Goal: Information Seeking & Learning: Learn about a topic

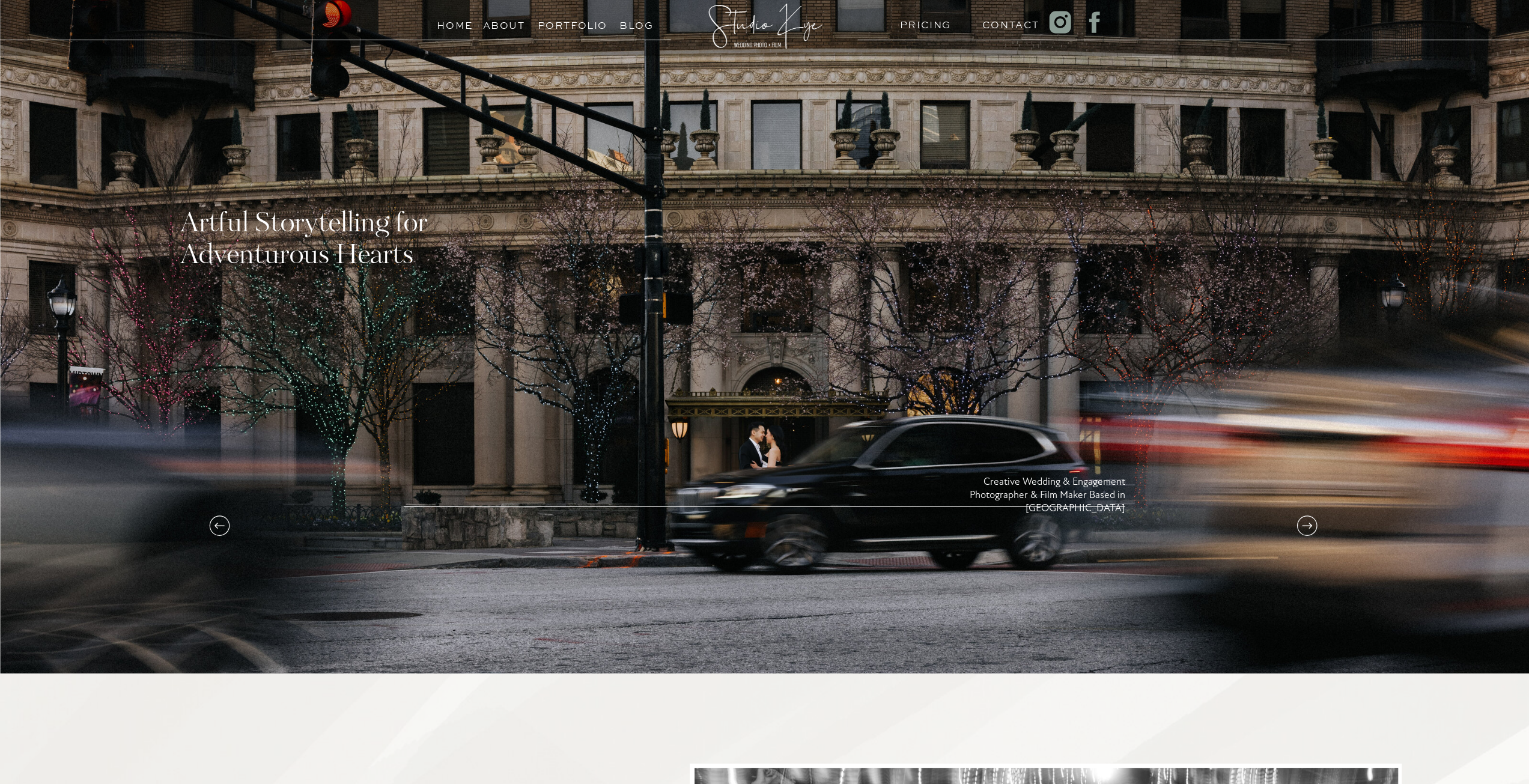
click at [565, 27] on h3 "Portfolio" at bounding box center [565, 22] width 55 height 11
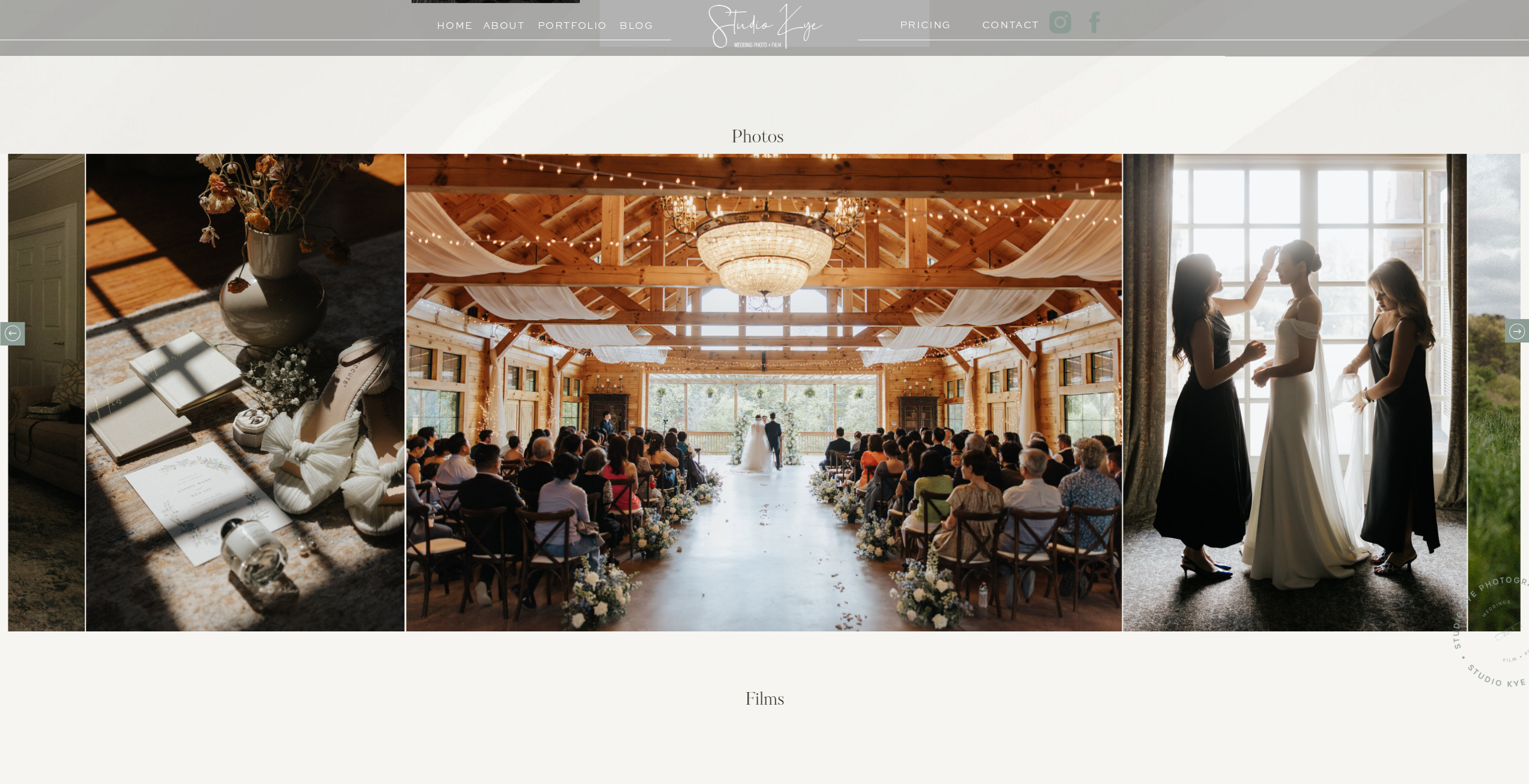
scroll to position [360, 0]
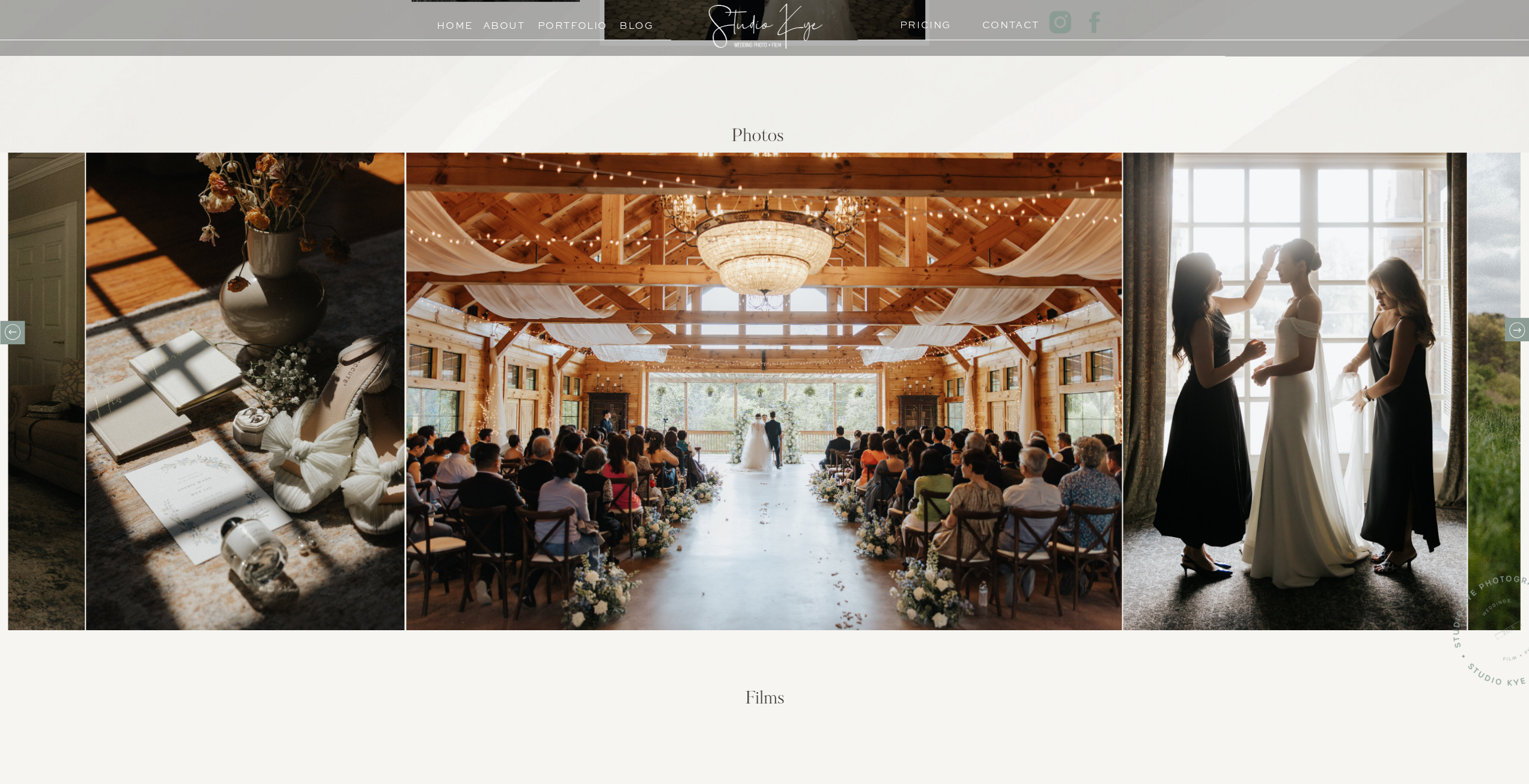
click at [1518, 330] on icon at bounding box center [1516, 330] width 8 height 5
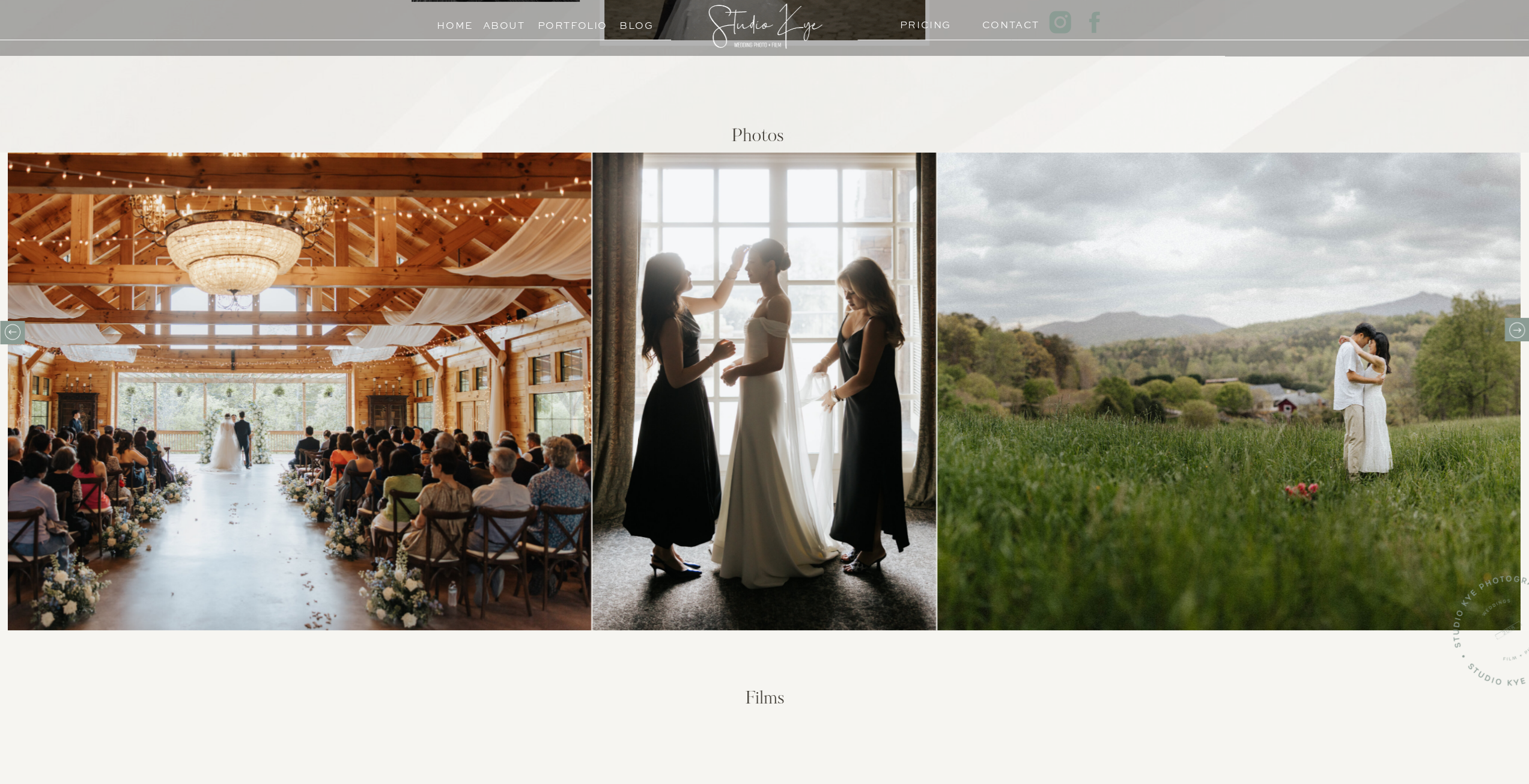
click at [1518, 330] on icon at bounding box center [1516, 330] width 8 height 5
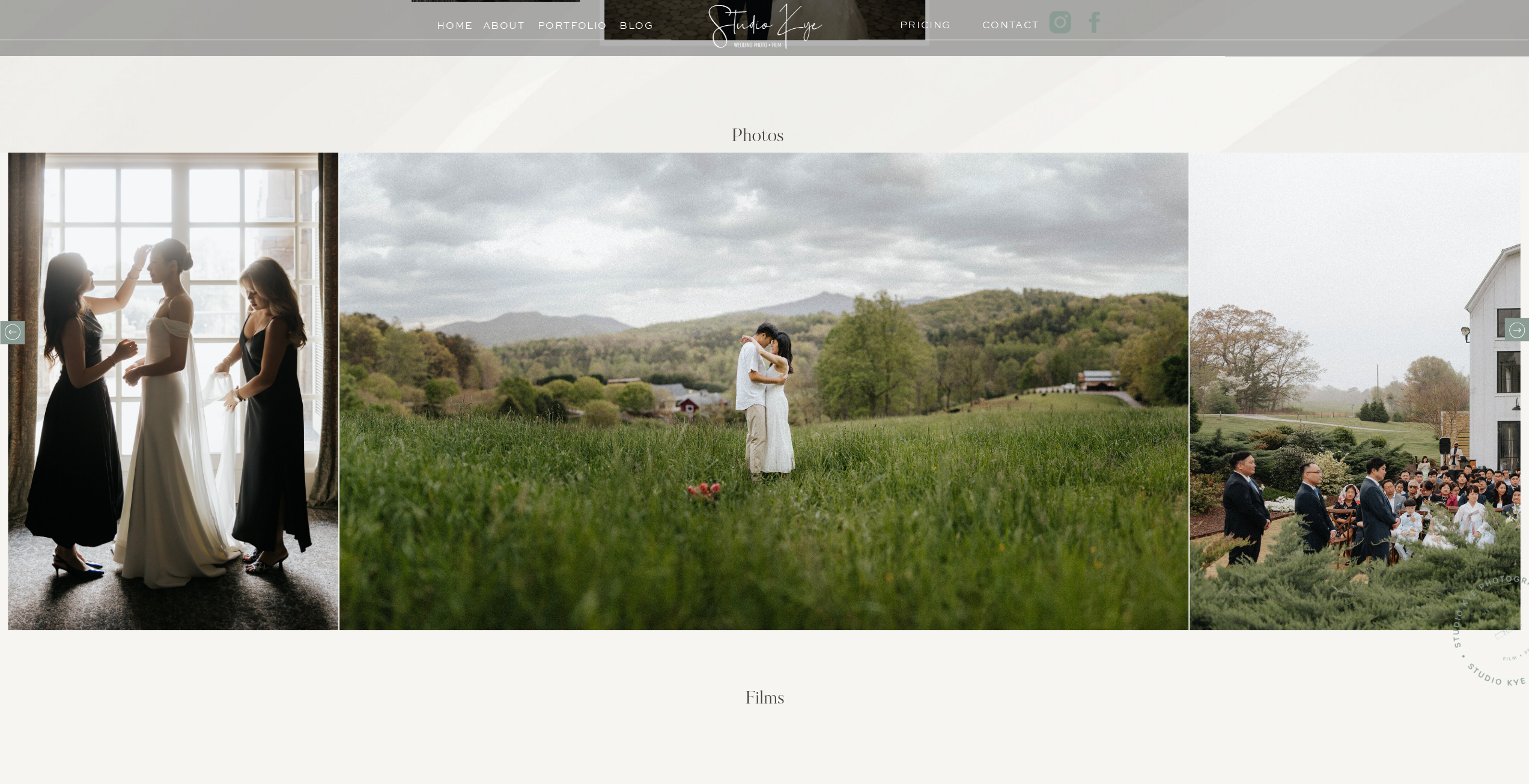
click at [1518, 330] on icon at bounding box center [1516, 330] width 8 height 5
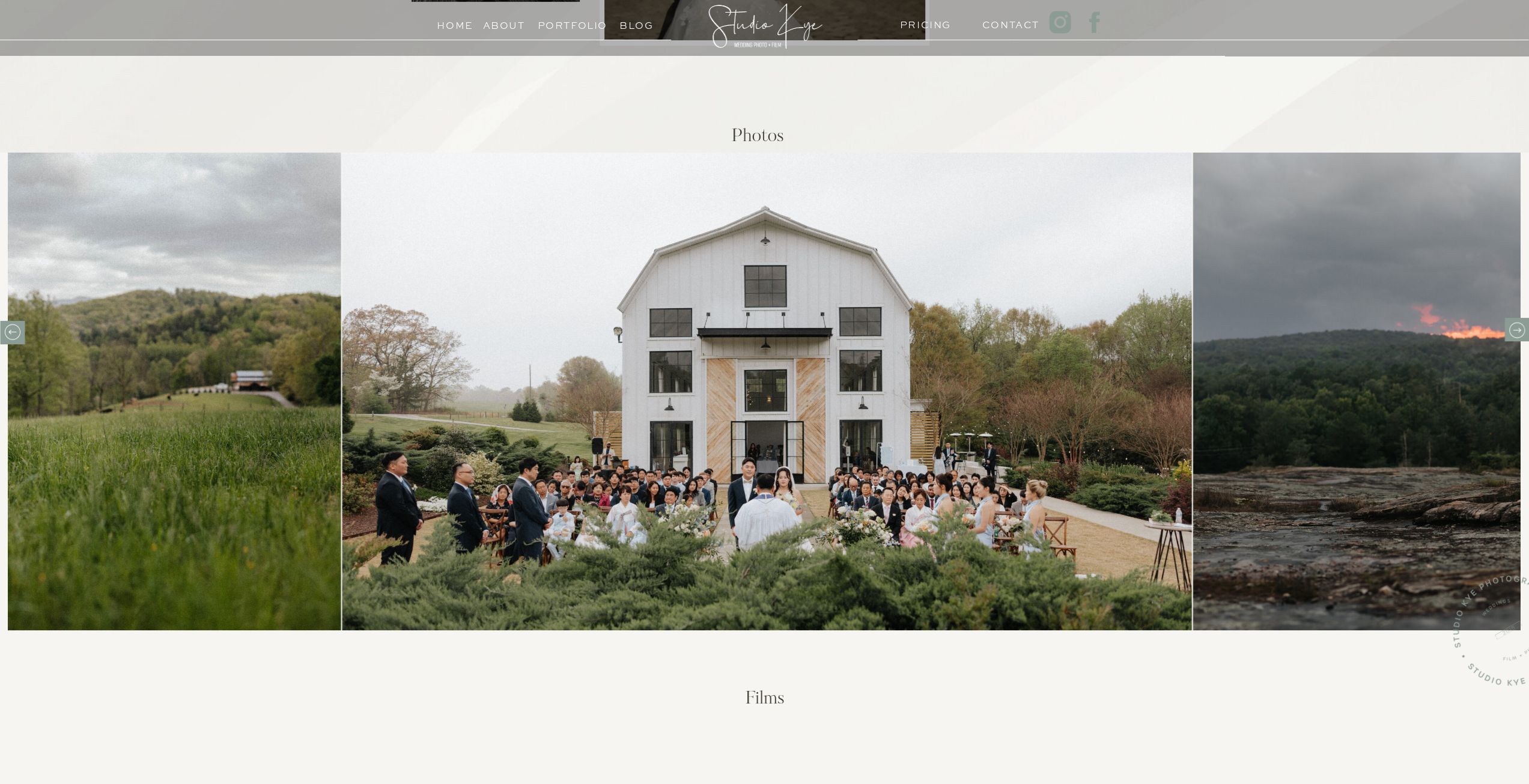
click at [1518, 332] on icon at bounding box center [1516, 330] width 19 height 19
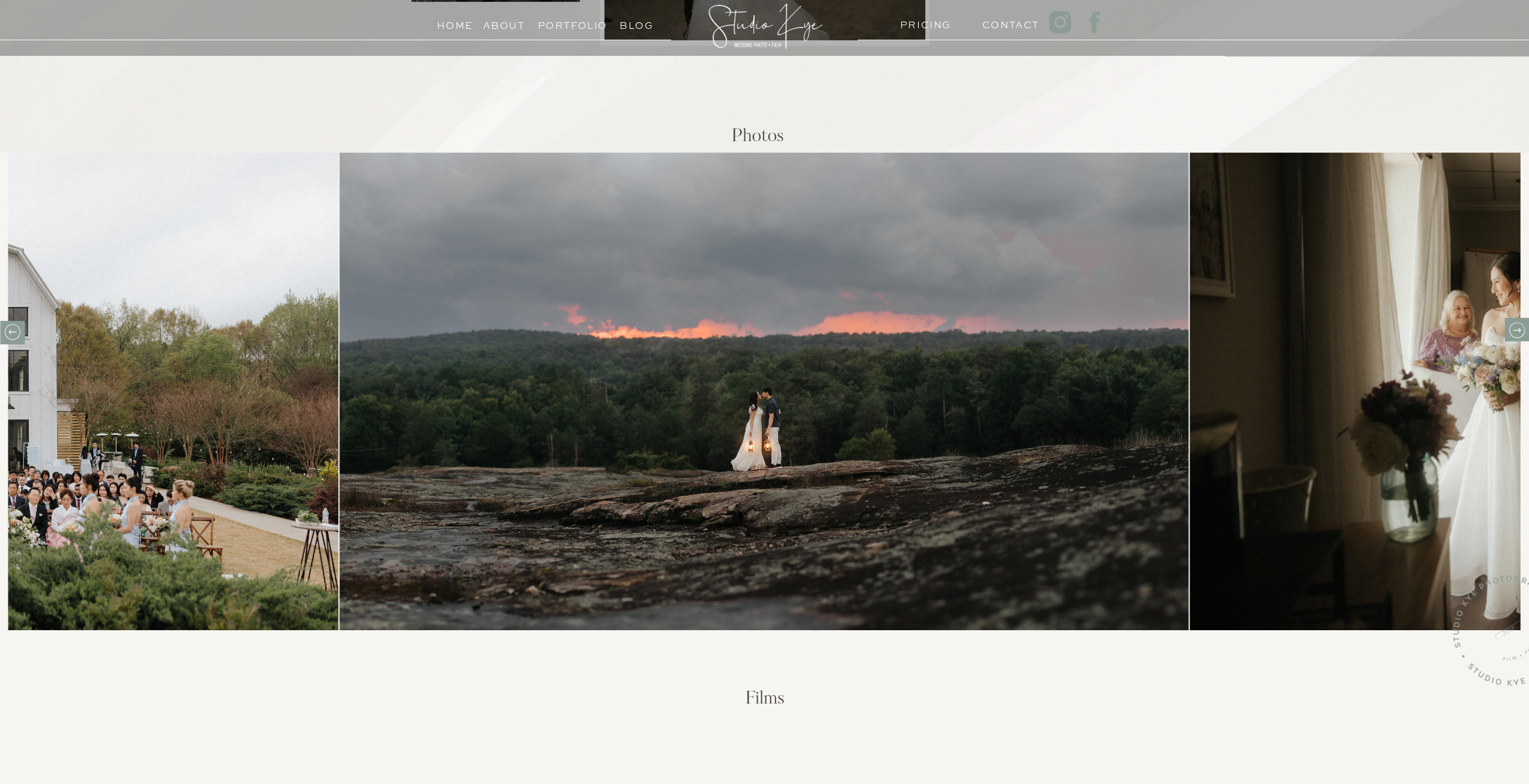
click at [1518, 332] on icon at bounding box center [1516, 330] width 19 height 19
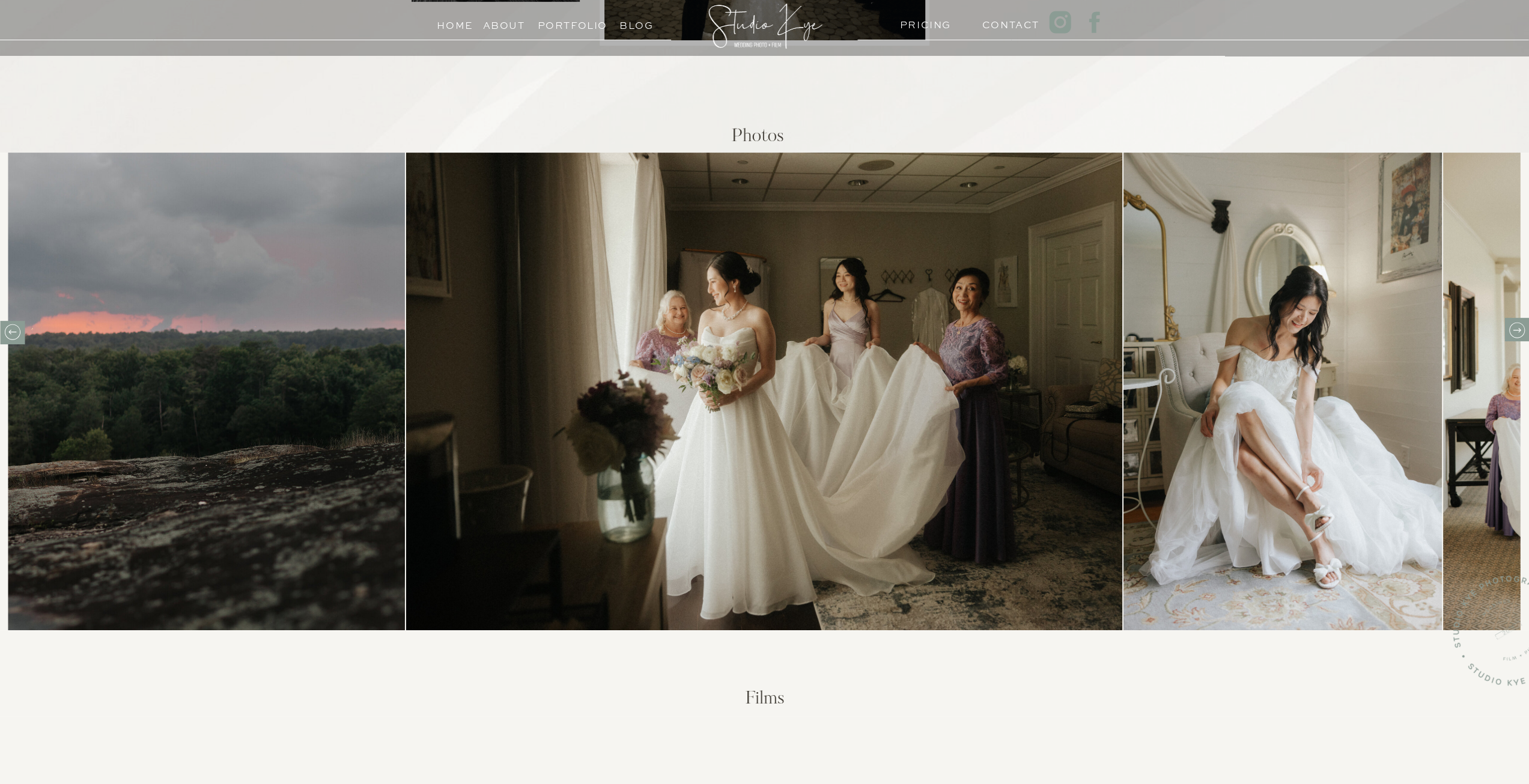
click at [1518, 332] on icon at bounding box center [1516, 330] width 19 height 19
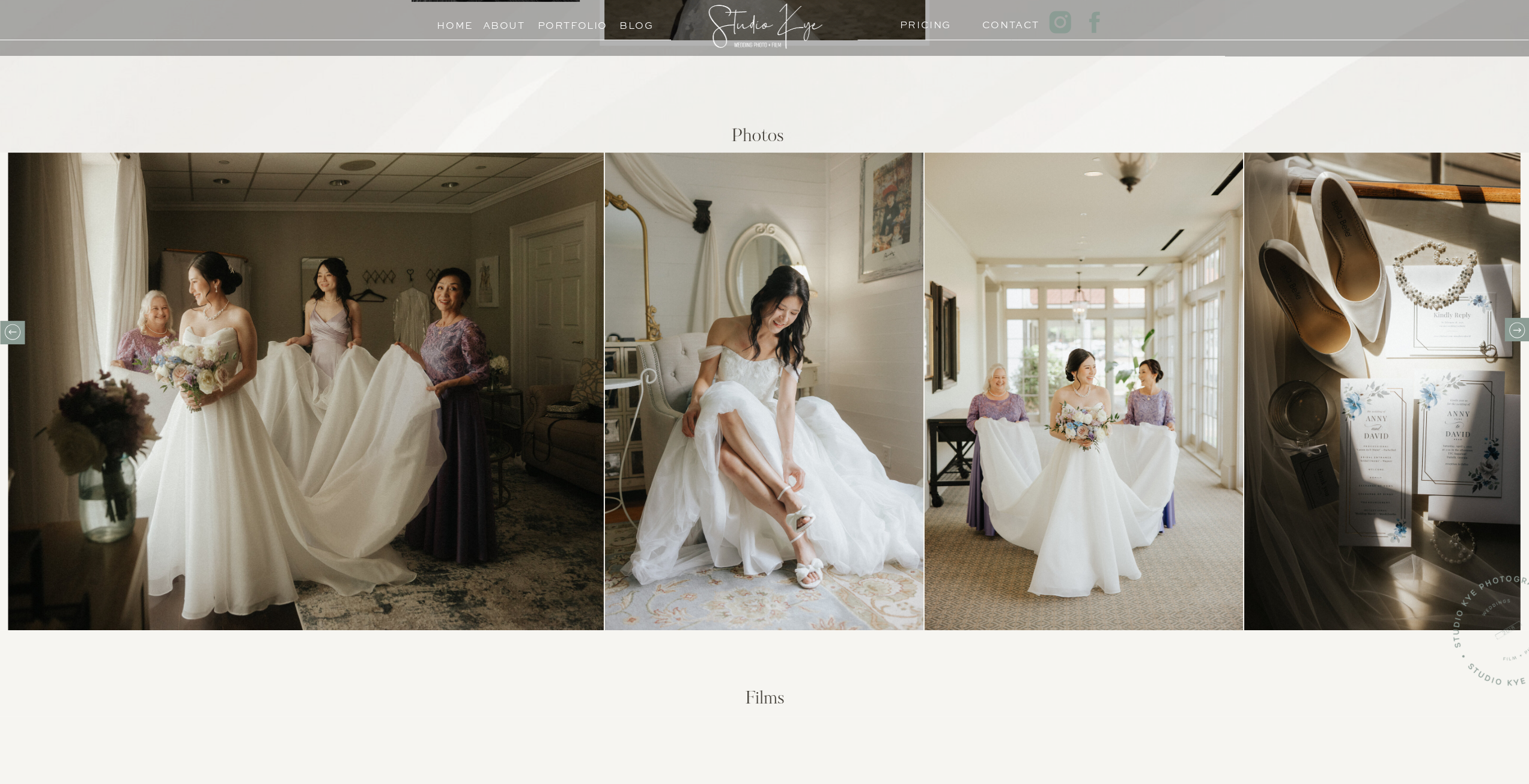
click at [1518, 333] on icon at bounding box center [1516, 330] width 19 height 19
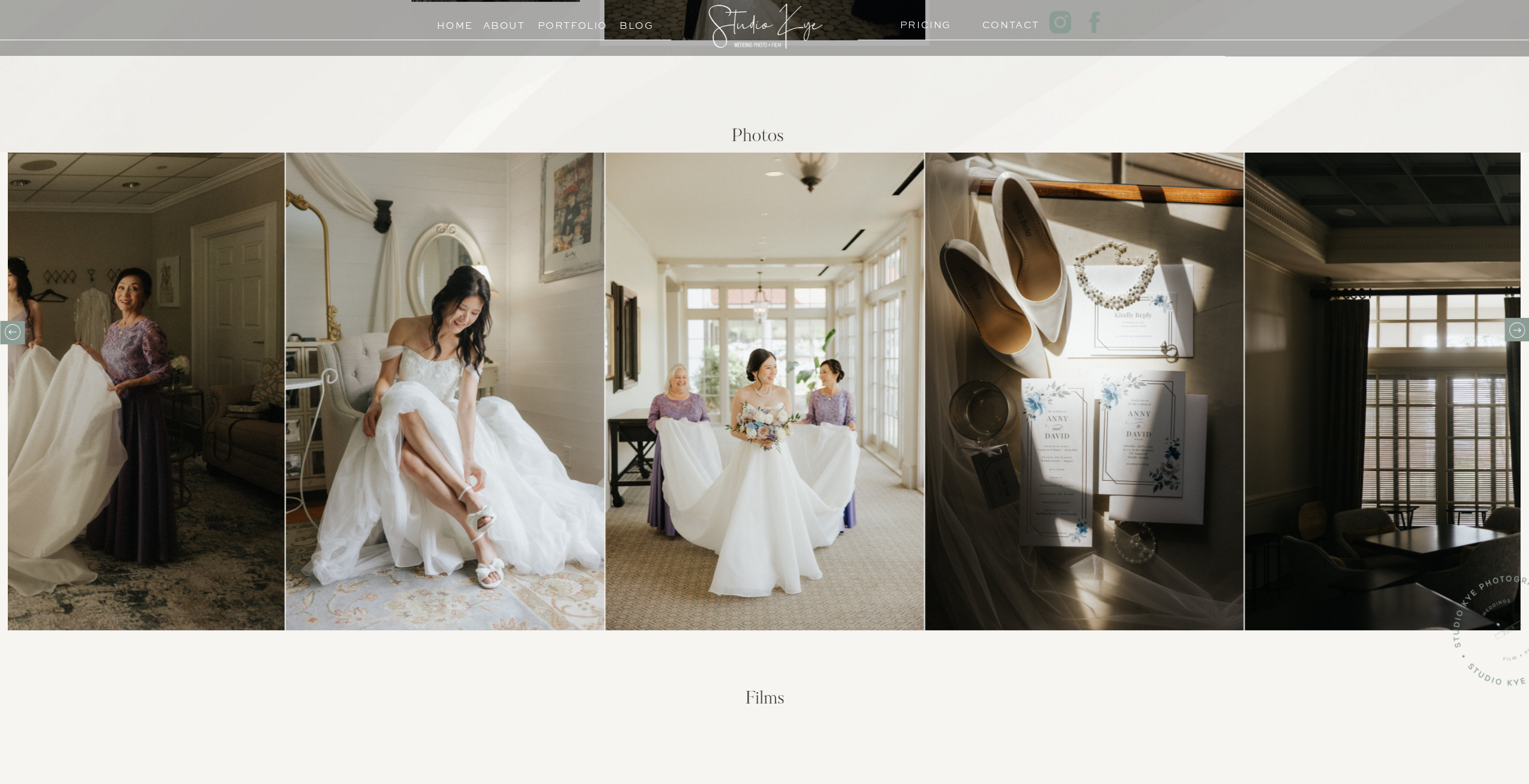
click at [1517, 334] on icon at bounding box center [1516, 330] width 19 height 19
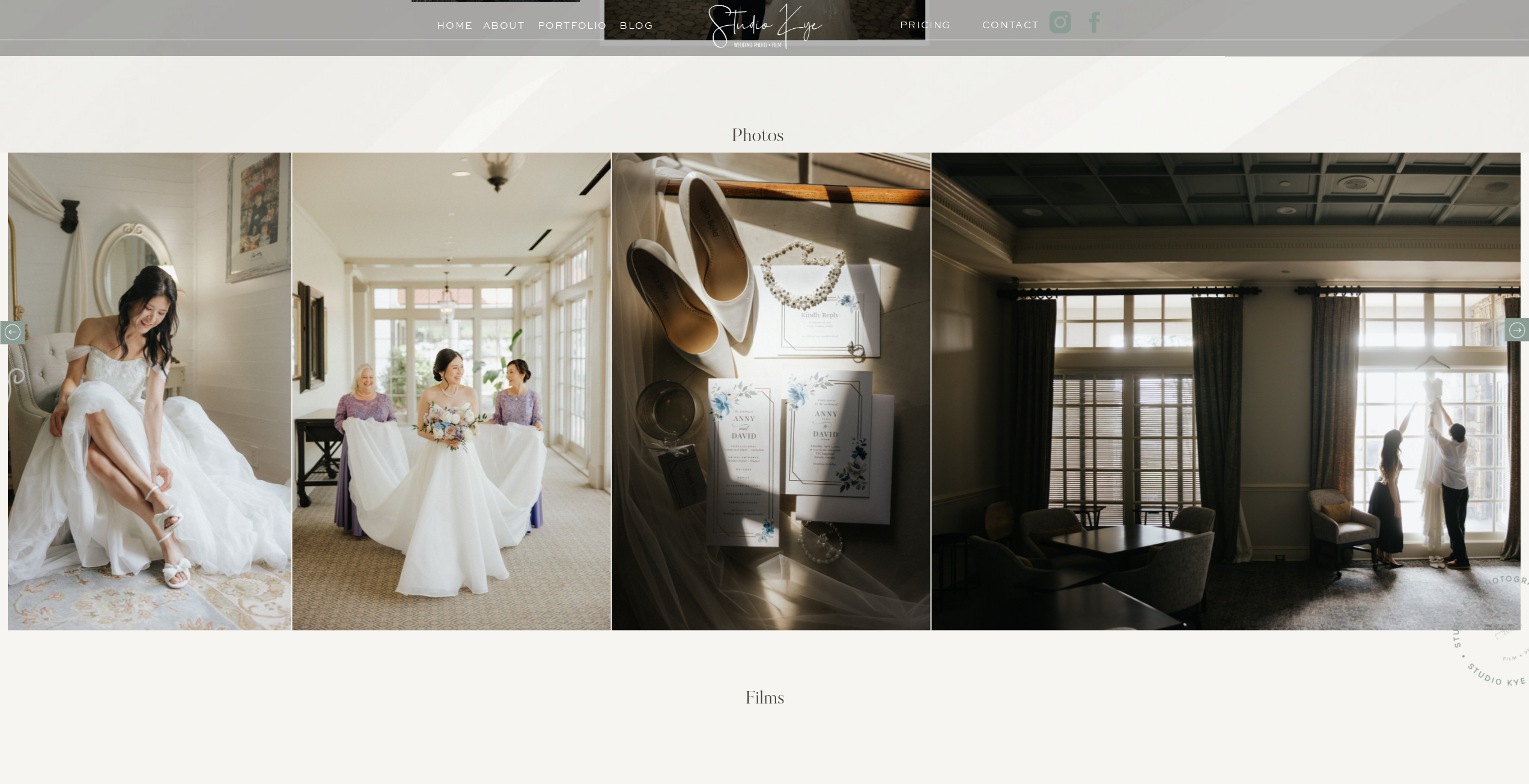
click at [1517, 336] on icon at bounding box center [1516, 330] width 19 height 19
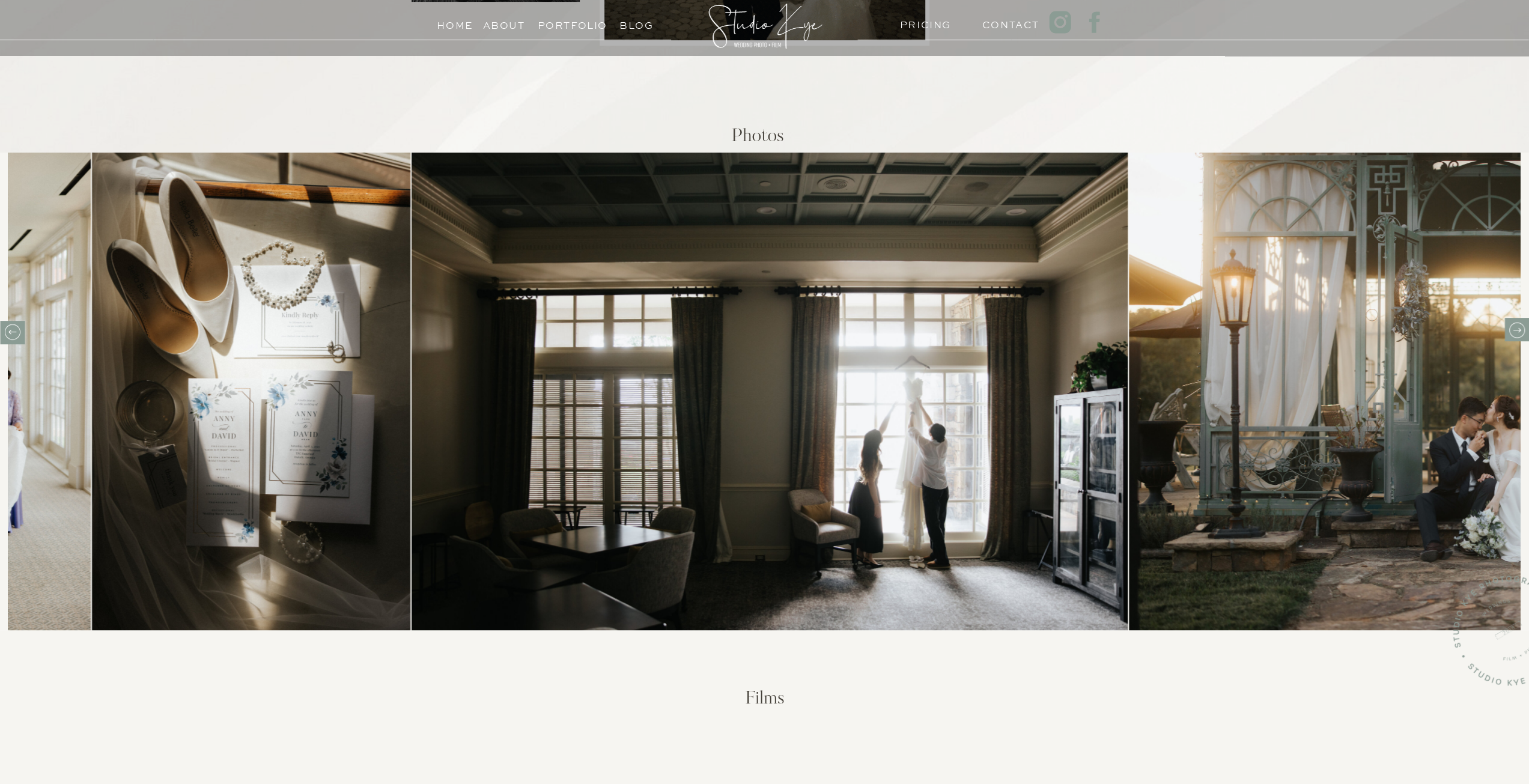
click at [1517, 337] on icon at bounding box center [1516, 330] width 19 height 19
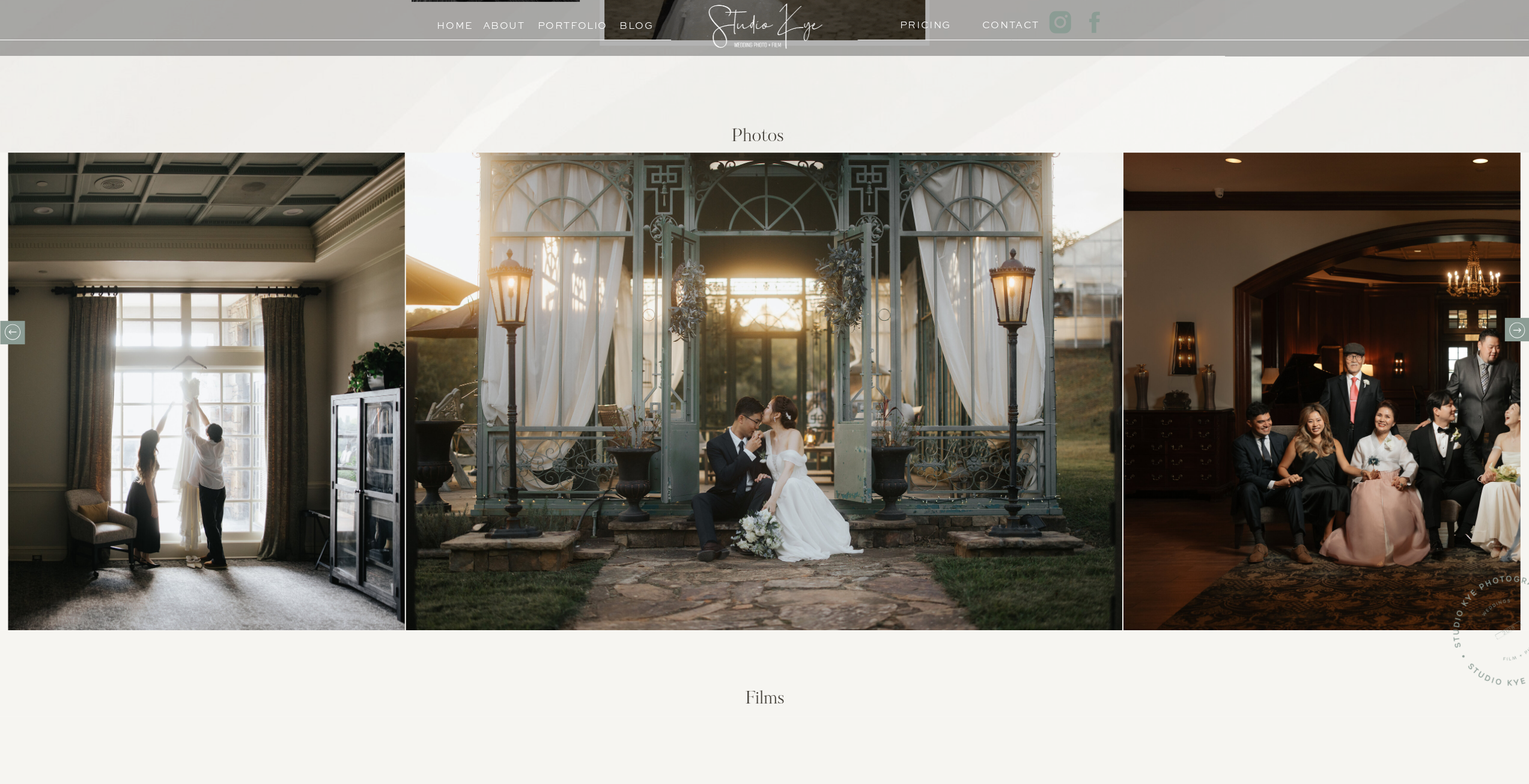
click at [1517, 337] on icon at bounding box center [1516, 330] width 19 height 19
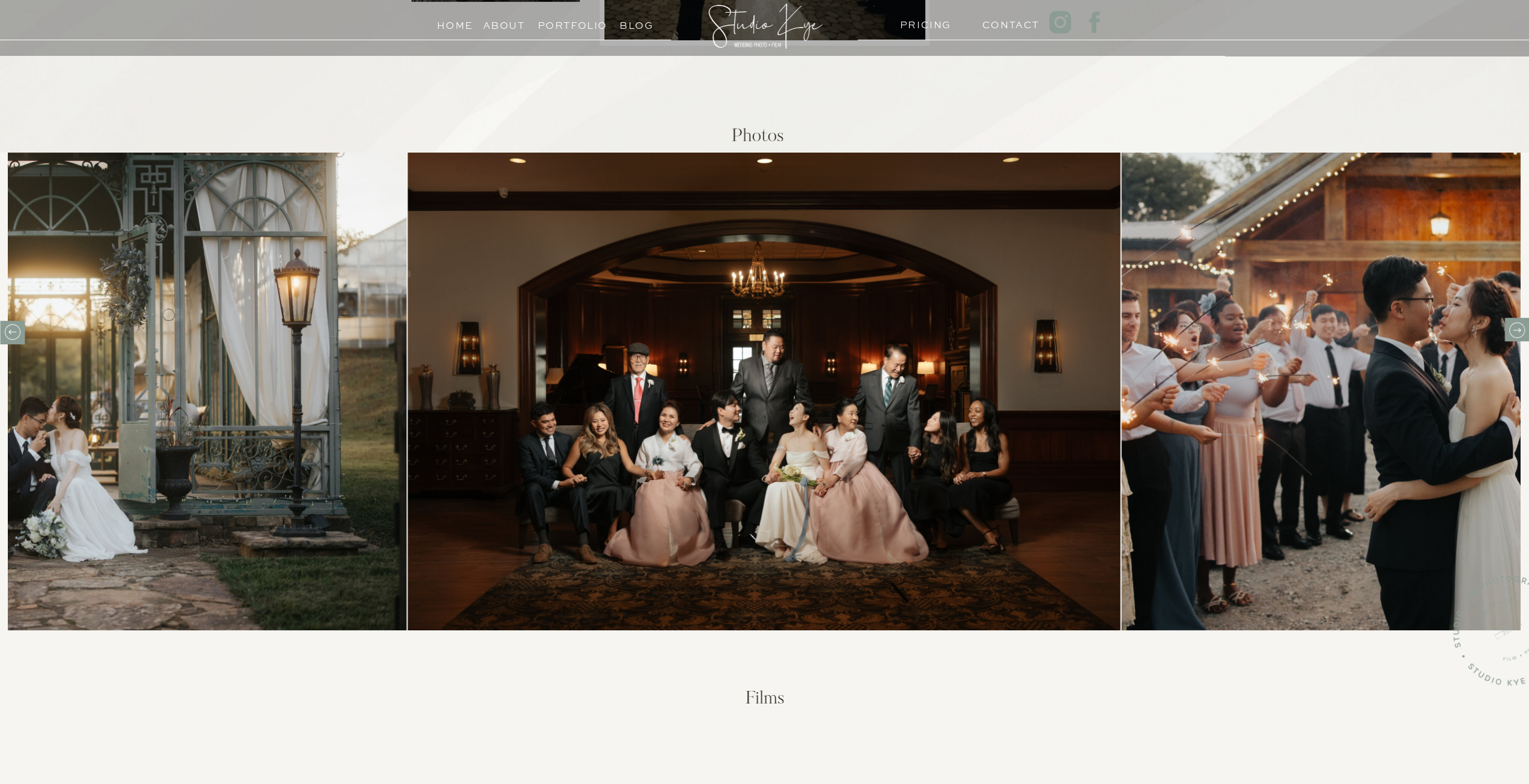
click at [1517, 337] on icon at bounding box center [1516, 330] width 19 height 19
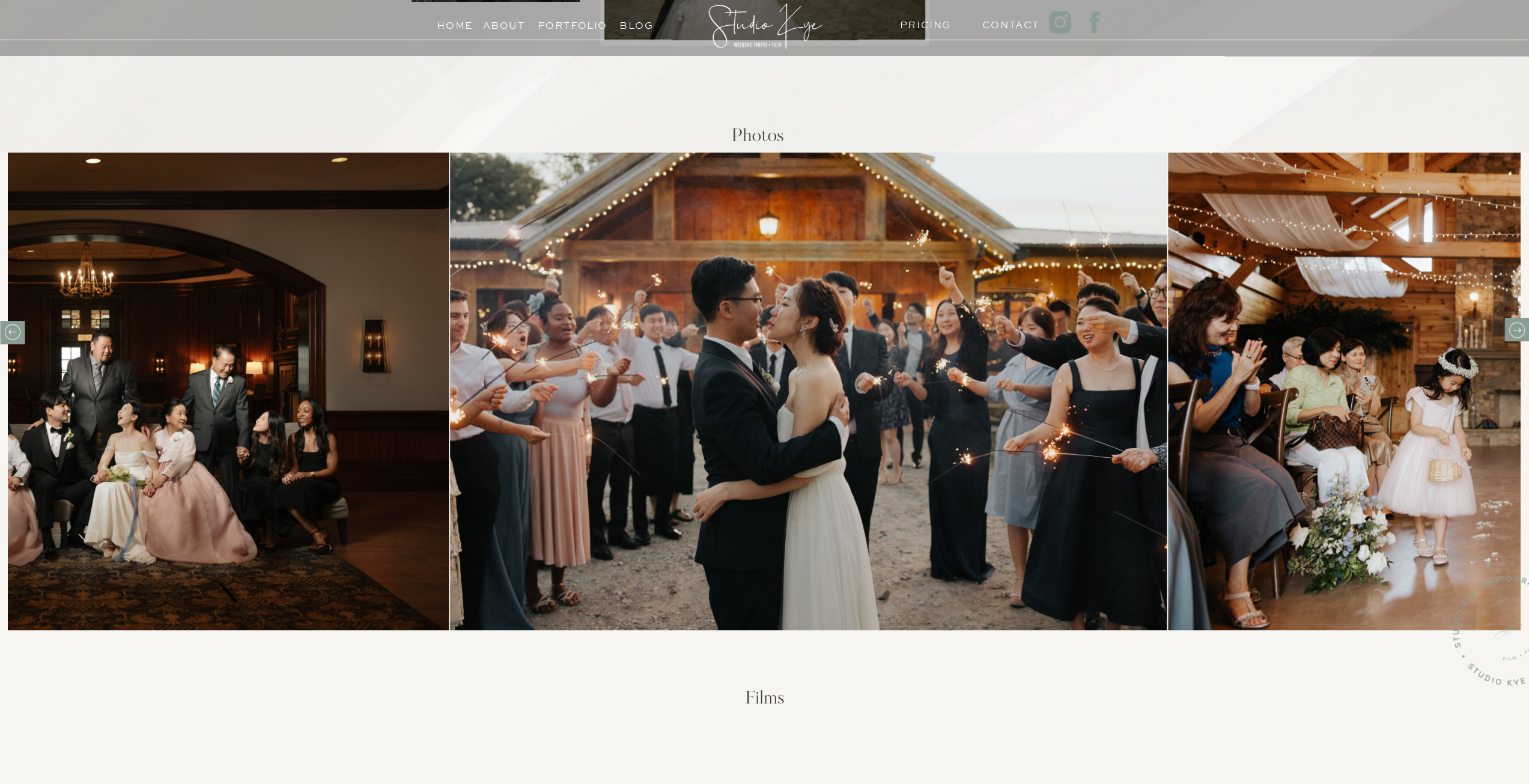
click at [1518, 338] on icon at bounding box center [1516, 330] width 19 height 19
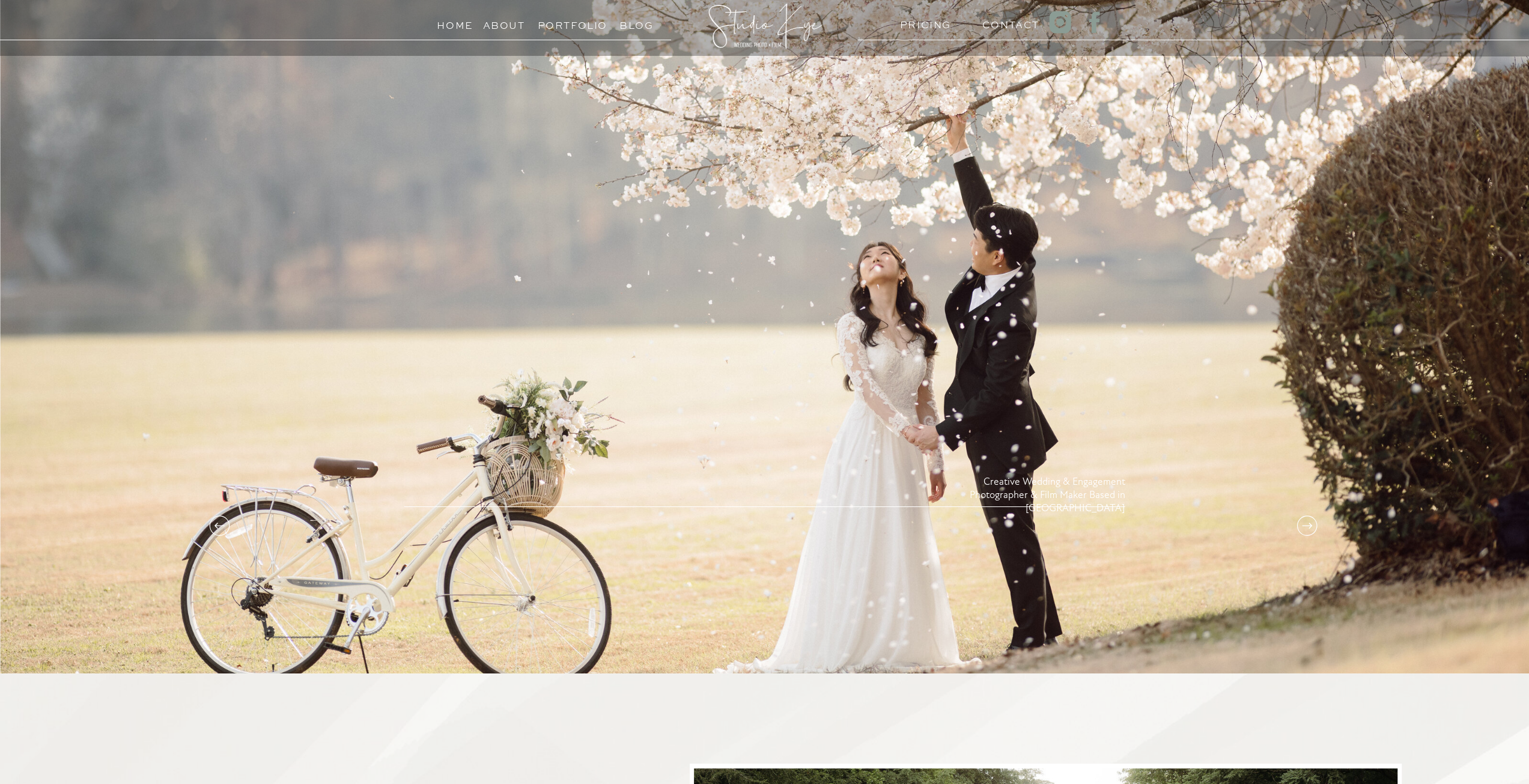
click at [1307, 524] on icon at bounding box center [1307, 526] width 24 height 24
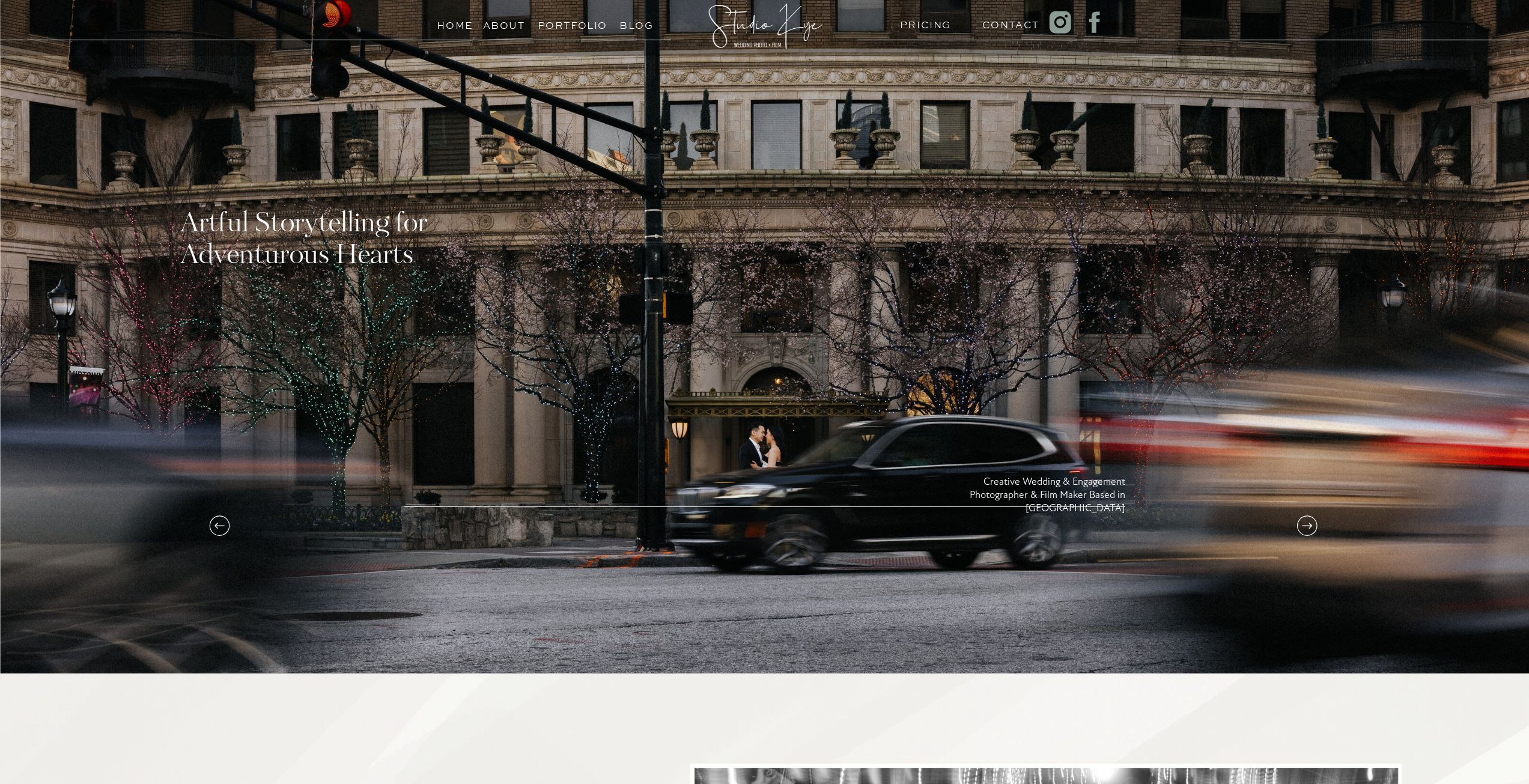
click at [1307, 524] on icon at bounding box center [1307, 526] width 24 height 24
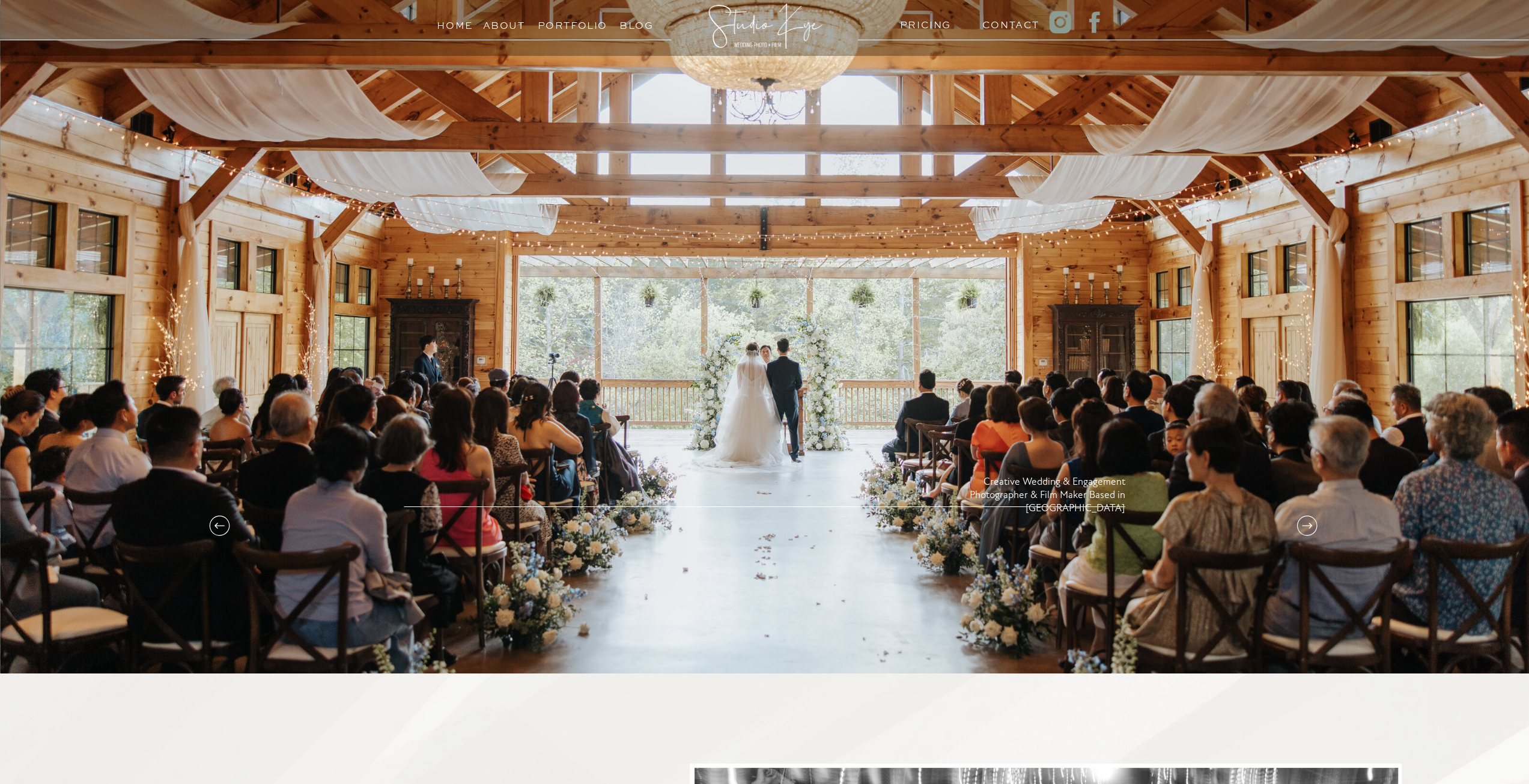
click at [1307, 524] on icon at bounding box center [1307, 526] width 24 height 24
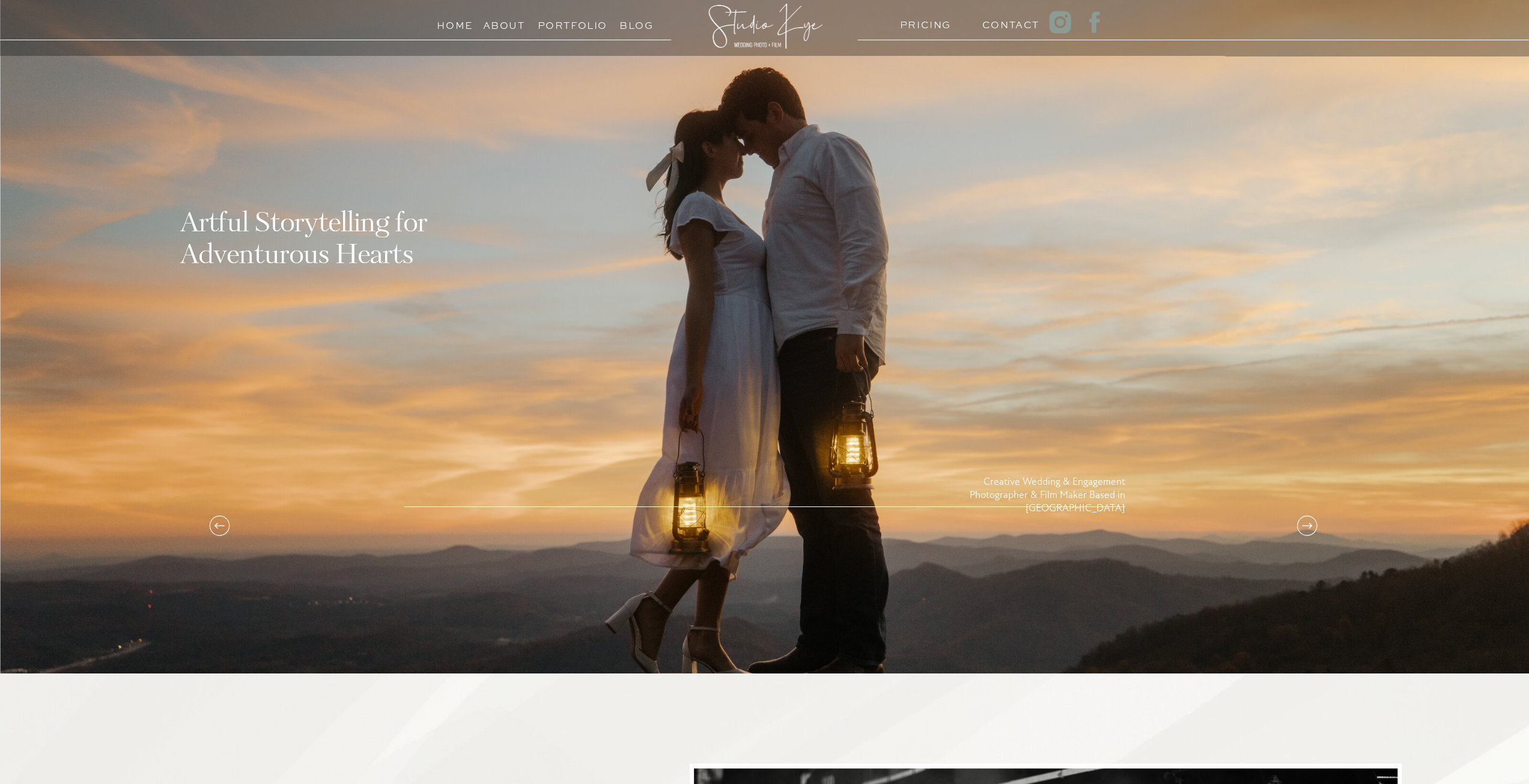
click at [1307, 524] on icon at bounding box center [1307, 526] width 24 height 24
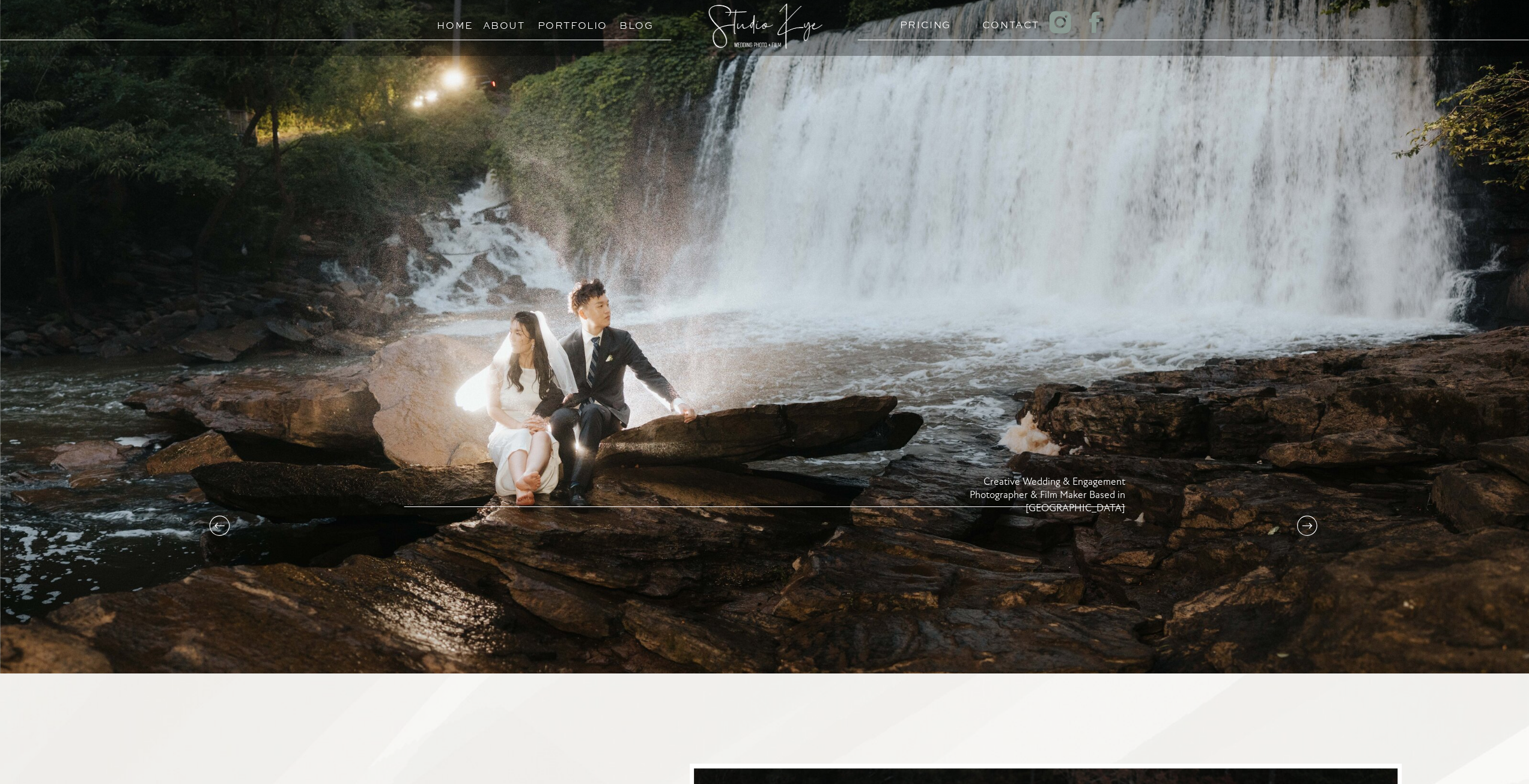
click at [1306, 526] on icon at bounding box center [1307, 526] width 24 height 24
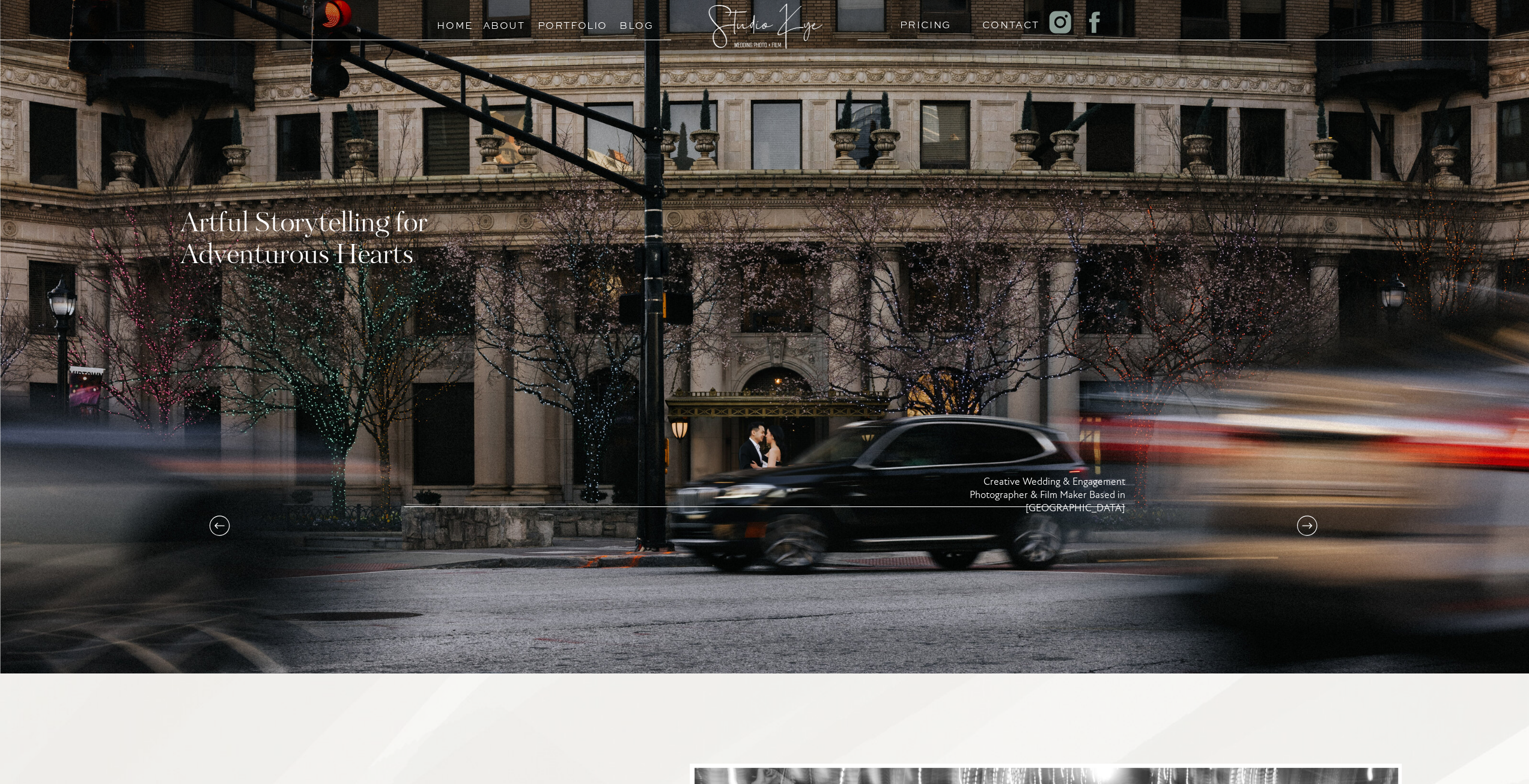
click at [1307, 522] on icon at bounding box center [1307, 526] width 24 height 24
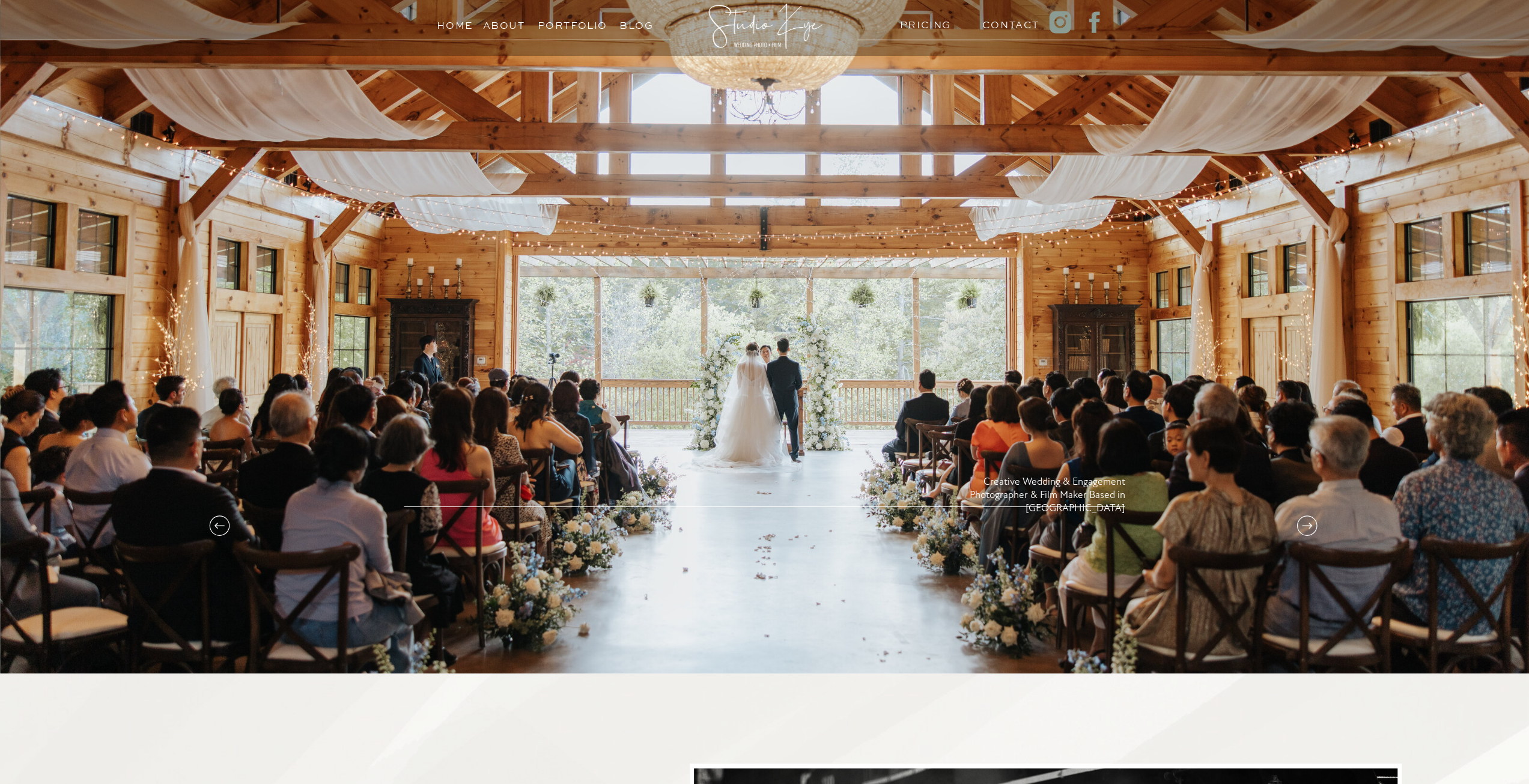
click at [224, 522] on icon at bounding box center [220, 526] width 24 height 24
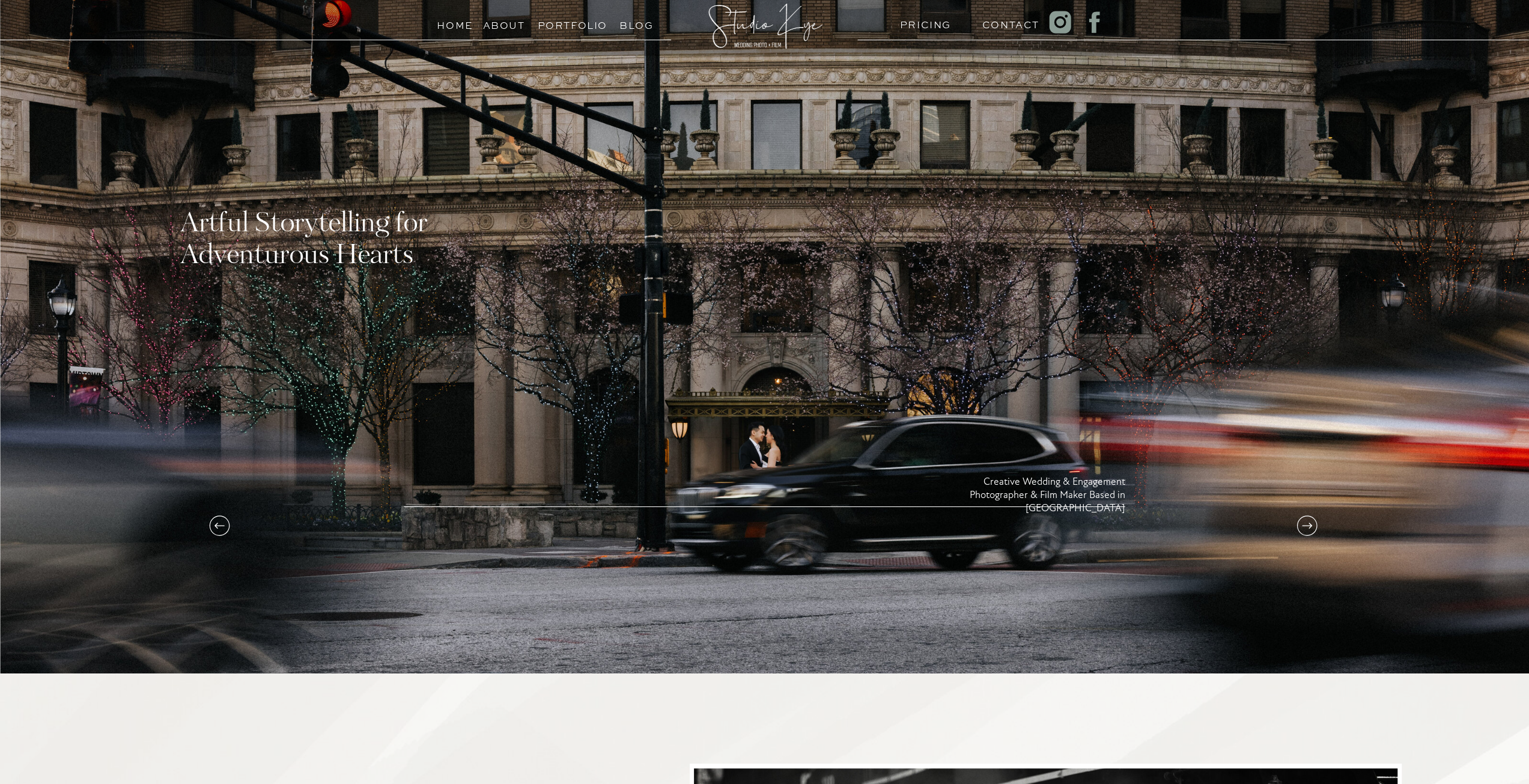
click at [224, 522] on icon at bounding box center [220, 526] width 24 height 24
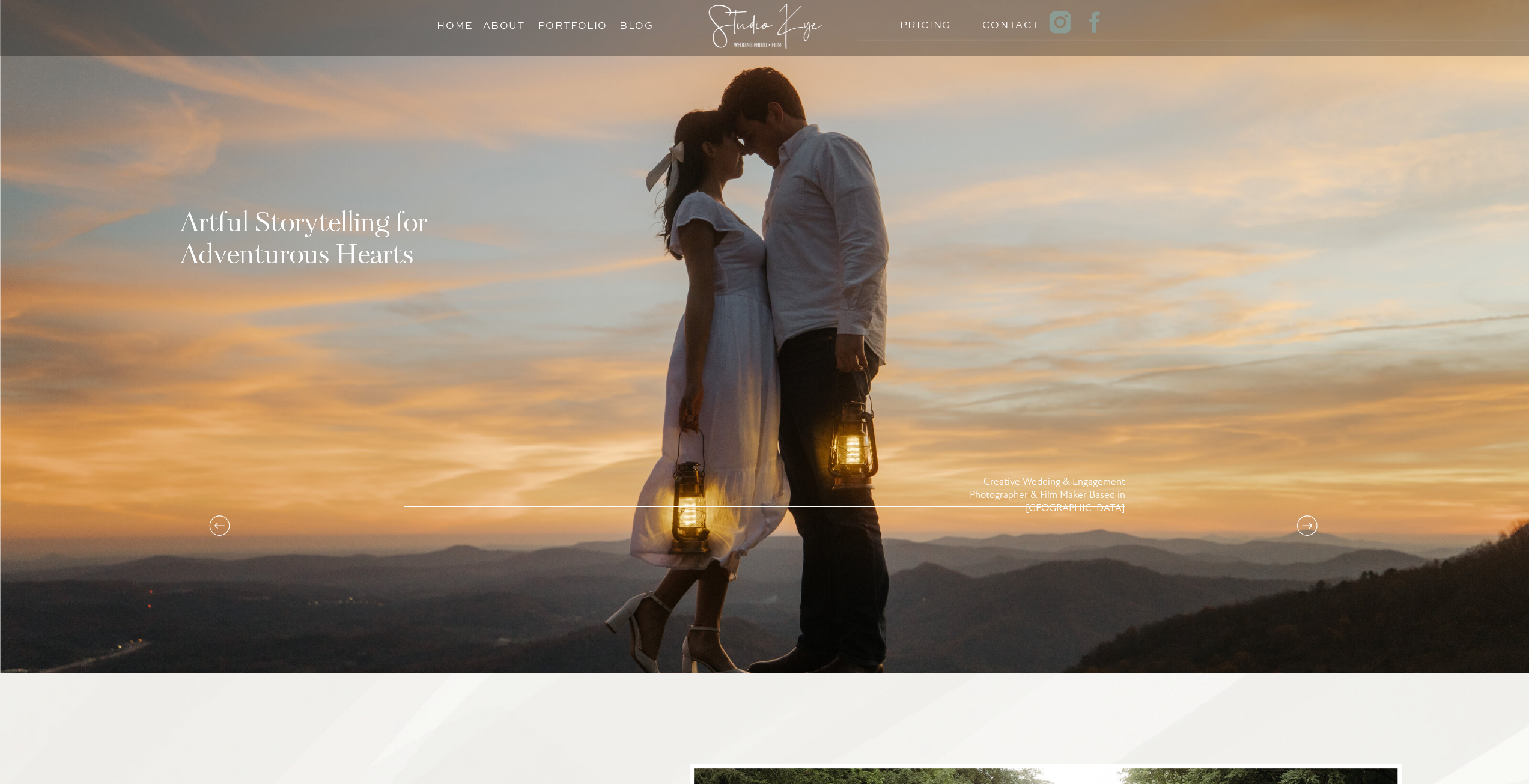
click at [1306, 526] on icon at bounding box center [1306, 525] width 10 height 6
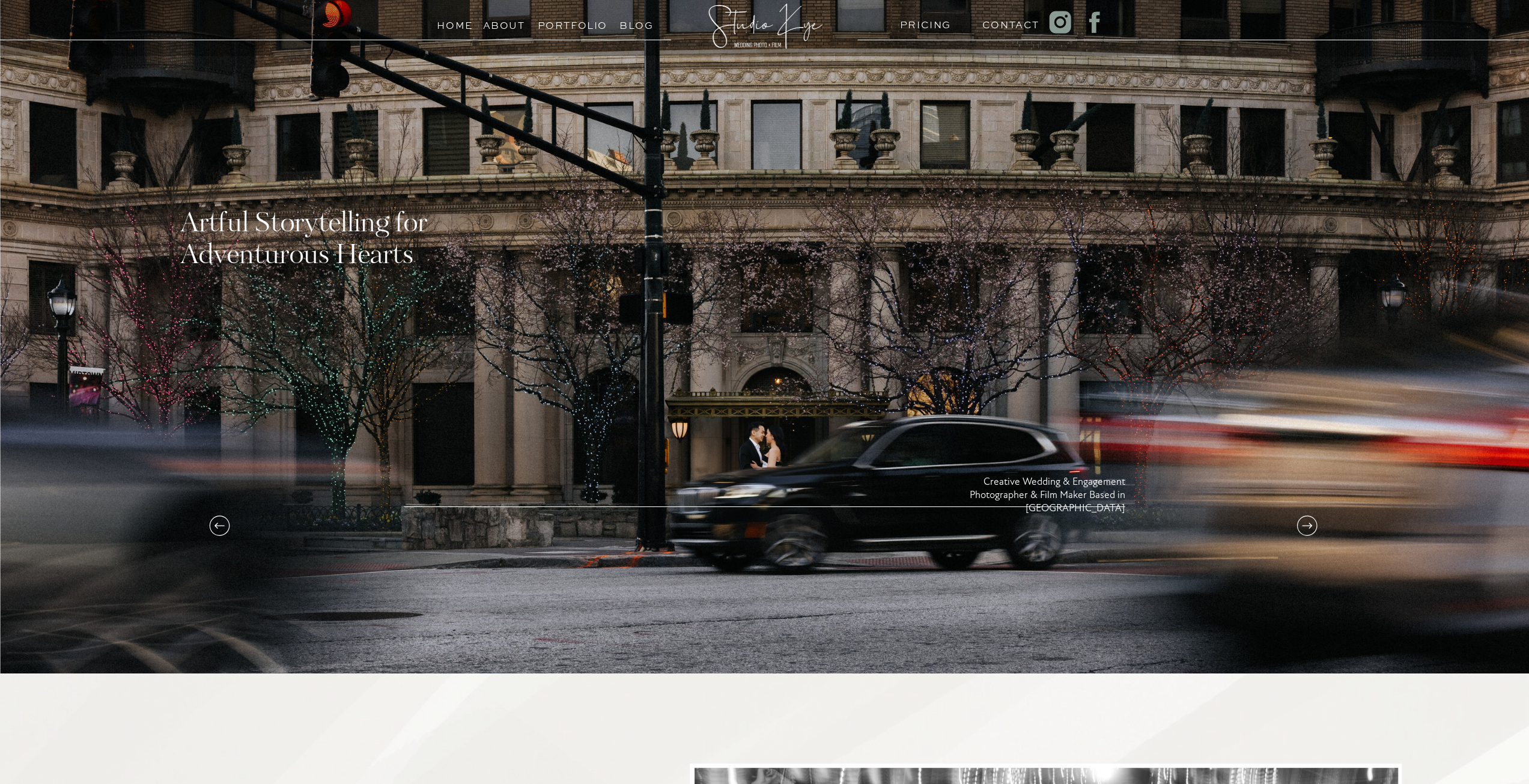
click at [1306, 526] on icon at bounding box center [1306, 525] width 10 height 6
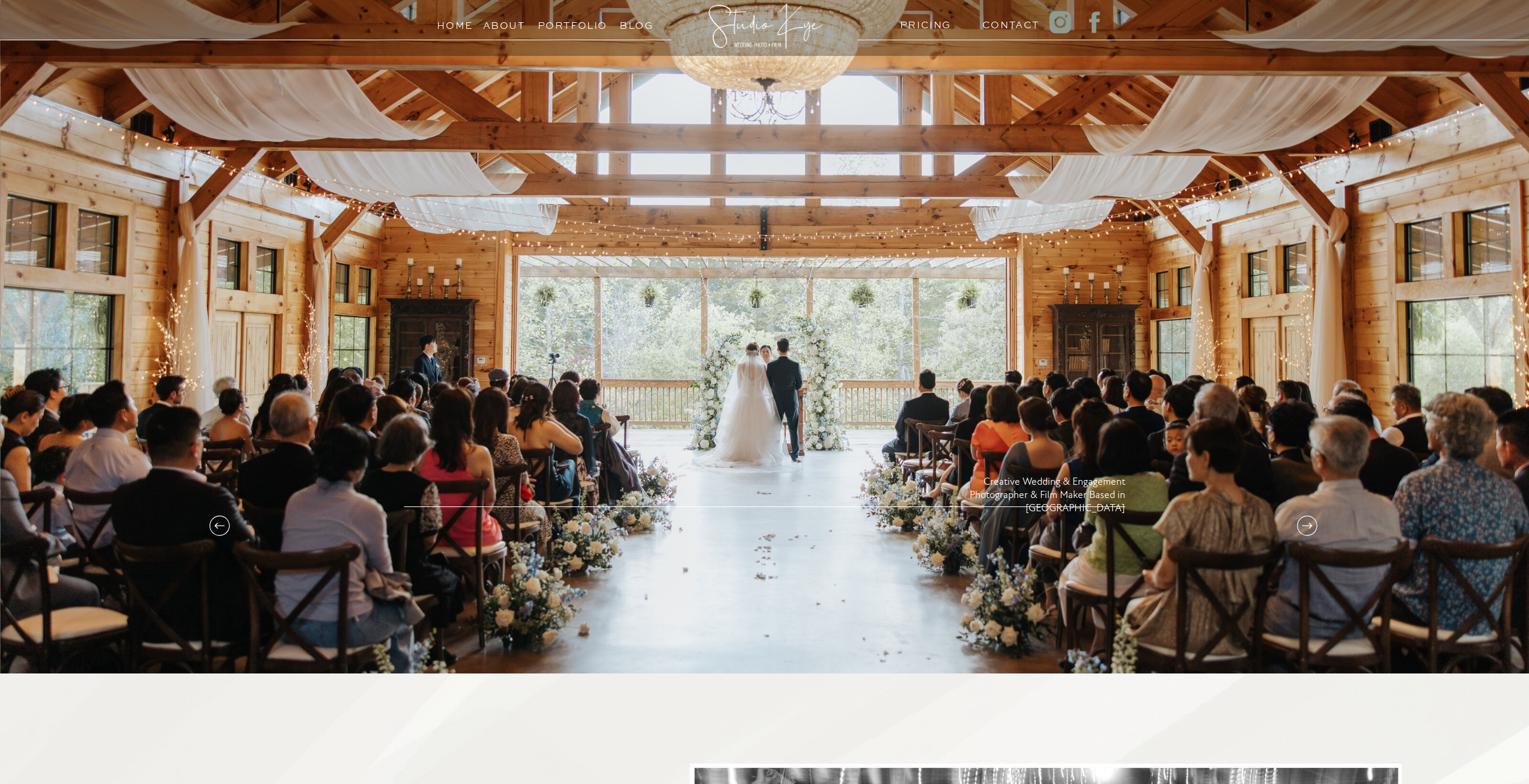
click at [1306, 526] on icon at bounding box center [1306, 525] width 10 height 6
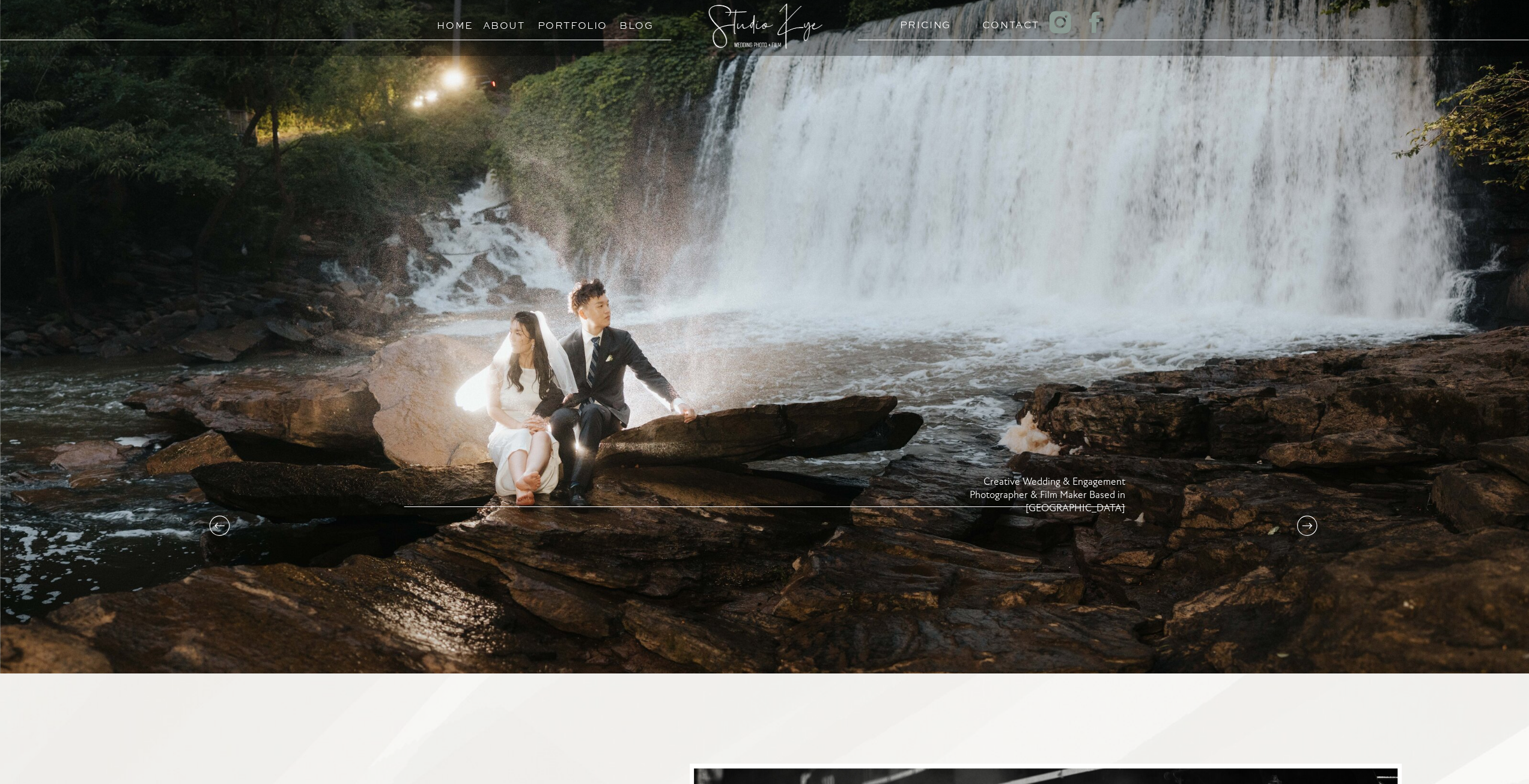
click at [1303, 518] on icon at bounding box center [1307, 526] width 24 height 24
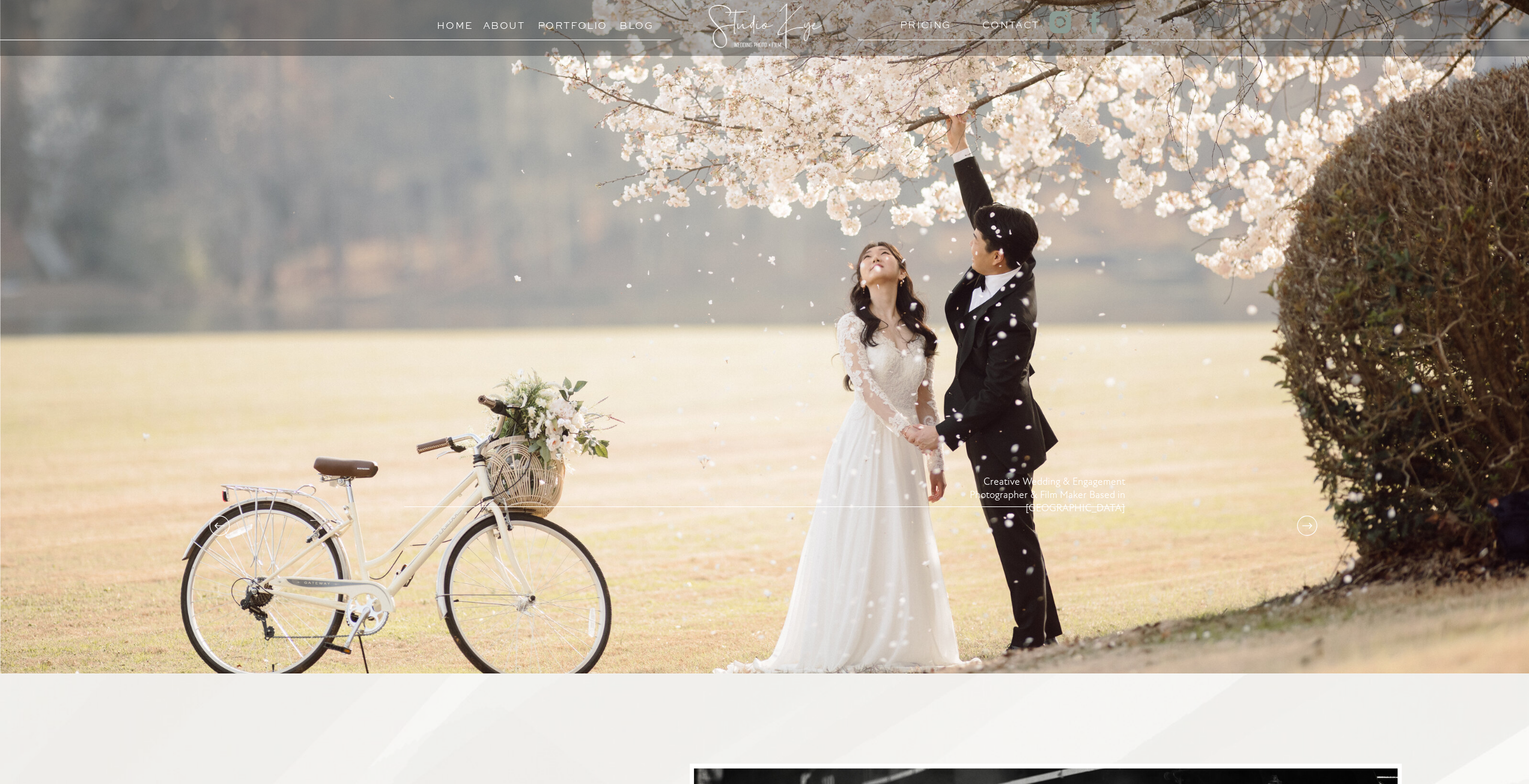
click at [1303, 518] on icon at bounding box center [1307, 526] width 24 height 24
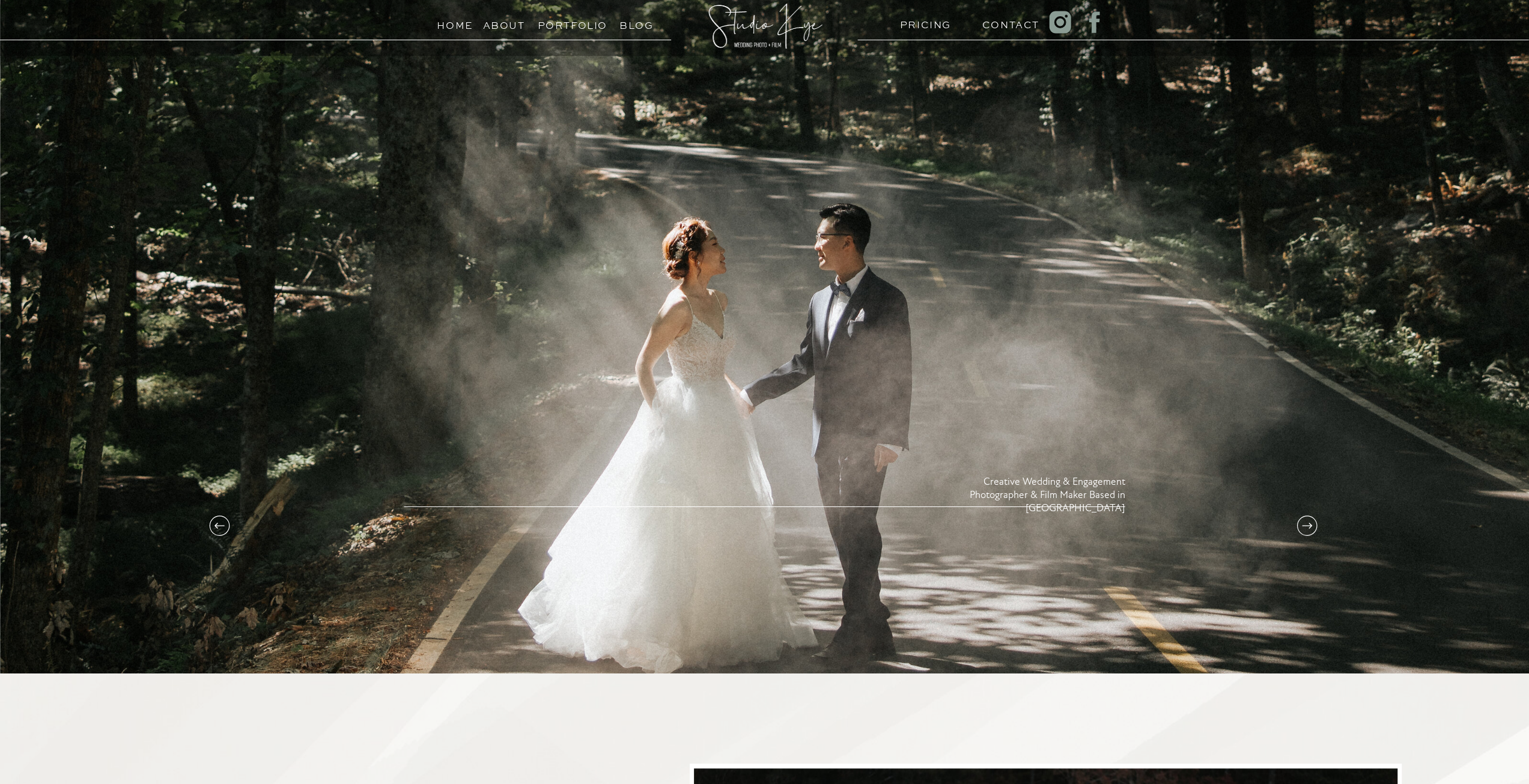
click at [1303, 518] on icon at bounding box center [1307, 526] width 24 height 24
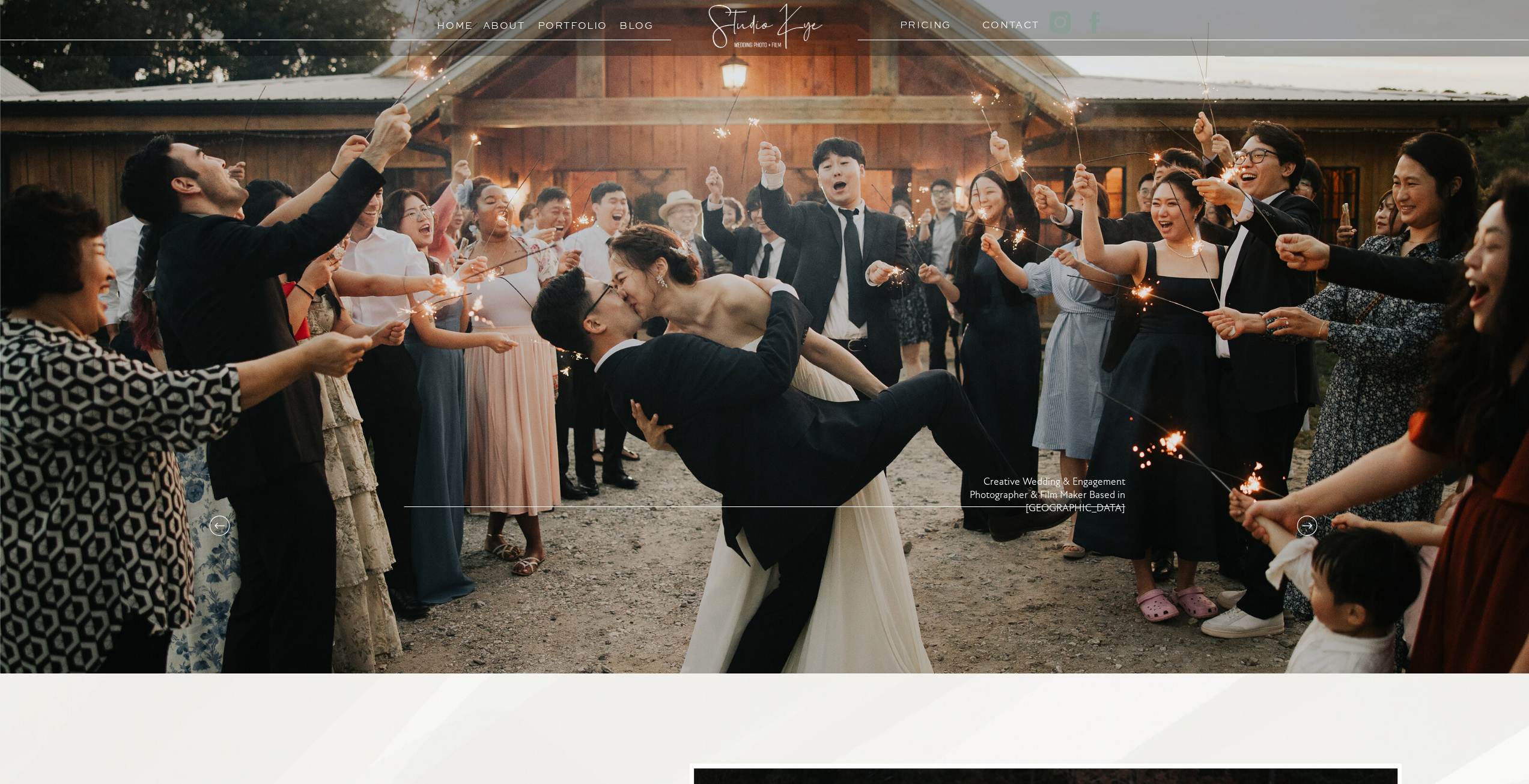
click at [1303, 516] on icon at bounding box center [1306, 525] width 21 height 21
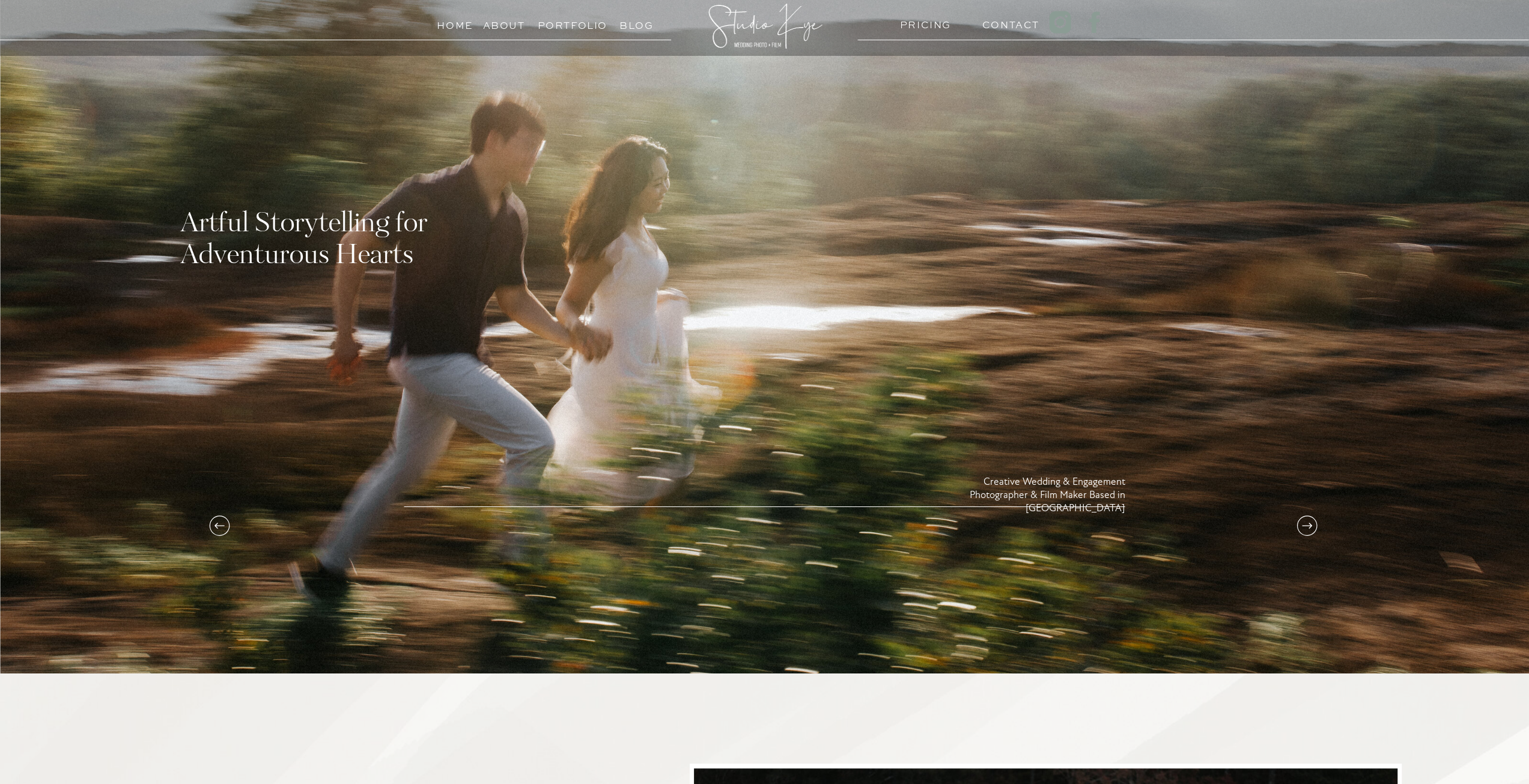
click at [1303, 516] on icon at bounding box center [1306, 525] width 21 height 21
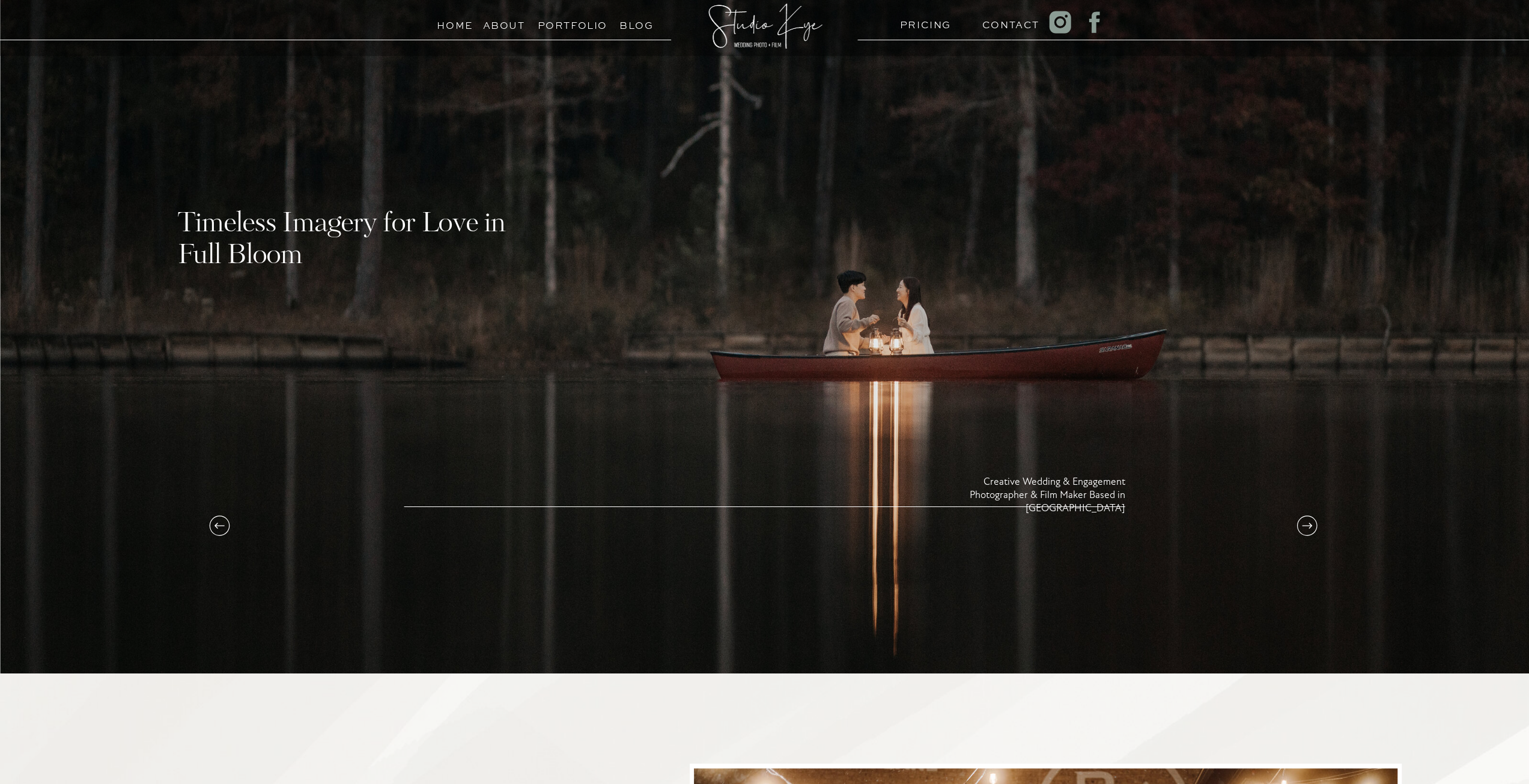
click at [1303, 516] on icon at bounding box center [1307, 526] width 24 height 24
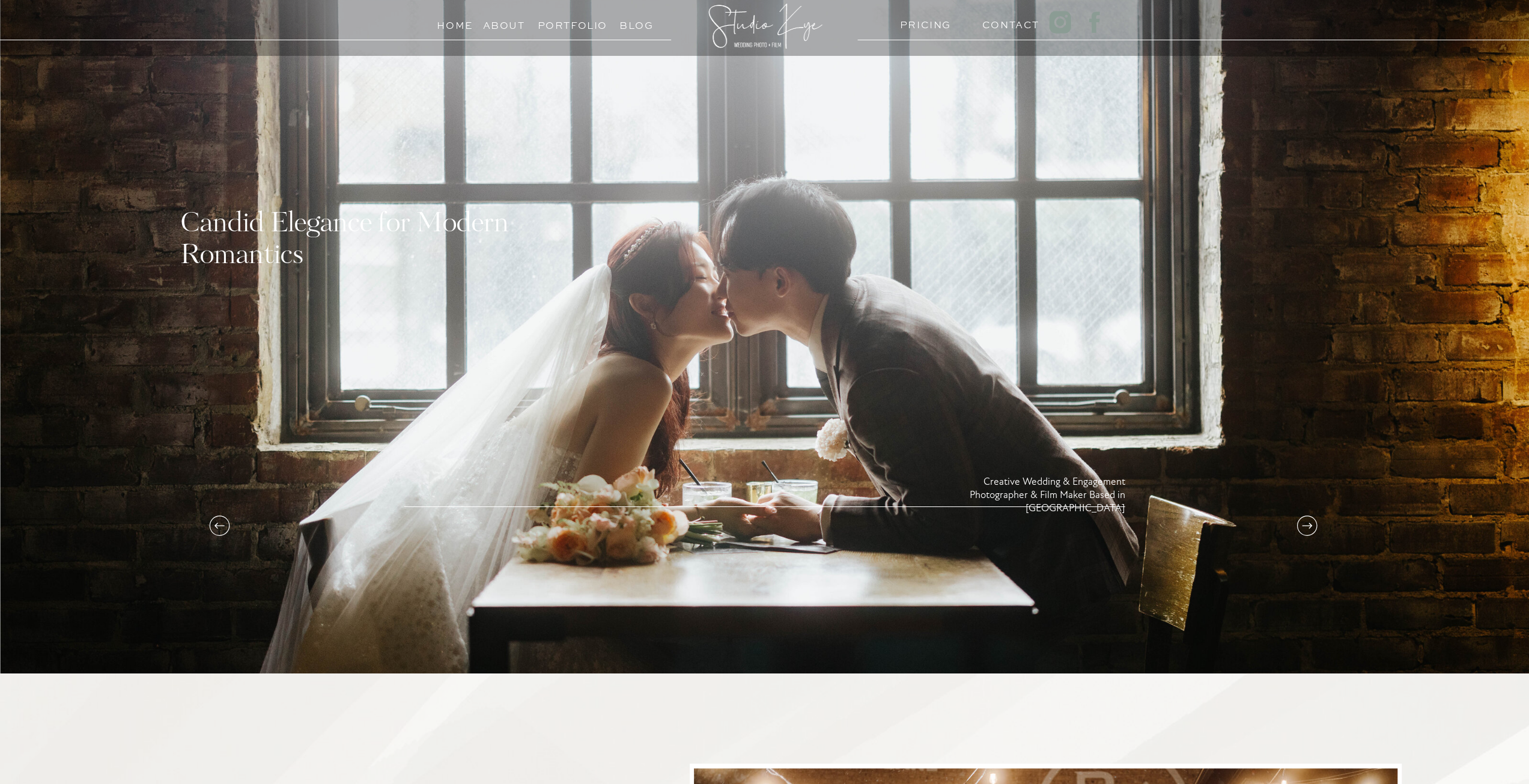
click at [1301, 516] on icon at bounding box center [1307, 526] width 24 height 24
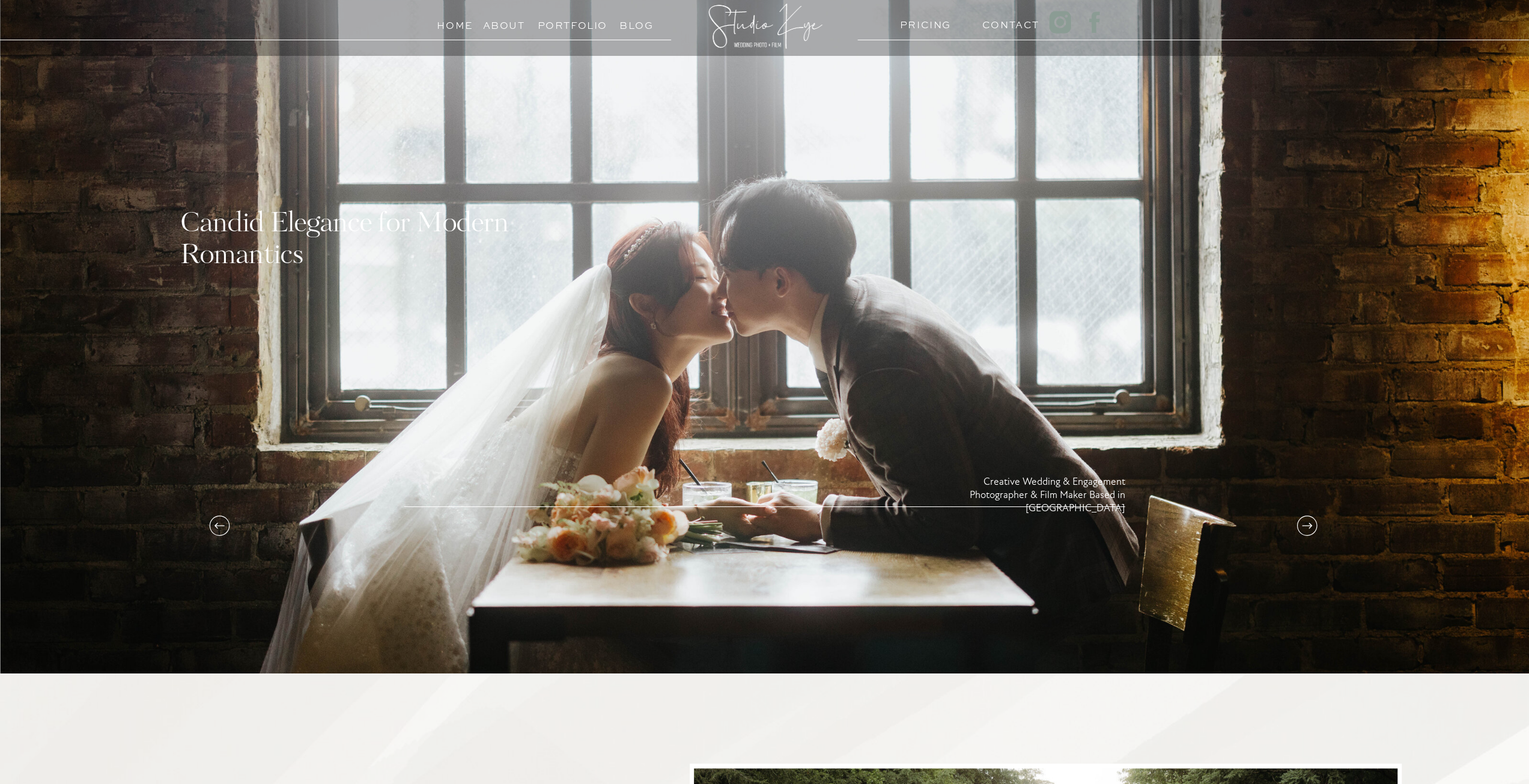
click at [1301, 522] on icon at bounding box center [1307, 526] width 24 height 24
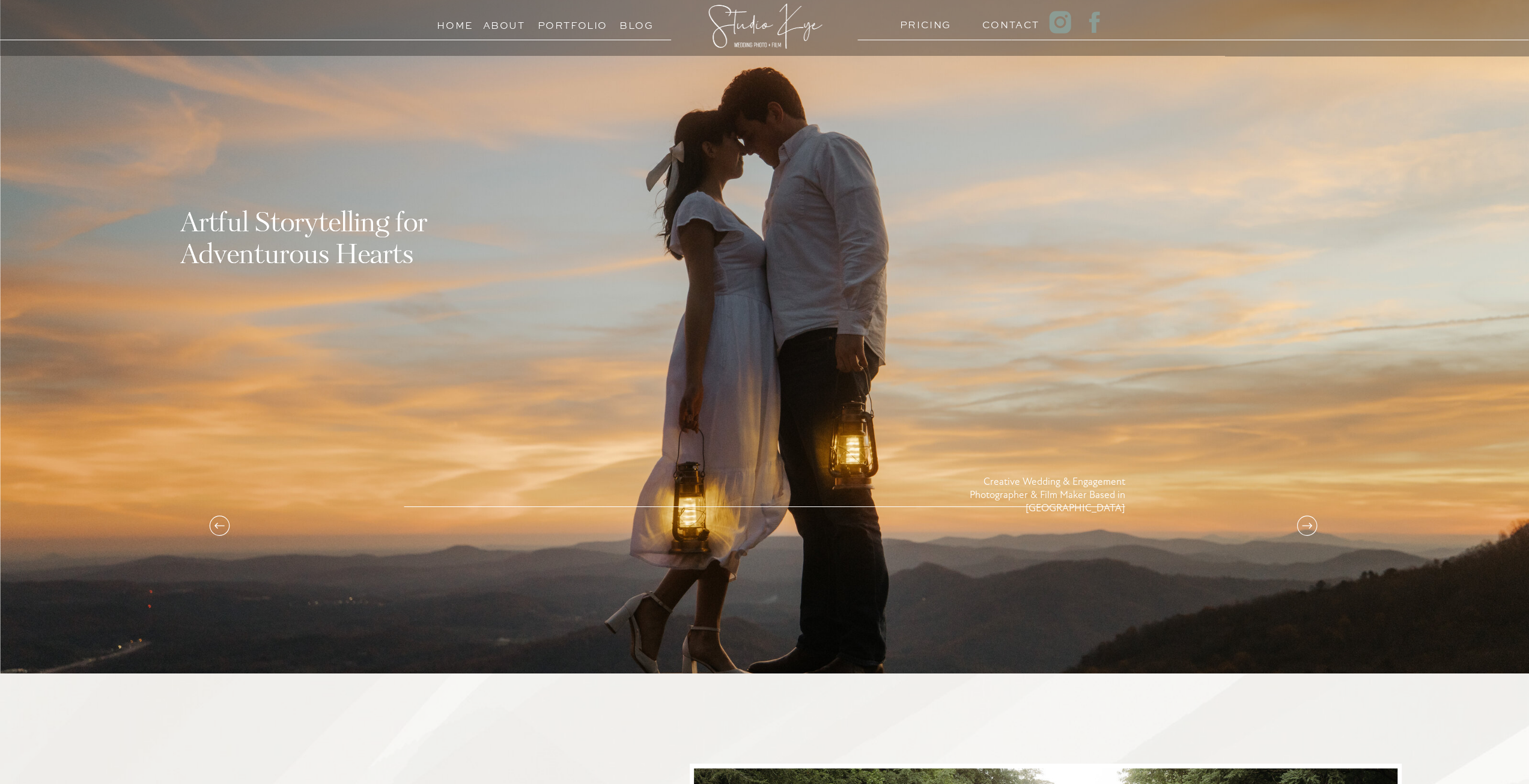
click at [587, 23] on h3 "Portfolio" at bounding box center [565, 22] width 55 height 11
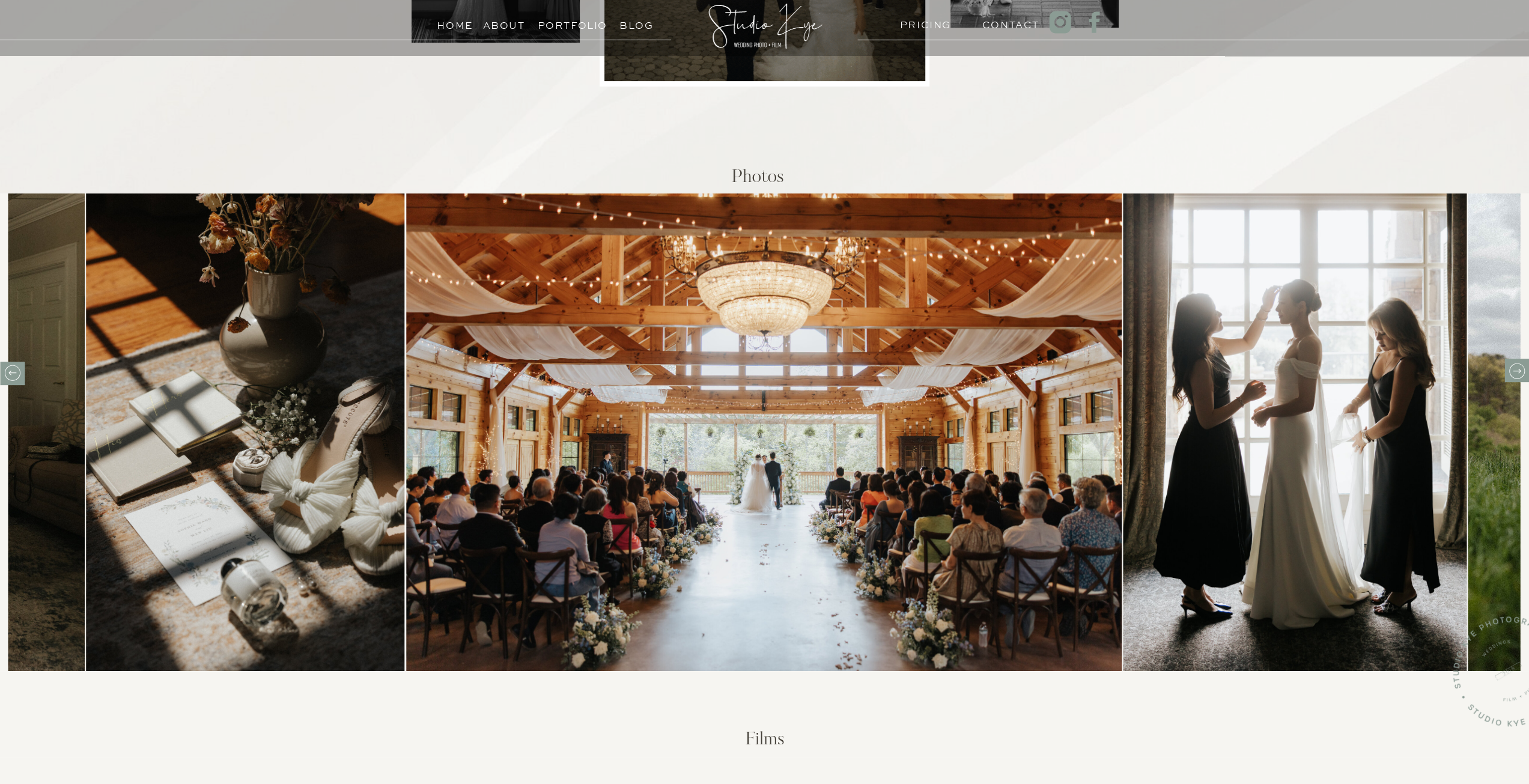
scroll to position [420, 0]
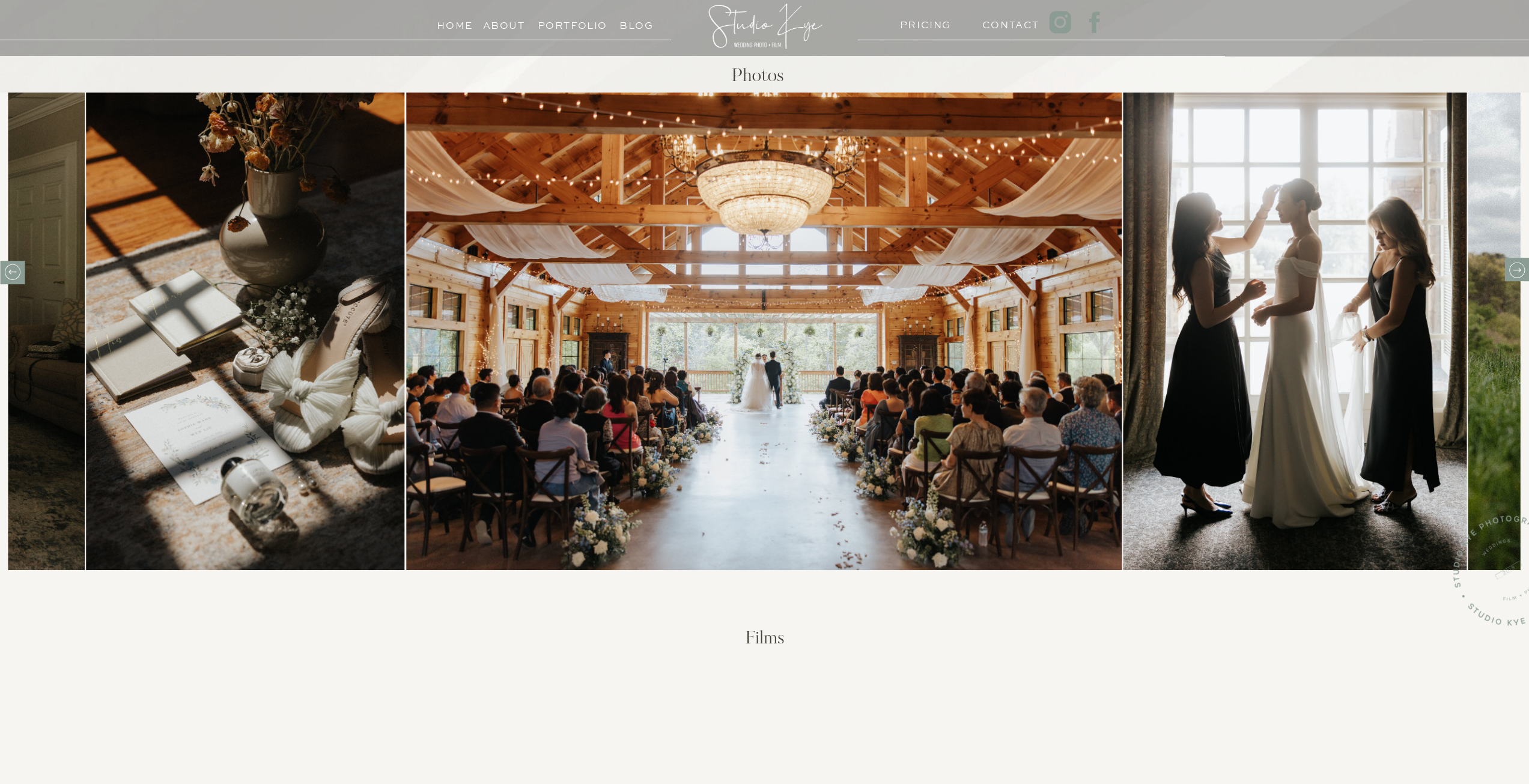
click at [15, 271] on icon at bounding box center [13, 272] width 19 height 19
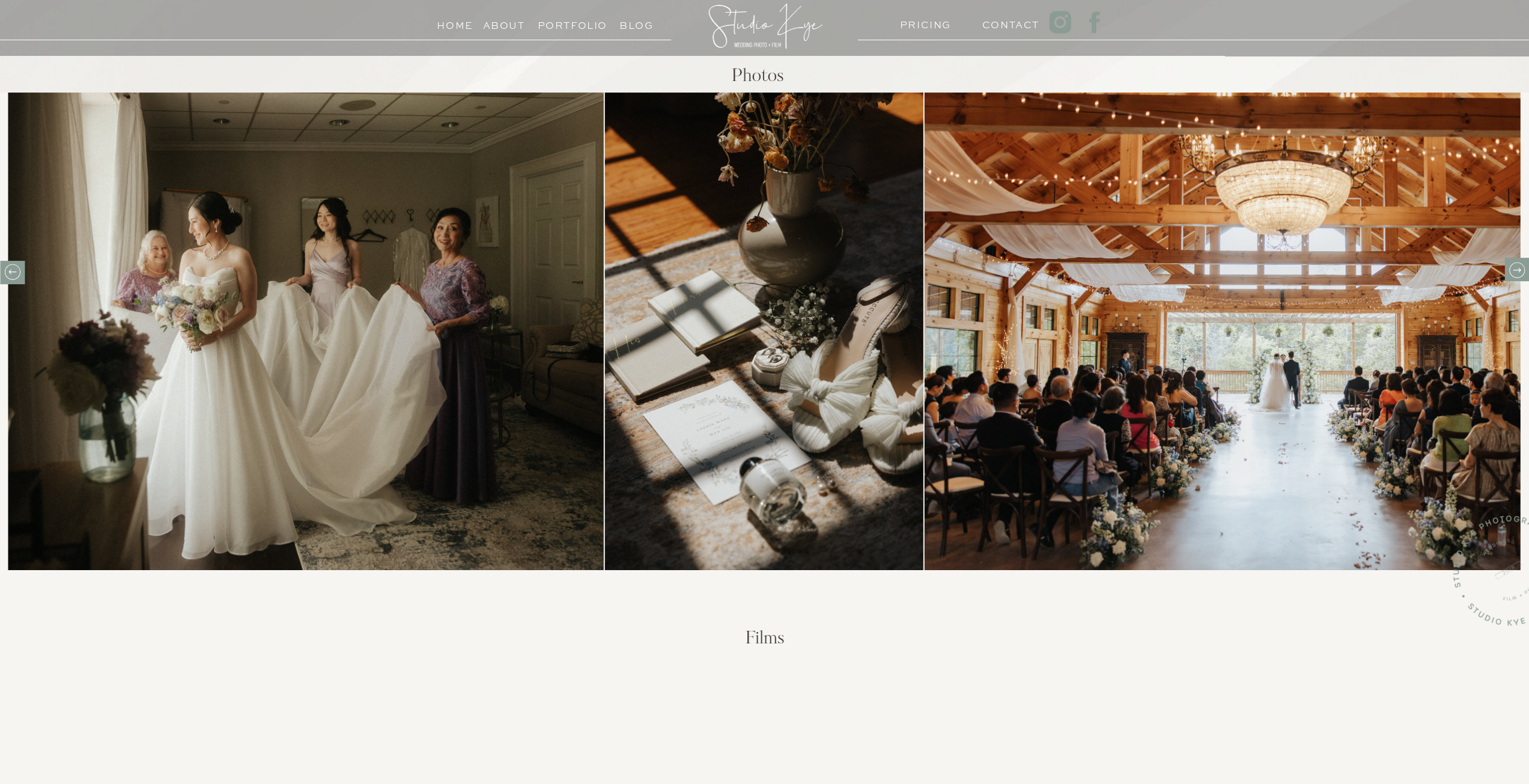
click at [1520, 272] on icon at bounding box center [1516, 270] width 19 height 19
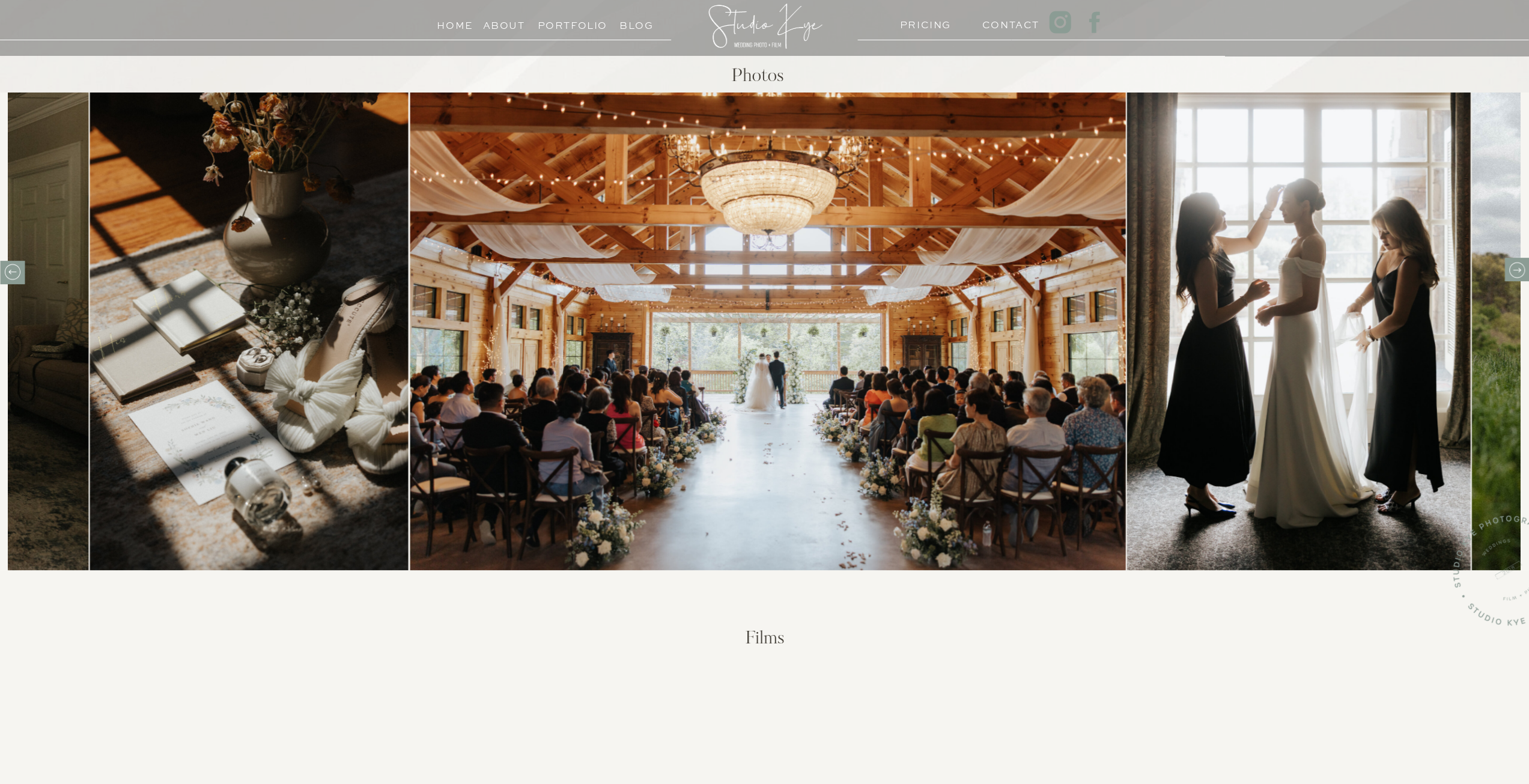
click at [1520, 272] on icon at bounding box center [1516, 270] width 19 height 19
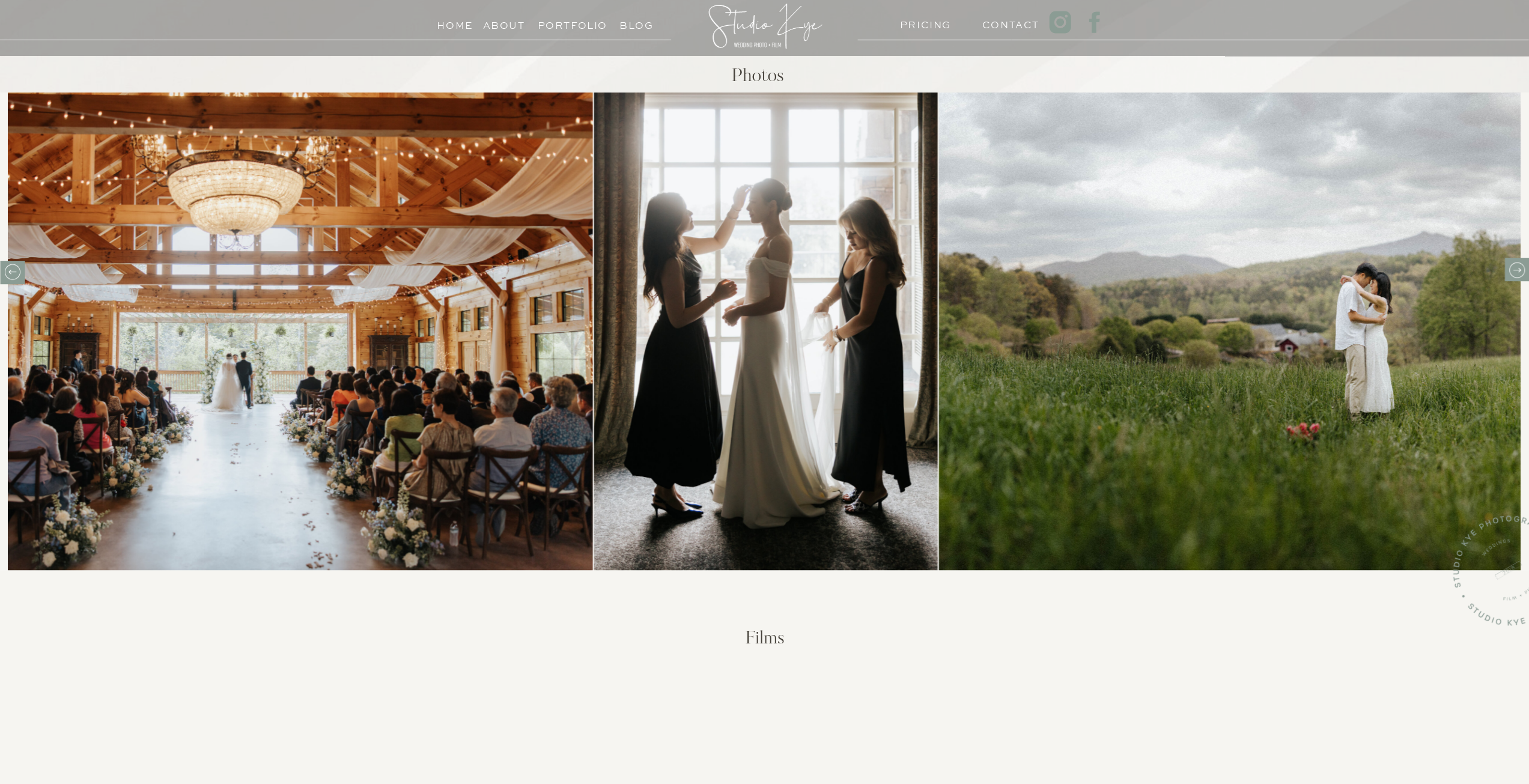
click at [1520, 272] on icon at bounding box center [1516, 270] width 19 height 19
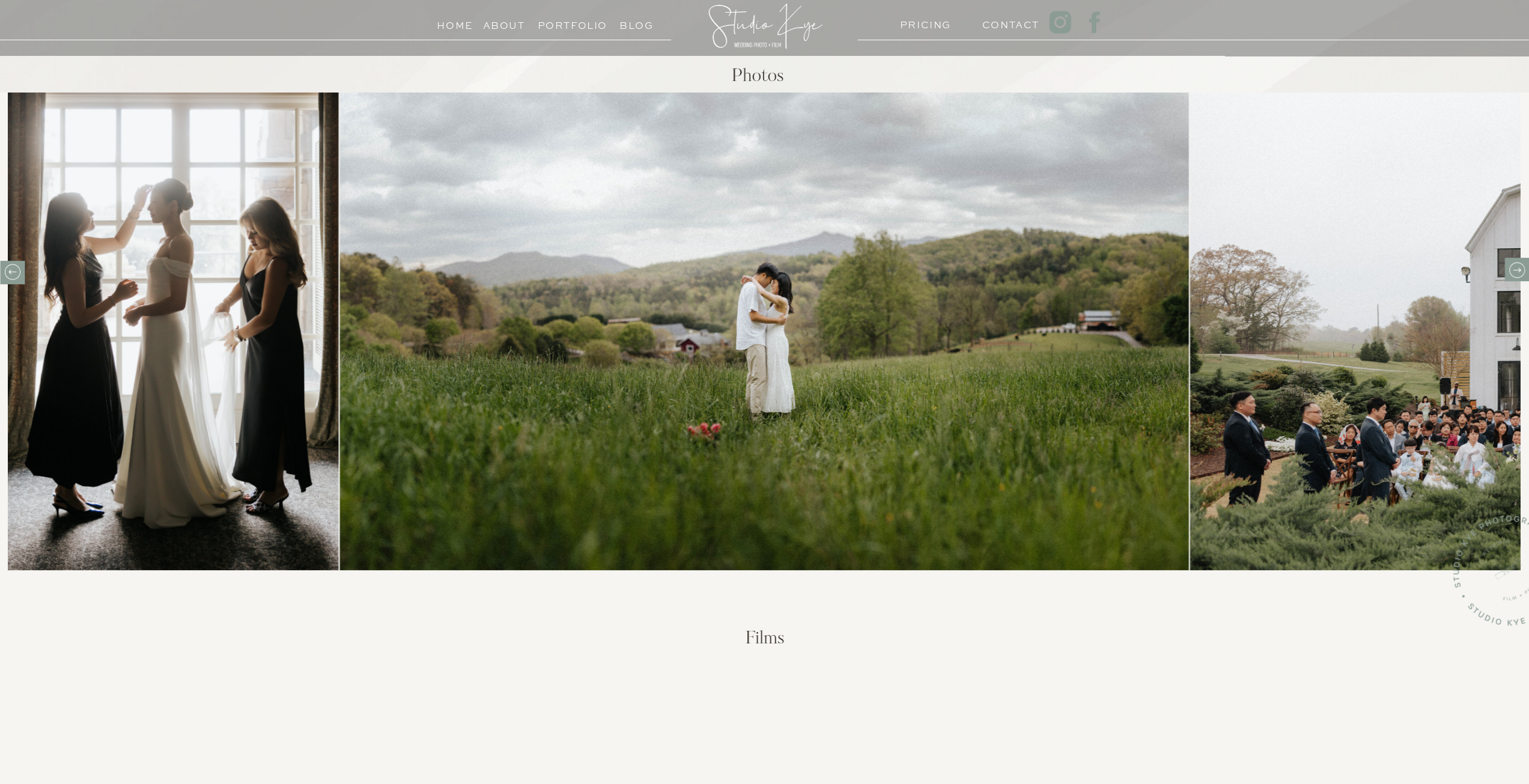
click at [1520, 272] on icon at bounding box center [1516, 270] width 19 height 19
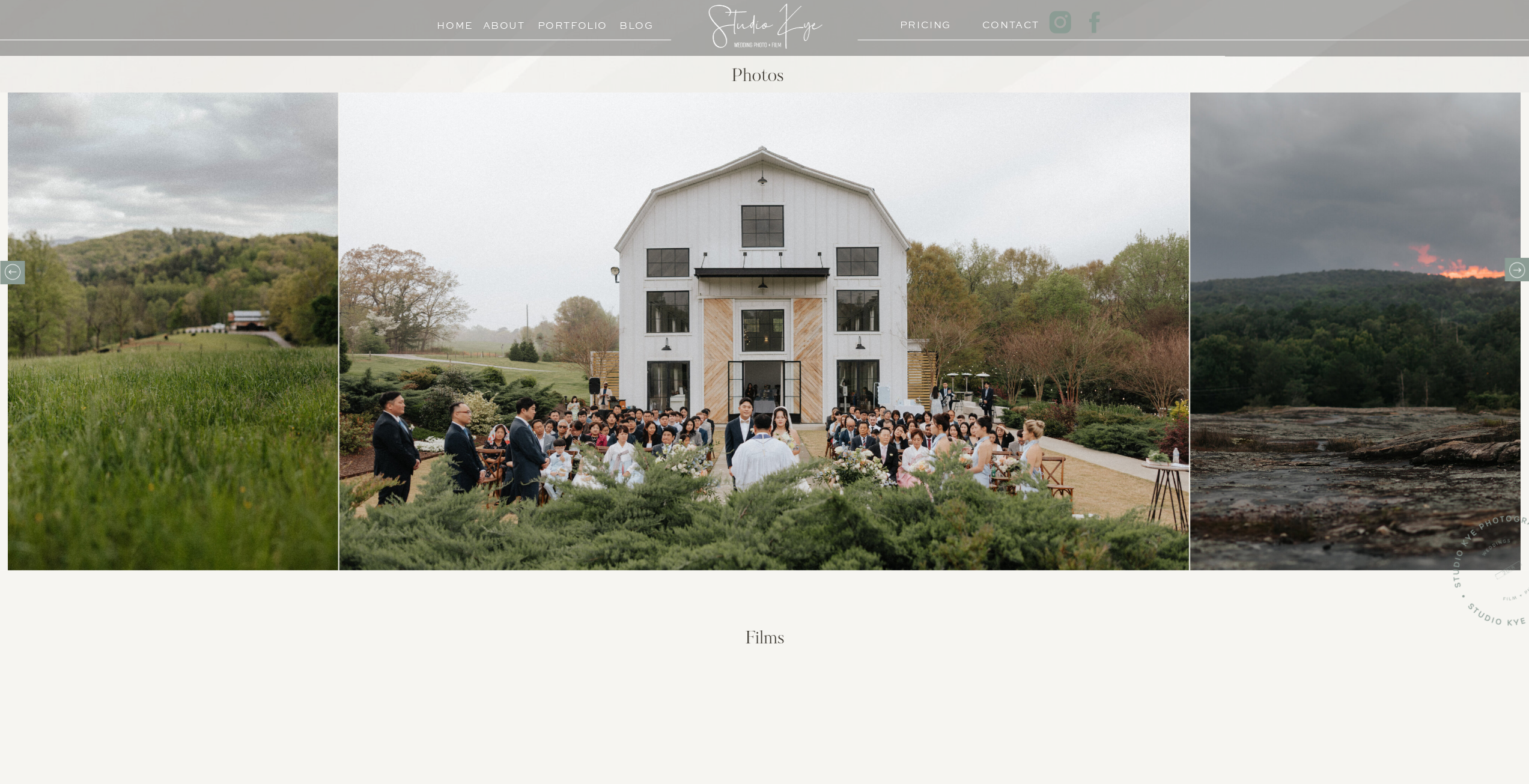
click at [1520, 272] on icon at bounding box center [1516, 270] width 19 height 19
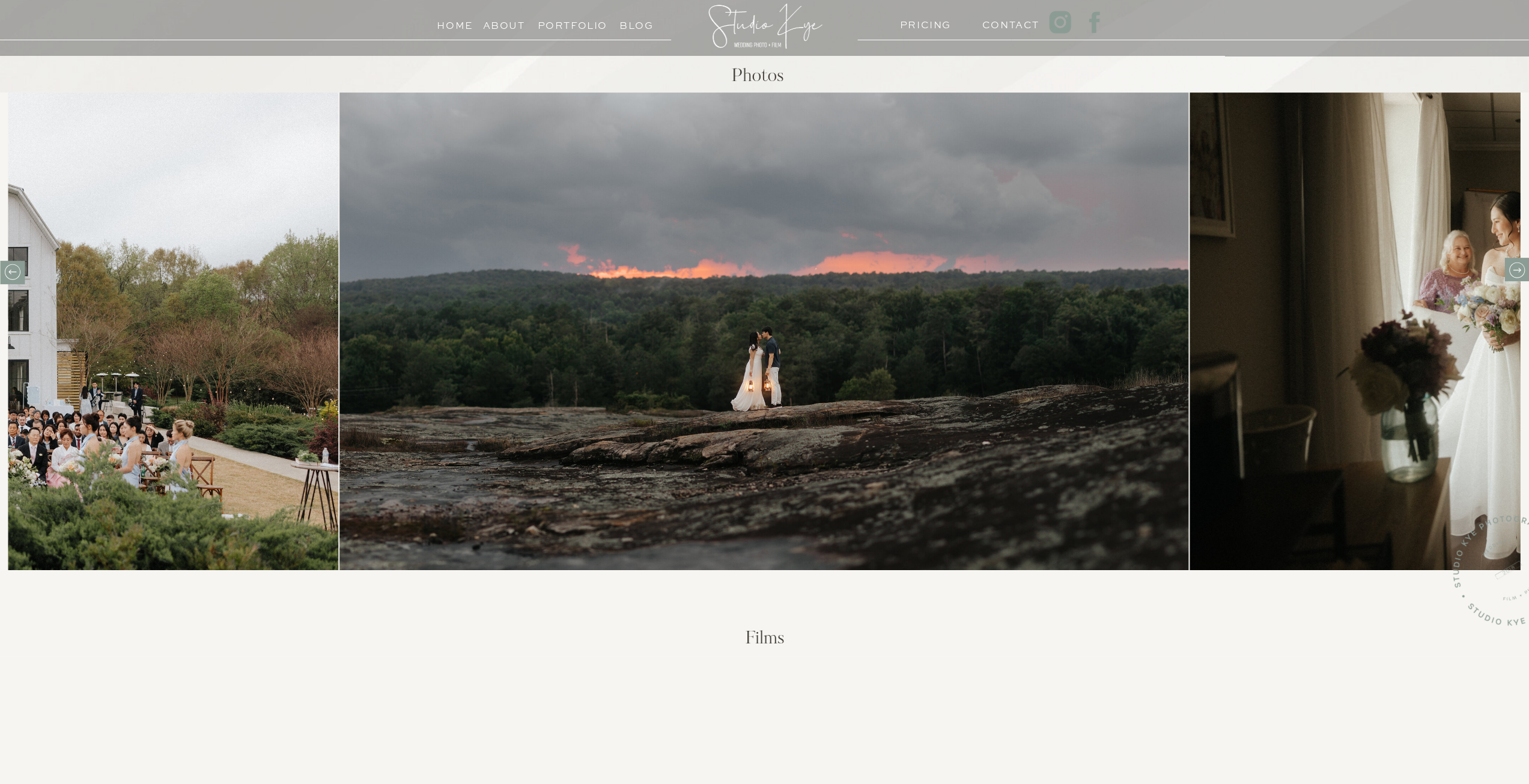
click at [1519, 272] on icon at bounding box center [1516, 270] width 19 height 19
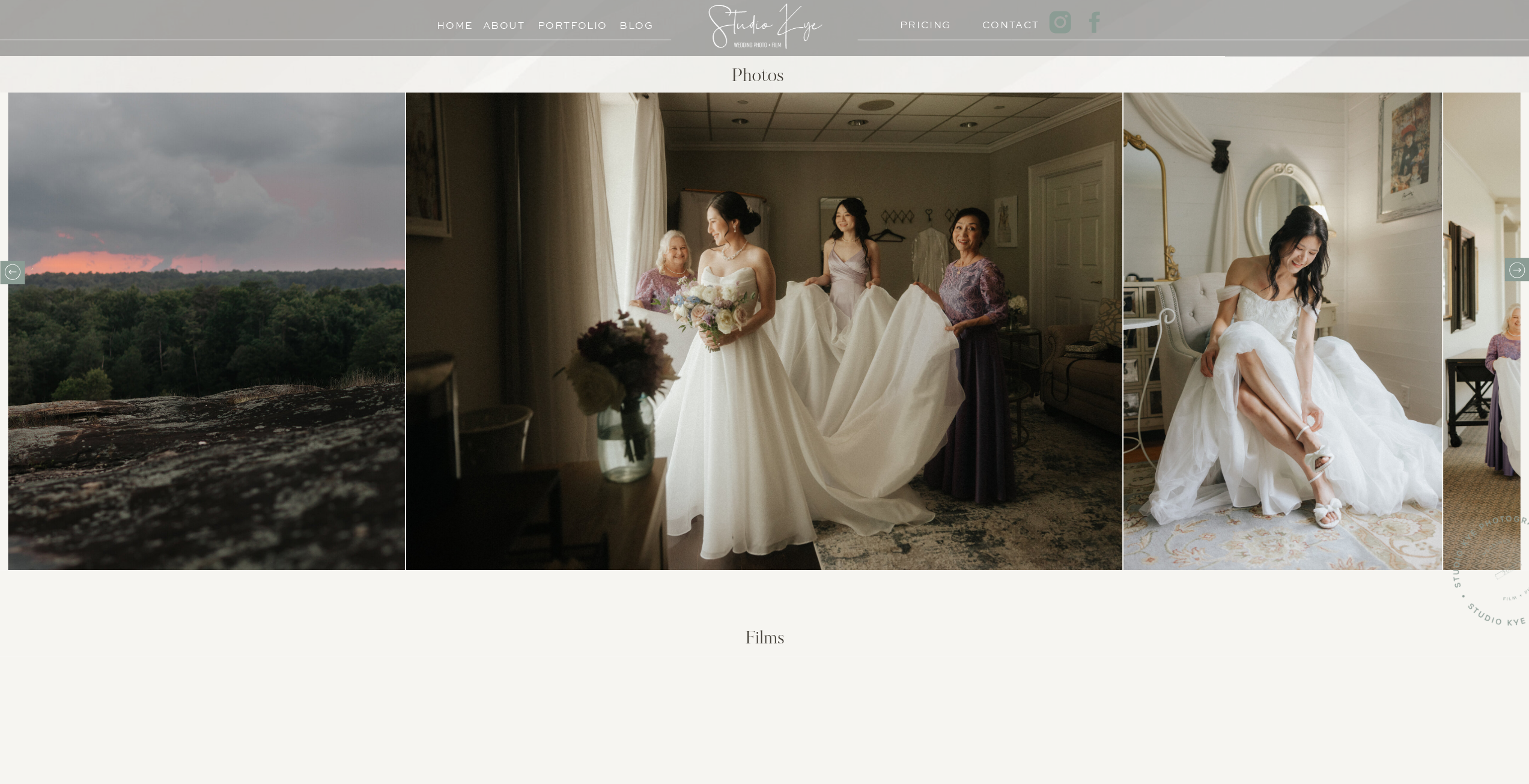
click at [21, 272] on icon at bounding box center [13, 272] width 19 height 19
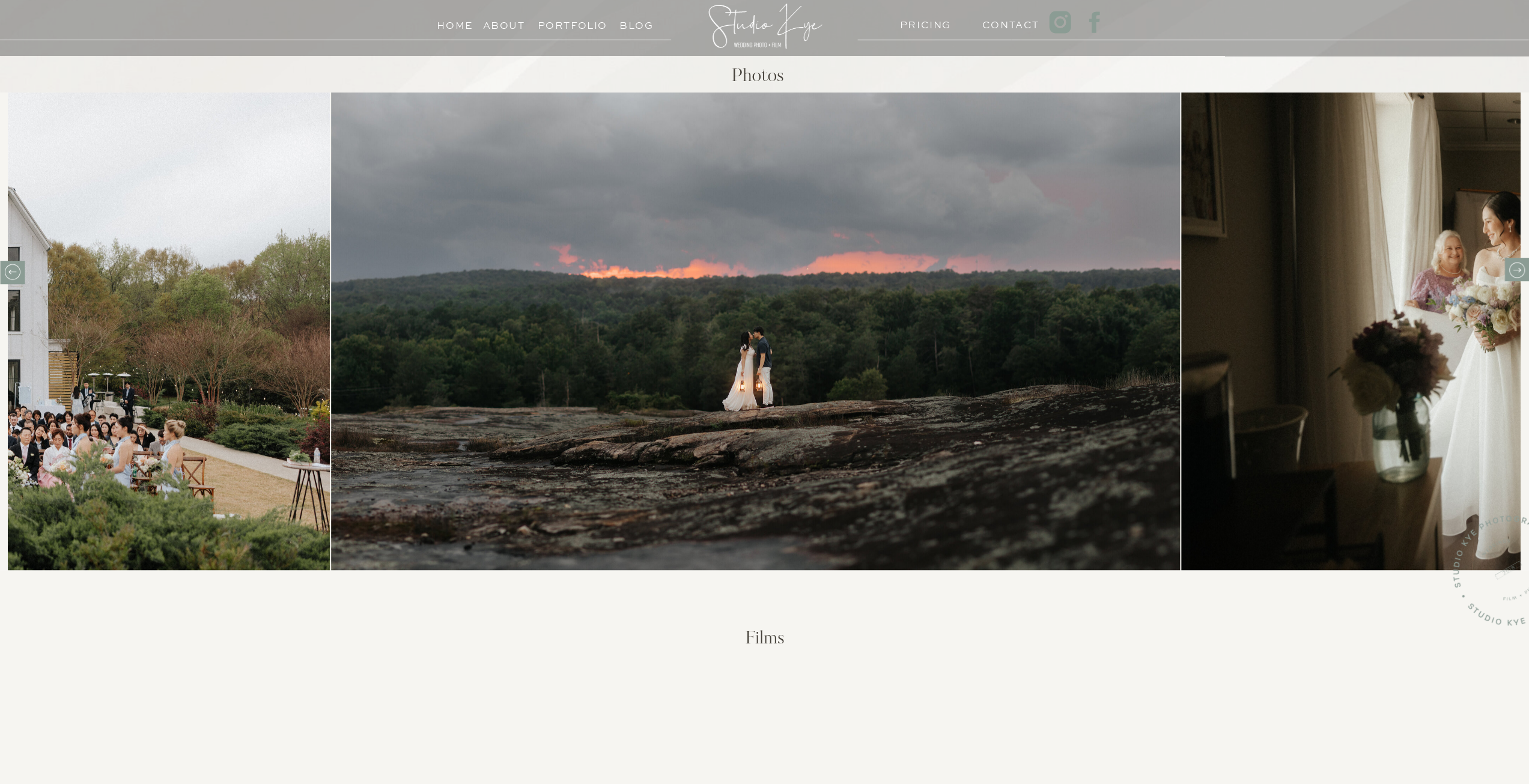
click at [21, 272] on icon at bounding box center [13, 272] width 19 height 19
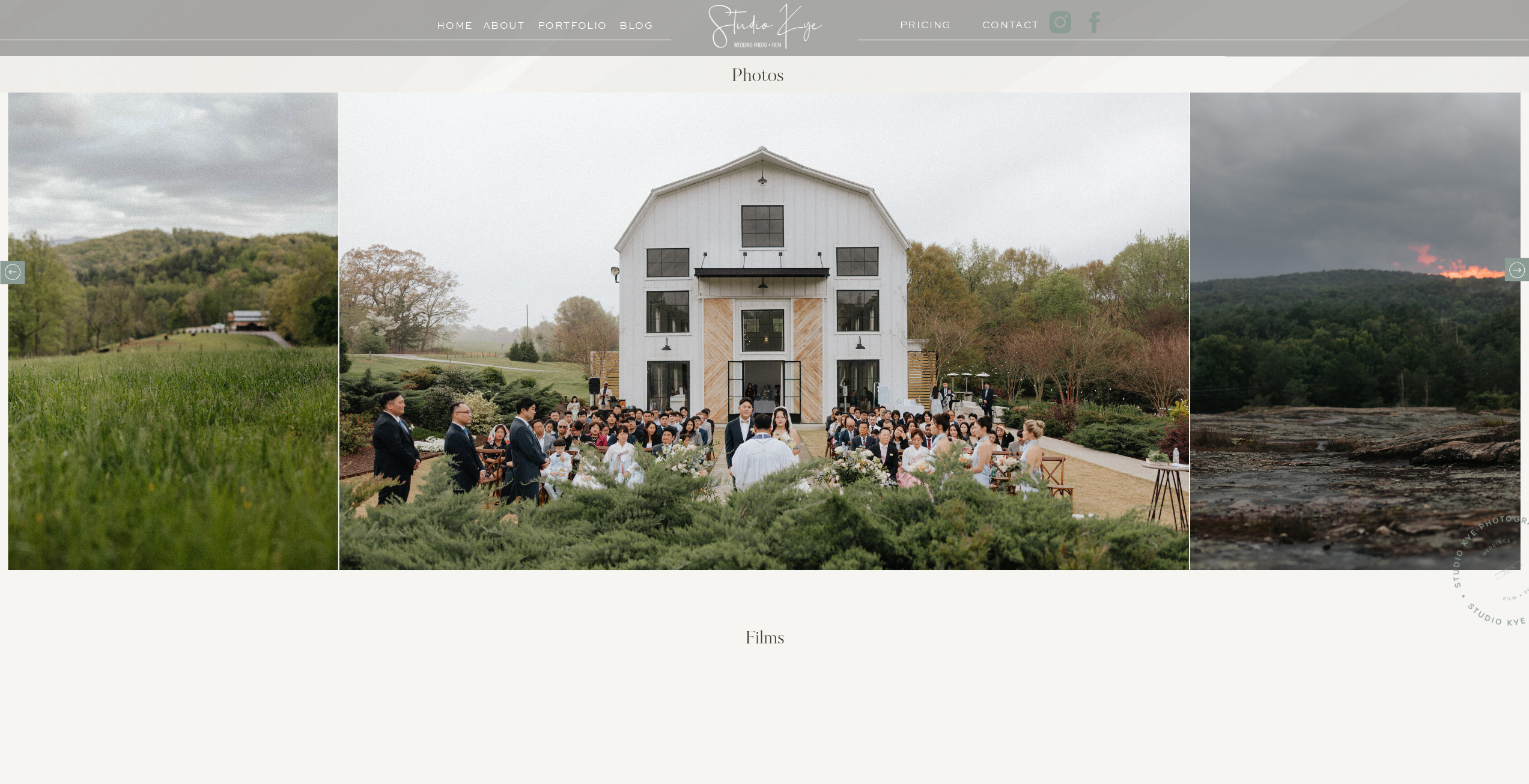
click at [1520, 268] on icon at bounding box center [1516, 270] width 19 height 19
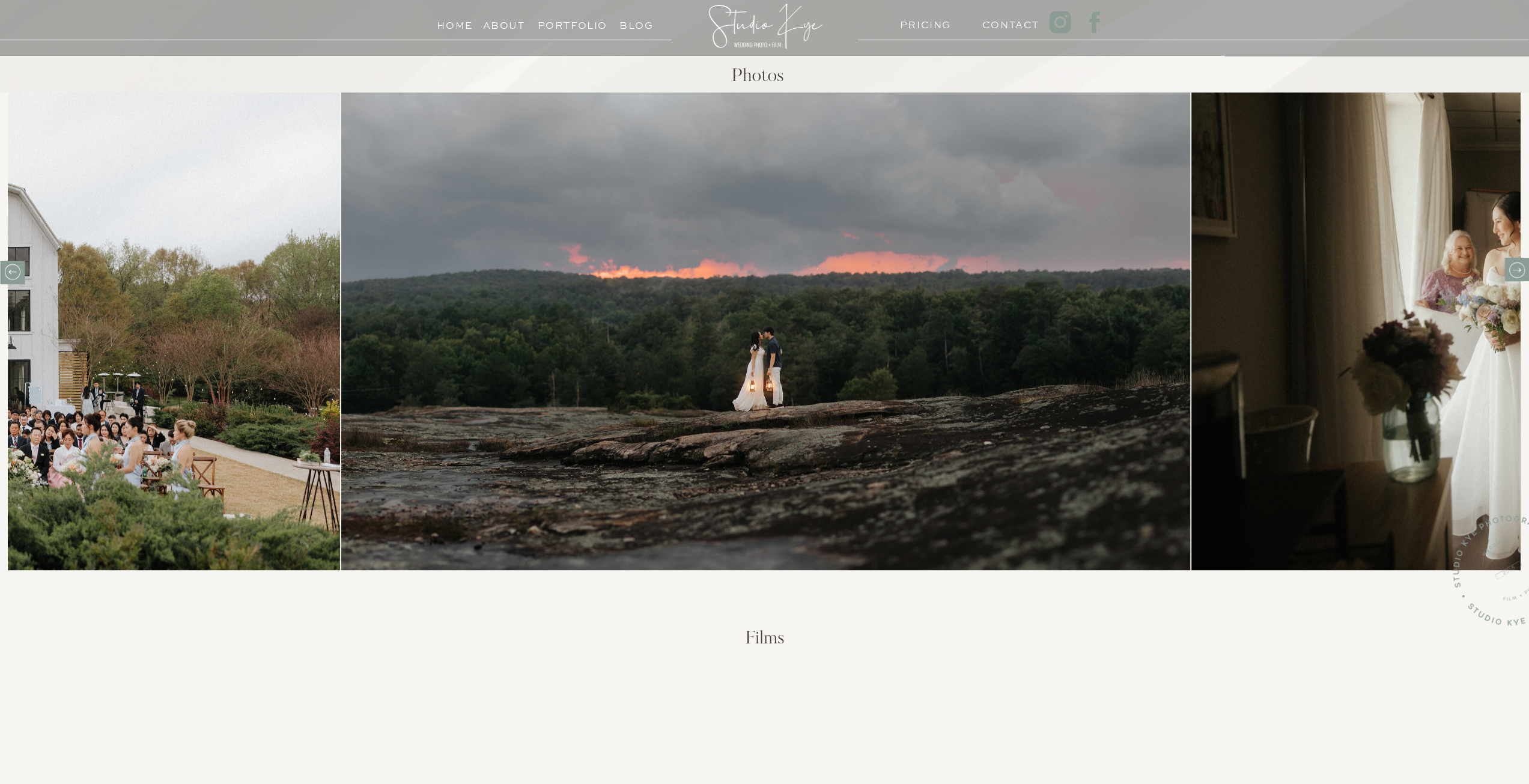
click at [1520, 268] on icon at bounding box center [1516, 270] width 19 height 19
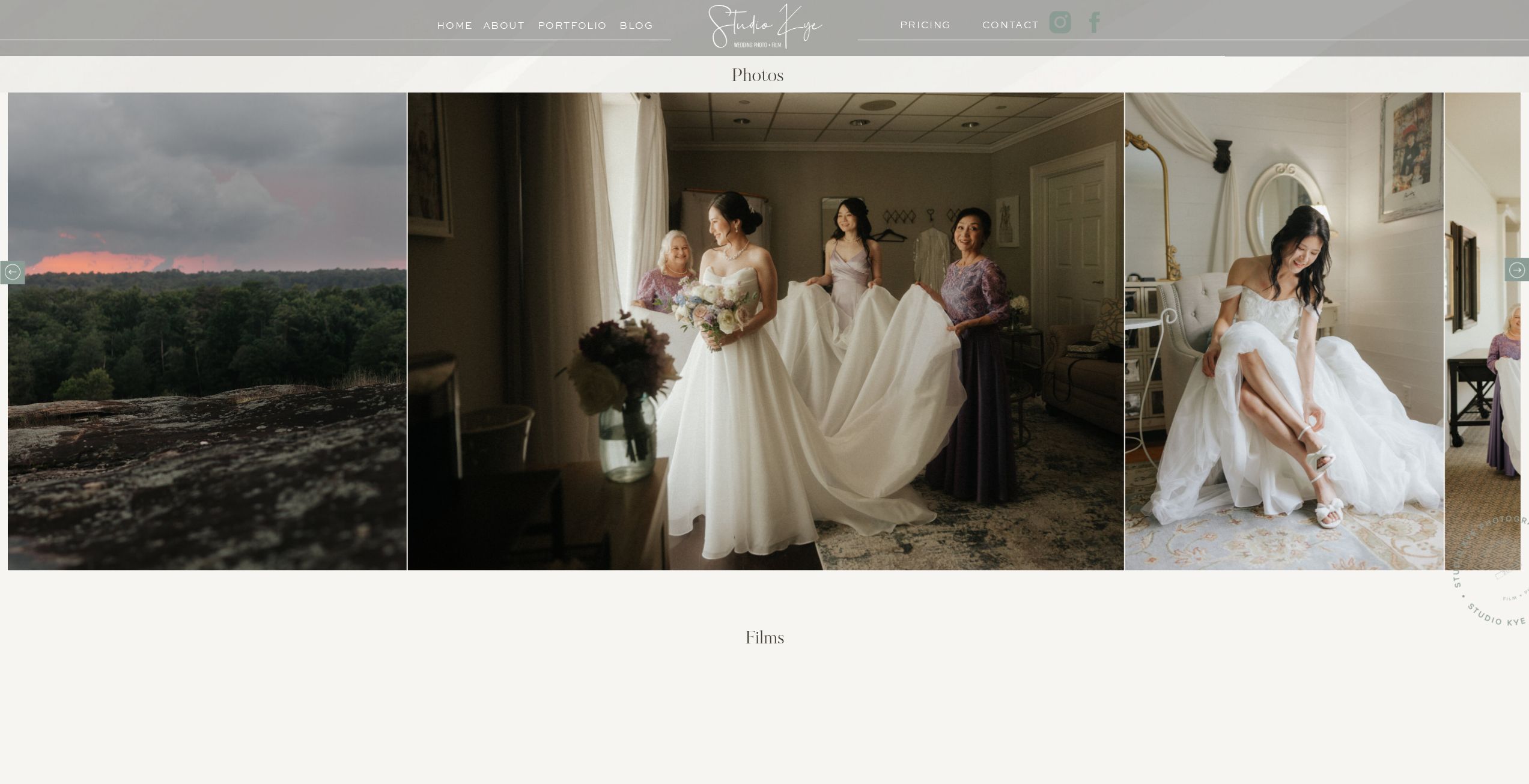
click at [1520, 268] on icon at bounding box center [1516, 270] width 19 height 19
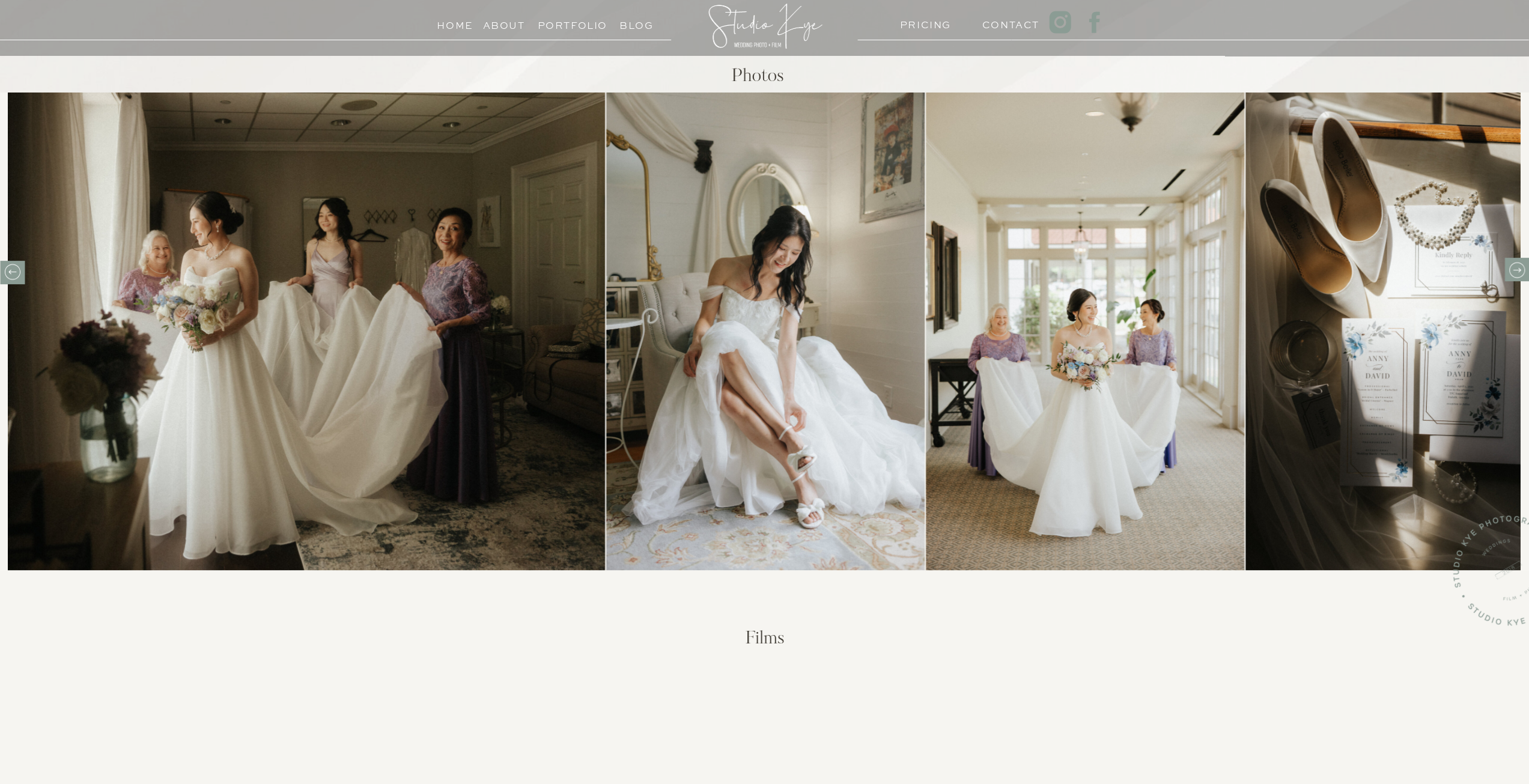
click at [1520, 268] on icon at bounding box center [1516, 270] width 19 height 19
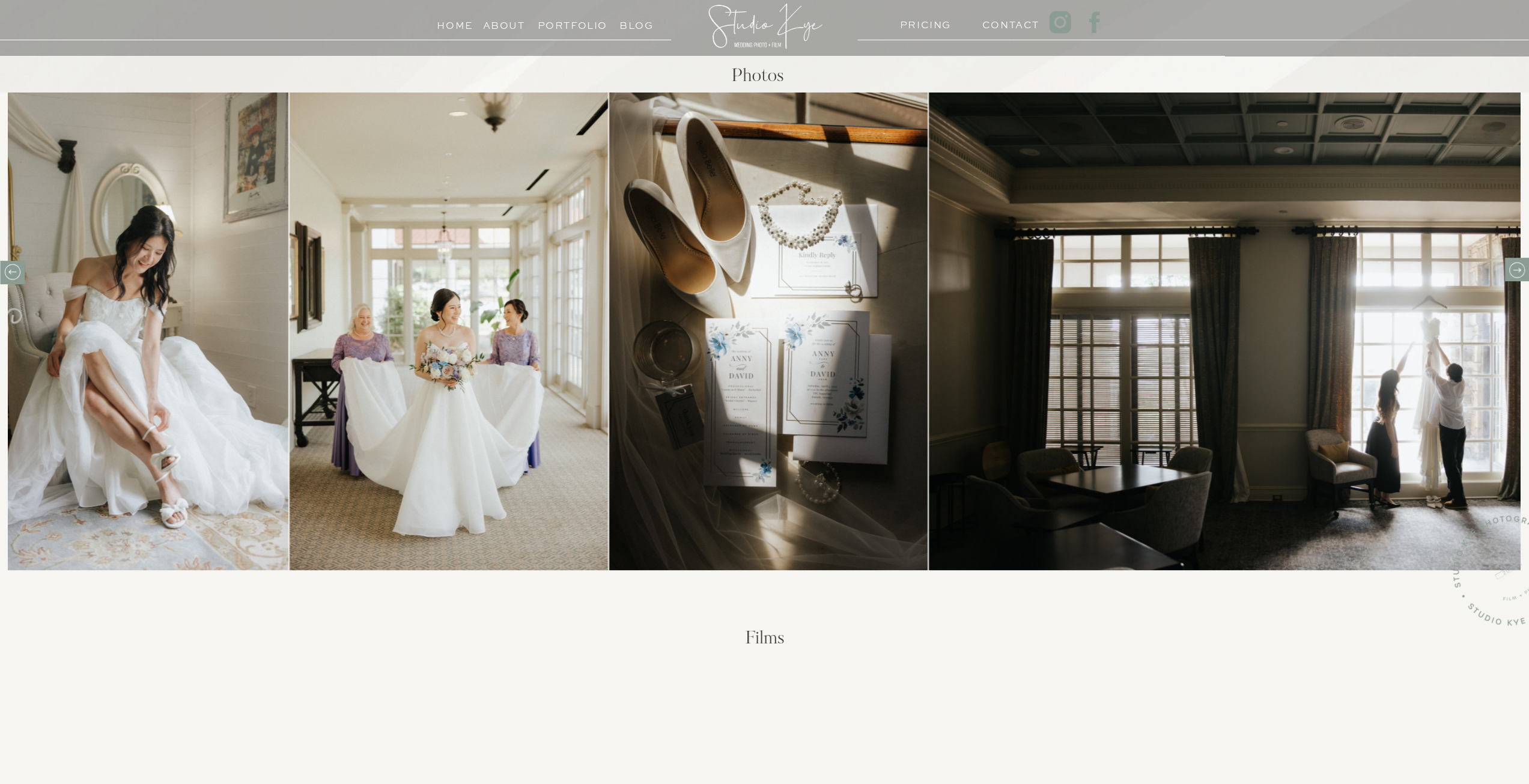
click at [1520, 268] on icon at bounding box center [1516, 270] width 19 height 19
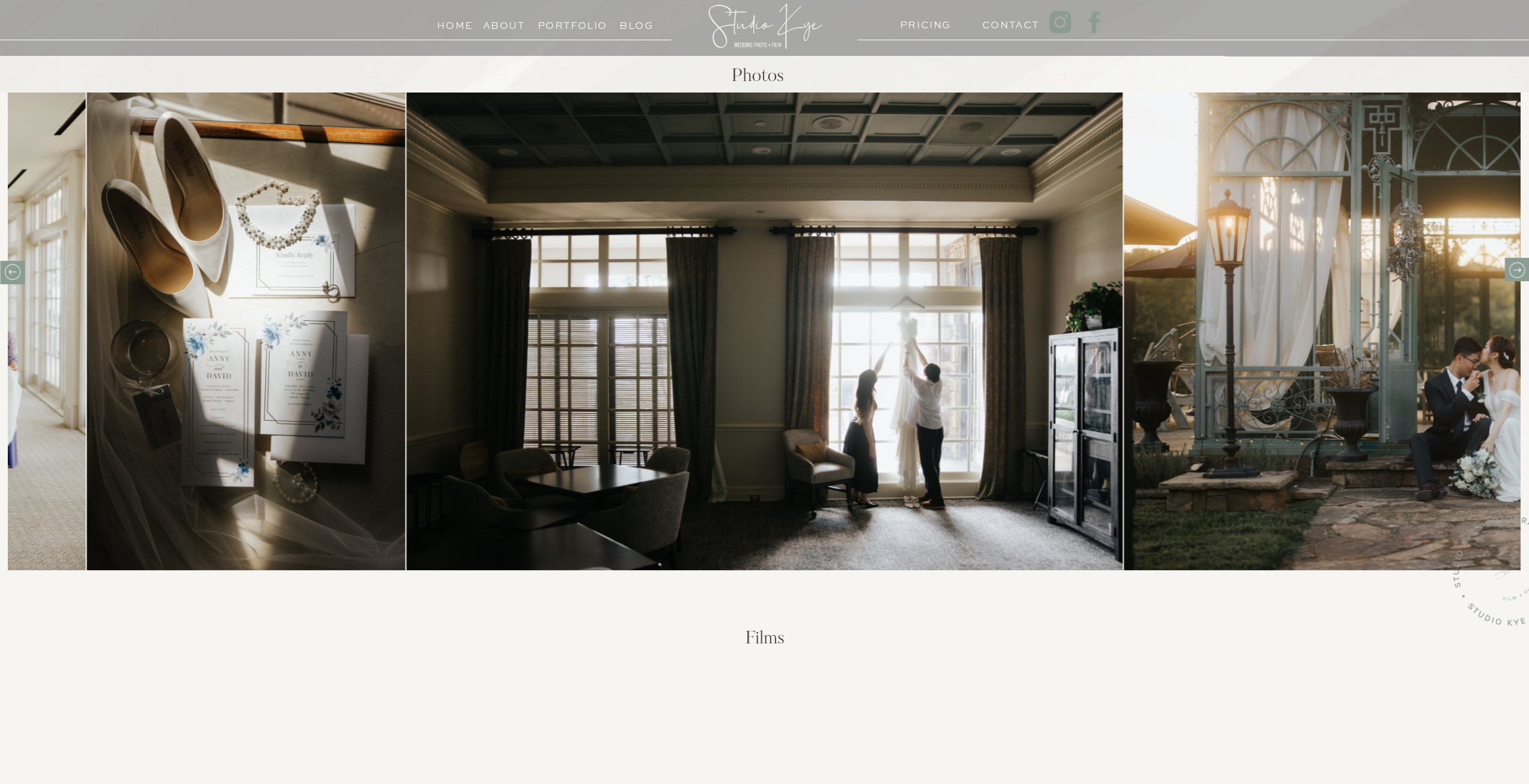
click at [1520, 268] on icon at bounding box center [1516, 270] width 19 height 19
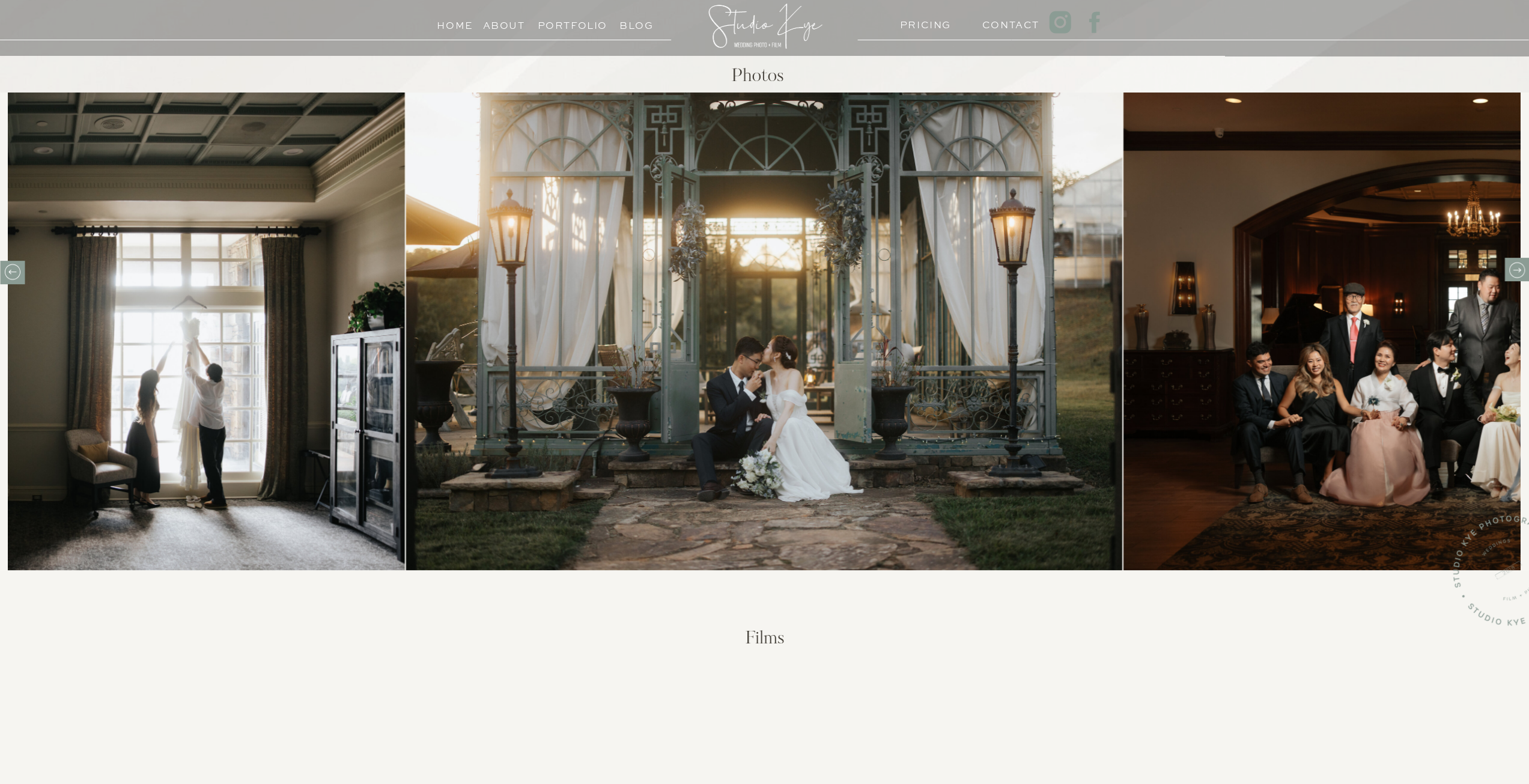
click at [1520, 268] on icon at bounding box center [1516, 270] width 19 height 19
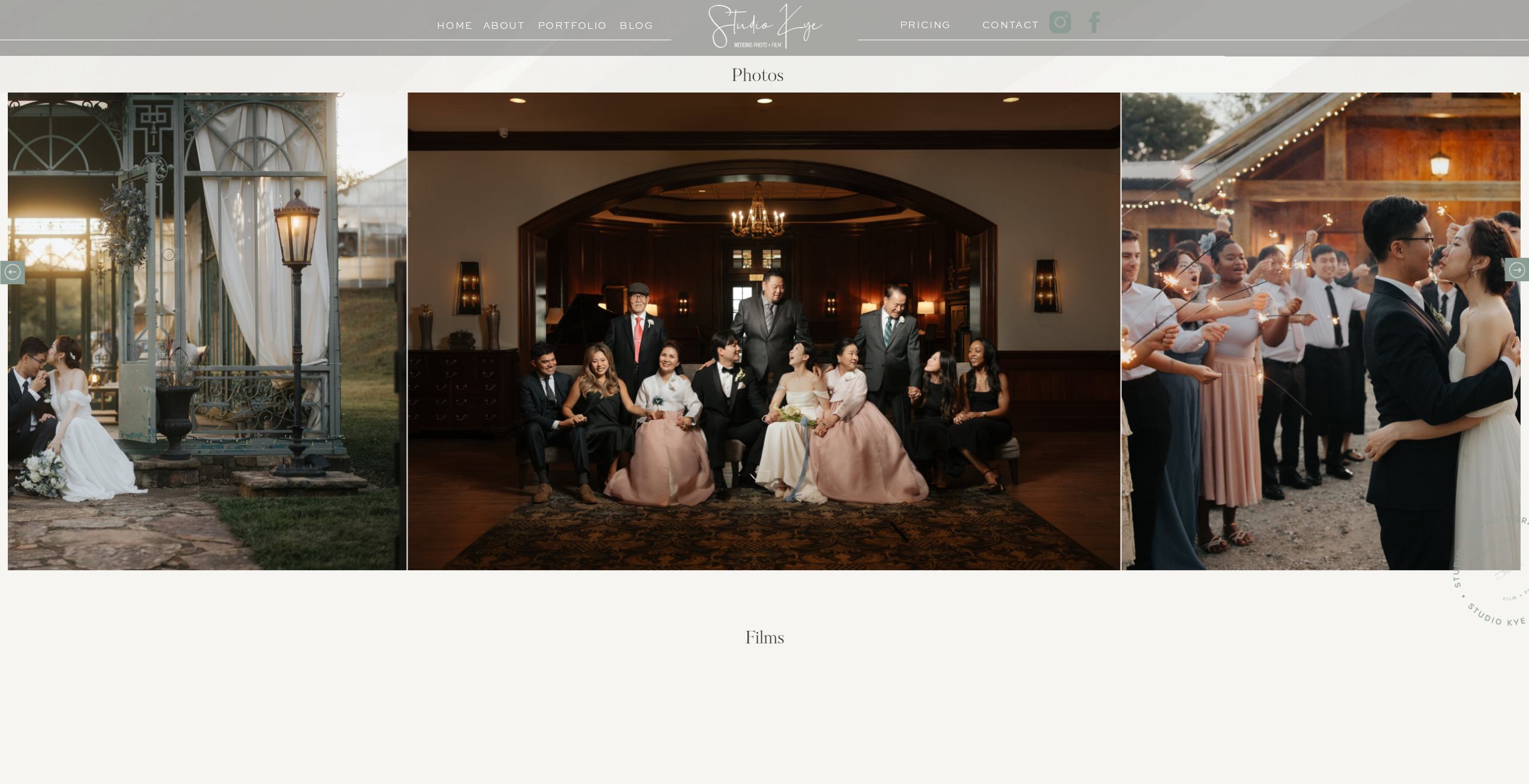
click at [1520, 268] on icon at bounding box center [1516, 270] width 19 height 19
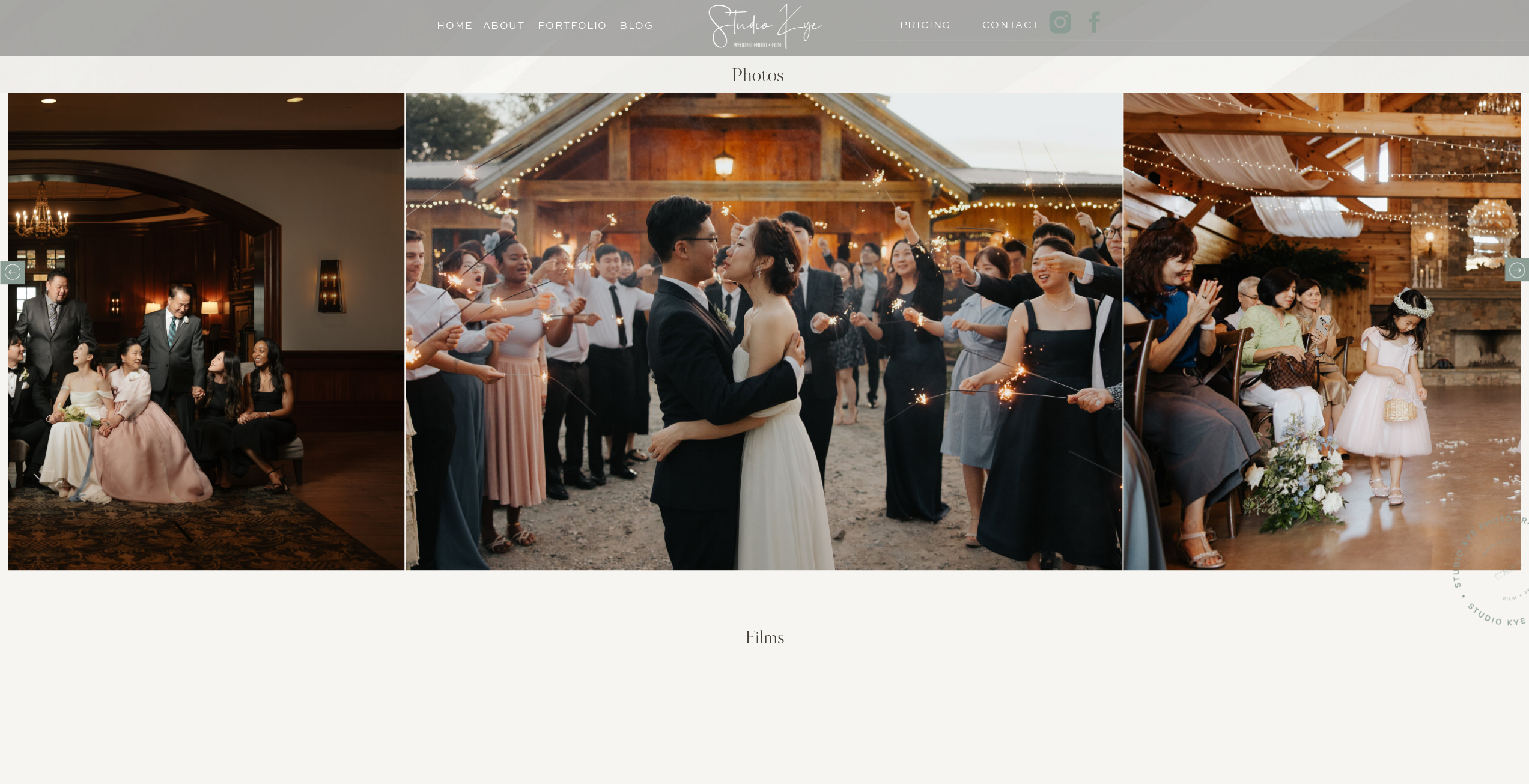
click at [1520, 268] on icon at bounding box center [1516, 270] width 19 height 19
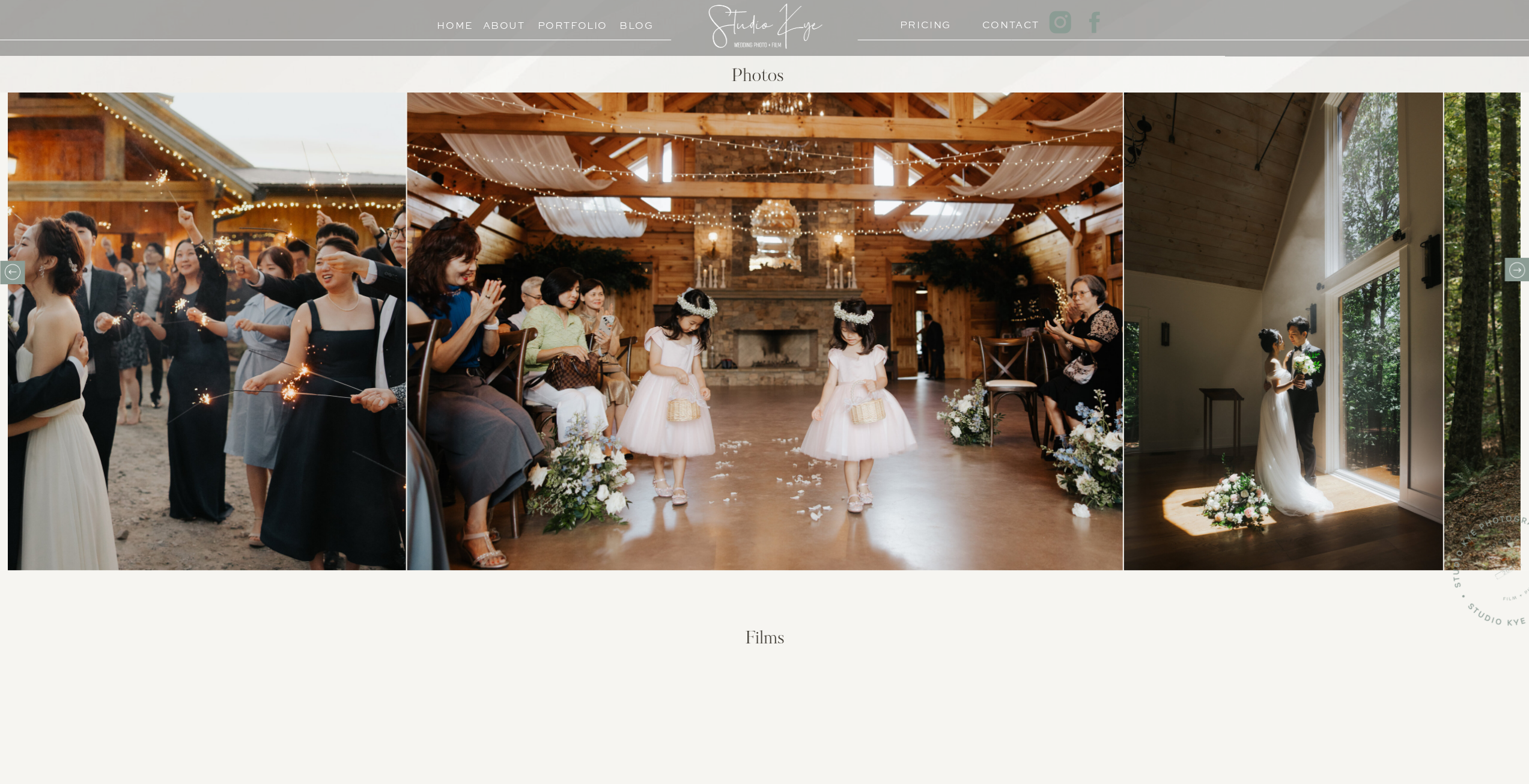
click at [1520, 268] on icon at bounding box center [1516, 270] width 19 height 19
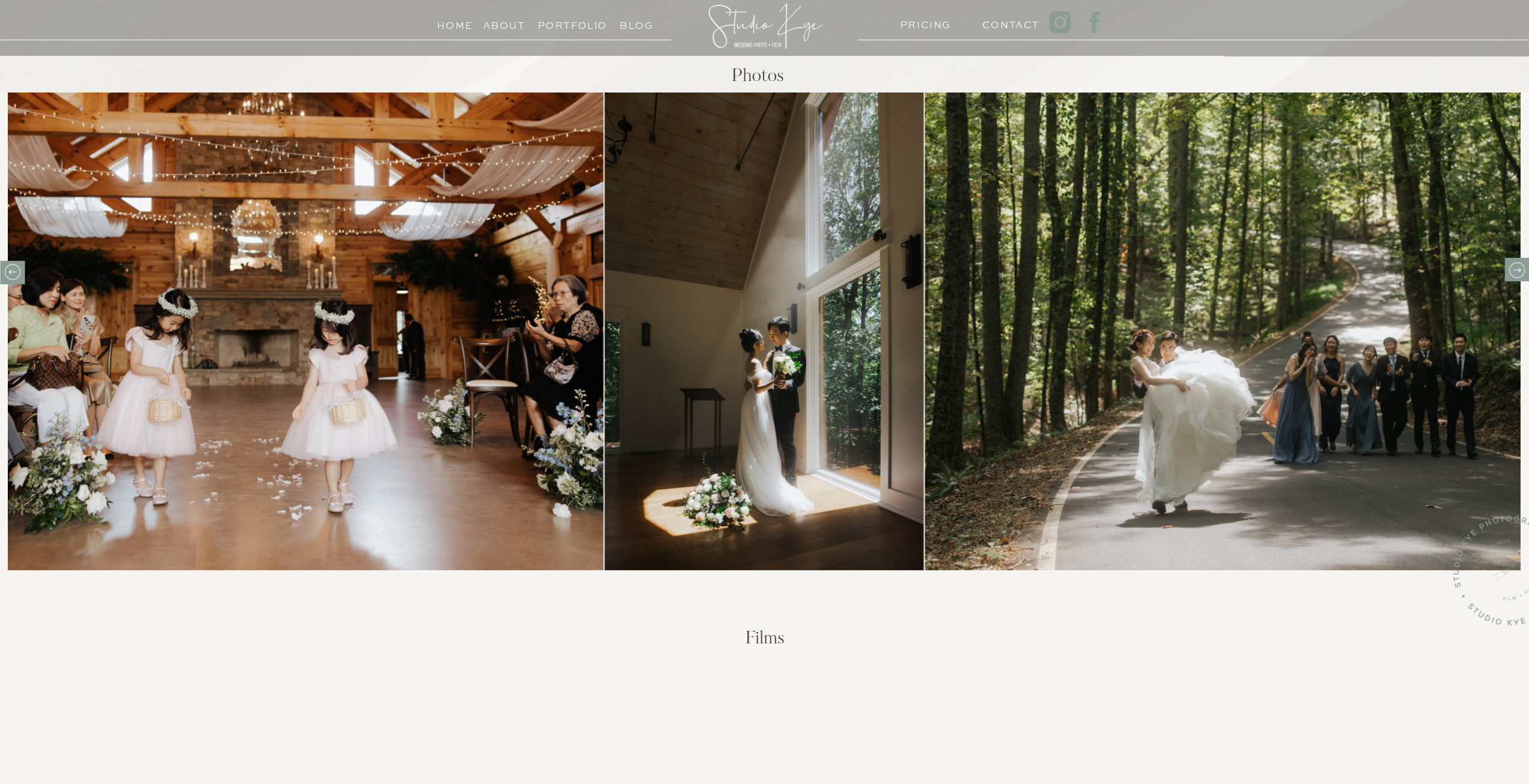
click at [1520, 268] on icon at bounding box center [1516, 270] width 19 height 19
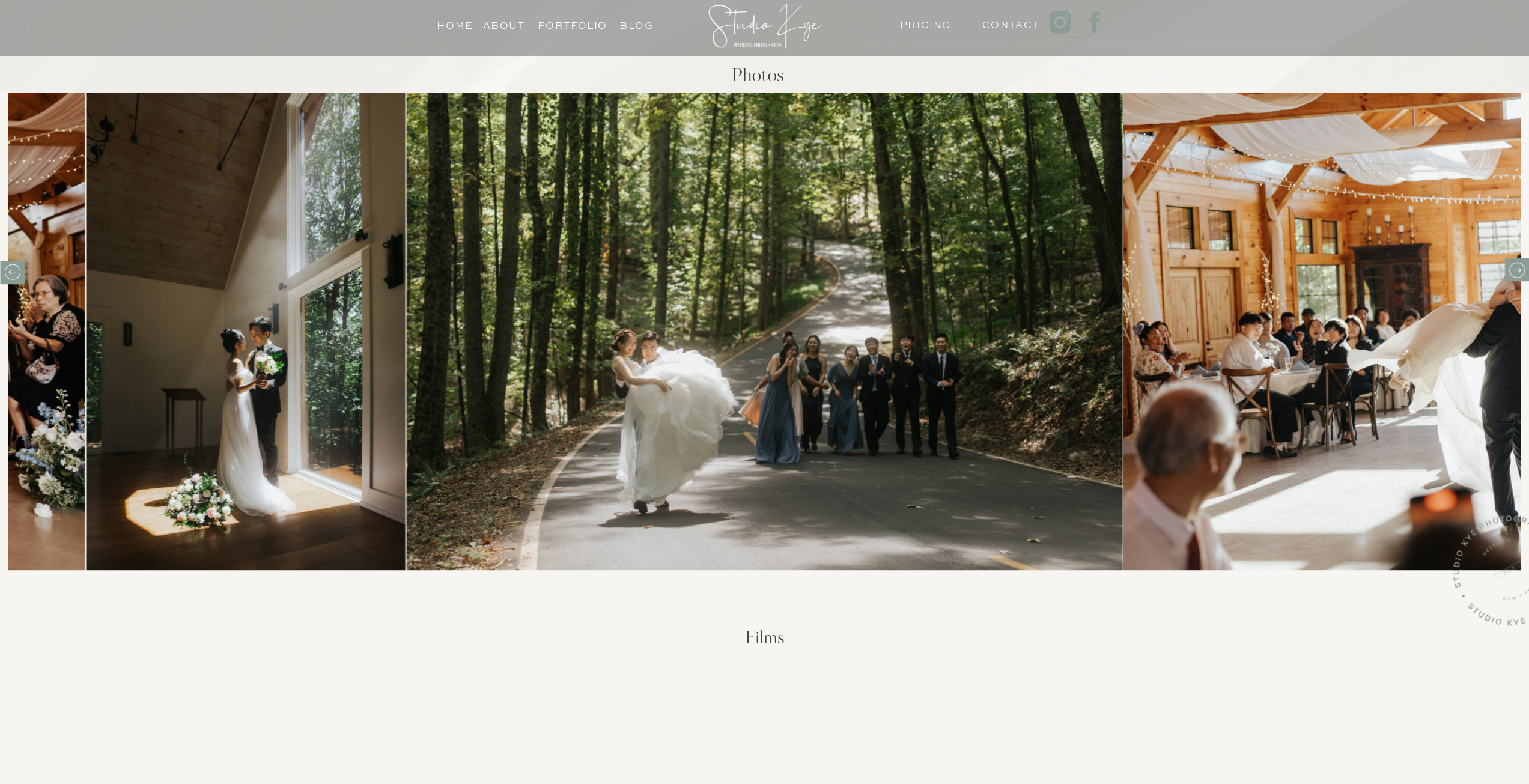
click at [1520, 268] on icon at bounding box center [1516, 270] width 19 height 19
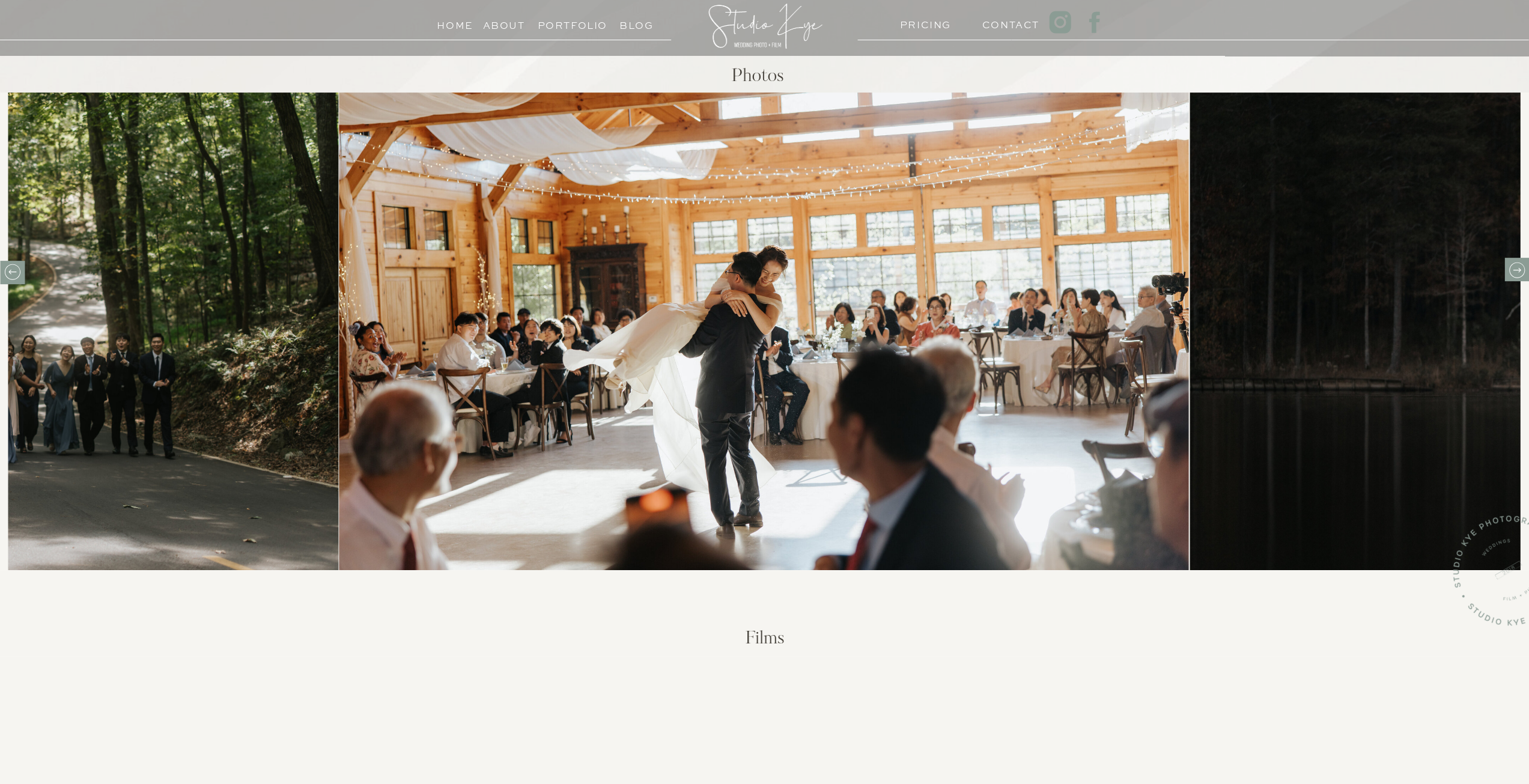
click at [1520, 268] on icon at bounding box center [1516, 270] width 19 height 19
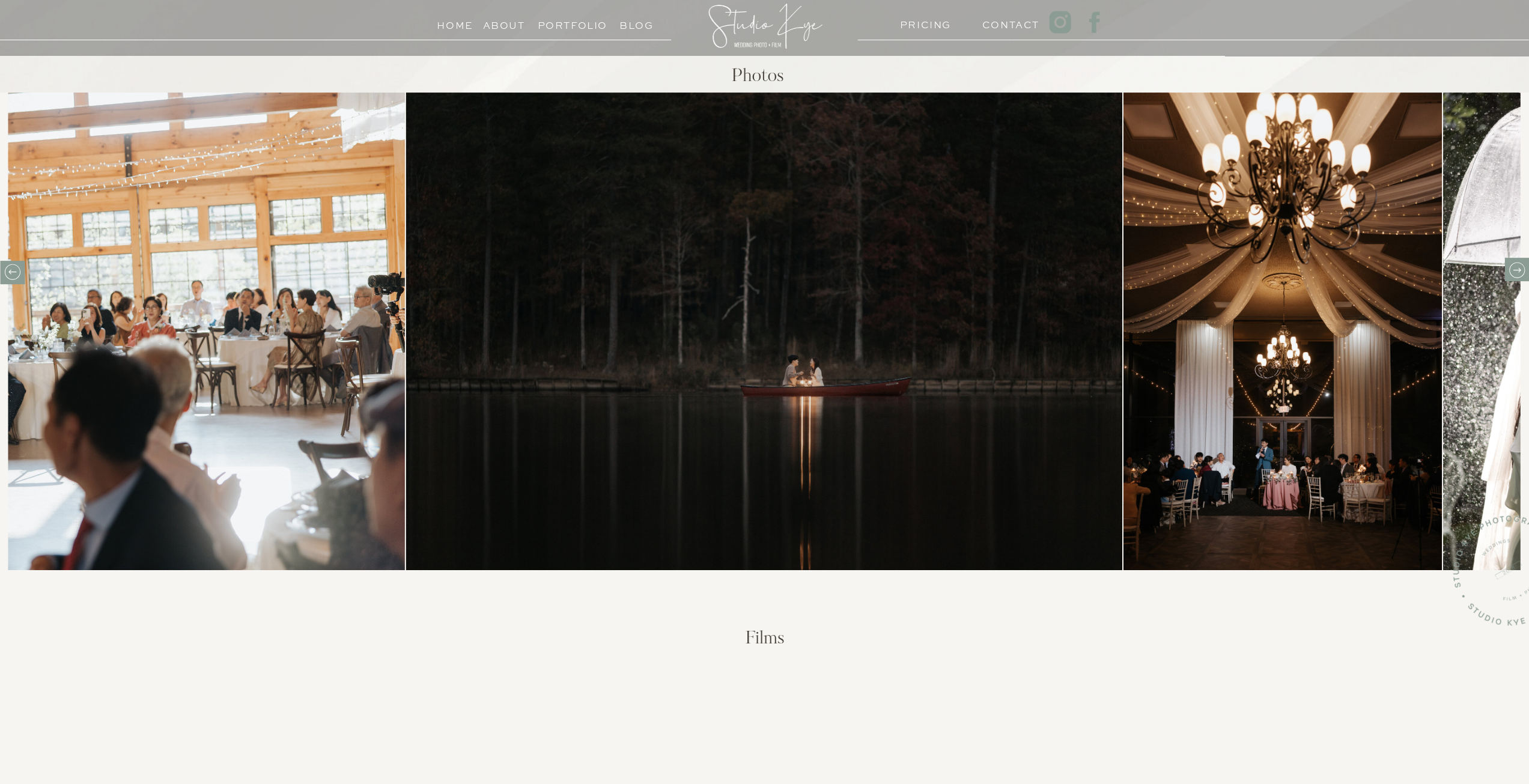
click at [1522, 271] on icon at bounding box center [1516, 270] width 19 height 19
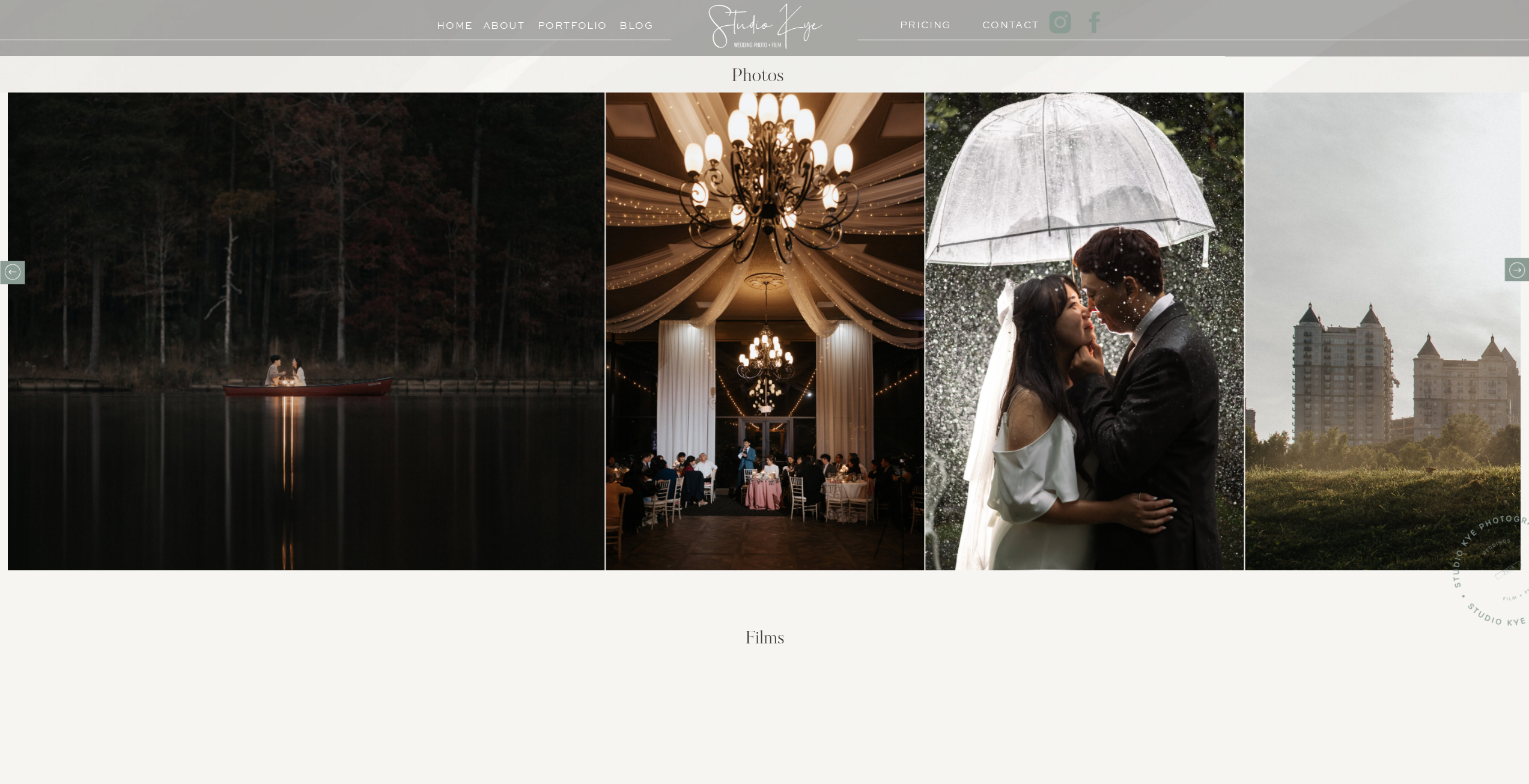
click at [1524, 275] on icon at bounding box center [1516, 270] width 19 height 19
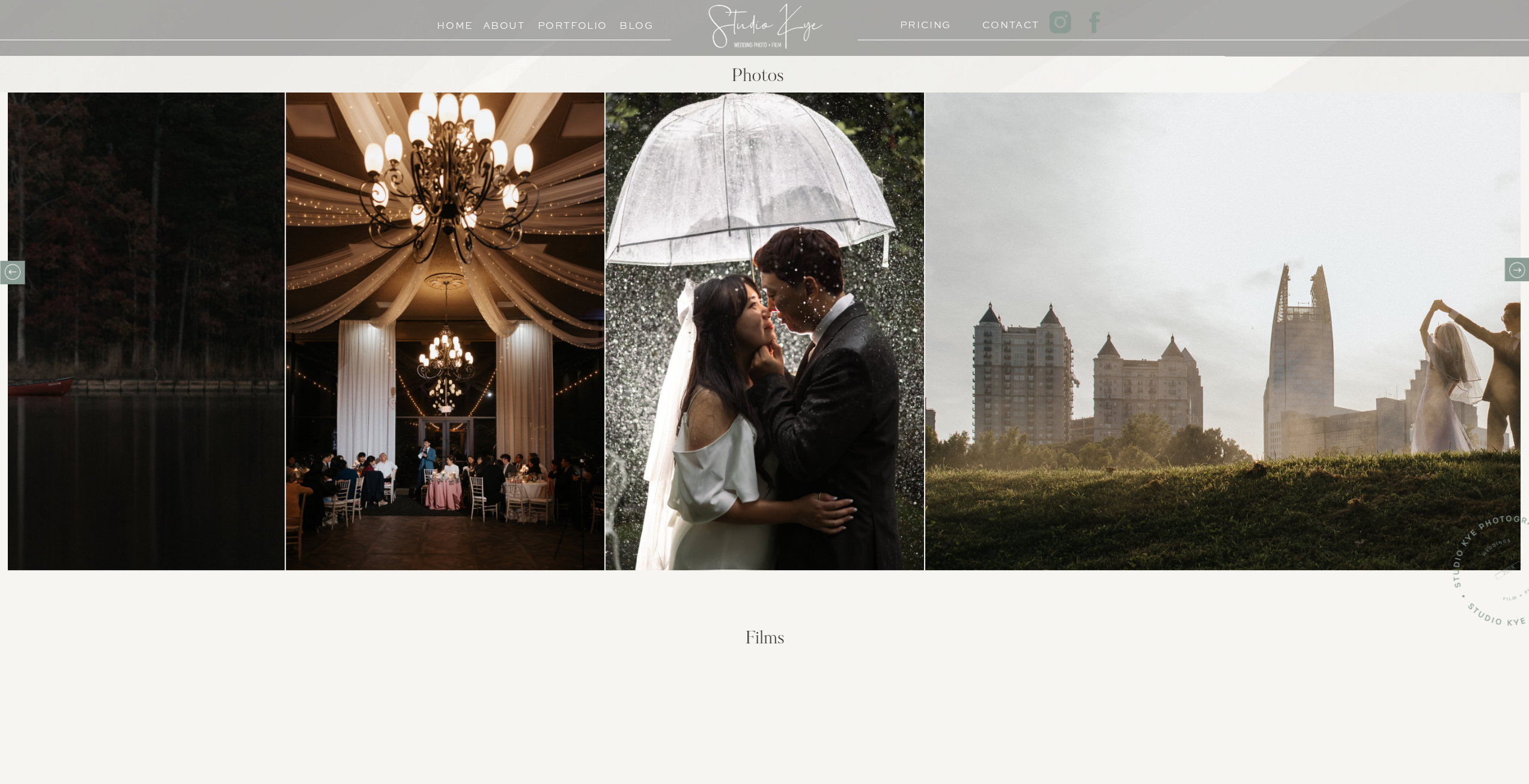
click at [1524, 275] on icon at bounding box center [1516, 270] width 19 height 19
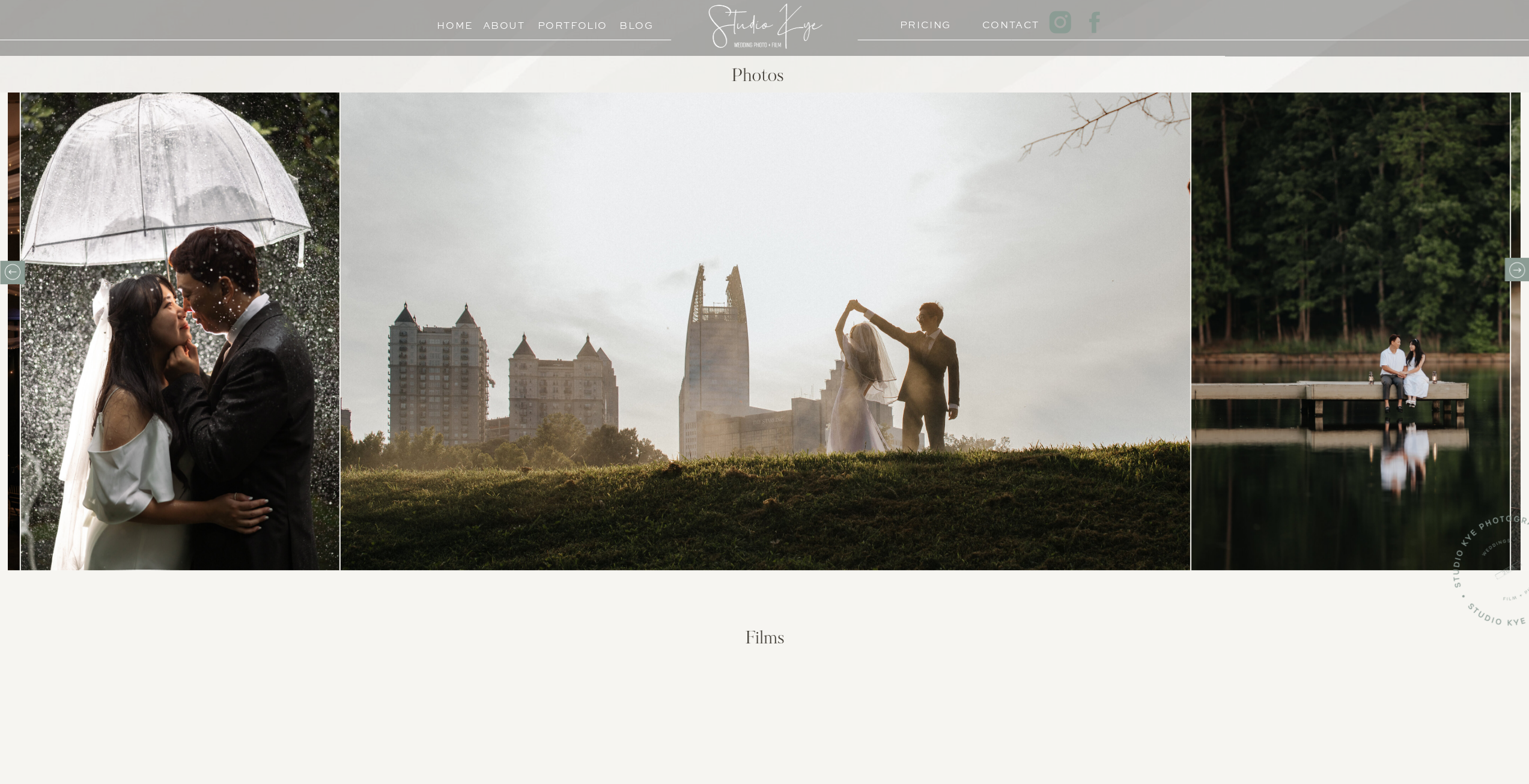
click at [1524, 275] on icon at bounding box center [1516, 270] width 19 height 19
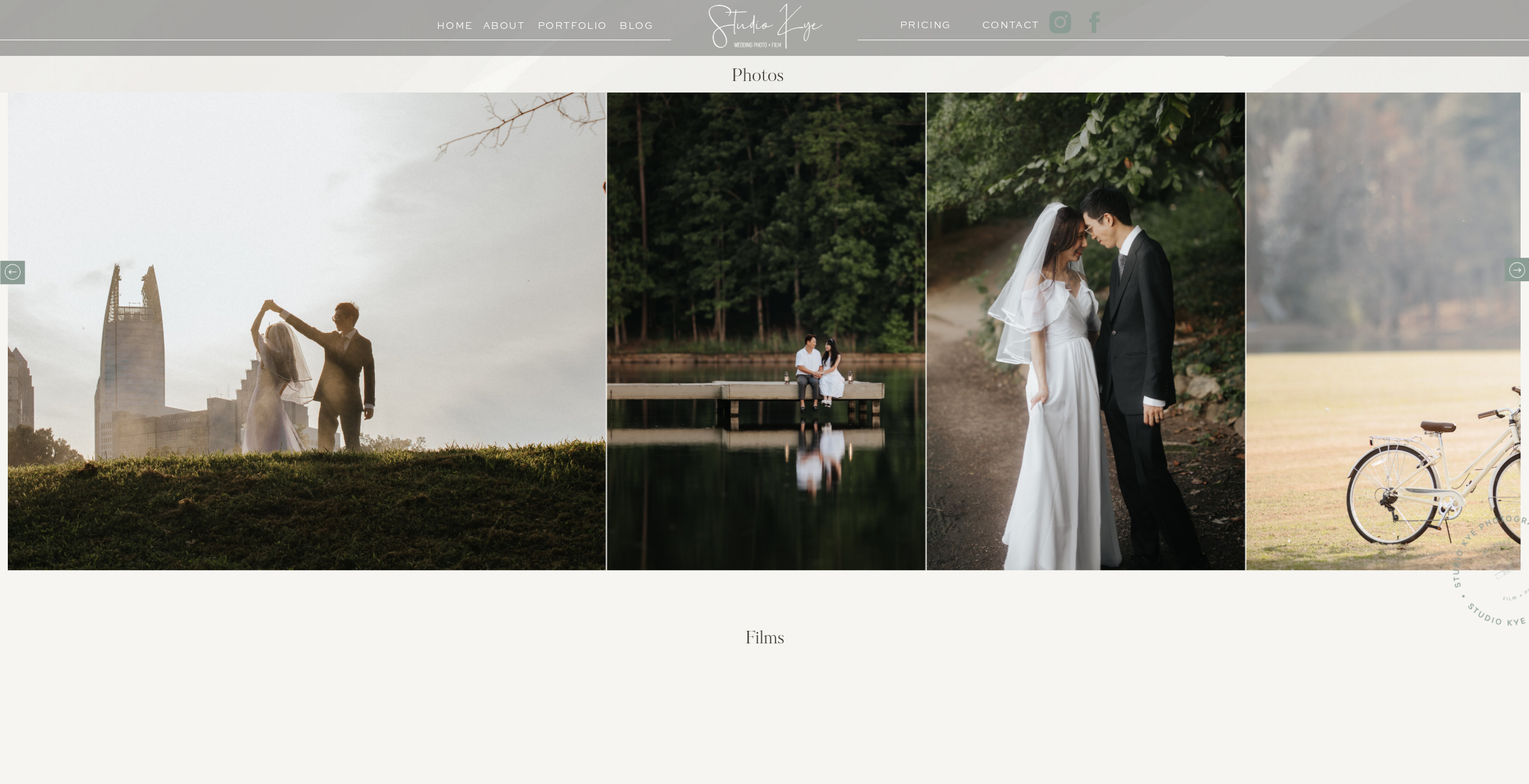
click at [1524, 275] on icon at bounding box center [1516, 270] width 19 height 19
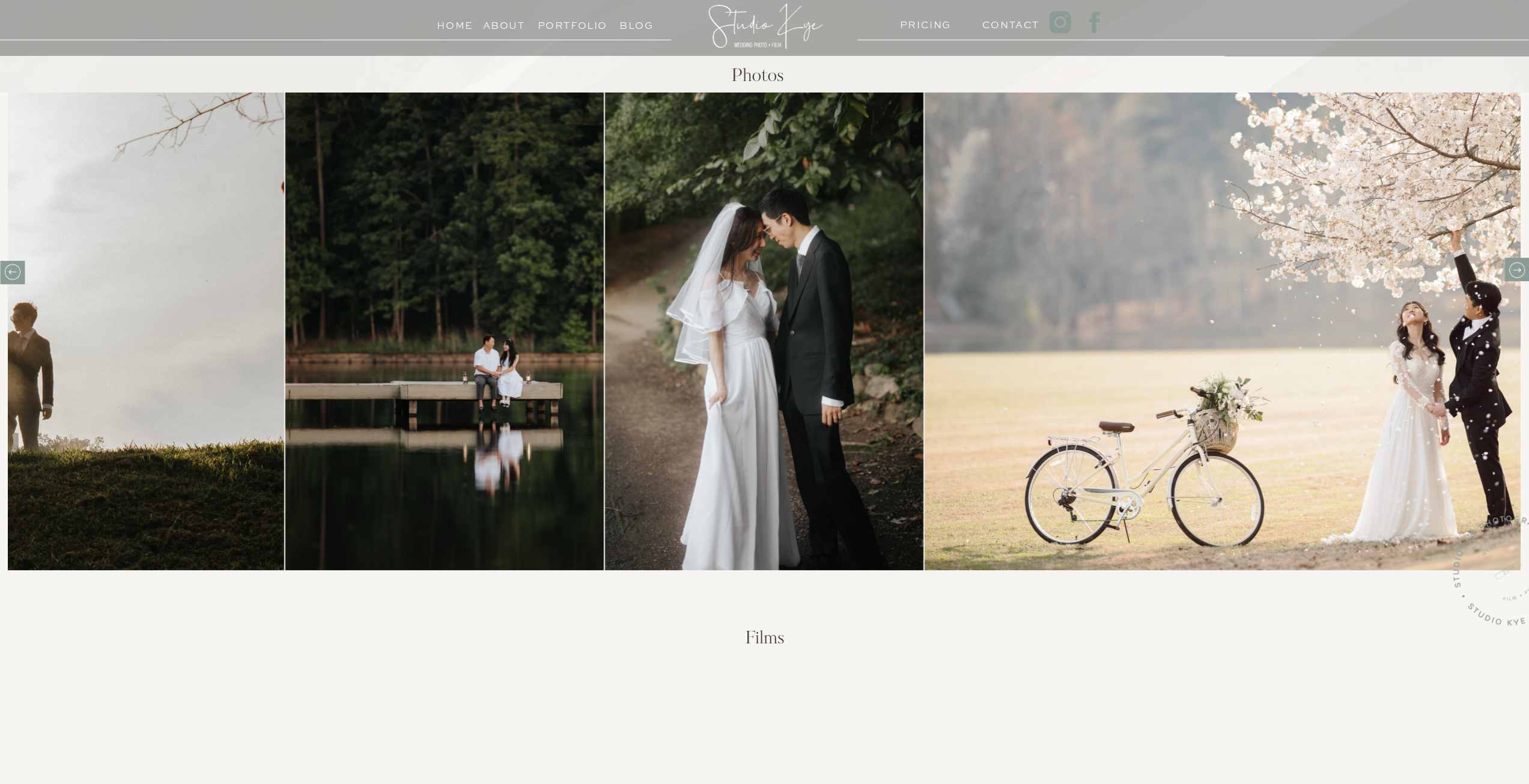
click at [1524, 275] on icon at bounding box center [1516, 270] width 19 height 19
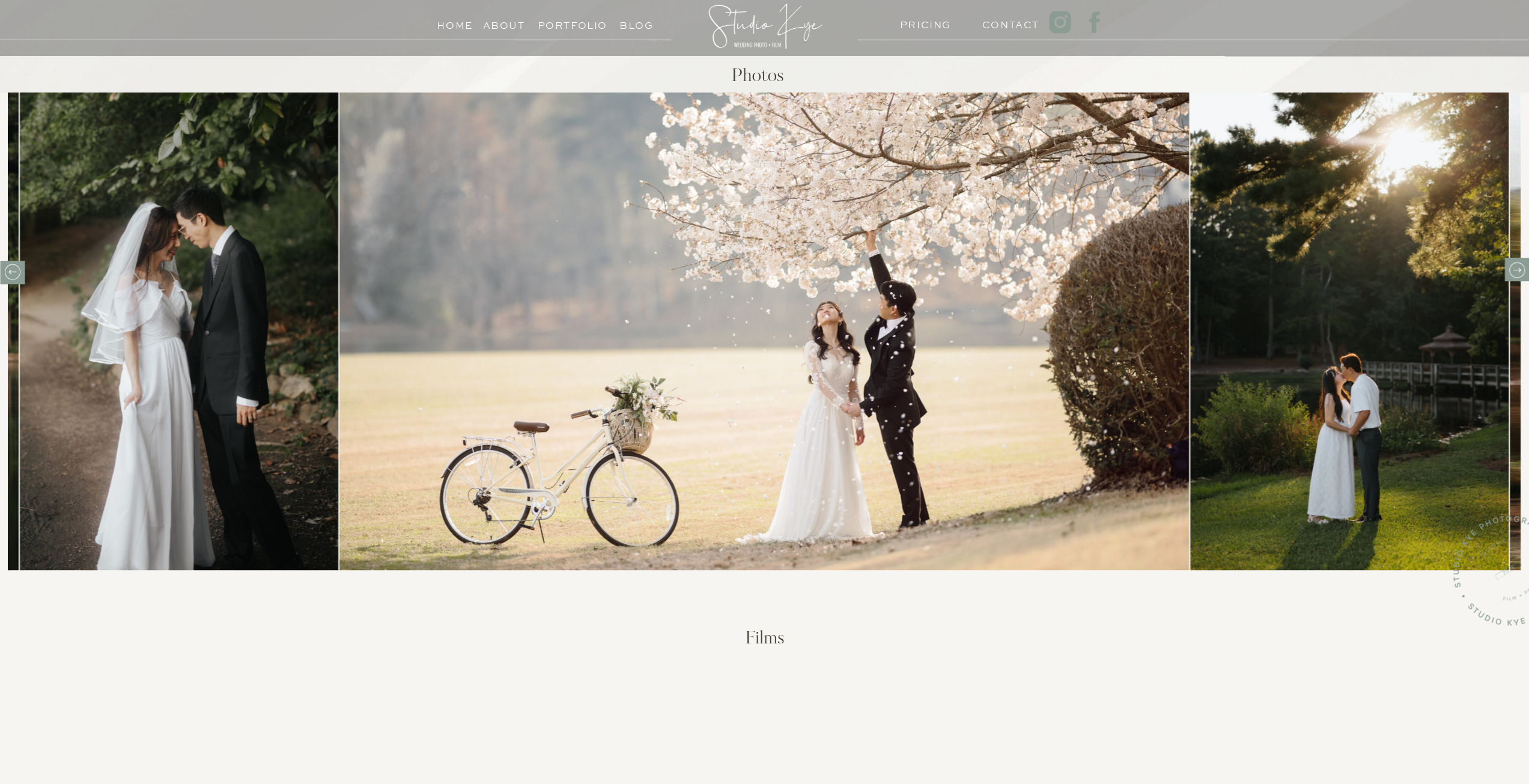
click at [1524, 275] on icon at bounding box center [1516, 270] width 19 height 19
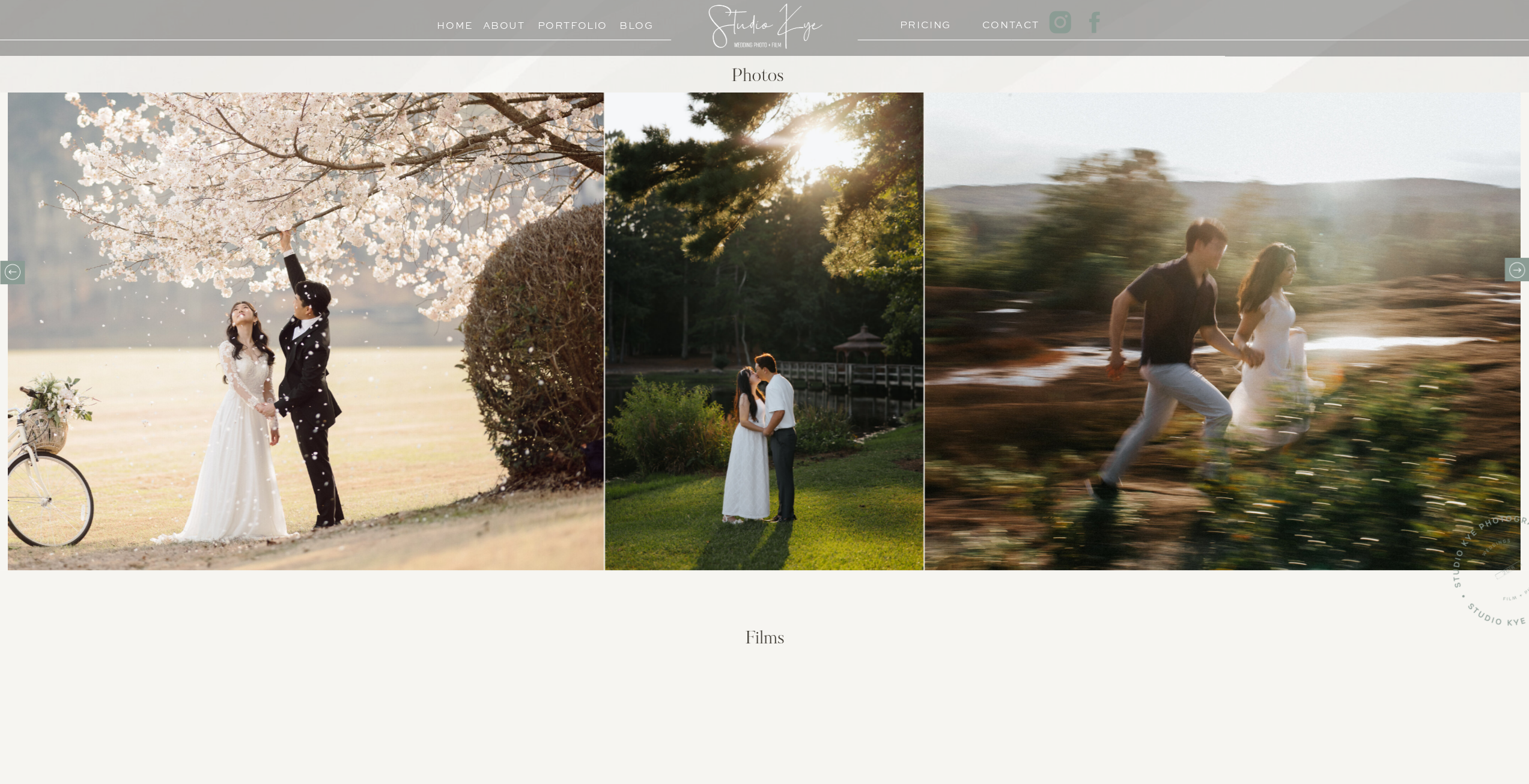
click at [1524, 277] on icon at bounding box center [1516, 270] width 19 height 19
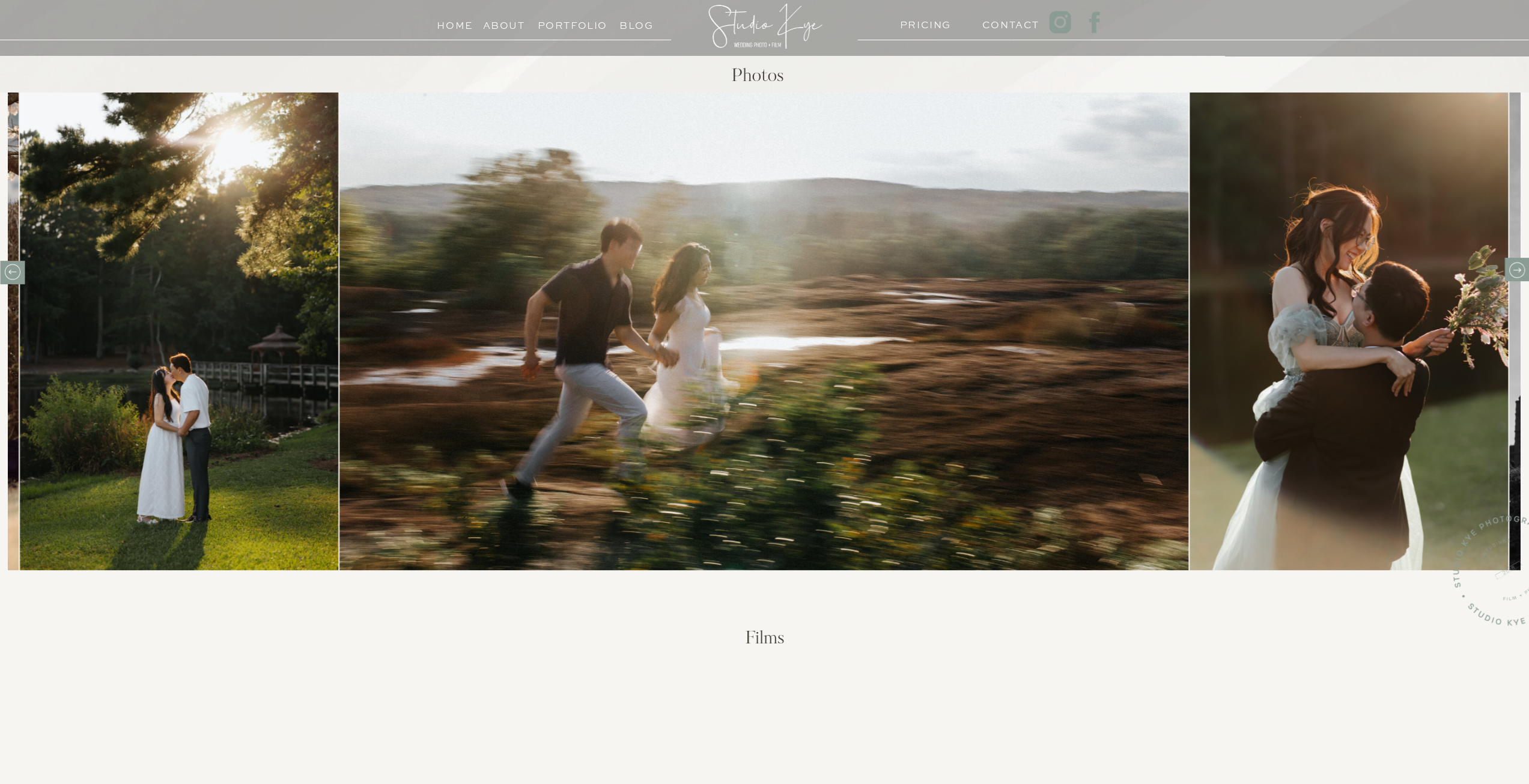
drag, startPoint x: 1524, startPoint y: 277, endPoint x: 1521, endPoint y: 282, distance: 5.8
click at [1521, 282] on div "Home About PRICING Contact Portfolio Blog Films Photos Reach out to us to start…" at bounding box center [764, 743] width 1529 height 2326
click at [1524, 266] on icon at bounding box center [1516, 270] width 19 height 19
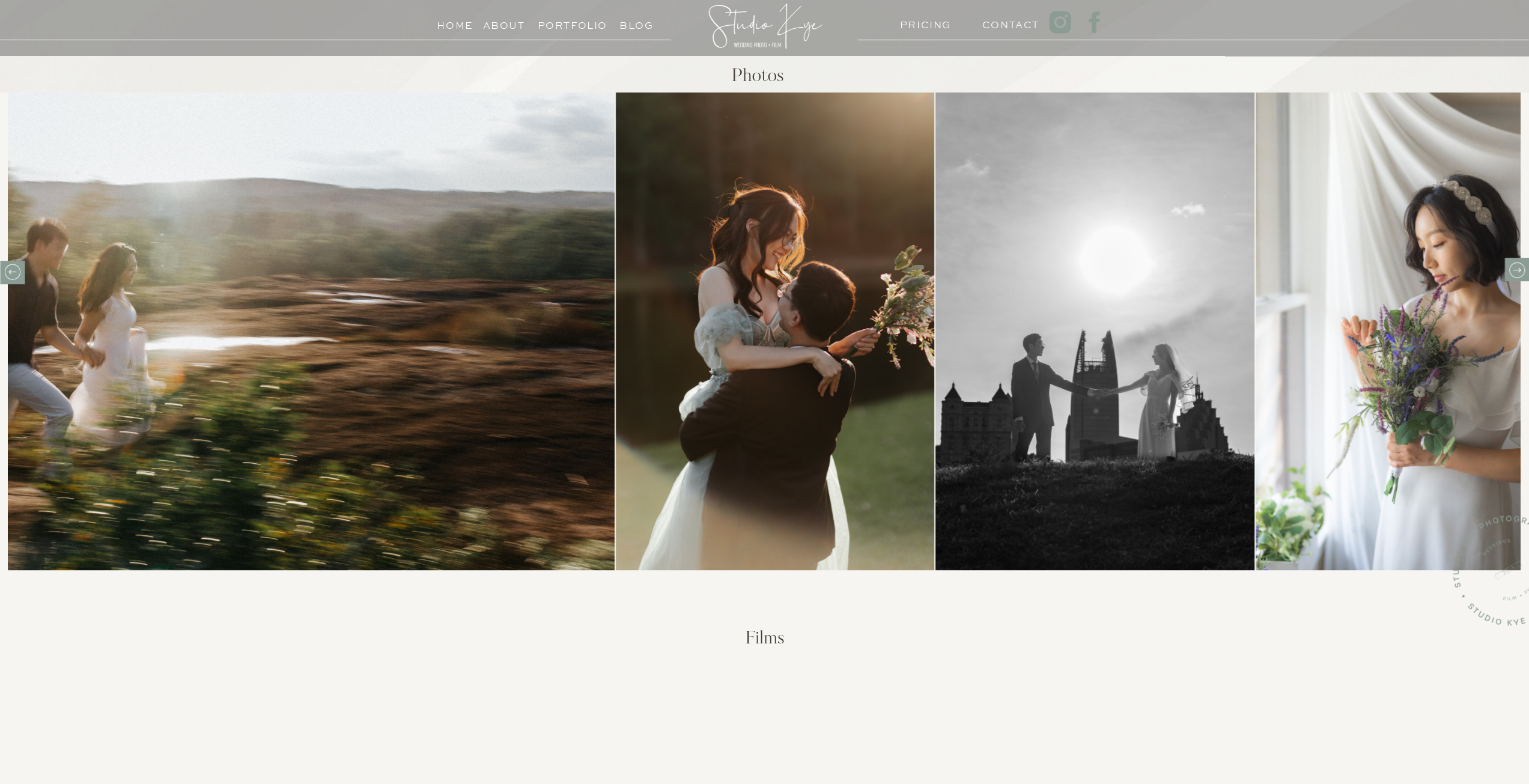
click at [1524, 266] on icon at bounding box center [1516, 270] width 19 height 19
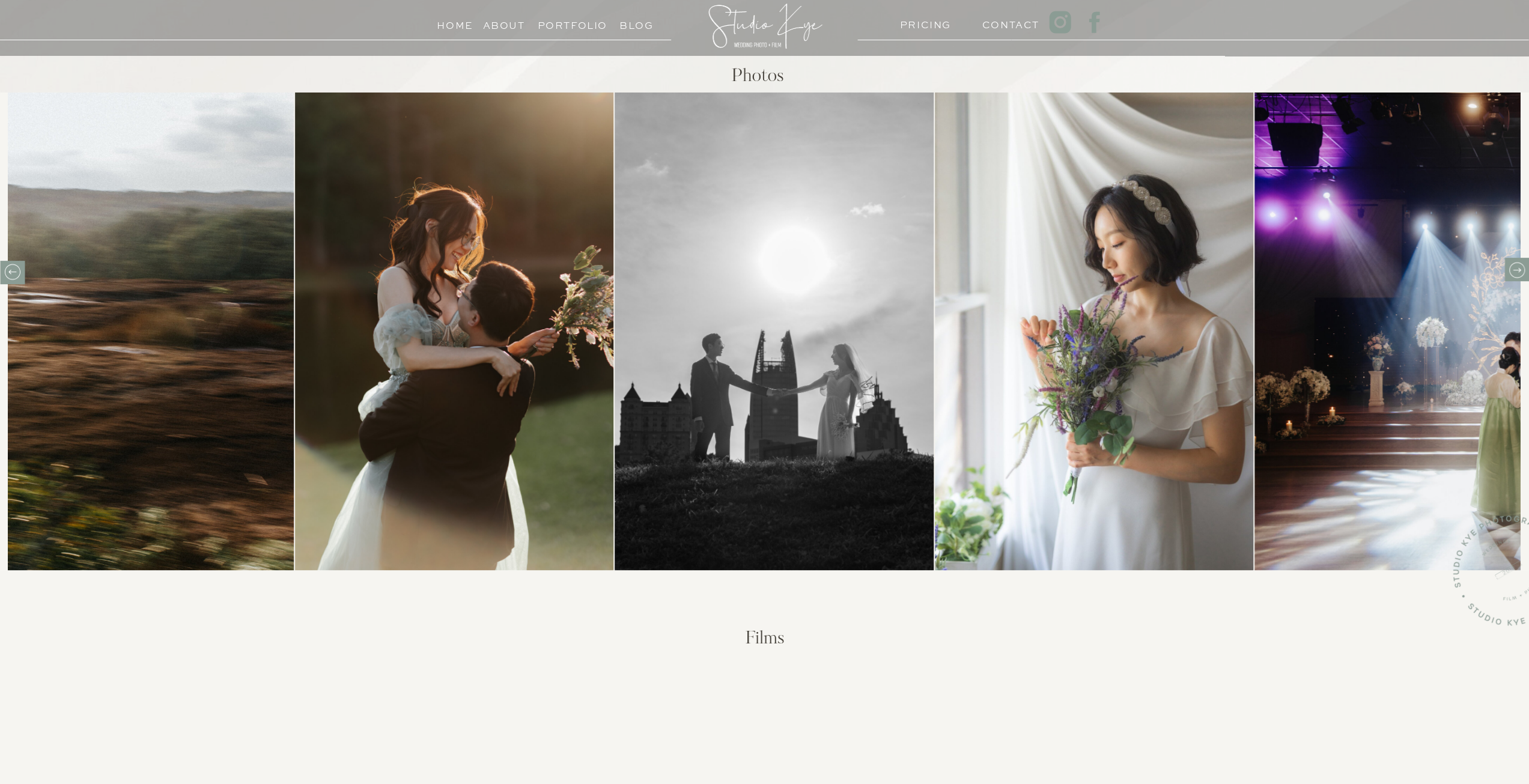
click at [1524, 266] on icon at bounding box center [1516, 270] width 19 height 19
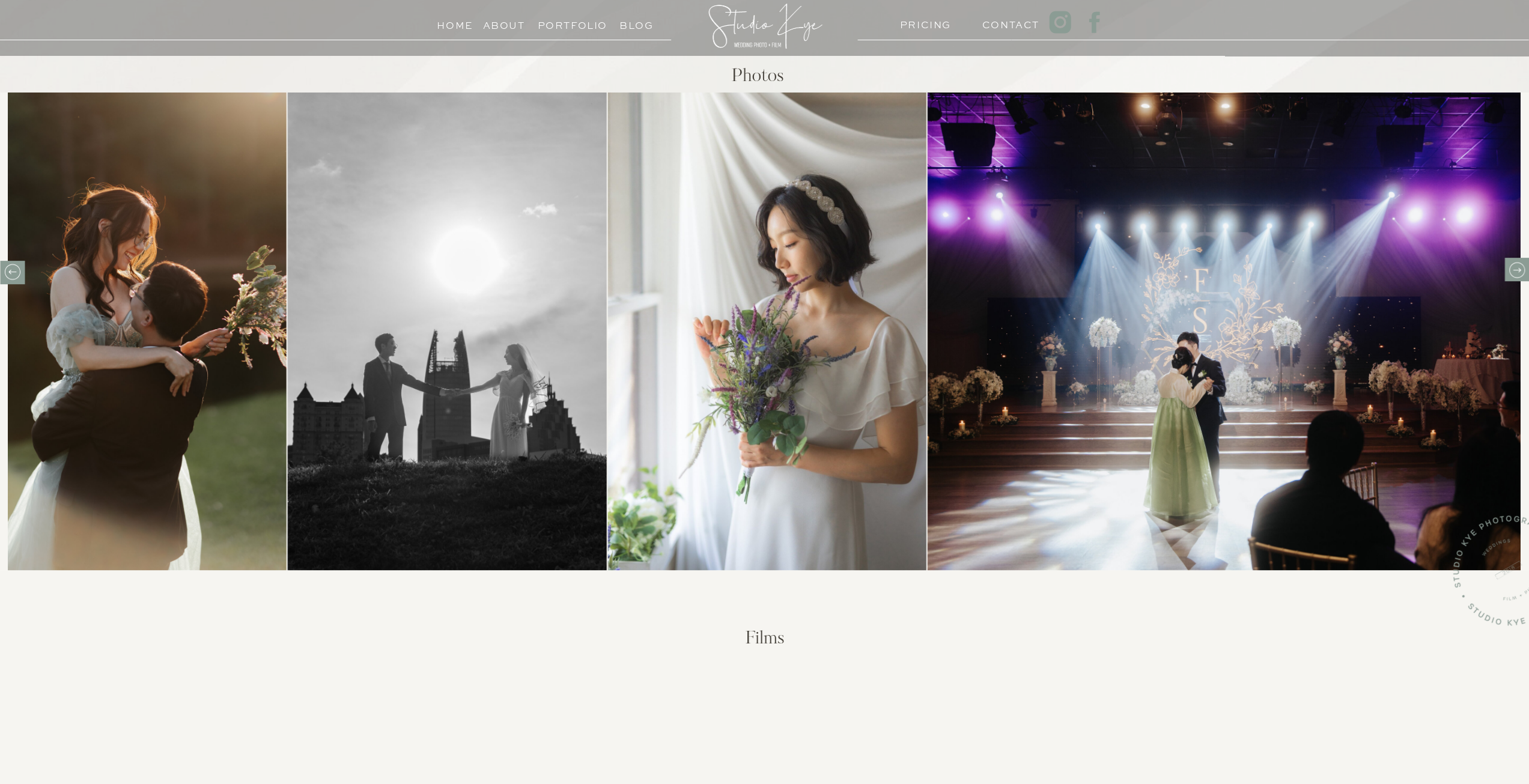
click at [1524, 266] on icon at bounding box center [1516, 270] width 19 height 19
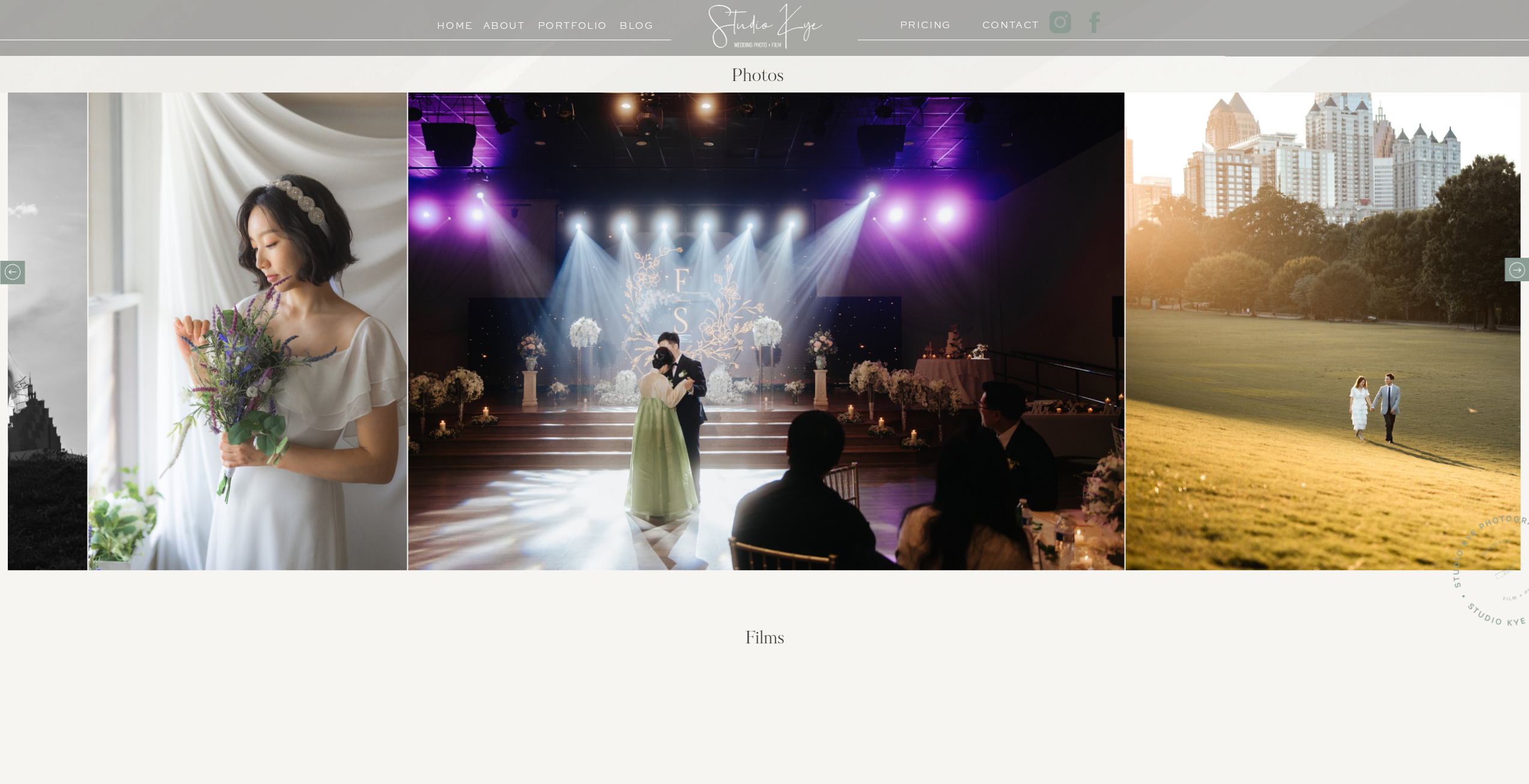
click at [1524, 266] on icon at bounding box center [1516, 270] width 19 height 19
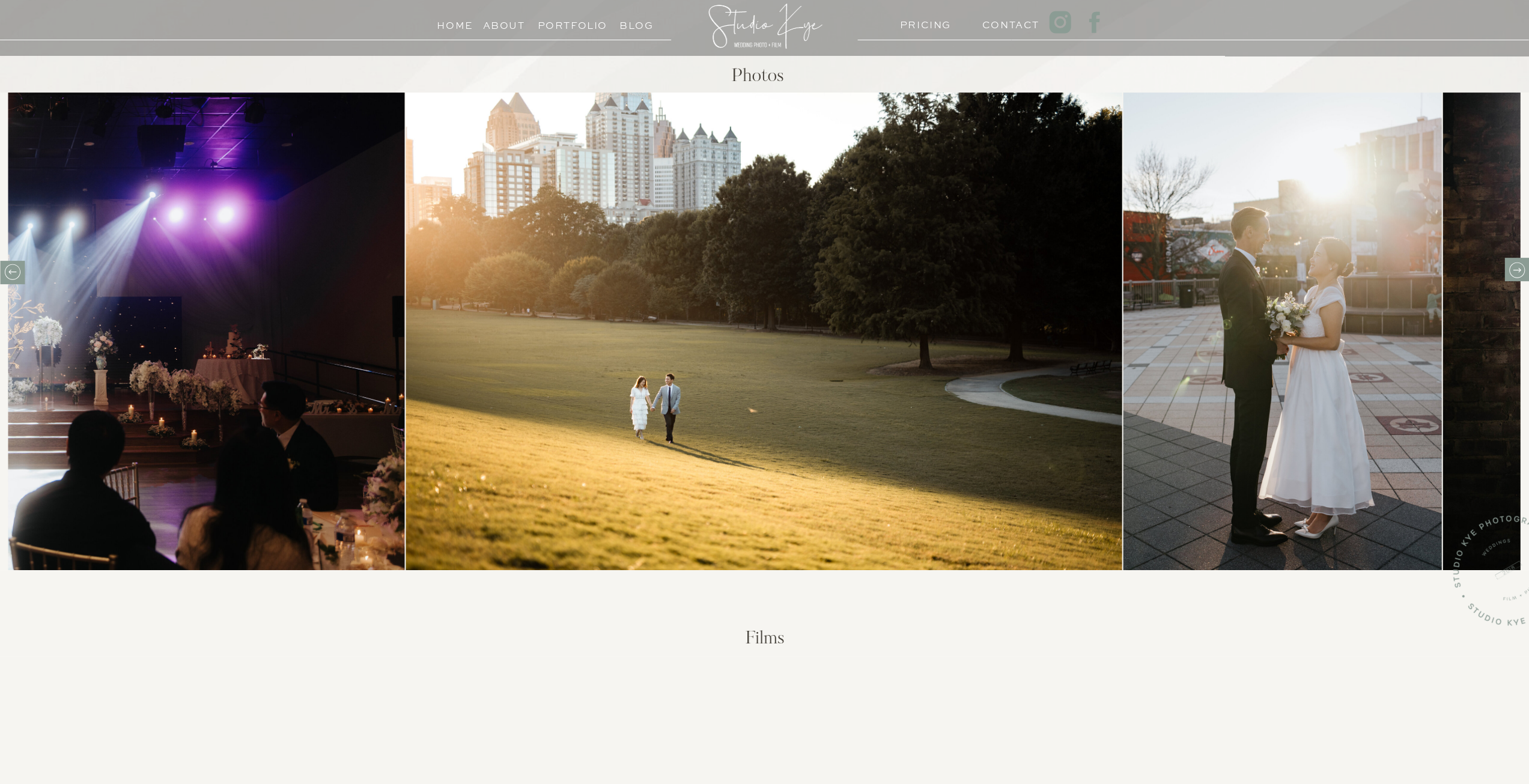
click at [1524, 266] on icon at bounding box center [1516, 270] width 19 height 19
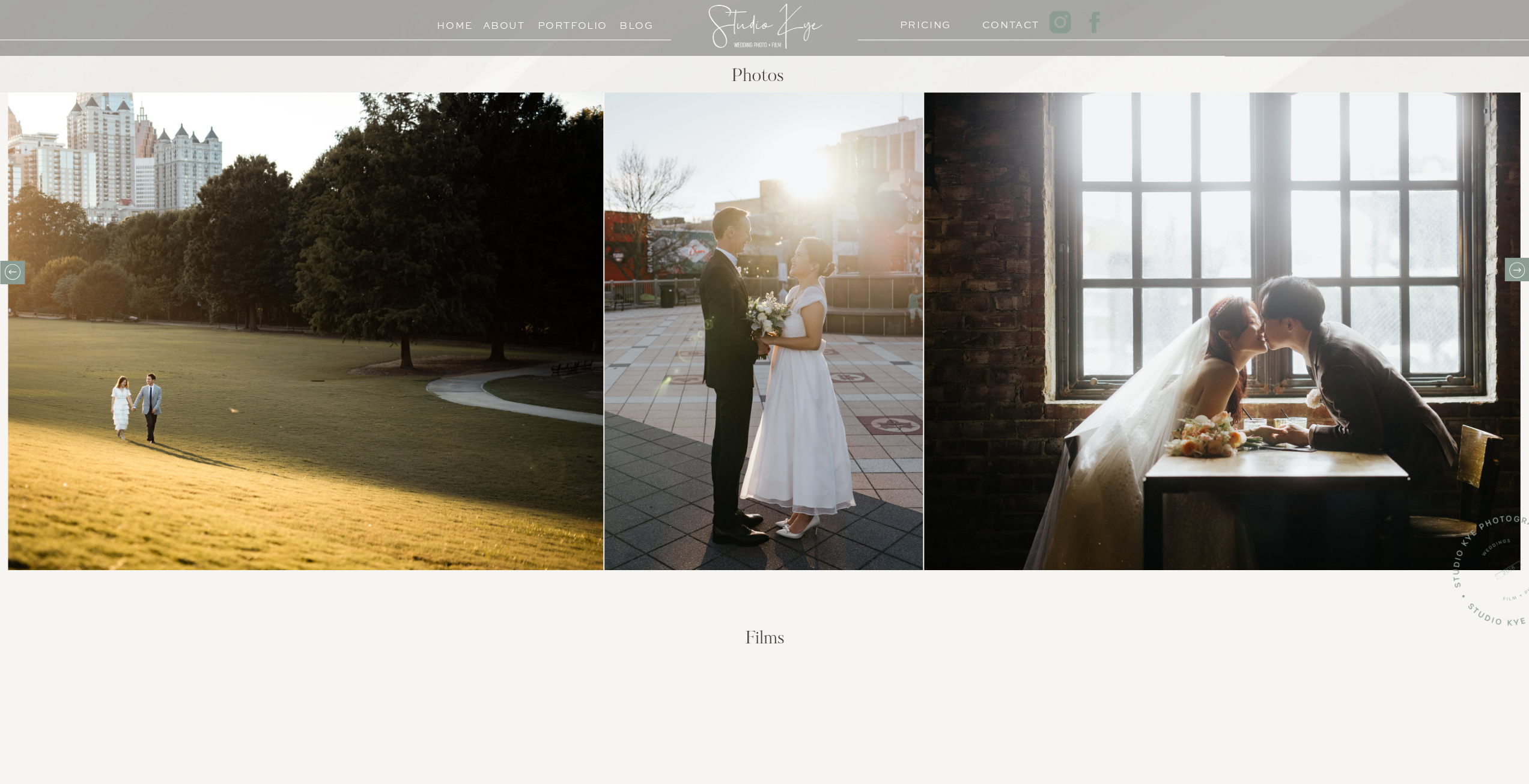
click at [1524, 266] on icon at bounding box center [1516, 270] width 19 height 19
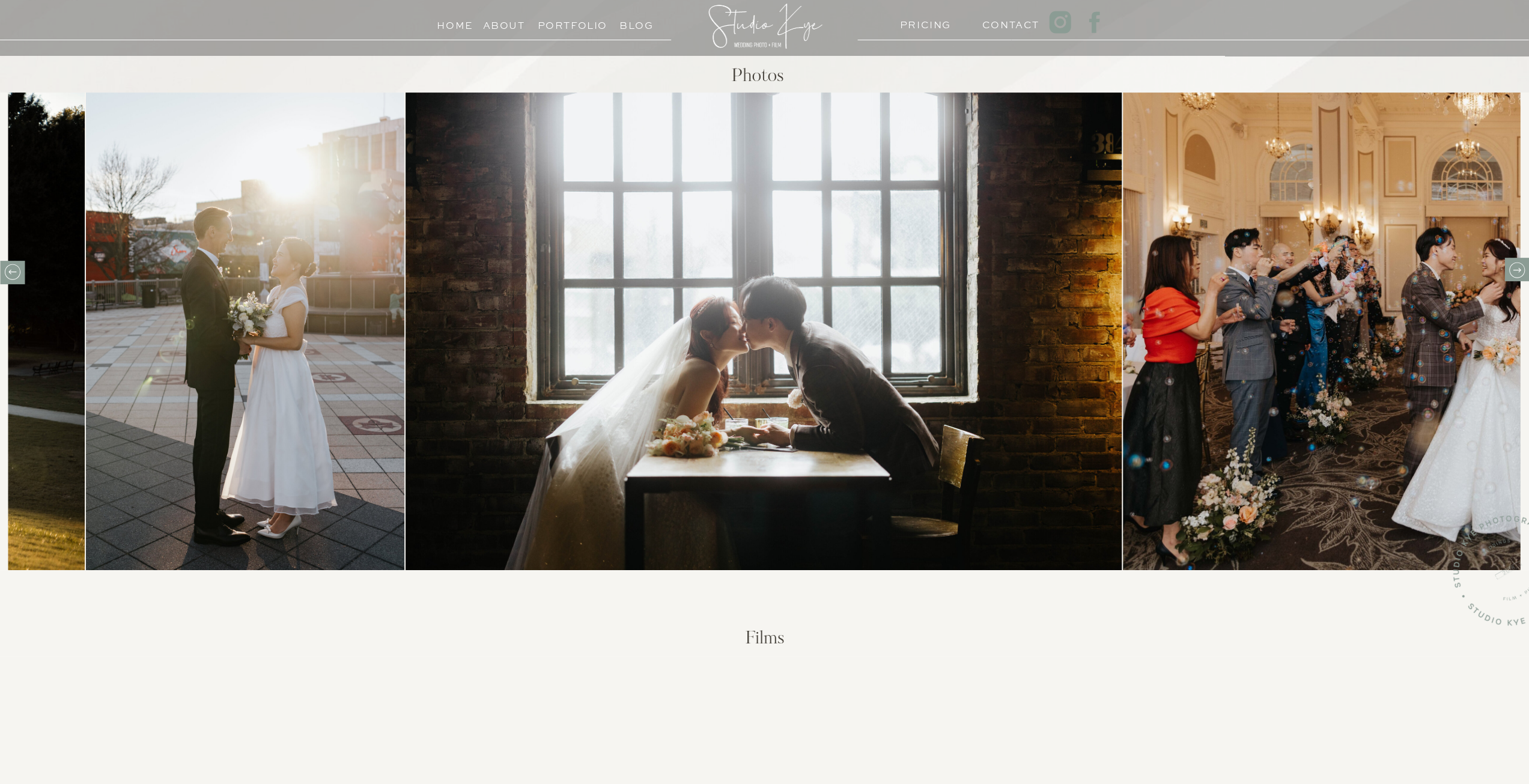
click at [1524, 266] on icon at bounding box center [1516, 270] width 19 height 19
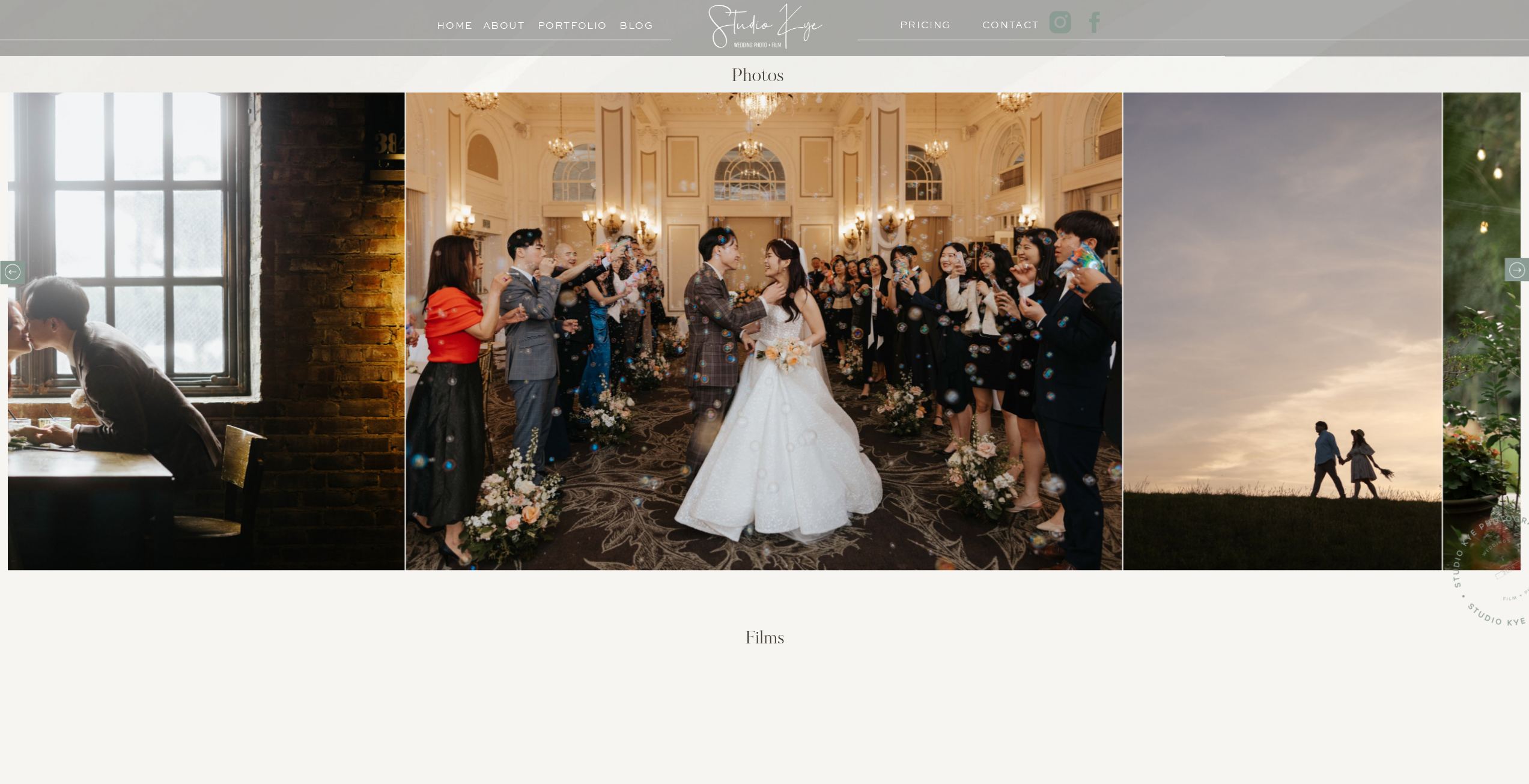
click at [1524, 266] on icon at bounding box center [1516, 270] width 19 height 19
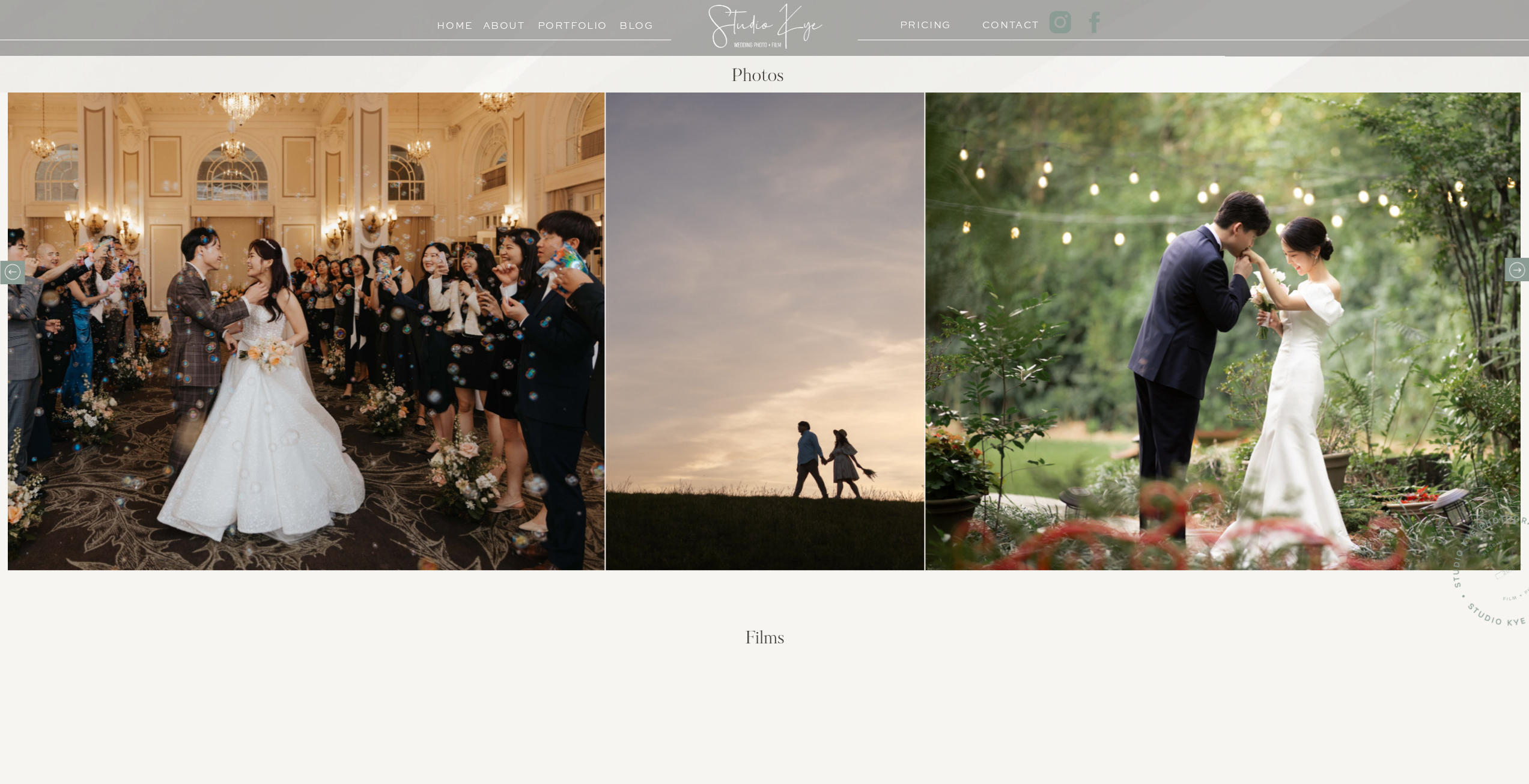
click at [1524, 266] on icon at bounding box center [1516, 270] width 19 height 19
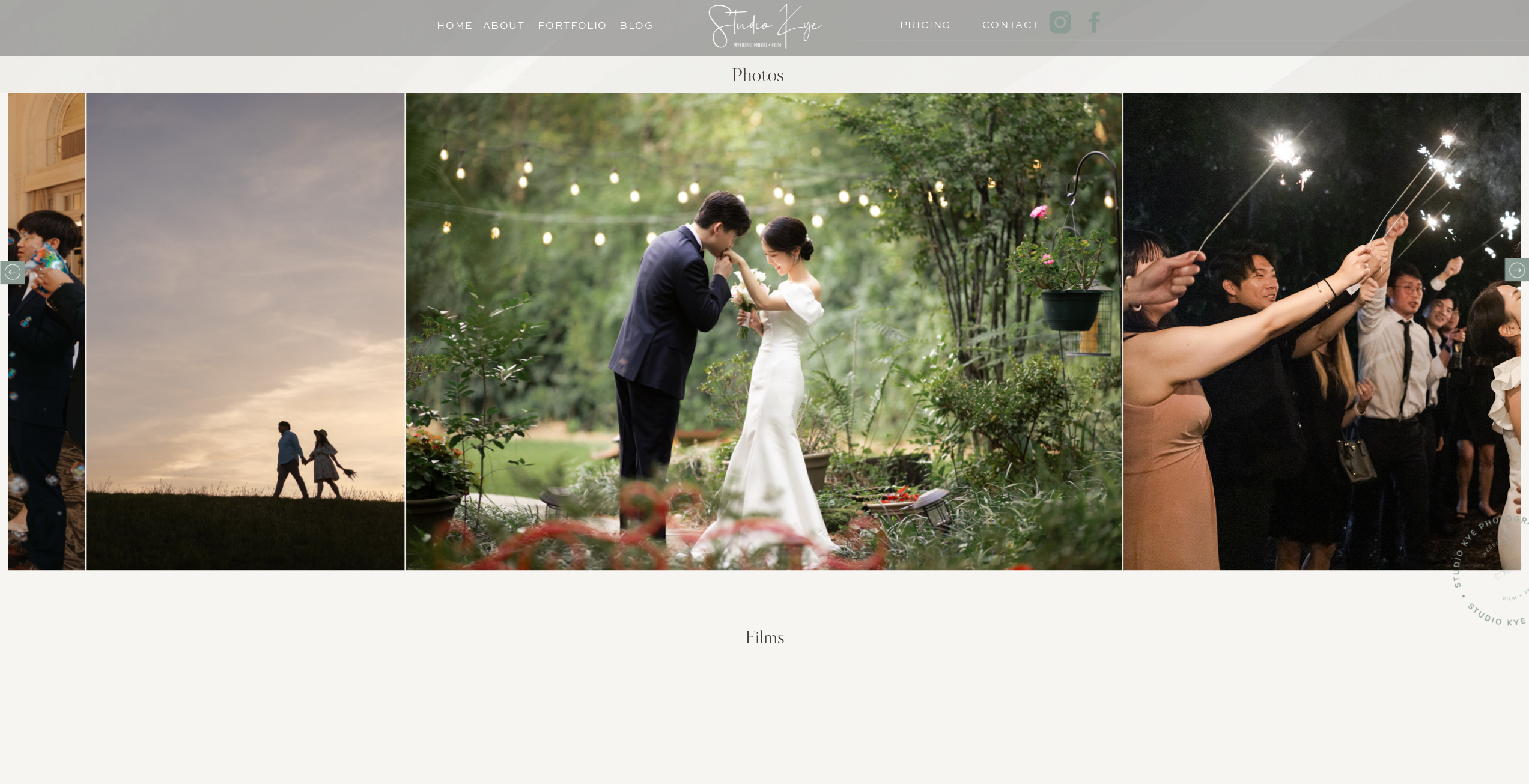
click at [1524, 266] on icon at bounding box center [1516, 270] width 19 height 19
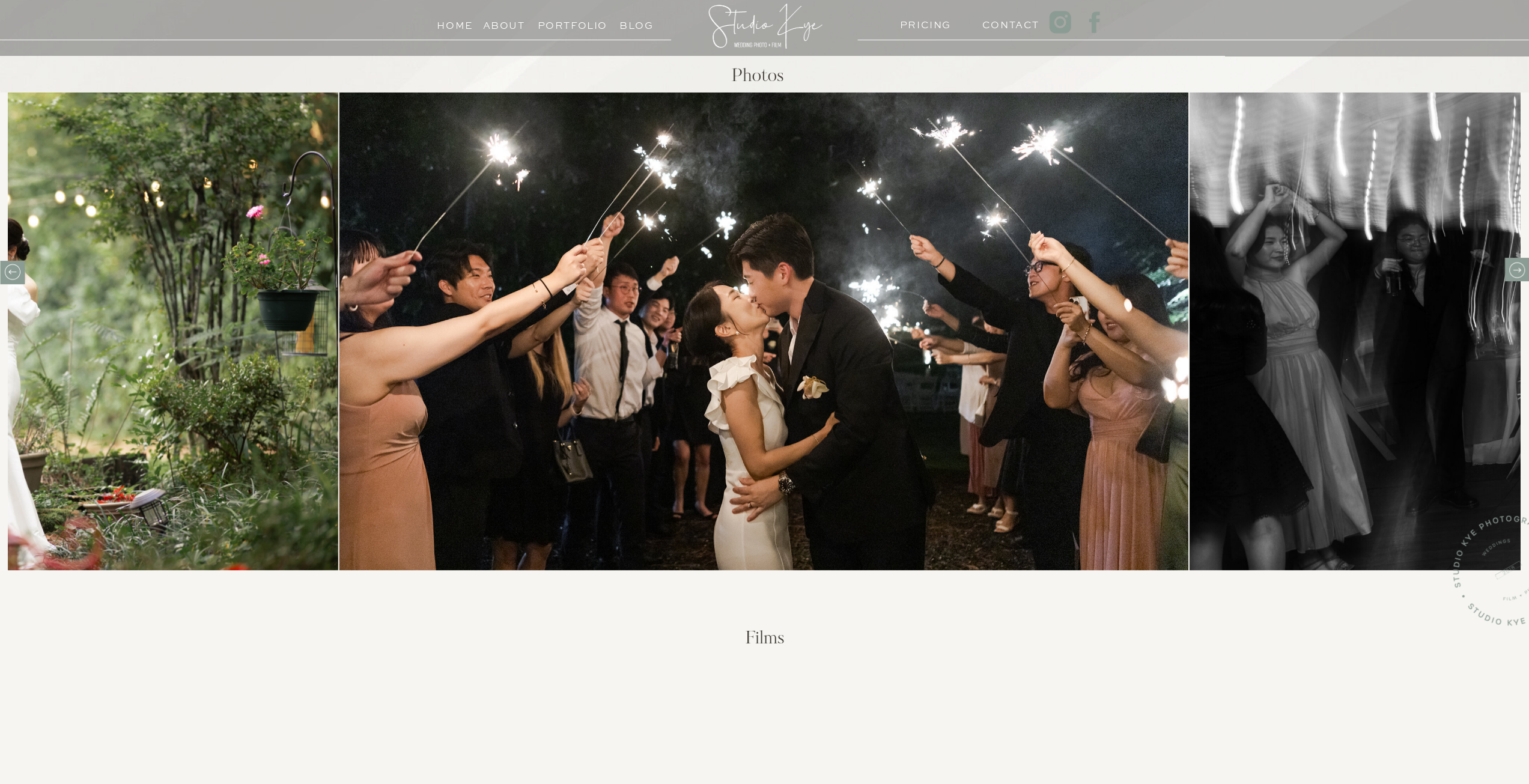
click at [1524, 266] on icon at bounding box center [1516, 270] width 19 height 19
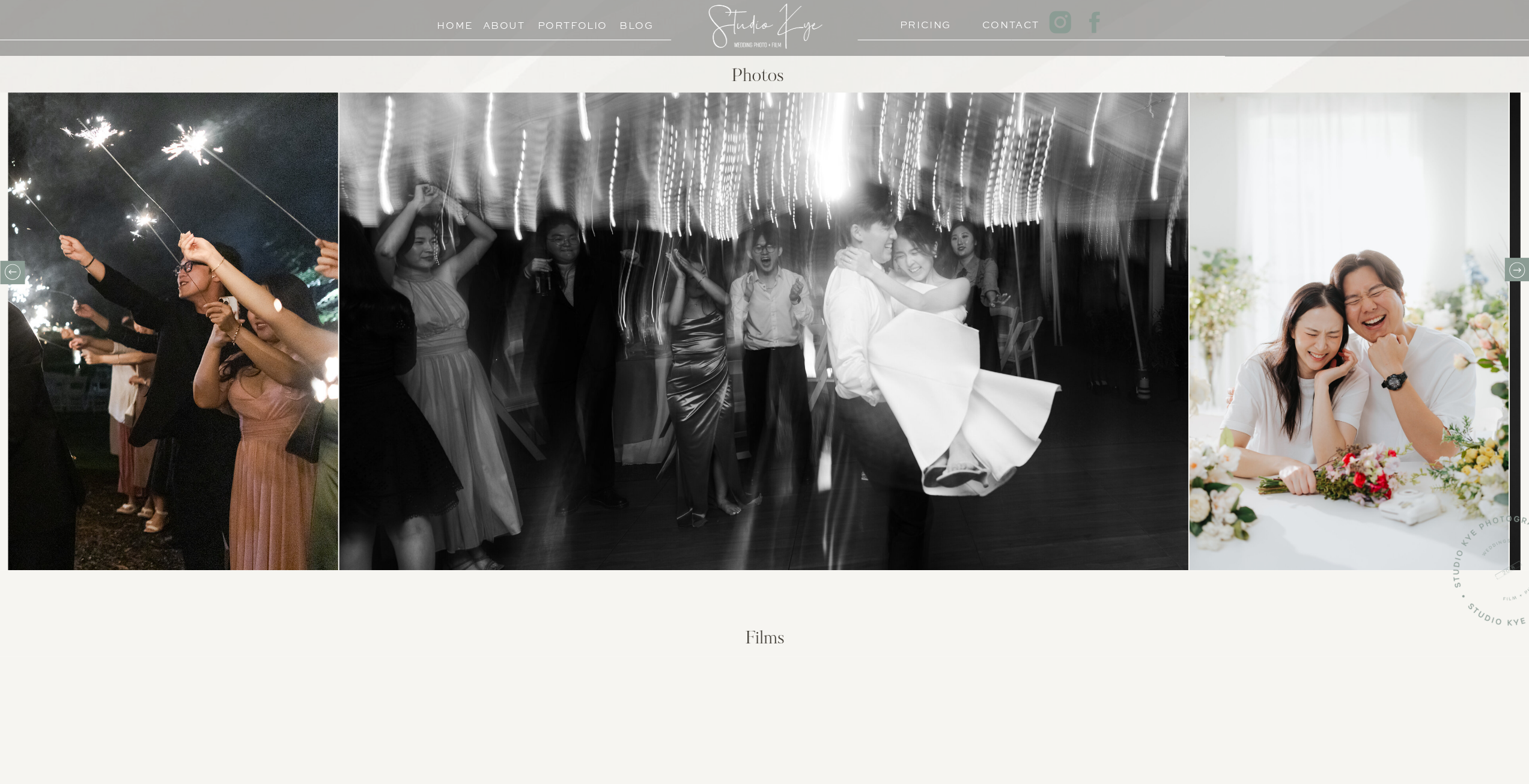
click at [1524, 266] on icon at bounding box center [1516, 270] width 19 height 19
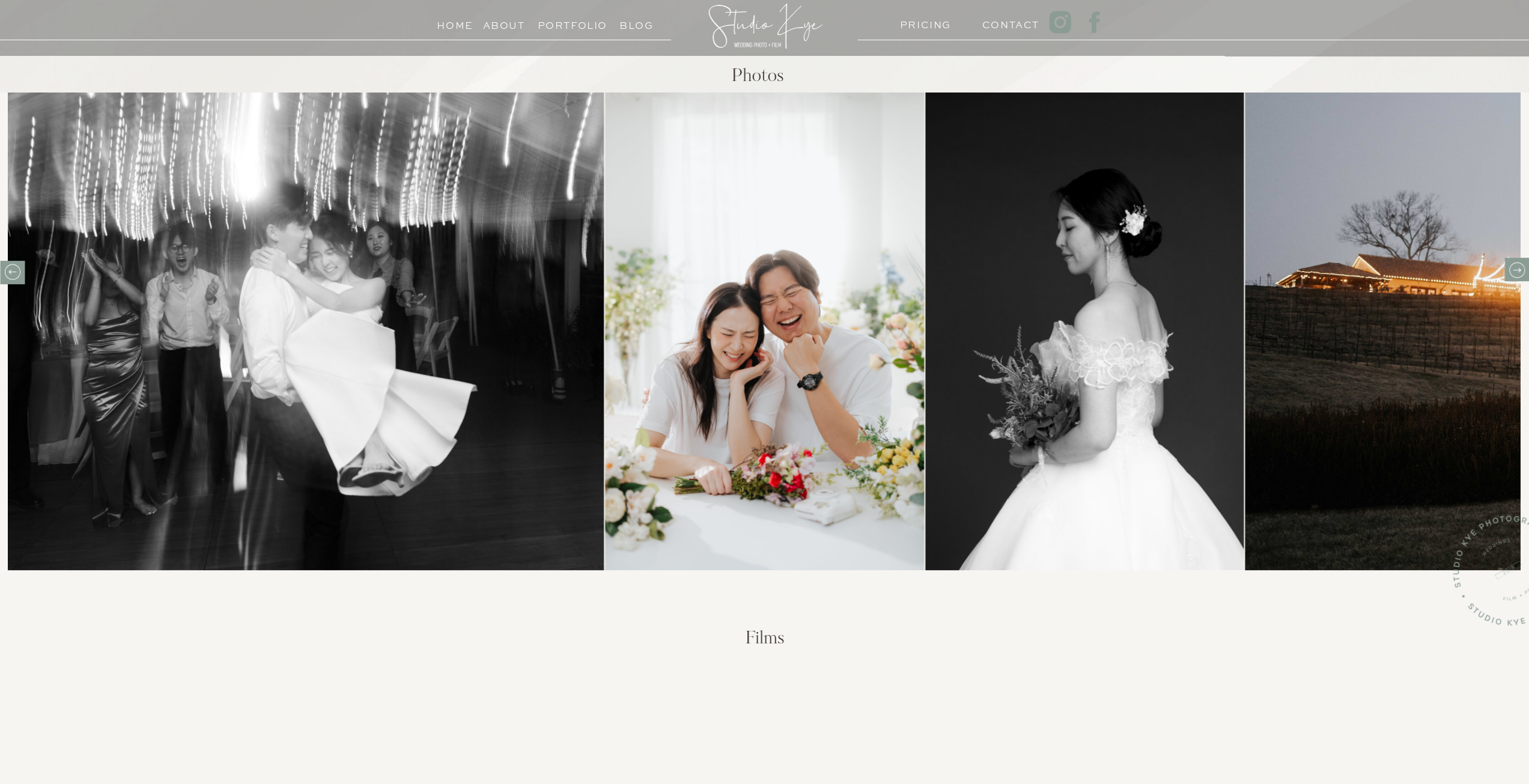
click at [1524, 266] on icon at bounding box center [1516, 270] width 19 height 19
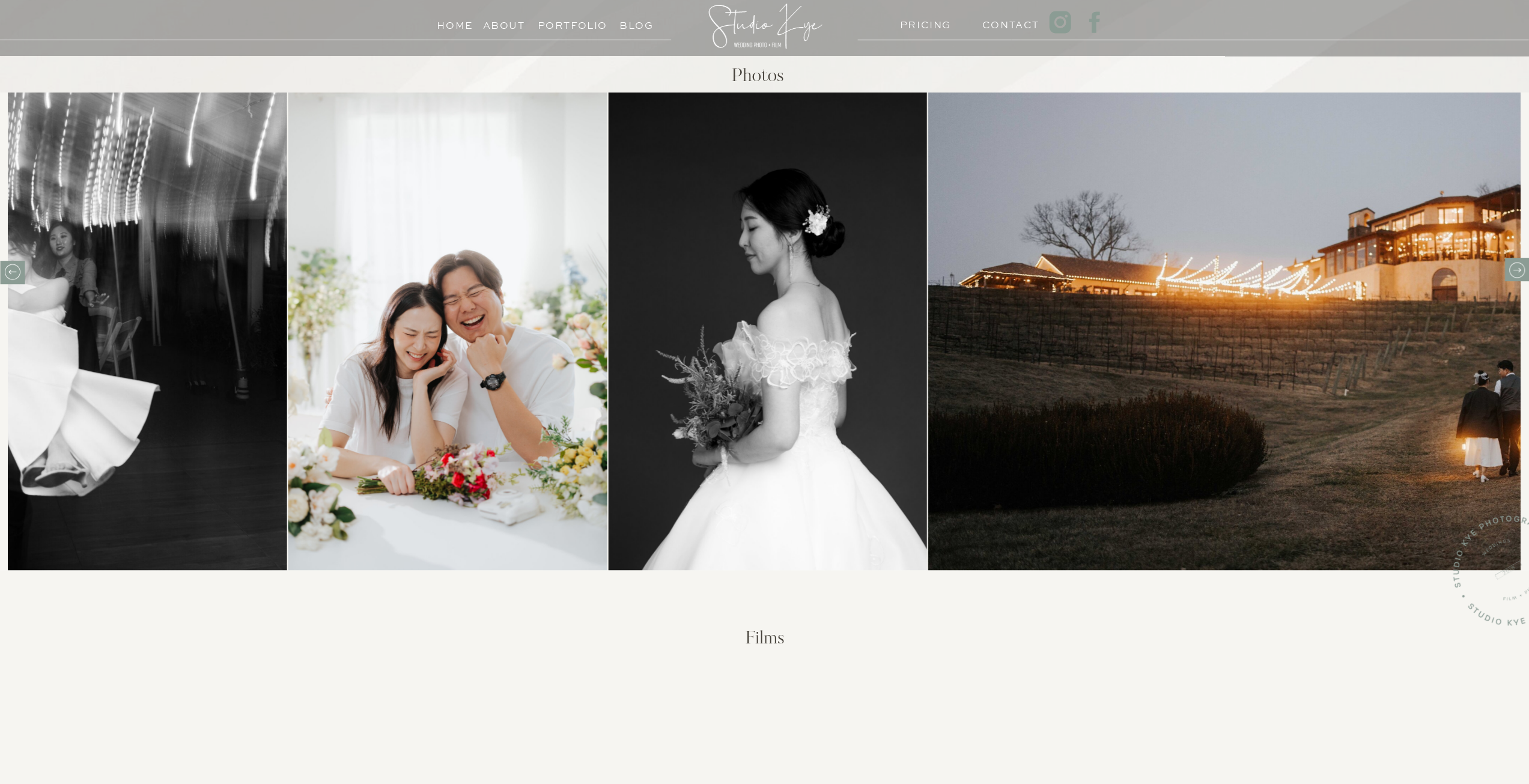
click at [1524, 266] on icon at bounding box center [1516, 270] width 19 height 19
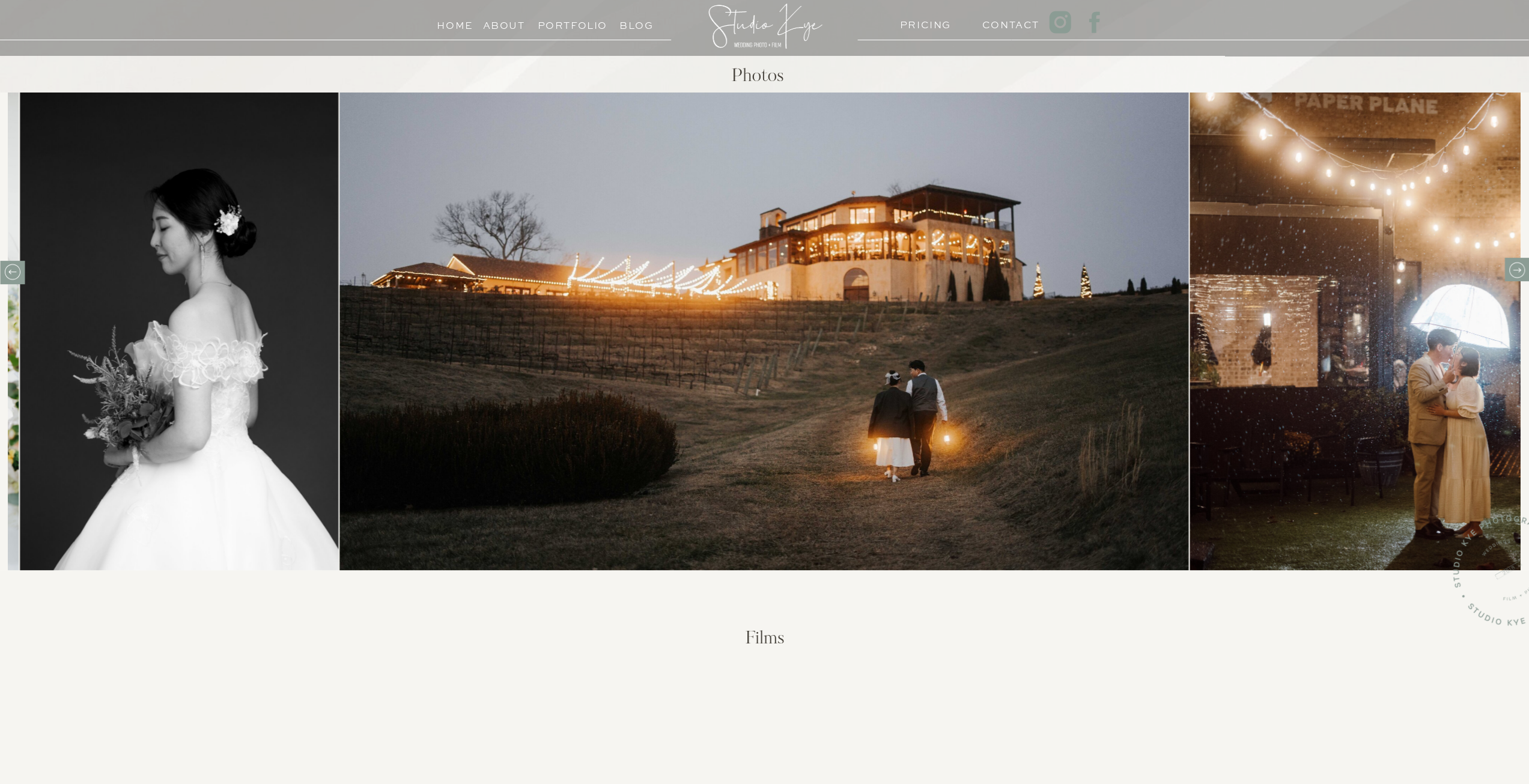
click at [1524, 266] on icon at bounding box center [1516, 270] width 19 height 19
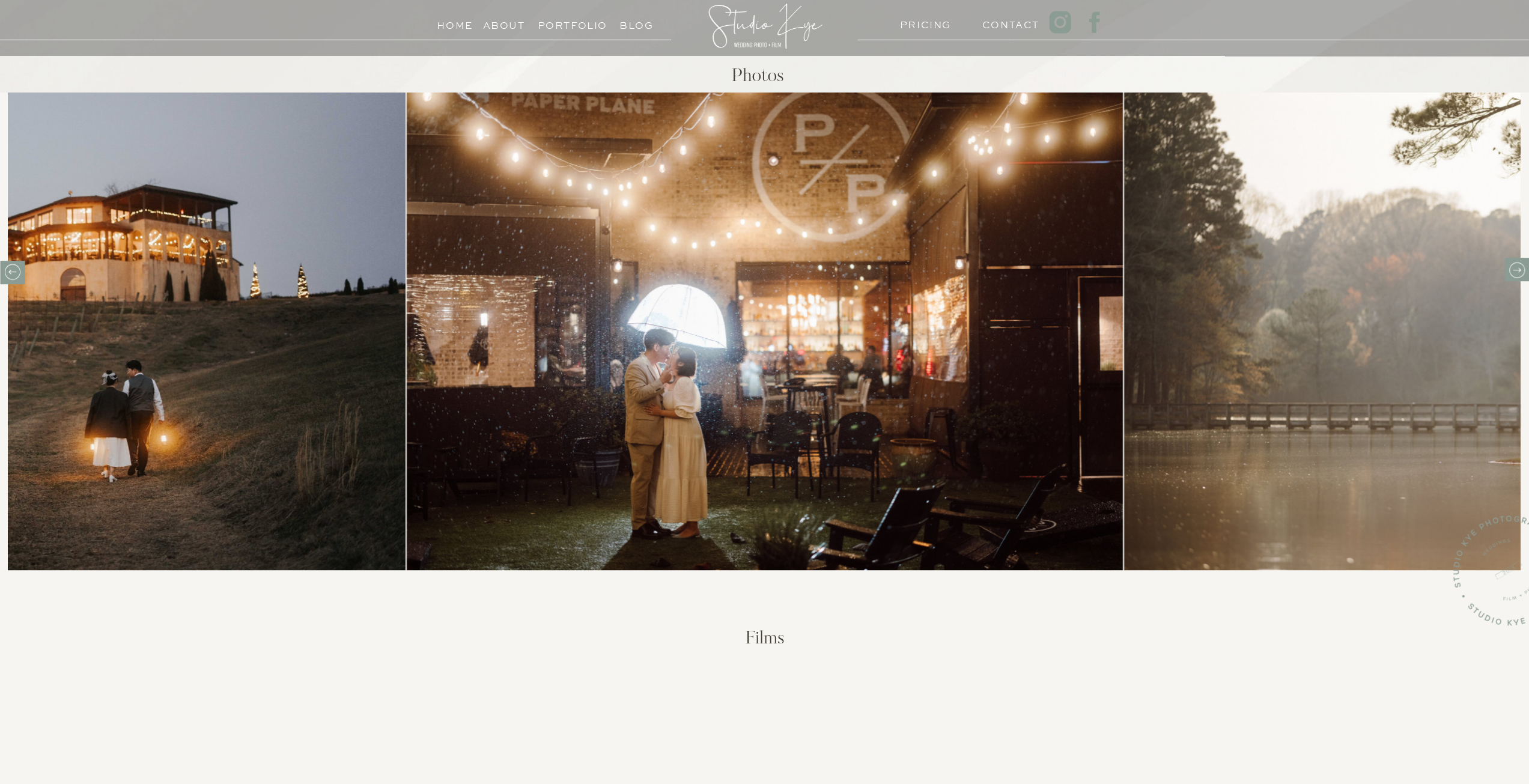
click at [1521, 266] on icon at bounding box center [1516, 270] width 19 height 19
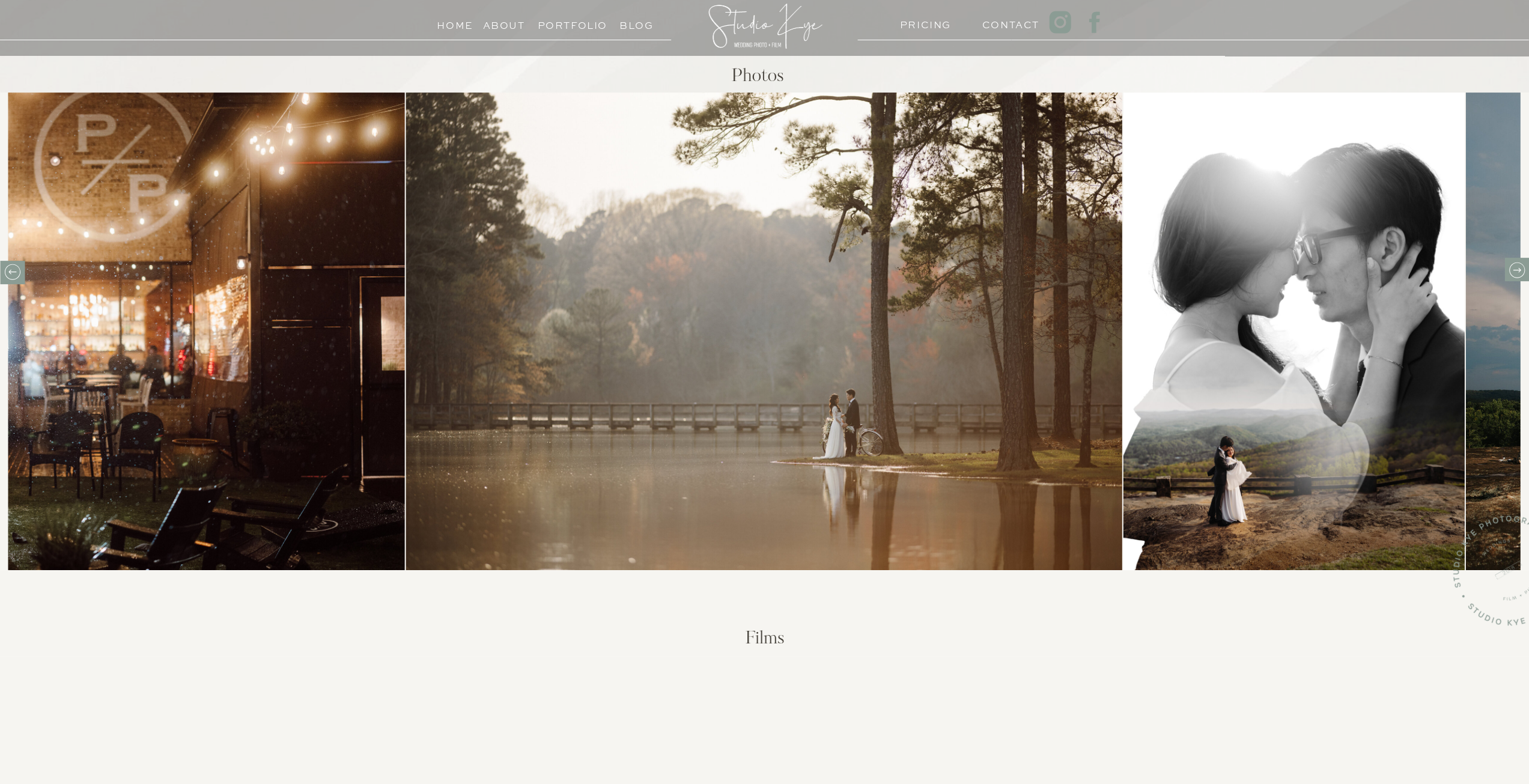
click at [1521, 266] on icon at bounding box center [1516, 270] width 19 height 19
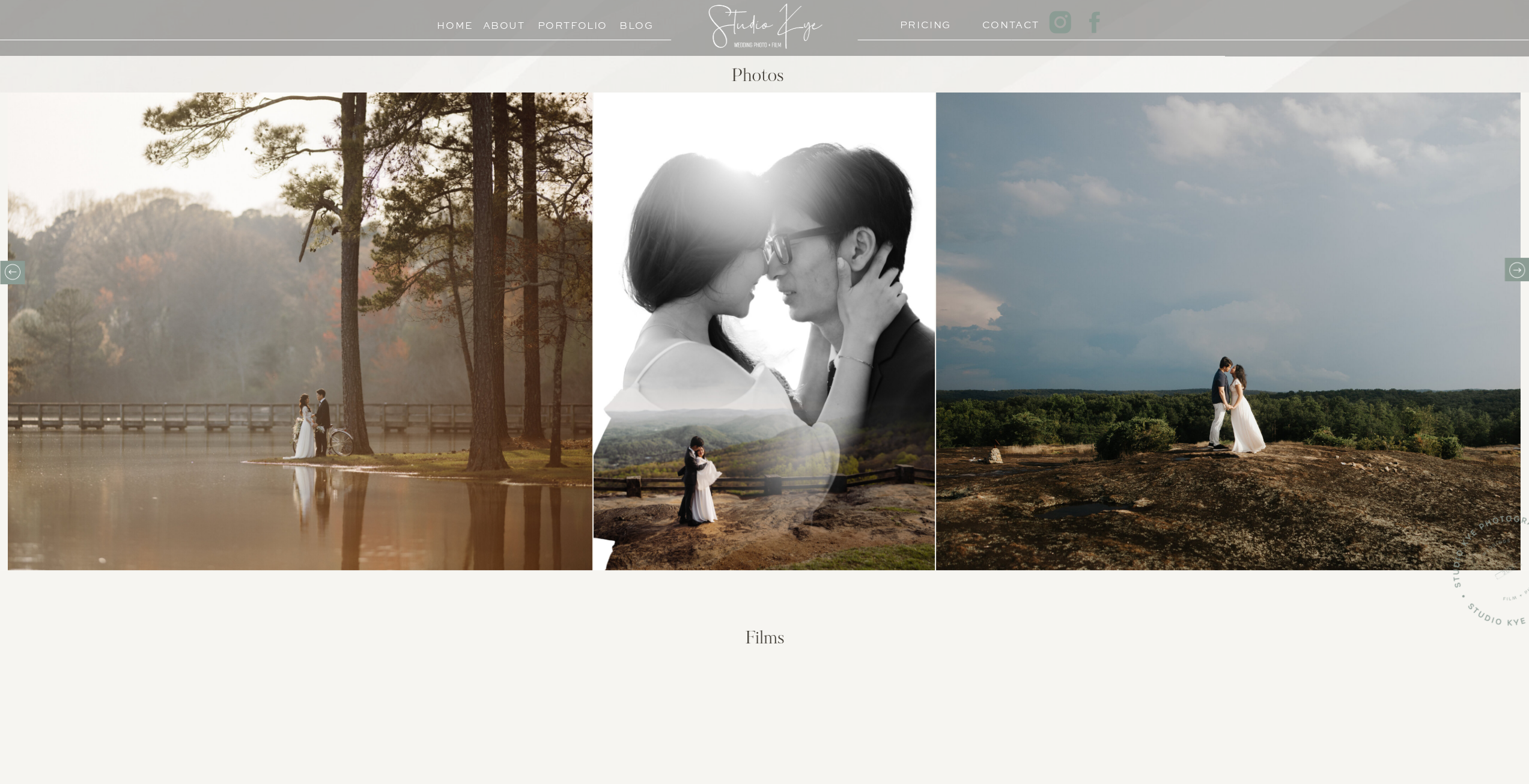
click at [1521, 266] on icon at bounding box center [1516, 270] width 19 height 19
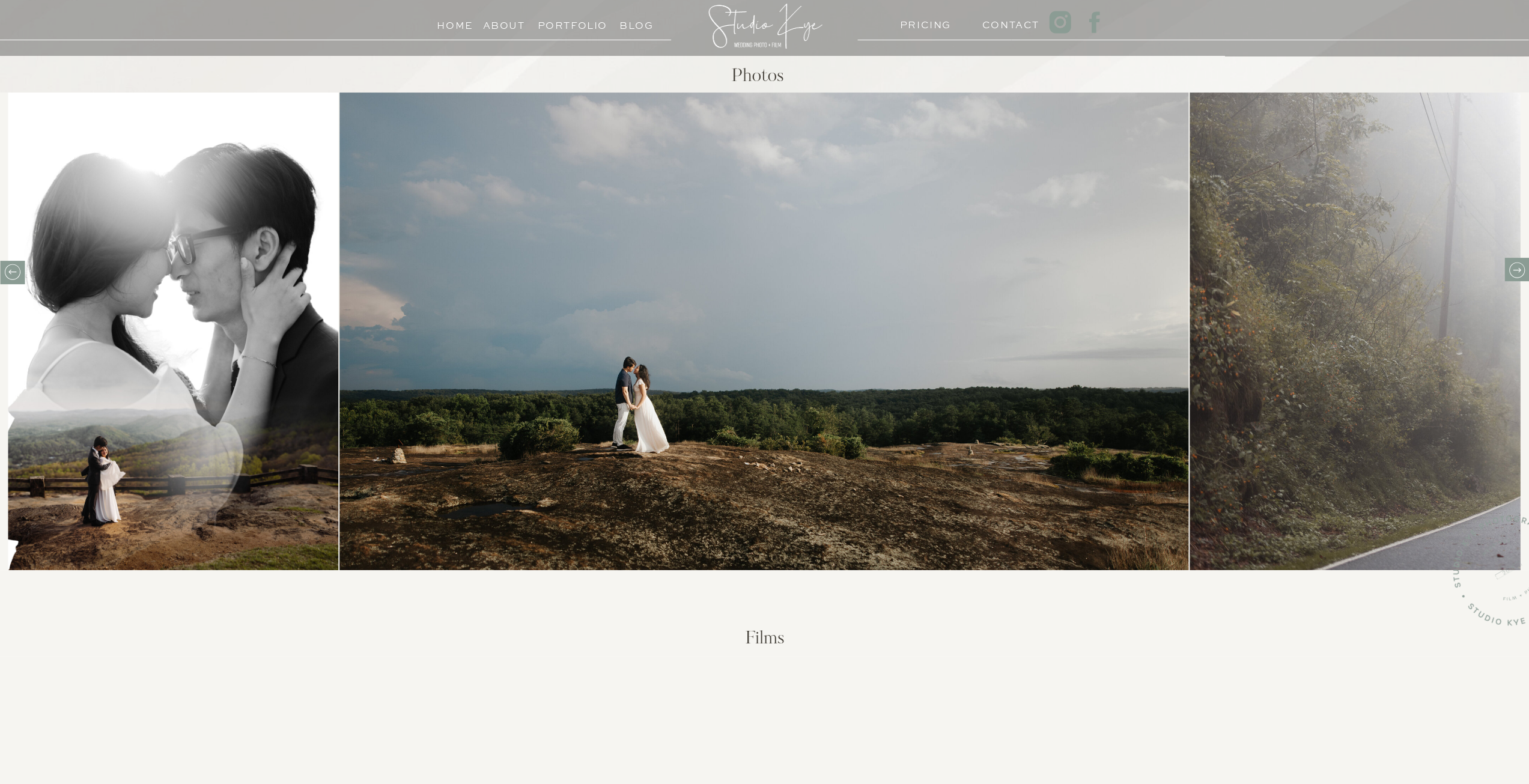
click at [1522, 264] on icon at bounding box center [1516, 270] width 19 height 19
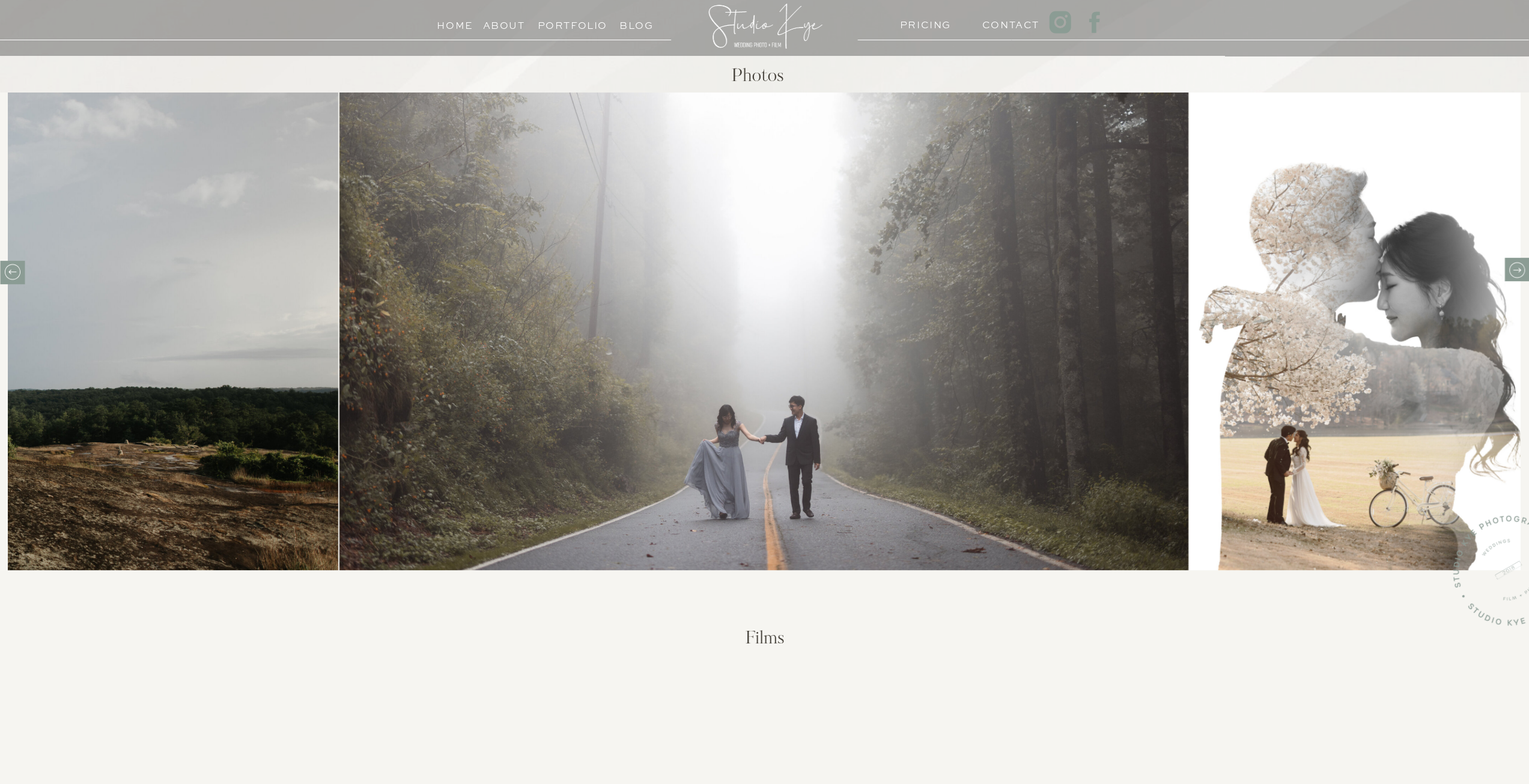
click at [1526, 264] on div at bounding box center [1516, 269] width 25 height 23
click at [1522, 264] on icon at bounding box center [1516, 270] width 19 height 19
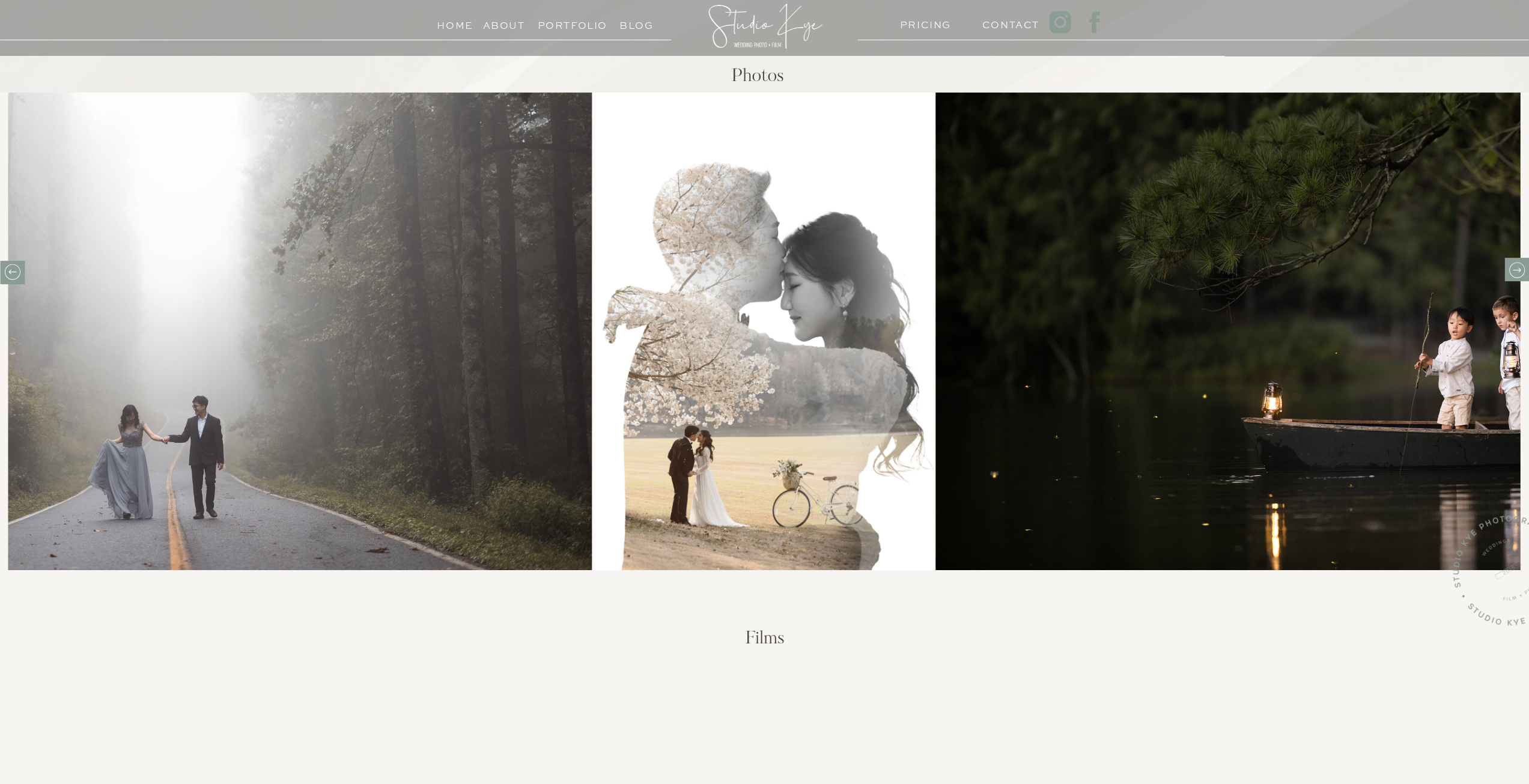
click at [1512, 270] on icon at bounding box center [1516, 270] width 8 height 5
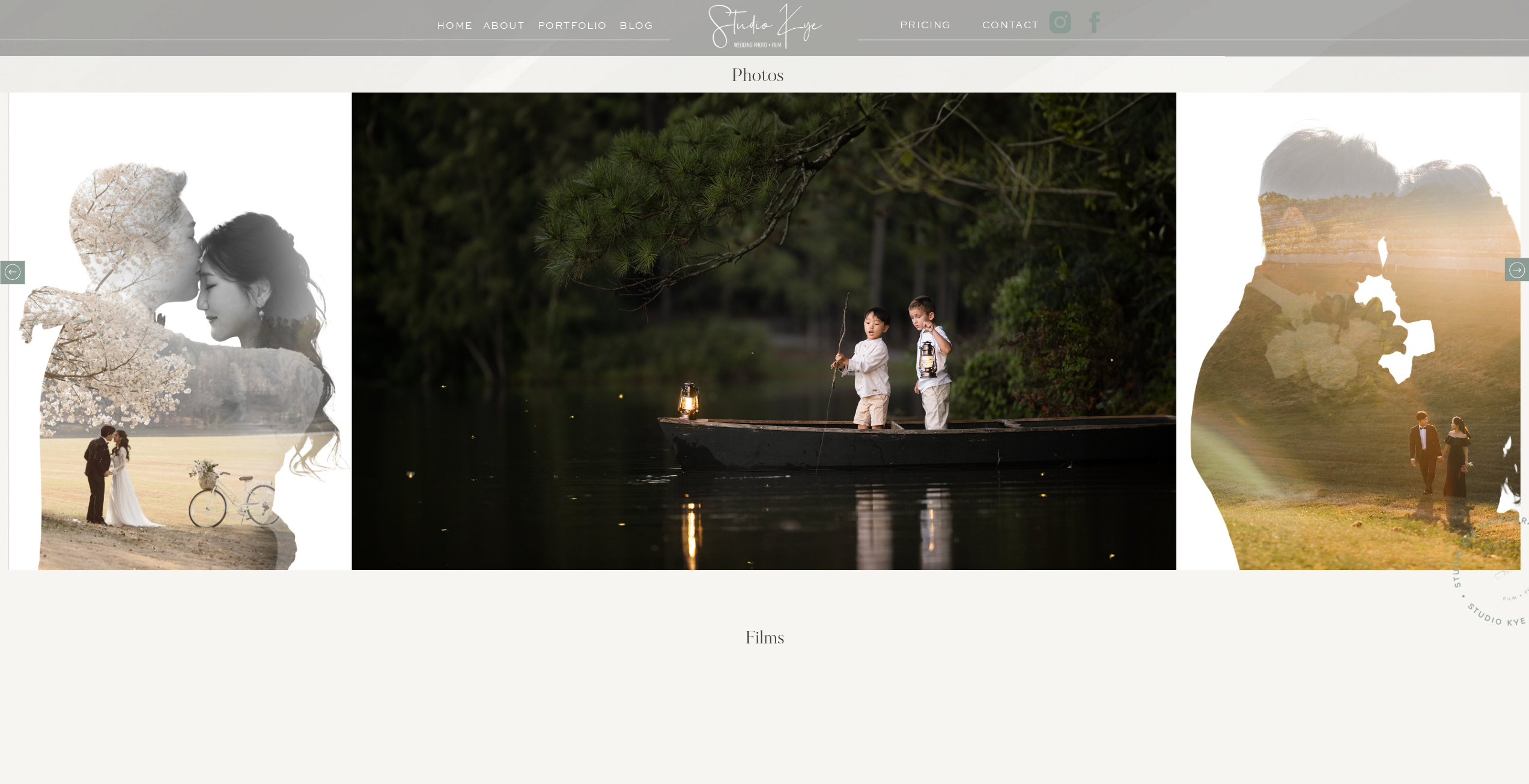
click at [1507, 268] on icon at bounding box center [1516, 270] width 19 height 19
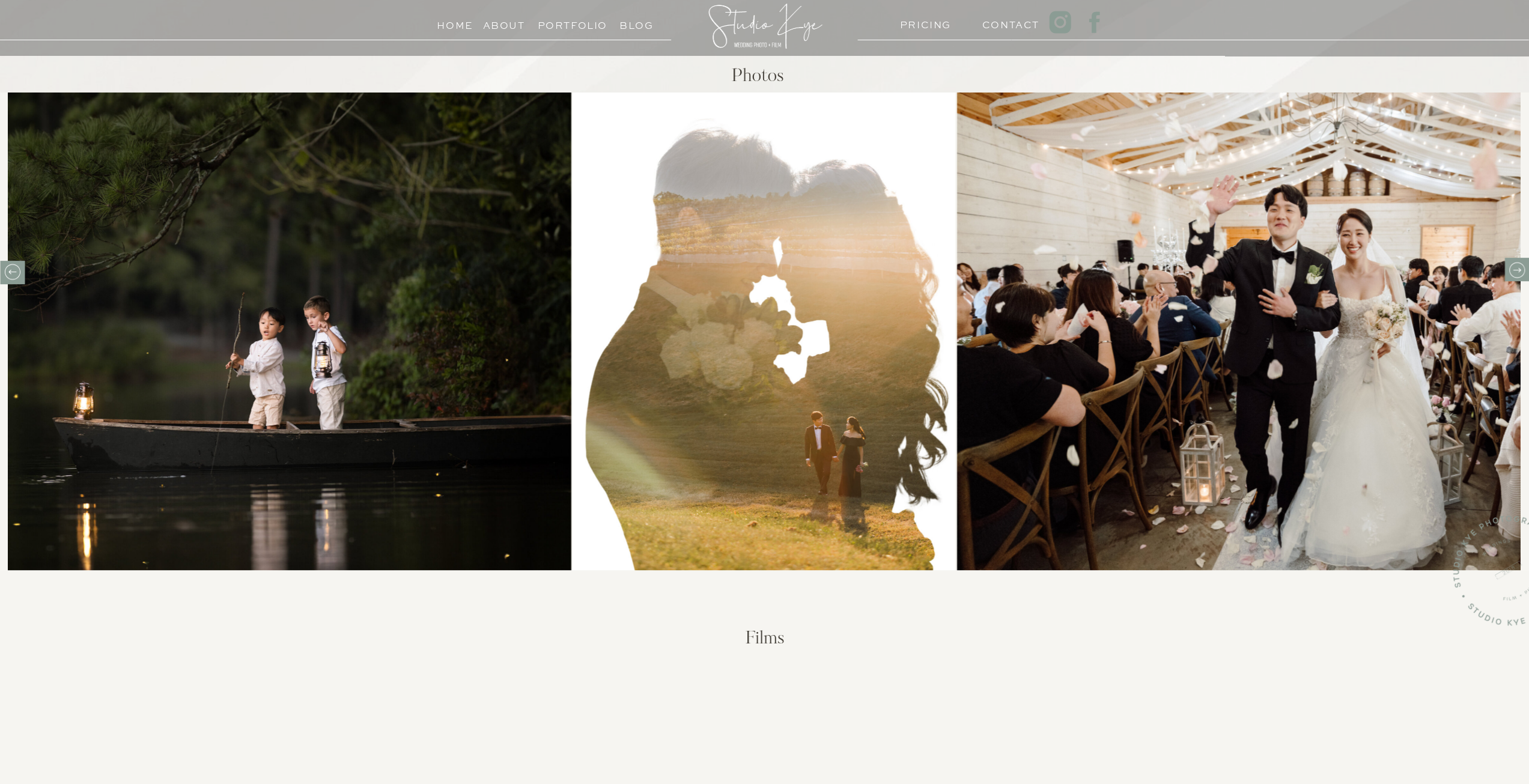
click at [1507, 268] on icon at bounding box center [1516, 270] width 19 height 19
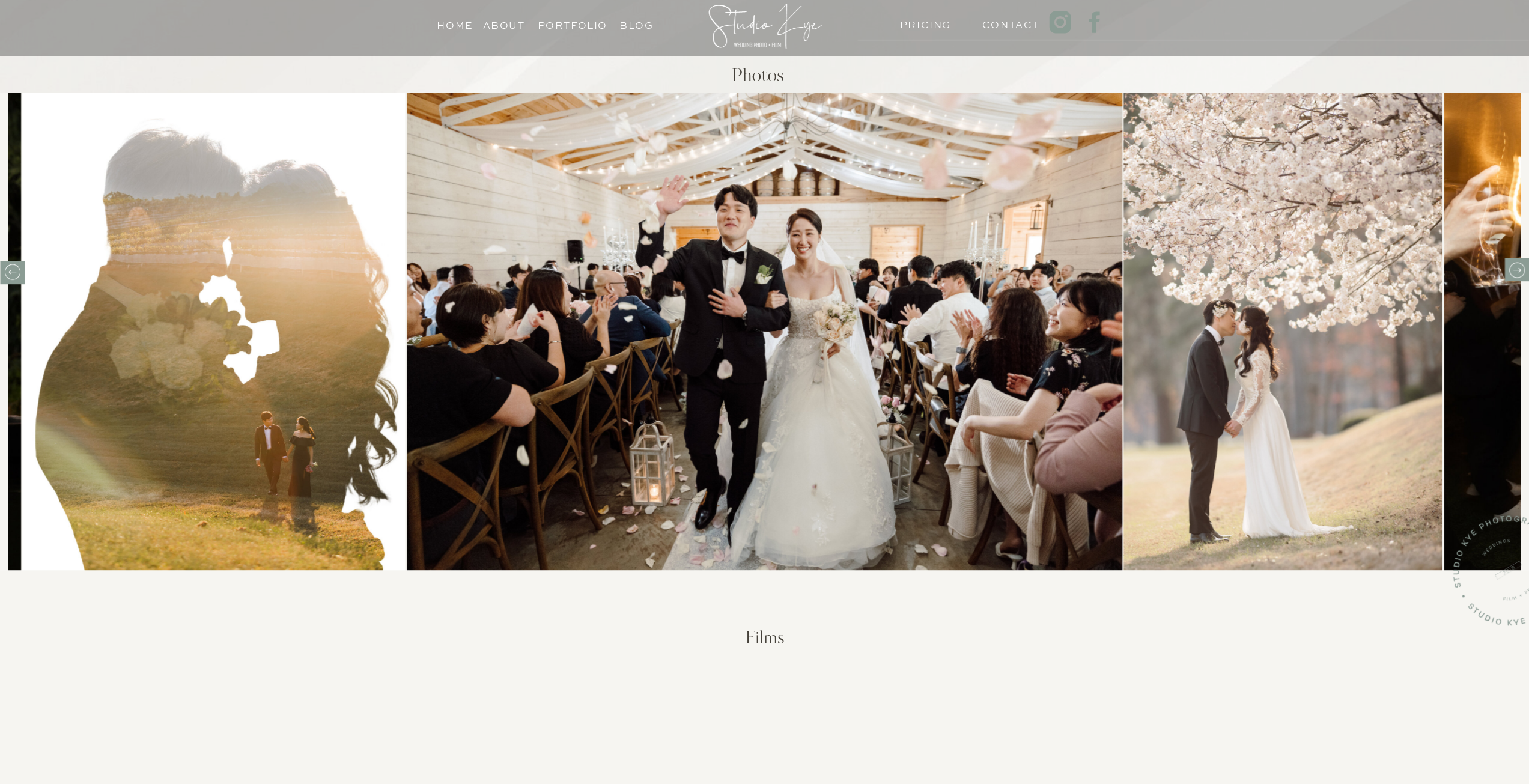
click at [1520, 272] on icon at bounding box center [1516, 270] width 19 height 19
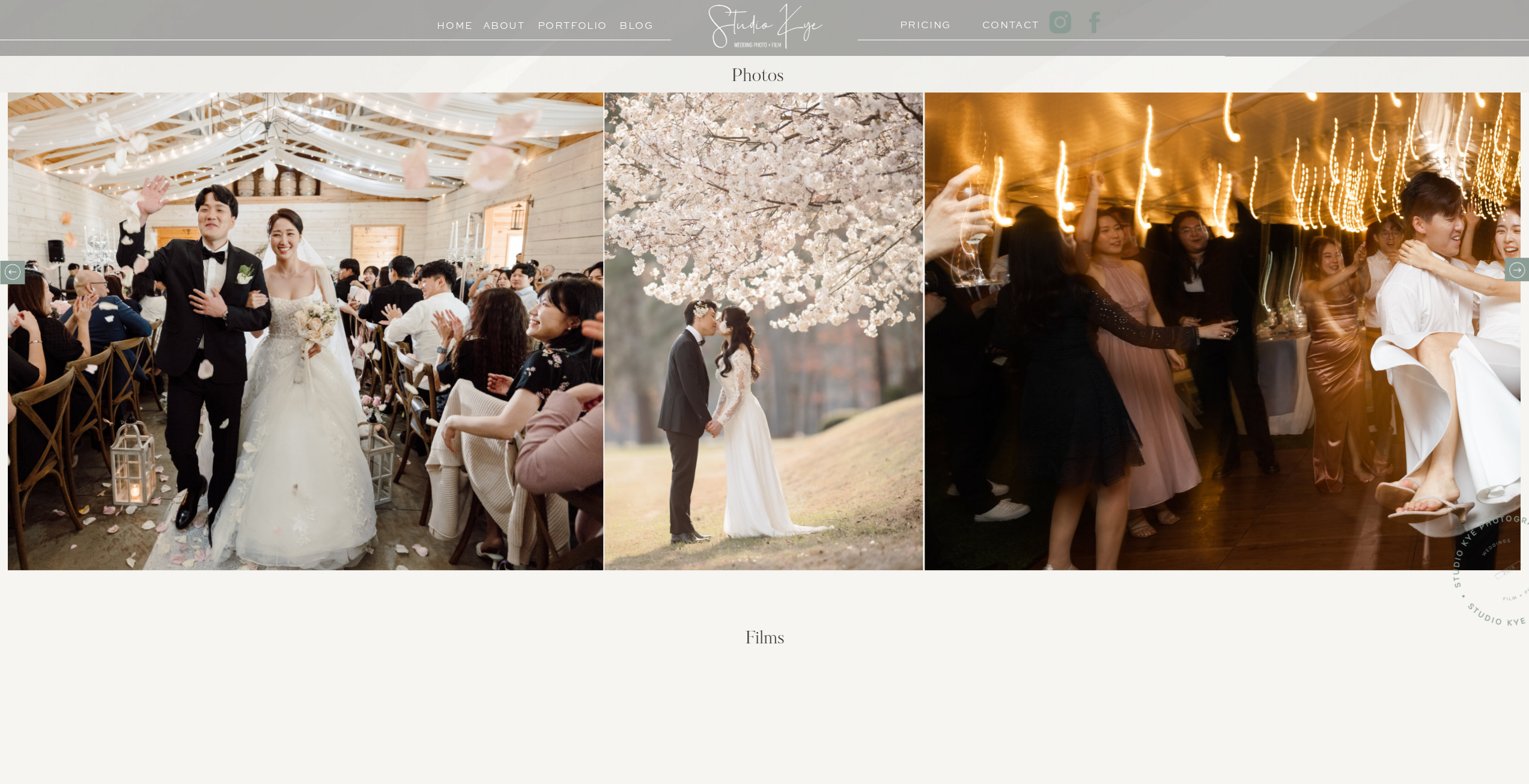
click at [1520, 272] on icon at bounding box center [1516, 270] width 19 height 19
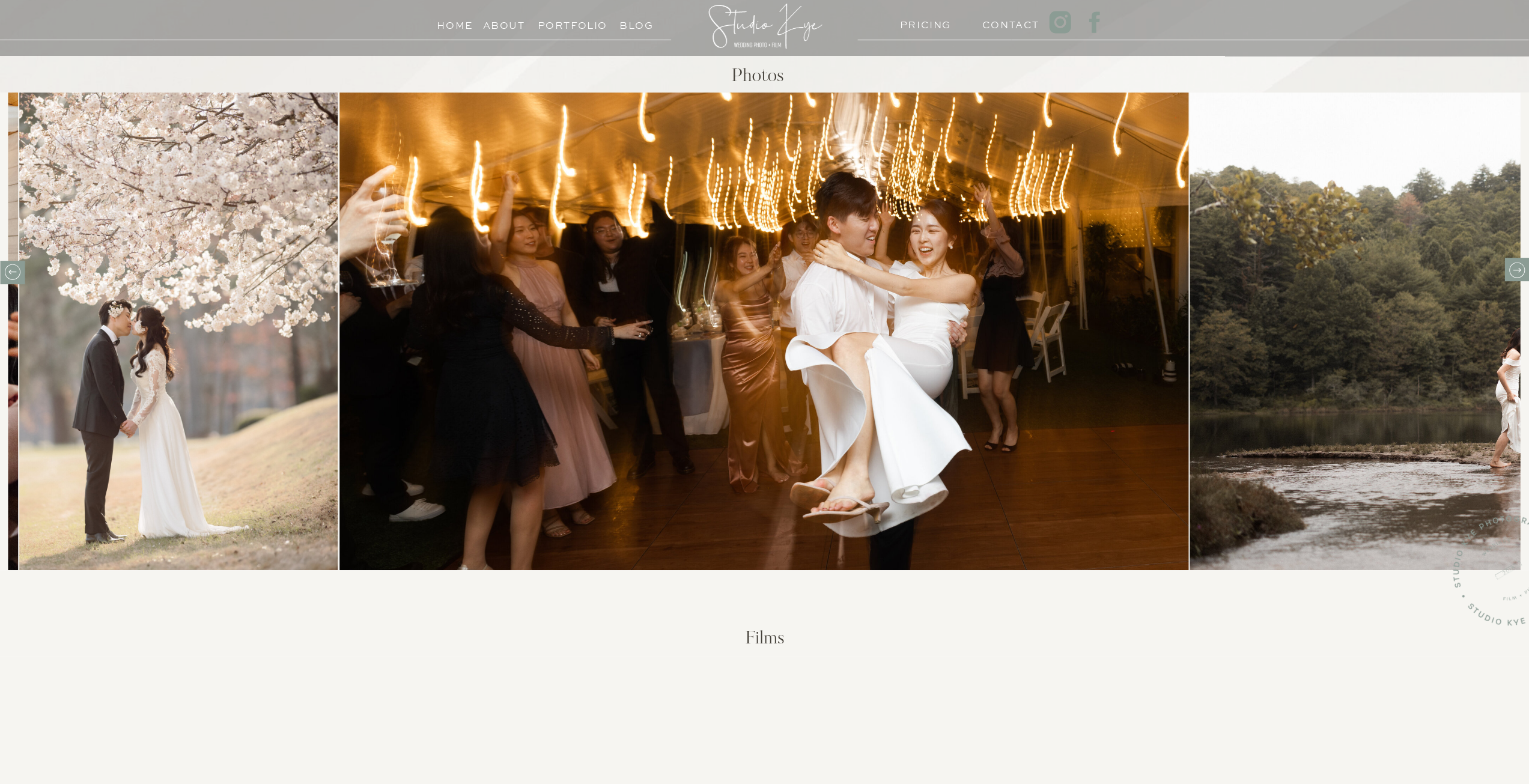
click at [1520, 272] on icon at bounding box center [1516, 270] width 19 height 19
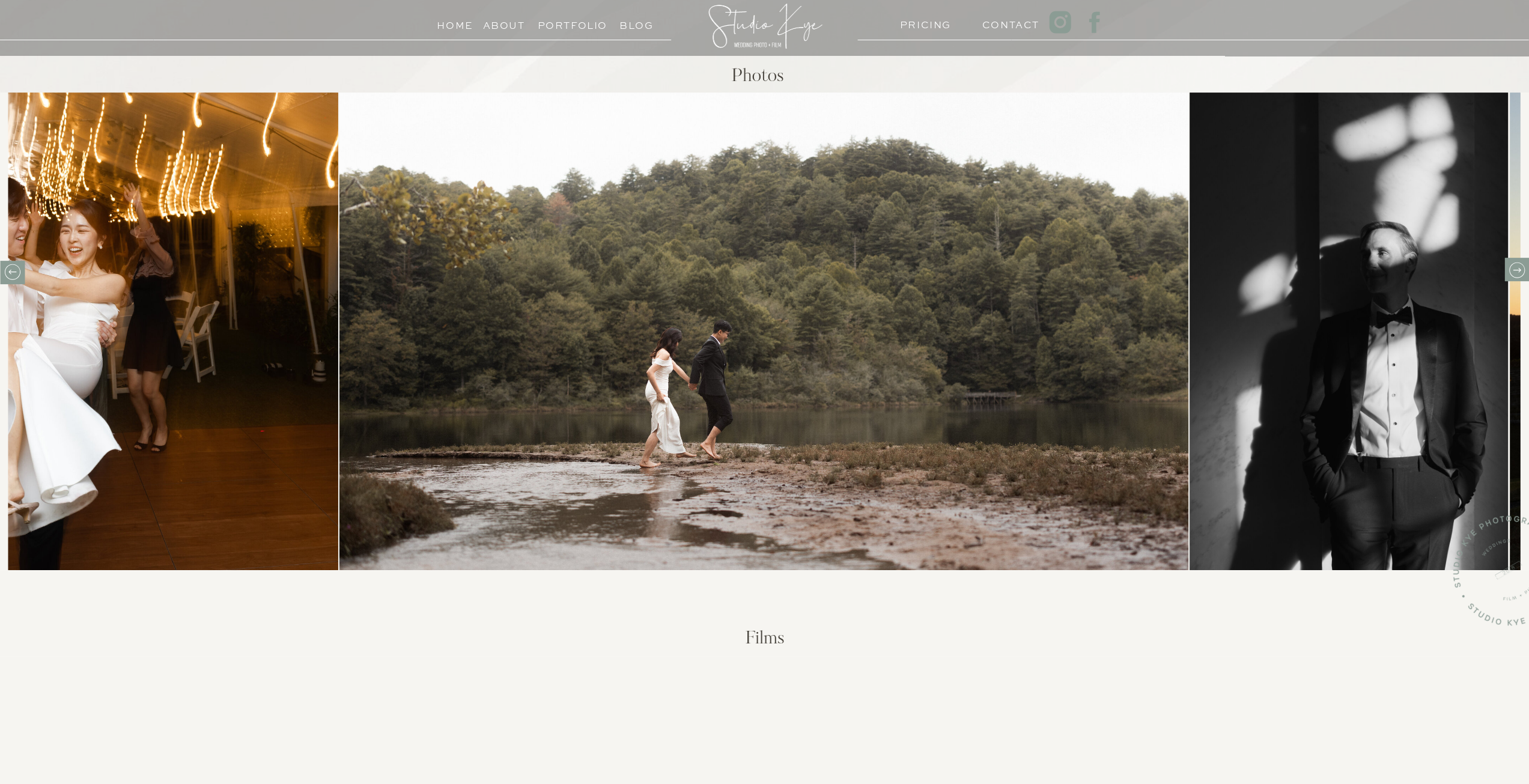
click at [1520, 272] on icon at bounding box center [1516, 270] width 19 height 19
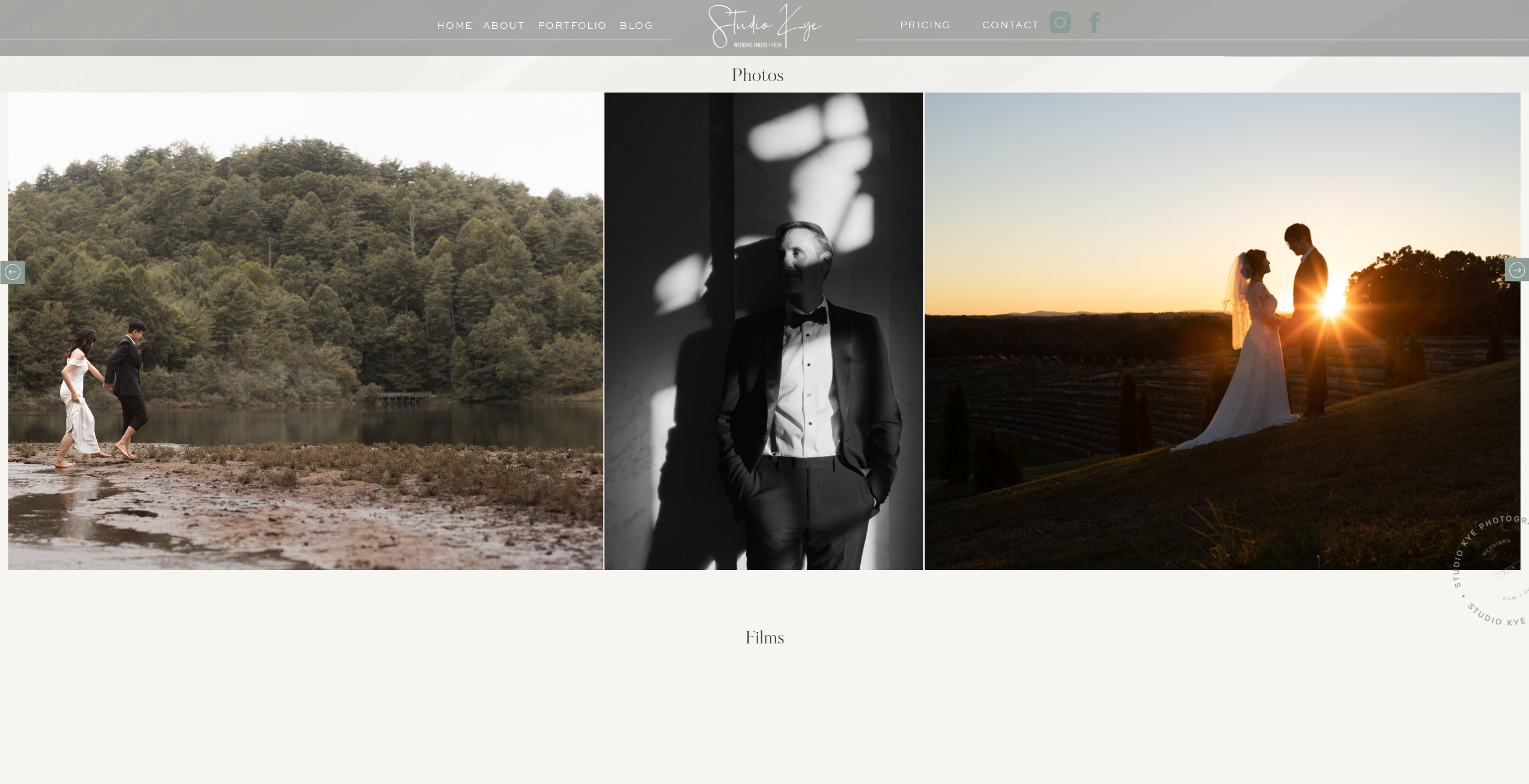
click at [1519, 272] on icon at bounding box center [1516, 270] width 19 height 19
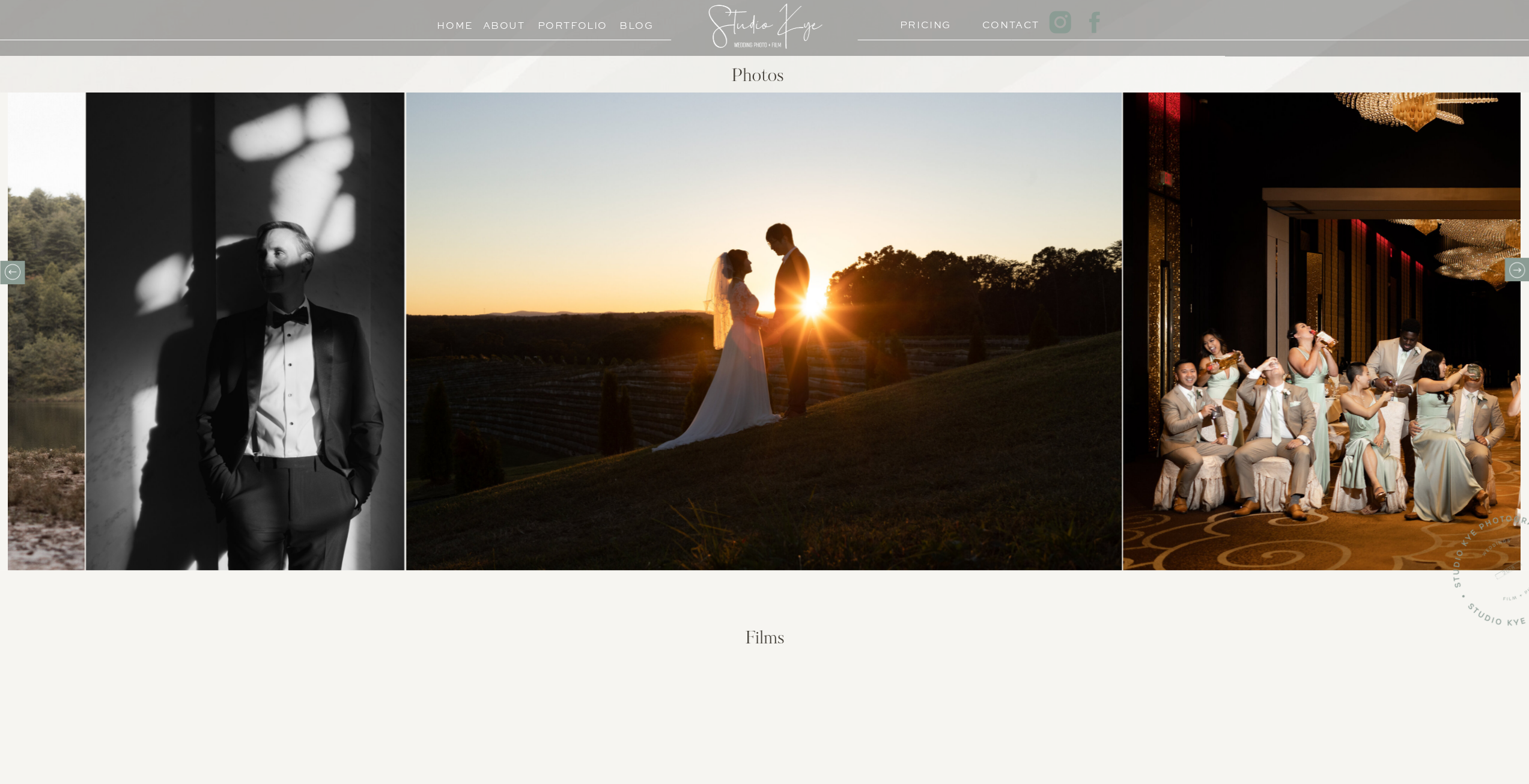
click at [1519, 272] on icon at bounding box center [1516, 270] width 19 height 19
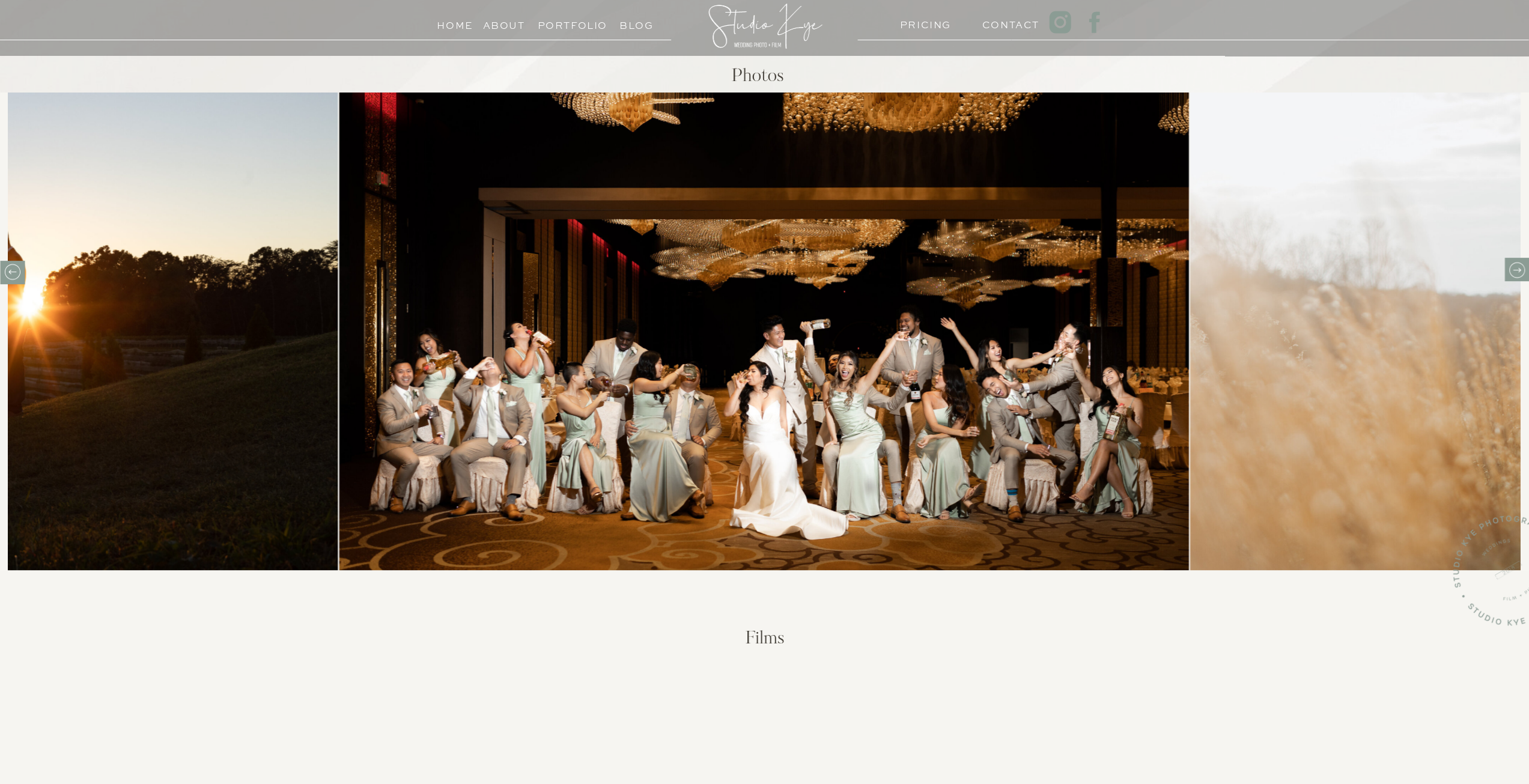
click at [1518, 272] on icon at bounding box center [1516, 270] width 8 height 5
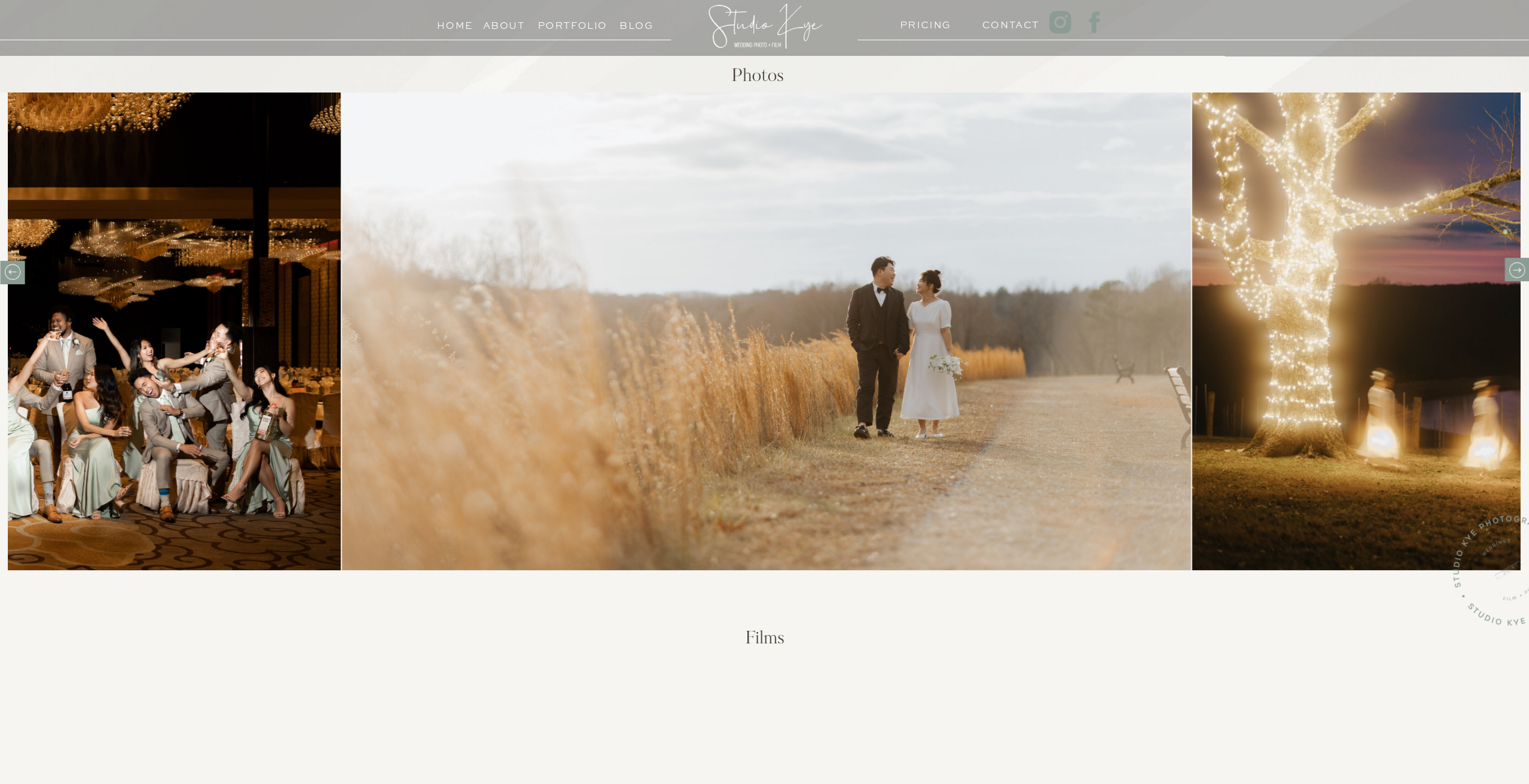
click at [1518, 272] on icon at bounding box center [1516, 270] width 8 height 5
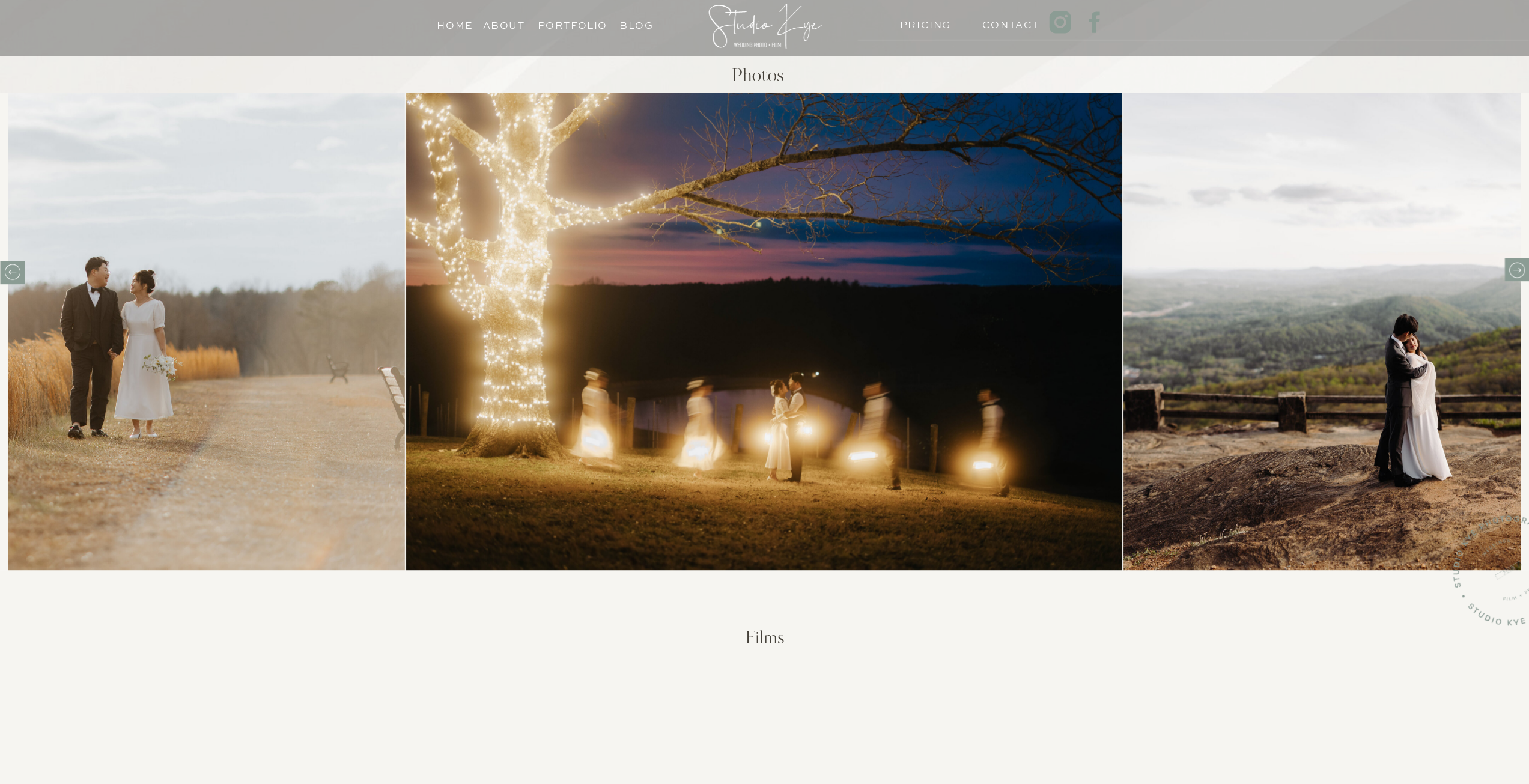
click at [1518, 272] on icon at bounding box center [1516, 270] width 8 height 5
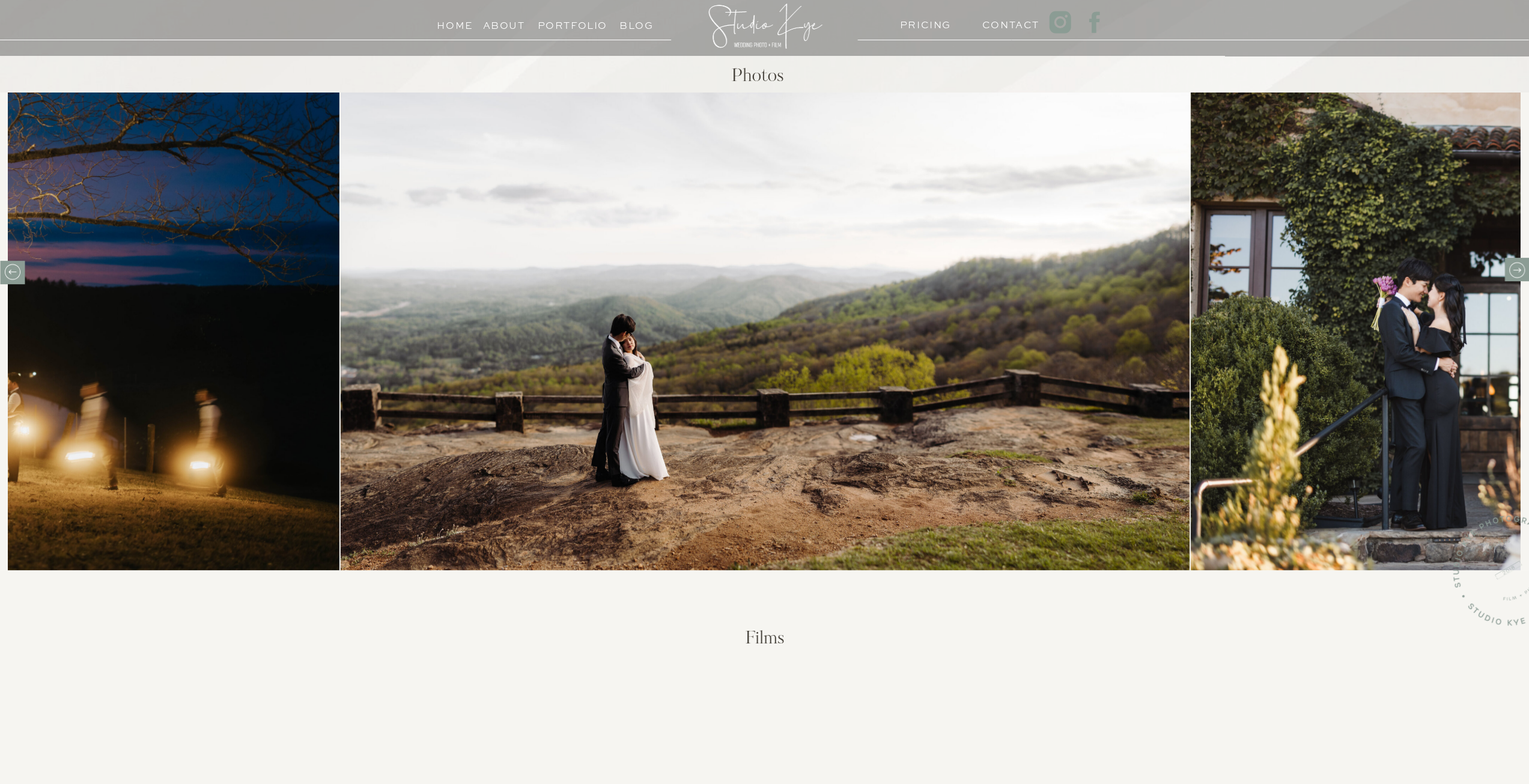
click at [1518, 272] on icon at bounding box center [1516, 270] width 19 height 19
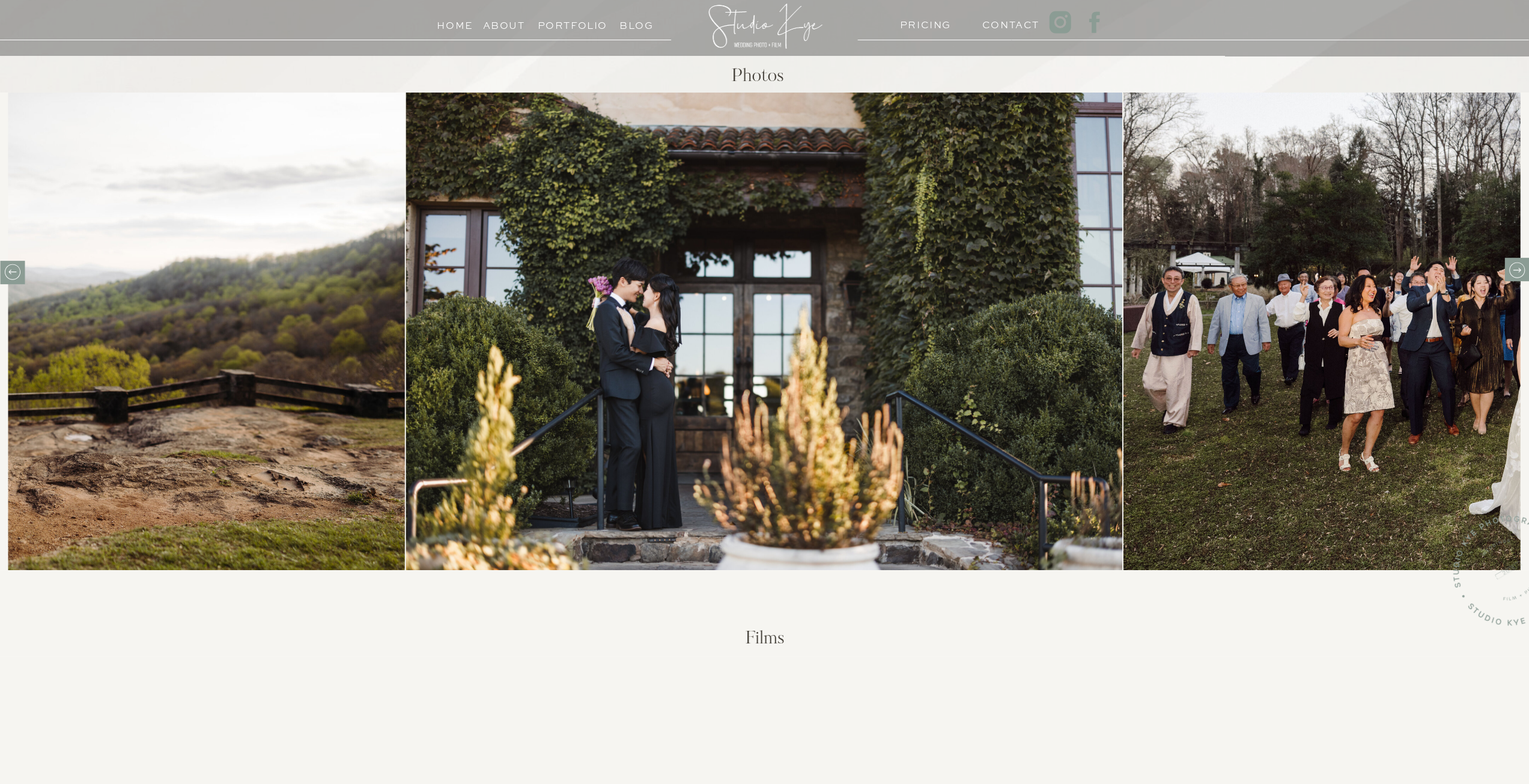
click at [1517, 273] on icon at bounding box center [1516, 270] width 19 height 19
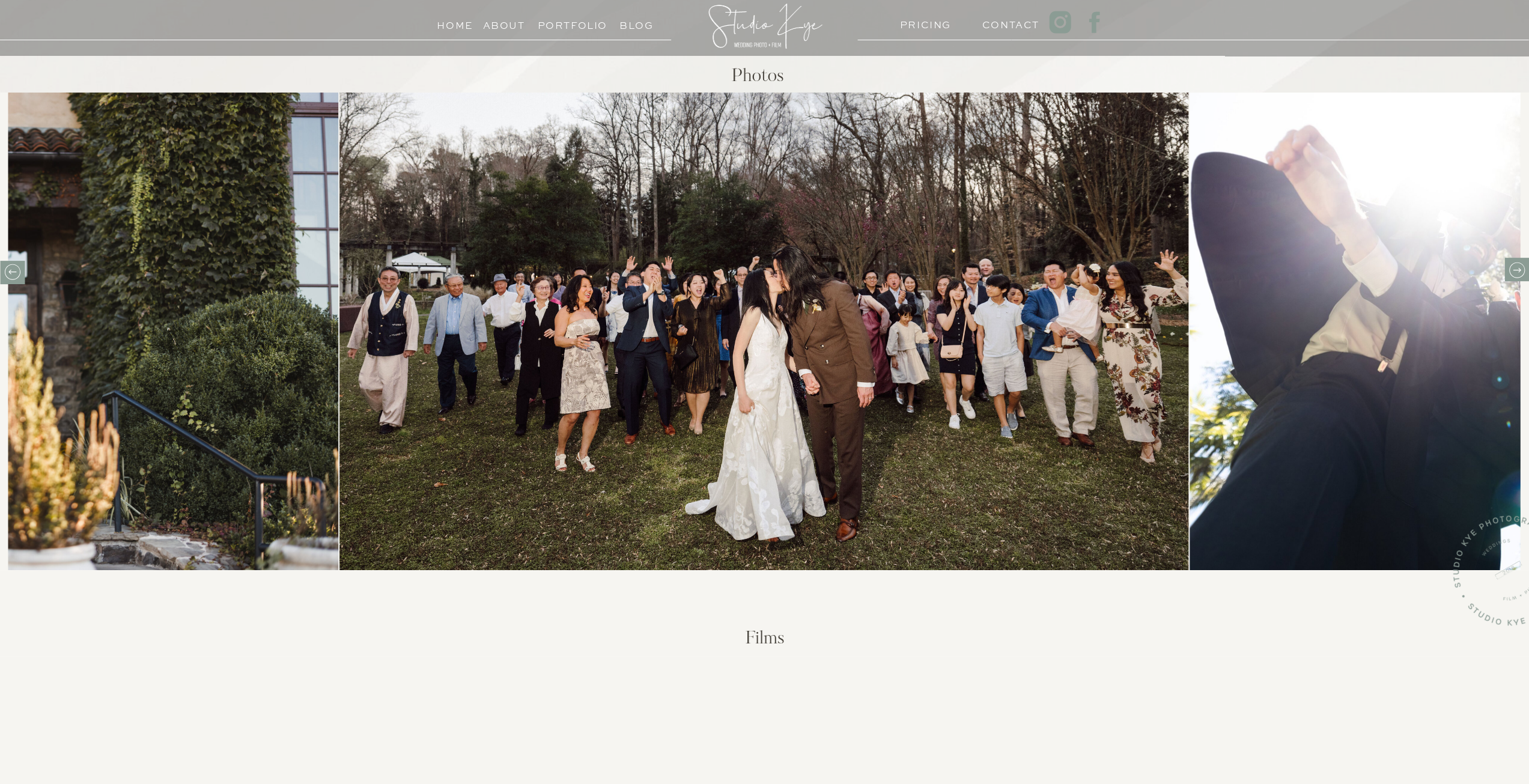
click at [1515, 274] on icon at bounding box center [1516, 270] width 19 height 19
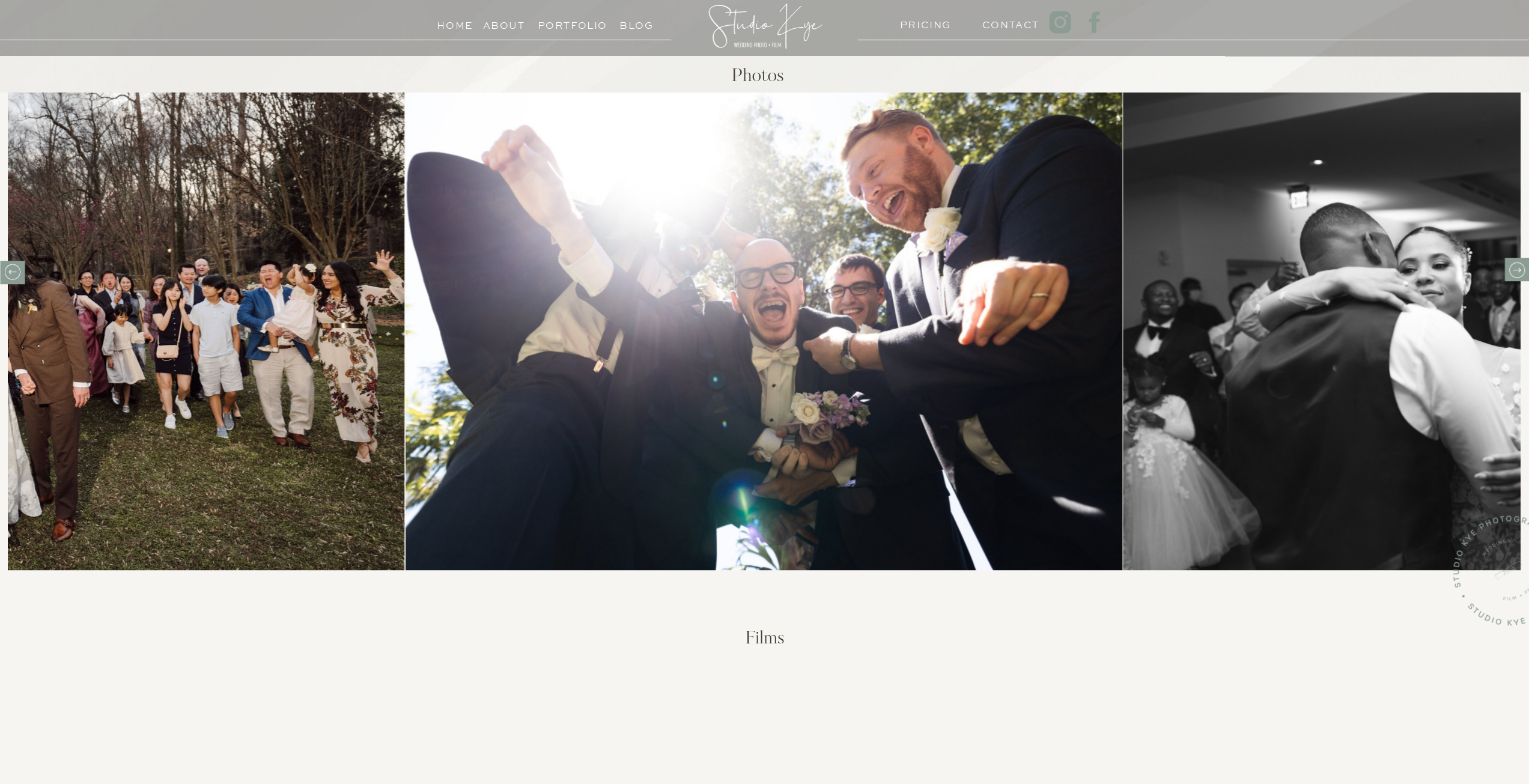
click at [1515, 274] on icon at bounding box center [1516, 270] width 19 height 19
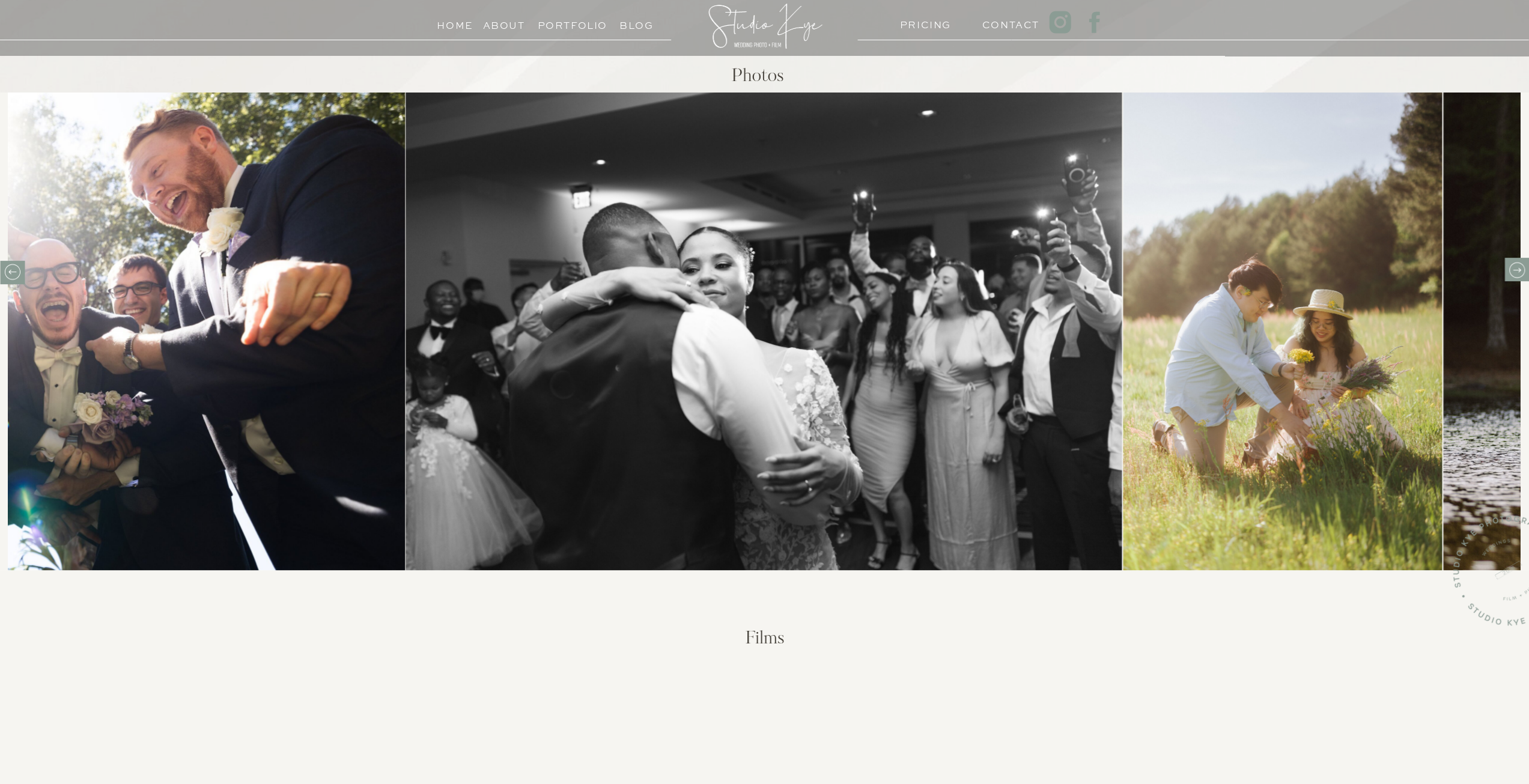
click at [1515, 274] on icon at bounding box center [1516, 270] width 19 height 19
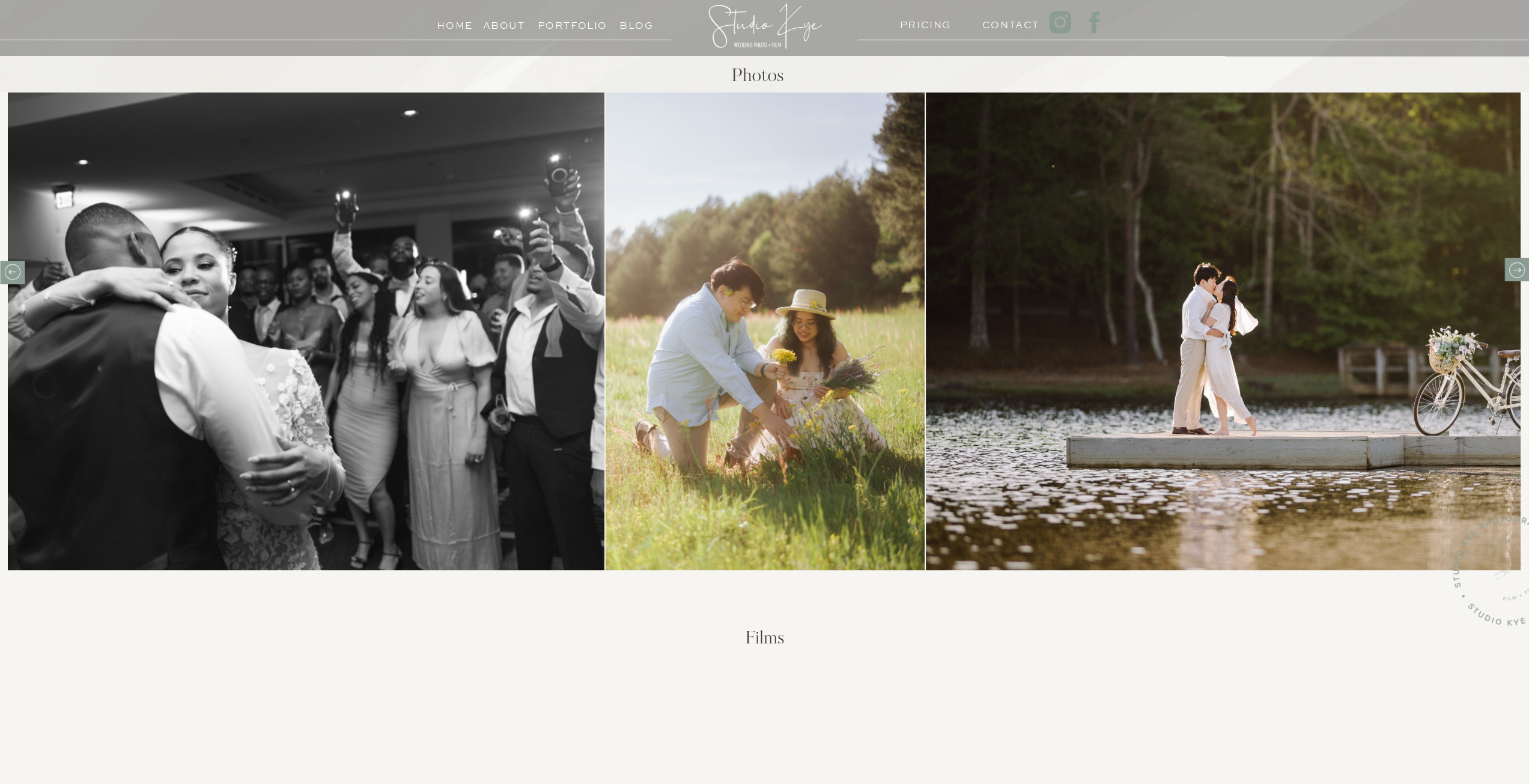
click at [1515, 276] on icon at bounding box center [1516, 270] width 19 height 19
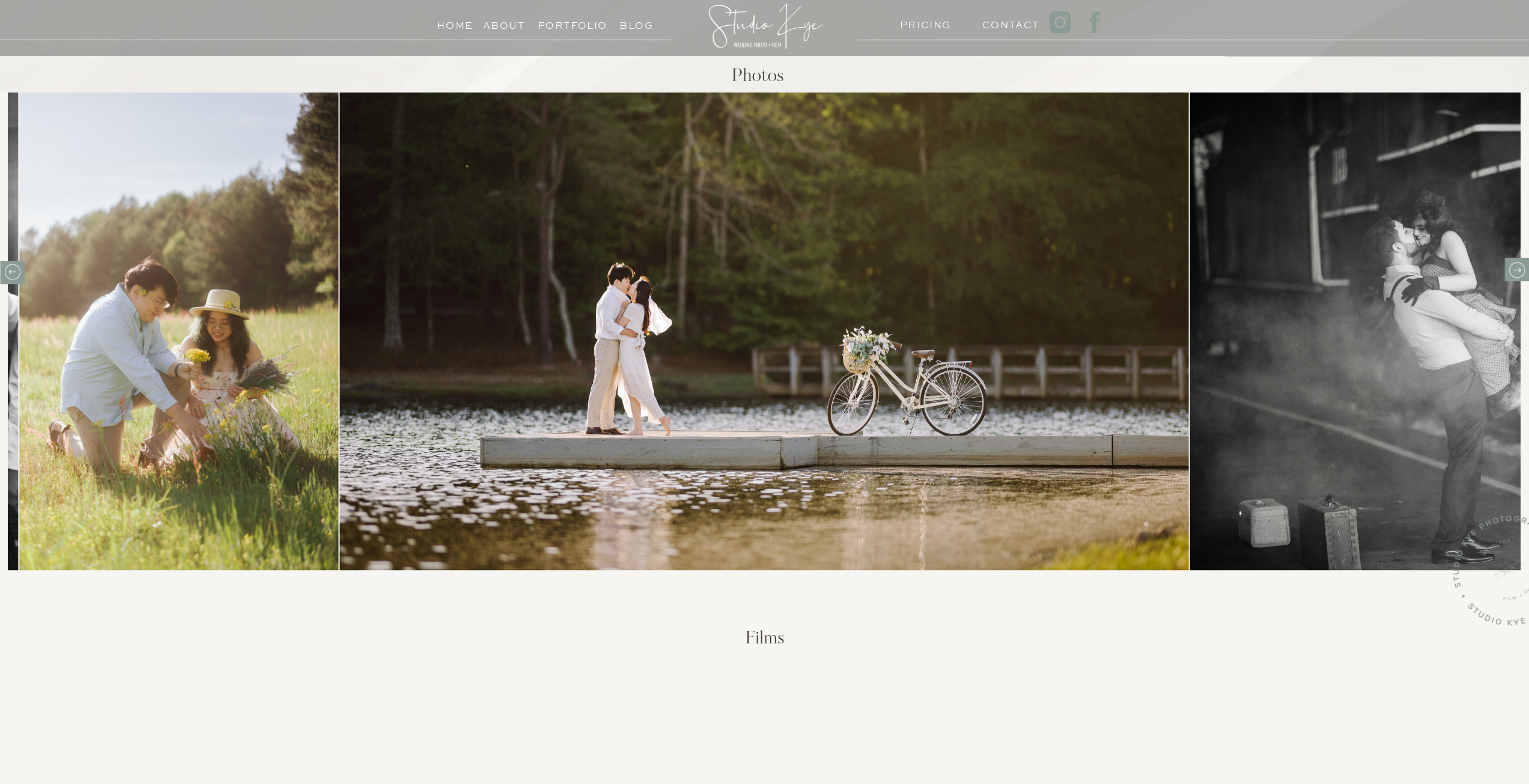
click at [1515, 276] on icon at bounding box center [1516, 270] width 19 height 19
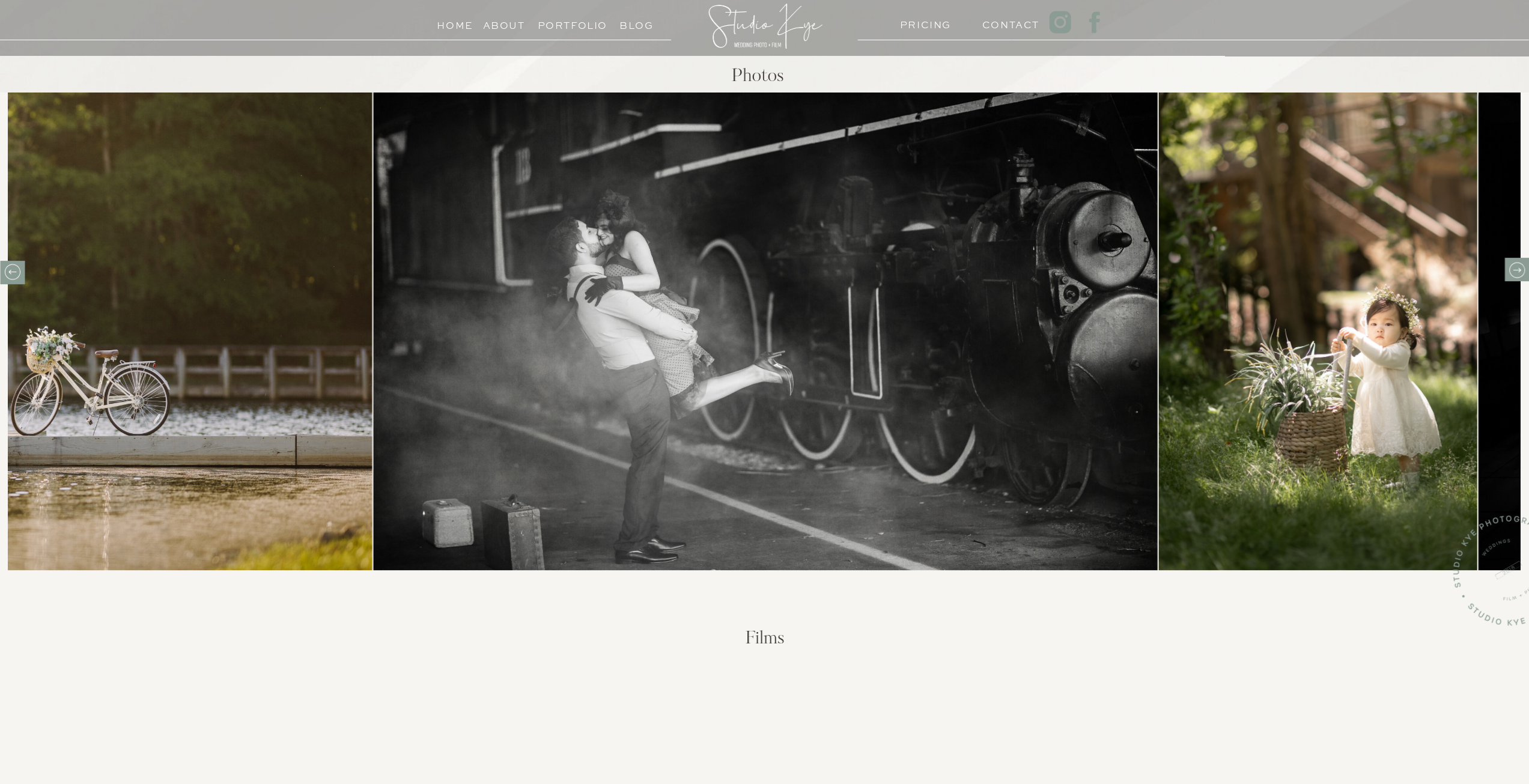
click at [1515, 276] on icon at bounding box center [1516, 270] width 19 height 19
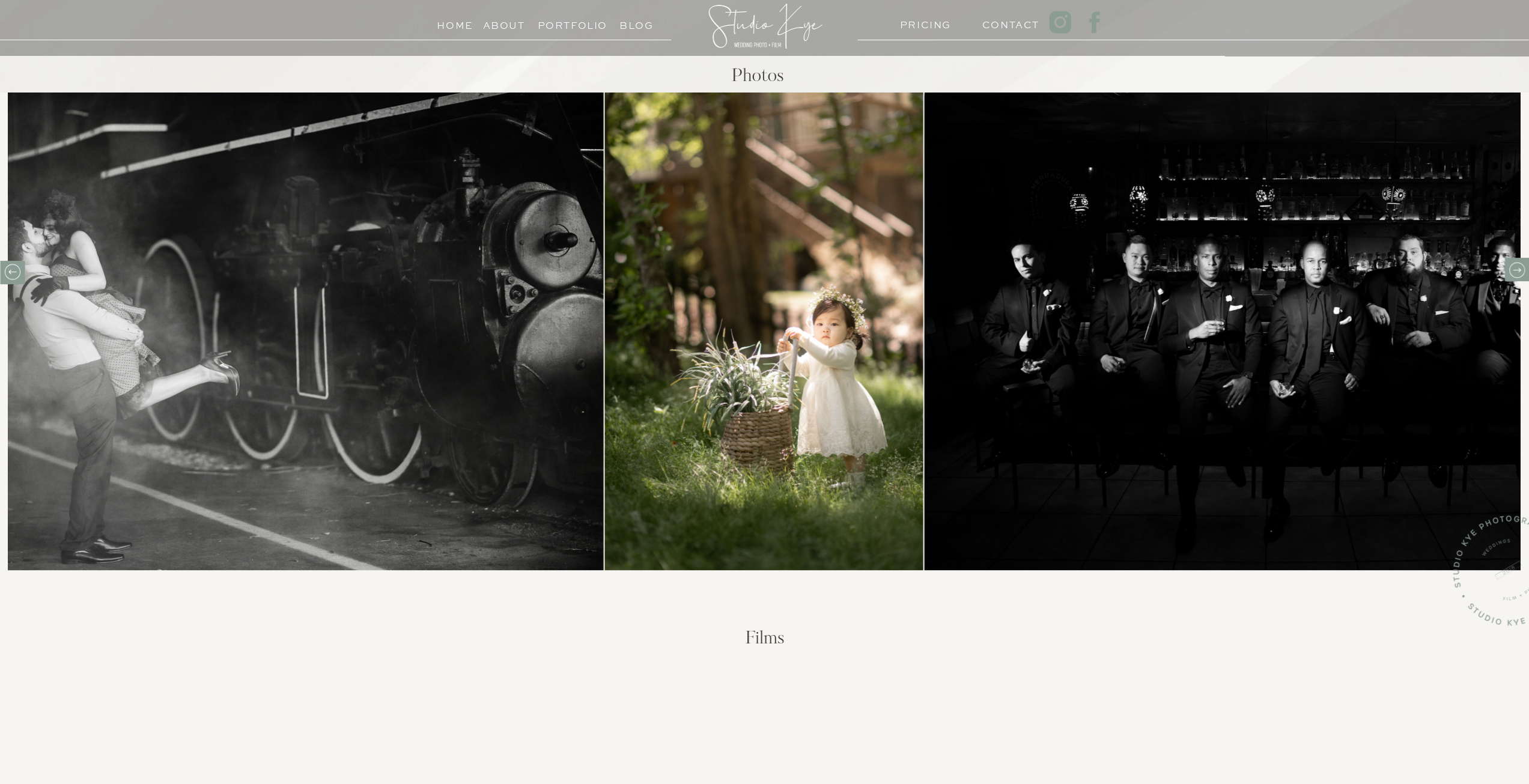
click at [1516, 276] on icon at bounding box center [1516, 270] width 19 height 19
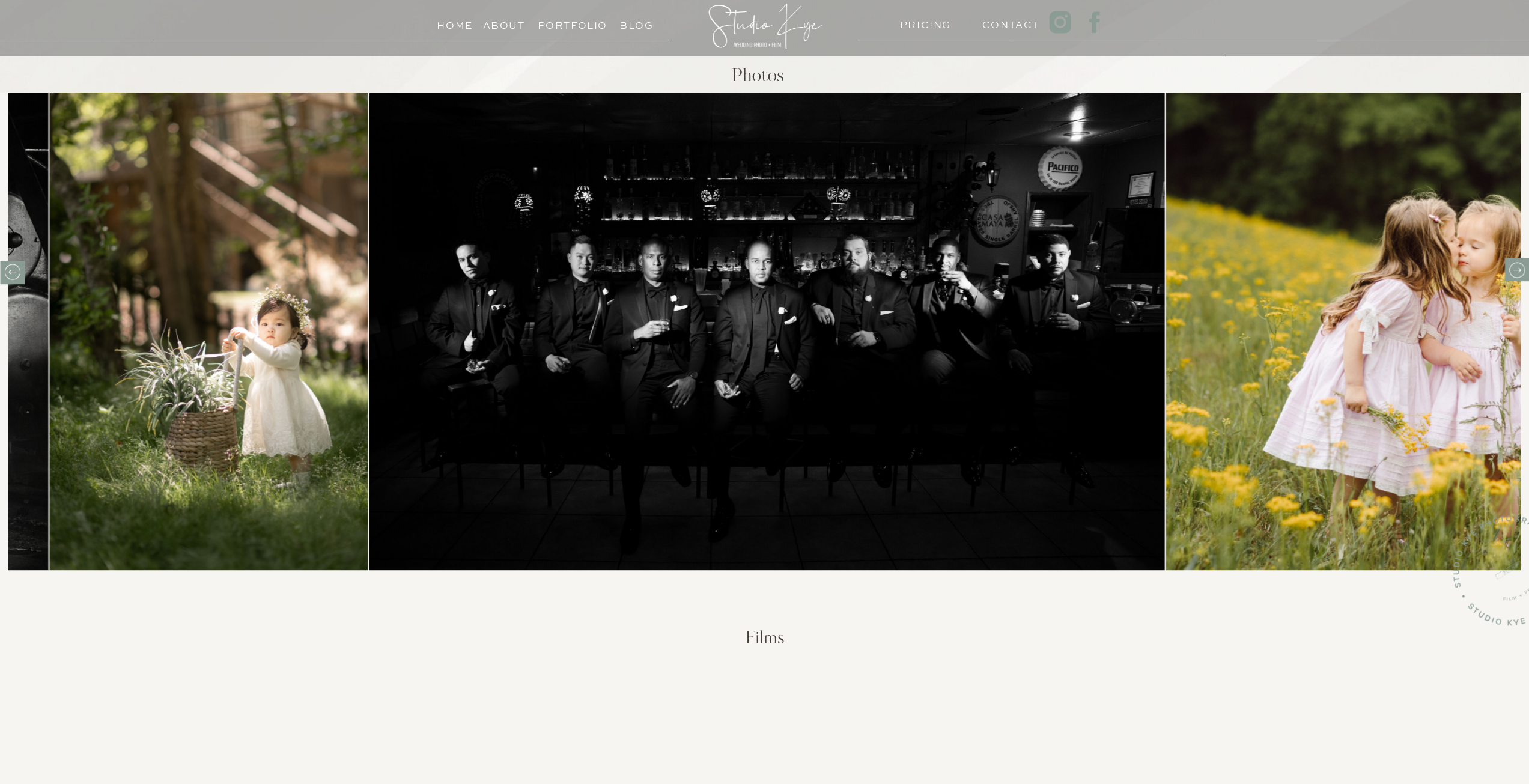
click at [1516, 279] on icon at bounding box center [1516, 270] width 19 height 19
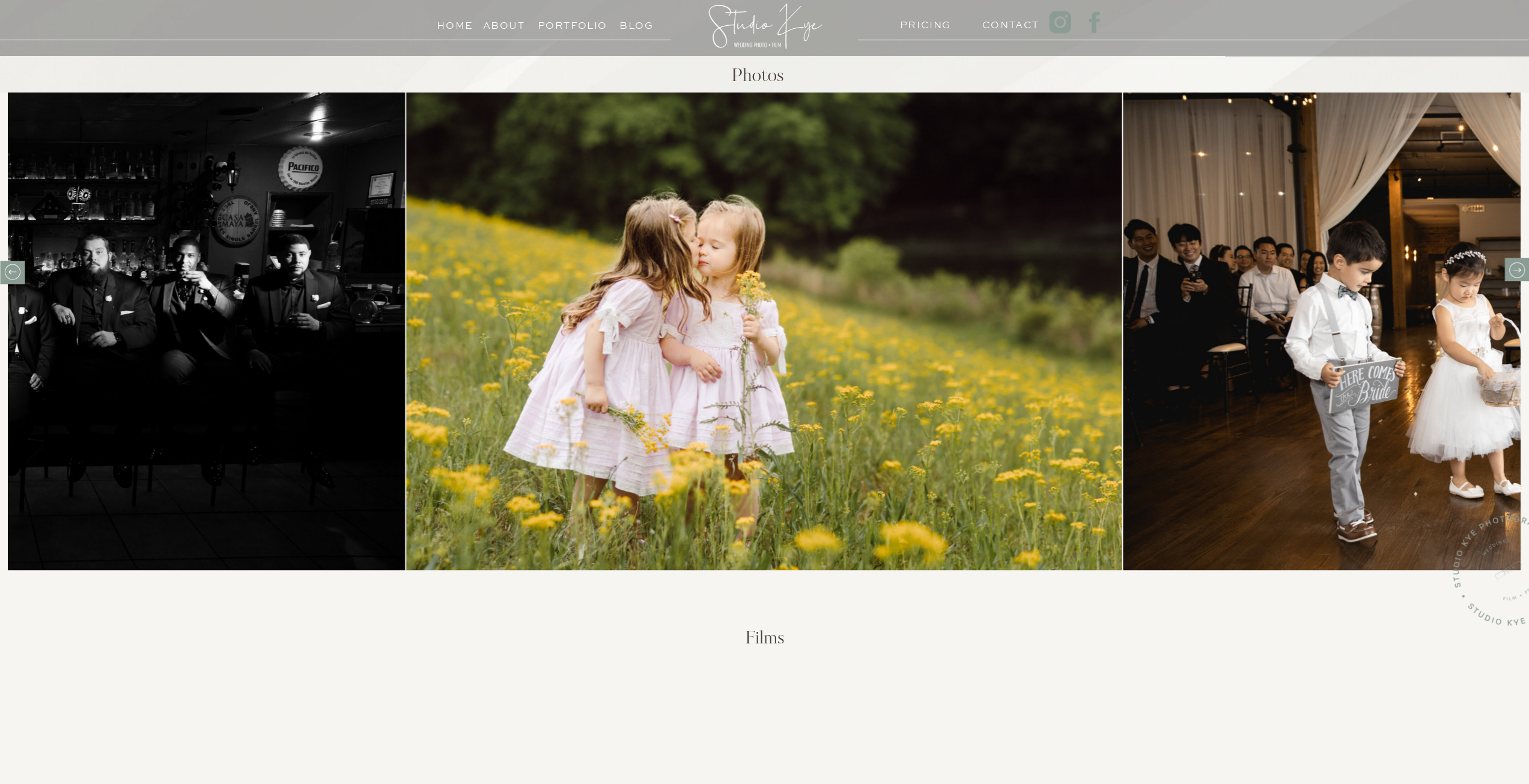
click at [1517, 279] on icon at bounding box center [1516, 270] width 19 height 19
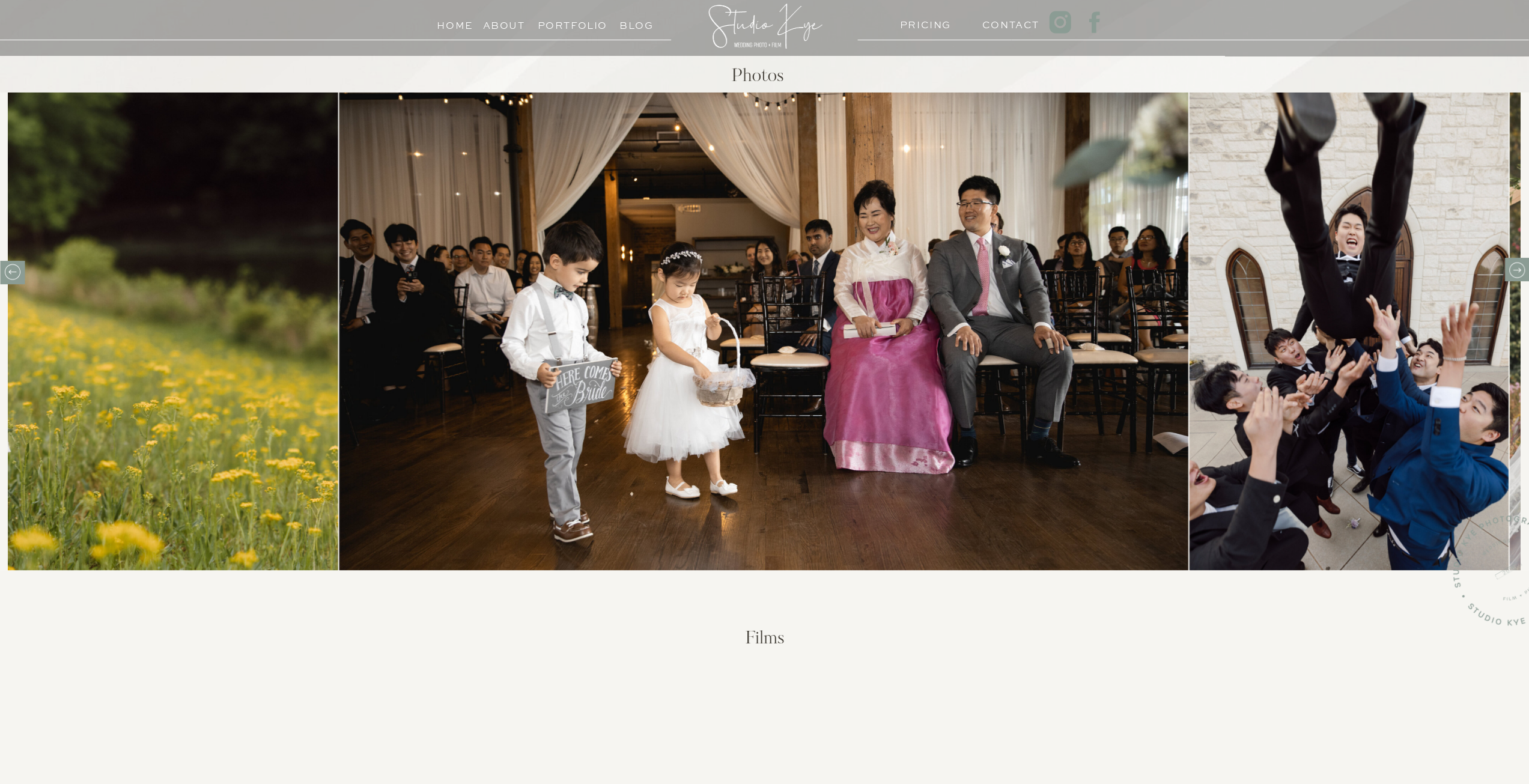
click at [1522, 272] on icon at bounding box center [1516, 270] width 19 height 19
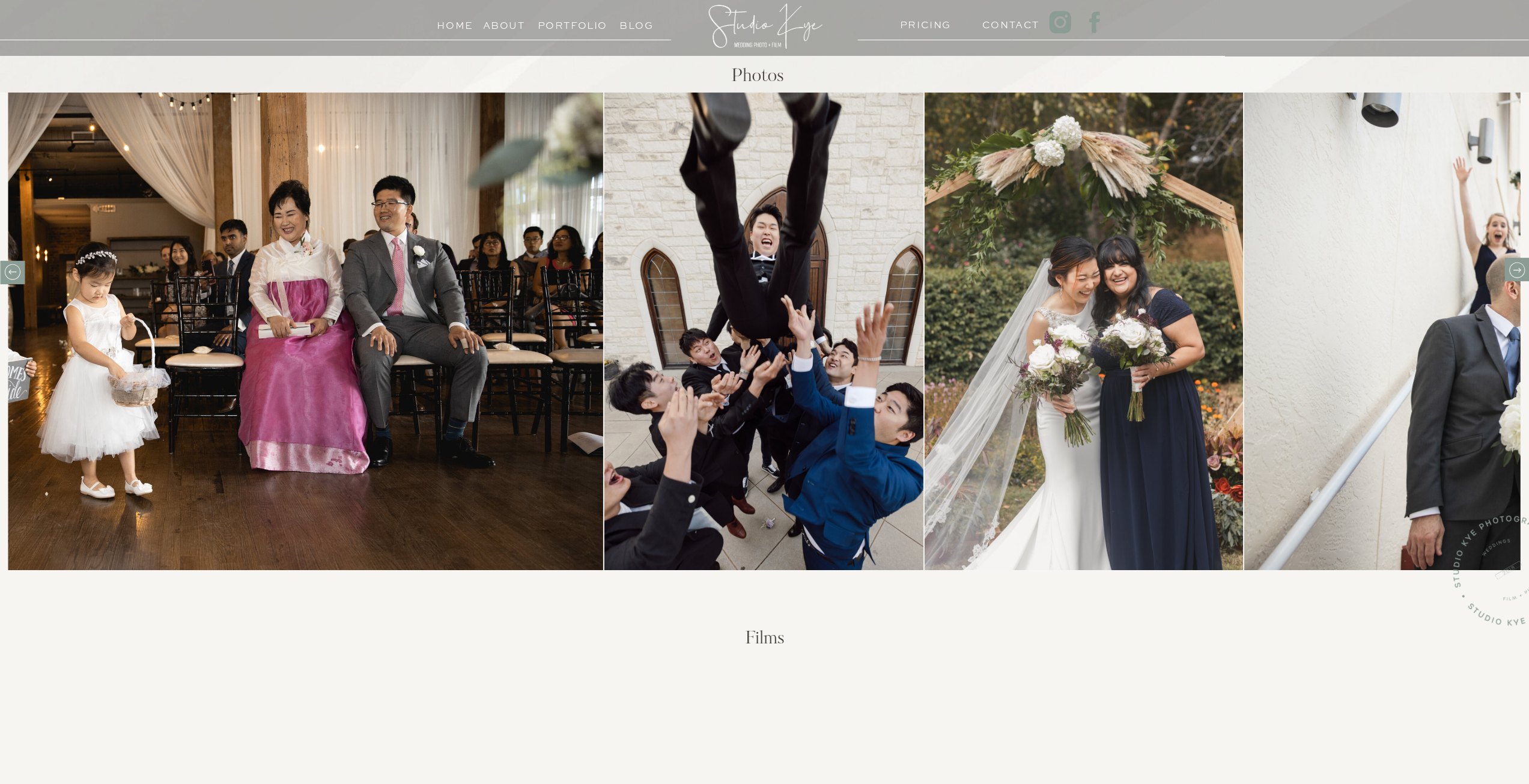
click at [1518, 279] on icon at bounding box center [1516, 270] width 19 height 19
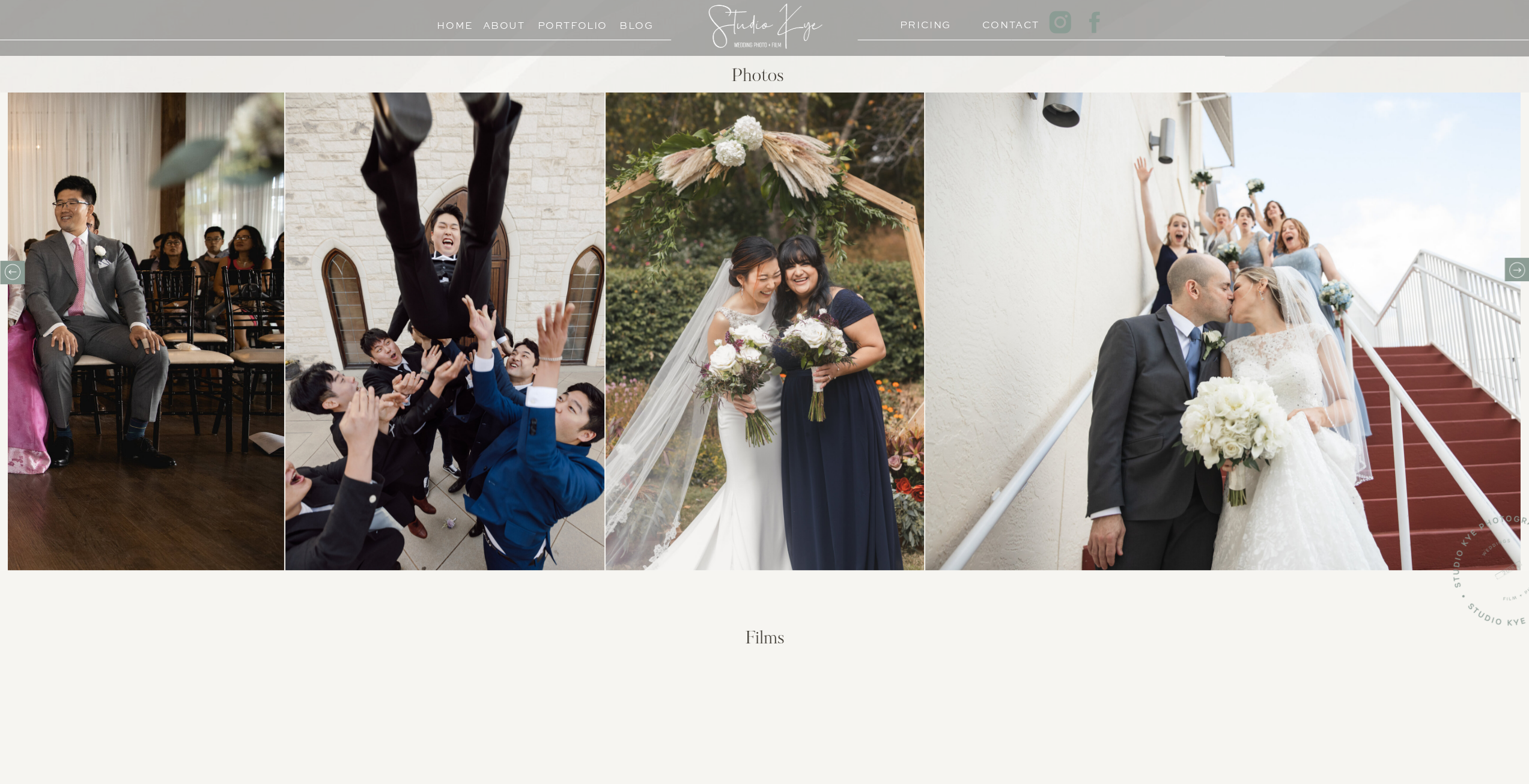
click at [1518, 278] on icon at bounding box center [1516, 270] width 19 height 19
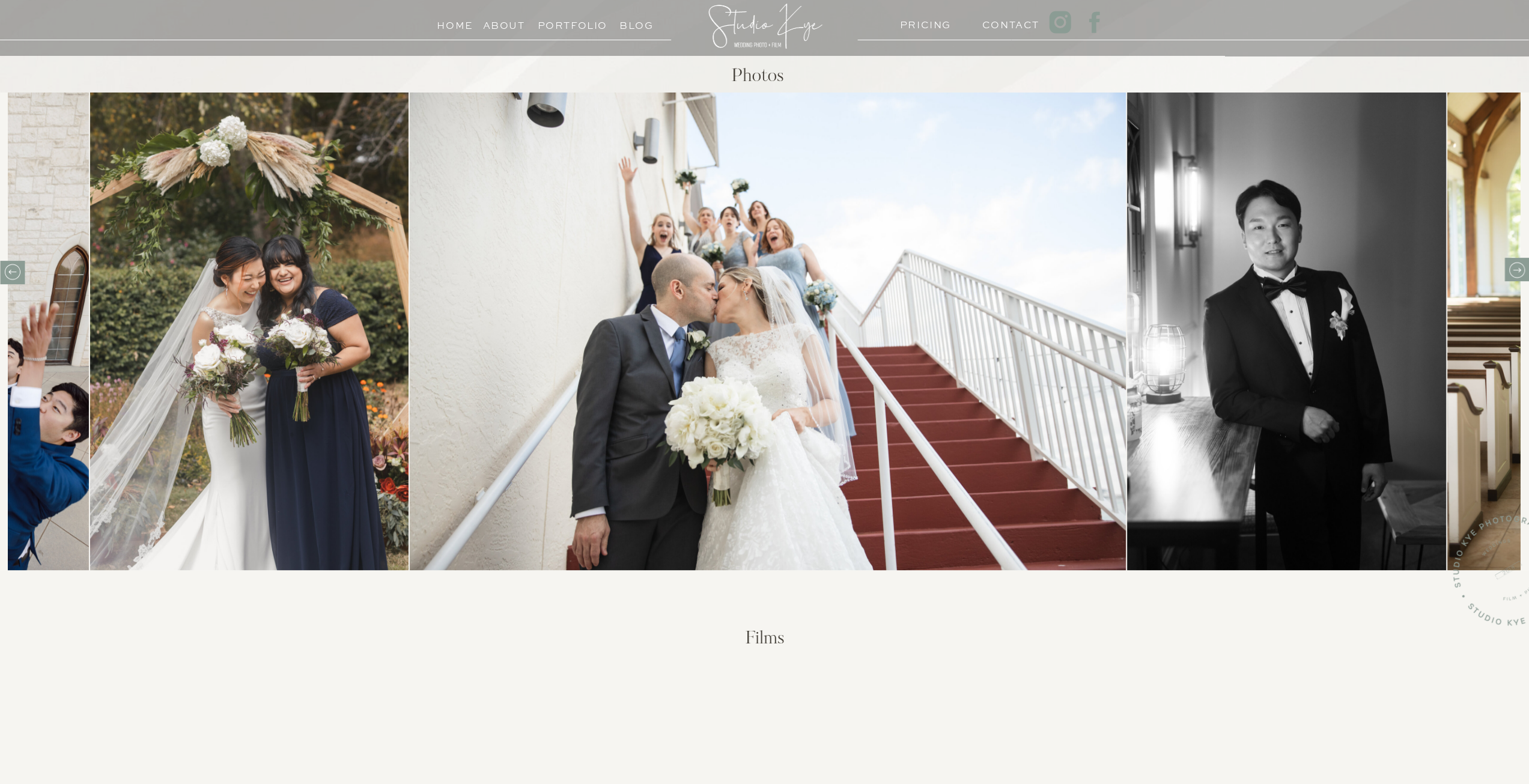
click at [1520, 278] on icon at bounding box center [1516, 270] width 19 height 19
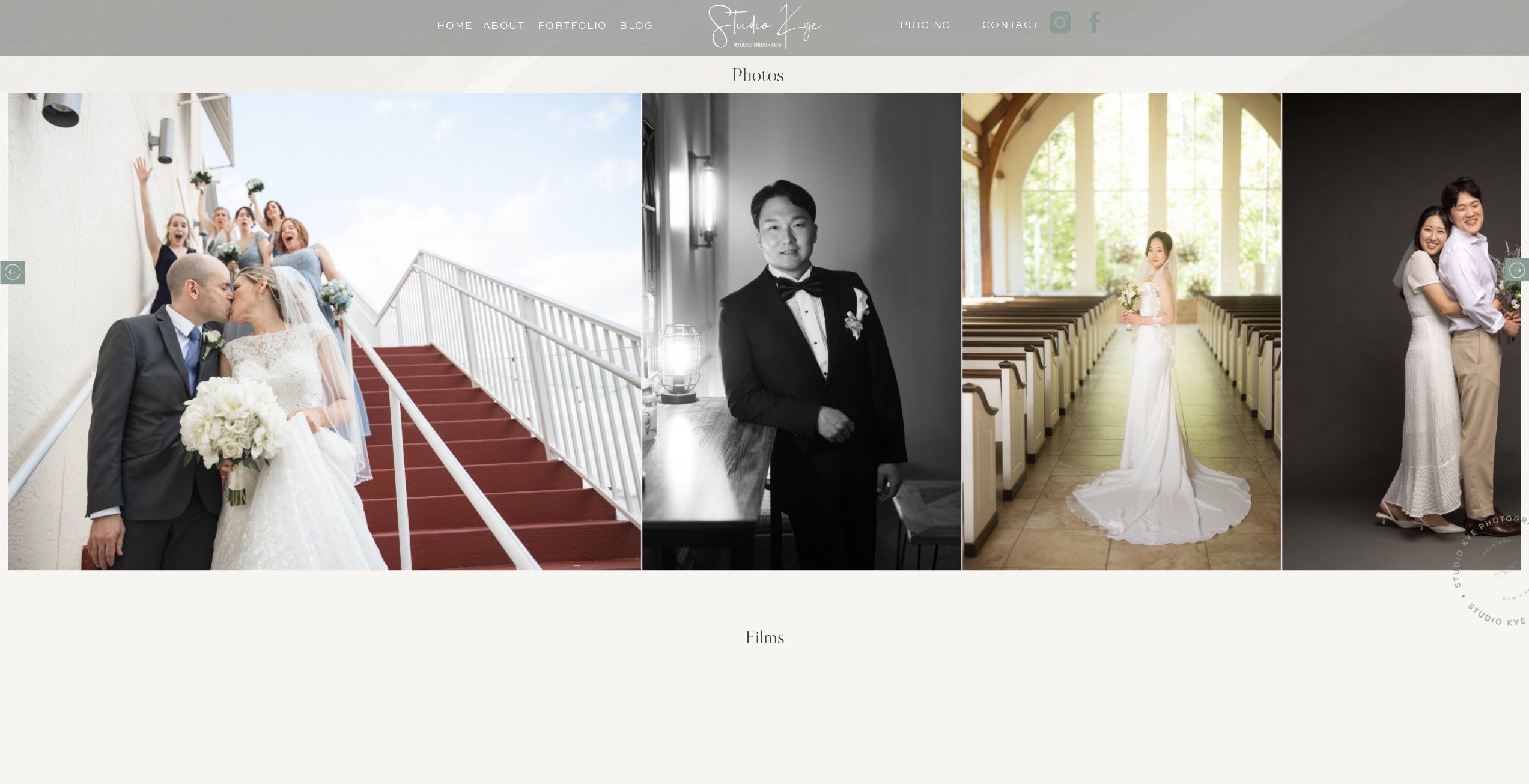
click at [1524, 278] on icon at bounding box center [1516, 270] width 19 height 19
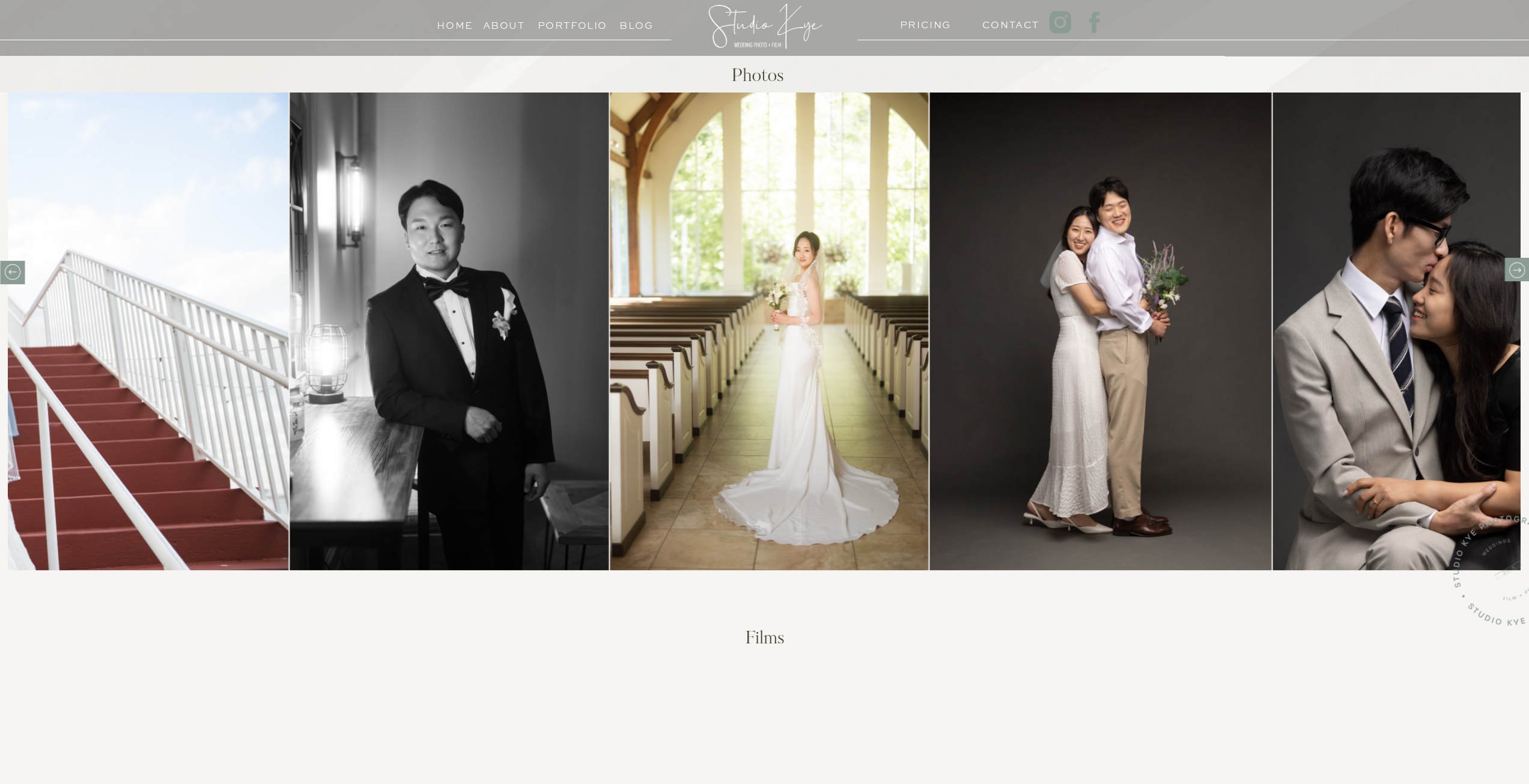
click at [1125, 278] on div at bounding box center [765, 332] width 721 height 478
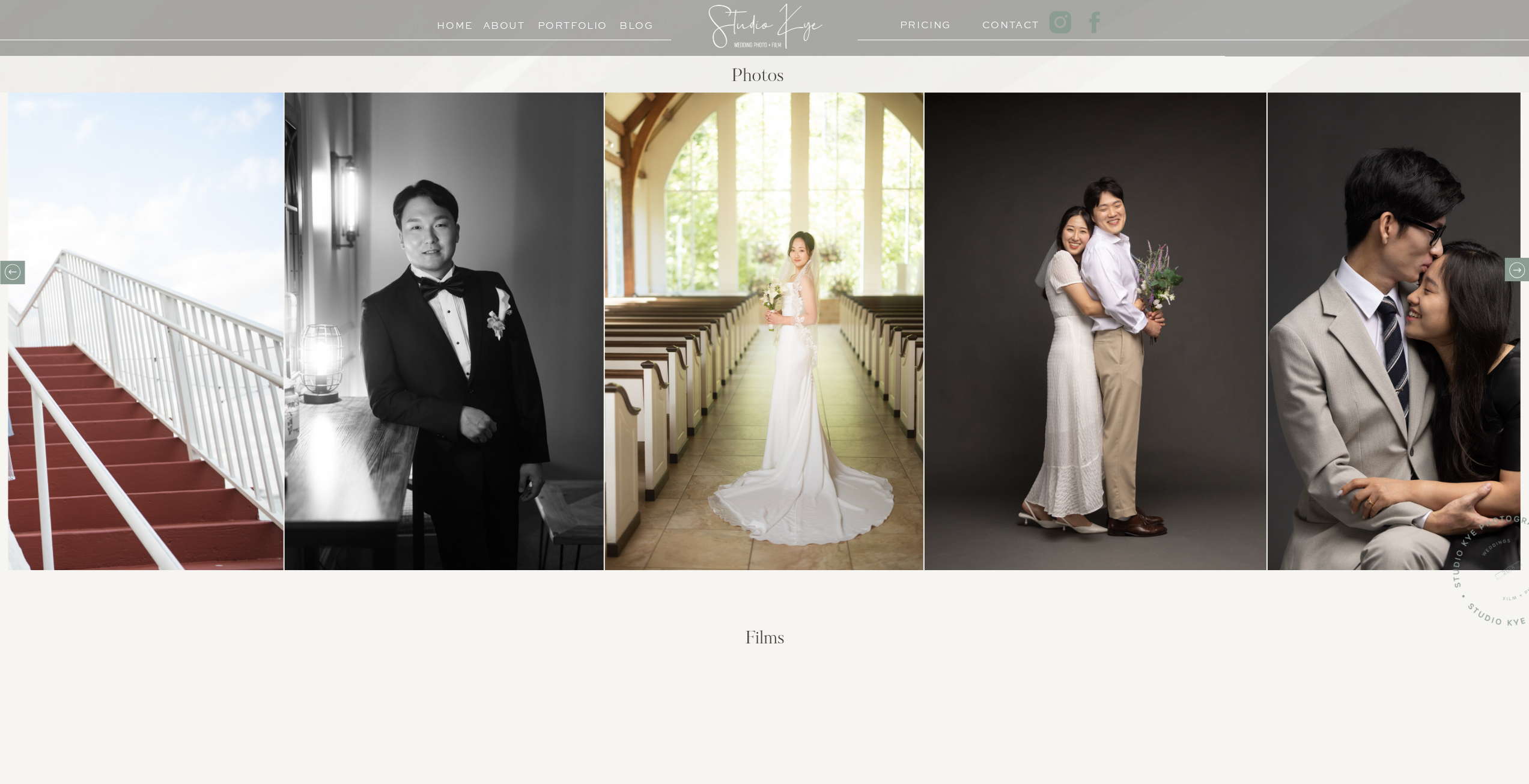
click at [1518, 268] on icon at bounding box center [1516, 270] width 19 height 19
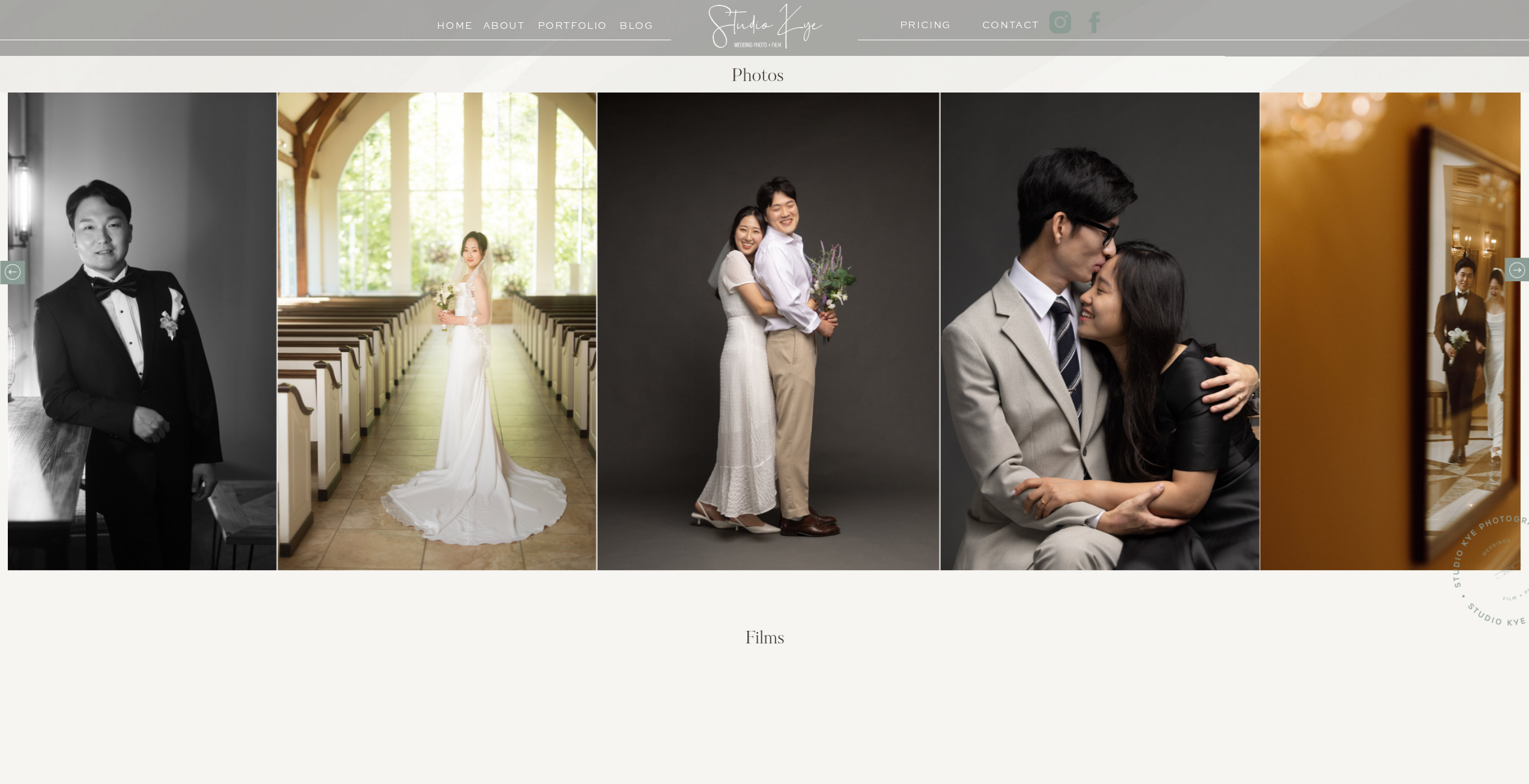
click at [1518, 268] on icon at bounding box center [1516, 270] width 19 height 19
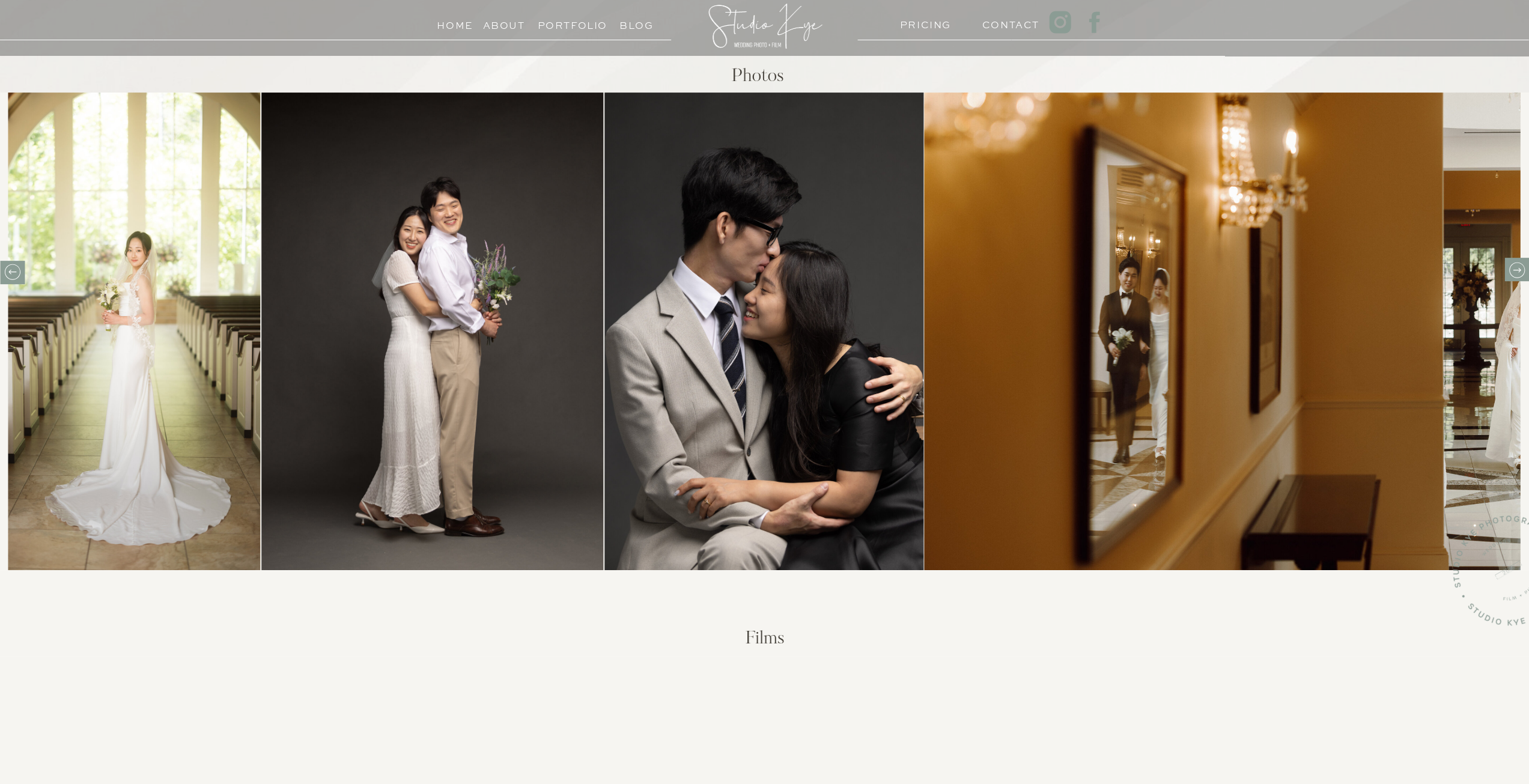
click at [1512, 264] on icon at bounding box center [1516, 270] width 19 height 19
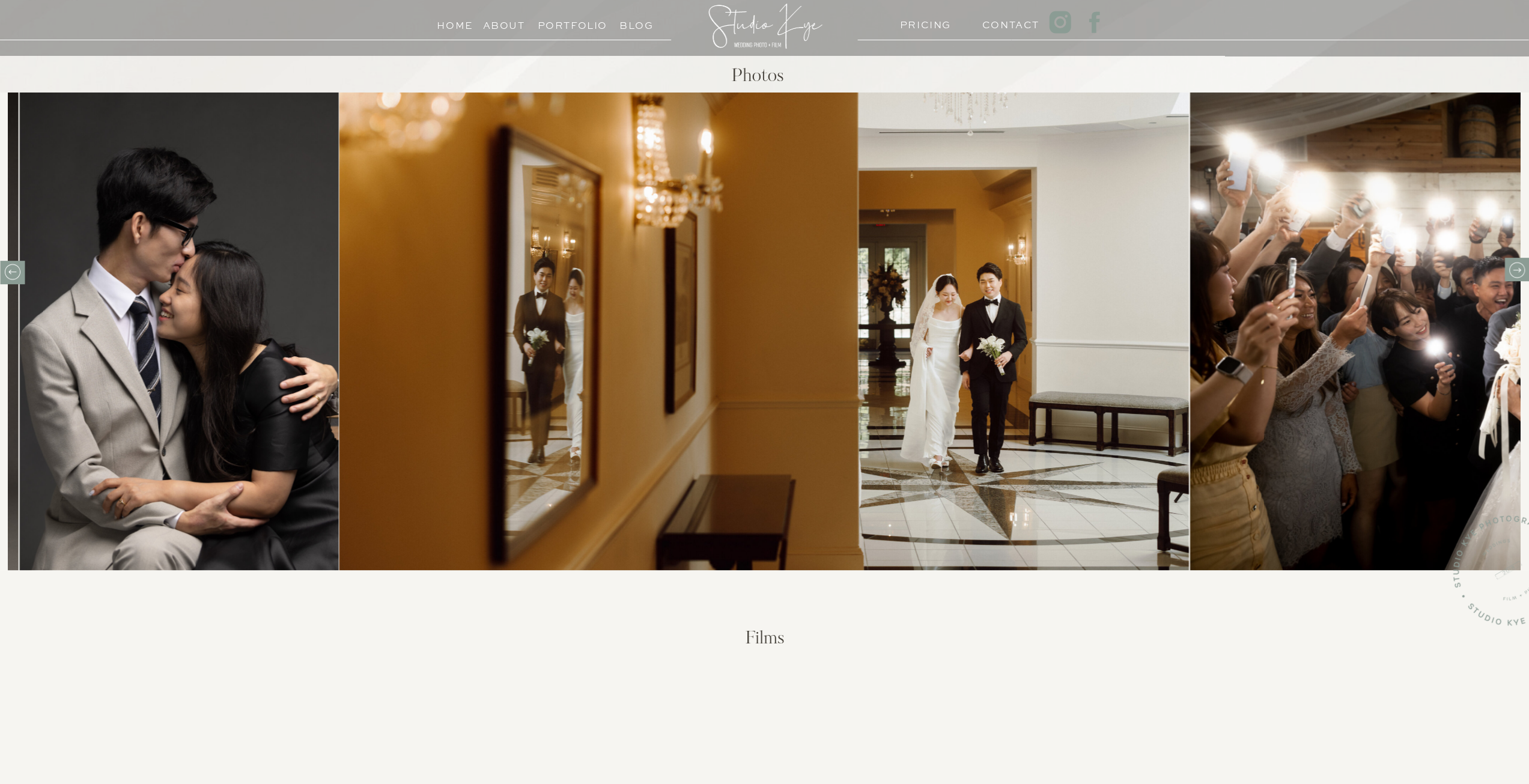
click at [1512, 264] on icon at bounding box center [1516, 269] width 15 height 15
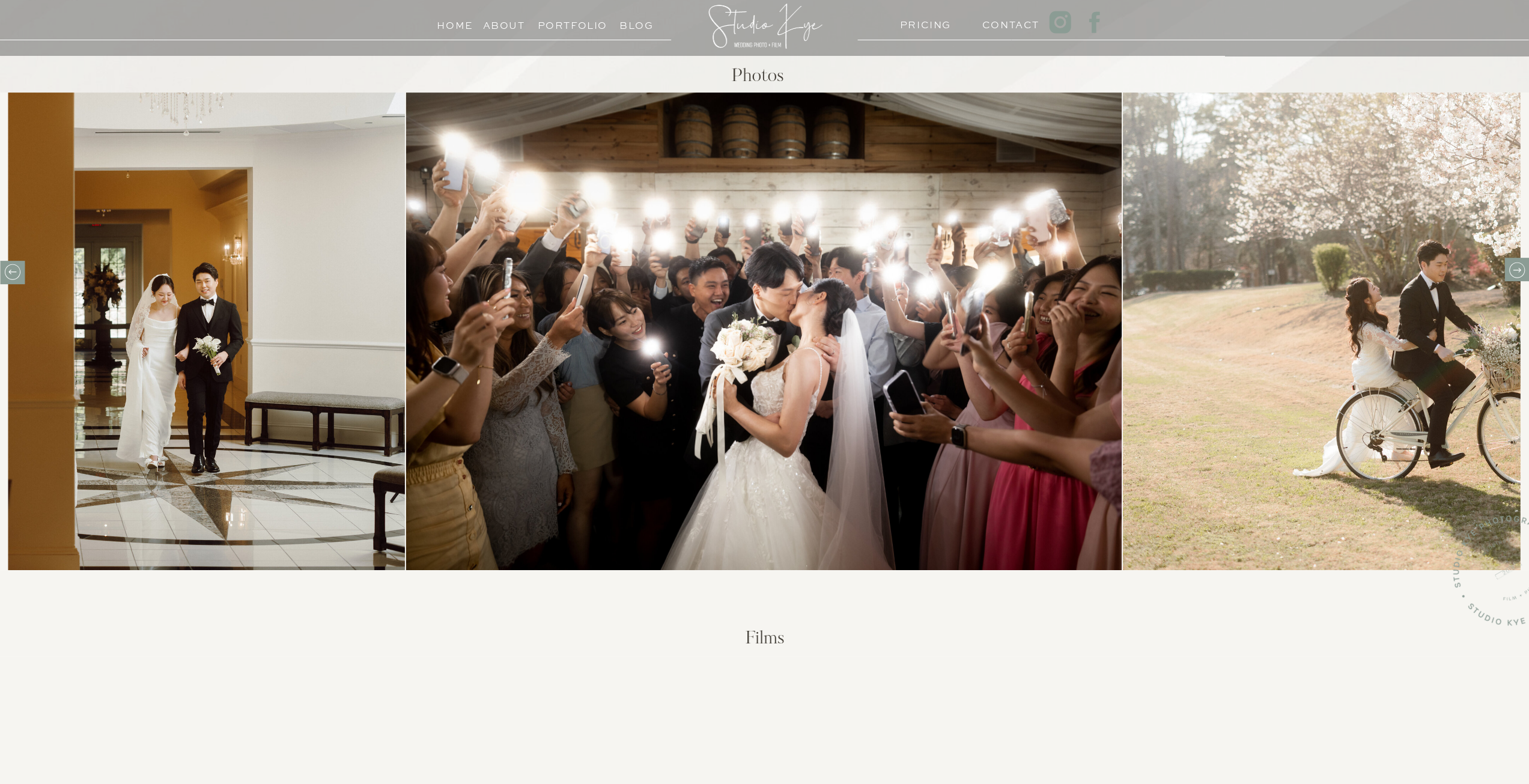
click at [1125, 262] on div at bounding box center [765, 332] width 721 height 478
click at [1516, 268] on icon at bounding box center [1516, 270] width 19 height 19
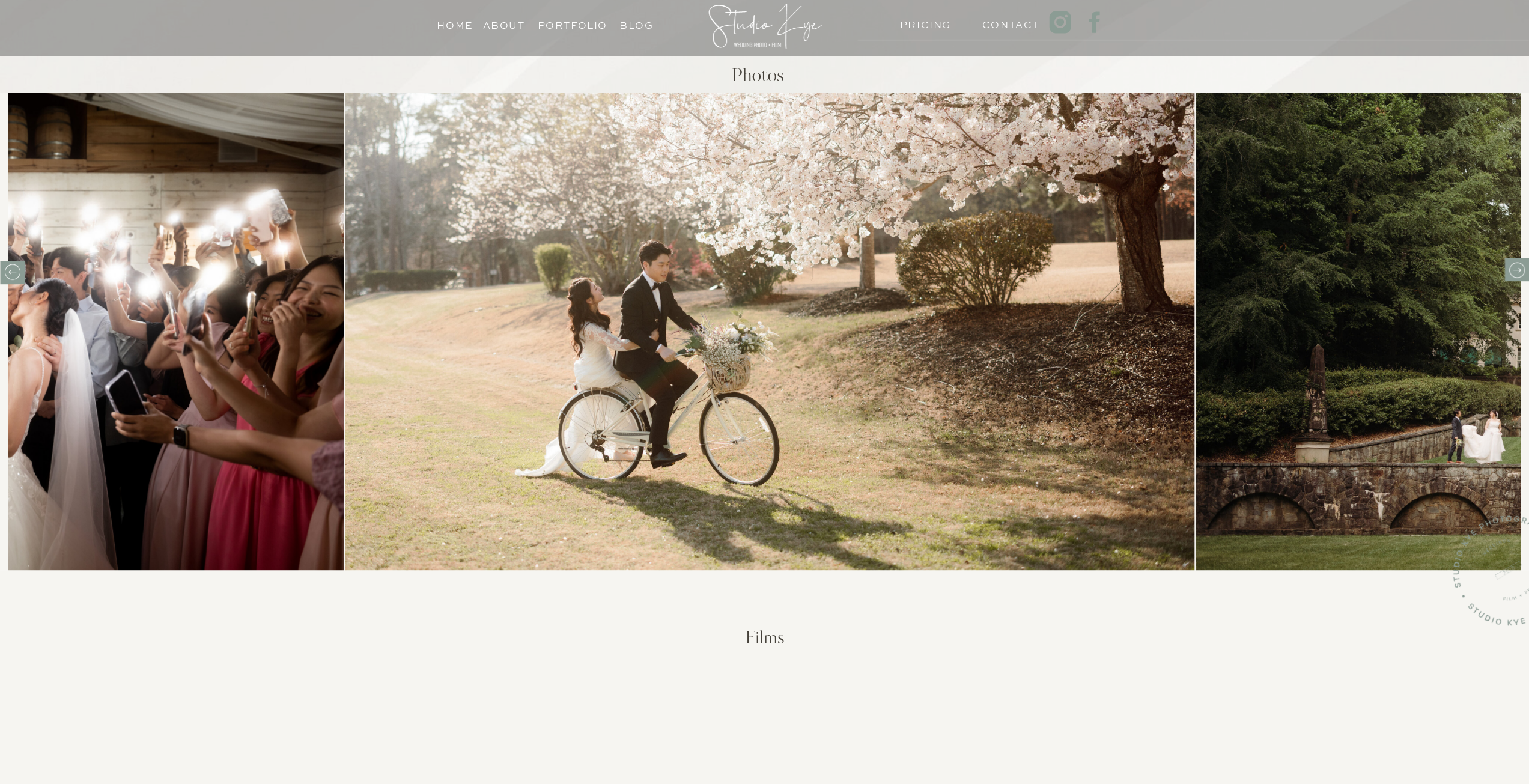
click at [1516, 268] on icon at bounding box center [1516, 270] width 19 height 19
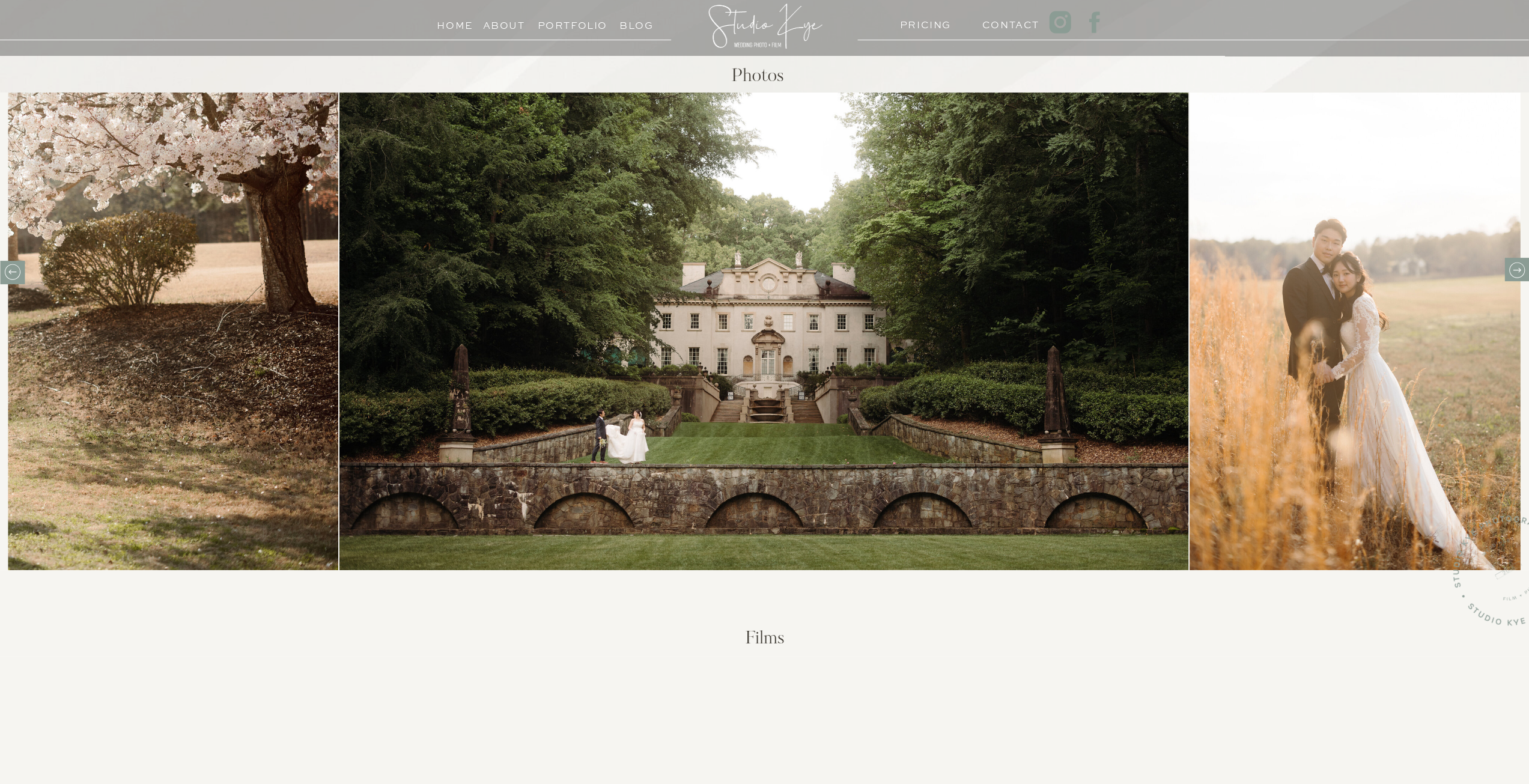
click at [1516, 268] on icon at bounding box center [1516, 270] width 19 height 19
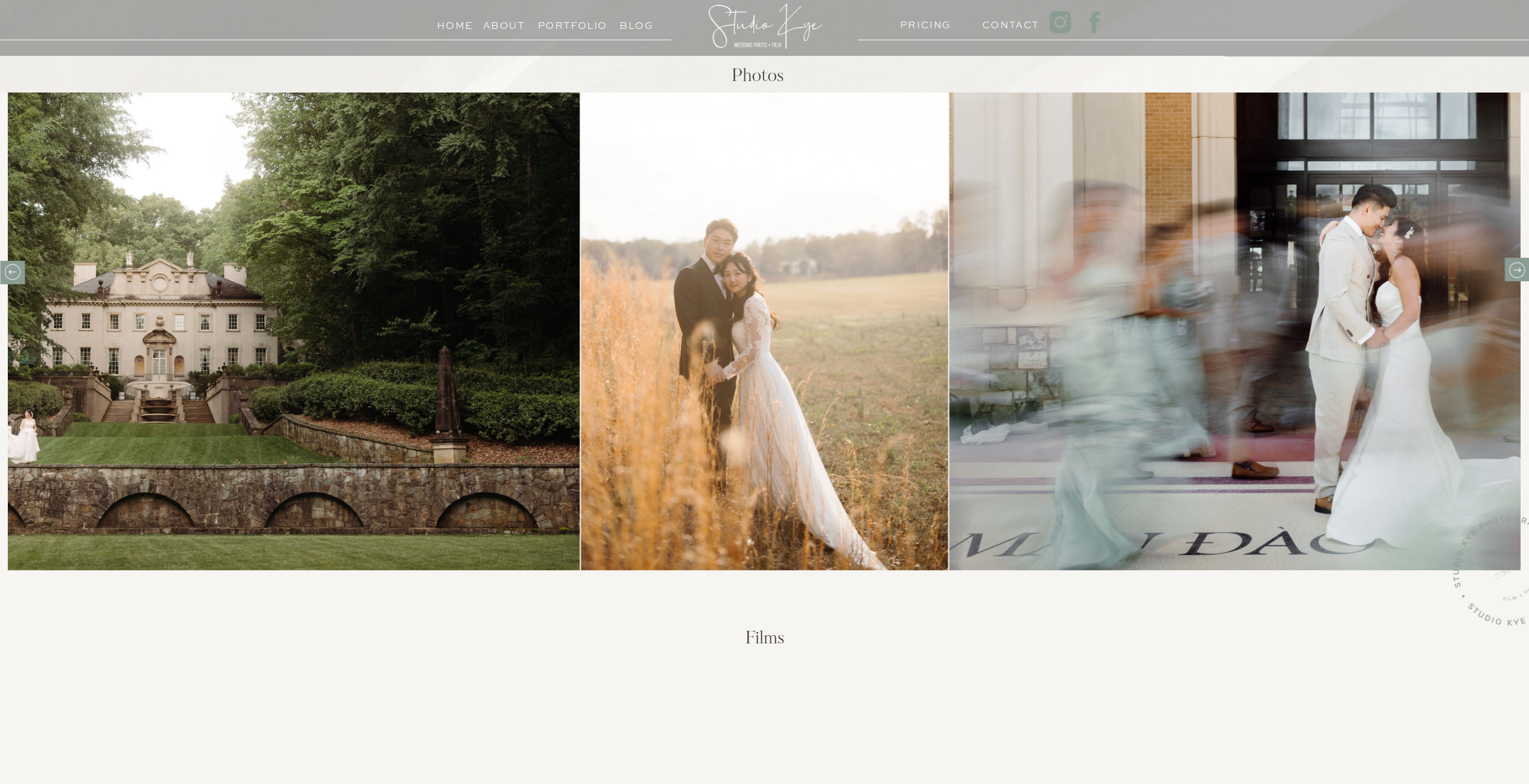
click at [1515, 268] on icon at bounding box center [1516, 270] width 19 height 19
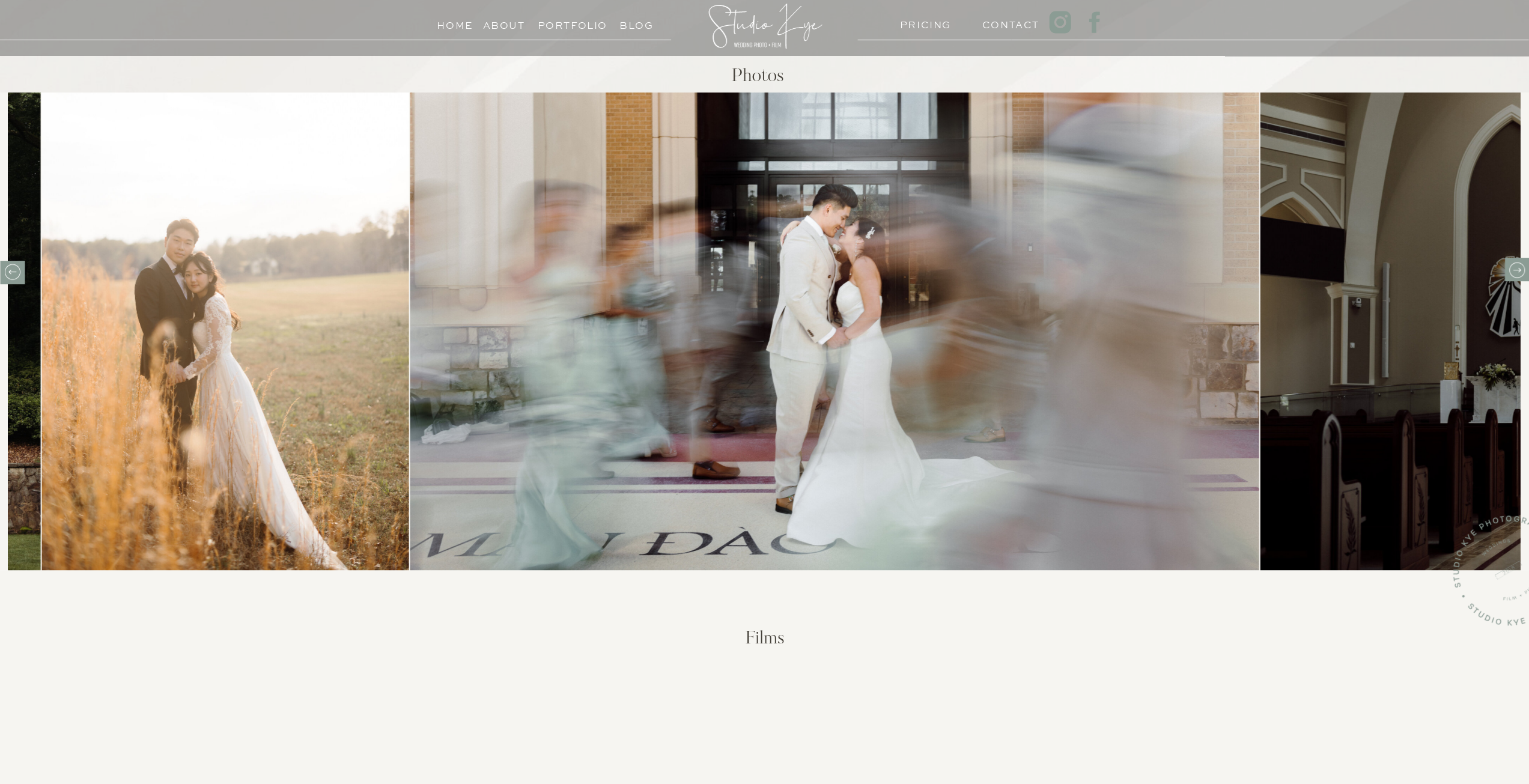
click at [1515, 268] on icon at bounding box center [1516, 270] width 19 height 19
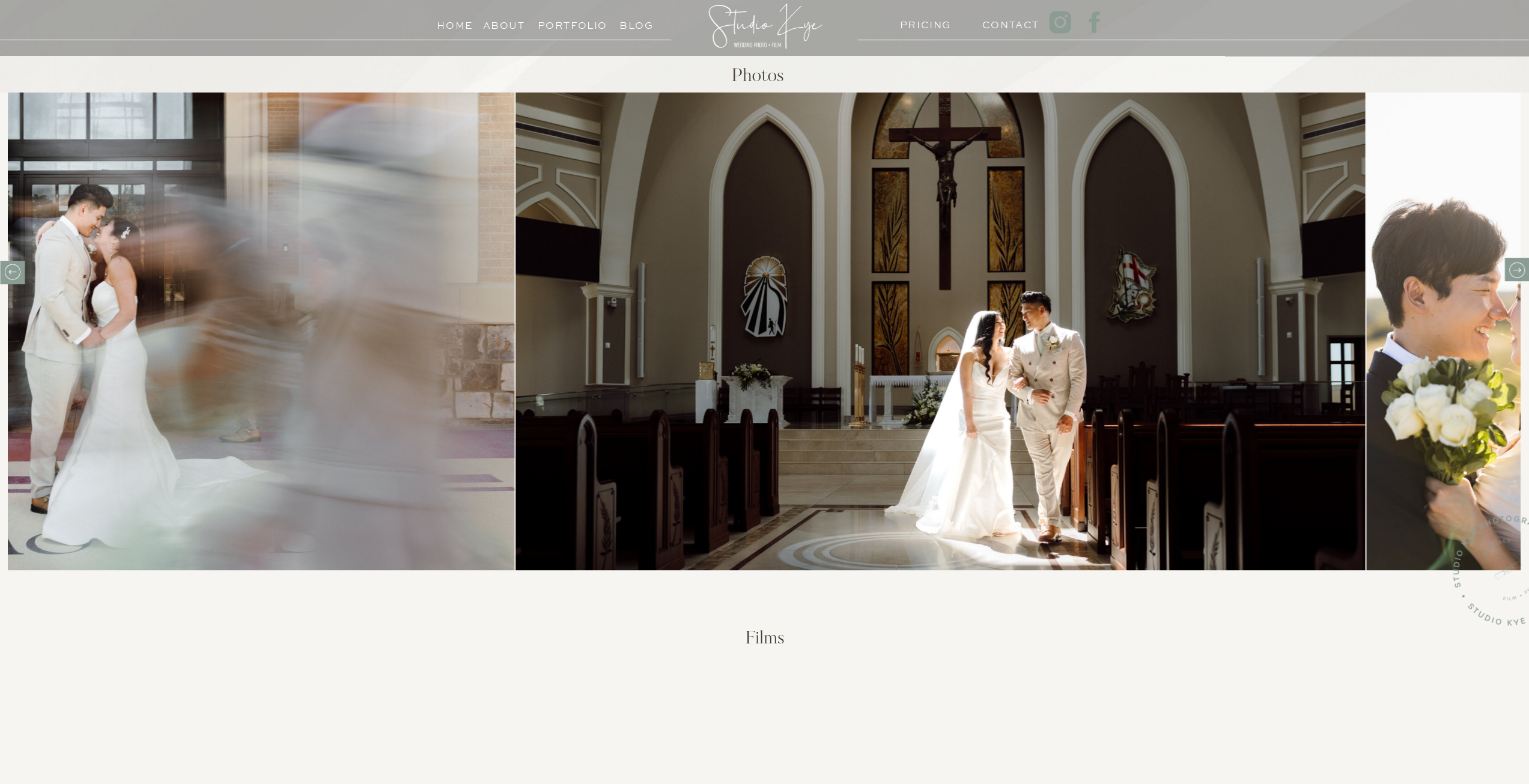
click at [1515, 268] on icon at bounding box center [1516, 270] width 19 height 19
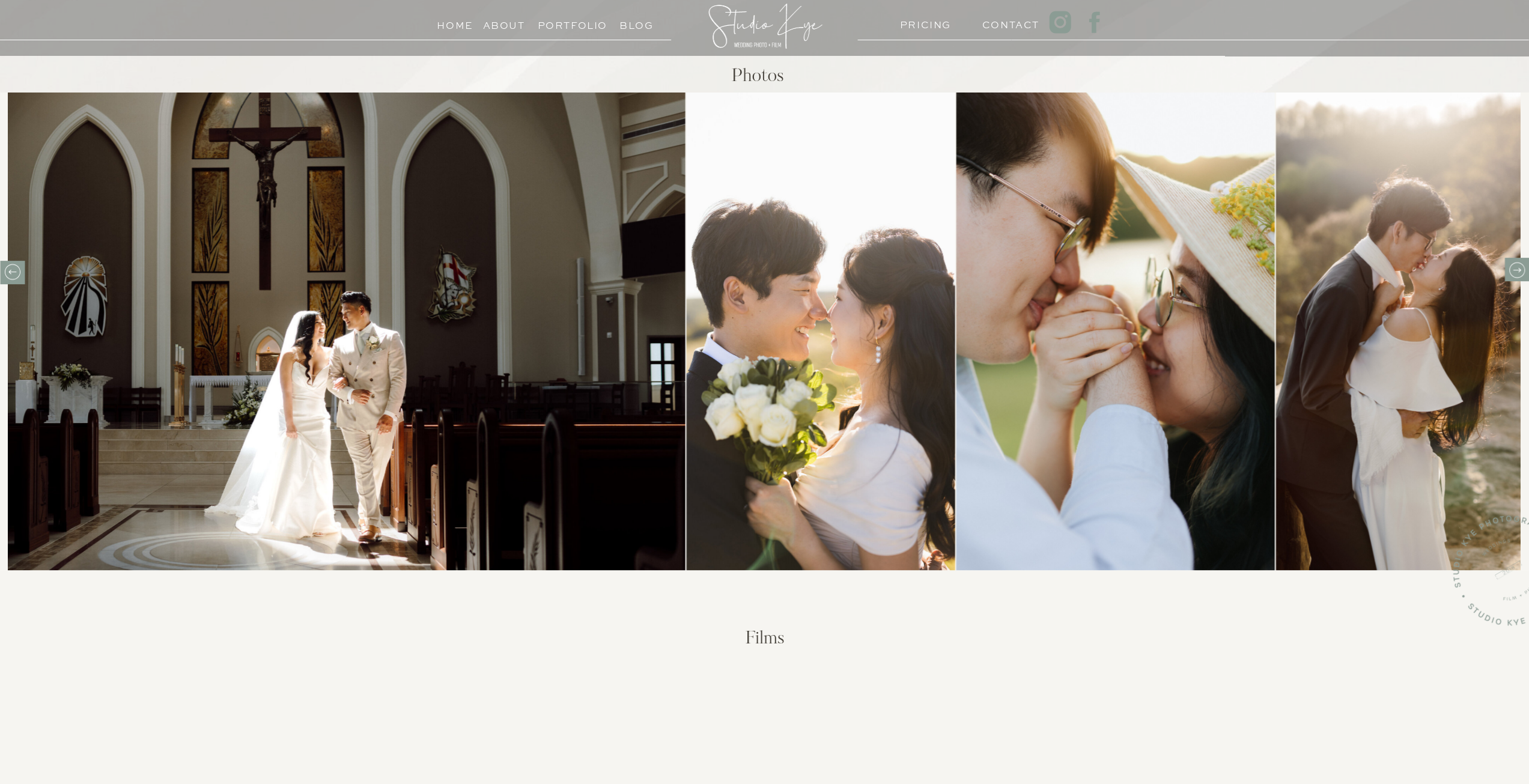
click at [1515, 268] on icon at bounding box center [1516, 270] width 19 height 19
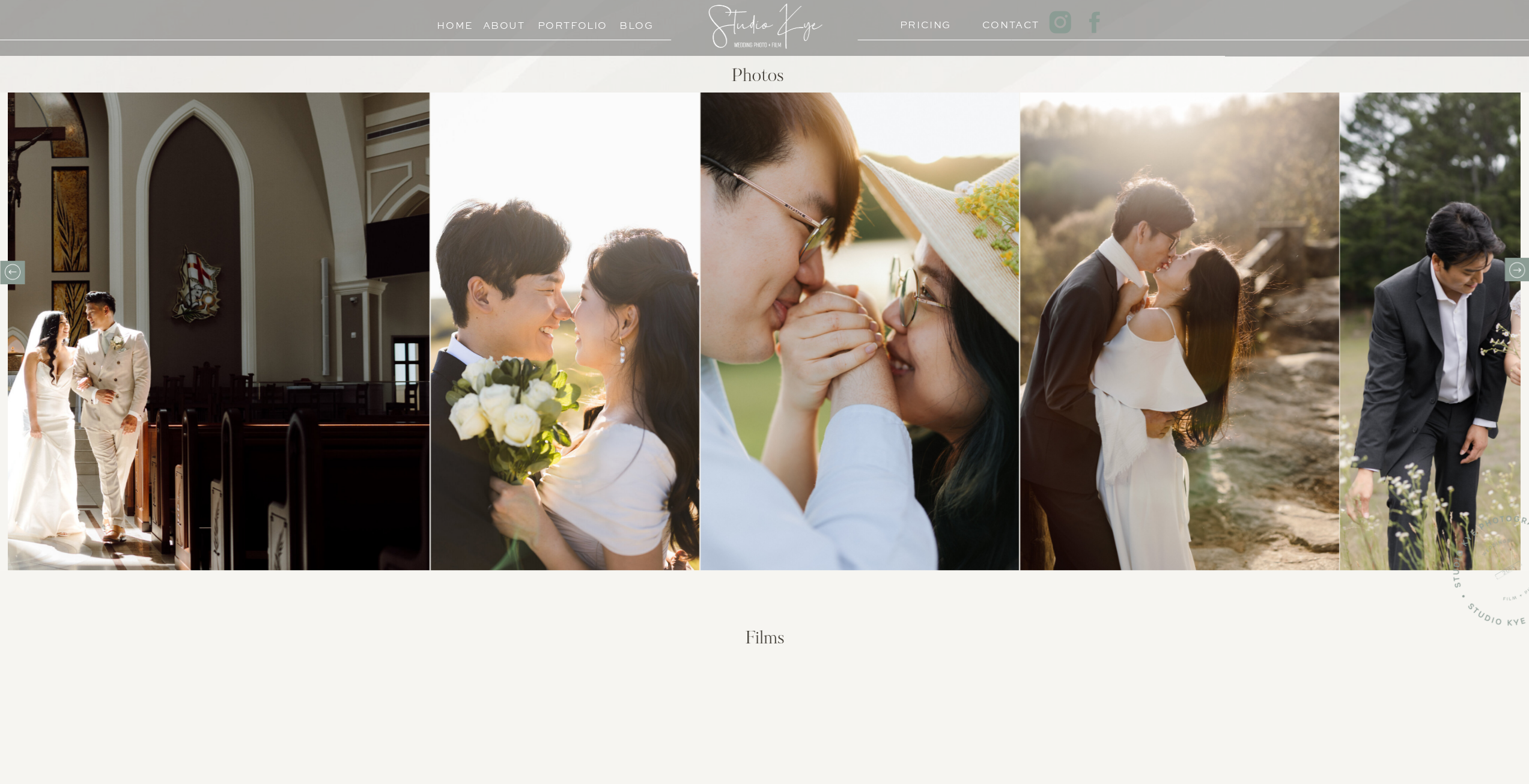
click at [1515, 268] on icon at bounding box center [1516, 270] width 19 height 19
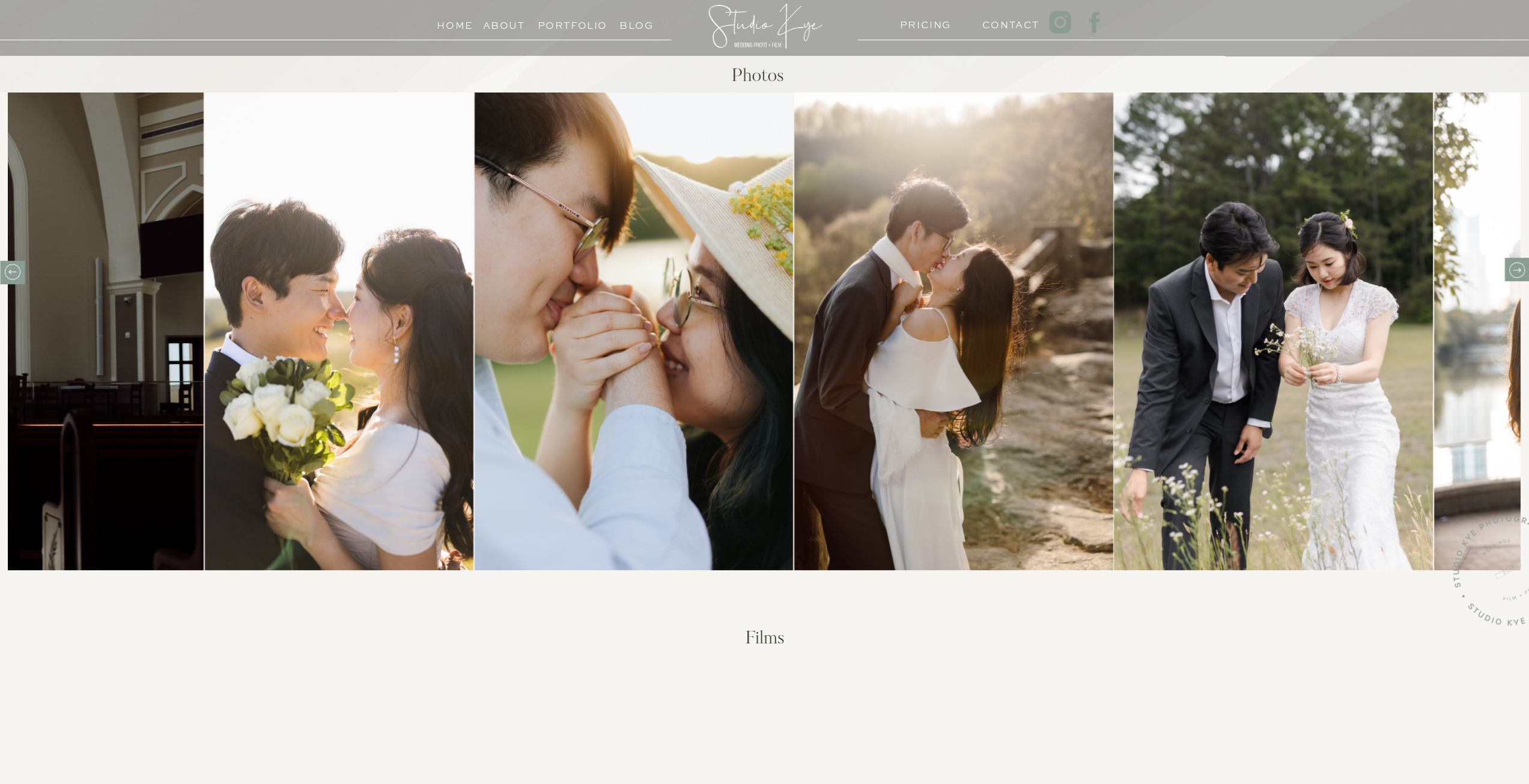
click at [1515, 268] on icon at bounding box center [1516, 270] width 19 height 19
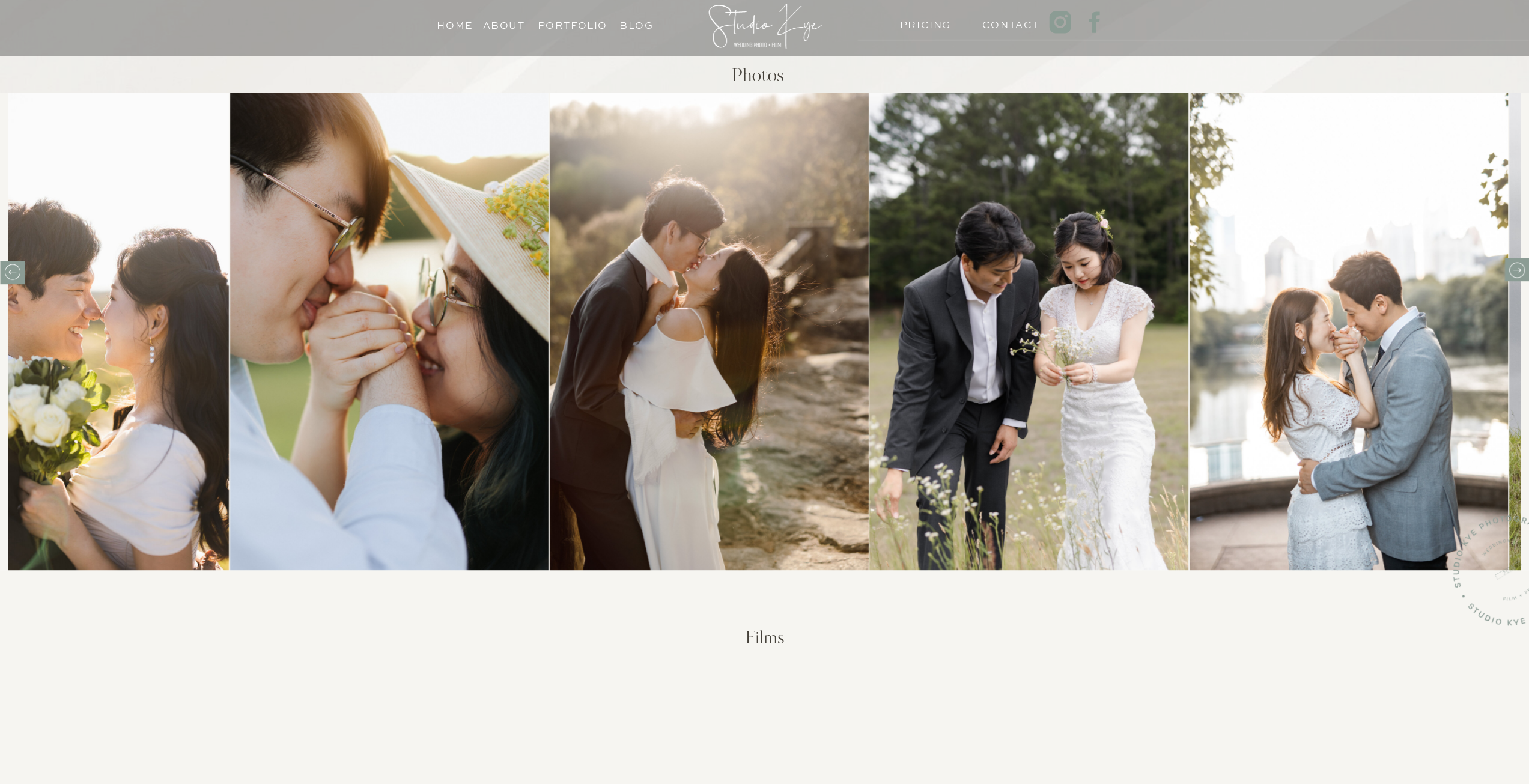
click at [1515, 268] on icon at bounding box center [1516, 270] width 19 height 19
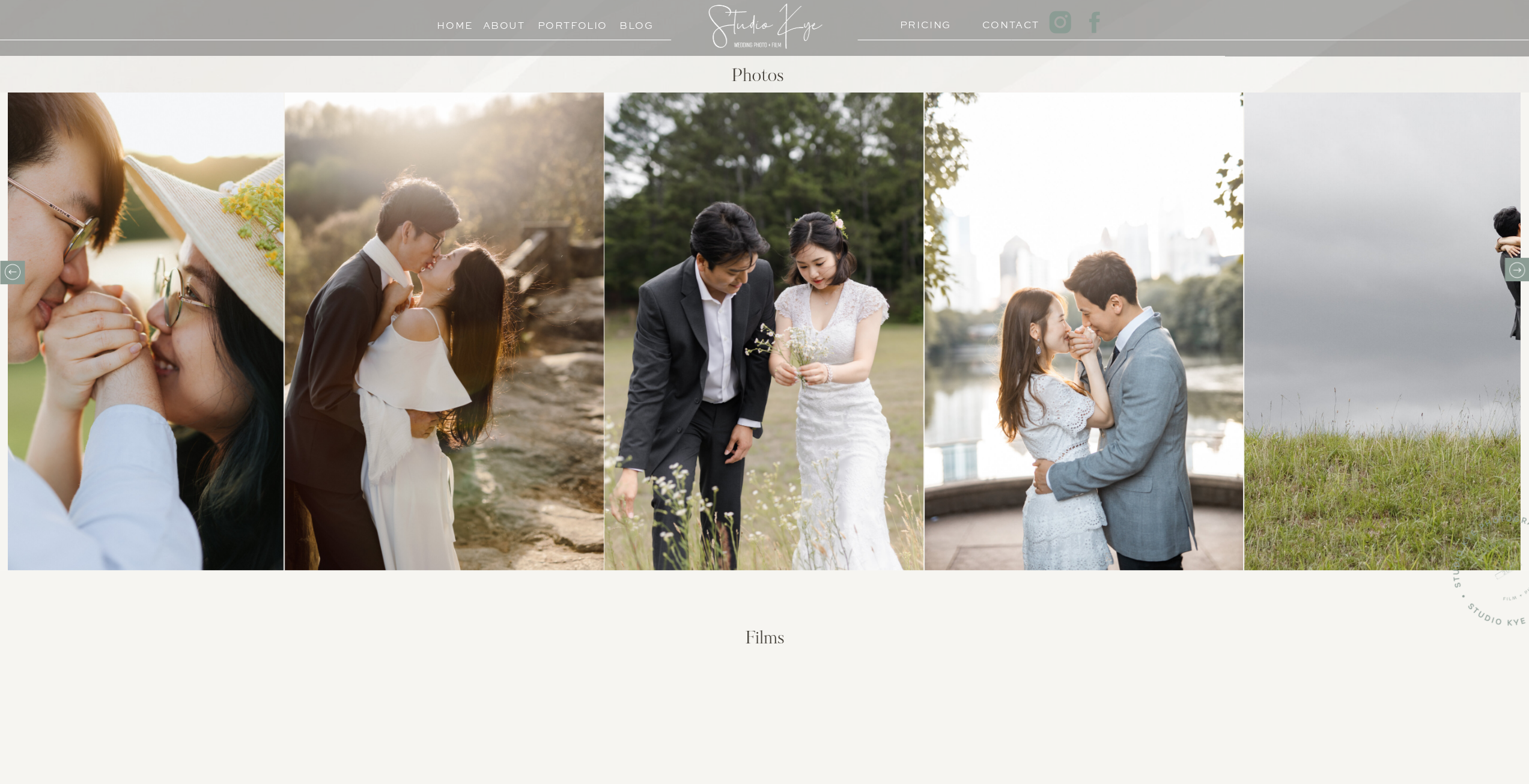
click at [1515, 268] on icon at bounding box center [1516, 270] width 19 height 19
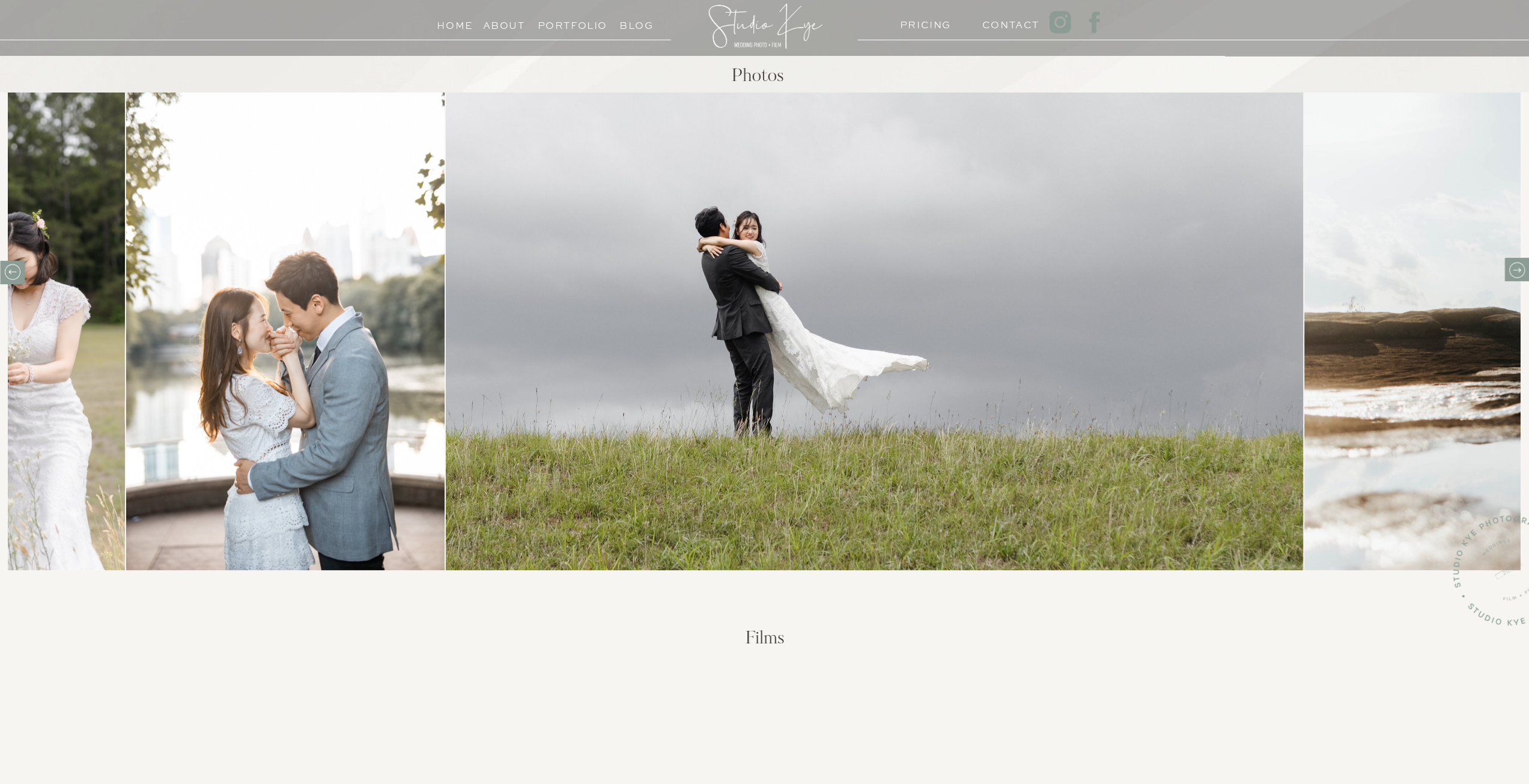
click at [1515, 268] on icon at bounding box center [1516, 270] width 19 height 19
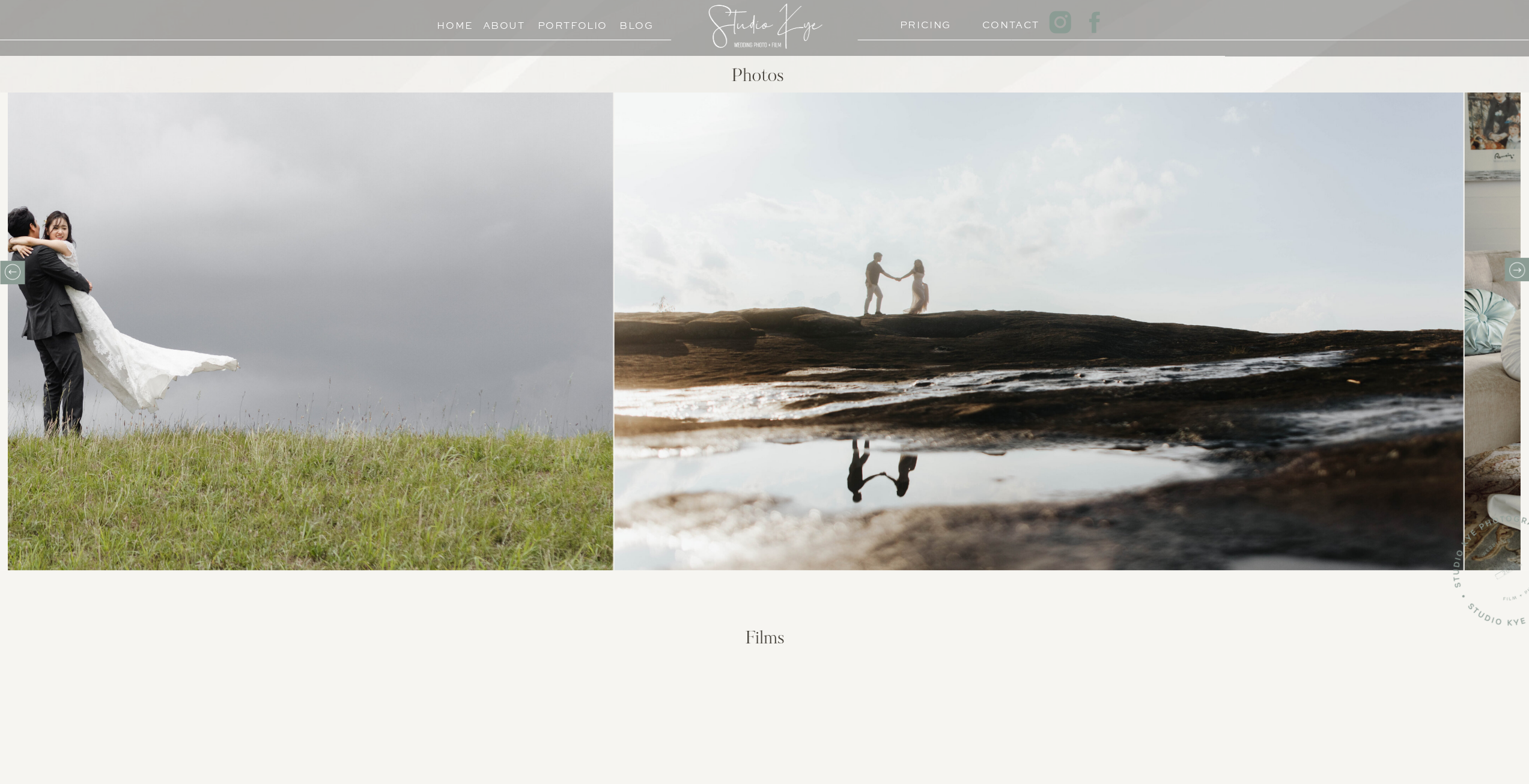
click at [1514, 268] on icon at bounding box center [1516, 270] width 19 height 19
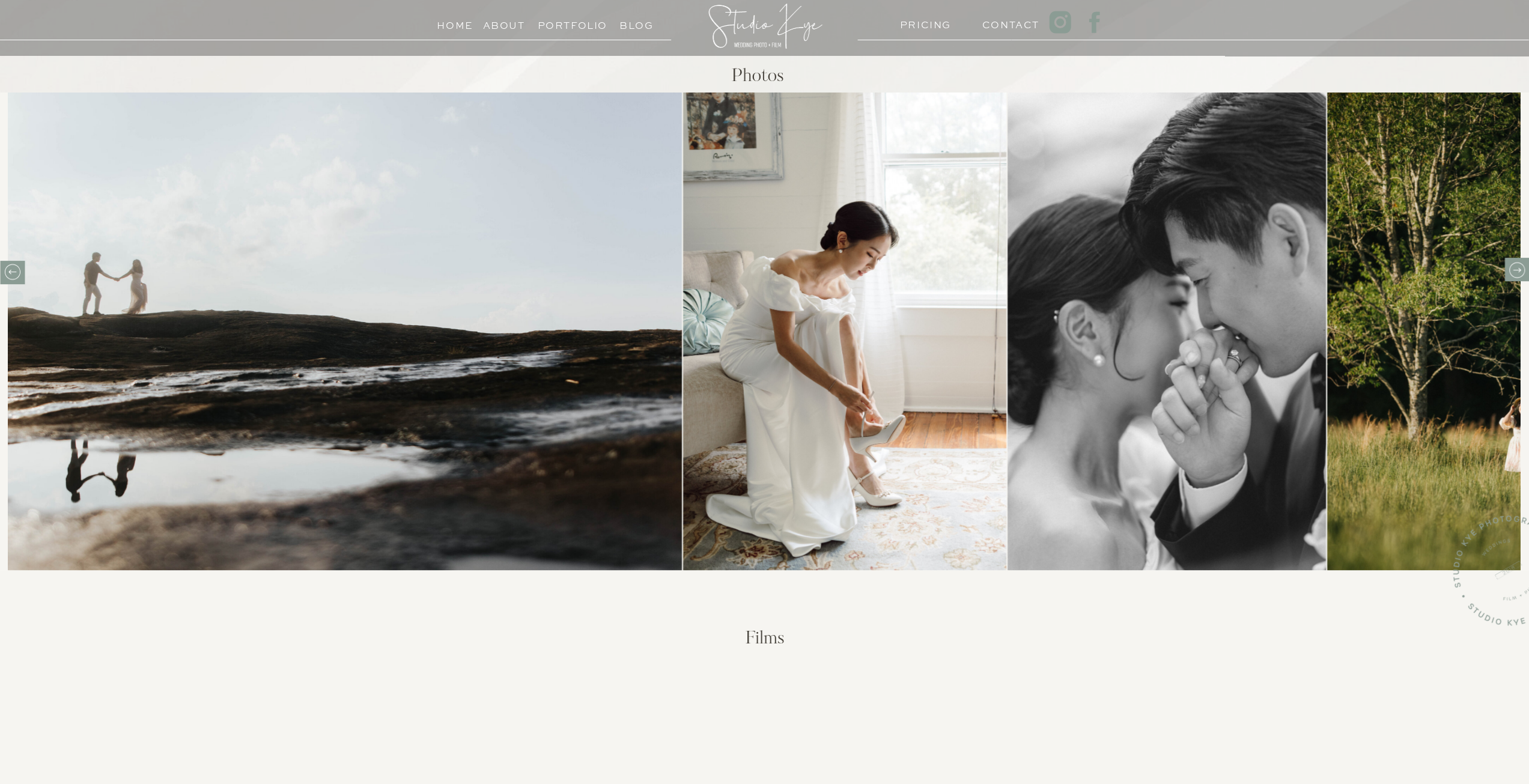
click at [1514, 268] on icon at bounding box center [1516, 270] width 19 height 19
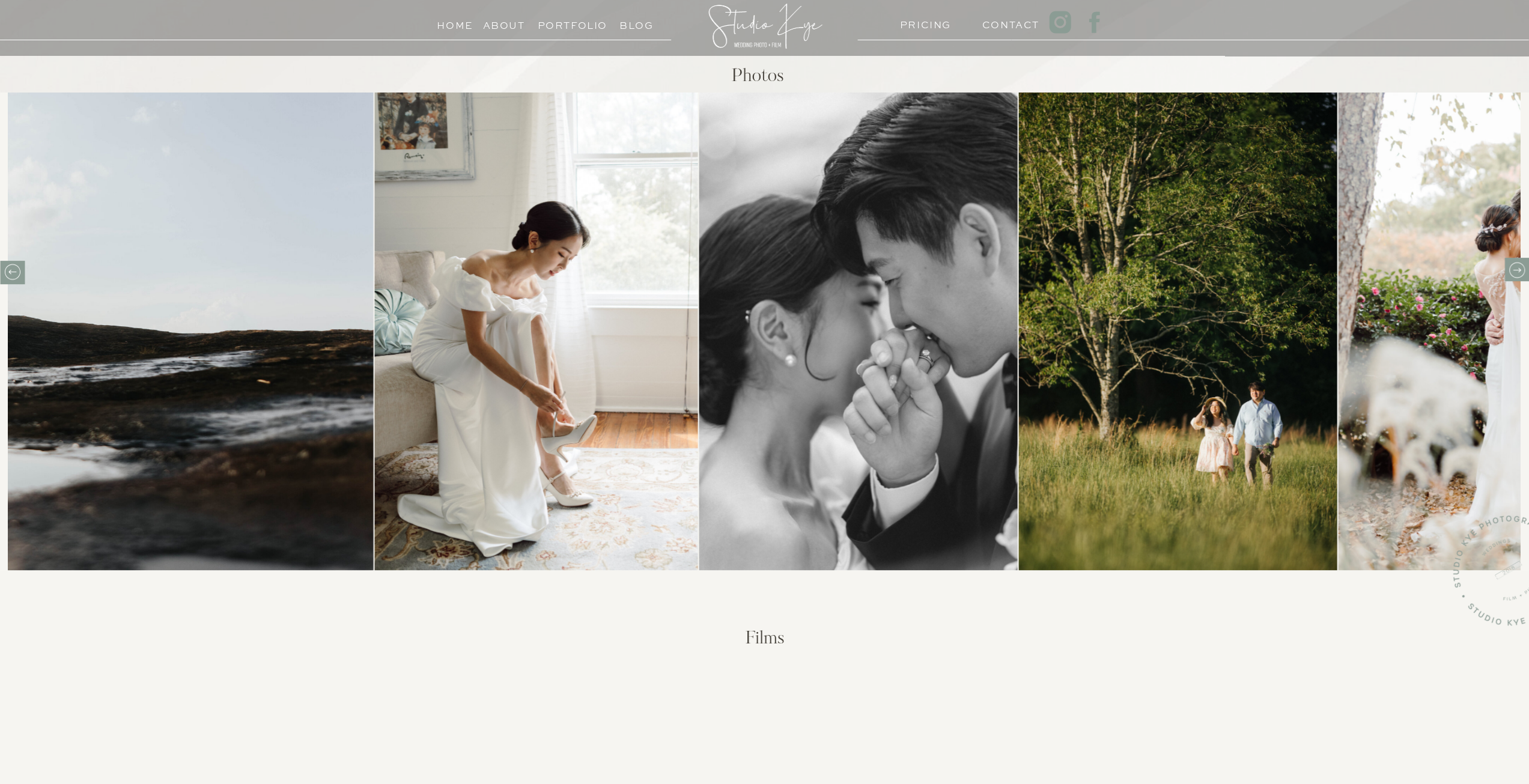
click at [1514, 268] on icon at bounding box center [1516, 270] width 19 height 19
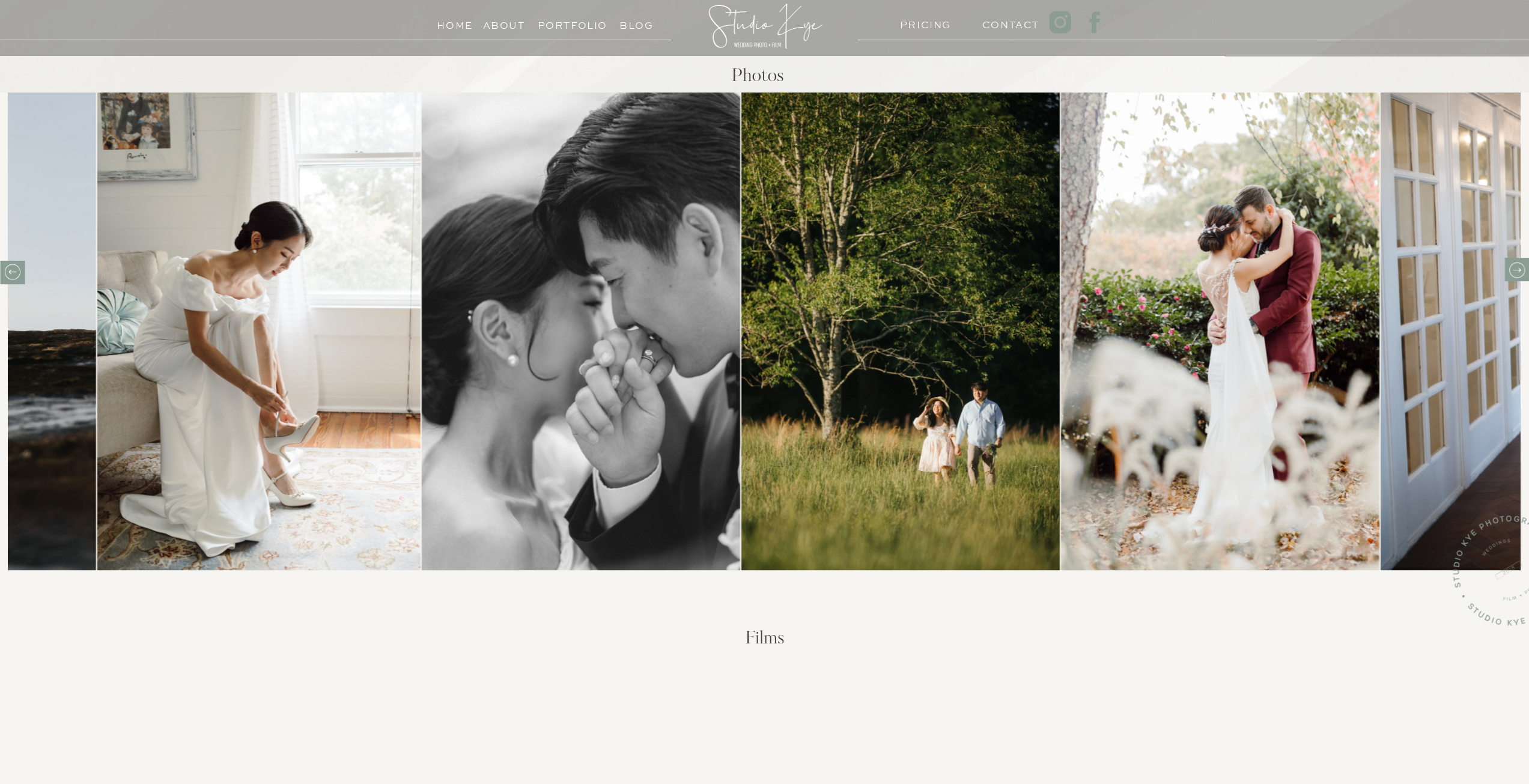
click at [1518, 268] on icon at bounding box center [1516, 270] width 19 height 19
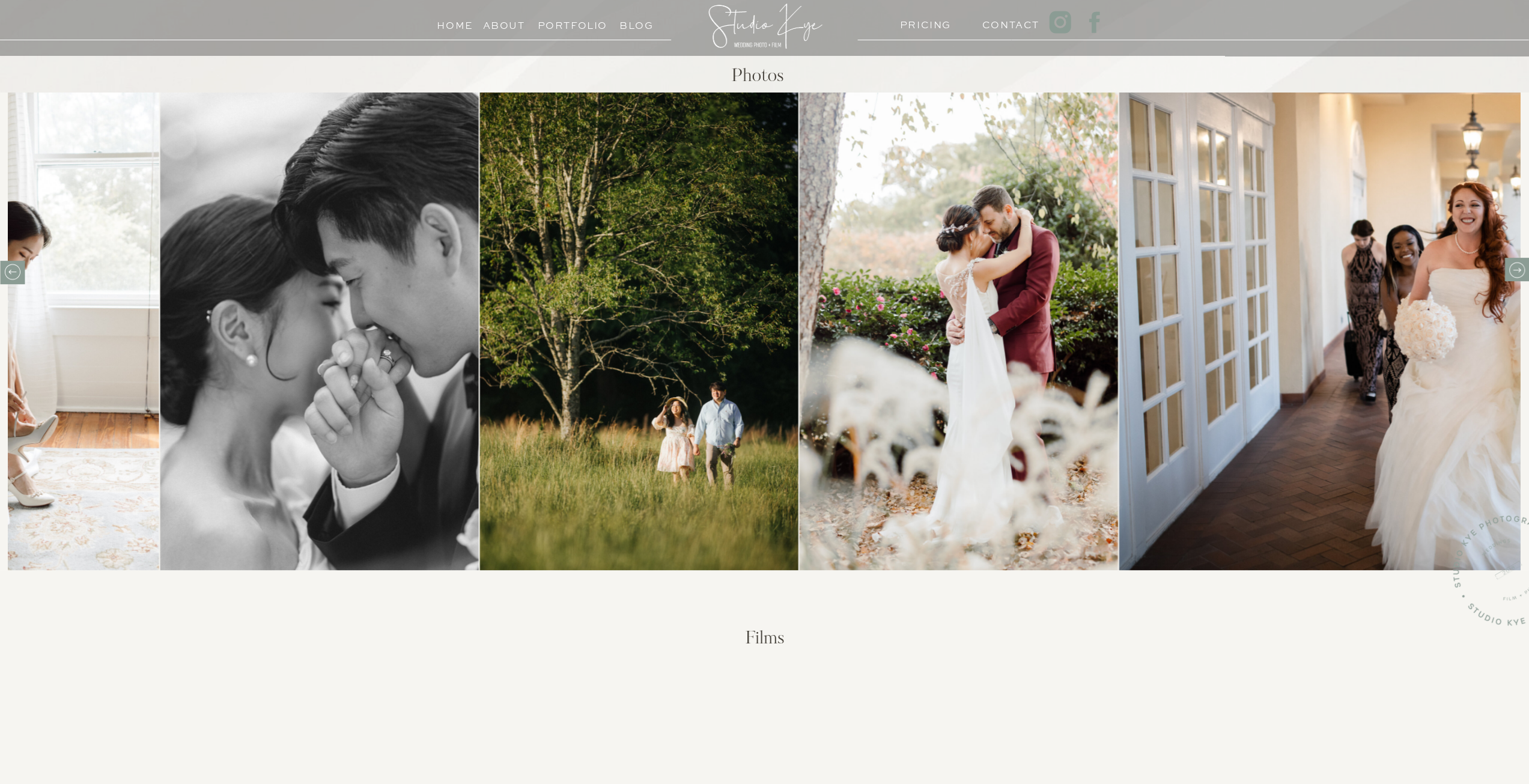
click at [1518, 268] on icon at bounding box center [1516, 270] width 19 height 19
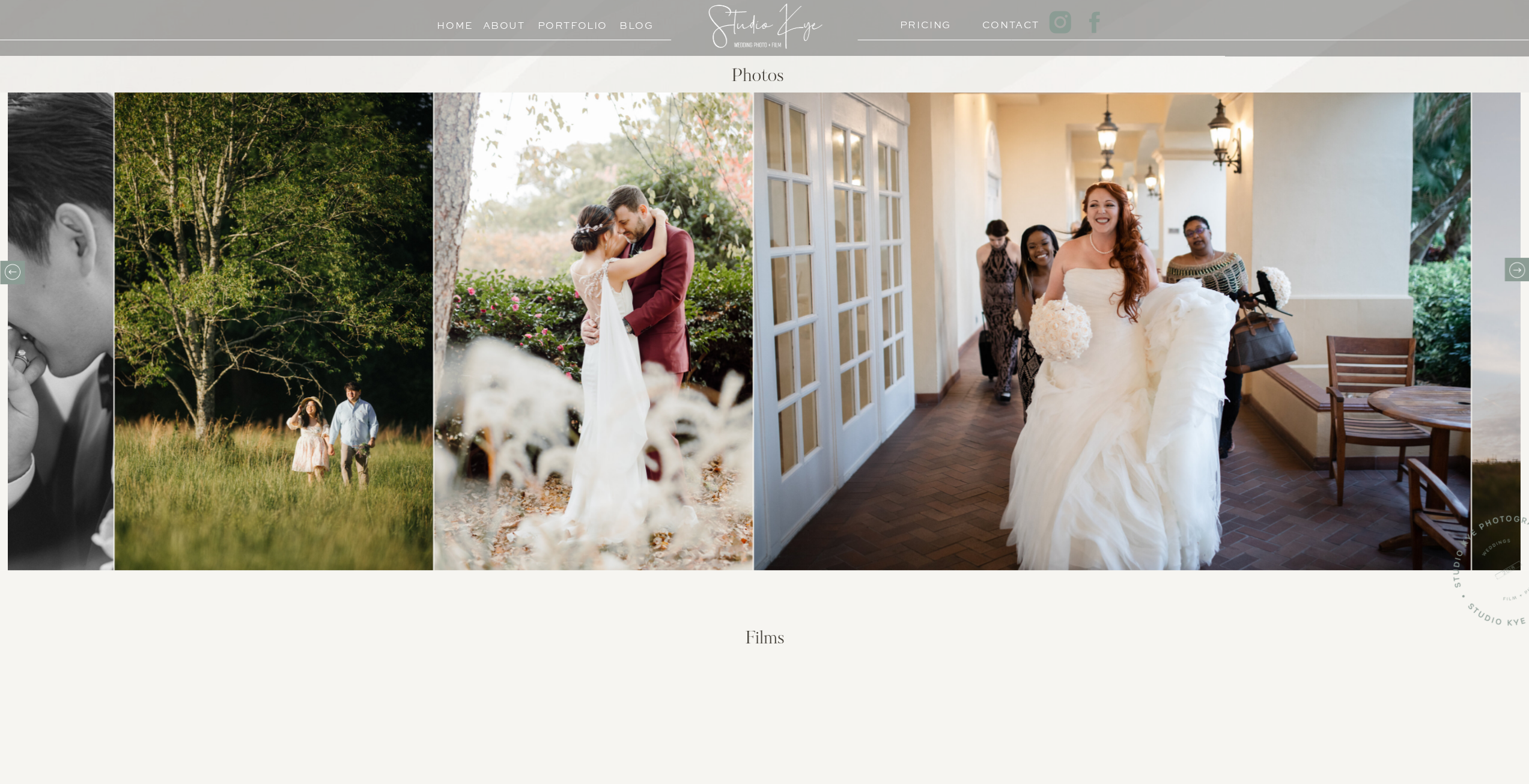
click at [1518, 268] on icon at bounding box center [1516, 270] width 19 height 19
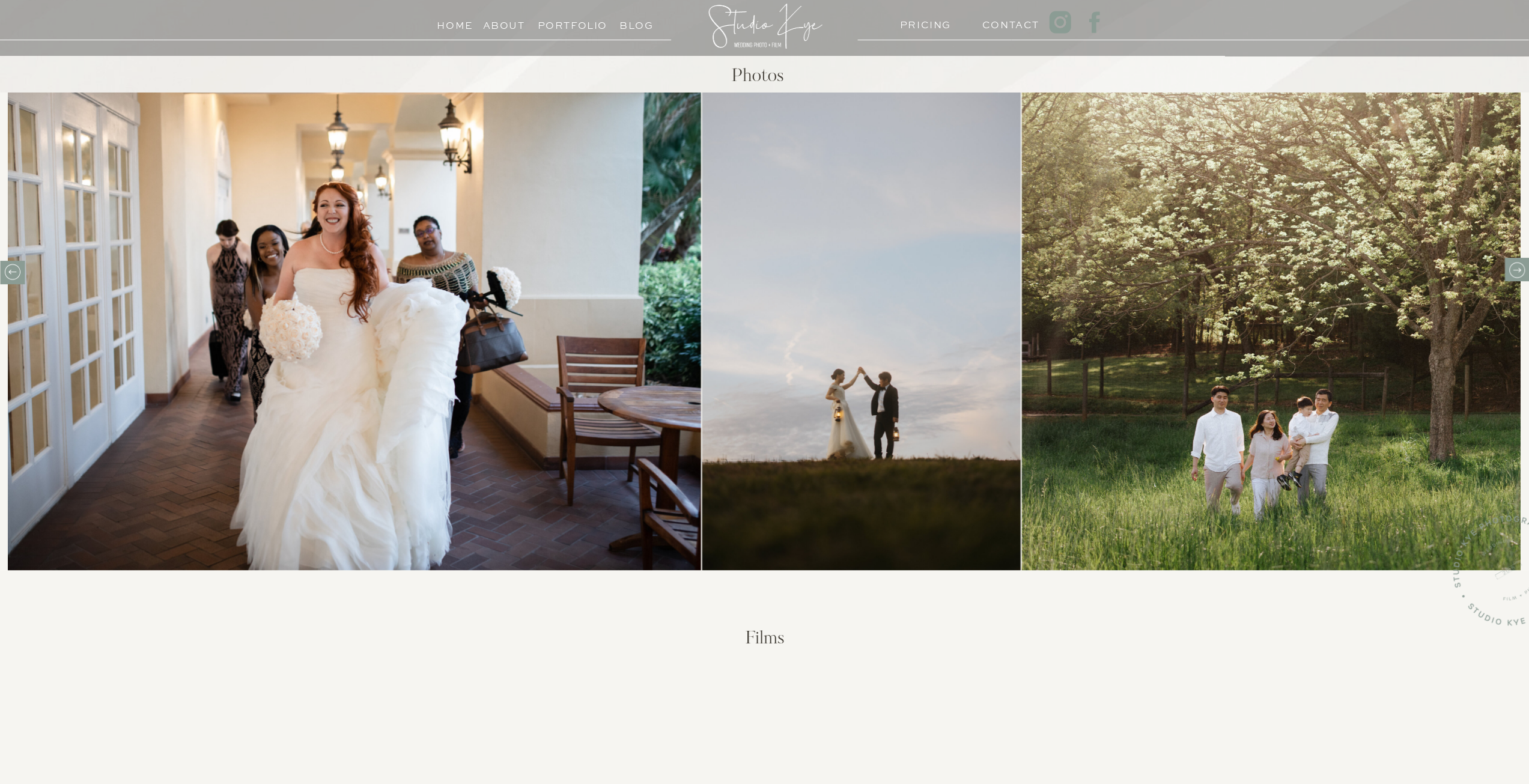
click at [1518, 268] on icon at bounding box center [1516, 270] width 19 height 19
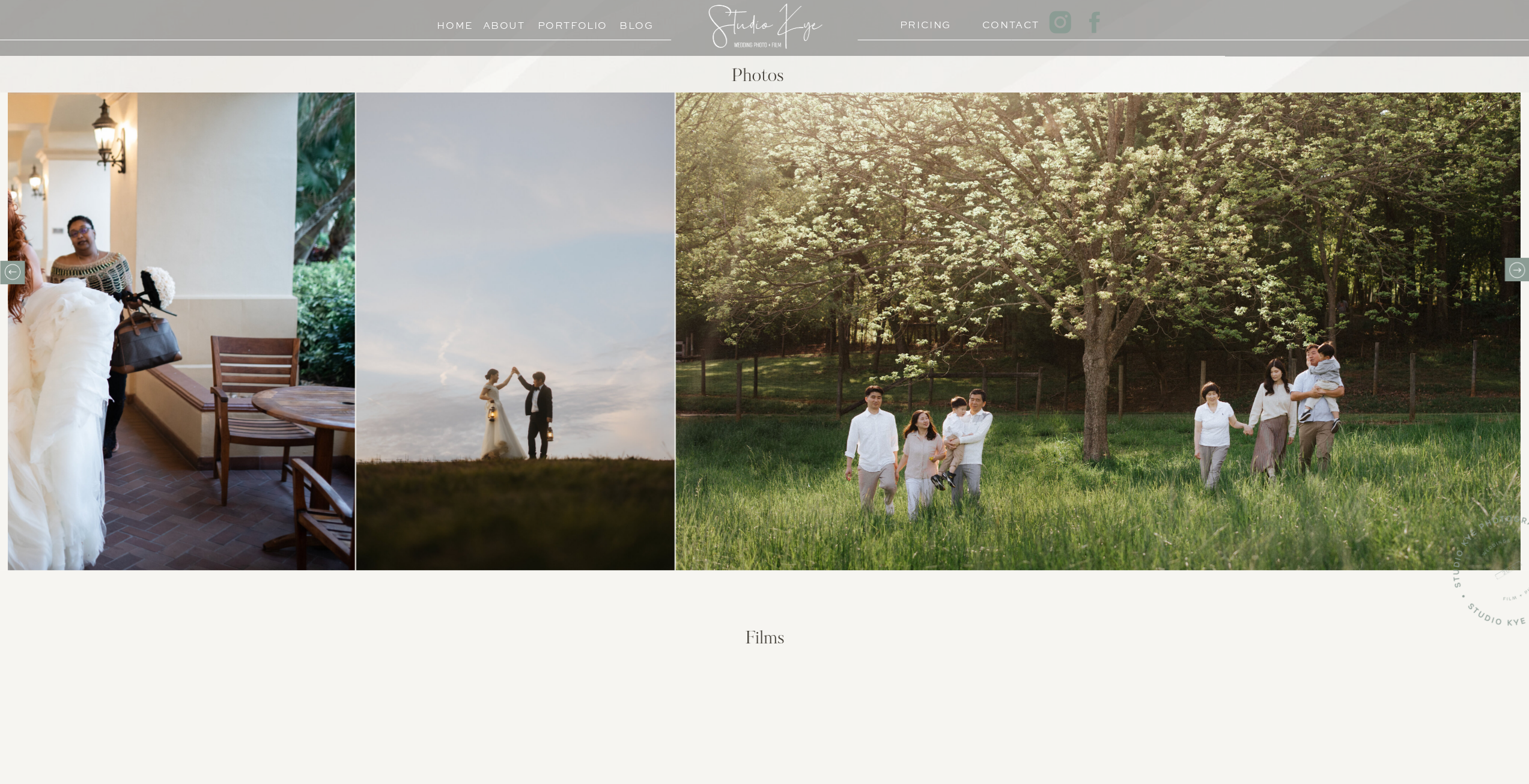
click at [1518, 268] on icon at bounding box center [1516, 270] width 8 height 5
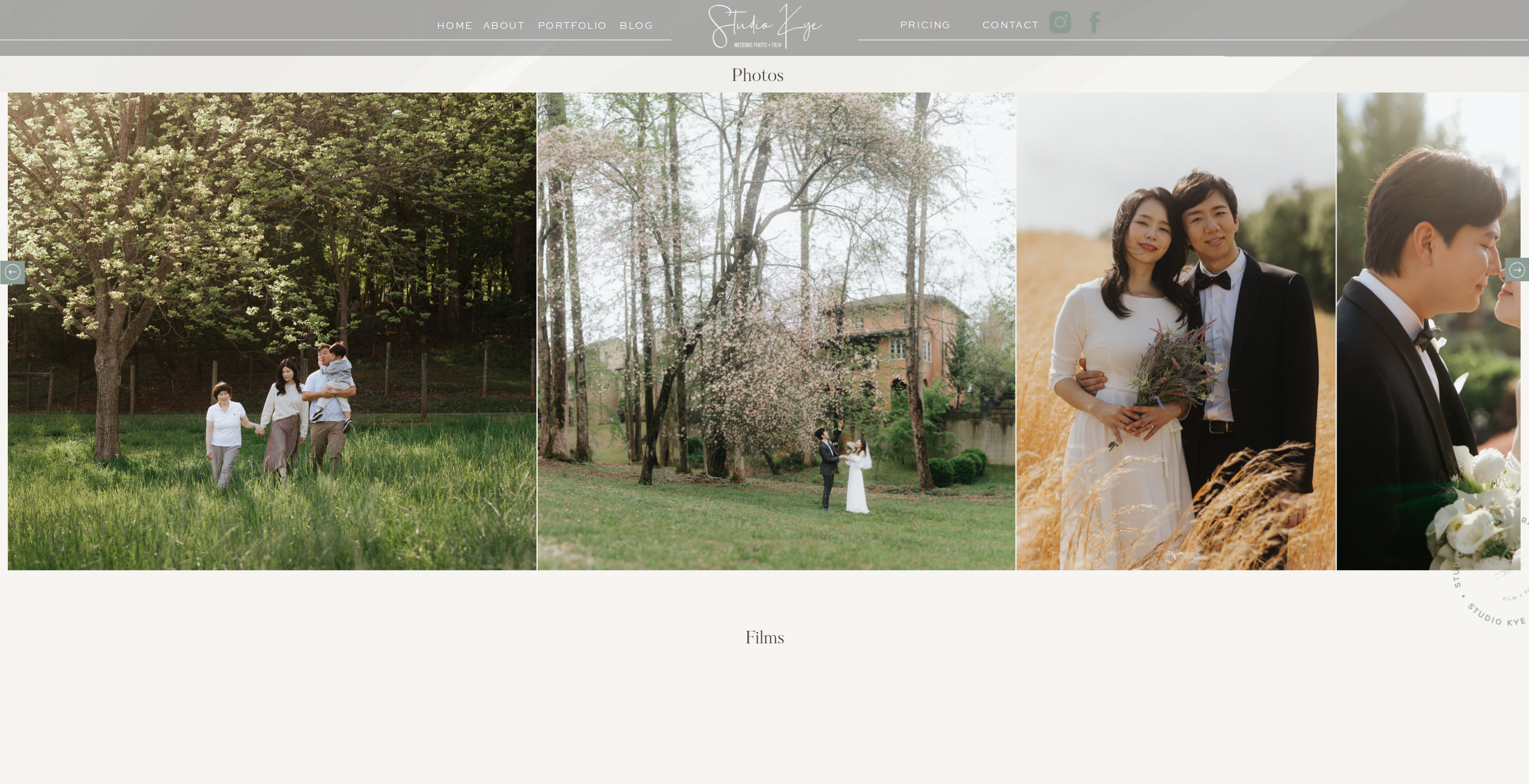
click at [1519, 260] on div at bounding box center [1516, 269] width 25 height 23
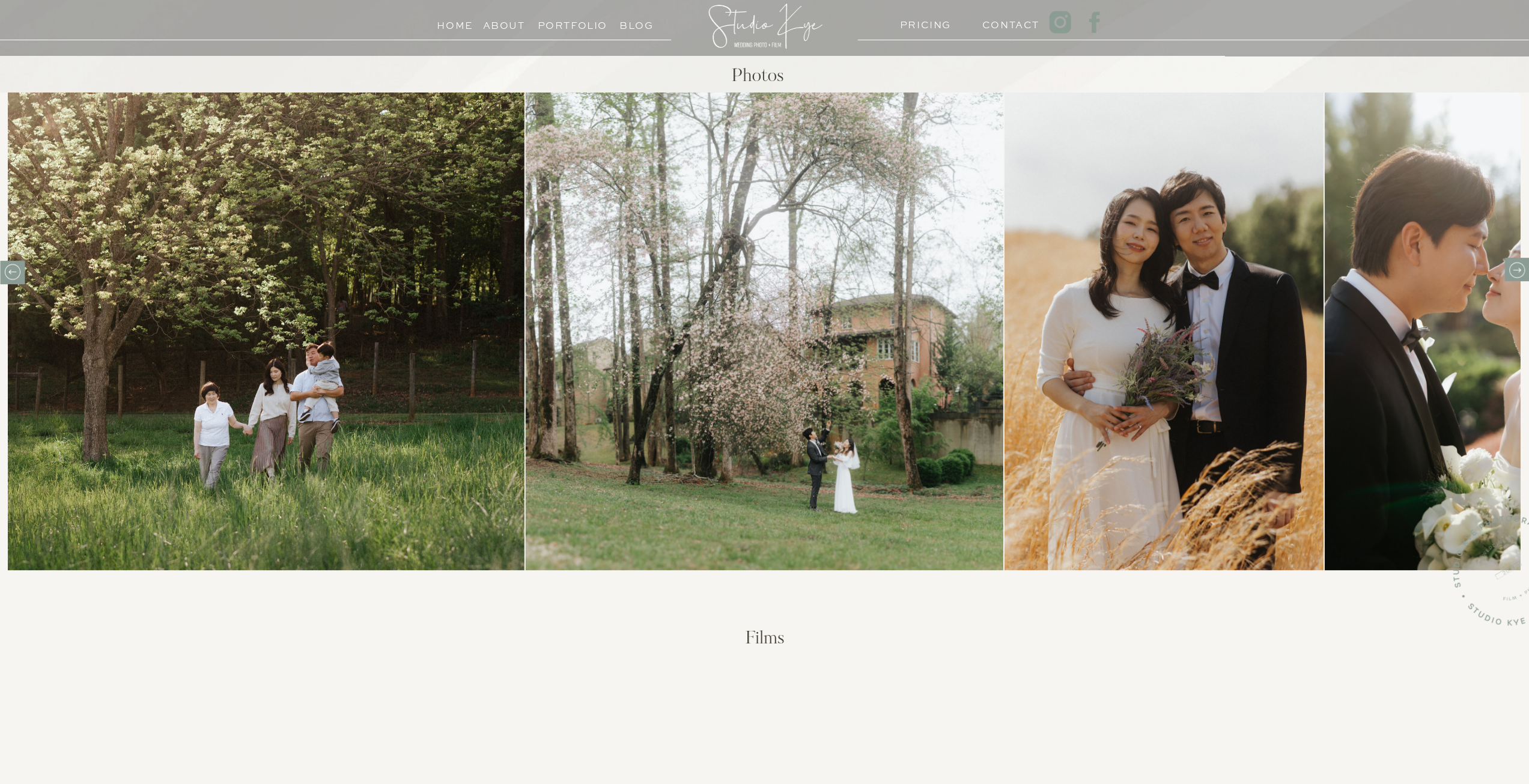
click at [1522, 260] on div at bounding box center [1516, 269] width 25 height 23
click at [1519, 268] on icon at bounding box center [1516, 270] width 19 height 19
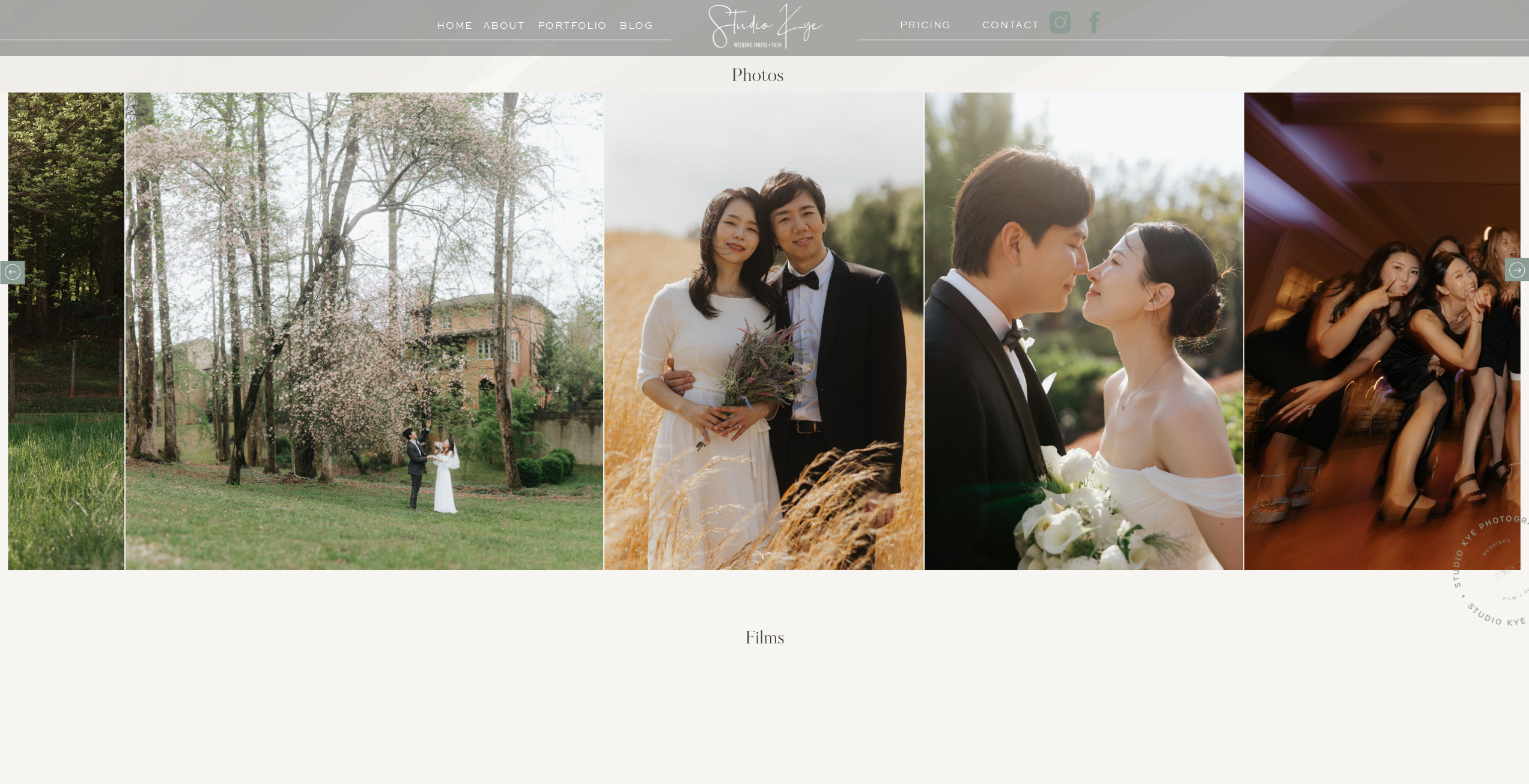
click at [1519, 268] on icon at bounding box center [1516, 270] width 19 height 19
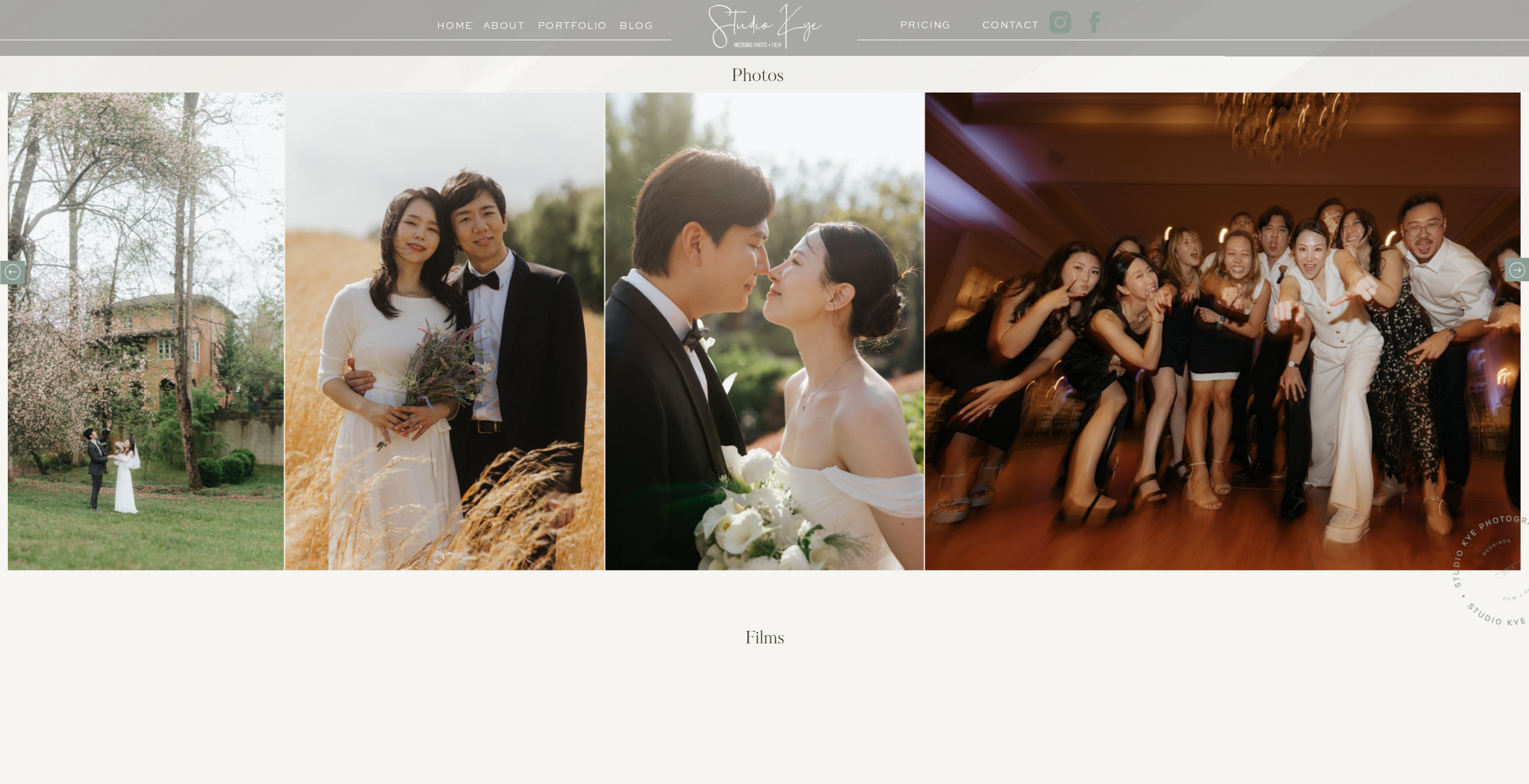
click at [1519, 268] on icon at bounding box center [1516, 270] width 19 height 19
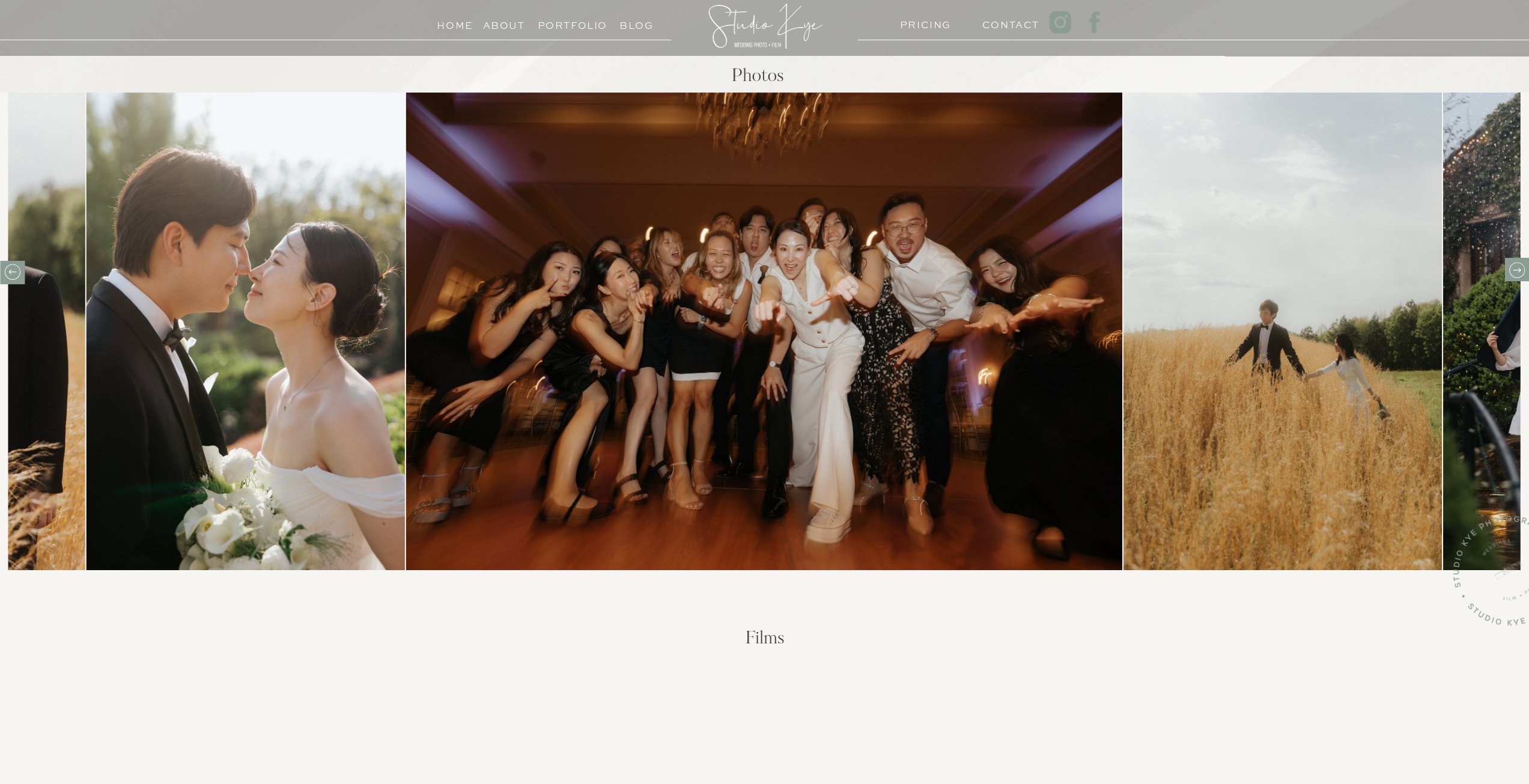
click at [1519, 268] on icon at bounding box center [1516, 270] width 19 height 19
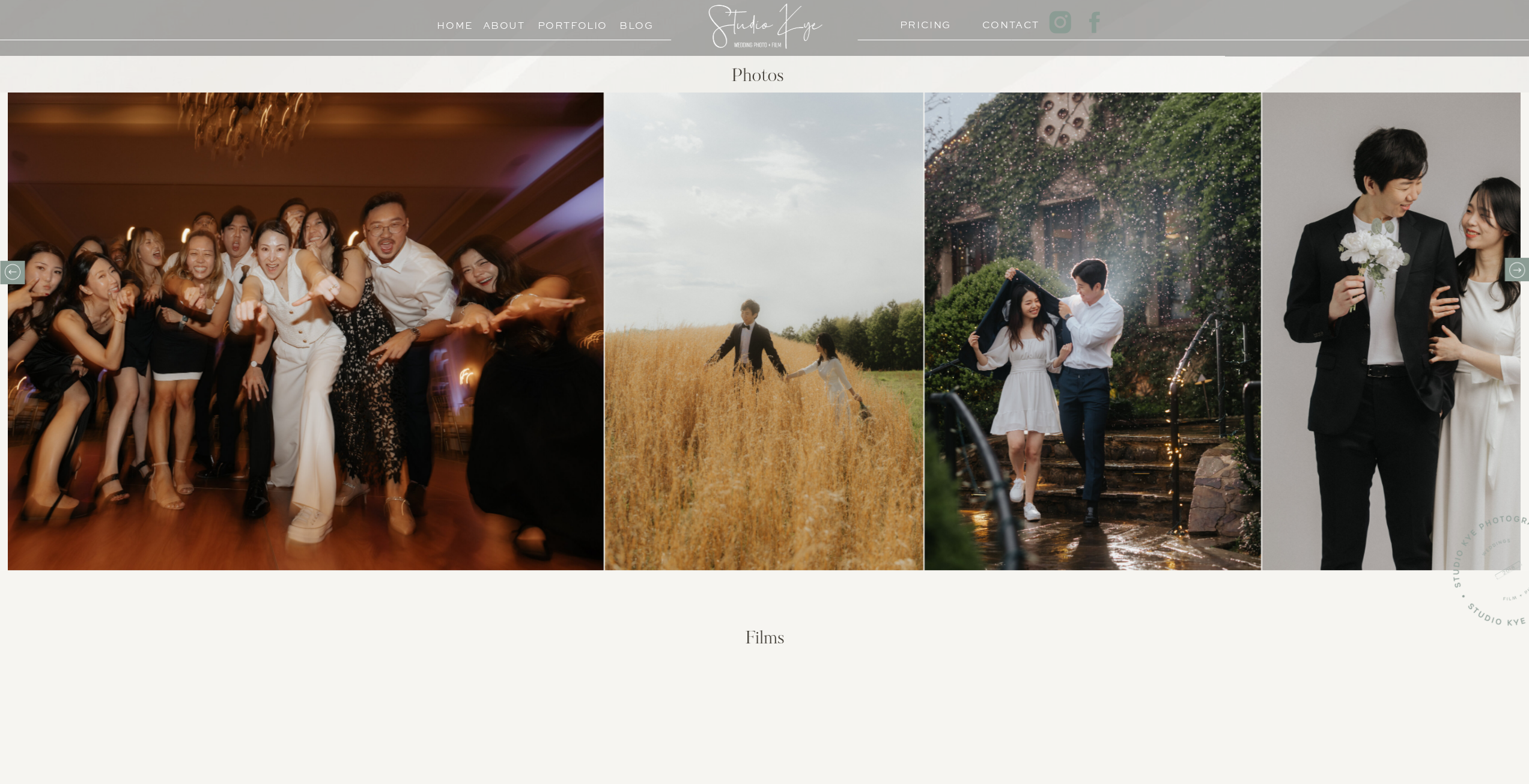
click at [1519, 268] on icon at bounding box center [1516, 270] width 19 height 19
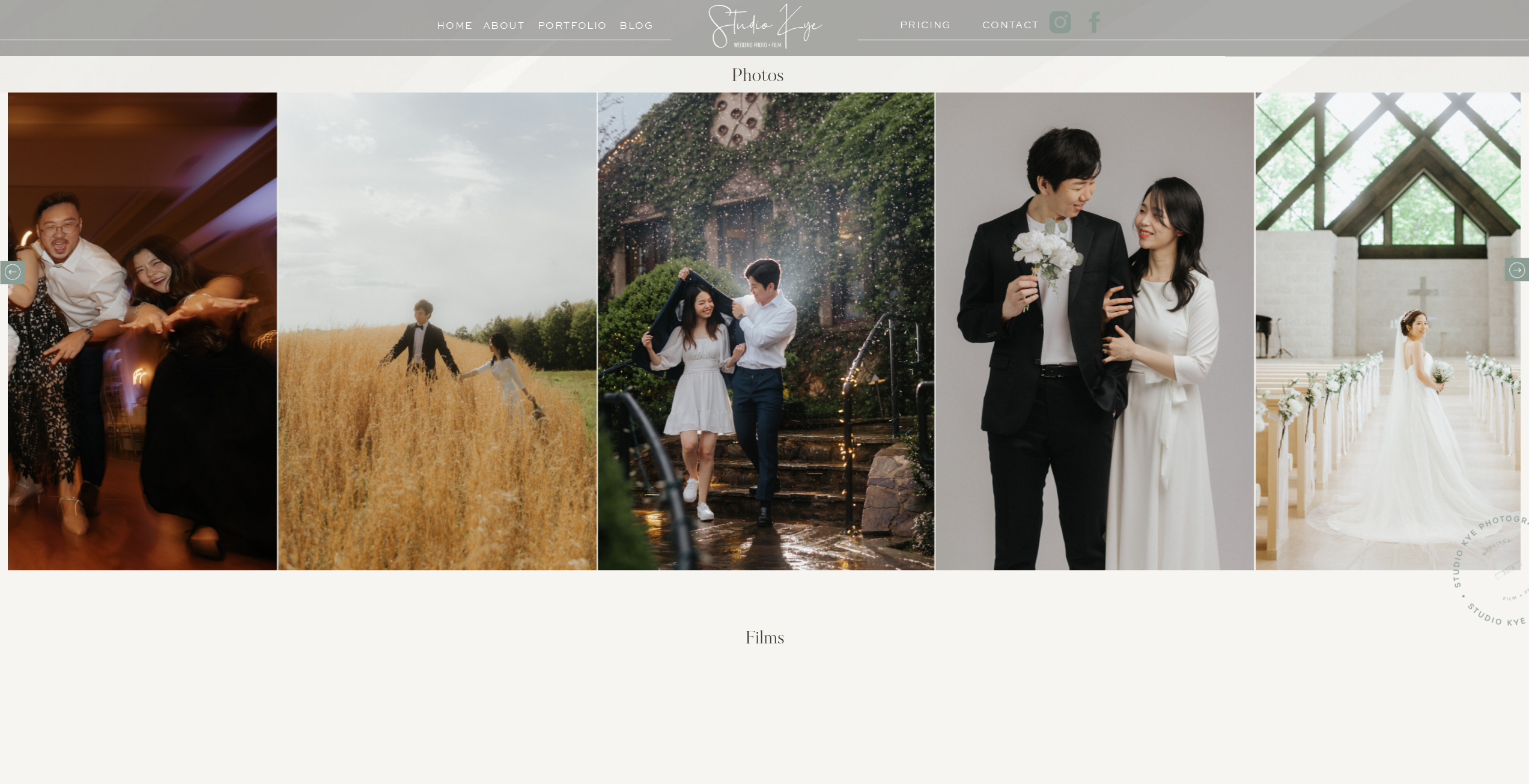
click at [1519, 268] on icon at bounding box center [1516, 270] width 19 height 19
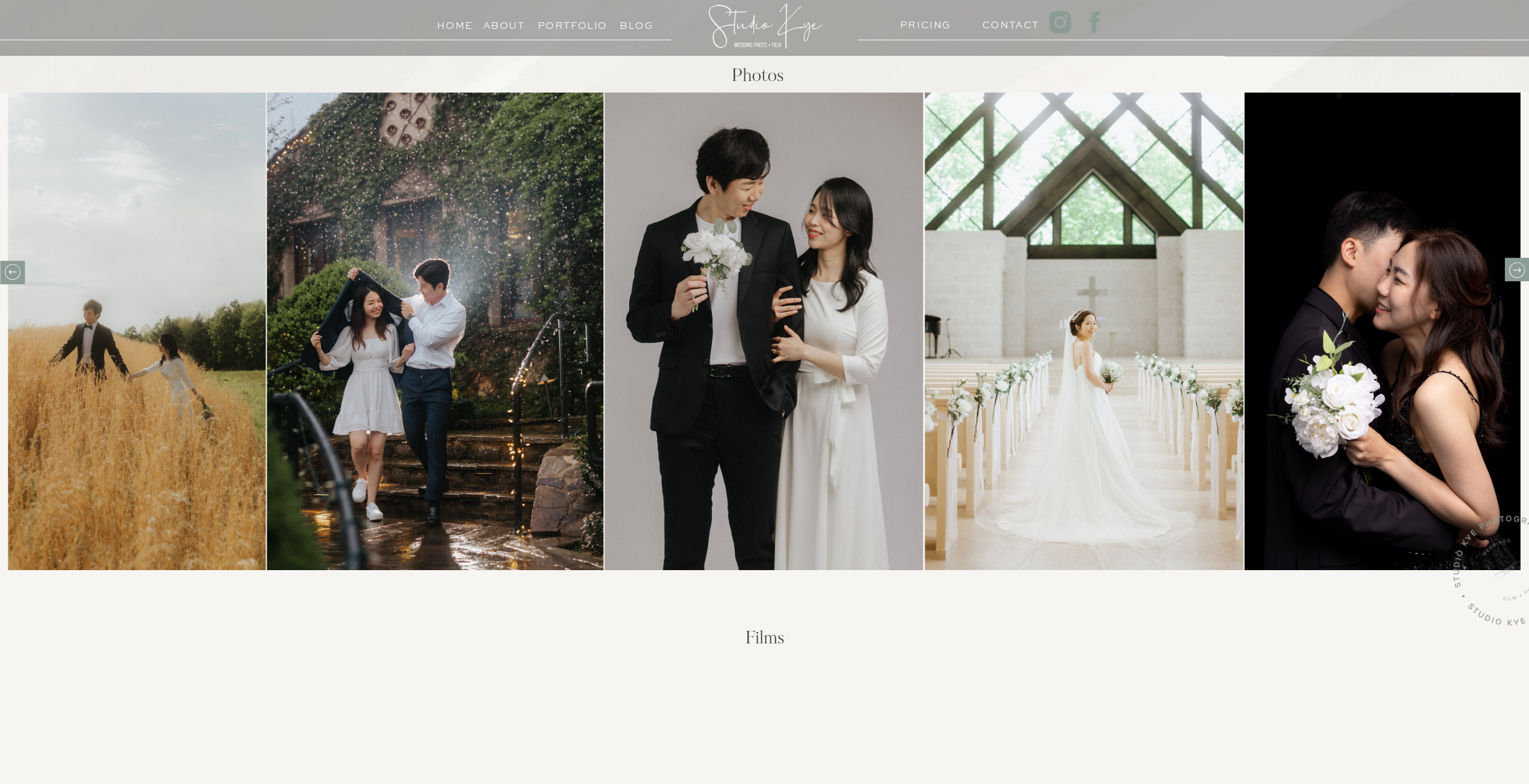
click at [1518, 270] on icon at bounding box center [1516, 270] width 8 height 5
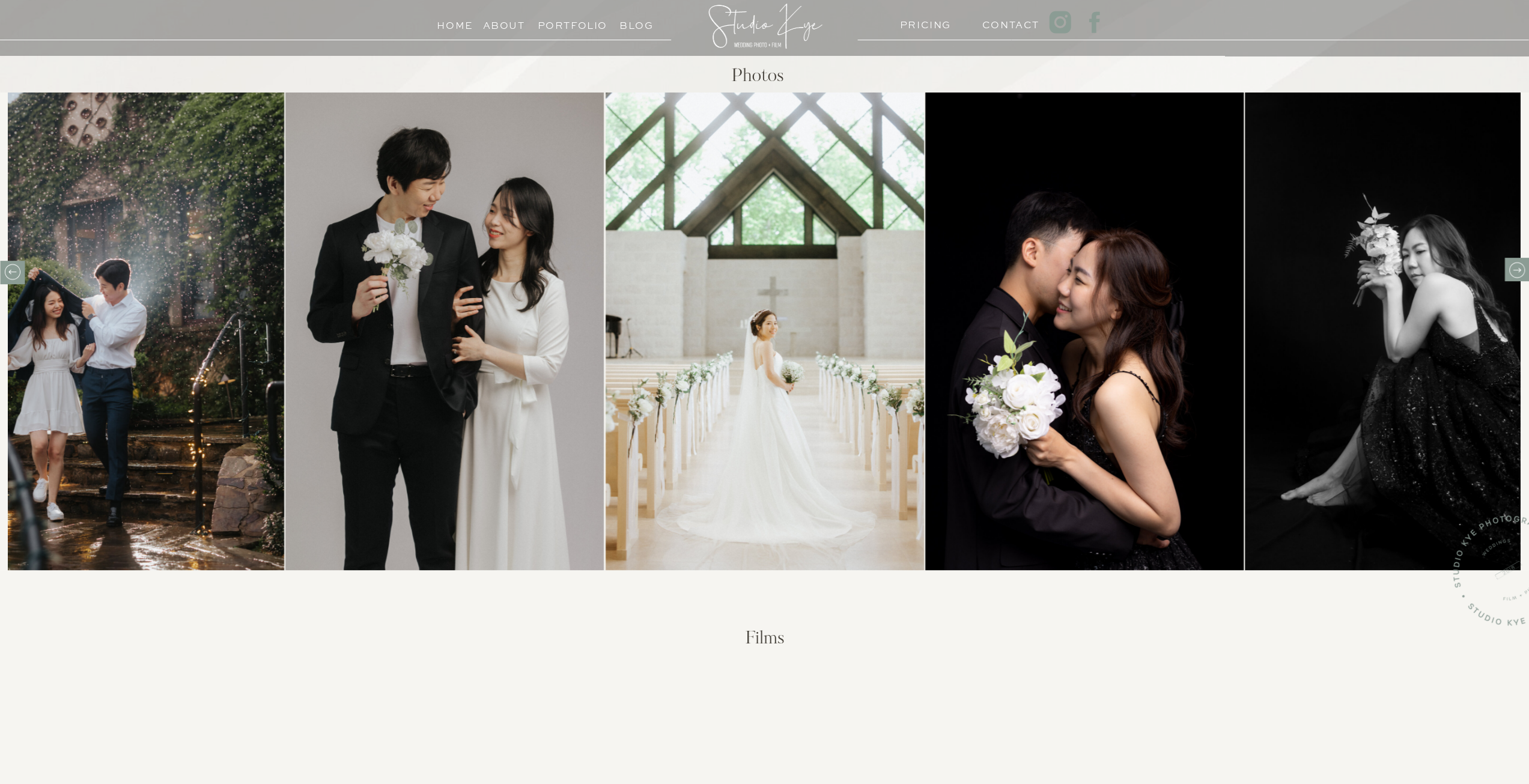
click at [1516, 270] on icon at bounding box center [1516, 270] width 8 height 5
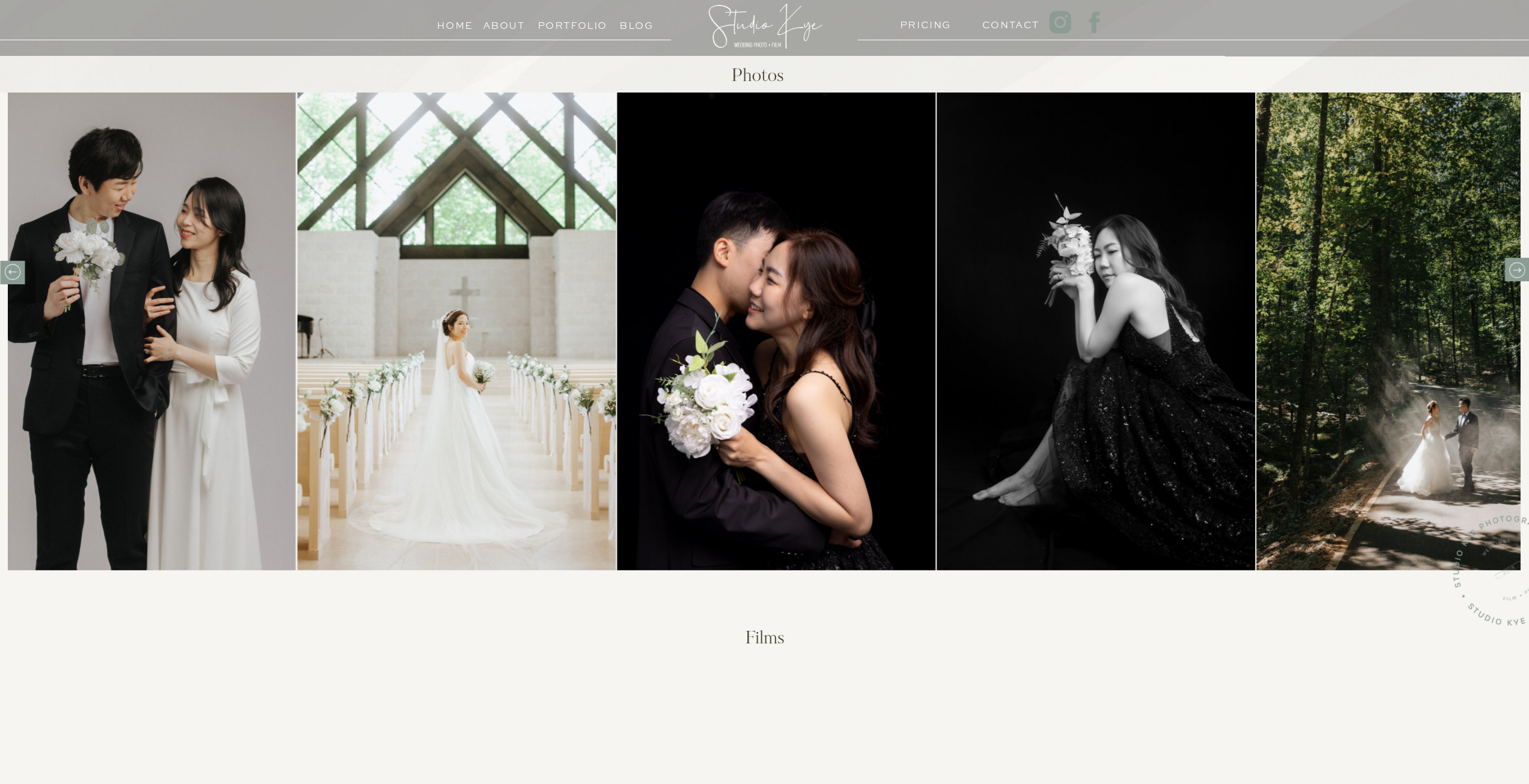
click at [1516, 270] on icon at bounding box center [1516, 270] width 8 height 5
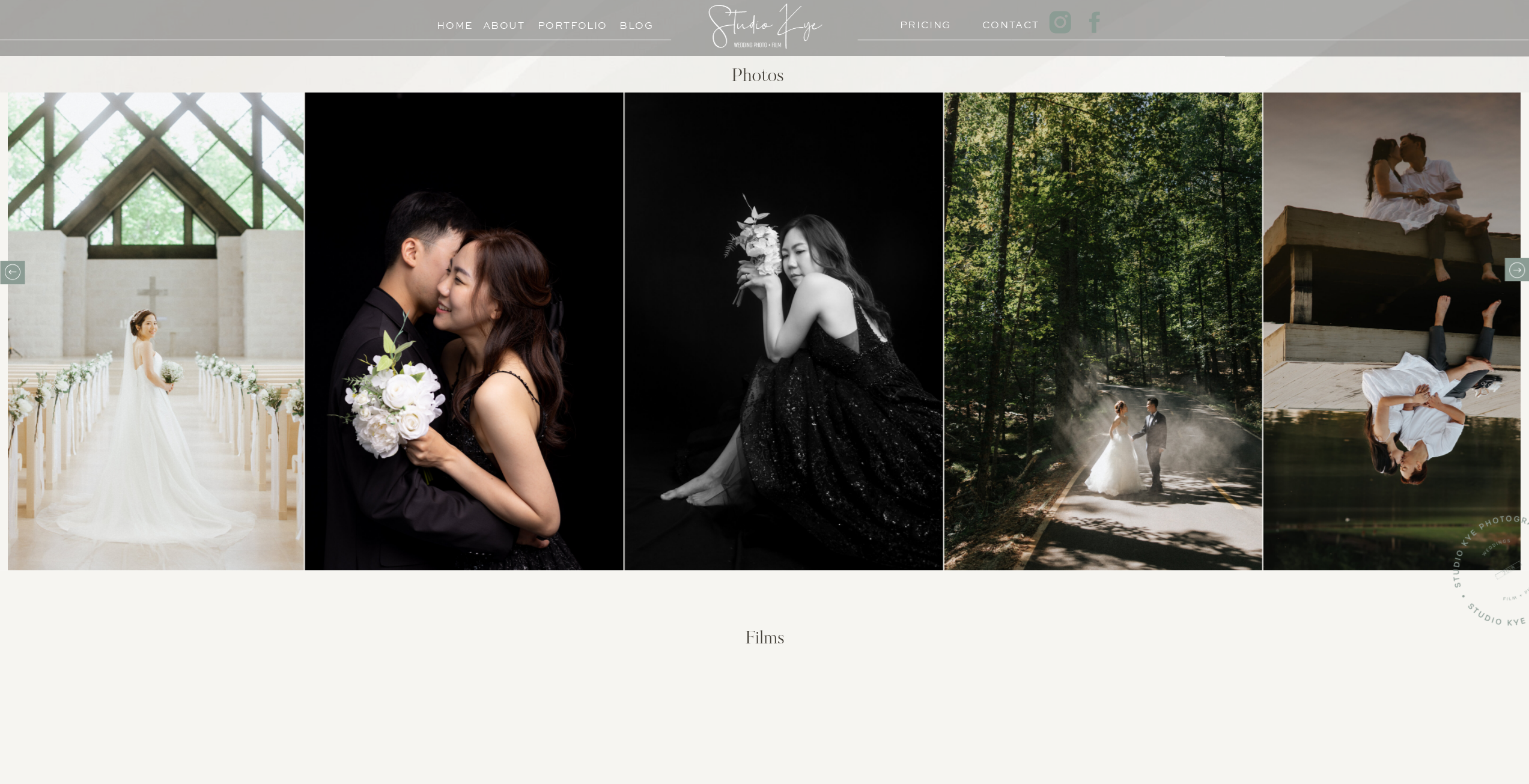
click at [1516, 270] on icon at bounding box center [1516, 270] width 8 height 5
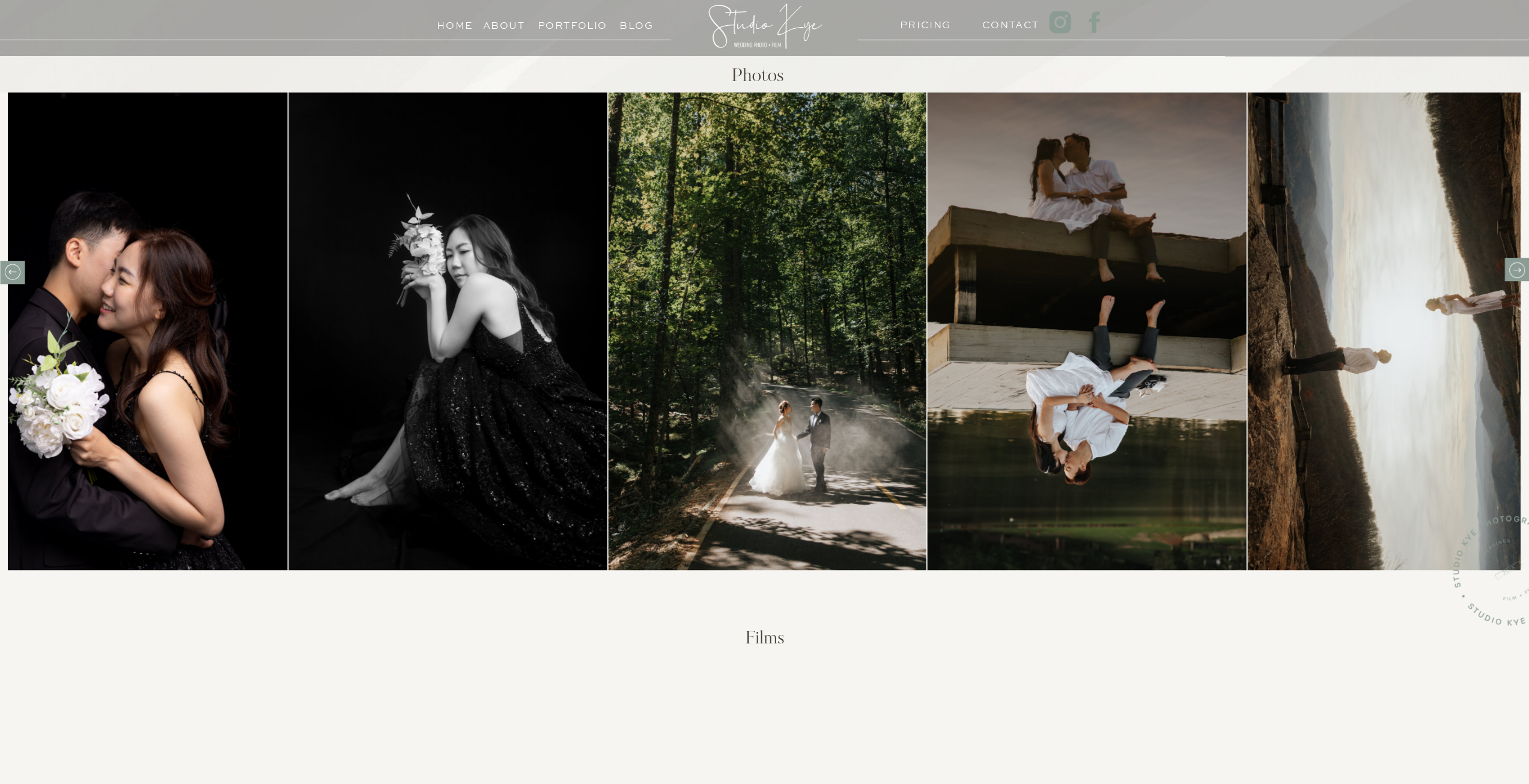
click at [1516, 270] on icon at bounding box center [1516, 270] width 8 height 5
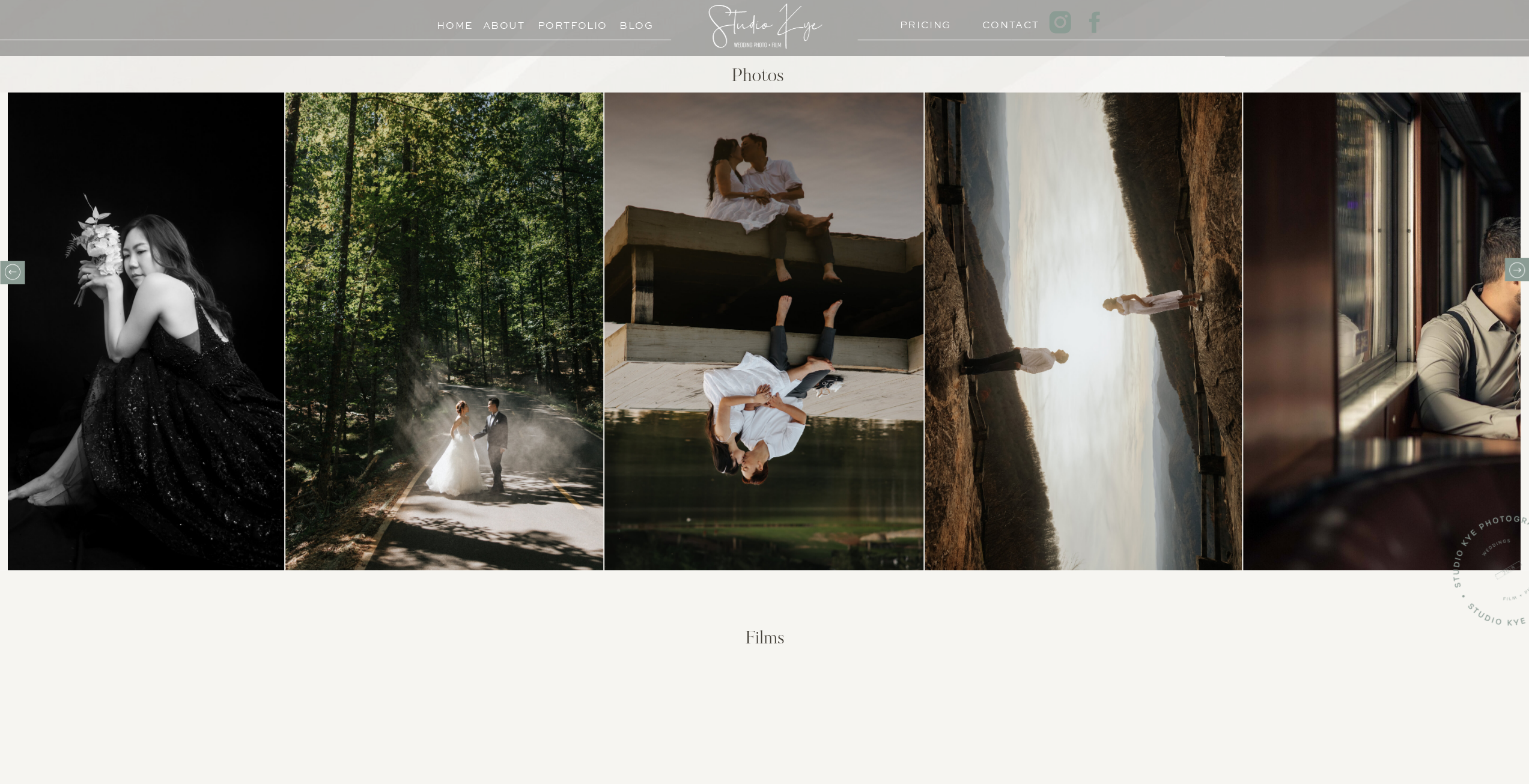
click at [1516, 270] on icon at bounding box center [1516, 270] width 8 height 5
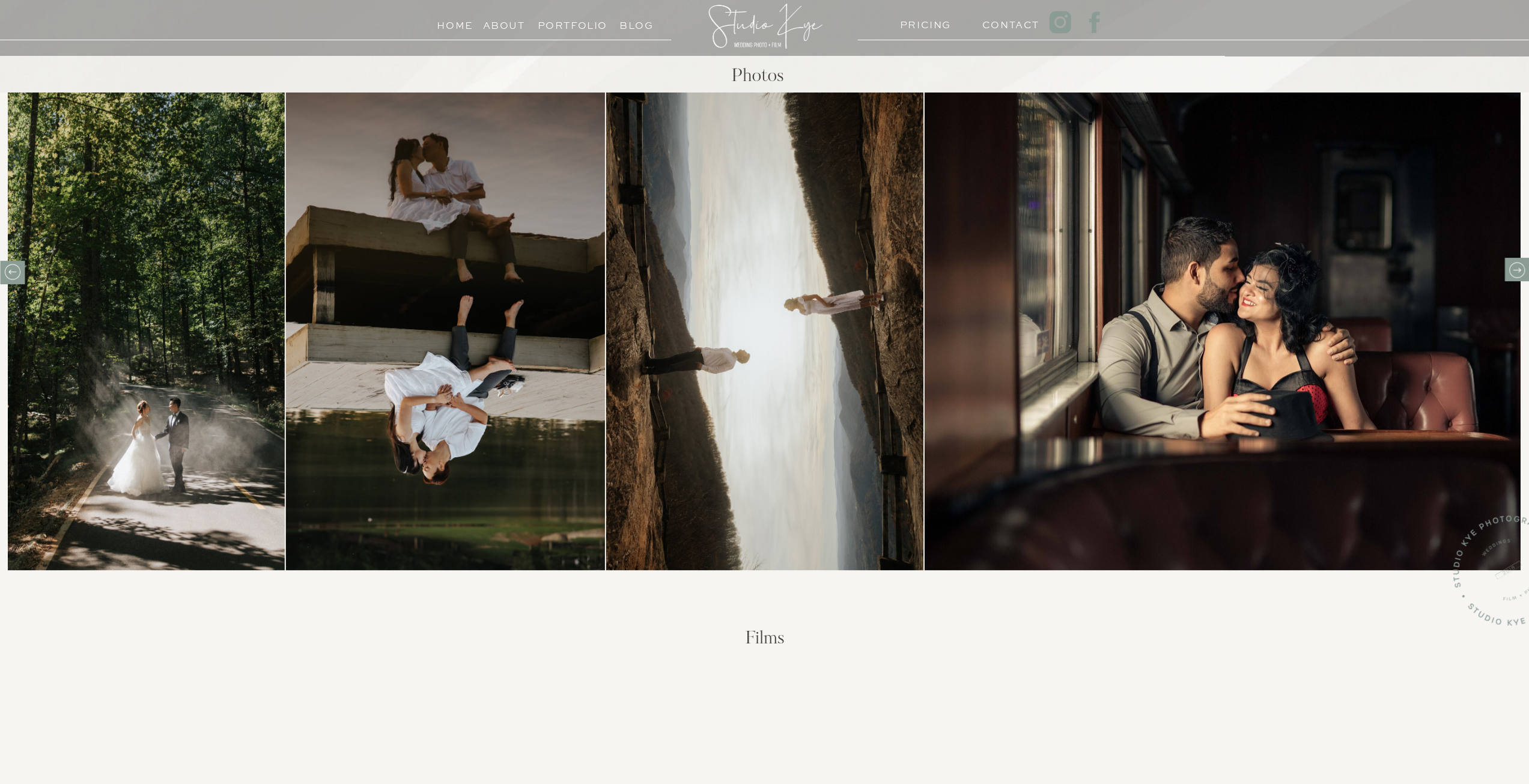
click at [1516, 270] on icon at bounding box center [1516, 270] width 8 height 5
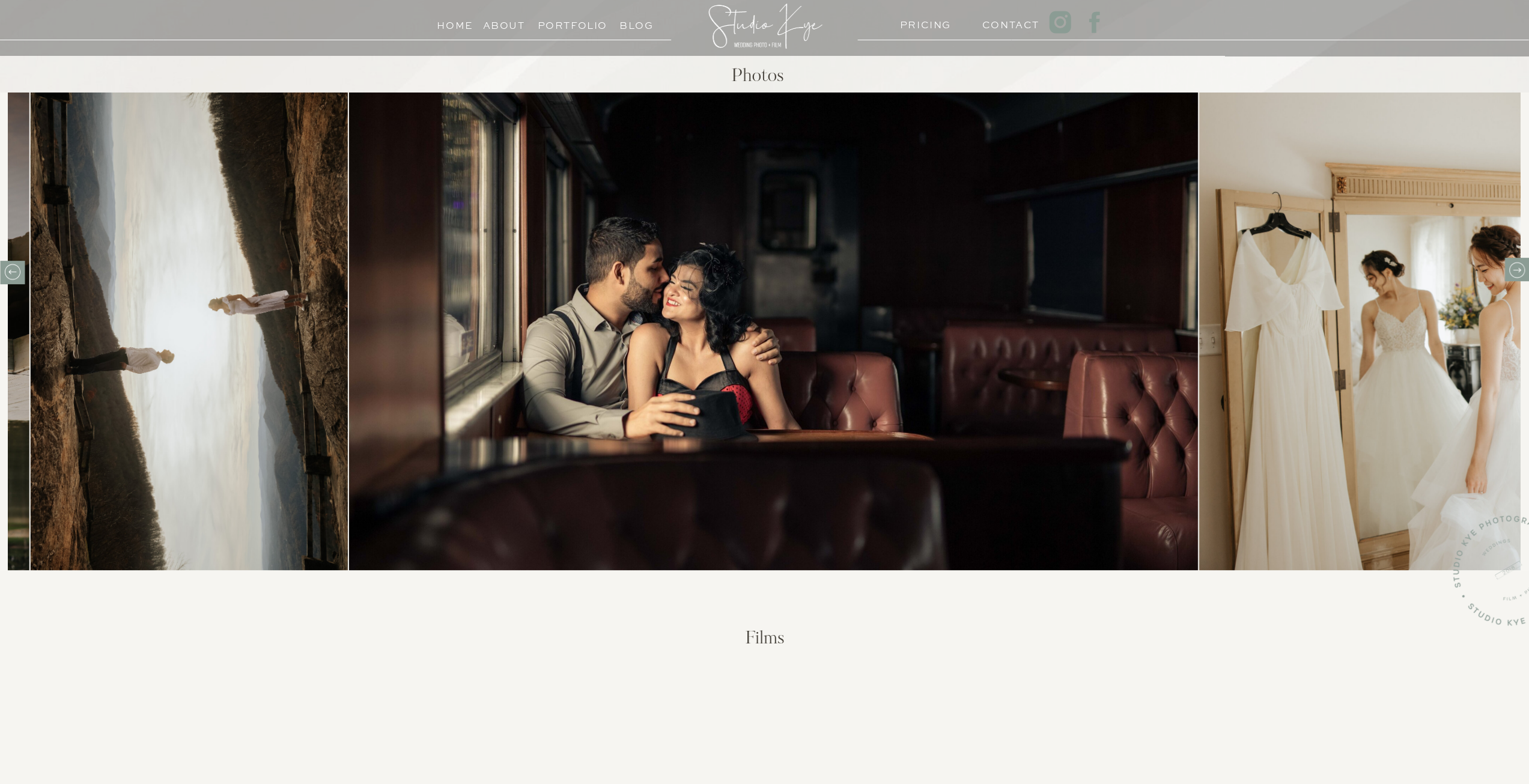
click at [1516, 270] on icon at bounding box center [1516, 270] width 8 height 5
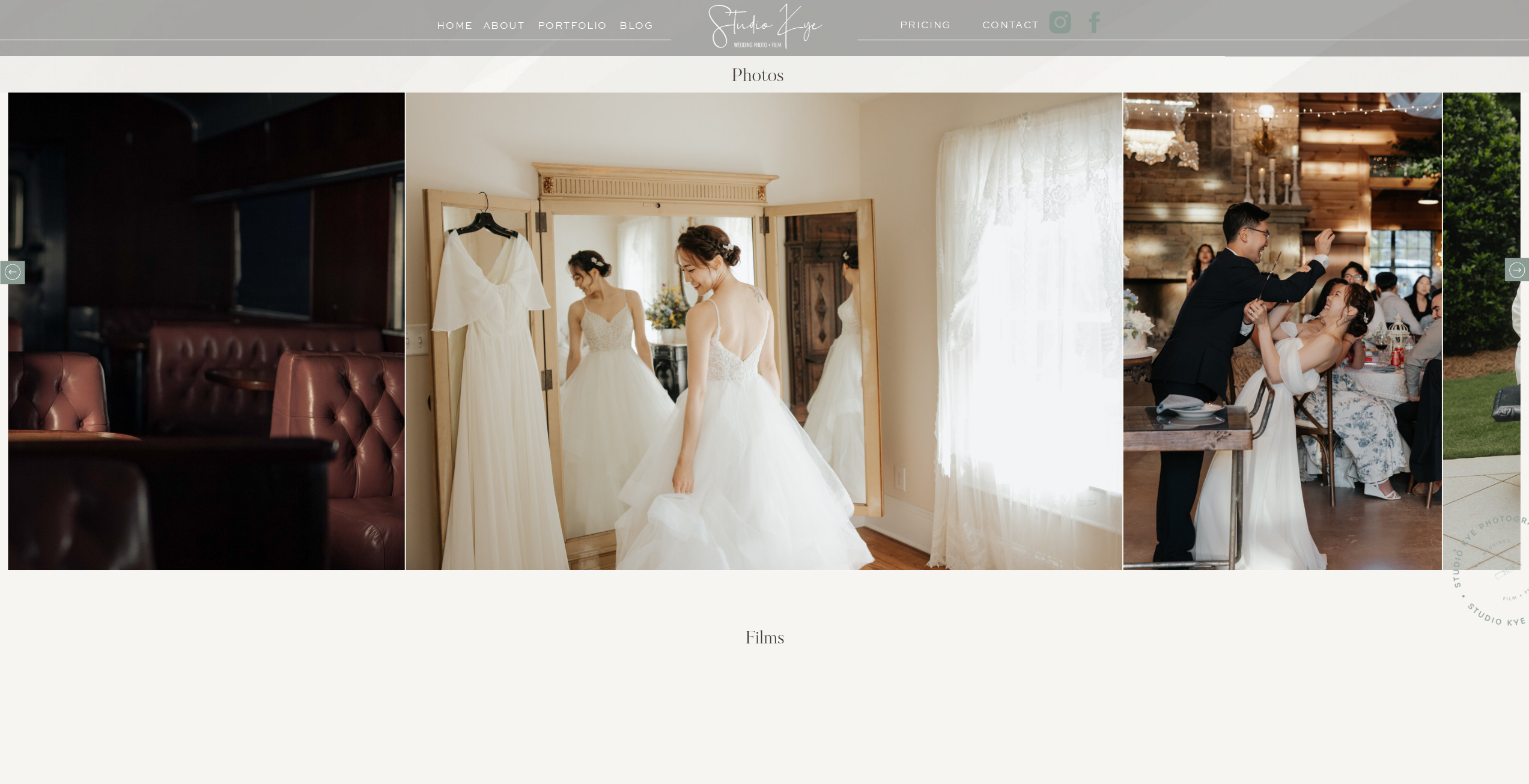
click at [1516, 270] on icon at bounding box center [1516, 270] width 8 height 5
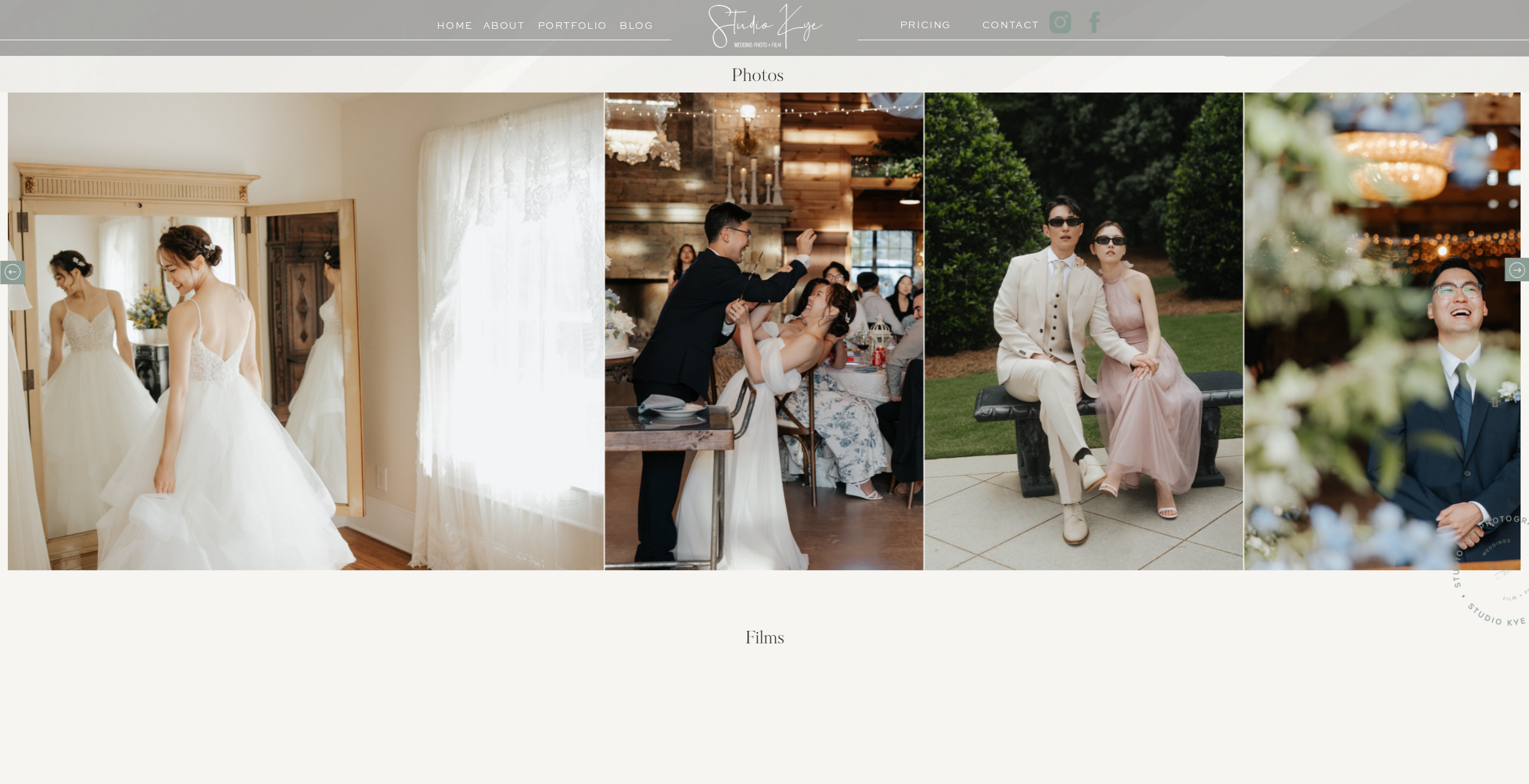
click at [1516, 269] on icon at bounding box center [1516, 270] width 19 height 19
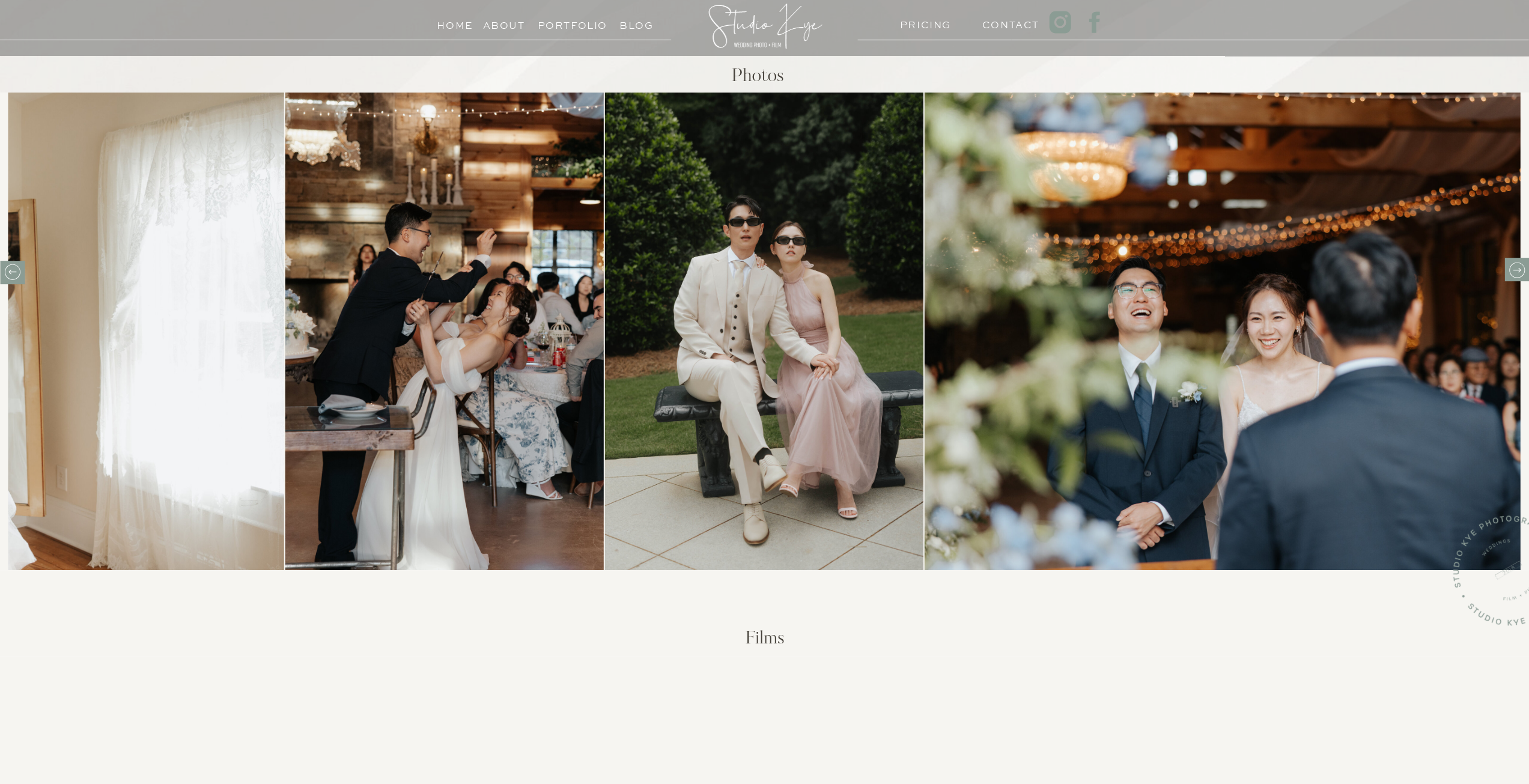
click at [1516, 269] on icon at bounding box center [1516, 270] width 19 height 19
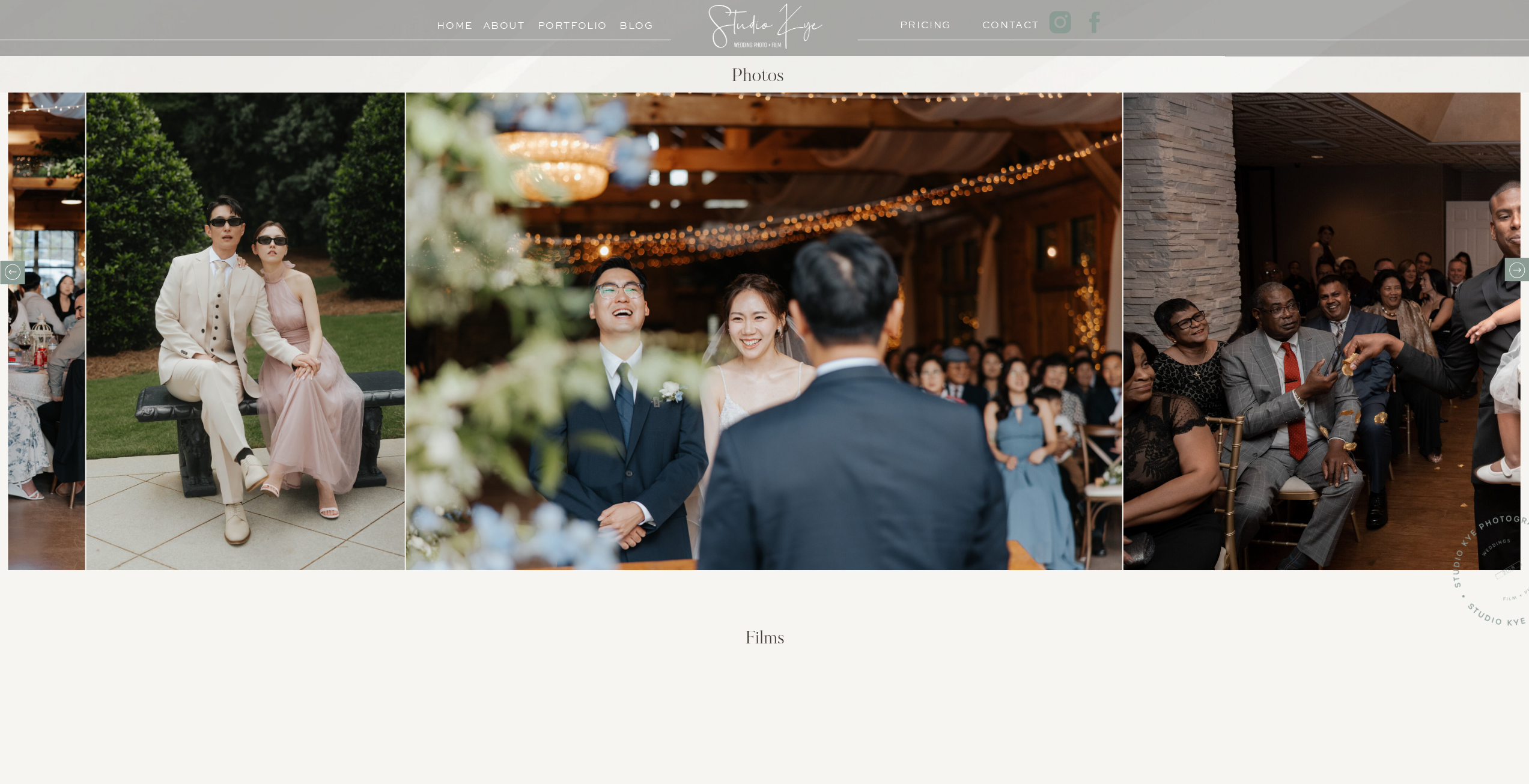
click at [1516, 269] on icon at bounding box center [1516, 270] width 19 height 19
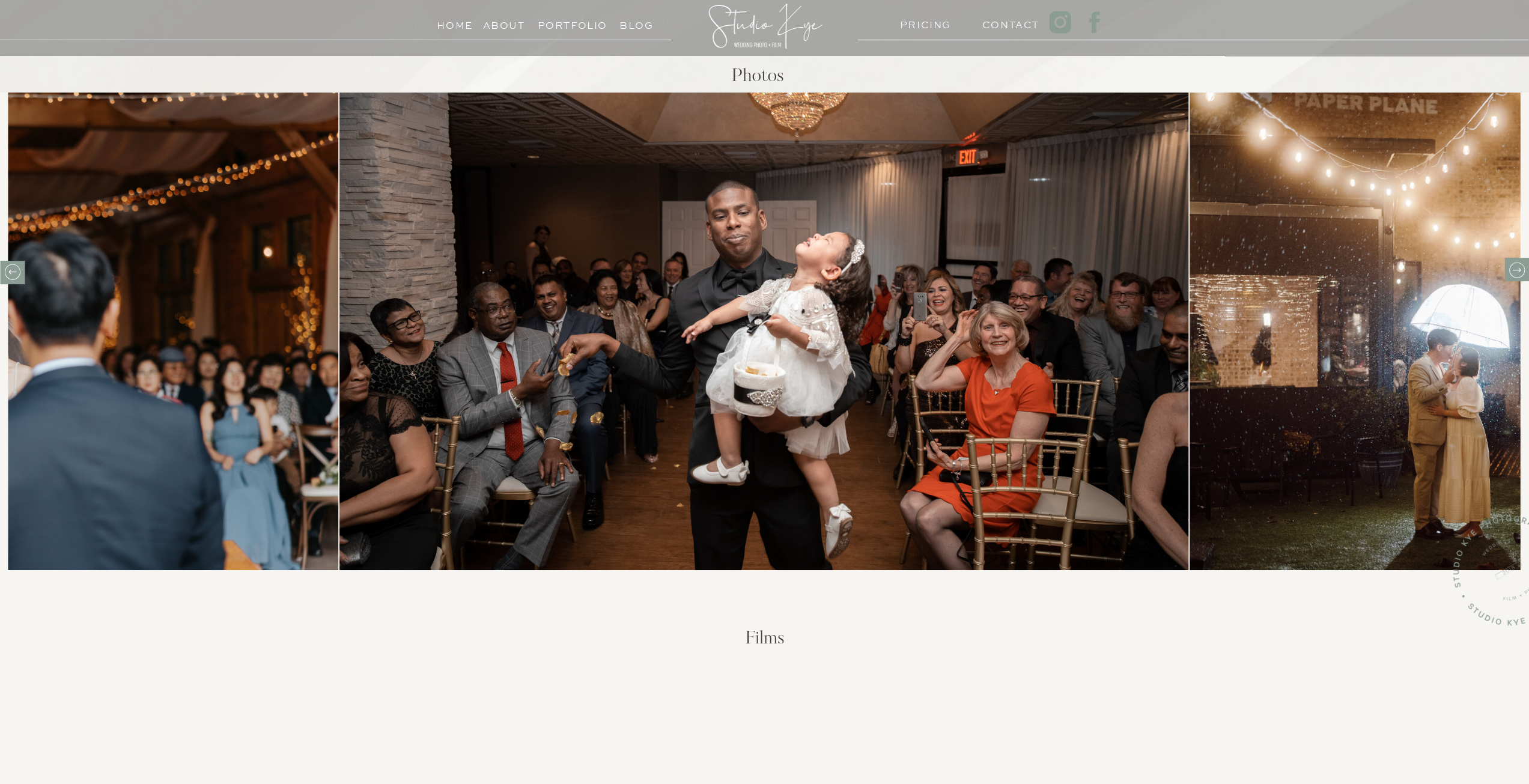
click at [1516, 269] on icon at bounding box center [1516, 270] width 19 height 19
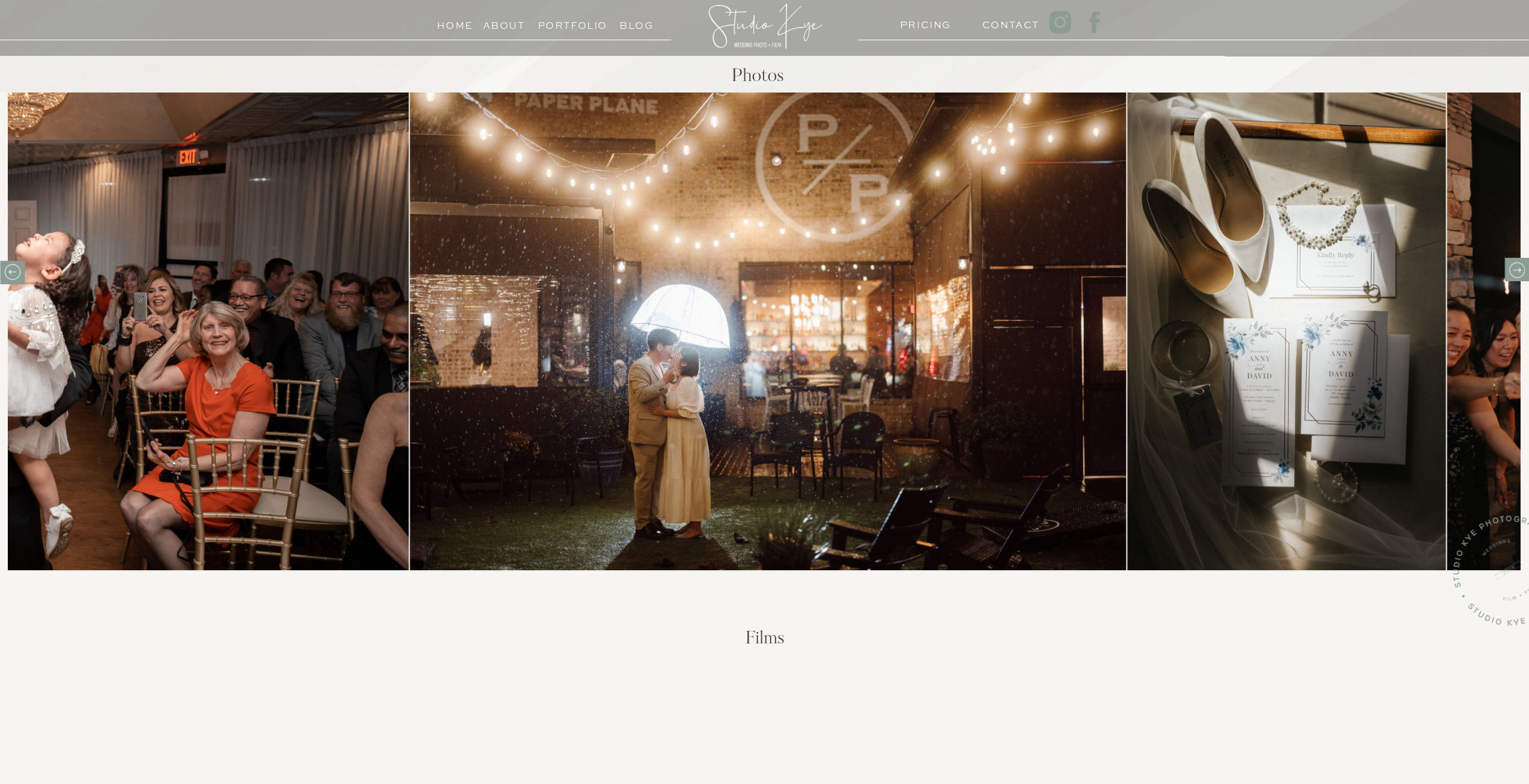
click at [1516, 269] on icon at bounding box center [1516, 270] width 19 height 19
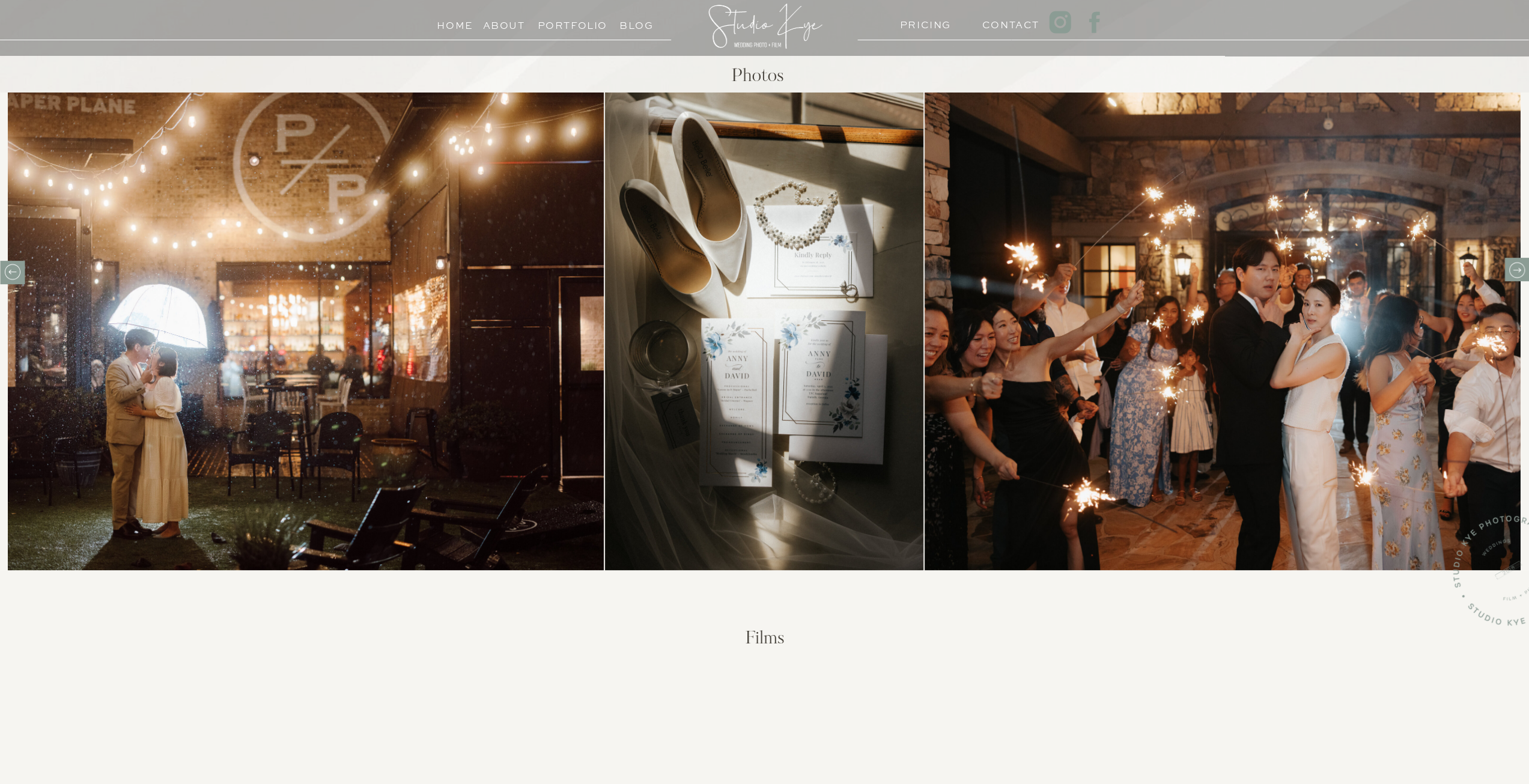
click at [1516, 269] on icon at bounding box center [1516, 270] width 19 height 19
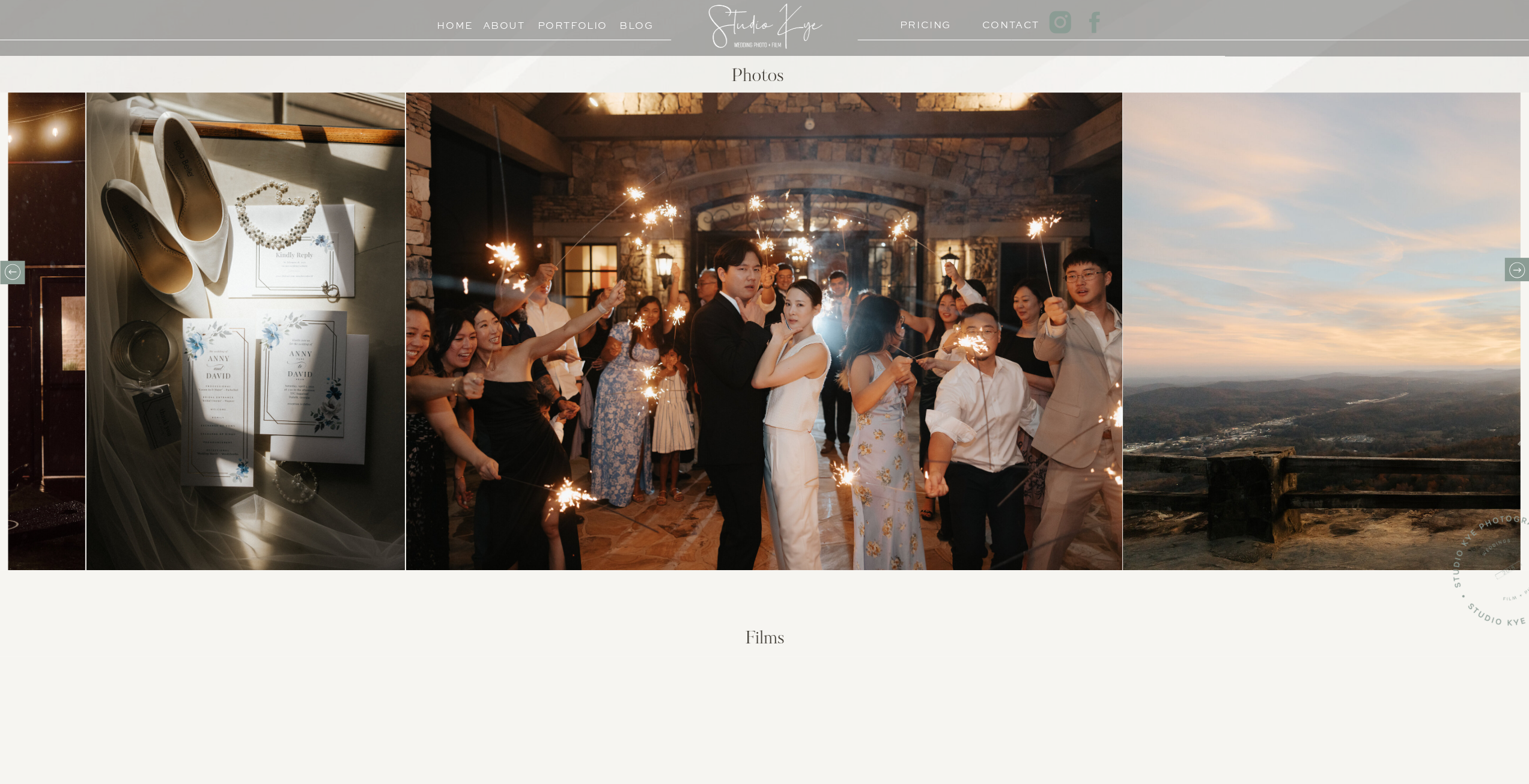
click at [1516, 269] on icon at bounding box center [1516, 270] width 19 height 19
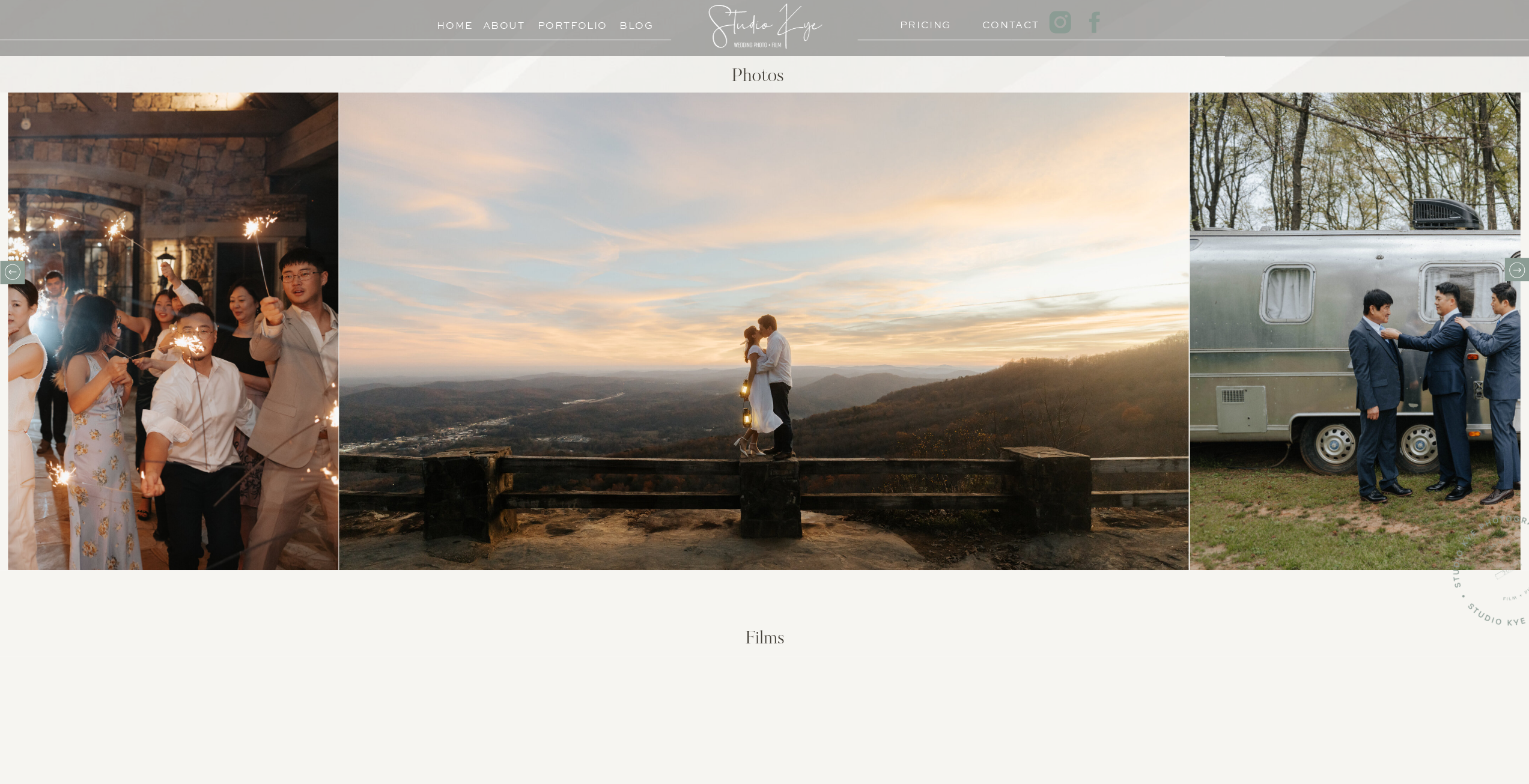
click at [4, 278] on icon at bounding box center [13, 272] width 19 height 19
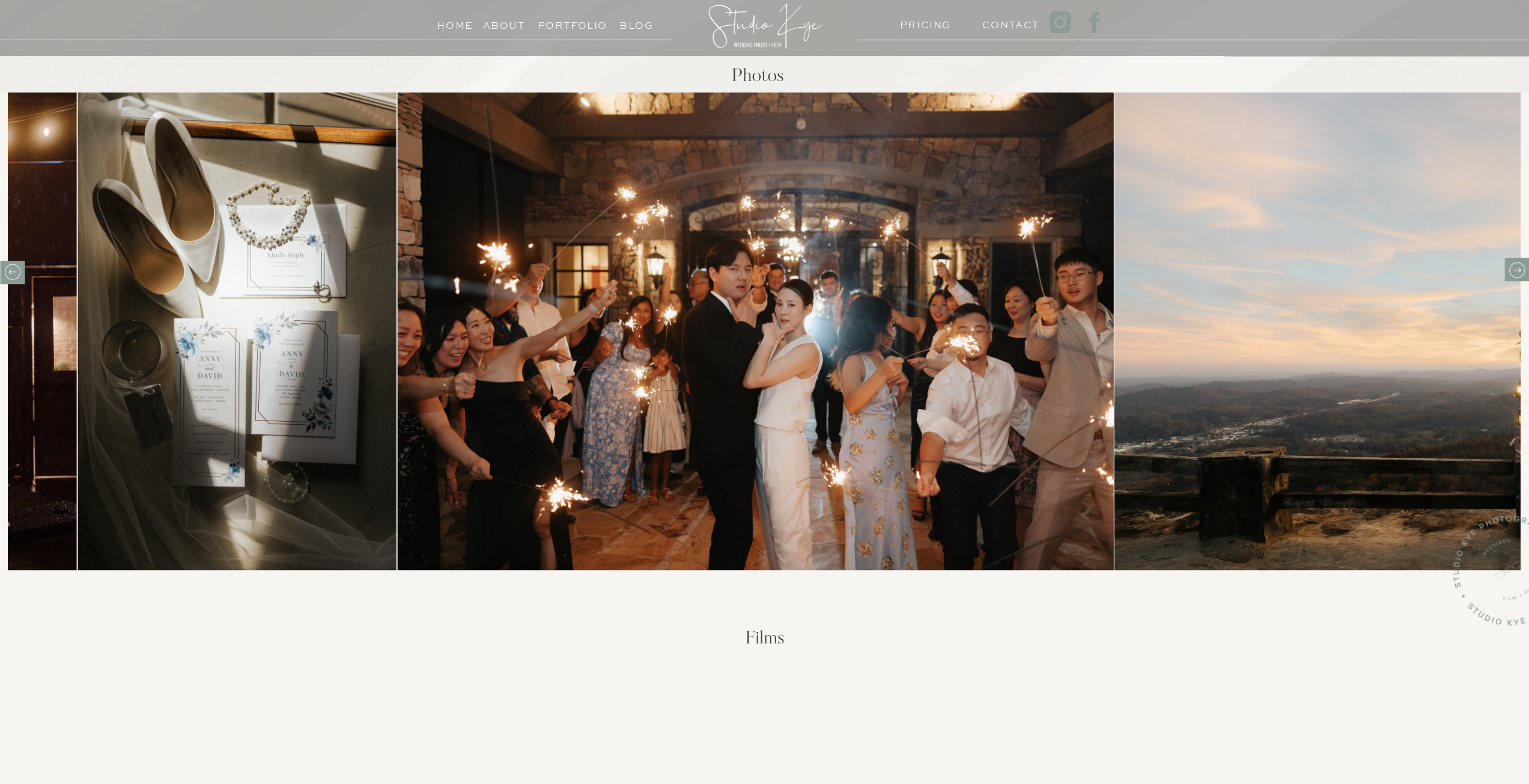
click at [10, 274] on icon at bounding box center [13, 272] width 8 height 5
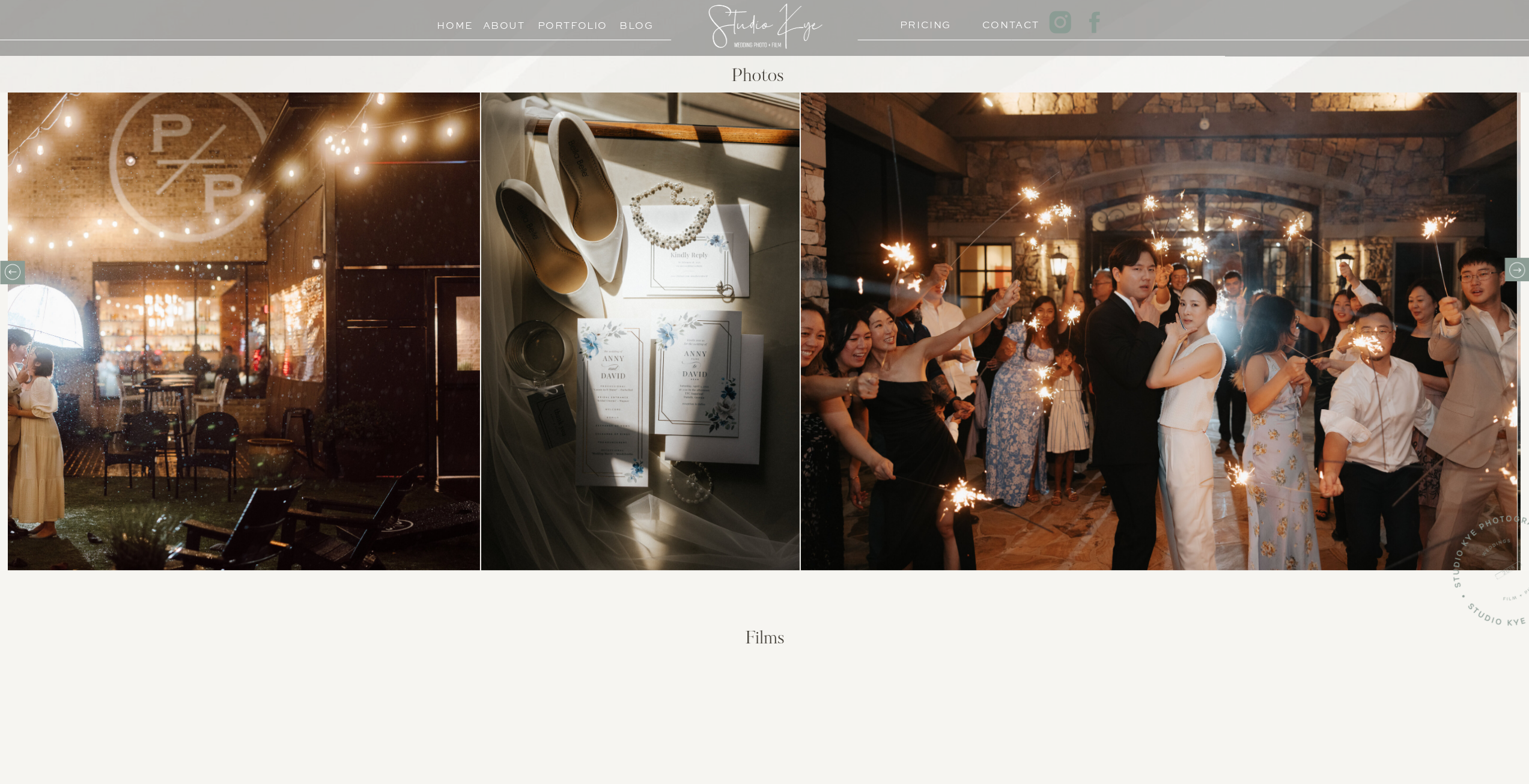
click at [10, 274] on icon at bounding box center [13, 272] width 8 height 5
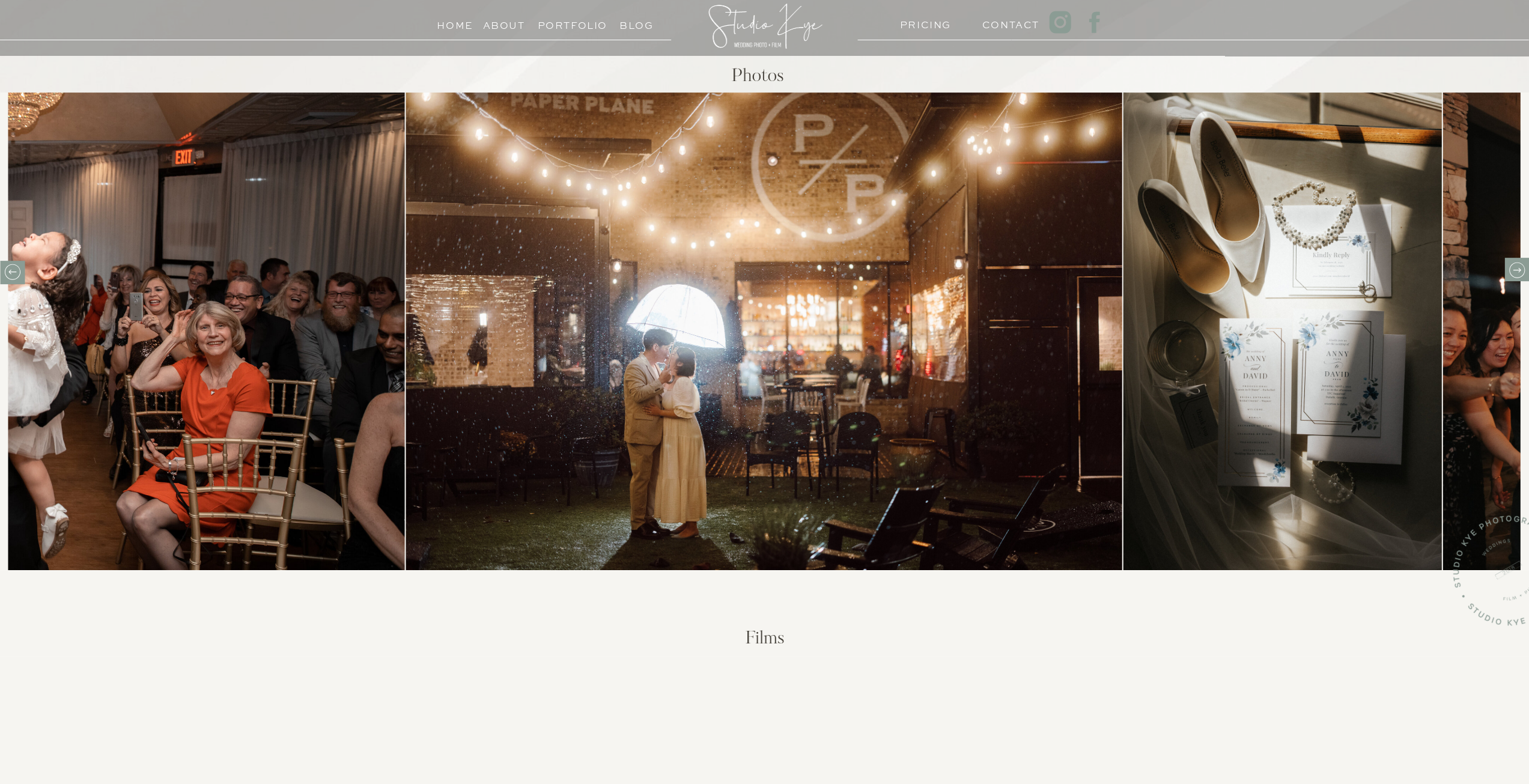
click at [588, 17] on h3 "Portfolio" at bounding box center [565, 22] width 55 height 11
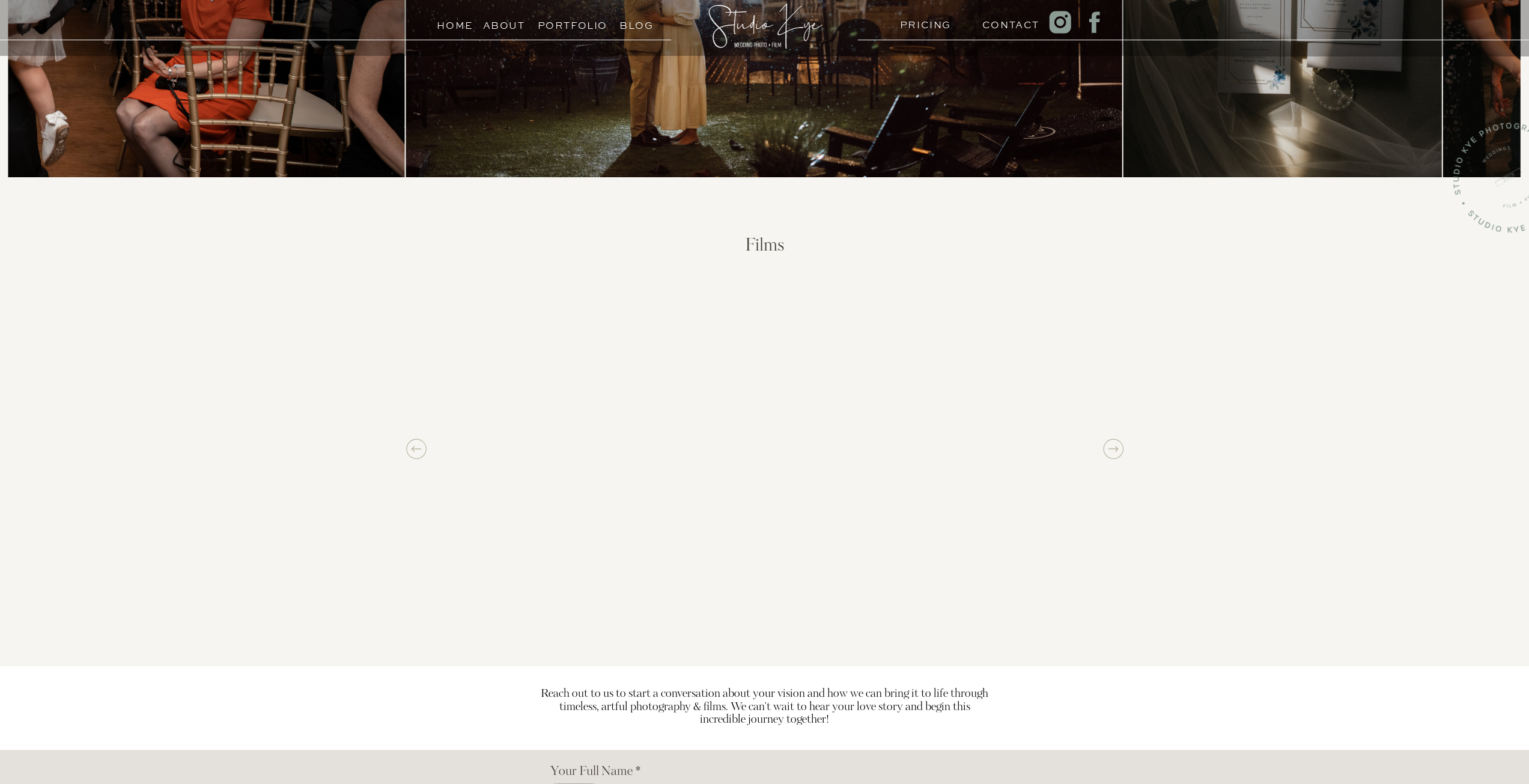
scroll to position [961, 0]
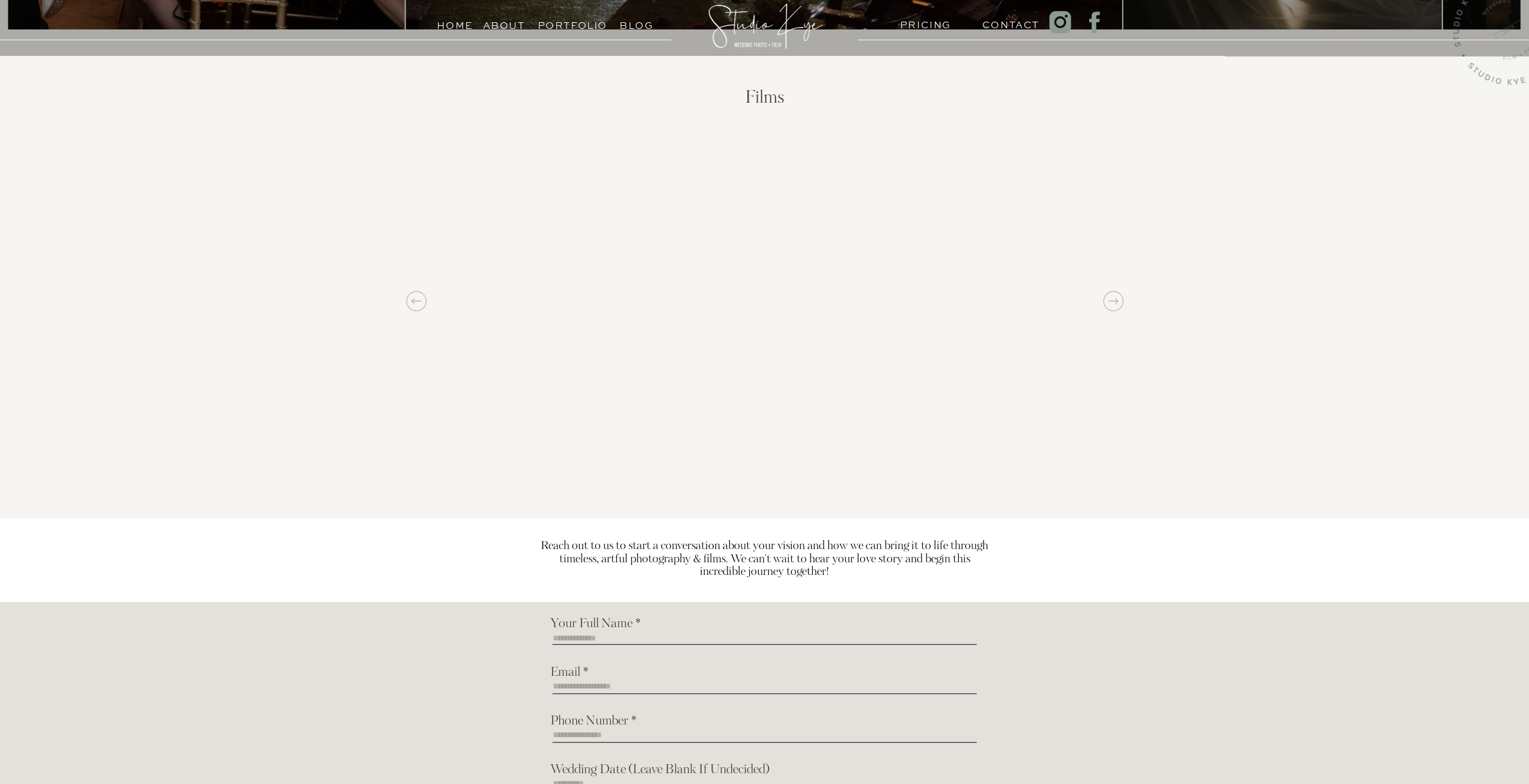
click at [1116, 297] on icon at bounding box center [1113, 301] width 24 height 24
drag, startPoint x: 423, startPoint y: 295, endPoint x: 430, endPoint y: 298, distance: 7.6
click at [424, 296] on icon at bounding box center [416, 301] width 24 height 24
click at [1113, 296] on icon at bounding box center [1113, 301] width 24 height 24
click at [1115, 298] on icon at bounding box center [1113, 301] width 24 height 24
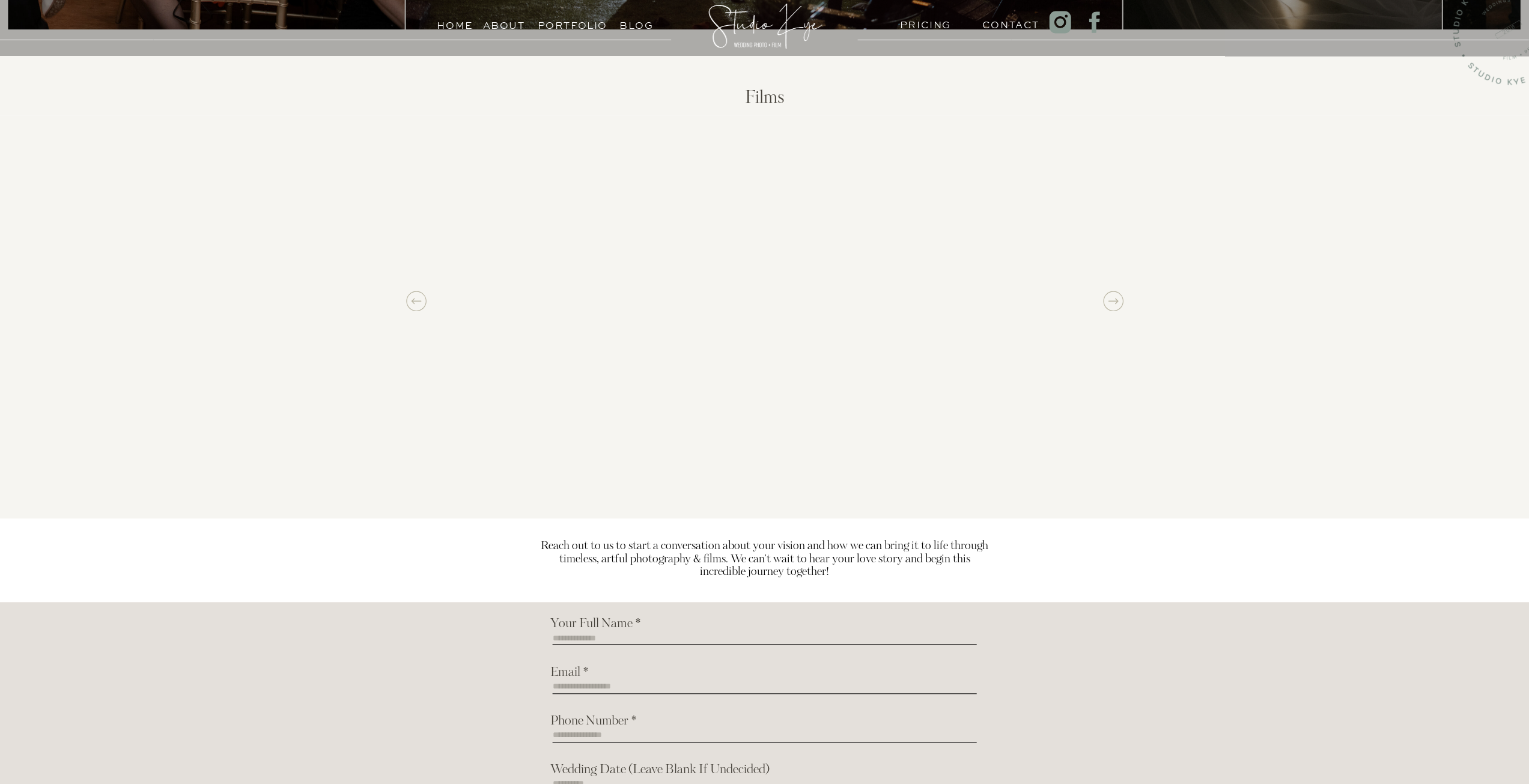
click at [1110, 301] on icon at bounding box center [1113, 300] width 10 height 6
click at [1113, 308] on icon at bounding box center [1113, 301] width 24 height 24
click at [1111, 308] on icon at bounding box center [1113, 301] width 24 height 24
click at [1102, 306] on icon at bounding box center [1113, 301] width 24 height 24
click at [1108, 304] on icon at bounding box center [1113, 301] width 24 height 24
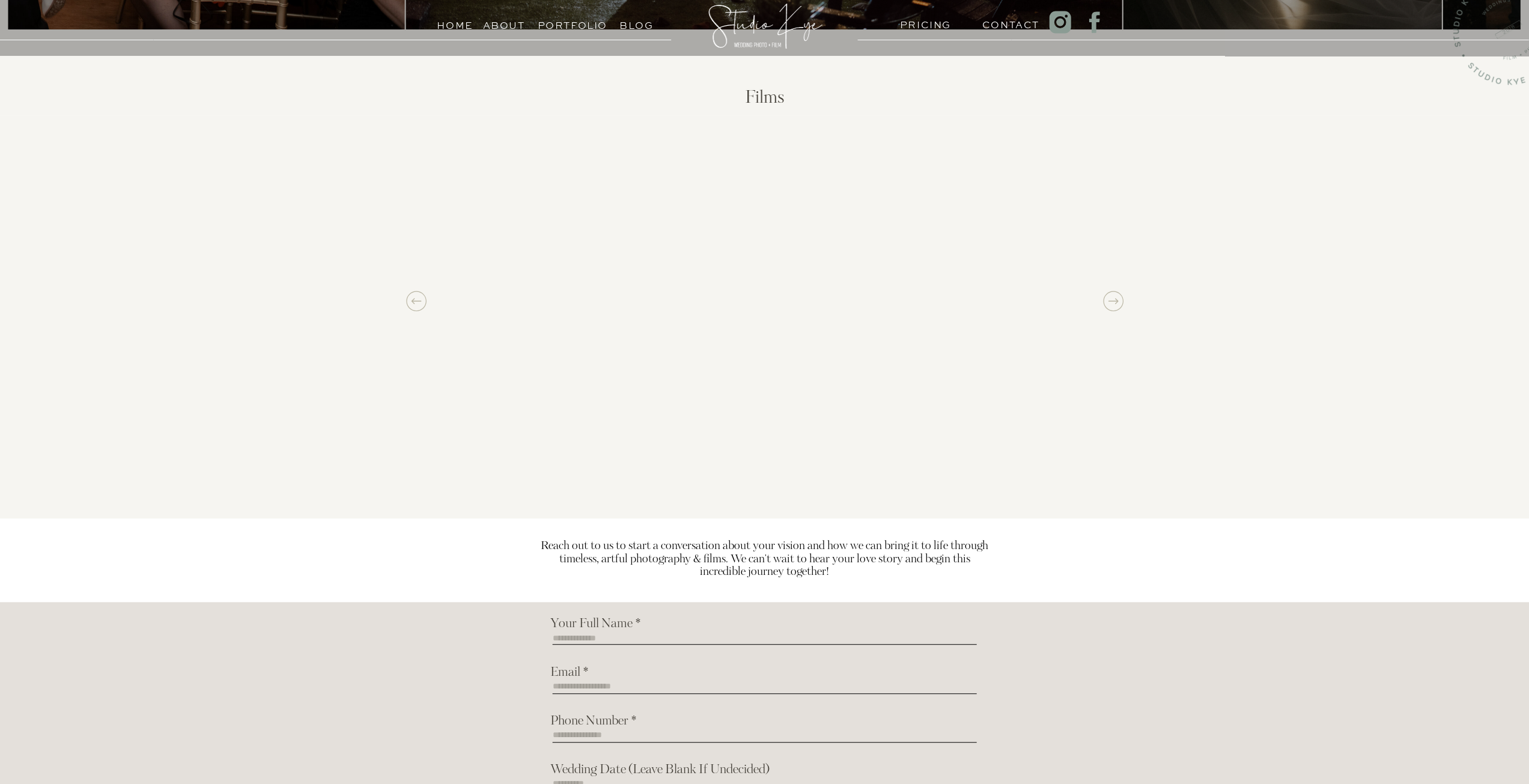
click at [1111, 301] on icon at bounding box center [1113, 300] width 10 height 6
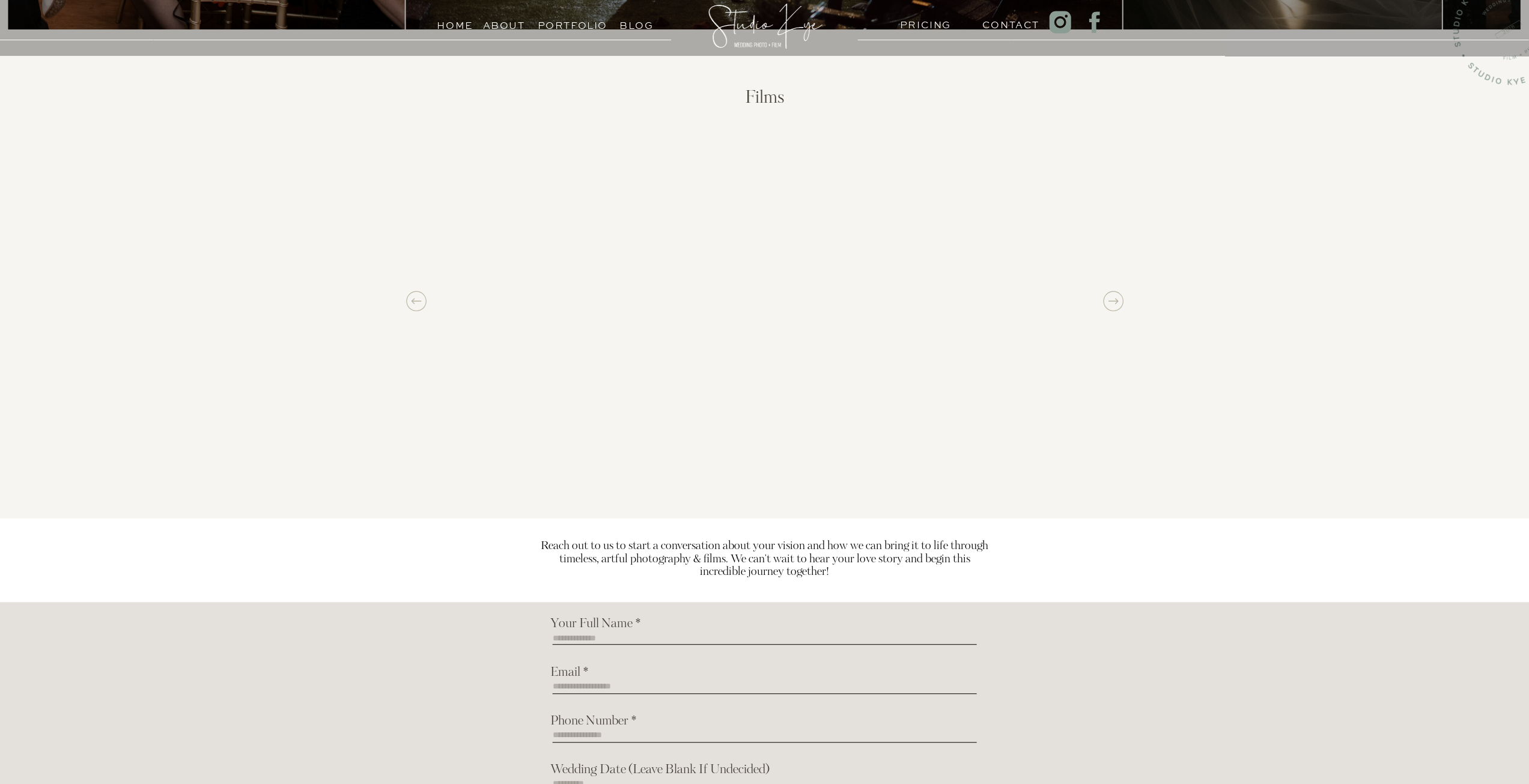
click at [1111, 301] on icon at bounding box center [1113, 300] width 10 height 6
click at [1115, 298] on icon at bounding box center [1113, 301] width 24 height 24
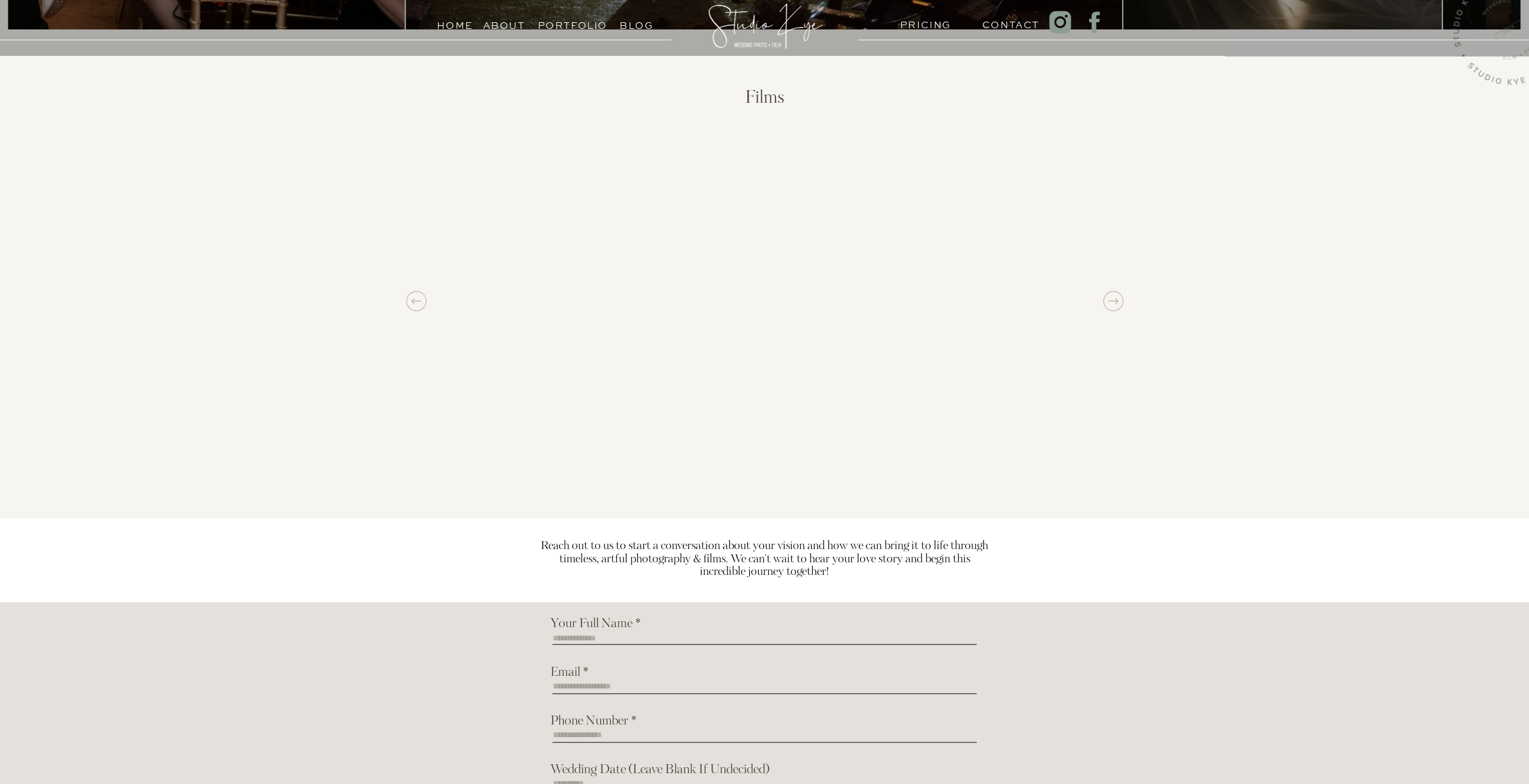
click at [1115, 298] on icon at bounding box center [1113, 301] width 24 height 24
click at [1329, 310] on div "Home About PRICING Contact Portfolio Blog Films Photos Reach out to us to start…" at bounding box center [764, 202] width 1529 height 2326
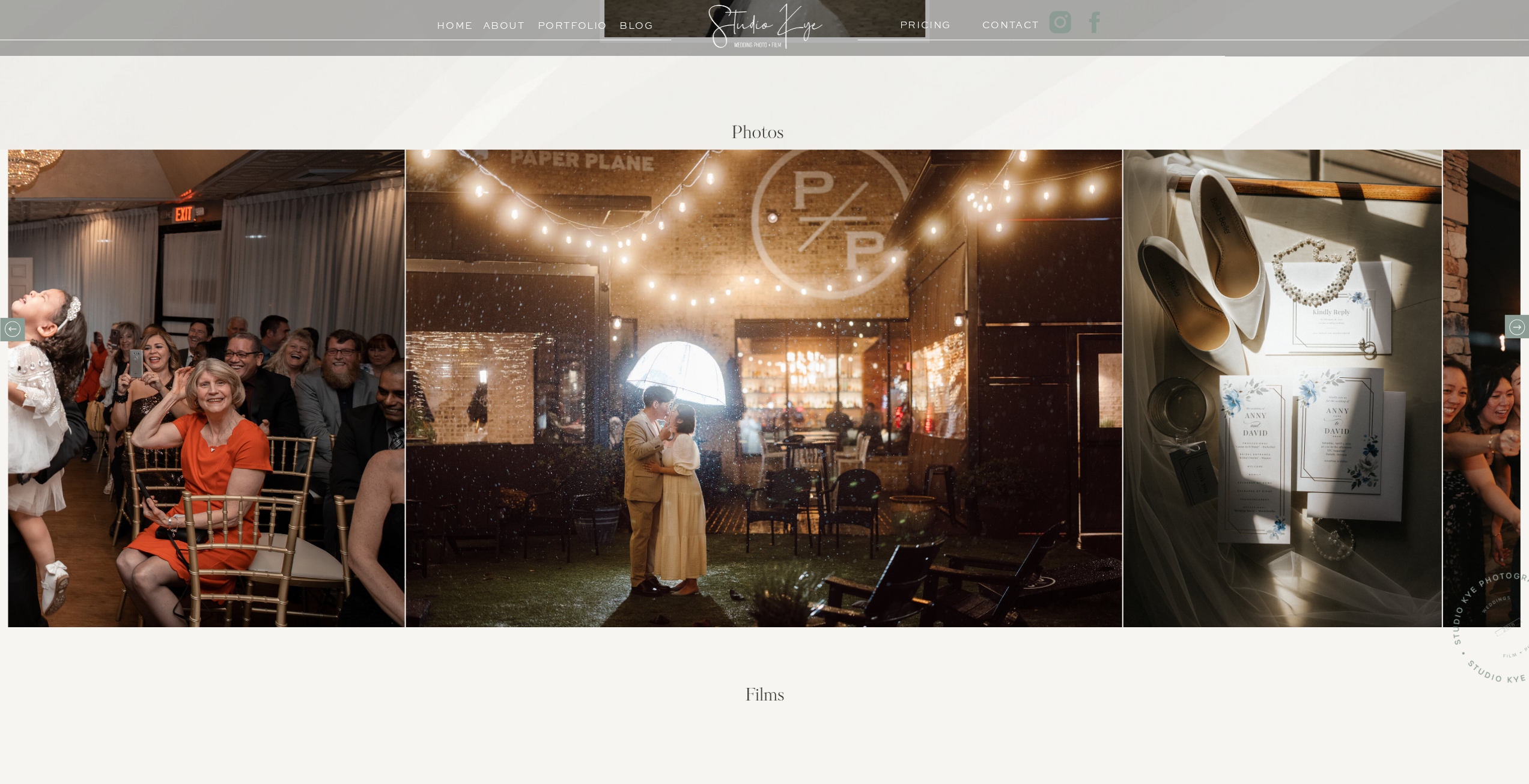
scroll to position [360, 0]
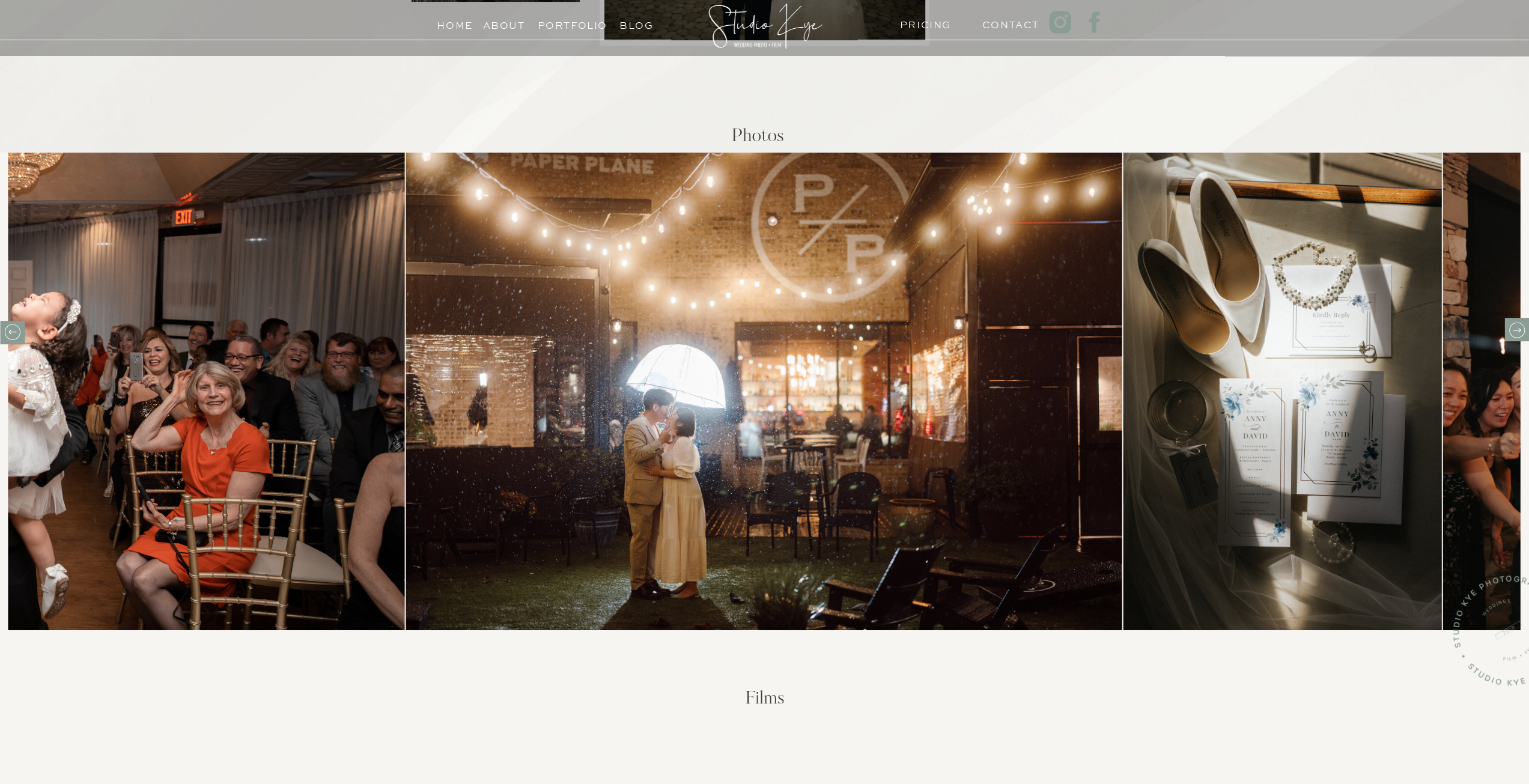
click at [1508, 328] on icon at bounding box center [1516, 330] width 19 height 19
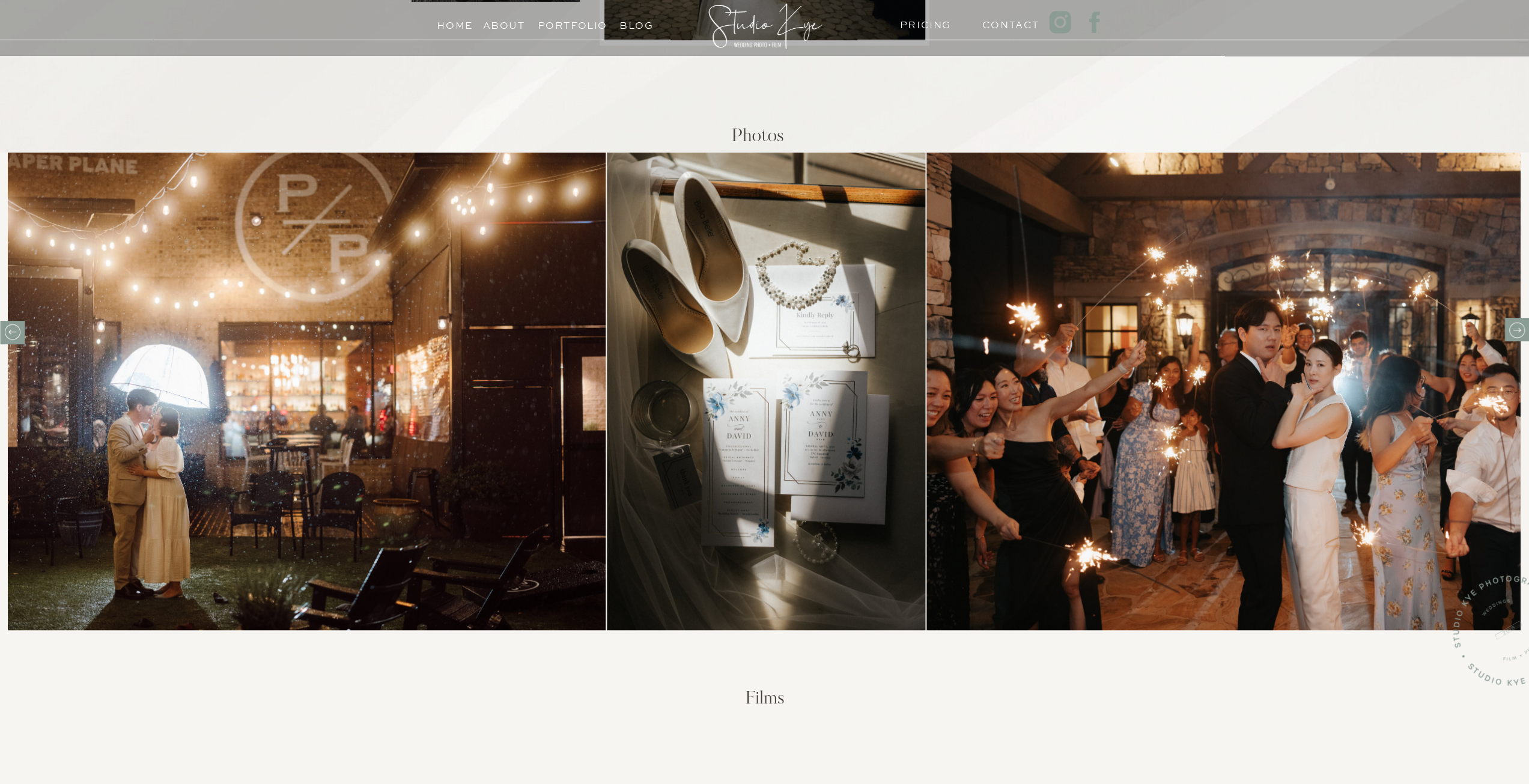
click at [1508, 328] on icon at bounding box center [1516, 330] width 19 height 19
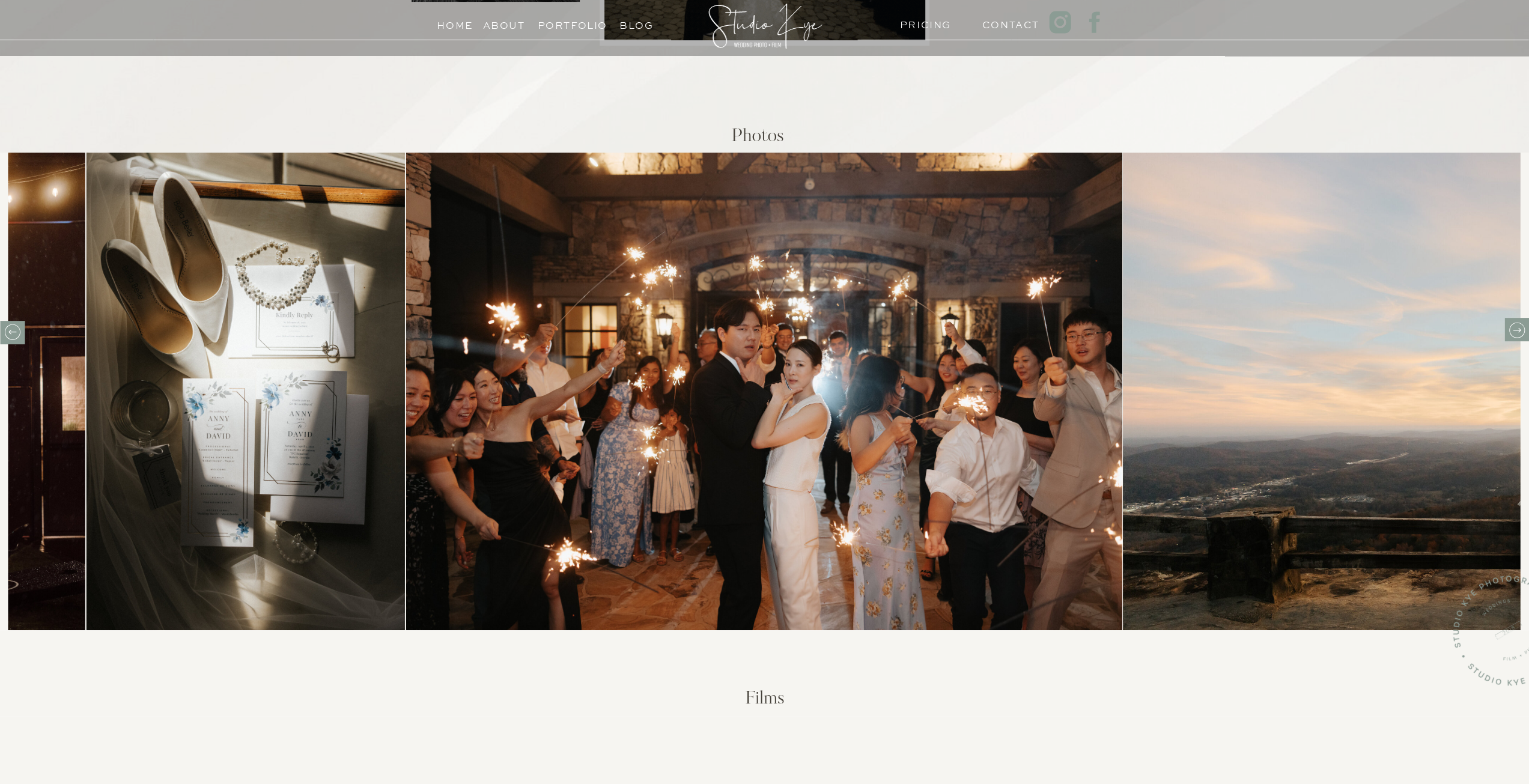
click at [1508, 328] on icon at bounding box center [1516, 330] width 19 height 19
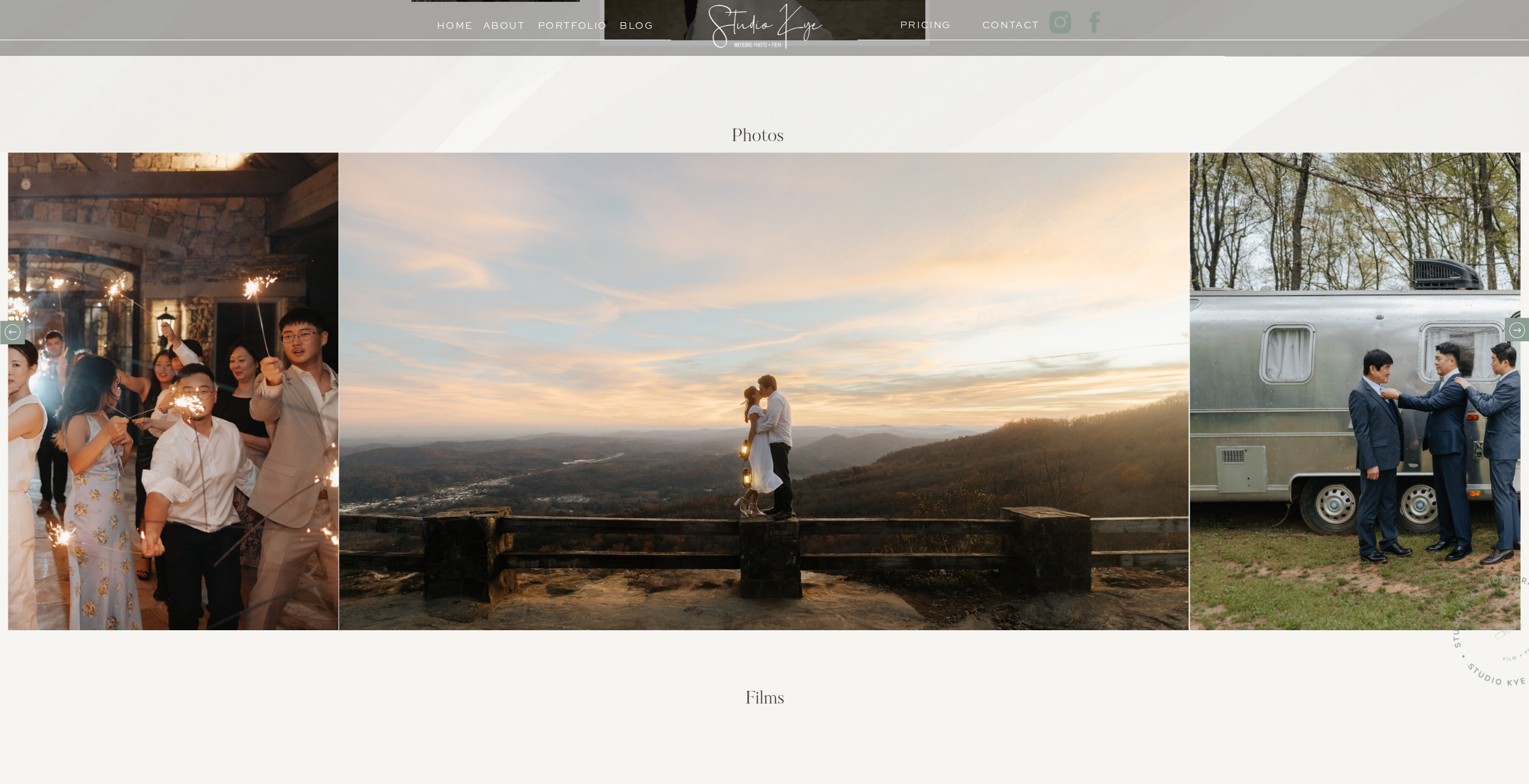
click at [1508, 328] on icon at bounding box center [1516, 330] width 19 height 19
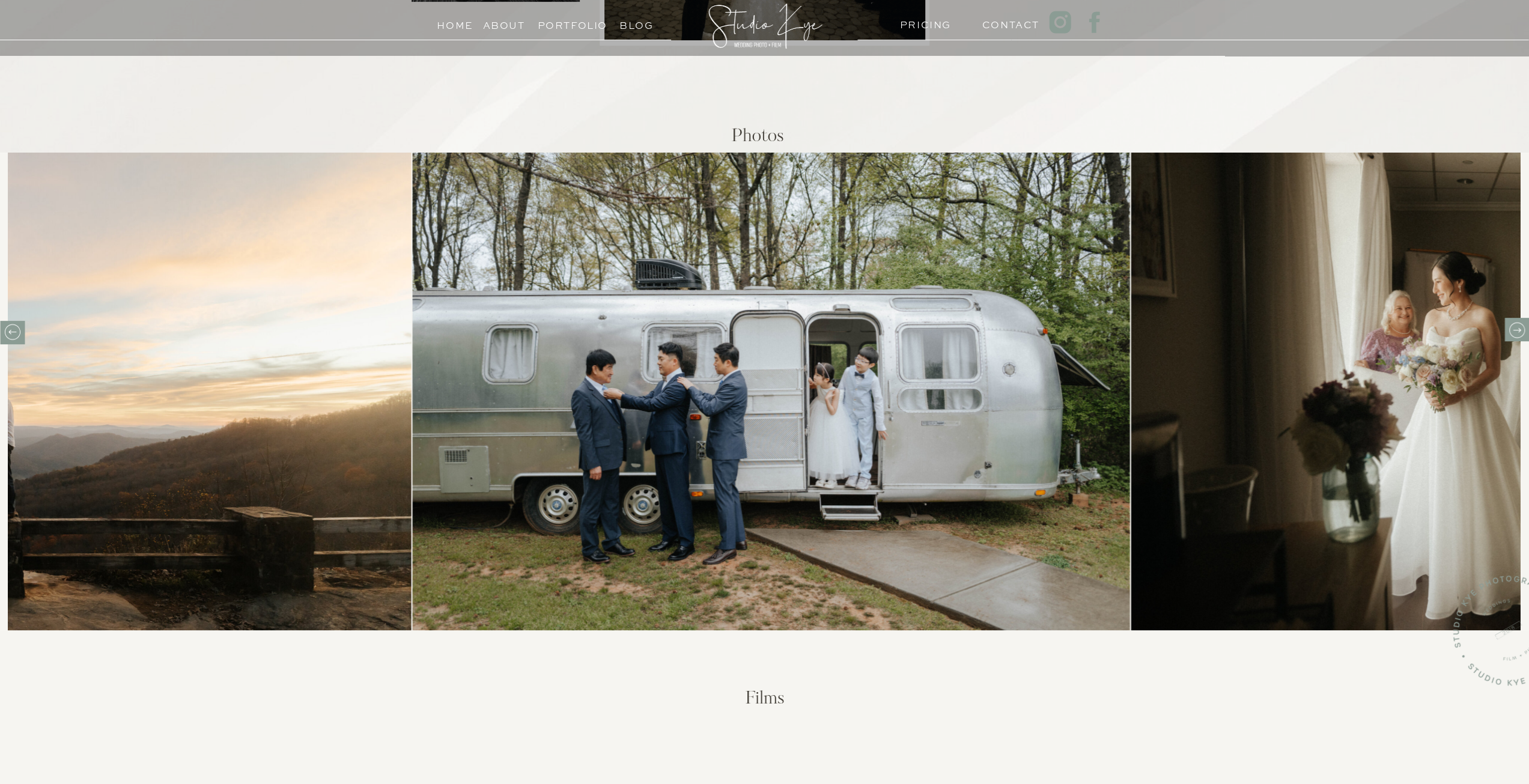
click at [1508, 328] on icon at bounding box center [1516, 330] width 19 height 19
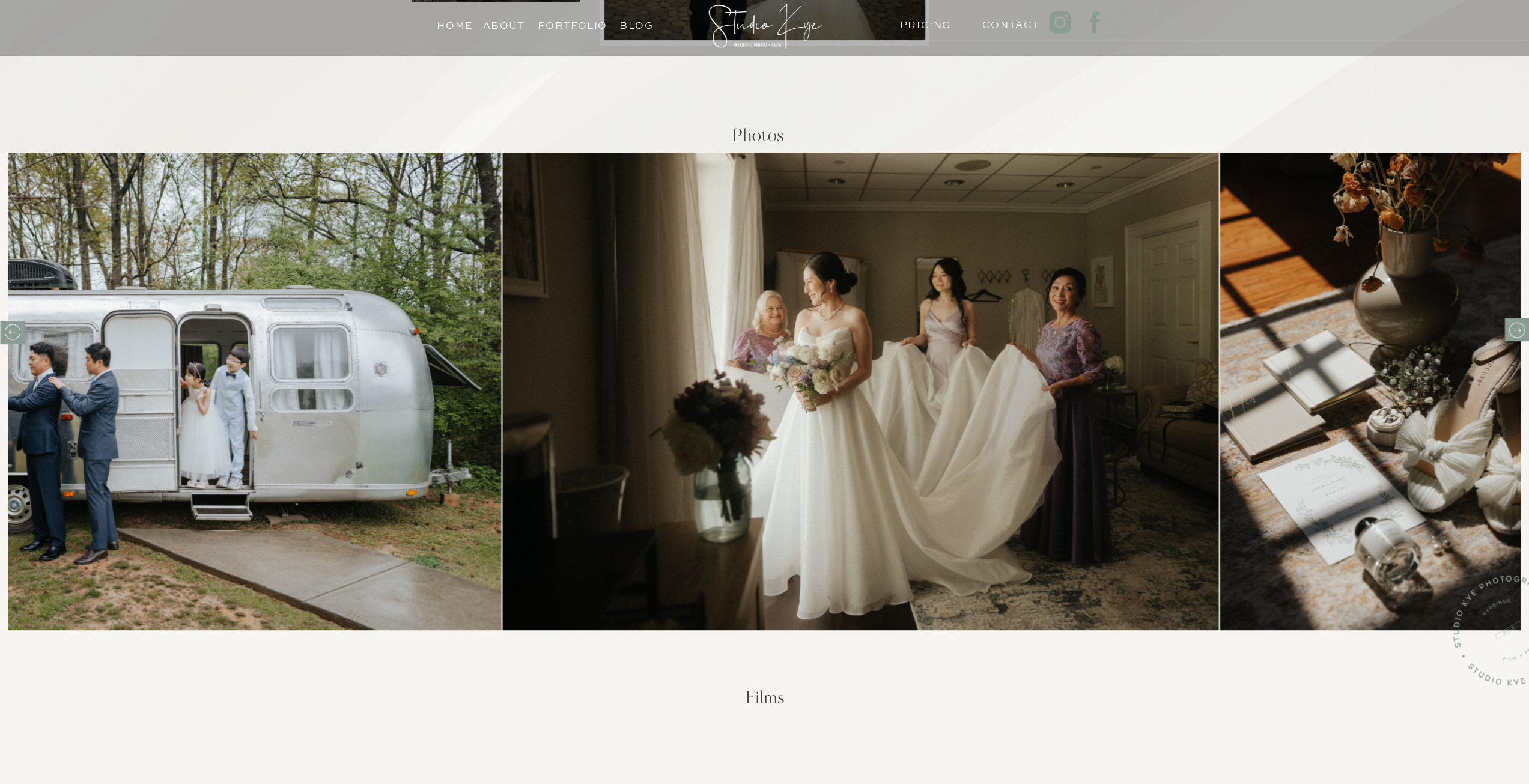
click at [1508, 328] on icon at bounding box center [1516, 330] width 19 height 19
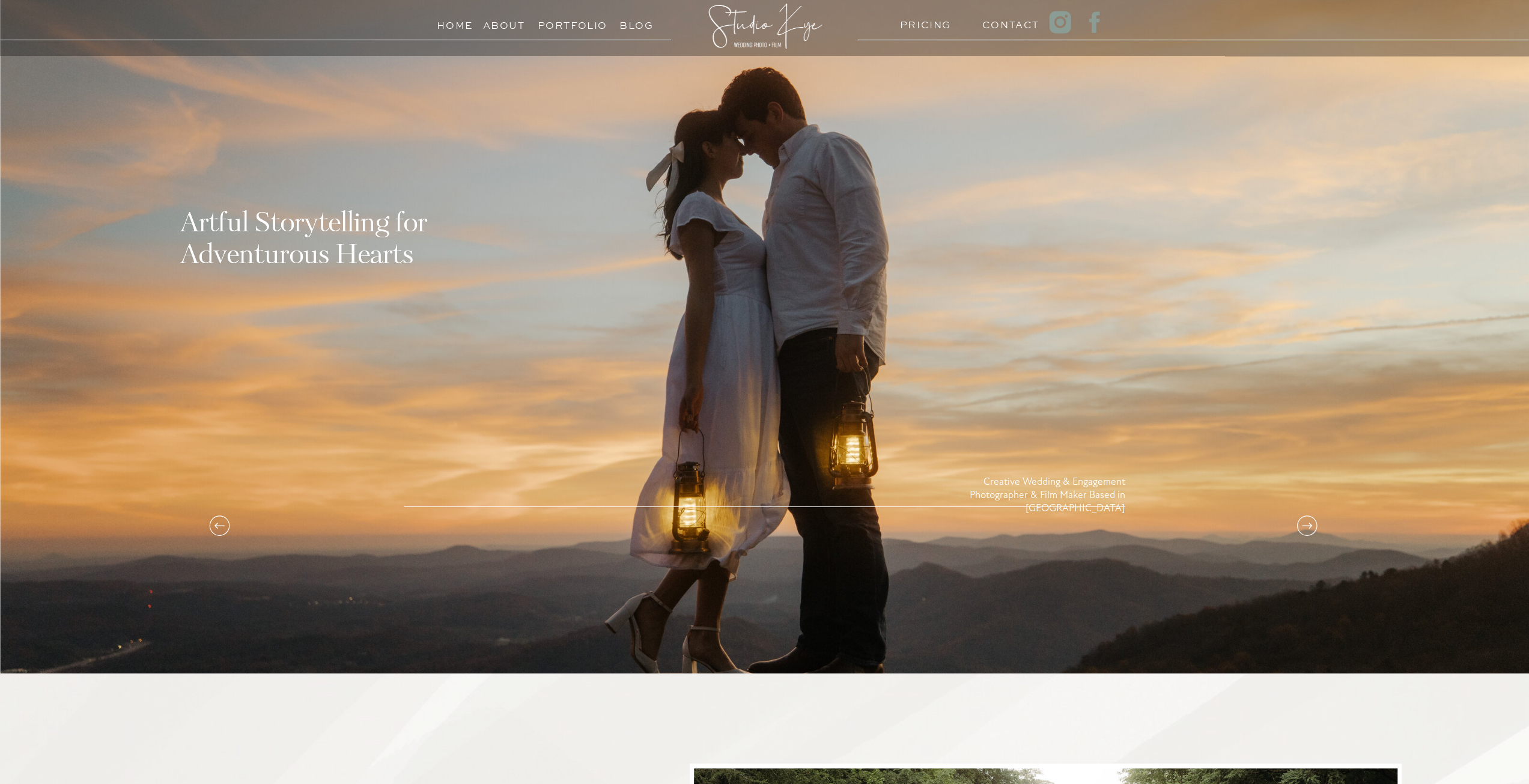
click at [586, 27] on h3 "Portfolio" at bounding box center [565, 22] width 55 height 11
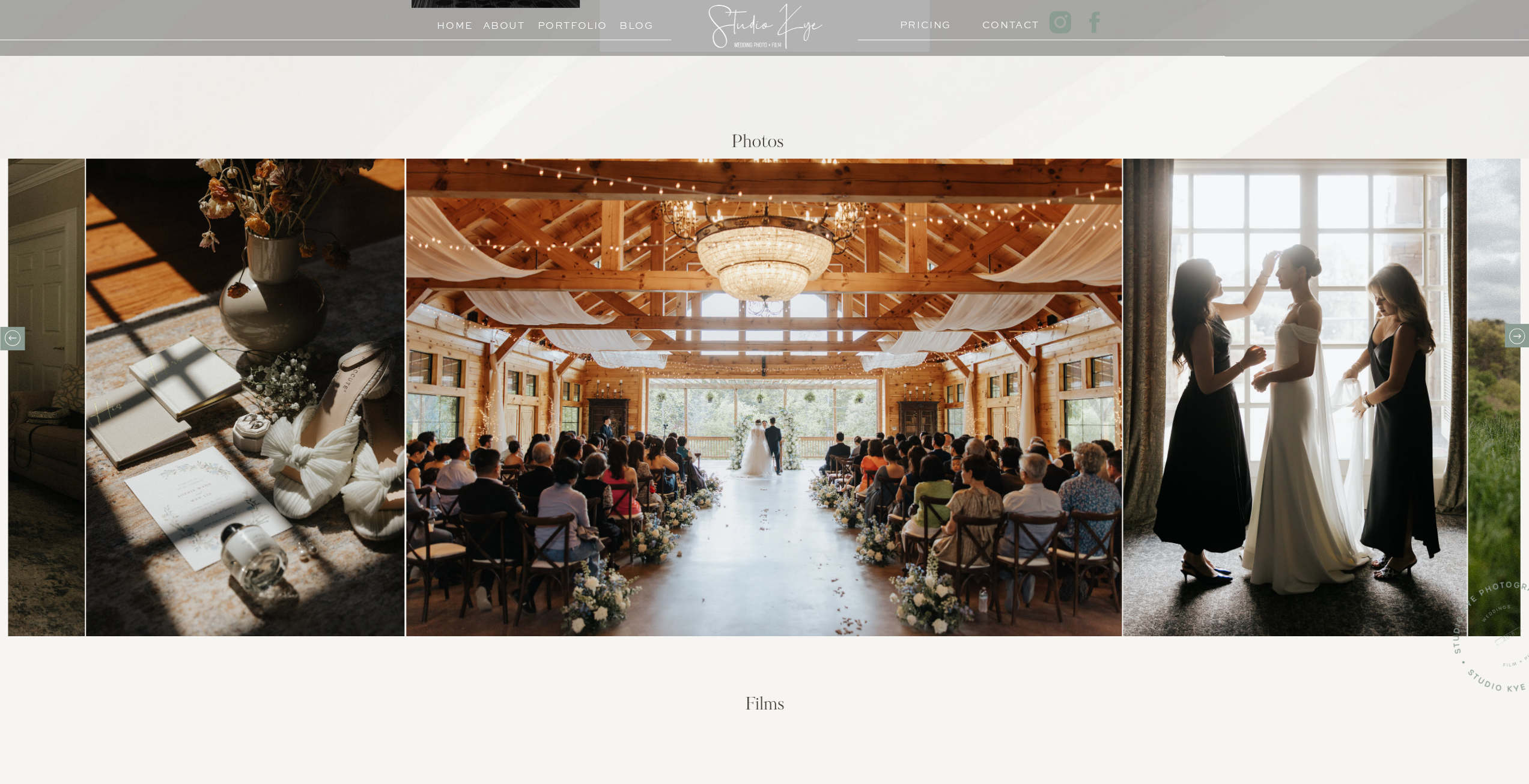
scroll to position [360, 0]
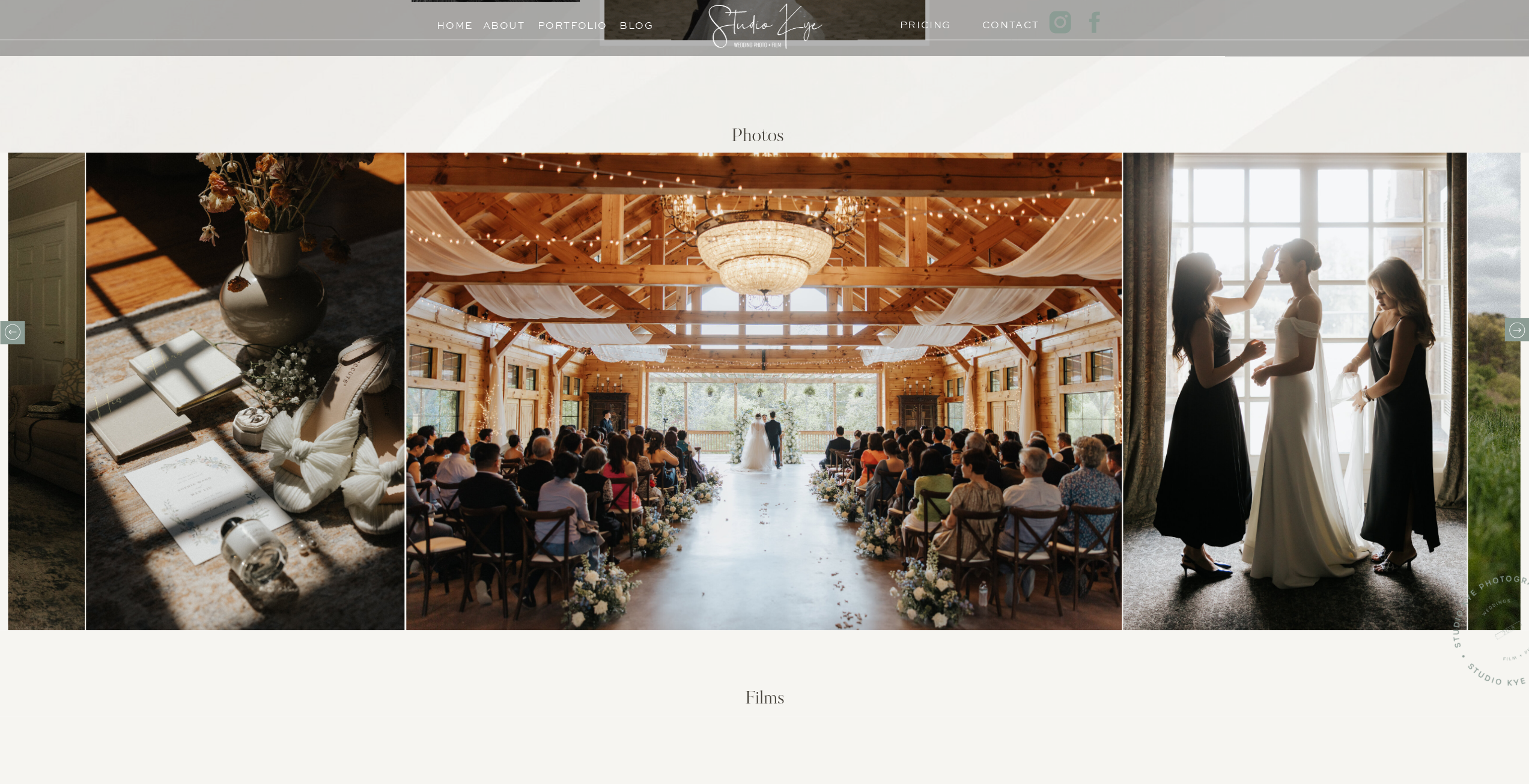
click at [1514, 334] on icon at bounding box center [1516, 330] width 19 height 19
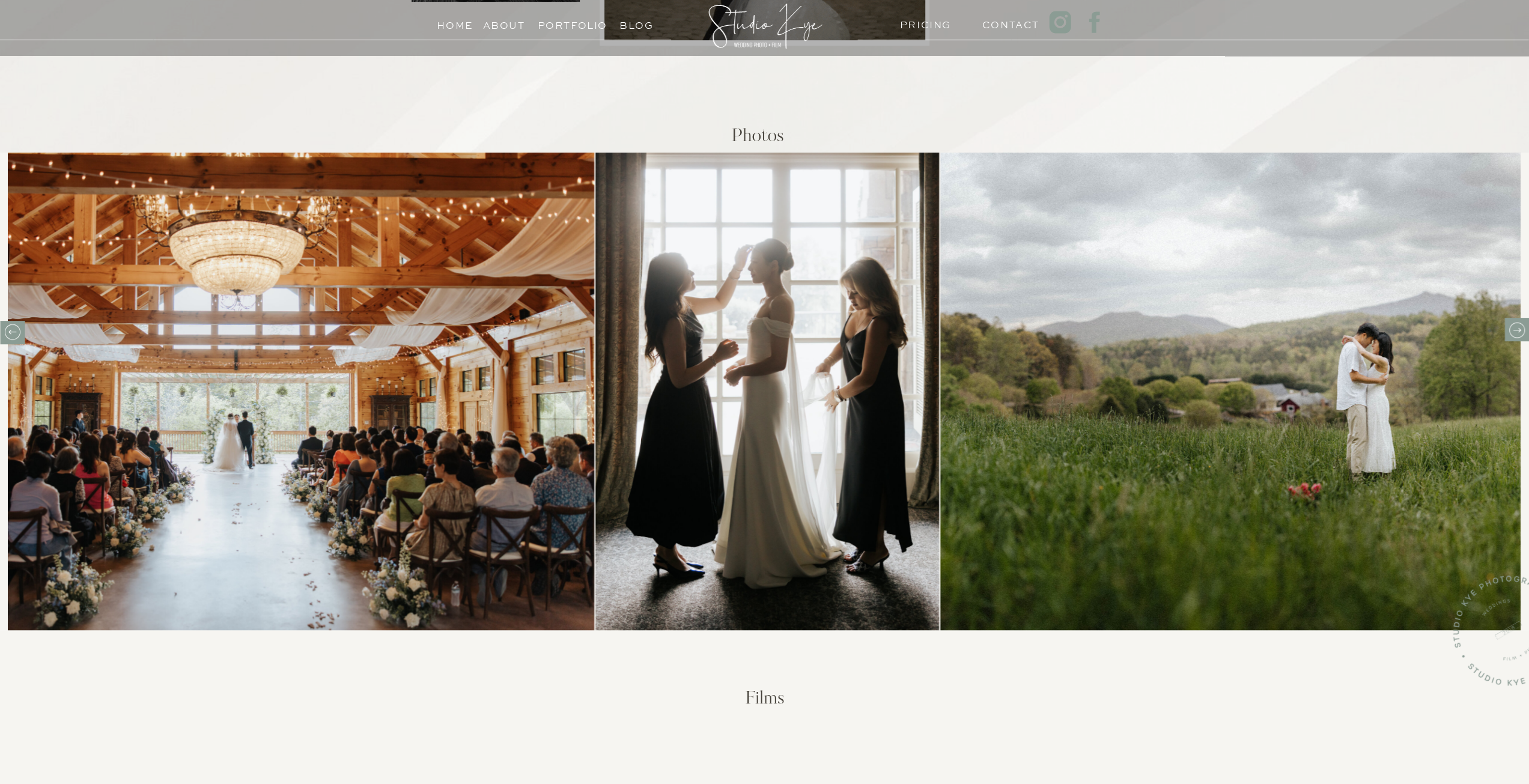
click at [1514, 334] on icon at bounding box center [1516, 330] width 19 height 19
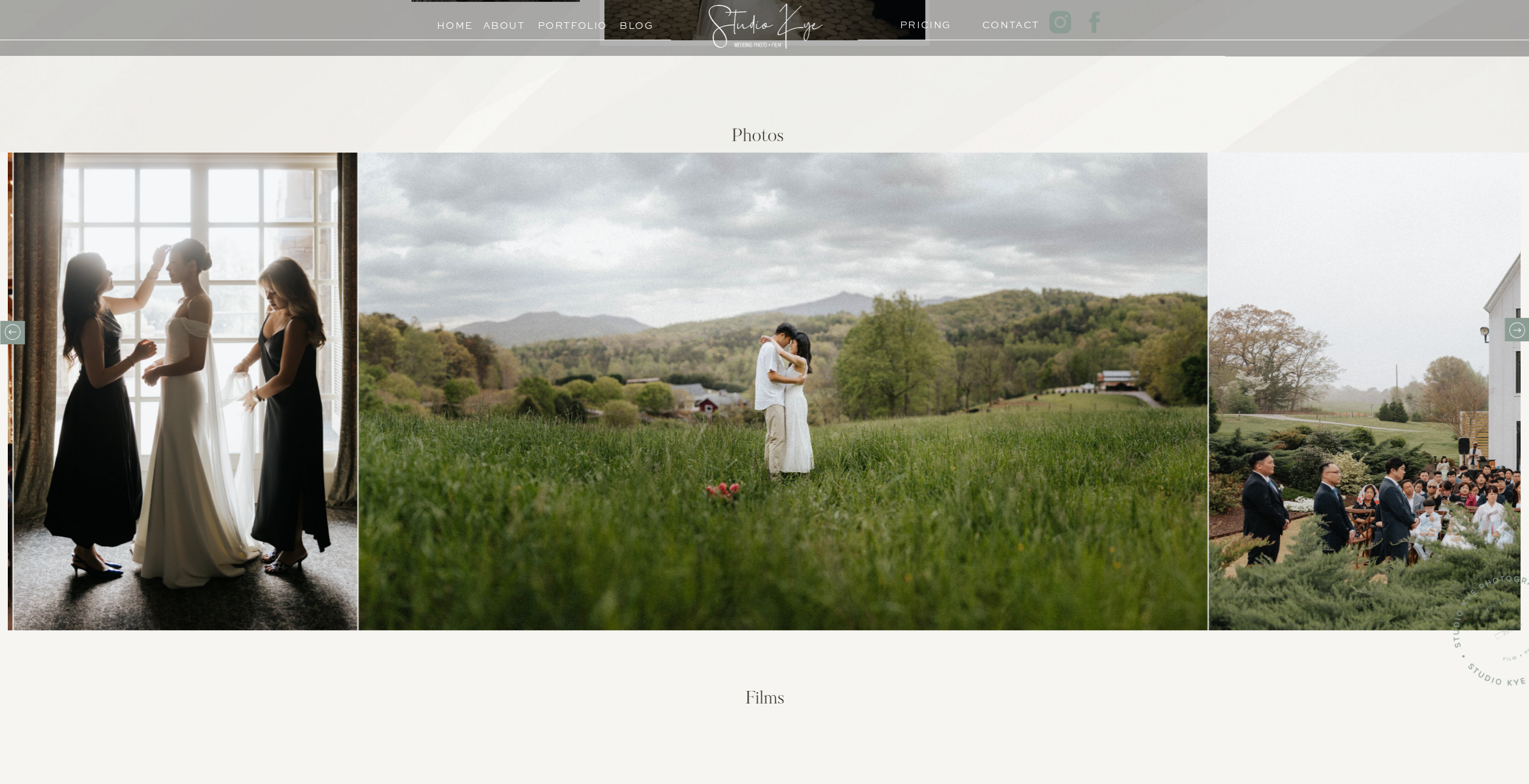
click at [1514, 334] on icon at bounding box center [1516, 330] width 19 height 19
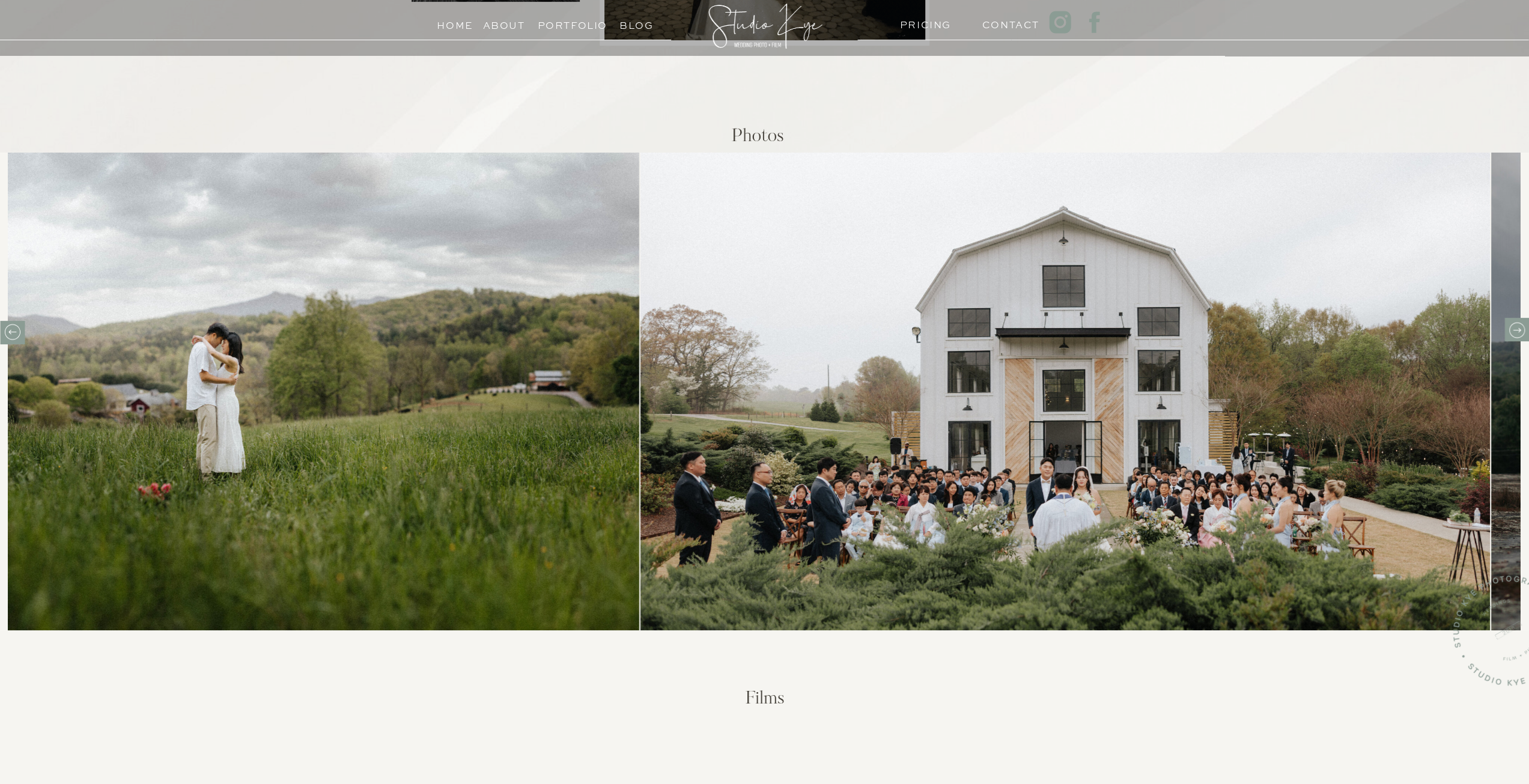
click at [1514, 334] on icon at bounding box center [1516, 330] width 19 height 19
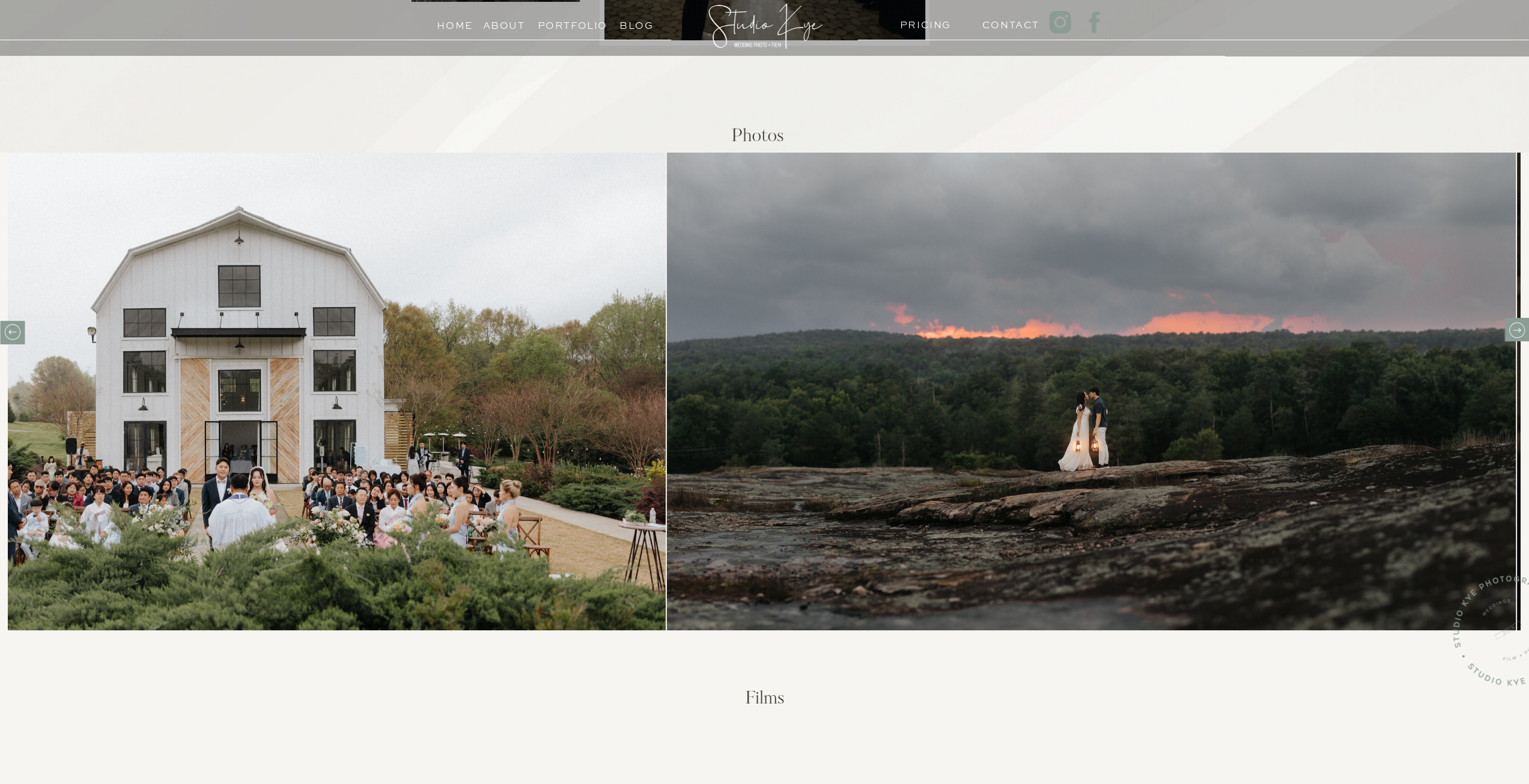
click at [1514, 334] on icon at bounding box center [1516, 330] width 19 height 19
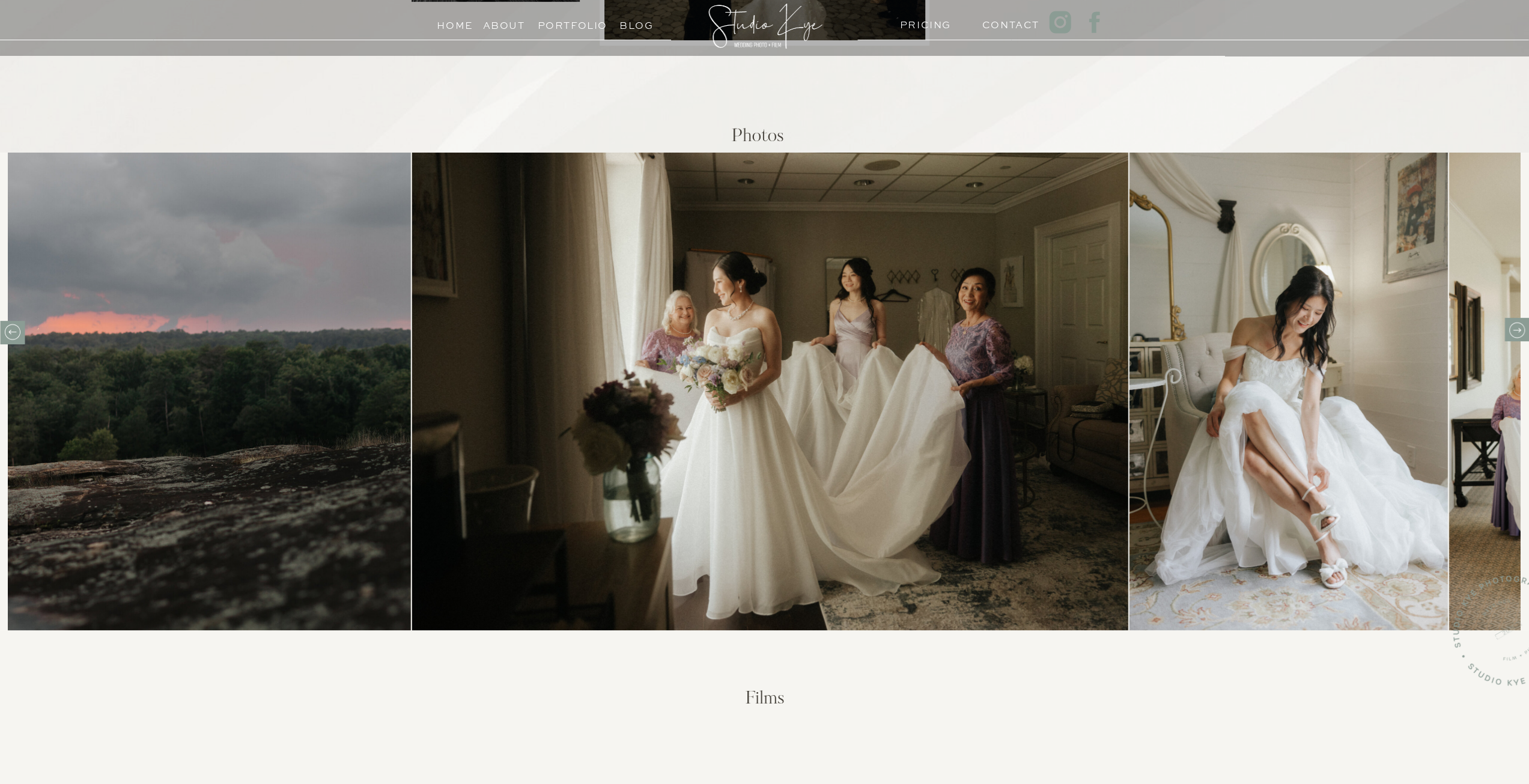
click at [1514, 334] on icon at bounding box center [1516, 330] width 19 height 19
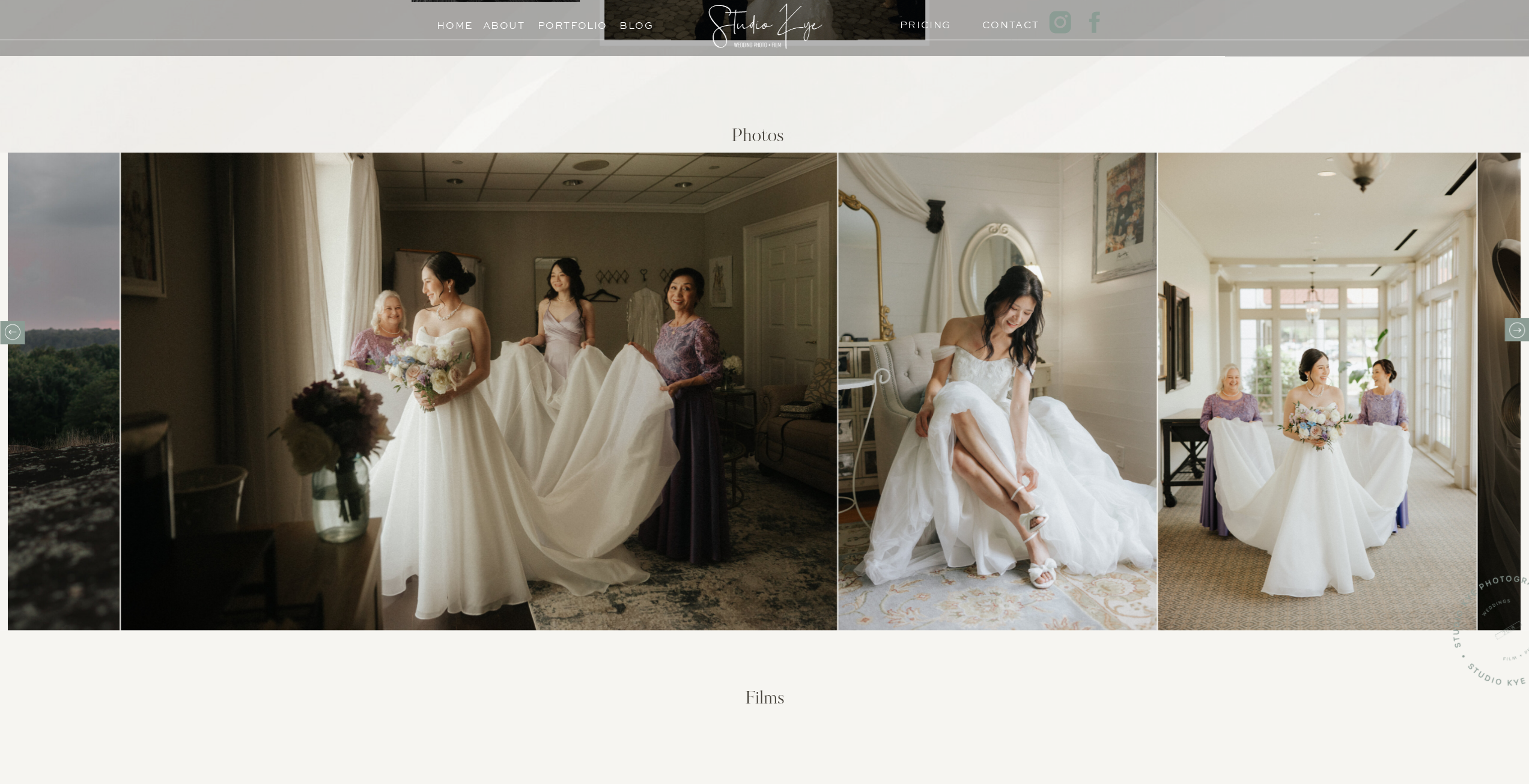
click at [1514, 334] on icon at bounding box center [1516, 330] width 19 height 19
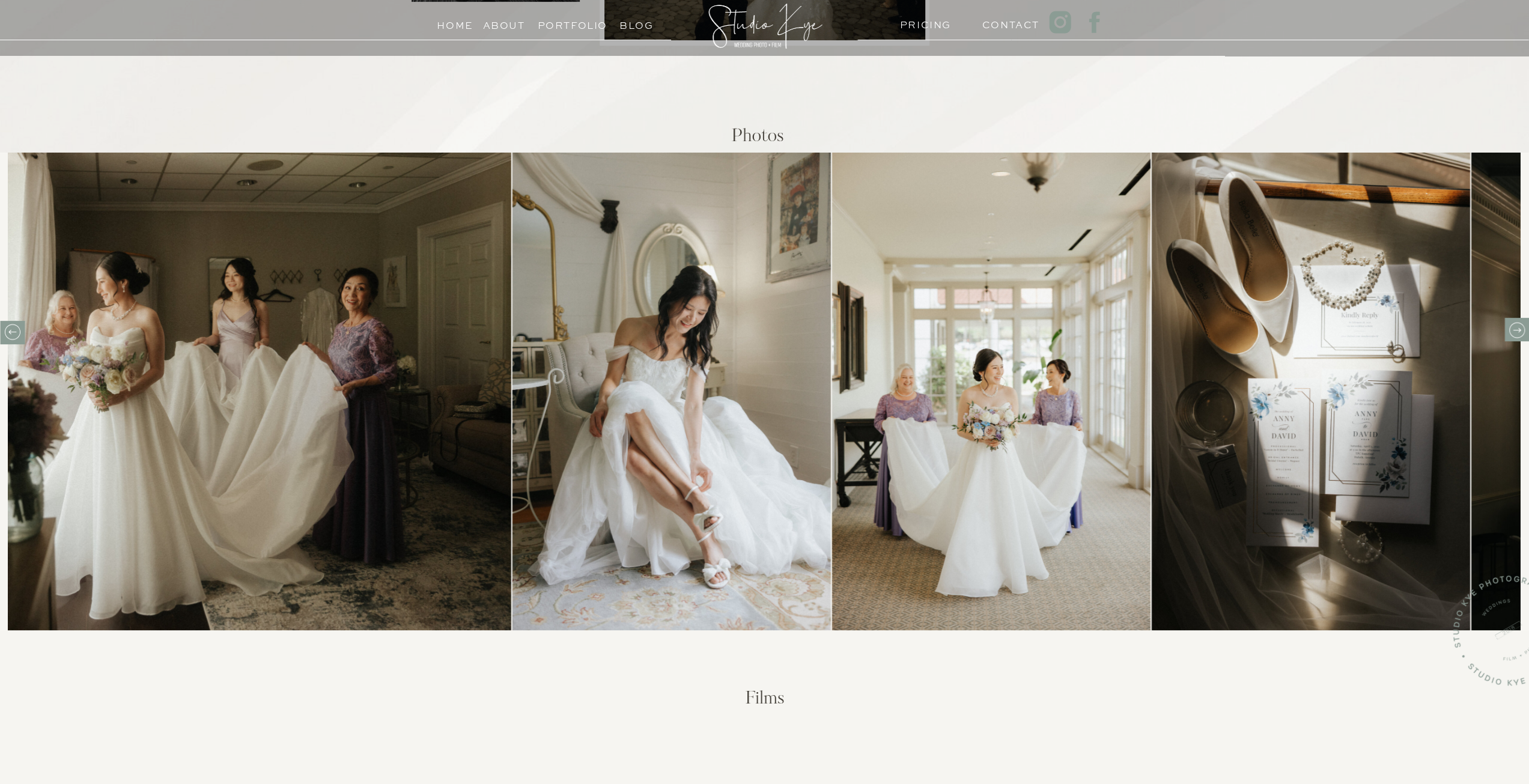
click at [1514, 334] on icon at bounding box center [1516, 330] width 19 height 19
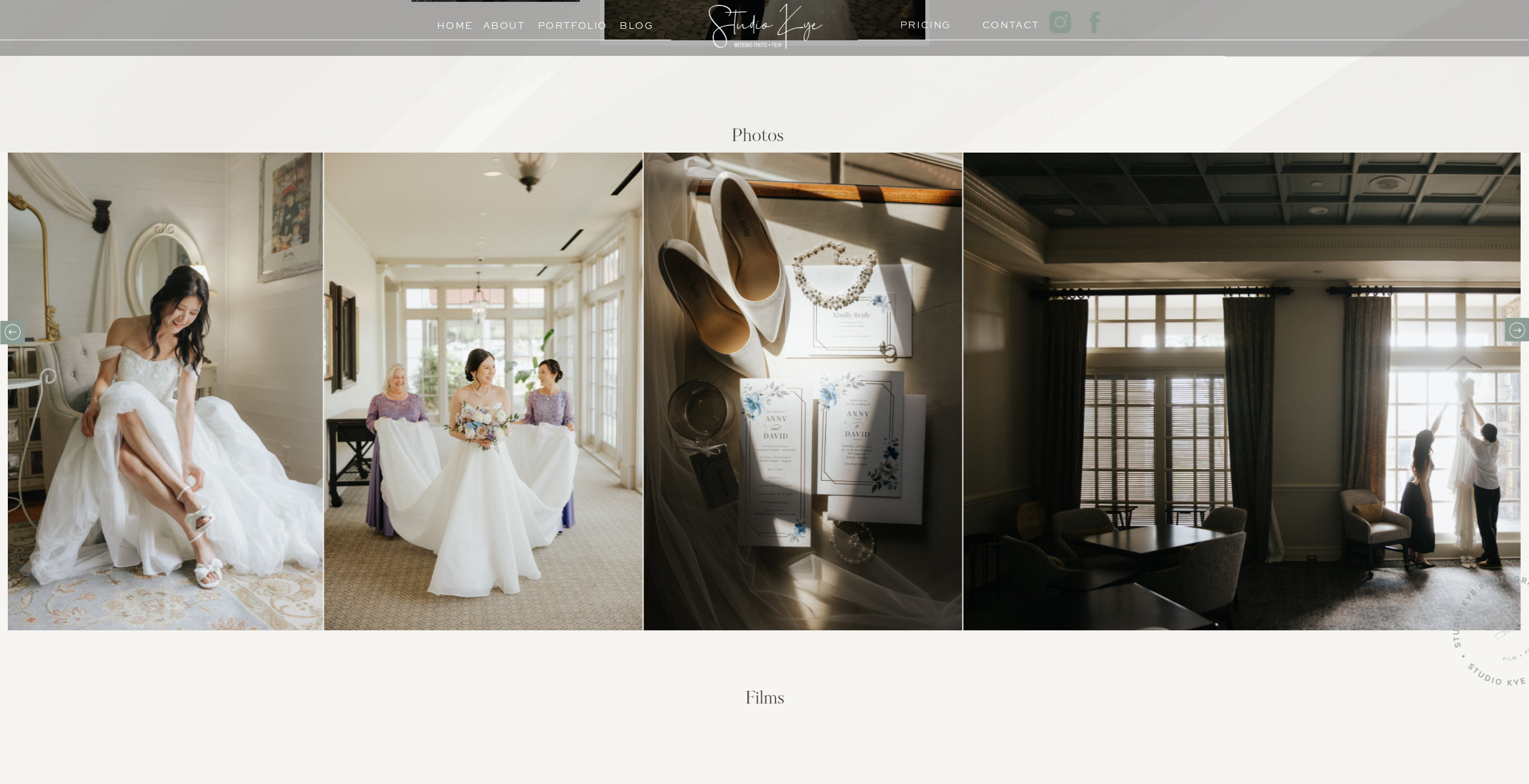
click at [1514, 331] on icon at bounding box center [1516, 330] width 19 height 19
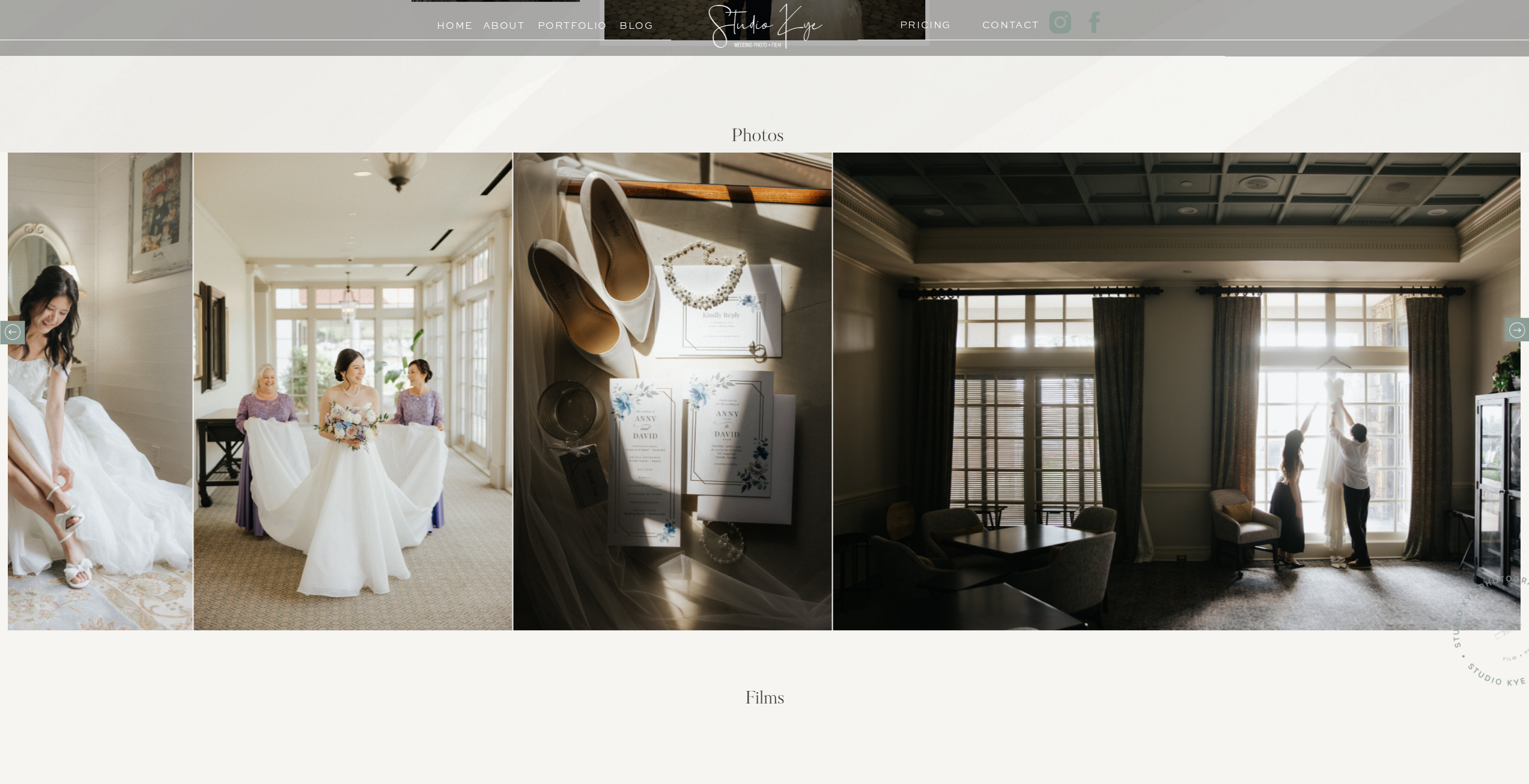
click at [1514, 331] on icon at bounding box center [1516, 330] width 19 height 19
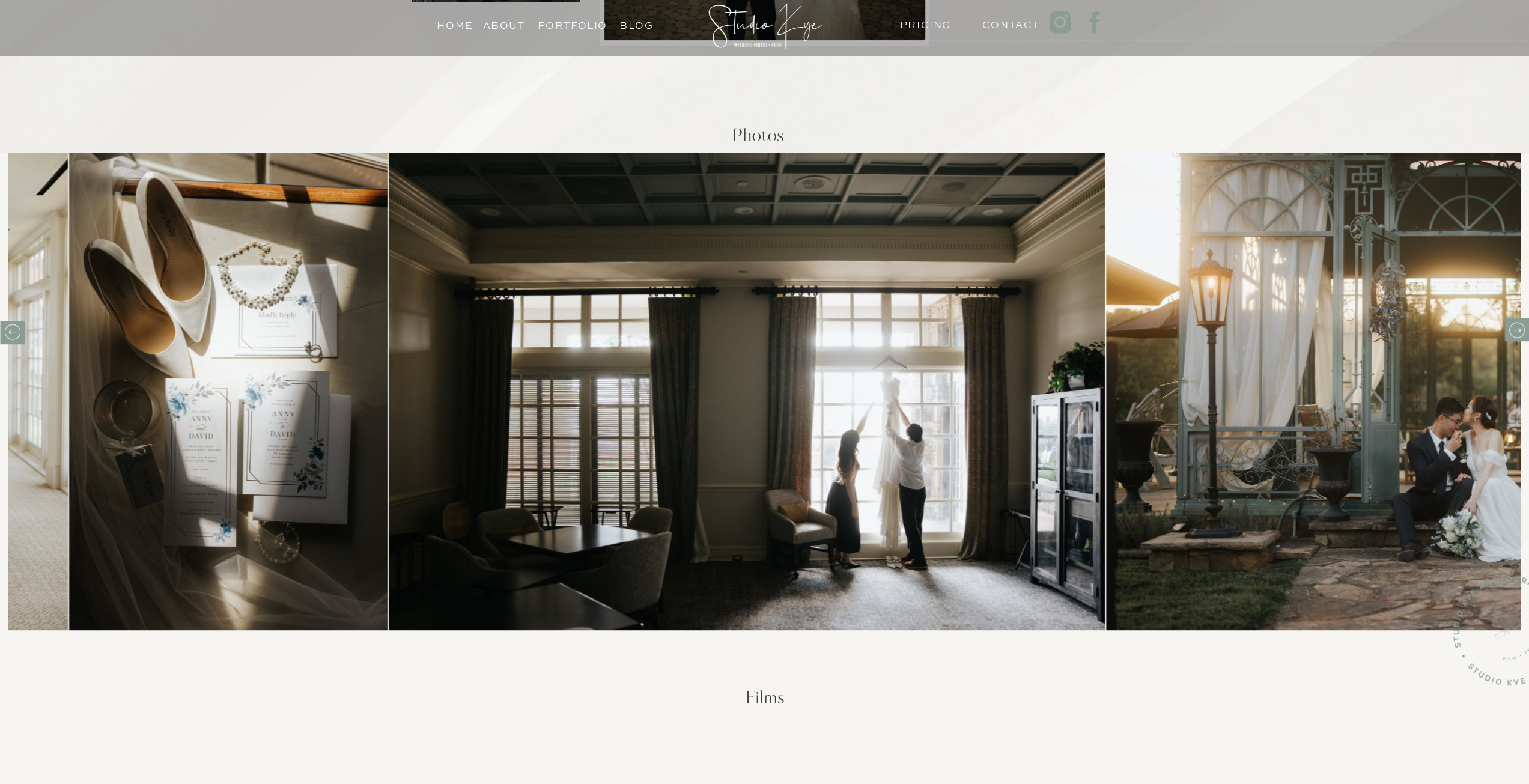
click at [1514, 331] on icon at bounding box center [1516, 330] width 19 height 19
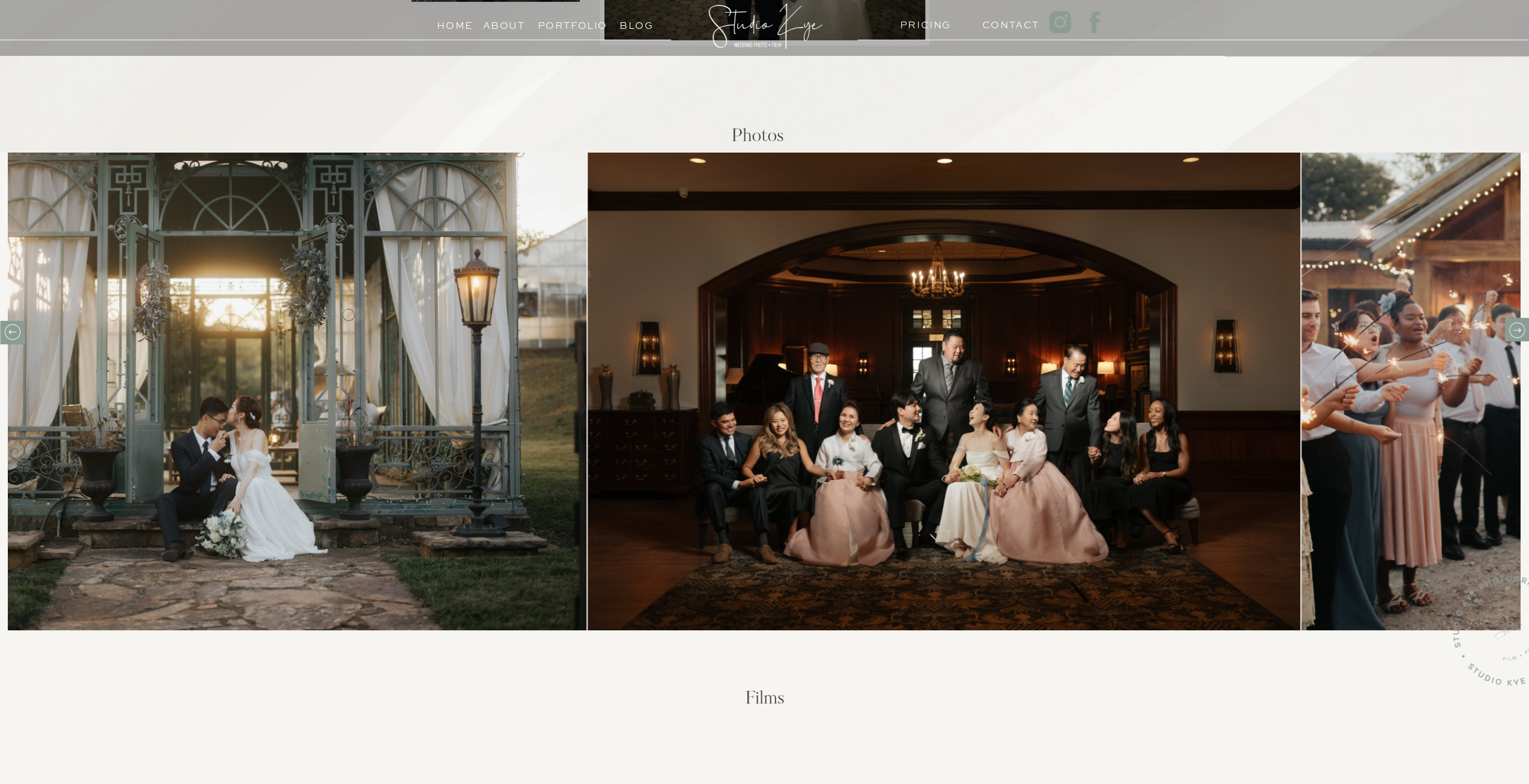
click at [1514, 331] on icon at bounding box center [1516, 330] width 19 height 19
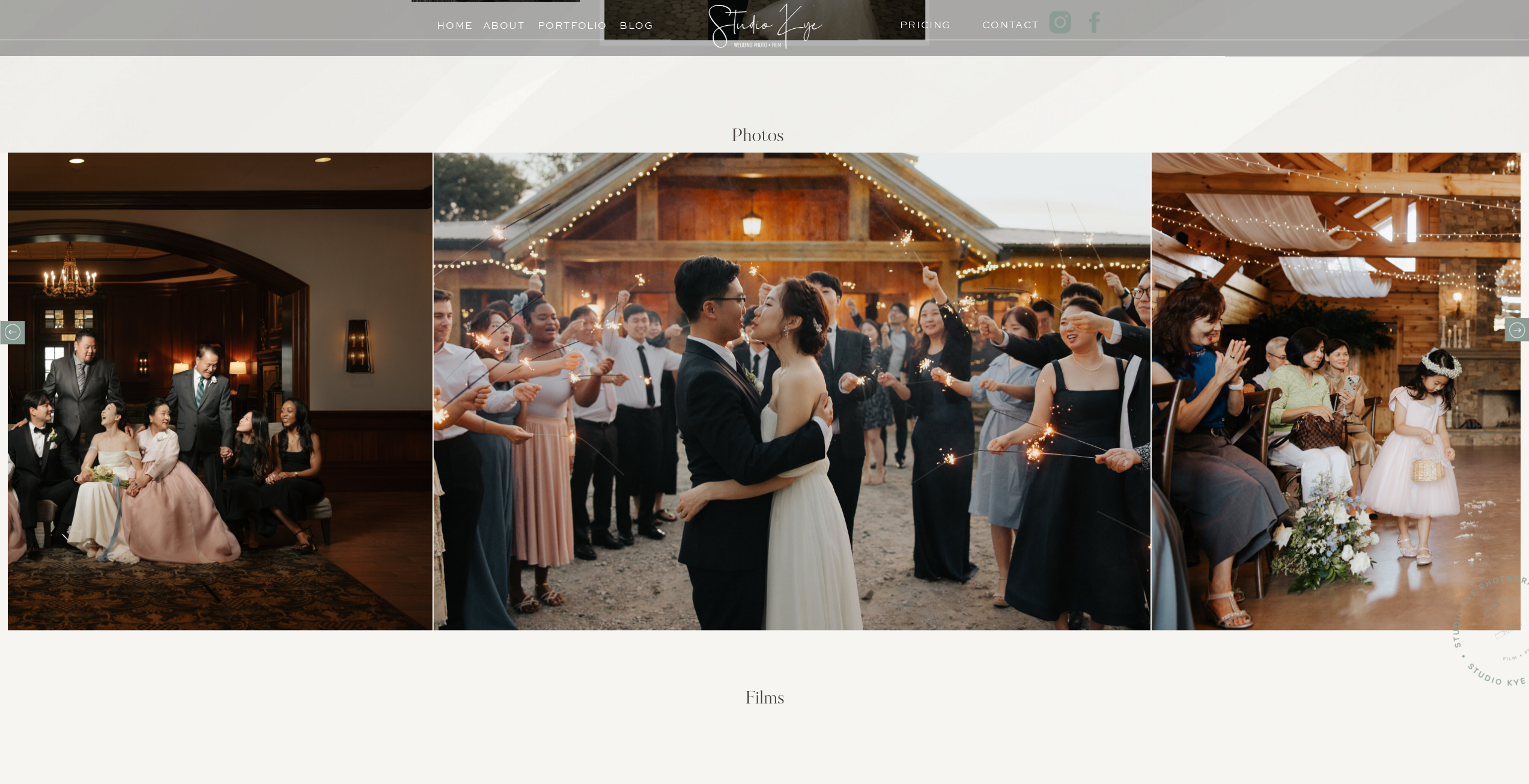
click at [1514, 331] on icon at bounding box center [1516, 330] width 19 height 19
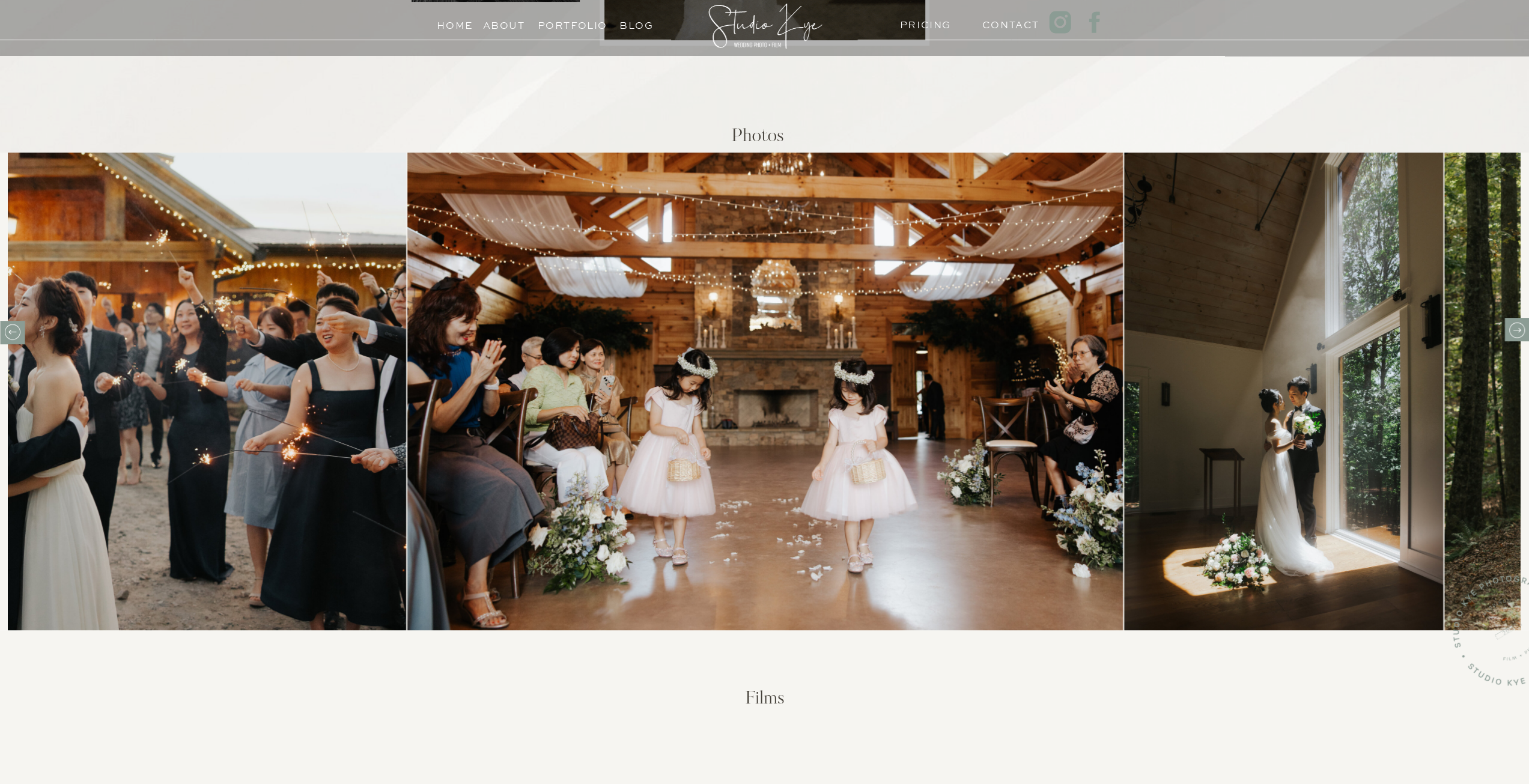
click at [1514, 331] on icon at bounding box center [1516, 330] width 19 height 19
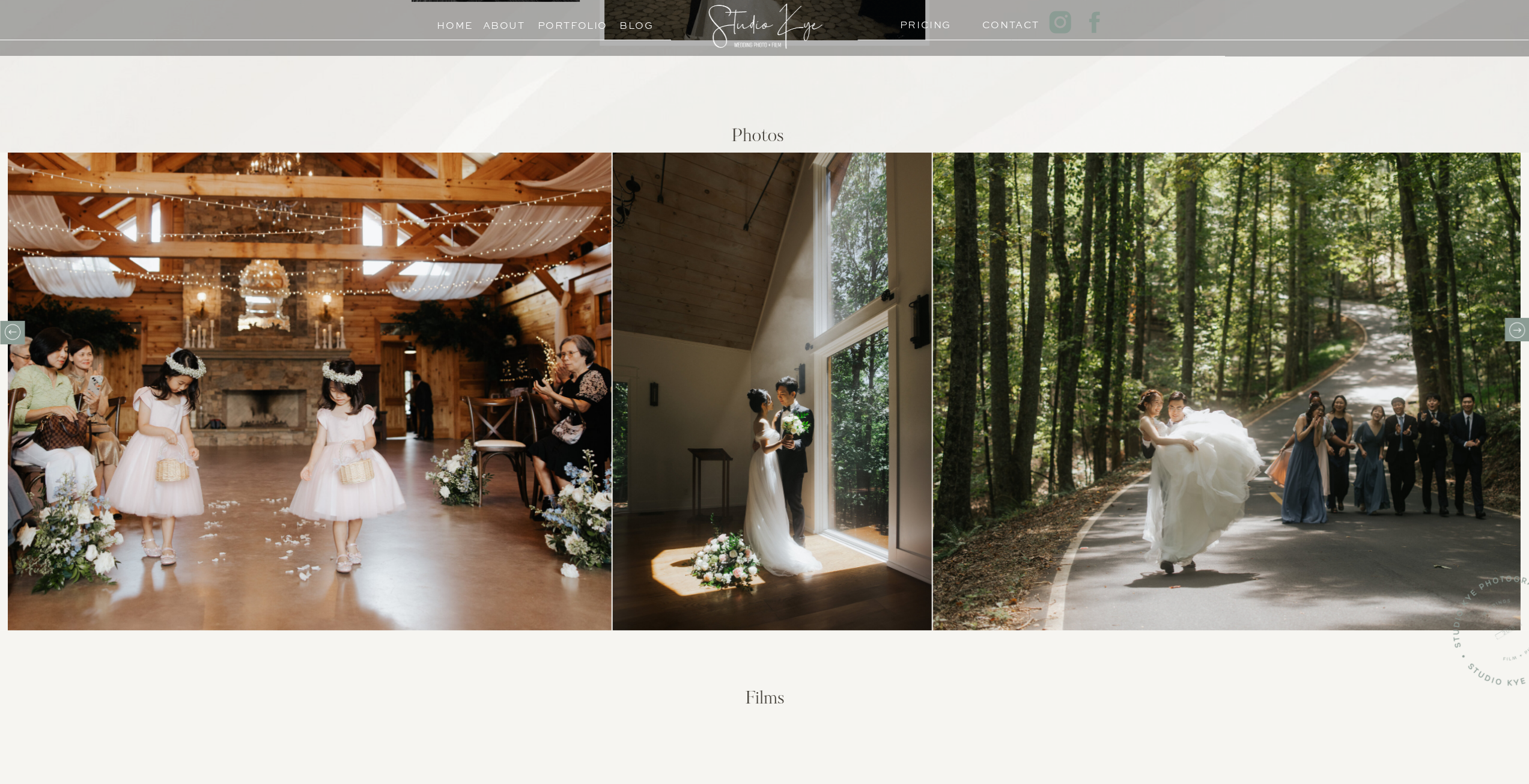
drag, startPoint x: 1514, startPoint y: 328, endPoint x: 1513, endPoint y: 322, distance: 6.1
click at [1513, 323] on icon at bounding box center [1516, 330] width 19 height 19
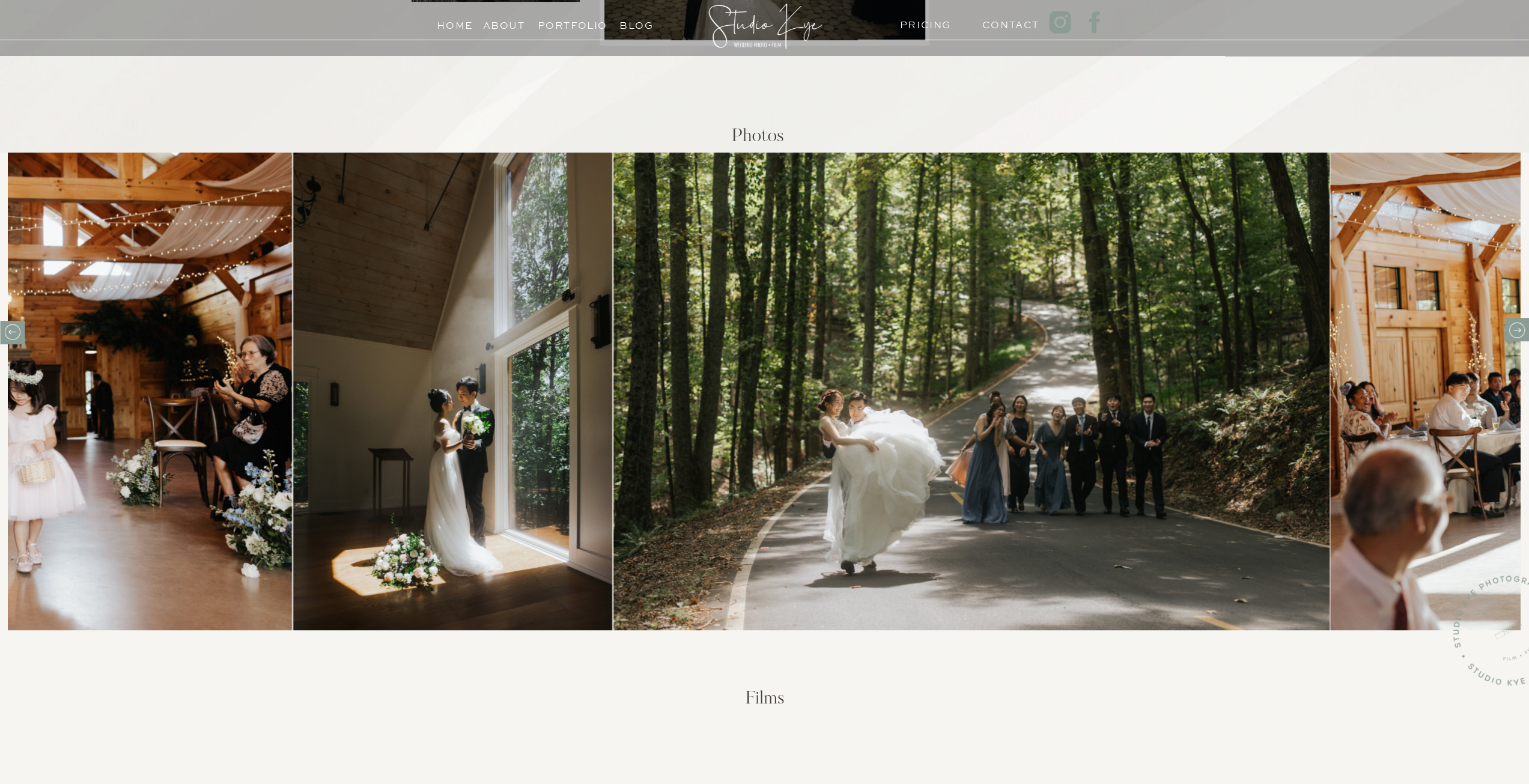
click at [1513, 322] on icon at bounding box center [1516, 330] width 19 height 19
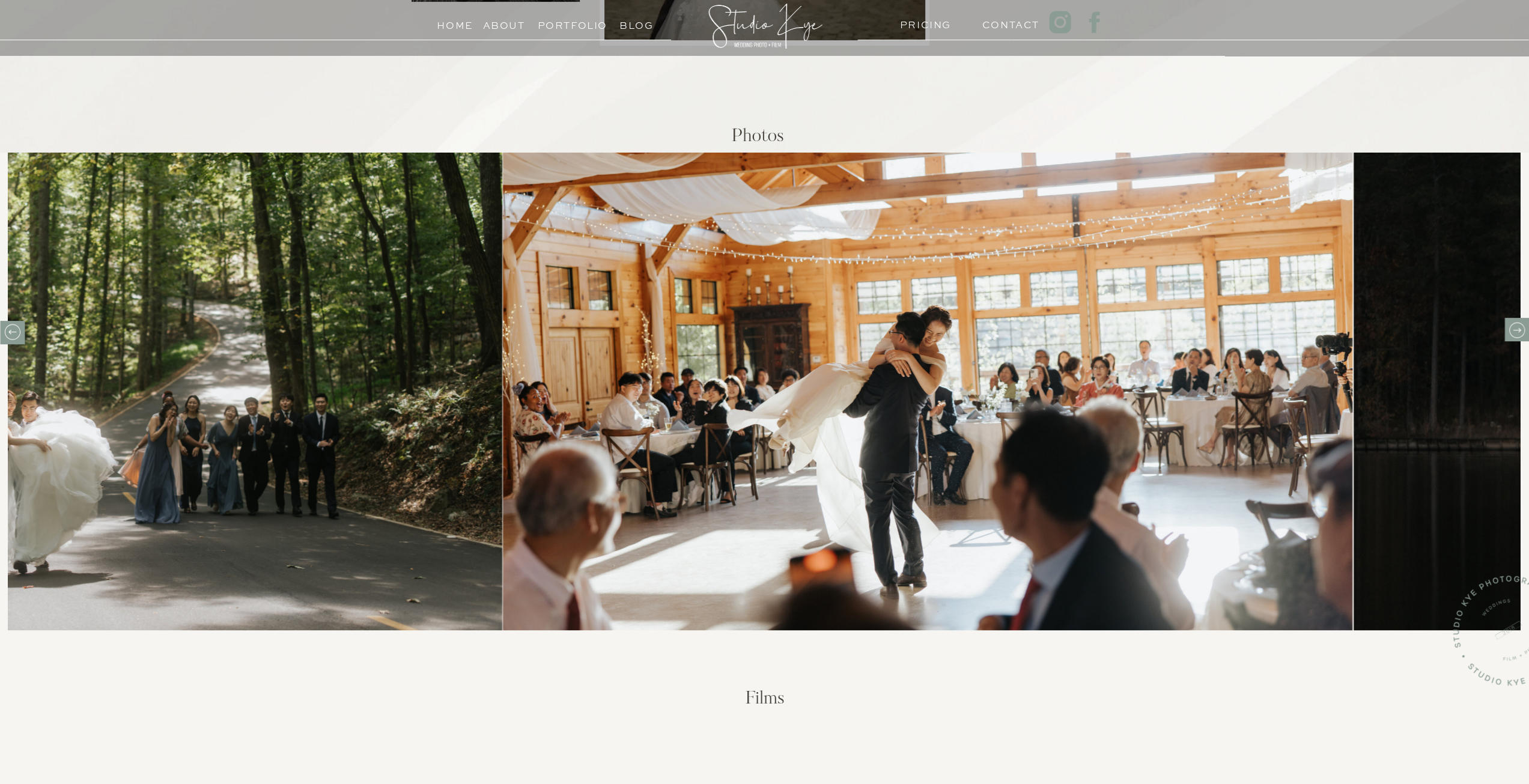
click at [1513, 322] on icon at bounding box center [1516, 330] width 19 height 19
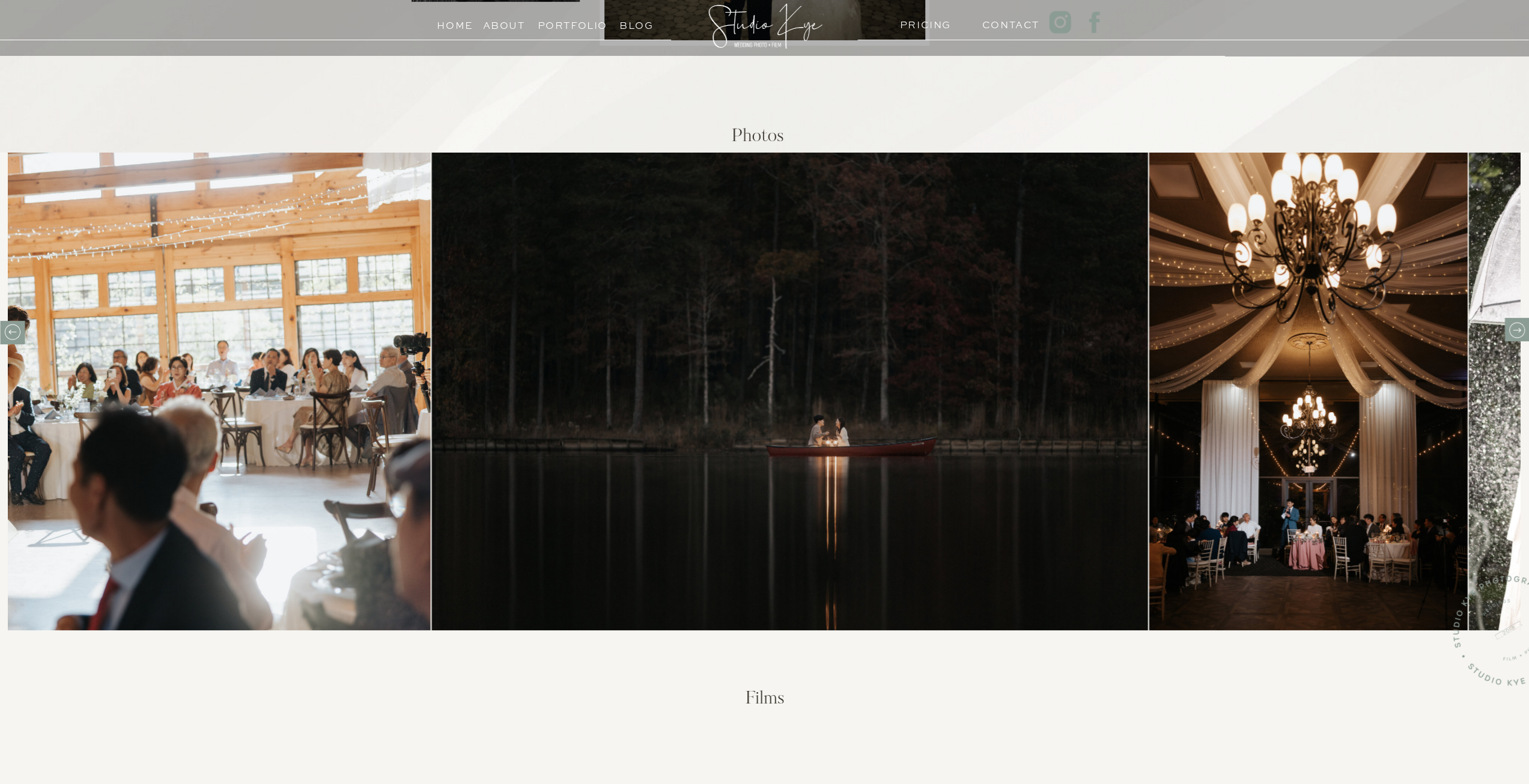
click at [1513, 322] on icon at bounding box center [1516, 330] width 19 height 19
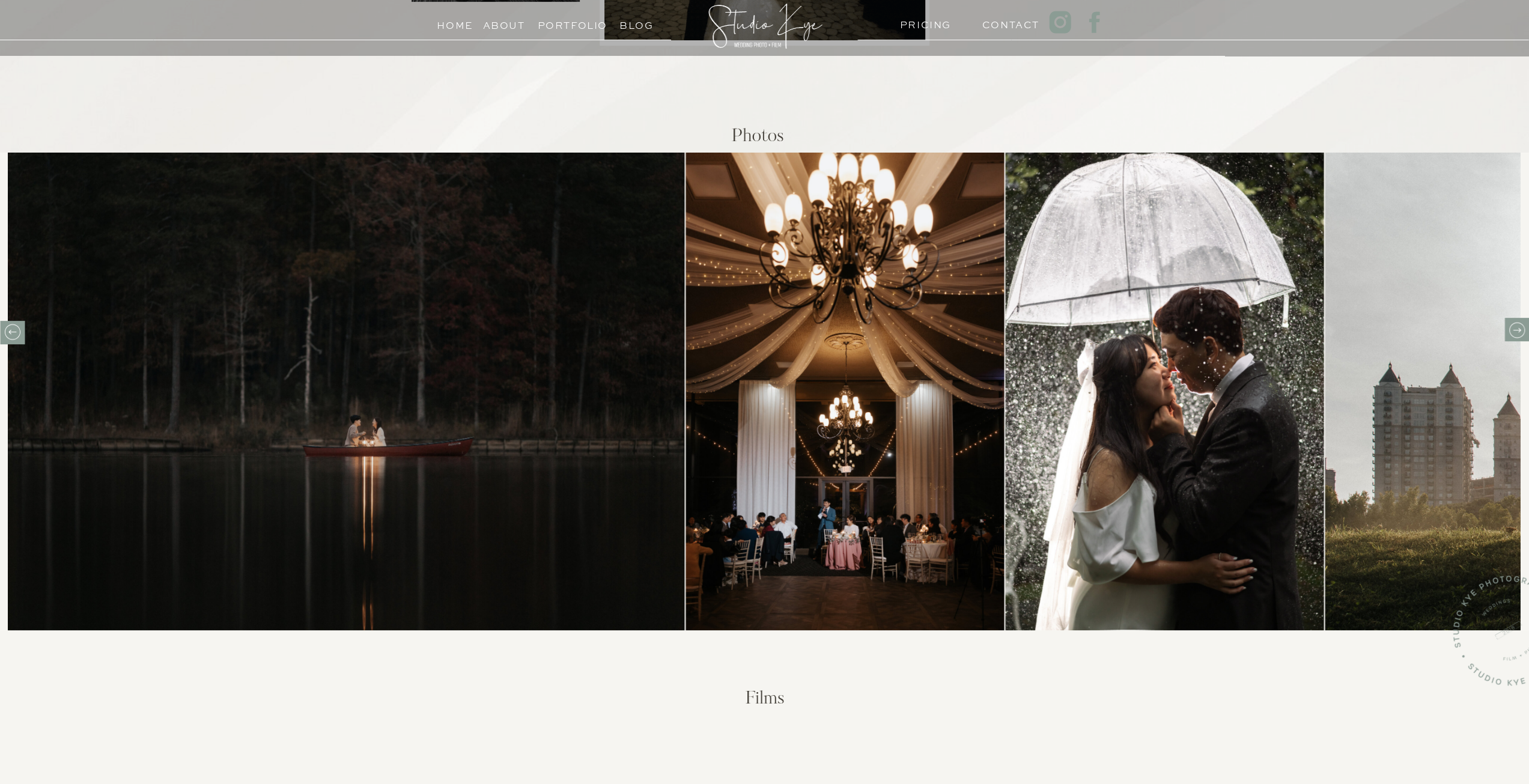
click at [1513, 324] on icon at bounding box center [1516, 330] width 19 height 19
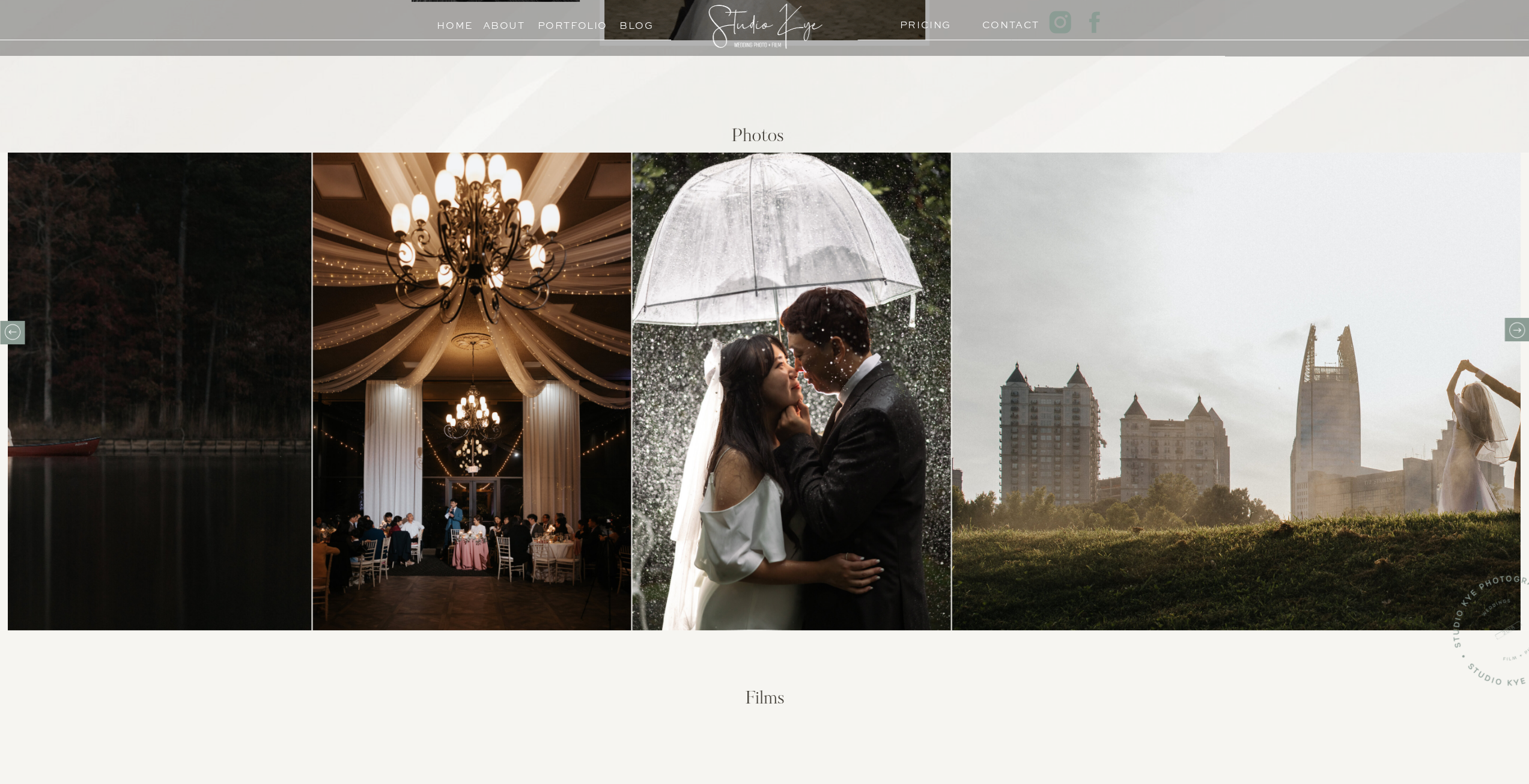
click at [1513, 324] on icon at bounding box center [1516, 330] width 19 height 19
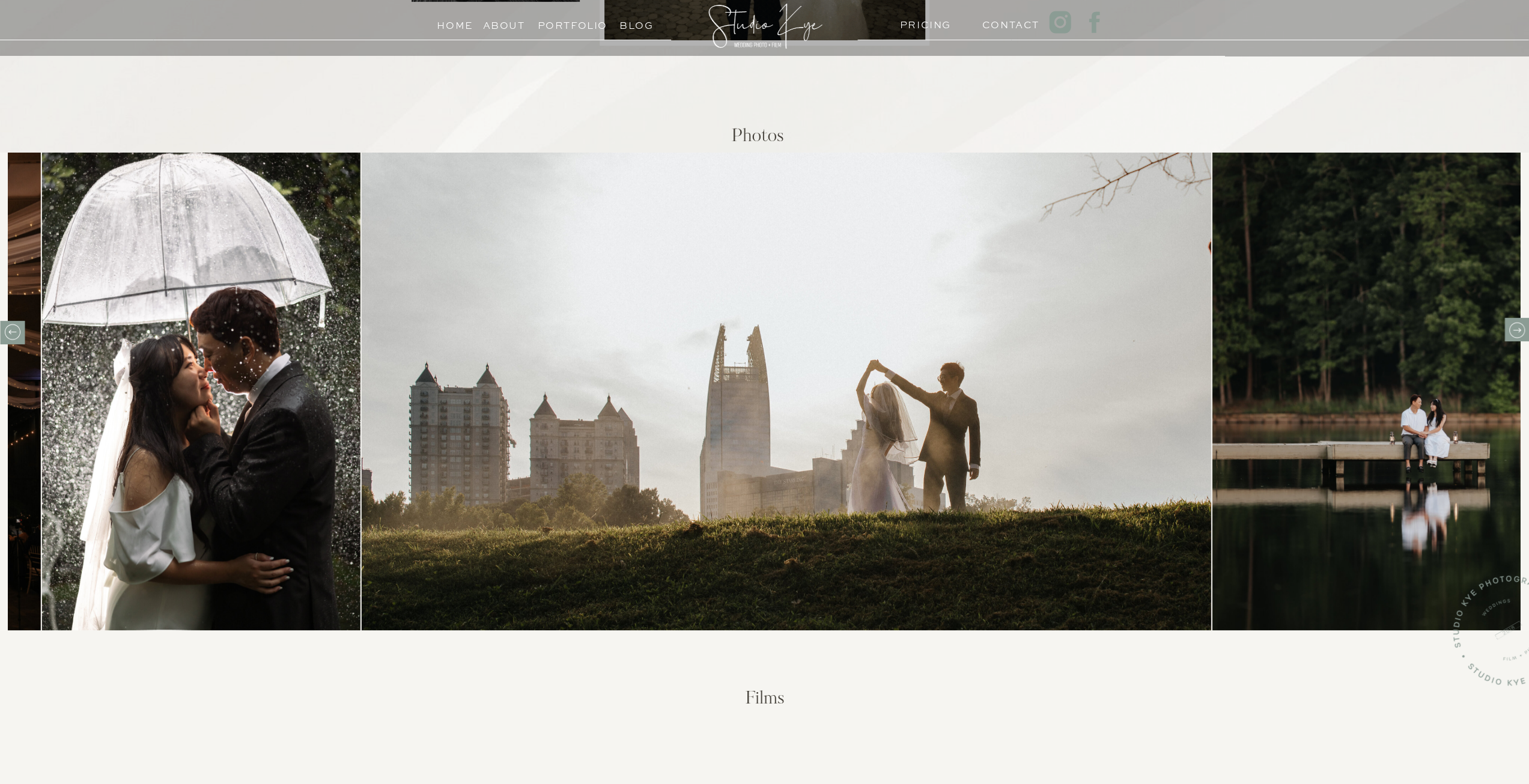
click at [1512, 324] on icon at bounding box center [1516, 330] width 19 height 19
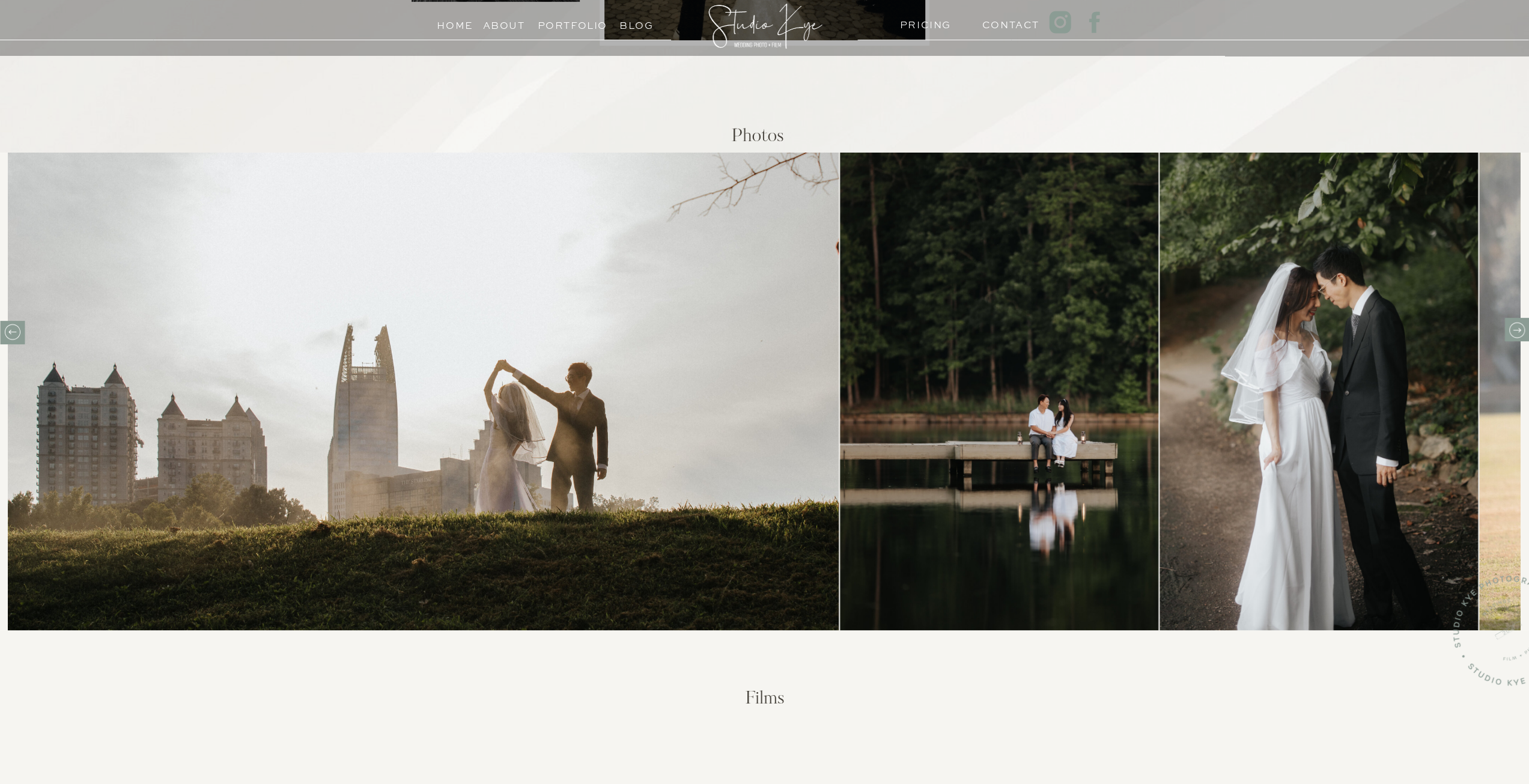
click at [1512, 324] on icon at bounding box center [1516, 330] width 19 height 19
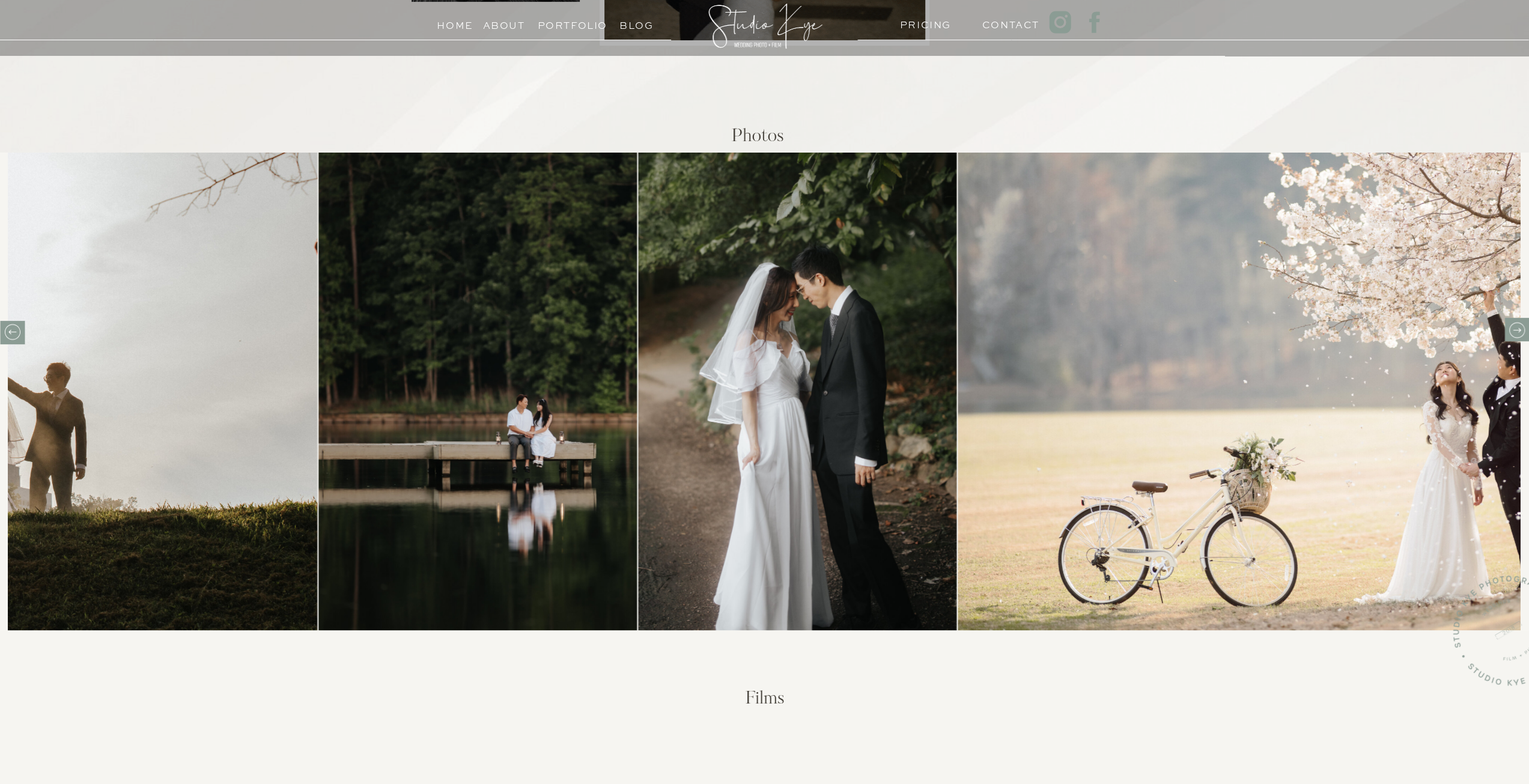
click at [1512, 324] on icon at bounding box center [1516, 330] width 19 height 19
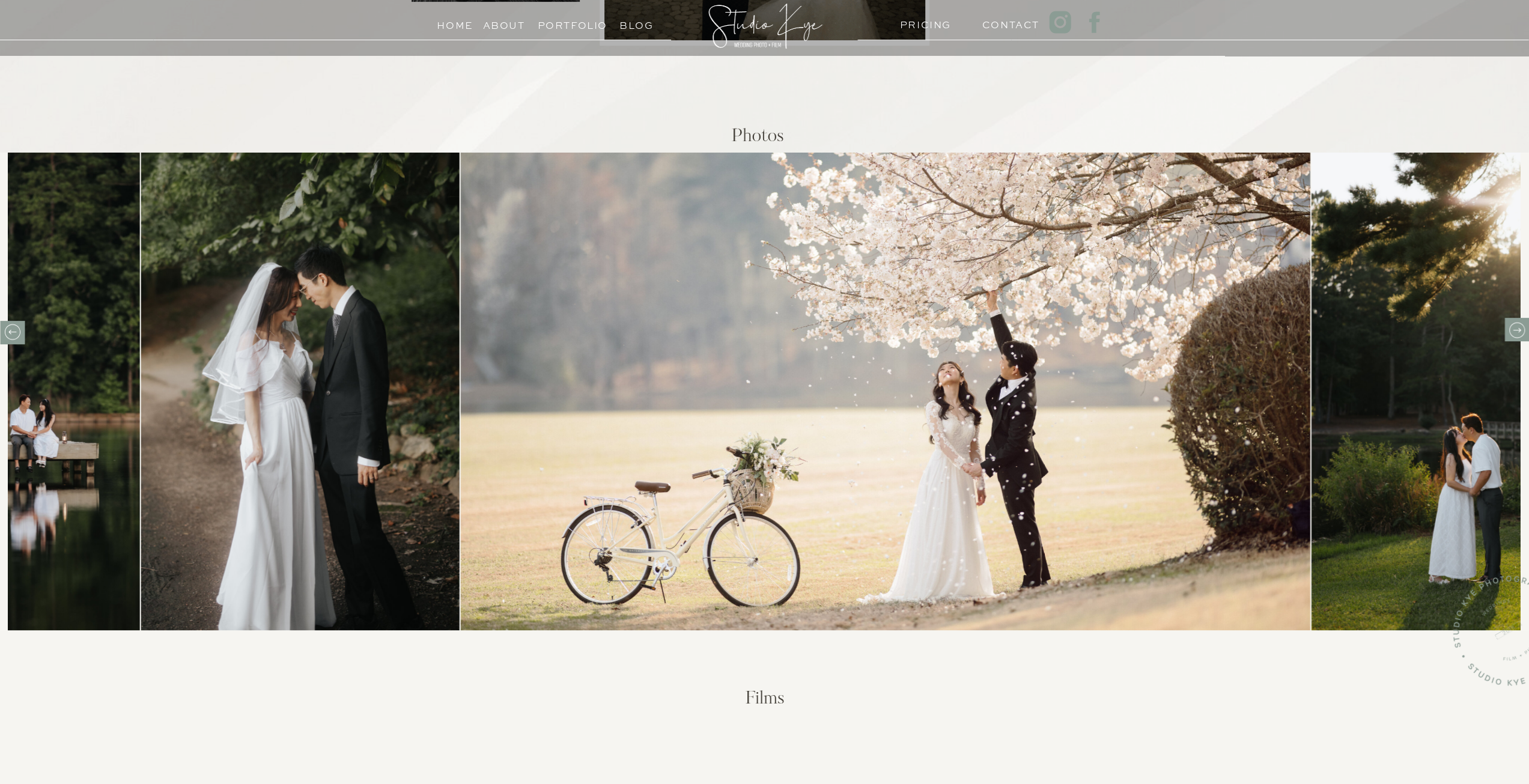
click at [1512, 324] on icon at bounding box center [1516, 330] width 19 height 19
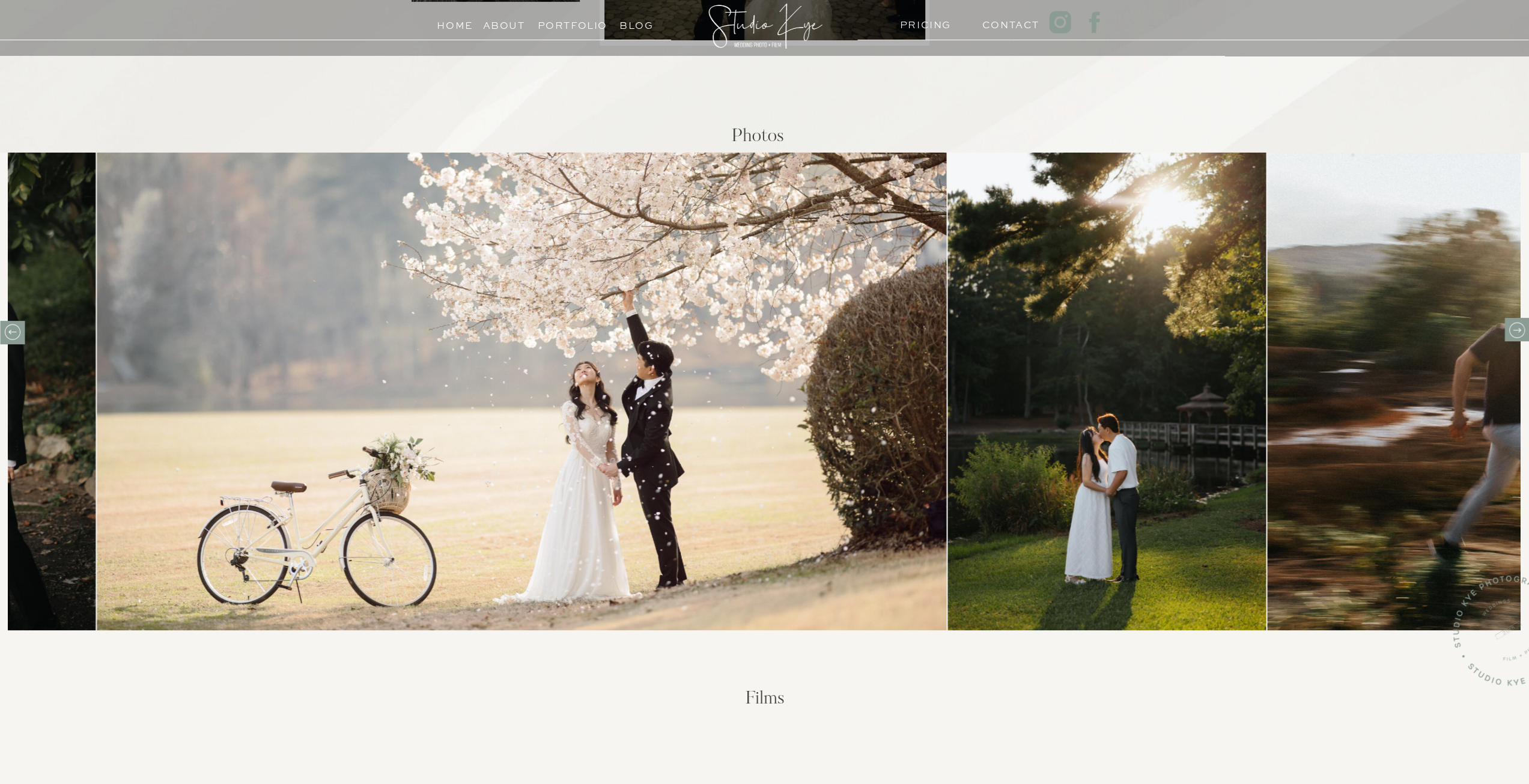
click at [1512, 324] on icon at bounding box center [1516, 330] width 19 height 19
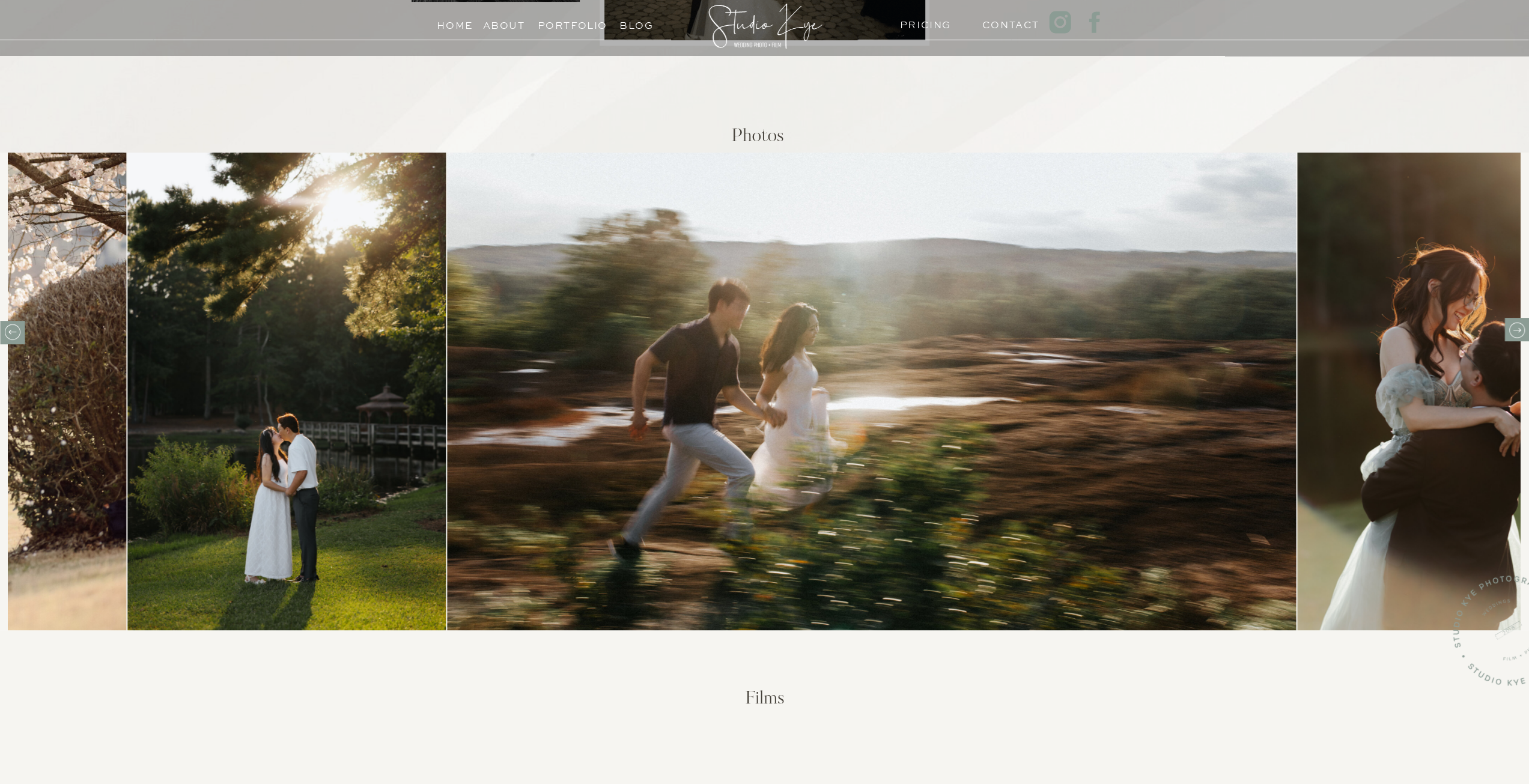
click at [1512, 324] on icon at bounding box center [1516, 330] width 19 height 19
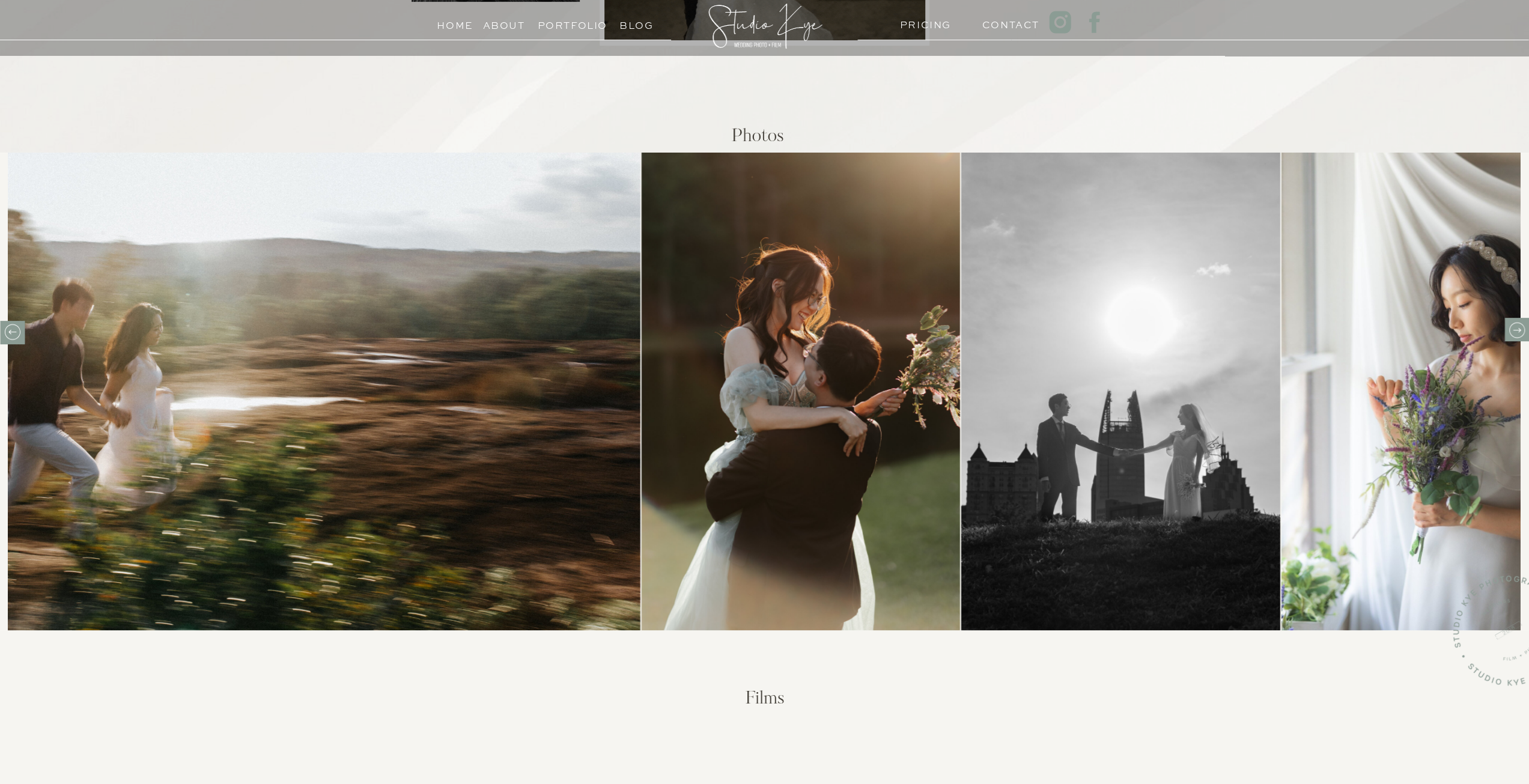
click at [1512, 324] on icon at bounding box center [1516, 330] width 19 height 19
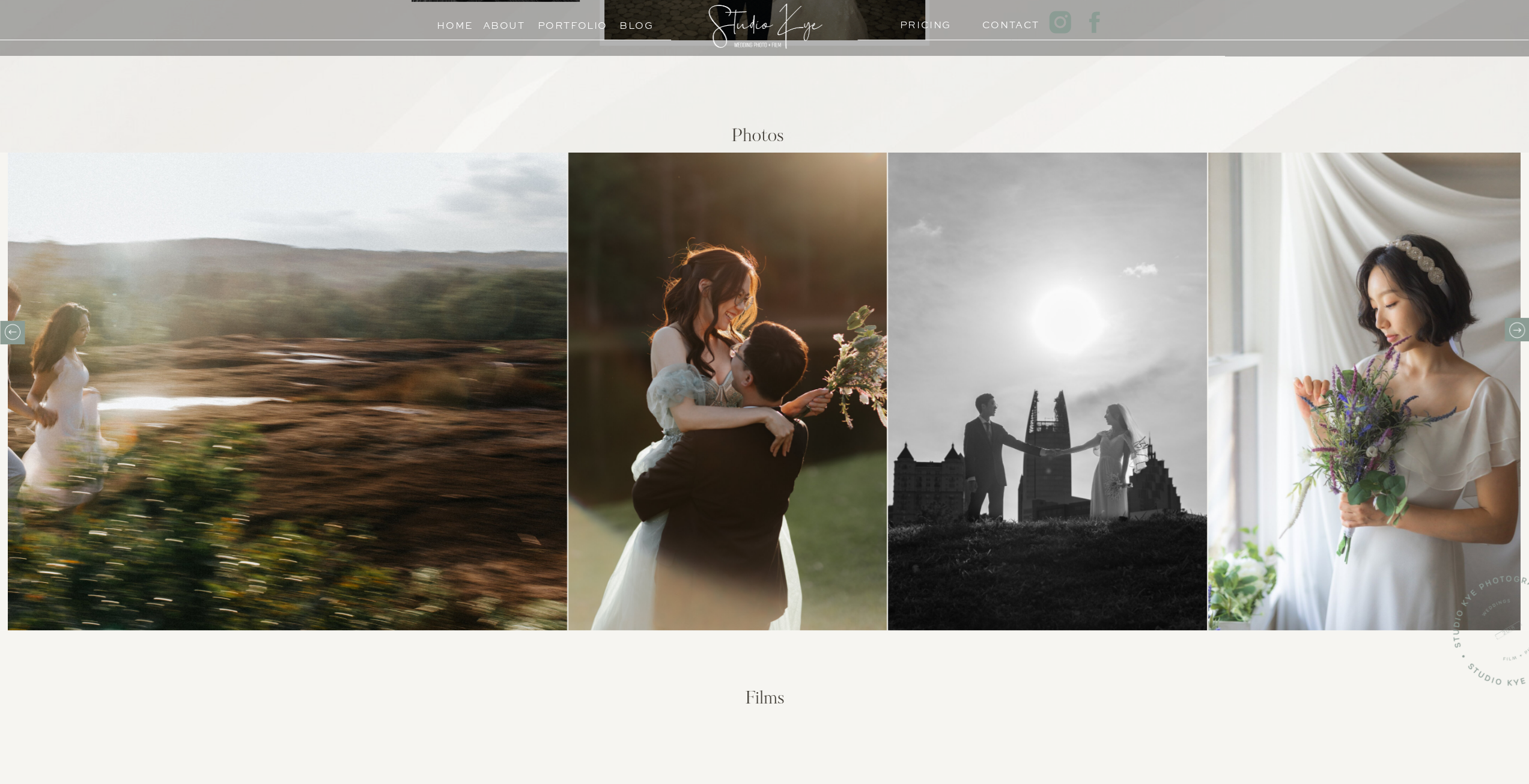
click at [1512, 324] on icon at bounding box center [1516, 330] width 19 height 19
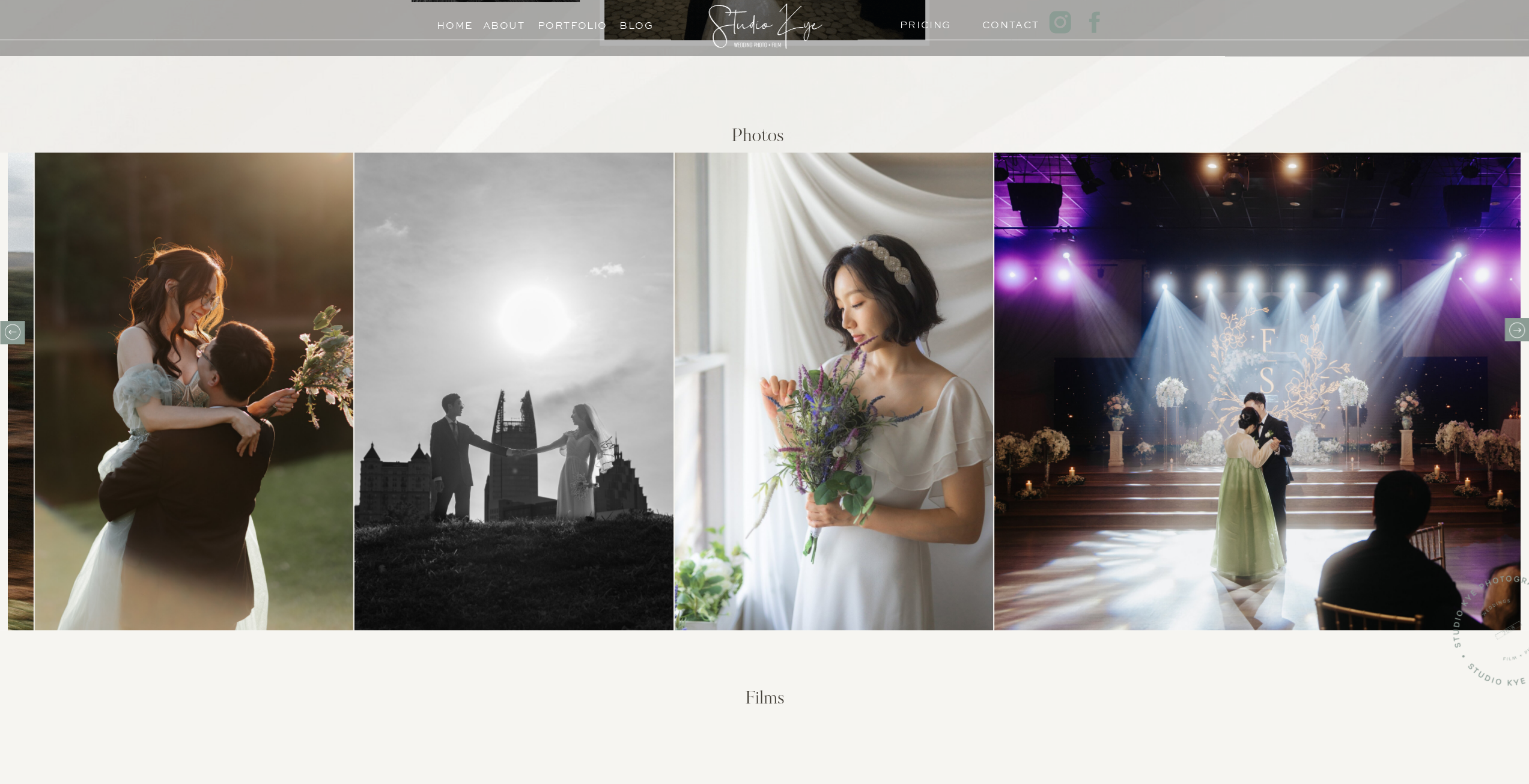
click at [1512, 323] on icon at bounding box center [1516, 329] width 15 height 15
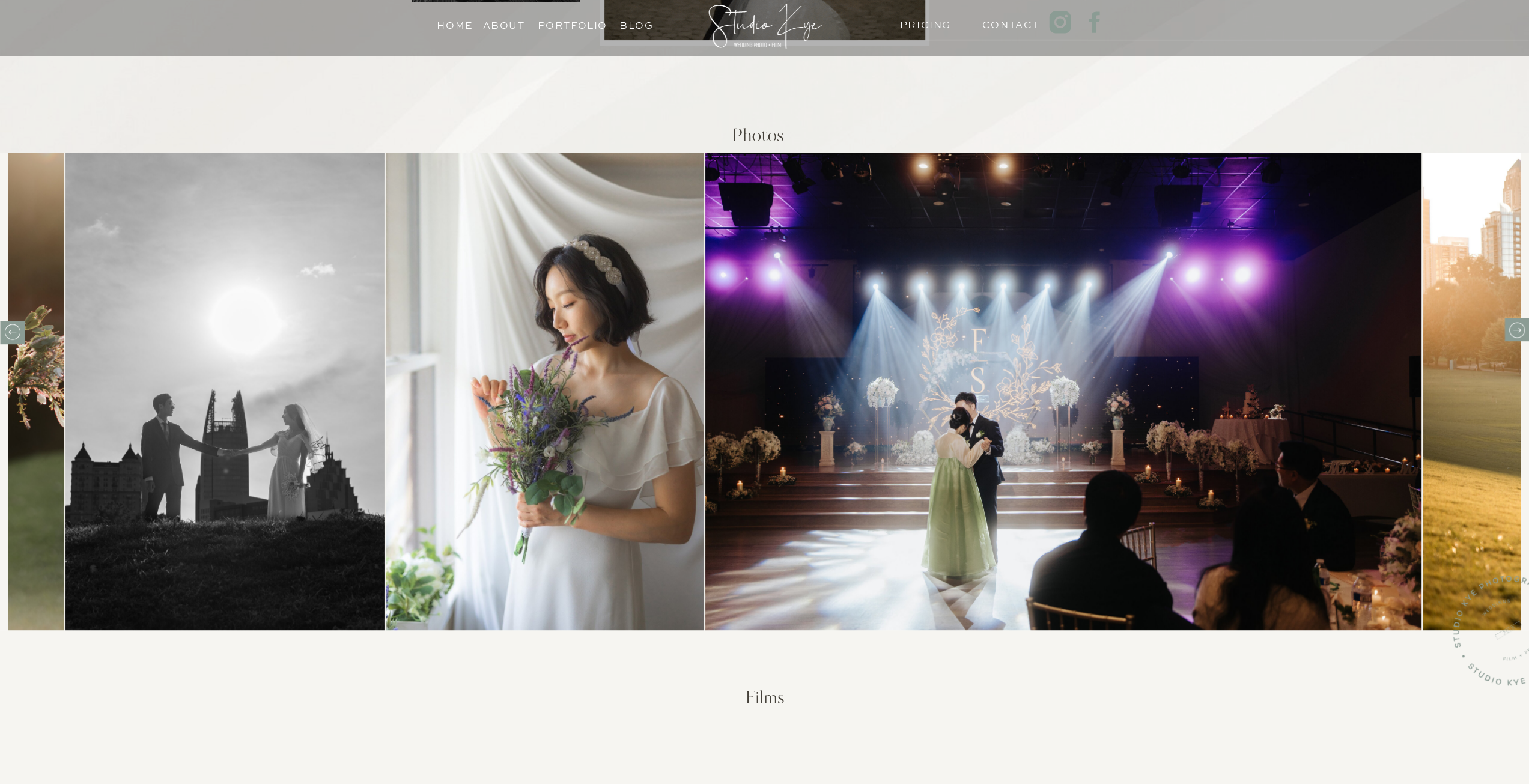
click at [1512, 322] on icon at bounding box center [1516, 330] width 19 height 19
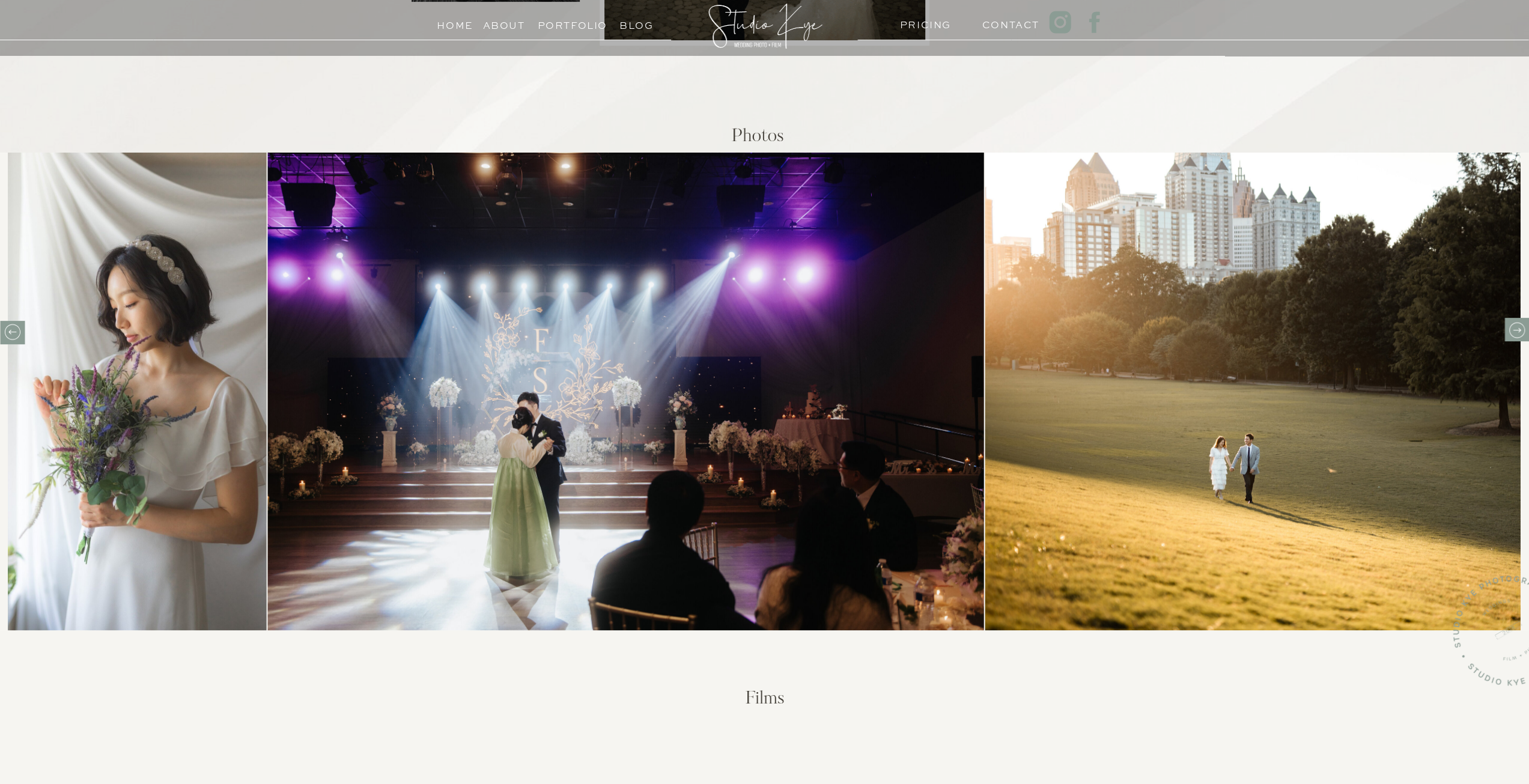
click at [1512, 322] on icon at bounding box center [1516, 330] width 19 height 19
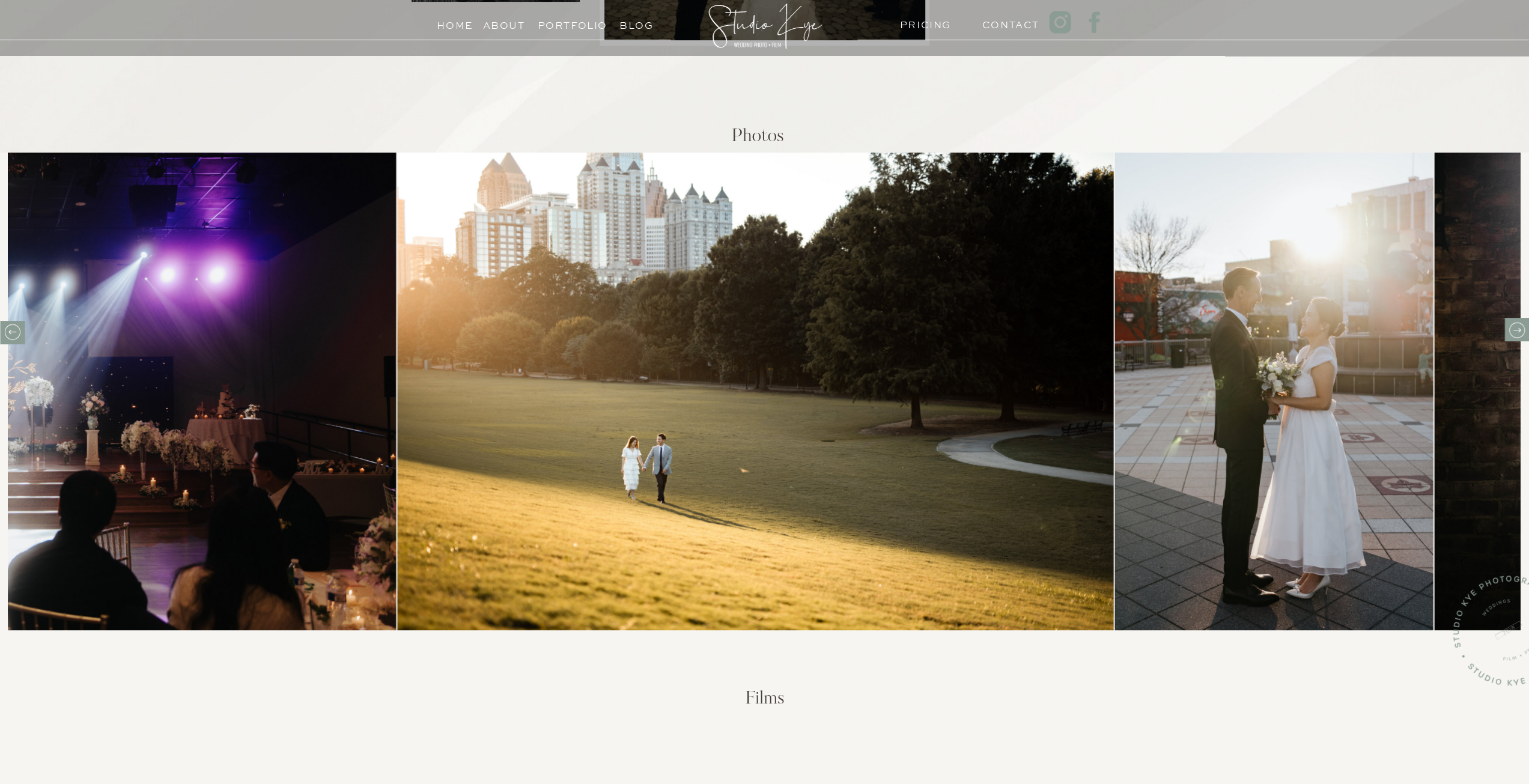
click at [1512, 322] on icon at bounding box center [1516, 330] width 19 height 19
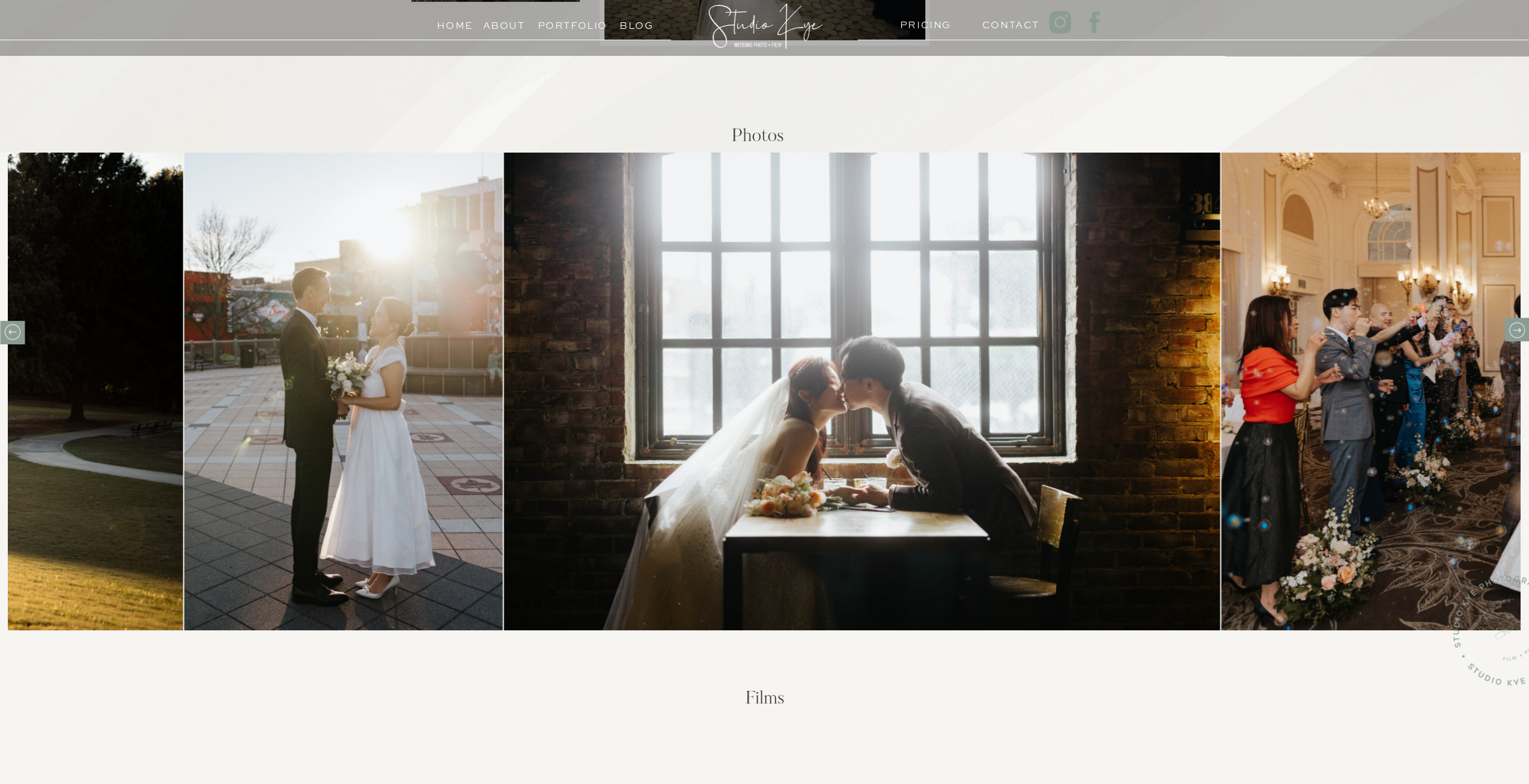
click at [1512, 322] on icon at bounding box center [1516, 330] width 19 height 19
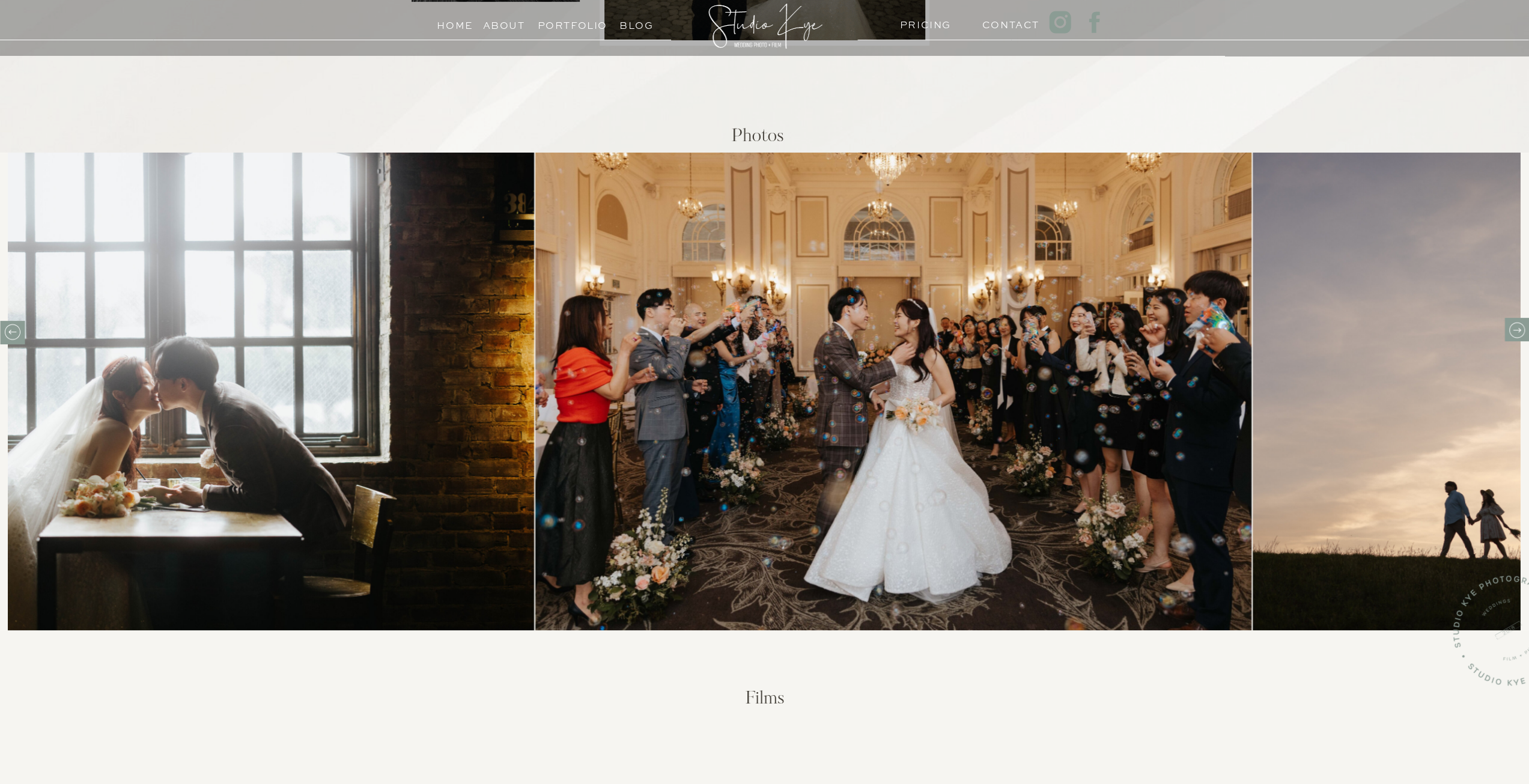
click at [1512, 322] on icon at bounding box center [1516, 330] width 19 height 19
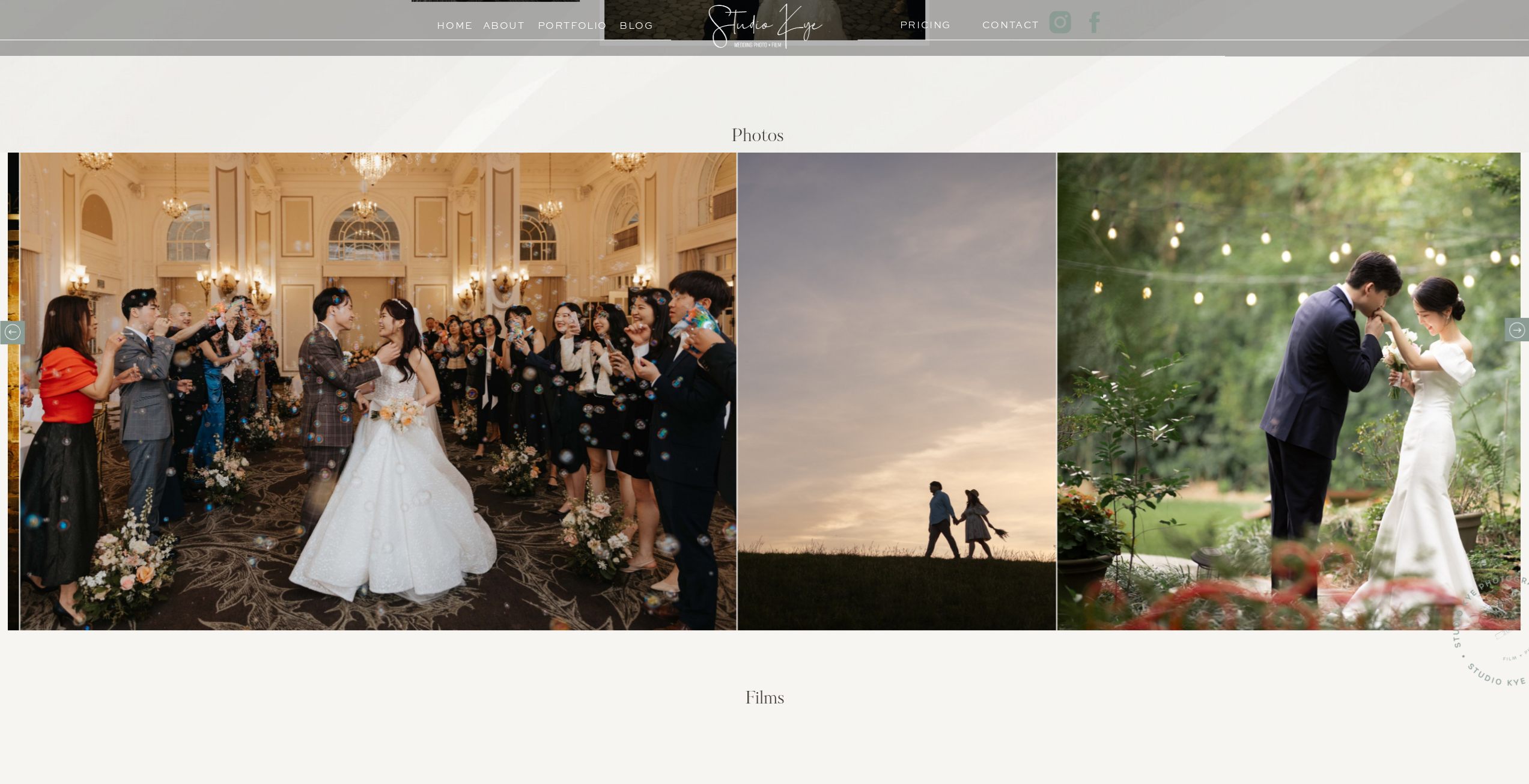
click at [1512, 322] on icon at bounding box center [1516, 330] width 19 height 19
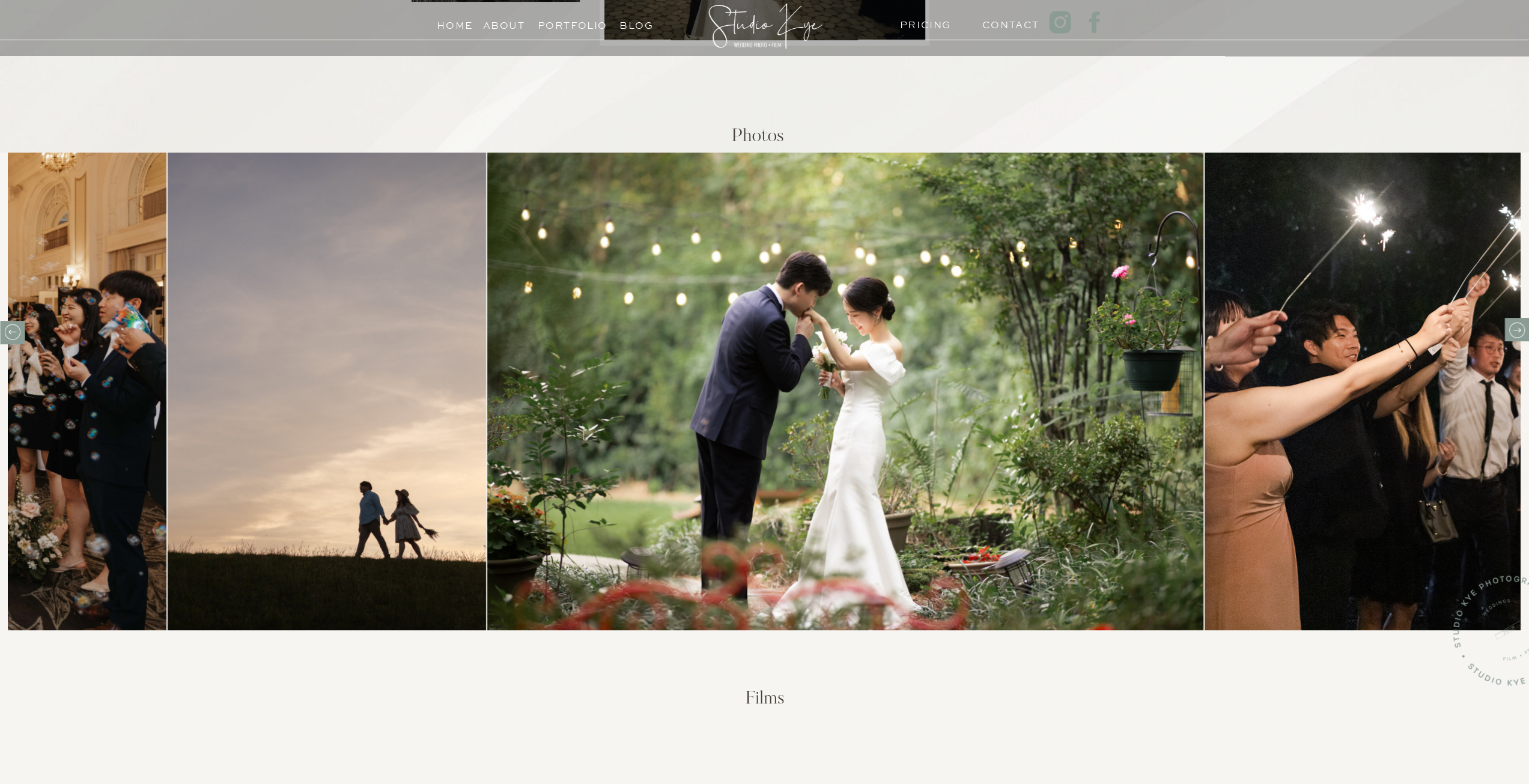
click at [1512, 322] on icon at bounding box center [1516, 330] width 19 height 19
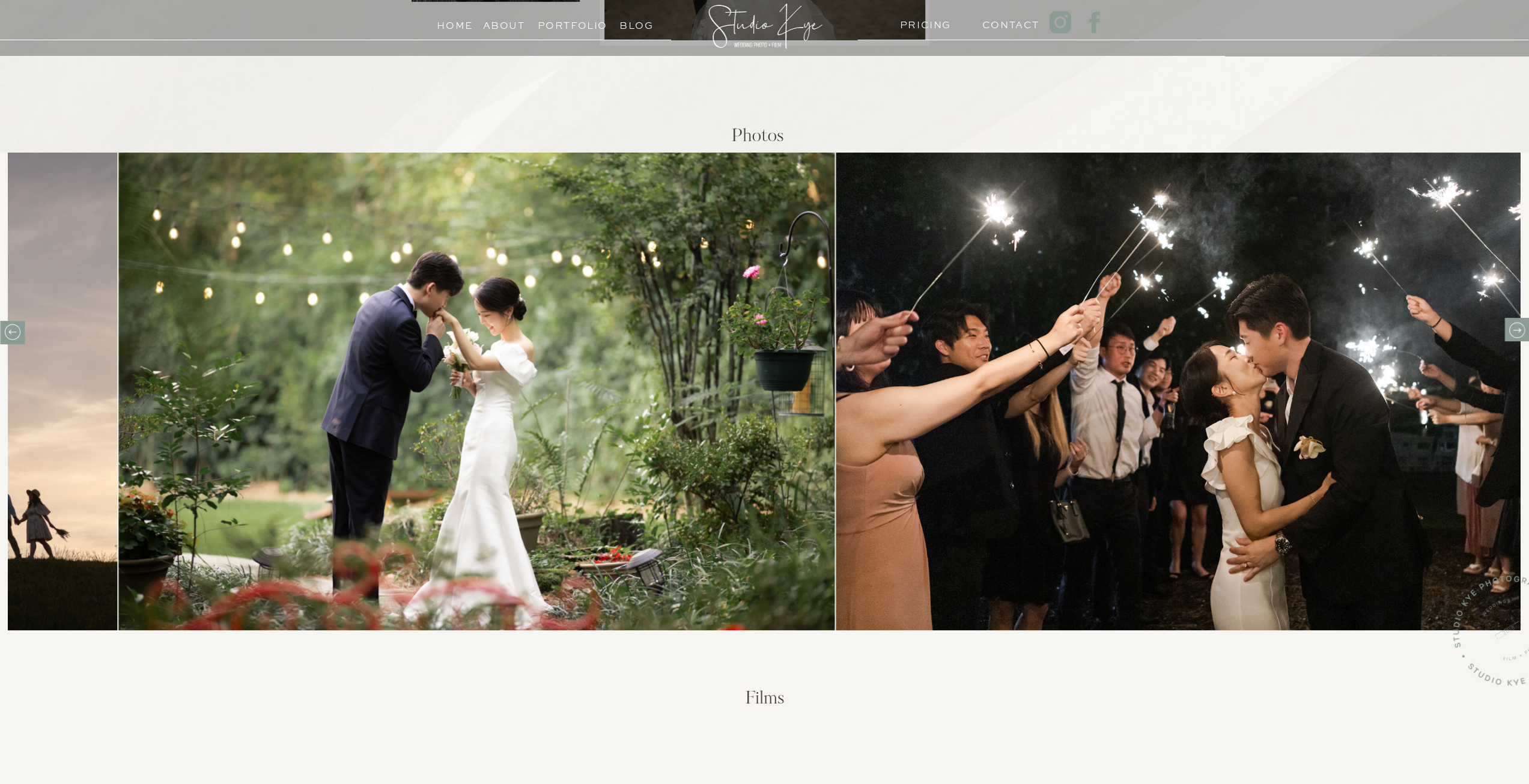
click at [1512, 322] on icon at bounding box center [1516, 330] width 19 height 19
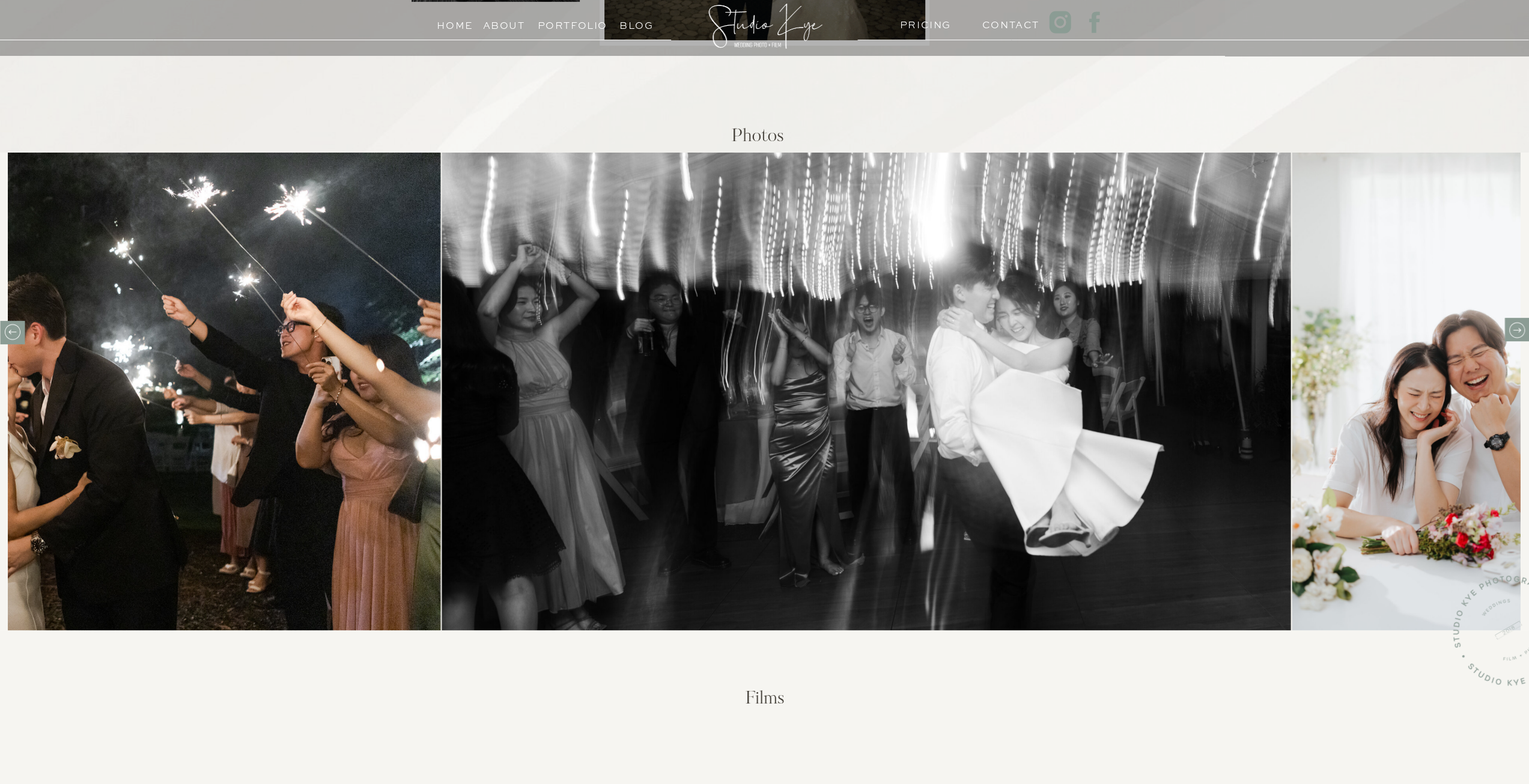
click at [1512, 318] on div at bounding box center [1516, 329] width 25 height 23
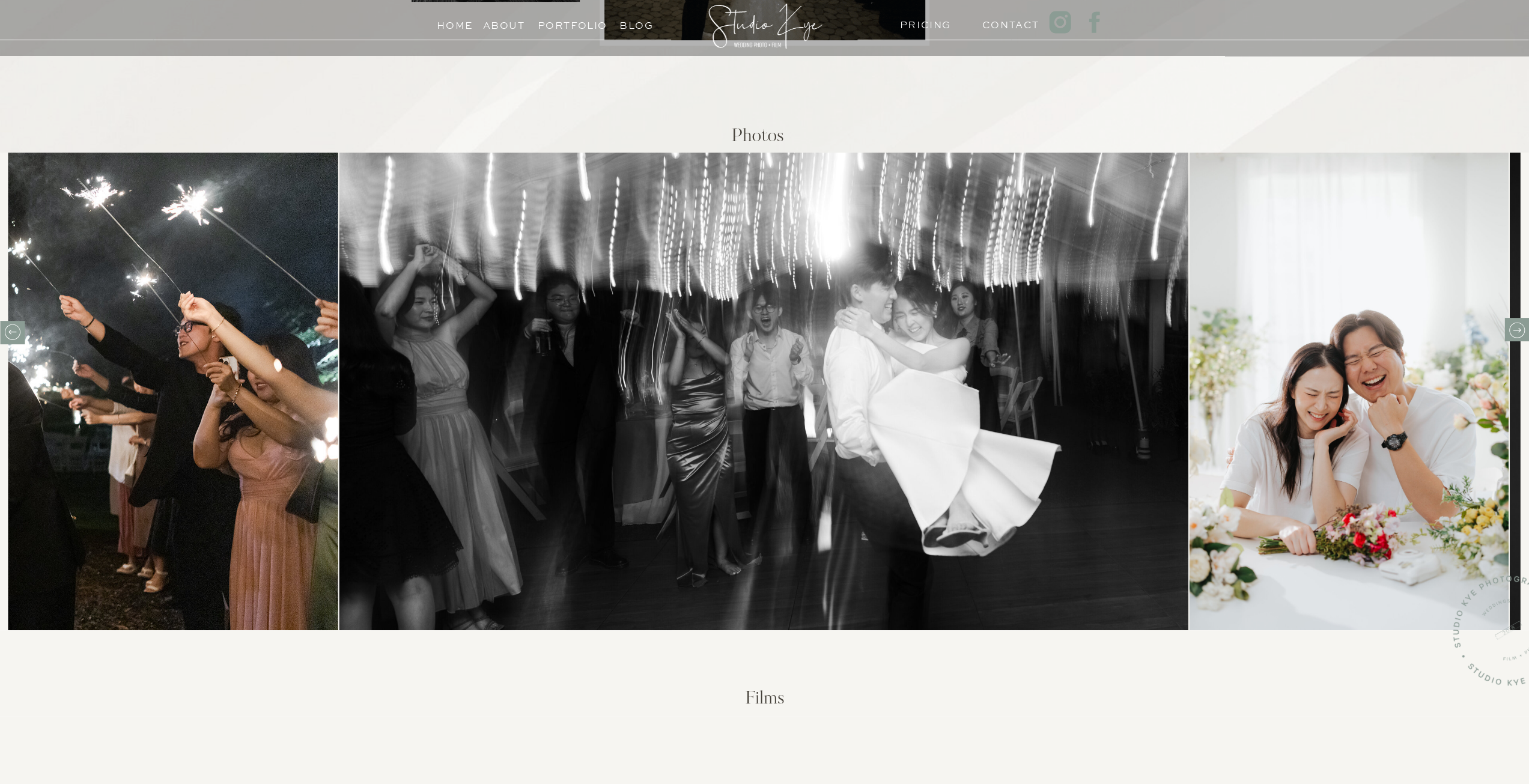
click at [1512, 318] on div at bounding box center [1516, 329] width 25 height 23
click at [1516, 324] on icon at bounding box center [1516, 330] width 19 height 19
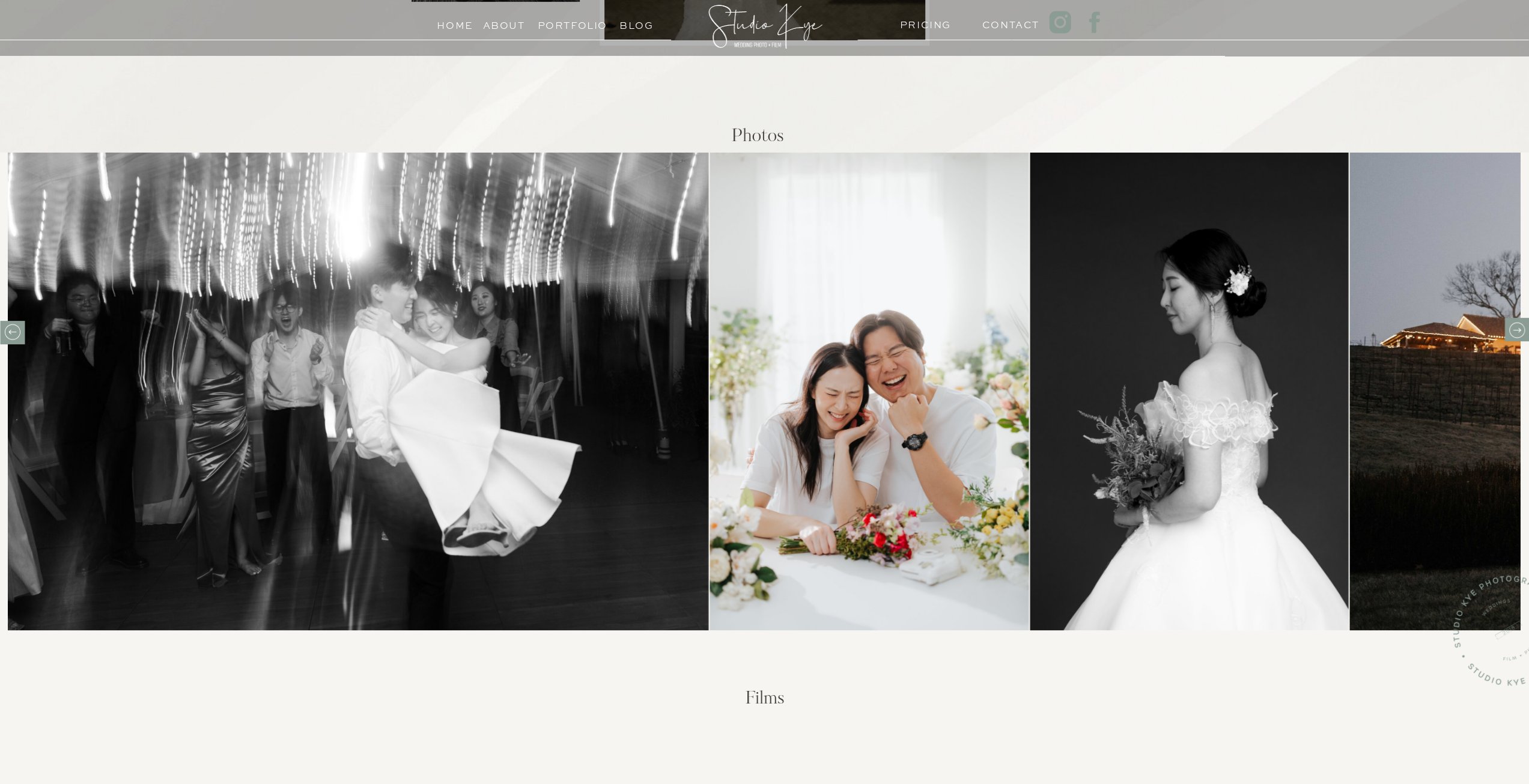
click at [1516, 324] on icon at bounding box center [1516, 330] width 19 height 19
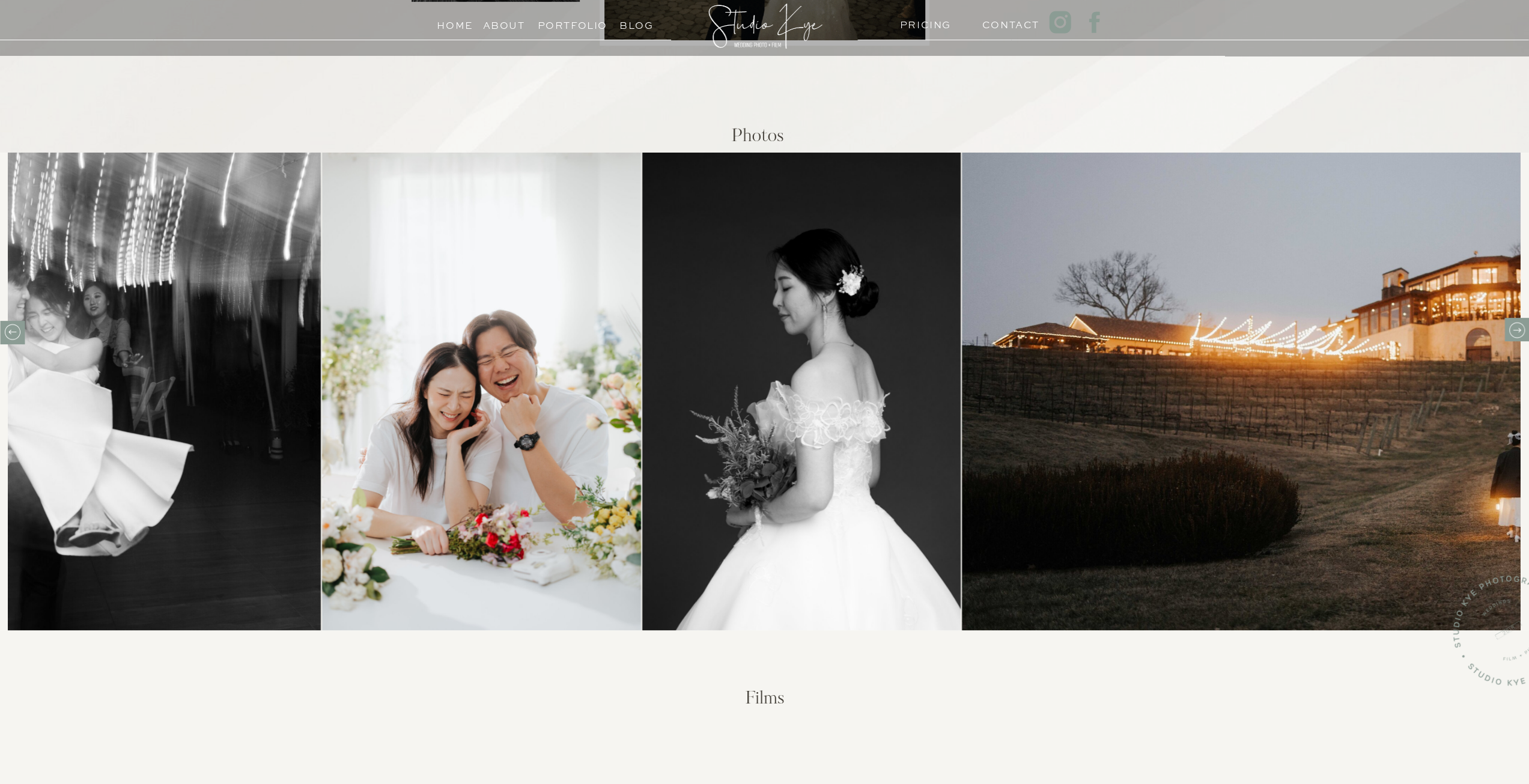
click at [1516, 324] on icon at bounding box center [1516, 330] width 19 height 19
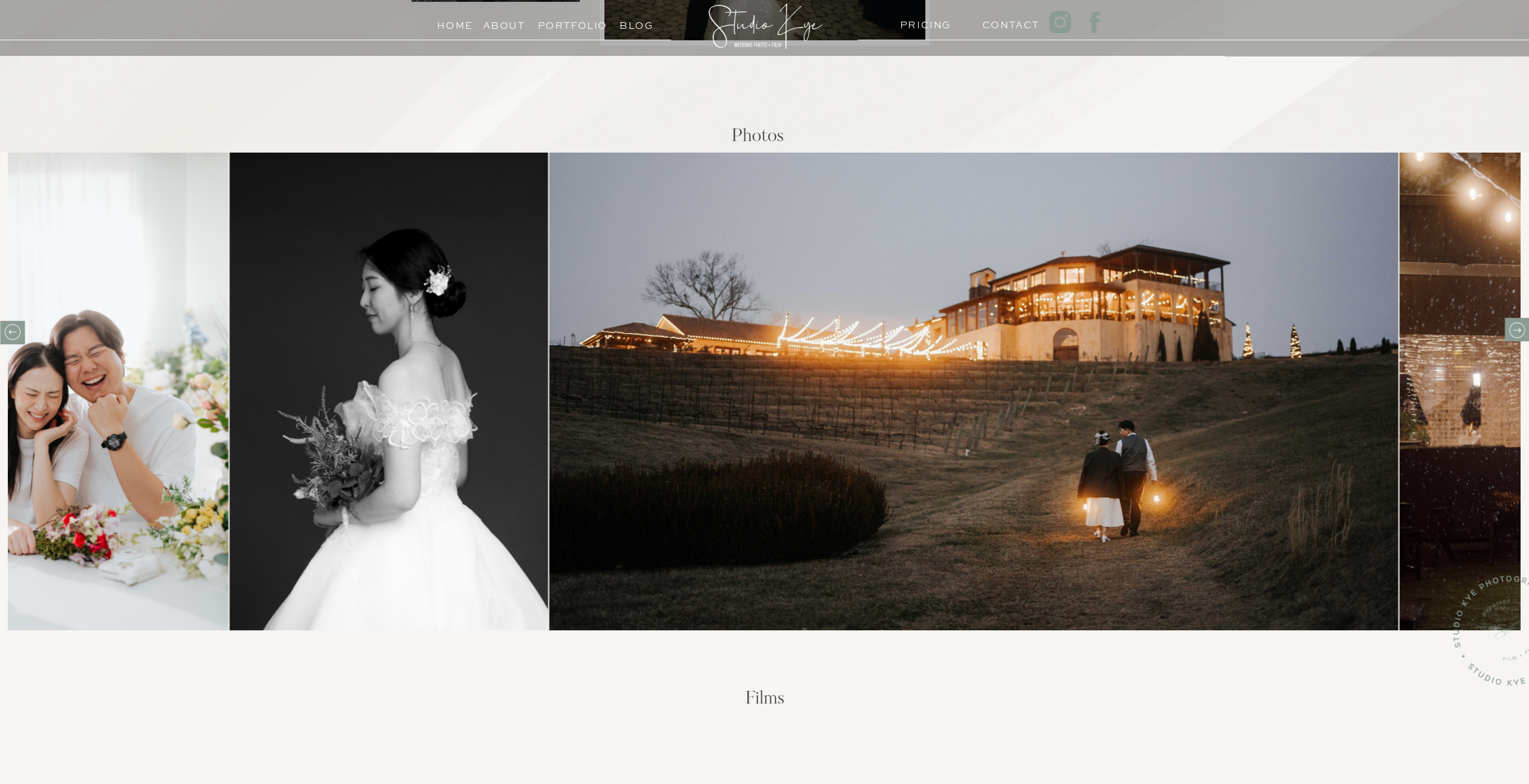
click at [1516, 323] on icon at bounding box center [1516, 330] width 19 height 19
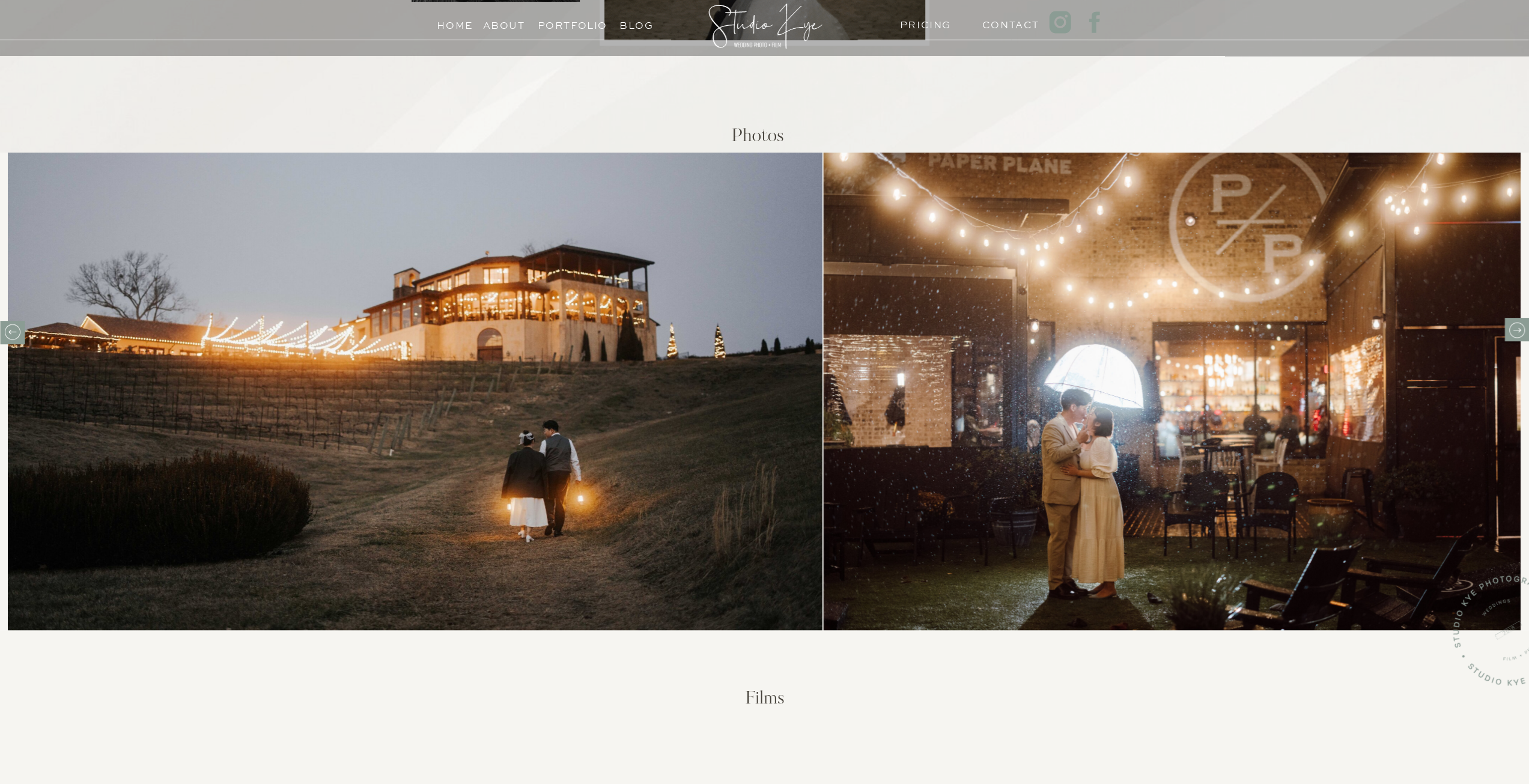
click at [1516, 322] on icon at bounding box center [1516, 330] width 19 height 19
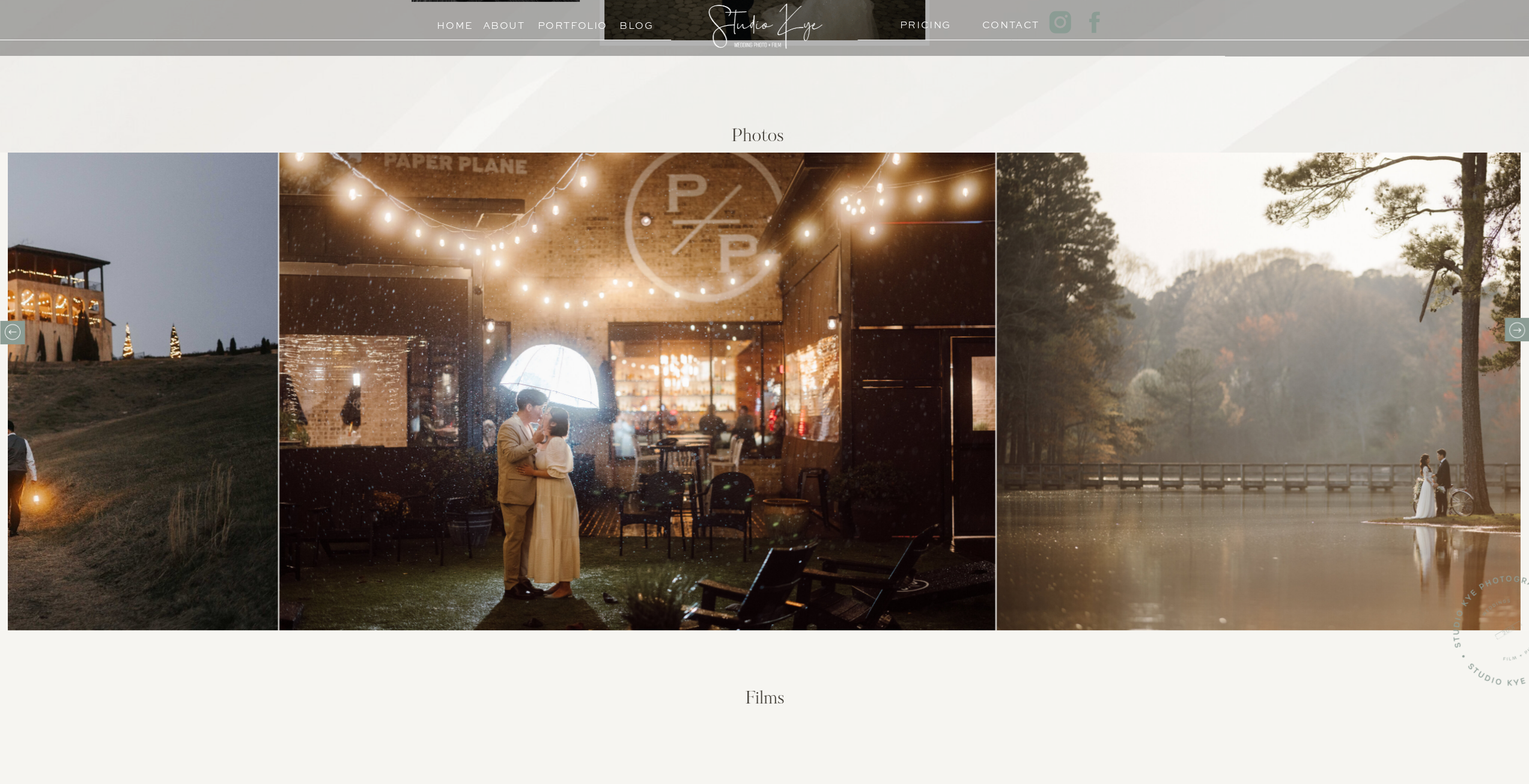
click at [1516, 322] on icon at bounding box center [1516, 330] width 19 height 19
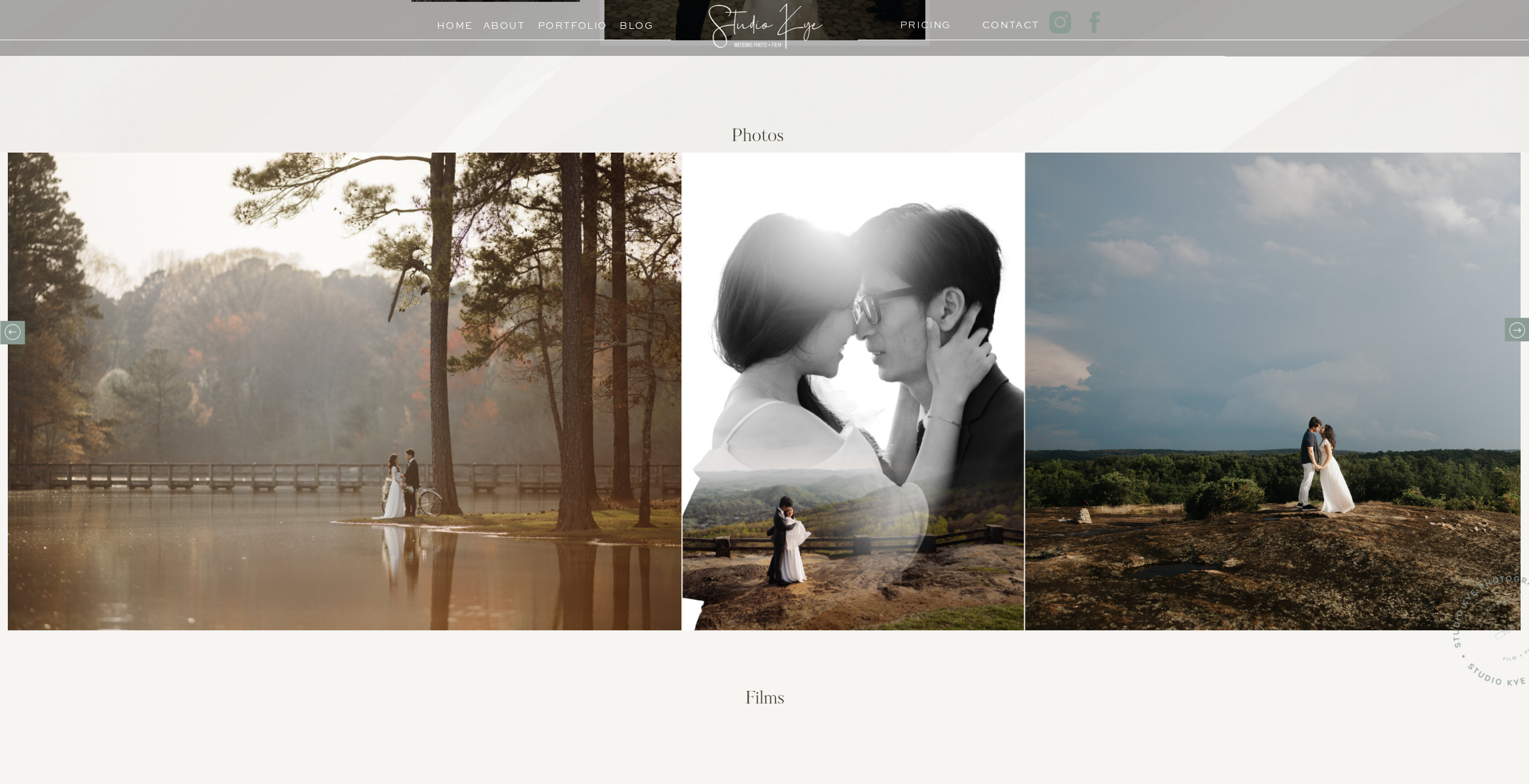
click at [1516, 322] on icon at bounding box center [1516, 330] width 19 height 19
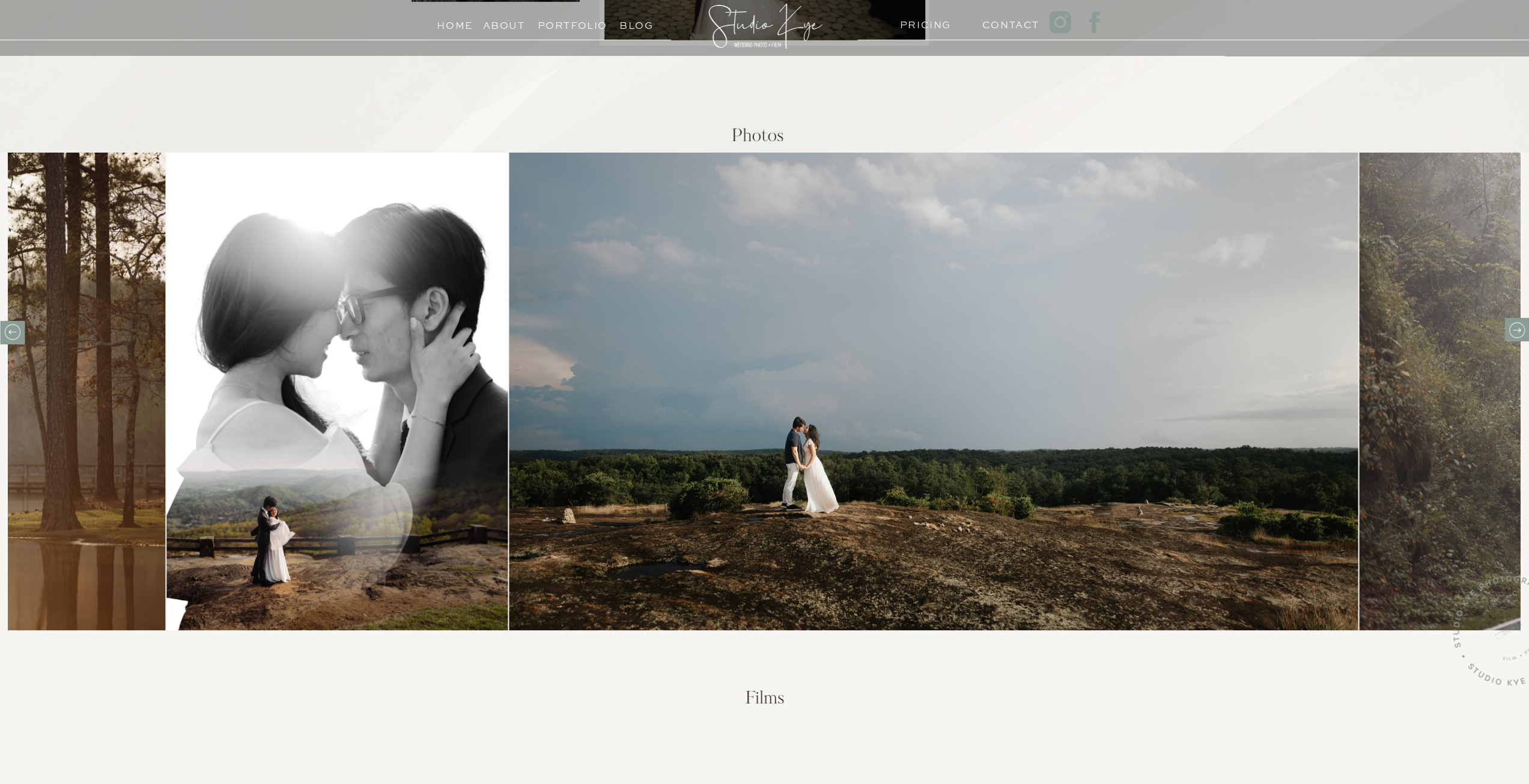
click at [1516, 322] on icon at bounding box center [1516, 330] width 19 height 19
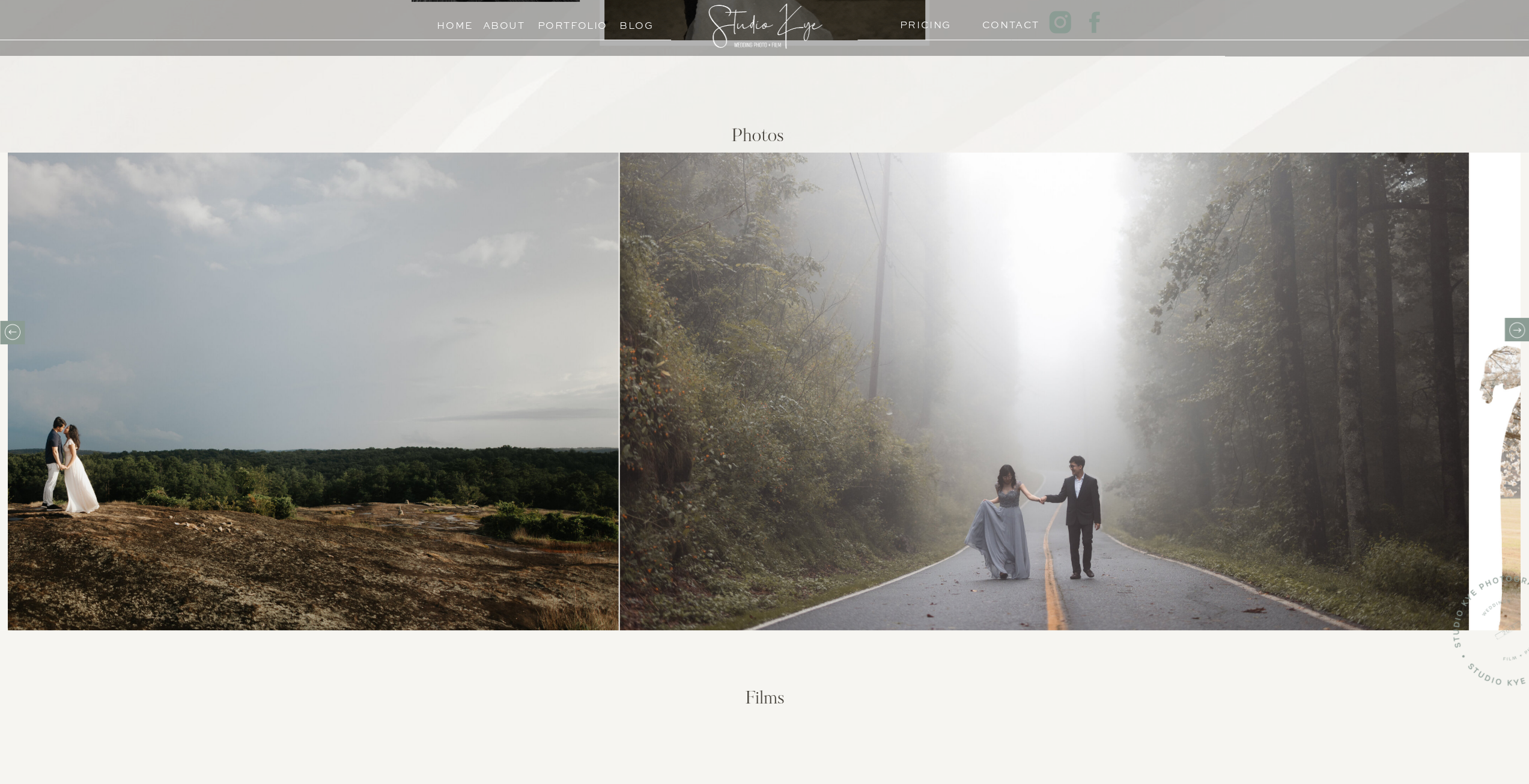
click at [1516, 322] on icon at bounding box center [1516, 330] width 19 height 19
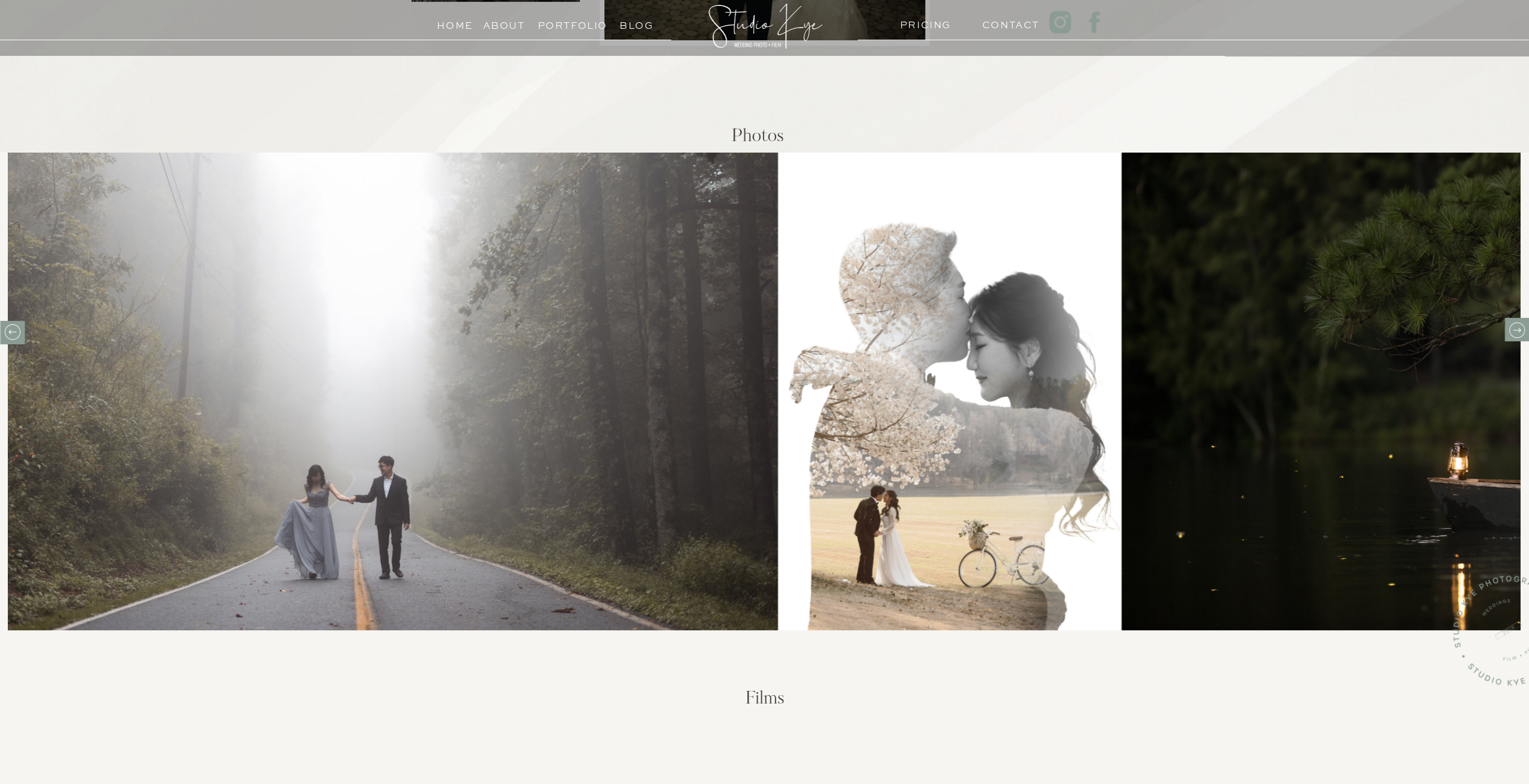
click at [1516, 322] on icon at bounding box center [1516, 330] width 19 height 19
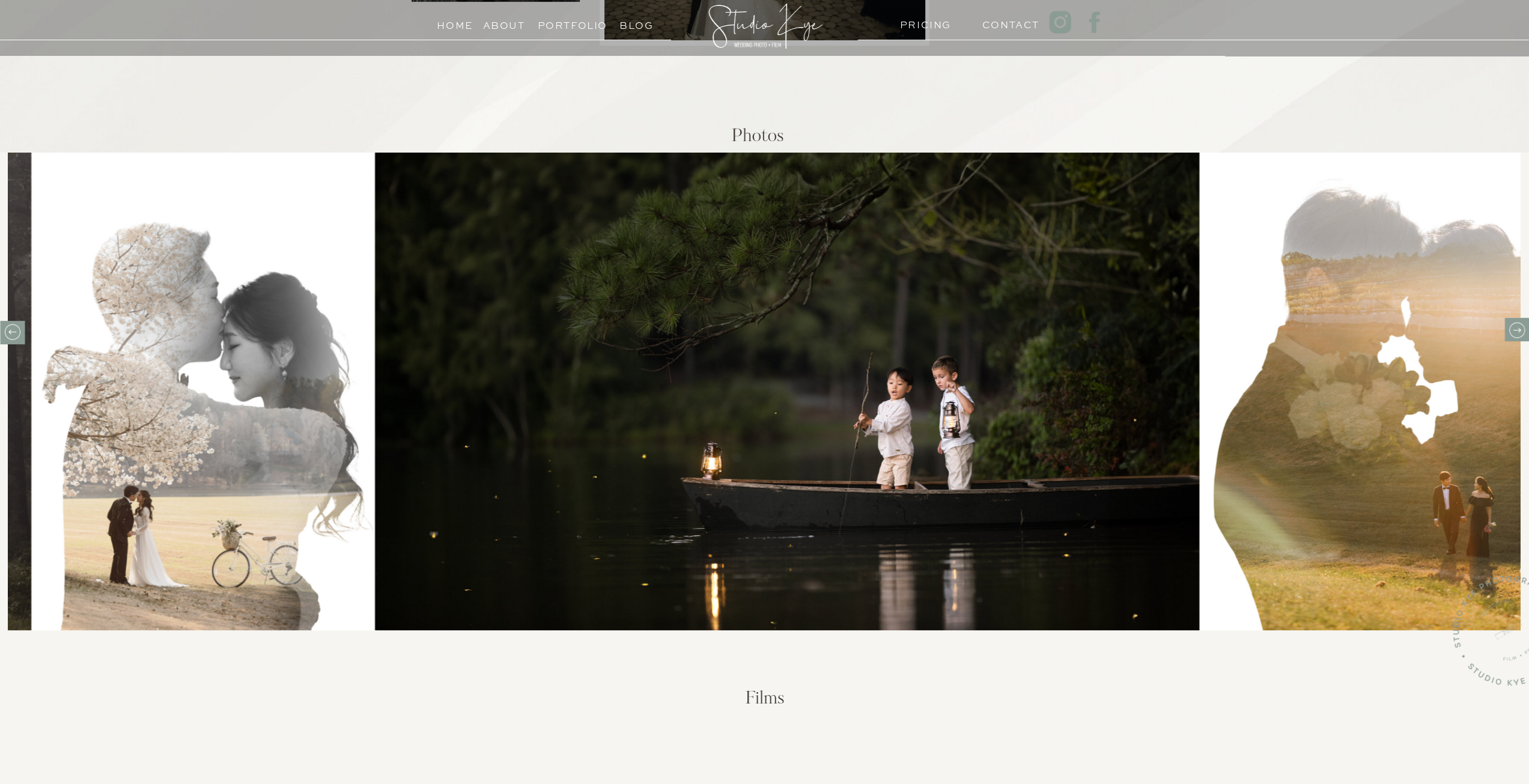
click at [1516, 319] on div at bounding box center [1516, 329] width 25 height 23
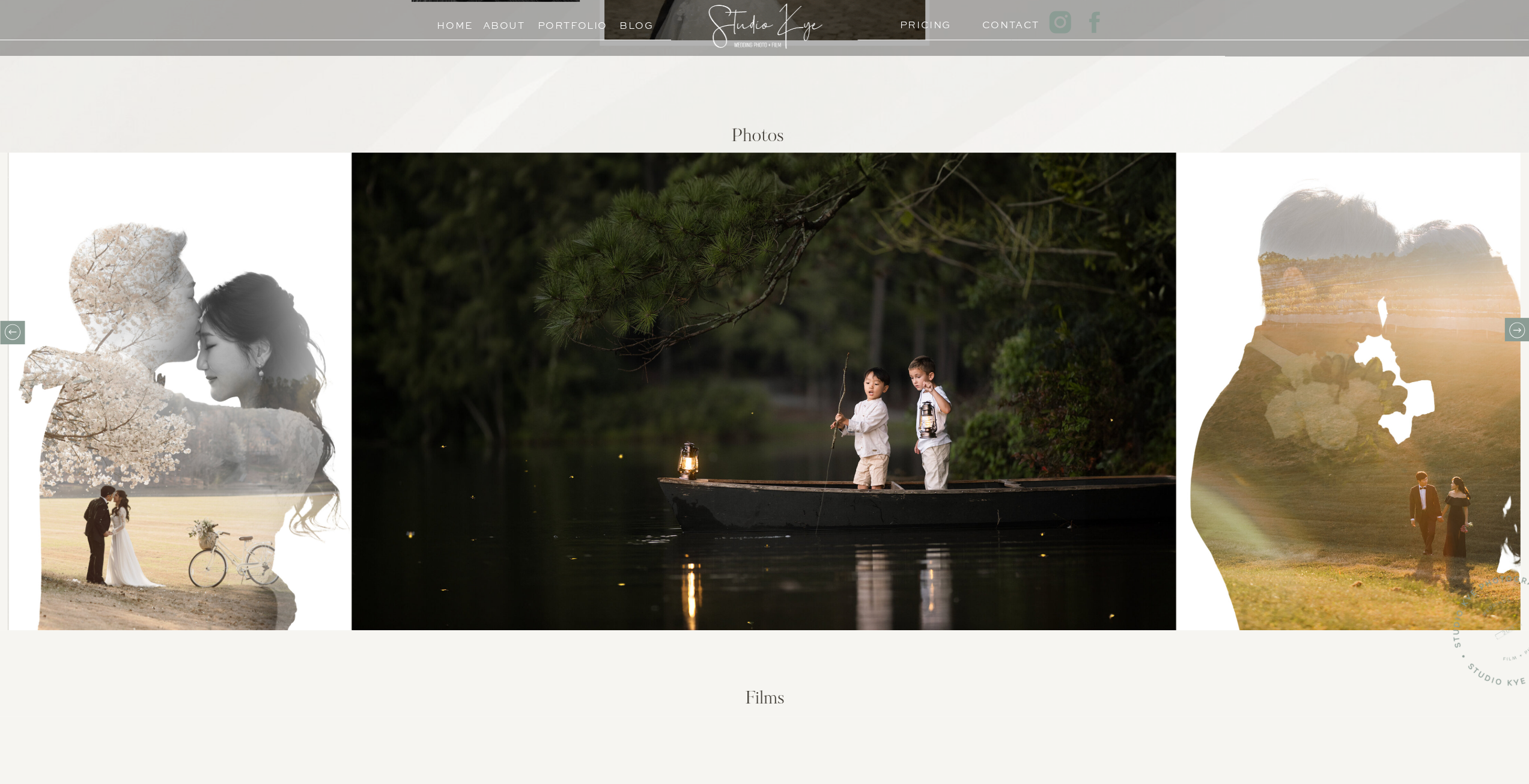
click at [1516, 328] on icon at bounding box center [1516, 330] width 19 height 19
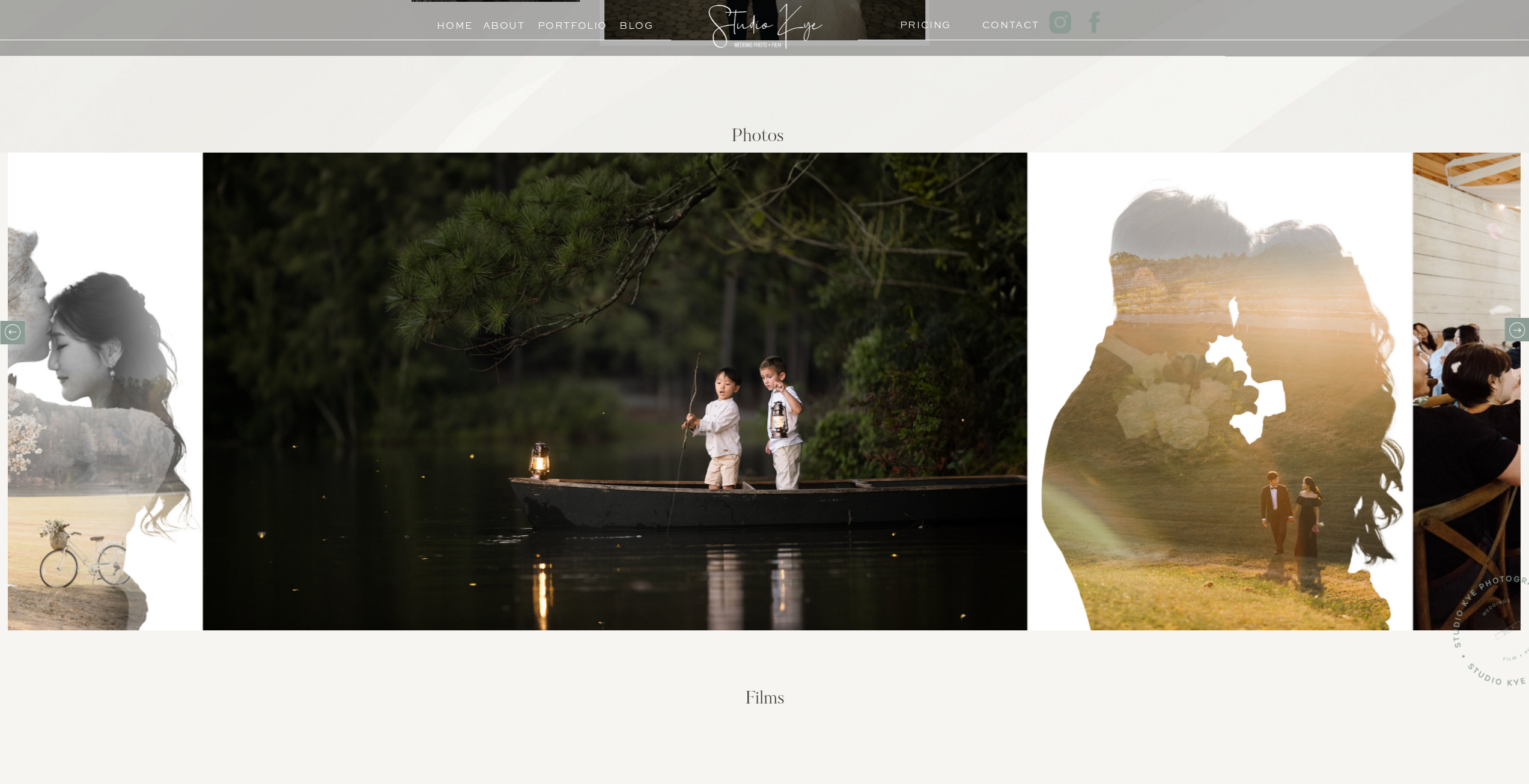
click at [1516, 328] on icon at bounding box center [1516, 330] width 19 height 19
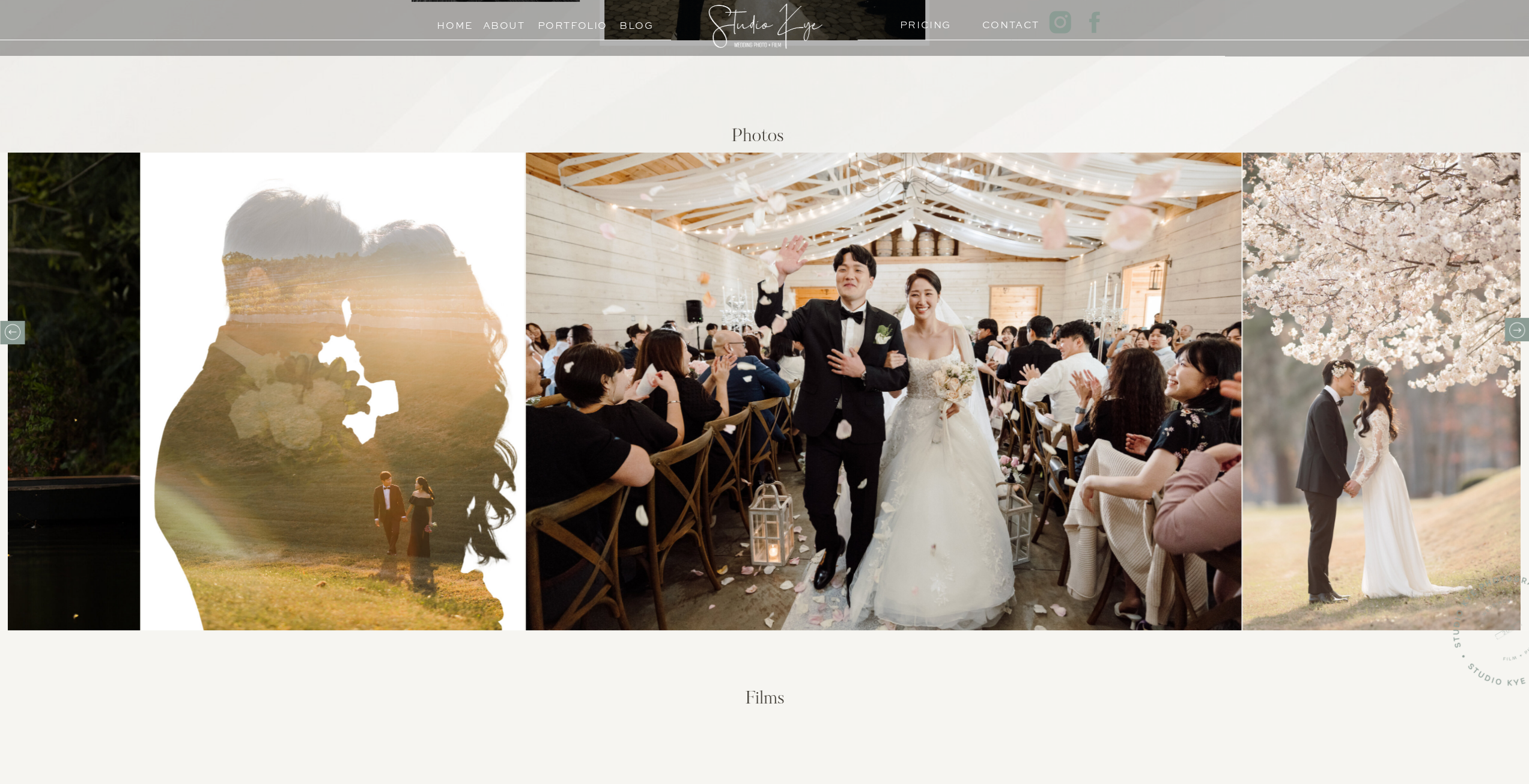
click at [1515, 328] on icon at bounding box center [1516, 330] width 19 height 19
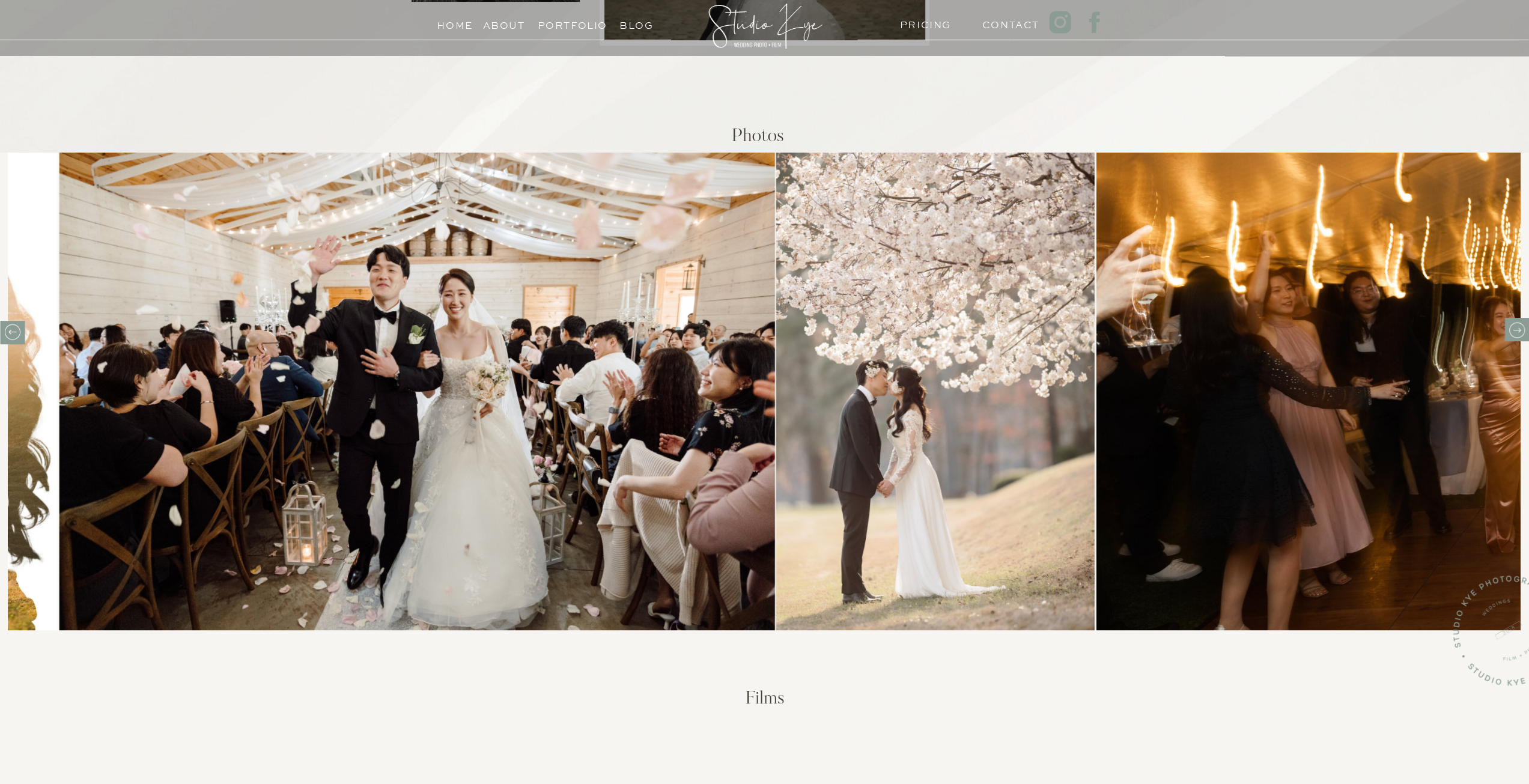
click at [1515, 328] on icon at bounding box center [1516, 330] width 19 height 19
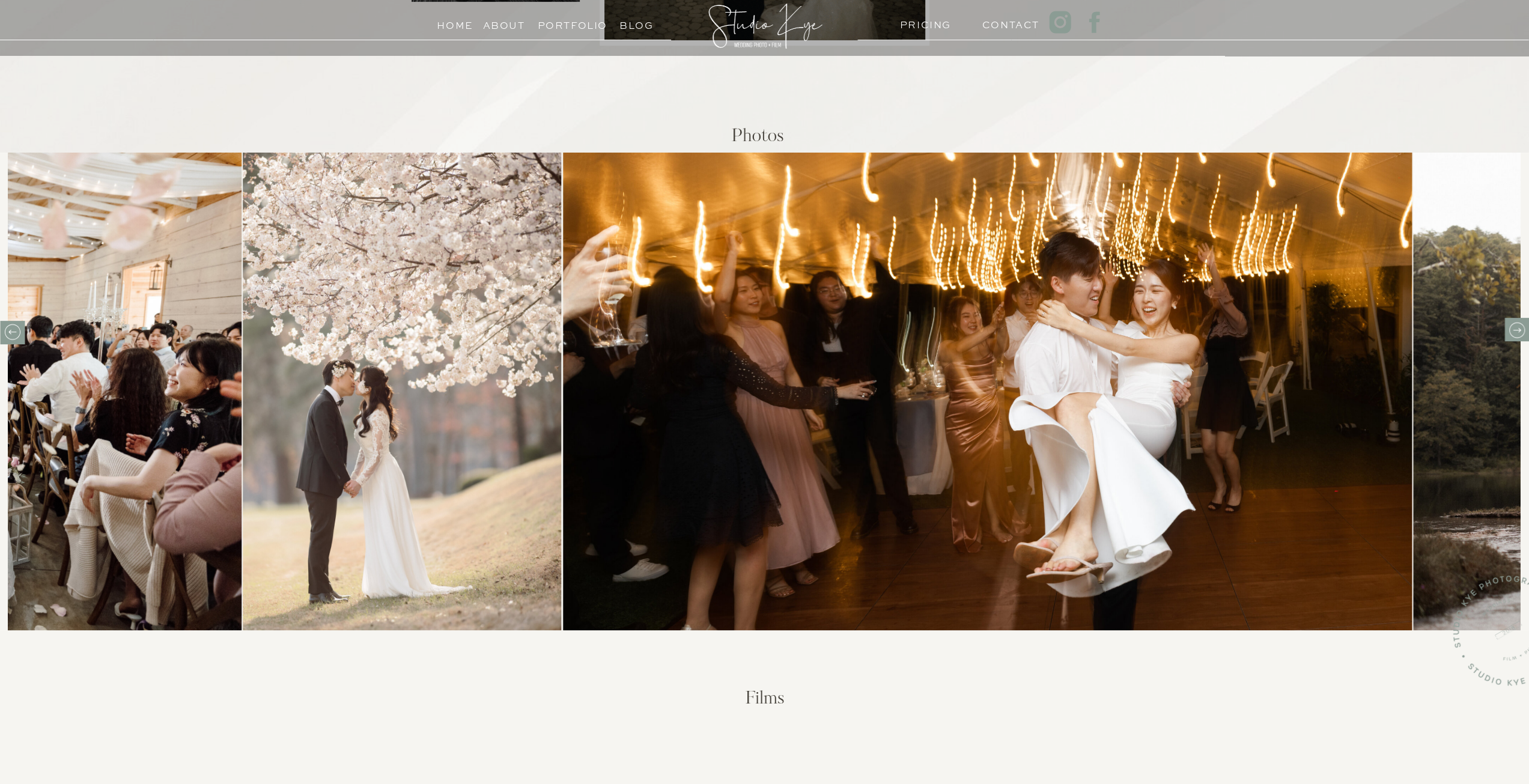
click at [1515, 328] on icon at bounding box center [1516, 330] width 19 height 19
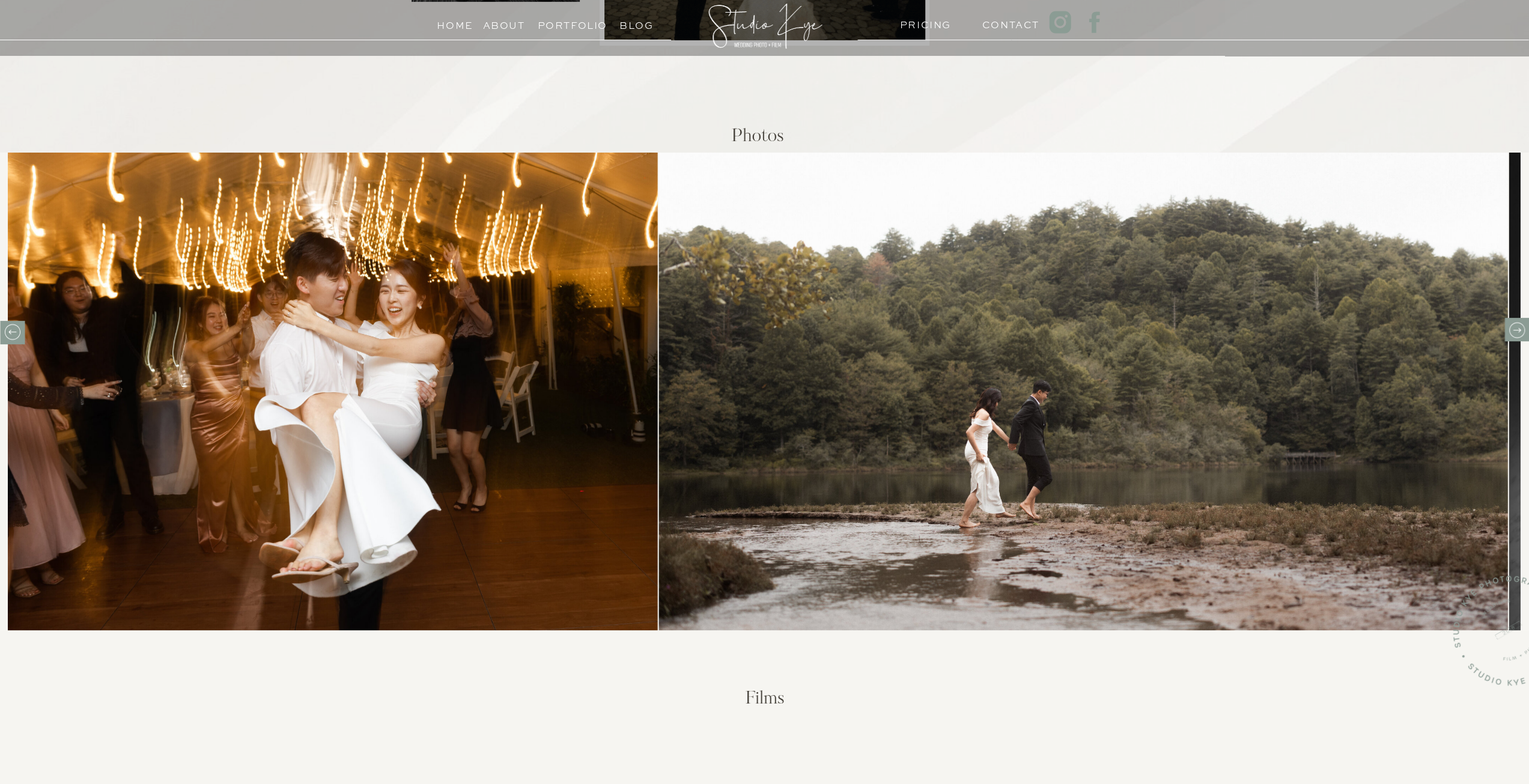
click at [1515, 328] on icon at bounding box center [1516, 330] width 19 height 19
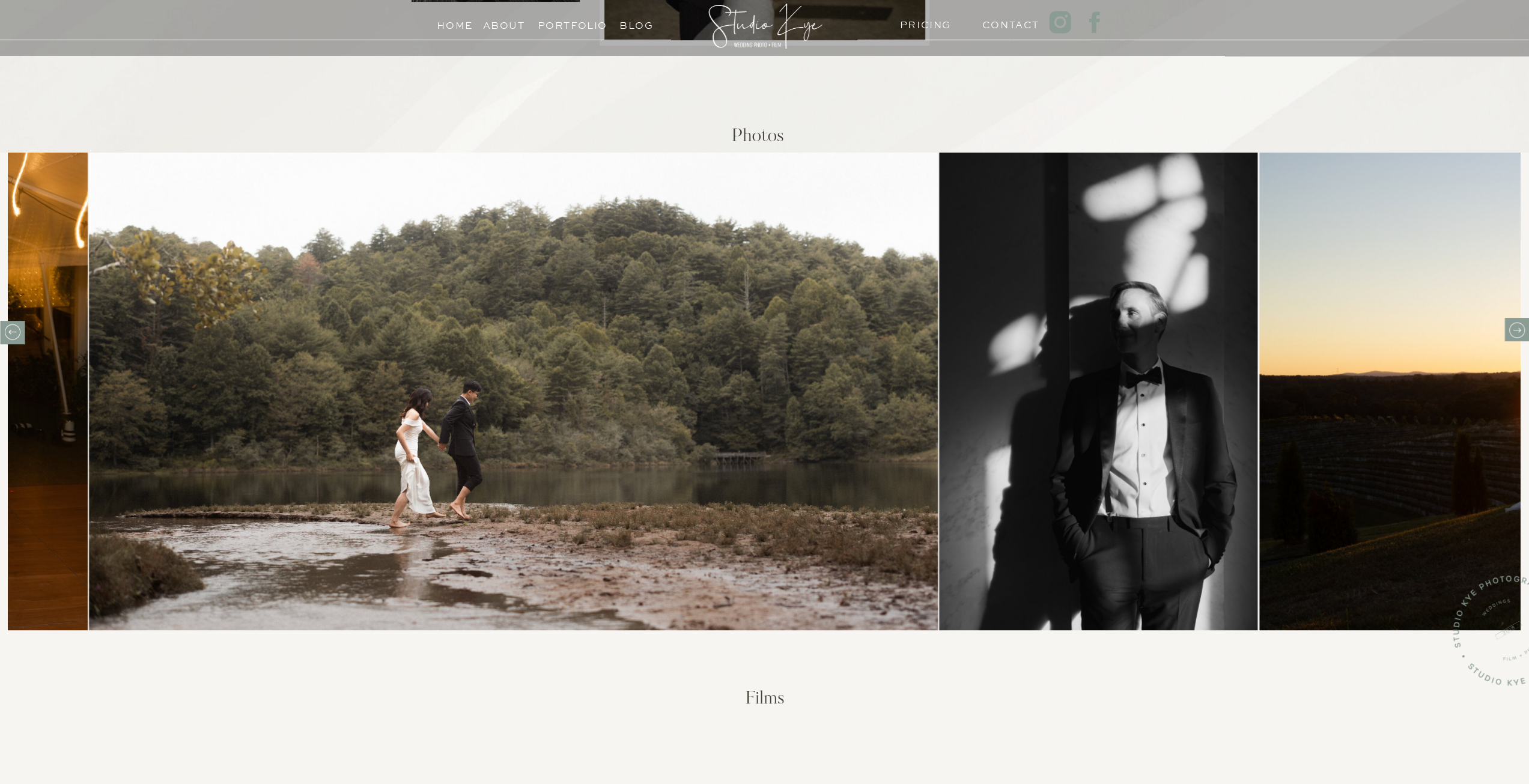
click at [1515, 328] on icon at bounding box center [1516, 330] width 19 height 19
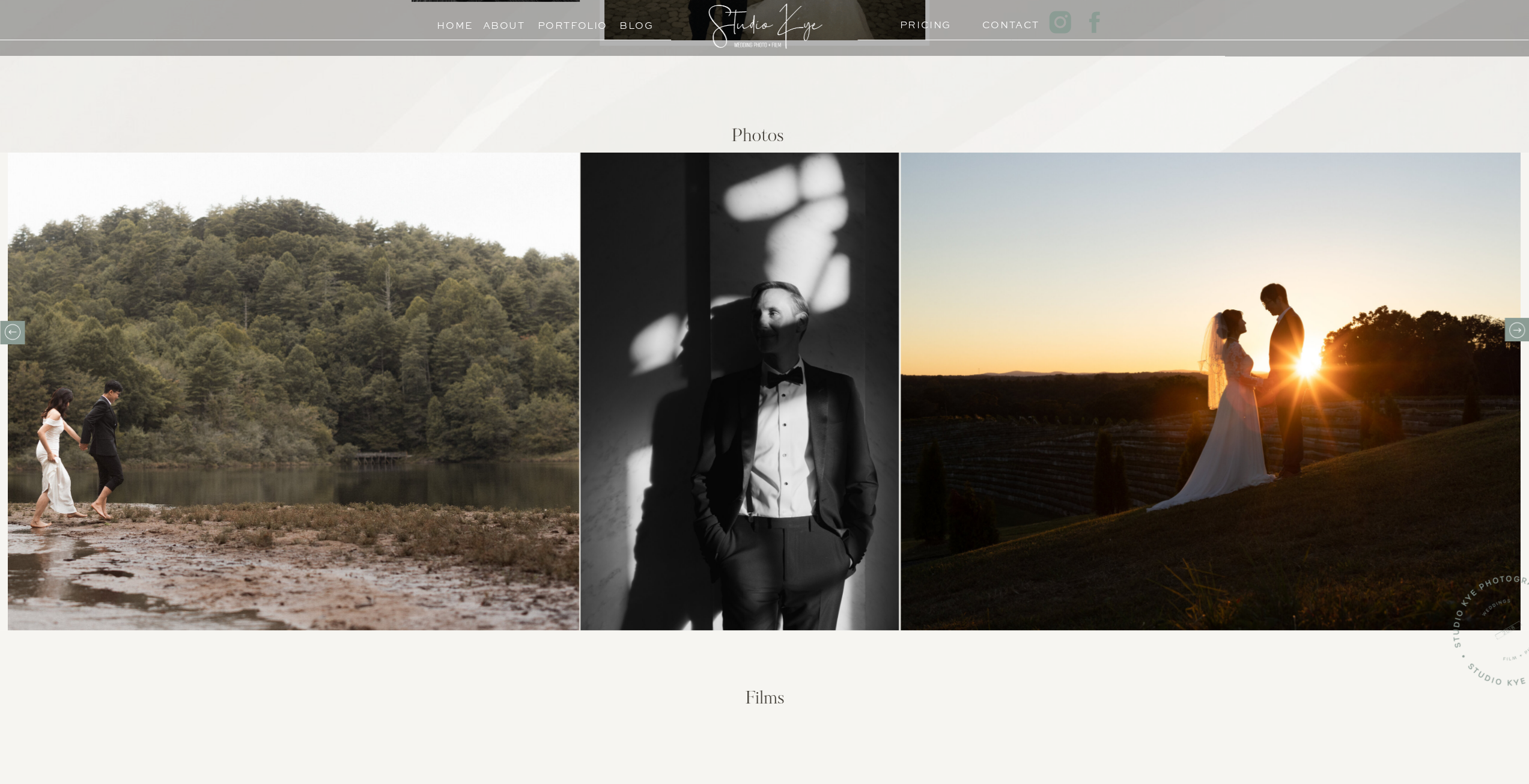
click at [1515, 328] on icon at bounding box center [1516, 330] width 19 height 19
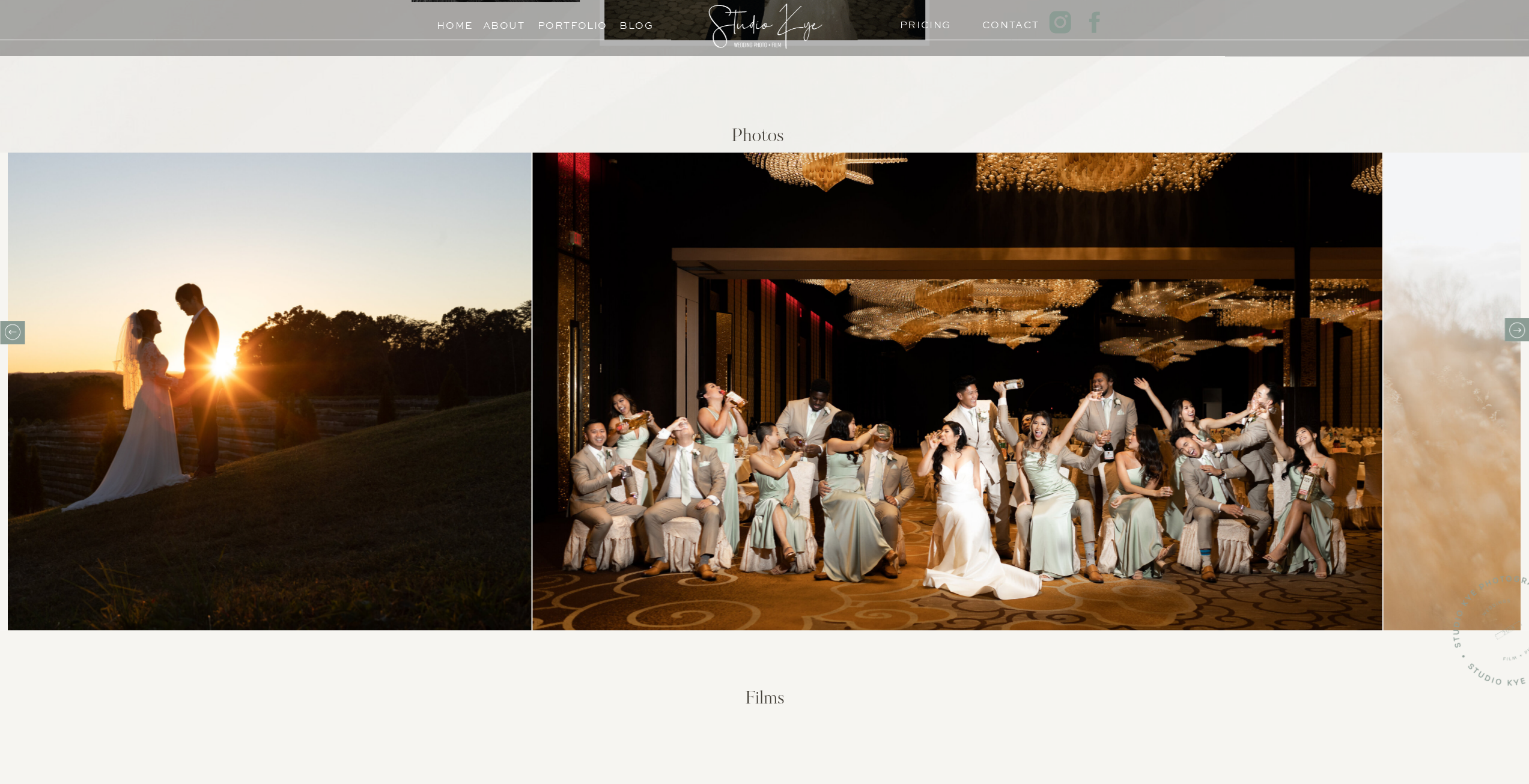
click at [1515, 328] on icon at bounding box center [1516, 330] width 19 height 19
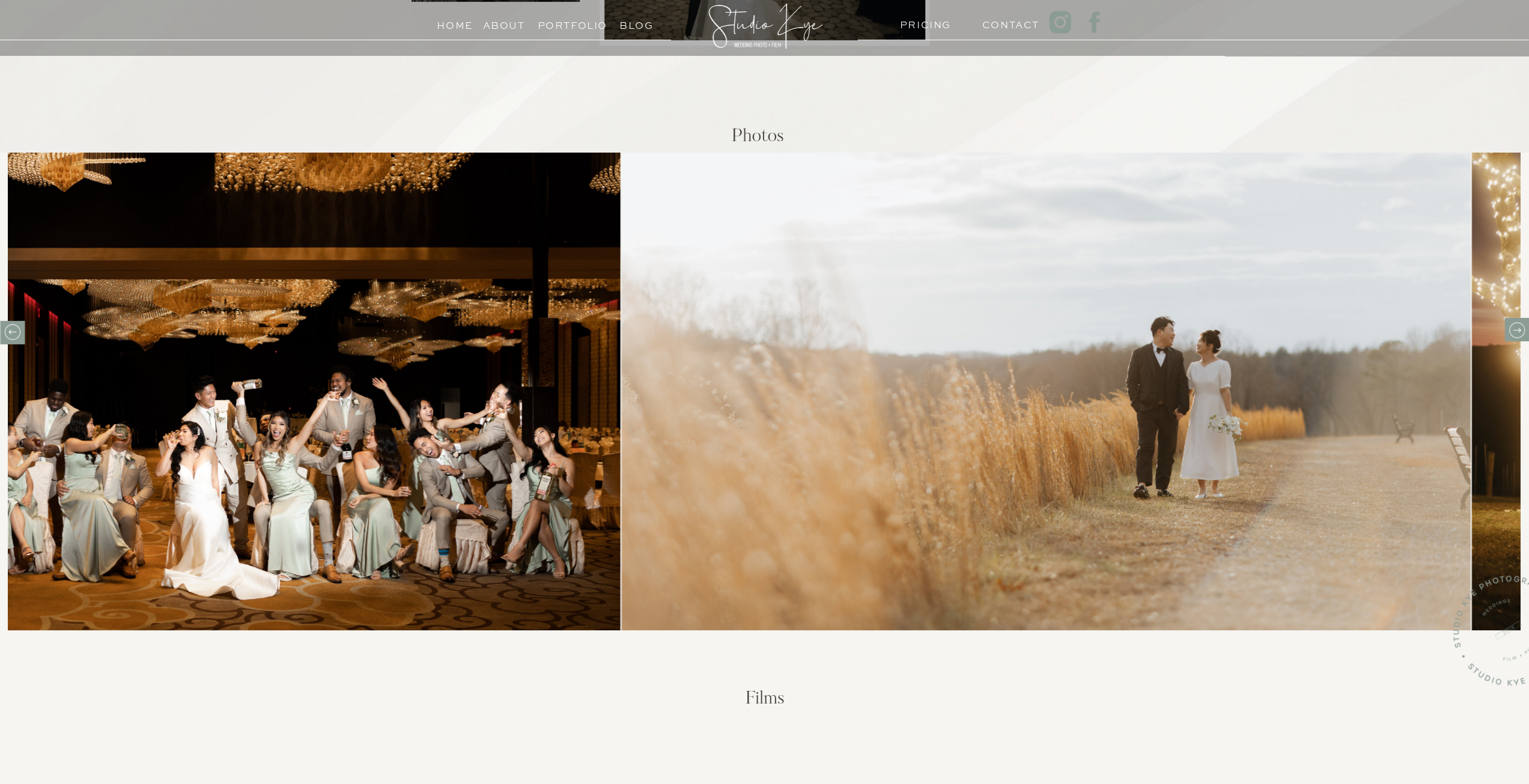
click at [1515, 328] on icon at bounding box center [1516, 330] width 19 height 19
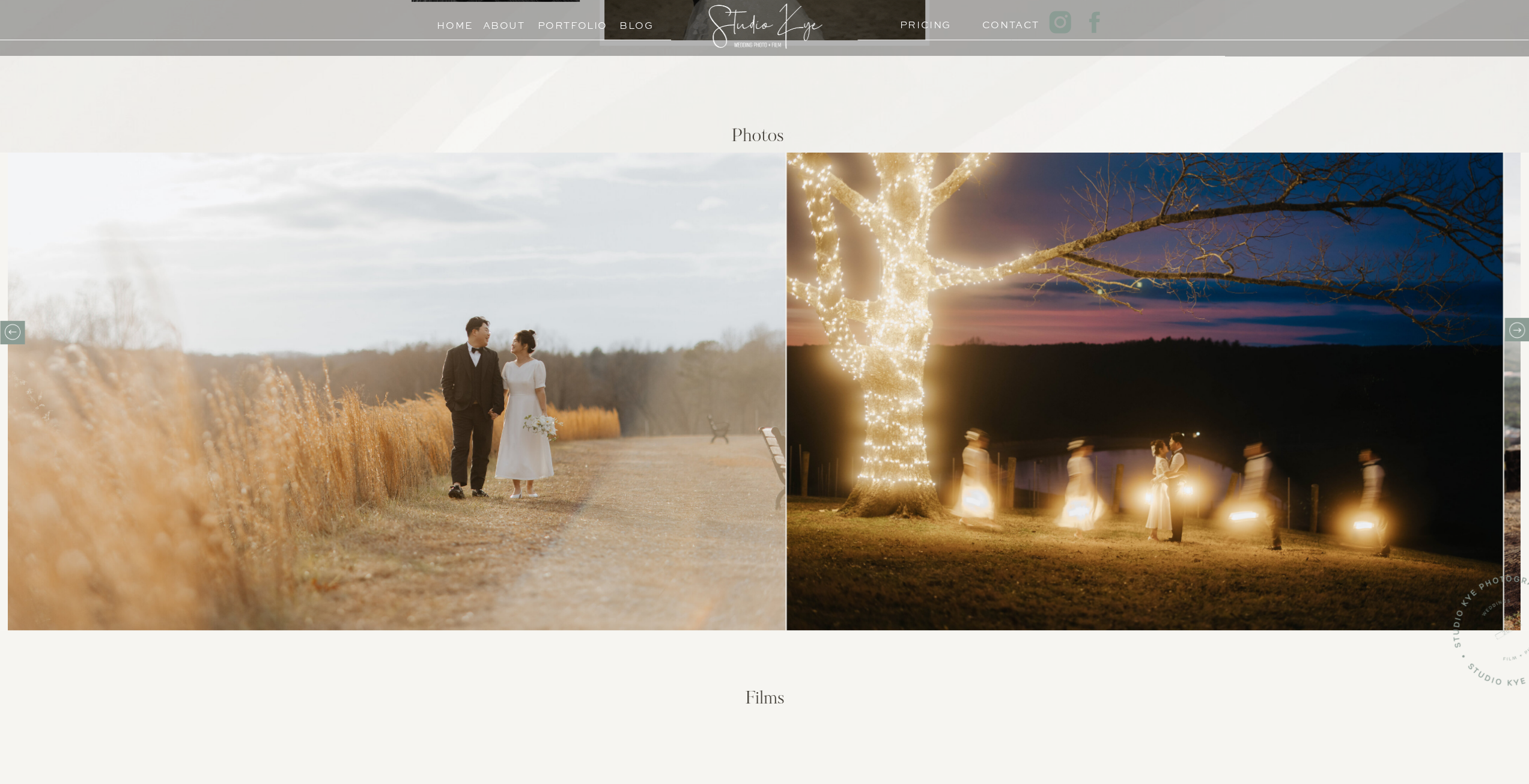
click at [1514, 327] on icon at bounding box center [1516, 330] width 19 height 19
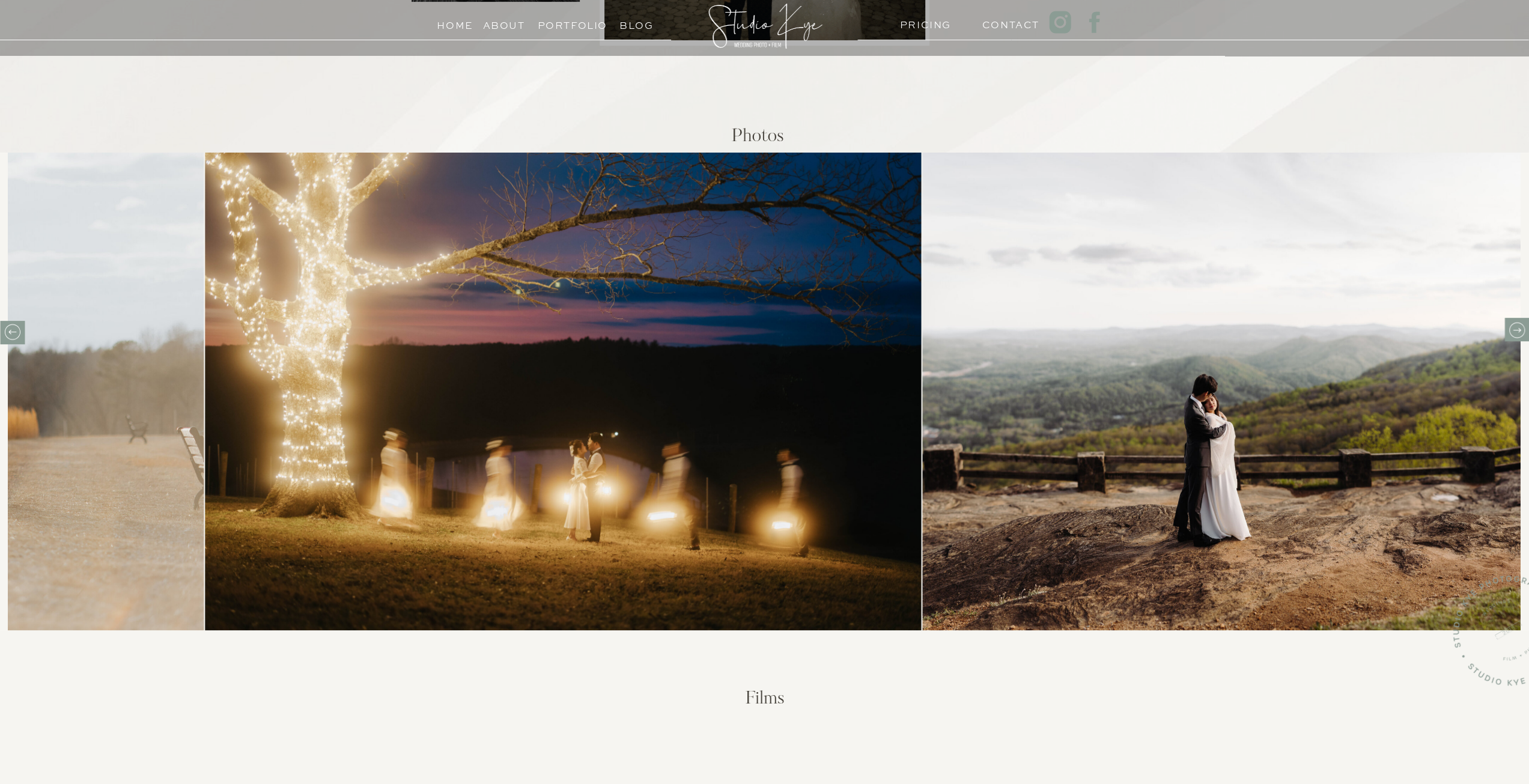
click at [1514, 326] on icon at bounding box center [1516, 330] width 19 height 19
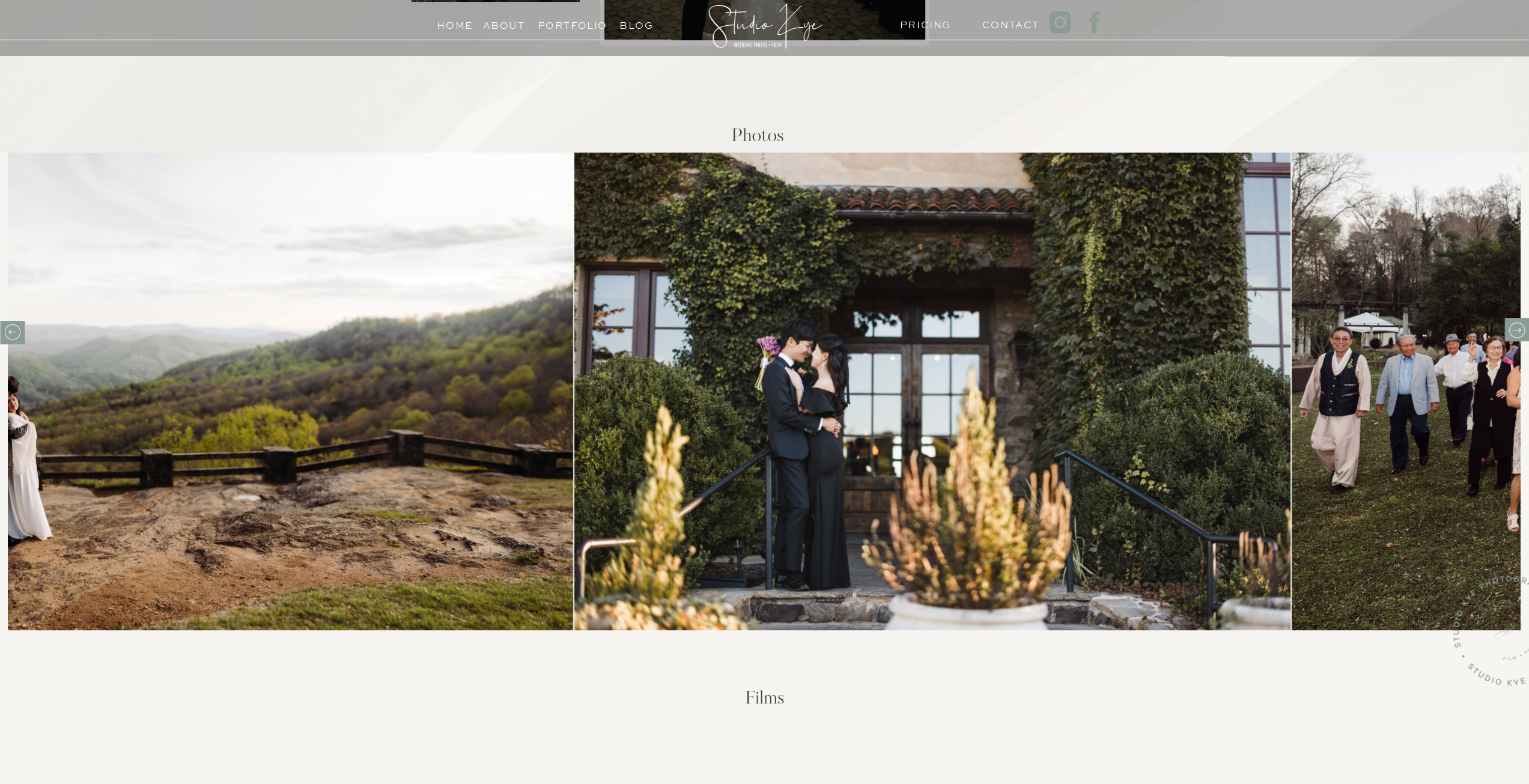
click at [1514, 326] on icon at bounding box center [1516, 330] width 19 height 19
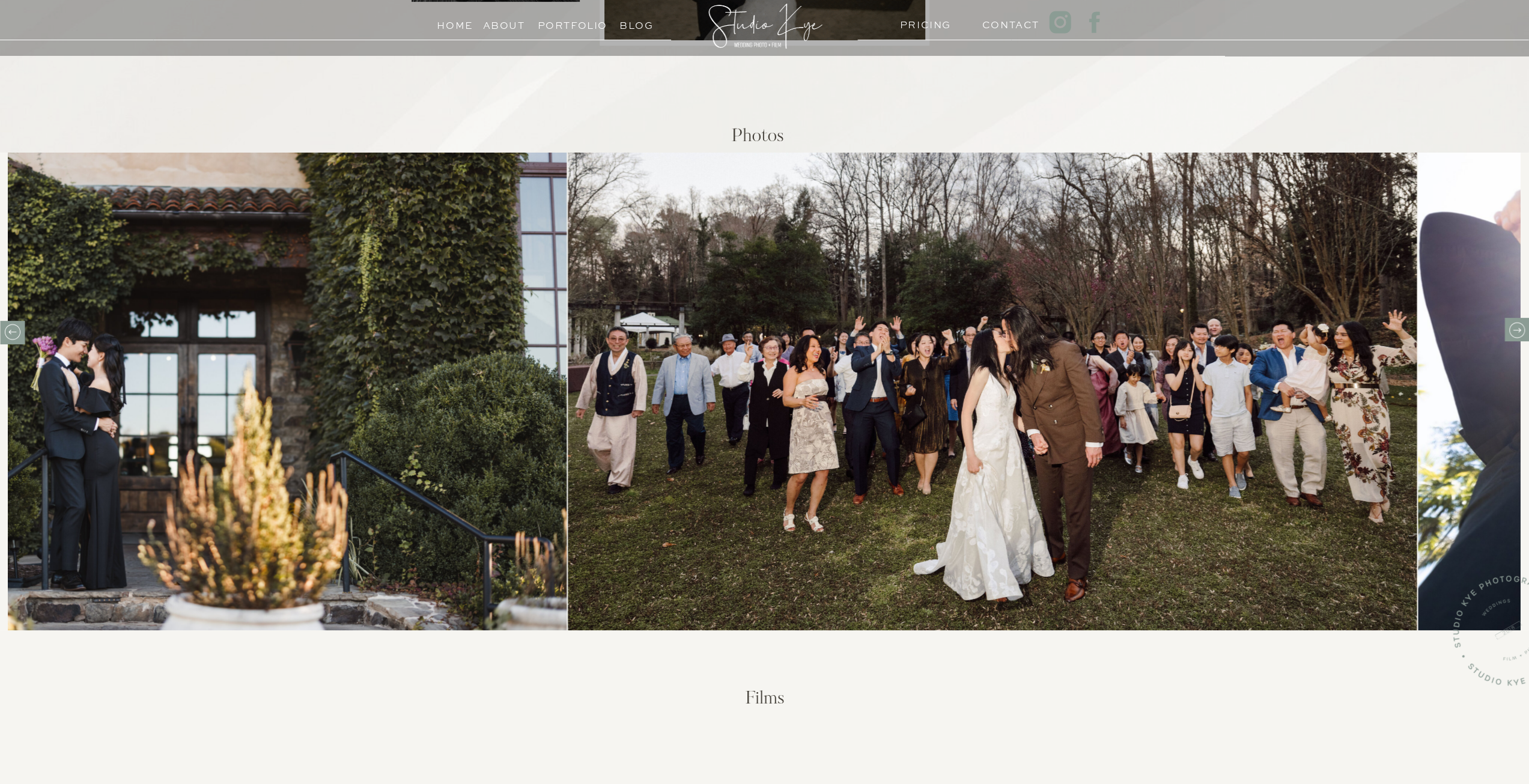
click at [1514, 326] on icon at bounding box center [1516, 330] width 19 height 19
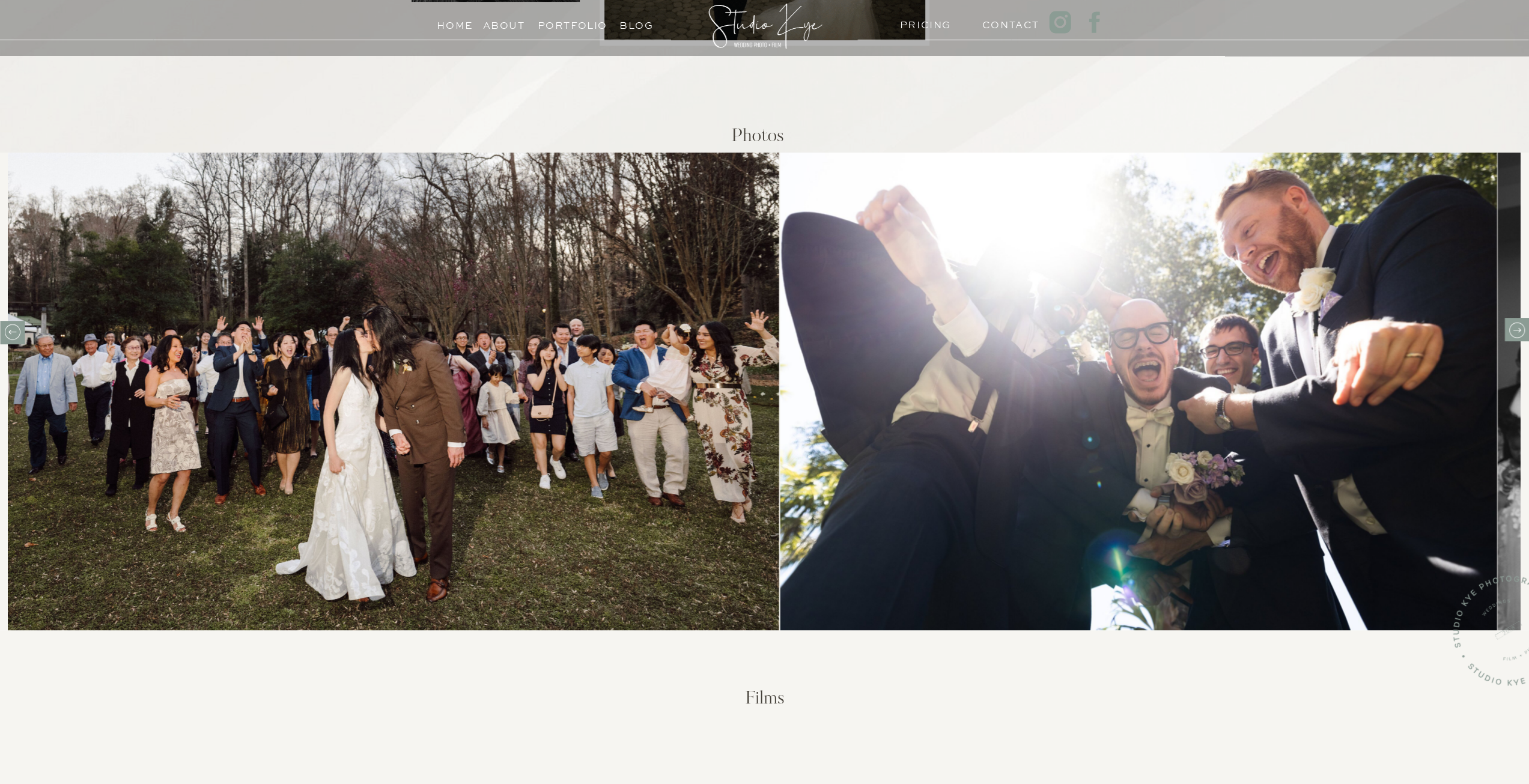
click at [1514, 326] on icon at bounding box center [1516, 330] width 19 height 19
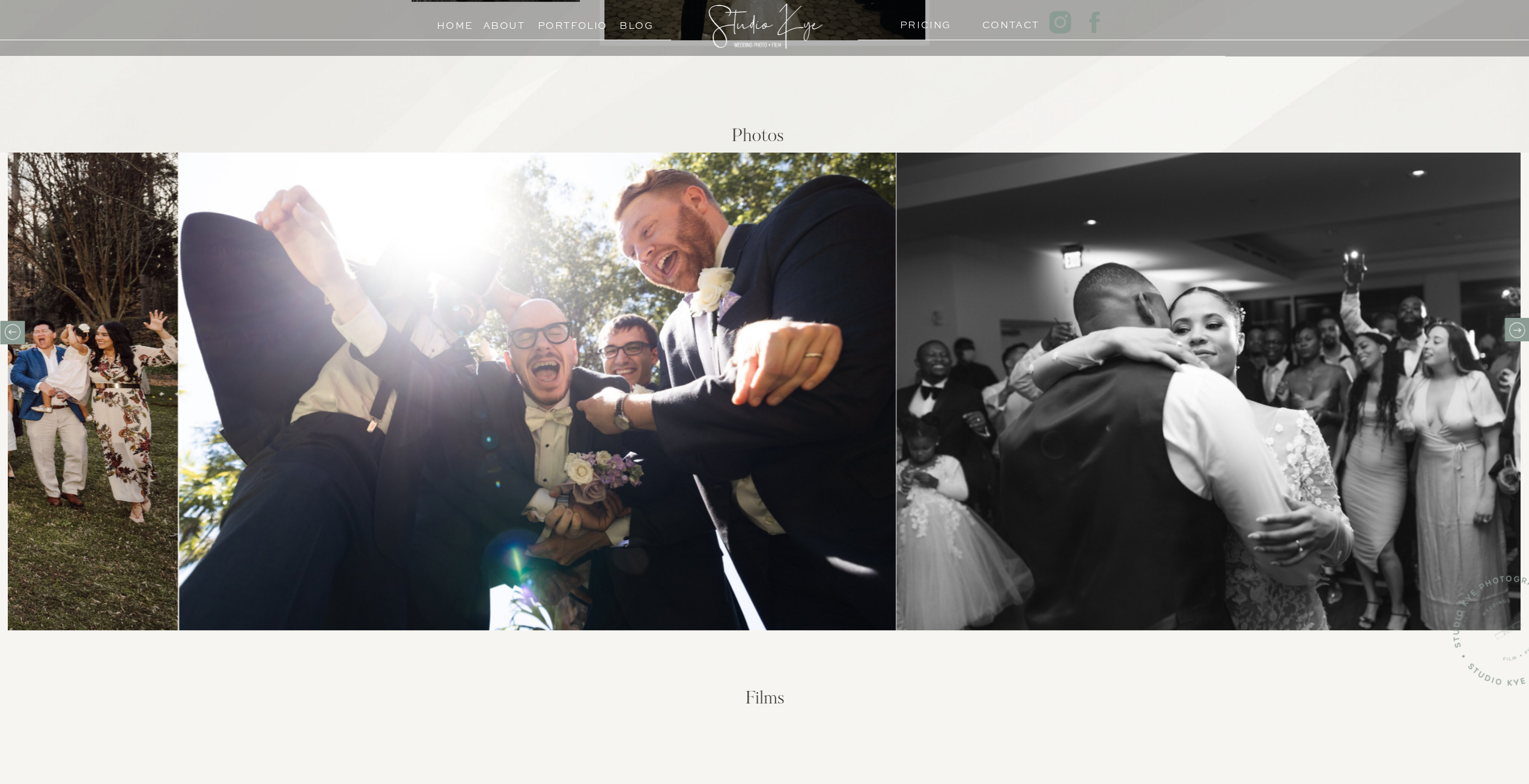
click at [1514, 326] on icon at bounding box center [1516, 330] width 19 height 19
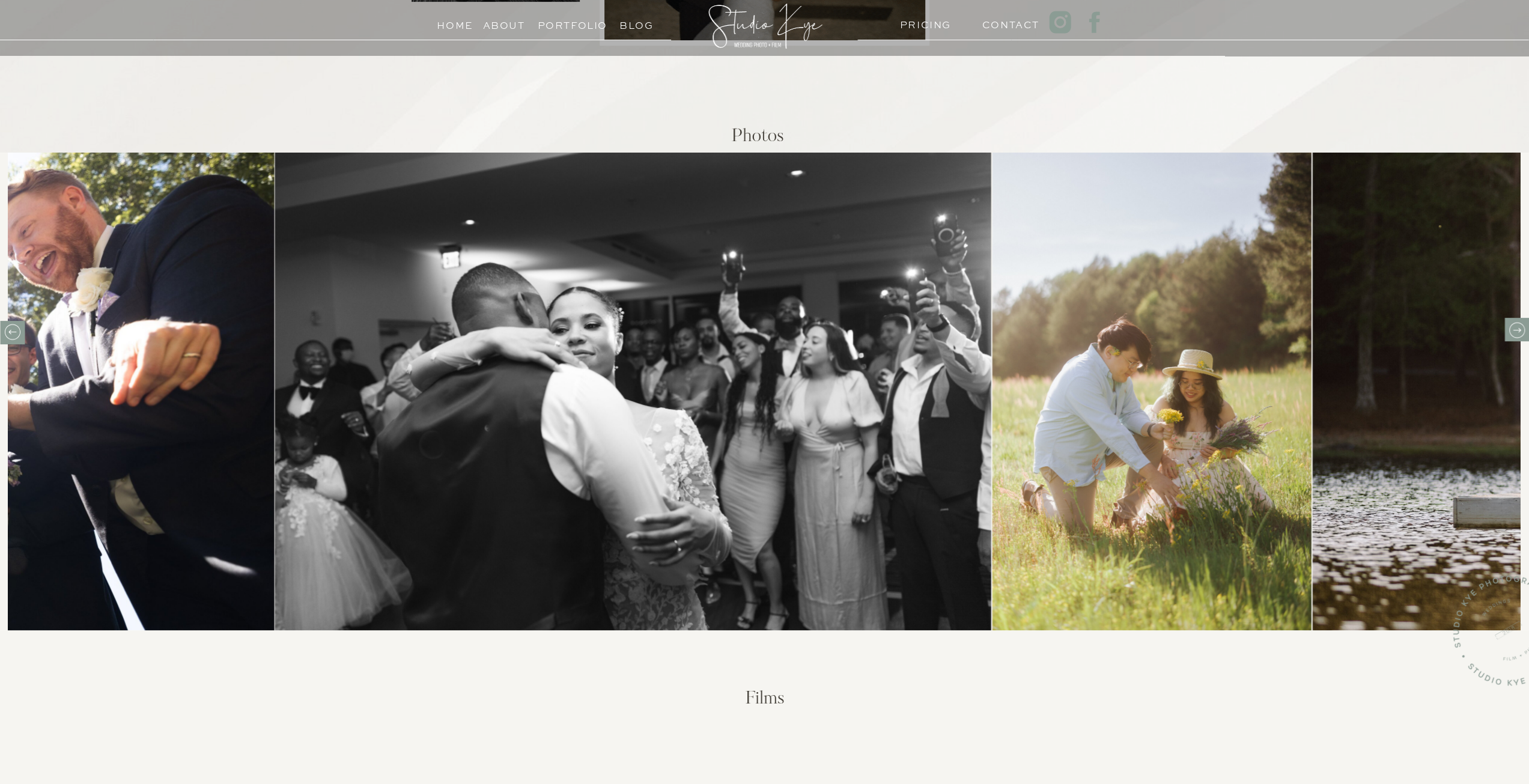
click at [1514, 326] on icon at bounding box center [1516, 330] width 19 height 19
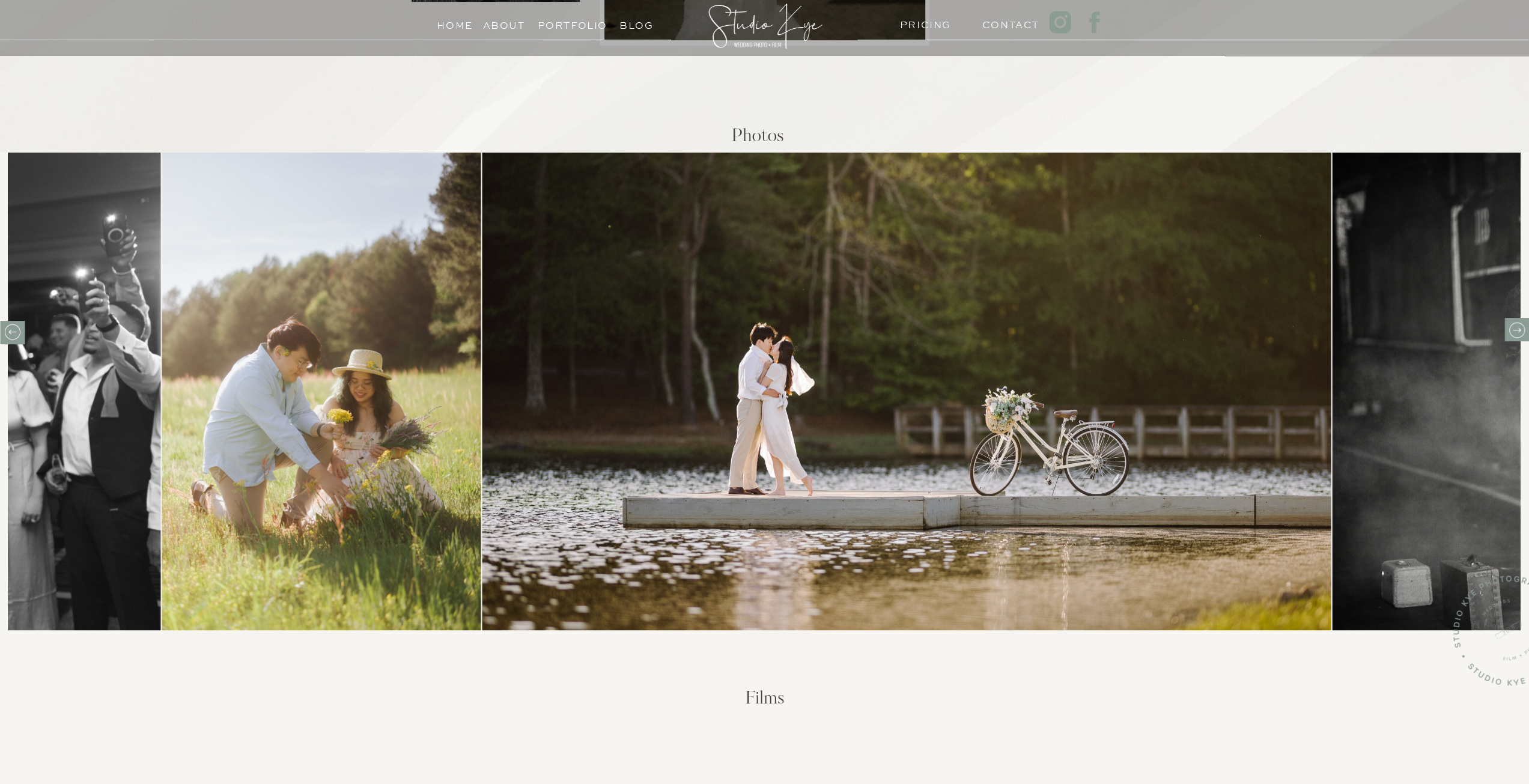
click at [1514, 326] on icon at bounding box center [1516, 330] width 19 height 19
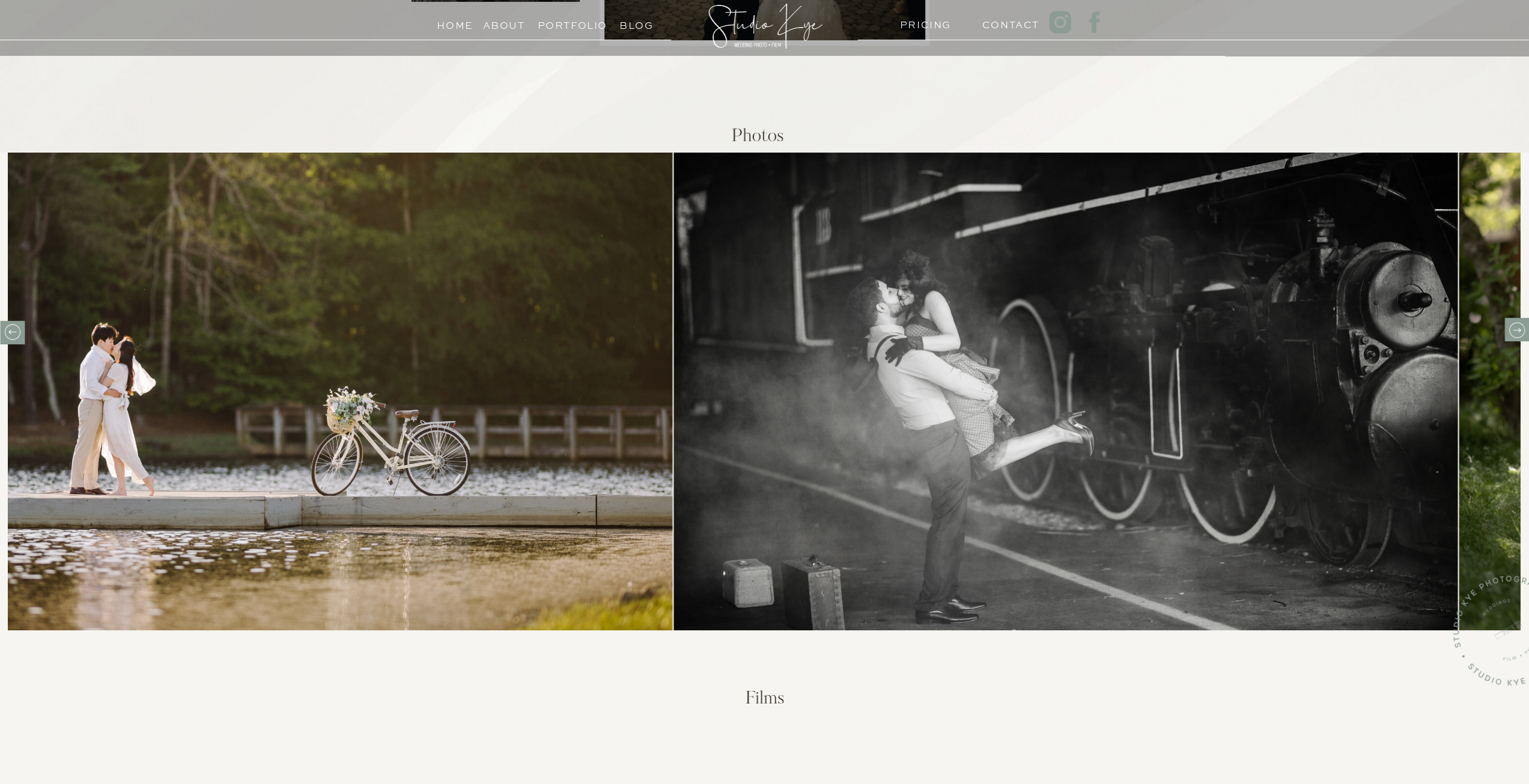
click at [1514, 326] on icon at bounding box center [1516, 330] width 19 height 19
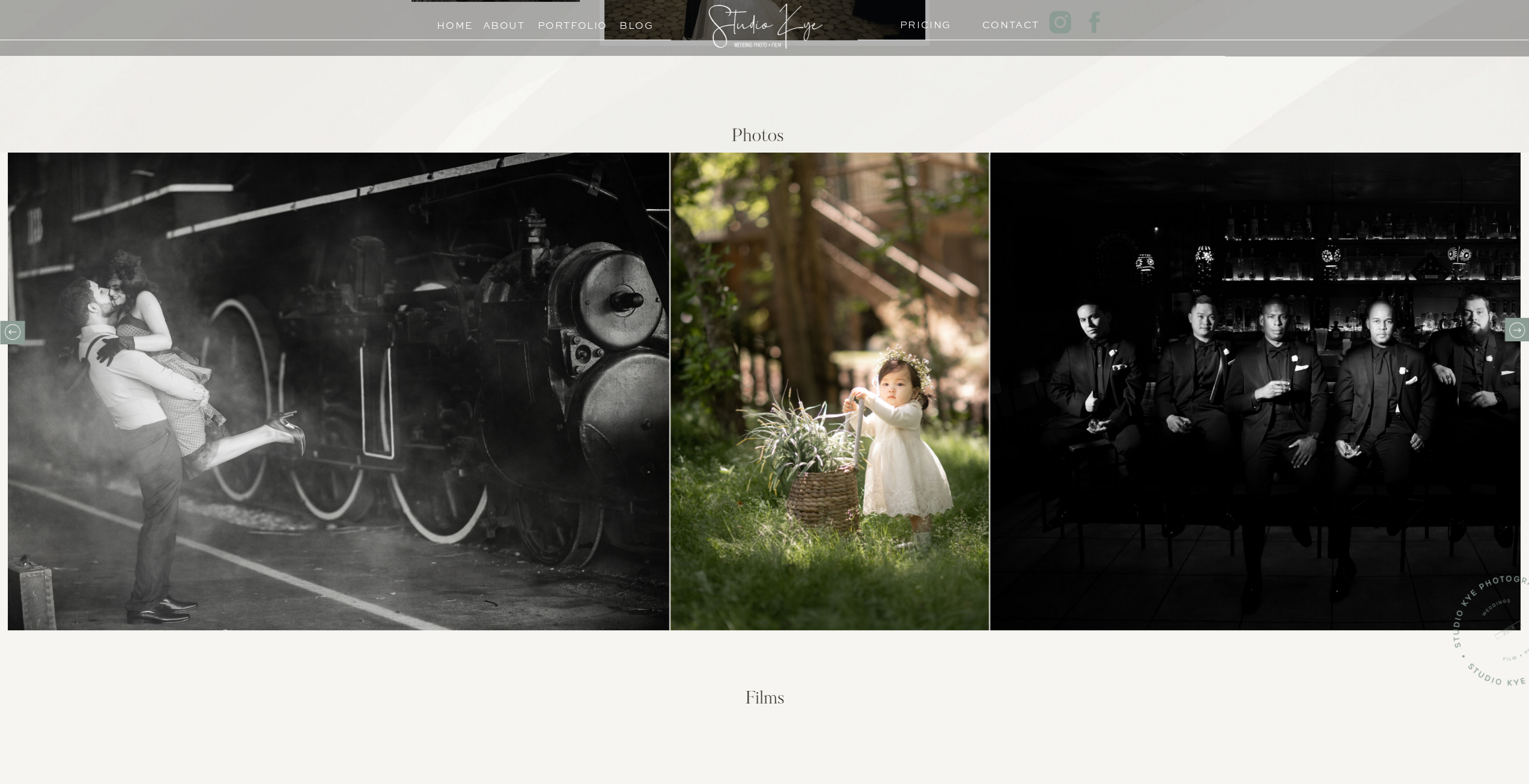
click at [1514, 322] on icon at bounding box center [1516, 330] width 19 height 19
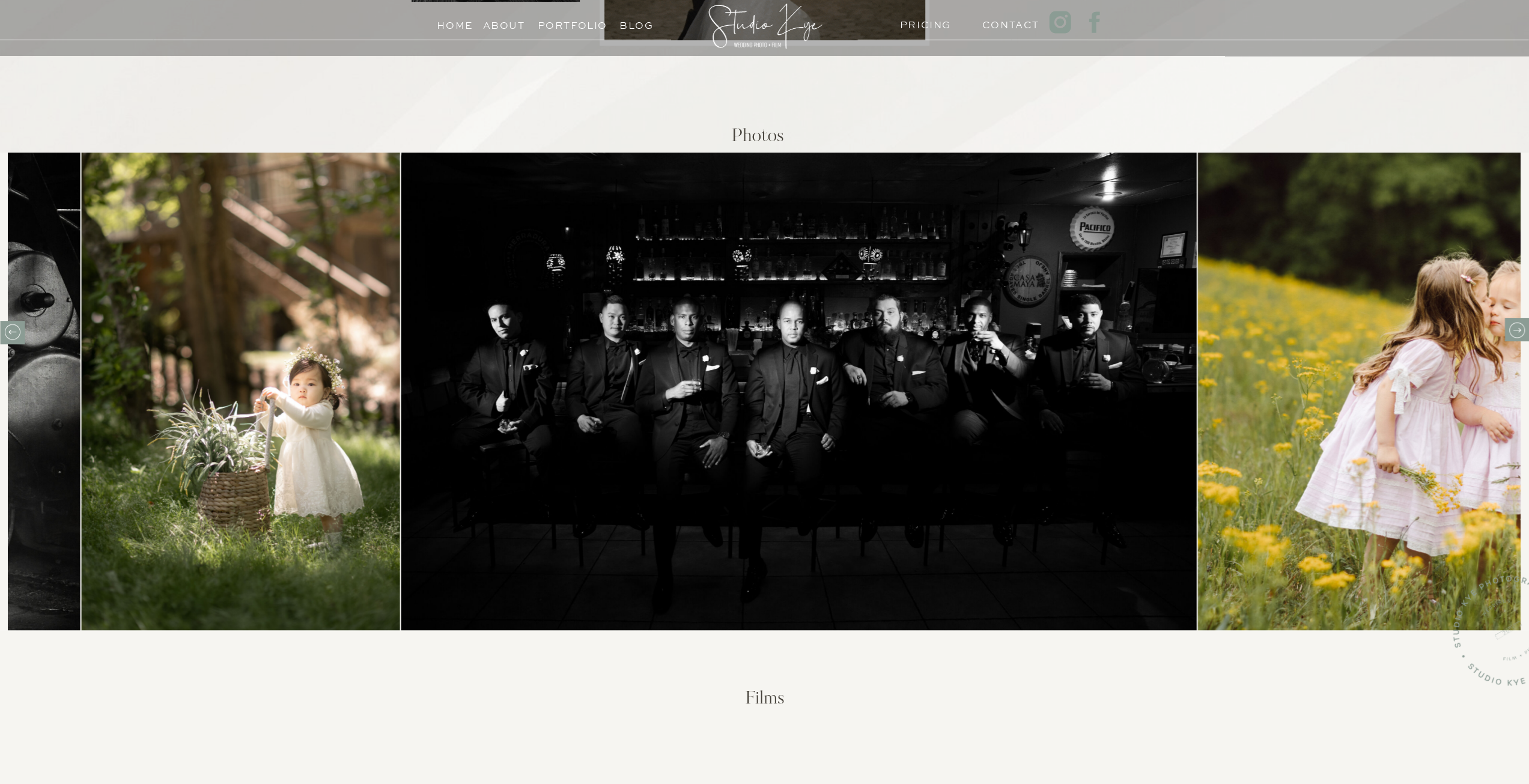
click at [1514, 322] on icon at bounding box center [1516, 330] width 19 height 19
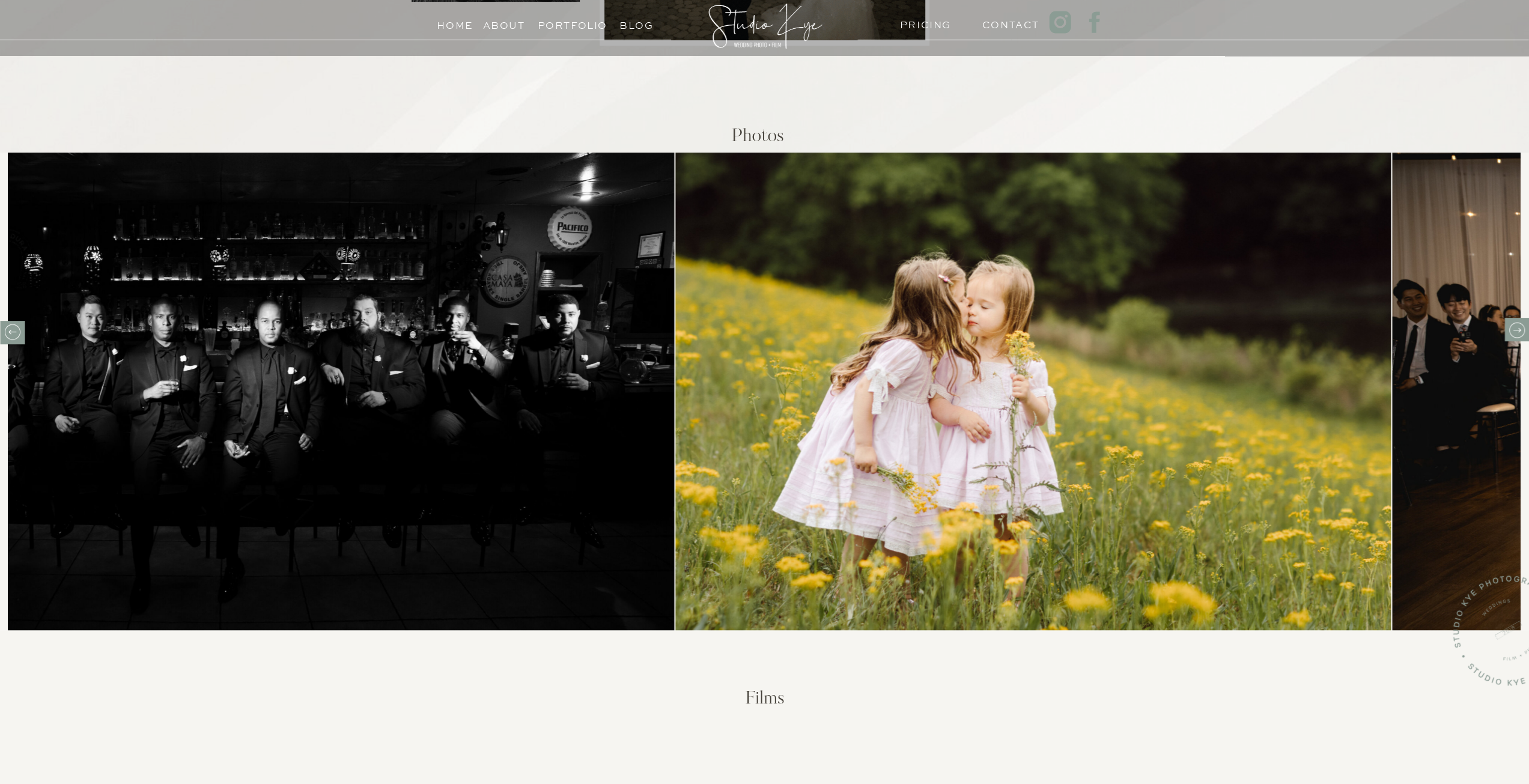
click at [1514, 322] on icon at bounding box center [1516, 330] width 19 height 19
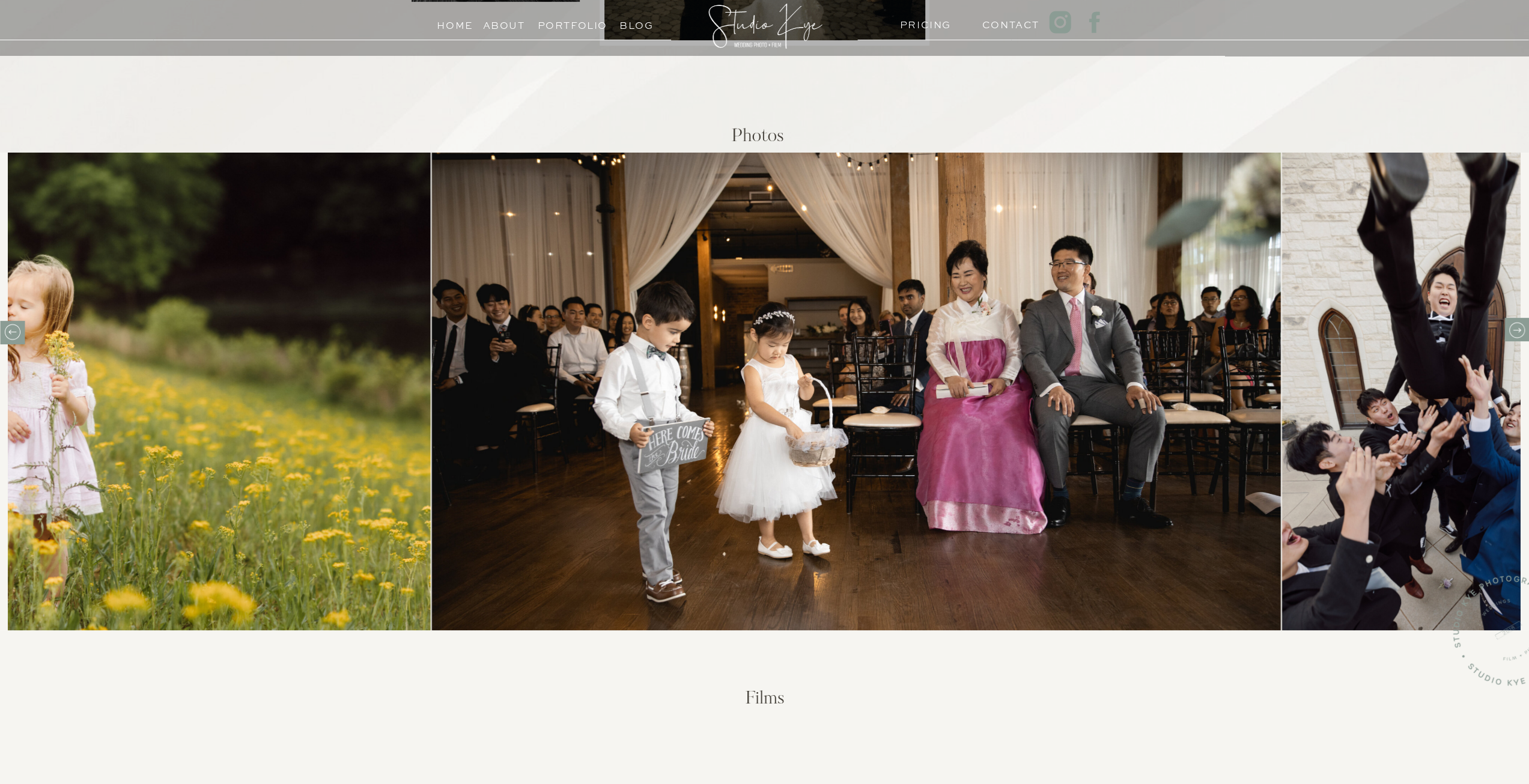
click at [1514, 322] on icon at bounding box center [1516, 330] width 19 height 19
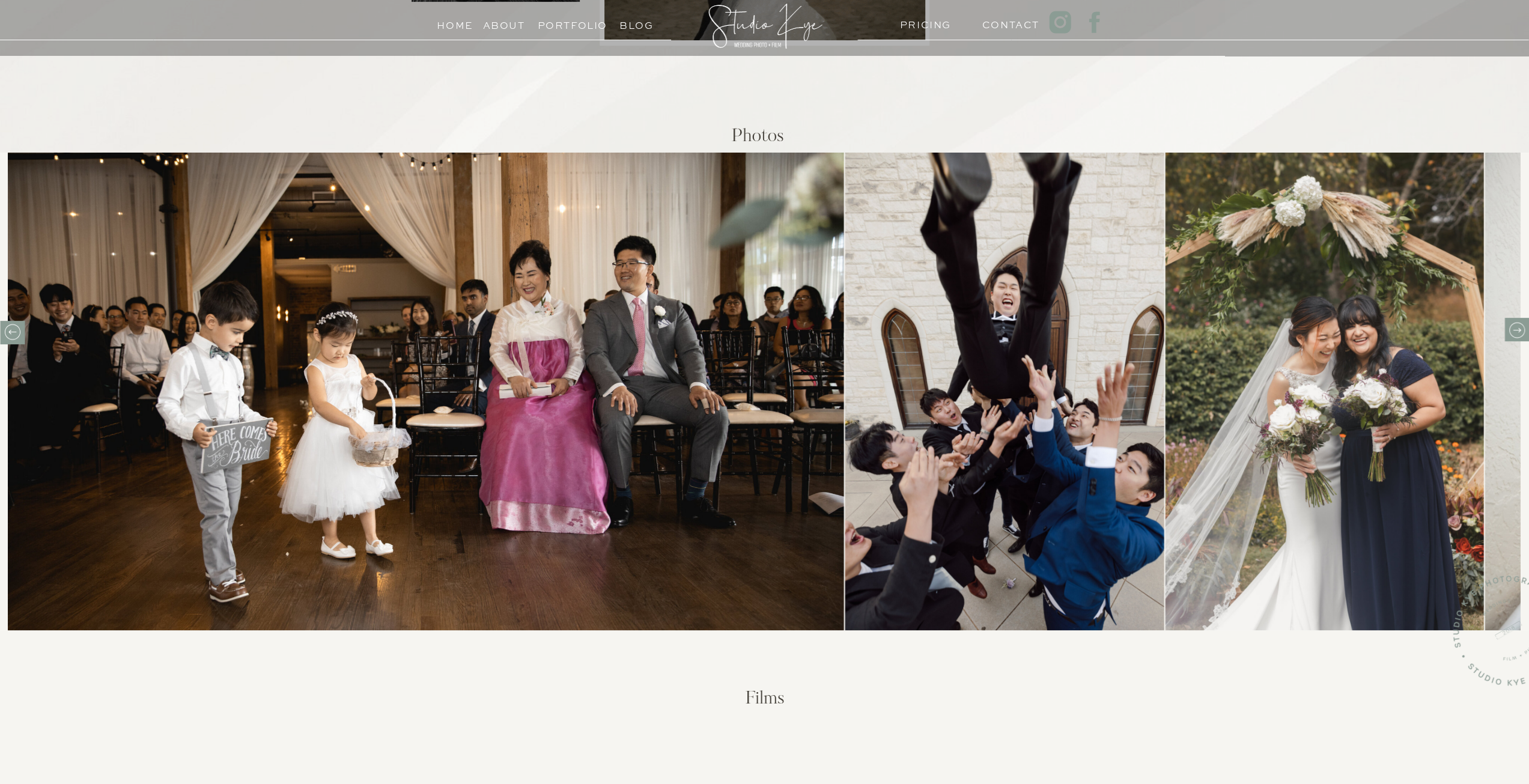
click at [1514, 322] on icon at bounding box center [1516, 330] width 19 height 19
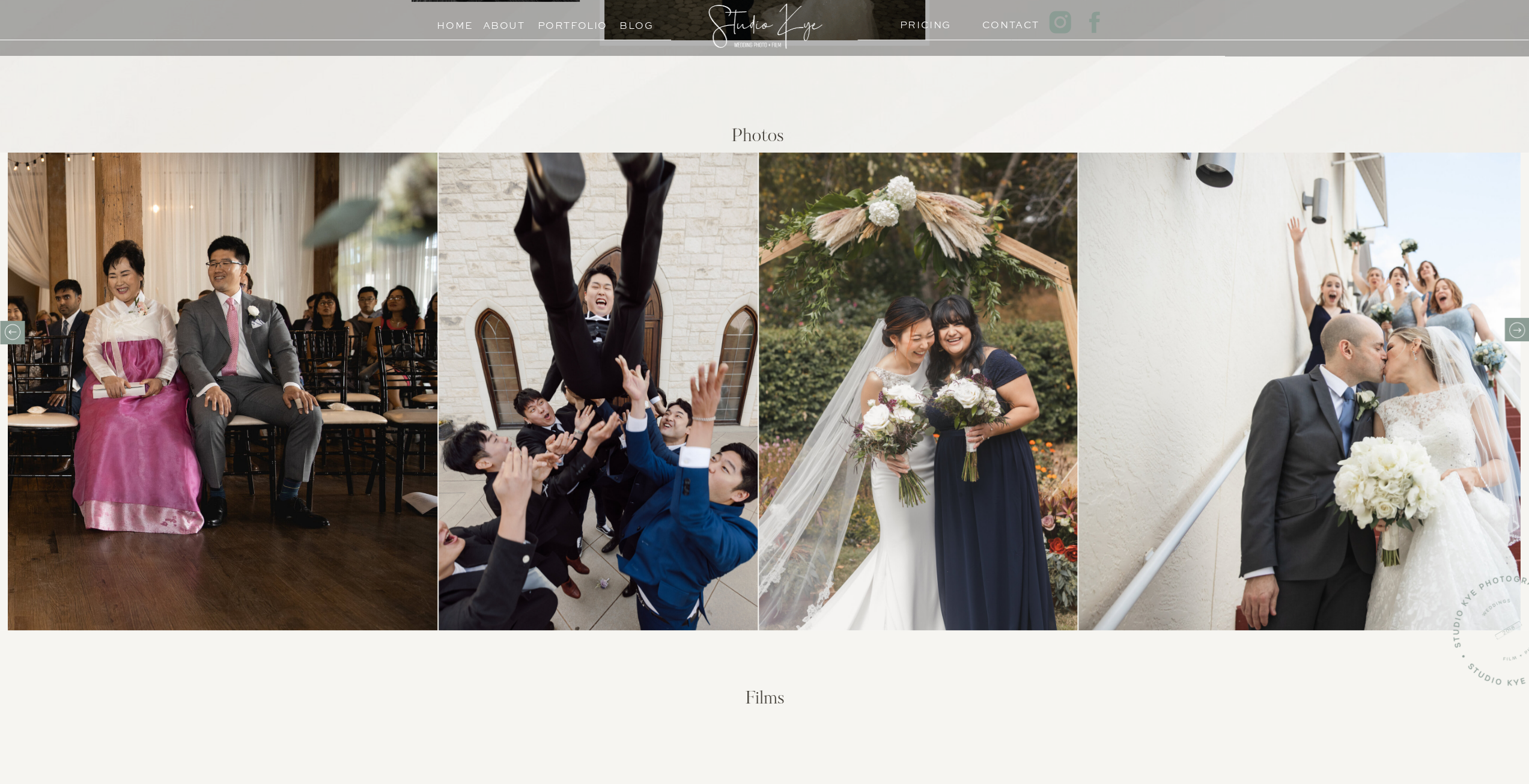
click at [1514, 322] on icon at bounding box center [1516, 330] width 19 height 19
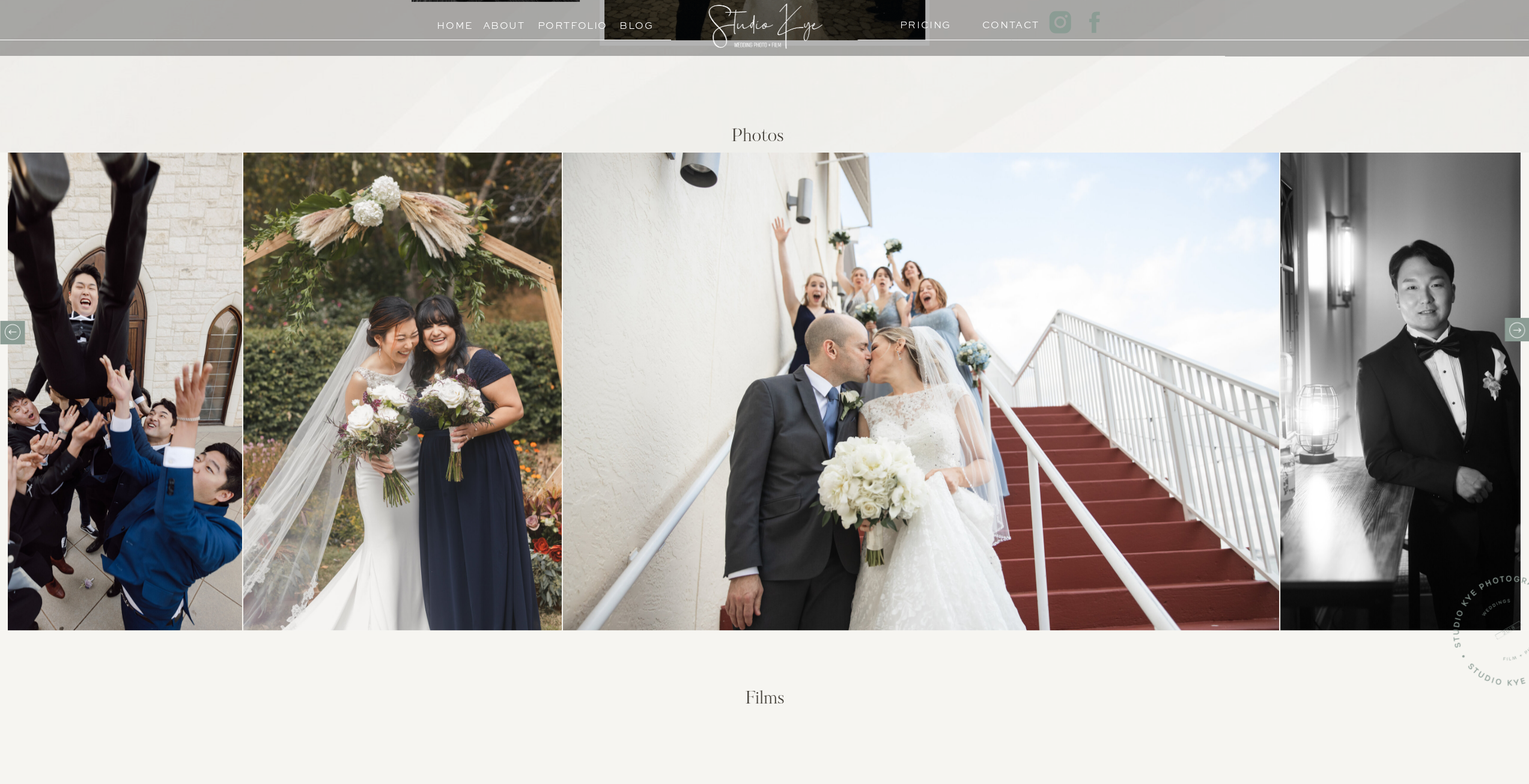
click at [1514, 322] on icon at bounding box center [1516, 330] width 19 height 19
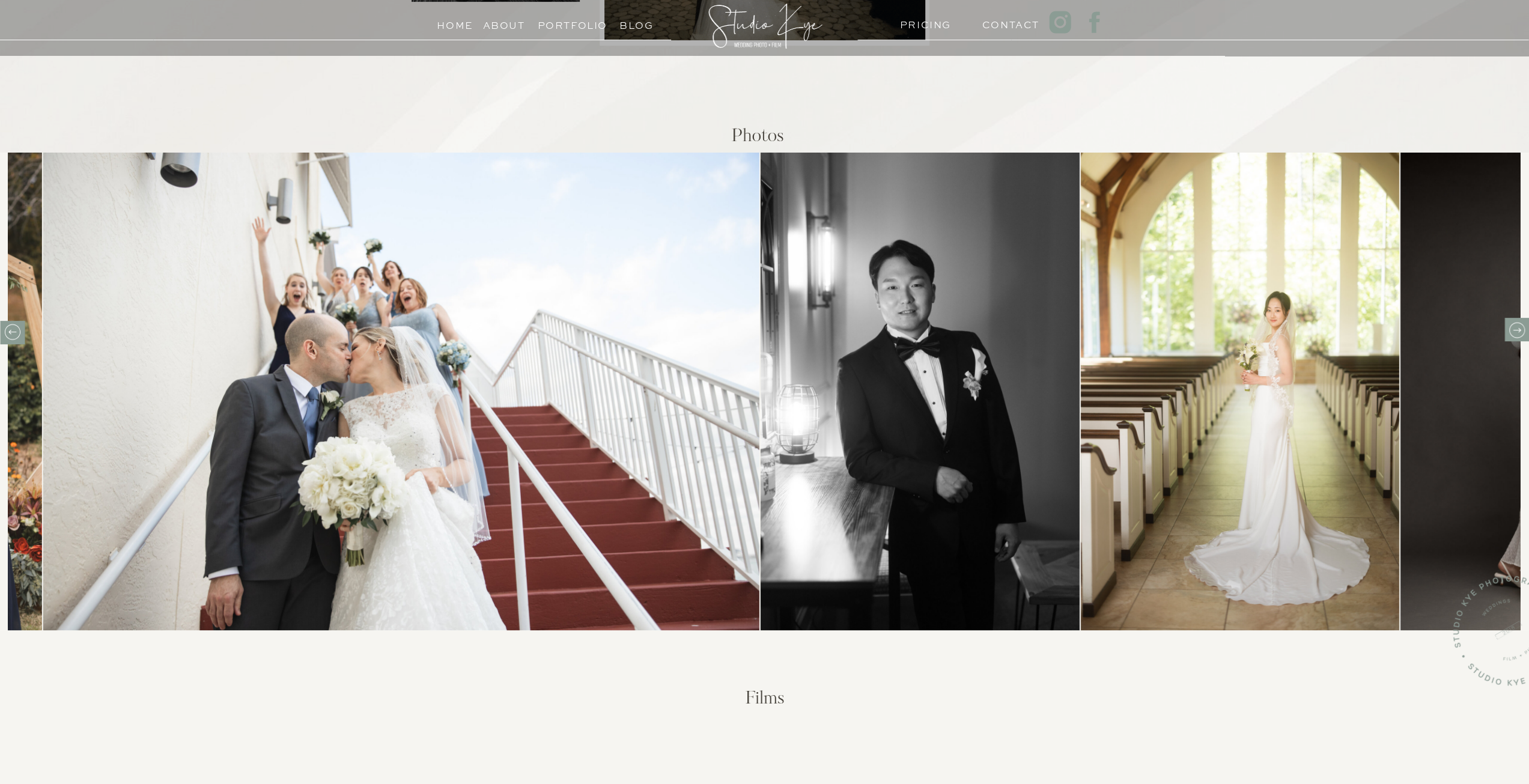
click at [1514, 322] on icon at bounding box center [1516, 330] width 19 height 19
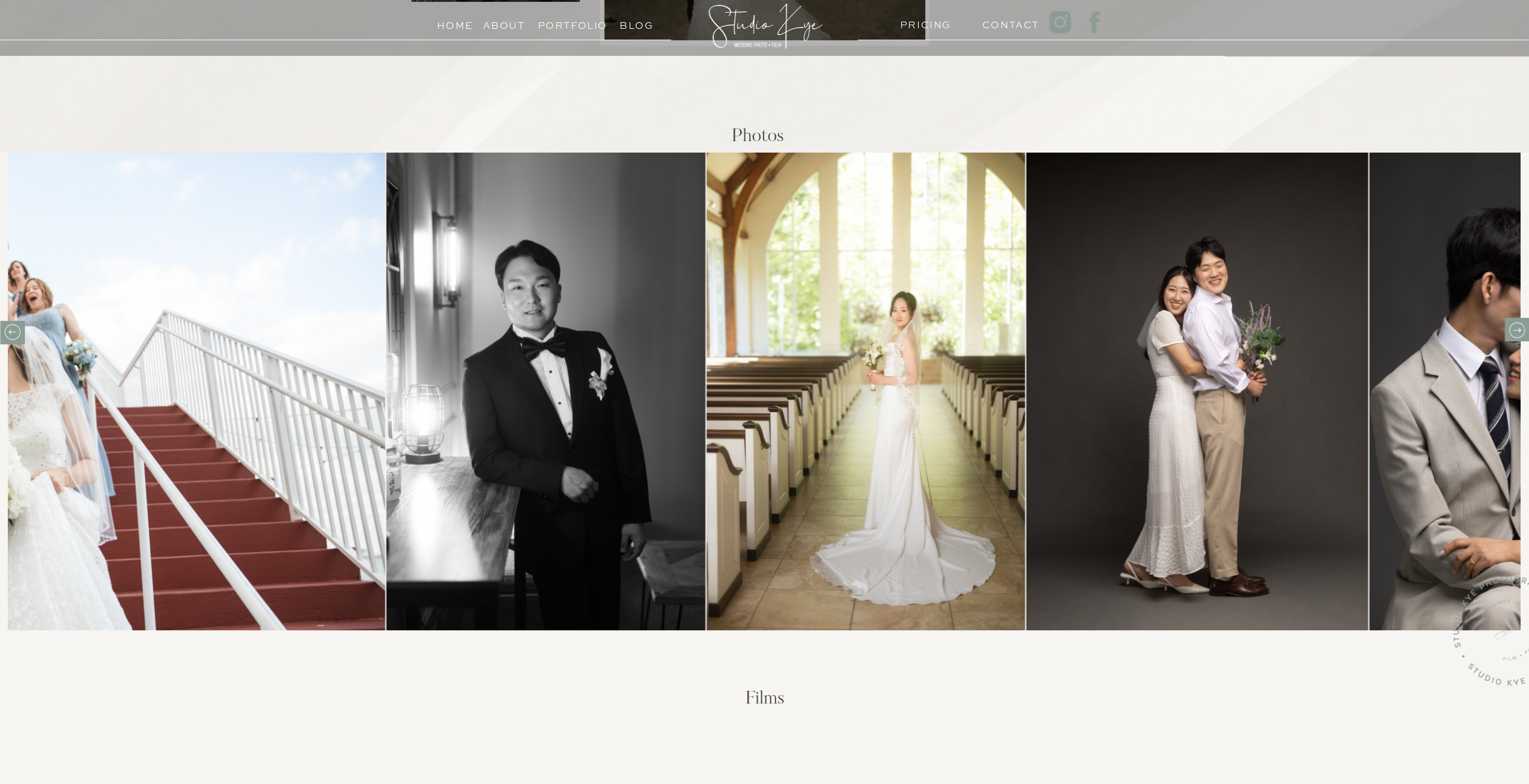
click at [1514, 322] on icon at bounding box center [1516, 330] width 19 height 19
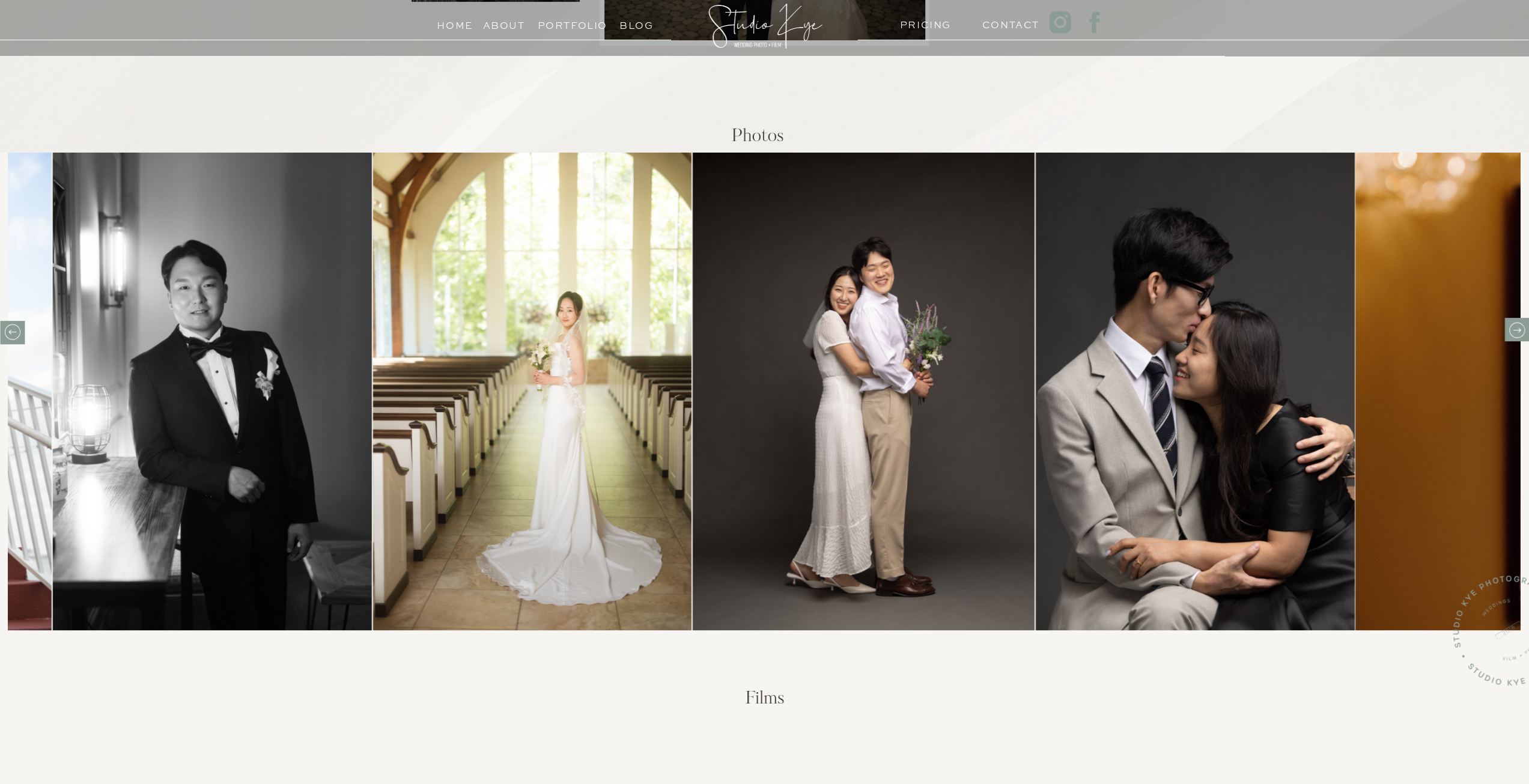
click at [1514, 322] on icon at bounding box center [1516, 330] width 19 height 19
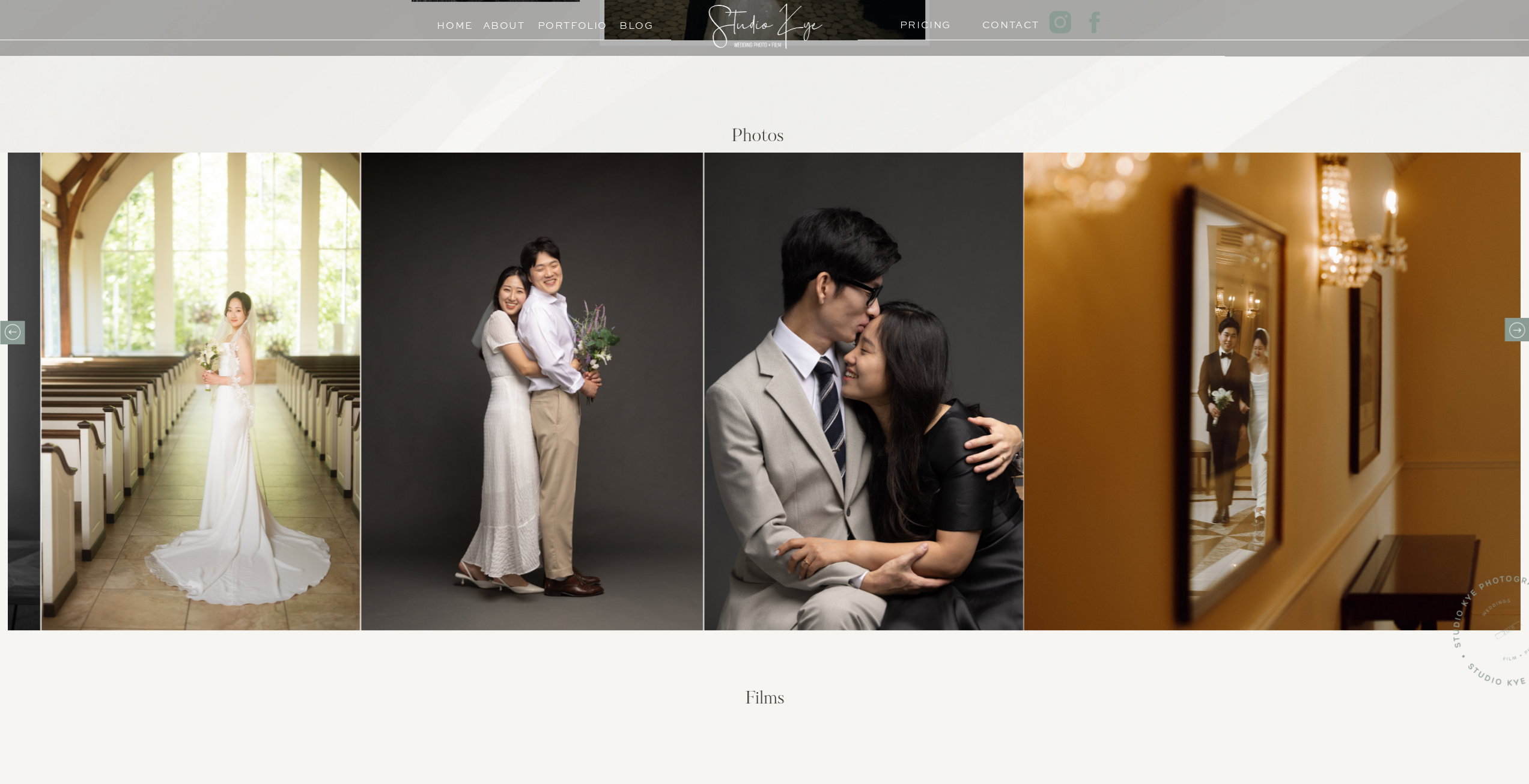
click at [1514, 322] on icon at bounding box center [1516, 330] width 19 height 19
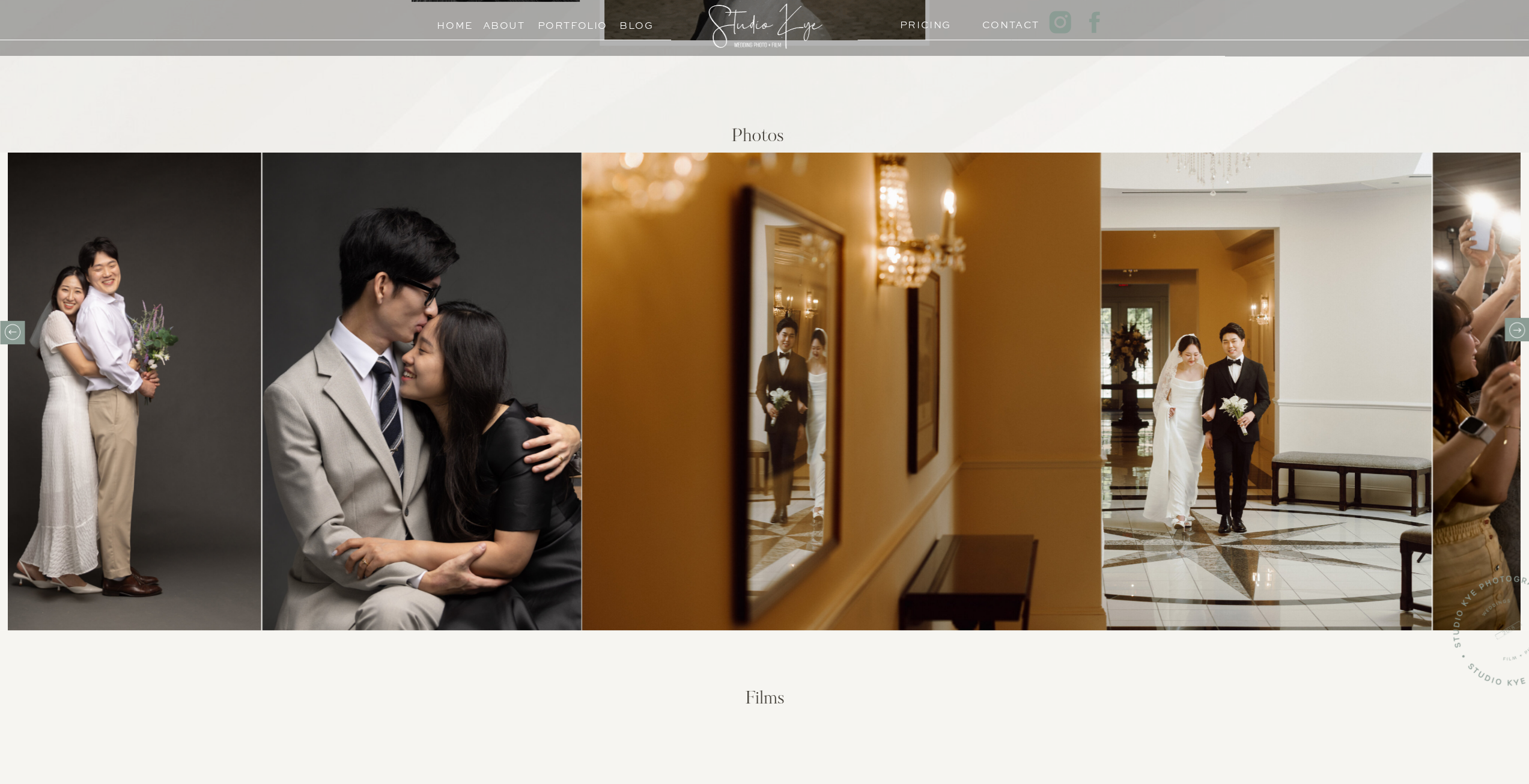
click at [1514, 322] on icon at bounding box center [1516, 330] width 19 height 19
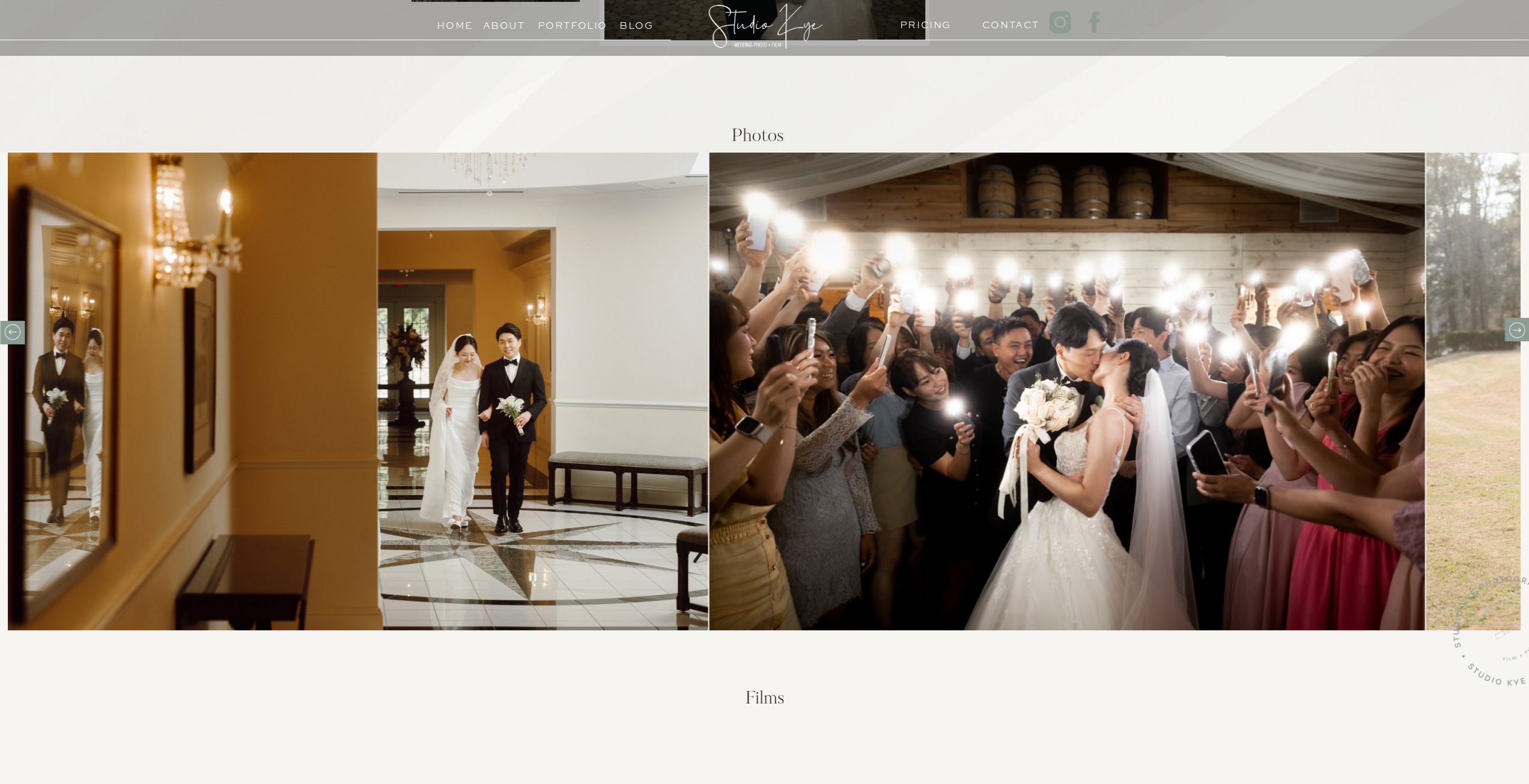
click at [1514, 322] on icon at bounding box center [1516, 330] width 19 height 19
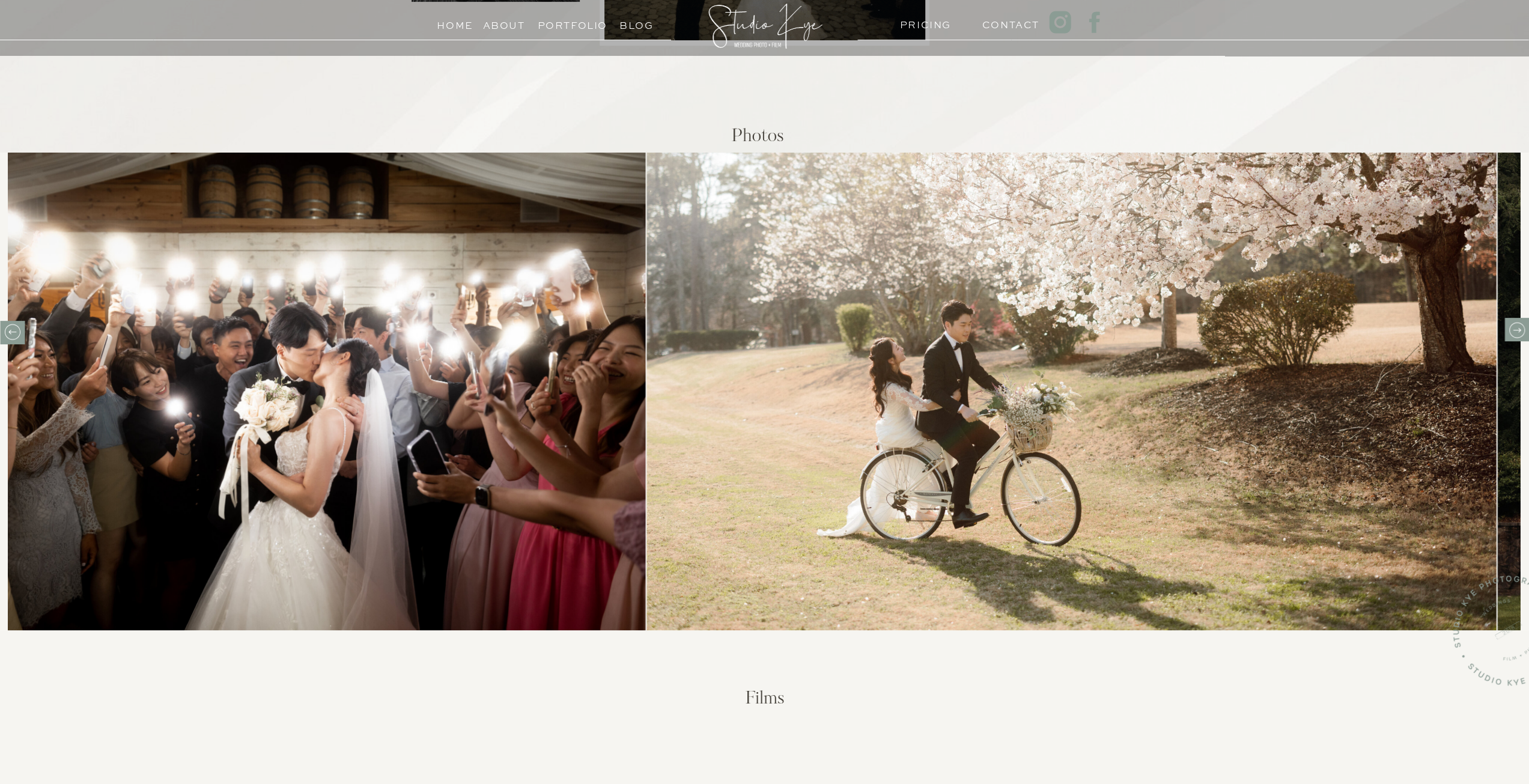
click at [1514, 322] on icon at bounding box center [1516, 330] width 19 height 19
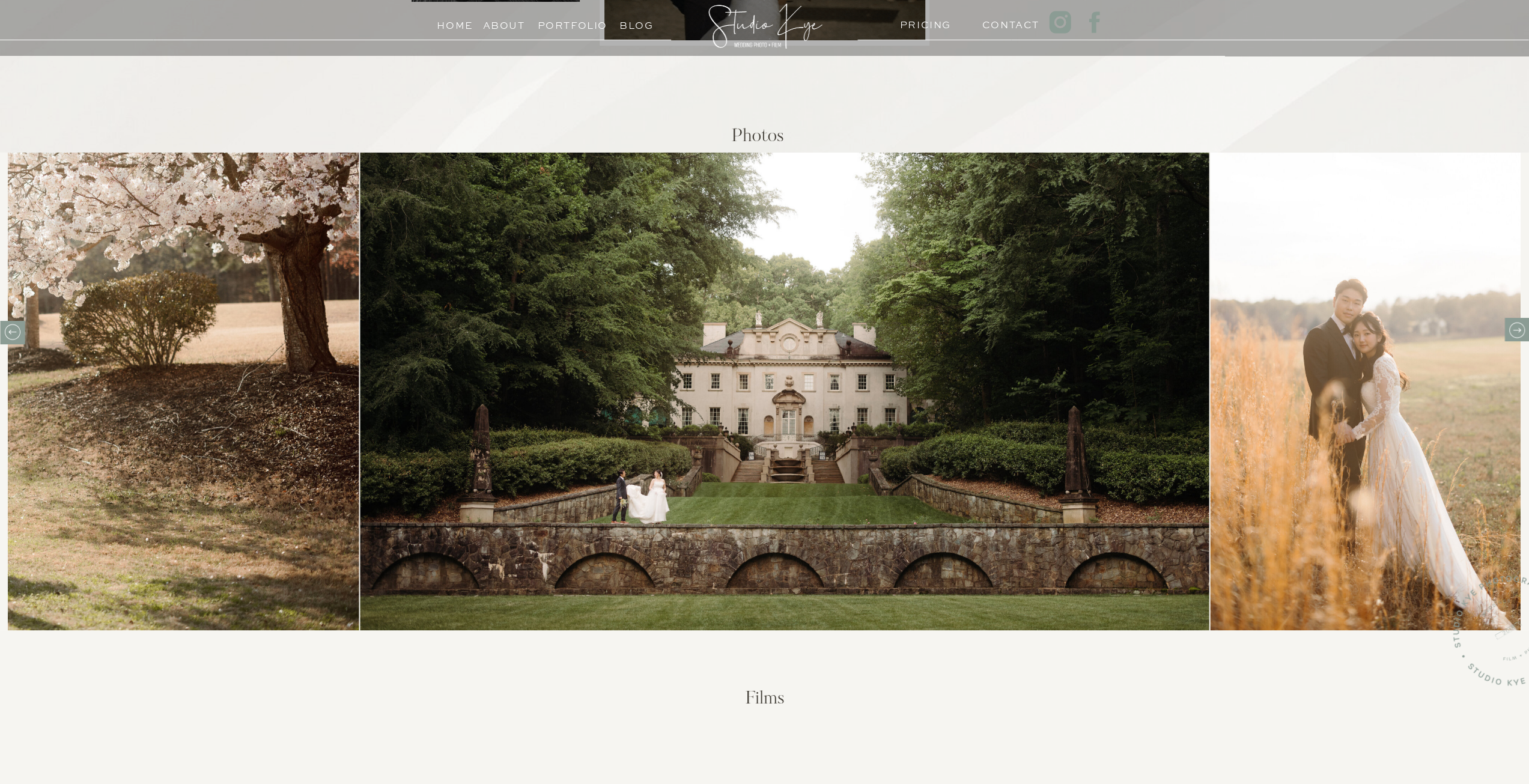
click at [1514, 322] on icon at bounding box center [1516, 330] width 19 height 19
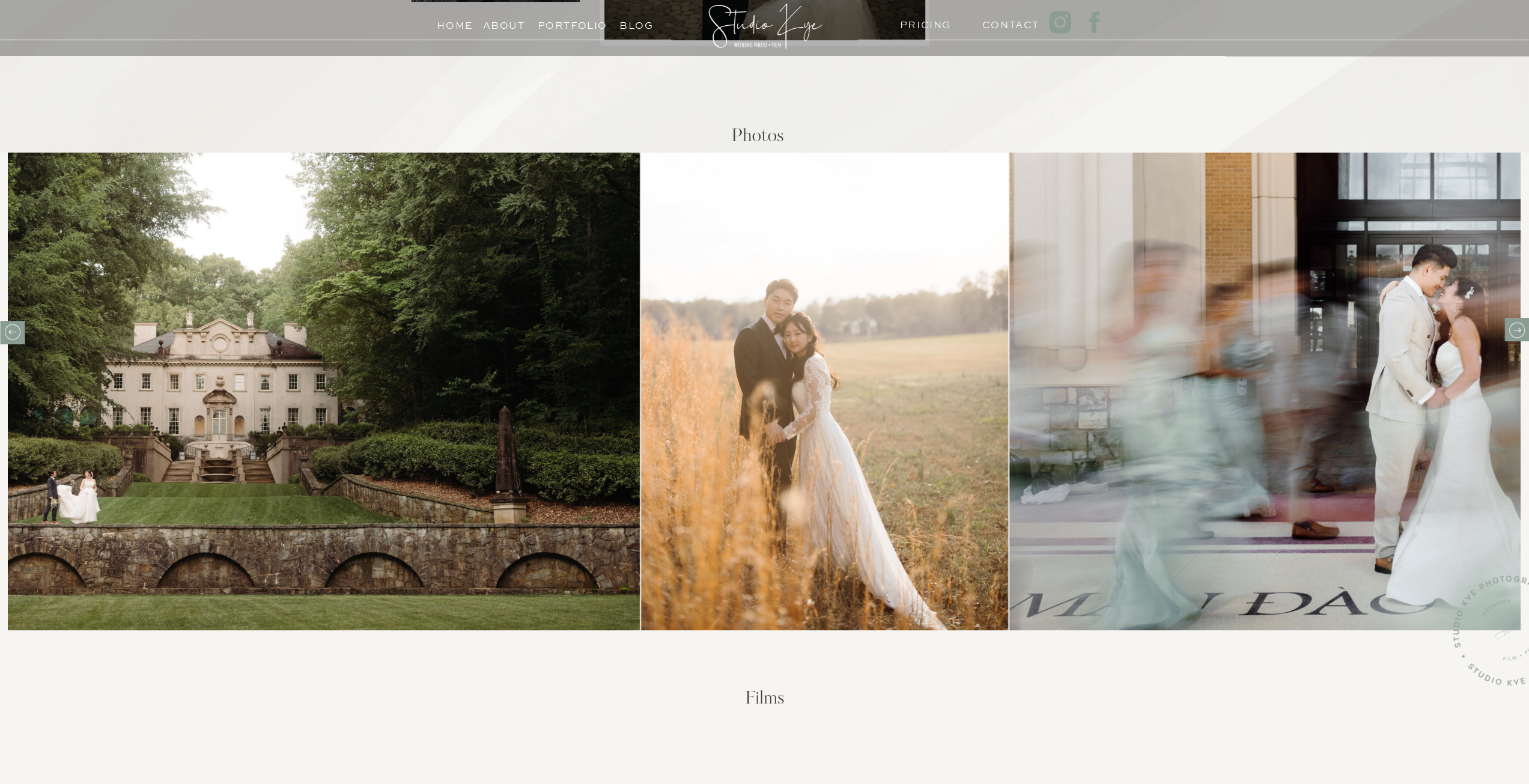
click at [1514, 322] on icon at bounding box center [1516, 330] width 19 height 19
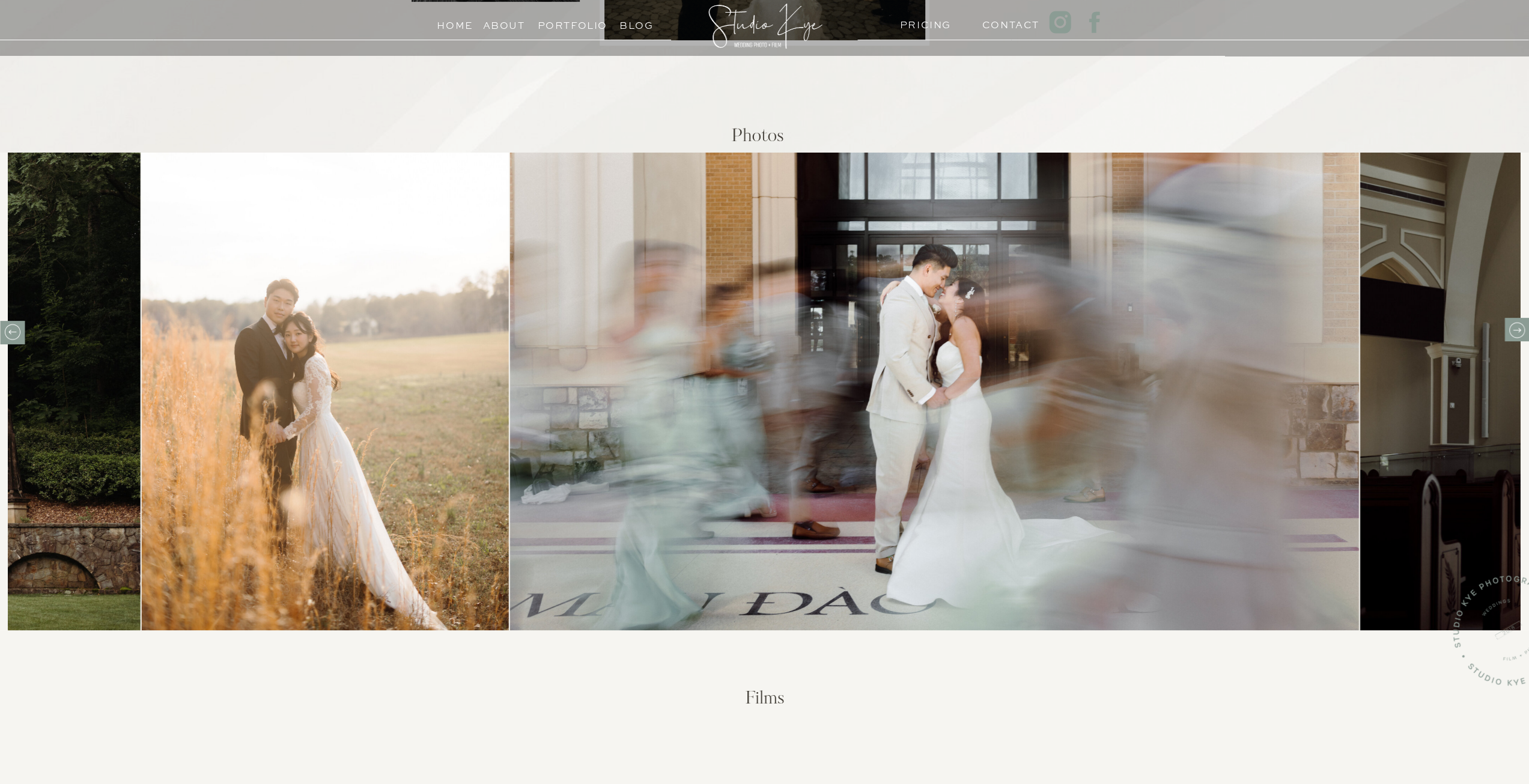
click at [1514, 322] on icon at bounding box center [1516, 330] width 19 height 19
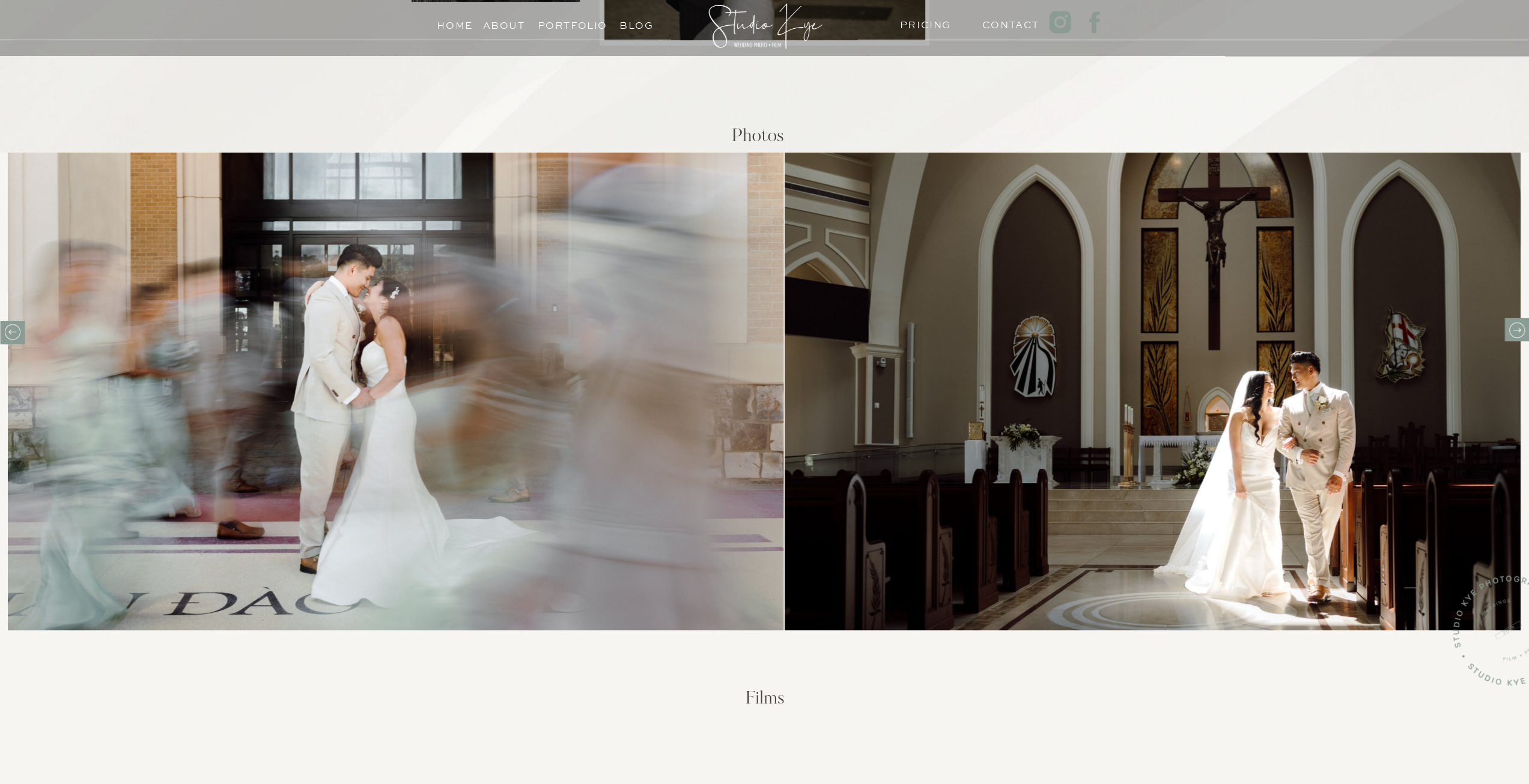
click at [1514, 322] on icon at bounding box center [1516, 330] width 19 height 19
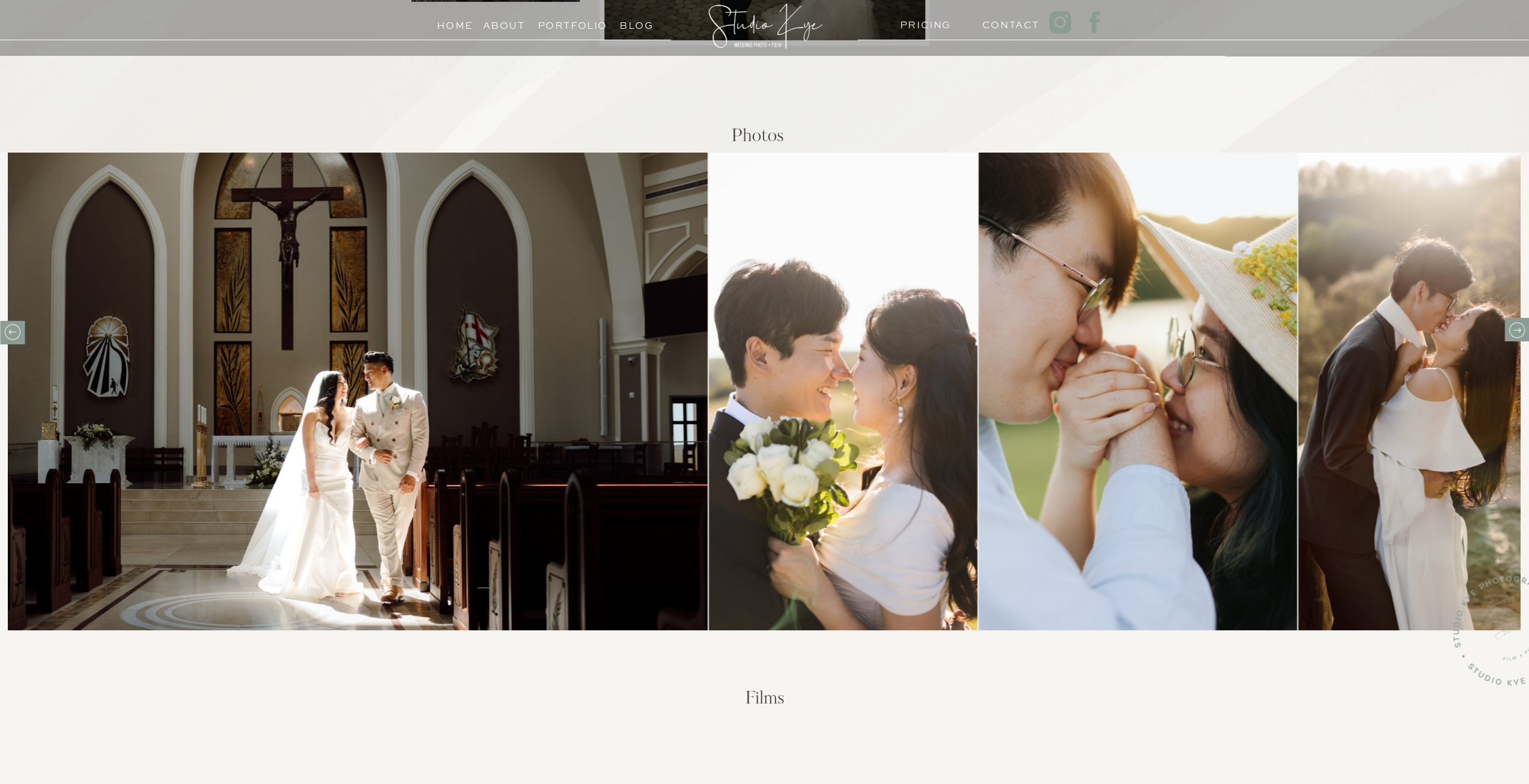
click at [1514, 321] on icon at bounding box center [1516, 330] width 19 height 19
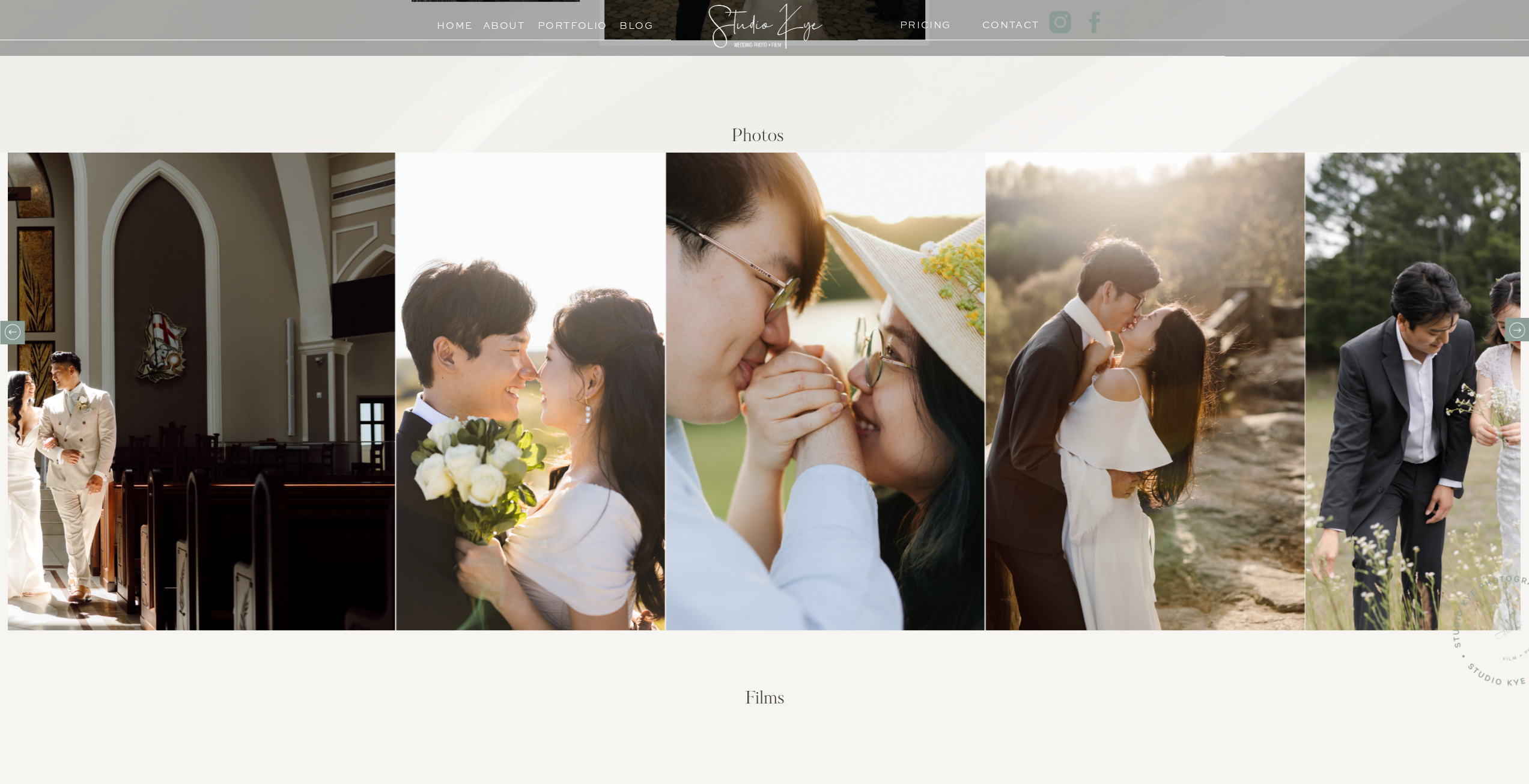
click at [1513, 319] on div at bounding box center [1516, 329] width 25 height 23
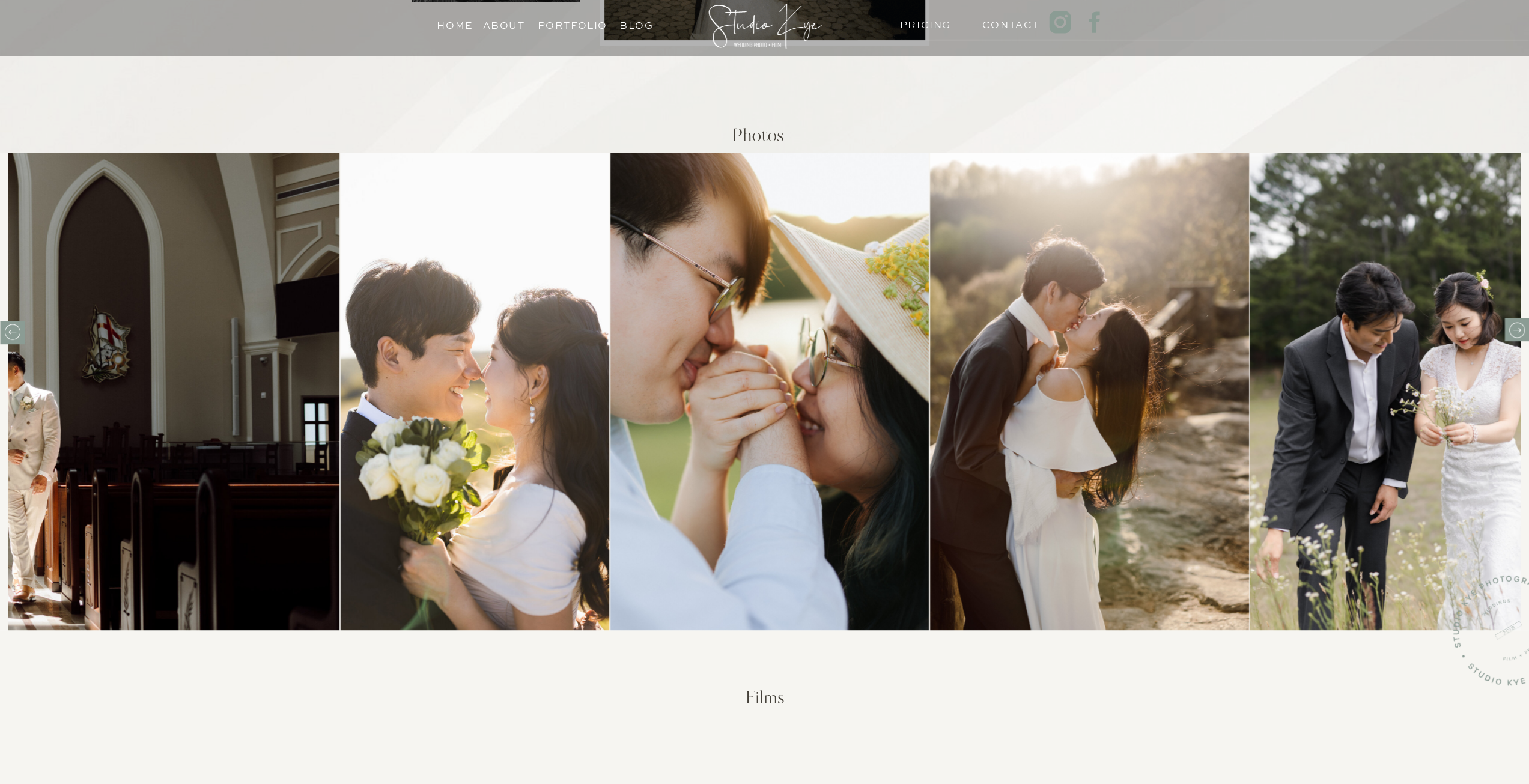
click at [1513, 319] on div at bounding box center [1516, 329] width 25 height 23
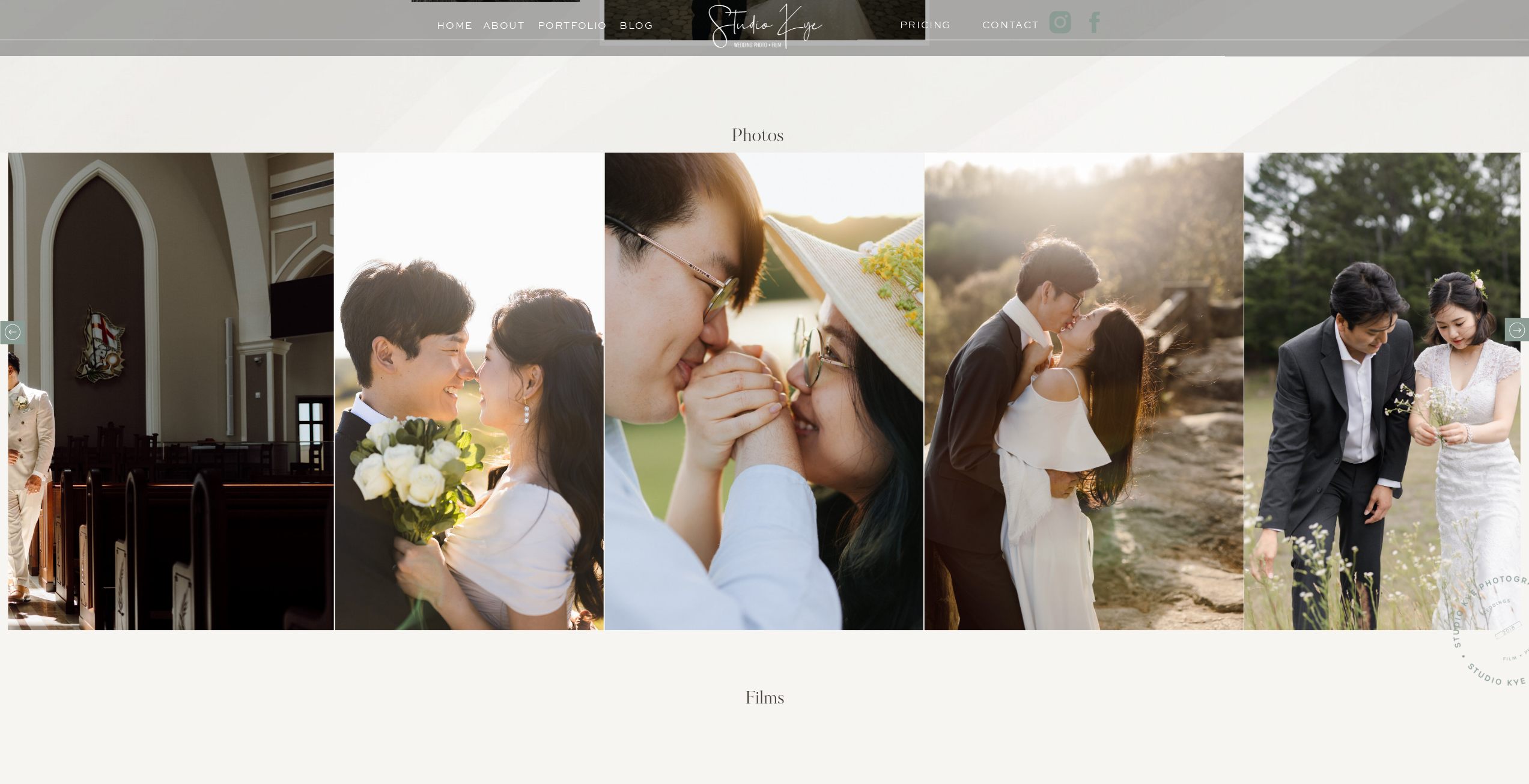
click at [1511, 326] on icon at bounding box center [1516, 330] width 19 height 19
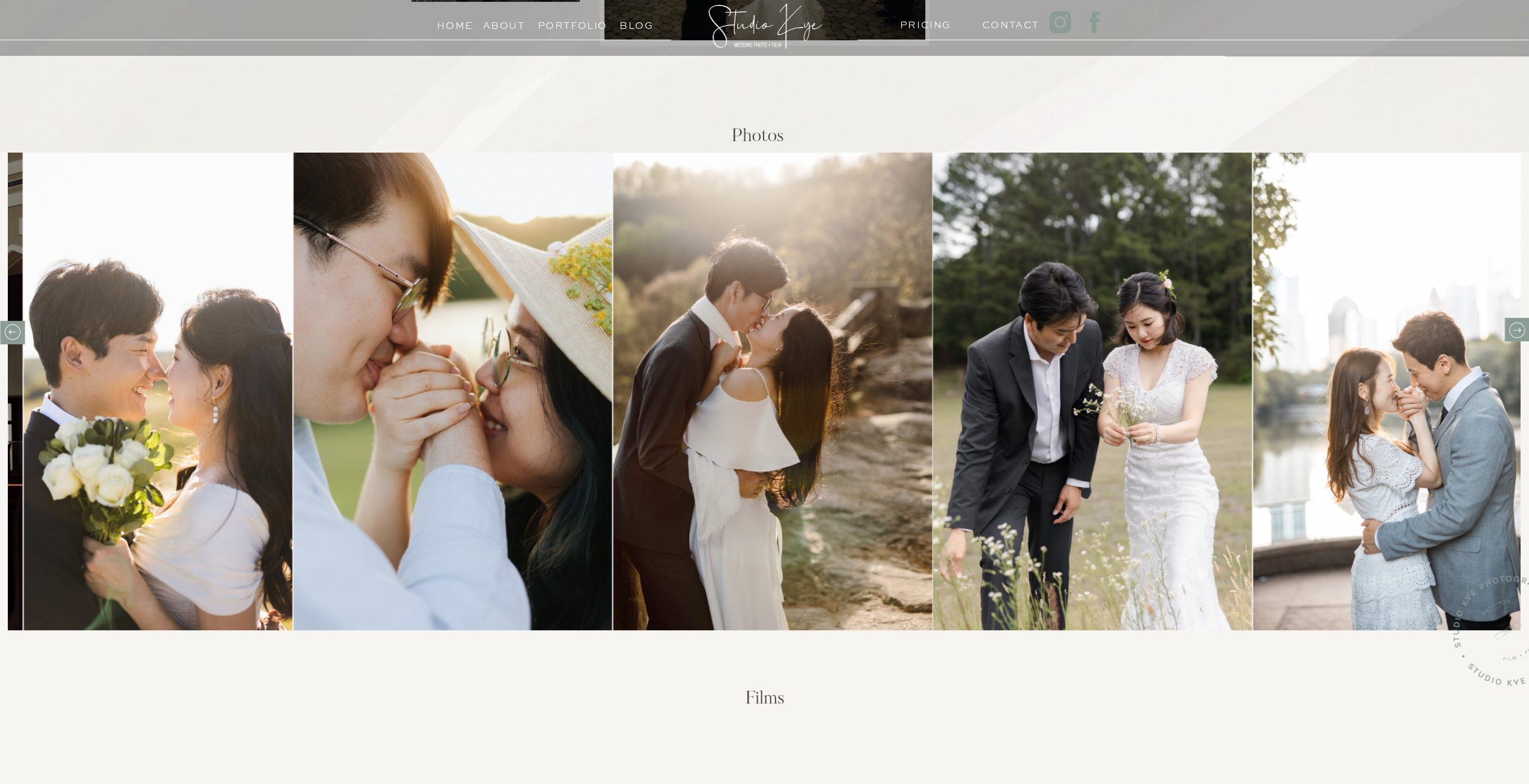
click at [1511, 326] on icon at bounding box center [1516, 330] width 19 height 19
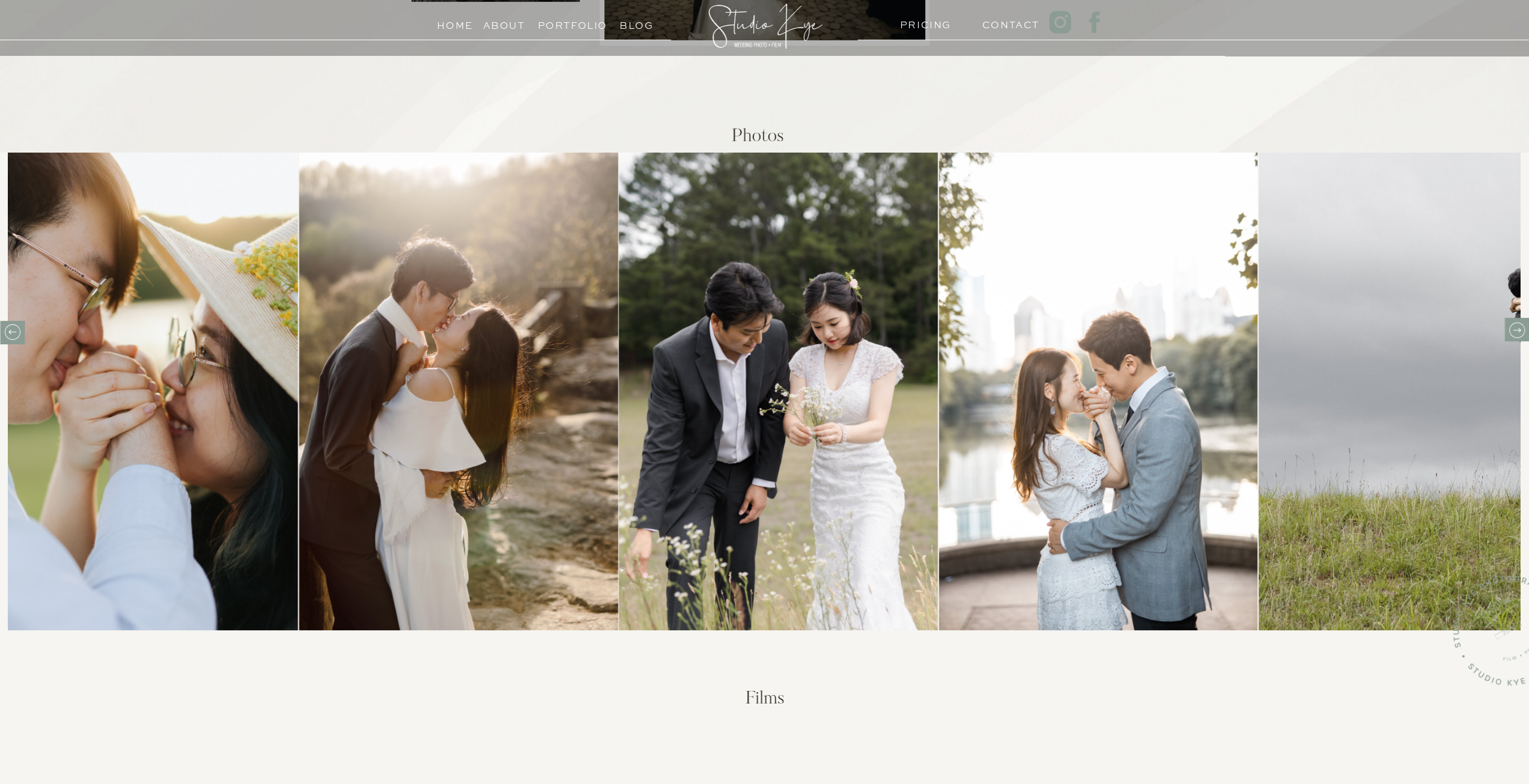
click at [1511, 326] on icon at bounding box center [1516, 330] width 19 height 19
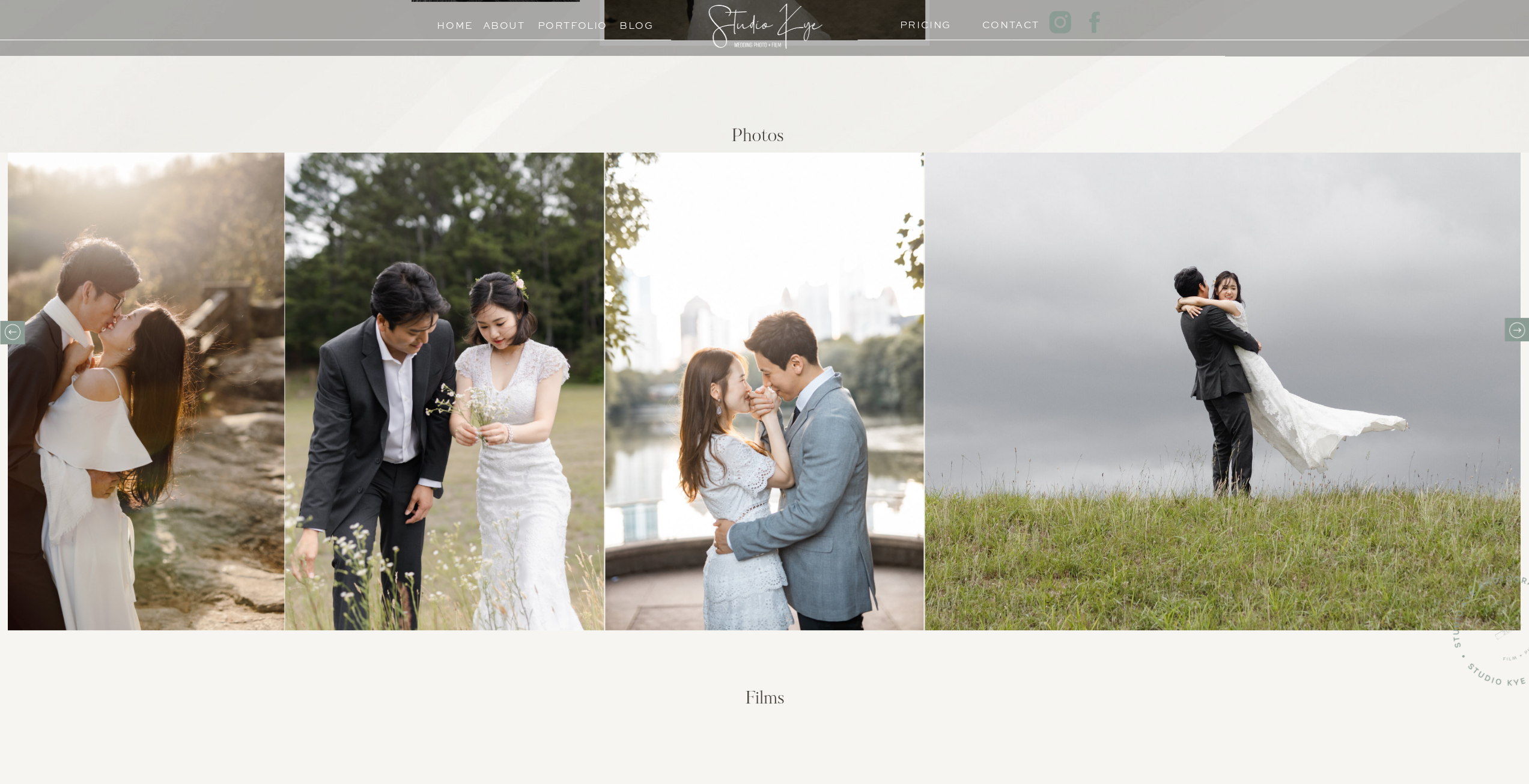
click at [1511, 326] on icon at bounding box center [1516, 330] width 19 height 19
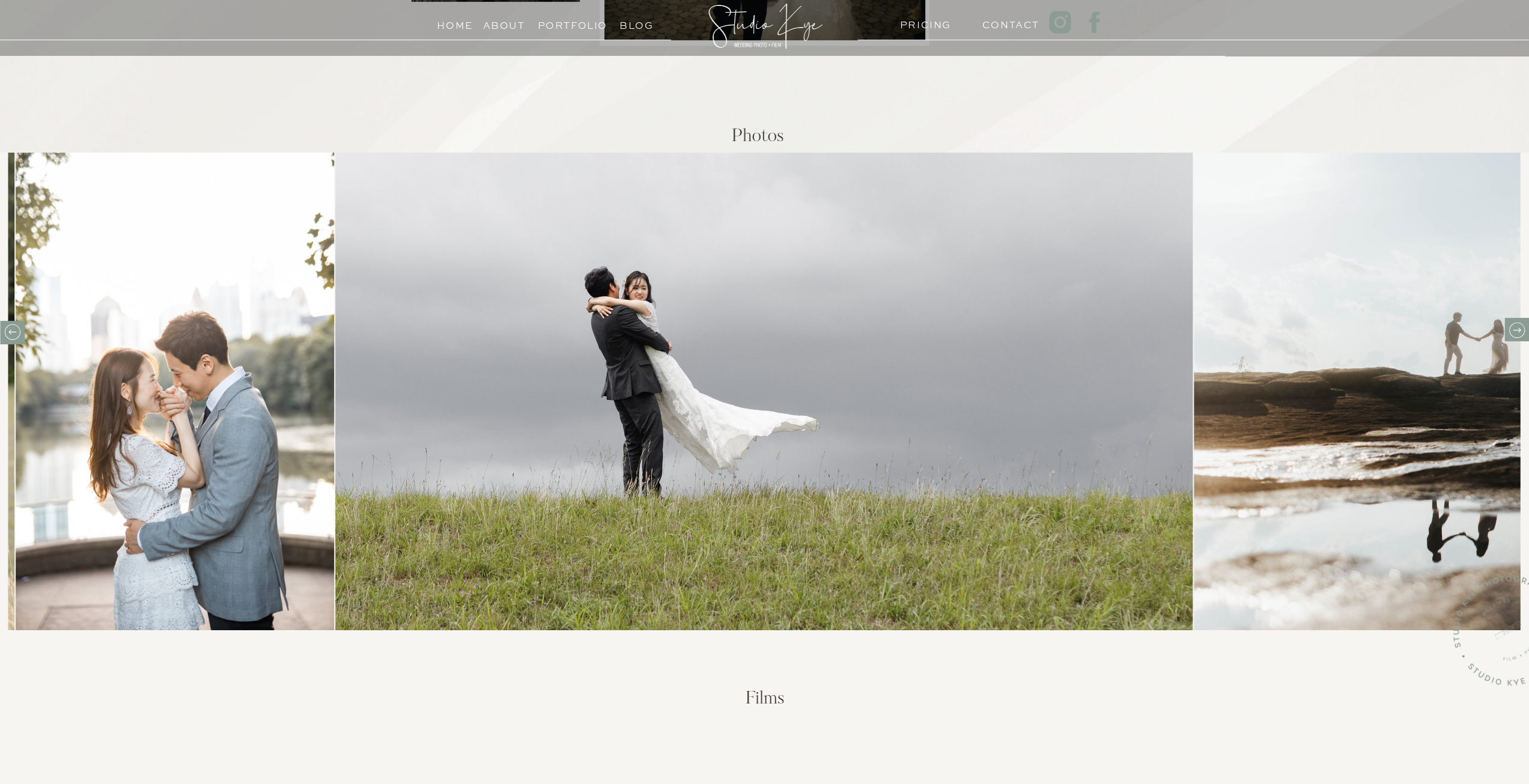
click at [1511, 326] on icon at bounding box center [1516, 330] width 19 height 19
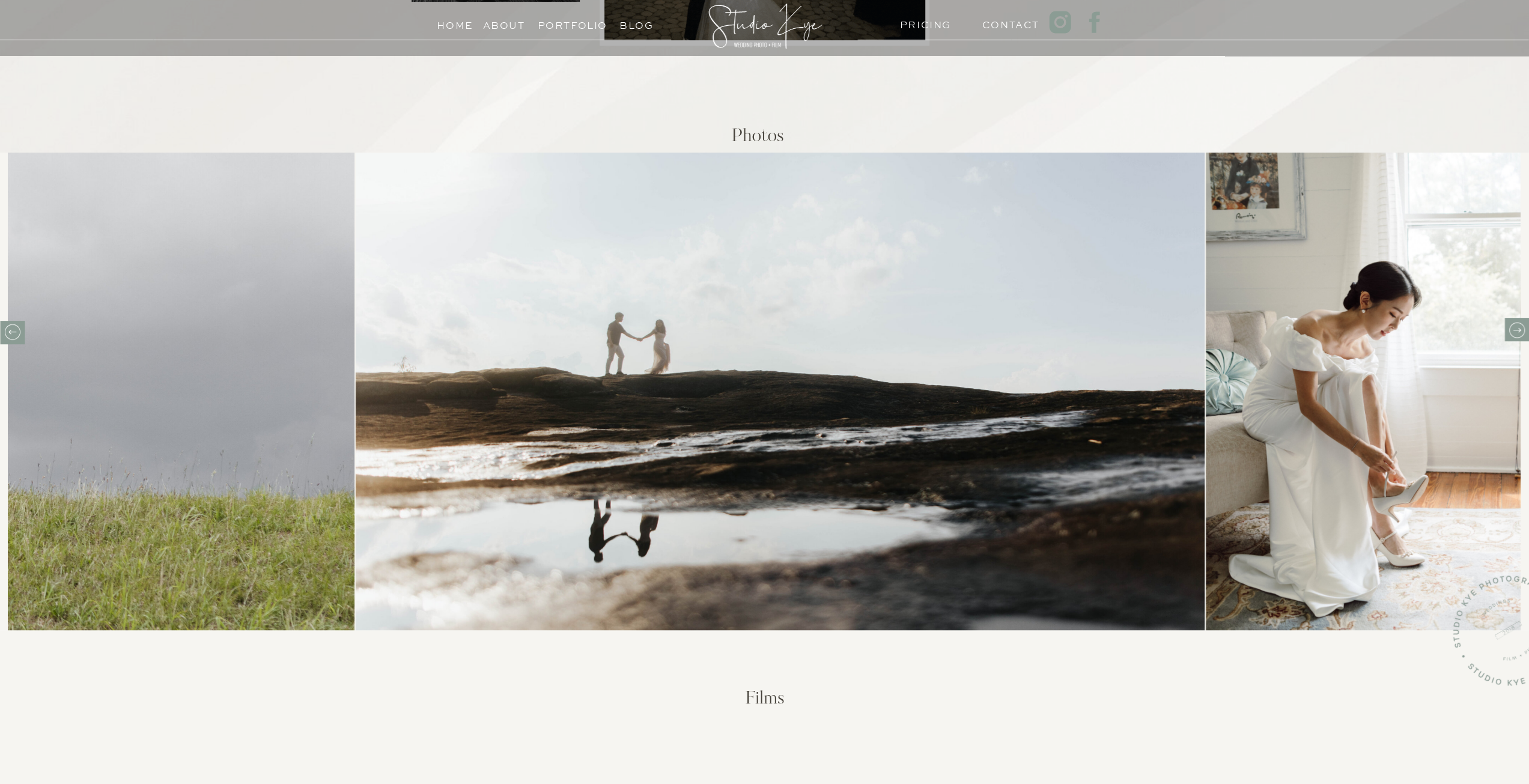
click at [1511, 326] on icon at bounding box center [1516, 330] width 19 height 19
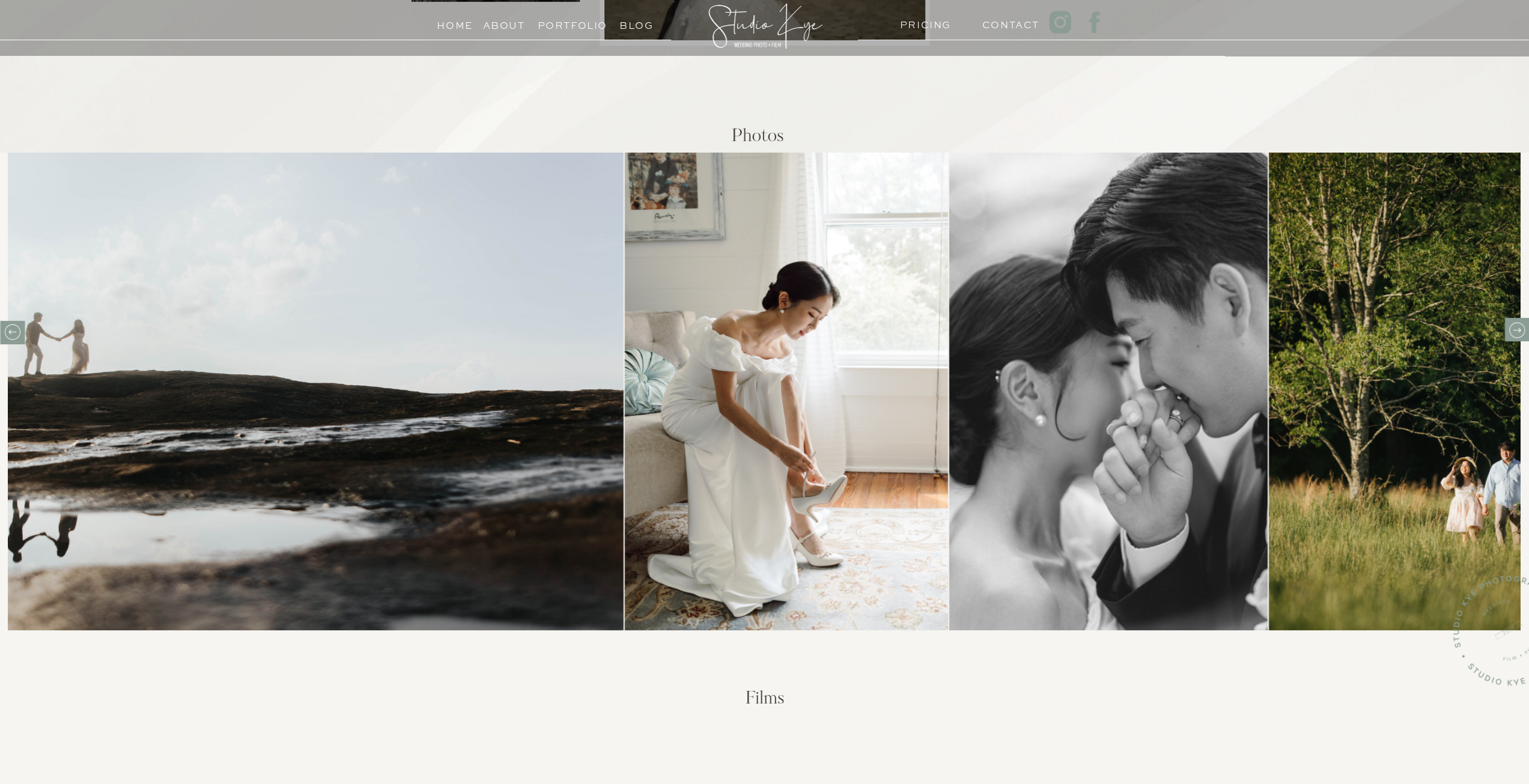
click at [1511, 326] on icon at bounding box center [1516, 330] width 19 height 19
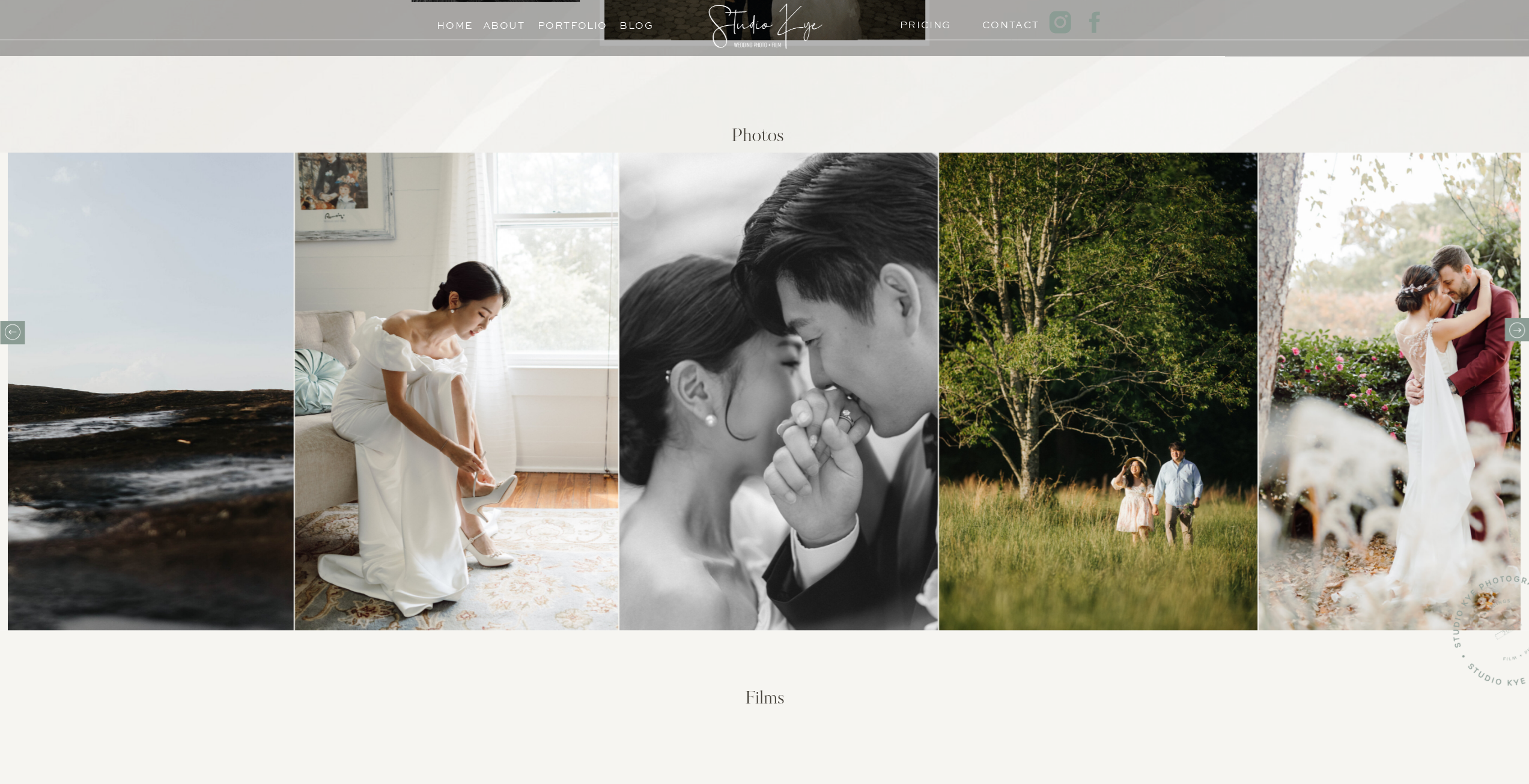
click at [1512, 325] on icon at bounding box center [1516, 330] width 19 height 19
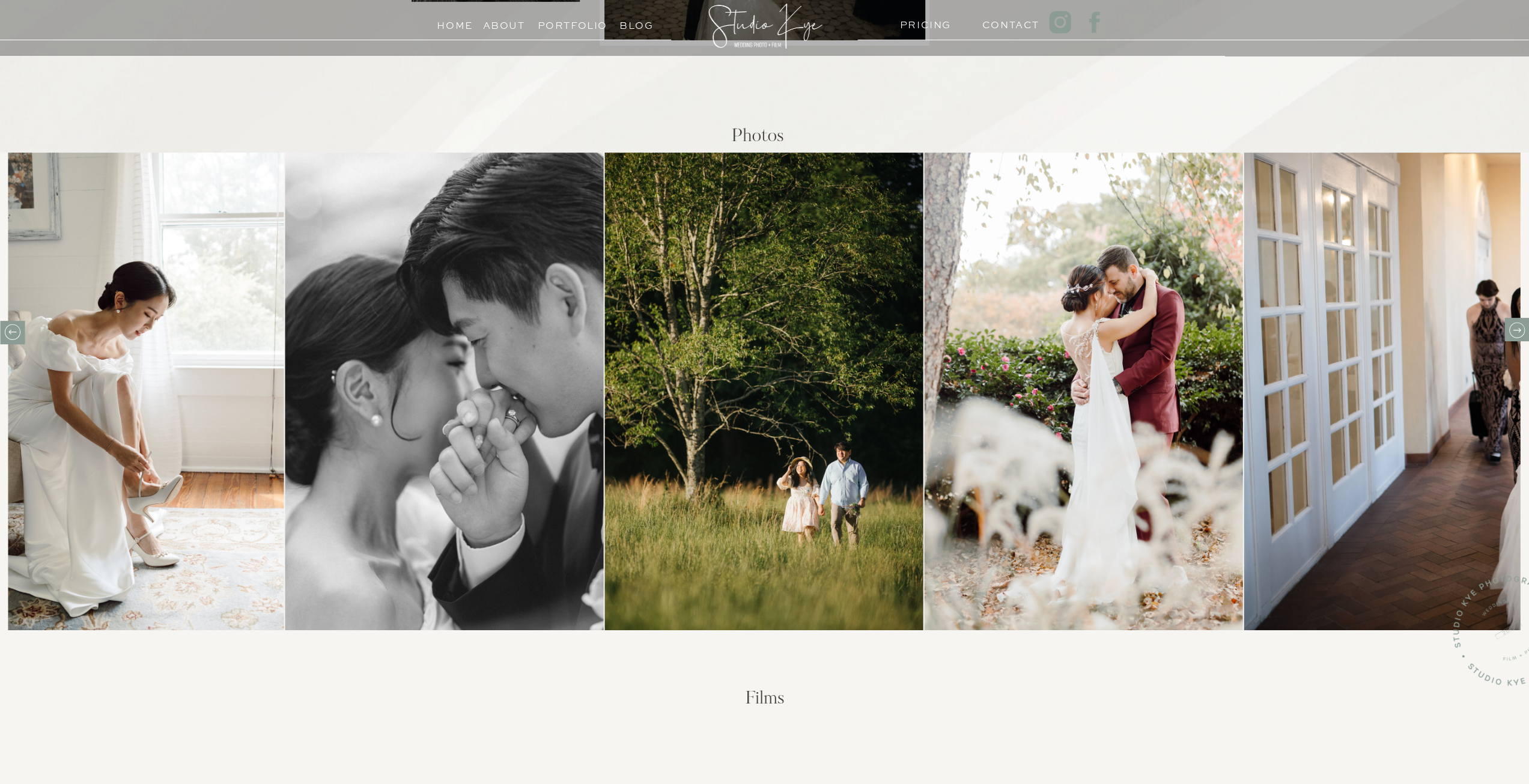
click at [1512, 325] on icon at bounding box center [1516, 330] width 19 height 19
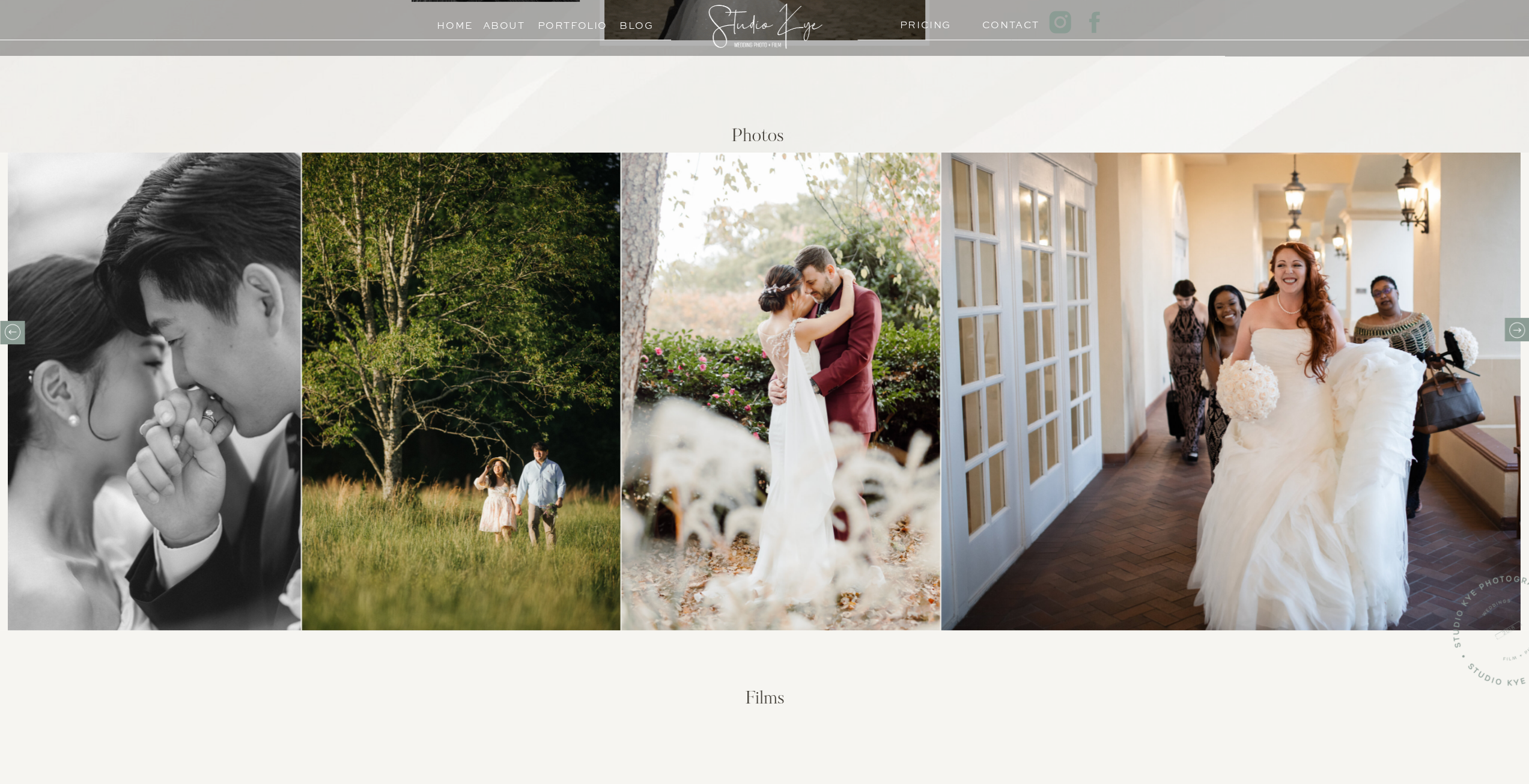
click at [1512, 325] on icon at bounding box center [1516, 330] width 19 height 19
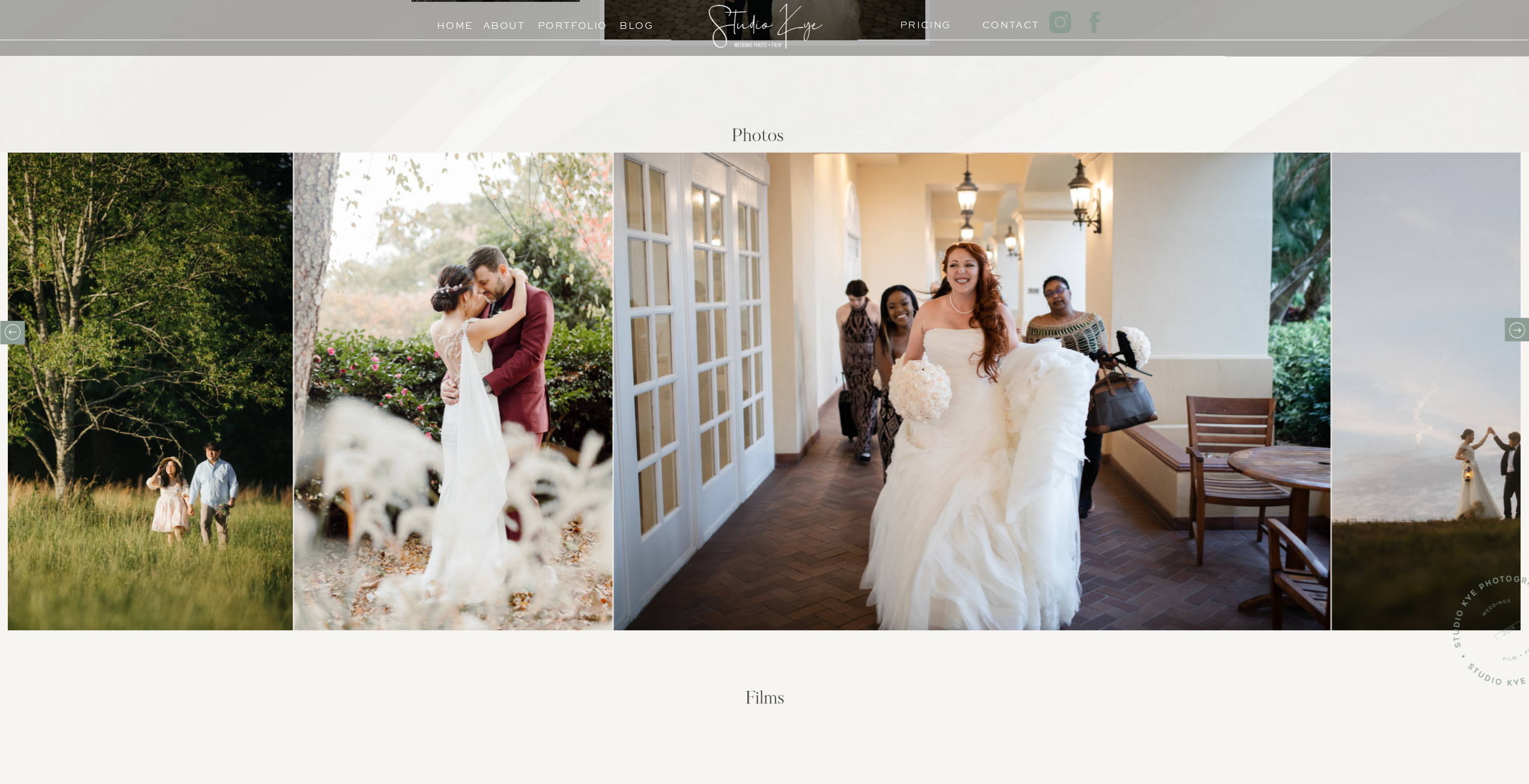
click at [1512, 325] on icon at bounding box center [1516, 330] width 19 height 19
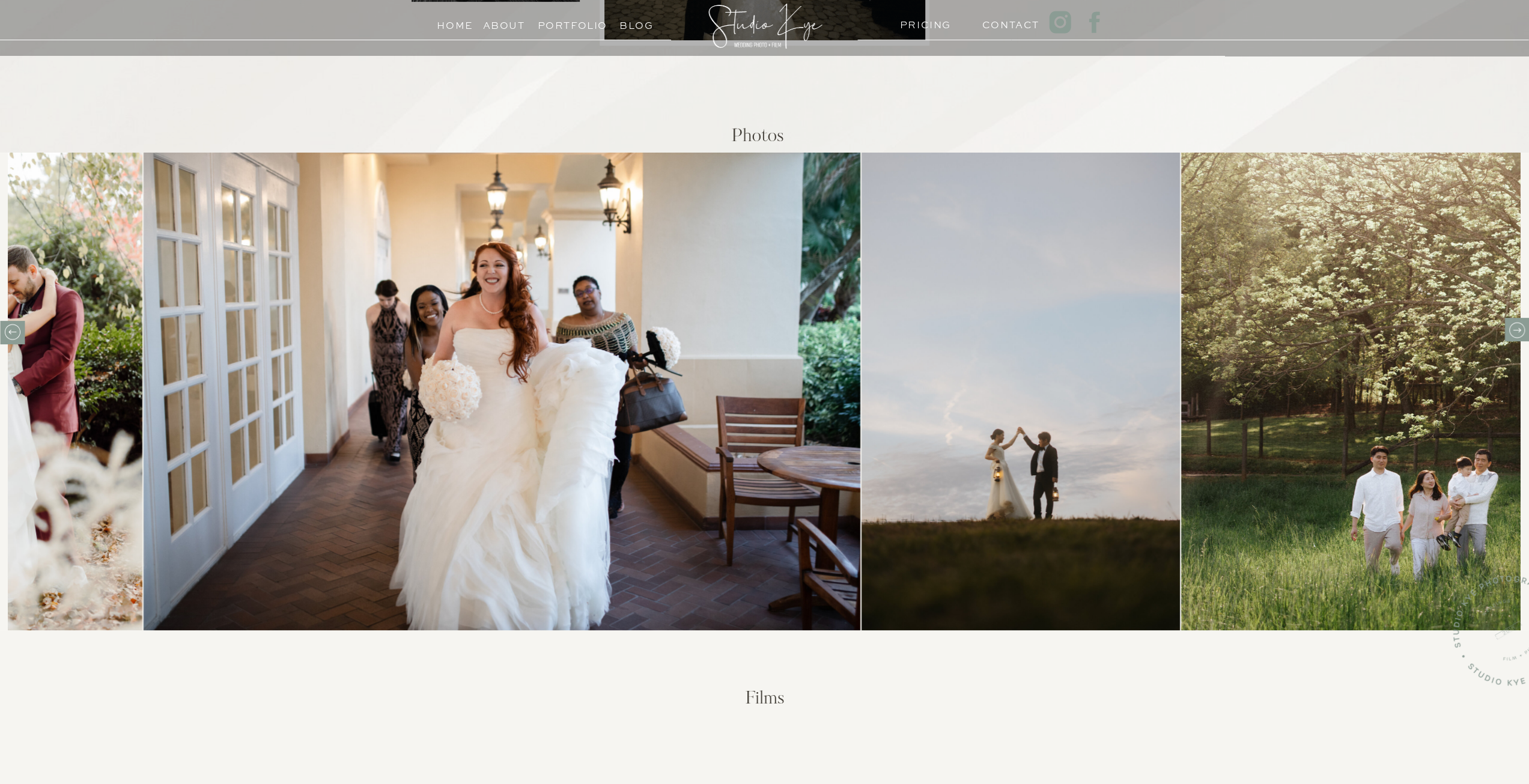
click at [1512, 325] on icon at bounding box center [1516, 330] width 19 height 19
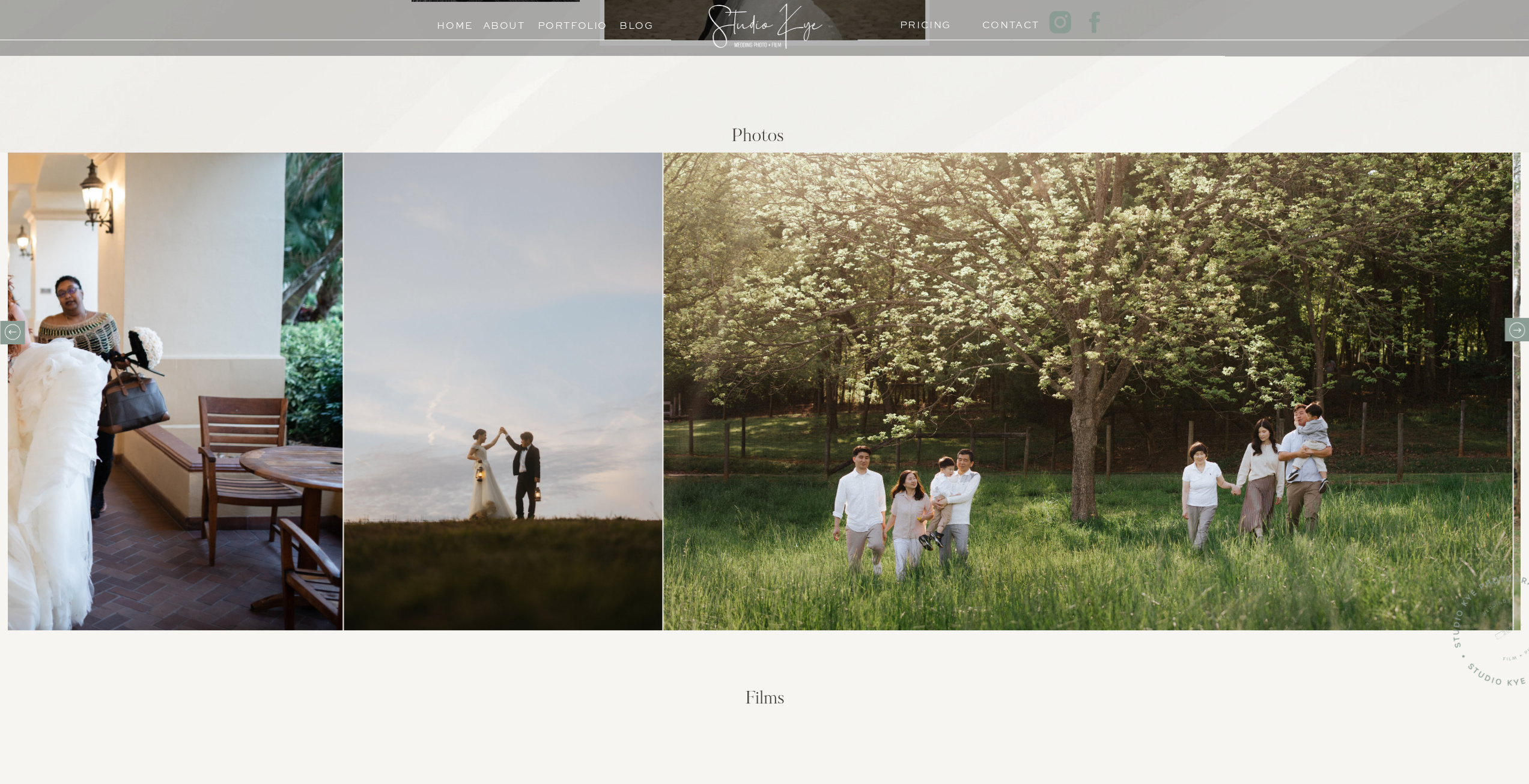
click at [1512, 325] on icon at bounding box center [1516, 330] width 19 height 19
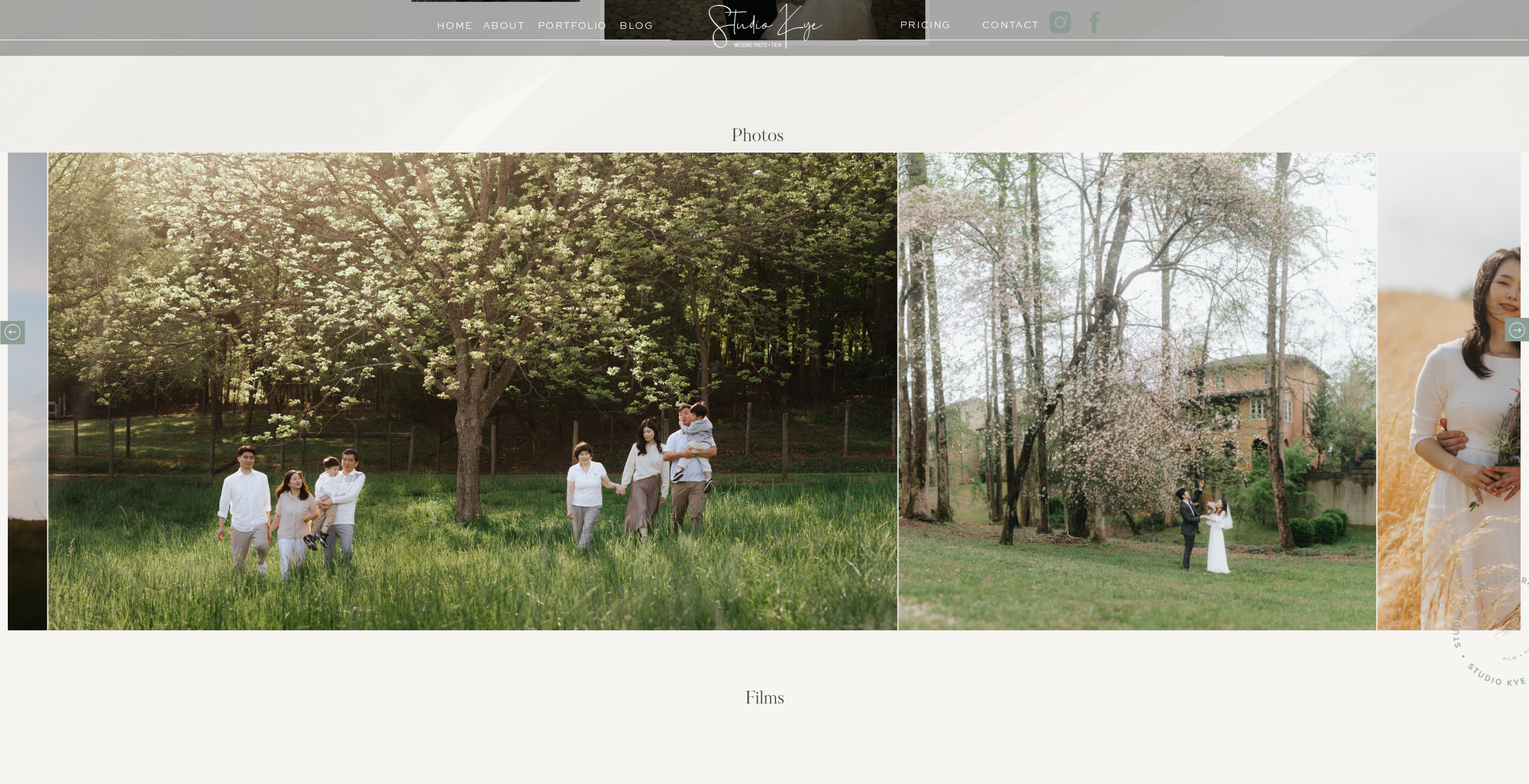
click at [1512, 325] on icon at bounding box center [1516, 330] width 19 height 19
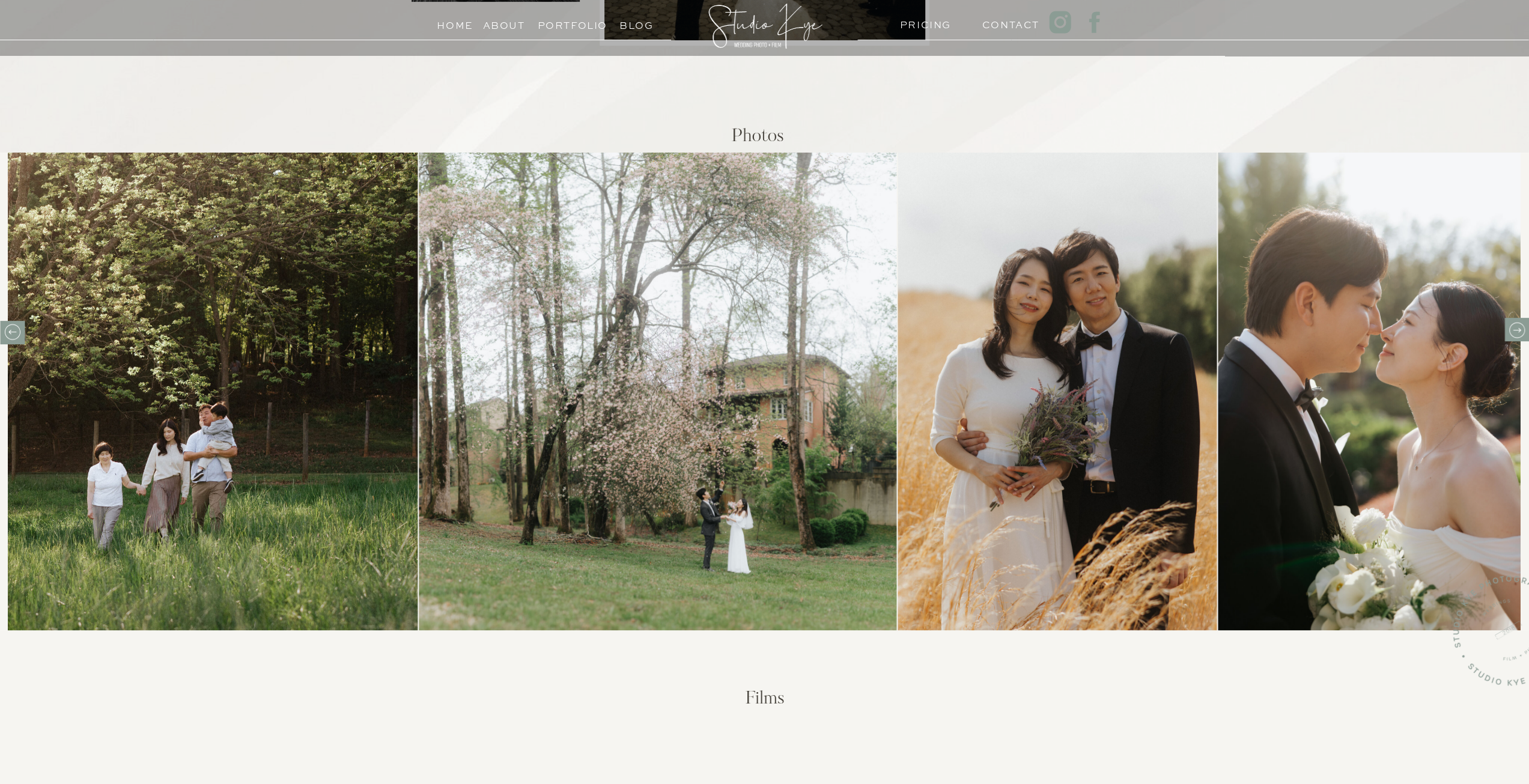
click at [1512, 325] on icon at bounding box center [1516, 330] width 19 height 19
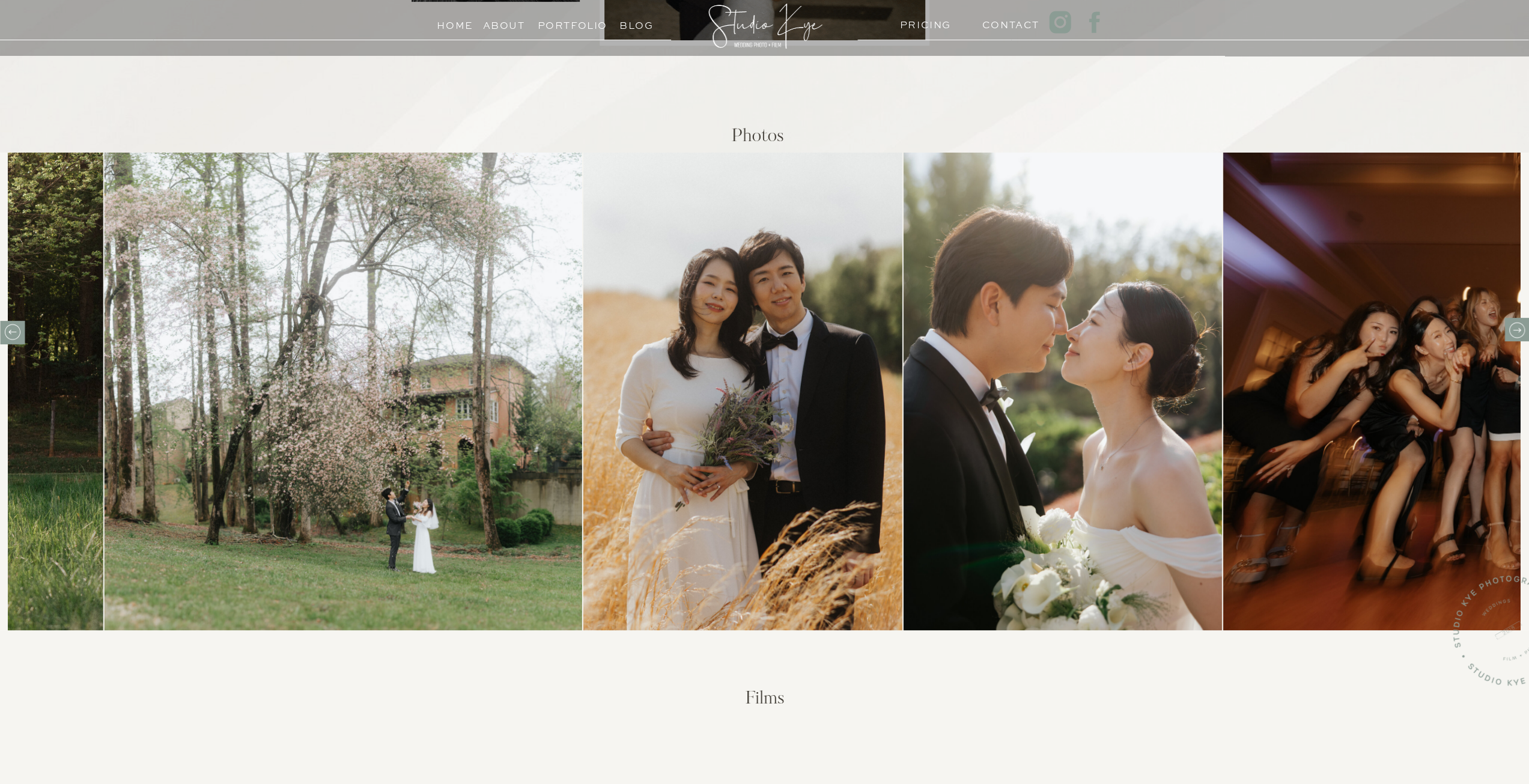
click at [1512, 325] on icon at bounding box center [1516, 330] width 19 height 19
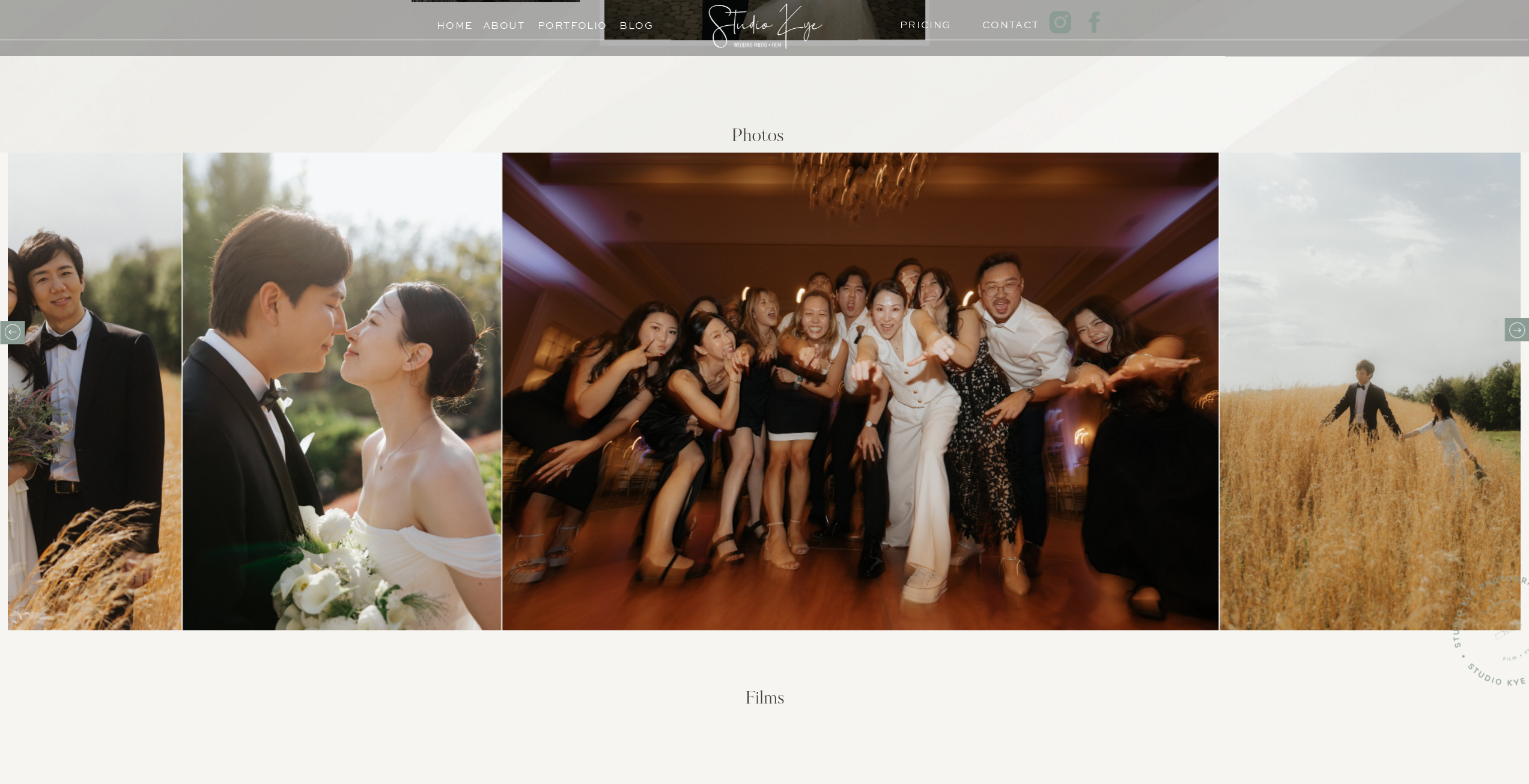
click at [1512, 325] on icon at bounding box center [1516, 330] width 19 height 19
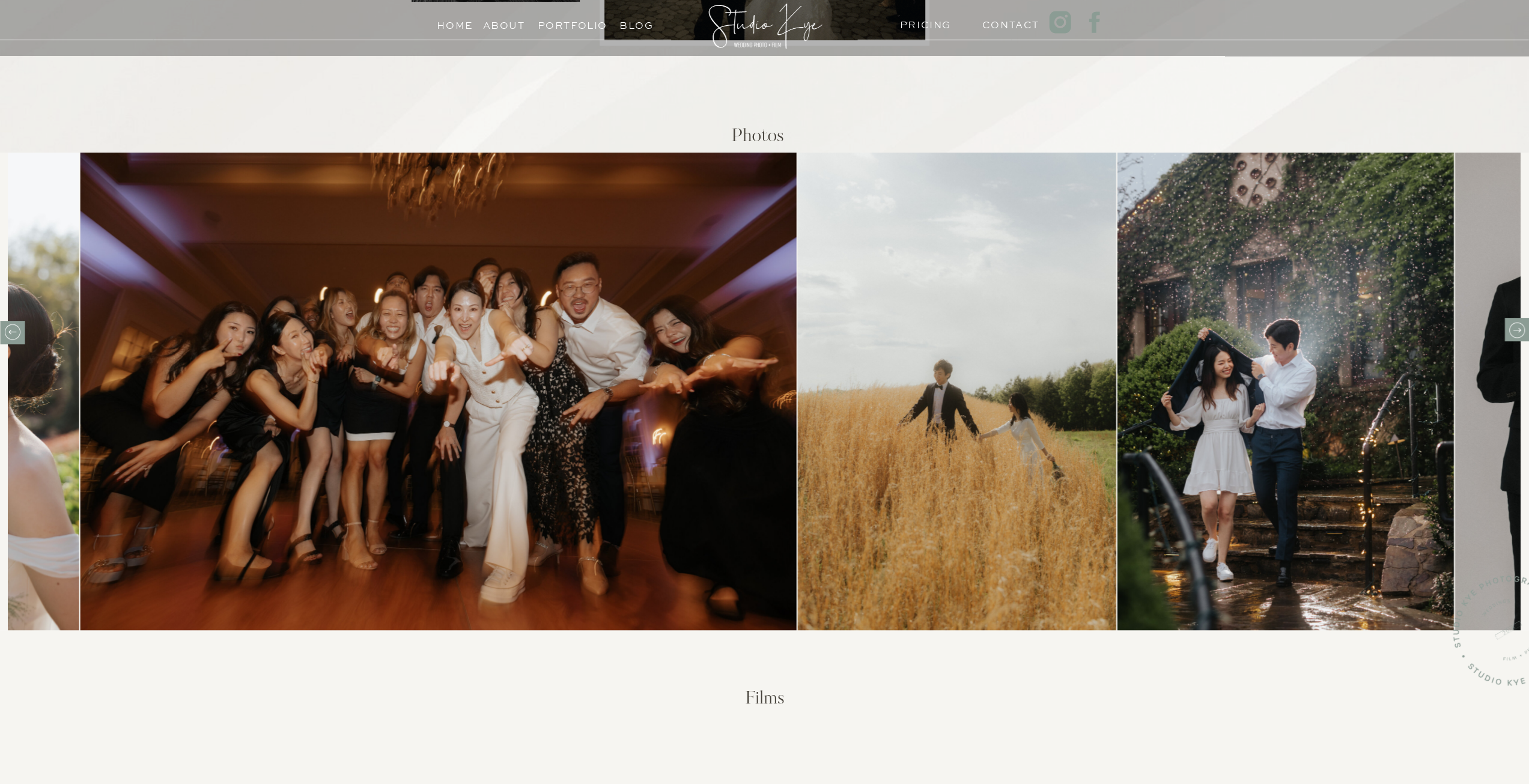
click at [1512, 325] on icon at bounding box center [1516, 330] width 19 height 19
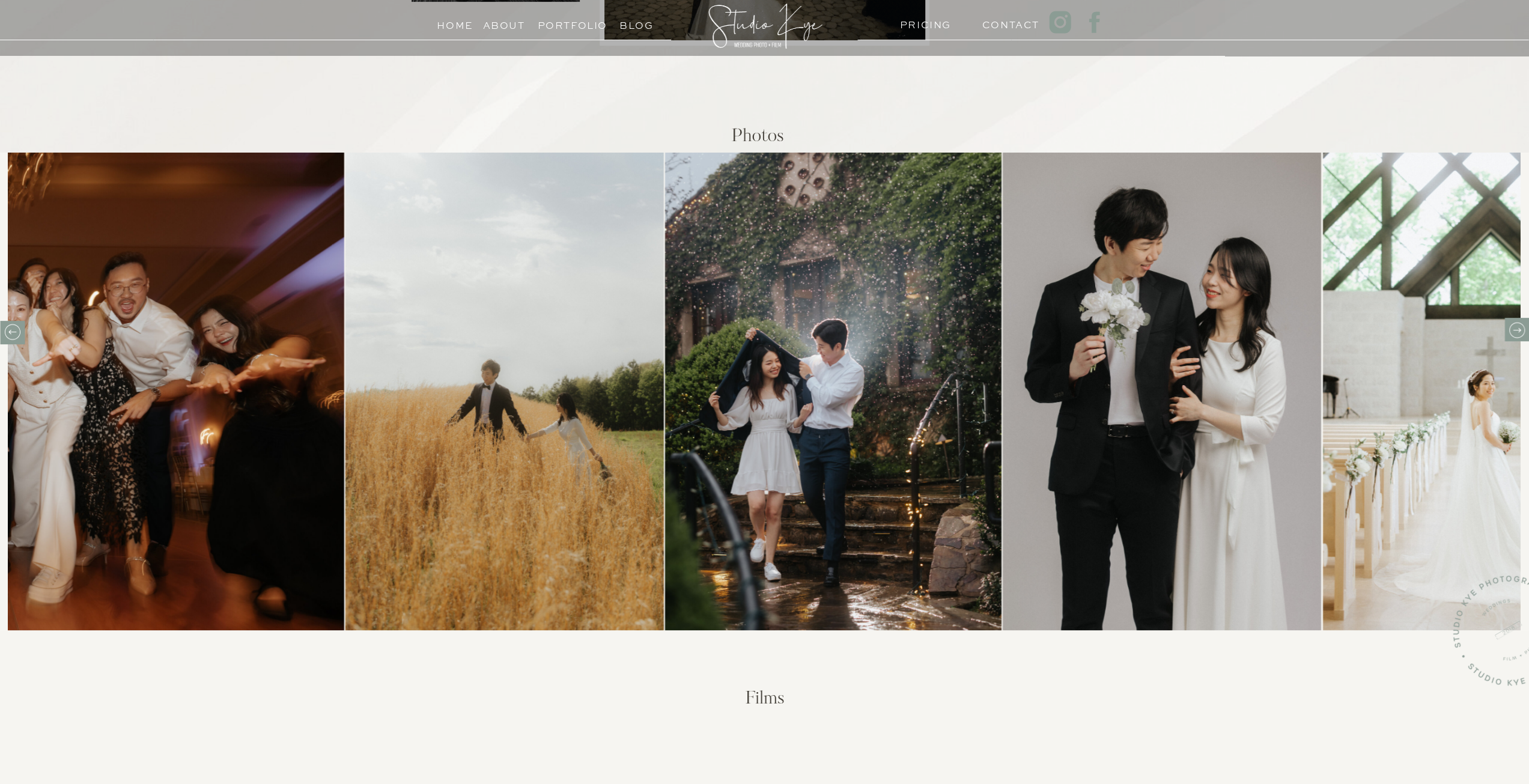
click at [1512, 325] on icon at bounding box center [1516, 330] width 19 height 19
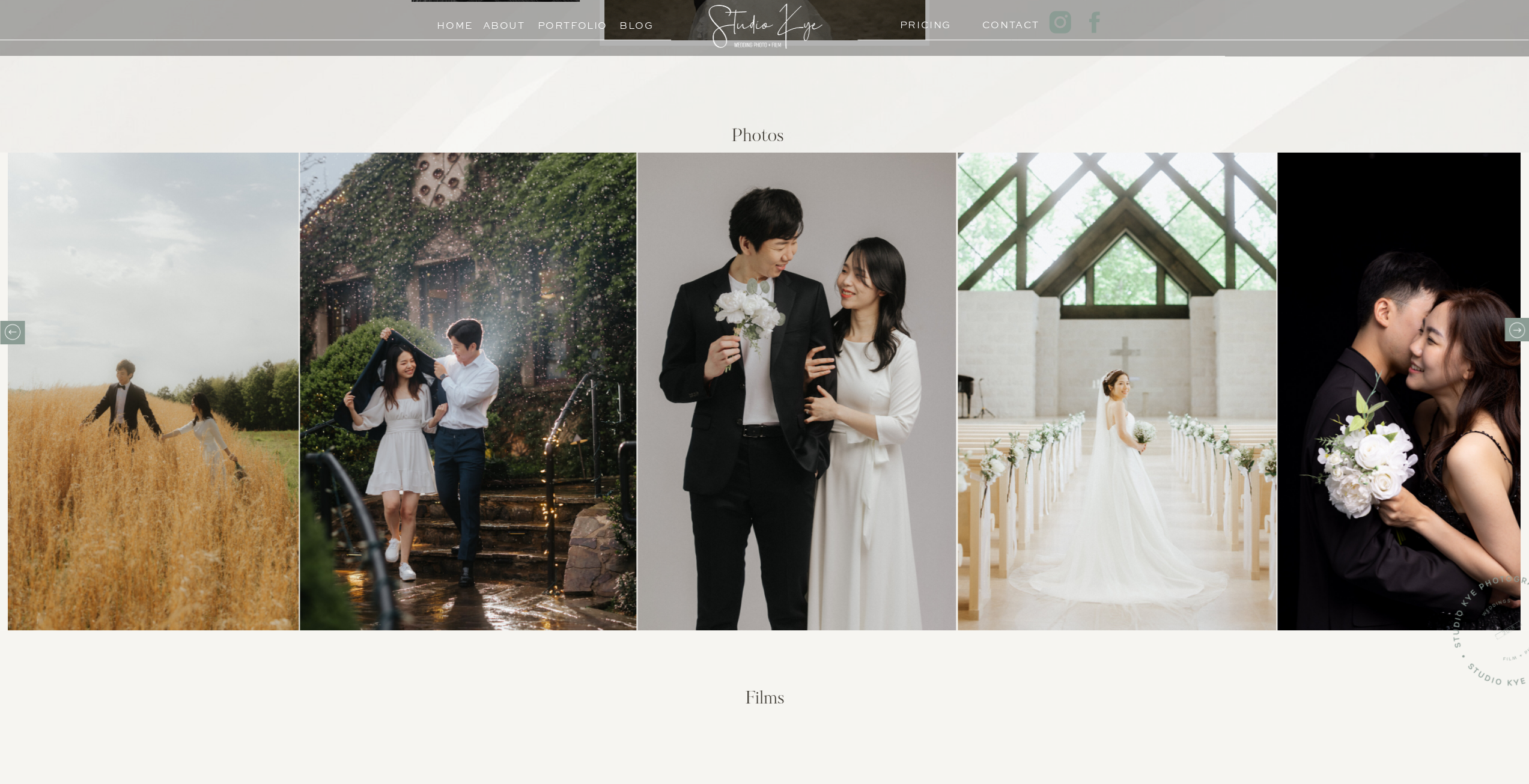
click at [1512, 325] on icon at bounding box center [1516, 330] width 19 height 19
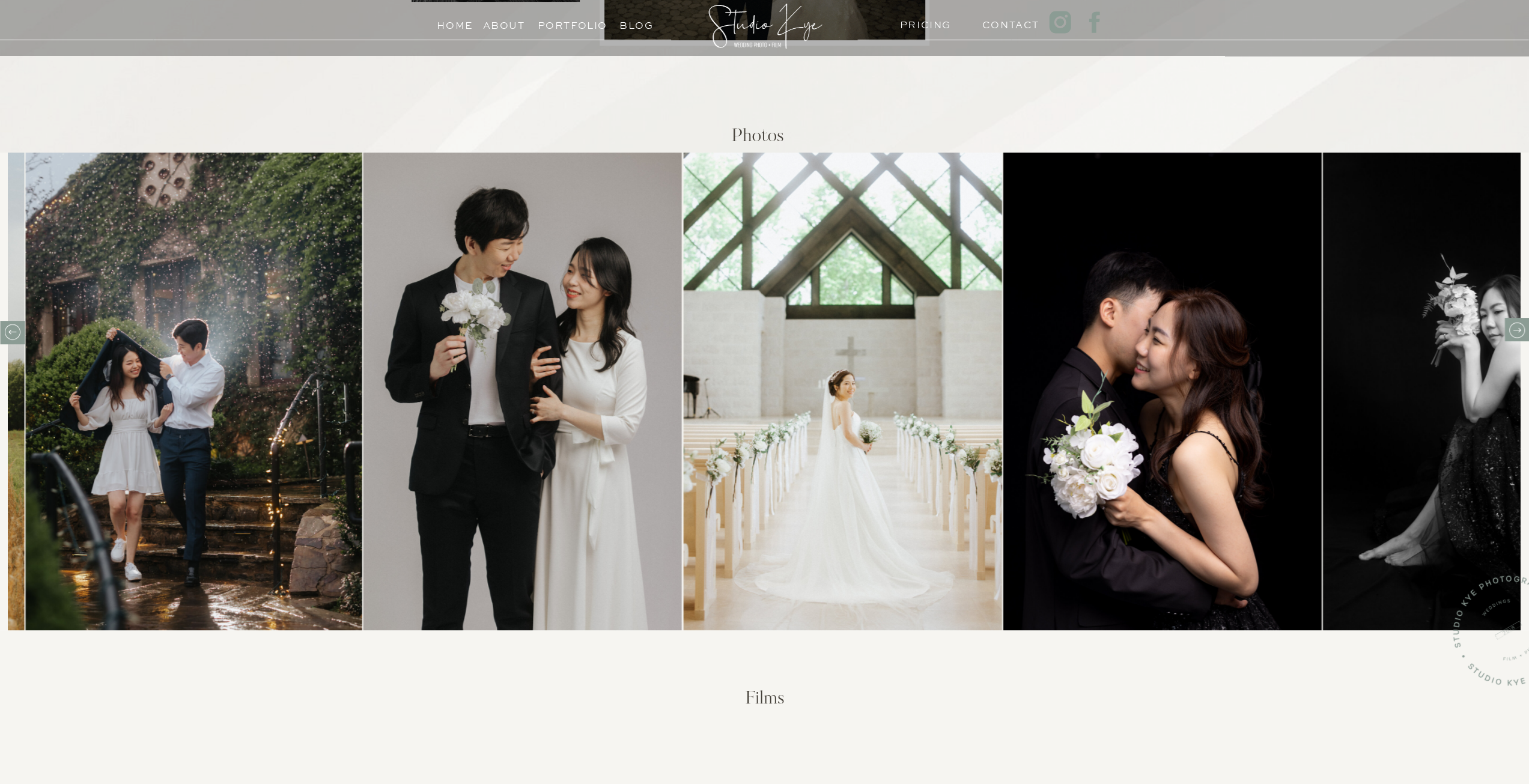
click at [1512, 325] on icon at bounding box center [1516, 330] width 19 height 19
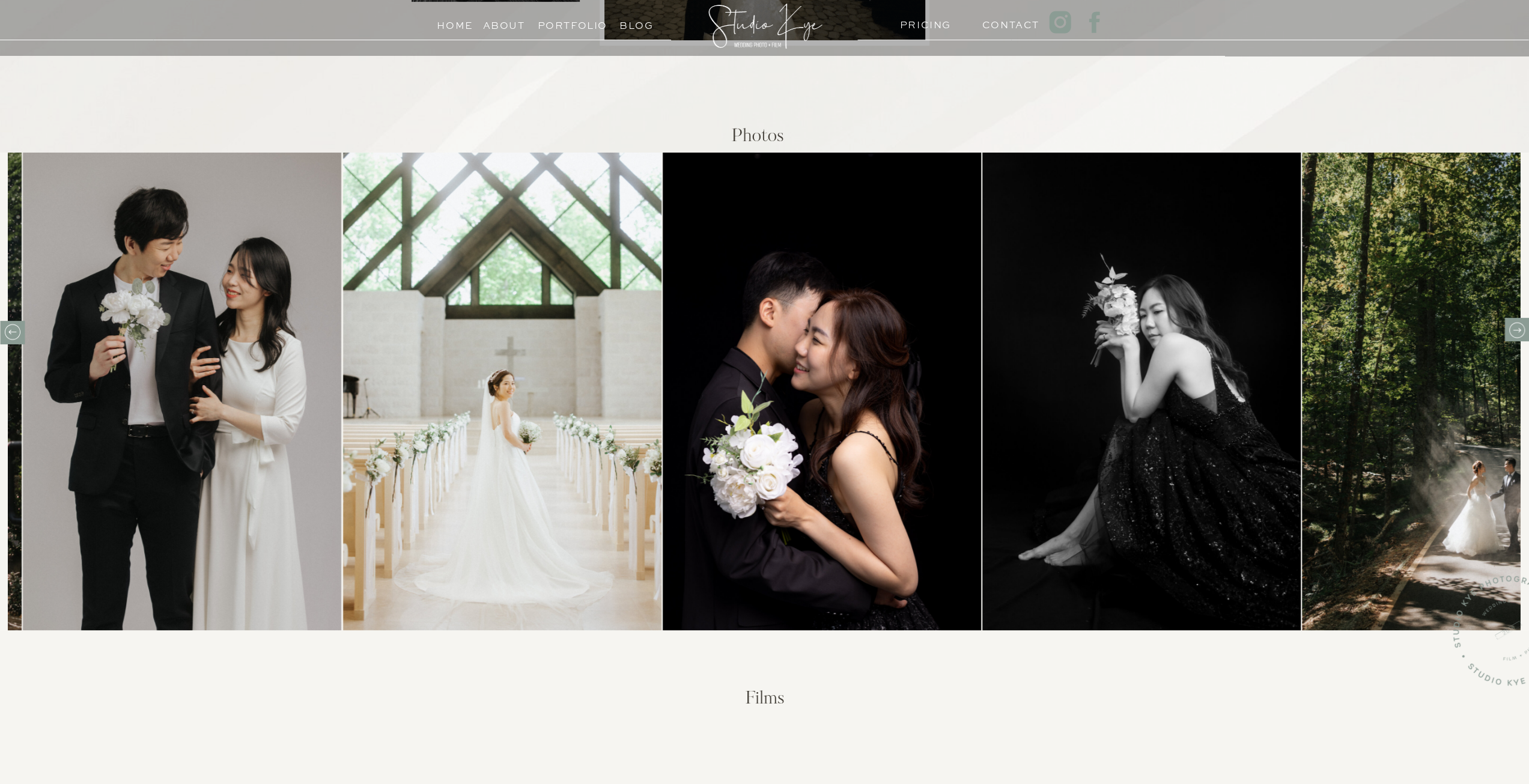
click at [1512, 325] on icon at bounding box center [1516, 330] width 19 height 19
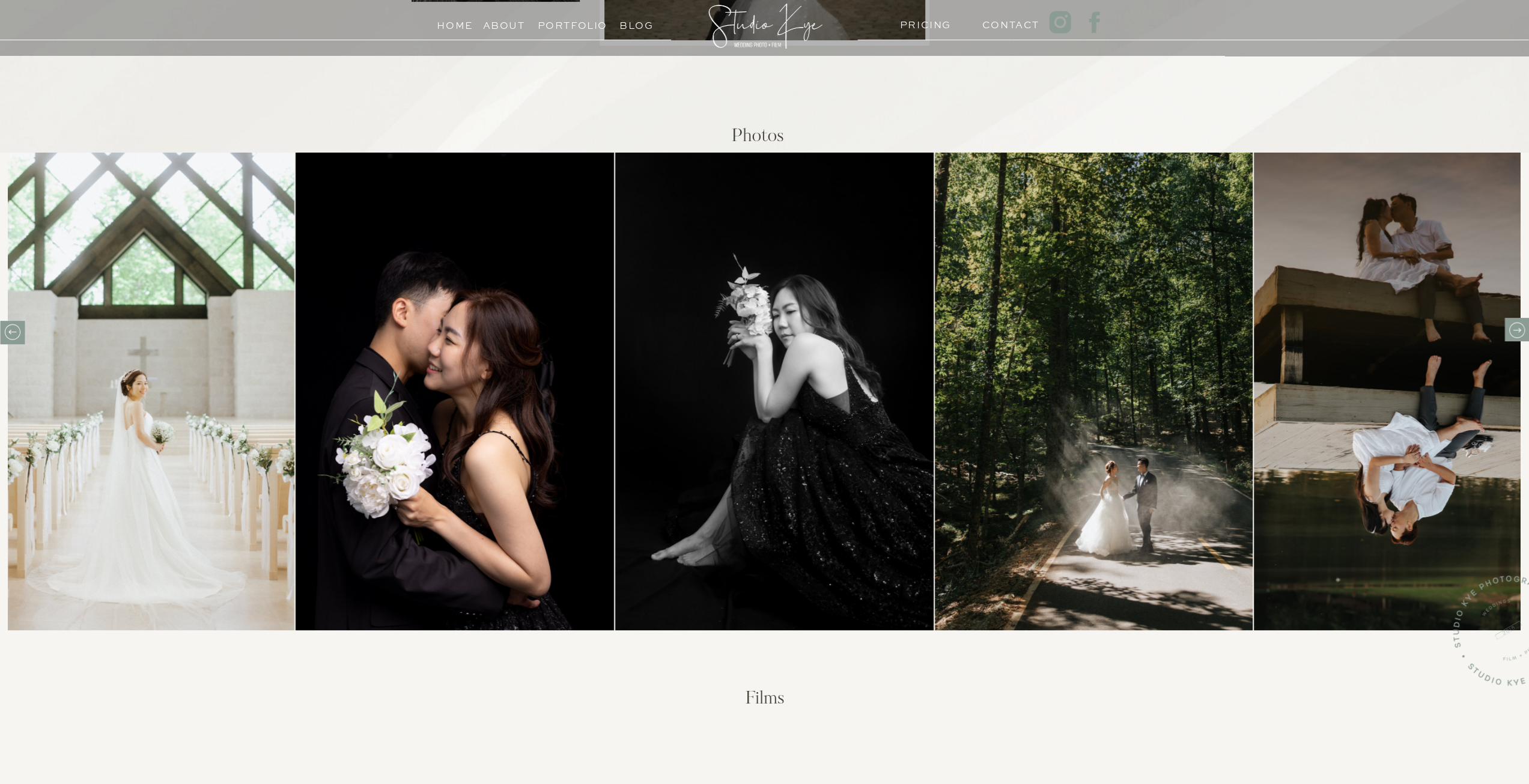
click at [1512, 325] on icon at bounding box center [1516, 330] width 19 height 19
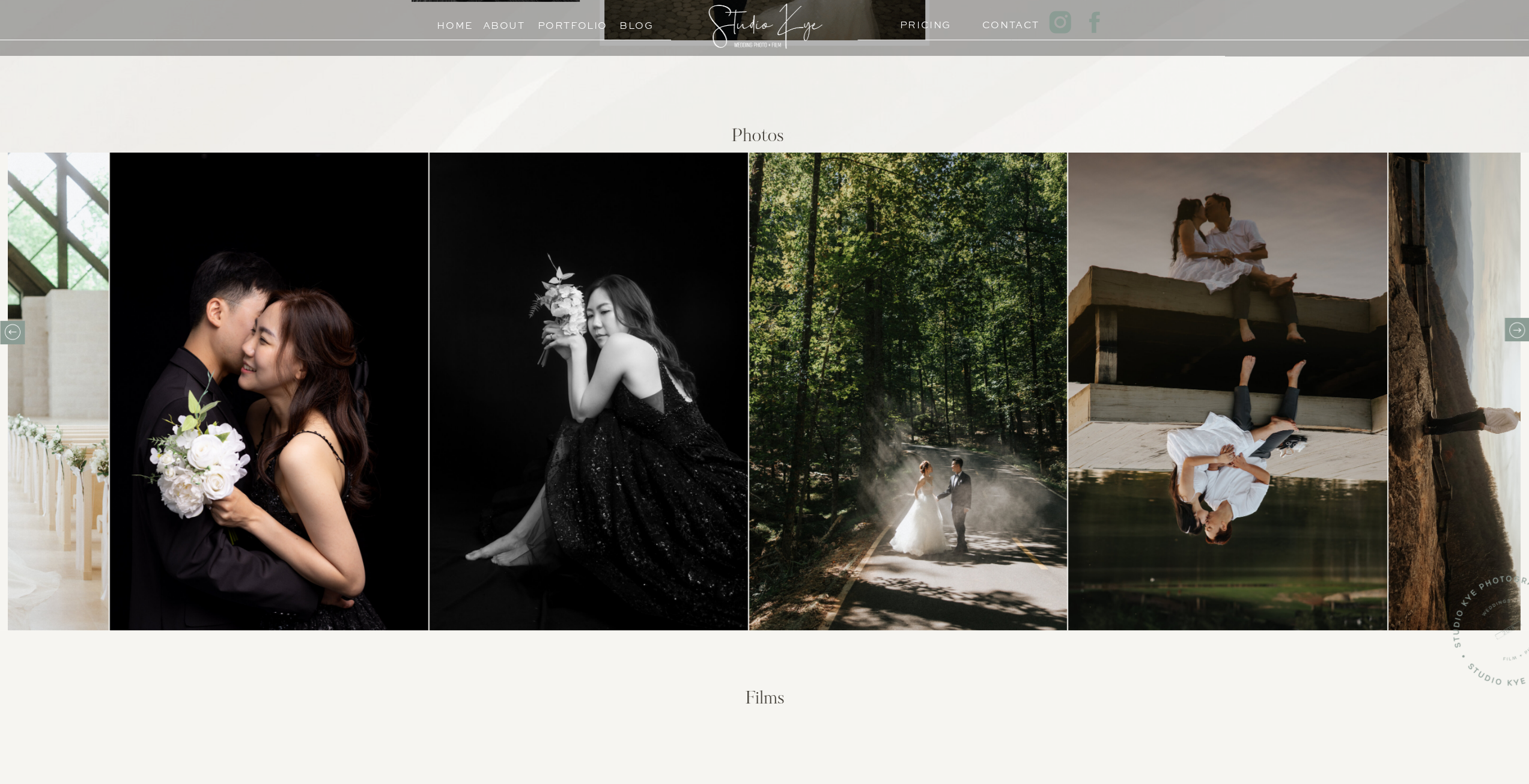
click at [1512, 325] on icon at bounding box center [1516, 330] width 19 height 19
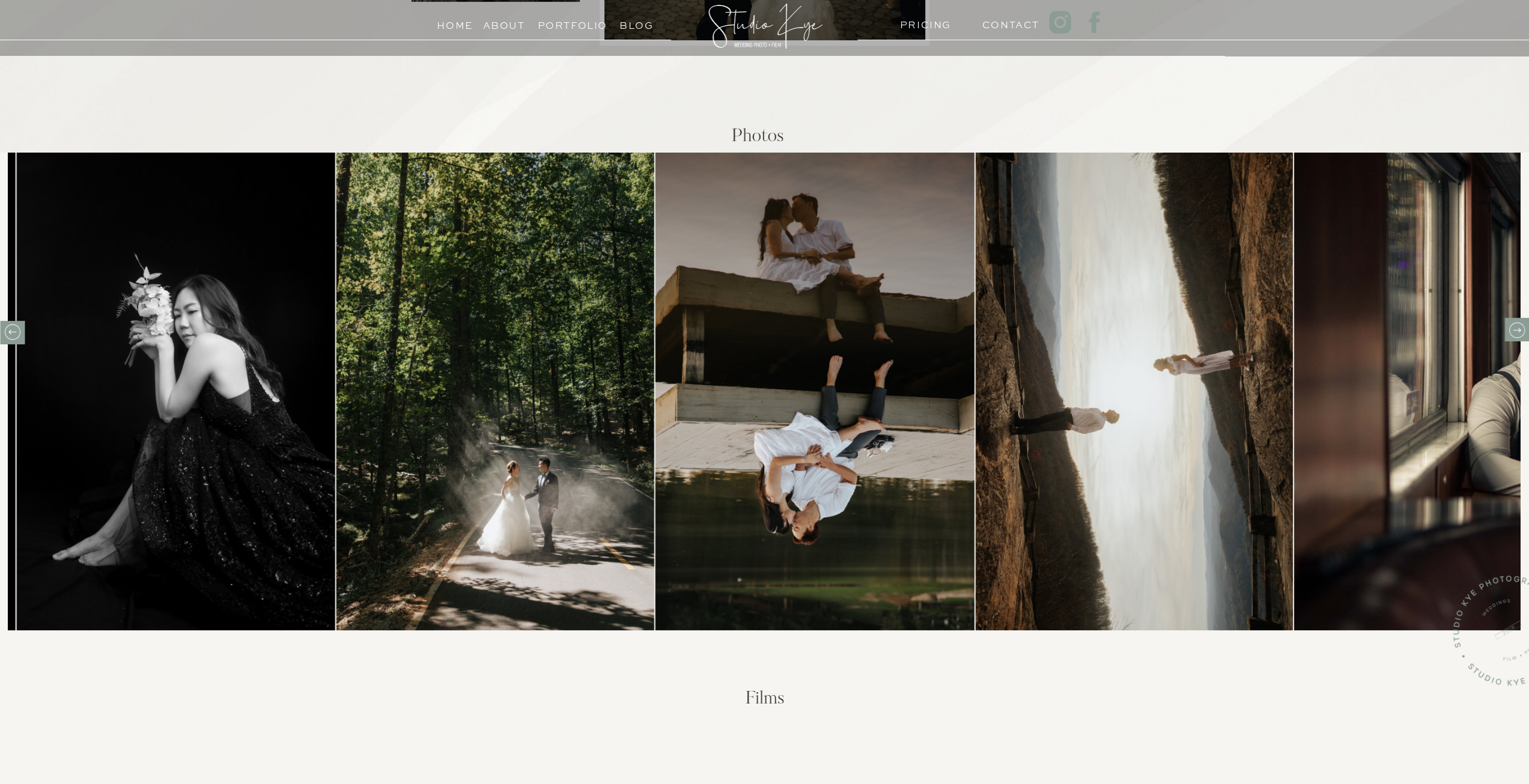
click at [1512, 325] on icon at bounding box center [1516, 330] width 19 height 19
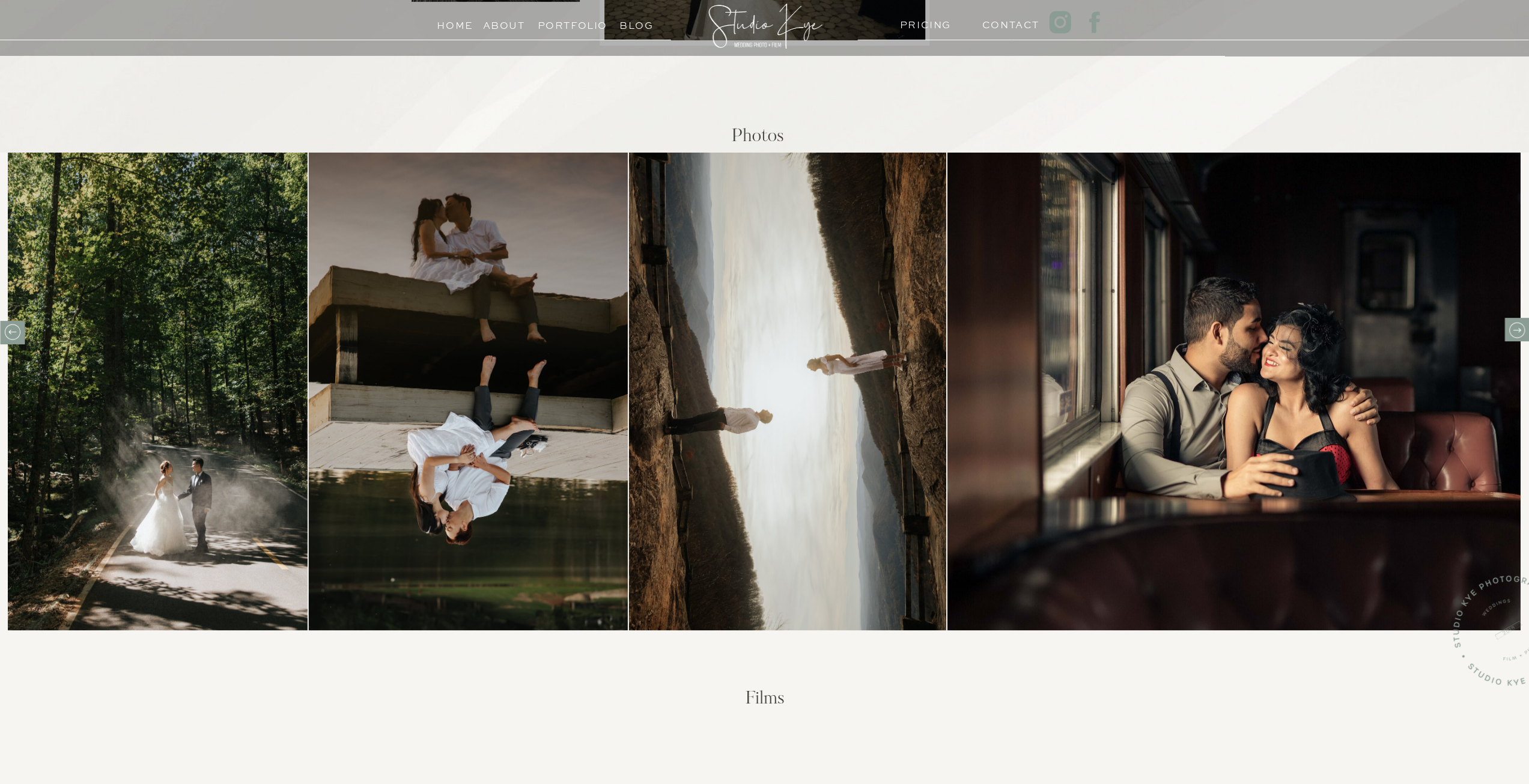
click at [1512, 325] on icon at bounding box center [1516, 330] width 19 height 19
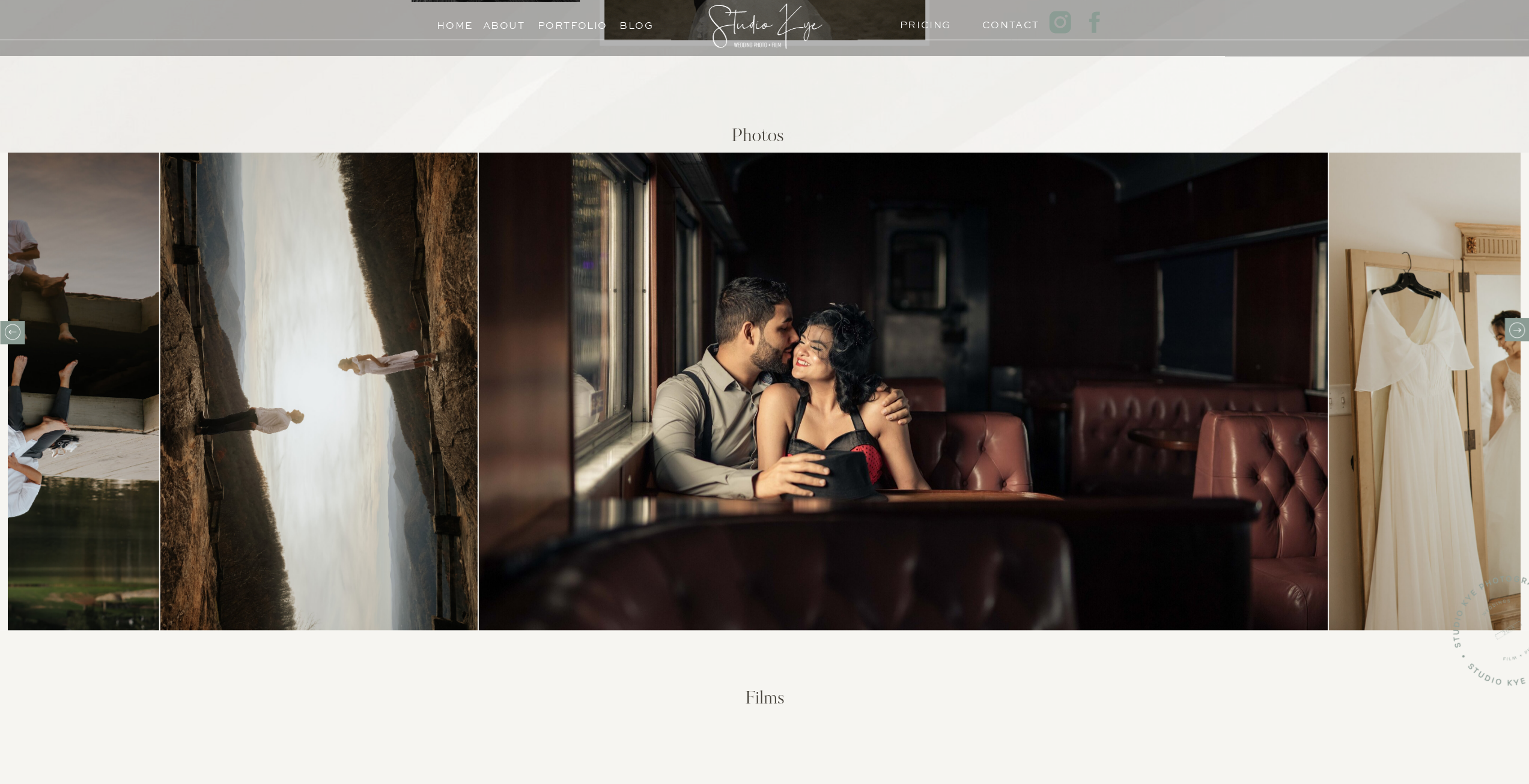
click at [1512, 325] on icon at bounding box center [1516, 330] width 19 height 19
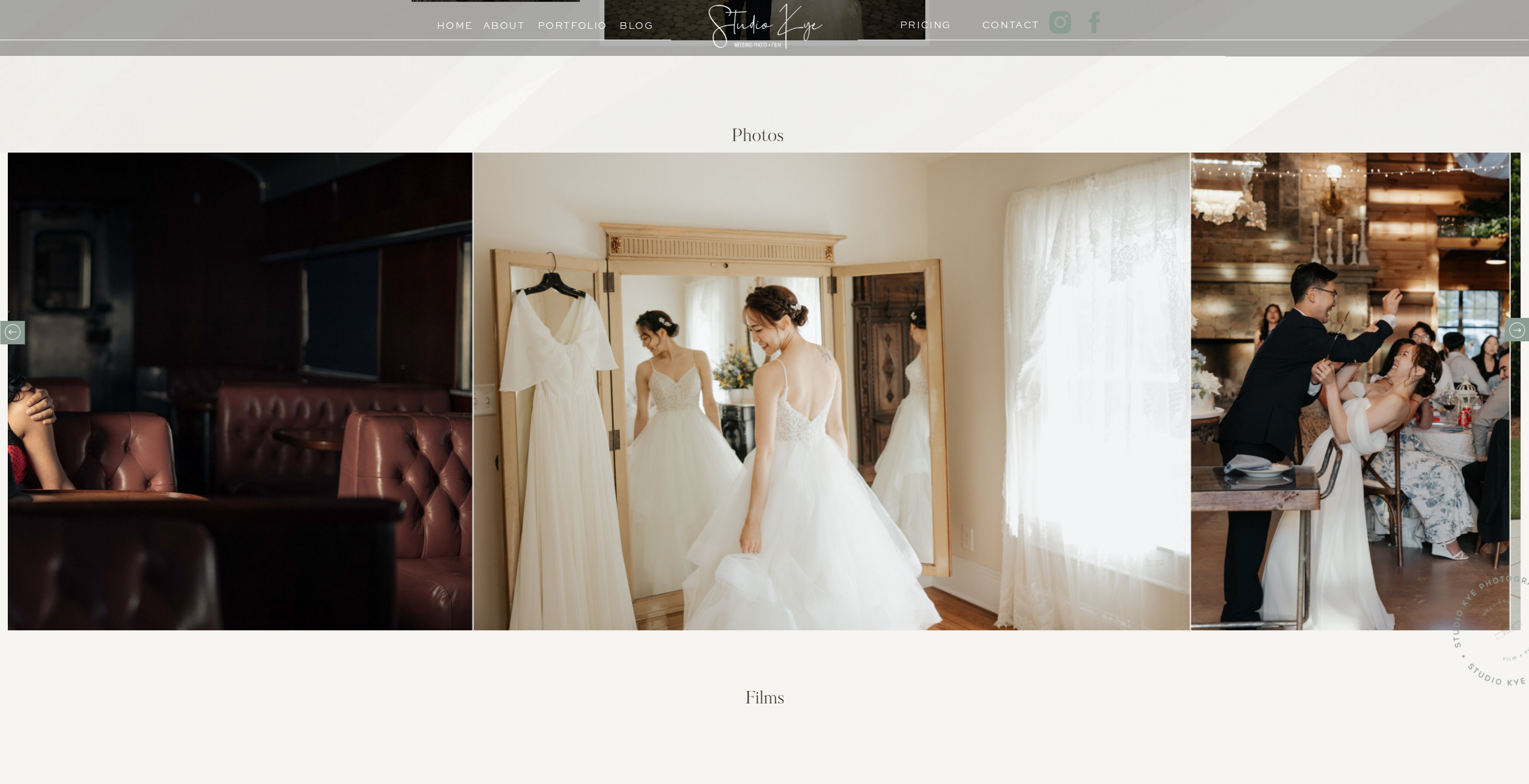
click at [1512, 325] on icon at bounding box center [1516, 330] width 19 height 19
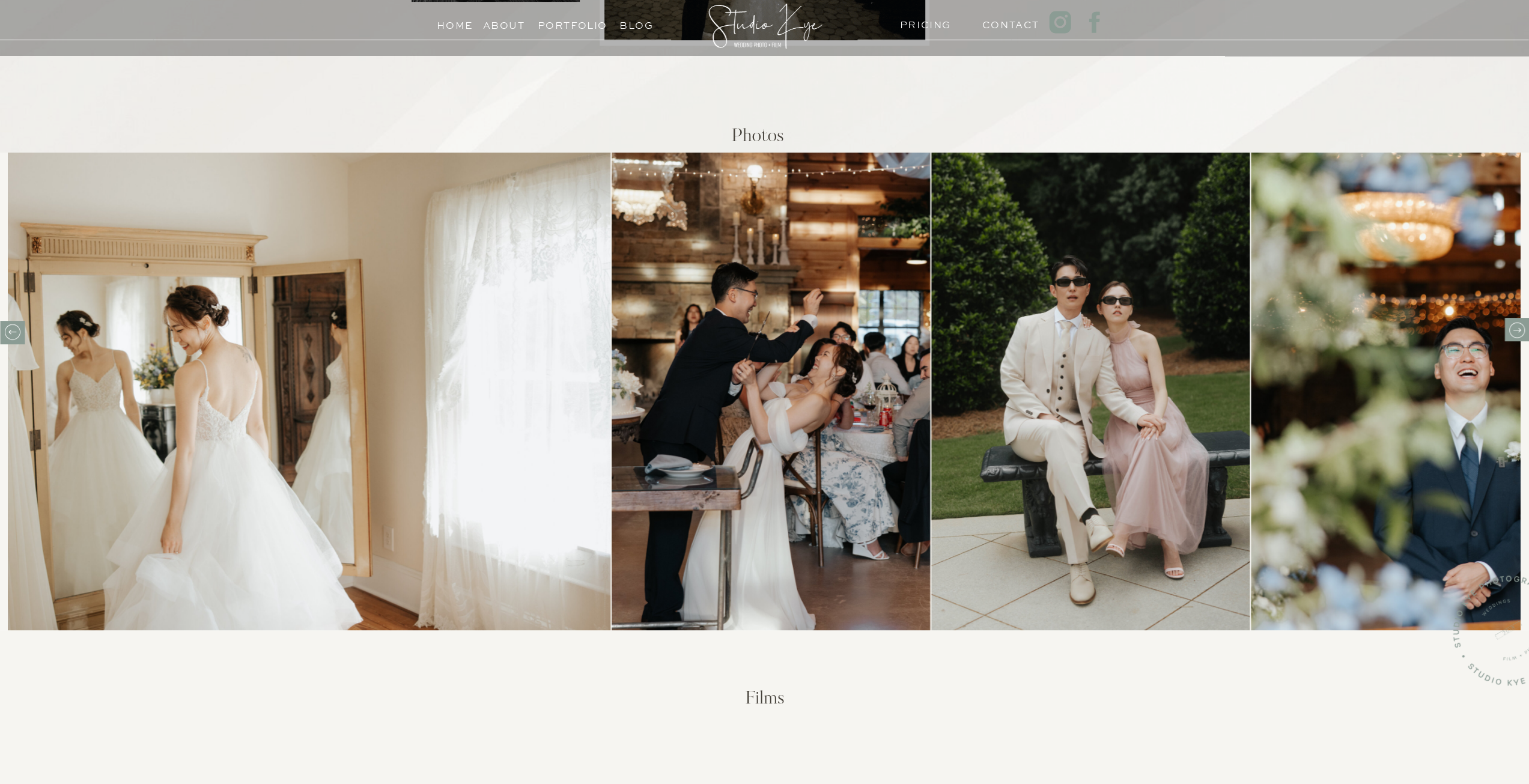
click at [1512, 325] on icon at bounding box center [1516, 330] width 19 height 19
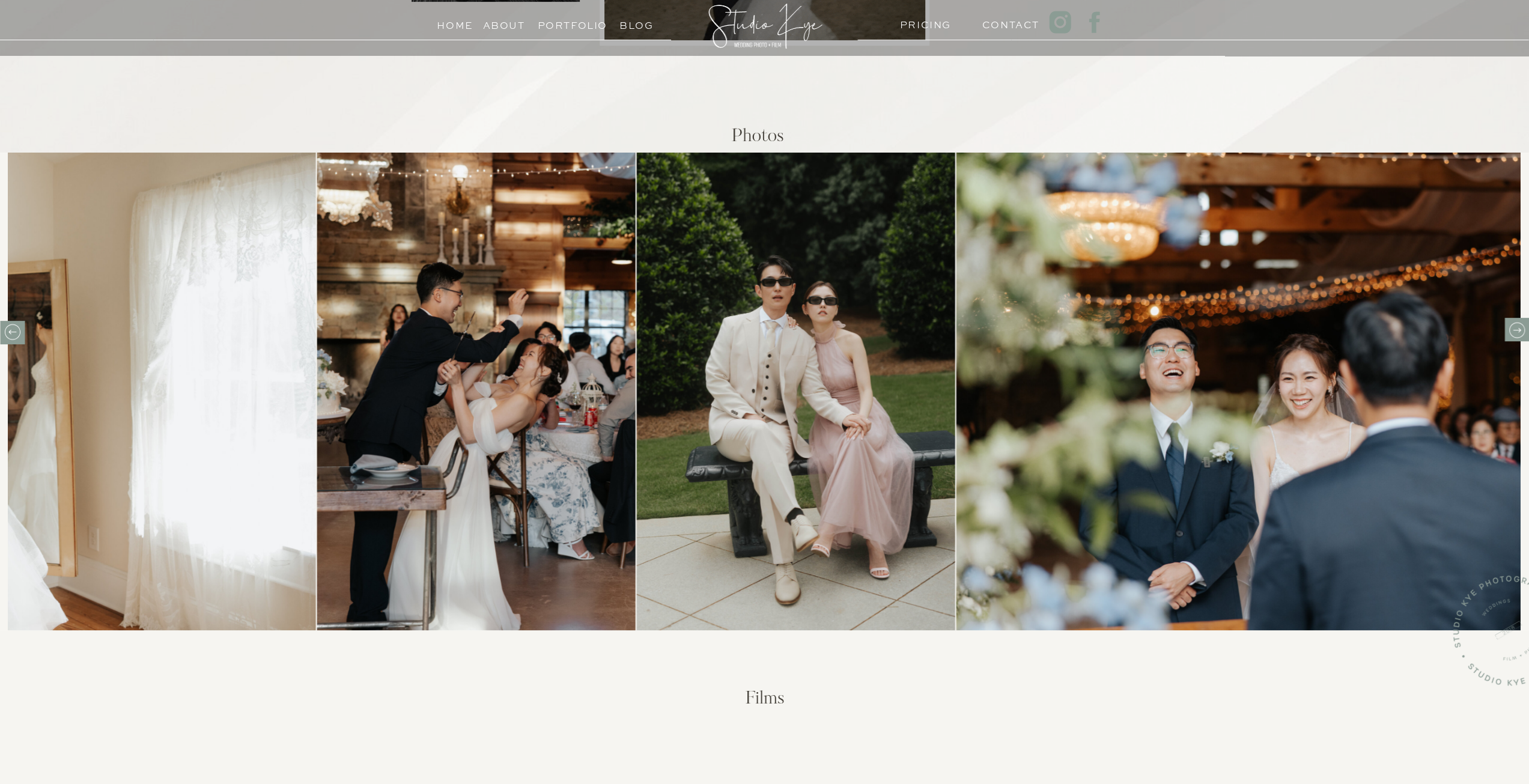
click at [1512, 325] on icon at bounding box center [1516, 330] width 19 height 19
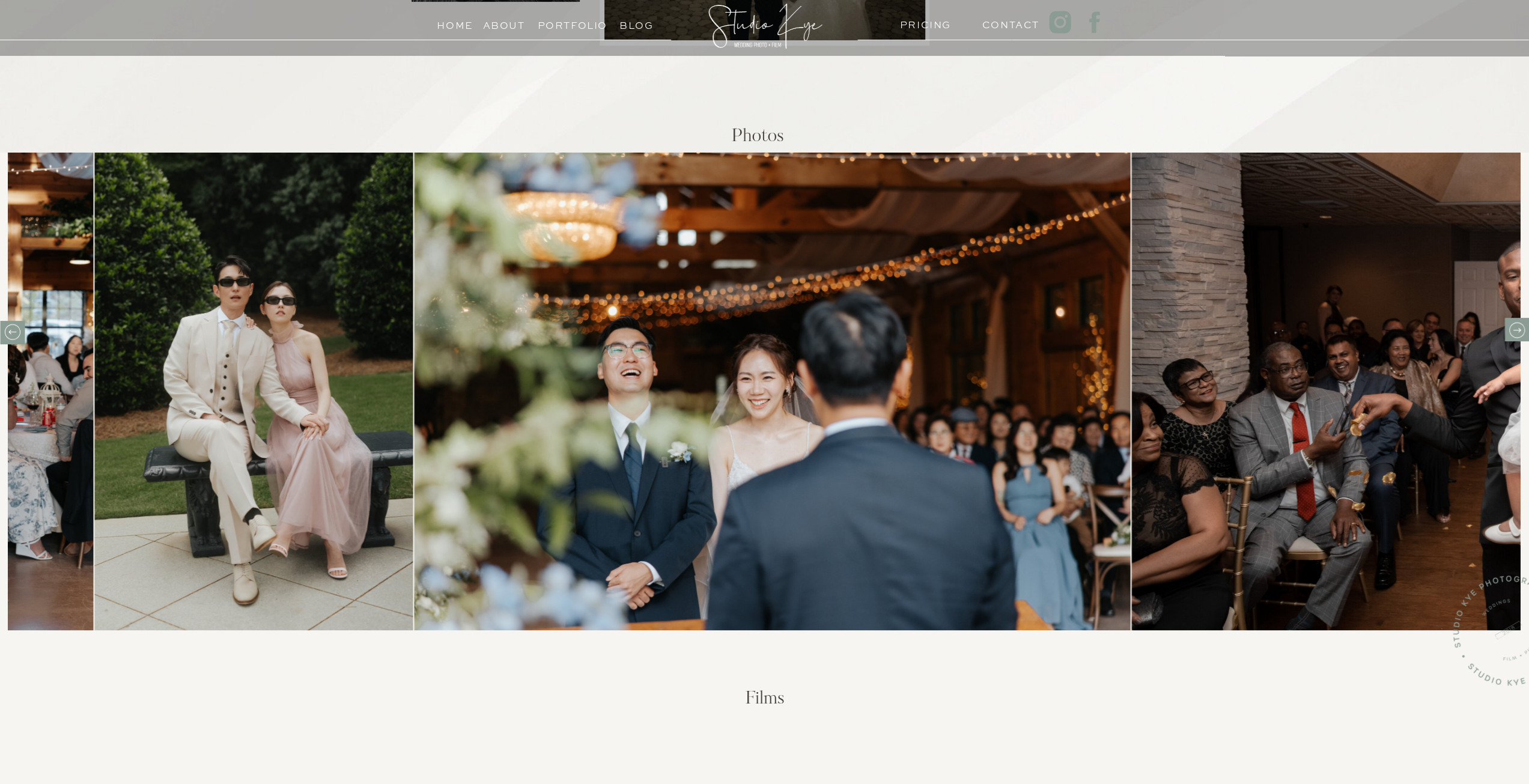
click at [1512, 325] on icon at bounding box center [1516, 330] width 19 height 19
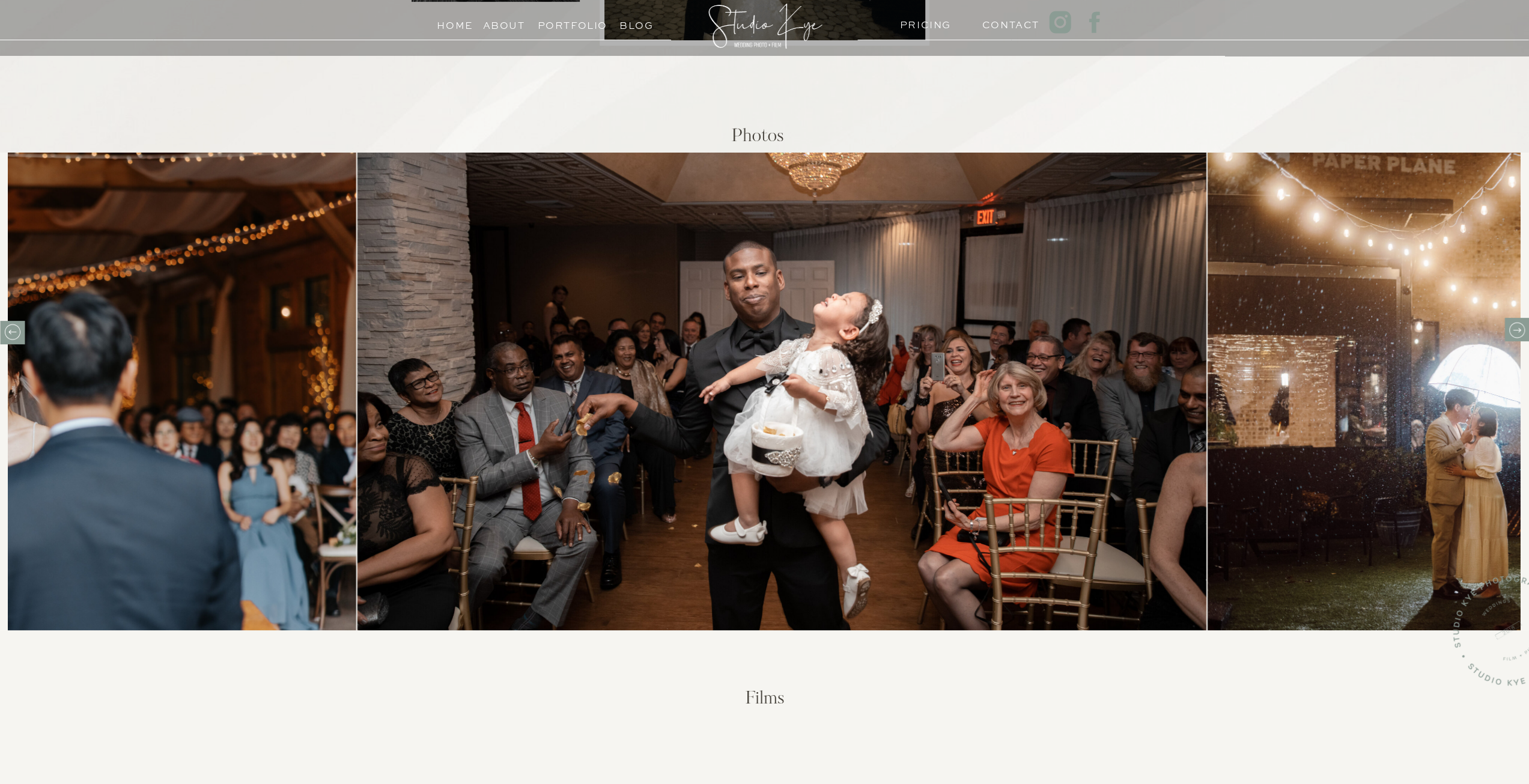
click at [1512, 325] on icon at bounding box center [1516, 330] width 19 height 19
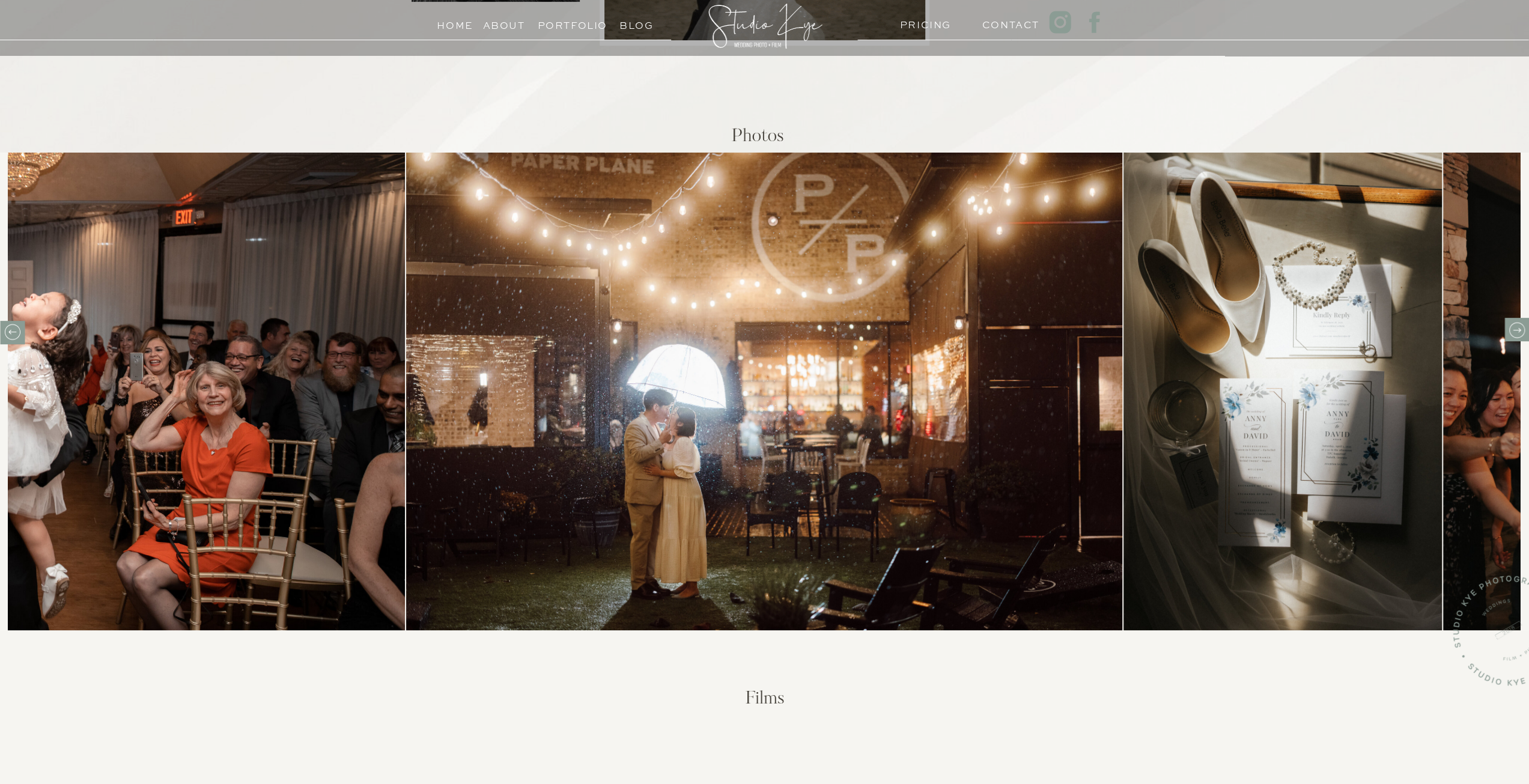
click at [1512, 325] on icon at bounding box center [1516, 330] width 19 height 19
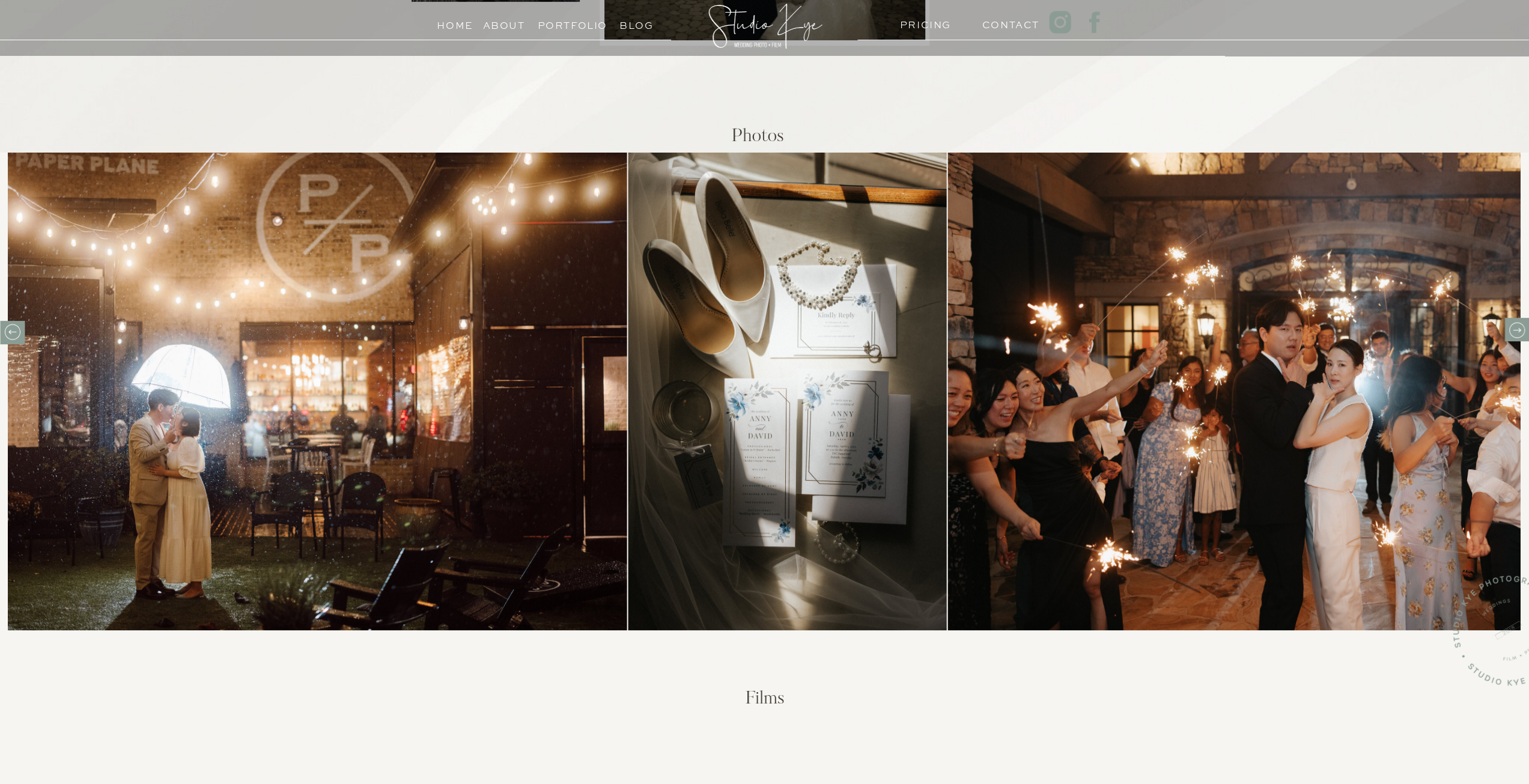
click at [1512, 325] on icon at bounding box center [1516, 330] width 19 height 19
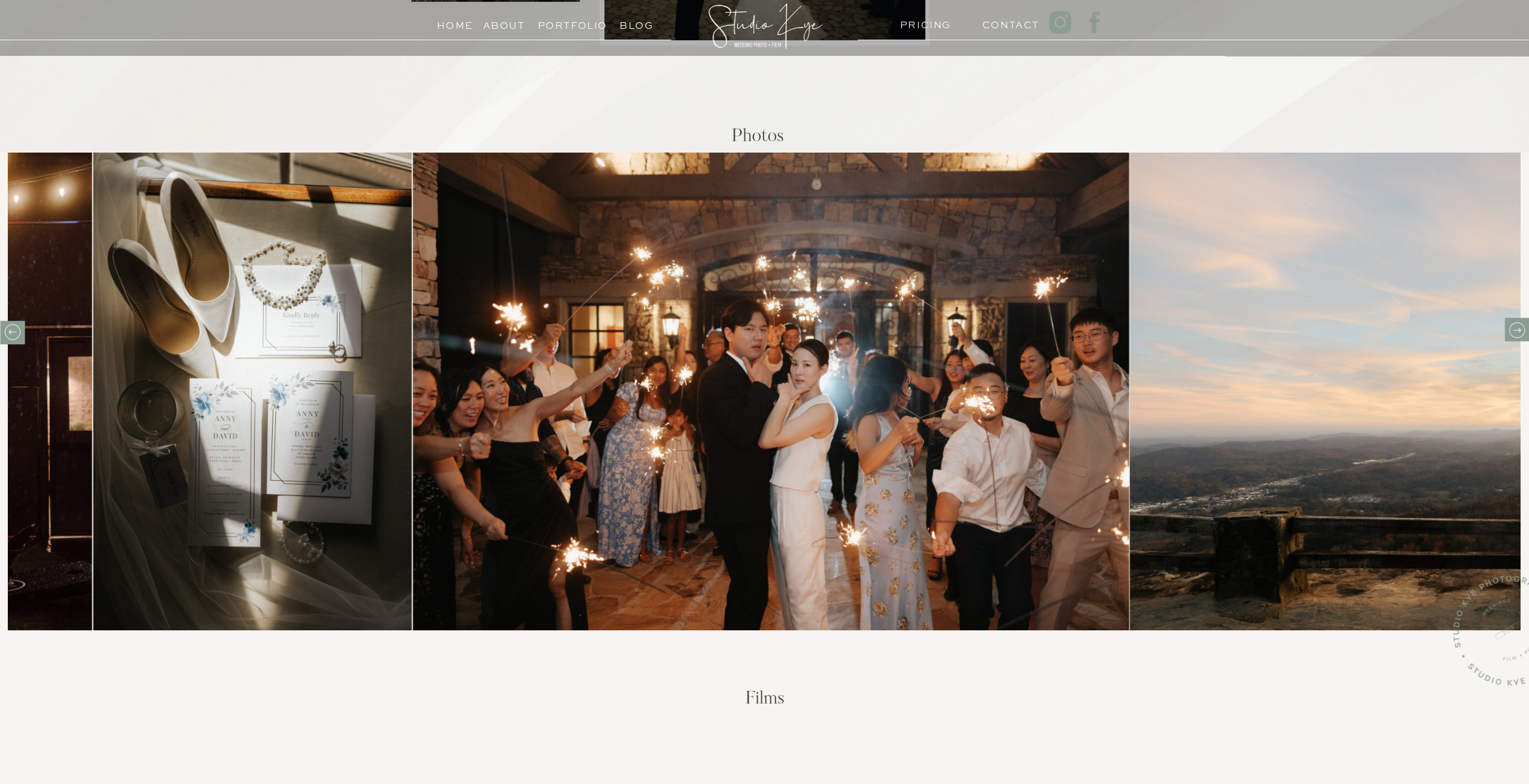
click at [1512, 325] on icon at bounding box center [1516, 330] width 19 height 19
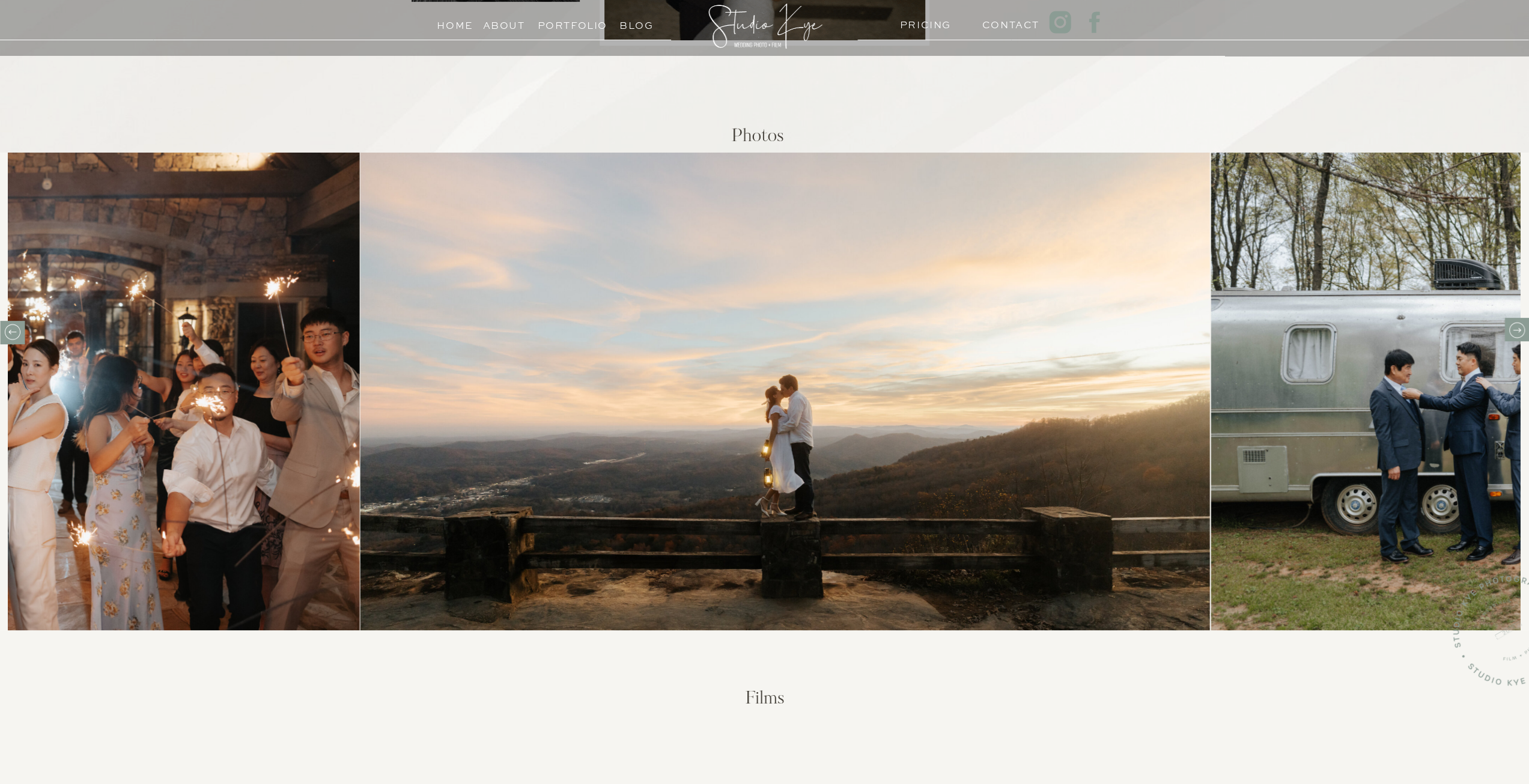
click at [1512, 325] on icon at bounding box center [1516, 330] width 19 height 19
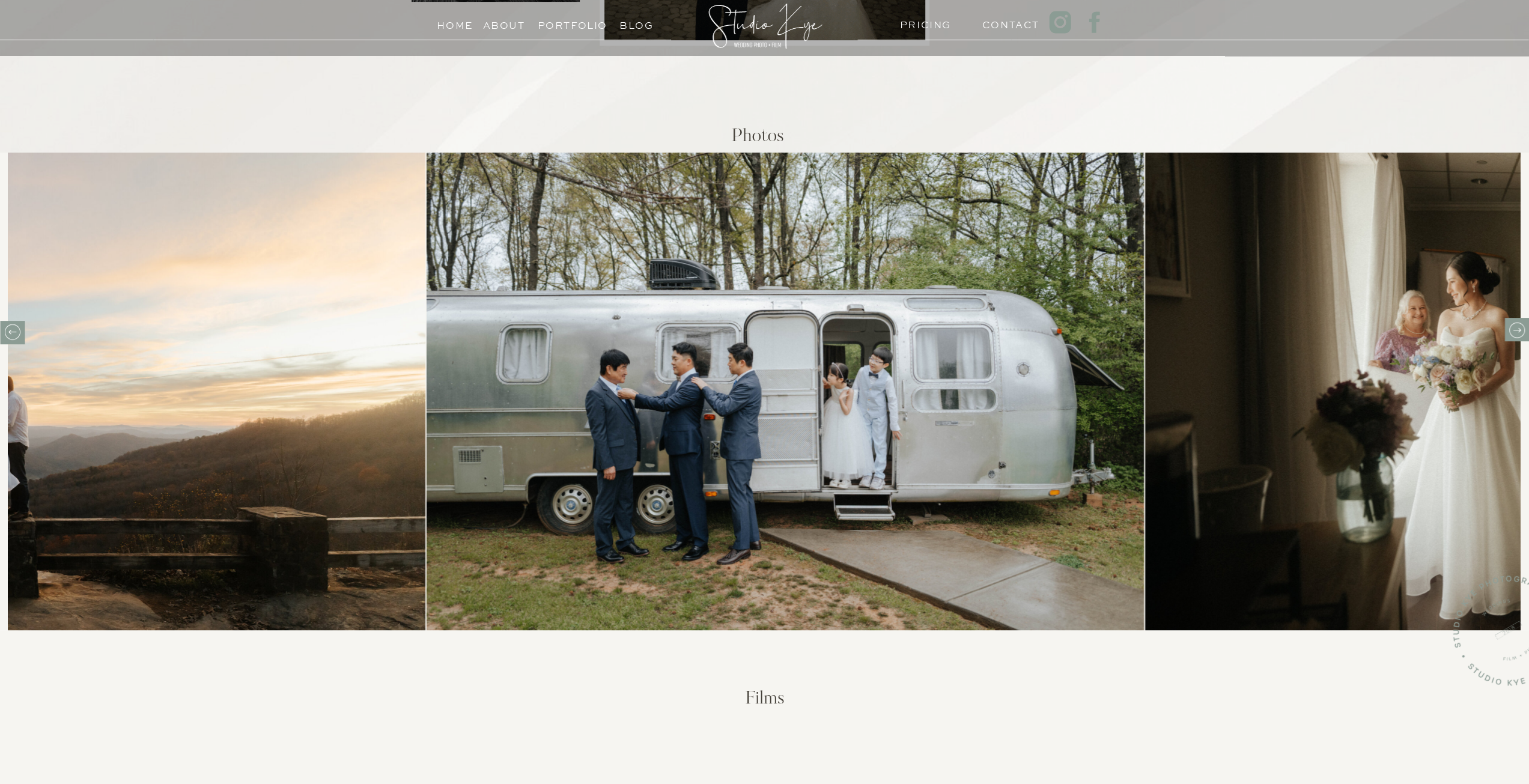
click at [1512, 324] on icon at bounding box center [1516, 329] width 15 height 15
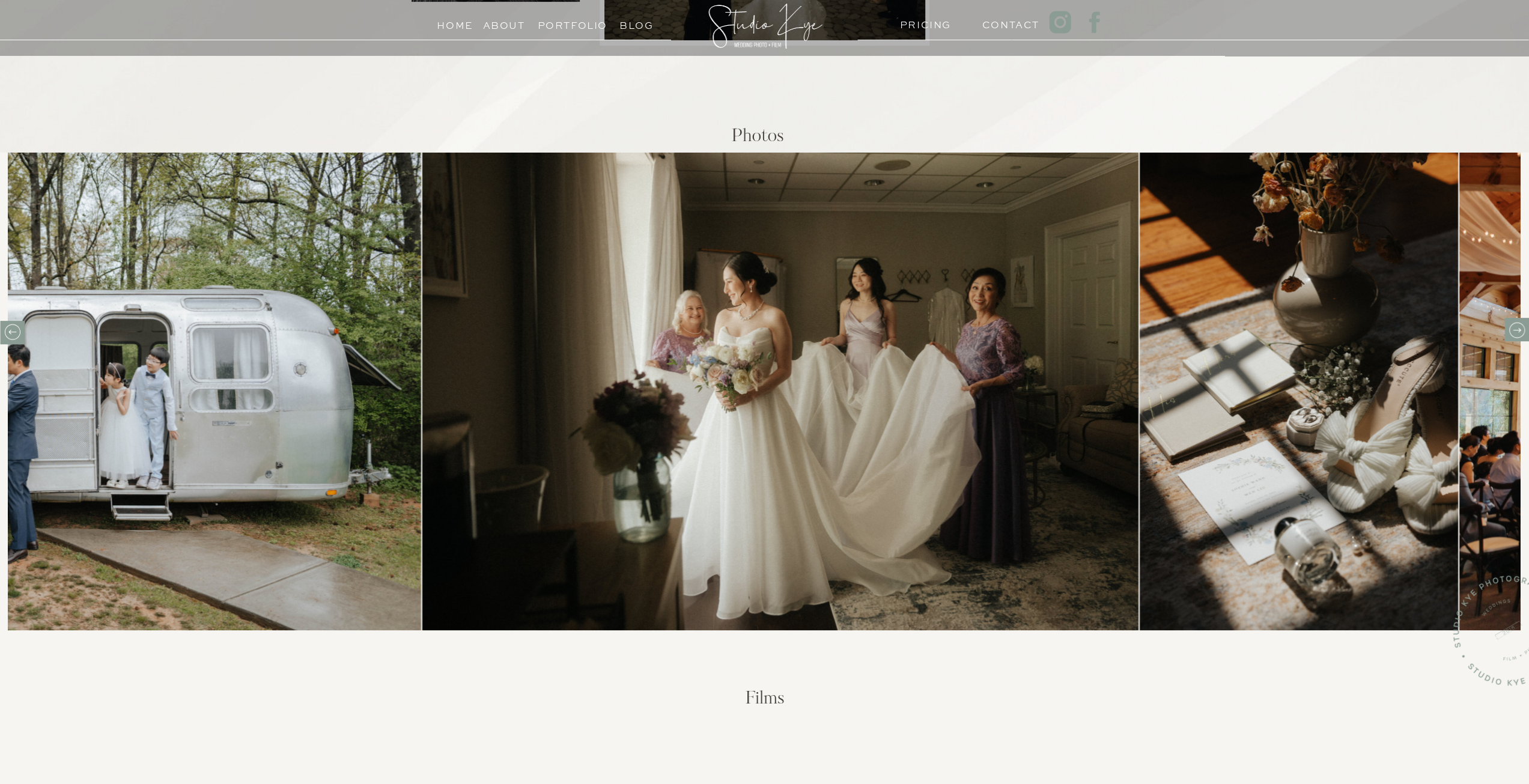
click at [1512, 324] on icon at bounding box center [1516, 329] width 15 height 15
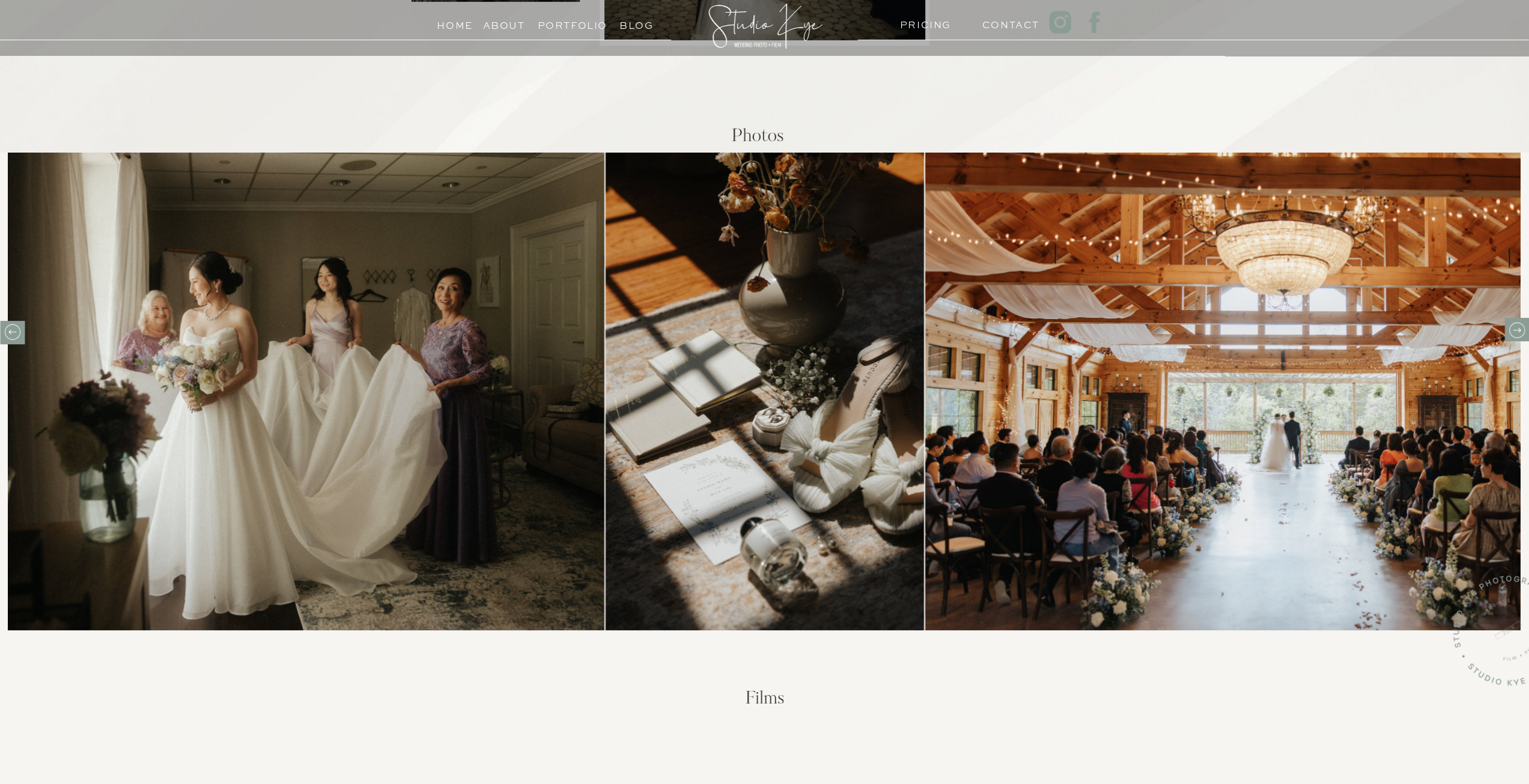
click at [1512, 324] on icon at bounding box center [1516, 329] width 15 height 15
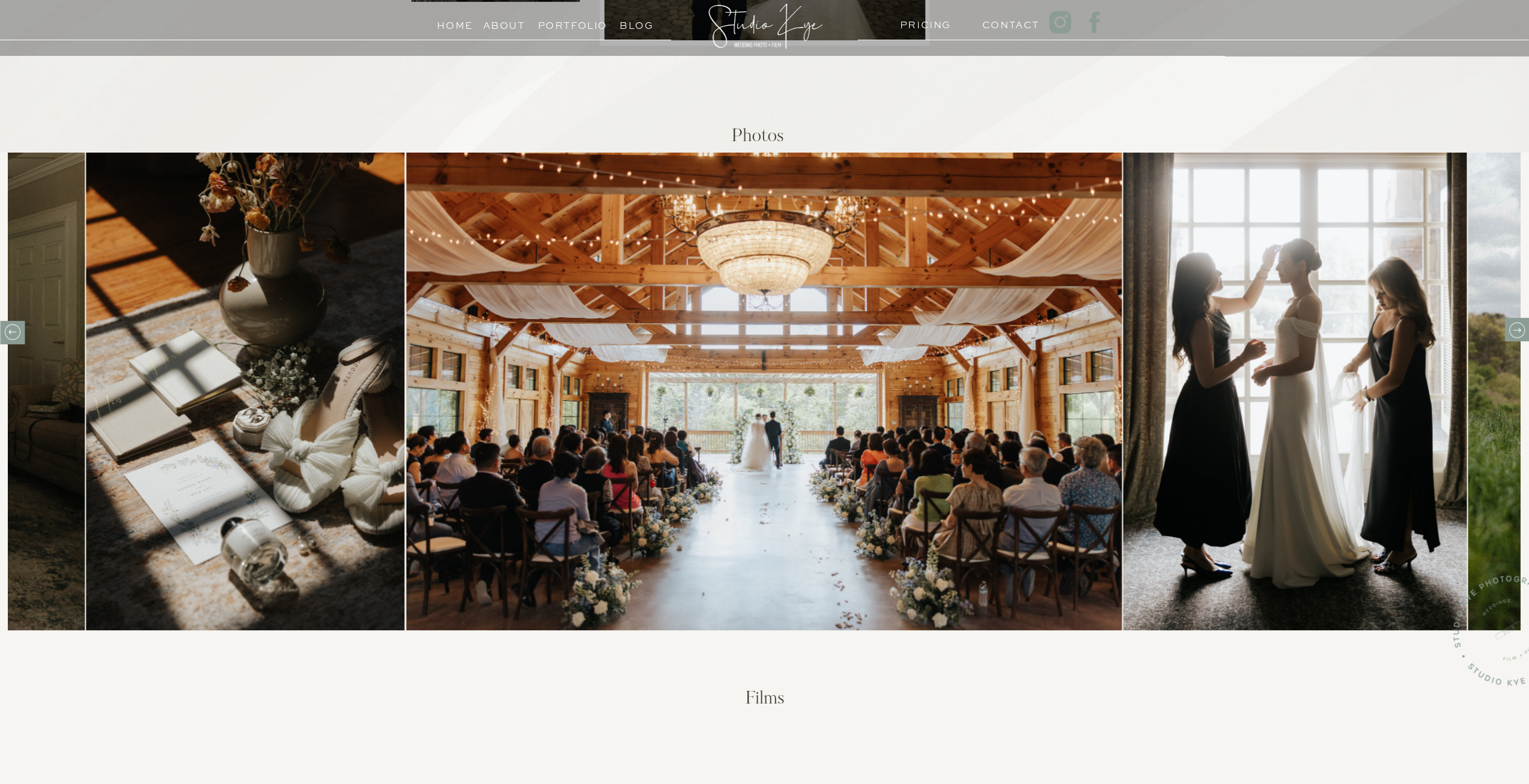
click at [1512, 324] on icon at bounding box center [1516, 329] width 15 height 15
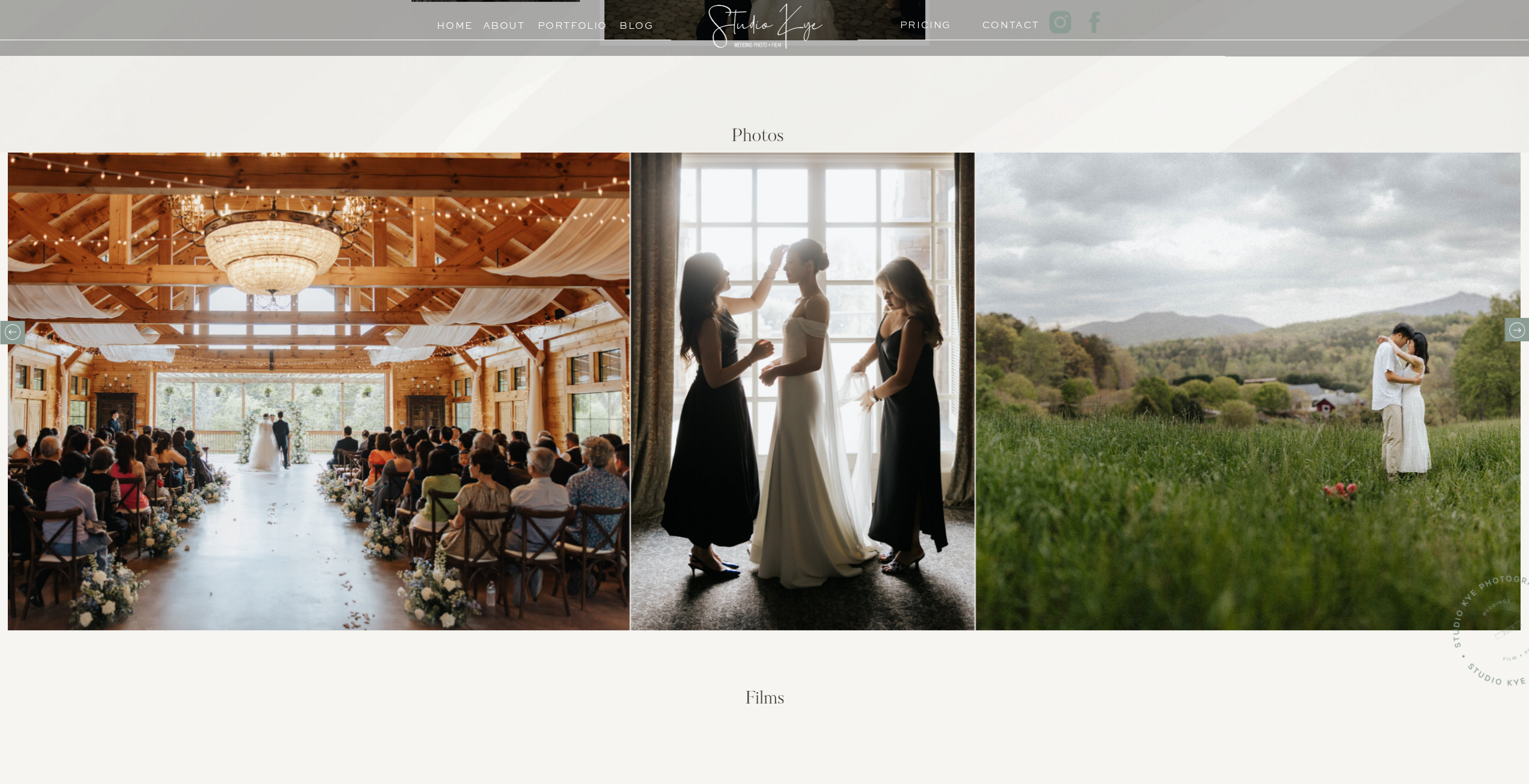
click at [1512, 324] on icon at bounding box center [1516, 329] width 15 height 15
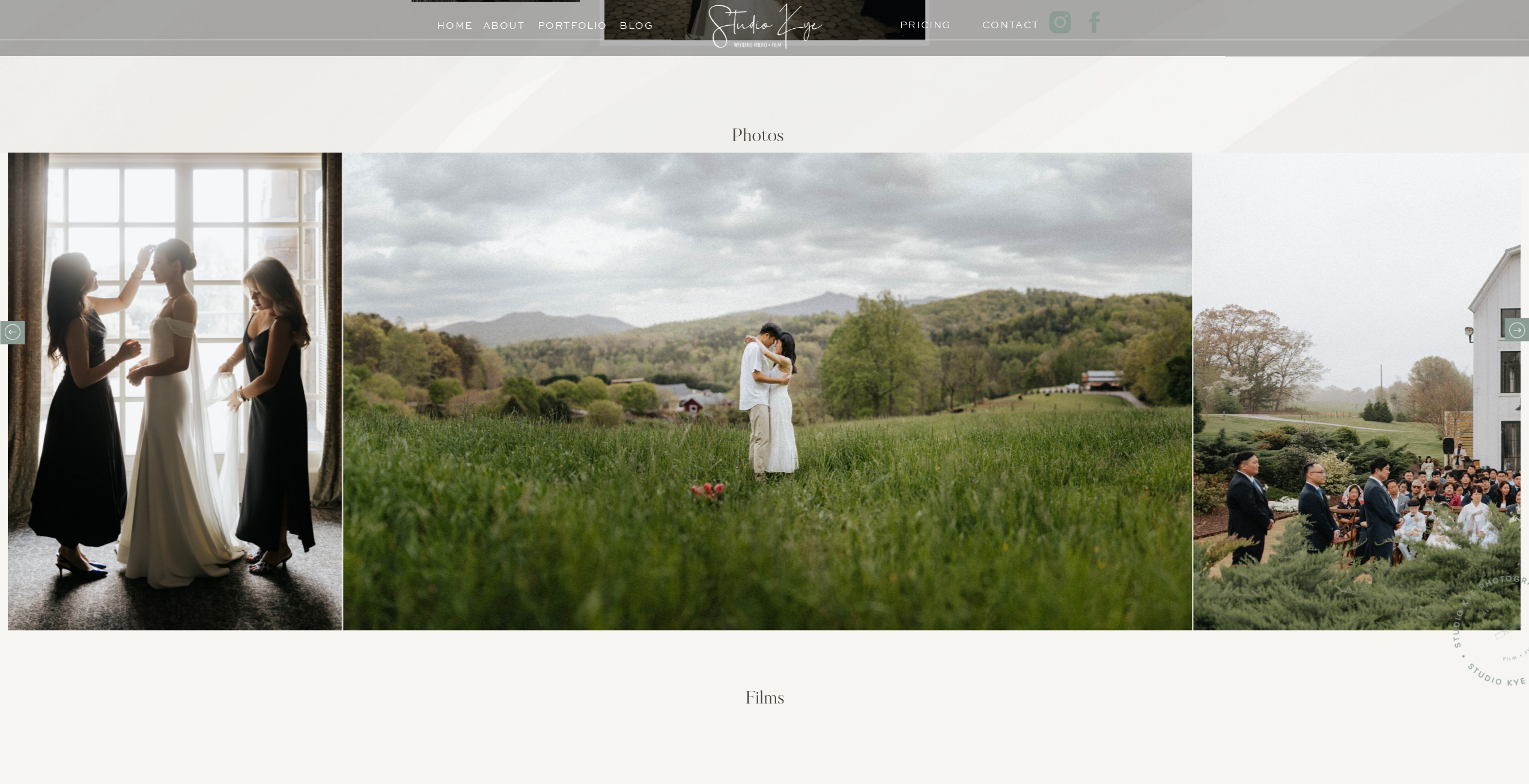
click at [1512, 324] on icon at bounding box center [1516, 329] width 15 height 15
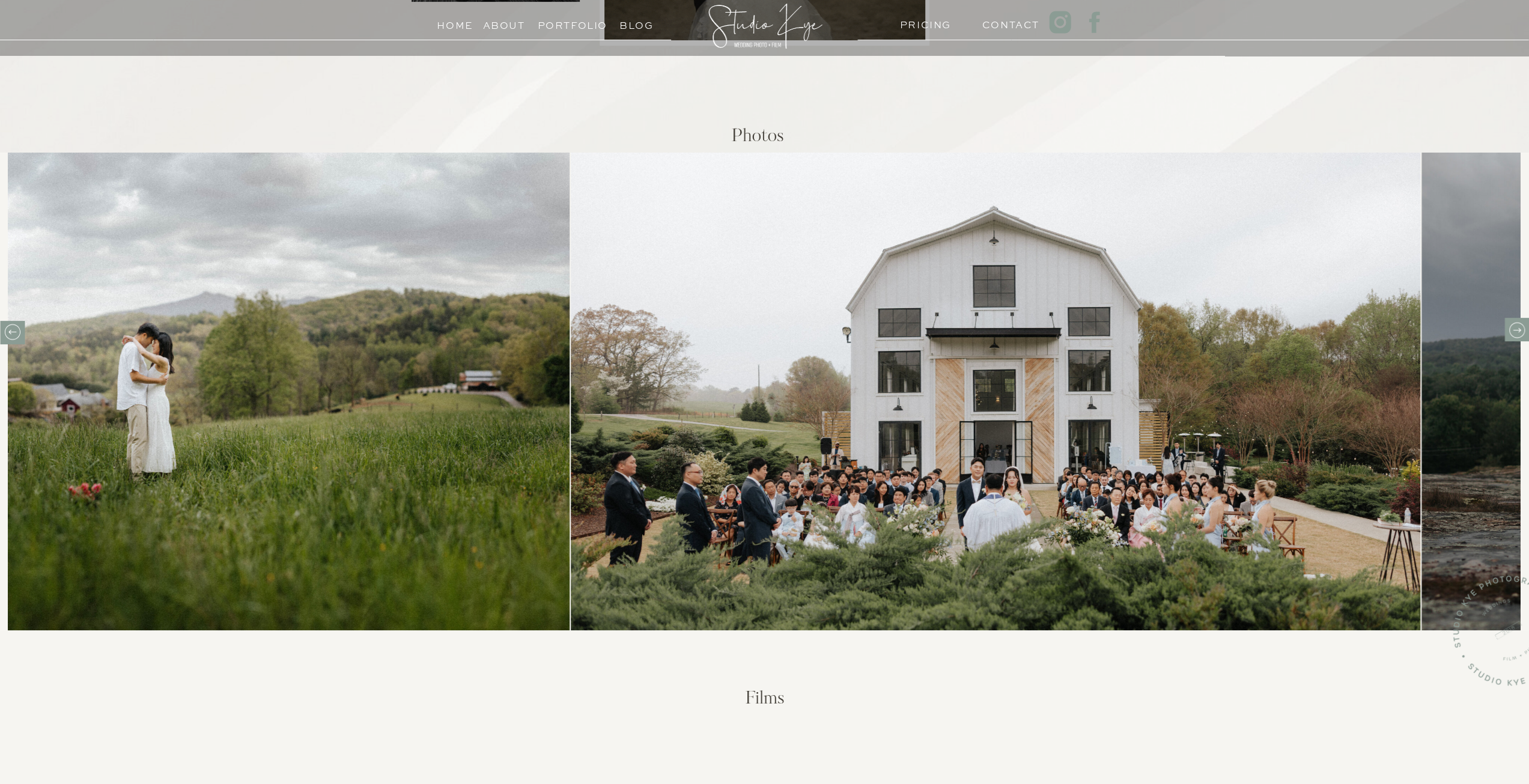
click at [1512, 324] on icon at bounding box center [1516, 329] width 15 height 15
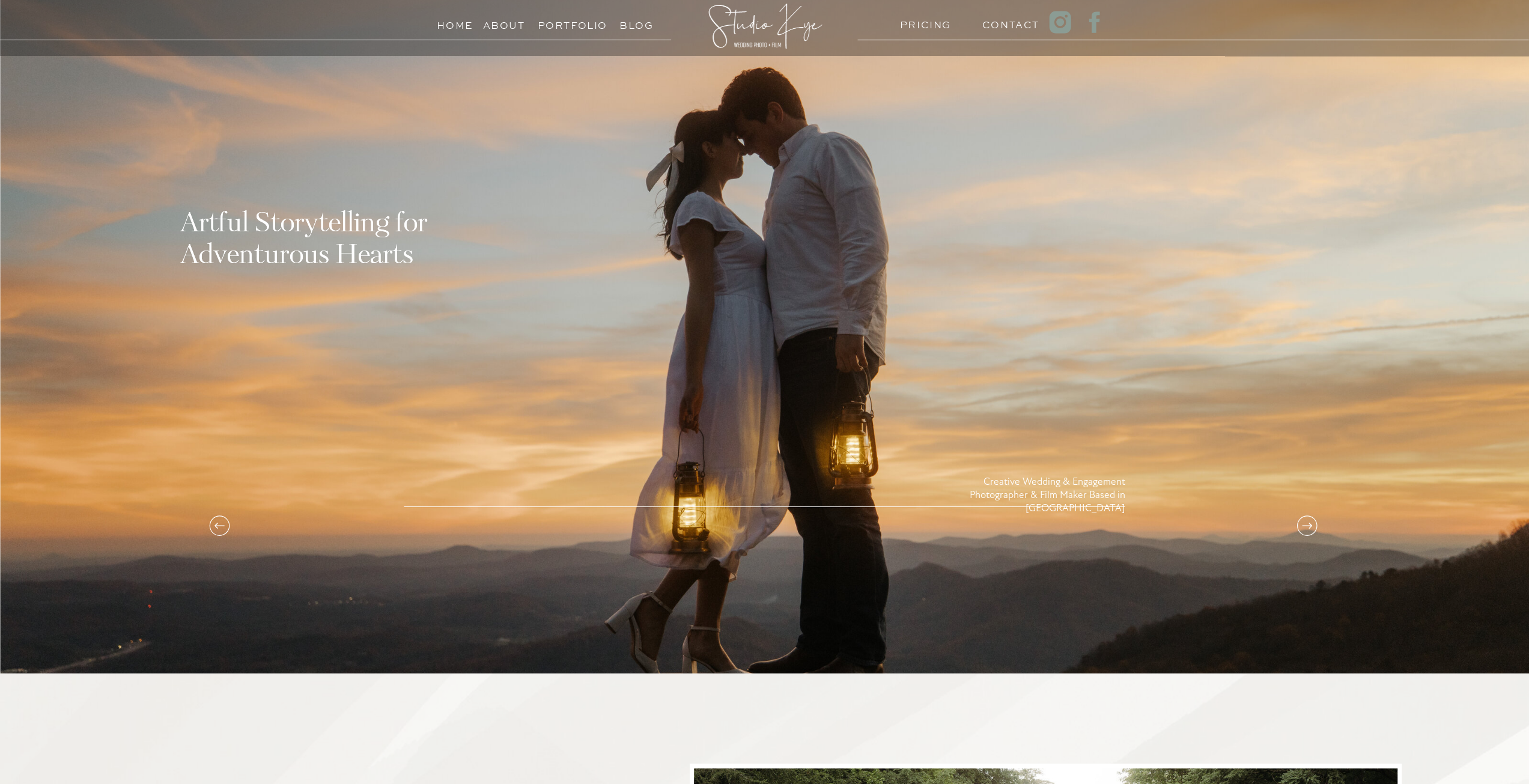
click at [583, 27] on h3 "Portfolio" at bounding box center [565, 22] width 55 height 11
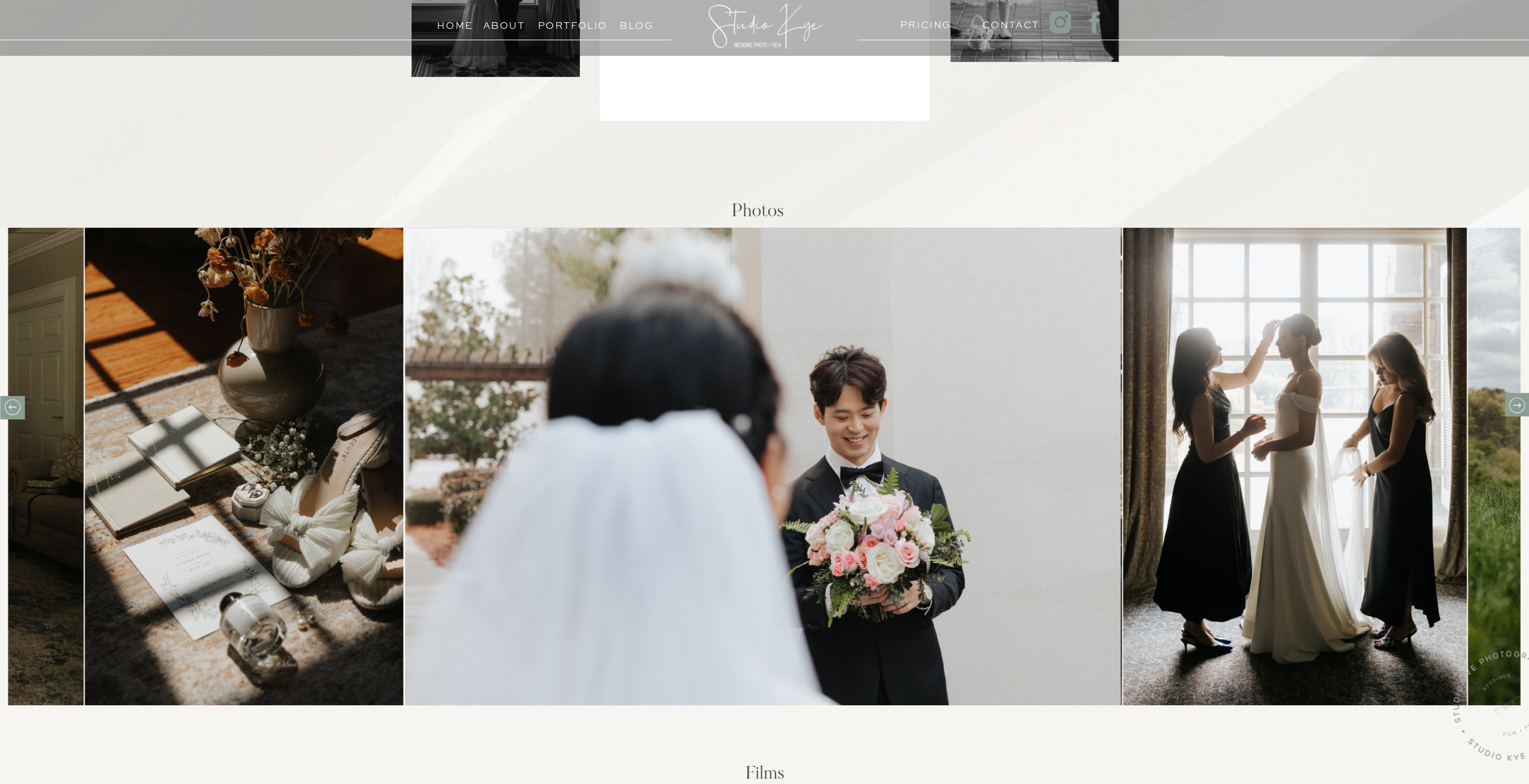
scroll to position [360, 0]
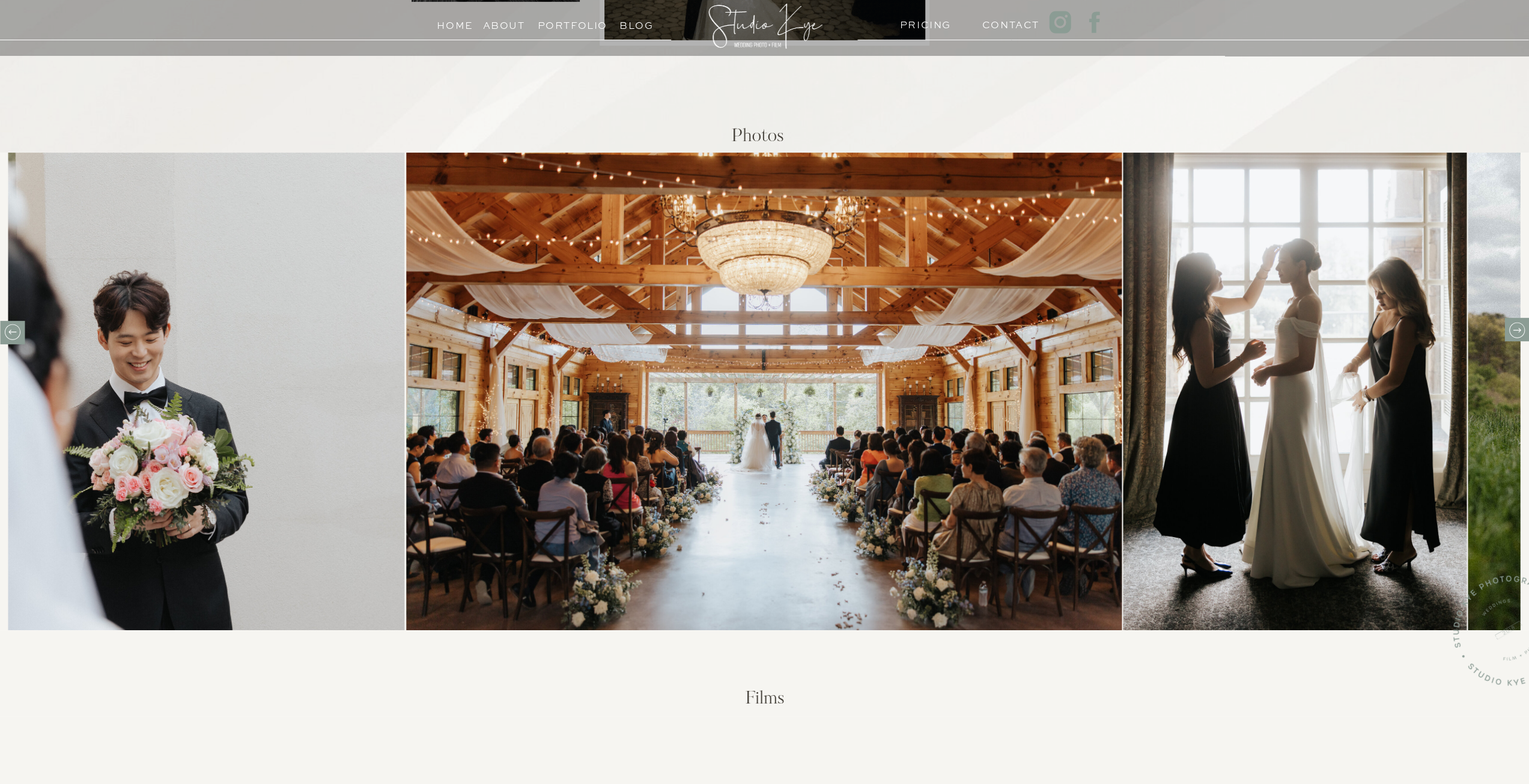
click at [1, 328] on div at bounding box center [12, 332] width 25 height 23
click at [14, 332] on icon at bounding box center [13, 332] width 8 height 5
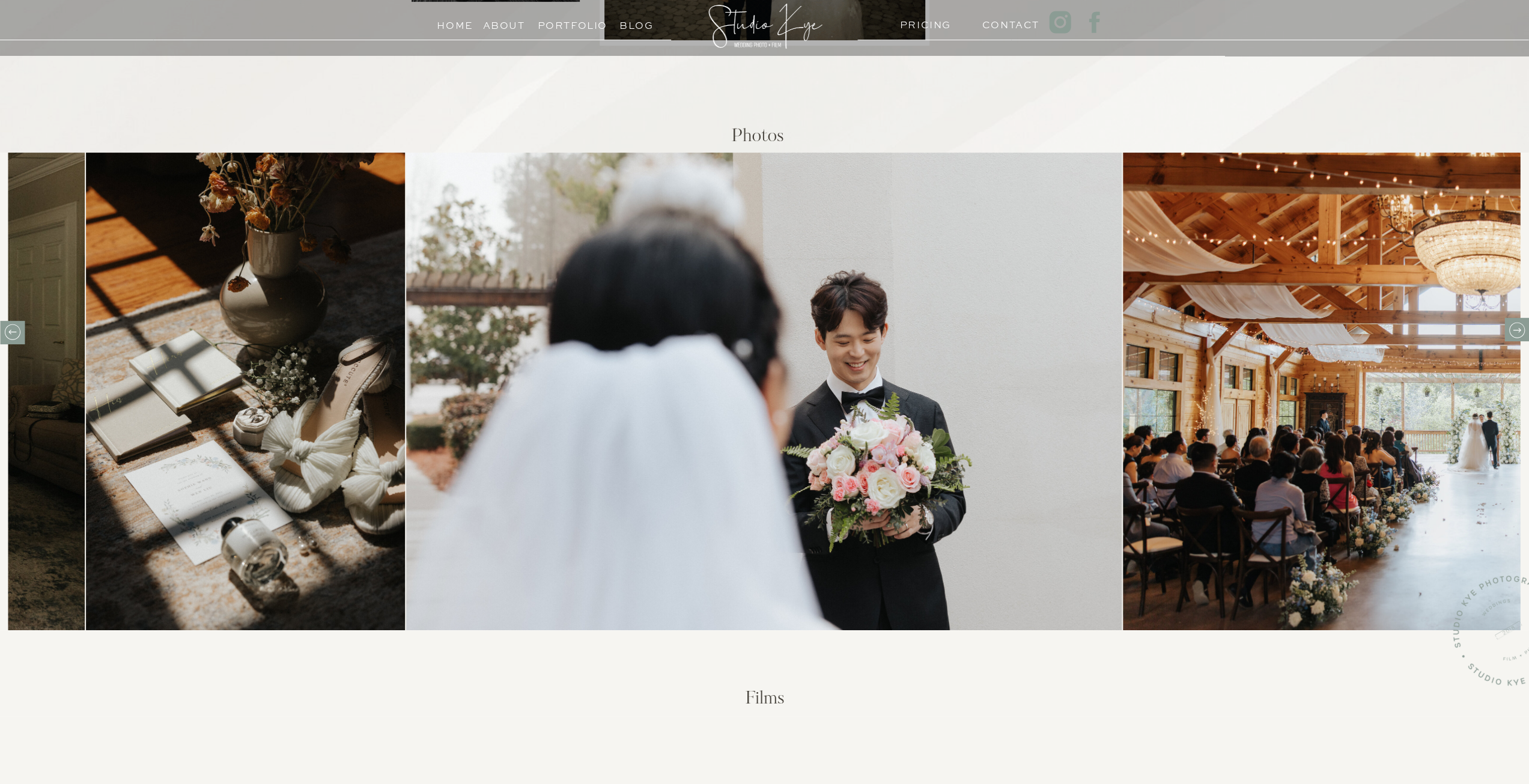
click at [1514, 330] on icon at bounding box center [1516, 330] width 8 height 5
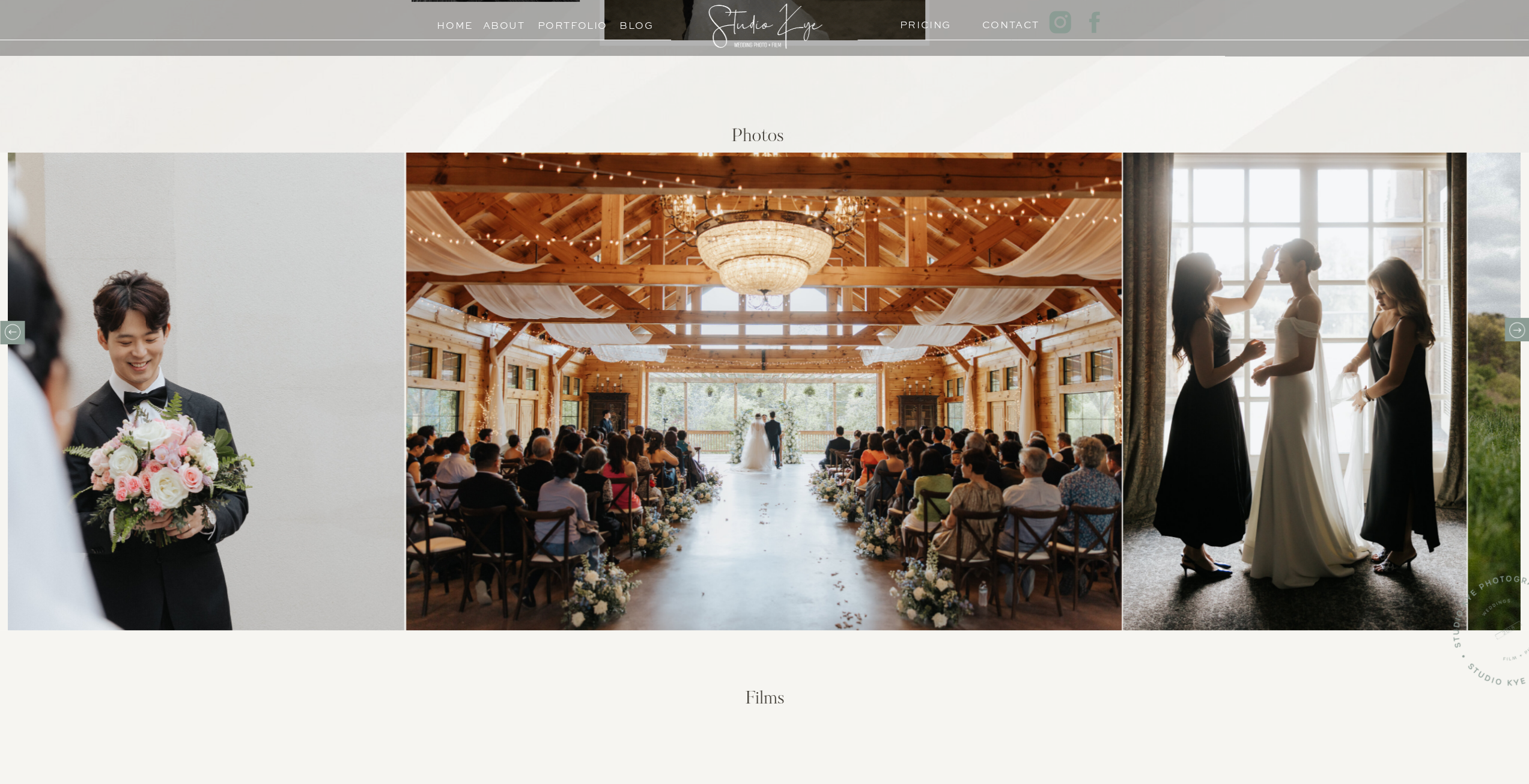
click at [1512, 330] on icon at bounding box center [1516, 330] width 19 height 19
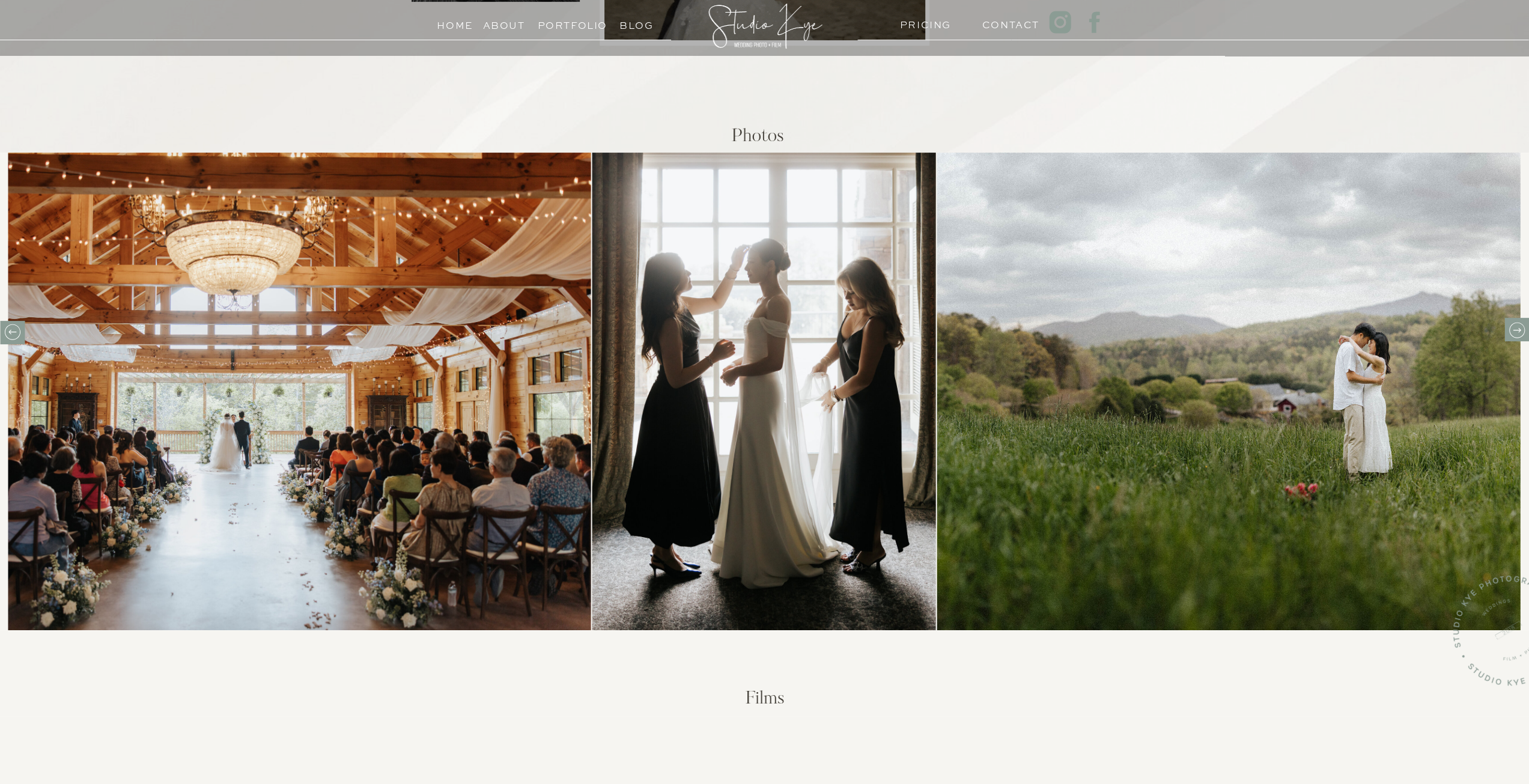
click at [13, 334] on icon at bounding box center [13, 332] width 19 height 19
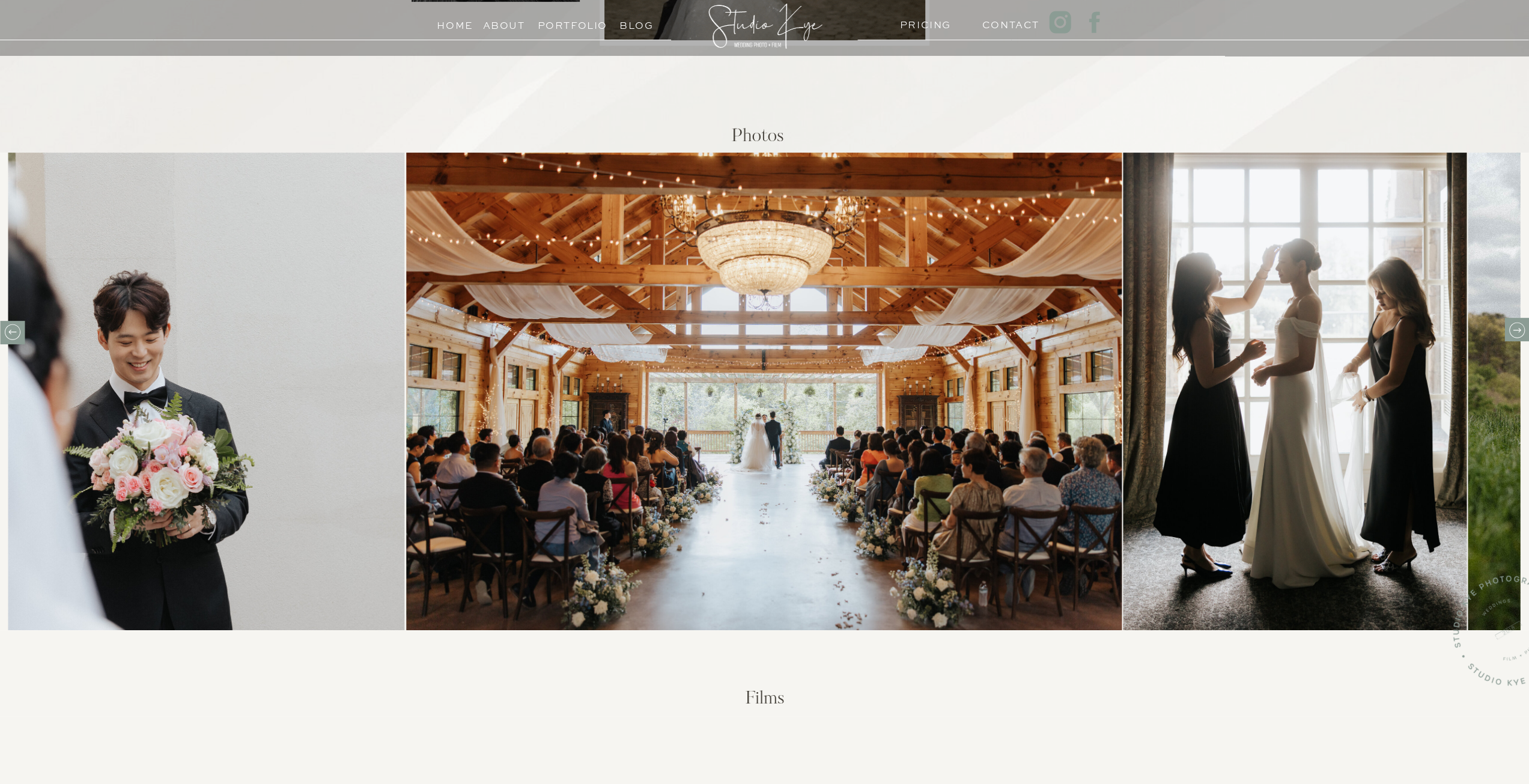
click at [765, 28] on div at bounding box center [765, 25] width 125 height 67
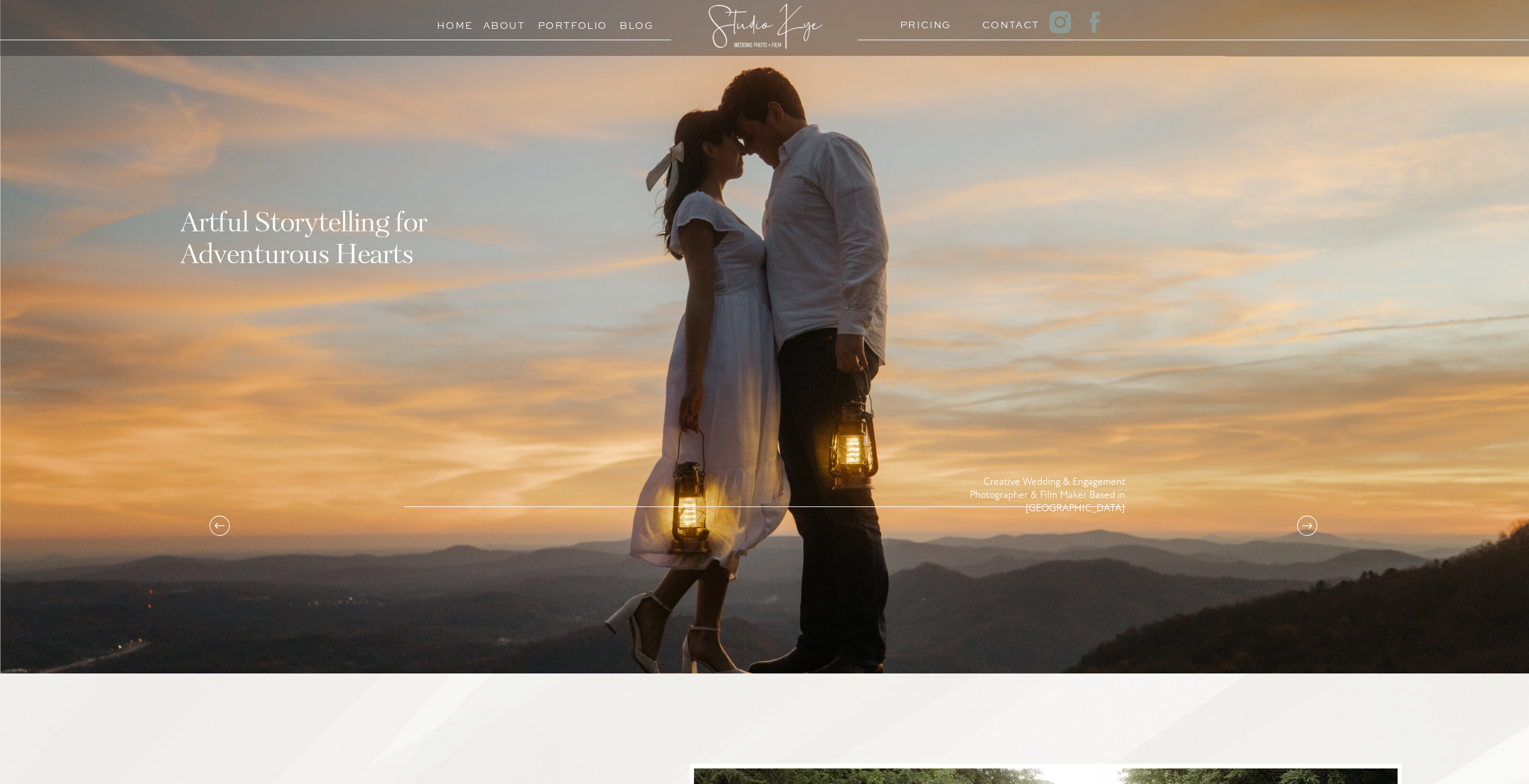
click at [1301, 525] on icon at bounding box center [1307, 526] width 24 height 24
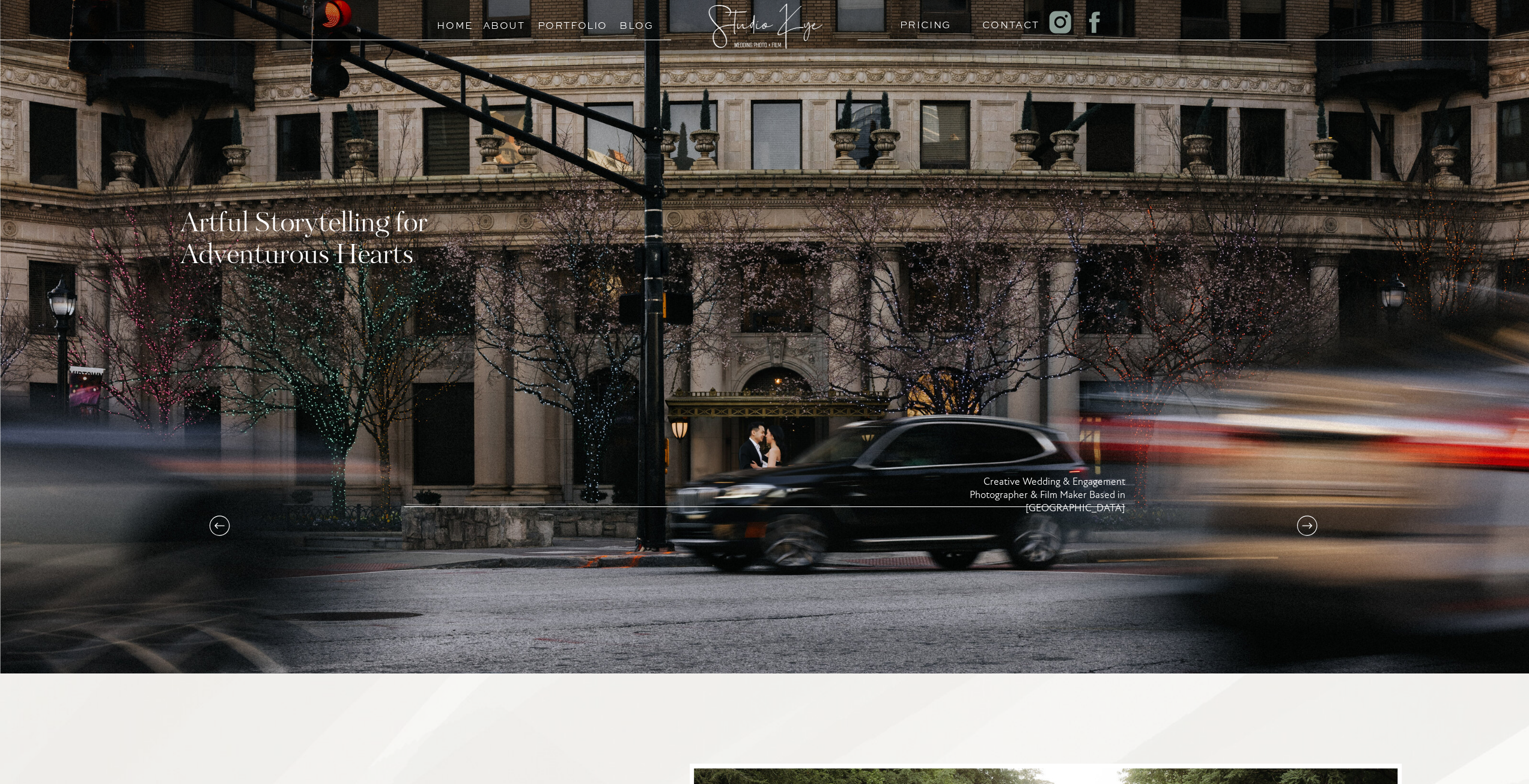
click at [1305, 522] on icon at bounding box center [1307, 526] width 24 height 24
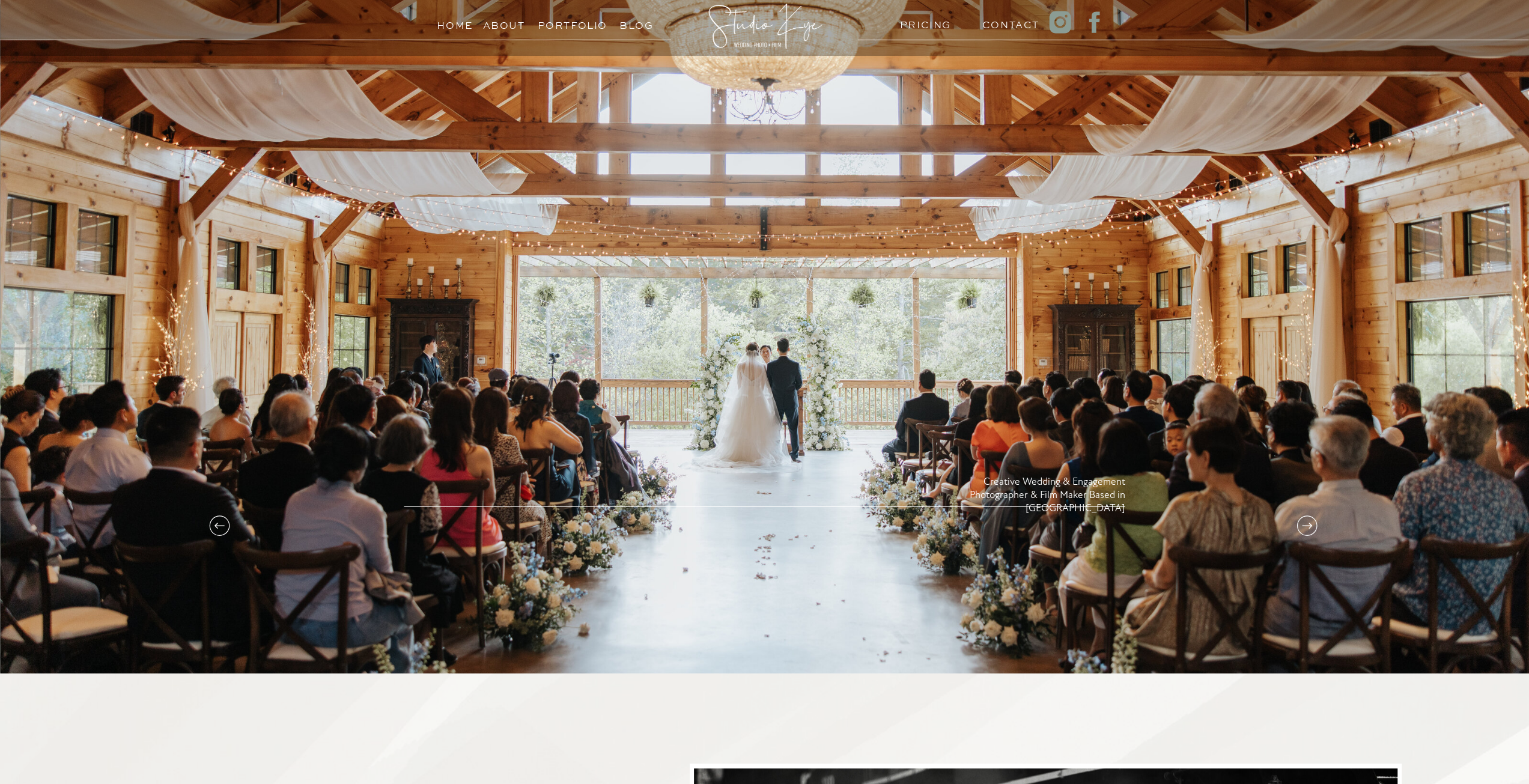
click at [1306, 520] on icon at bounding box center [1307, 526] width 24 height 24
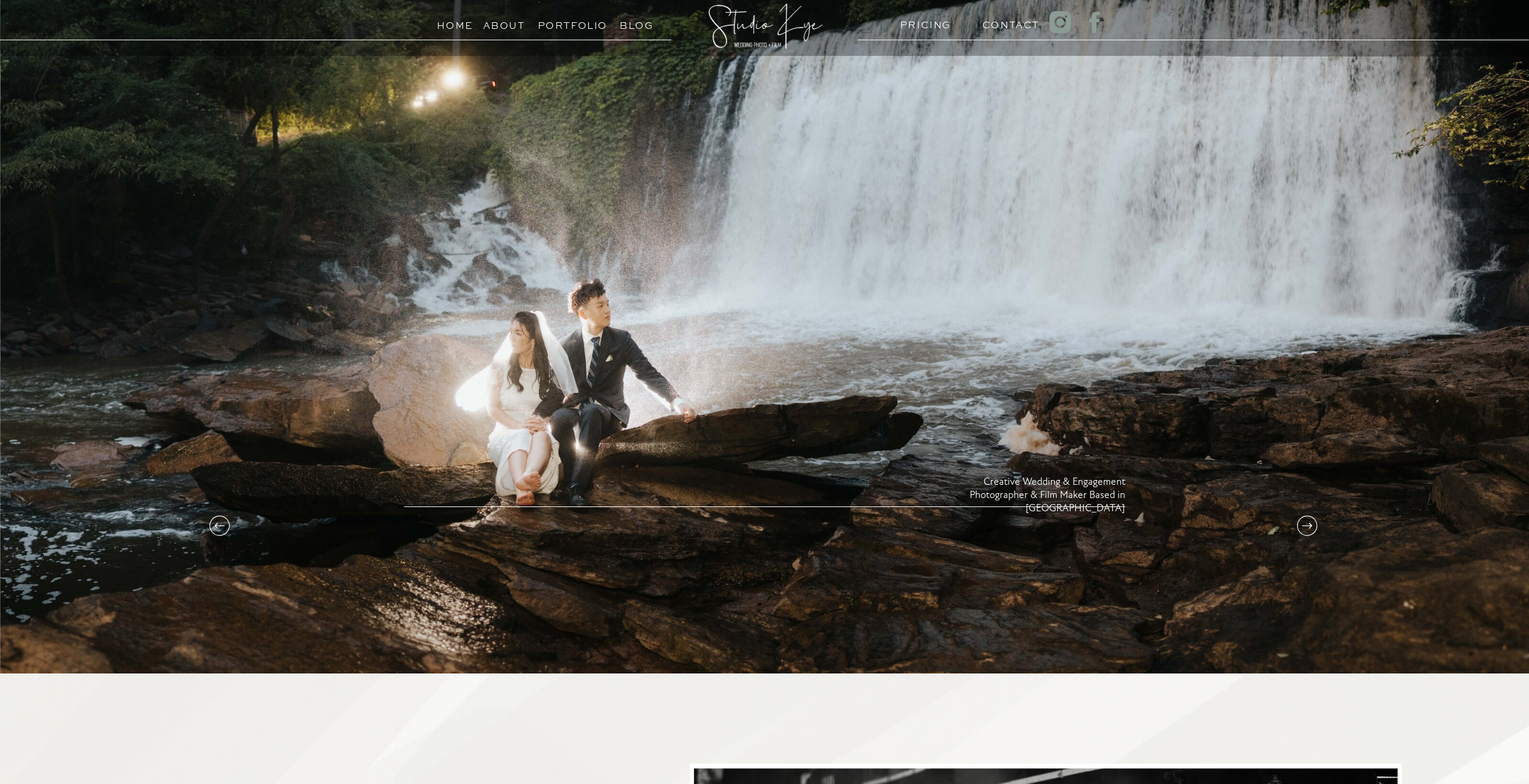
click at [1306, 520] on icon at bounding box center [1307, 526] width 24 height 24
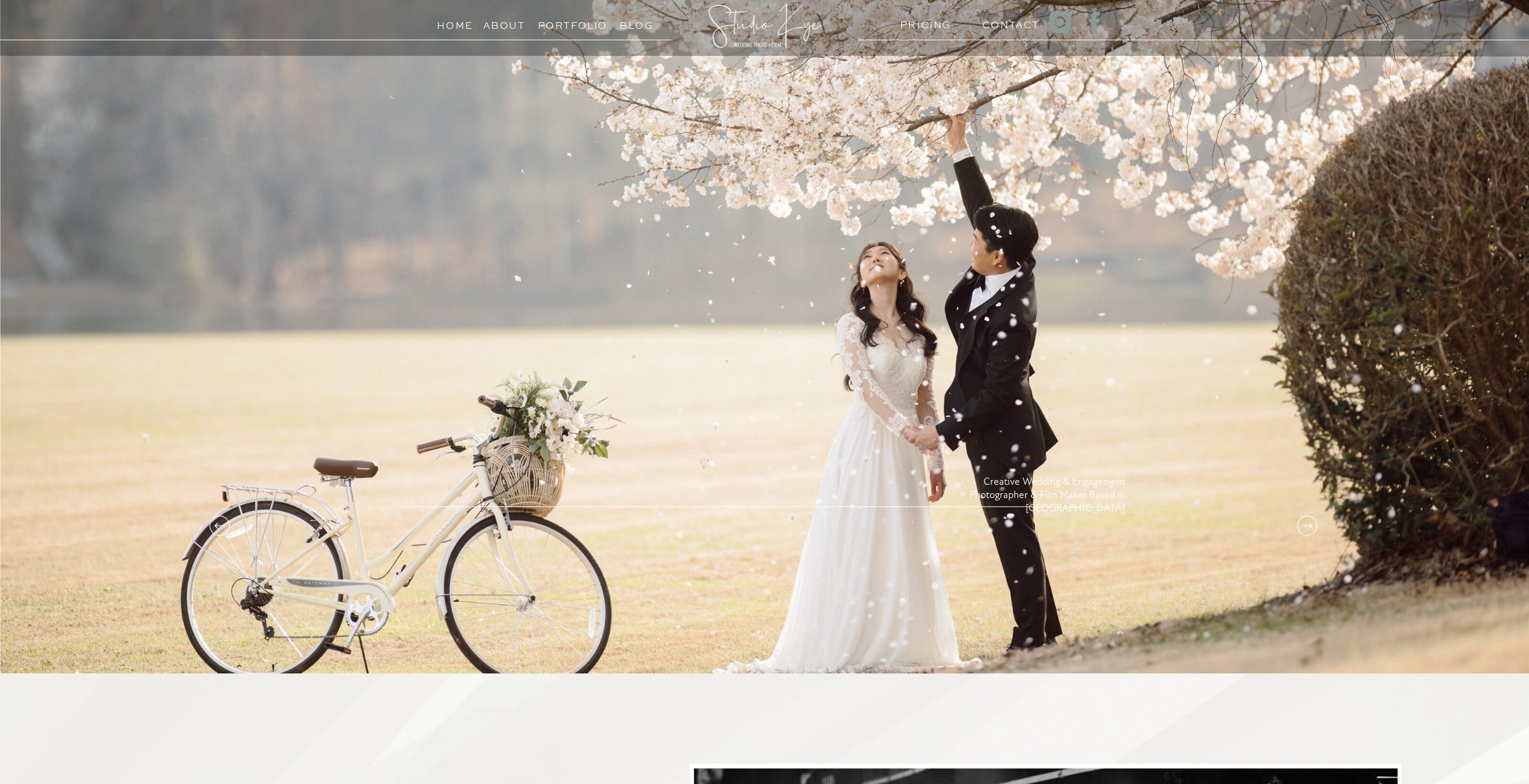
click at [579, 23] on h3 "Portfolio" at bounding box center [565, 22] width 55 height 11
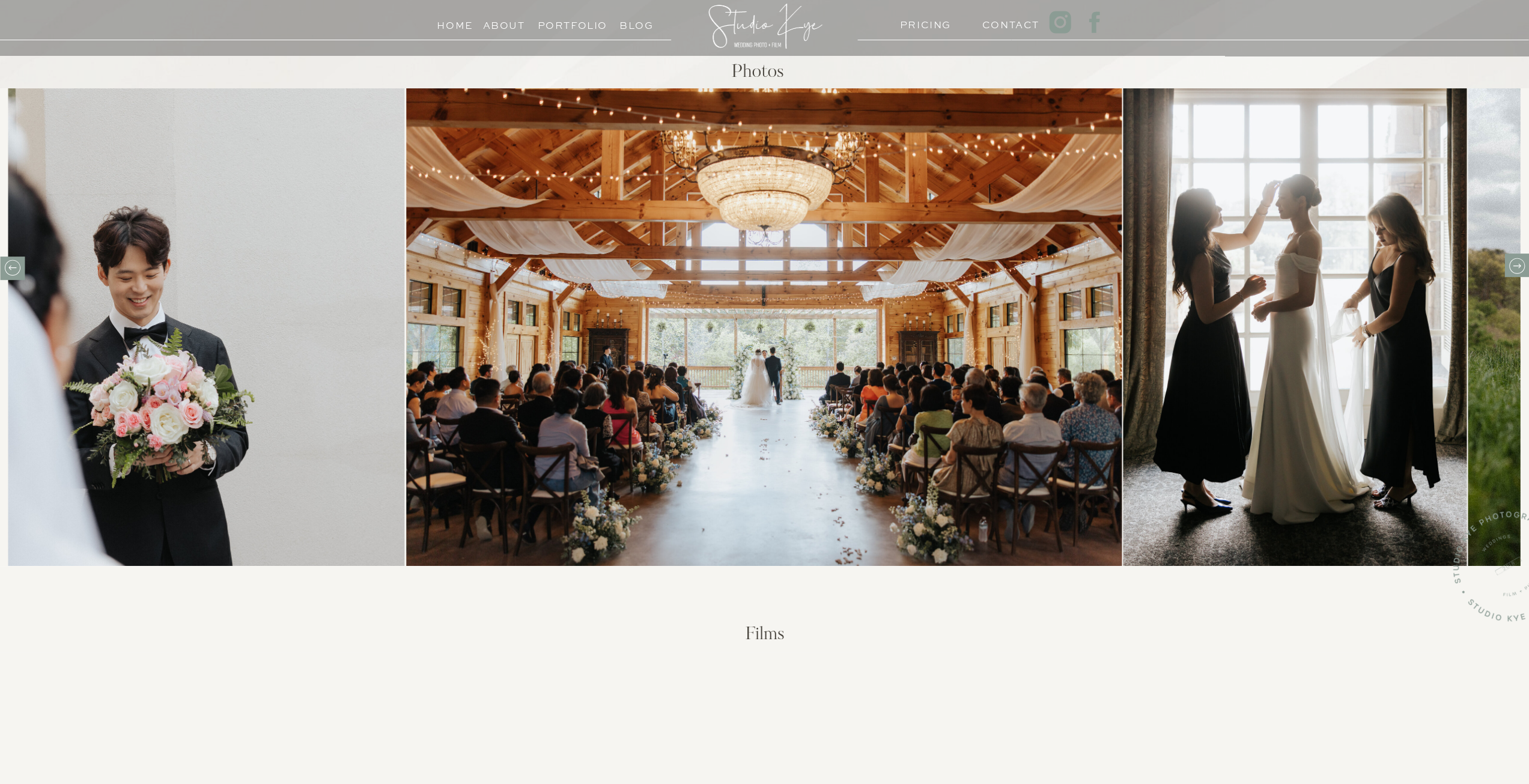
scroll to position [300, 0]
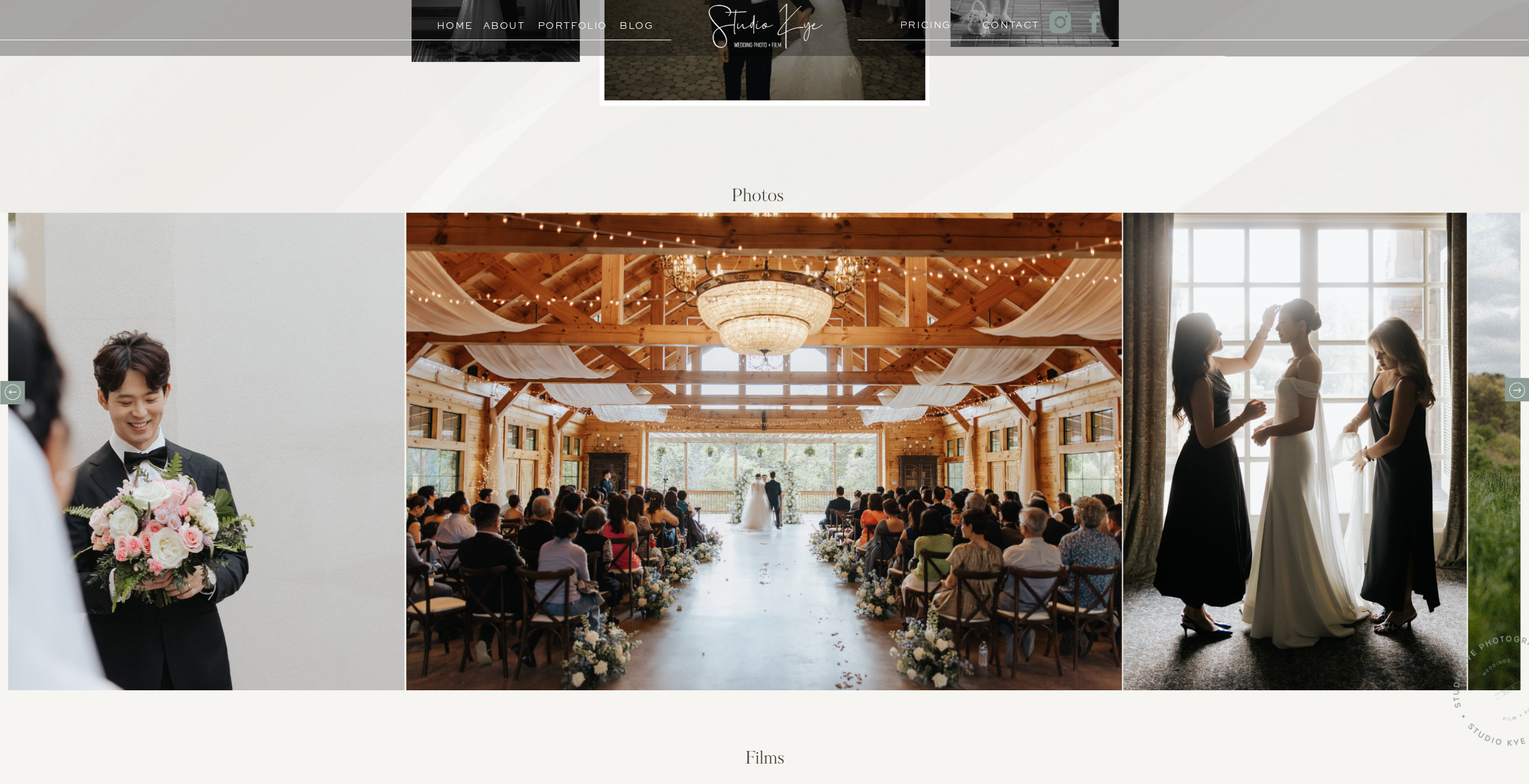
click at [1512, 394] on icon at bounding box center [1516, 390] width 19 height 19
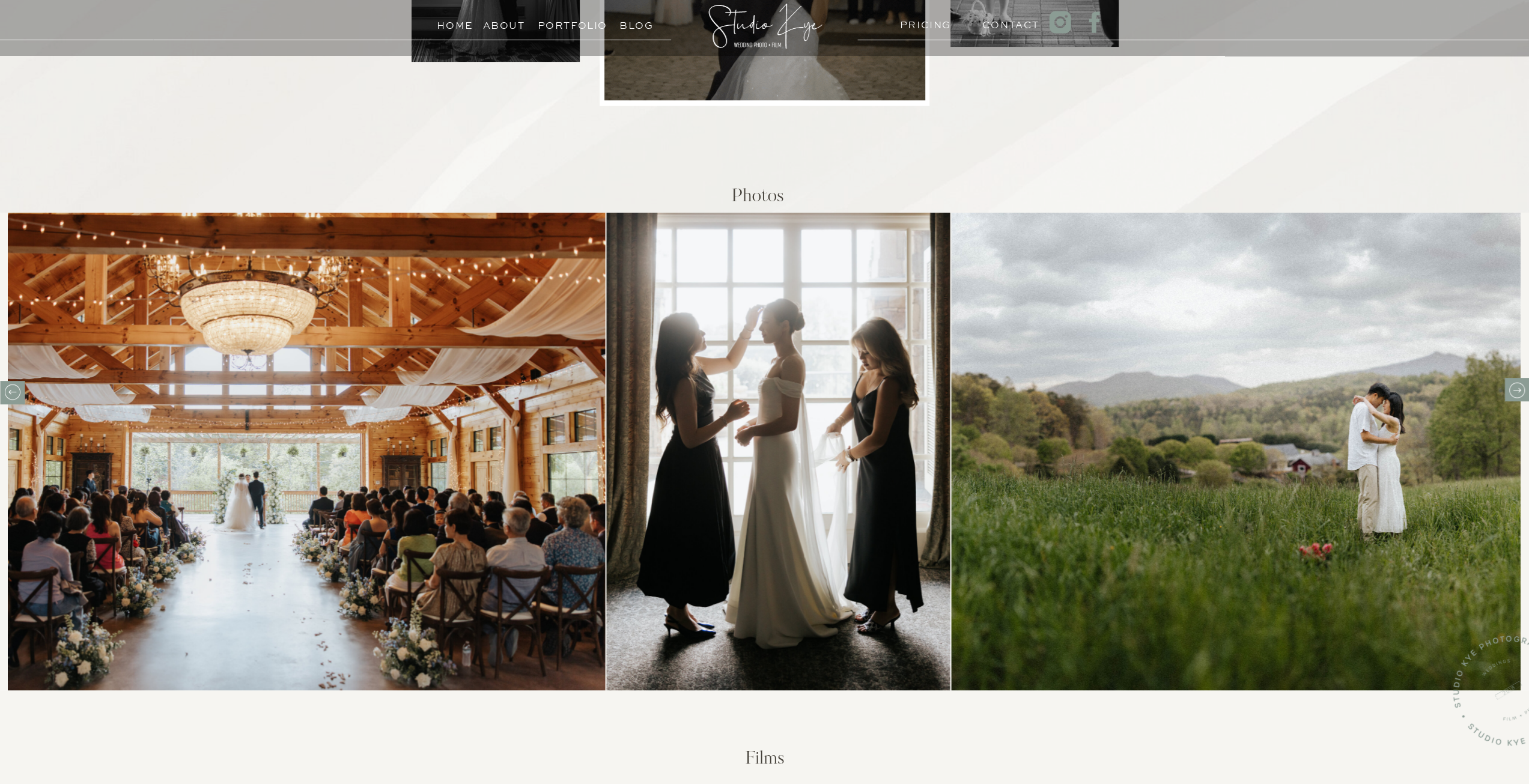
click at [1512, 394] on icon at bounding box center [1516, 390] width 19 height 19
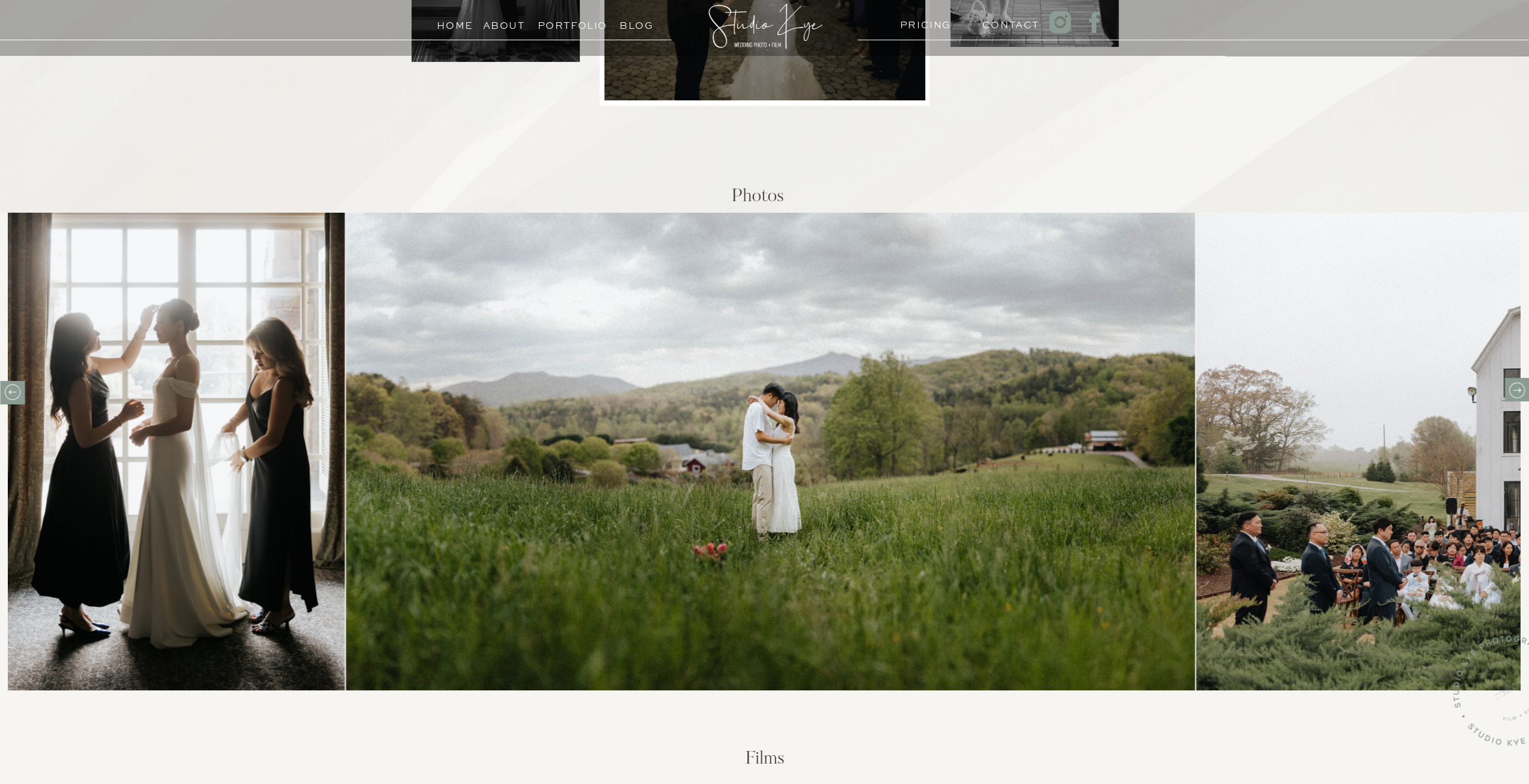
click at [1512, 394] on icon at bounding box center [1516, 390] width 19 height 19
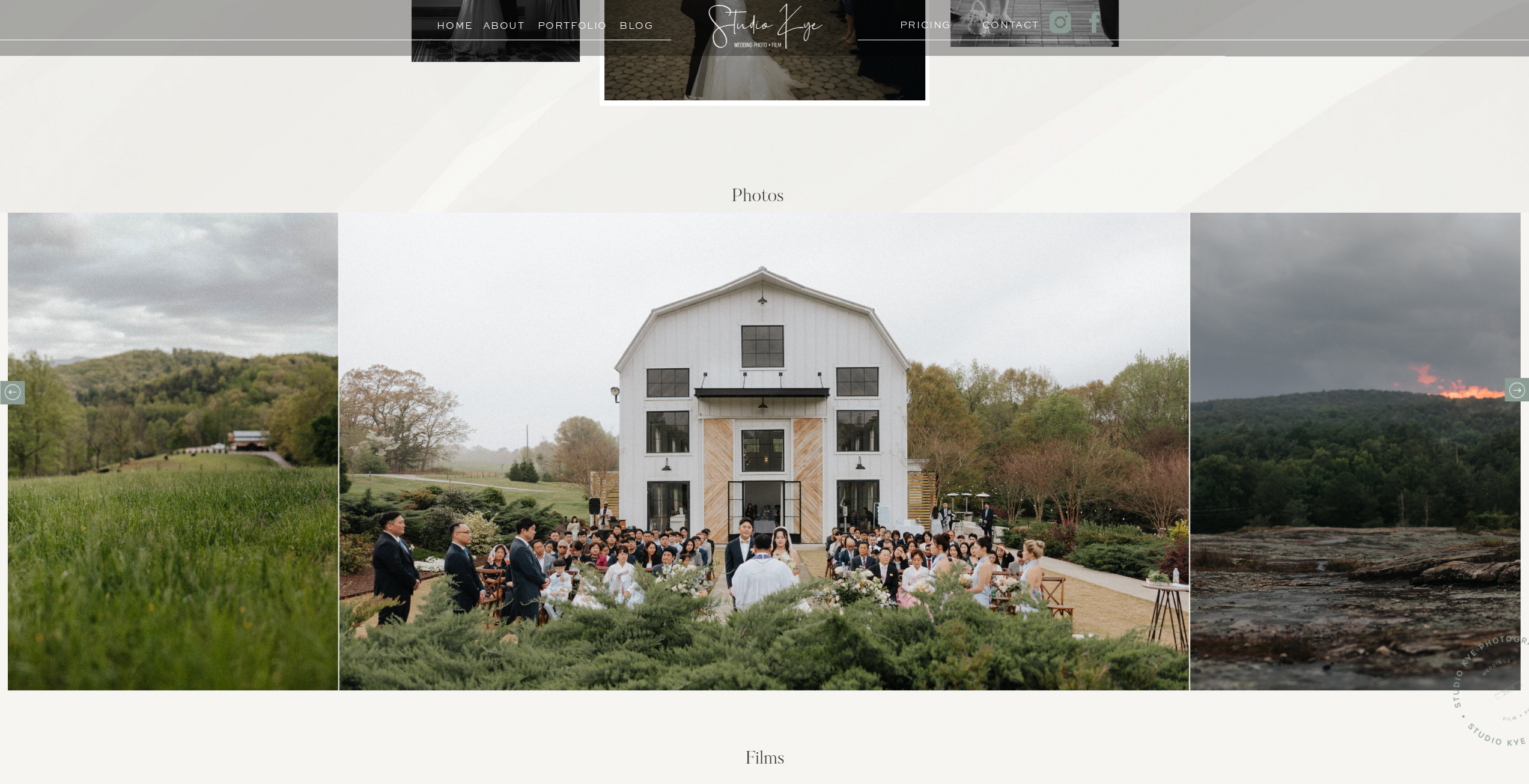
click at [1512, 394] on icon at bounding box center [1516, 390] width 19 height 19
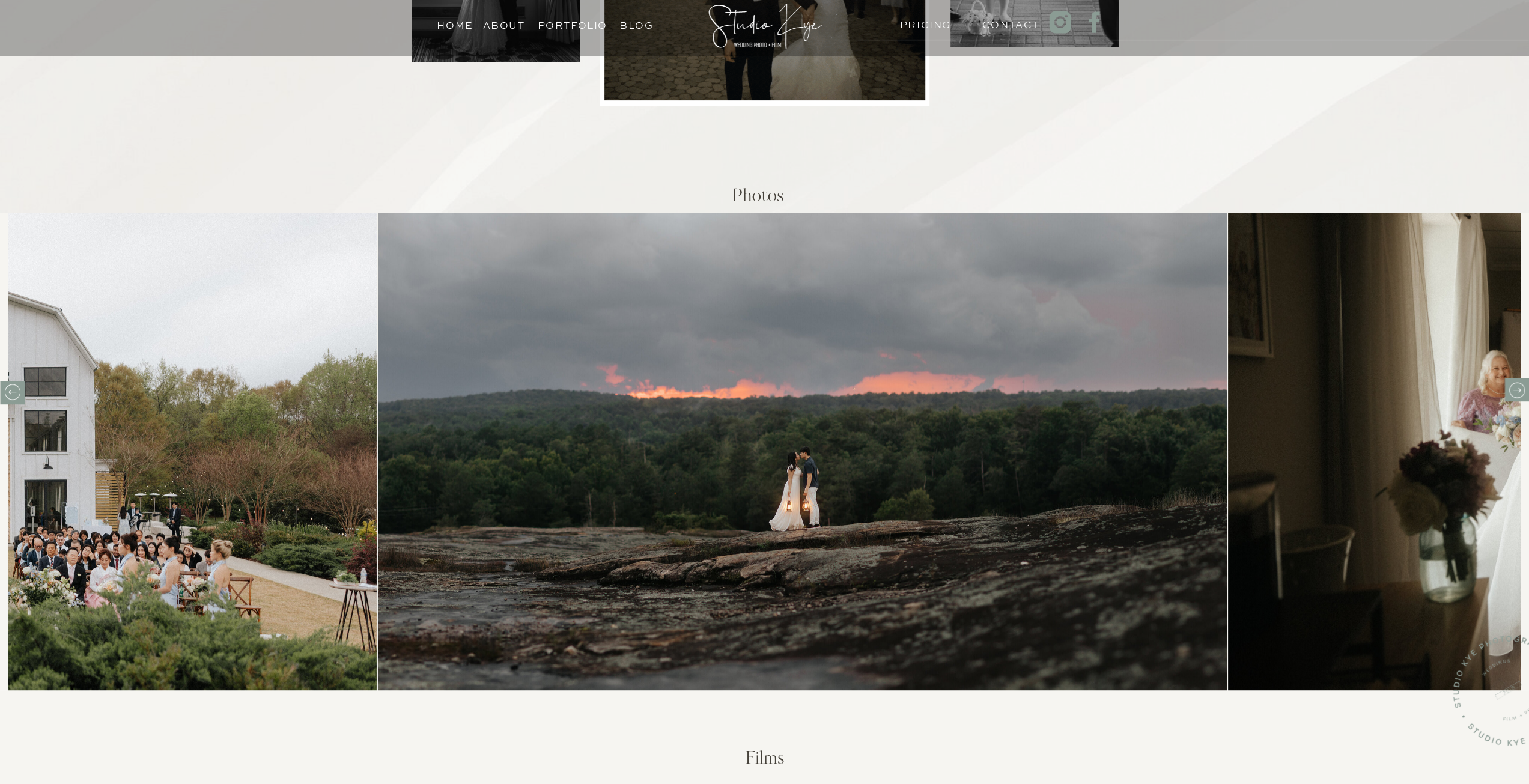
click at [1512, 394] on icon at bounding box center [1516, 390] width 19 height 19
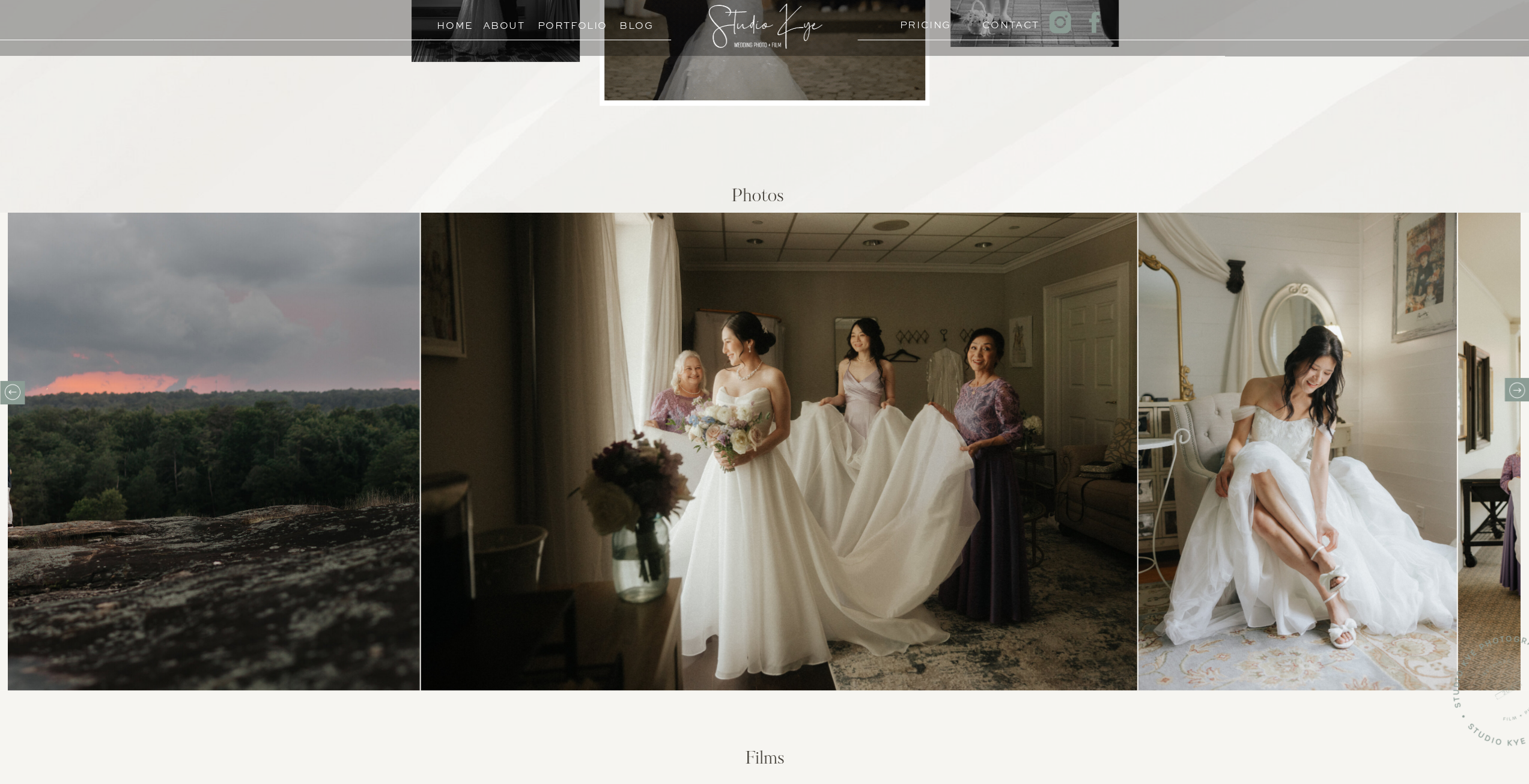
click at [1512, 394] on icon at bounding box center [1516, 390] width 19 height 19
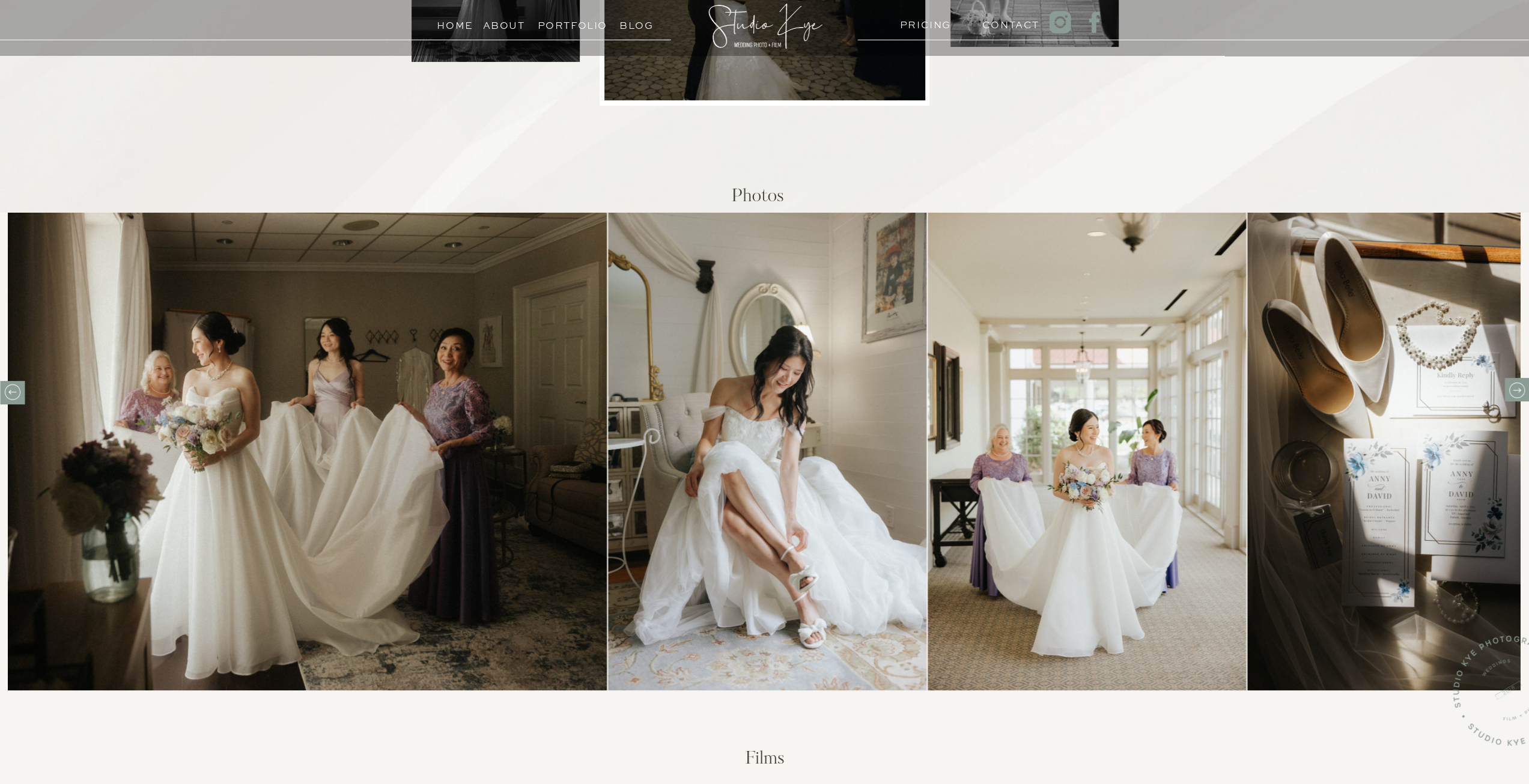
click at [1512, 394] on icon at bounding box center [1516, 390] width 19 height 19
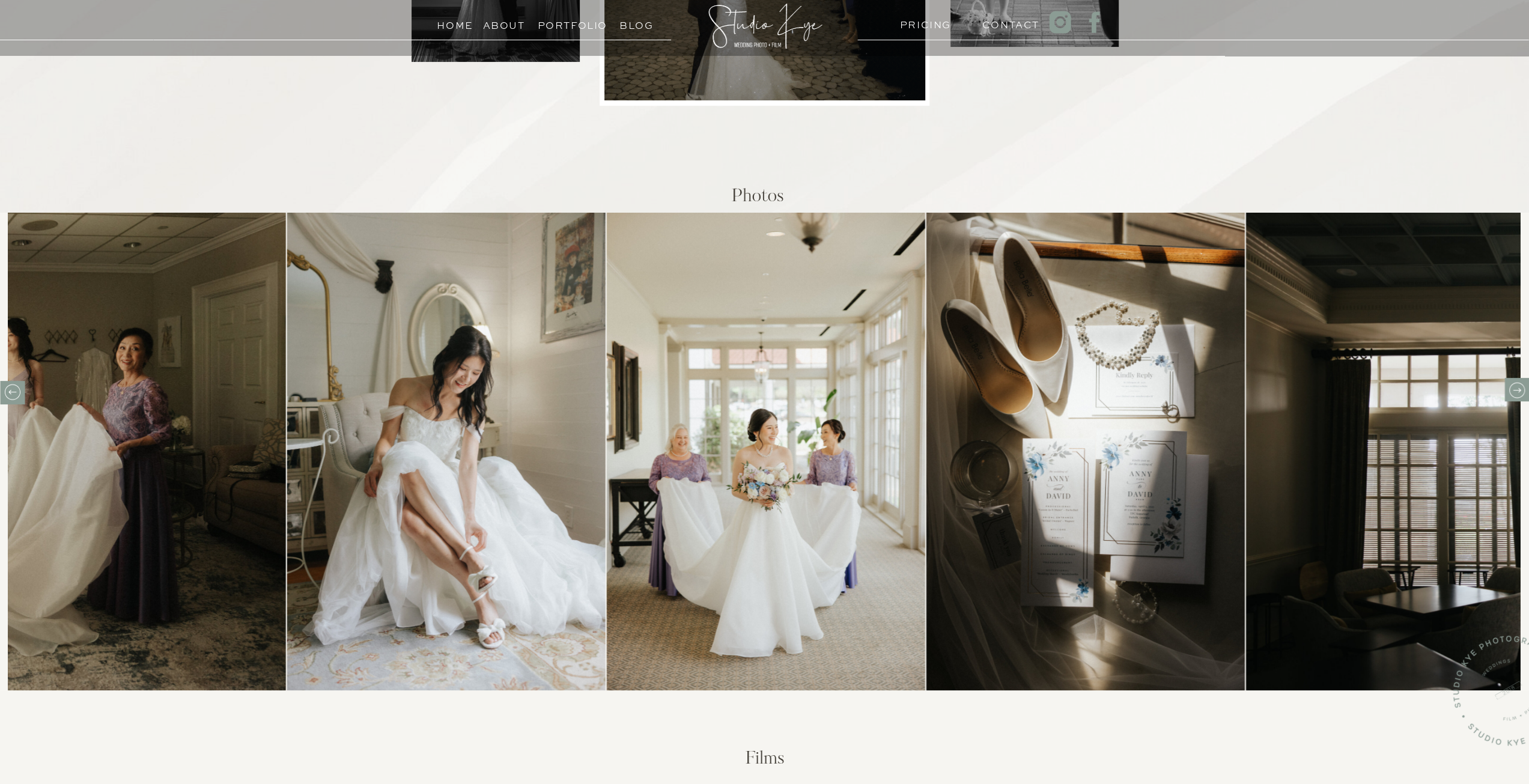
click at [1512, 394] on icon at bounding box center [1516, 390] width 19 height 19
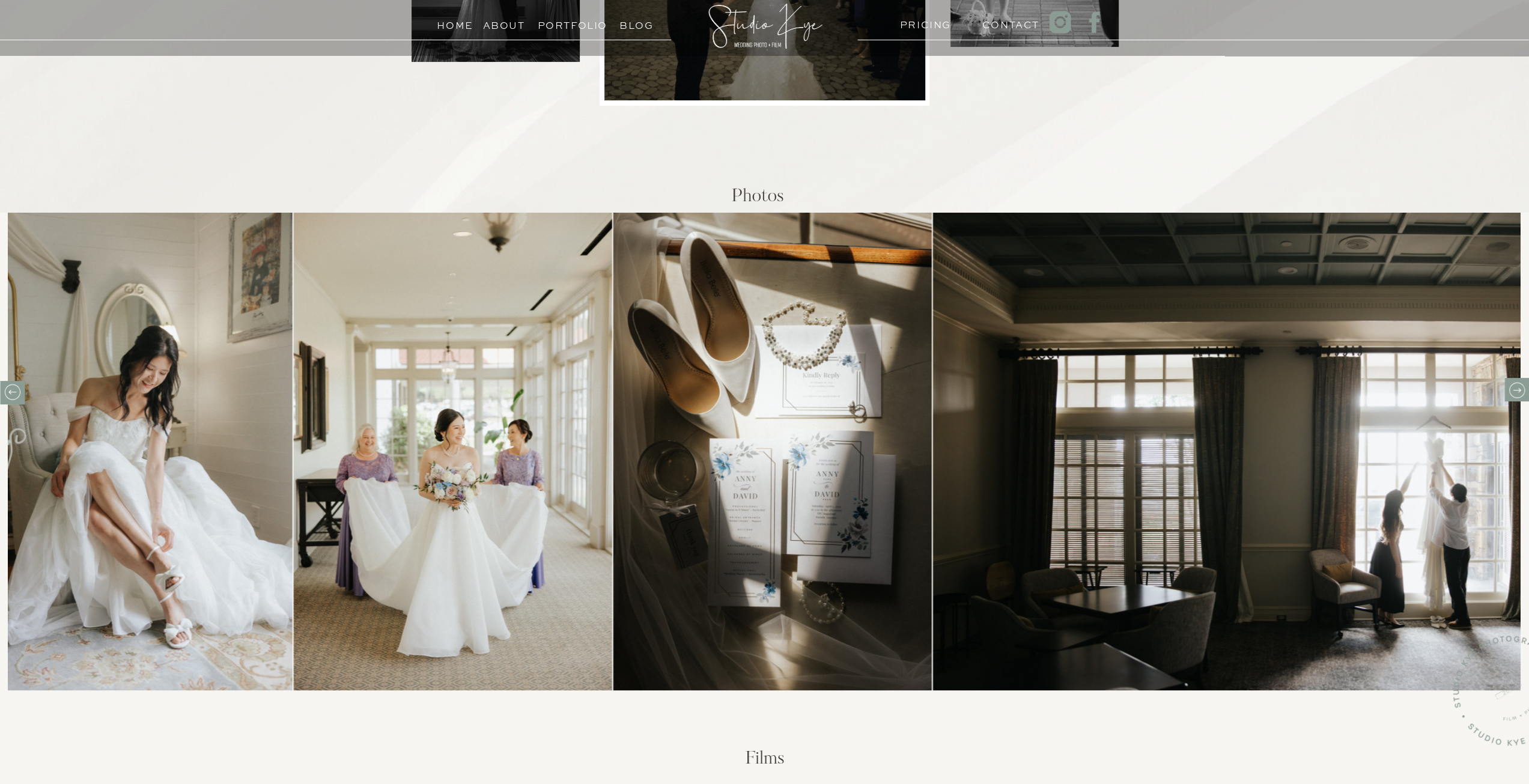
click at [1512, 394] on icon at bounding box center [1516, 390] width 19 height 19
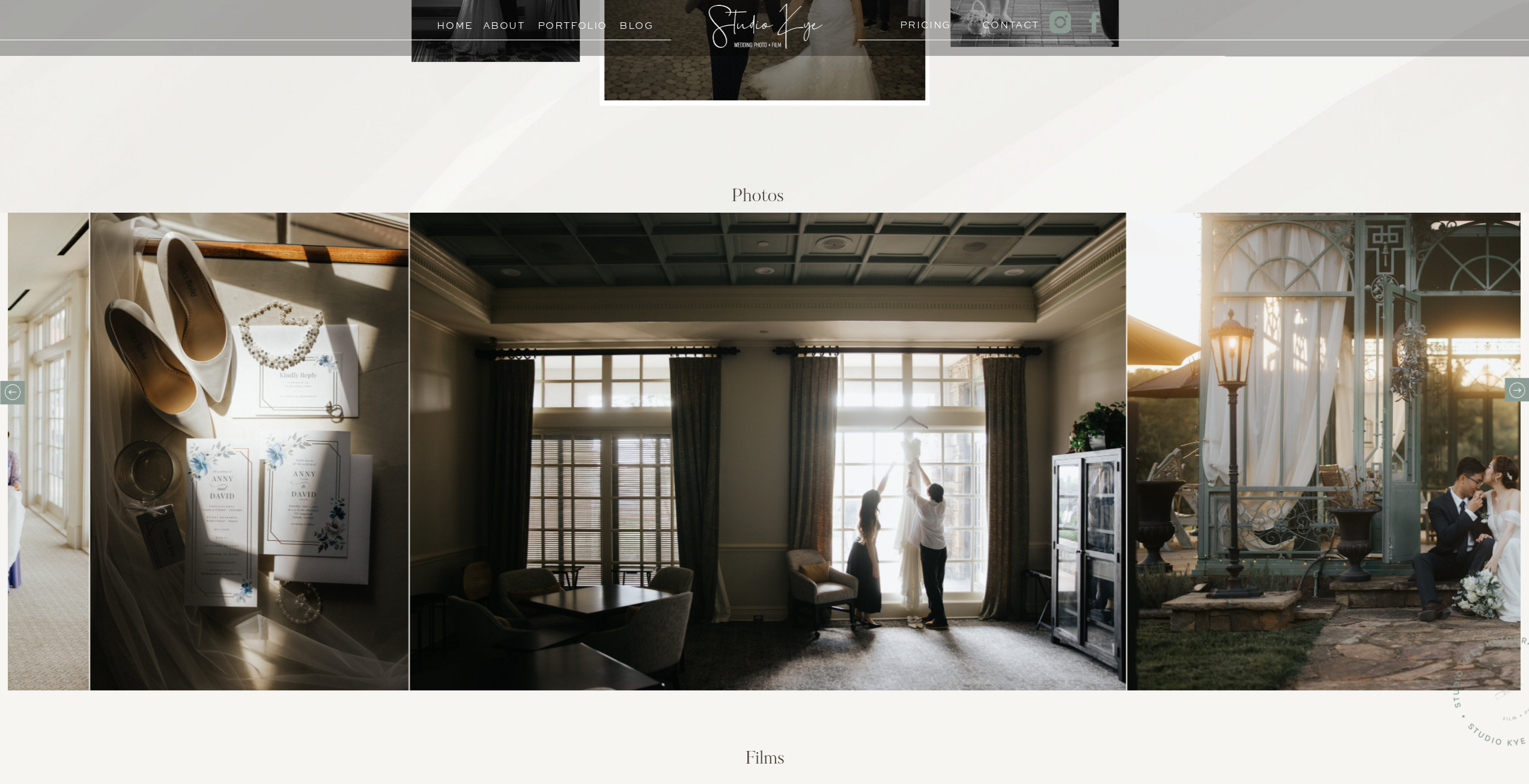
click at [1512, 394] on icon at bounding box center [1516, 390] width 19 height 19
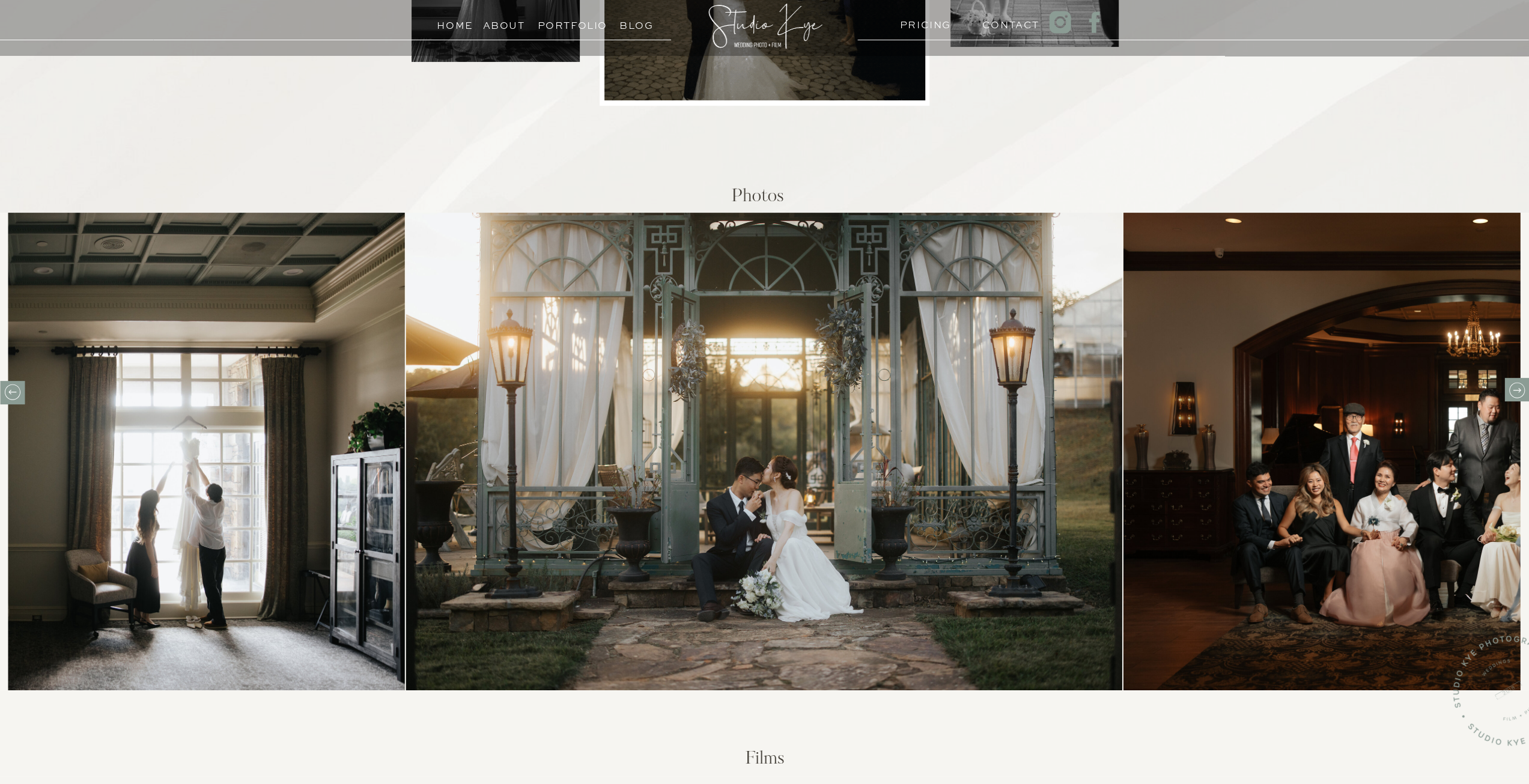
click at [1512, 394] on icon at bounding box center [1516, 390] width 19 height 19
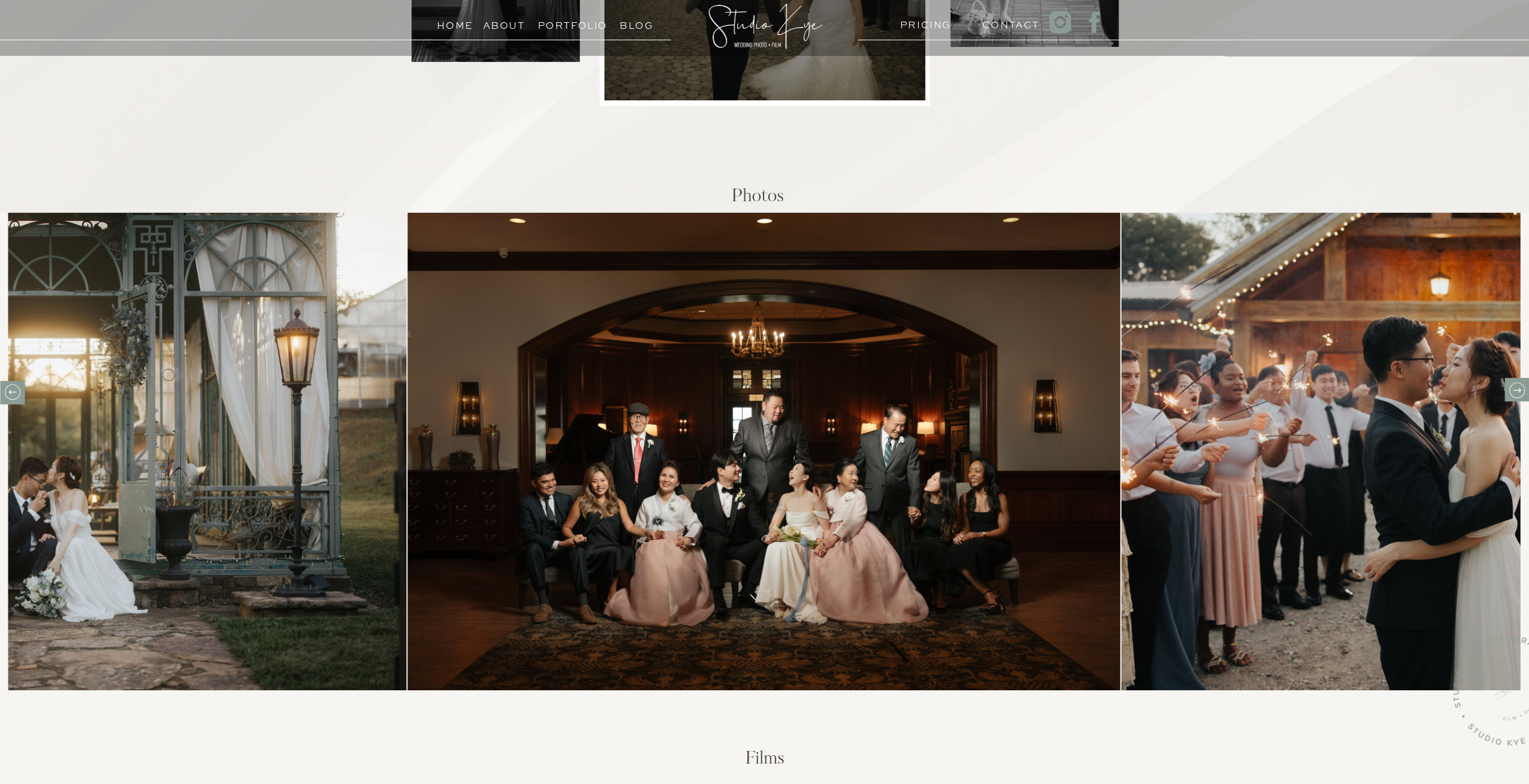
click at [1512, 394] on icon at bounding box center [1516, 390] width 19 height 19
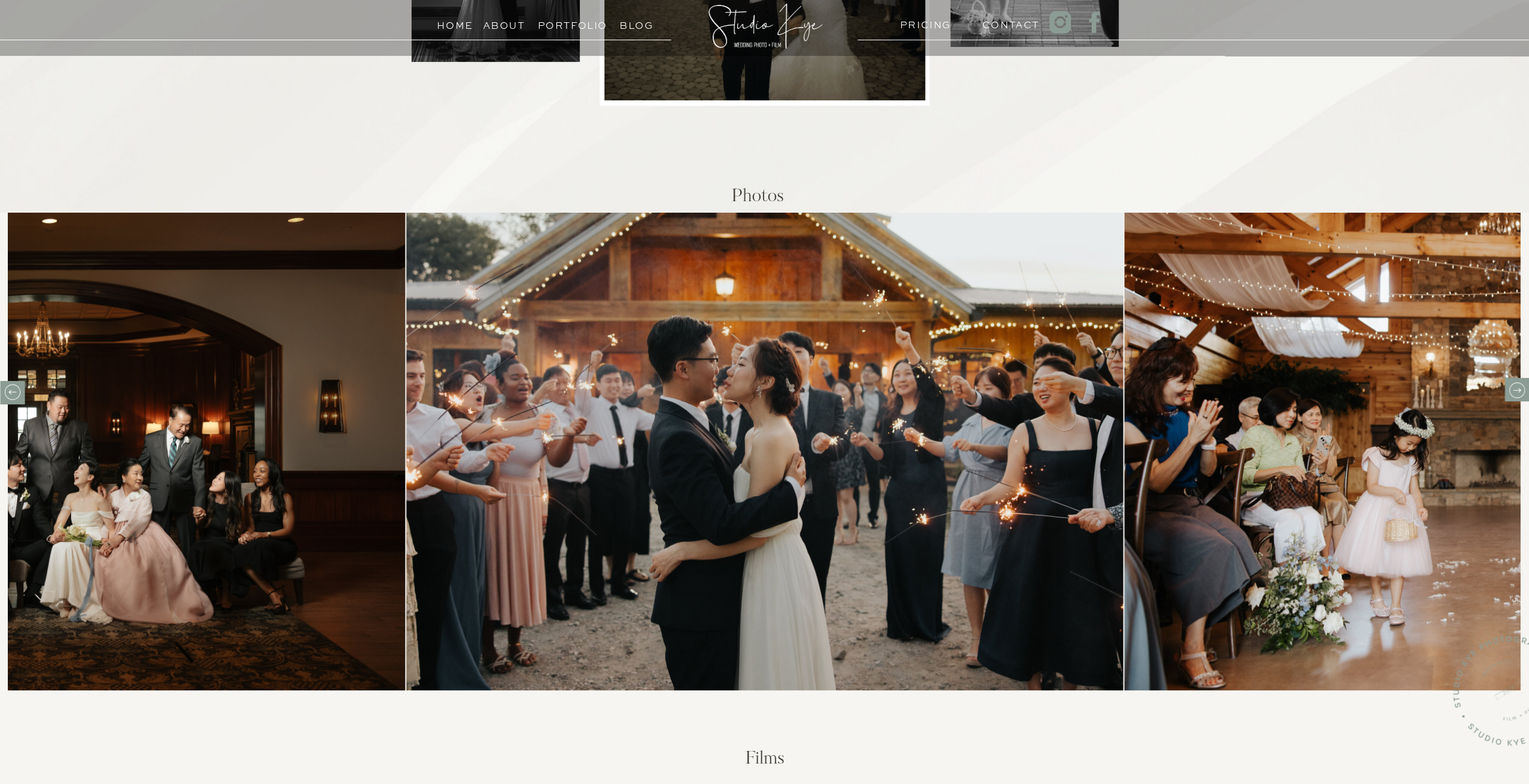
click at [1512, 394] on icon at bounding box center [1516, 390] width 19 height 19
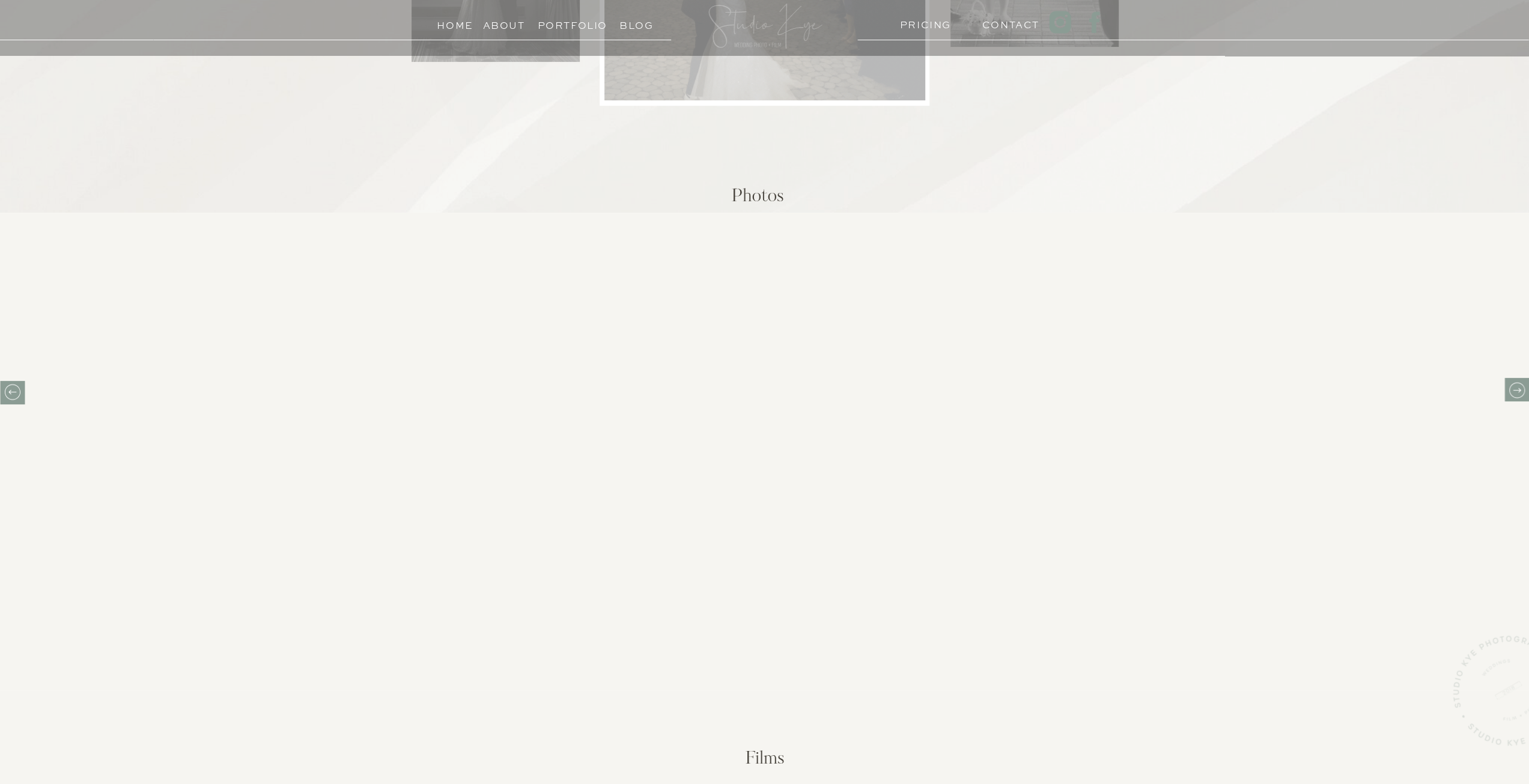
scroll to position [300, 0]
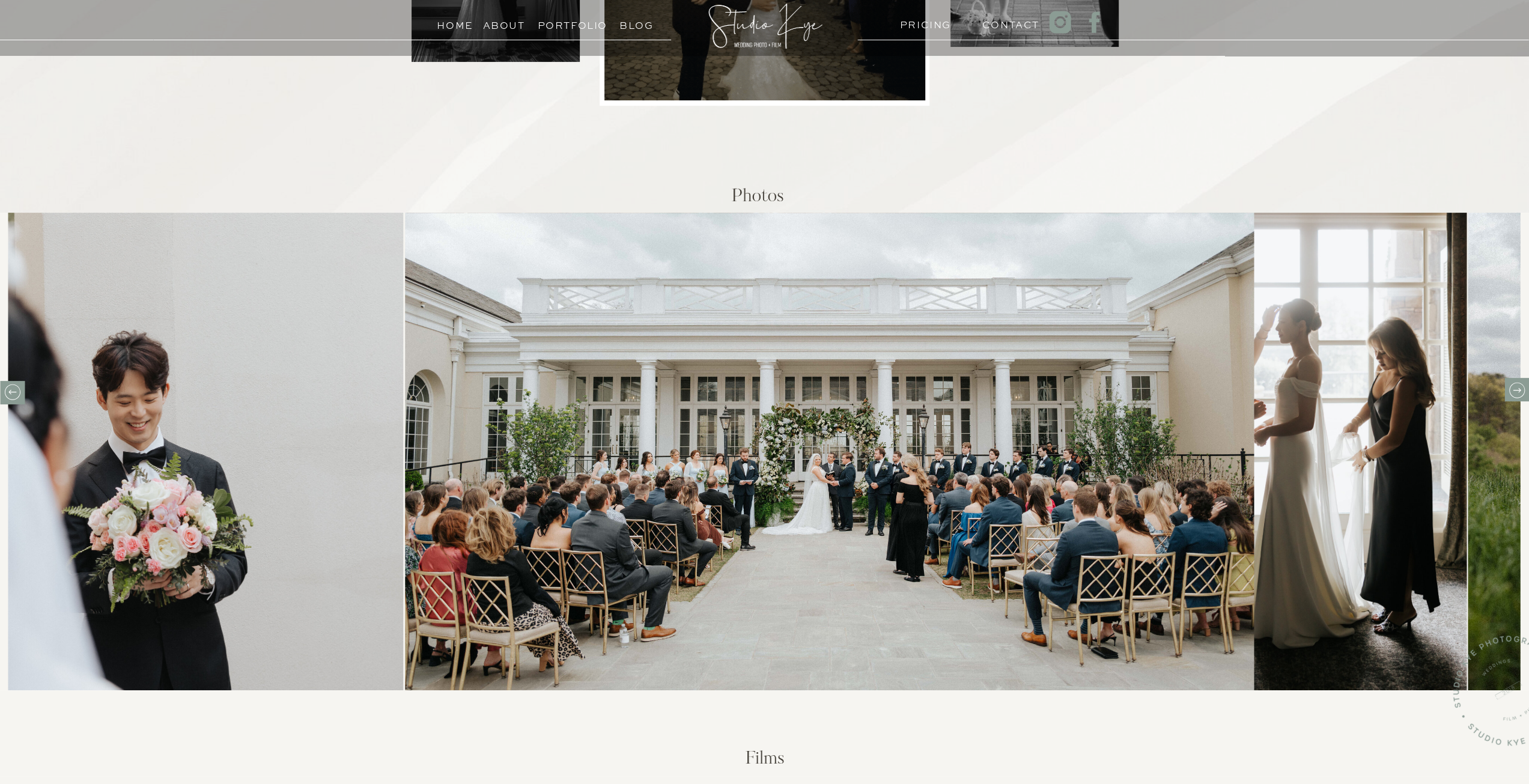
click at [581, 21] on h3 "Portfolio" at bounding box center [565, 22] width 55 height 11
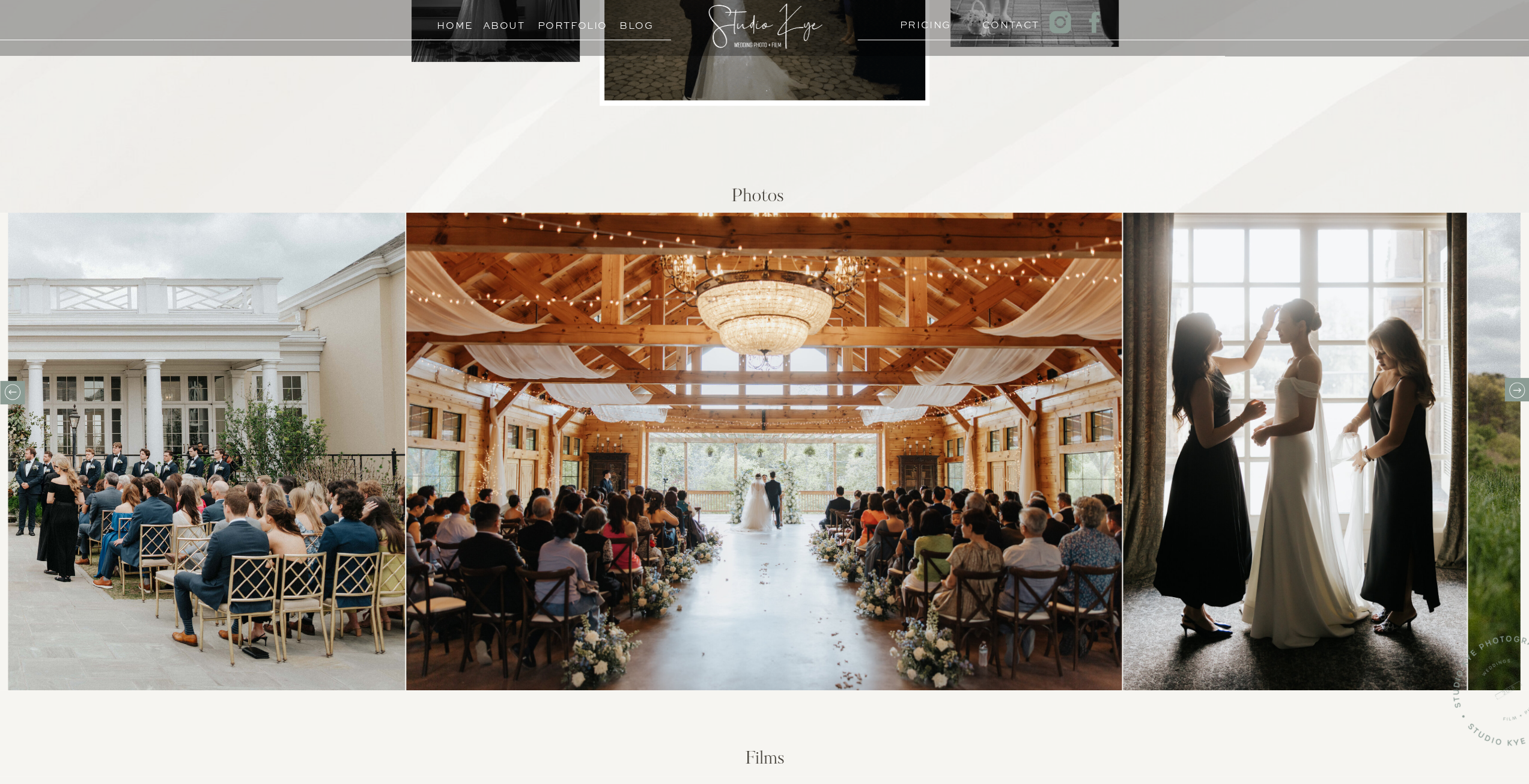
click at [11, 394] on icon at bounding box center [13, 392] width 19 height 19
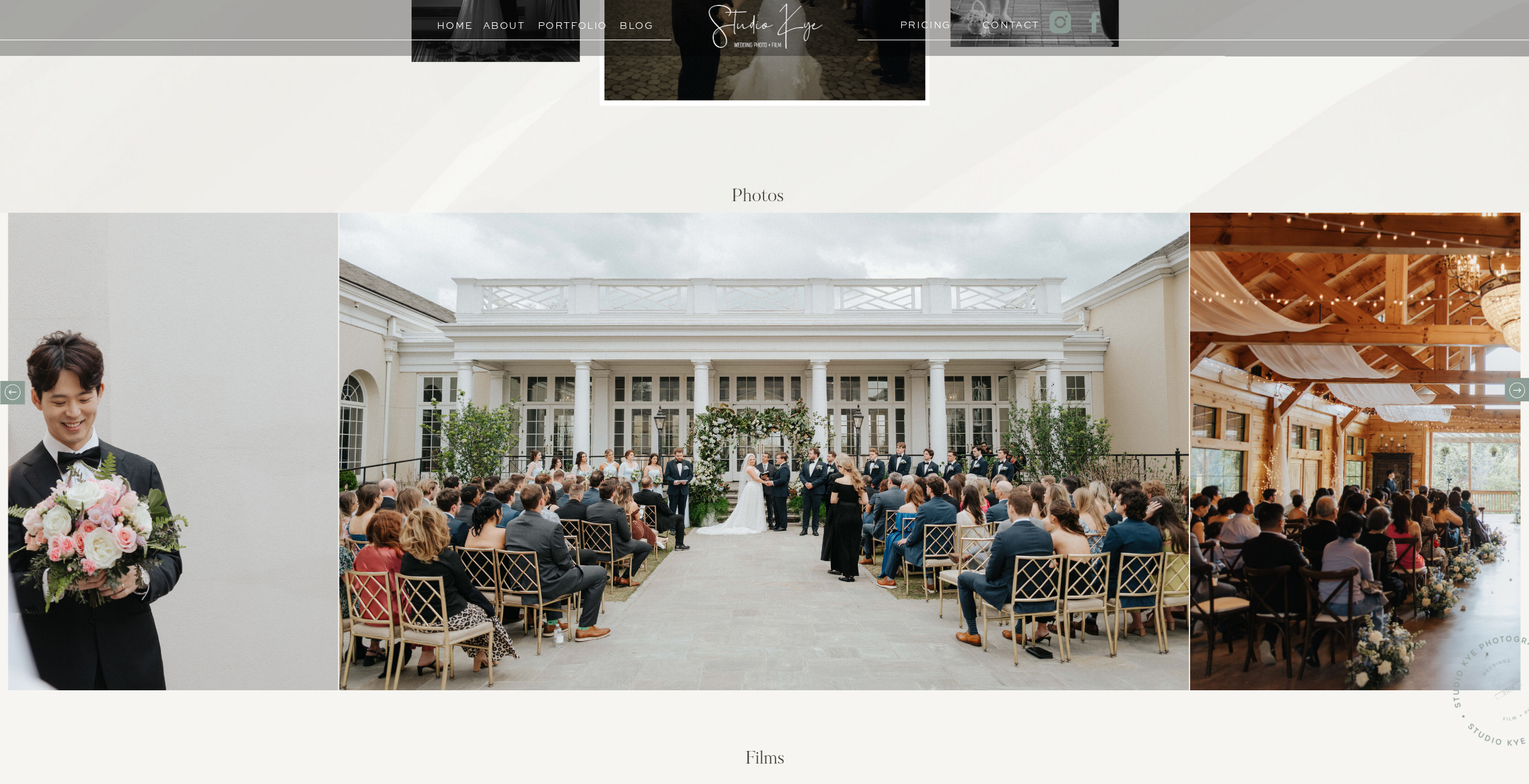
click at [1516, 394] on icon at bounding box center [1516, 390] width 19 height 19
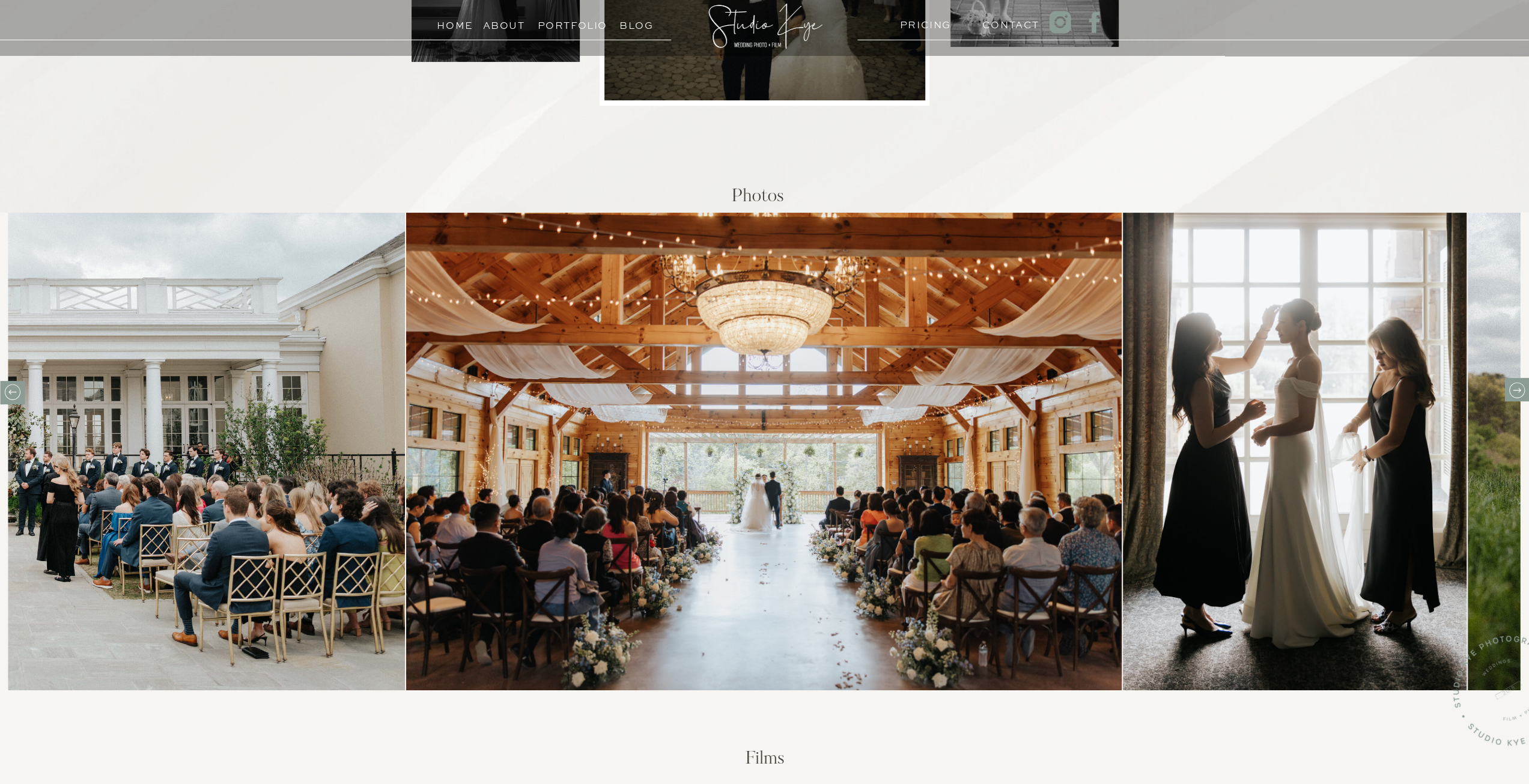
click at [1516, 393] on icon at bounding box center [1516, 390] width 19 height 19
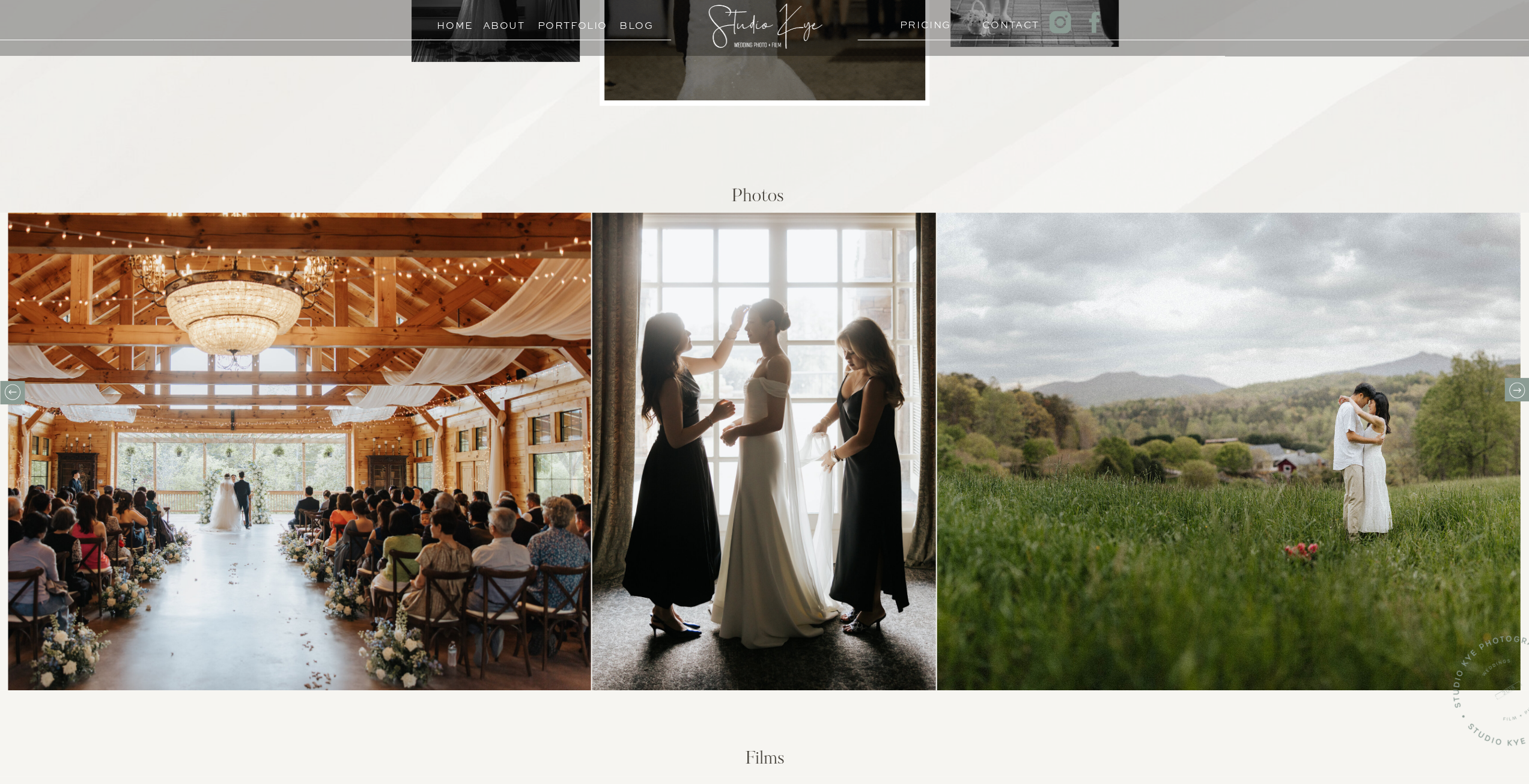
click at [1516, 393] on icon at bounding box center [1516, 390] width 19 height 19
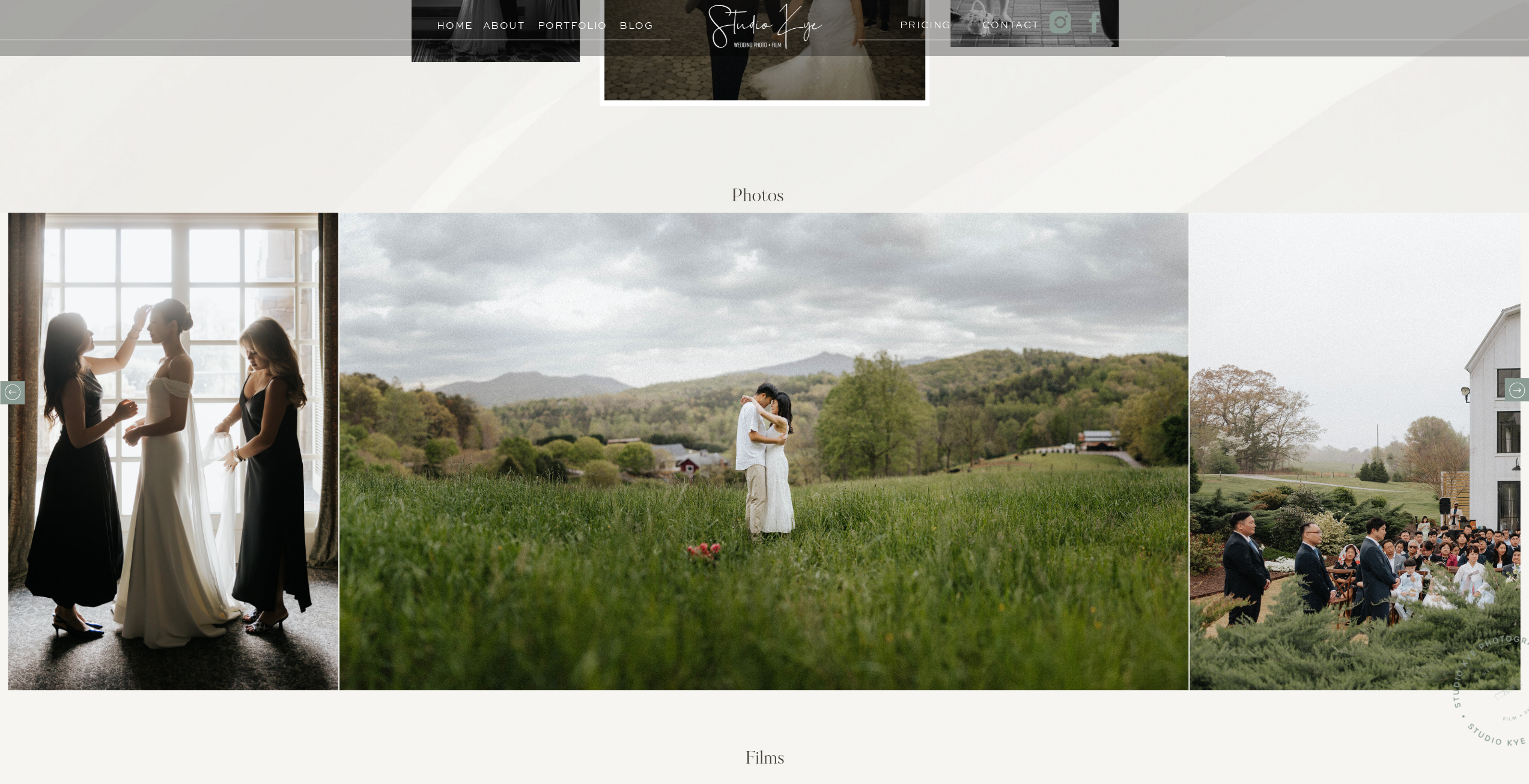
click at [14, 402] on div at bounding box center [12, 392] width 25 height 23
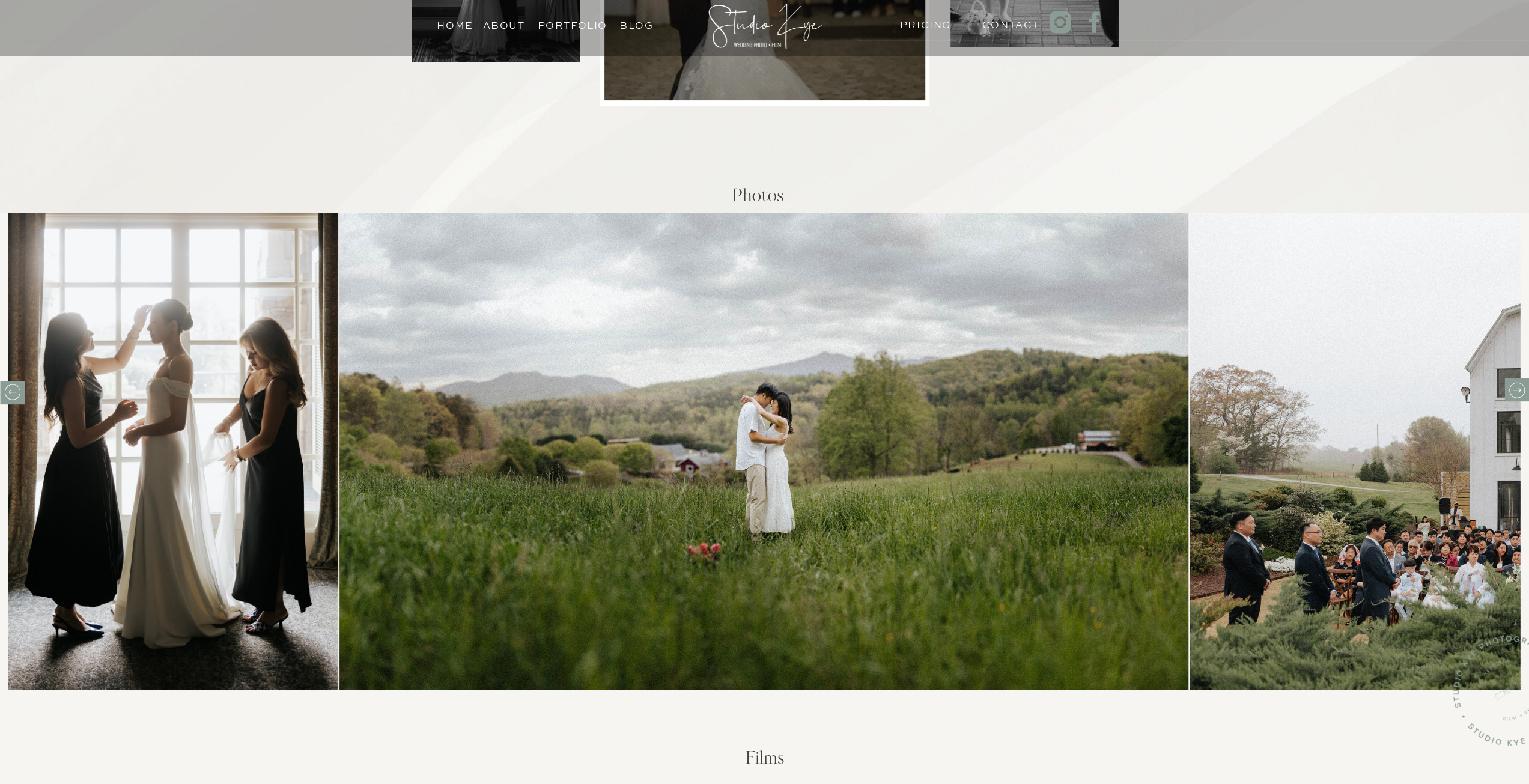
click at [17, 388] on icon at bounding box center [13, 392] width 19 height 19
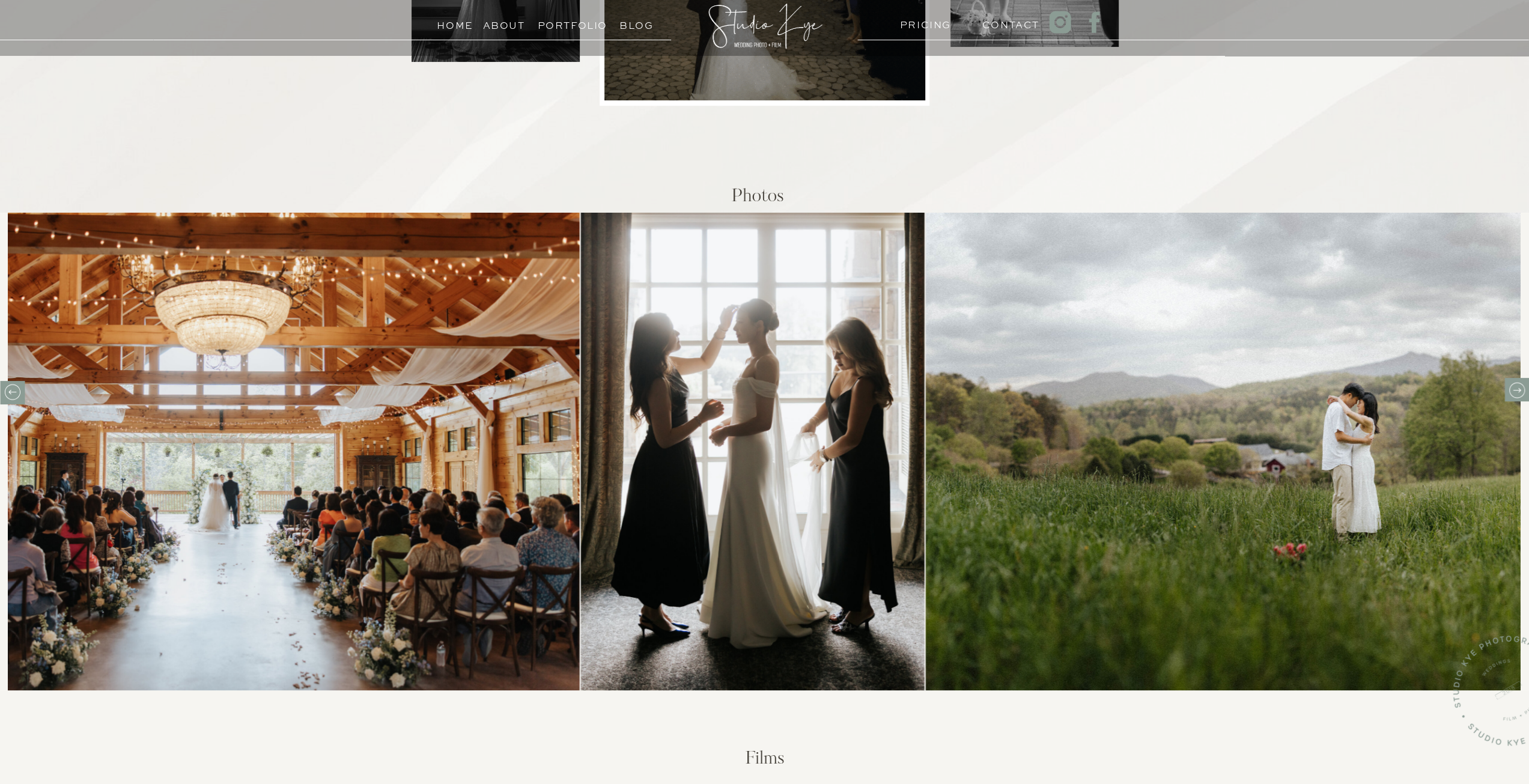
click at [17, 388] on icon at bounding box center [13, 392] width 19 height 19
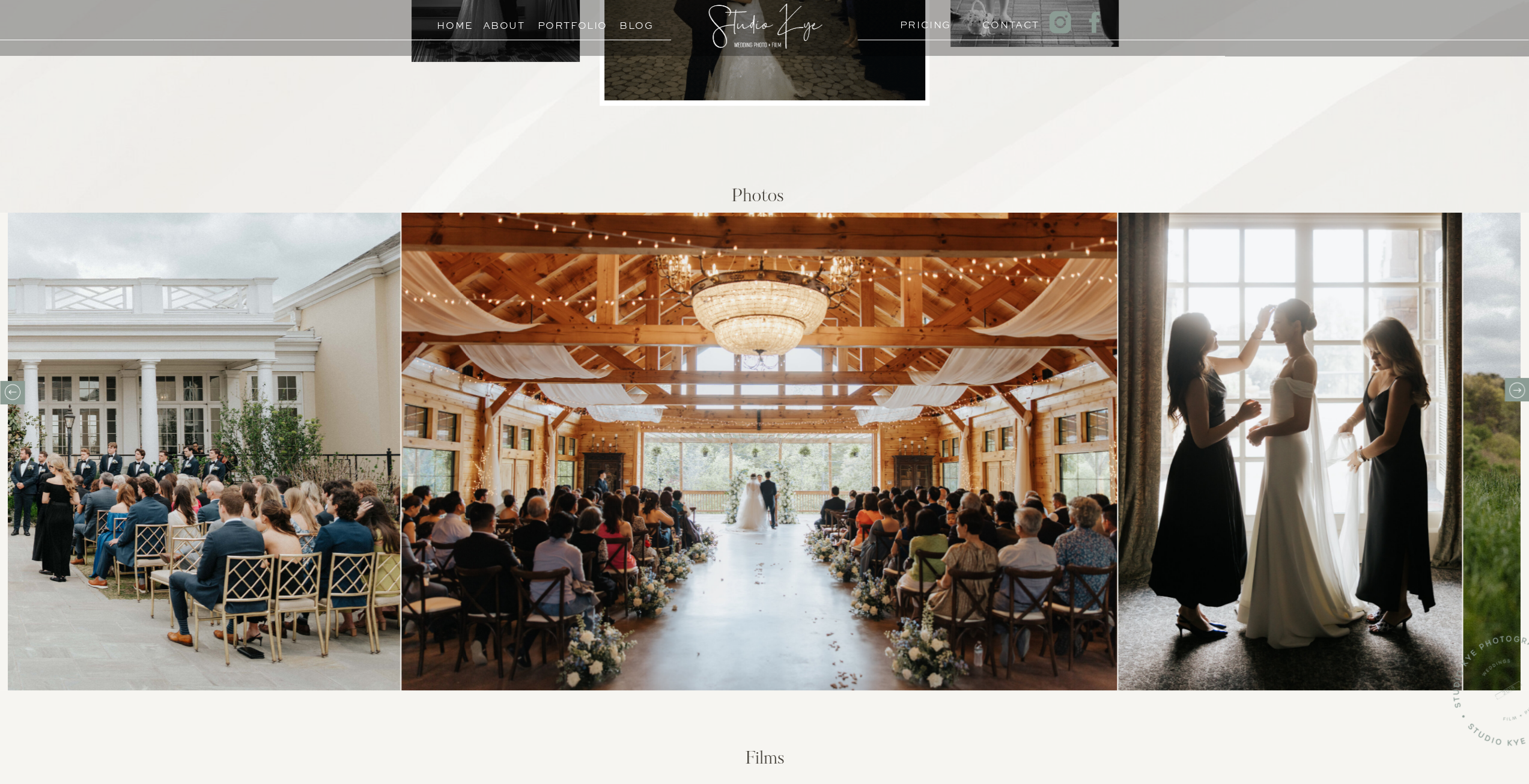
click at [17, 388] on icon at bounding box center [13, 392] width 19 height 19
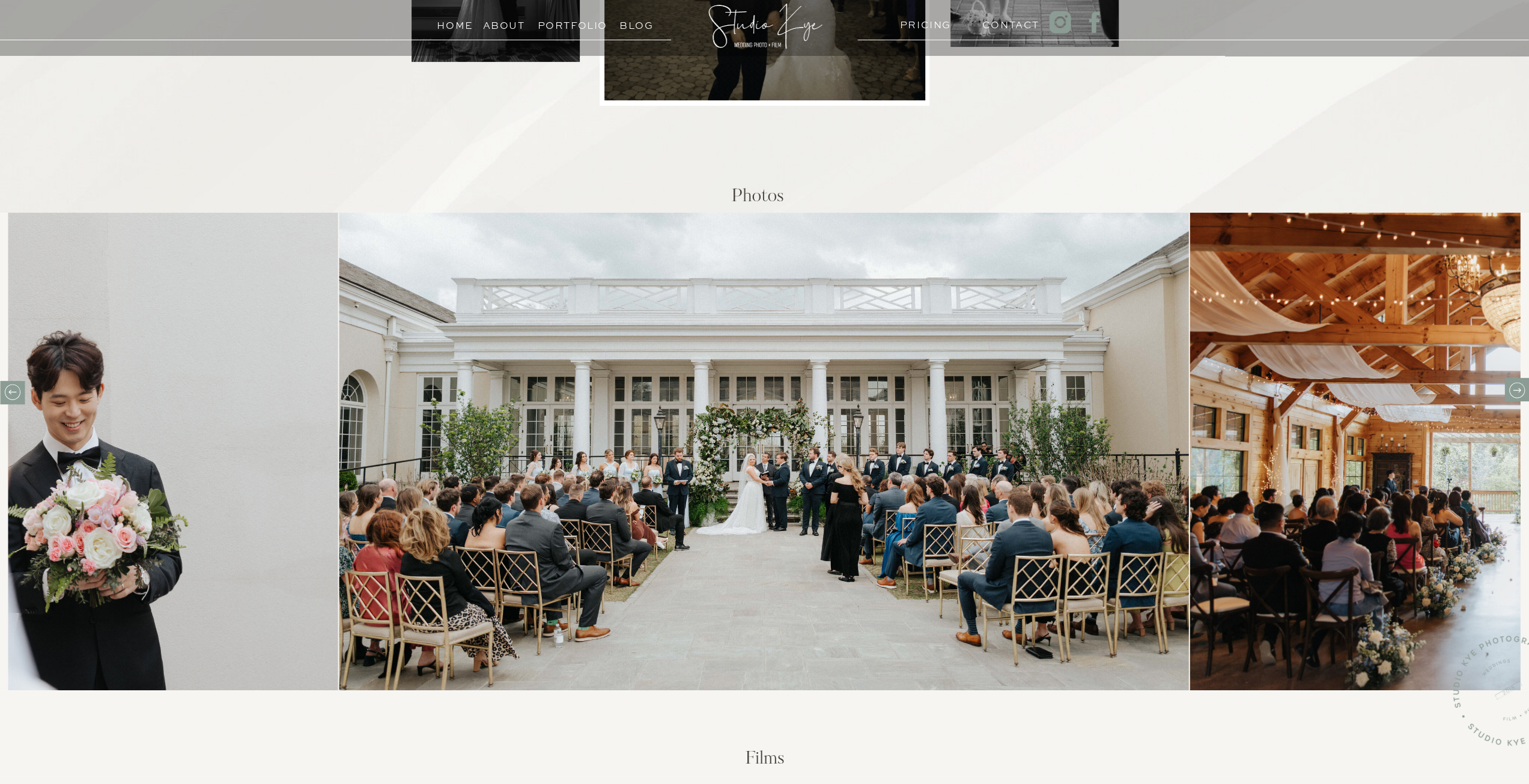
click at [1510, 396] on icon at bounding box center [1516, 390] width 19 height 19
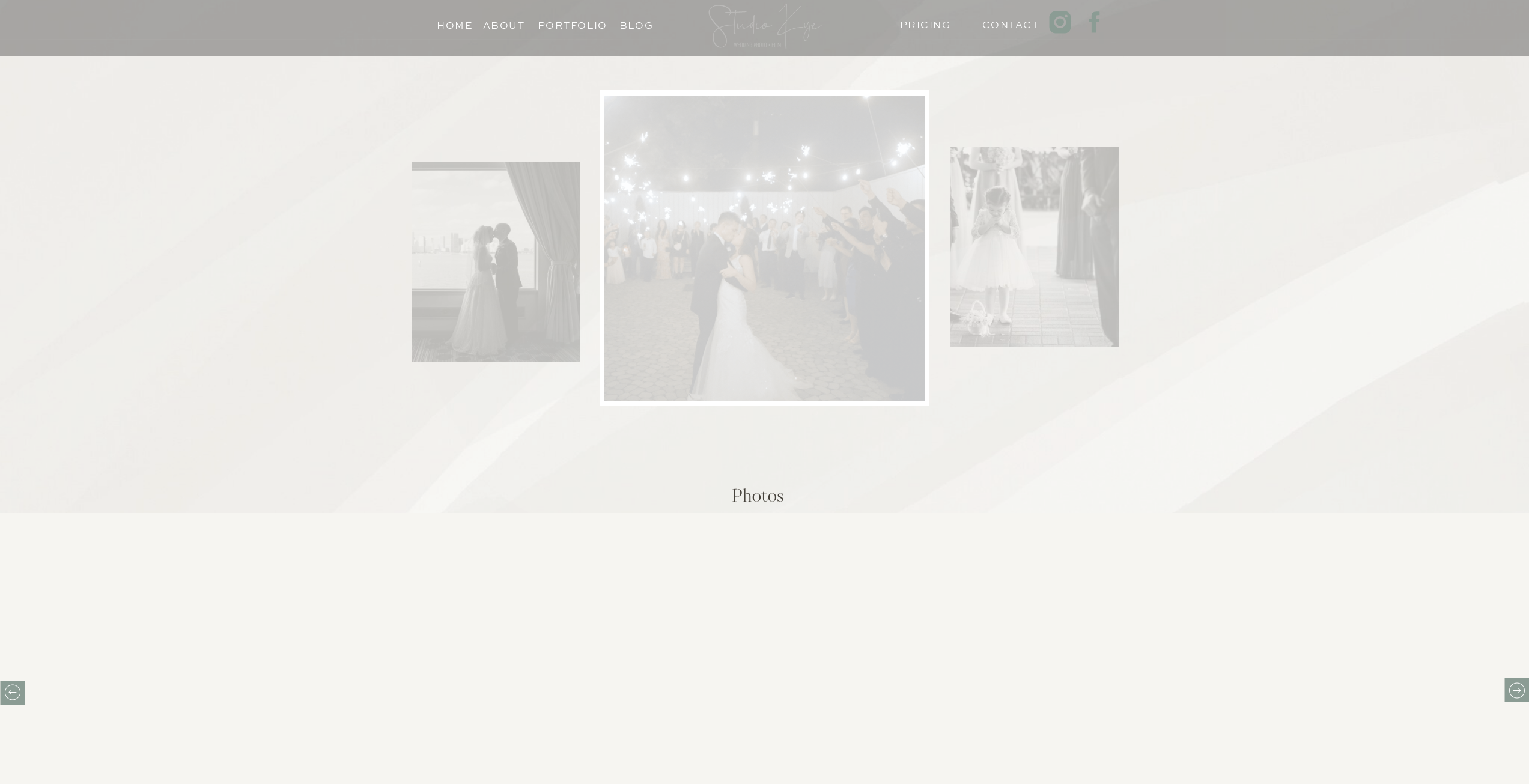
scroll to position [300, 0]
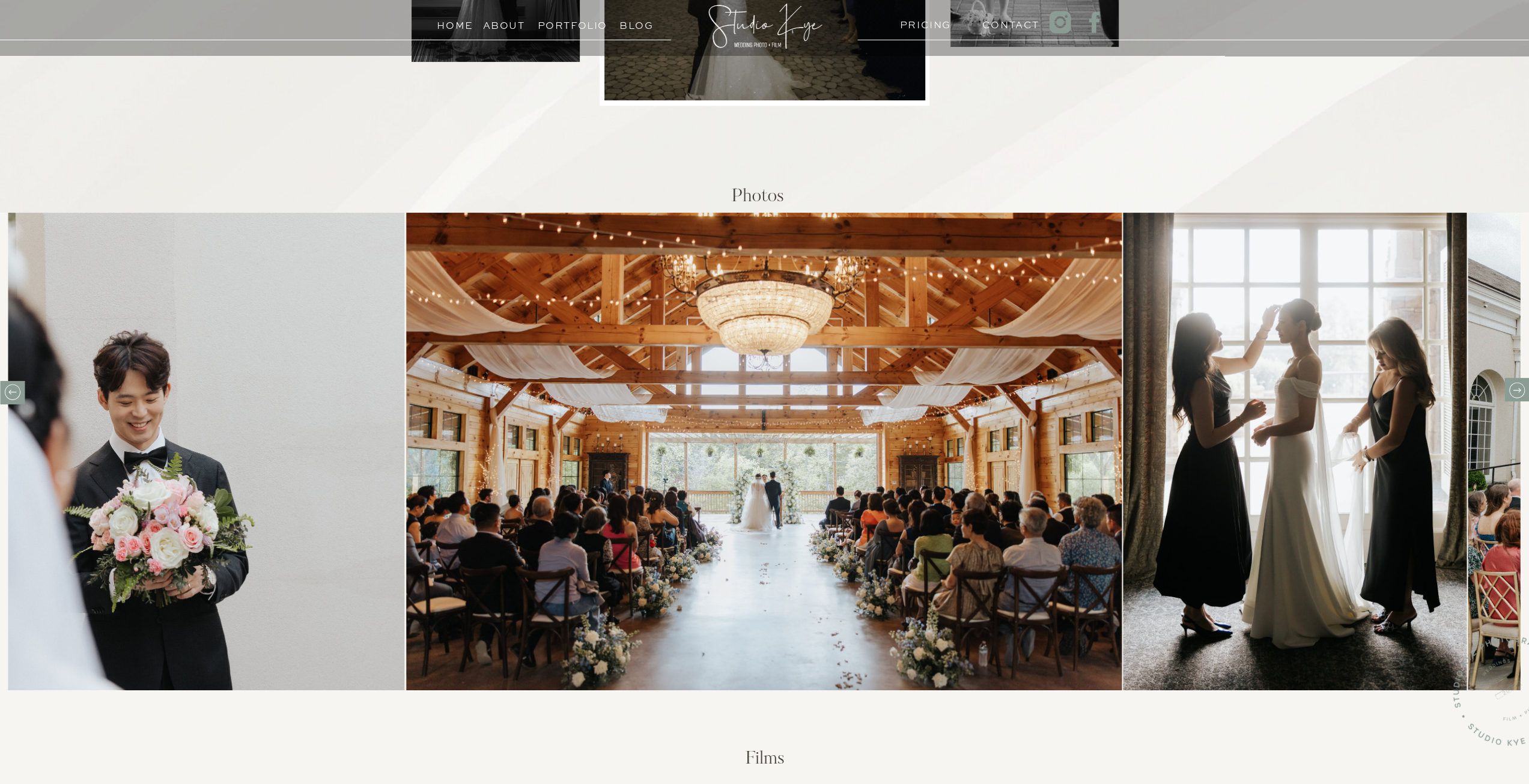
click at [1514, 394] on icon at bounding box center [1516, 390] width 19 height 19
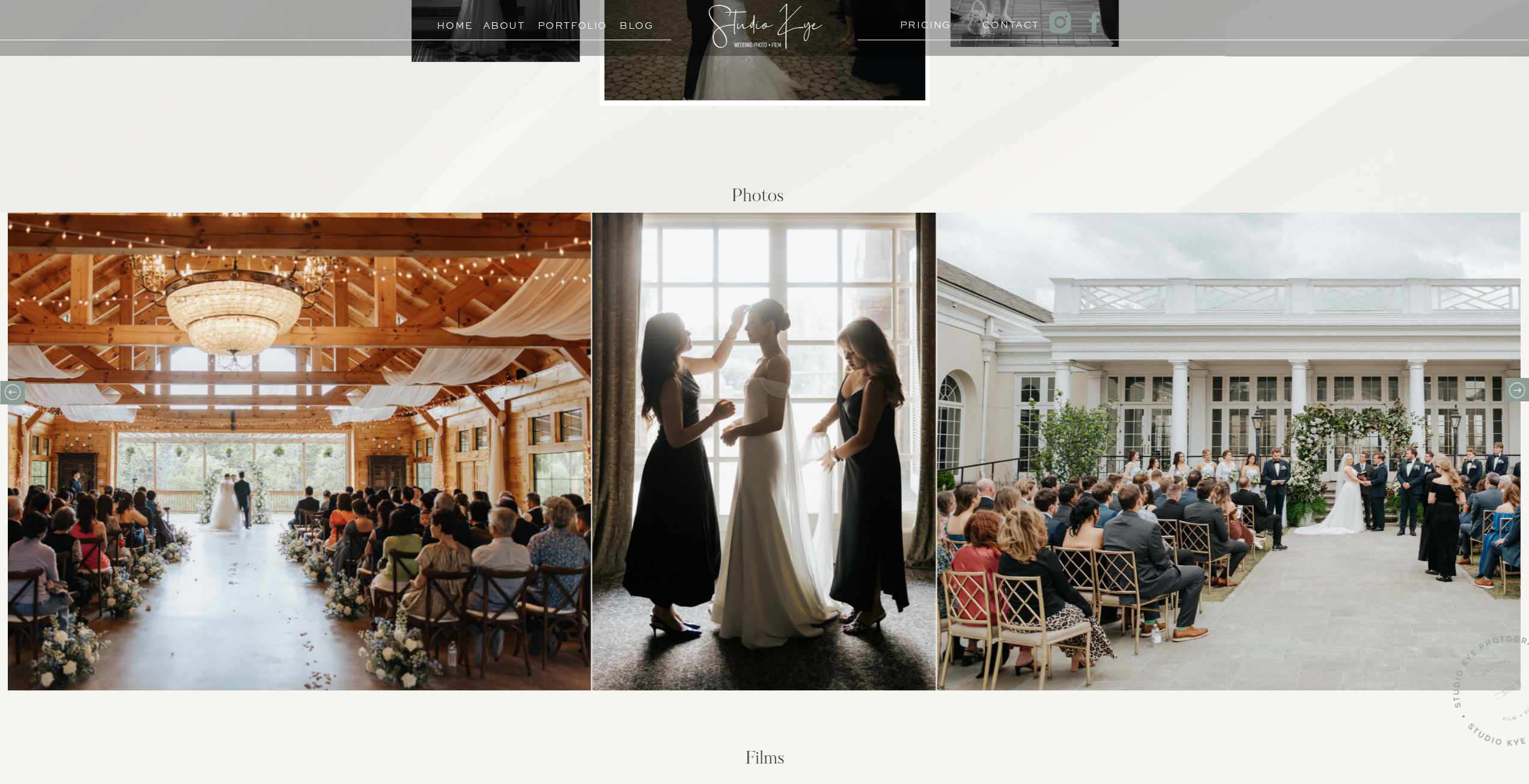
click at [1514, 394] on icon at bounding box center [1516, 390] width 19 height 19
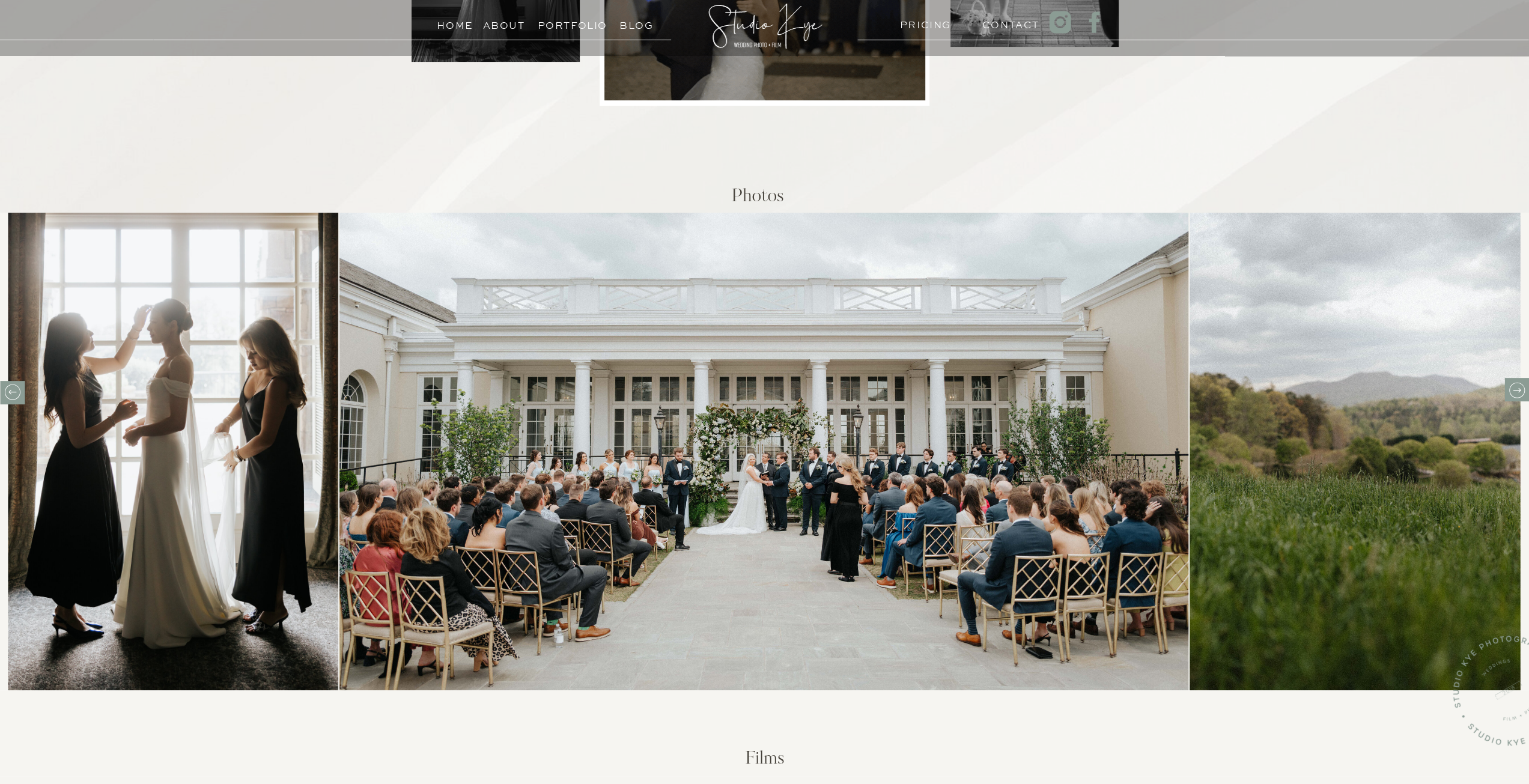
click at [1520, 394] on icon at bounding box center [1516, 390] width 19 height 19
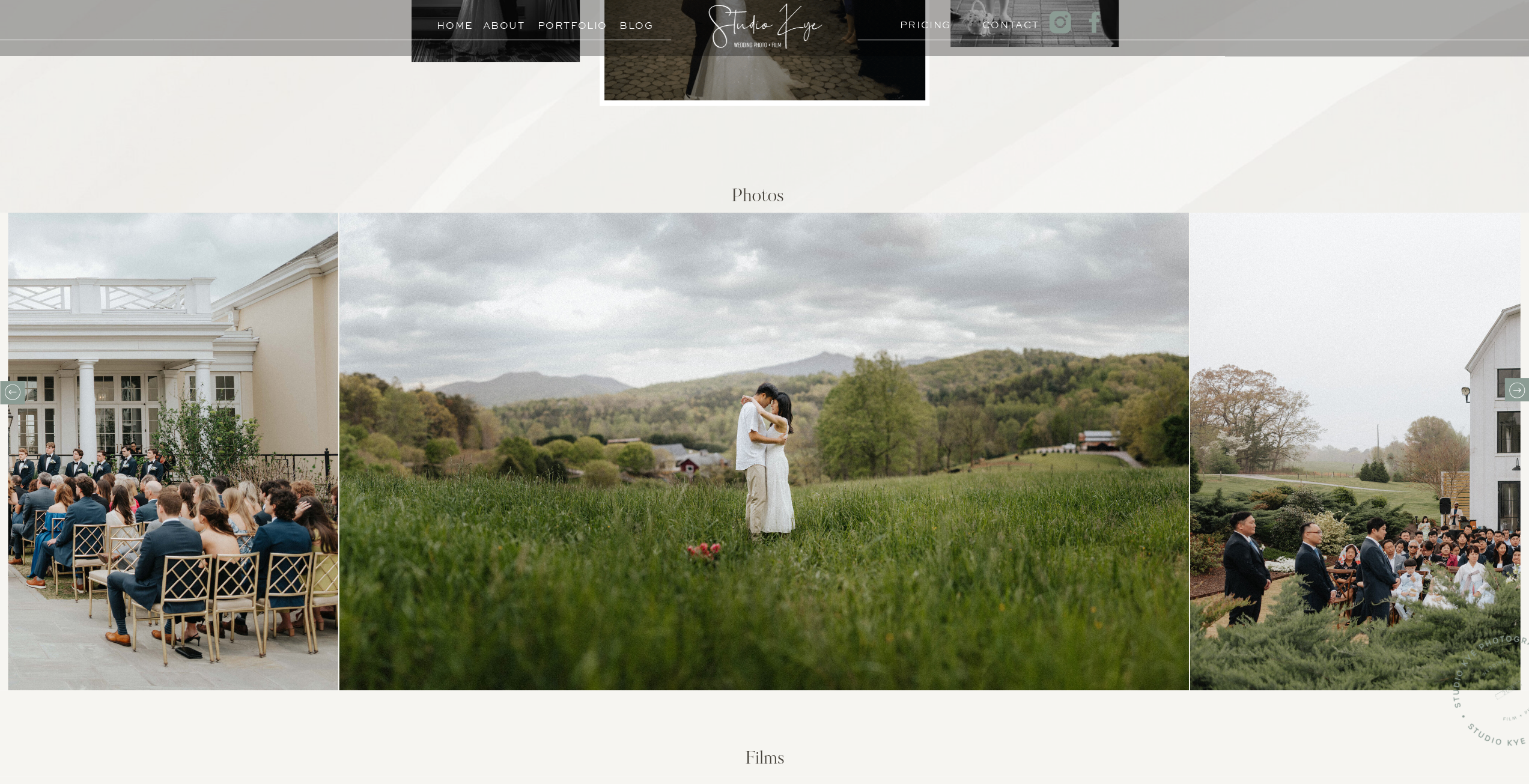
click at [1520, 394] on icon at bounding box center [1516, 390] width 19 height 19
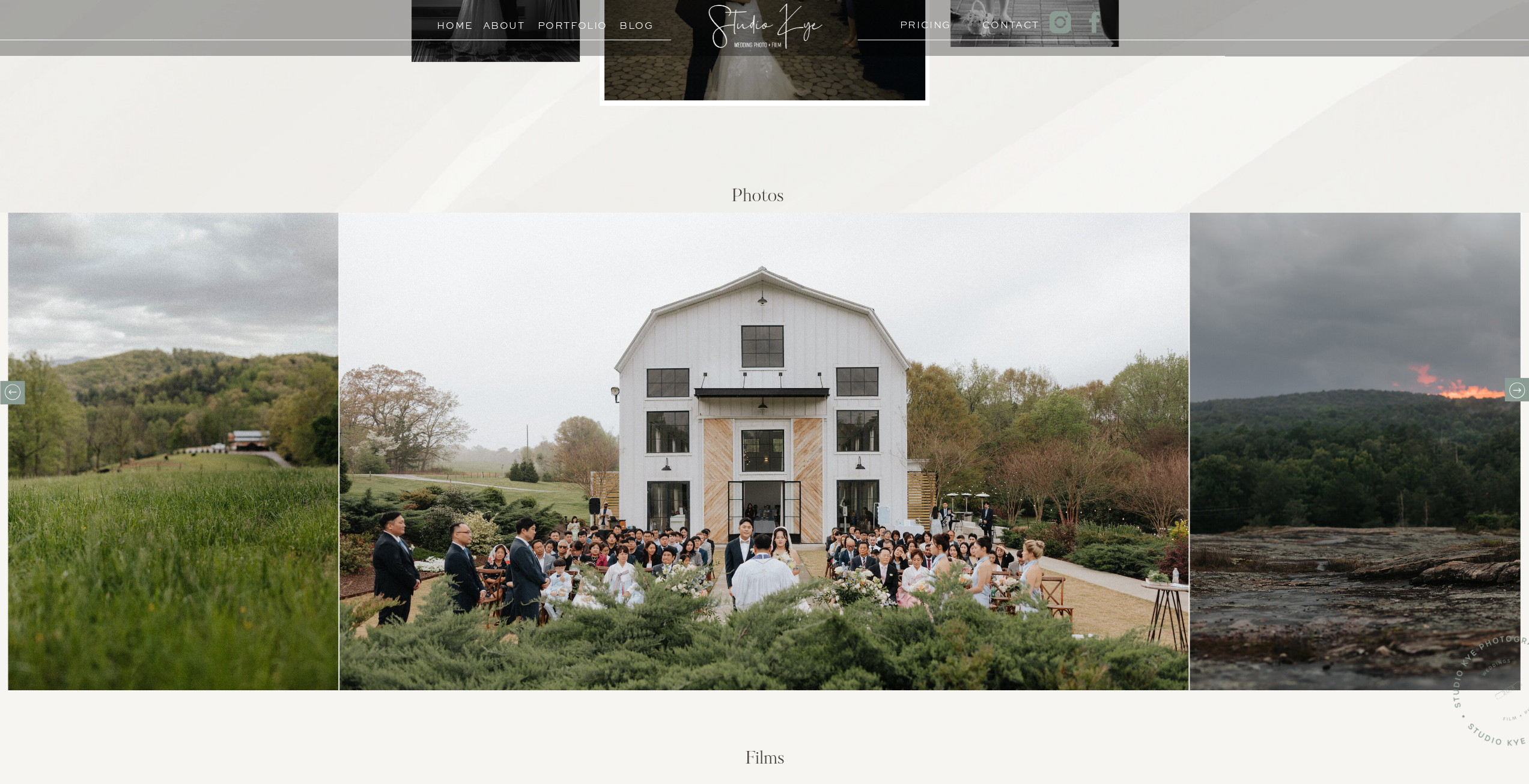
click at [1520, 394] on icon at bounding box center [1516, 390] width 19 height 19
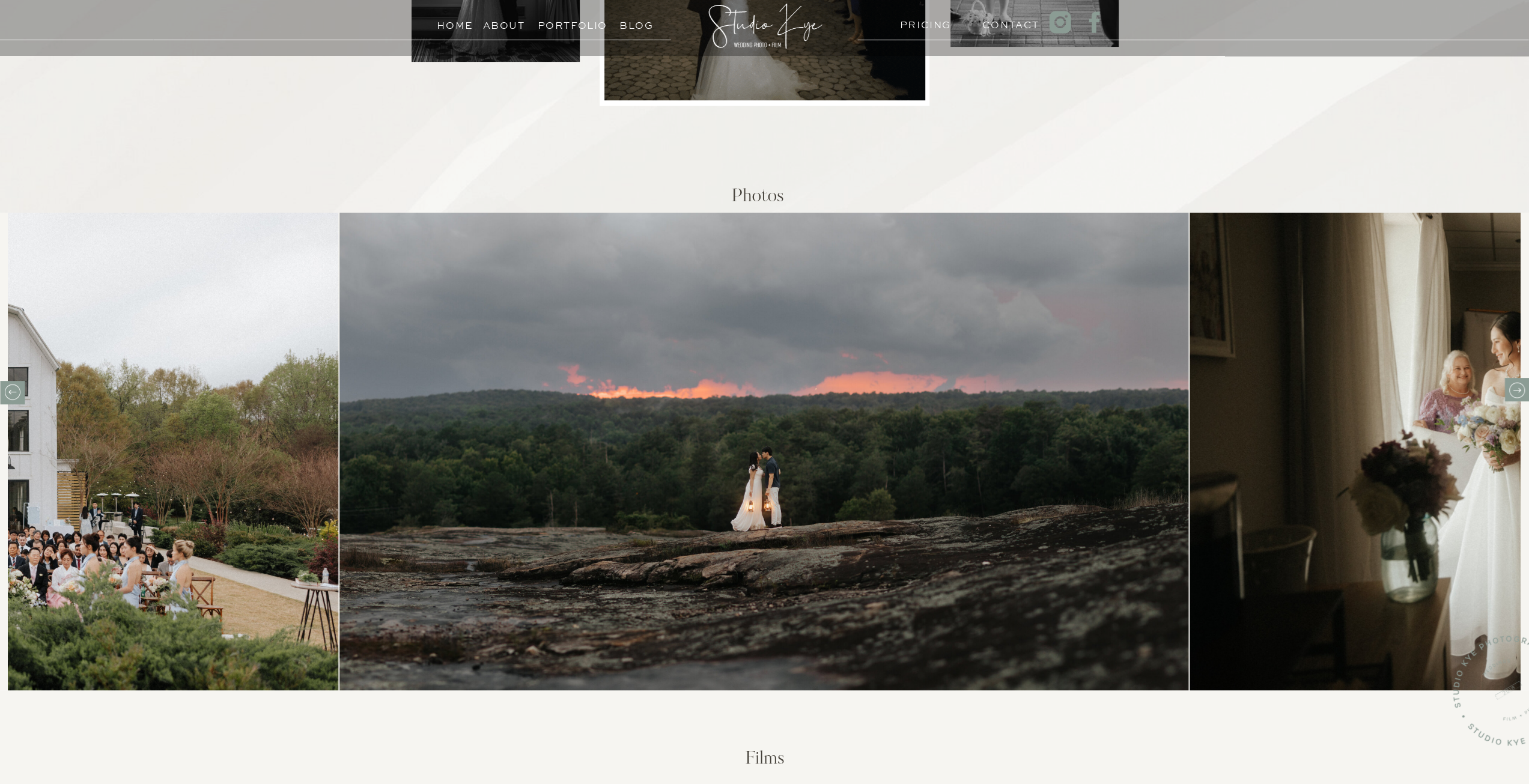
click at [1520, 394] on icon at bounding box center [1516, 390] width 19 height 19
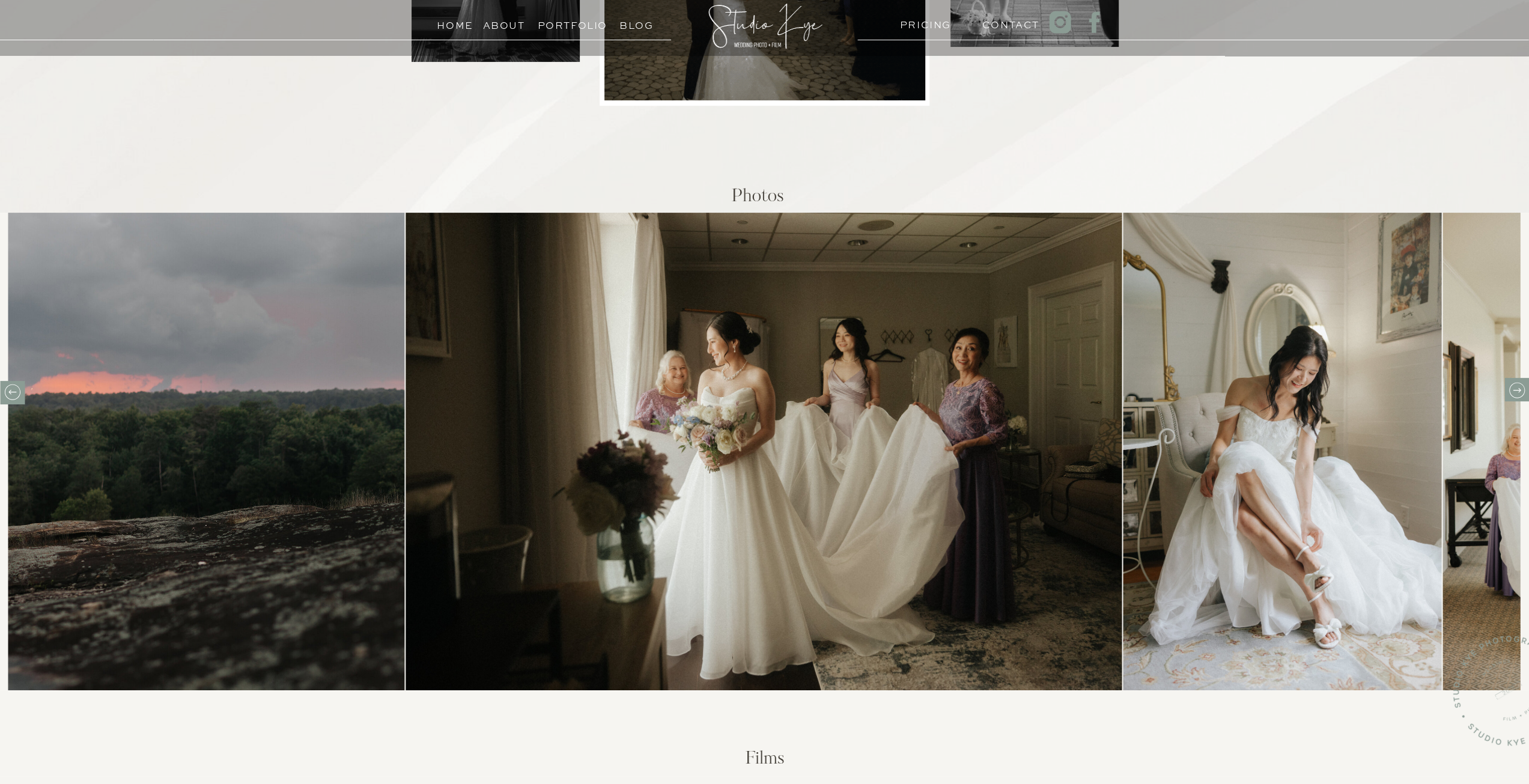
click at [11, 393] on icon at bounding box center [13, 392] width 19 height 19
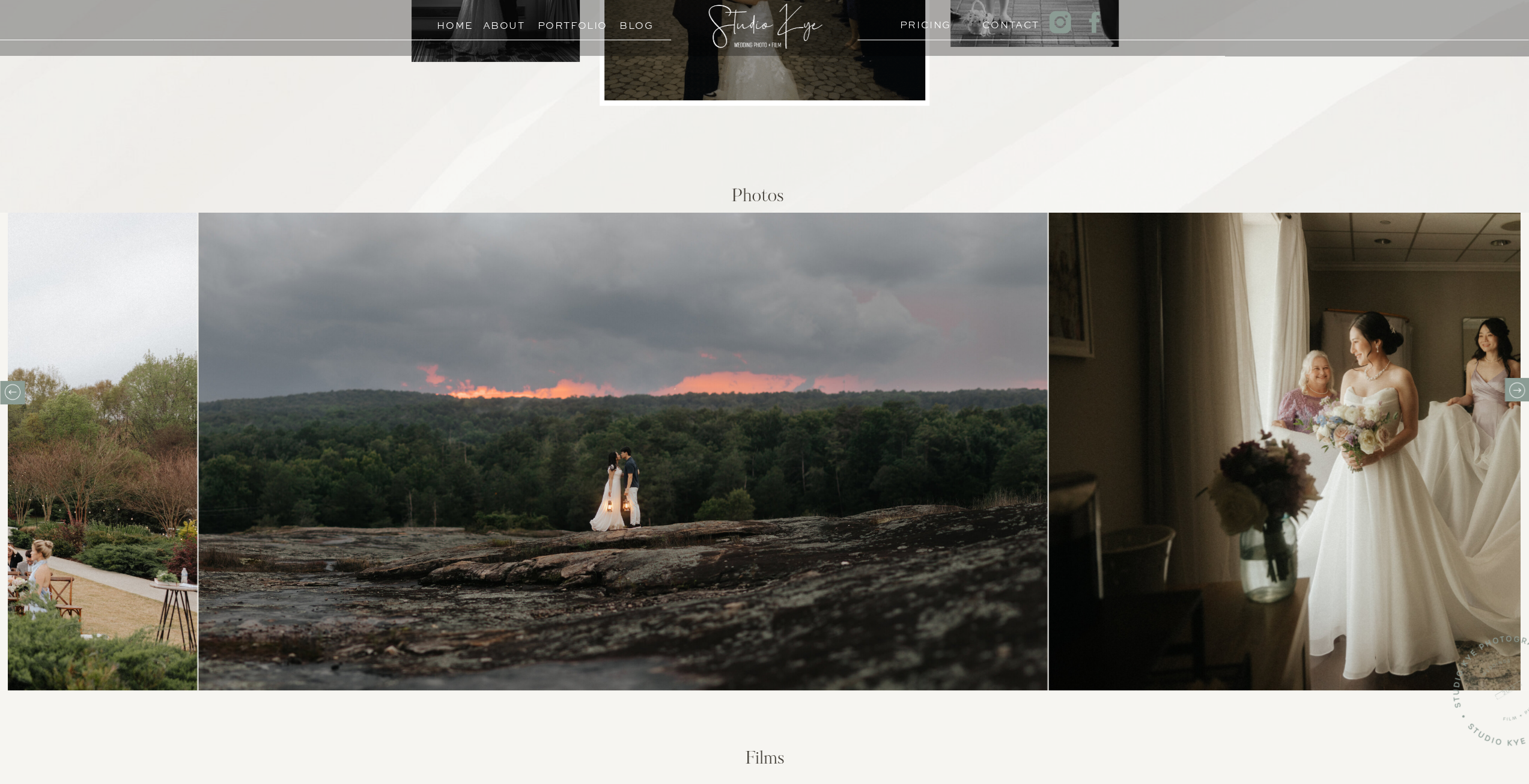
click at [11, 393] on icon at bounding box center [13, 392] width 19 height 19
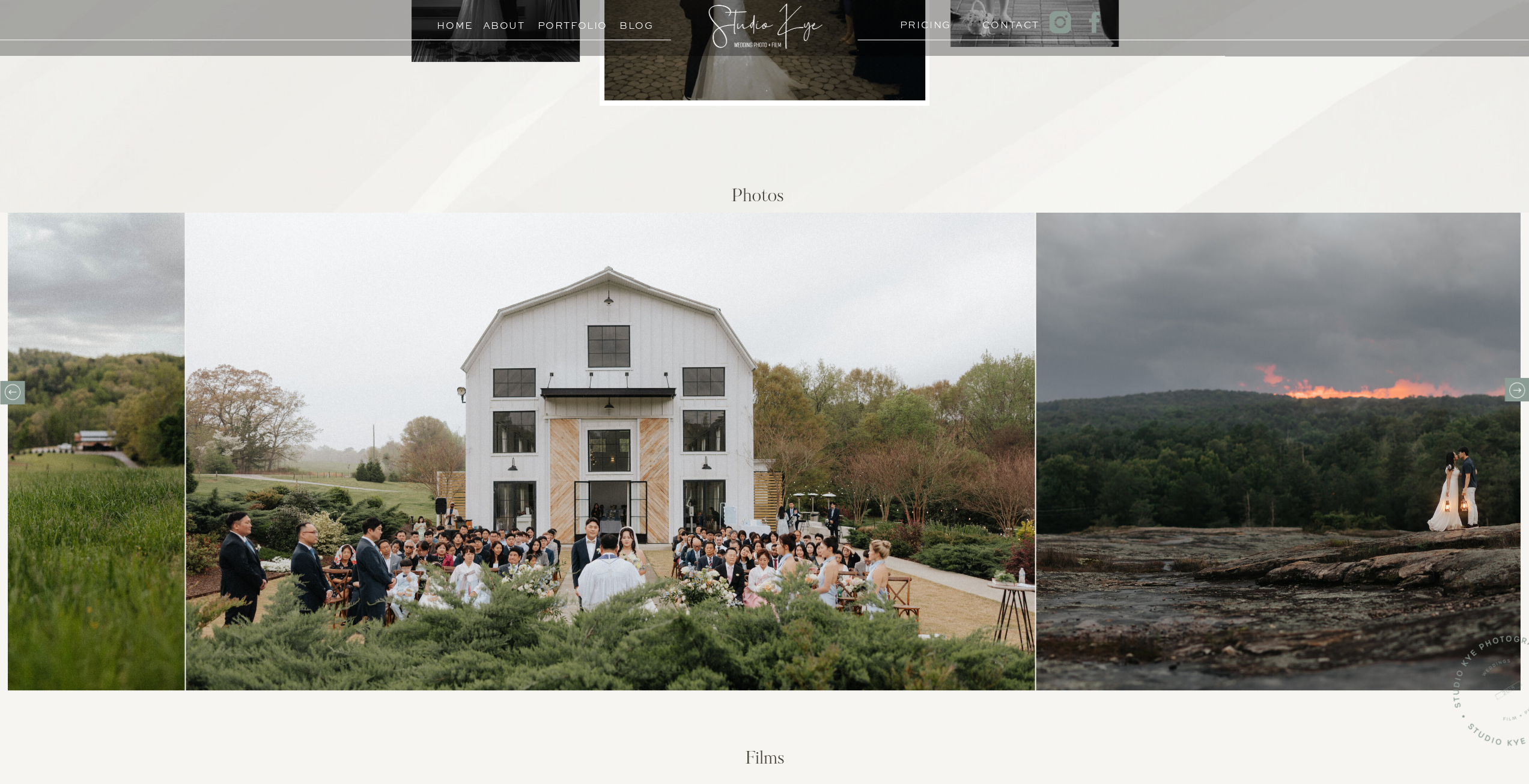
click at [11, 393] on icon at bounding box center [13, 392] width 19 height 19
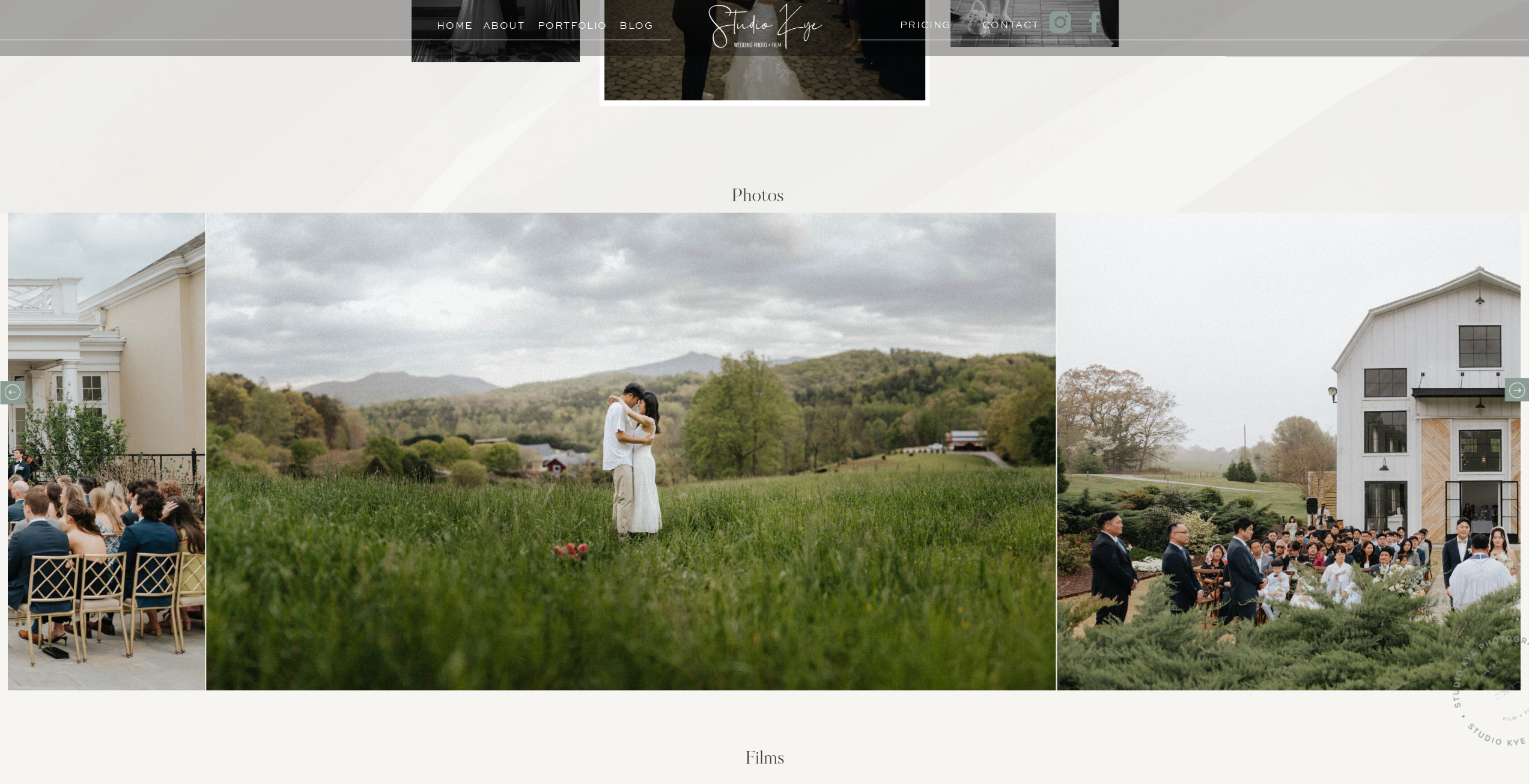
click at [11, 393] on icon at bounding box center [13, 392] width 19 height 19
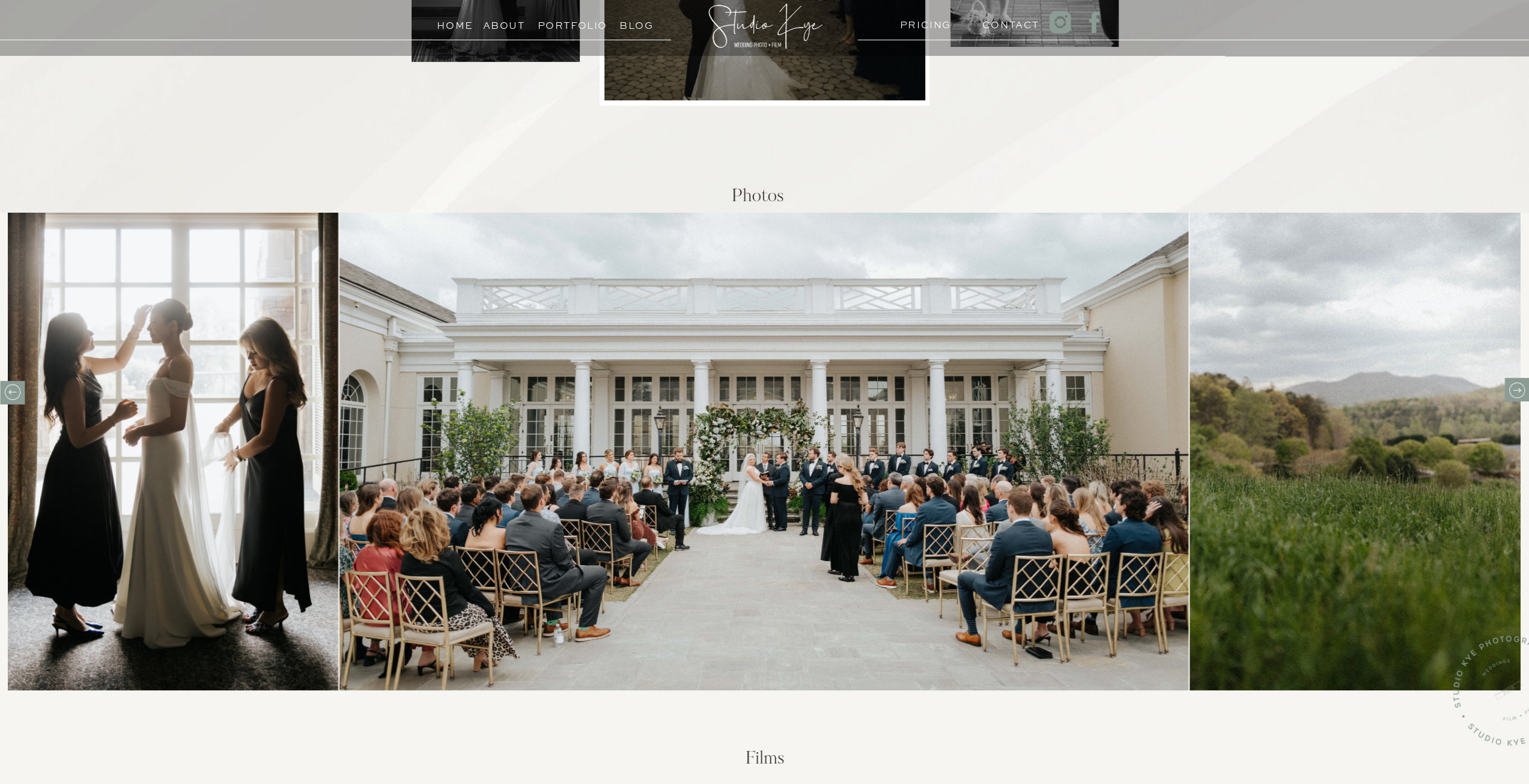
click at [11, 393] on icon at bounding box center [13, 392] width 19 height 19
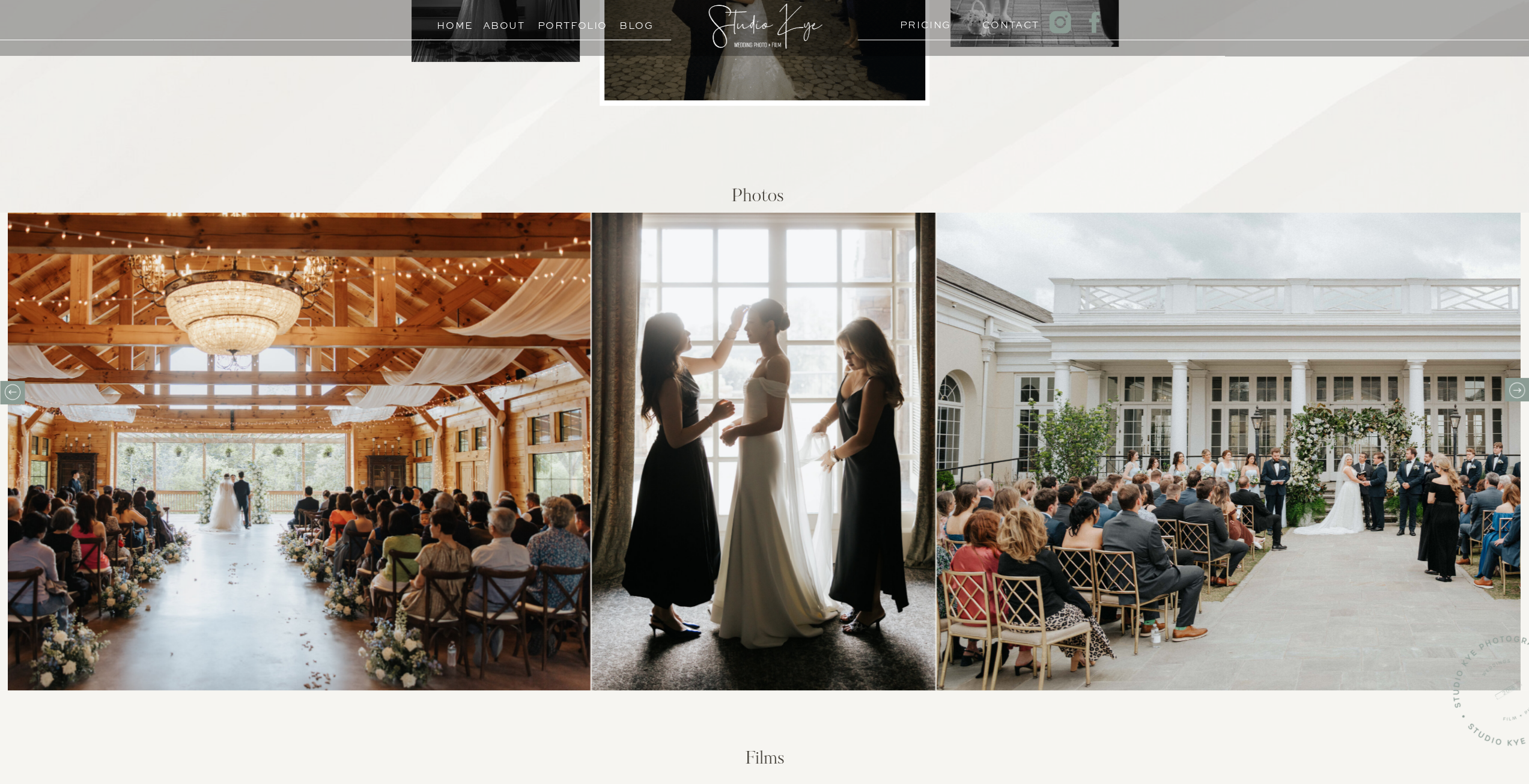
click at [11, 393] on icon at bounding box center [13, 392] width 19 height 19
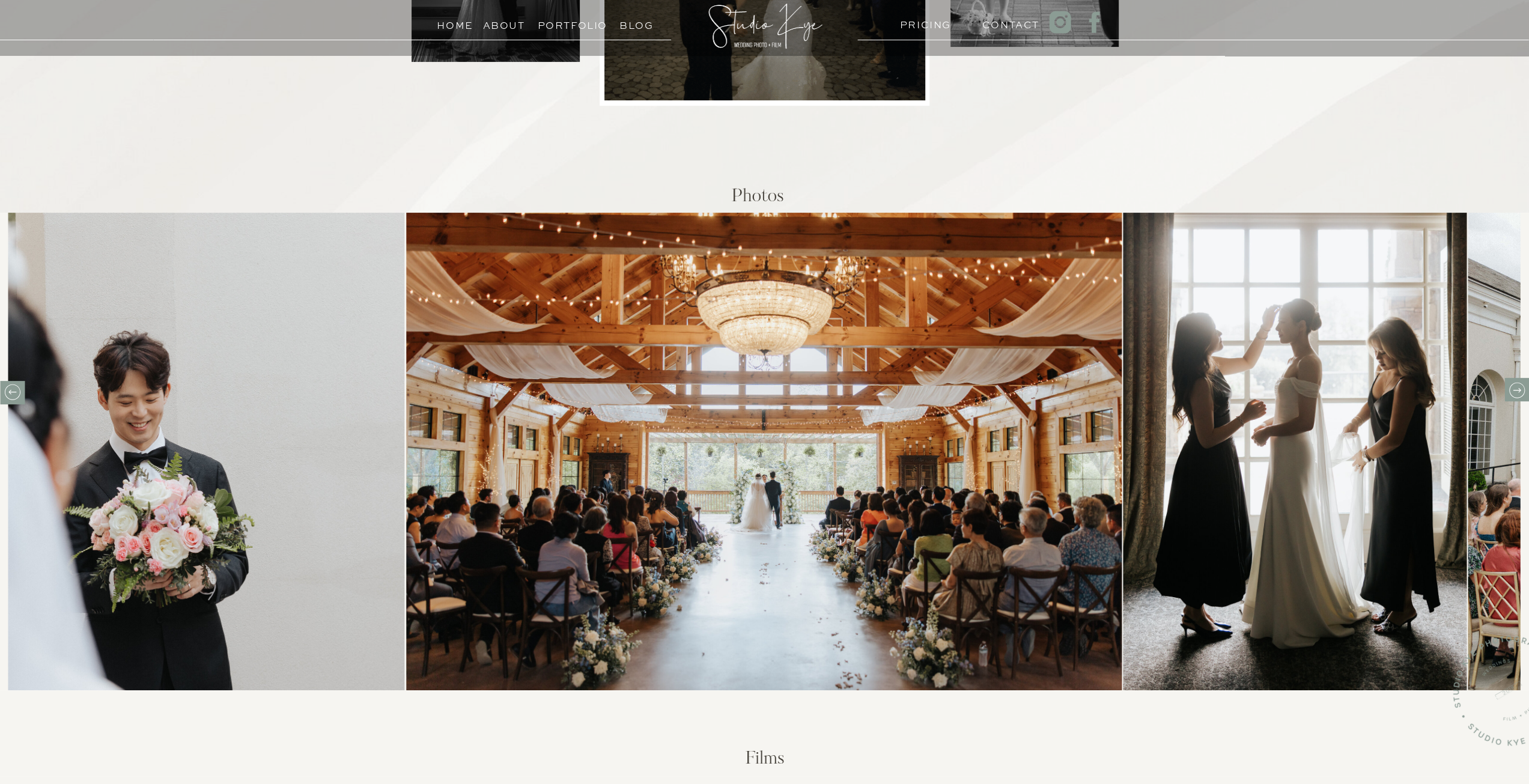
click at [9, 391] on icon at bounding box center [13, 392] width 19 height 19
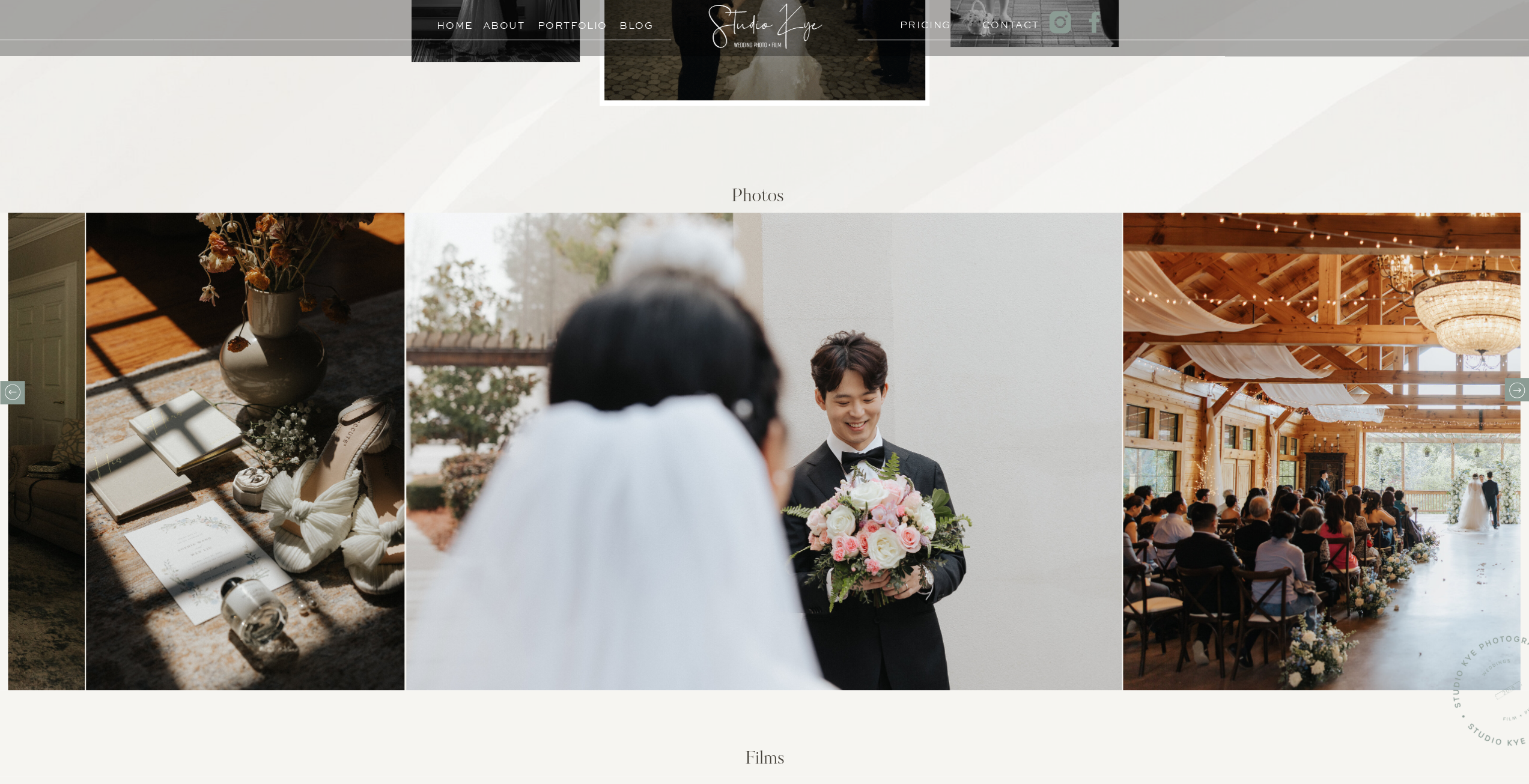
click at [1518, 388] on icon at bounding box center [1516, 390] width 19 height 19
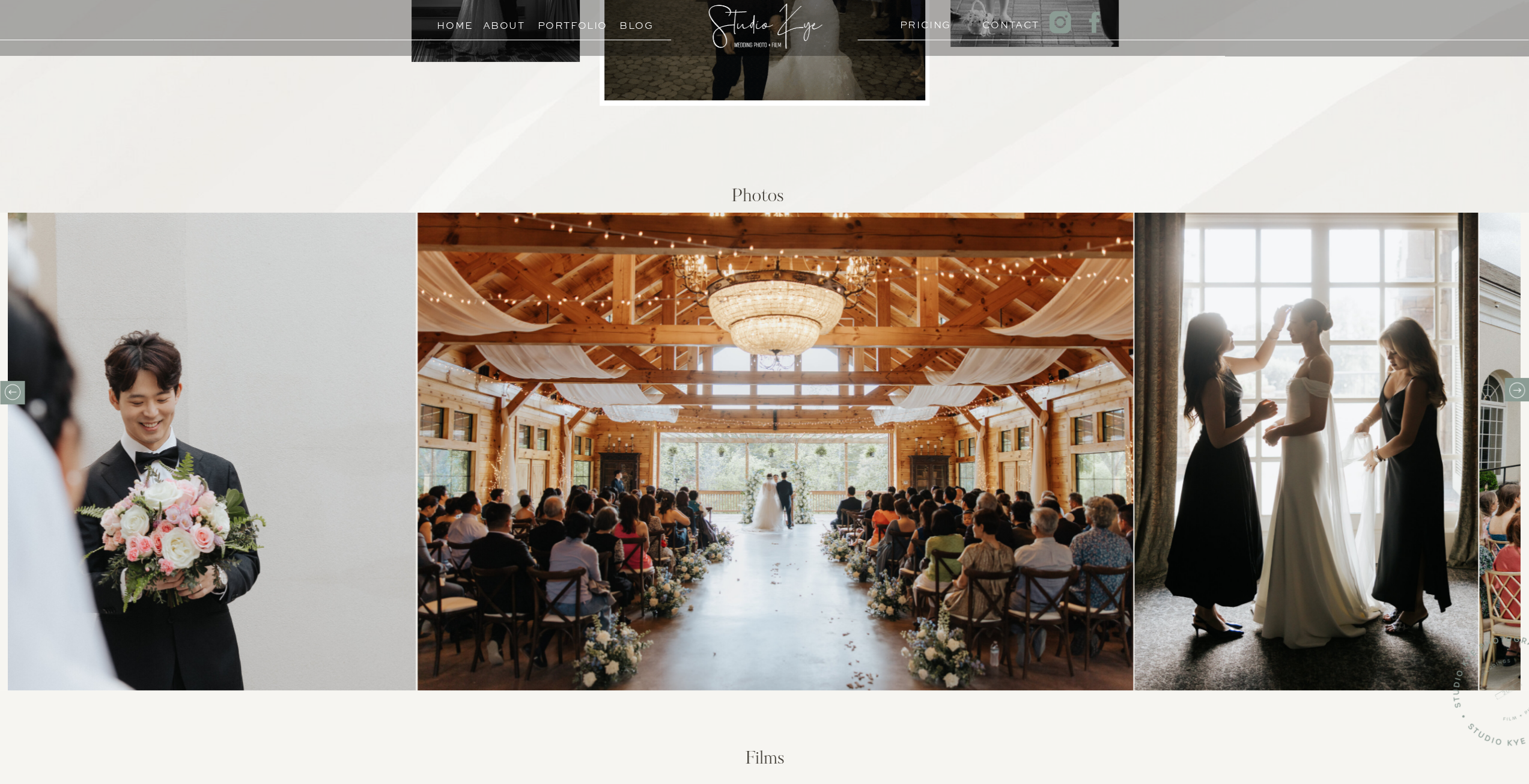
click at [1518, 388] on icon at bounding box center [1516, 390] width 19 height 19
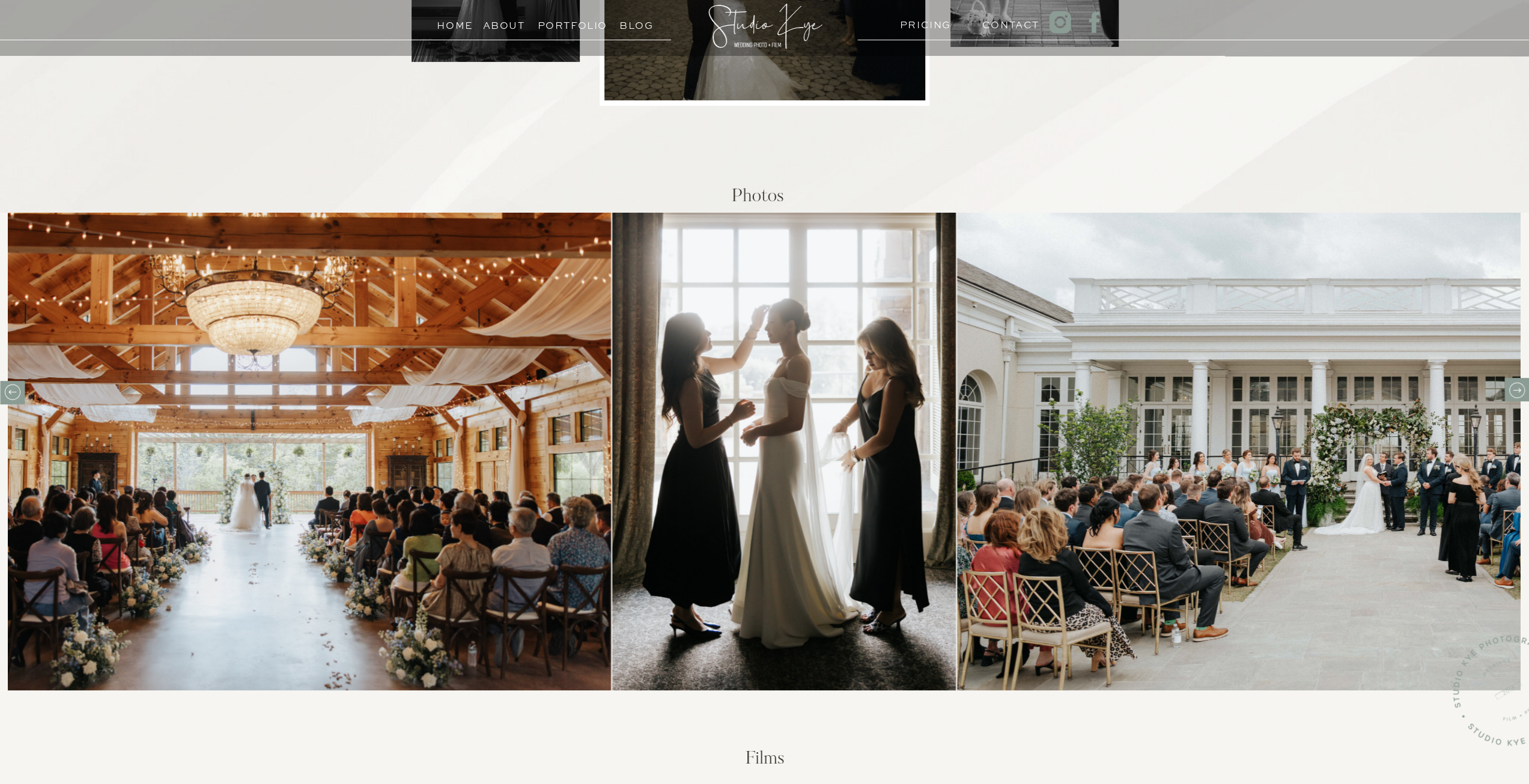
click at [1518, 388] on icon at bounding box center [1516, 390] width 19 height 19
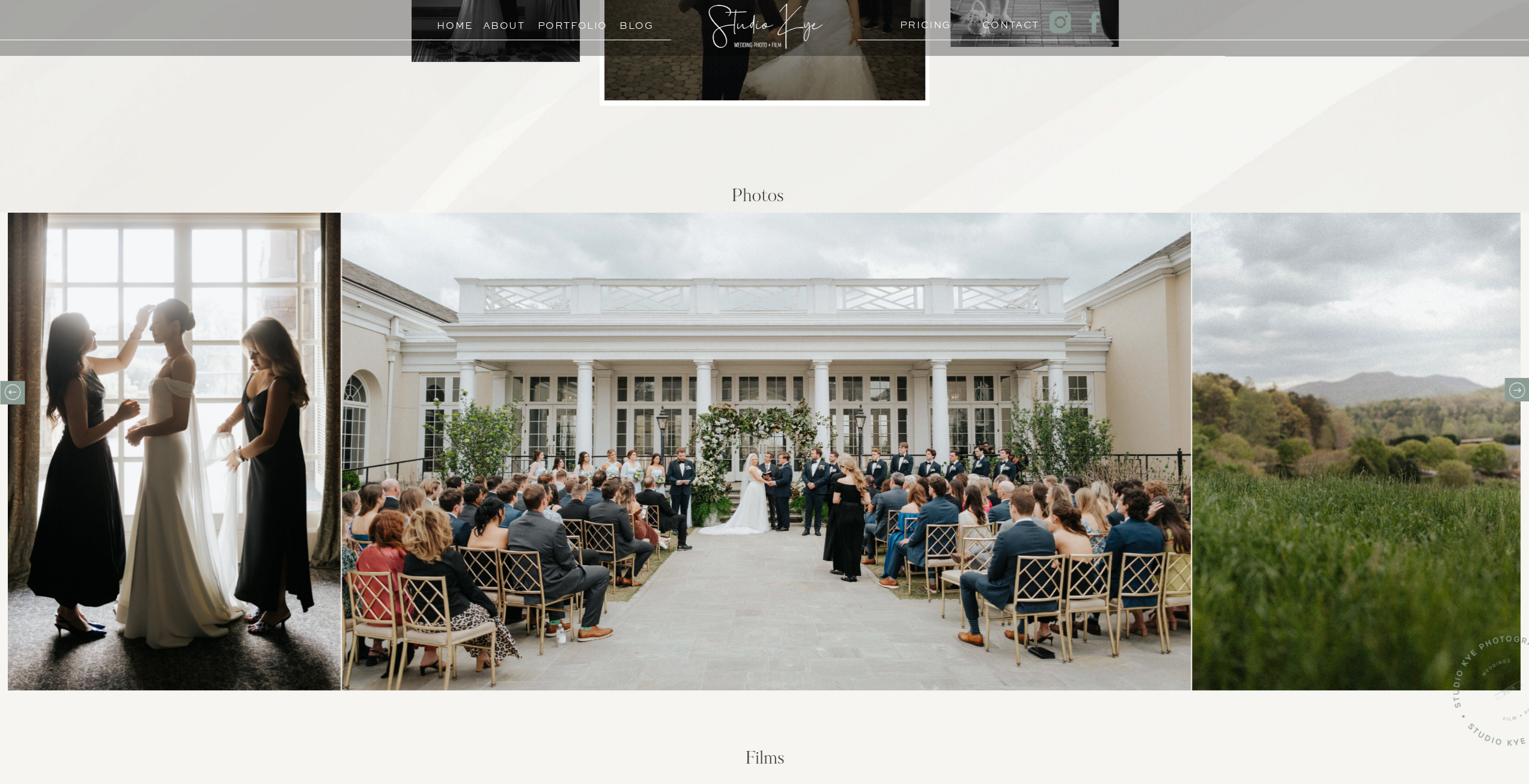
click at [1518, 388] on icon at bounding box center [1516, 390] width 19 height 19
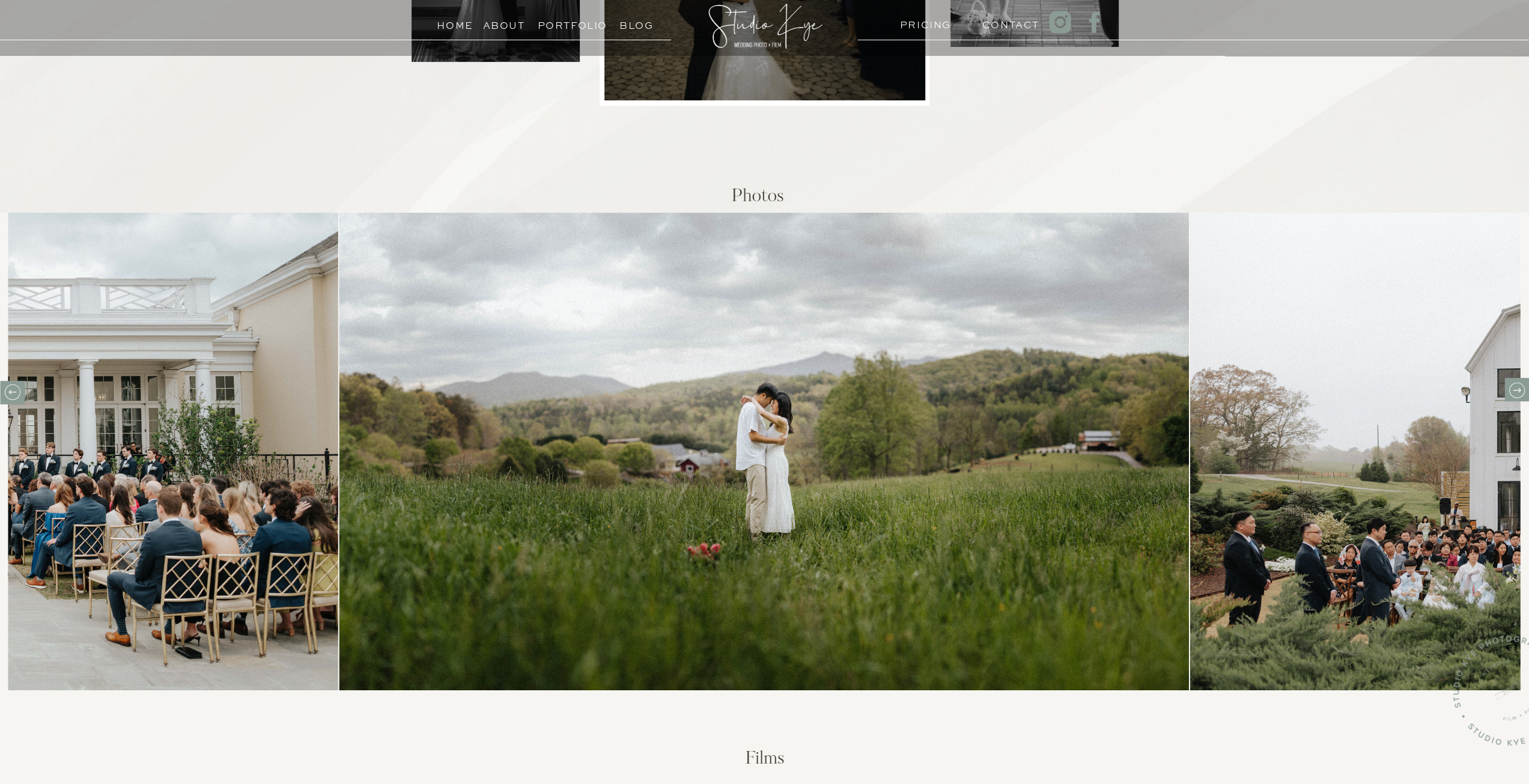
click at [11, 402] on div at bounding box center [12, 392] width 25 height 23
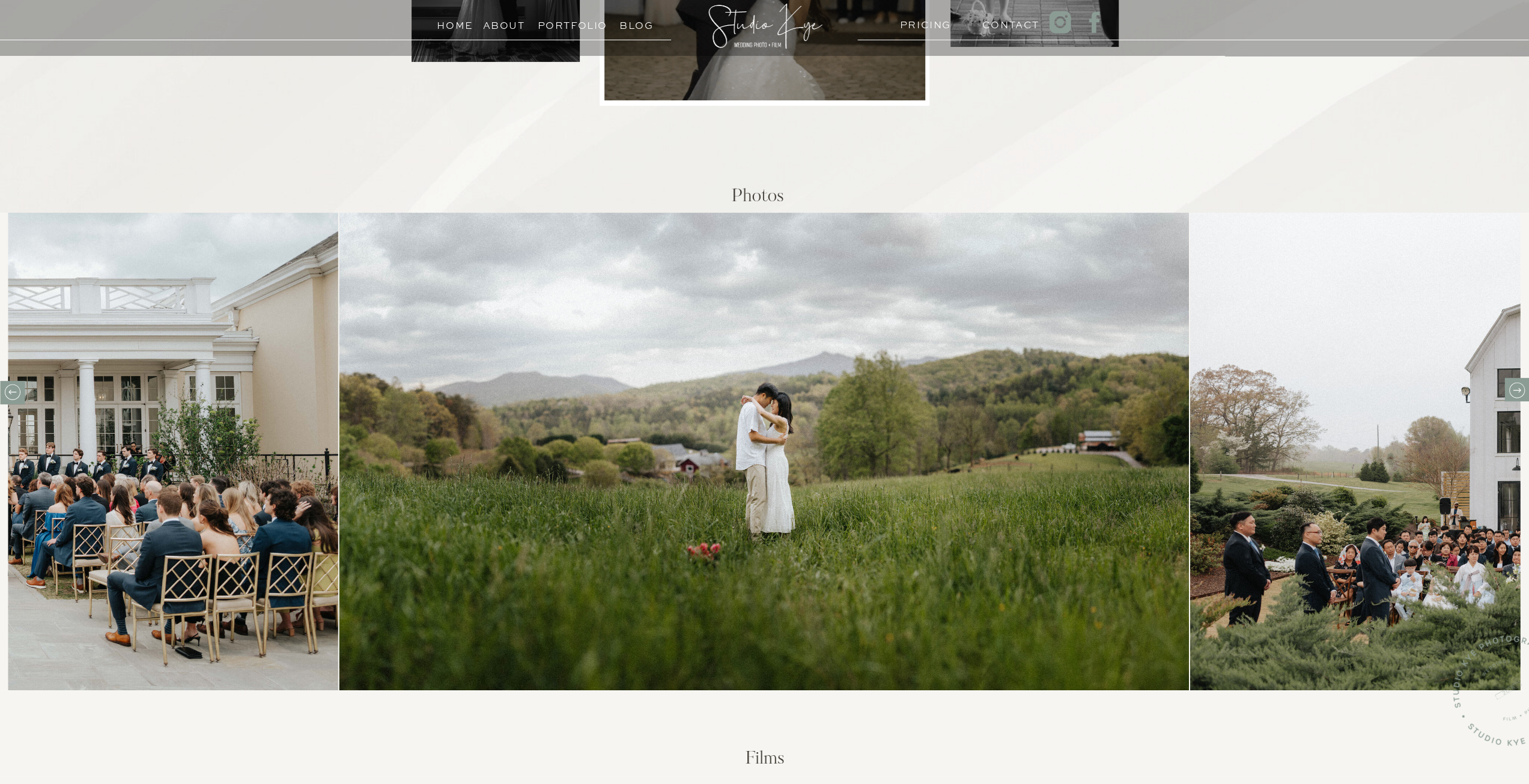
click at [15, 390] on icon at bounding box center [13, 392] width 19 height 19
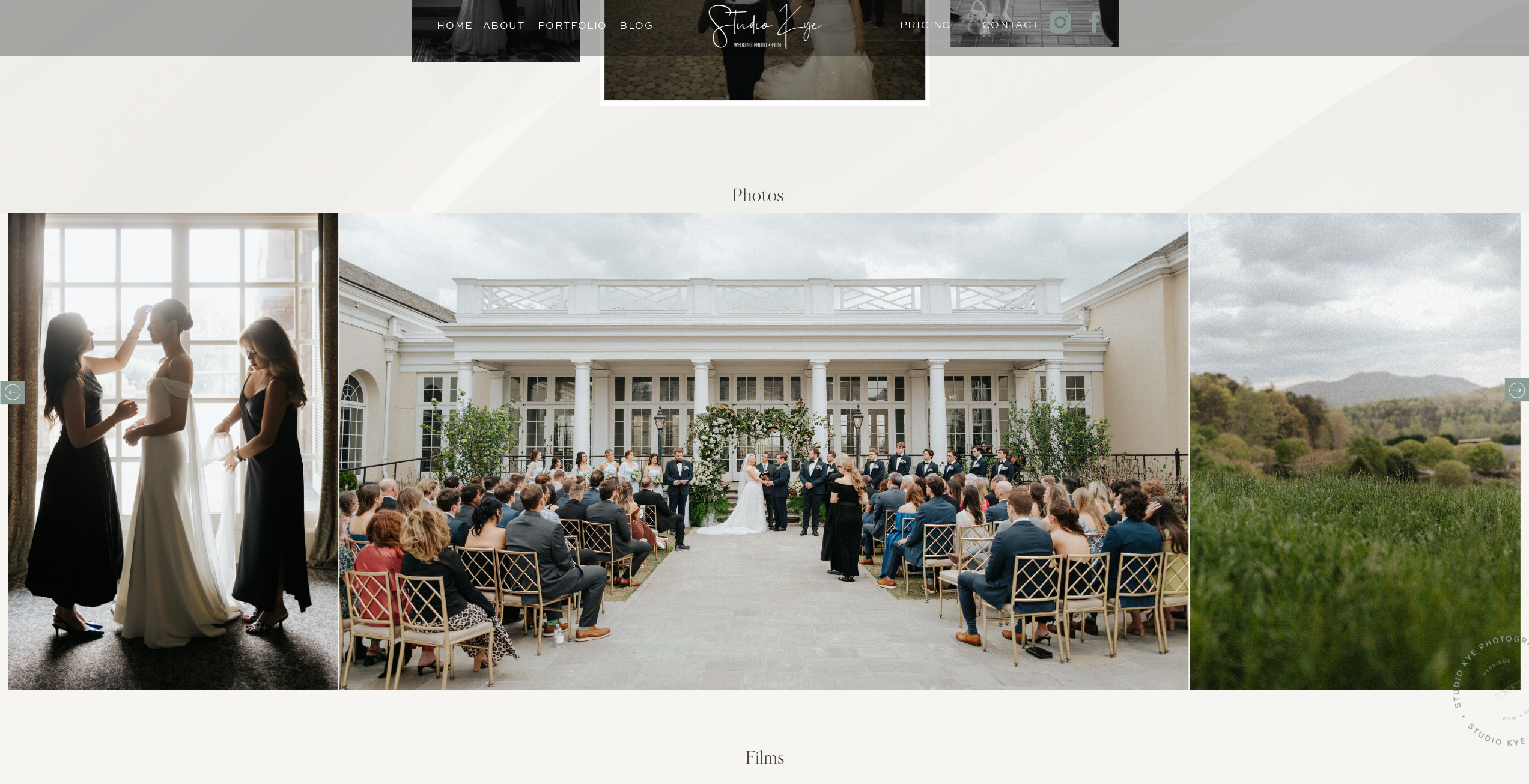
click at [1516, 394] on icon at bounding box center [1516, 390] width 19 height 19
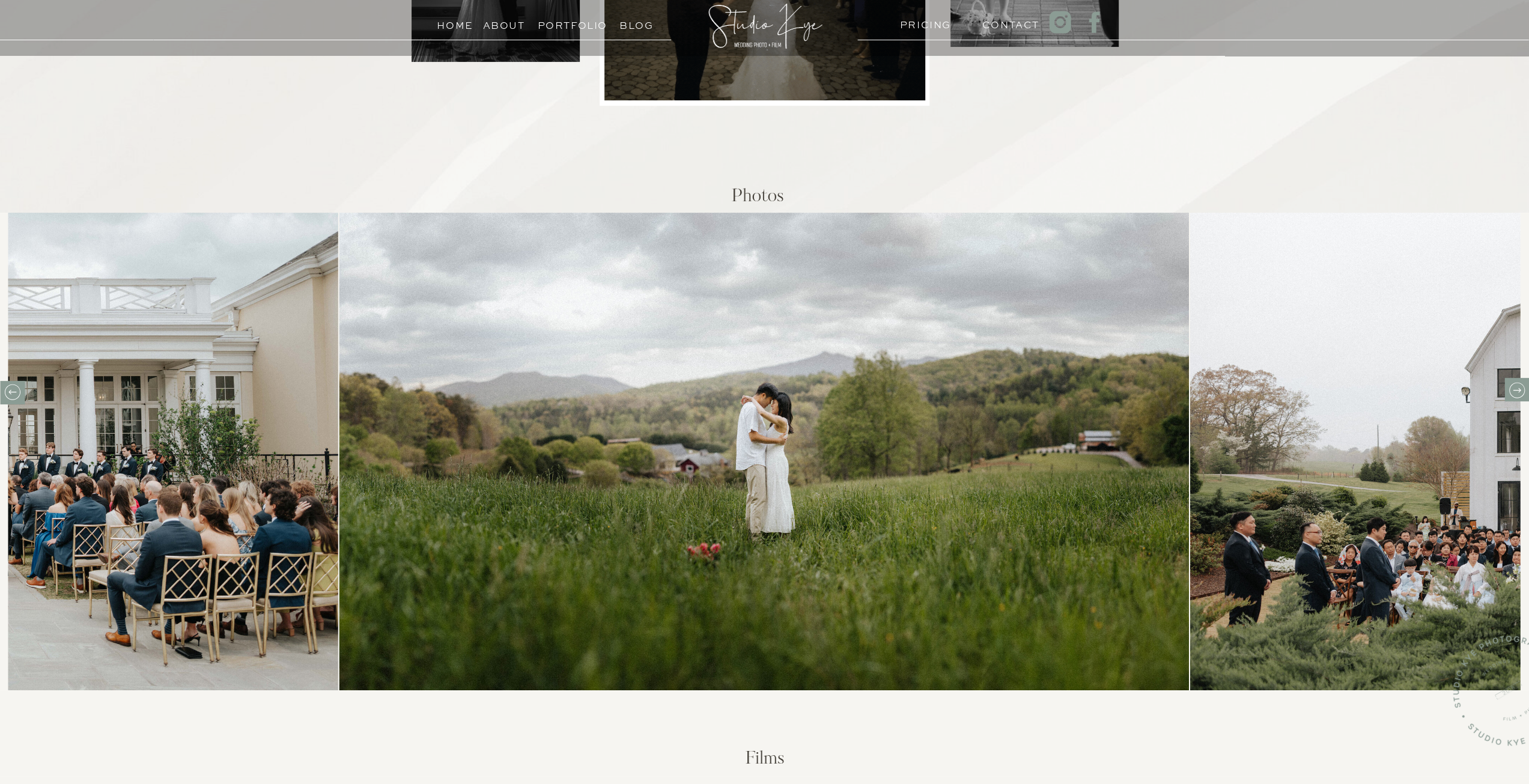
click at [1516, 395] on icon at bounding box center [1516, 390] width 19 height 19
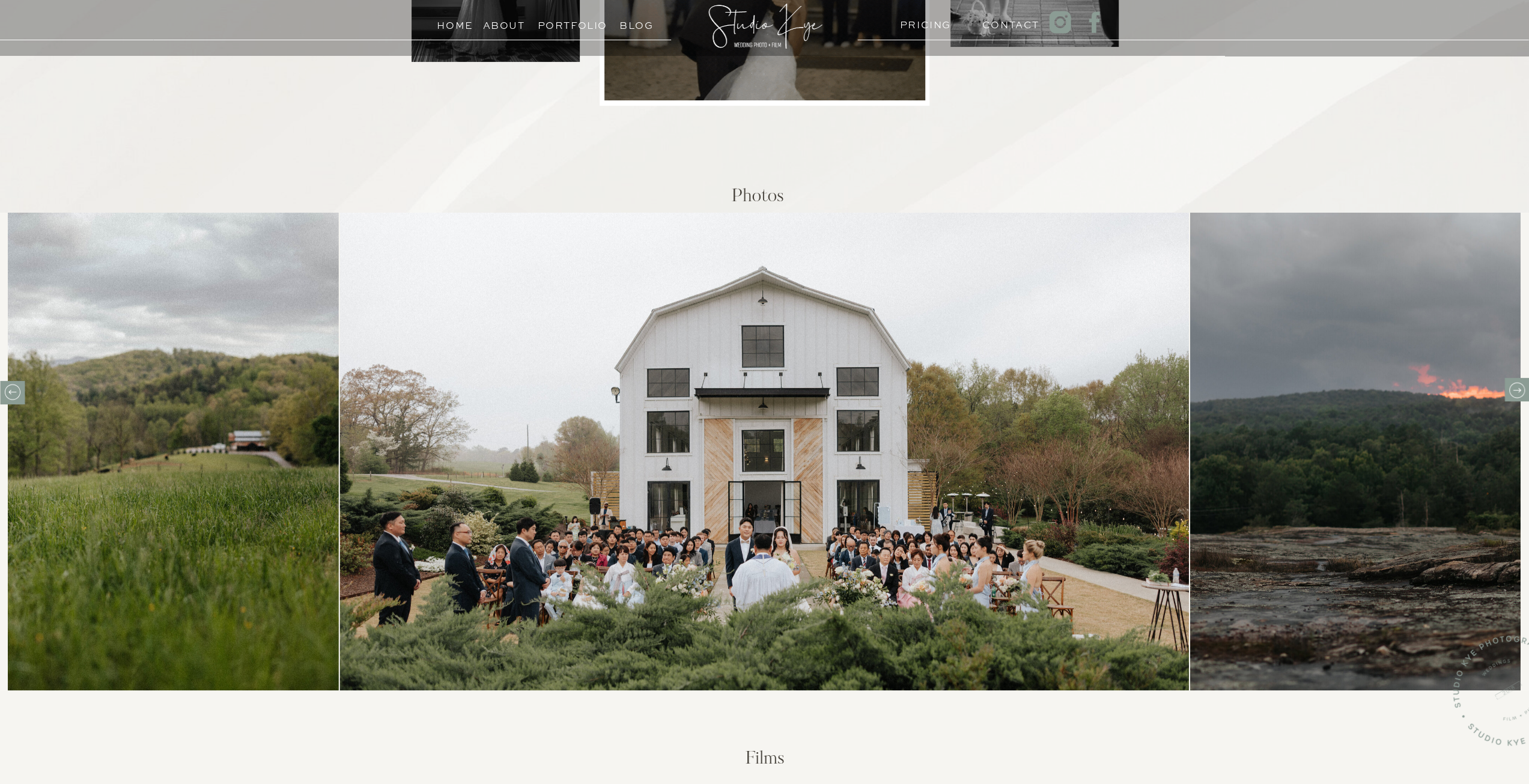
click at [1516, 395] on icon at bounding box center [1516, 390] width 19 height 19
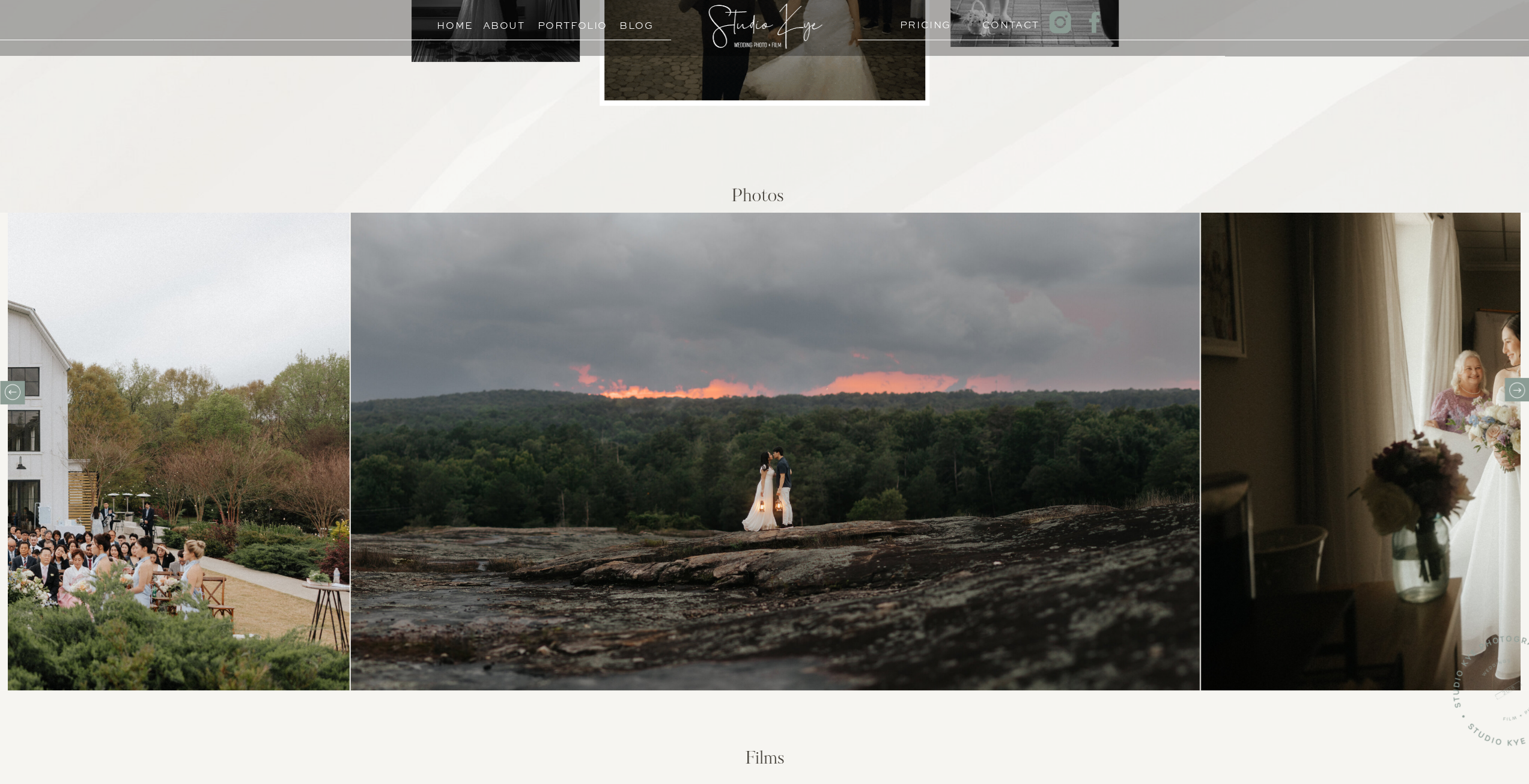
click at [1516, 395] on icon at bounding box center [1516, 390] width 19 height 19
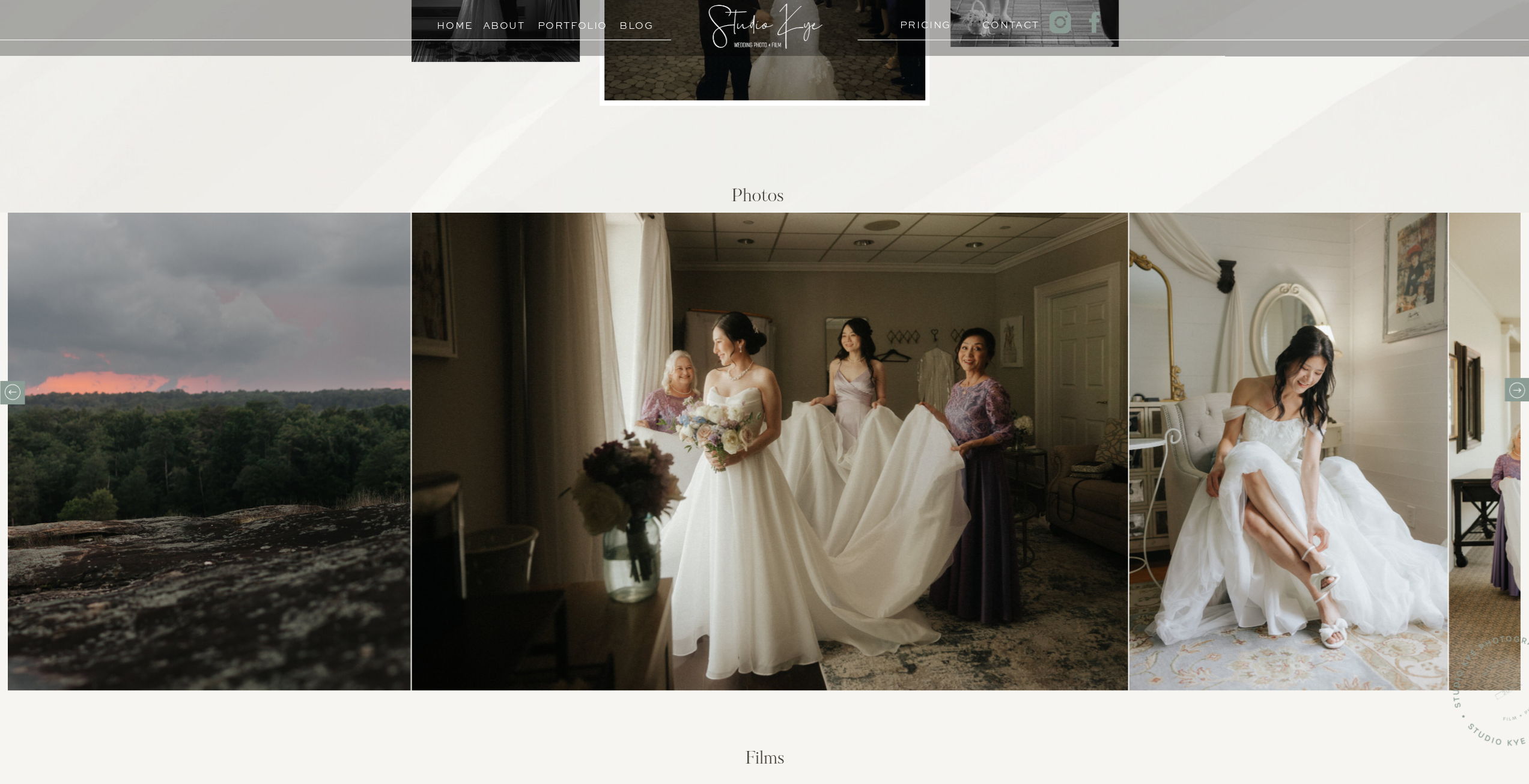
click at [1516, 396] on icon at bounding box center [1516, 390] width 19 height 19
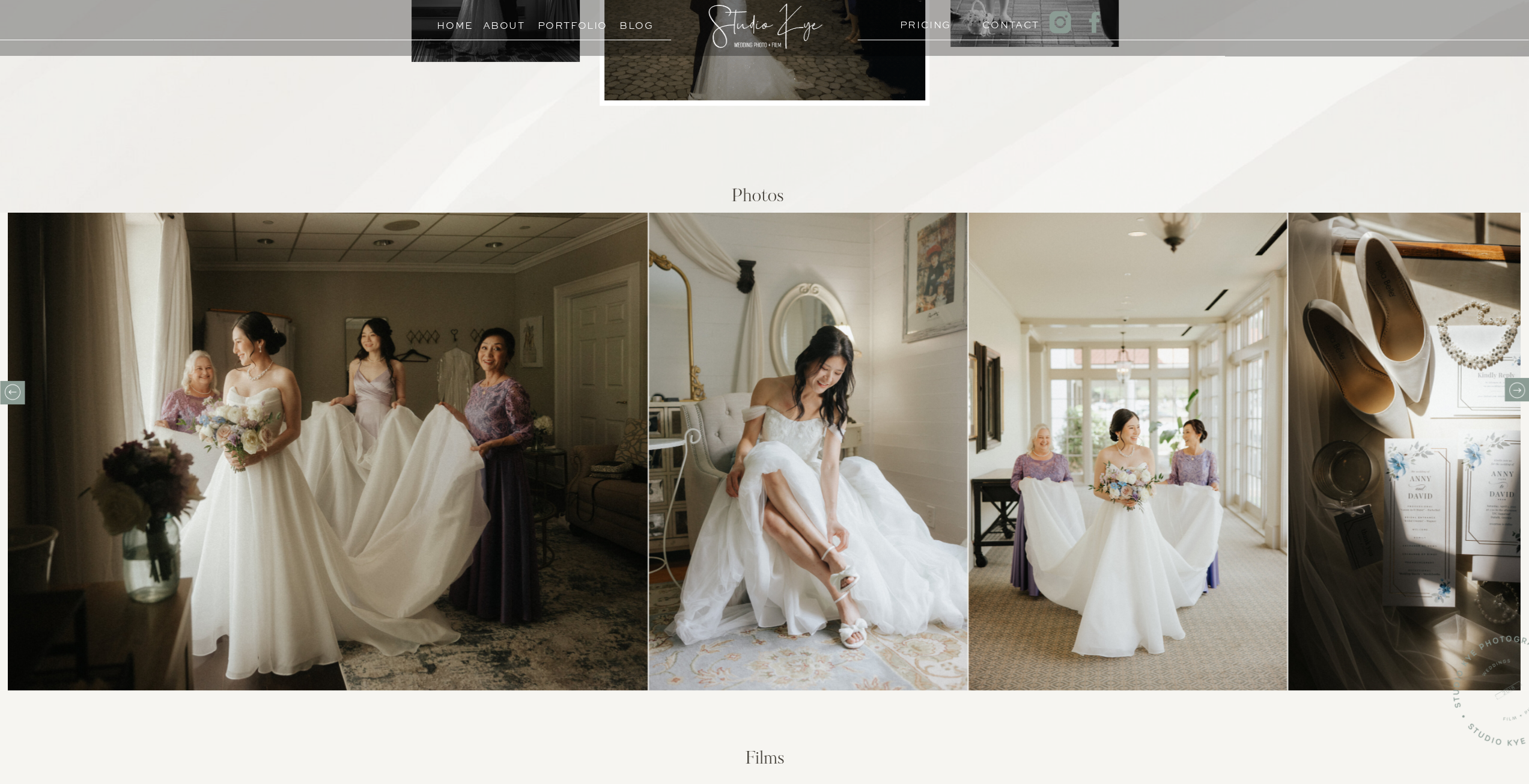
click at [1516, 396] on icon at bounding box center [1516, 390] width 19 height 19
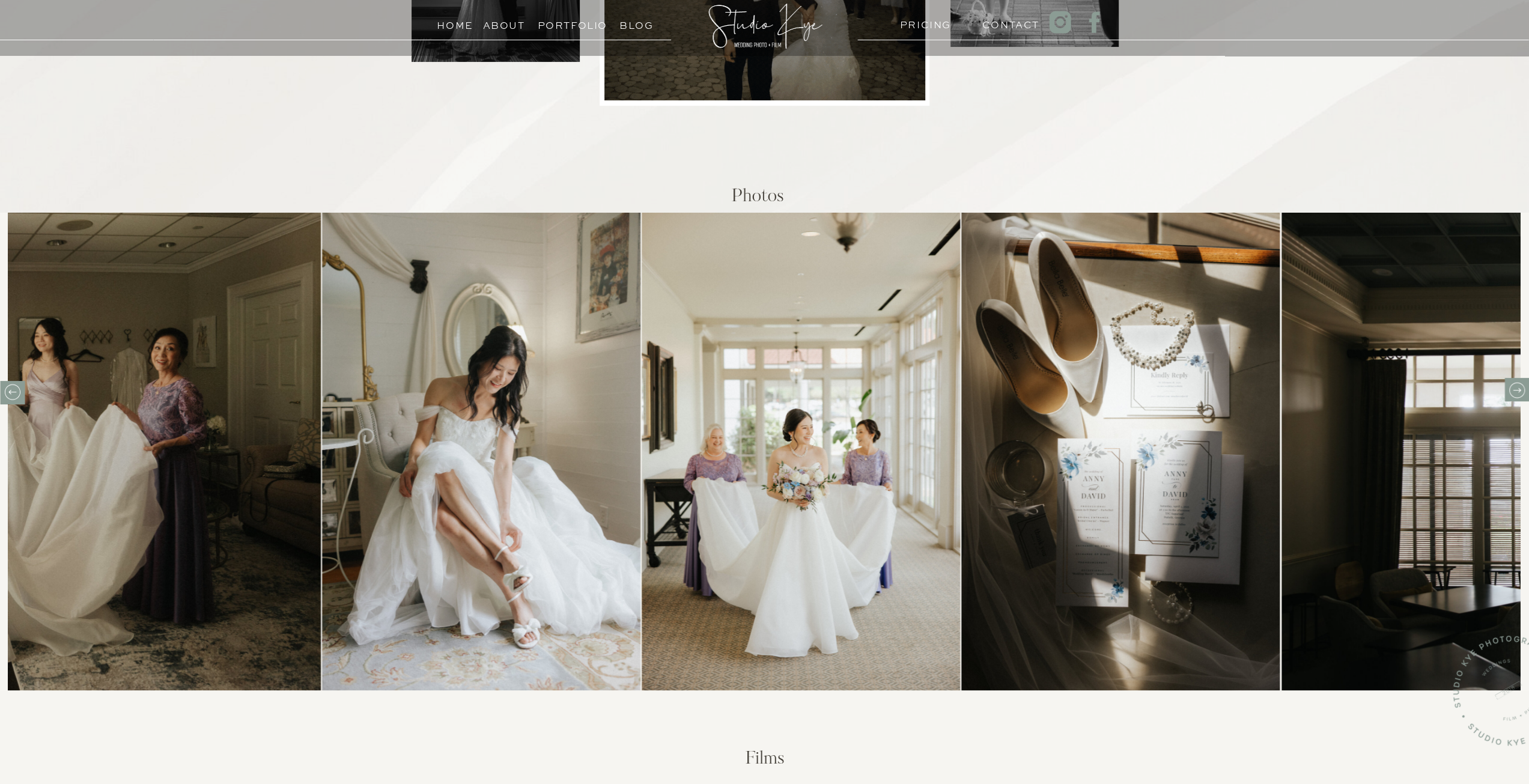
click at [1518, 396] on icon at bounding box center [1516, 390] width 19 height 19
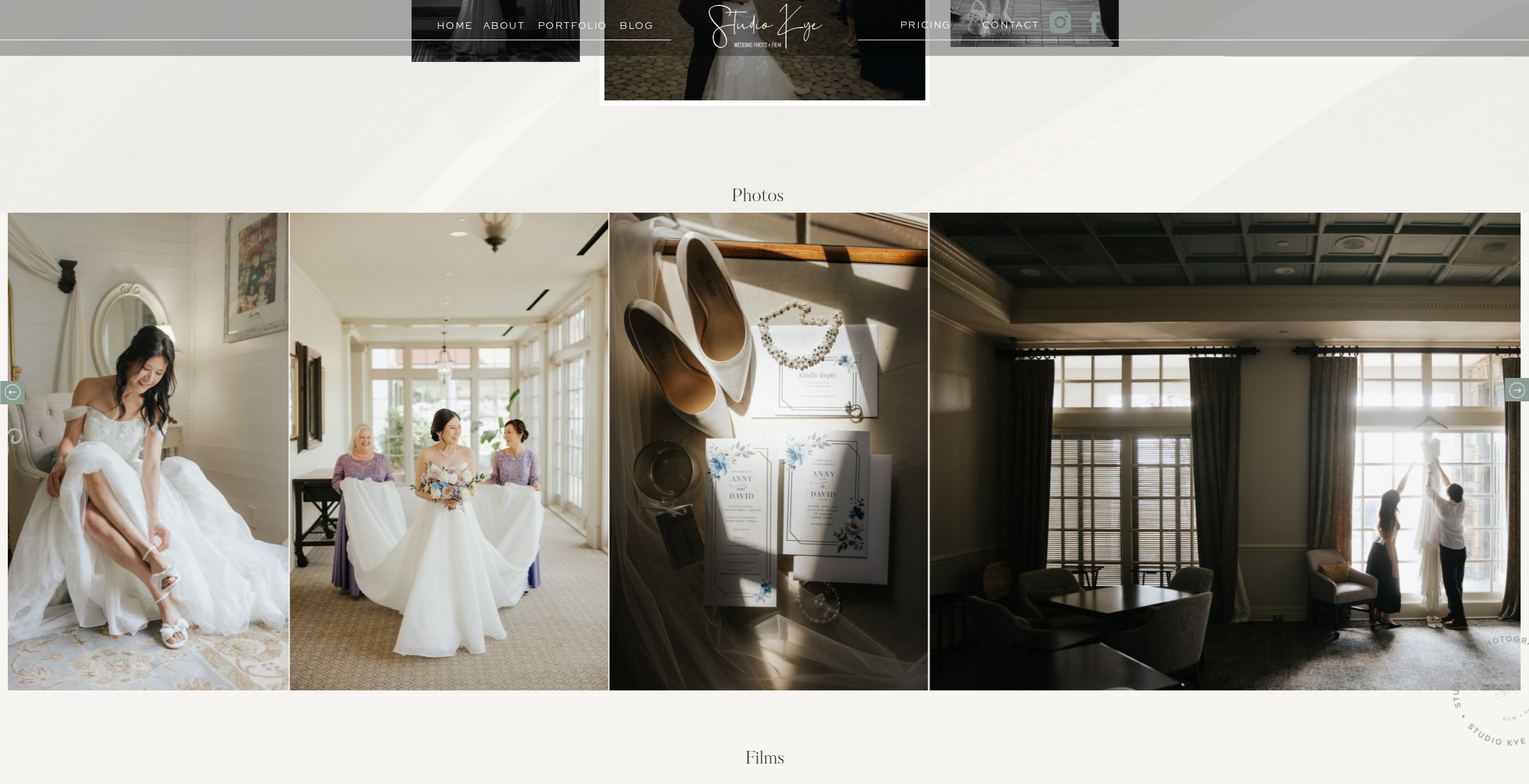
click at [1520, 394] on icon at bounding box center [1516, 390] width 19 height 19
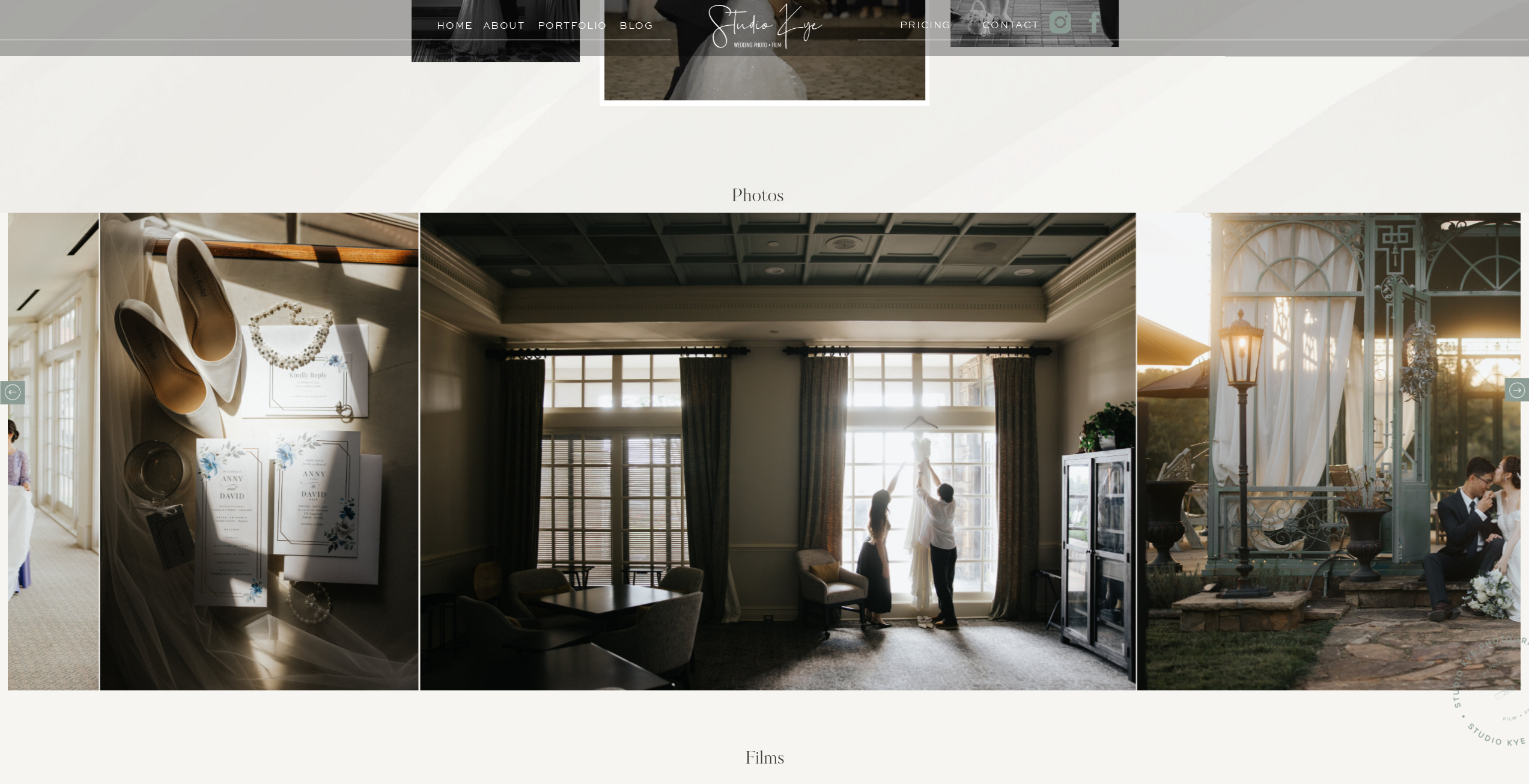
drag, startPoint x: 1518, startPoint y: 397, endPoint x: 1530, endPoint y: 394, distance: 12.4
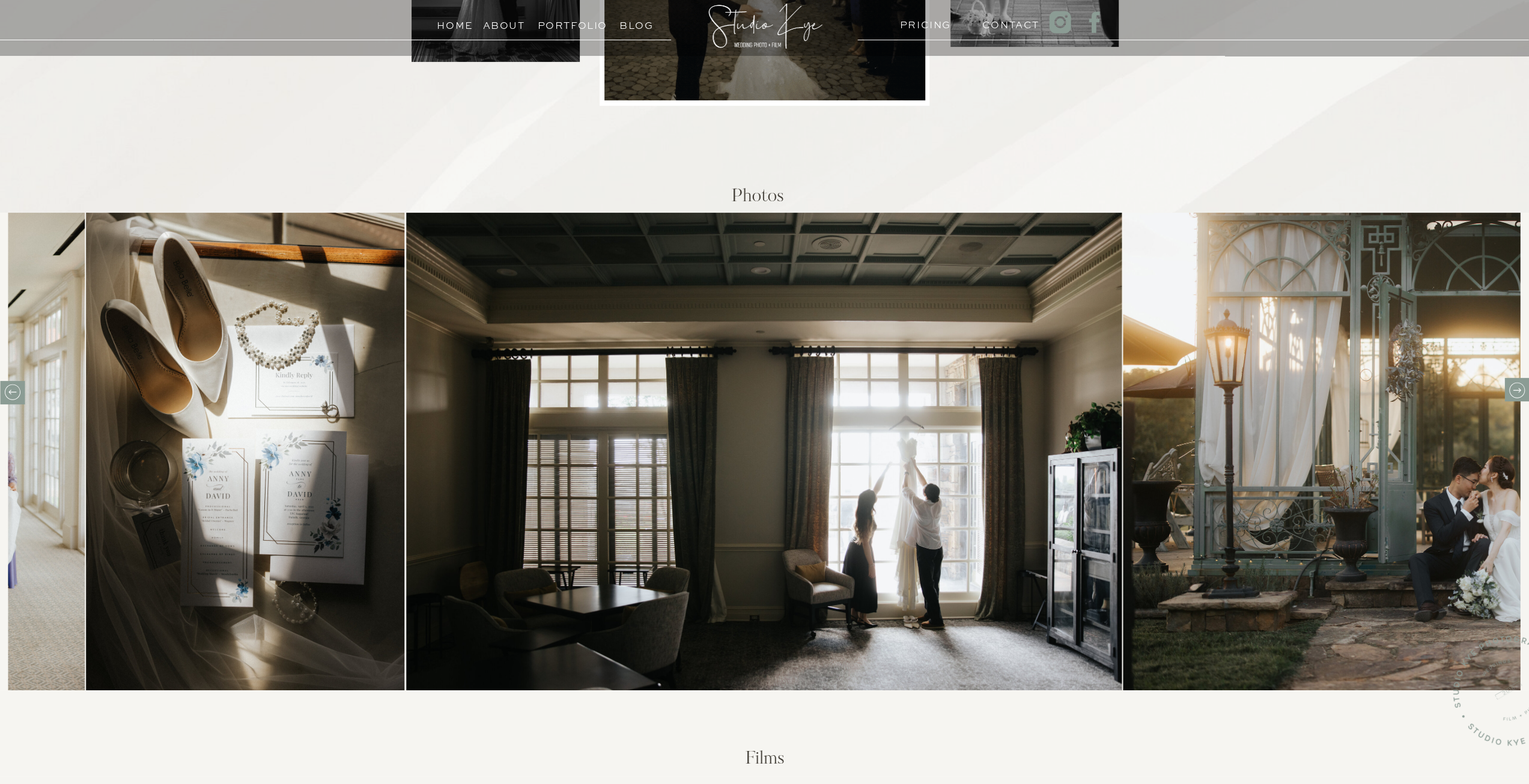
click at [1517, 389] on icon at bounding box center [1516, 390] width 19 height 19
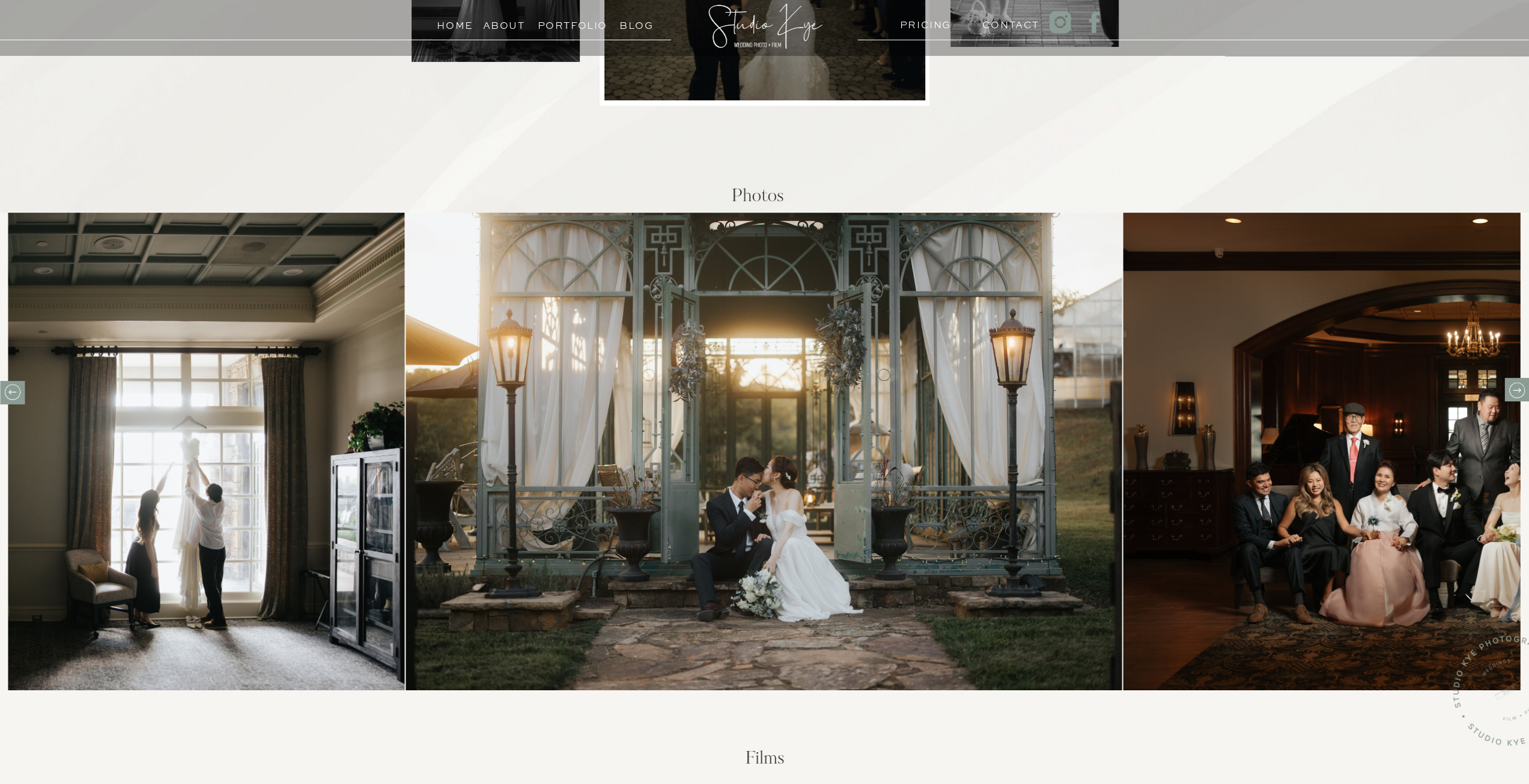
click at [933, 24] on h3 "PRICING" at bounding box center [922, 21] width 46 height 11
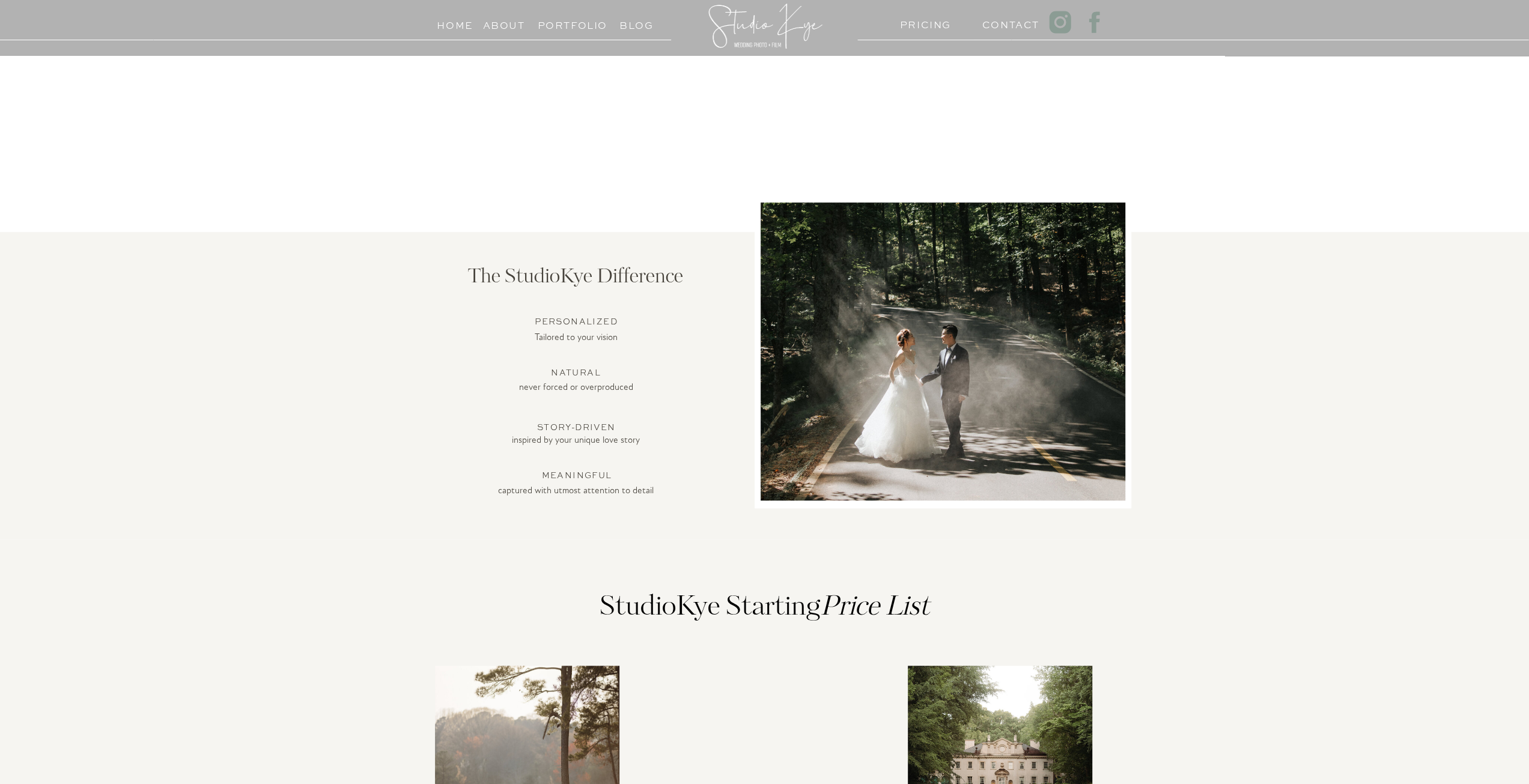
scroll to position [601, 0]
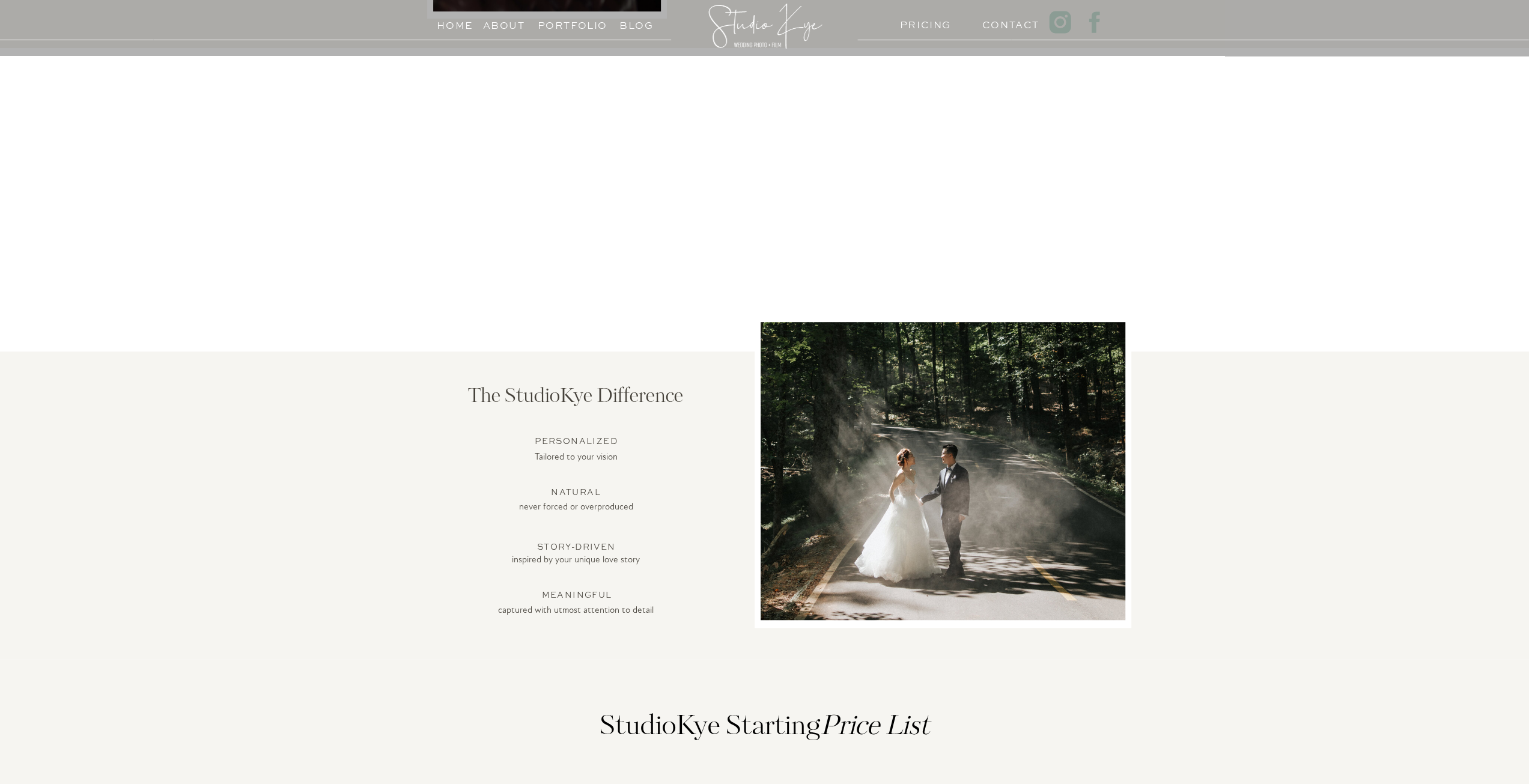
click at [637, 23] on h3 "Blog" at bounding box center [637, 22] width 55 height 11
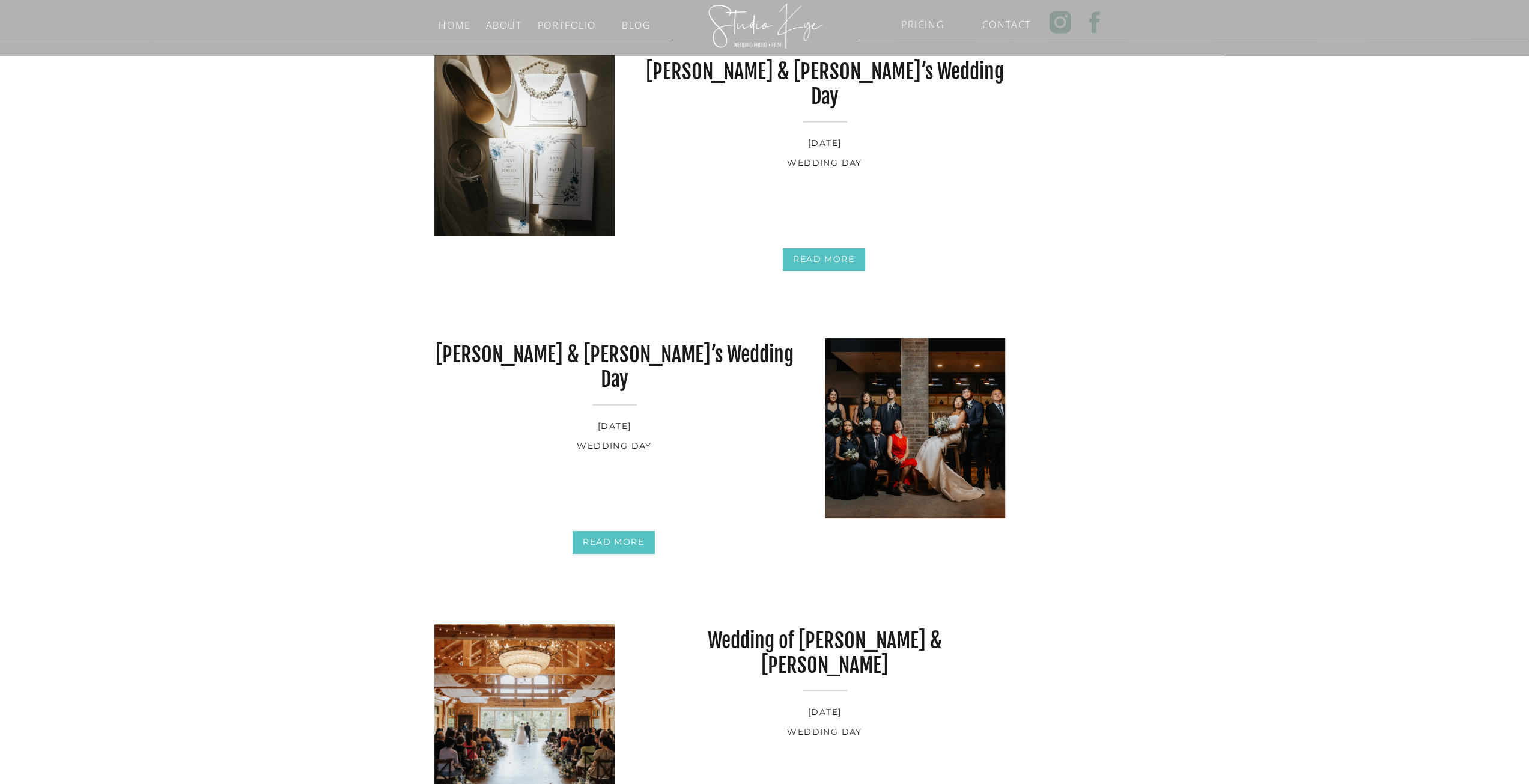
click at [572, 113] on img at bounding box center [525, 145] width 180 height 180
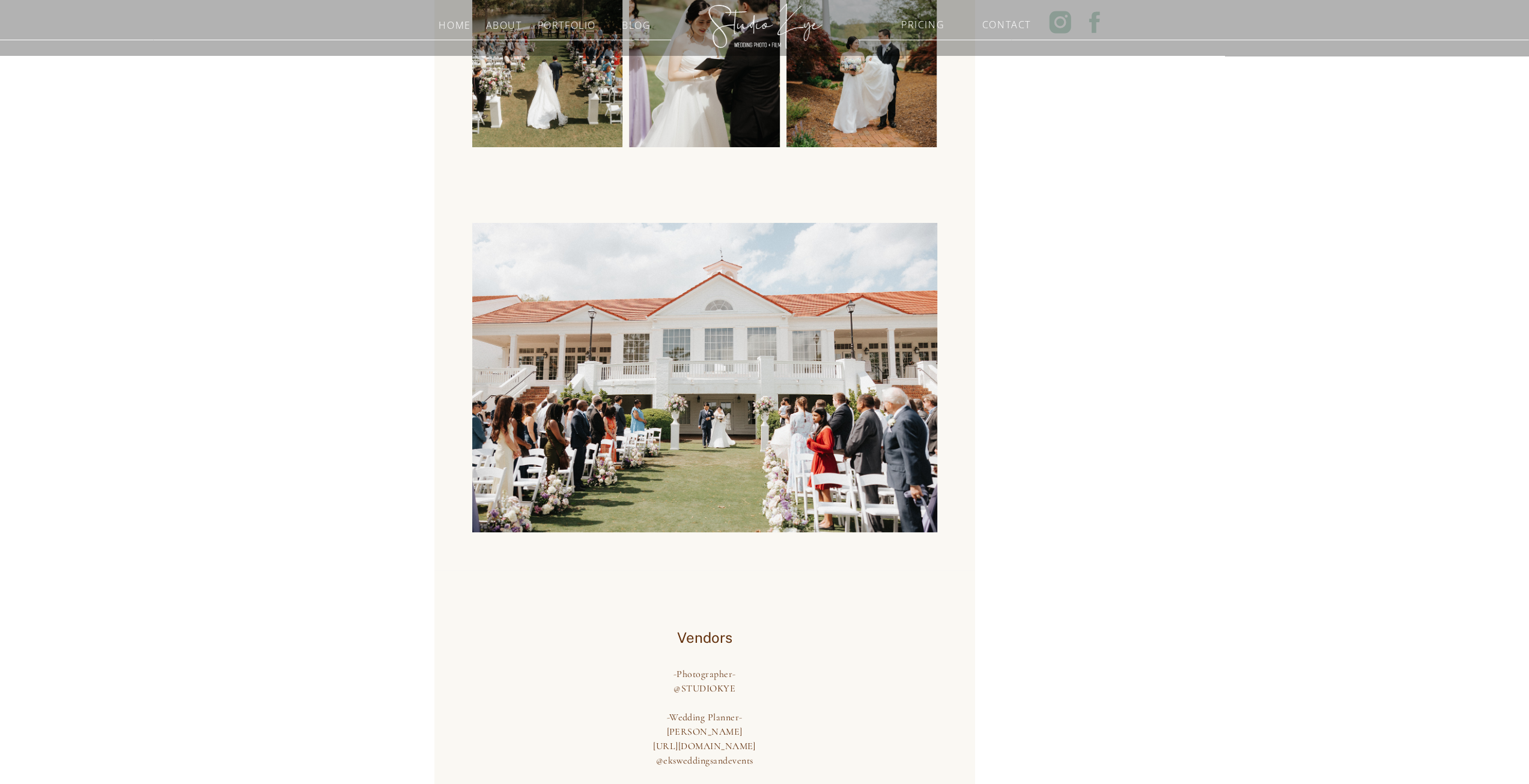
scroll to position [3963, 0]
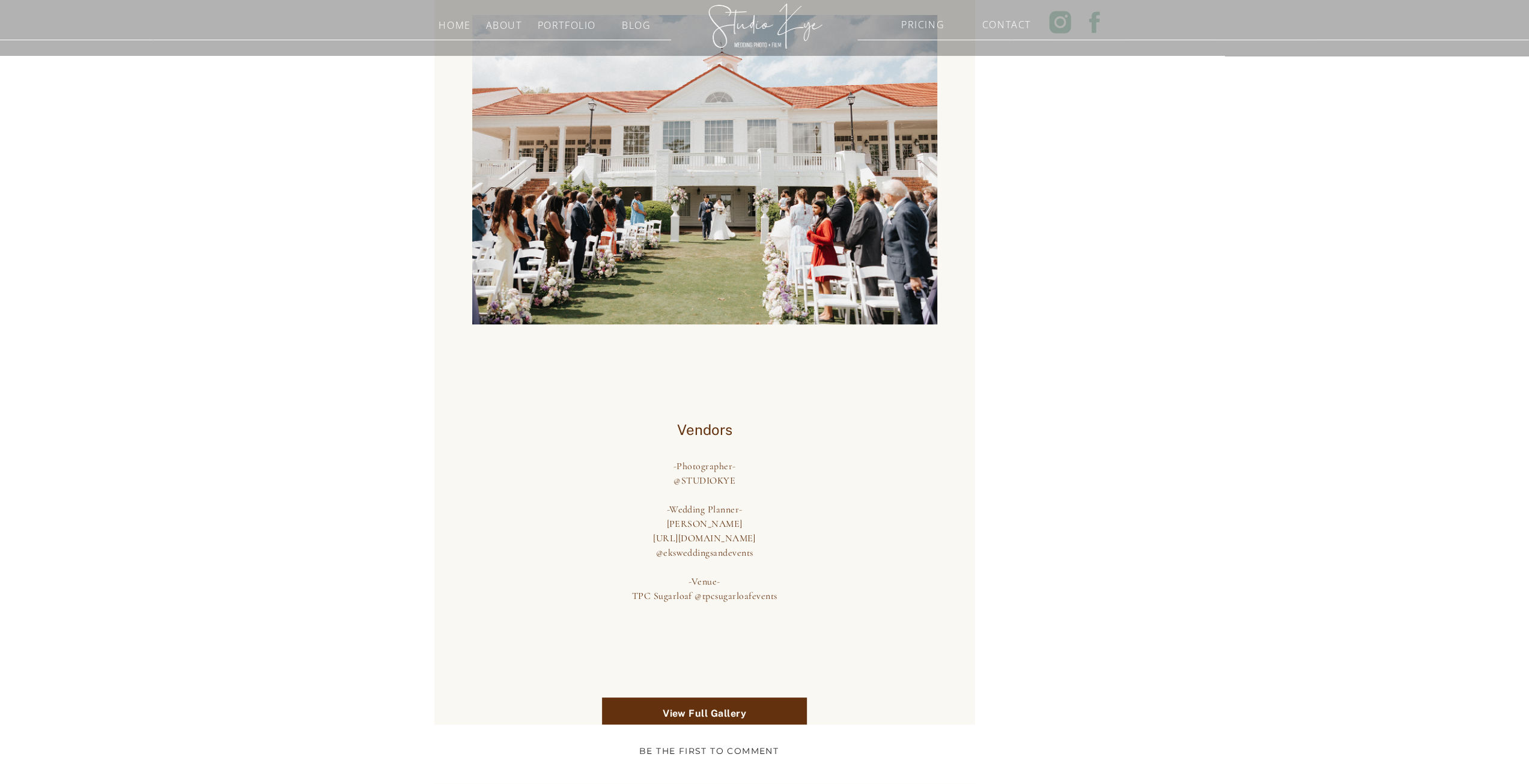
click at [495, 27] on h3 "About" at bounding box center [504, 22] width 42 height 11
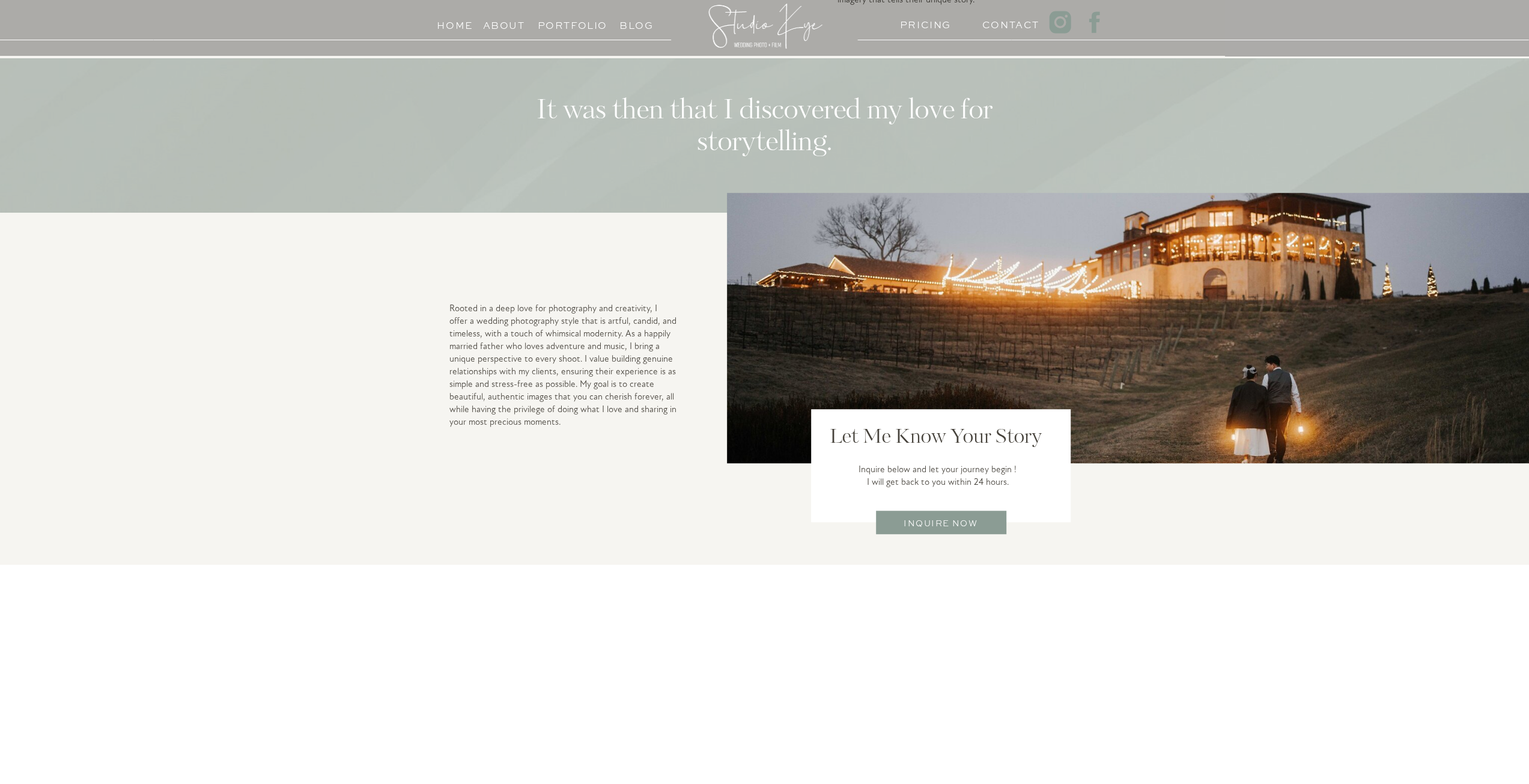
scroll to position [661, 0]
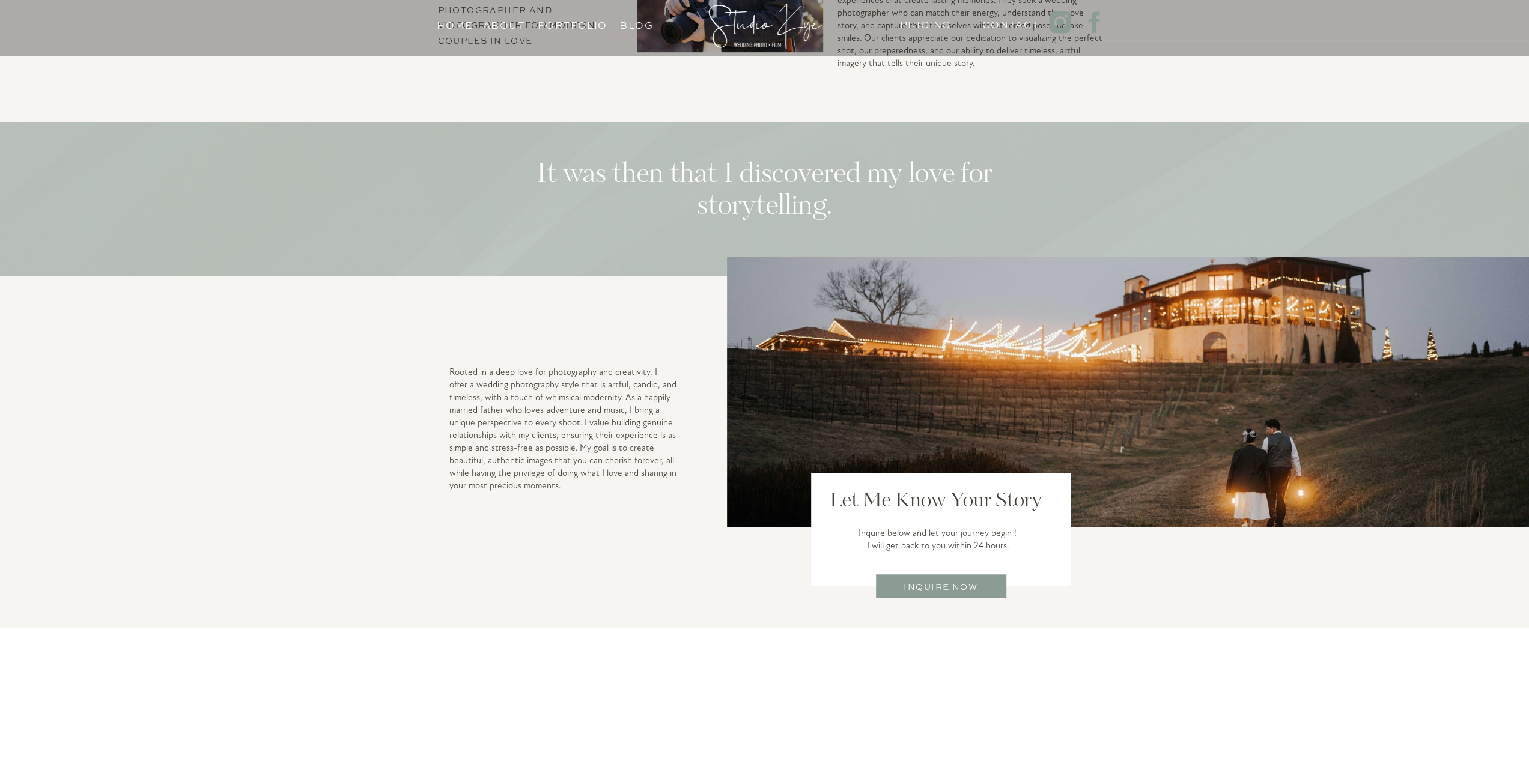
click at [775, 26] on div at bounding box center [765, 25] width 125 height 67
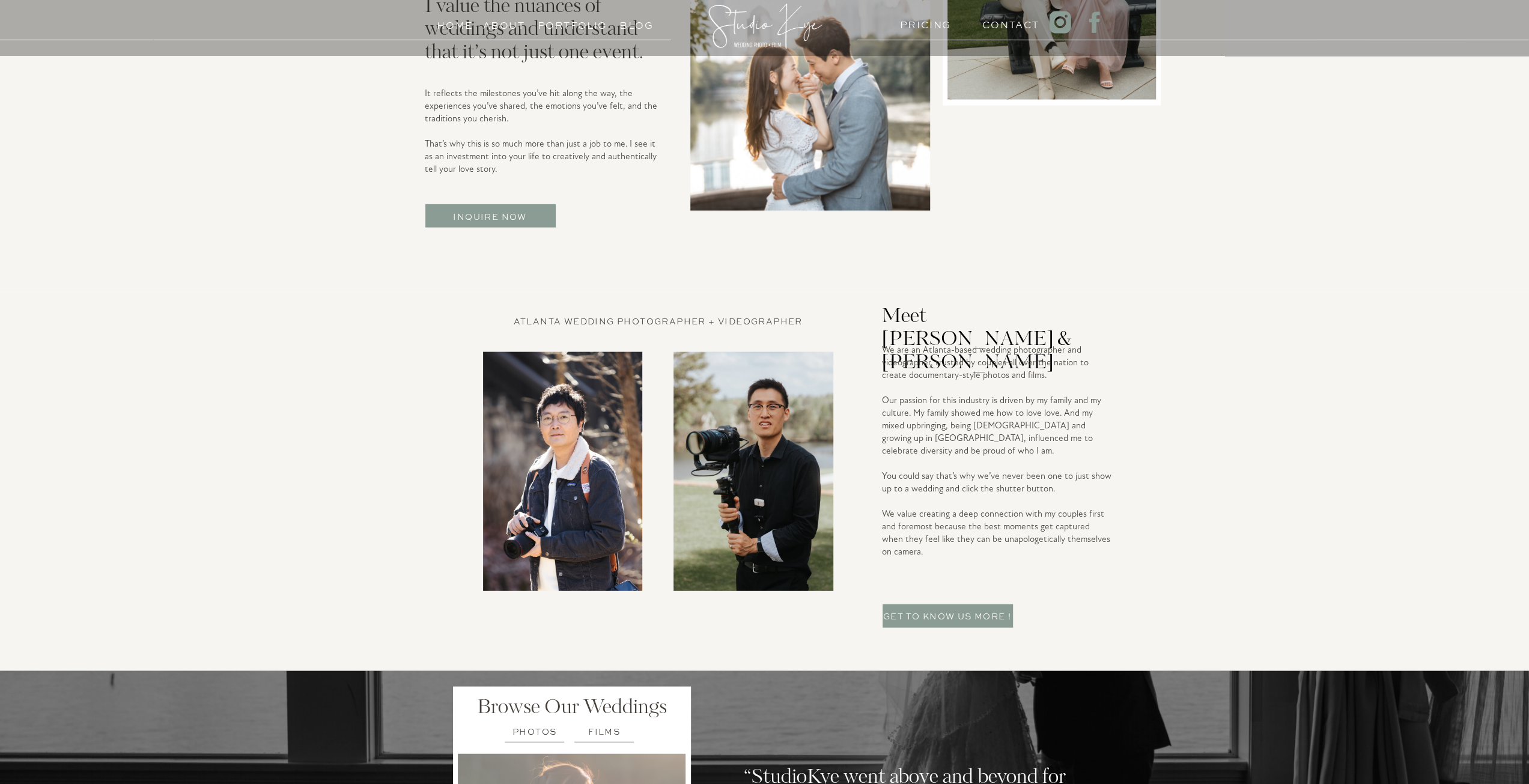
scroll to position [2642, 0]
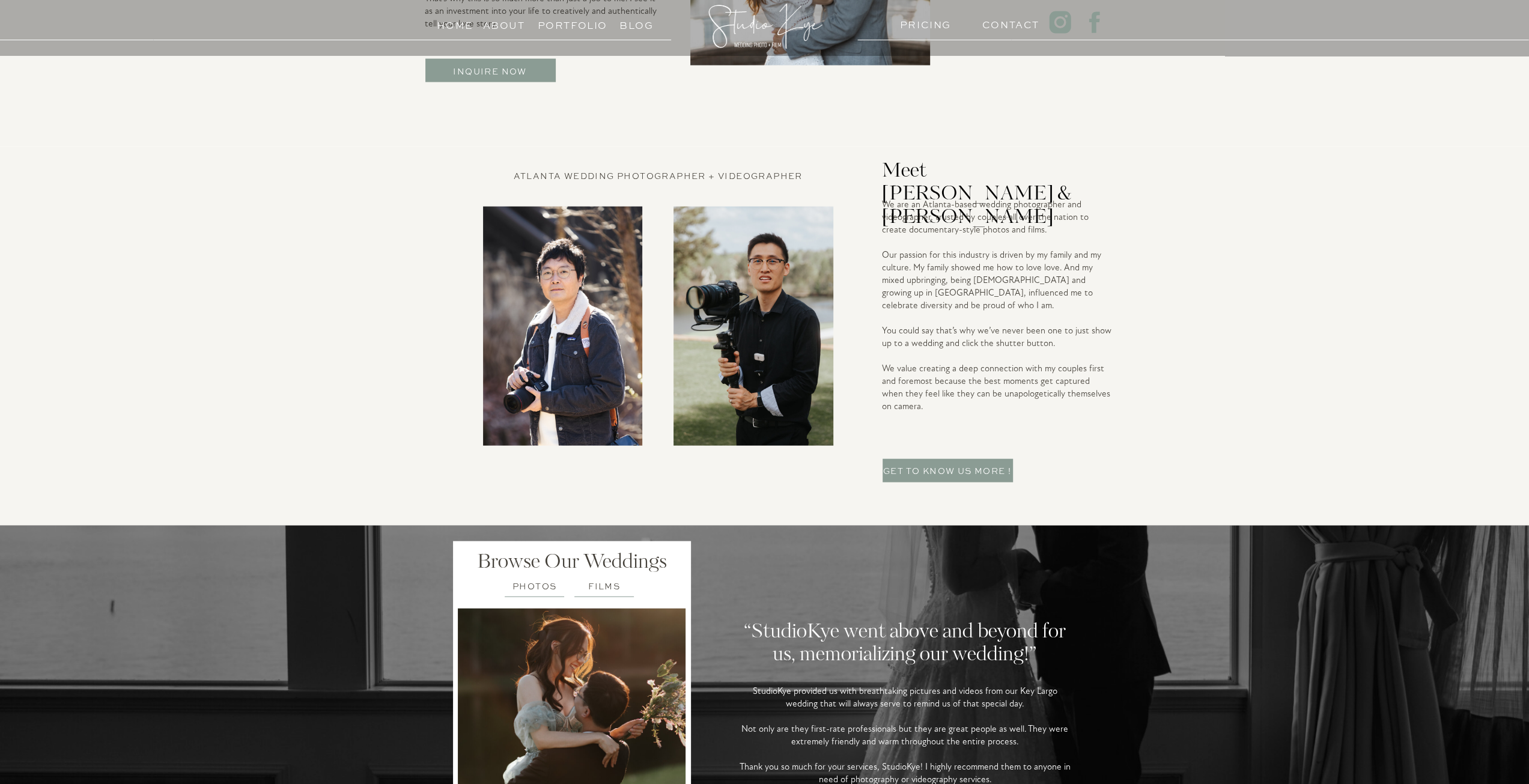
click at [962, 470] on h3 "Get to know US more !" at bounding box center [947, 468] width 131 height 11
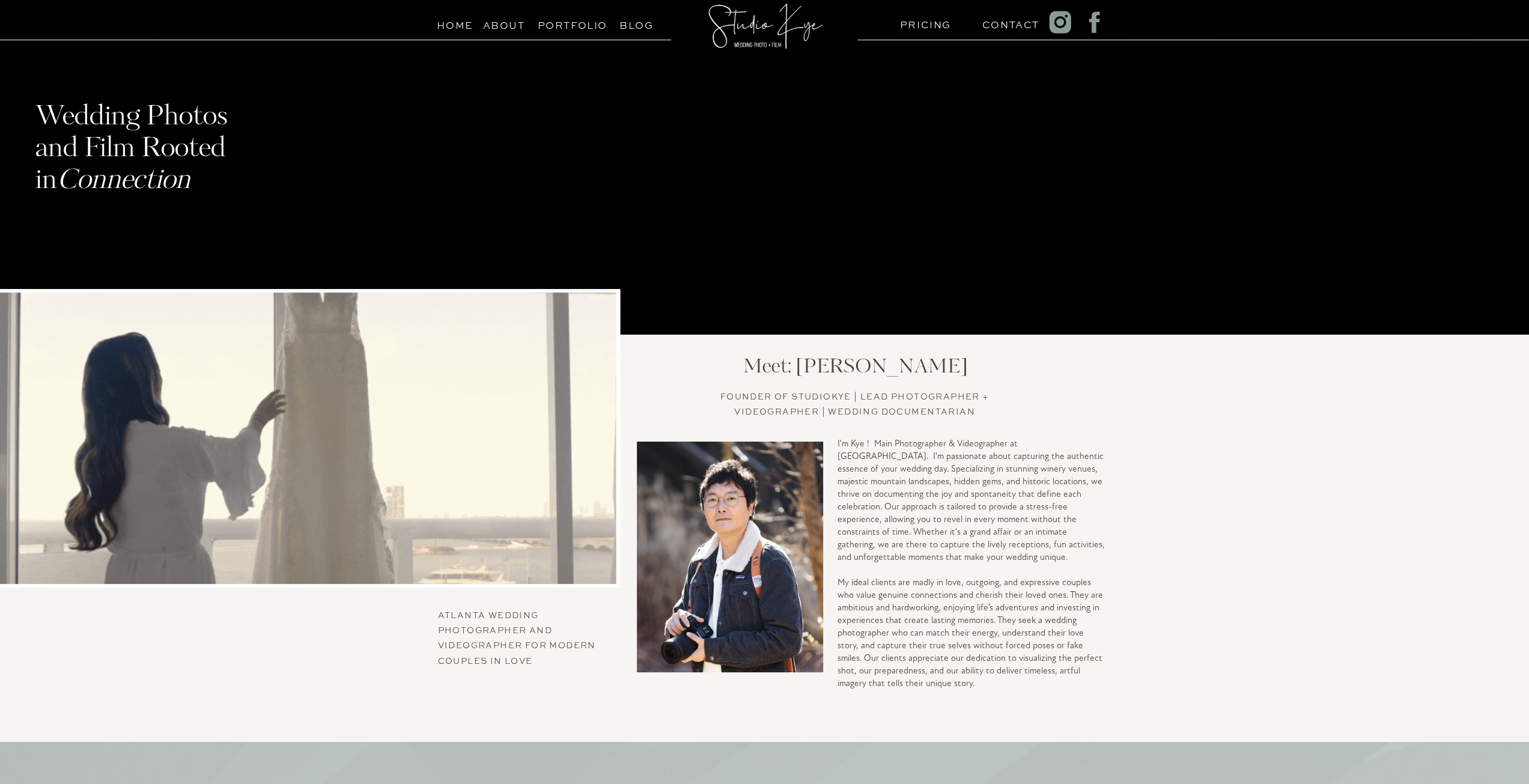
scroll to position [60, 0]
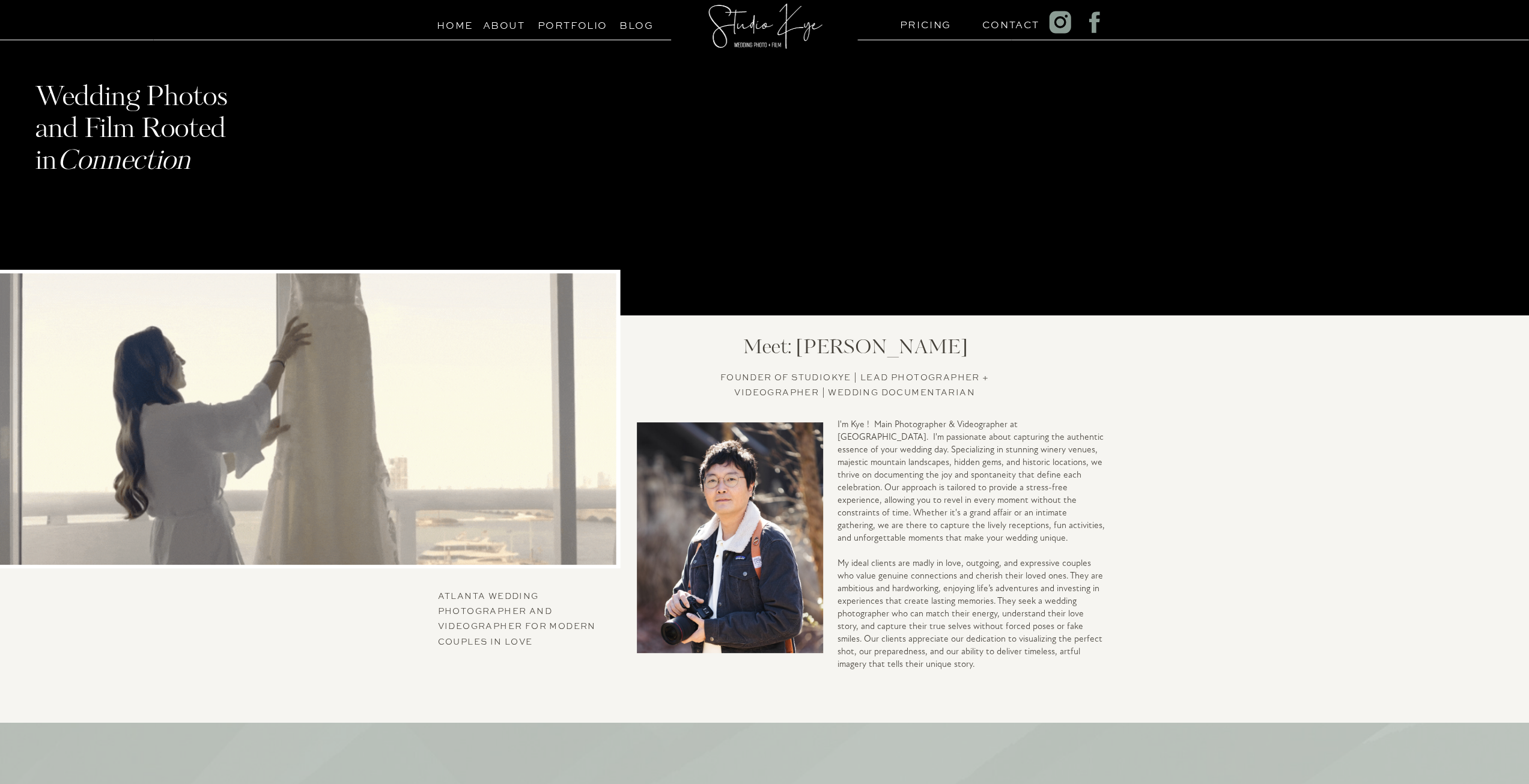
drag, startPoint x: 942, startPoint y: 482, endPoint x: 1251, endPoint y: 444, distance: 311.3
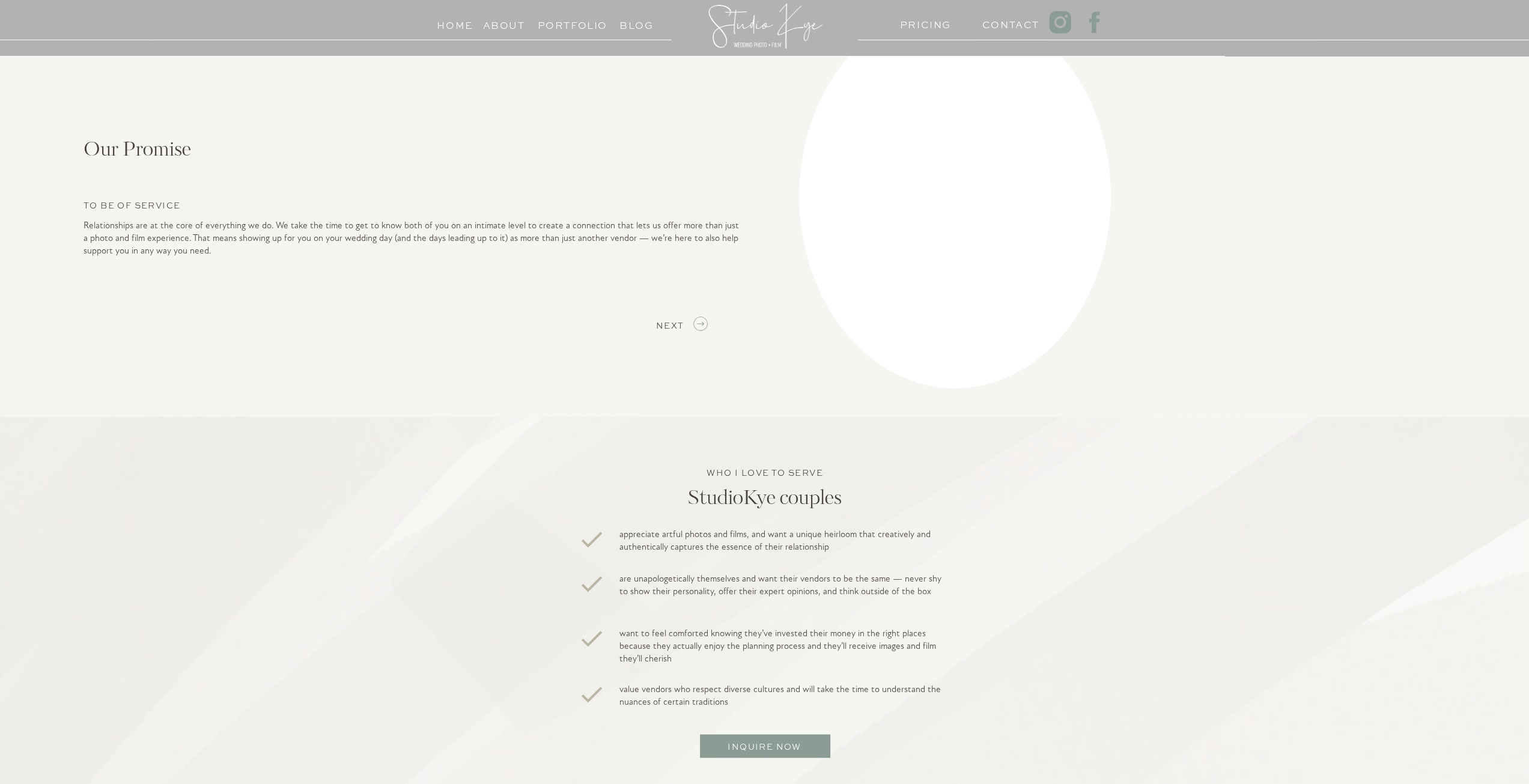
scroll to position [1485, 0]
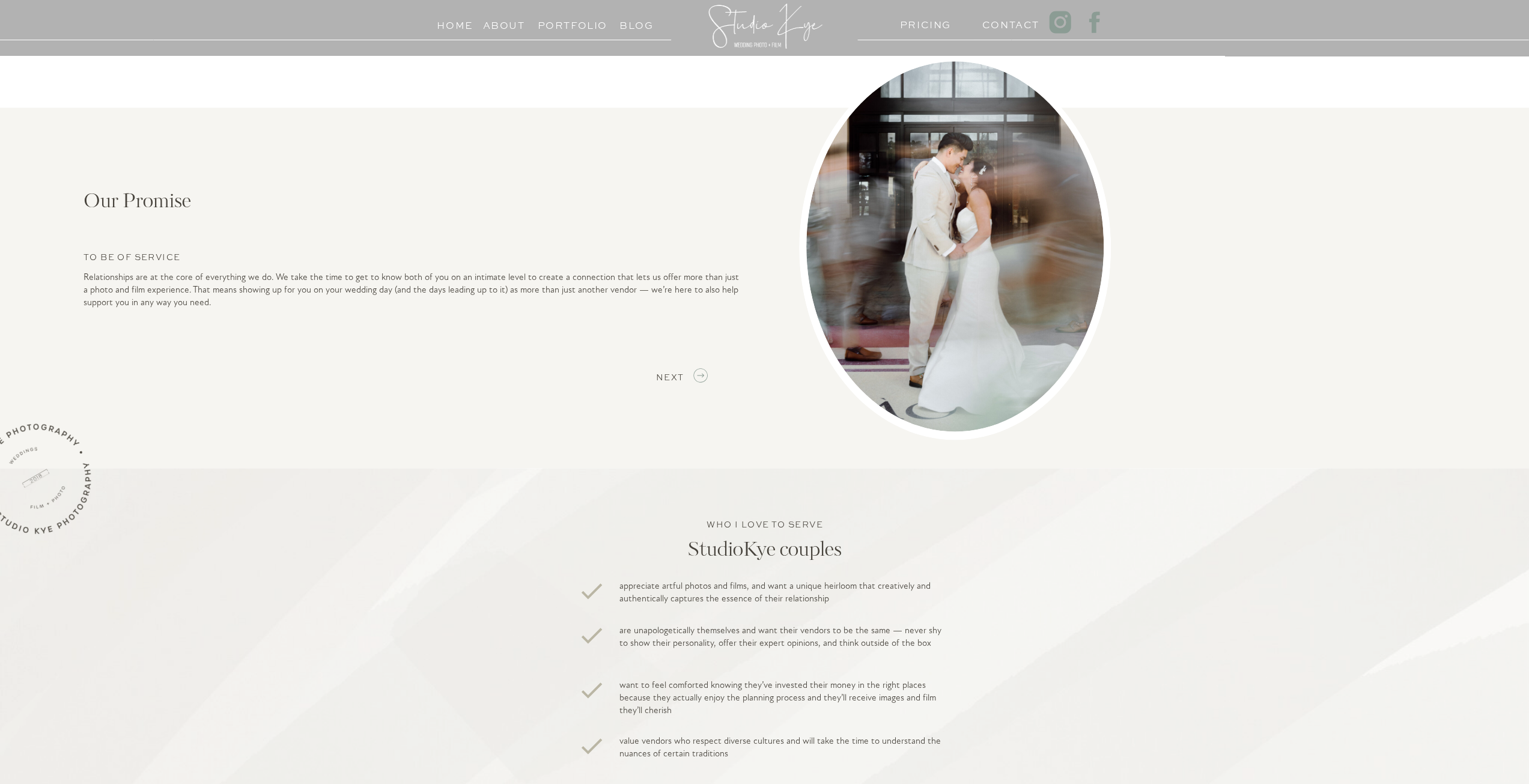
click at [645, 21] on h3 "Blog" at bounding box center [637, 22] width 55 height 11
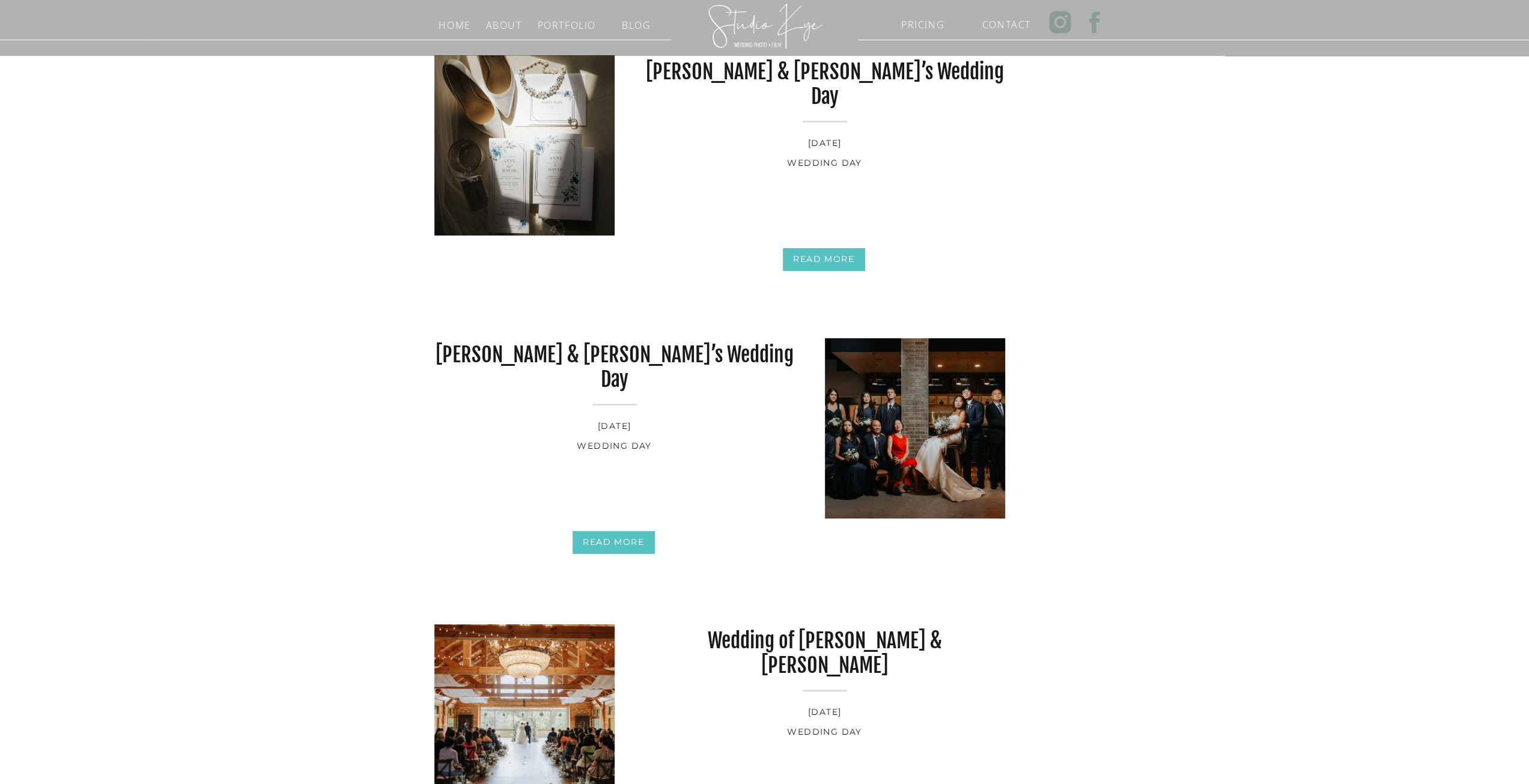
click at [911, 436] on img at bounding box center [915, 428] width 180 height 180
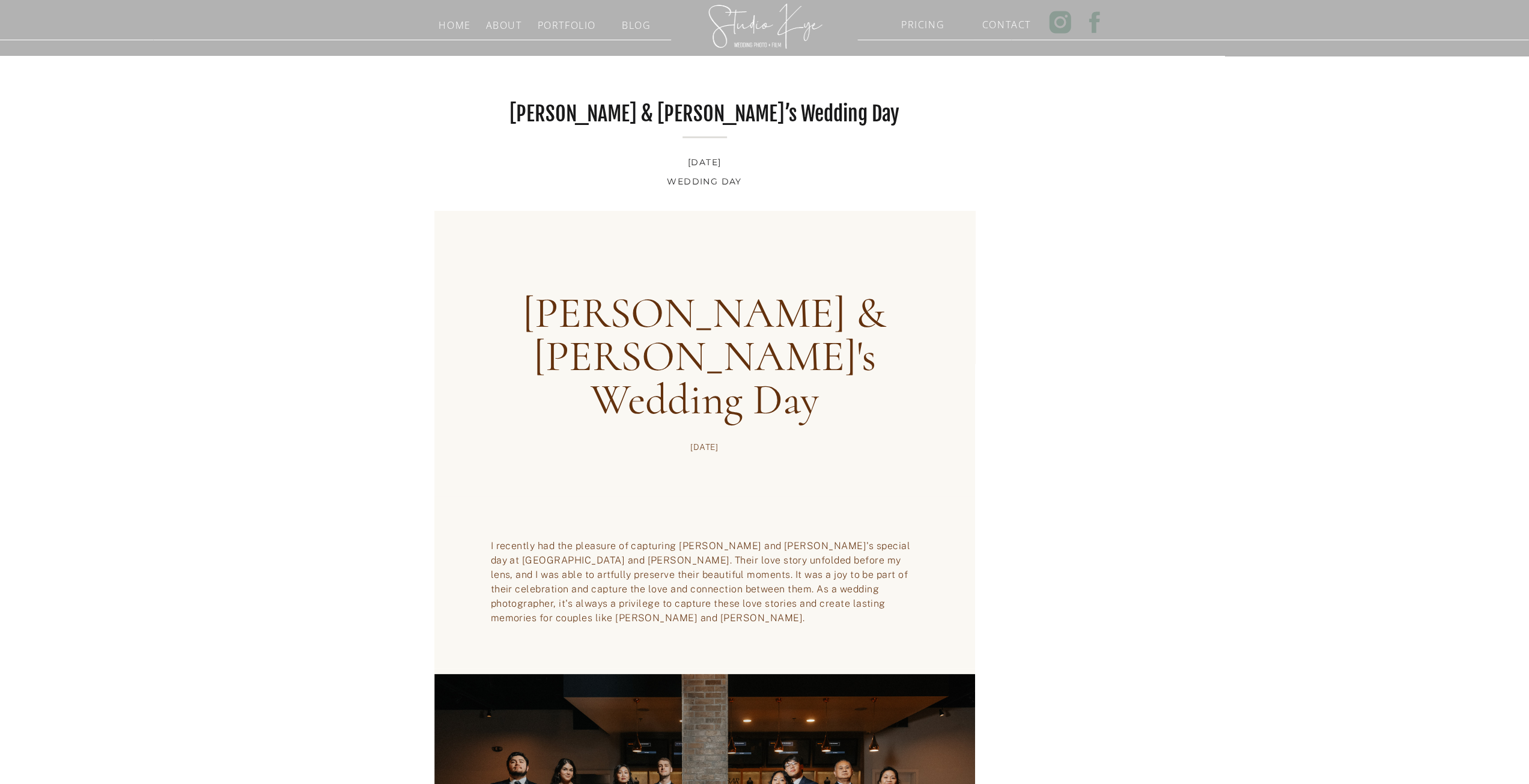
click at [767, 30] on div at bounding box center [765, 25] width 125 height 67
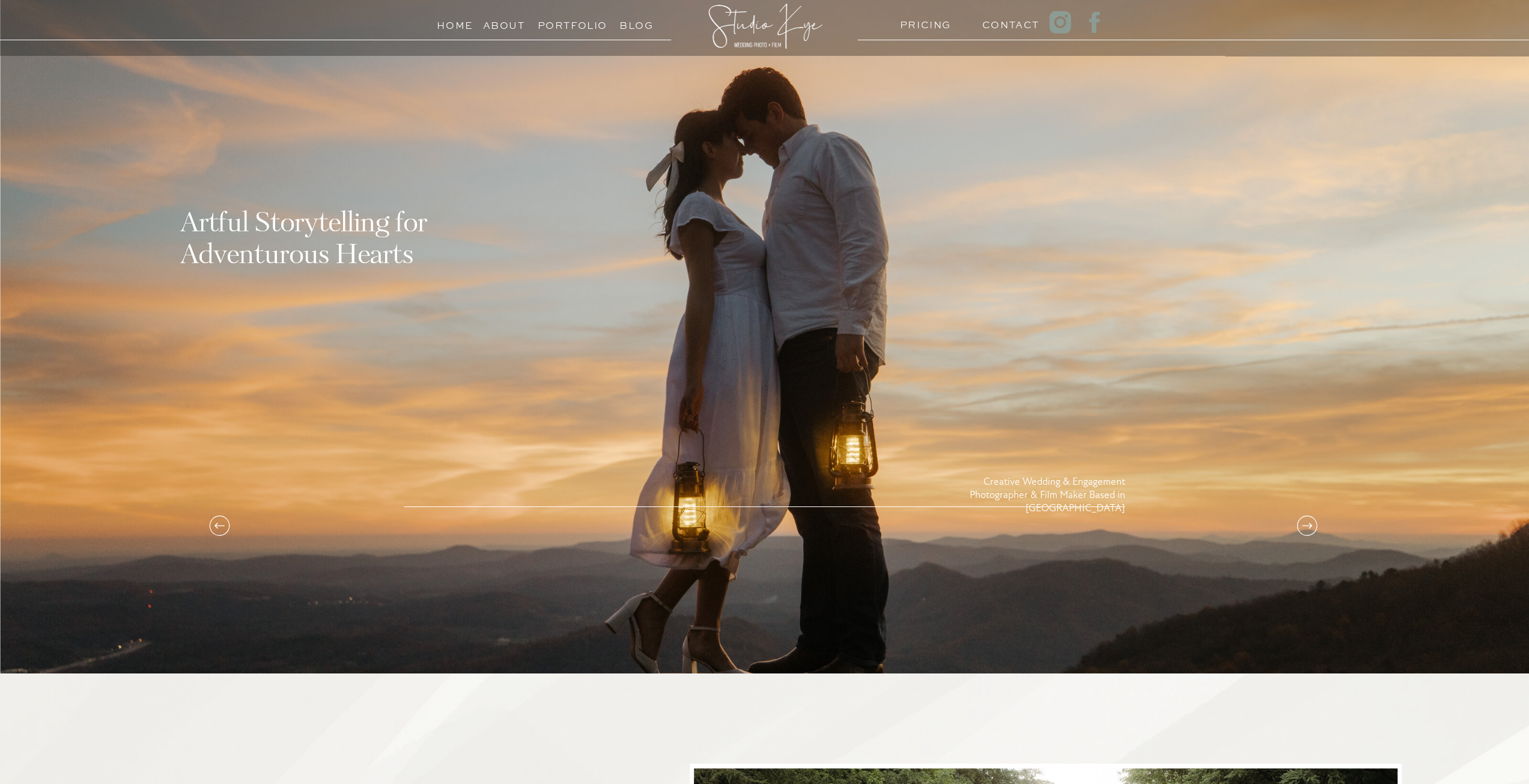
click at [573, 21] on h3 "Portfolio" at bounding box center [565, 22] width 55 height 11
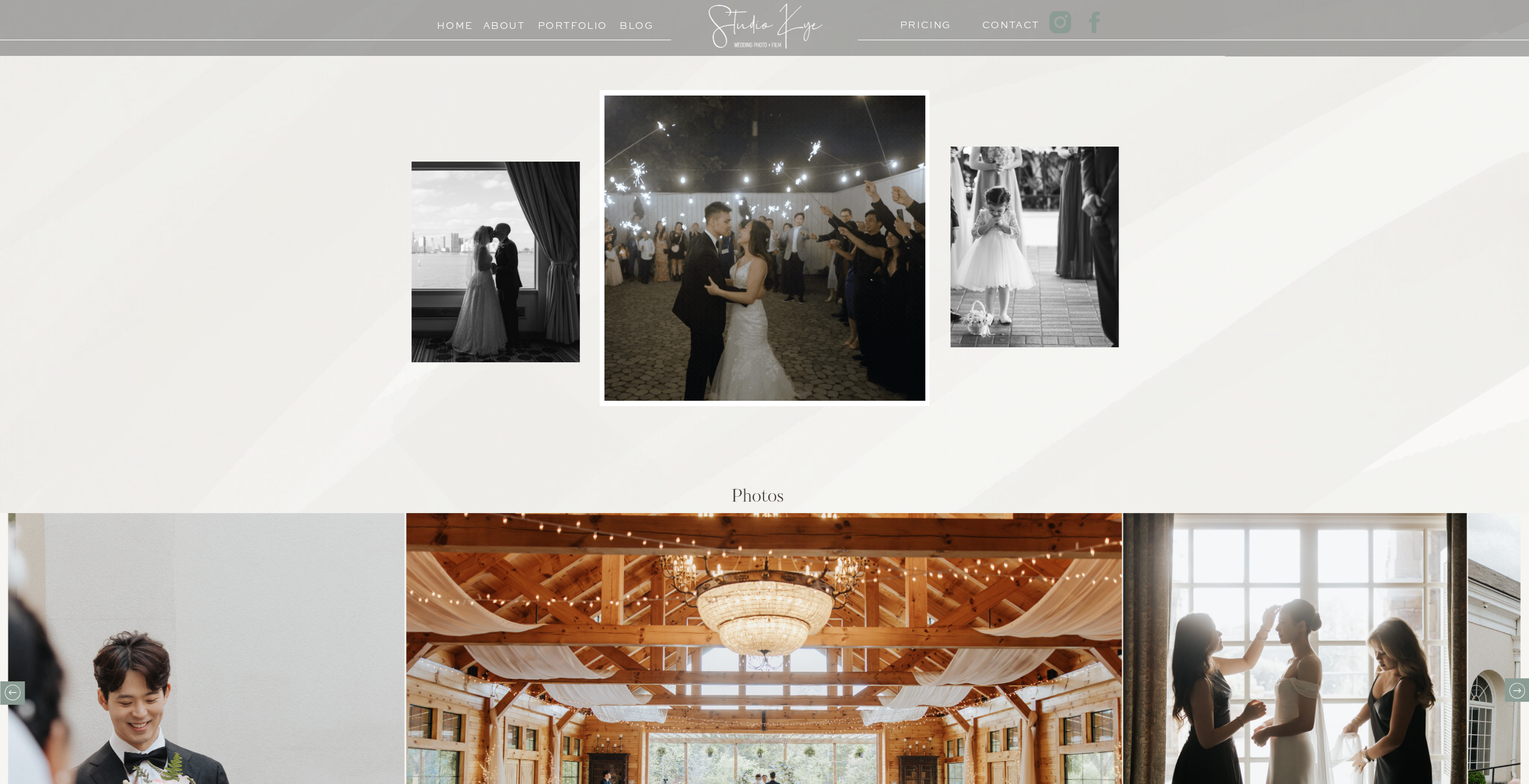
click at [501, 26] on h3 "About" at bounding box center [504, 22] width 42 height 11
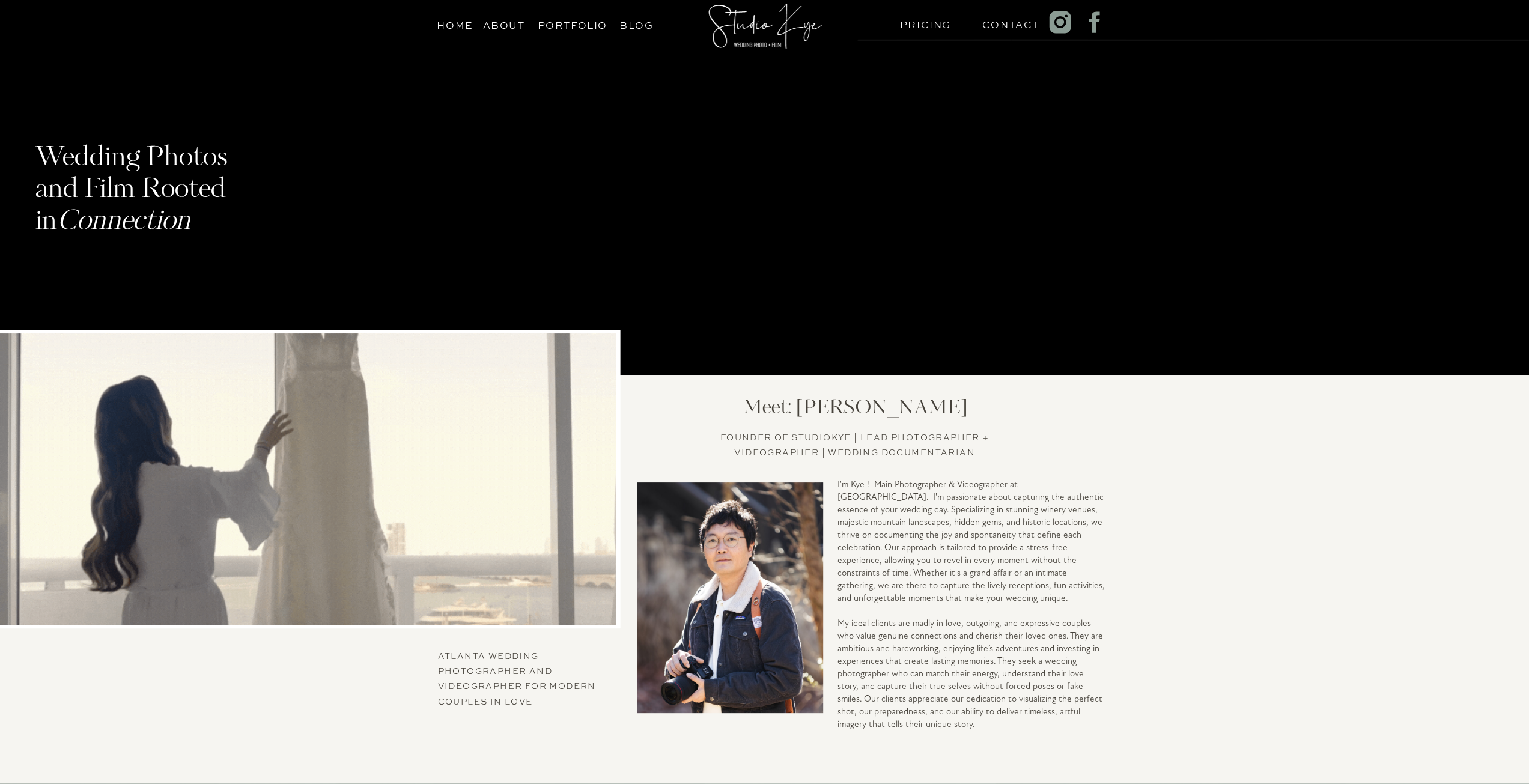
click at [591, 22] on h3 "Portfolio" at bounding box center [565, 22] width 55 height 11
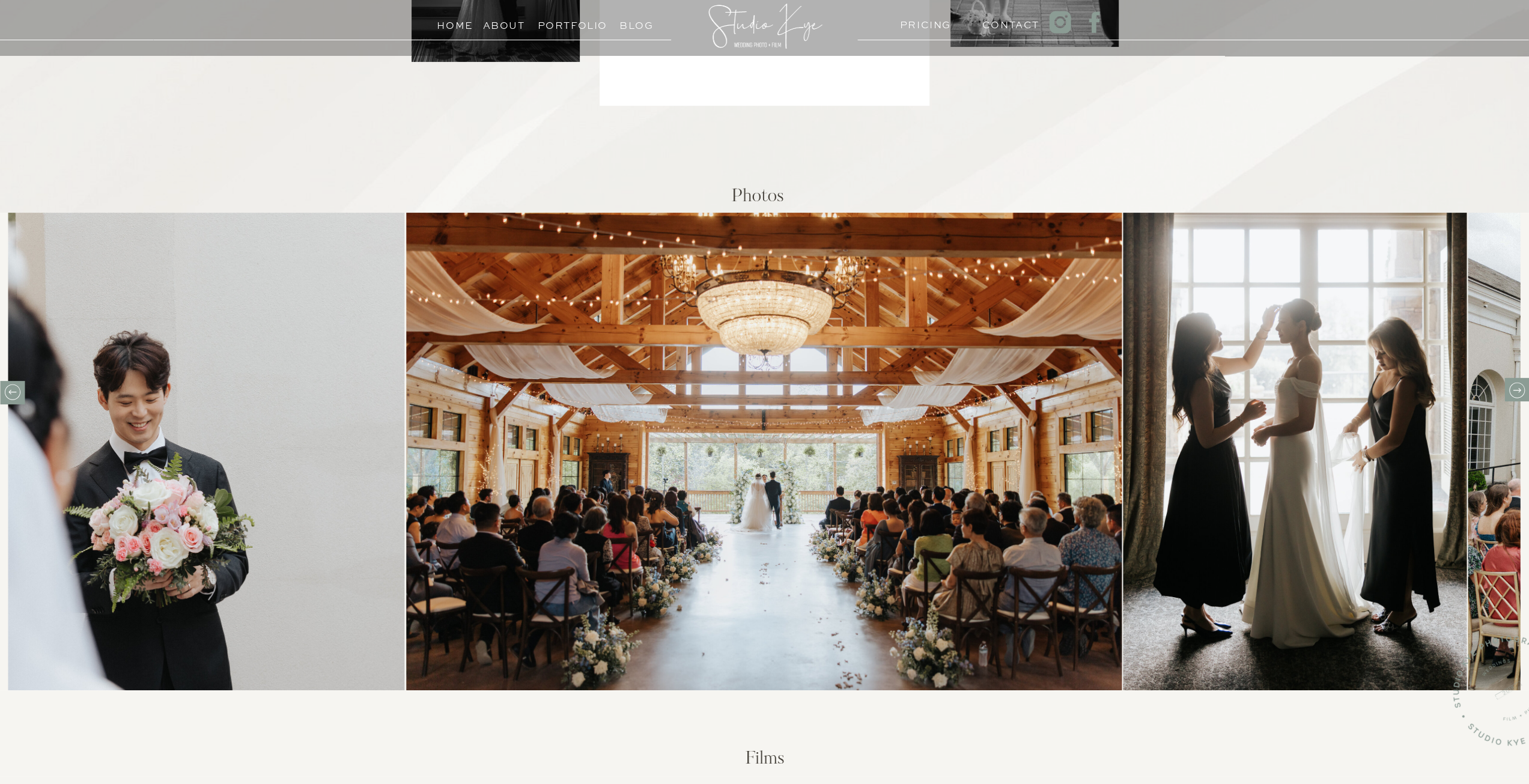
scroll to position [420, 0]
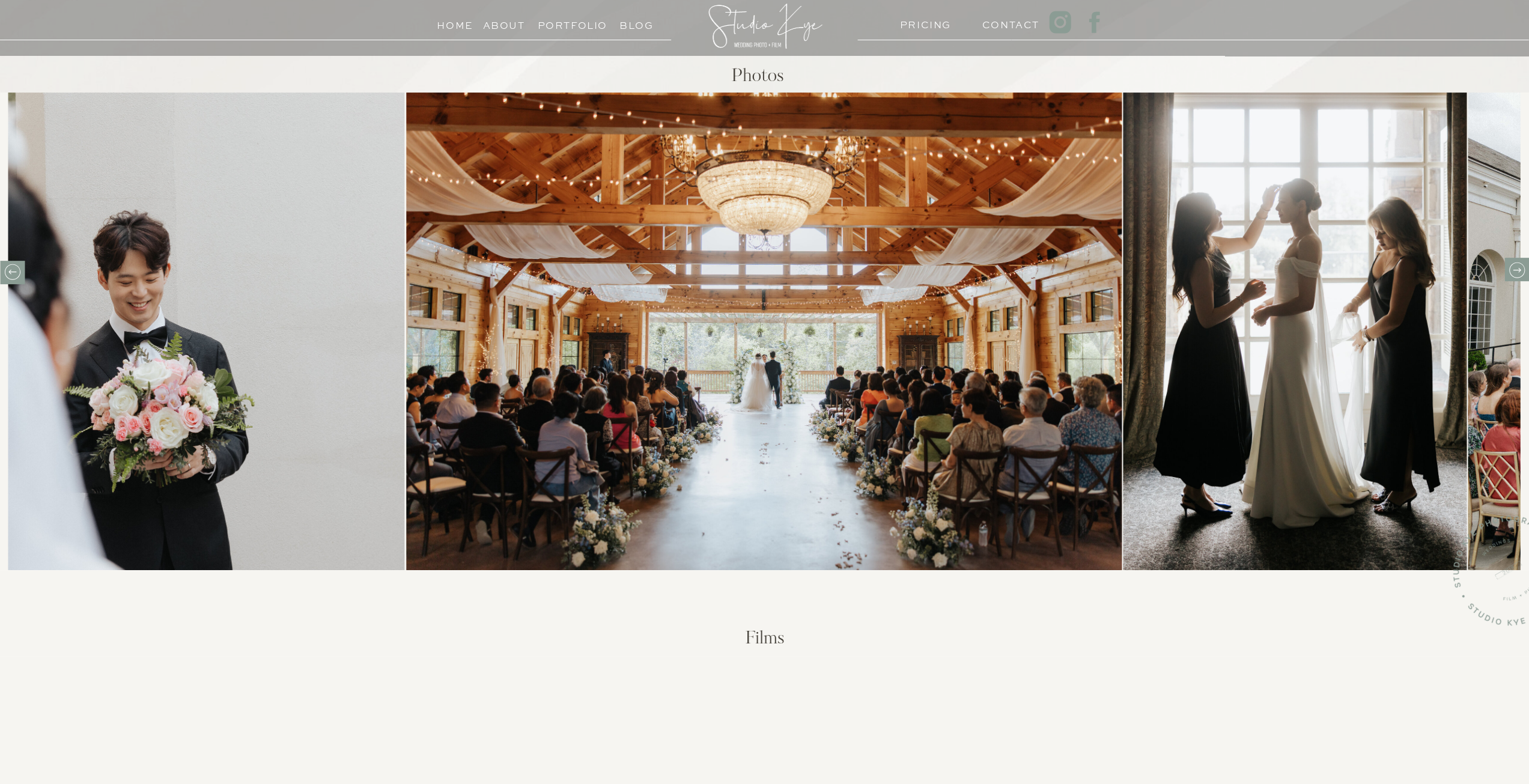
click at [1518, 272] on icon at bounding box center [1516, 270] width 8 height 5
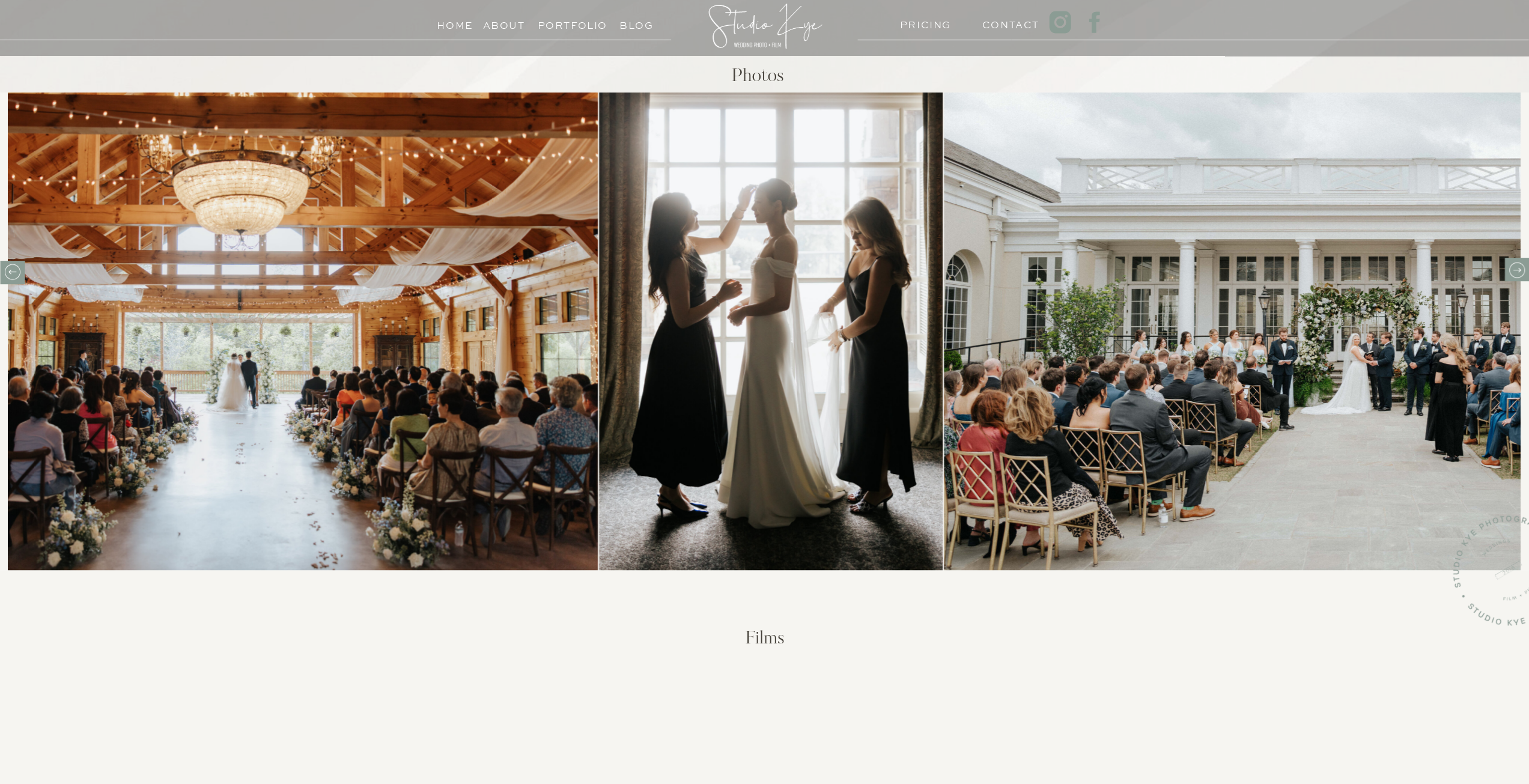
click at [1518, 272] on icon at bounding box center [1516, 270] width 8 height 5
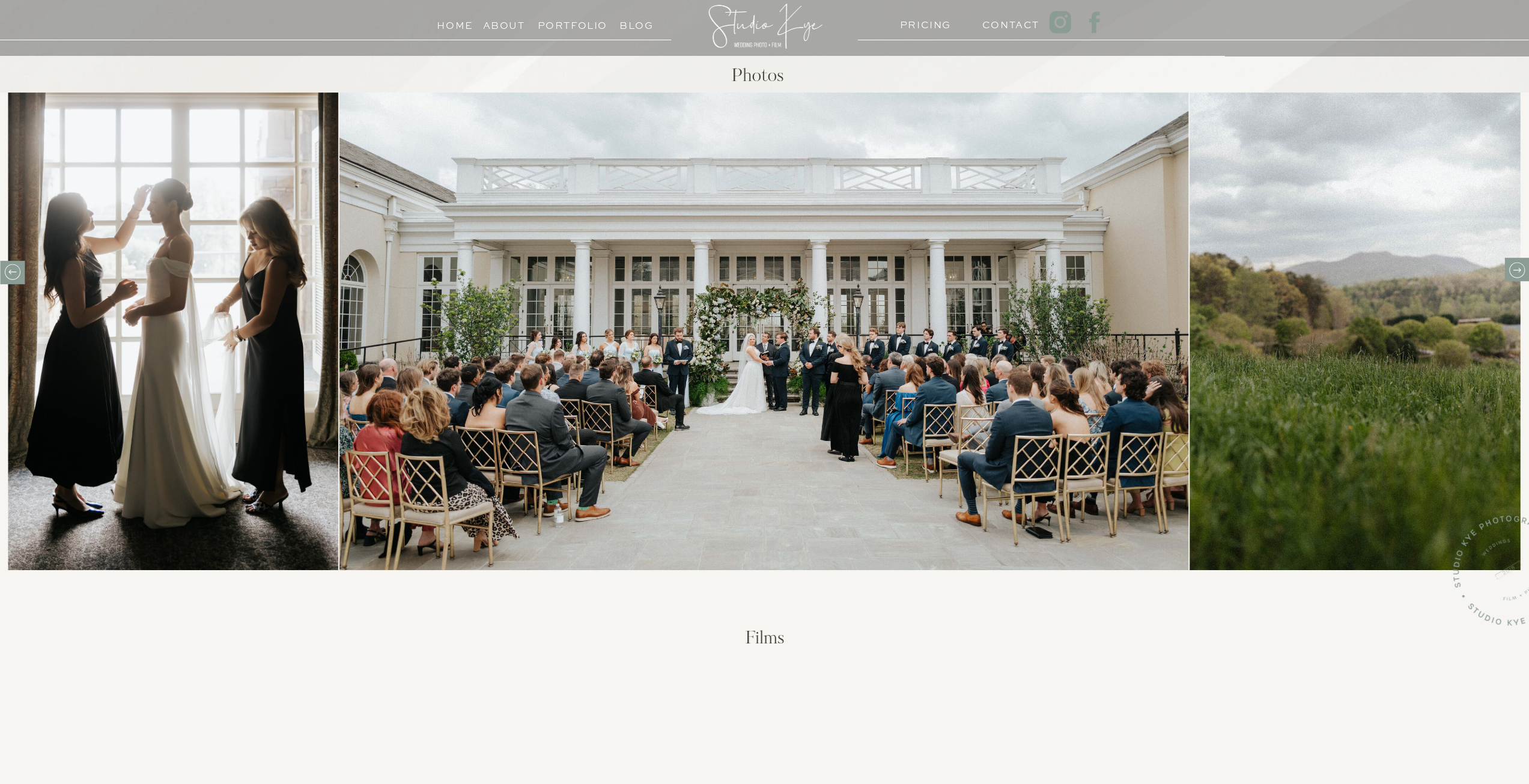
click at [1518, 272] on icon at bounding box center [1516, 270] width 8 height 5
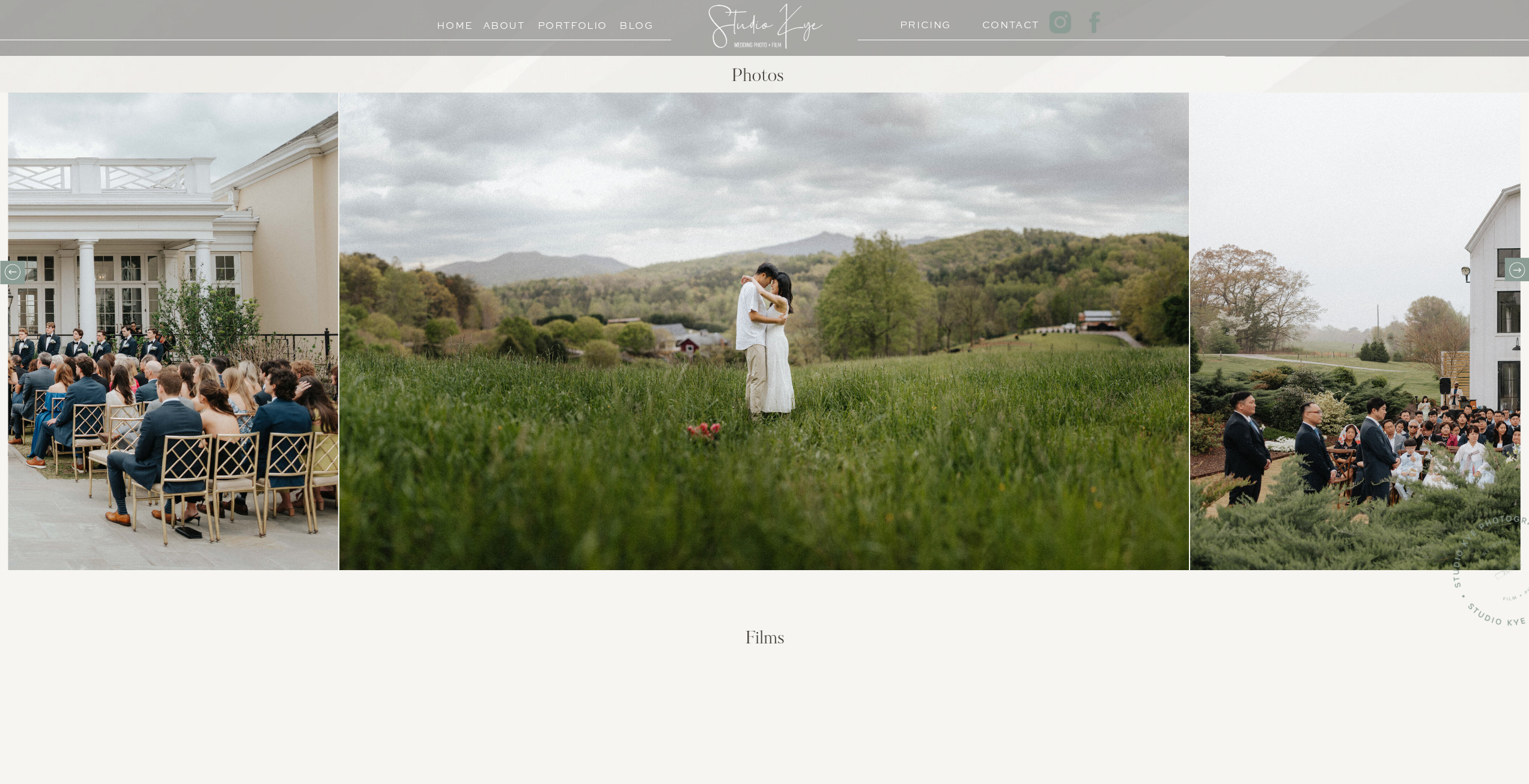
click at [1518, 272] on icon at bounding box center [1516, 270] width 8 height 5
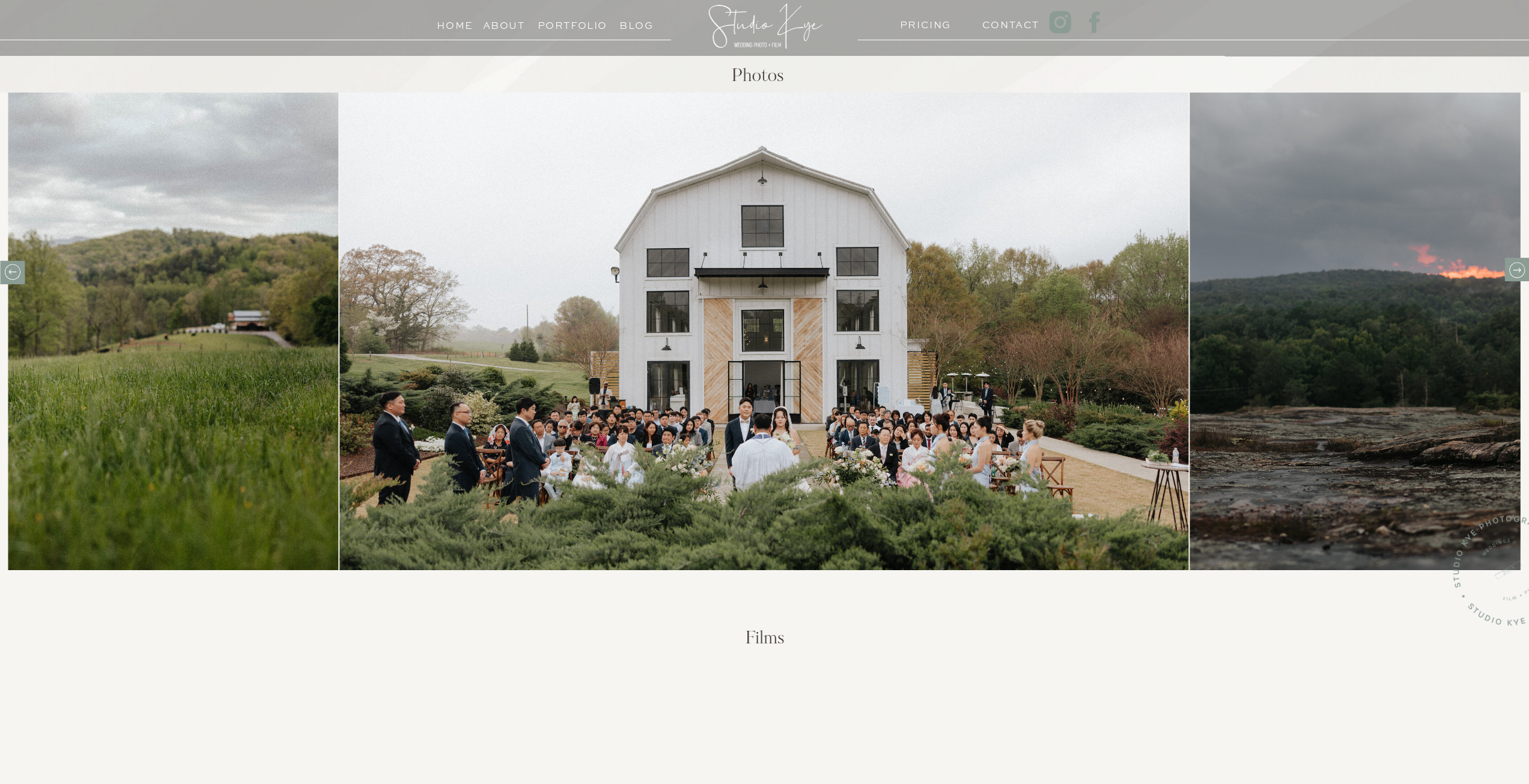
click at [1518, 272] on icon at bounding box center [1516, 270] width 8 height 5
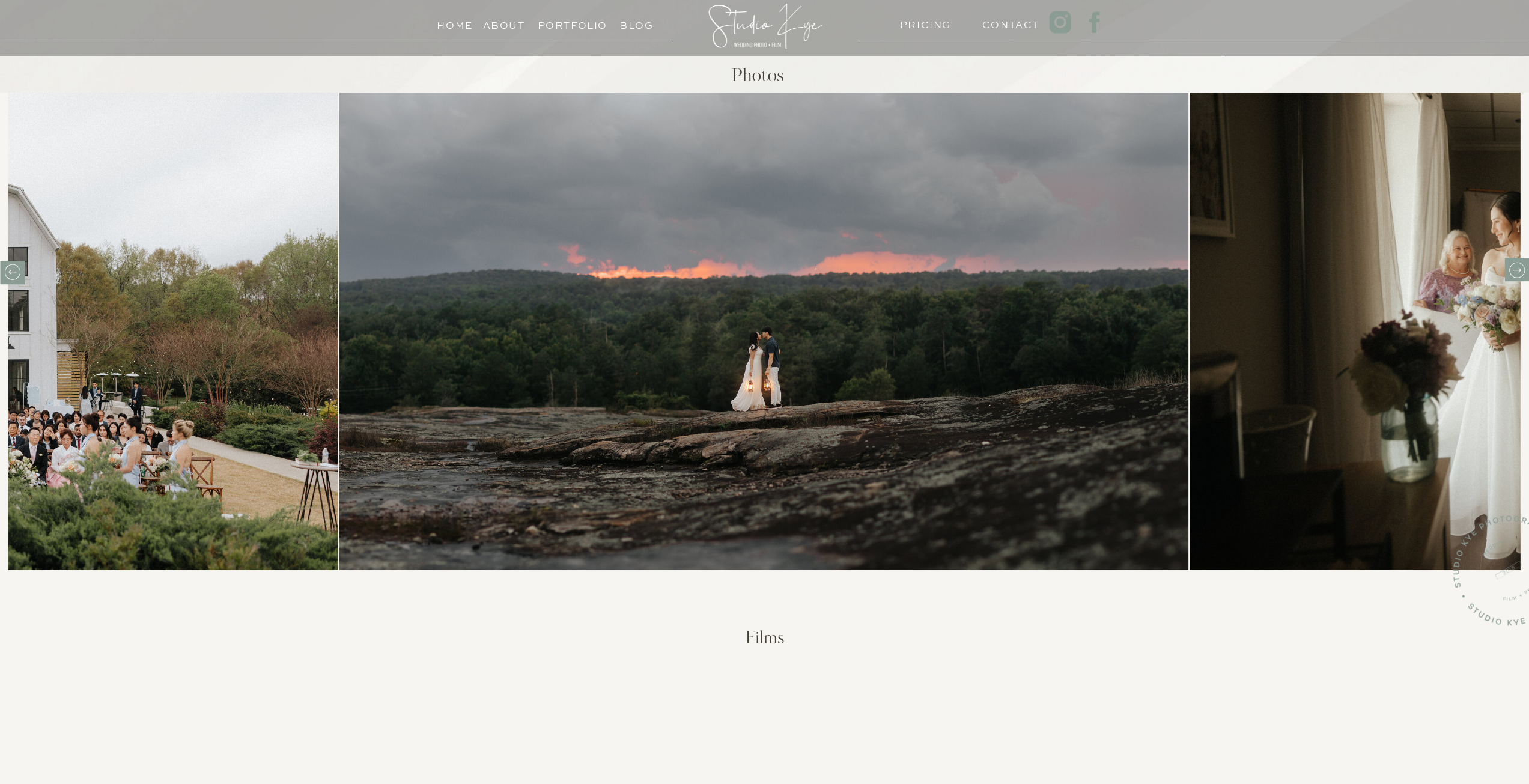
click at [13, 280] on icon at bounding box center [13, 272] width 19 height 19
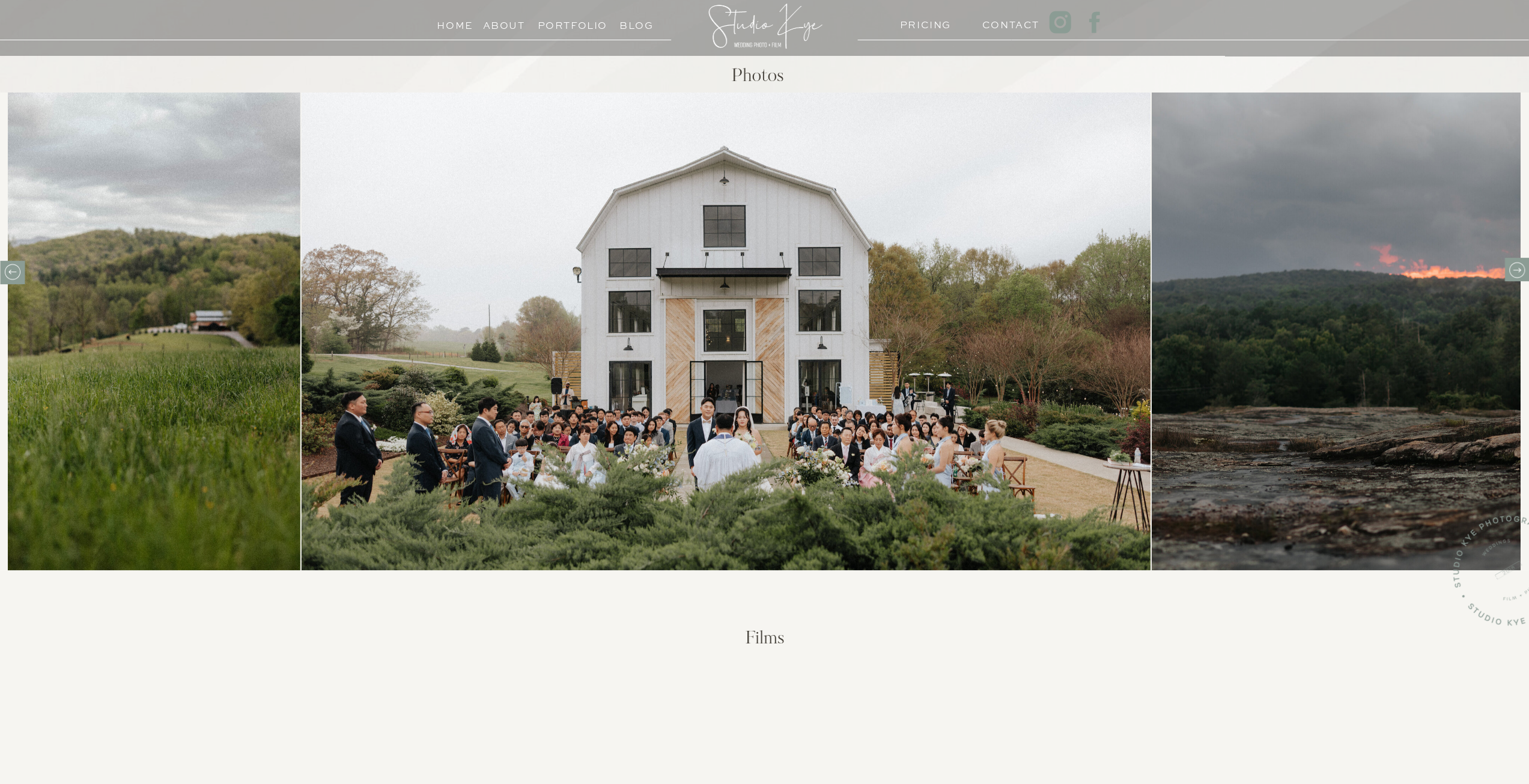
click at [13, 280] on icon at bounding box center [13, 272] width 19 height 19
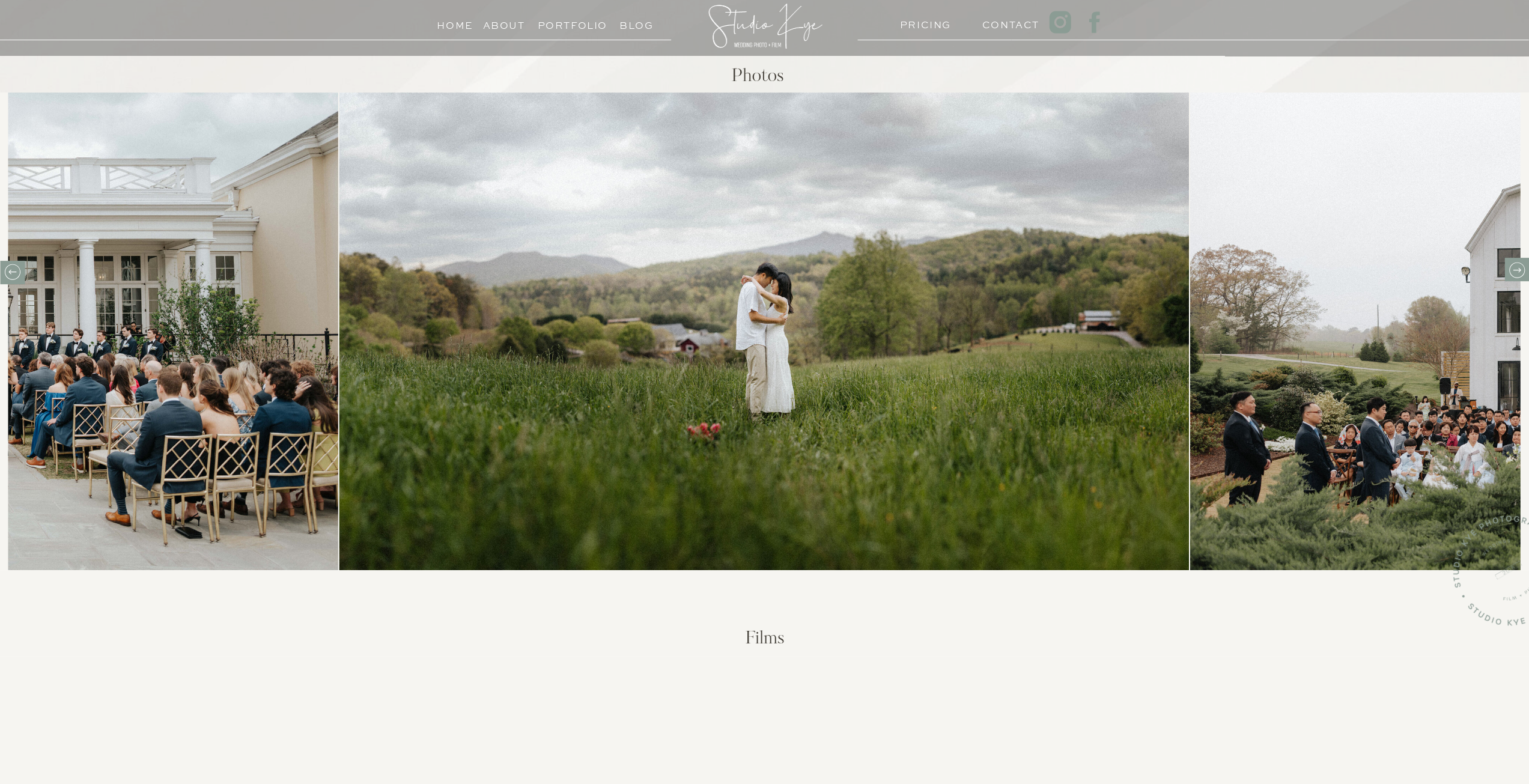
click at [1520, 272] on icon at bounding box center [1516, 270] width 19 height 19
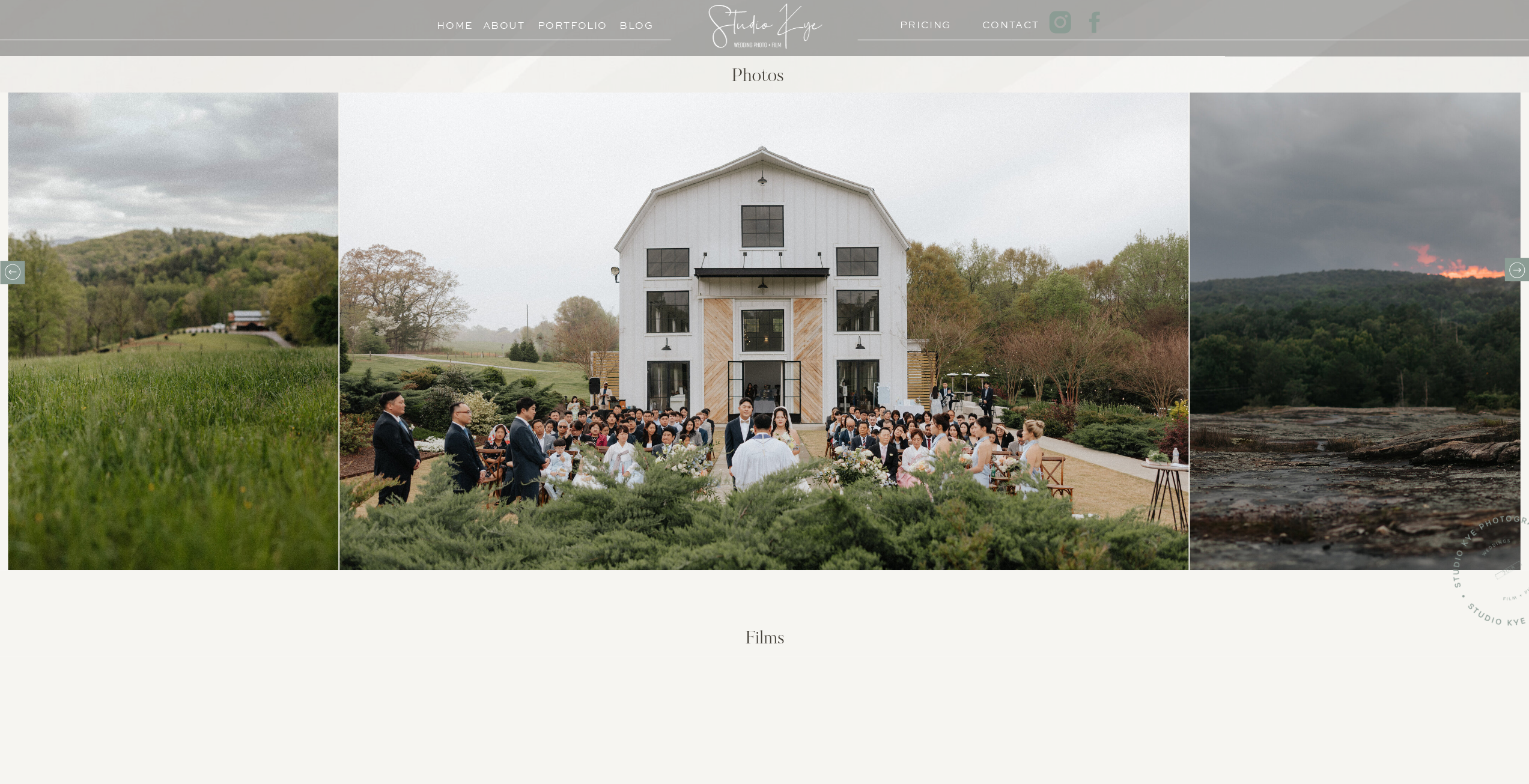
click at [1520, 272] on icon at bounding box center [1516, 270] width 19 height 19
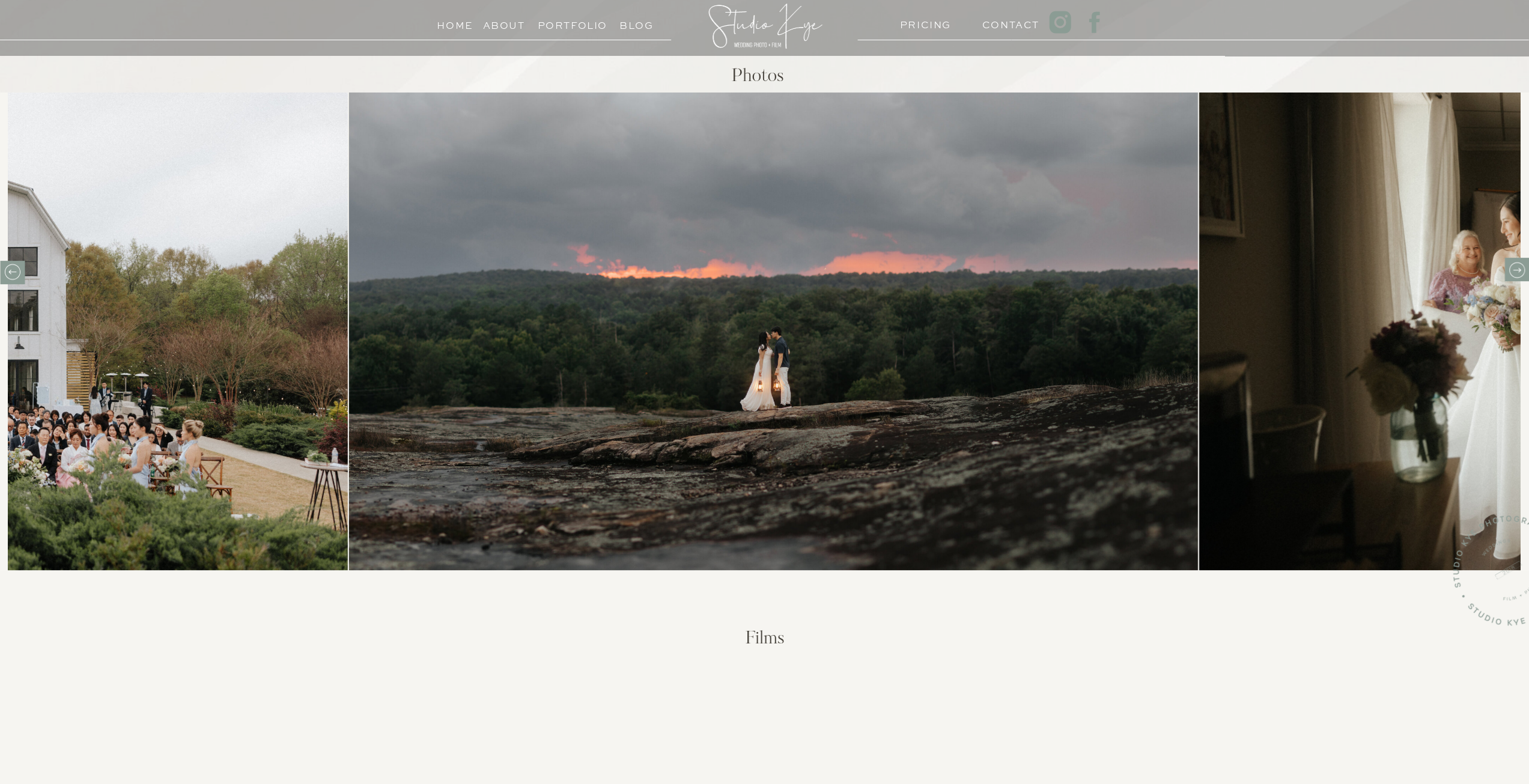
click at [1520, 272] on icon at bounding box center [1516, 270] width 19 height 19
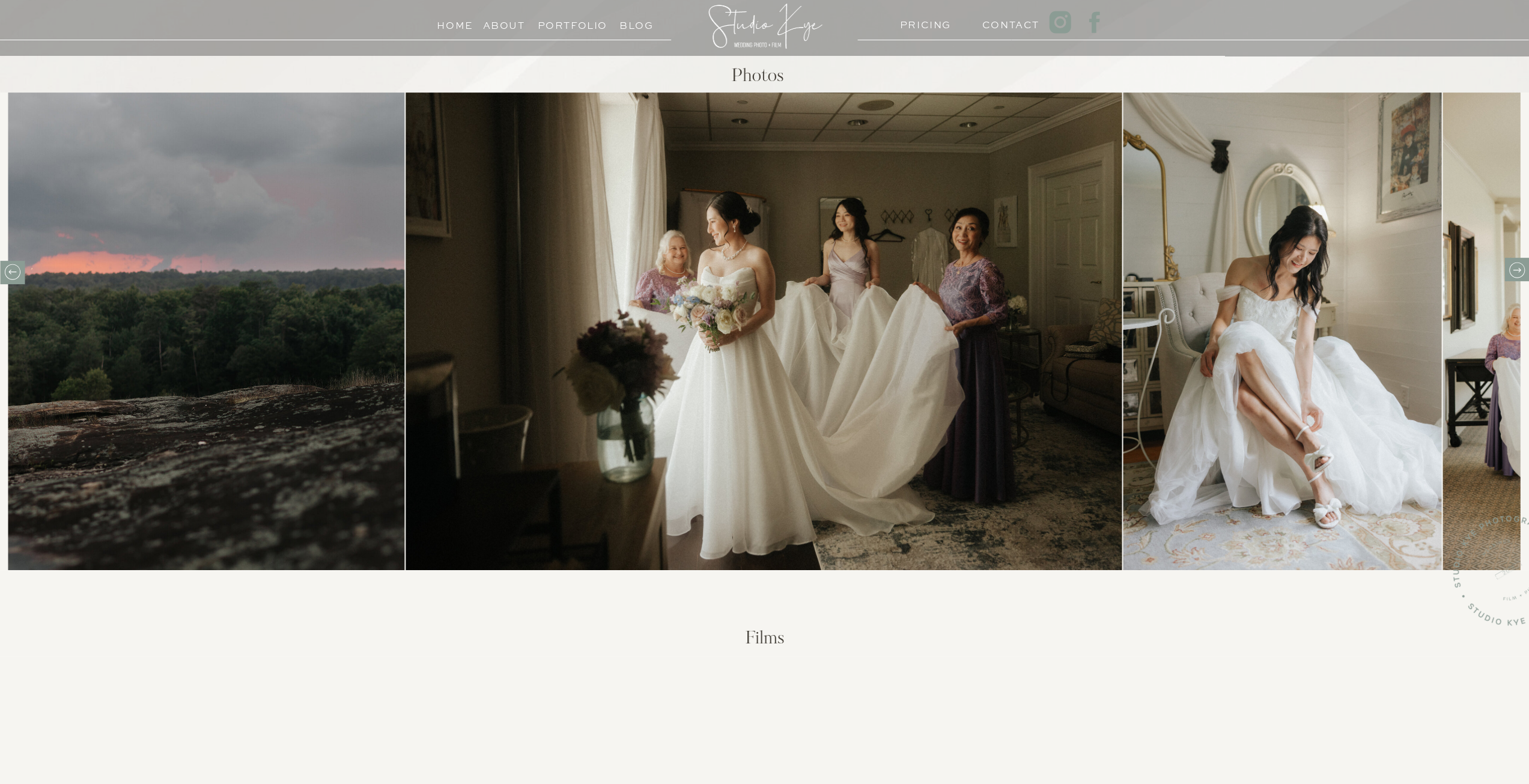
click at [1520, 272] on icon at bounding box center [1516, 270] width 19 height 19
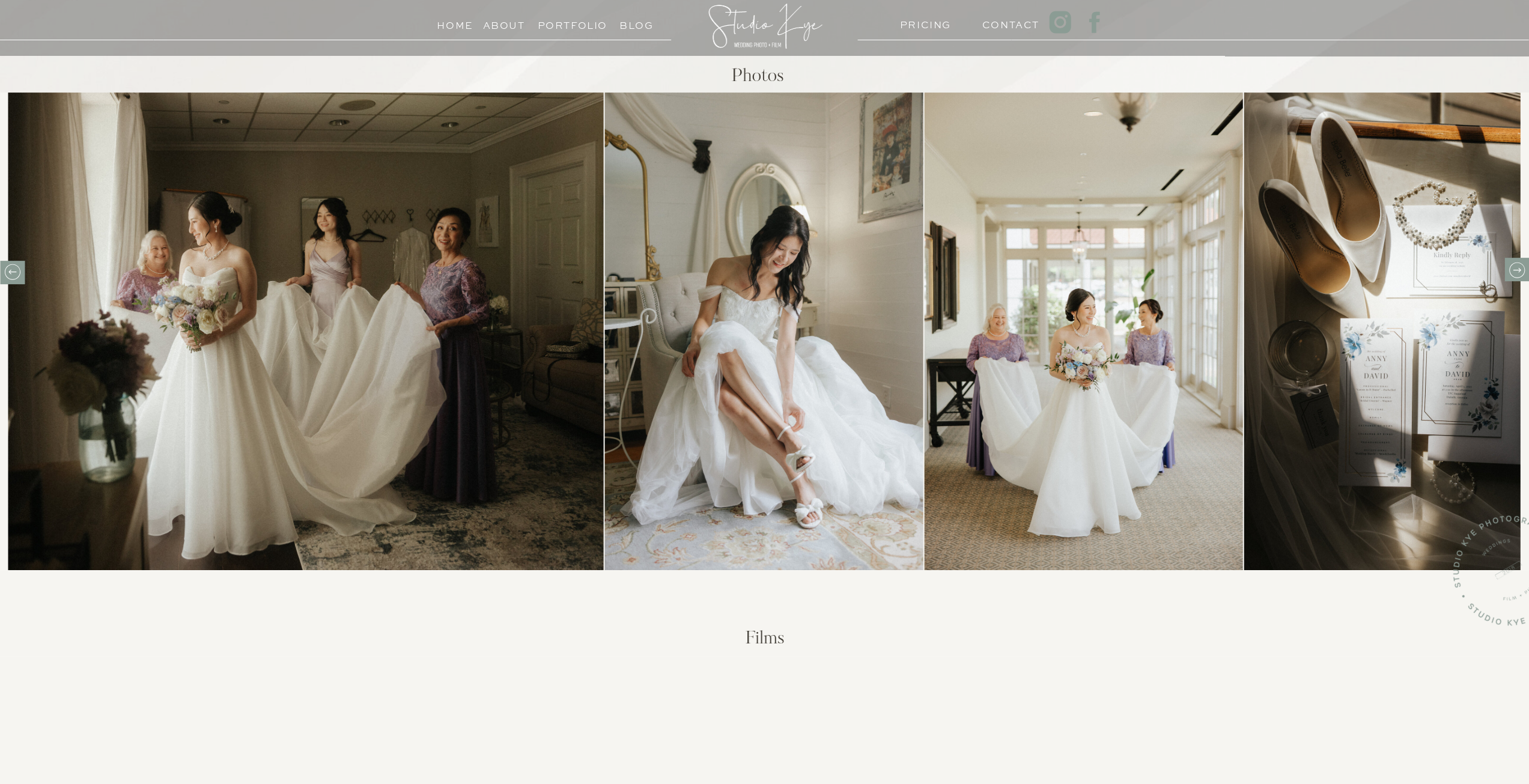
click at [1520, 272] on icon at bounding box center [1516, 270] width 19 height 19
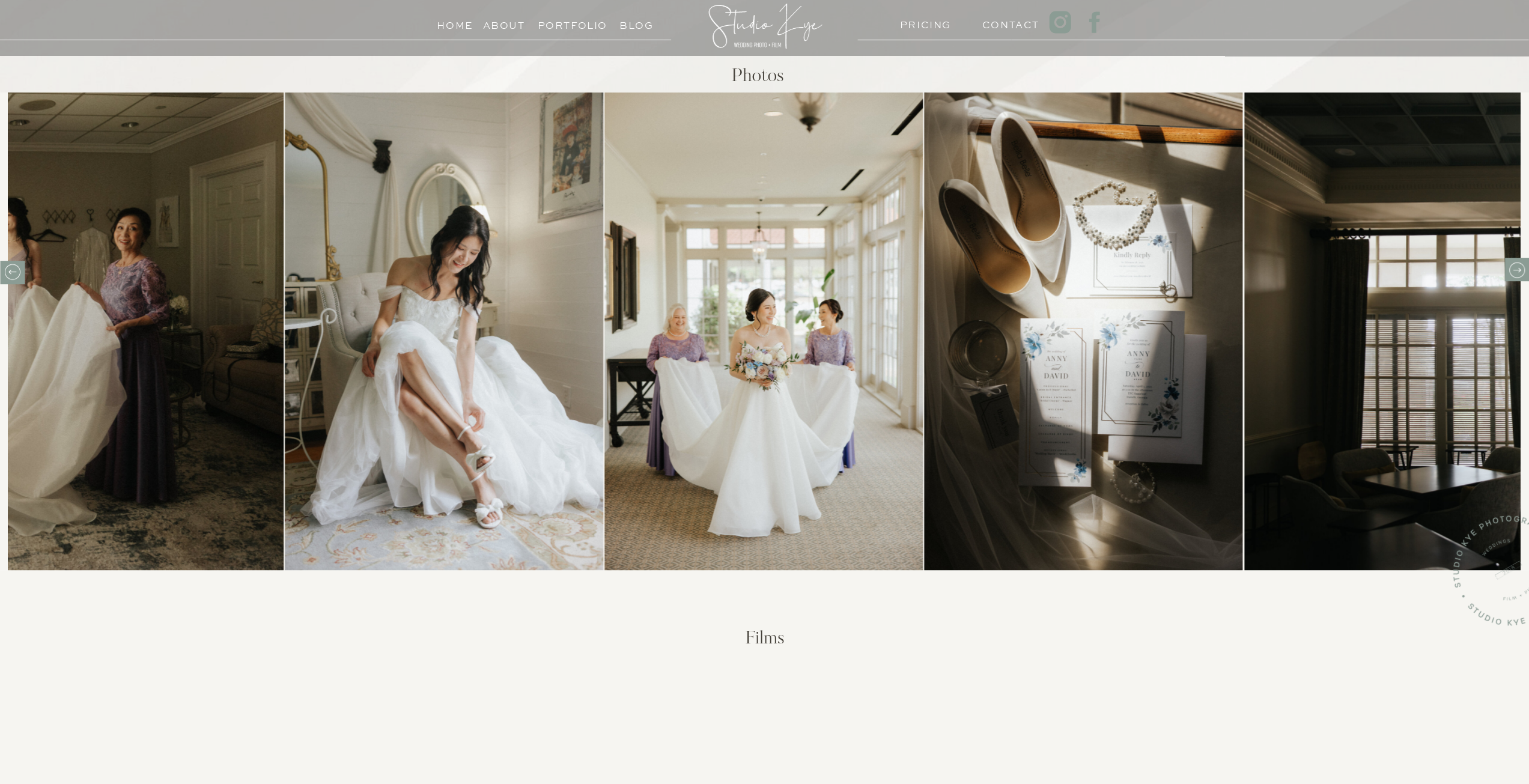
click at [1520, 272] on icon at bounding box center [1516, 270] width 19 height 19
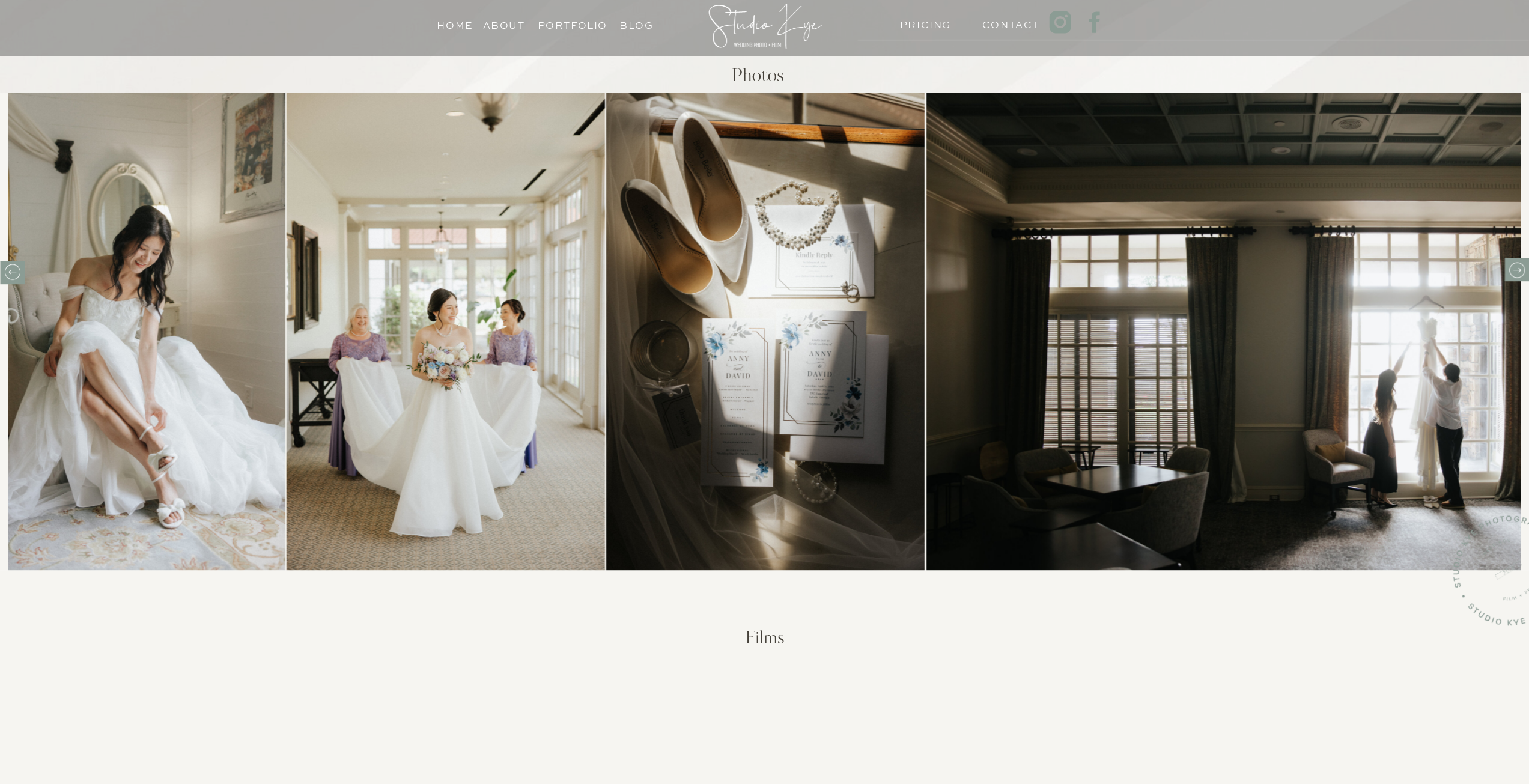
click at [1520, 272] on icon at bounding box center [1516, 270] width 19 height 19
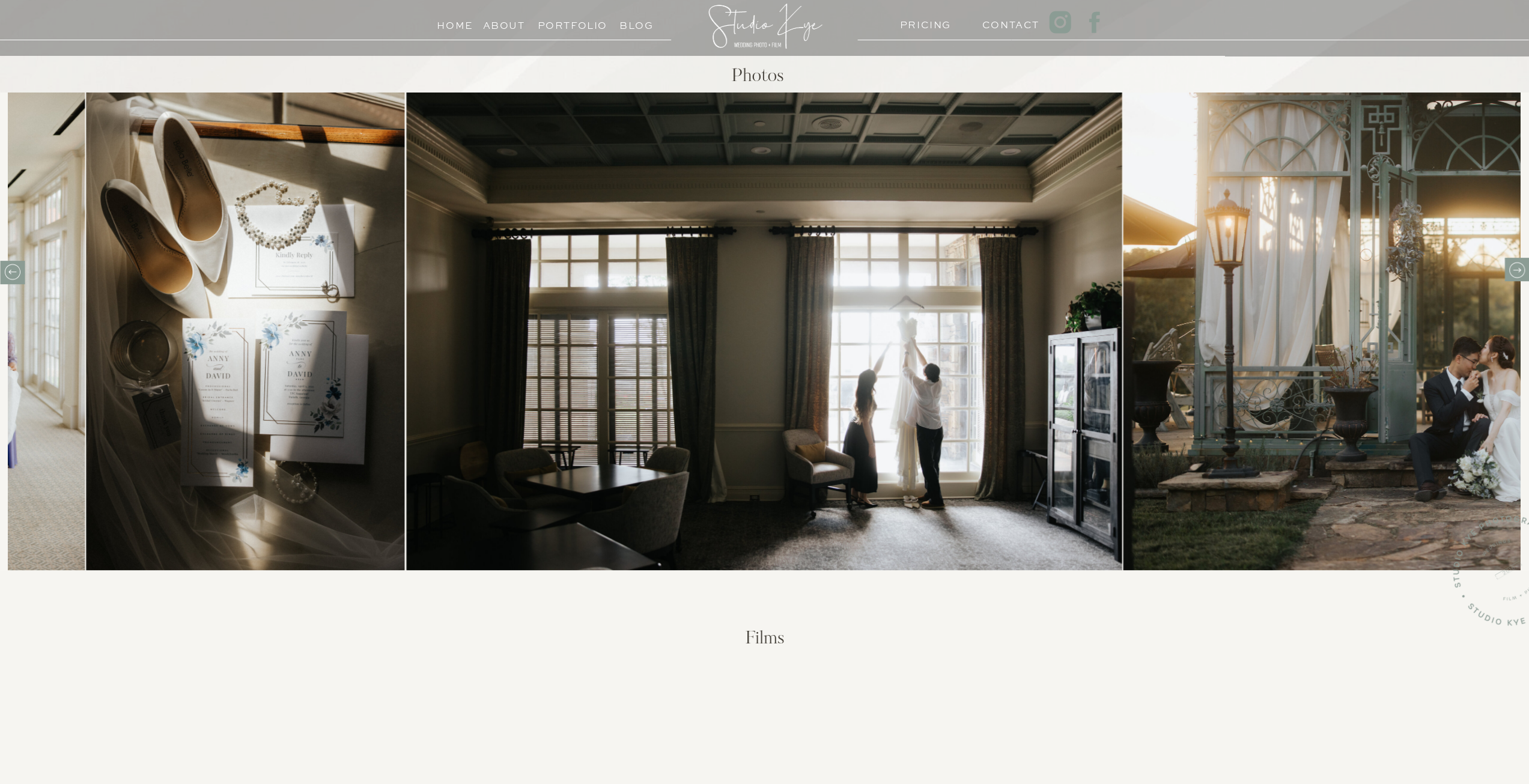
click at [1520, 272] on icon at bounding box center [1516, 270] width 19 height 19
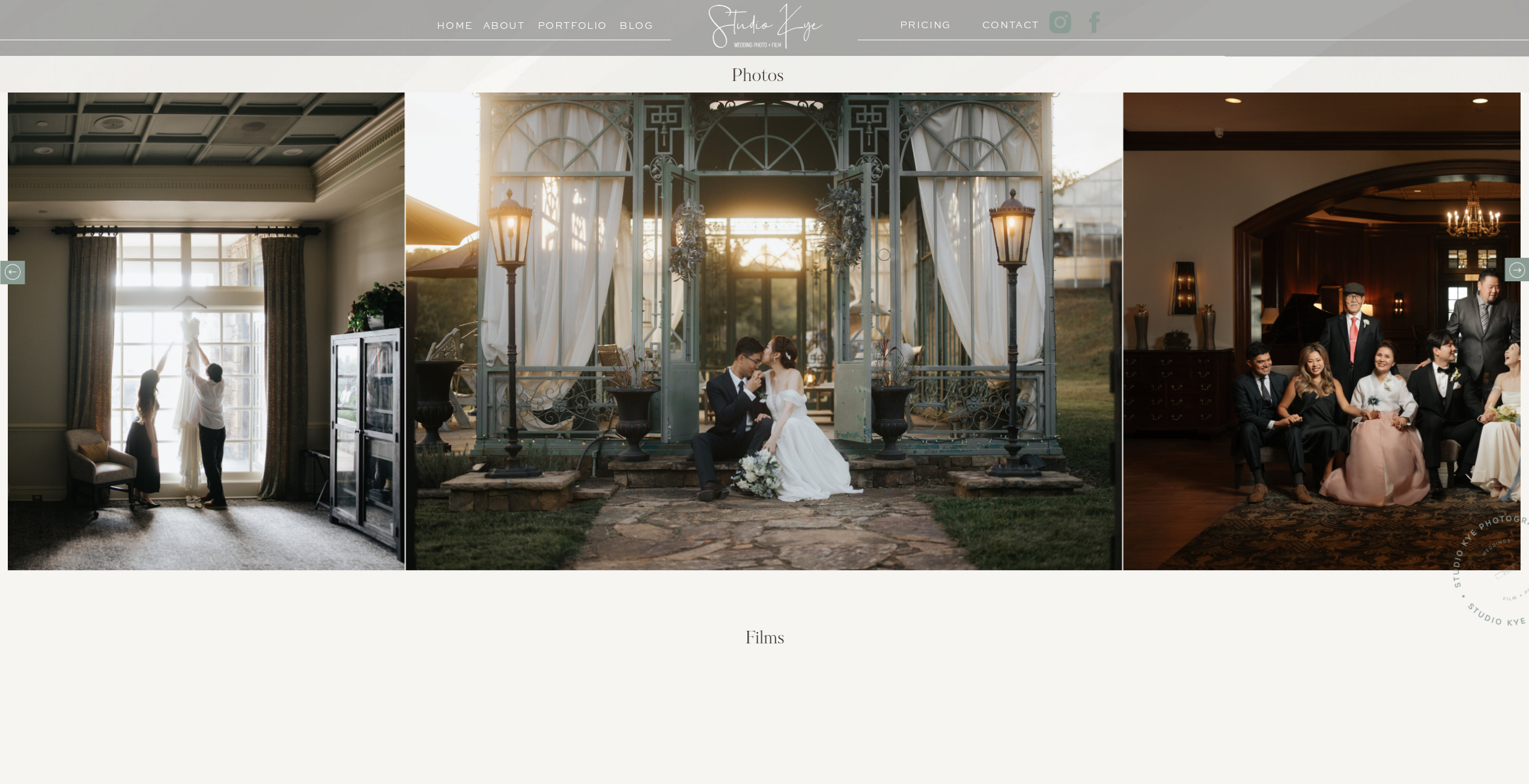
click at [1520, 272] on icon at bounding box center [1516, 270] width 19 height 19
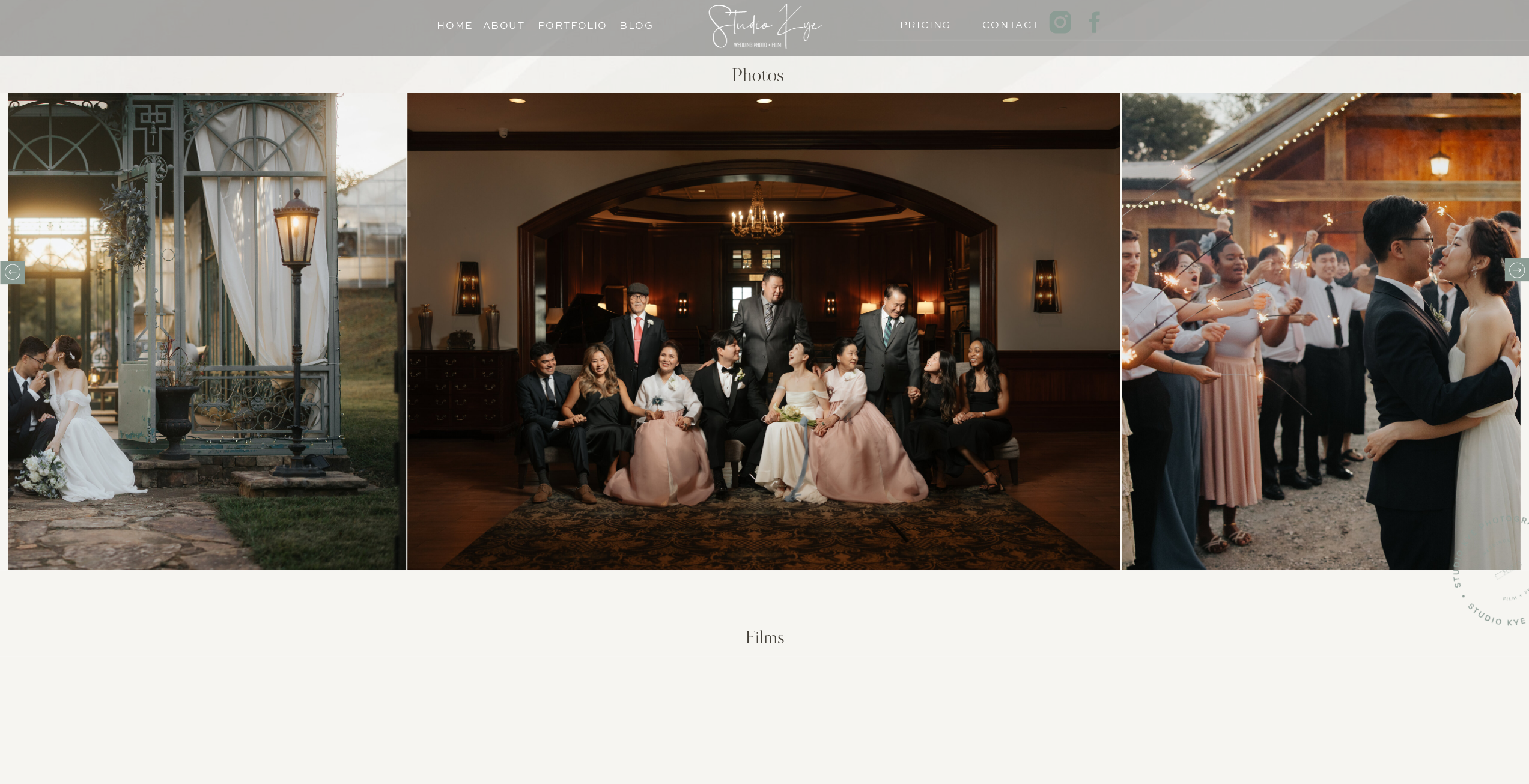
click at [1518, 274] on icon at bounding box center [1516, 270] width 19 height 19
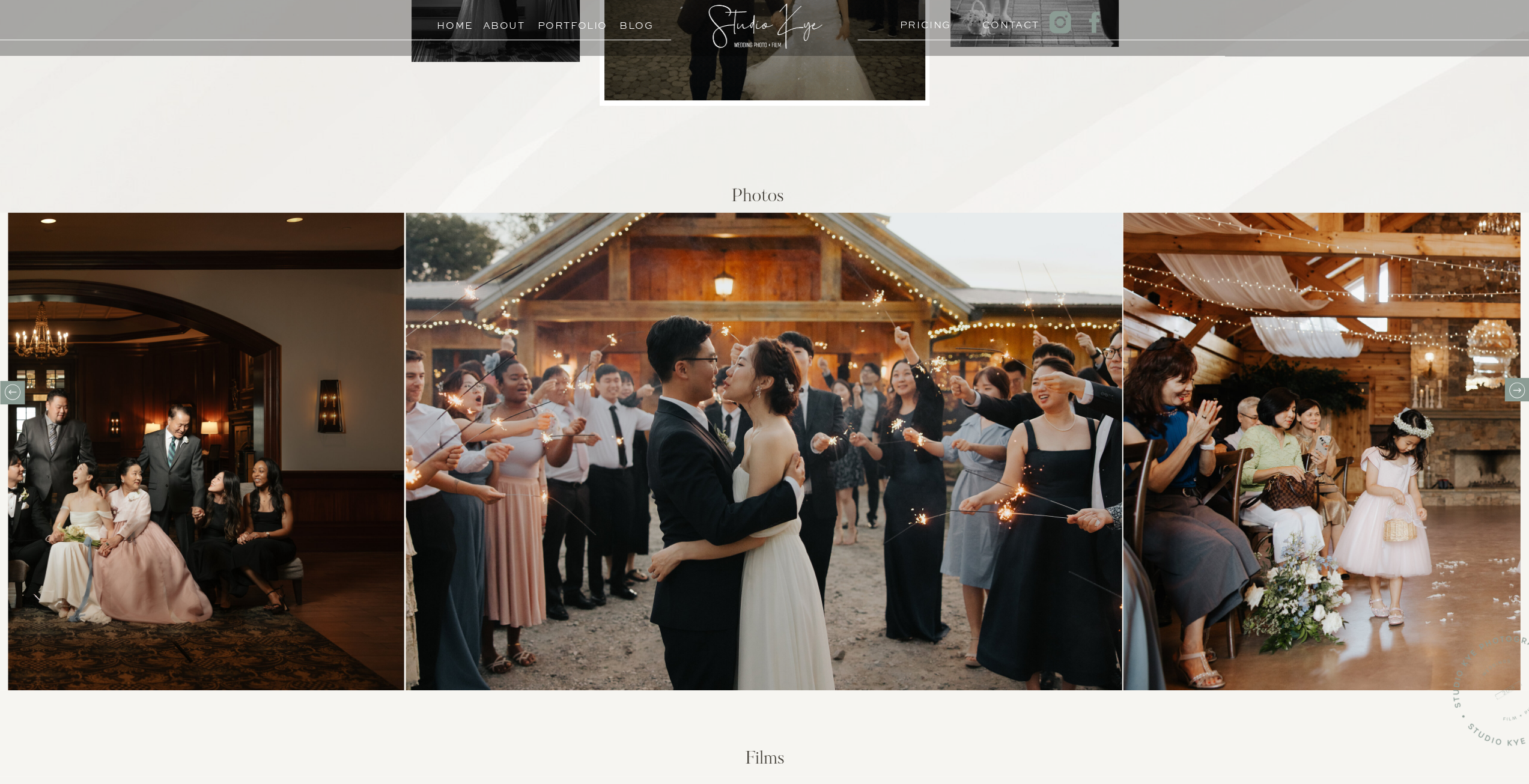
scroll to position [360, 0]
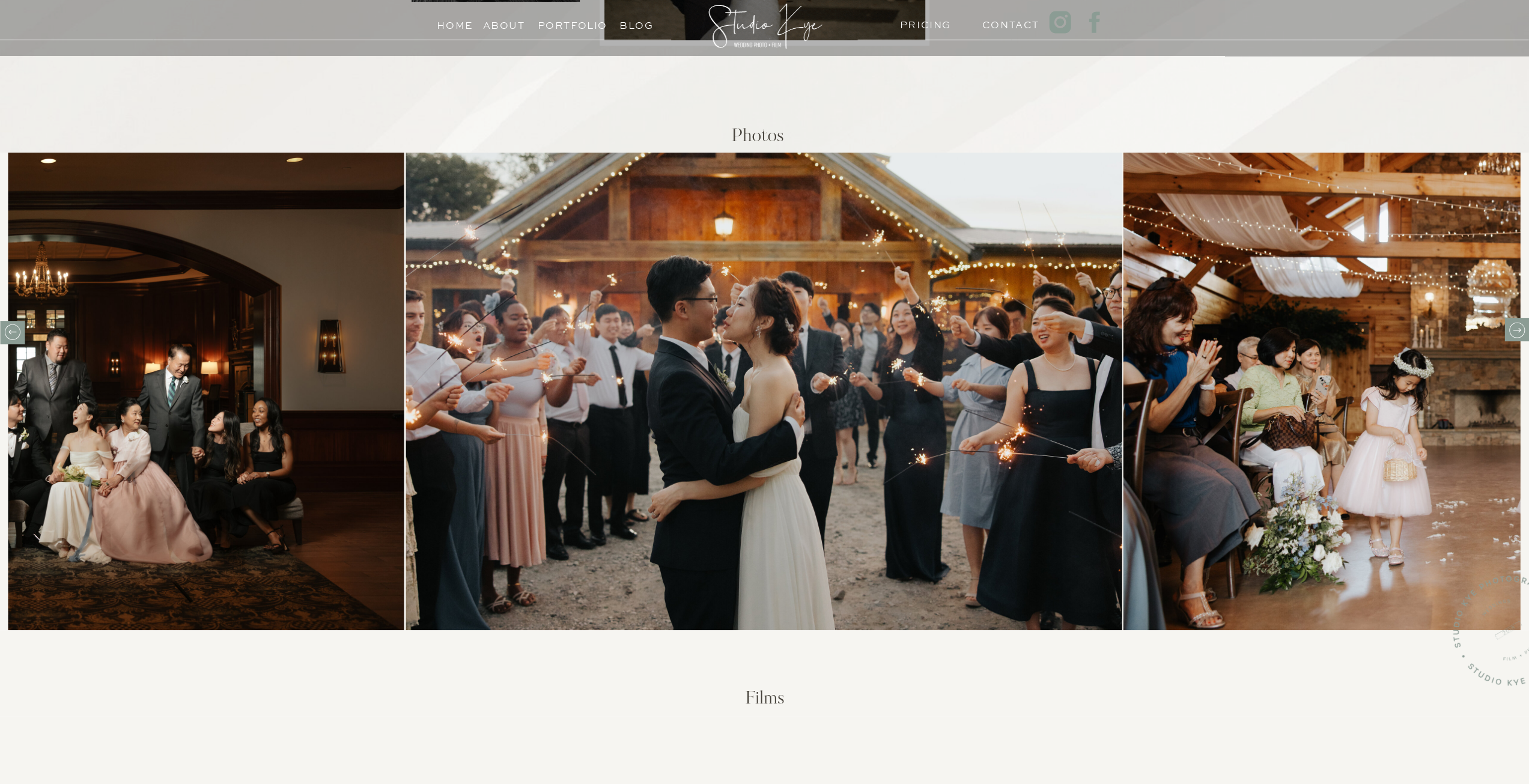
click at [1512, 331] on icon at bounding box center [1516, 330] width 19 height 19
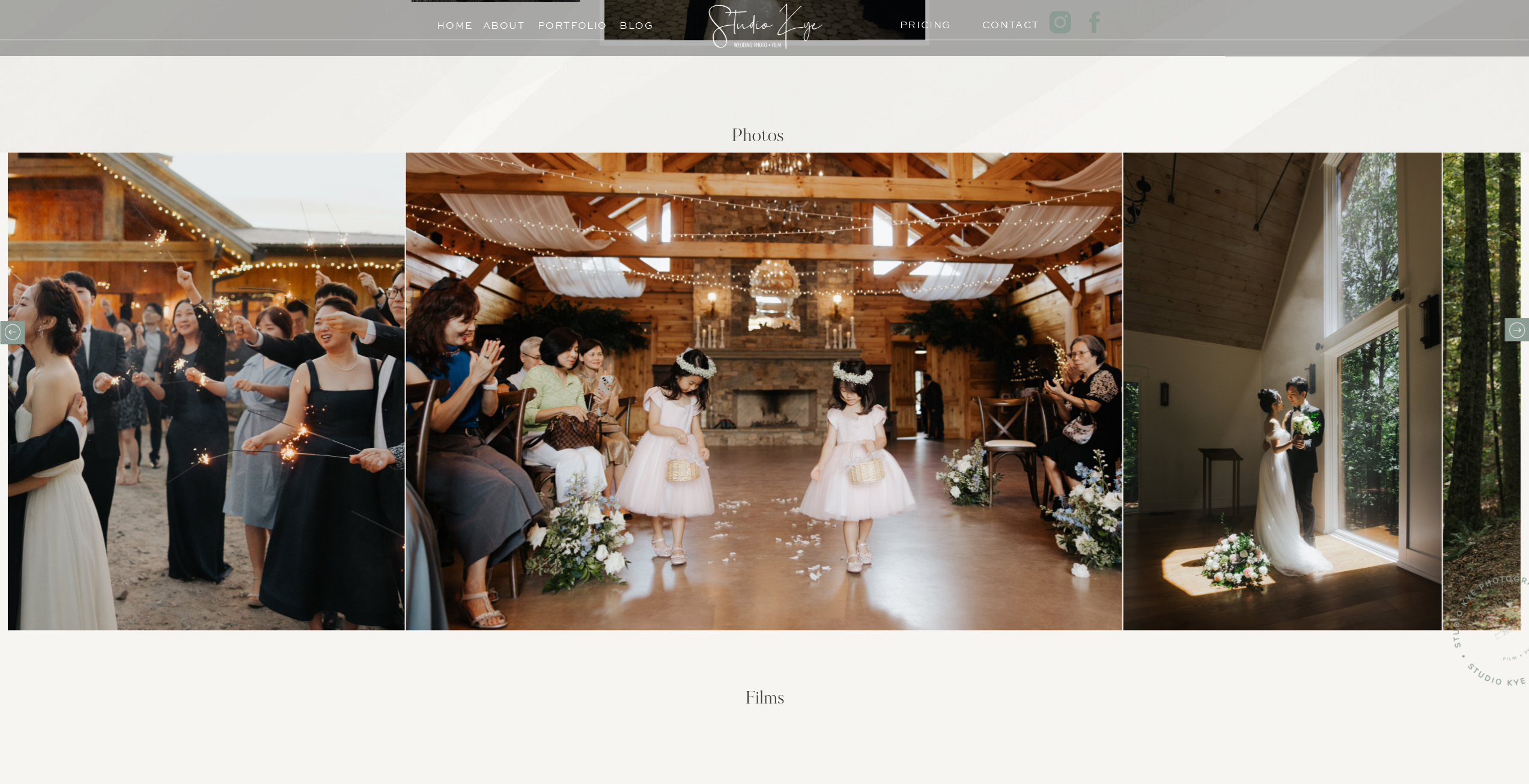
click at [1512, 331] on icon at bounding box center [1516, 330] width 19 height 19
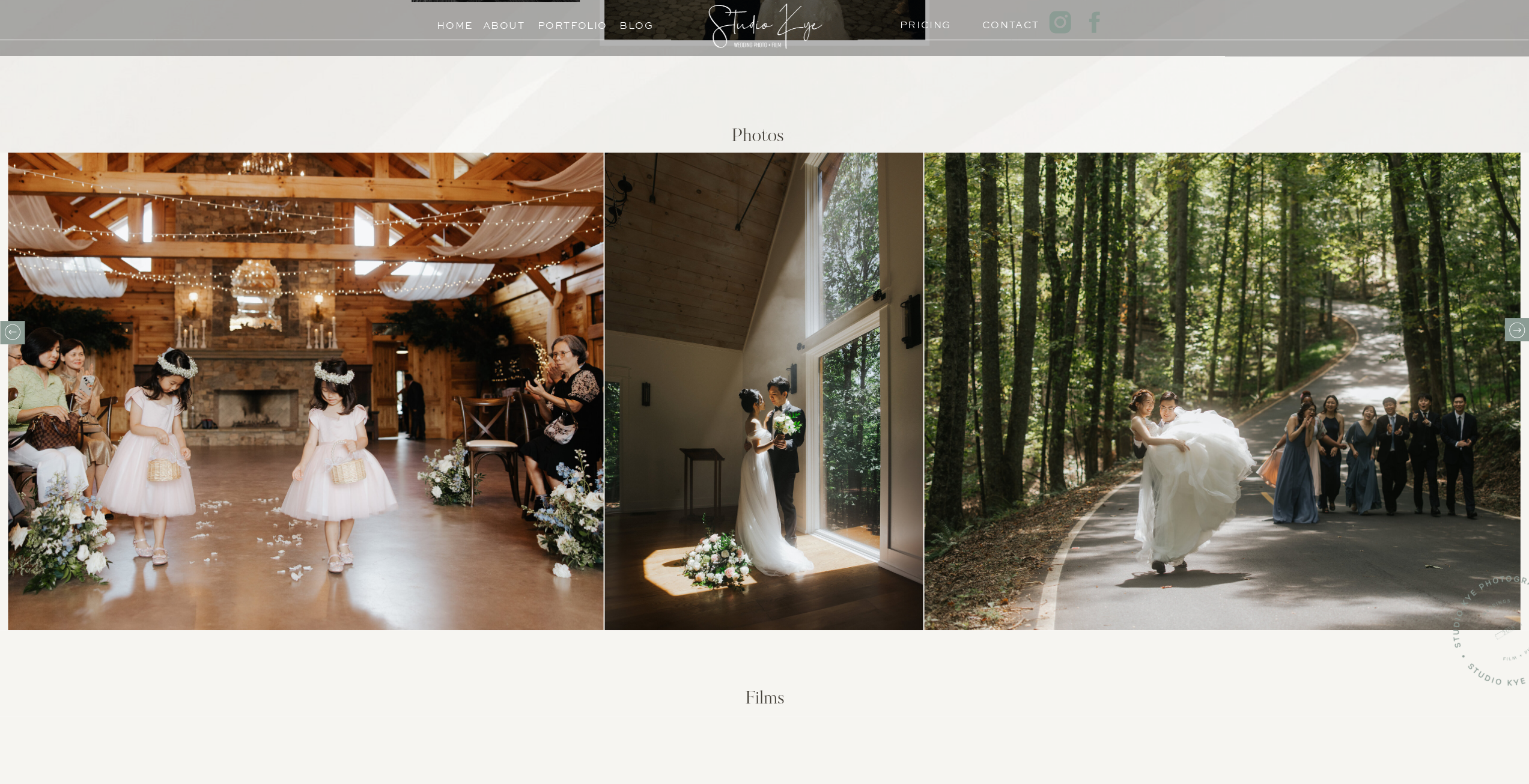
click at [1512, 331] on icon at bounding box center [1516, 330] width 19 height 19
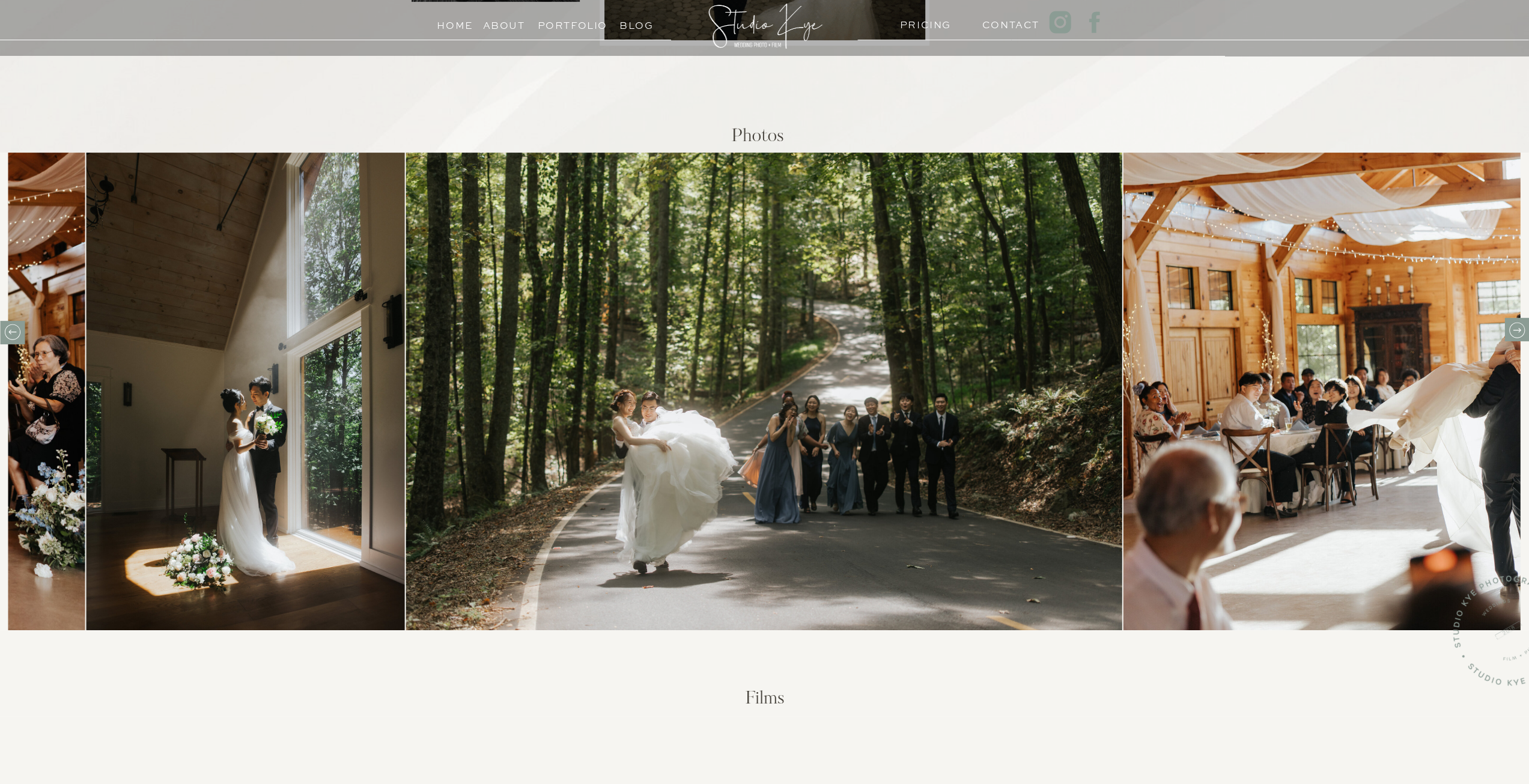
click at [1514, 331] on icon at bounding box center [1516, 330] width 19 height 19
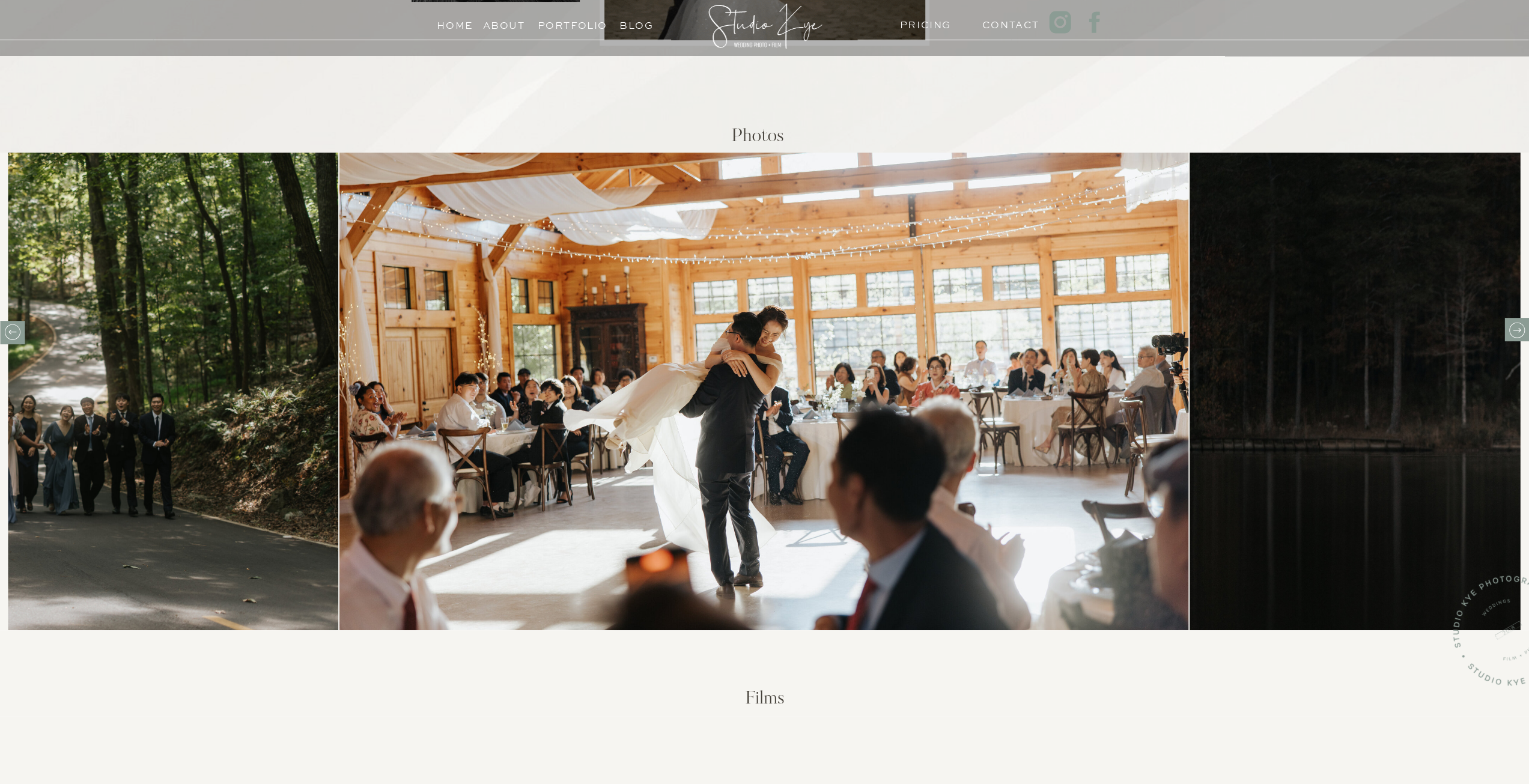
click at [1514, 331] on icon at bounding box center [1516, 330] width 19 height 19
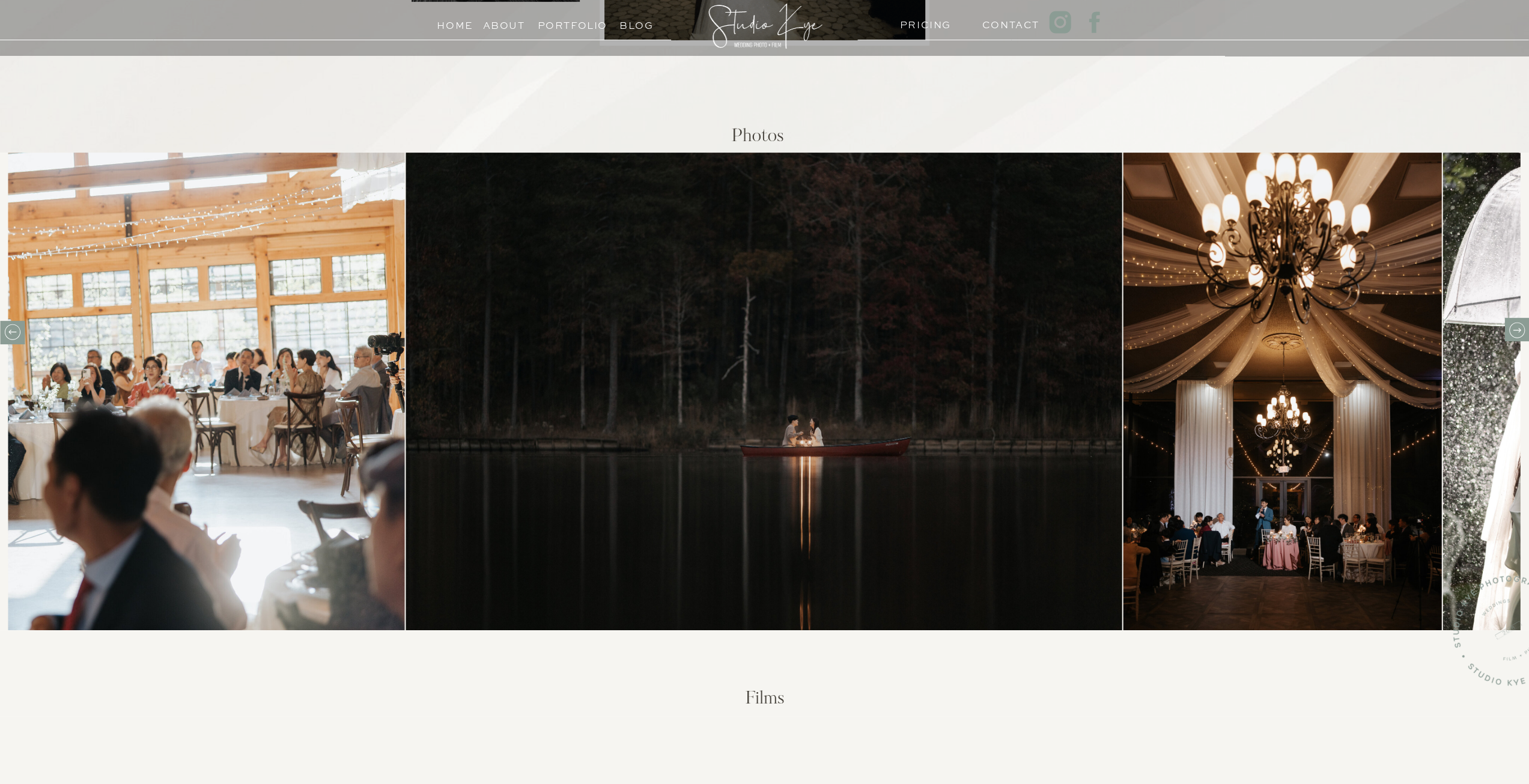
click at [1514, 331] on icon at bounding box center [1516, 330] width 19 height 19
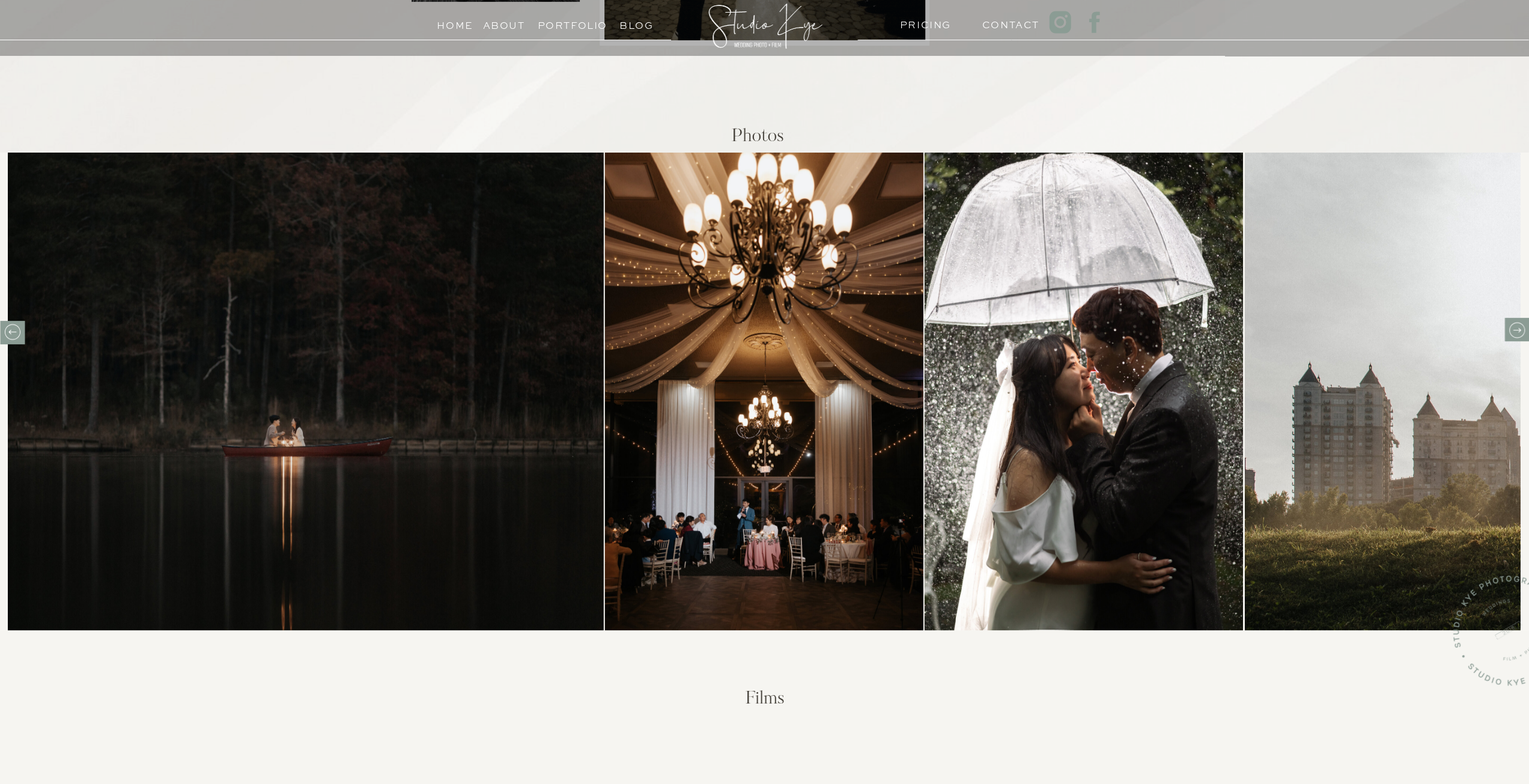
click at [1514, 331] on icon at bounding box center [1516, 330] width 19 height 19
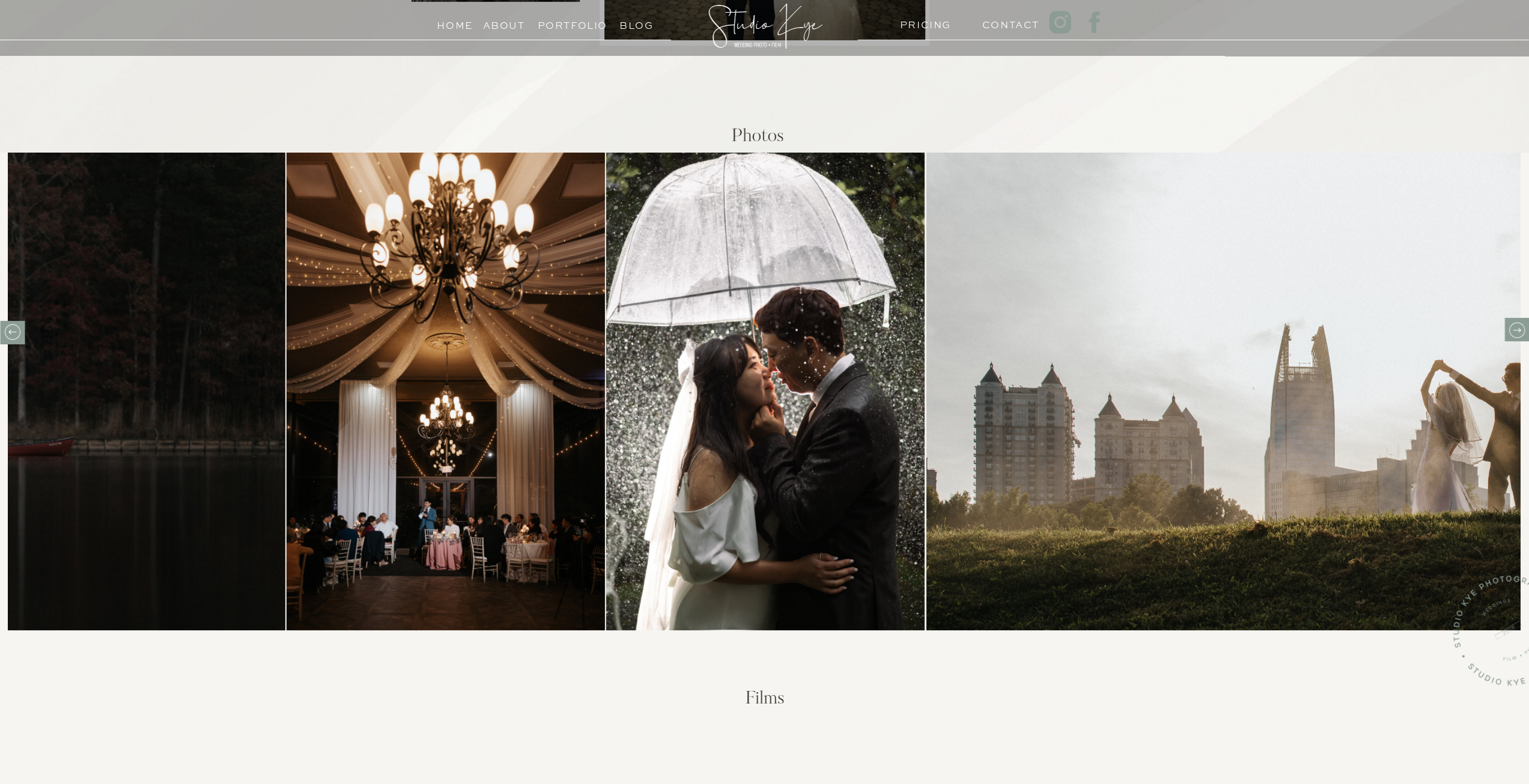
click at [1514, 331] on icon at bounding box center [1516, 330] width 19 height 19
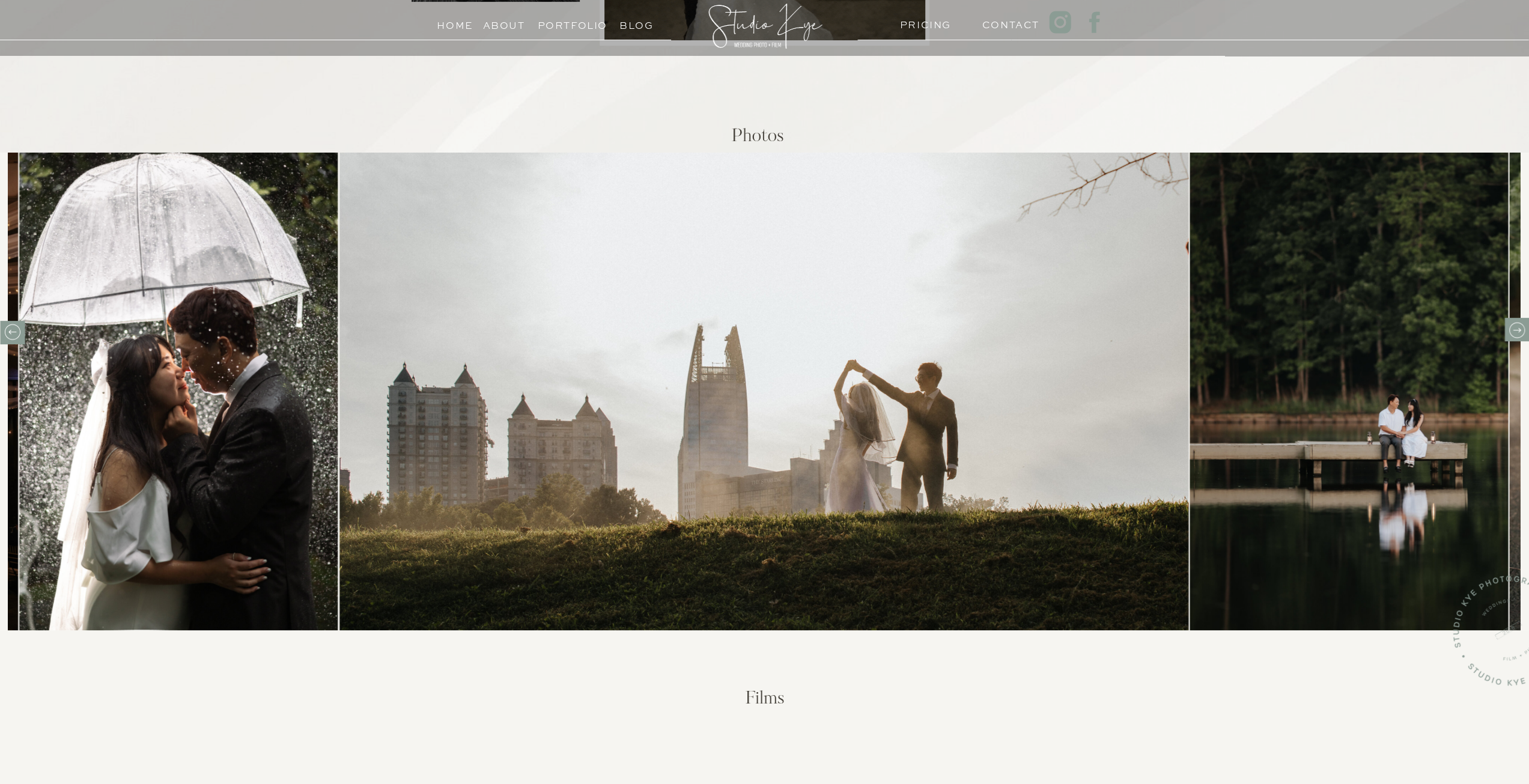
click at [1514, 331] on icon at bounding box center [1516, 330] width 19 height 19
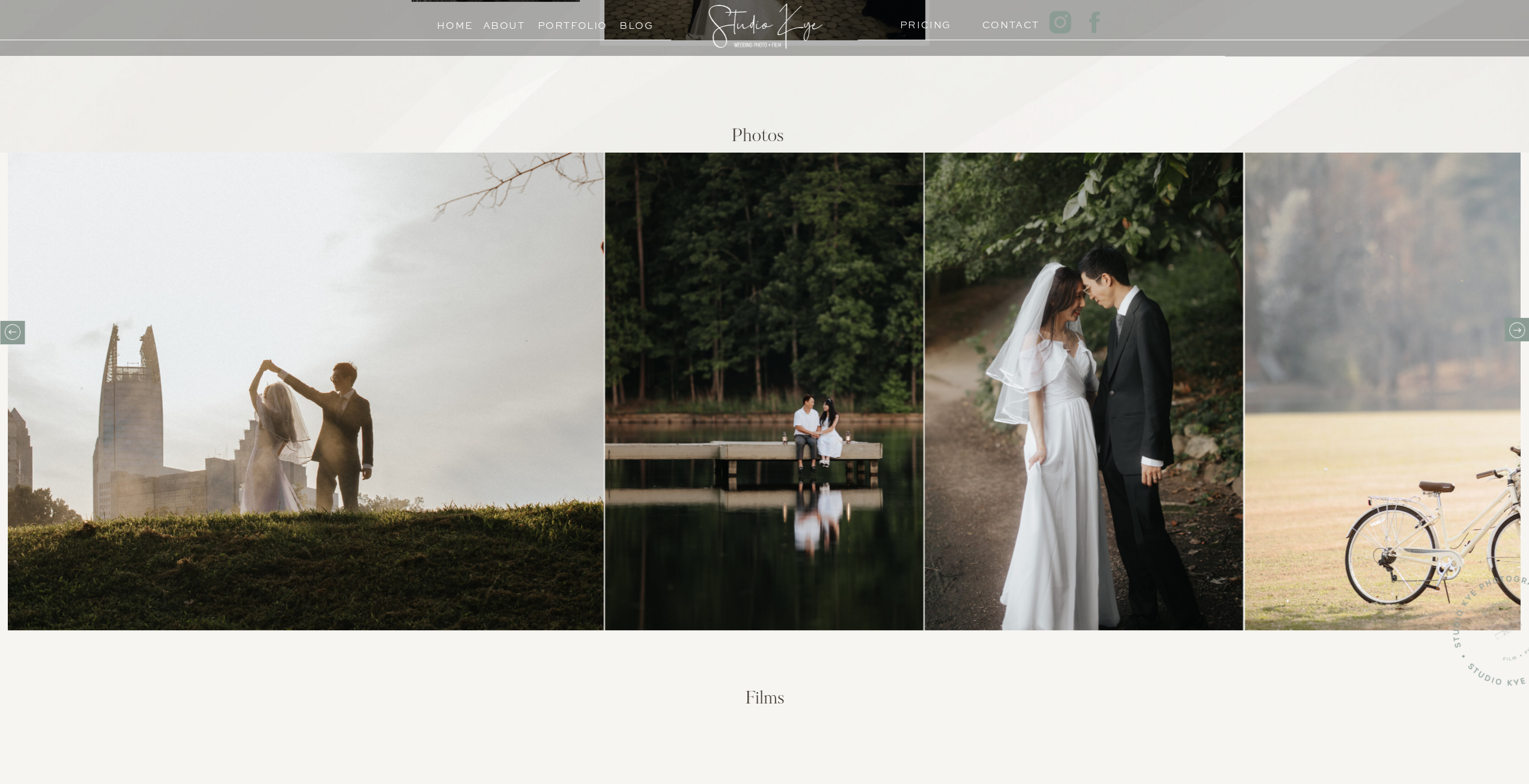
click at [1514, 331] on icon at bounding box center [1516, 330] width 19 height 19
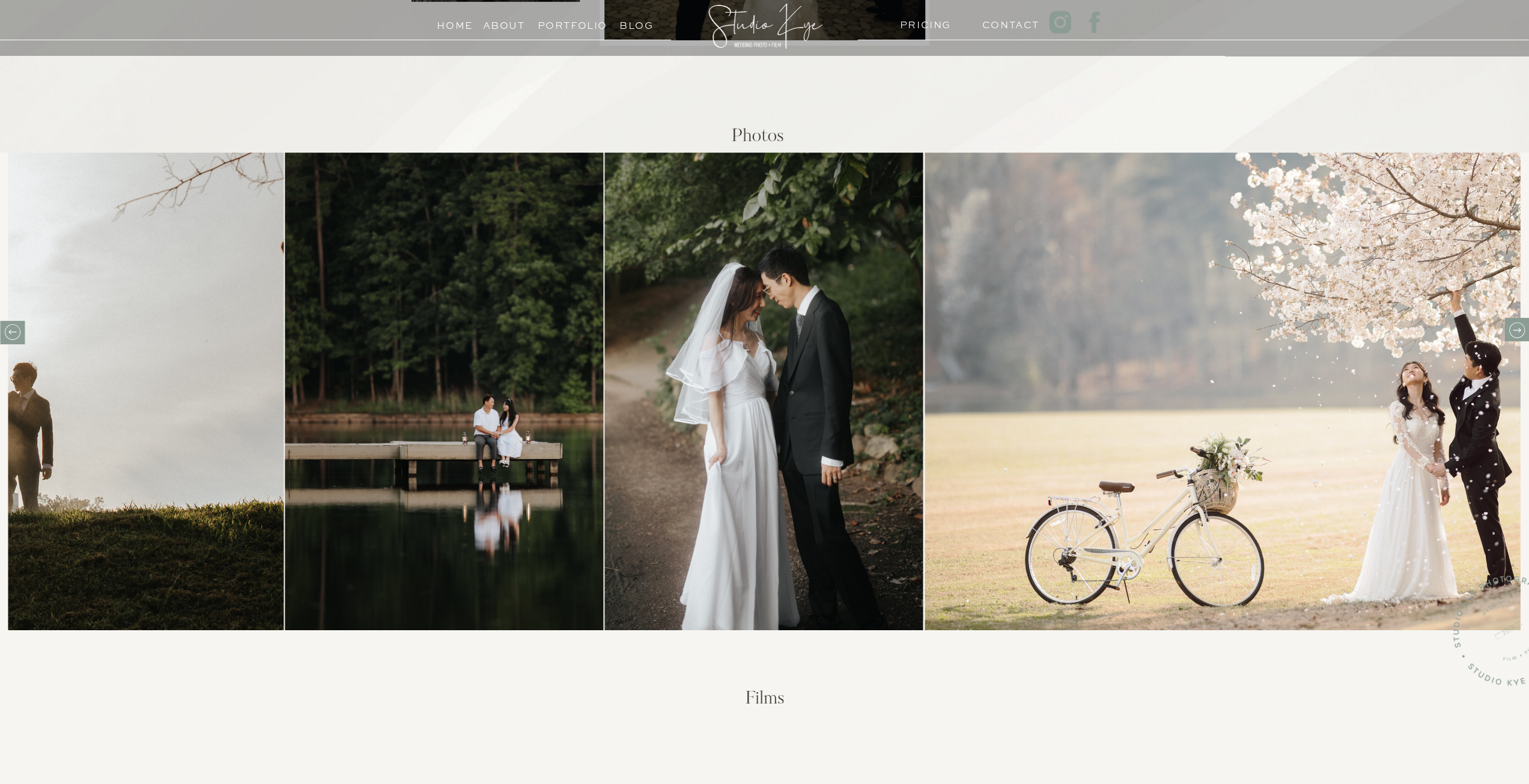
click at [1514, 331] on icon at bounding box center [1516, 330] width 19 height 19
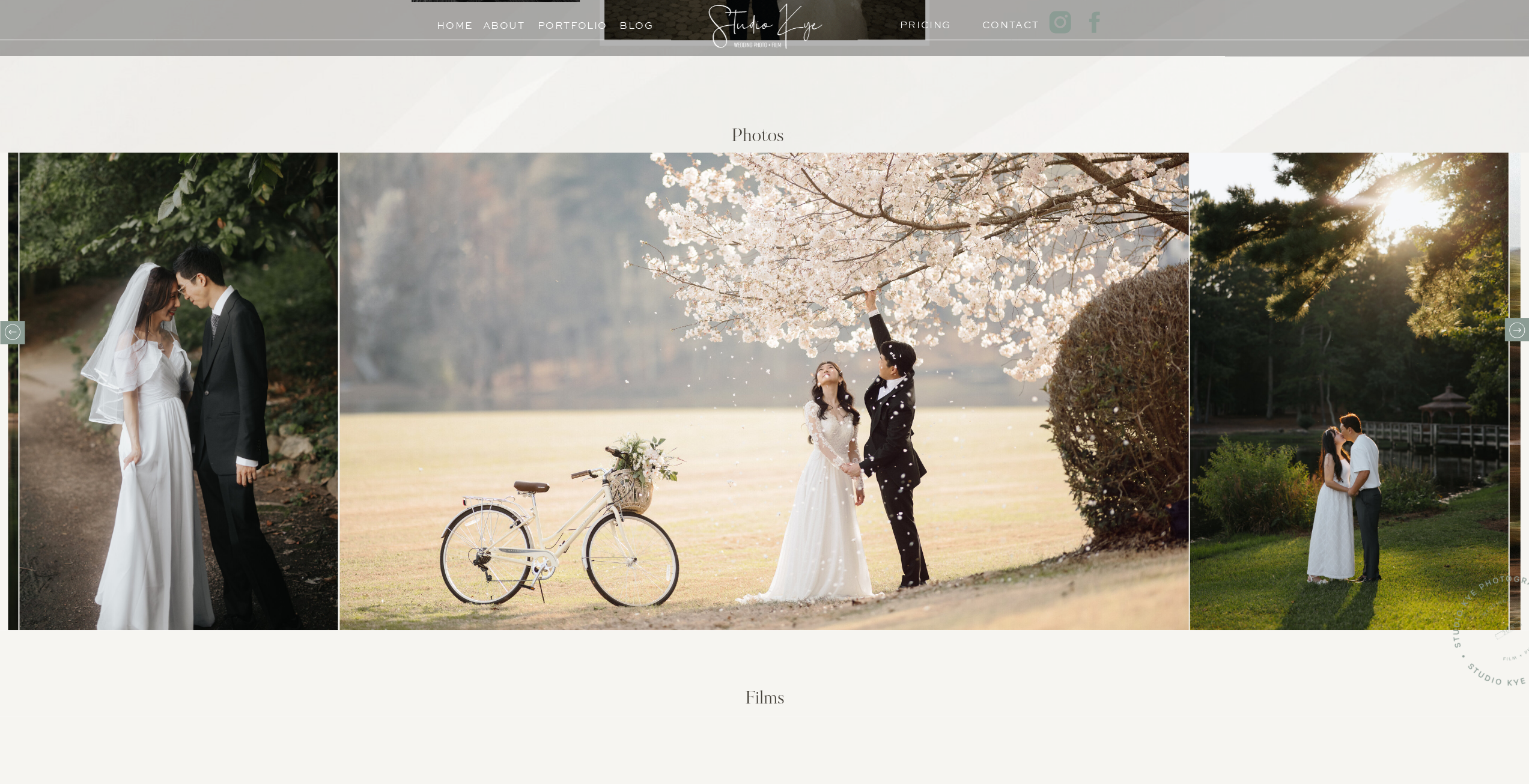
click at [1514, 331] on icon at bounding box center [1516, 330] width 19 height 19
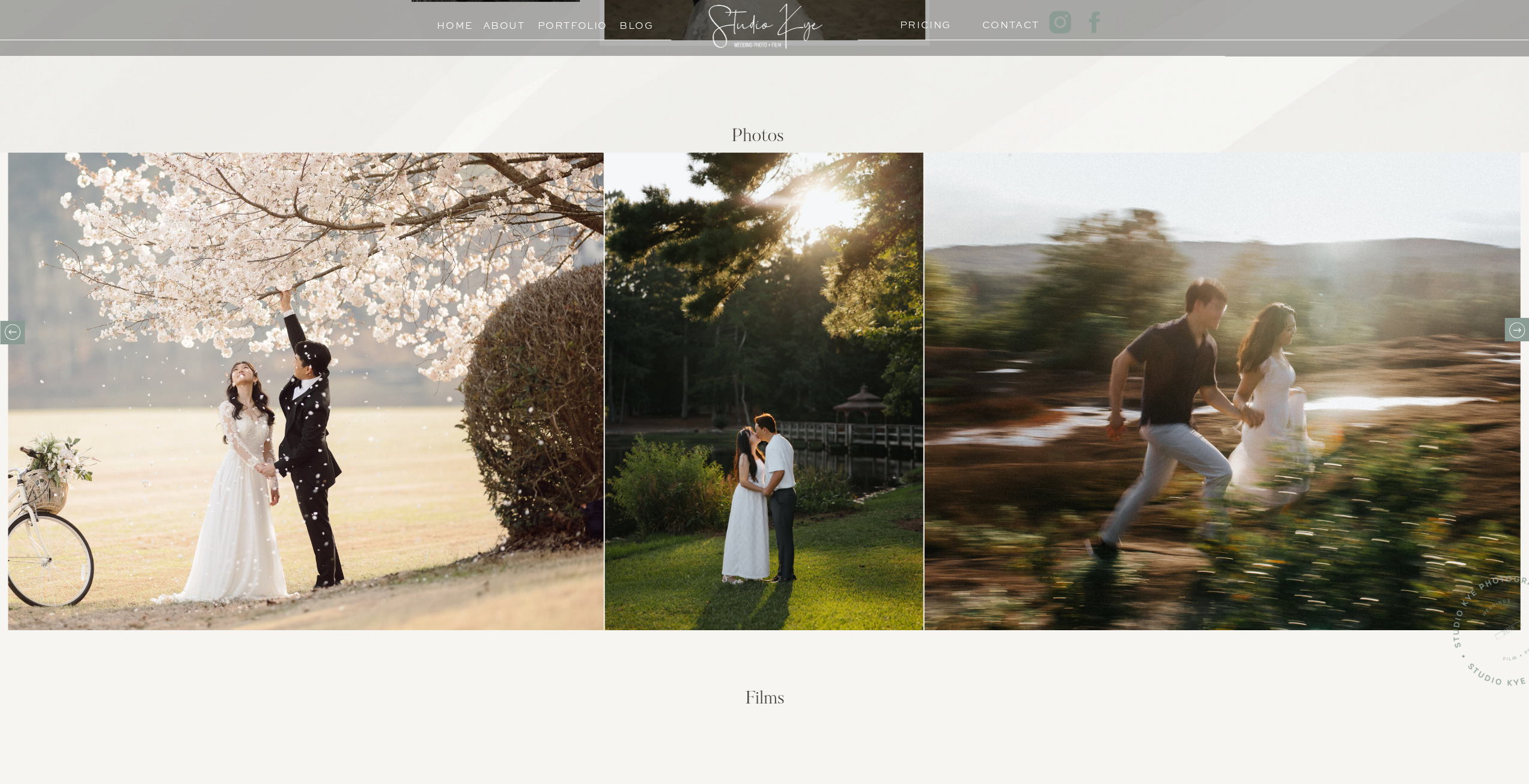
click at [1518, 328] on icon at bounding box center [1516, 330] width 19 height 19
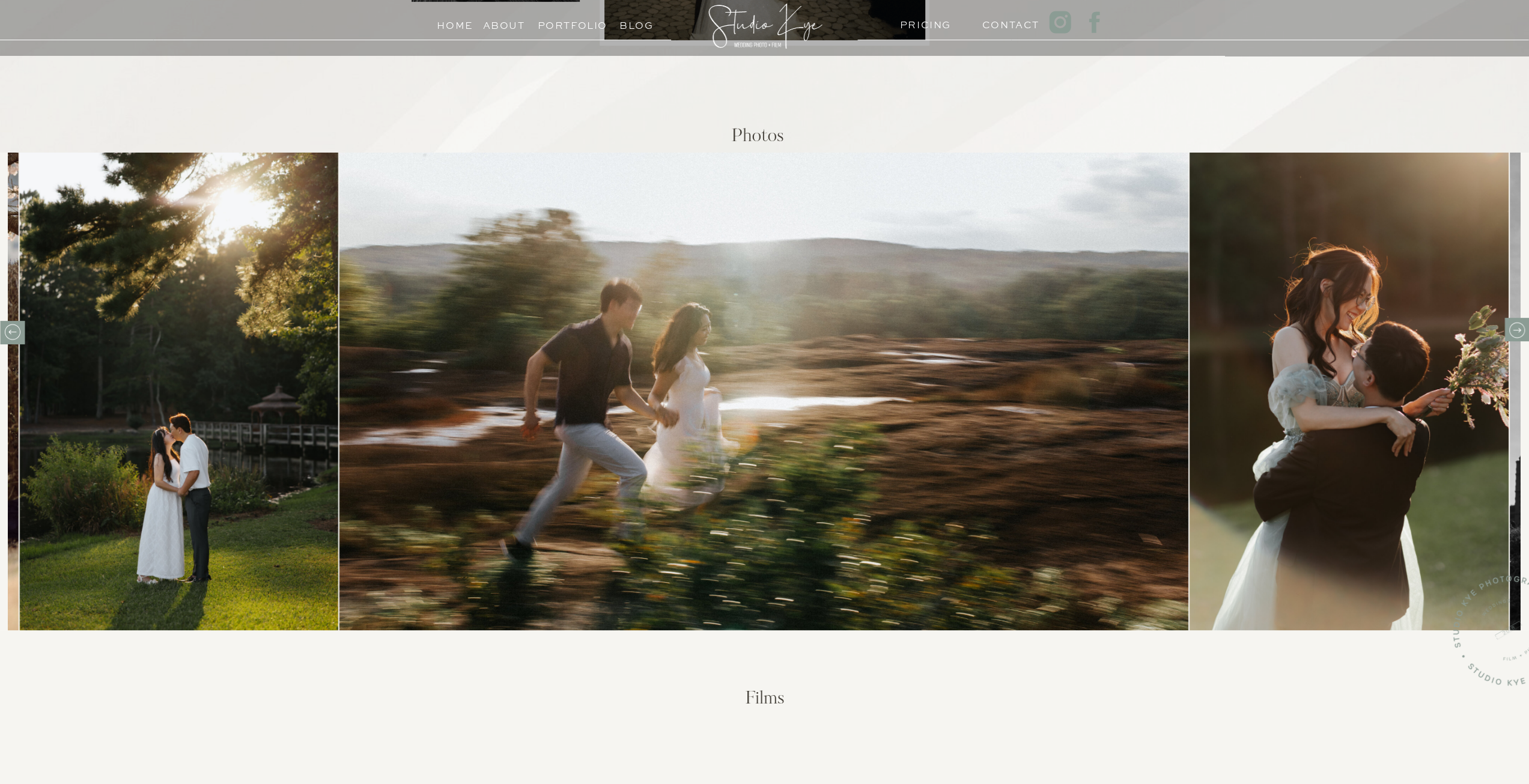
click at [1516, 330] on icon at bounding box center [1516, 330] width 8 height 5
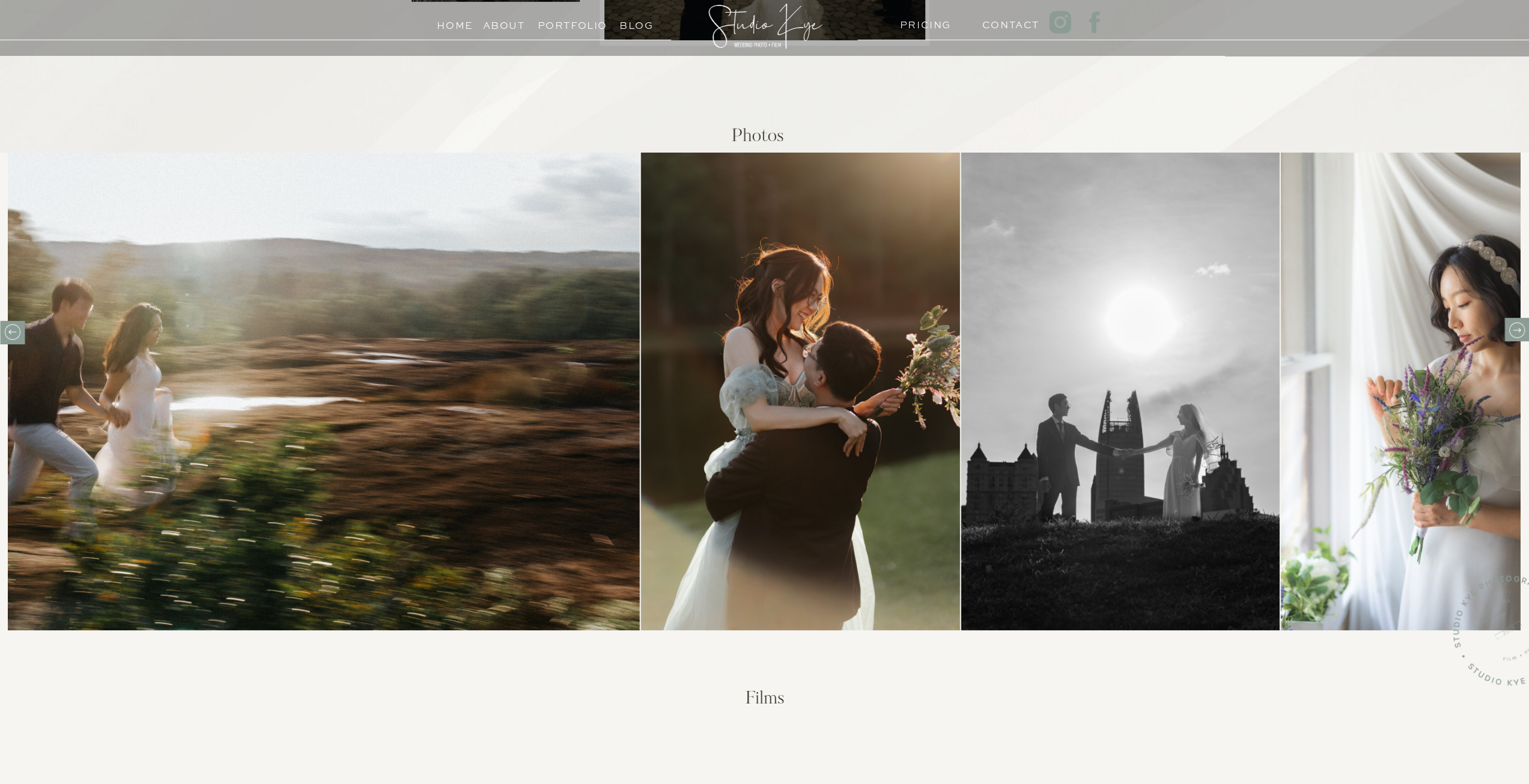
click at [1516, 330] on icon at bounding box center [1516, 330] width 8 height 5
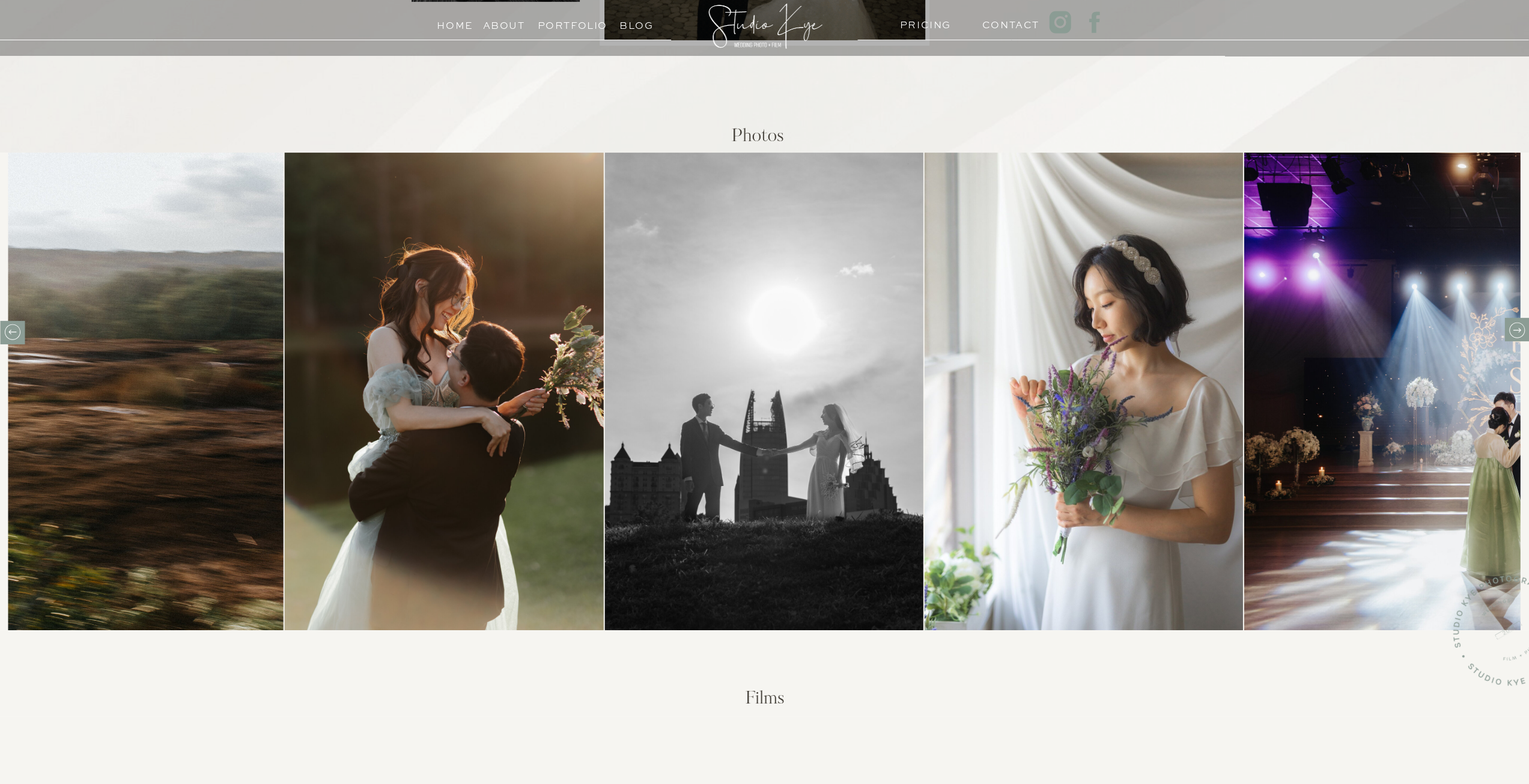
click at [1516, 330] on icon at bounding box center [1516, 330] width 8 height 5
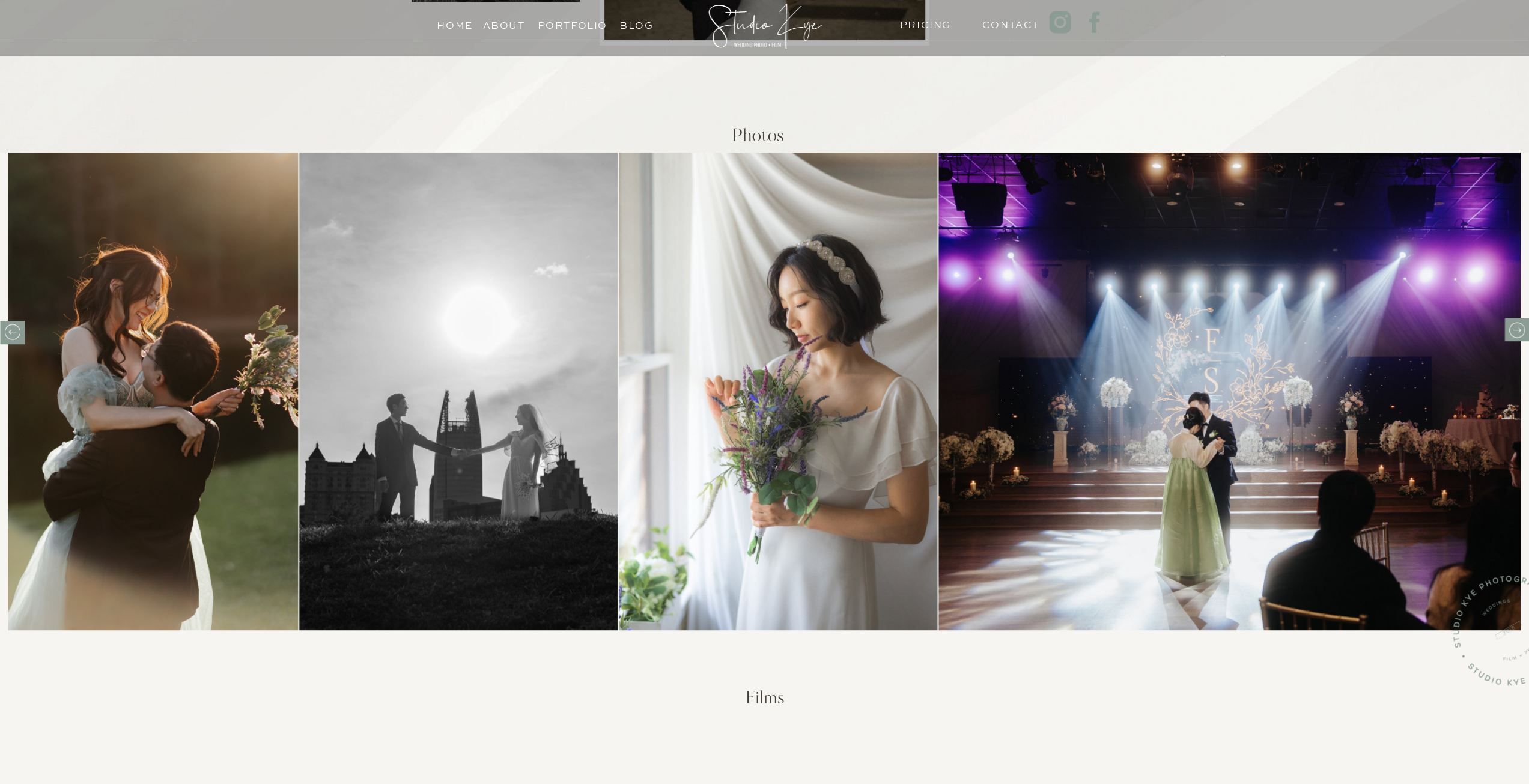
click at [1516, 330] on icon at bounding box center [1516, 330] width 8 height 5
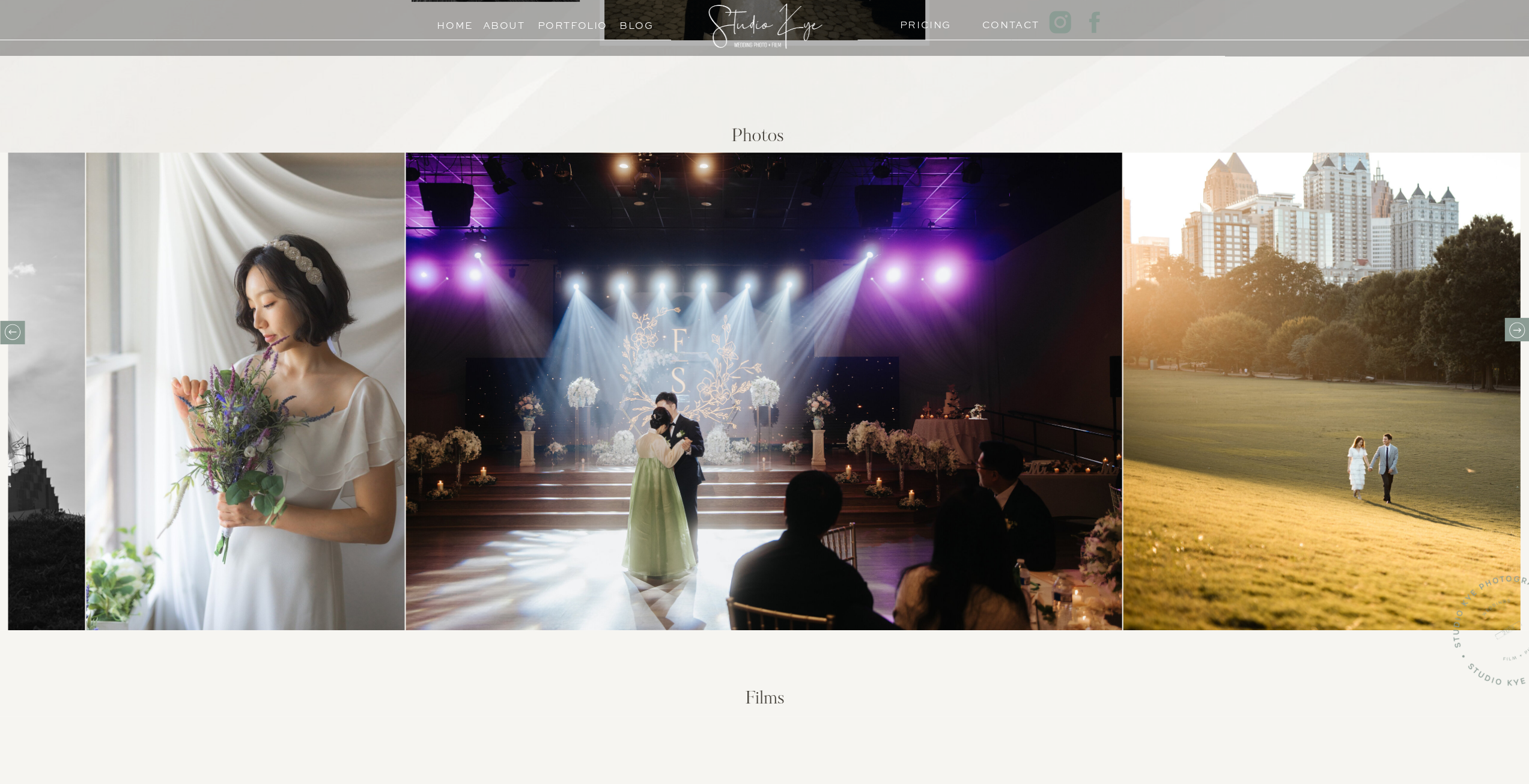
click at [1512, 332] on icon at bounding box center [1516, 330] width 19 height 19
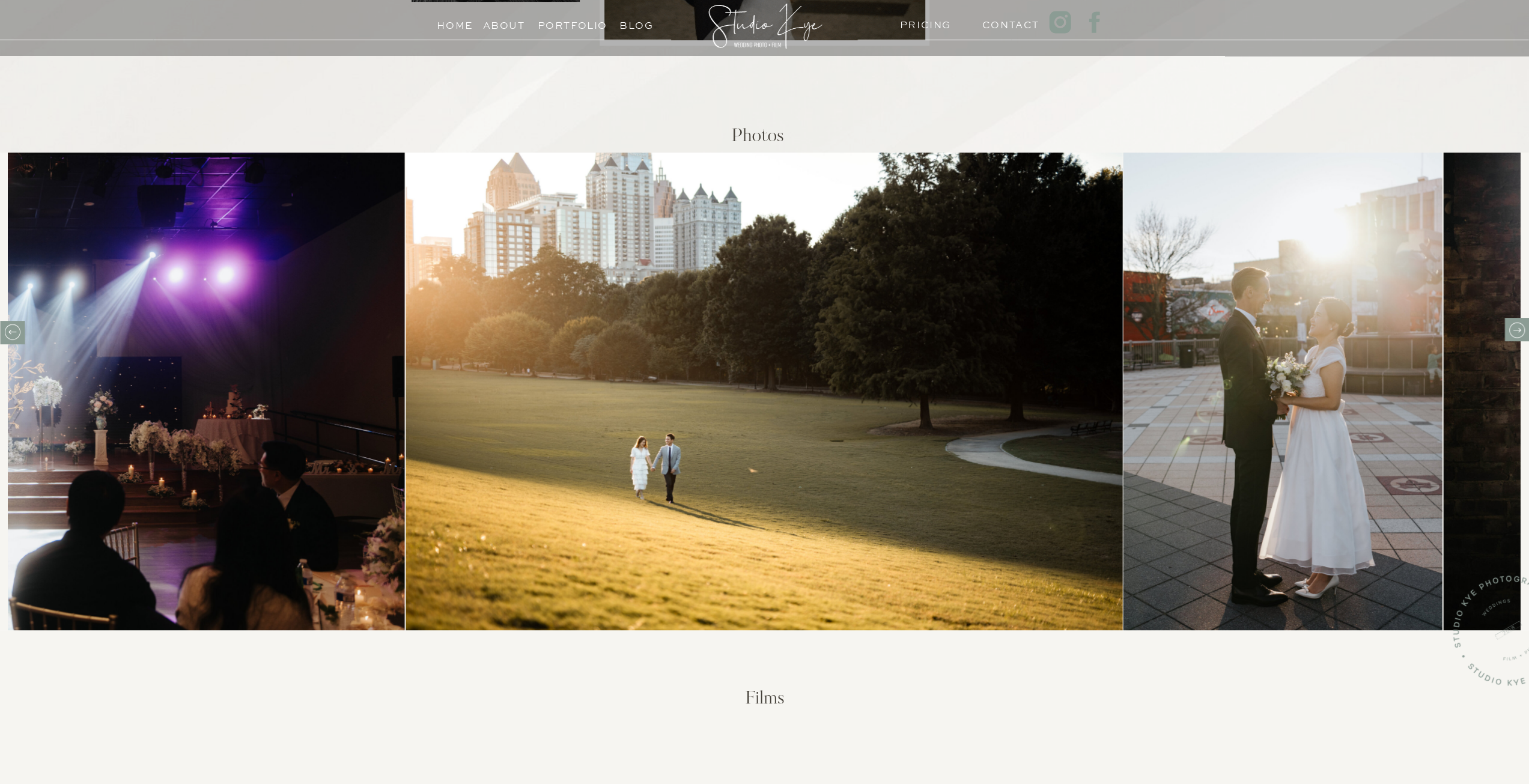
click at [1512, 332] on icon at bounding box center [1516, 330] width 19 height 19
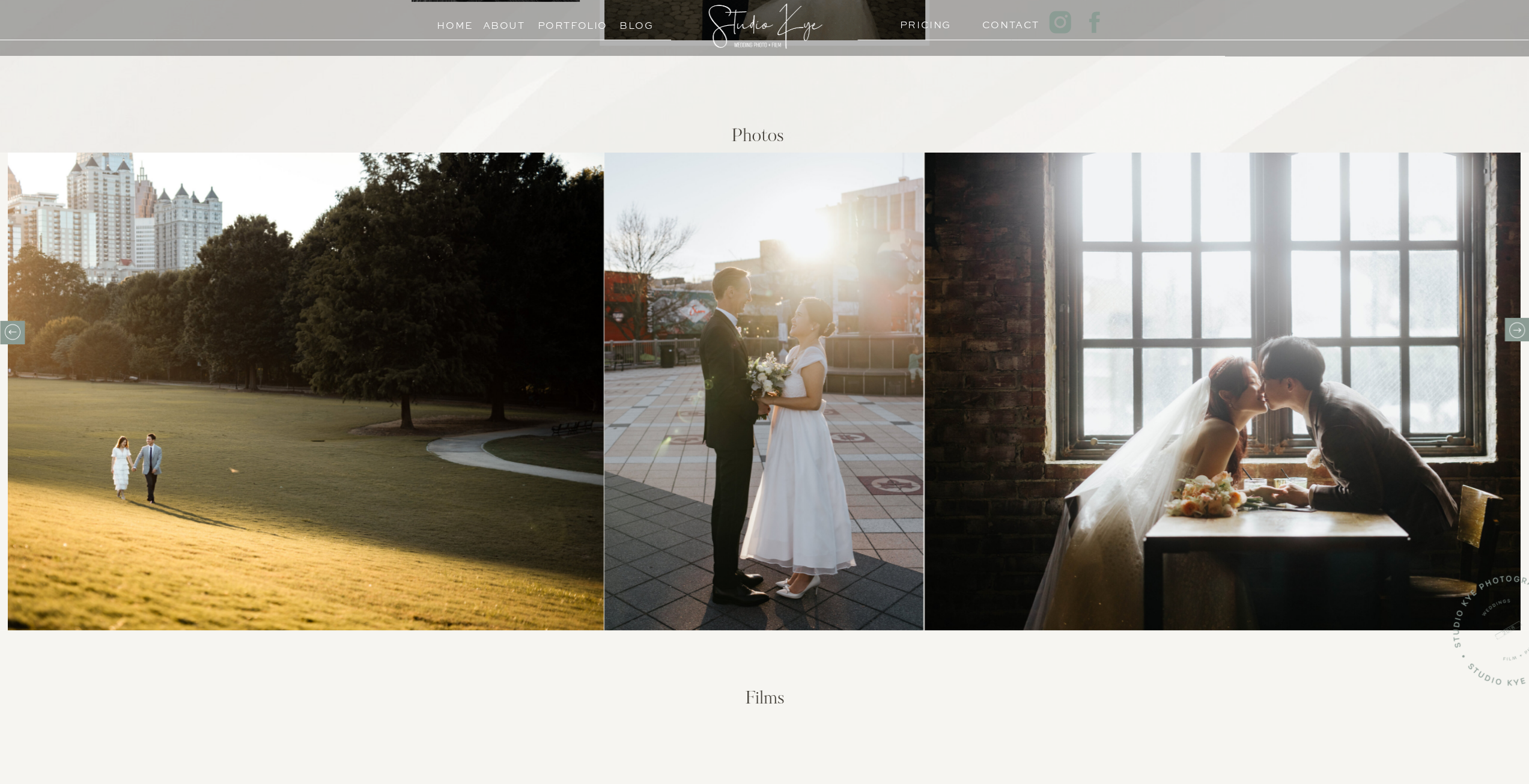
click at [1512, 332] on icon at bounding box center [1516, 330] width 19 height 19
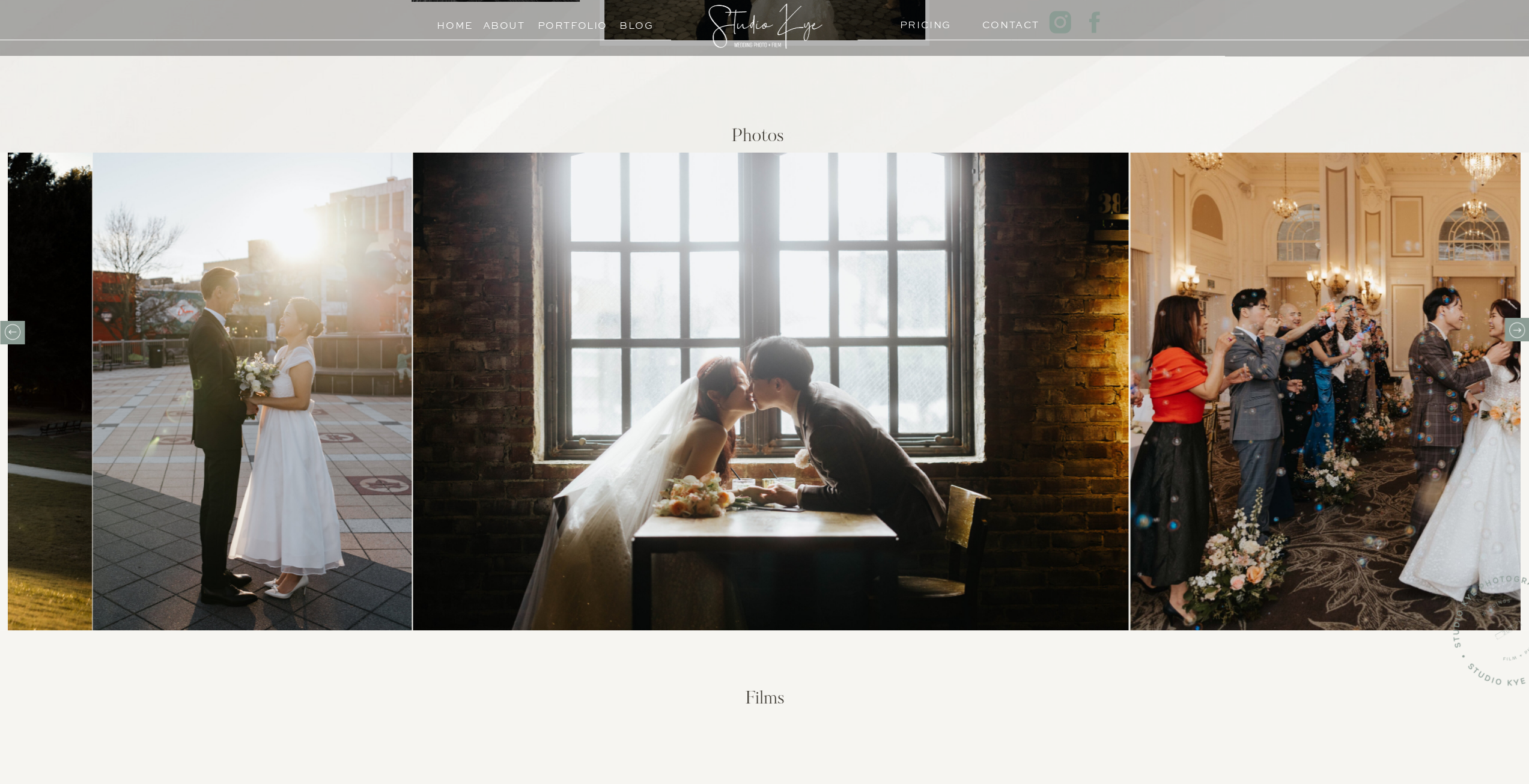
click at [1512, 332] on icon at bounding box center [1516, 330] width 19 height 19
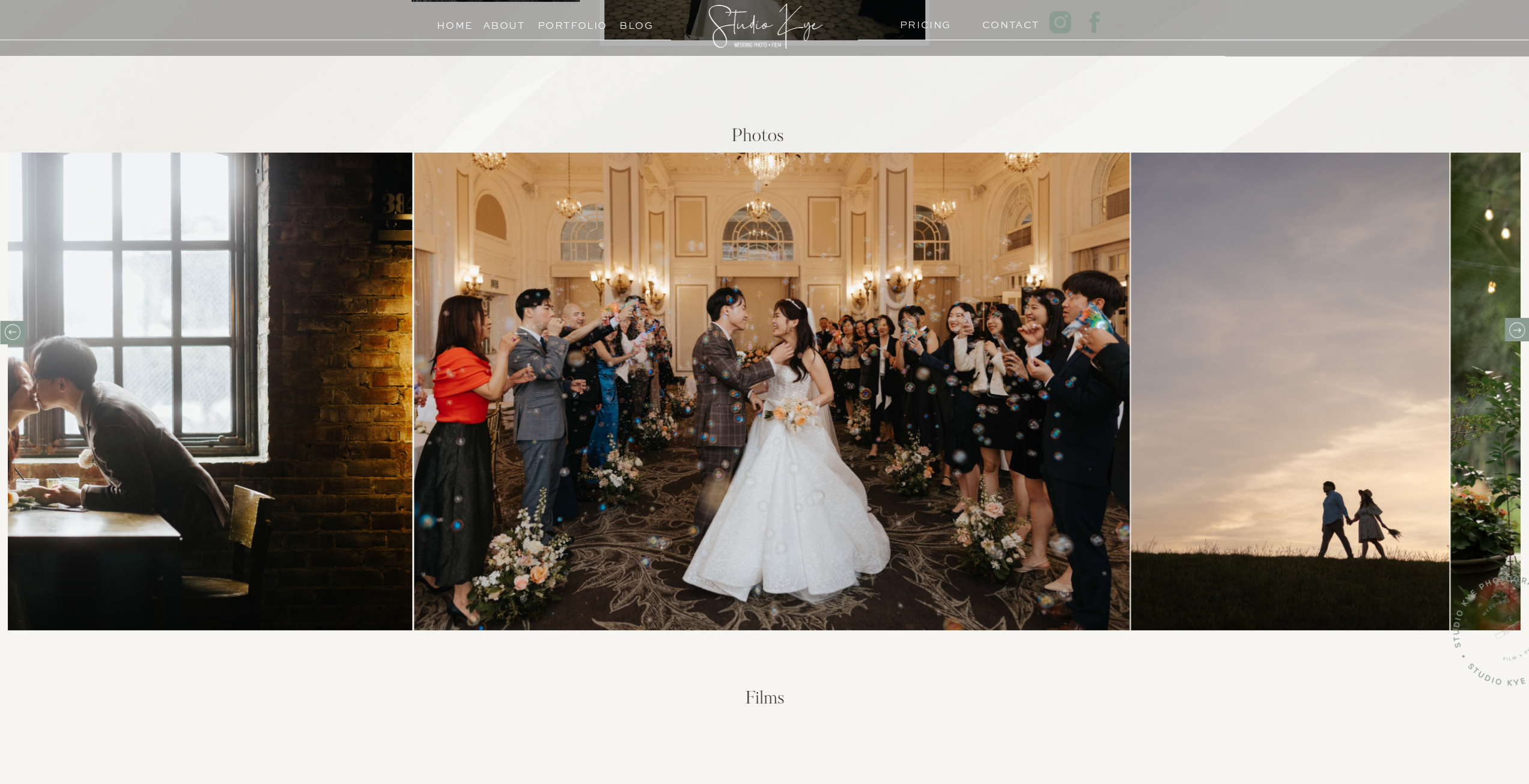
click at [1512, 332] on icon at bounding box center [1516, 330] width 19 height 19
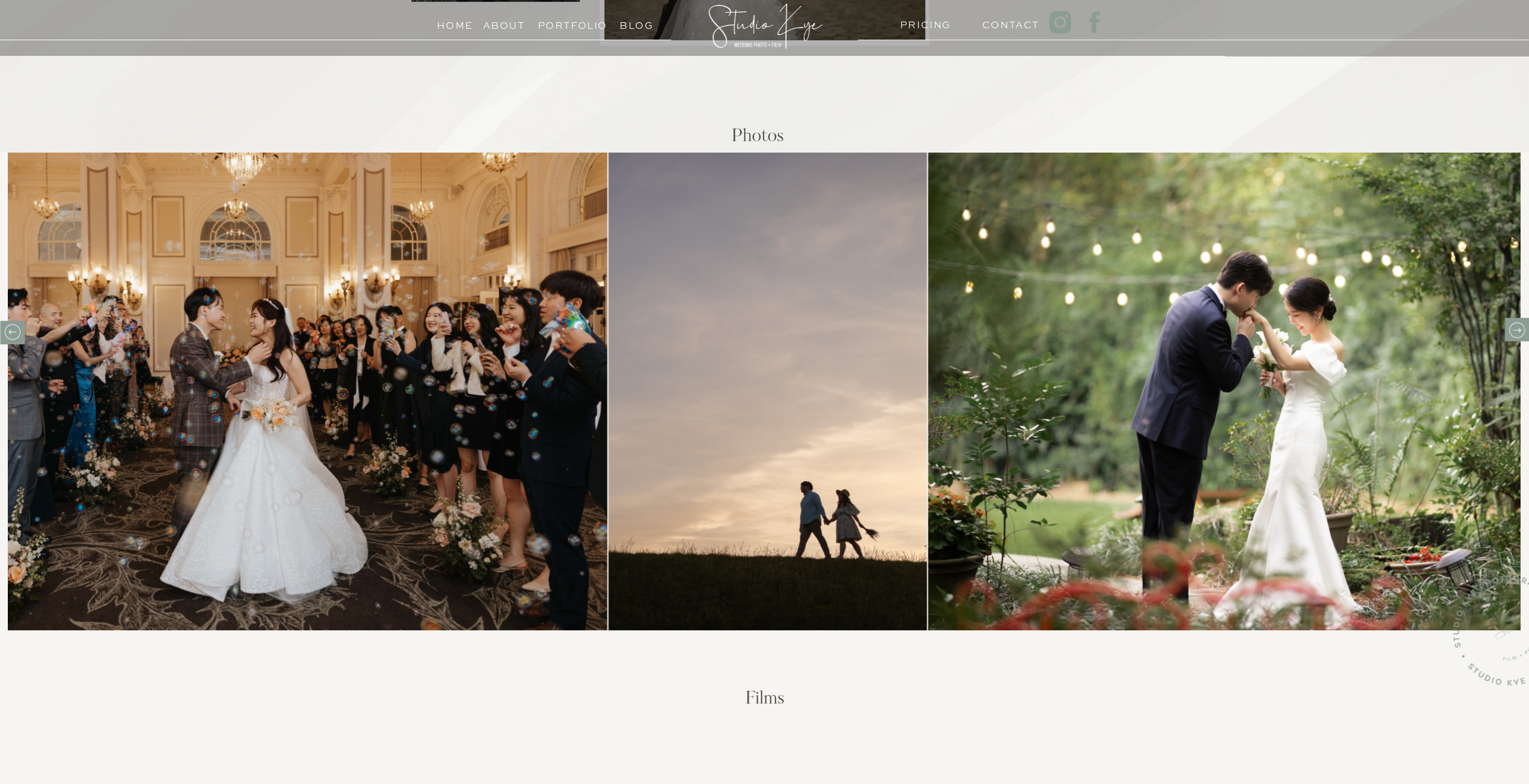
click at [1512, 332] on icon at bounding box center [1516, 330] width 19 height 19
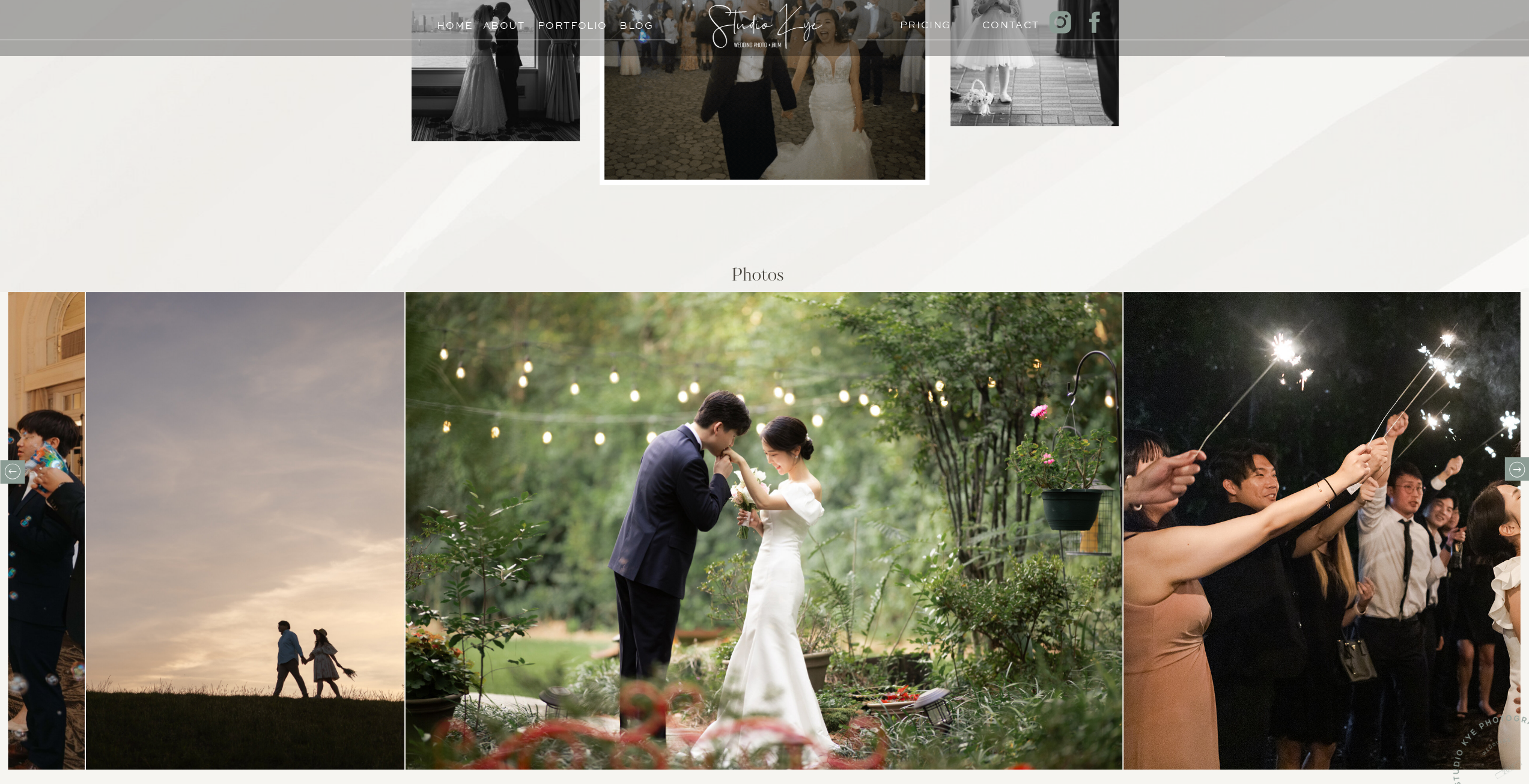
scroll to position [240, 0]
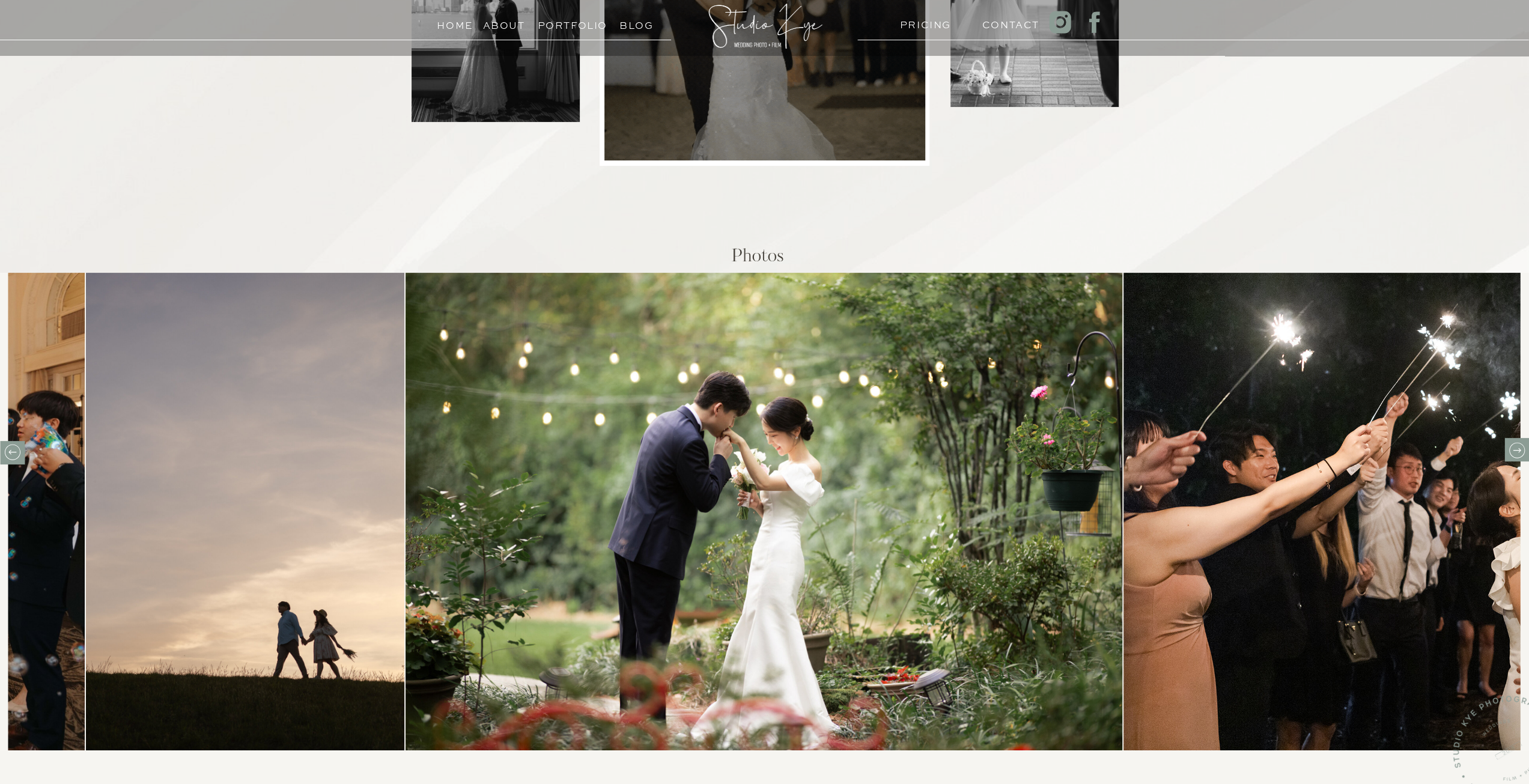
click at [1512, 444] on icon at bounding box center [1516, 449] width 15 height 15
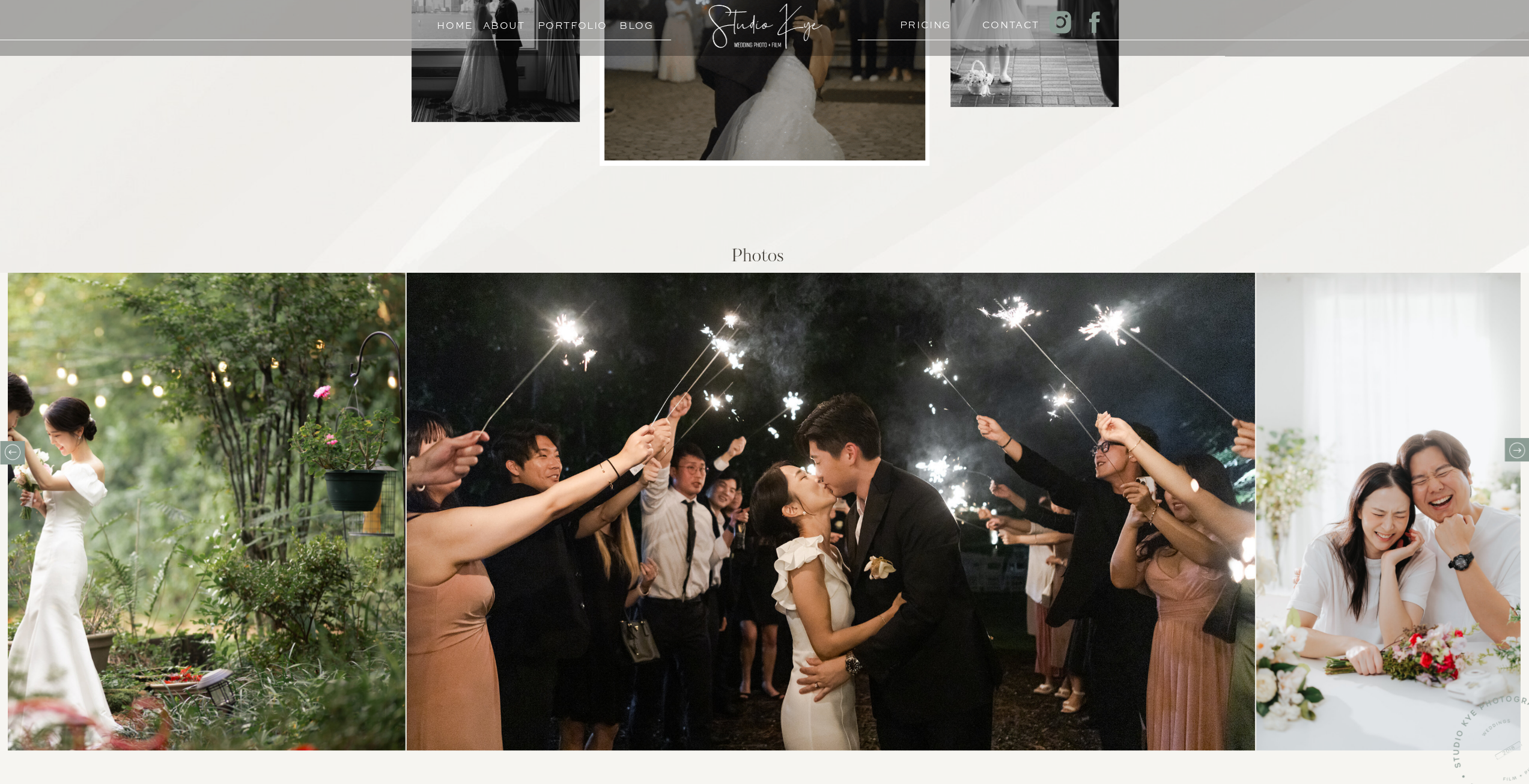
click at [1512, 444] on icon at bounding box center [1516, 449] width 15 height 15
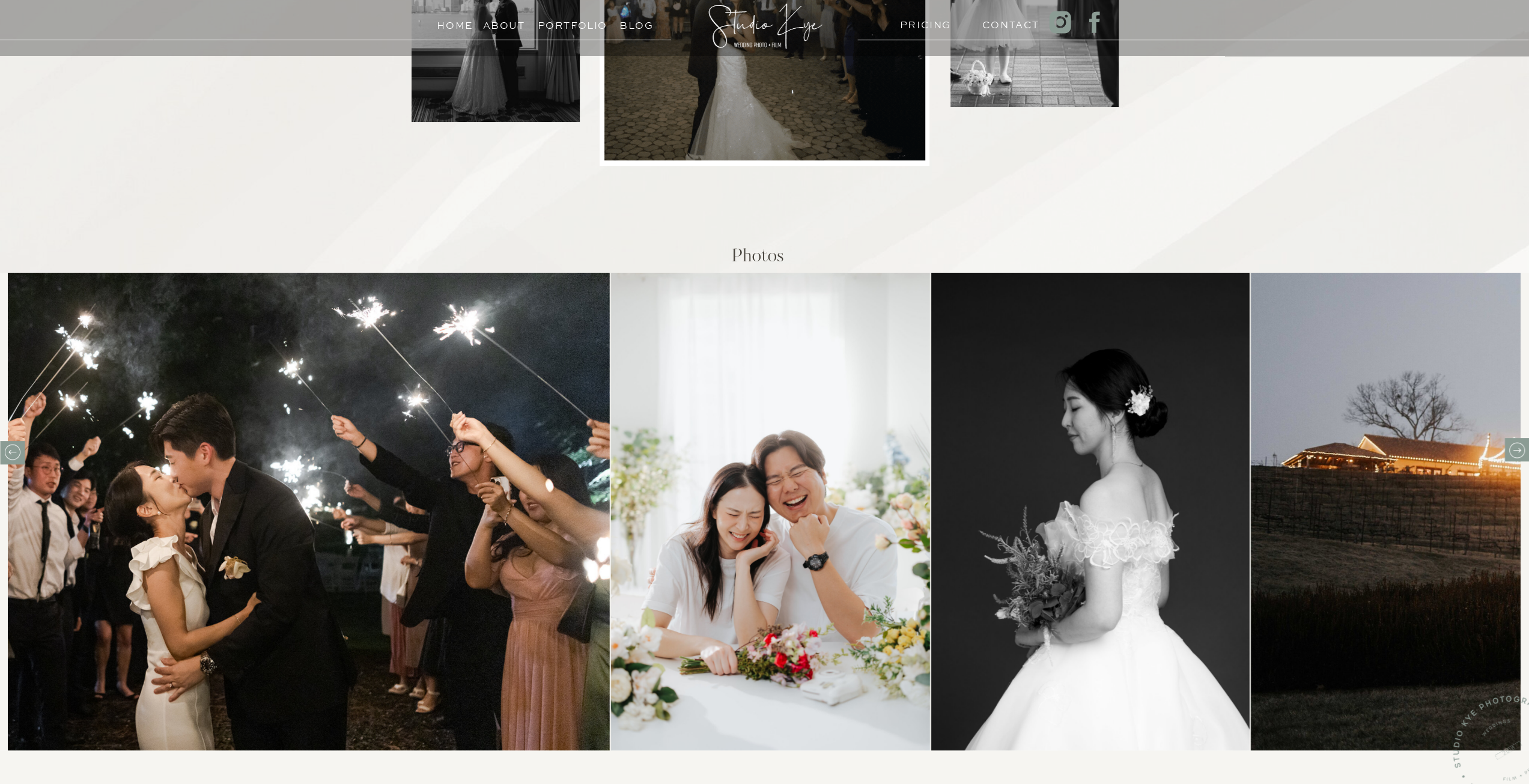
click at [1512, 444] on icon at bounding box center [1516, 449] width 15 height 15
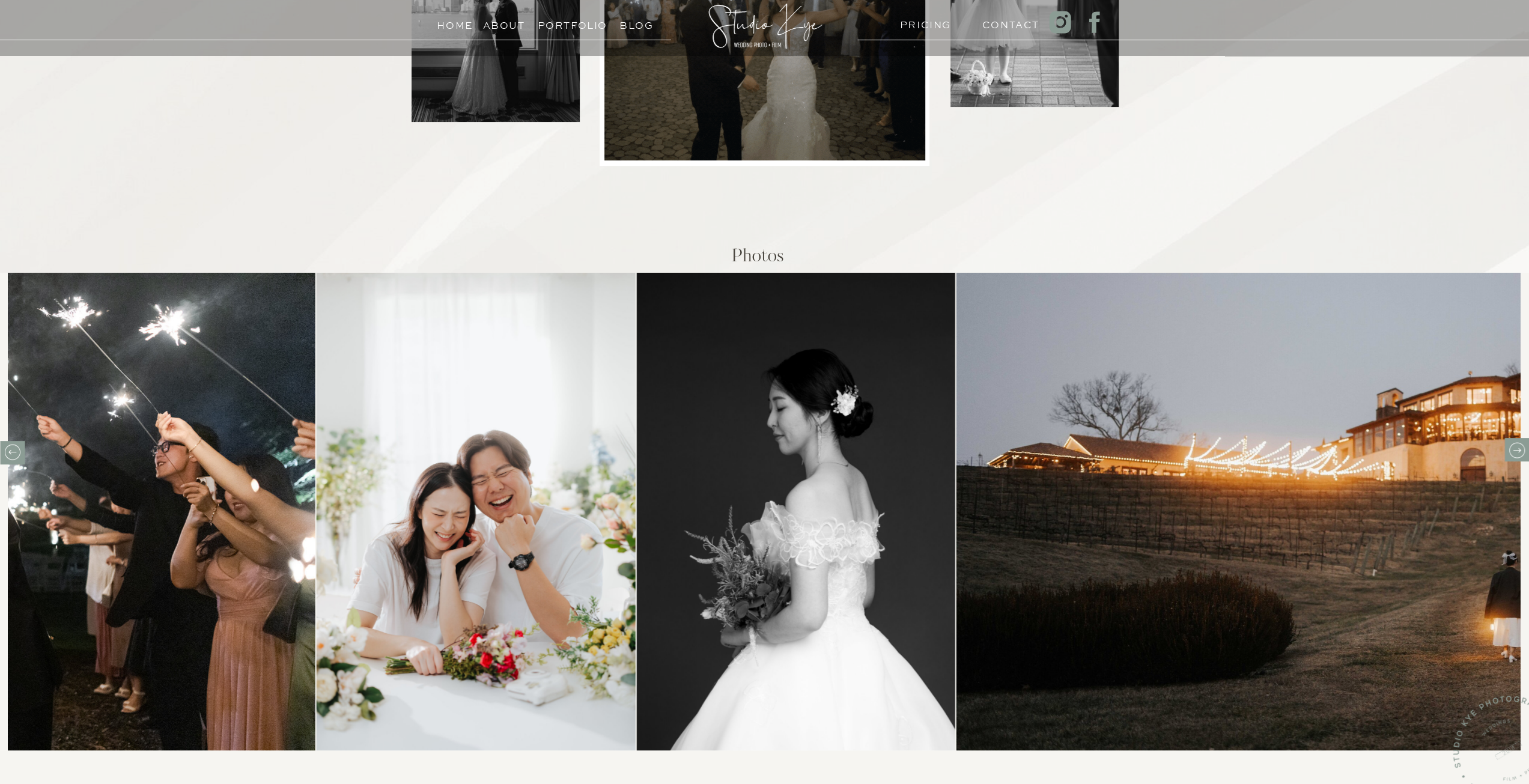
click at [1512, 444] on icon at bounding box center [1516, 449] width 15 height 15
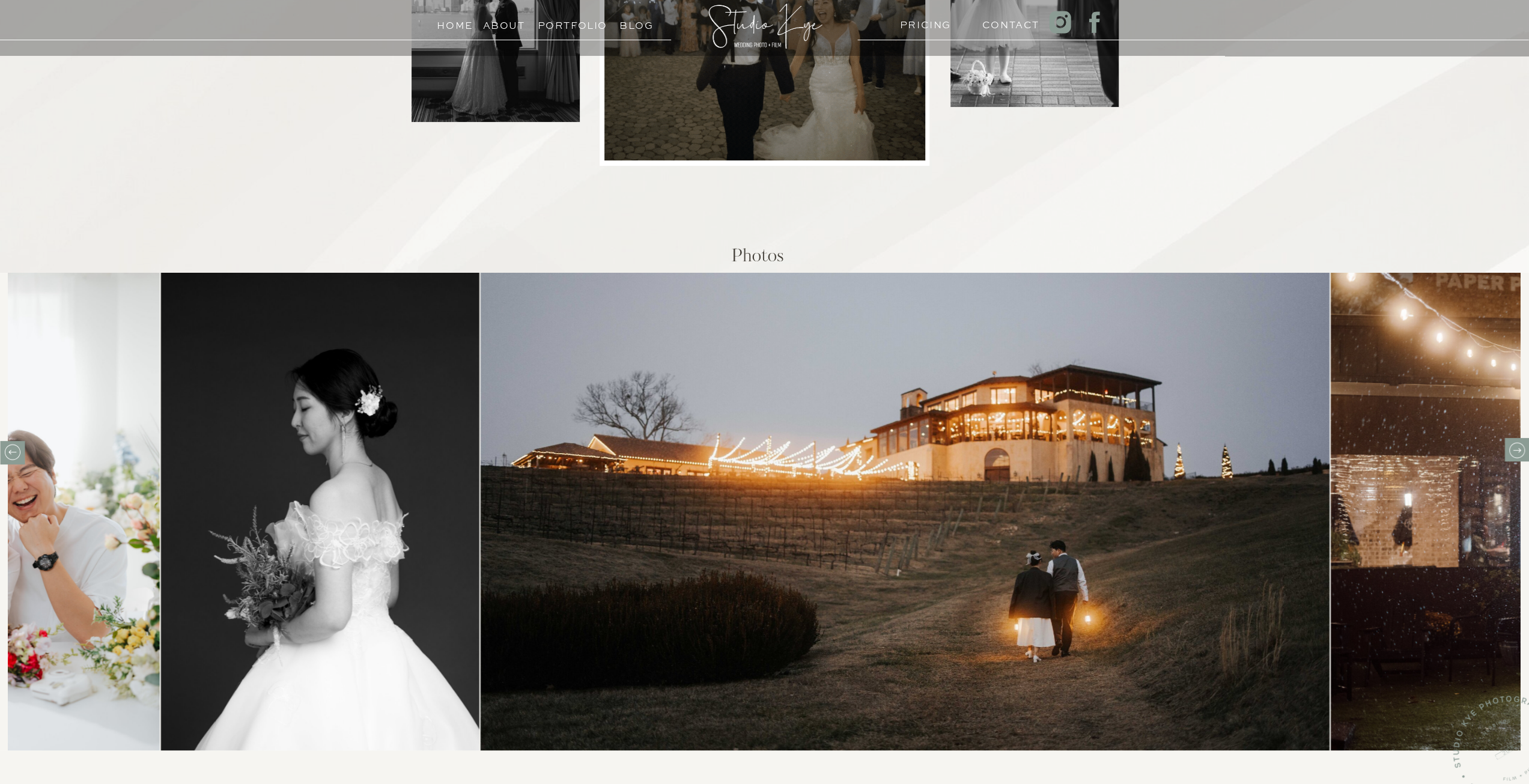
click at [1512, 444] on icon at bounding box center [1516, 449] width 15 height 15
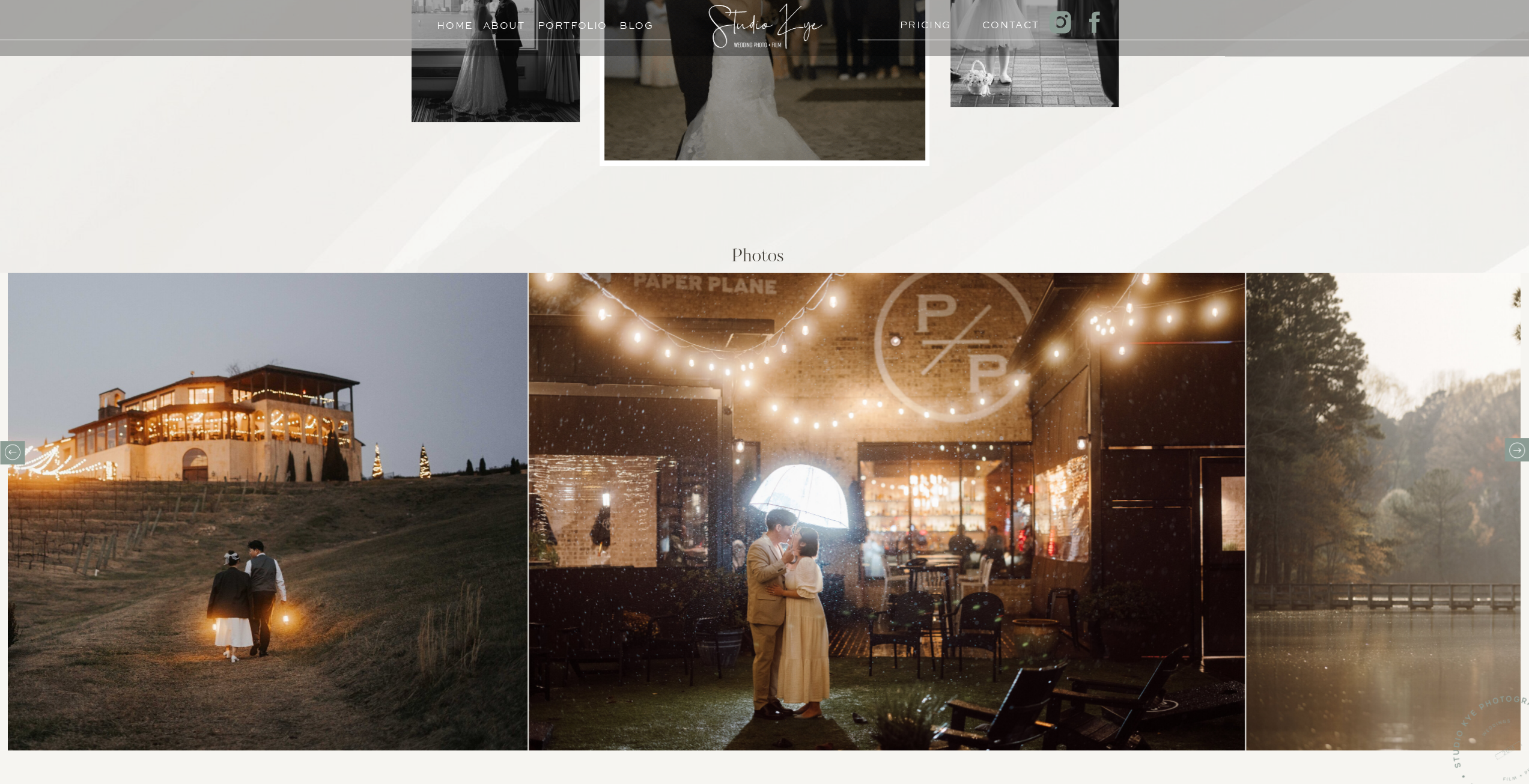
click at [1512, 444] on icon at bounding box center [1516, 450] width 19 height 19
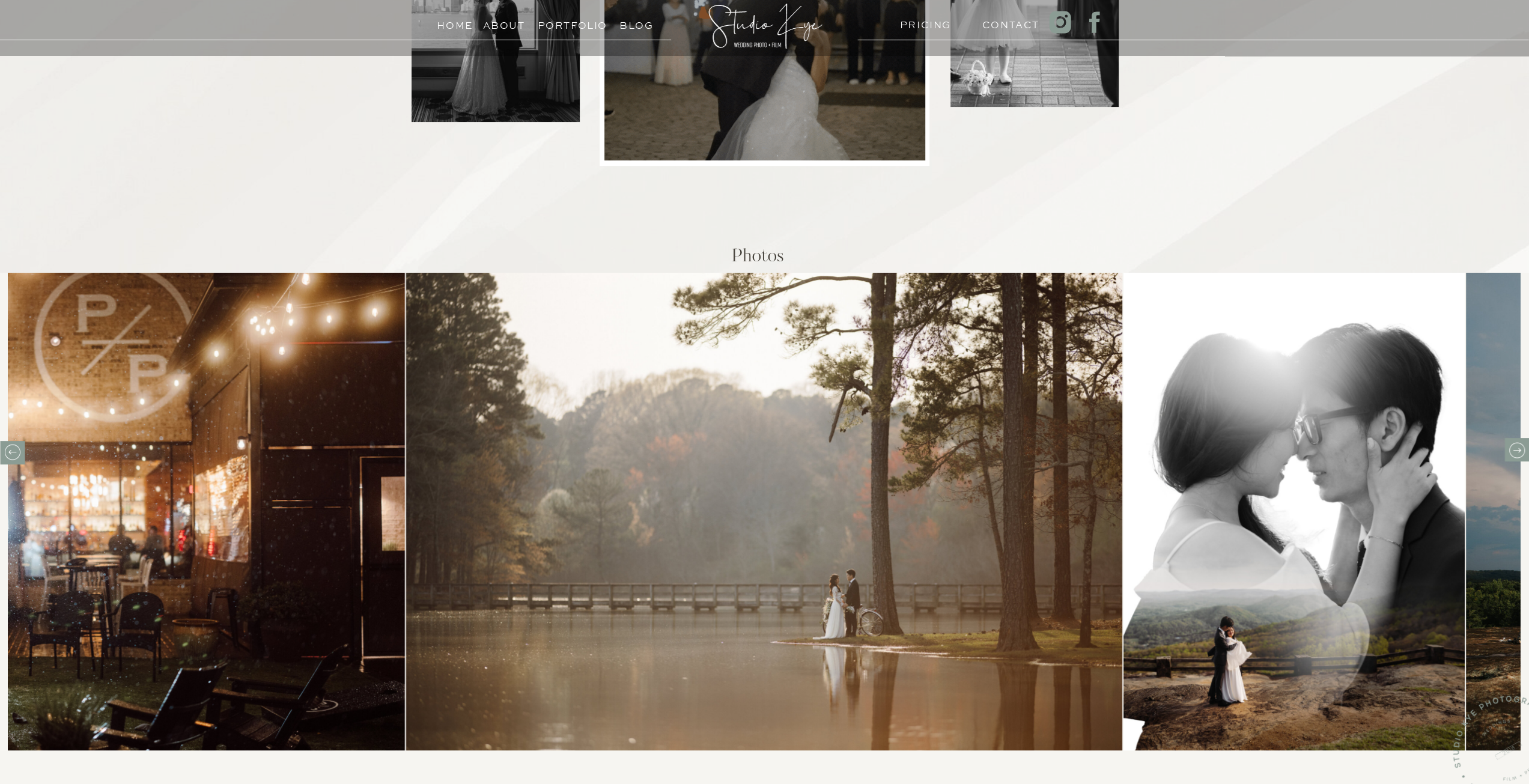
click at [1512, 444] on icon at bounding box center [1516, 450] width 19 height 19
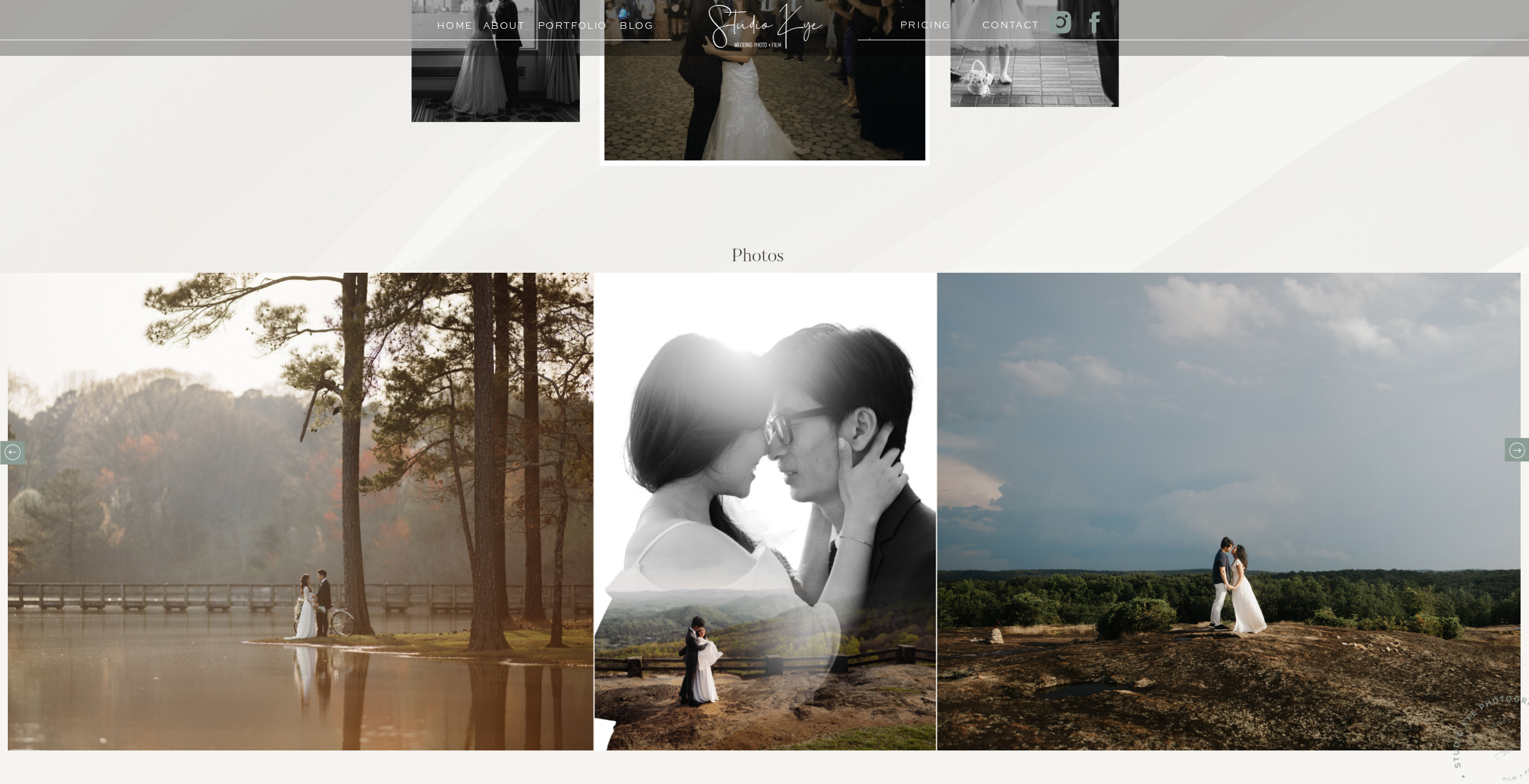
click at [1512, 444] on icon at bounding box center [1516, 450] width 19 height 19
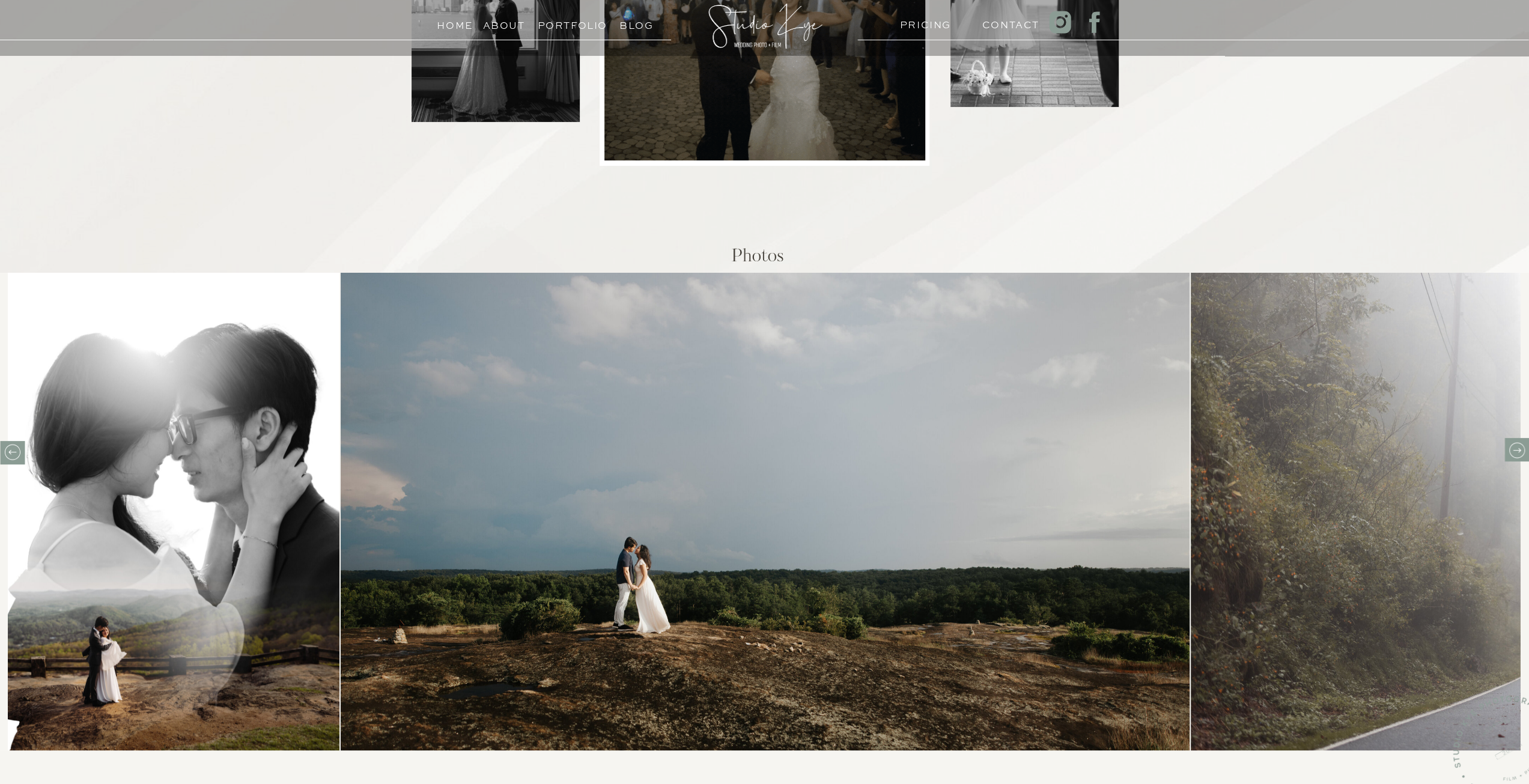
click at [1512, 444] on icon at bounding box center [1516, 450] width 19 height 19
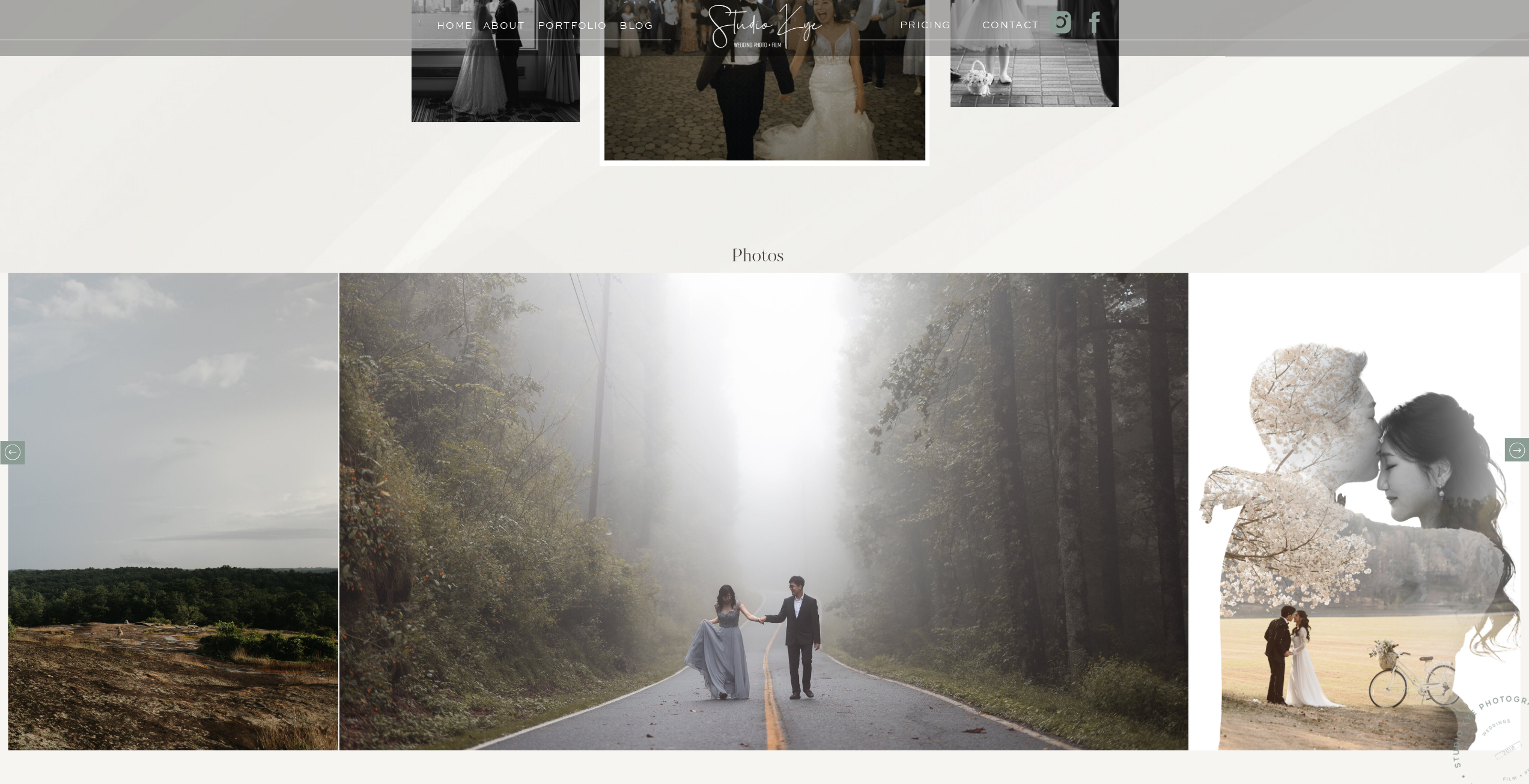
click at [1519, 450] on icon at bounding box center [1516, 450] width 8 height 5
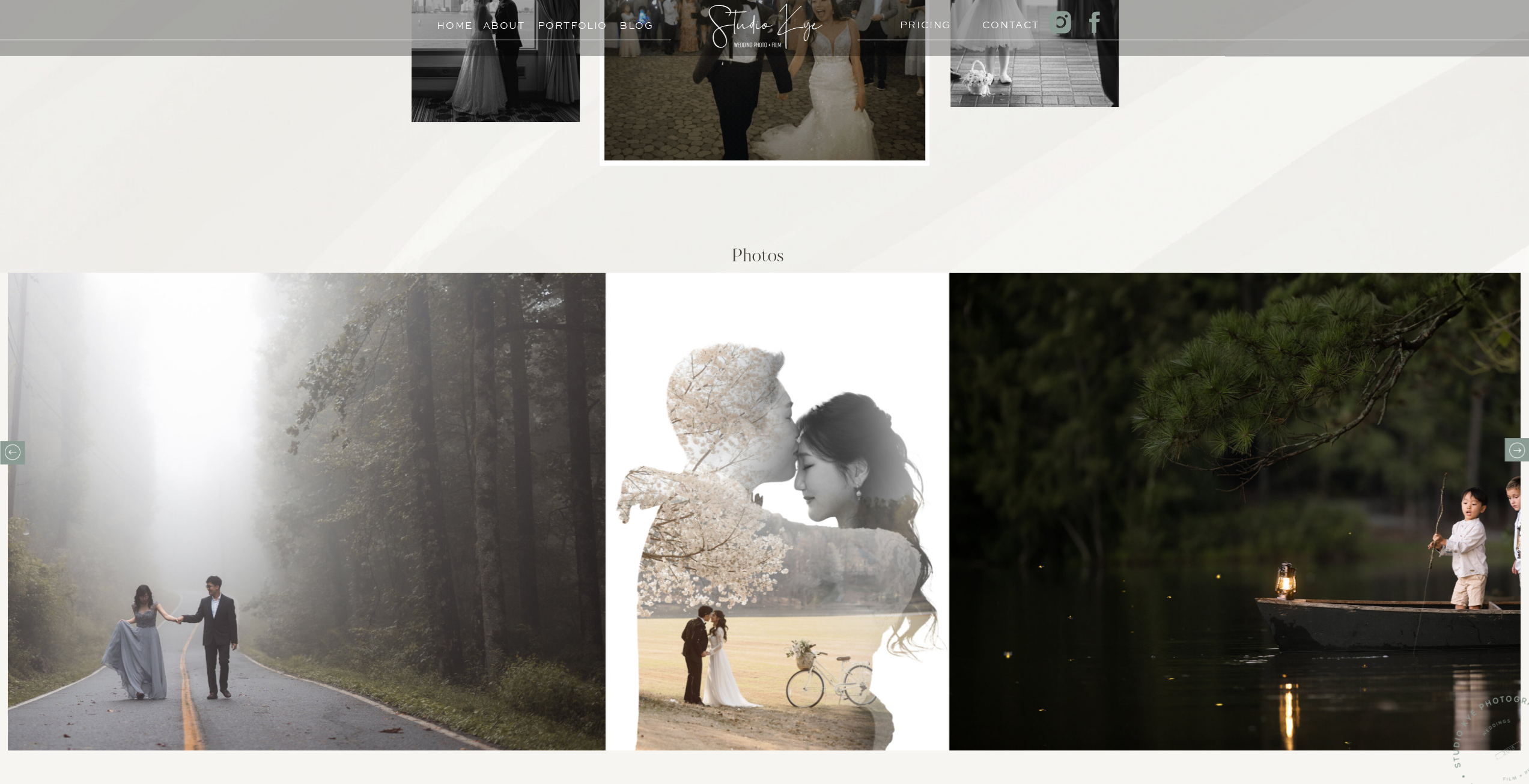
click at [1519, 450] on icon at bounding box center [1516, 450] width 8 height 5
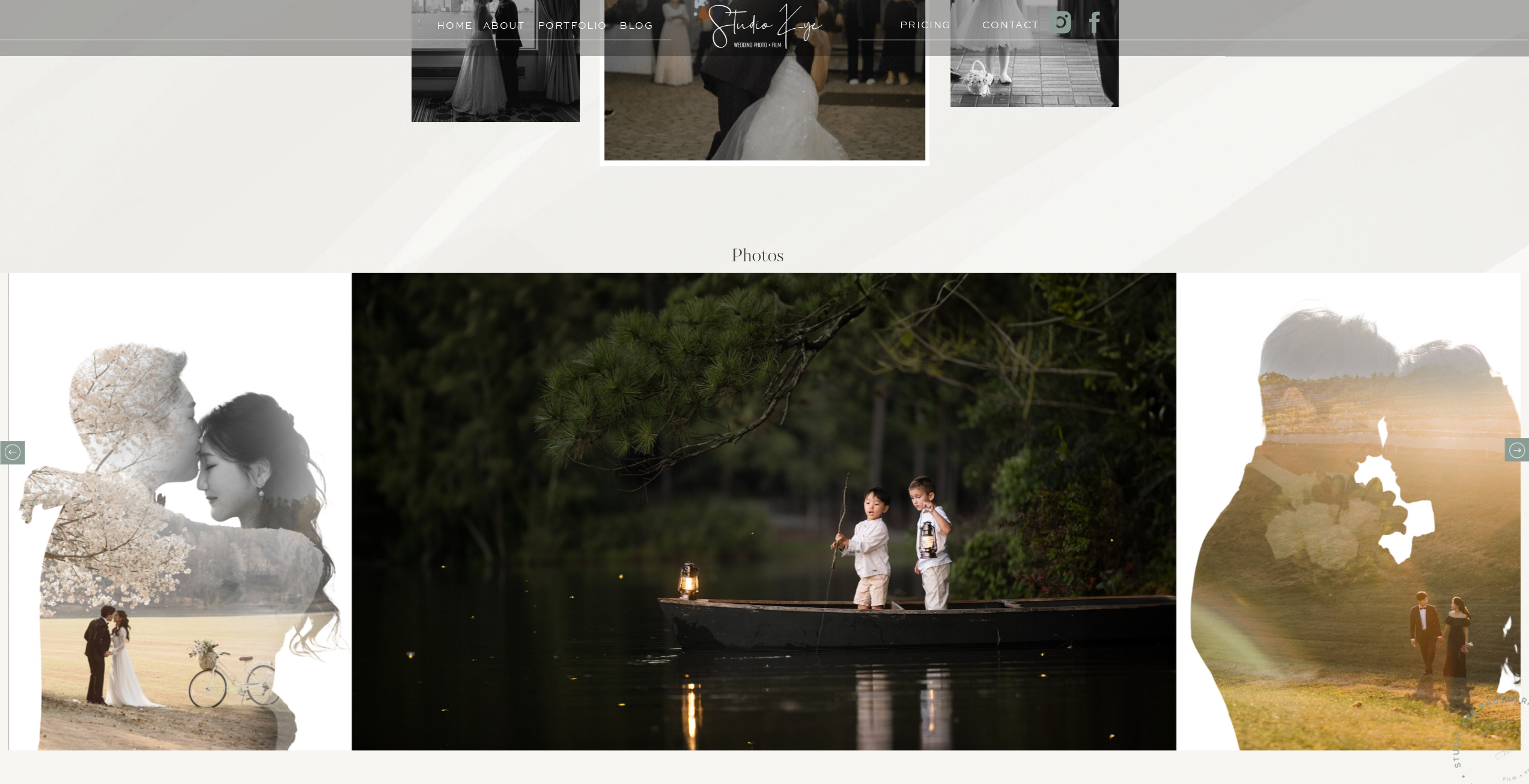
click at [1519, 450] on icon at bounding box center [1516, 450] width 8 height 5
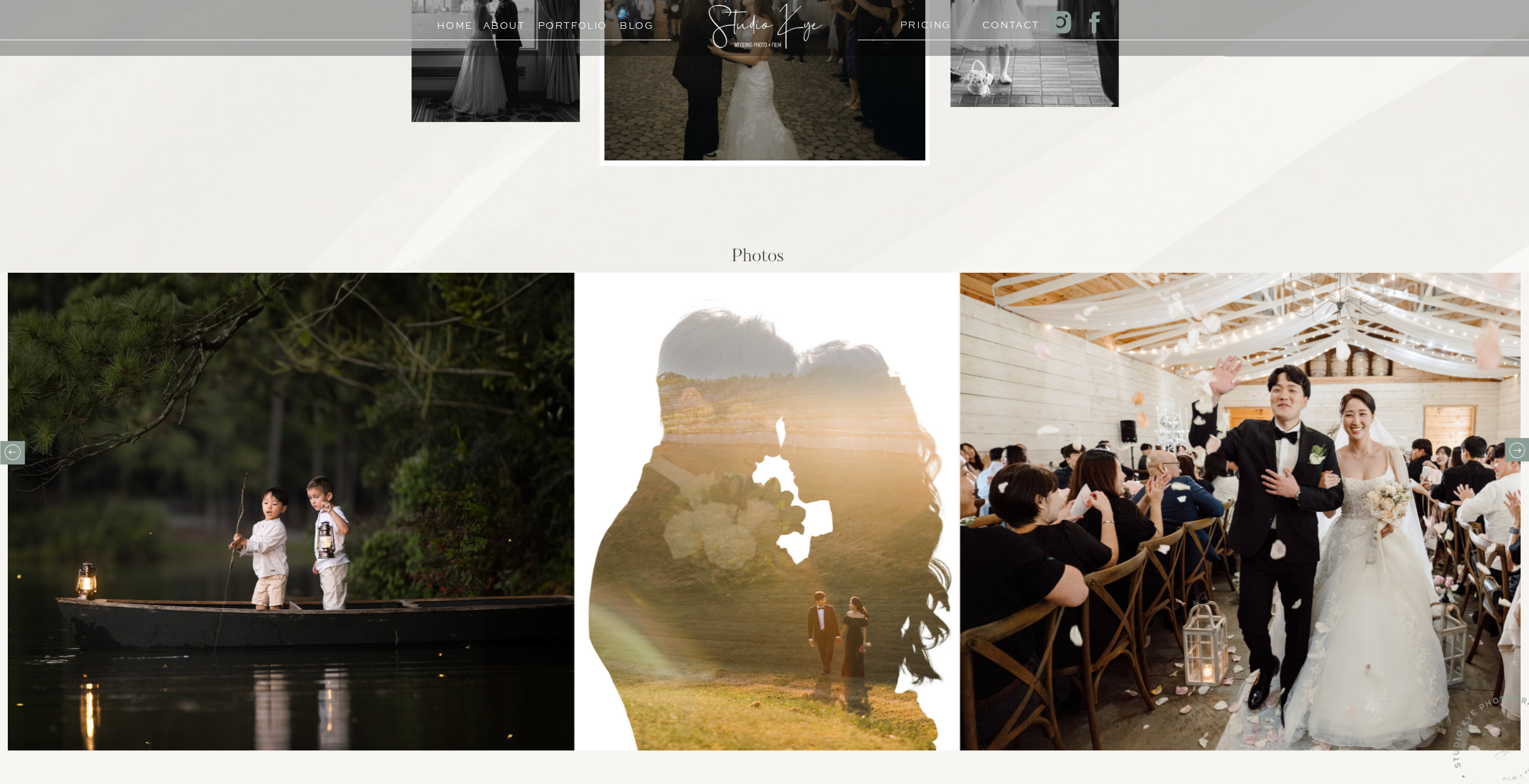
click at [1519, 450] on icon at bounding box center [1516, 450] width 8 height 5
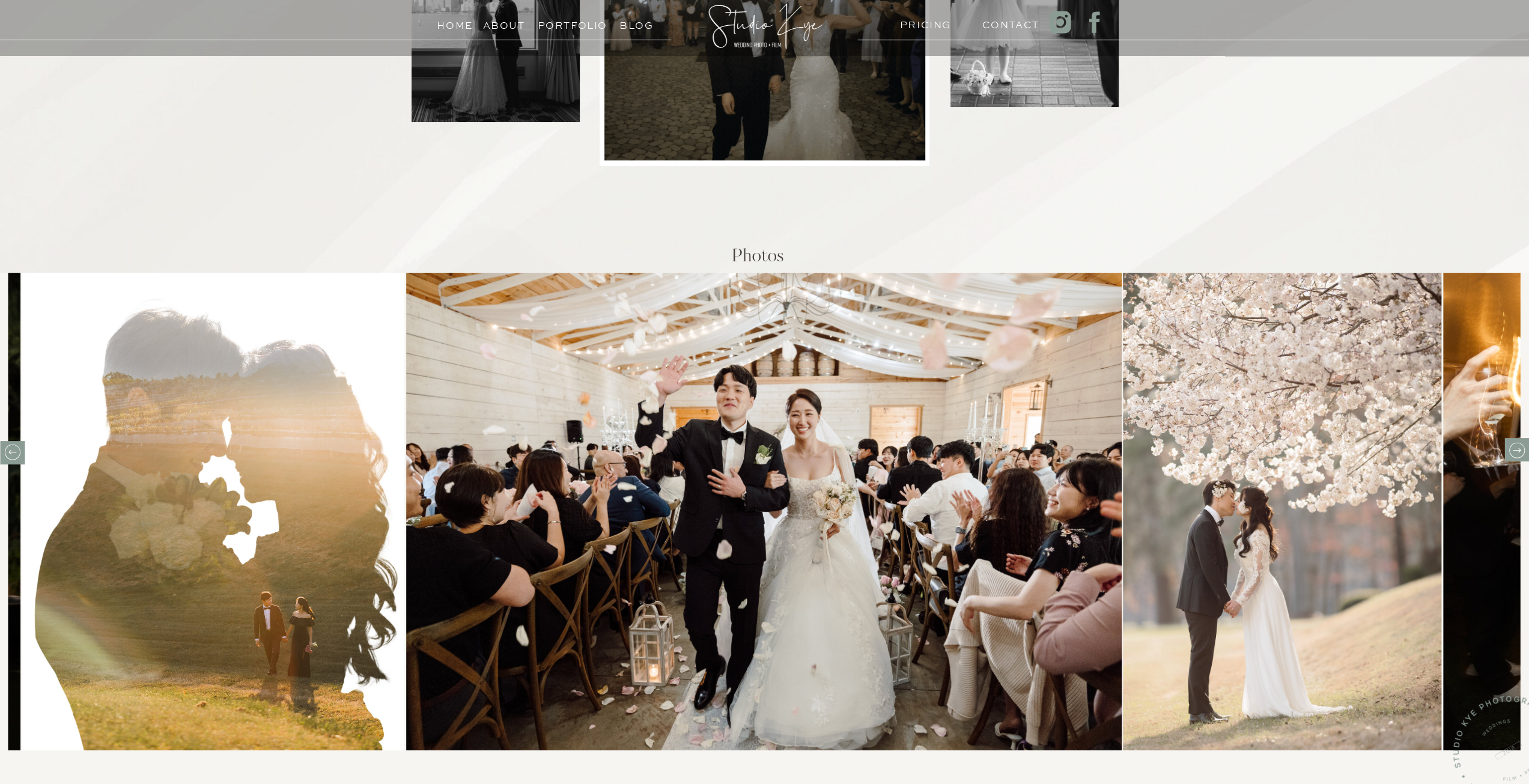
click at [1519, 450] on icon at bounding box center [1516, 450] width 8 height 5
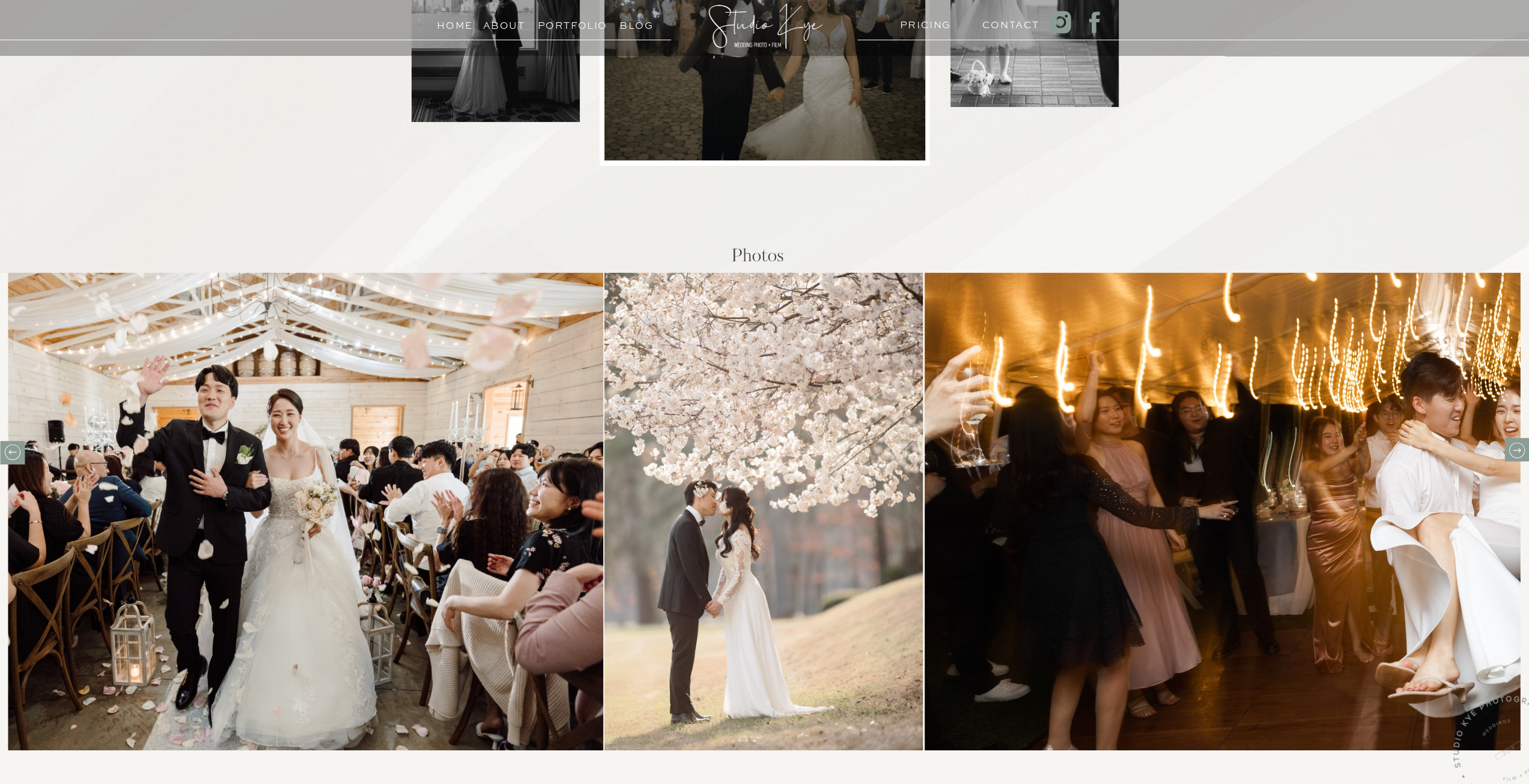
click at [1519, 450] on icon at bounding box center [1516, 450] width 8 height 5
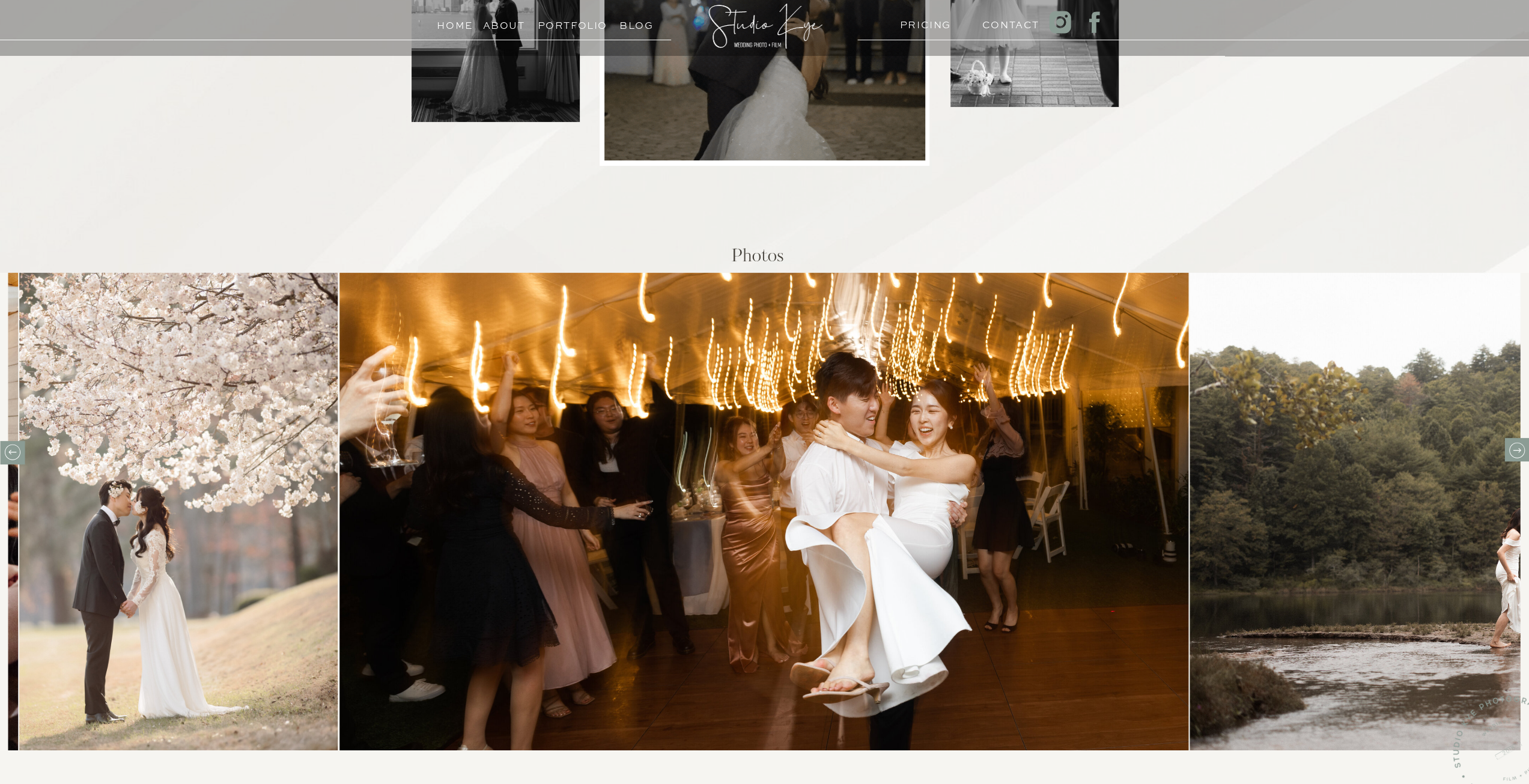
click at [1519, 450] on icon at bounding box center [1516, 450] width 8 height 5
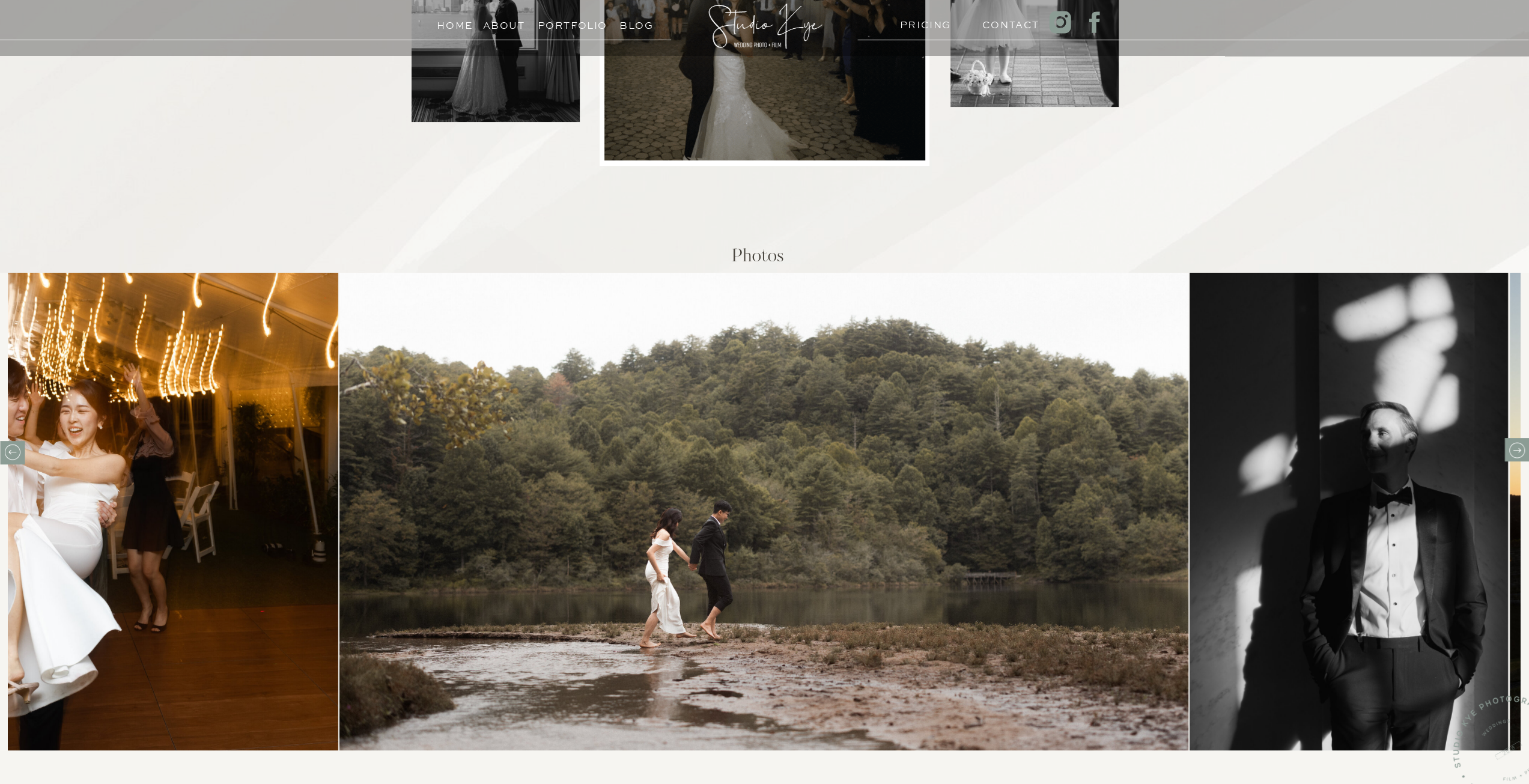
click at [1519, 450] on icon at bounding box center [1516, 450] width 8 height 5
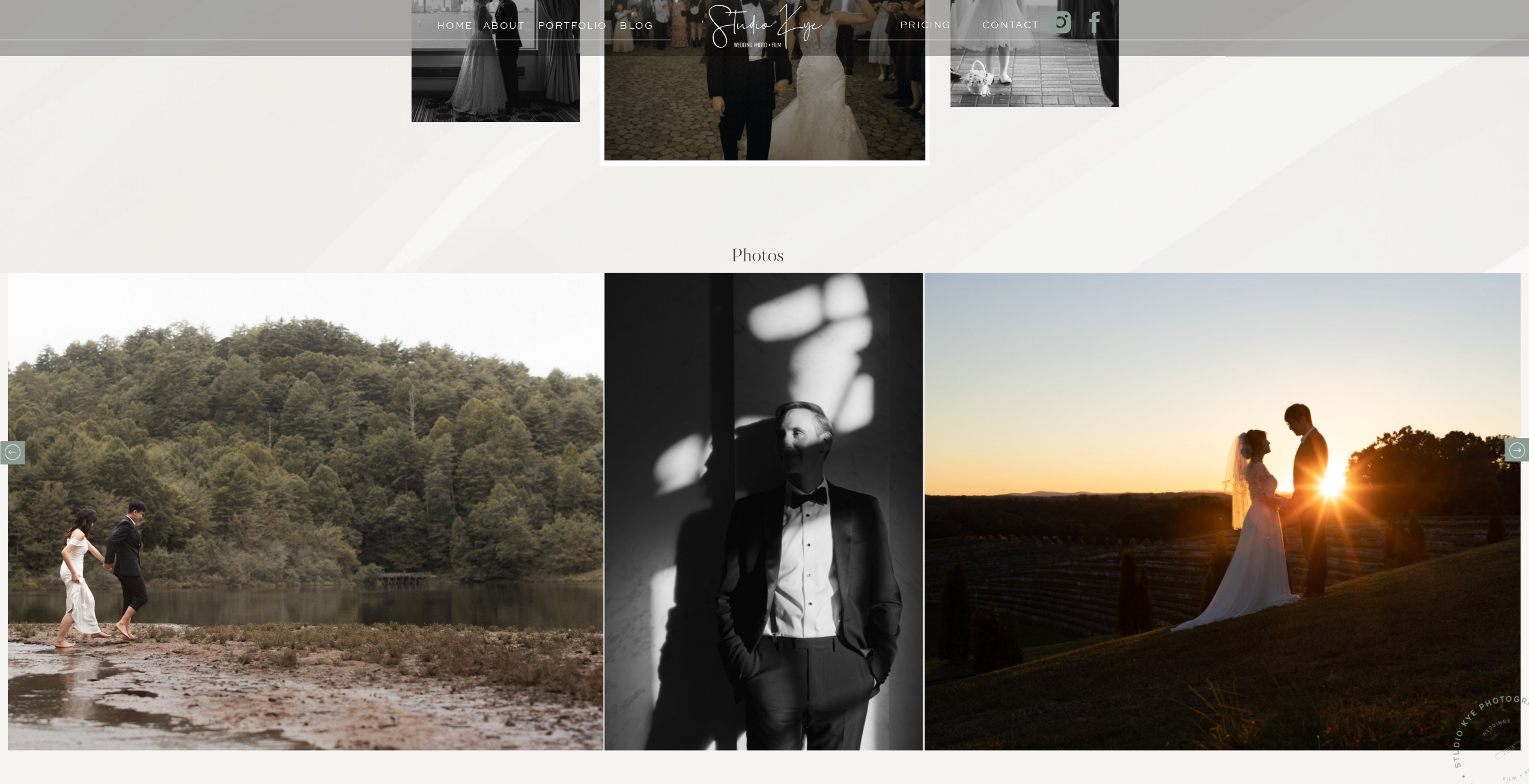
click at [1519, 450] on icon at bounding box center [1516, 450] width 8 height 5
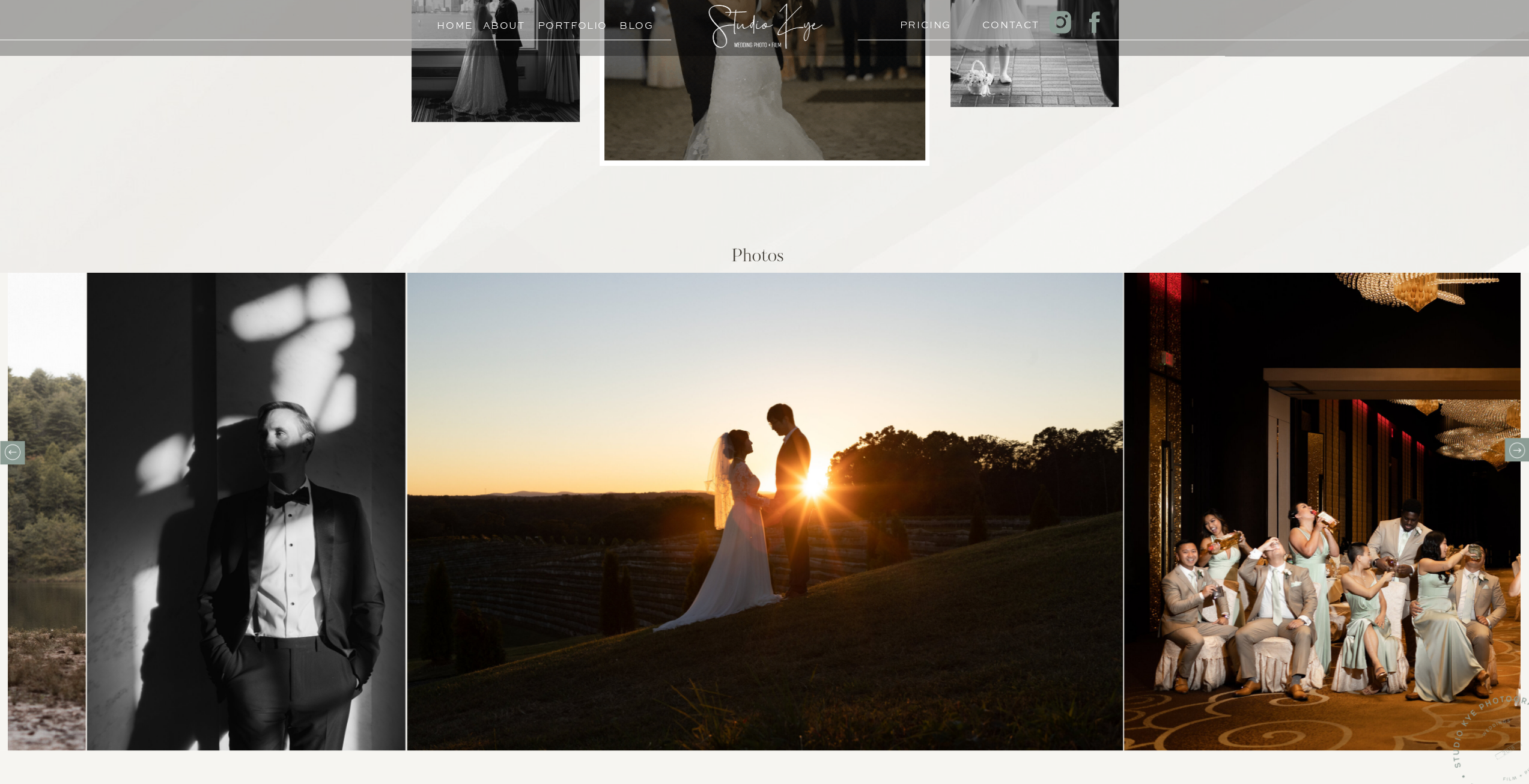
click at [1519, 450] on icon at bounding box center [1516, 450] width 8 height 5
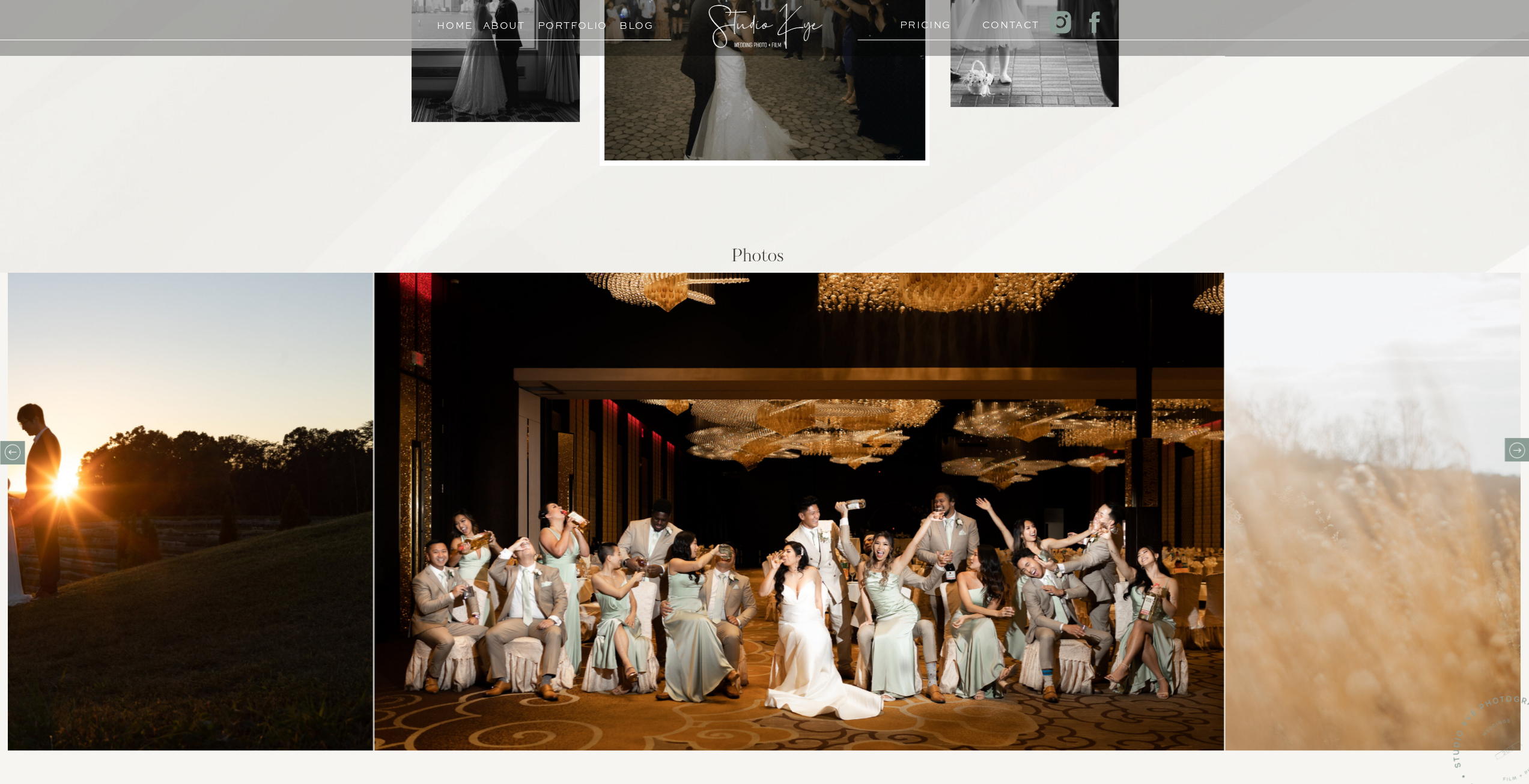
click at [1519, 450] on icon at bounding box center [1516, 450] width 8 height 5
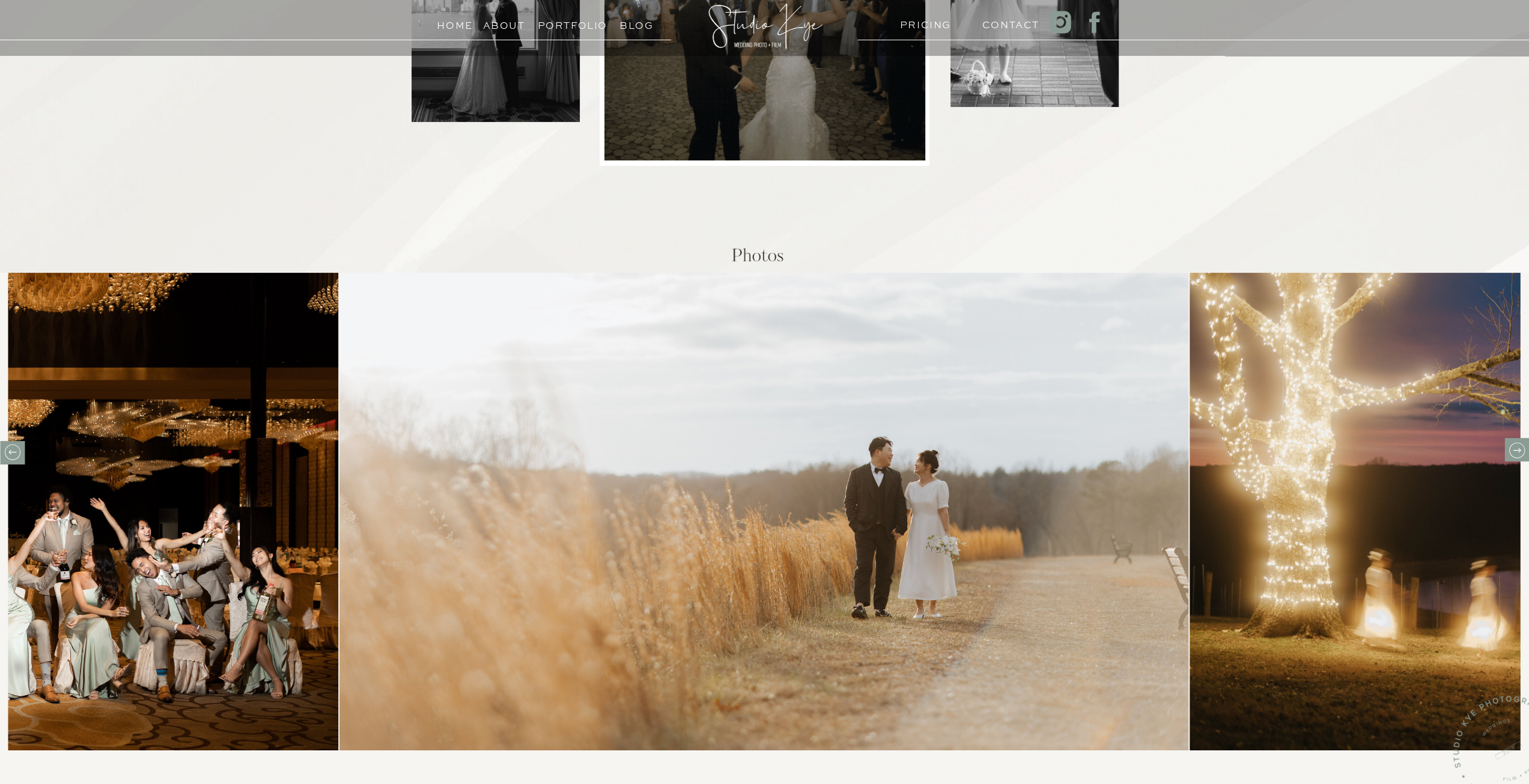
click at [1512, 452] on icon at bounding box center [1516, 450] width 19 height 19
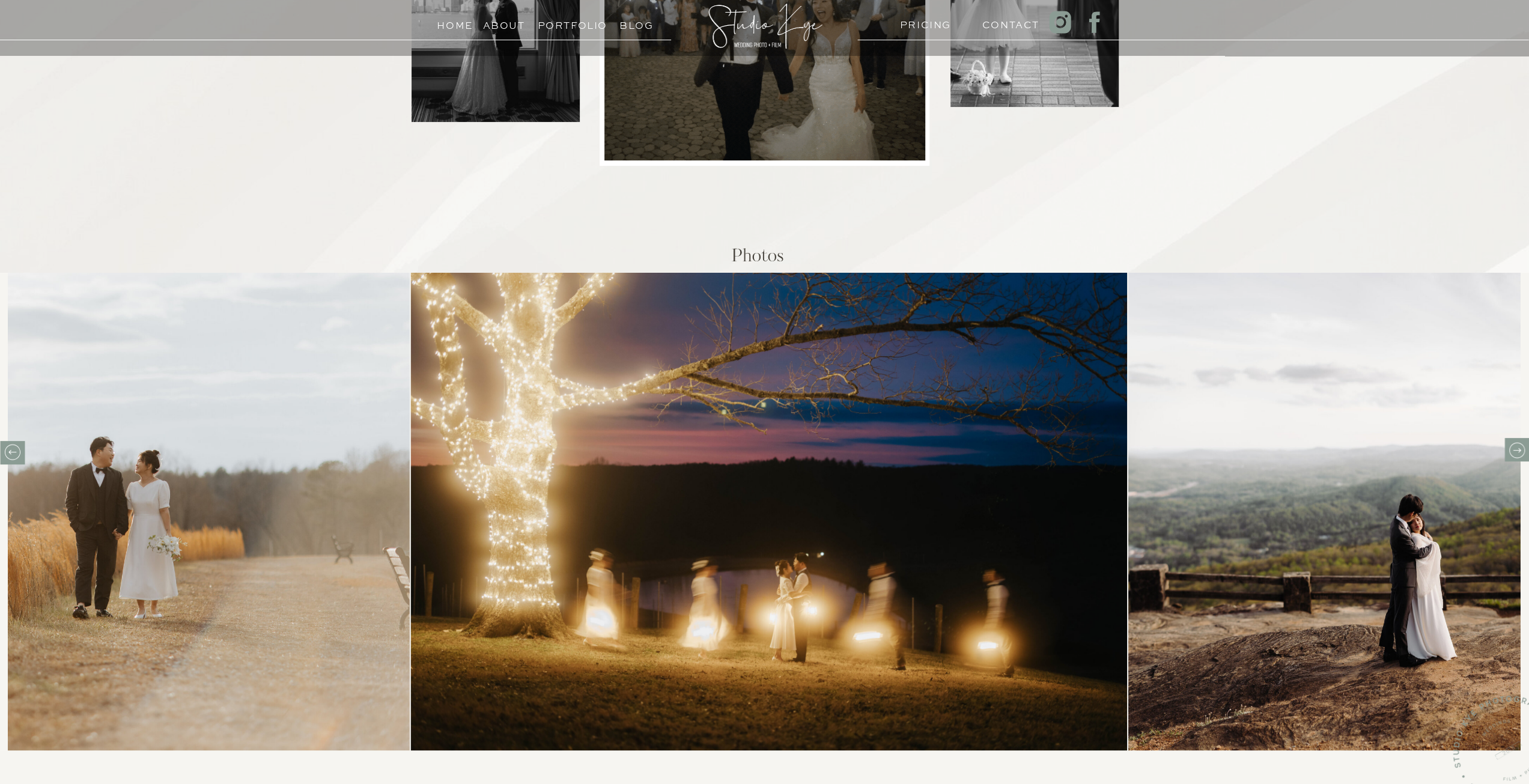
click at [1512, 452] on icon at bounding box center [1516, 450] width 19 height 19
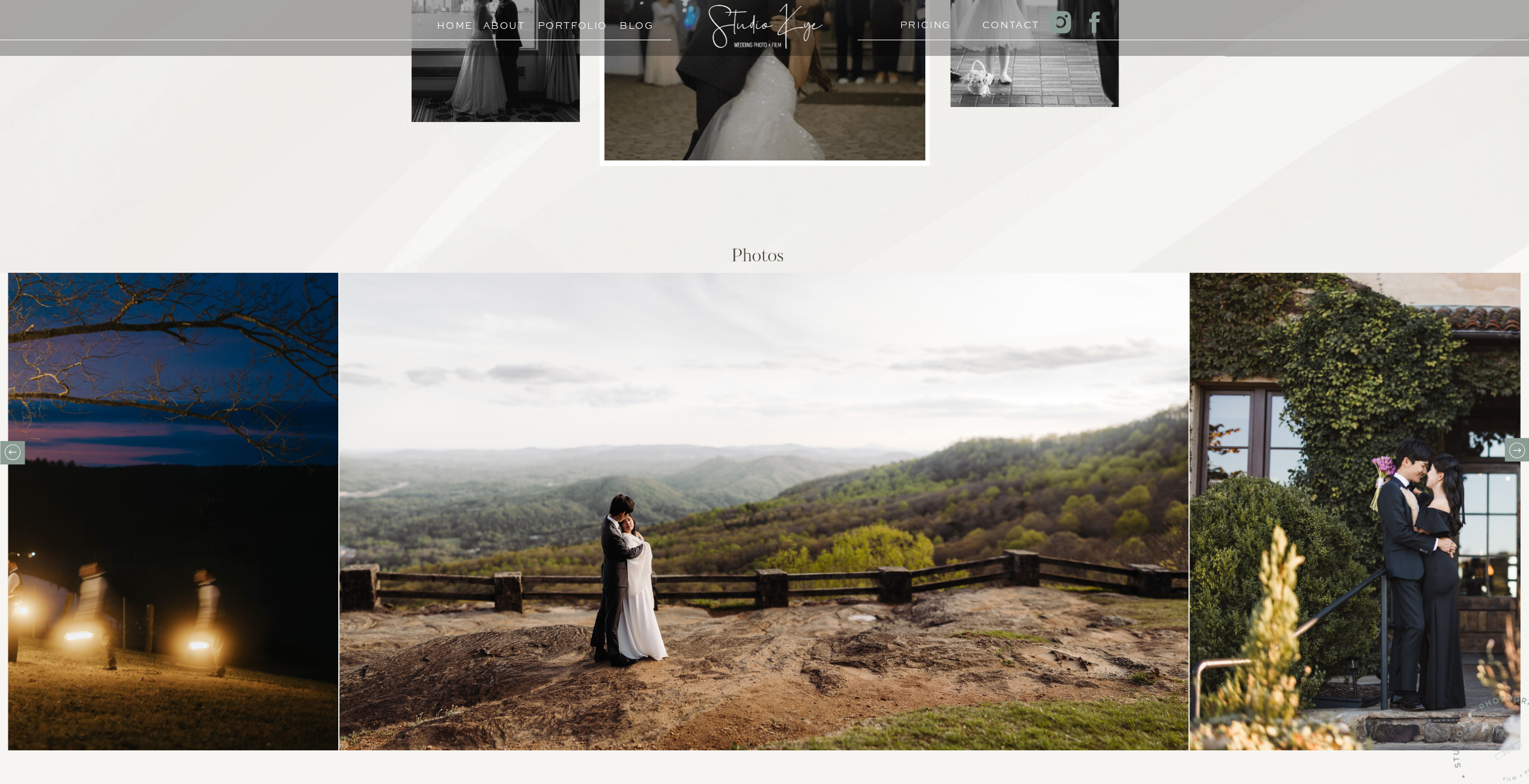
click at [1512, 452] on icon at bounding box center [1516, 450] width 19 height 19
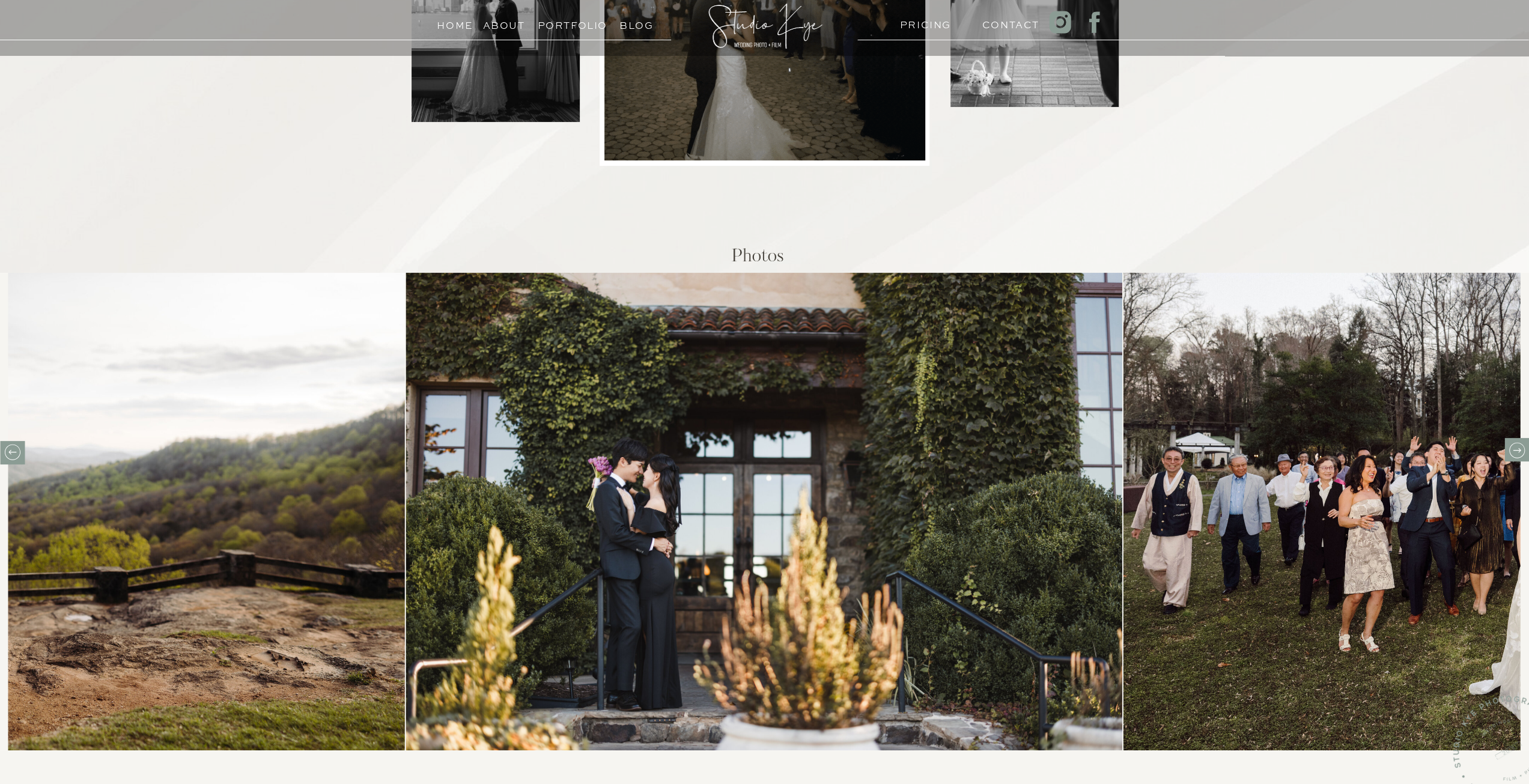
click at [1512, 452] on icon at bounding box center [1516, 450] width 19 height 19
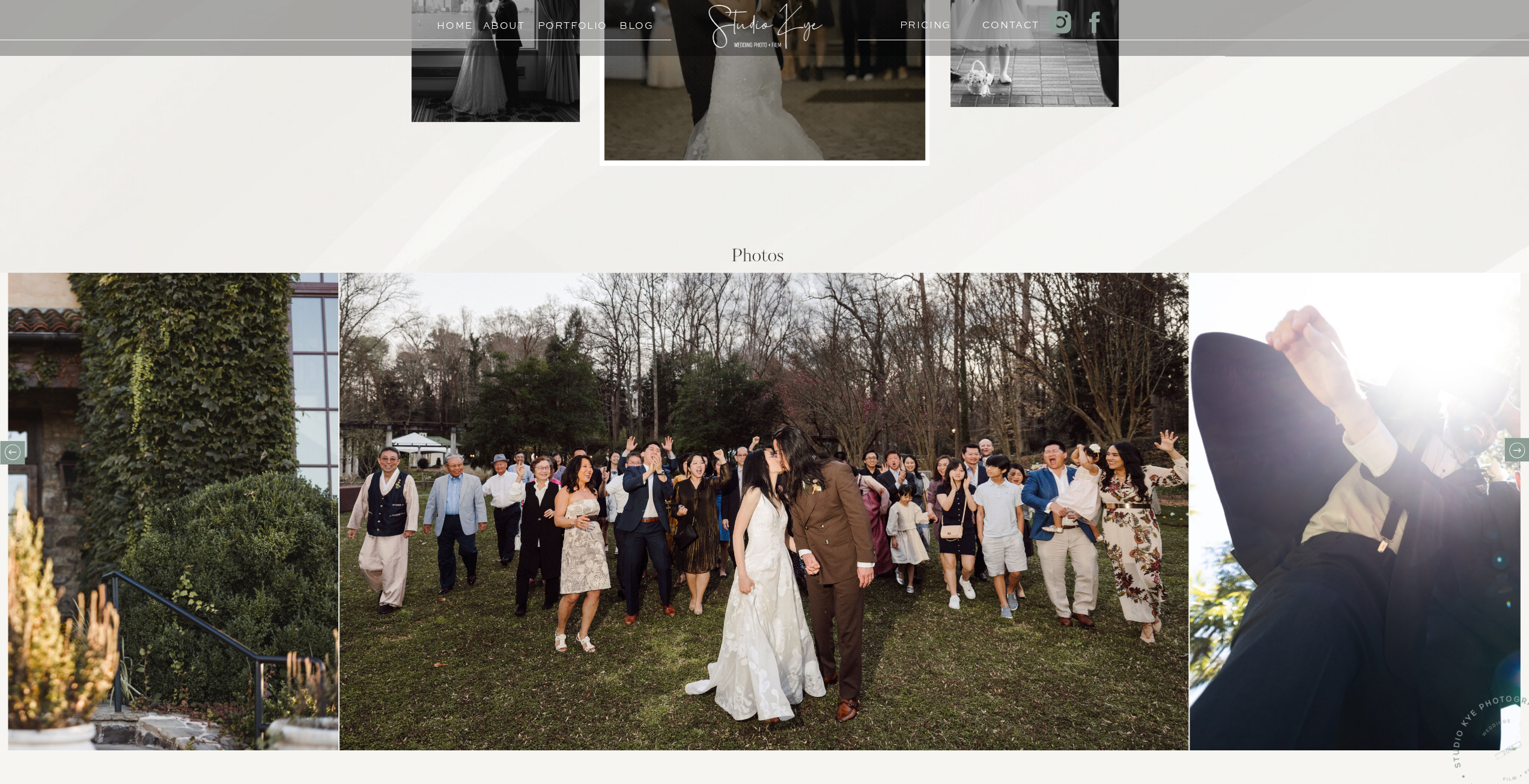
click at [1512, 452] on icon at bounding box center [1516, 450] width 19 height 19
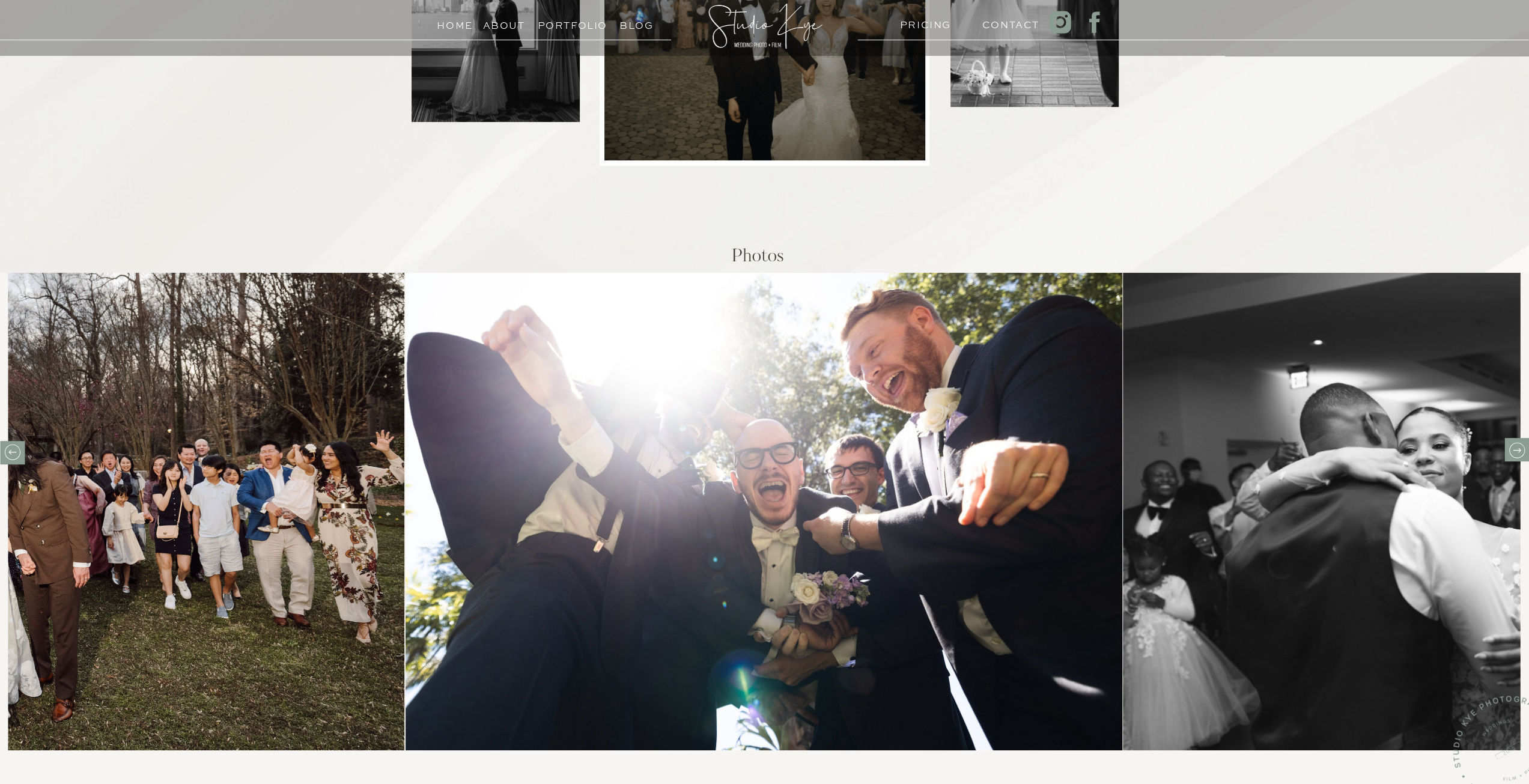
click at [1512, 452] on icon at bounding box center [1516, 450] width 19 height 19
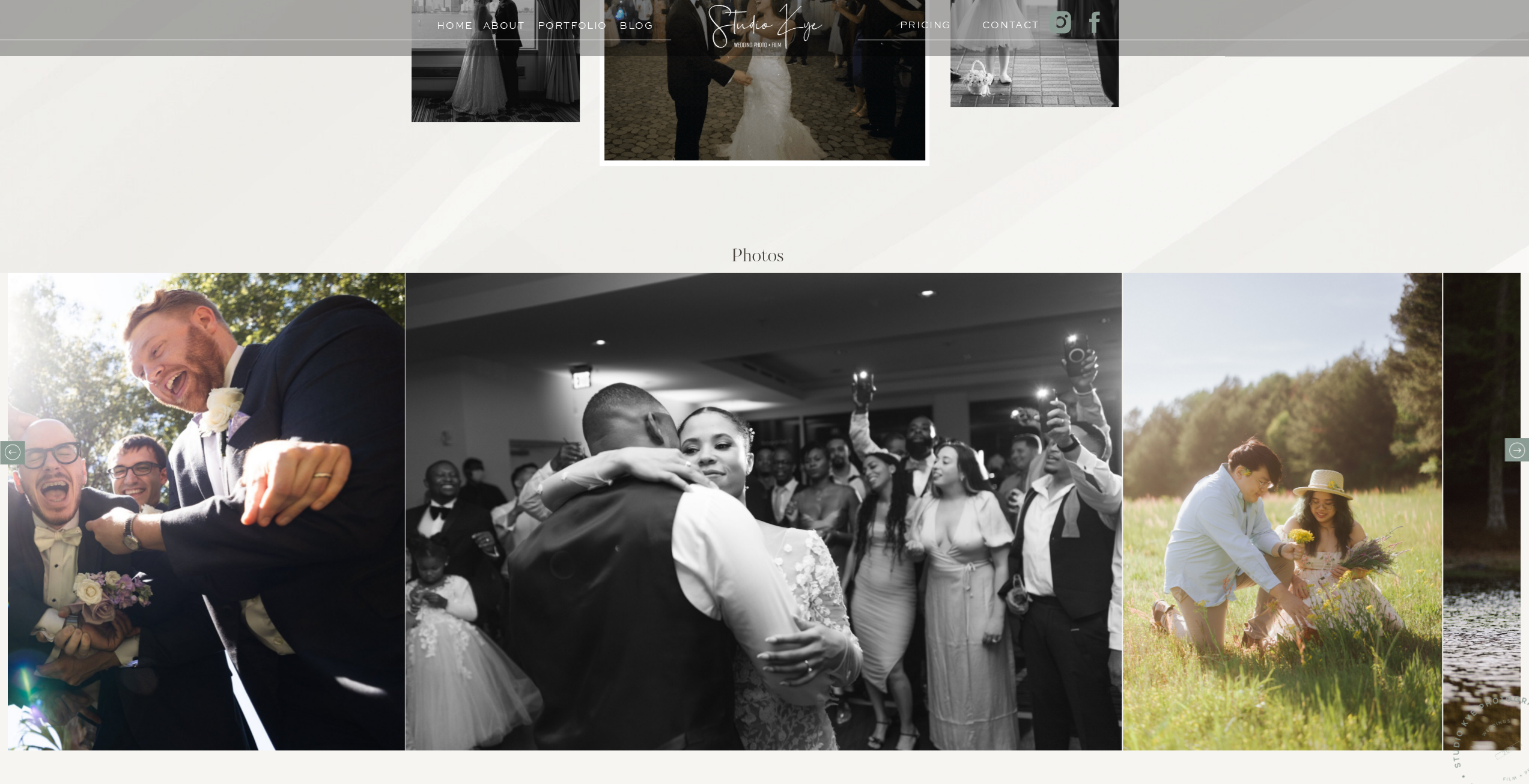
click at [1512, 452] on icon at bounding box center [1516, 450] width 19 height 19
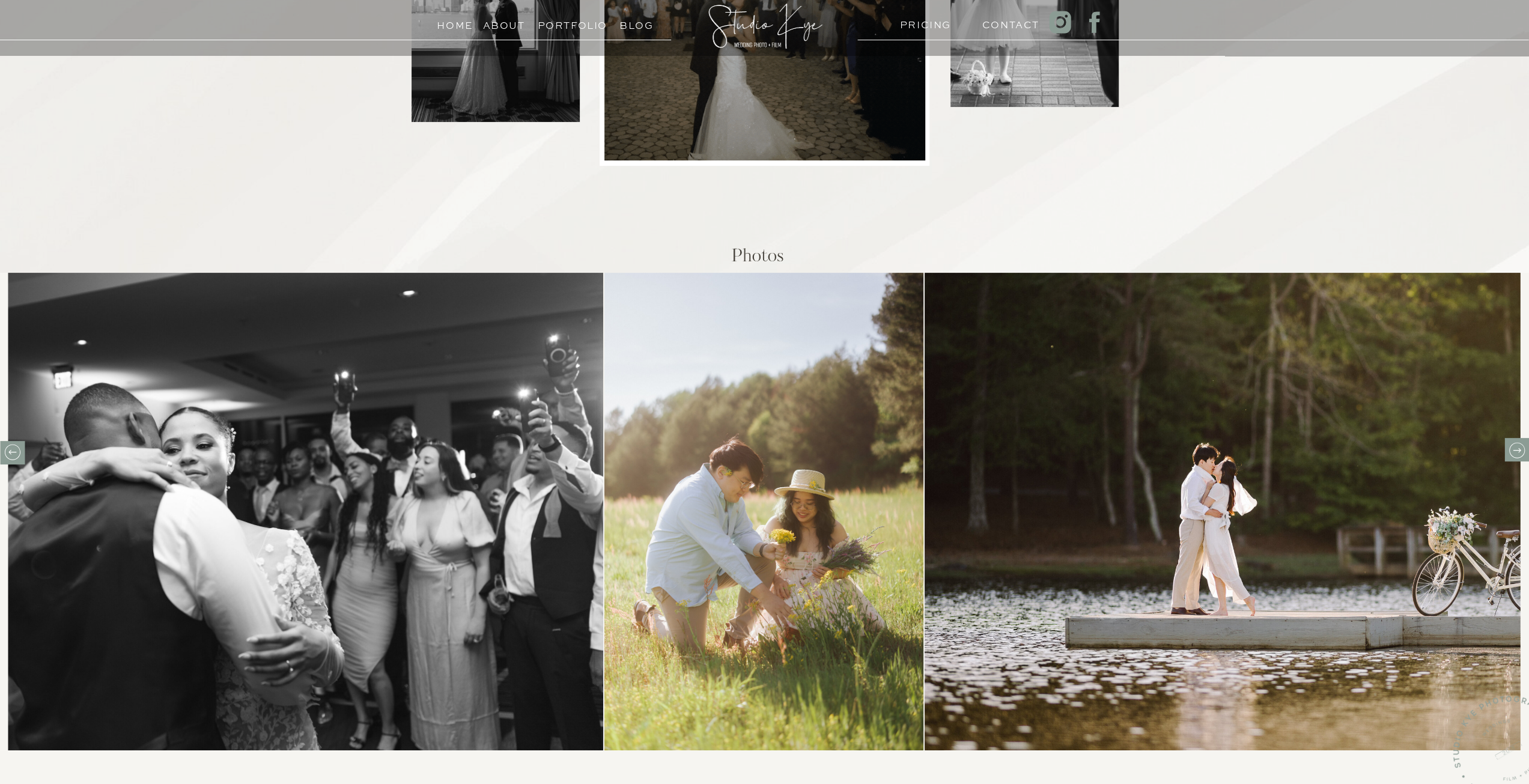
click at [1512, 452] on icon at bounding box center [1516, 450] width 19 height 19
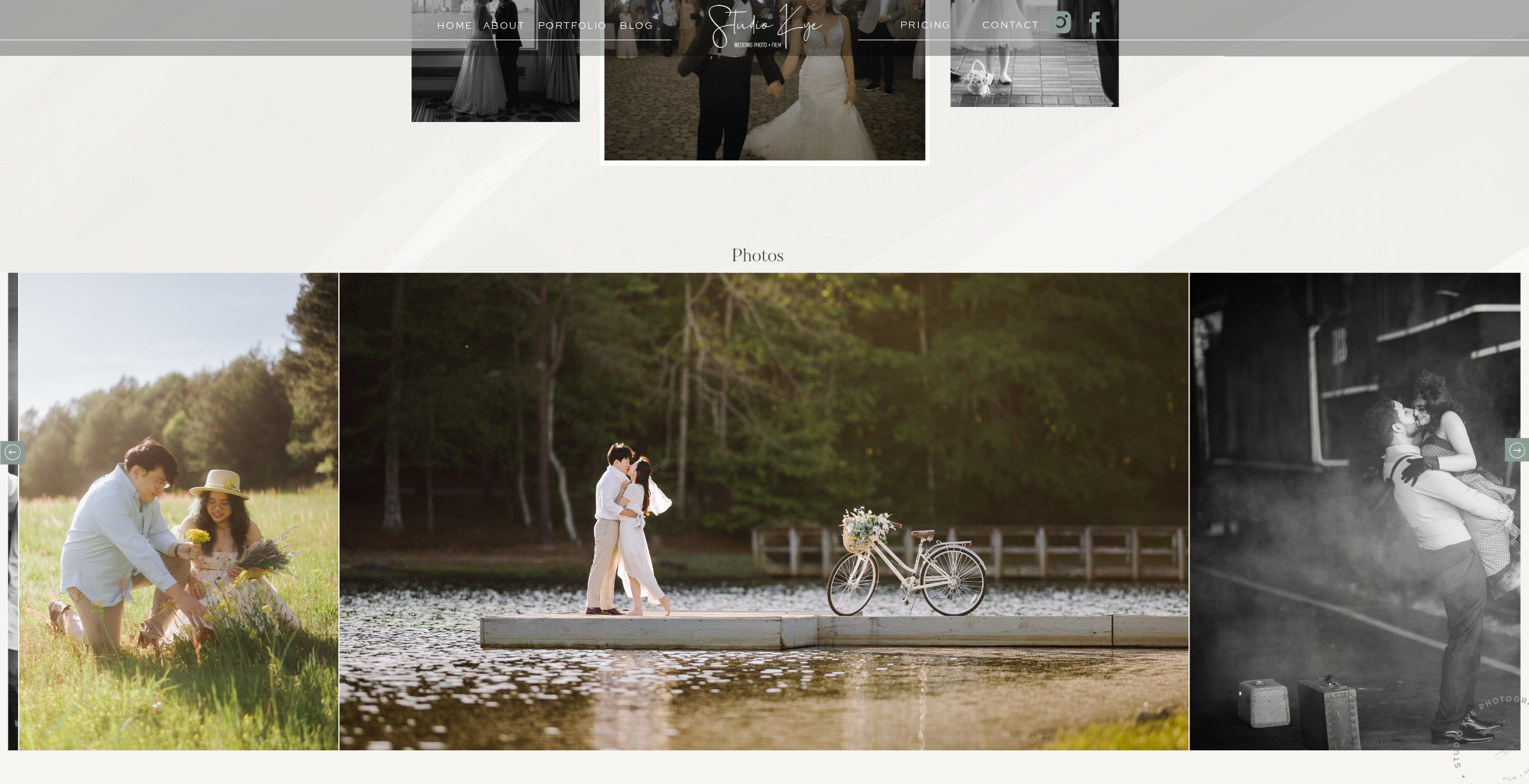
click at [1514, 454] on icon at bounding box center [1516, 450] width 19 height 19
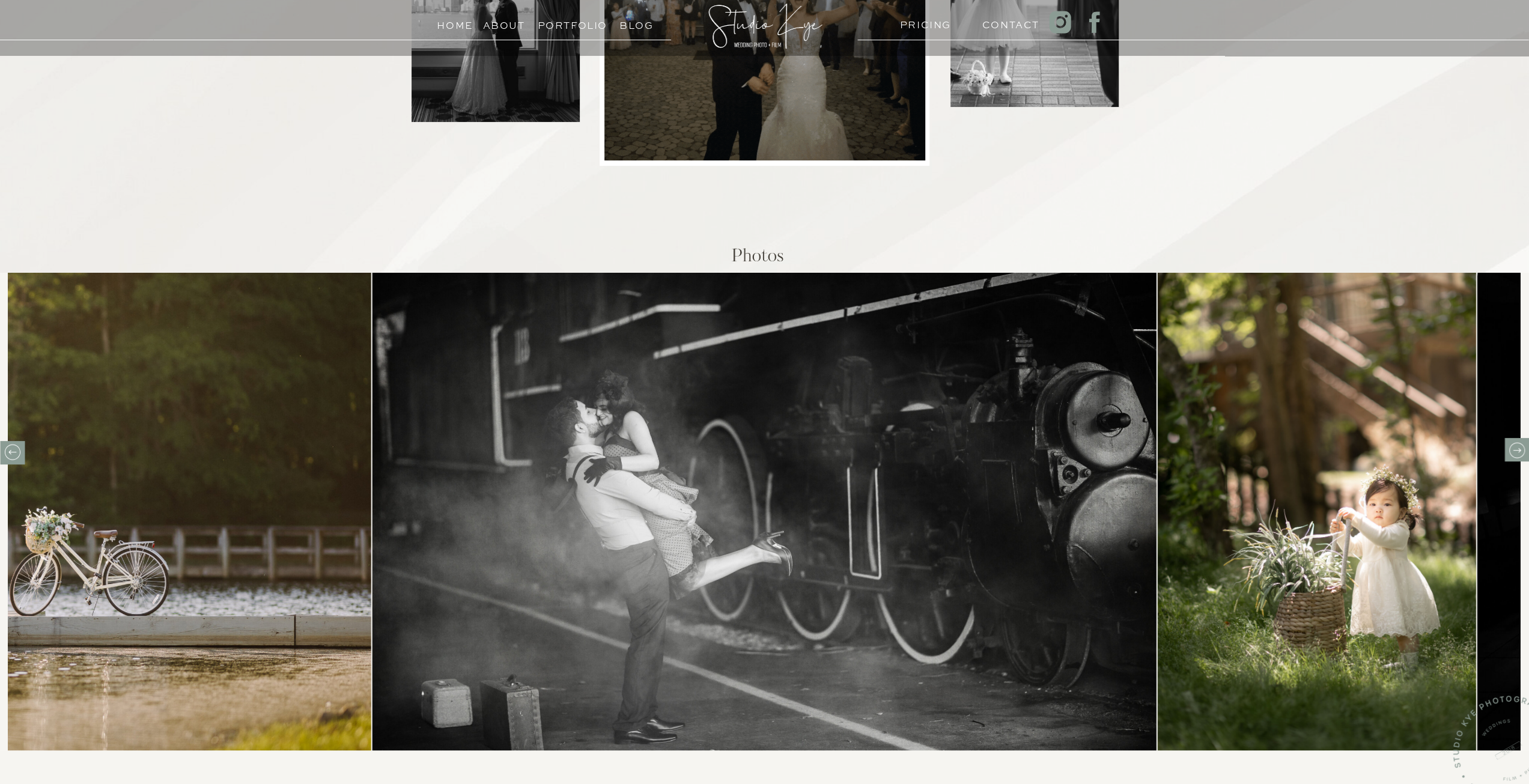
click at [1514, 454] on icon at bounding box center [1516, 450] width 19 height 19
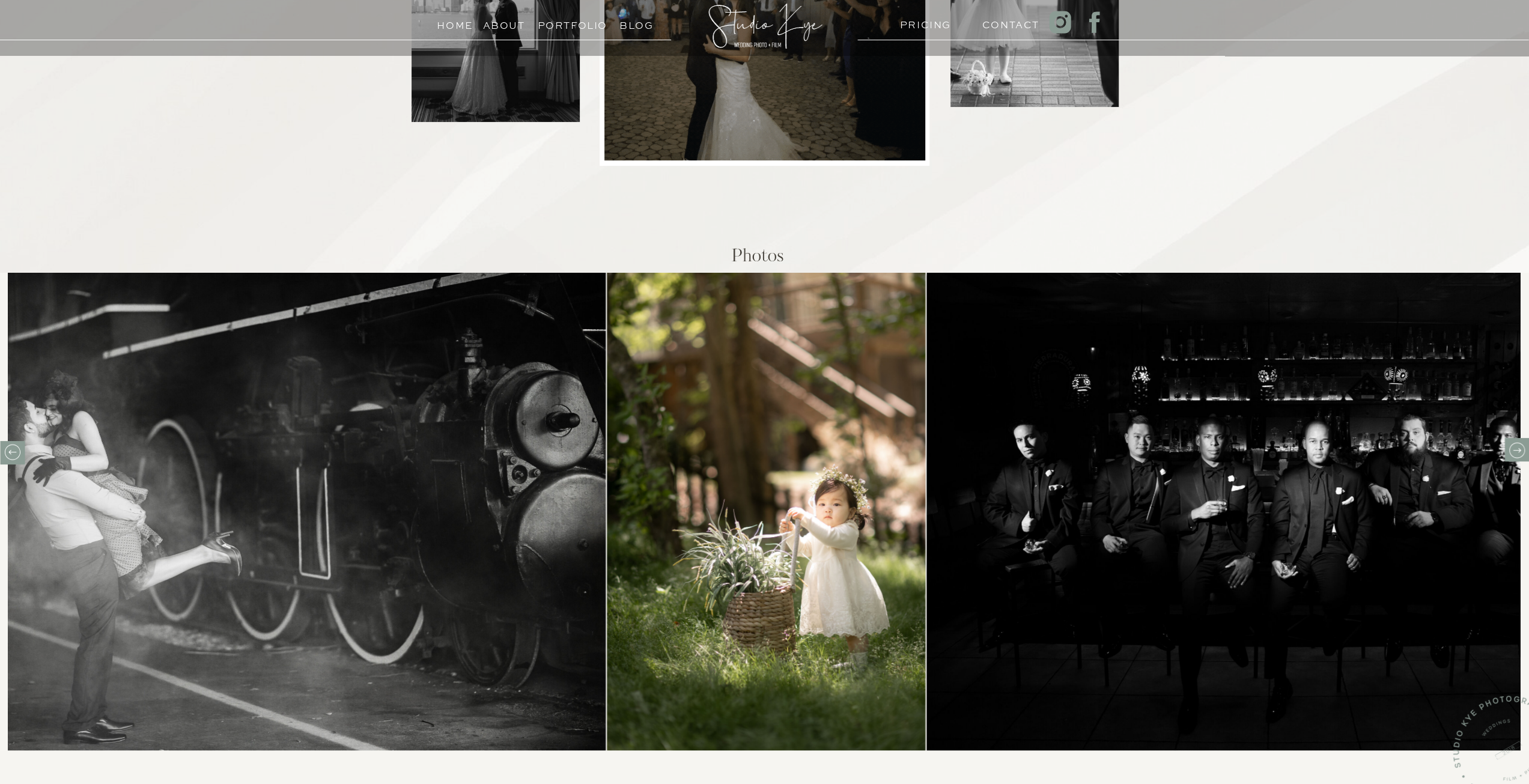
click at [1514, 454] on icon at bounding box center [1516, 450] width 19 height 19
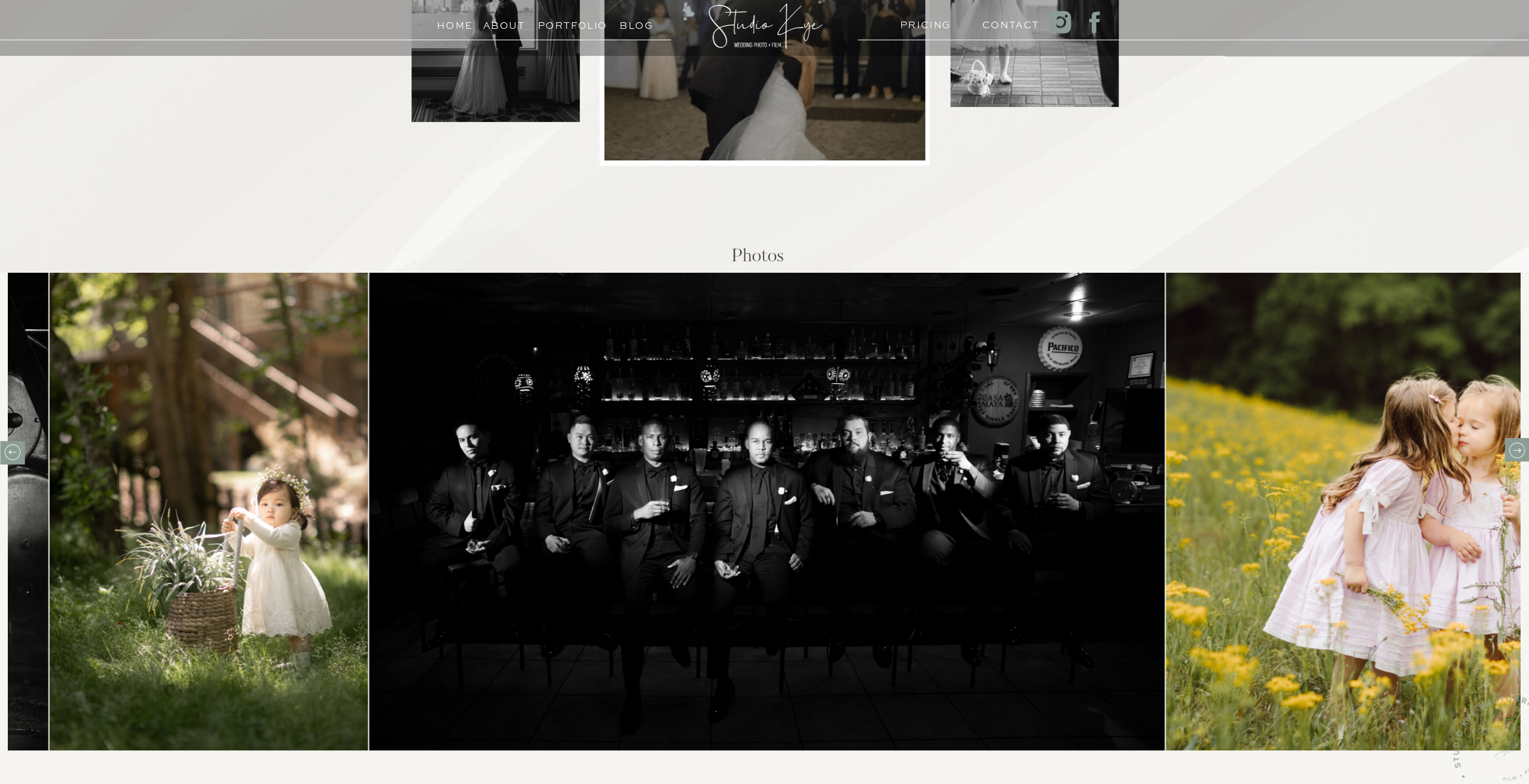
click at [1514, 454] on icon at bounding box center [1516, 450] width 19 height 19
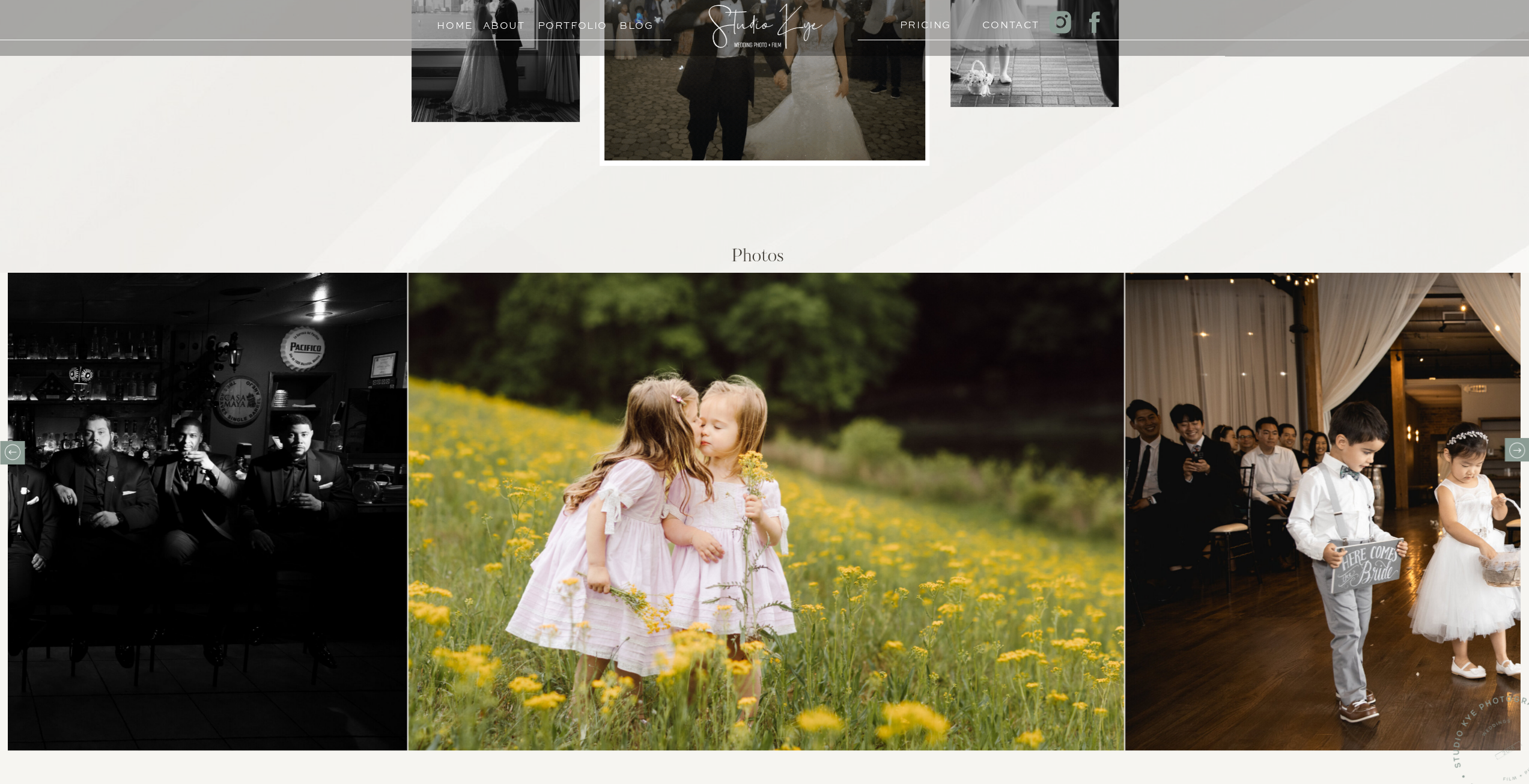
click at [1514, 454] on icon at bounding box center [1516, 450] width 19 height 19
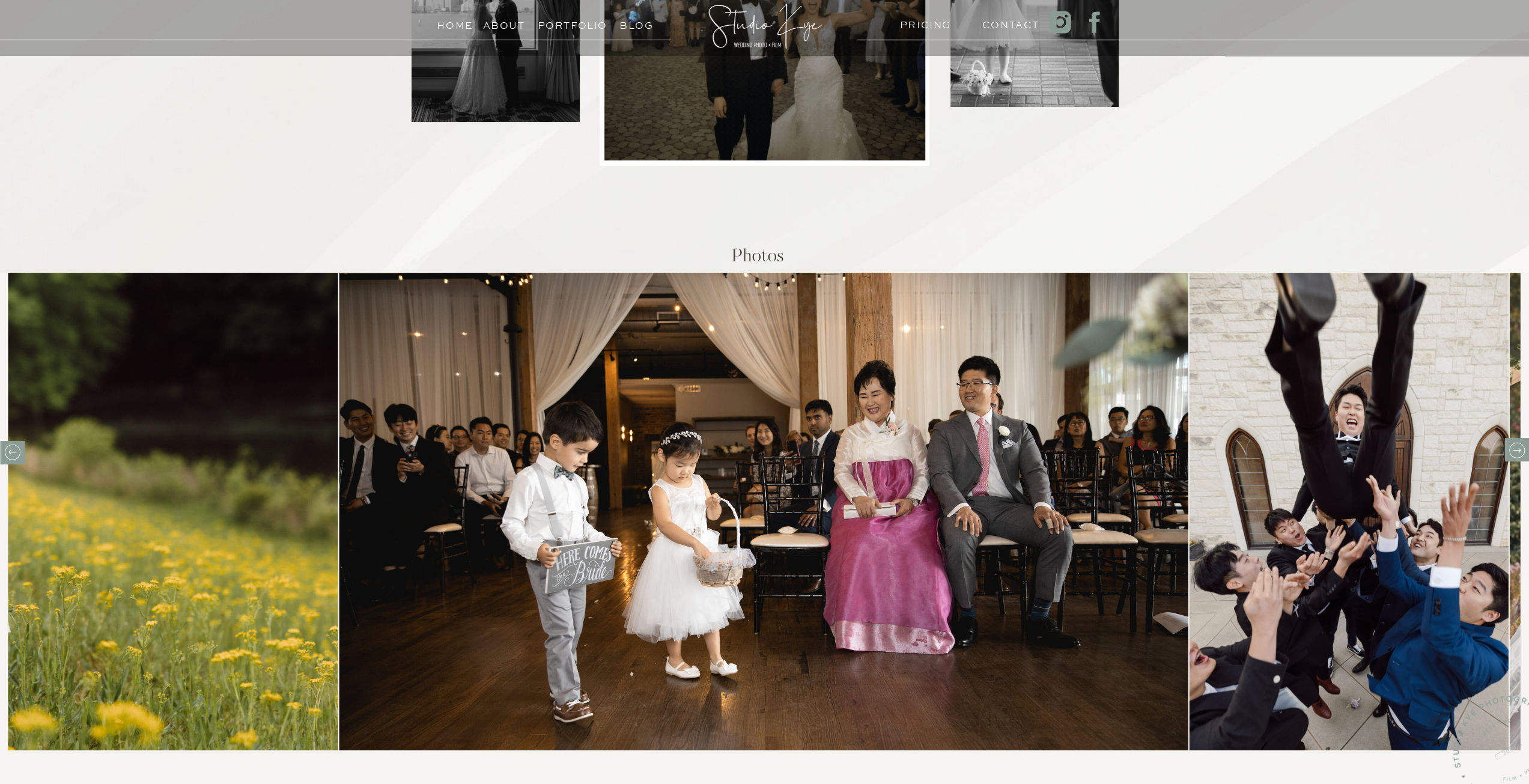
click at [1514, 454] on icon at bounding box center [1516, 450] width 19 height 19
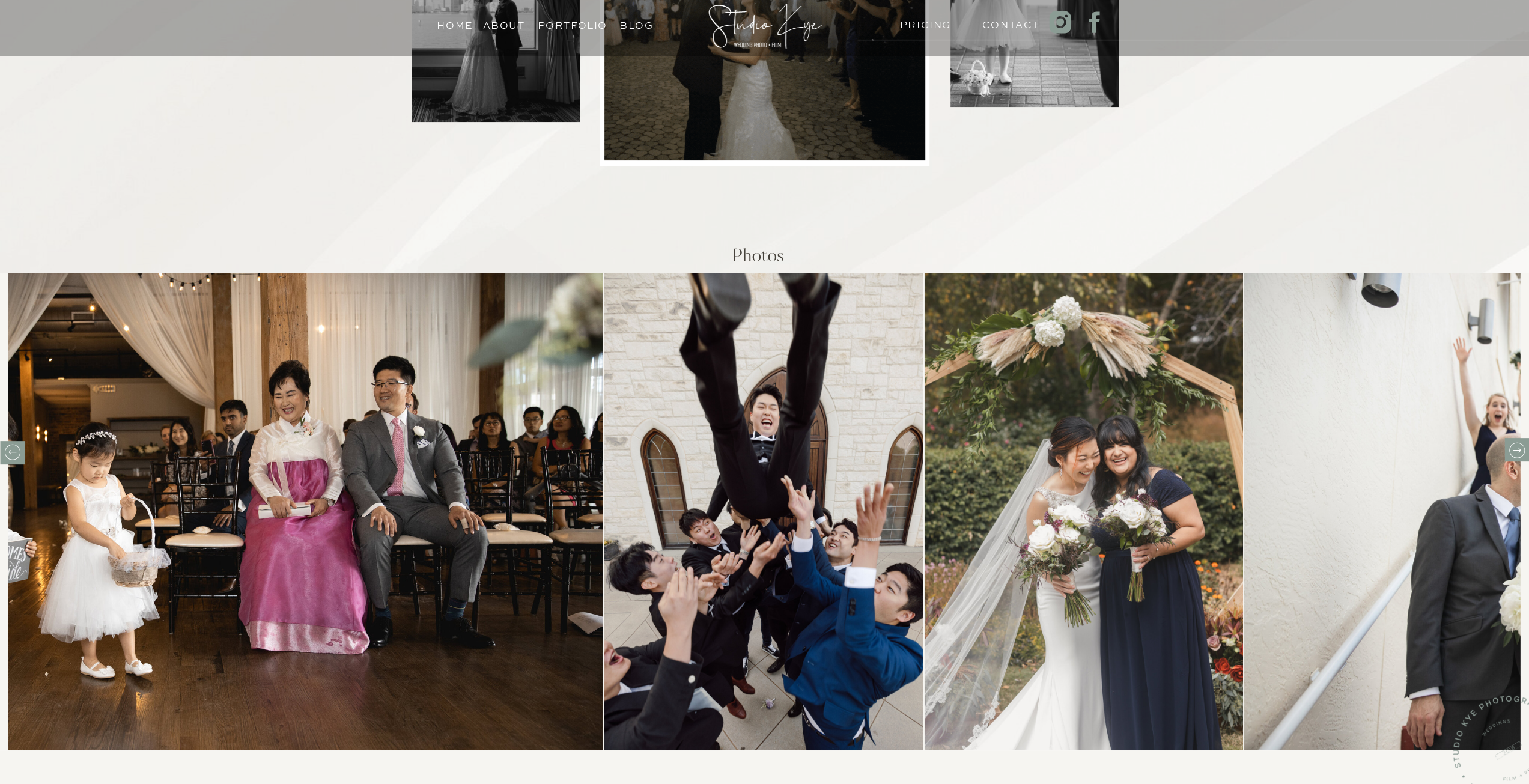
click at [1514, 454] on icon at bounding box center [1516, 450] width 19 height 19
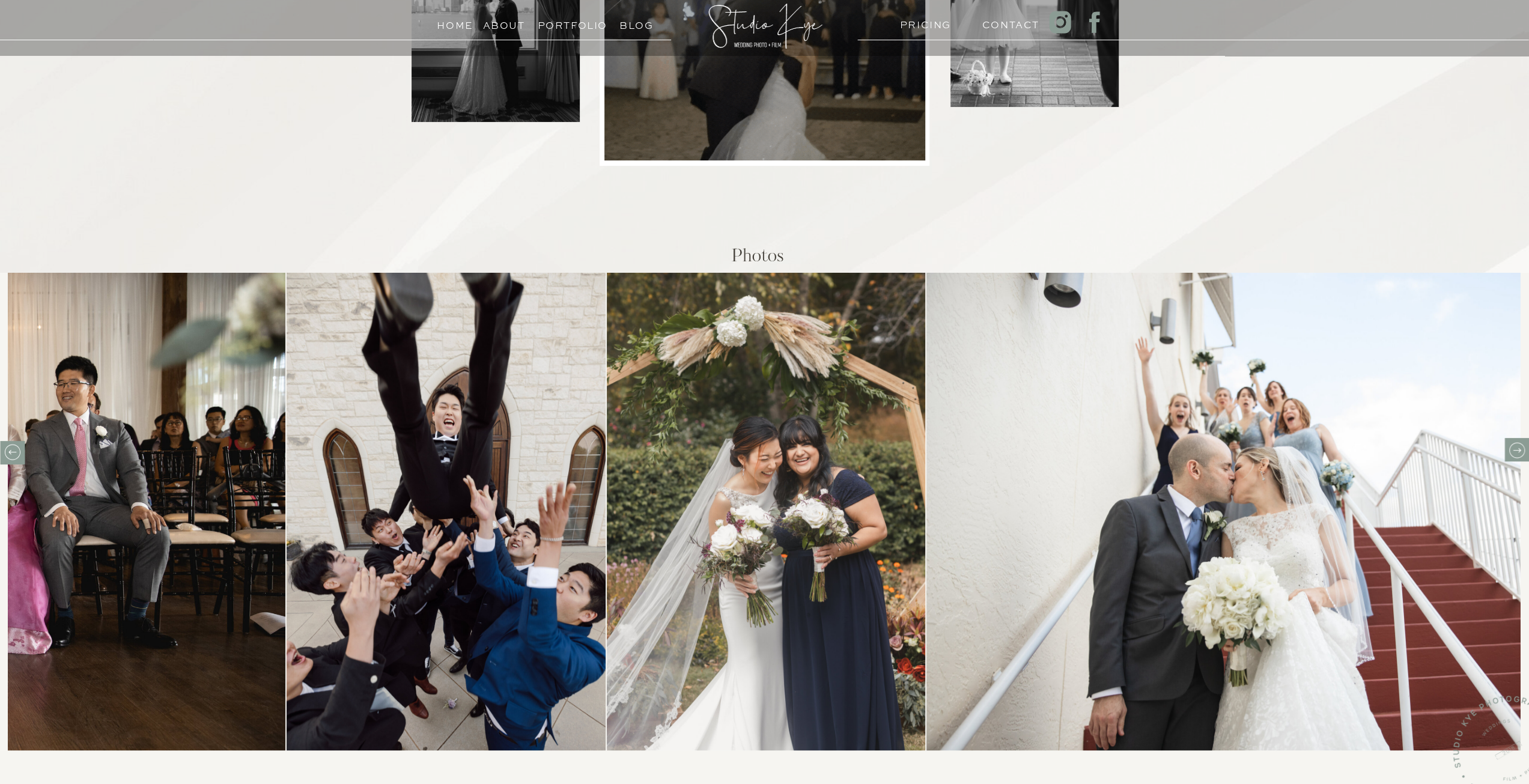
click at [1514, 454] on icon at bounding box center [1516, 450] width 19 height 19
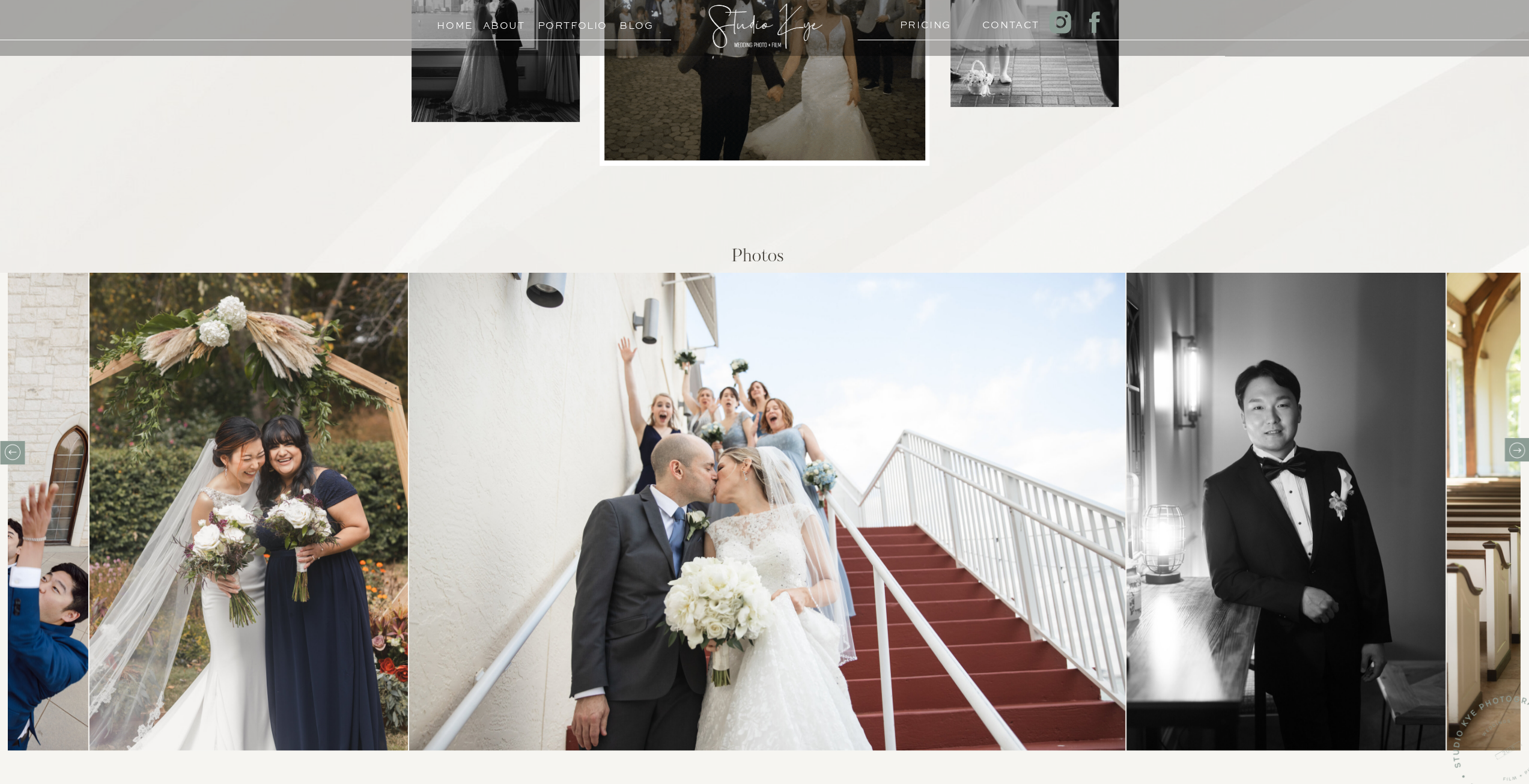
click at [1514, 454] on icon at bounding box center [1516, 450] width 19 height 19
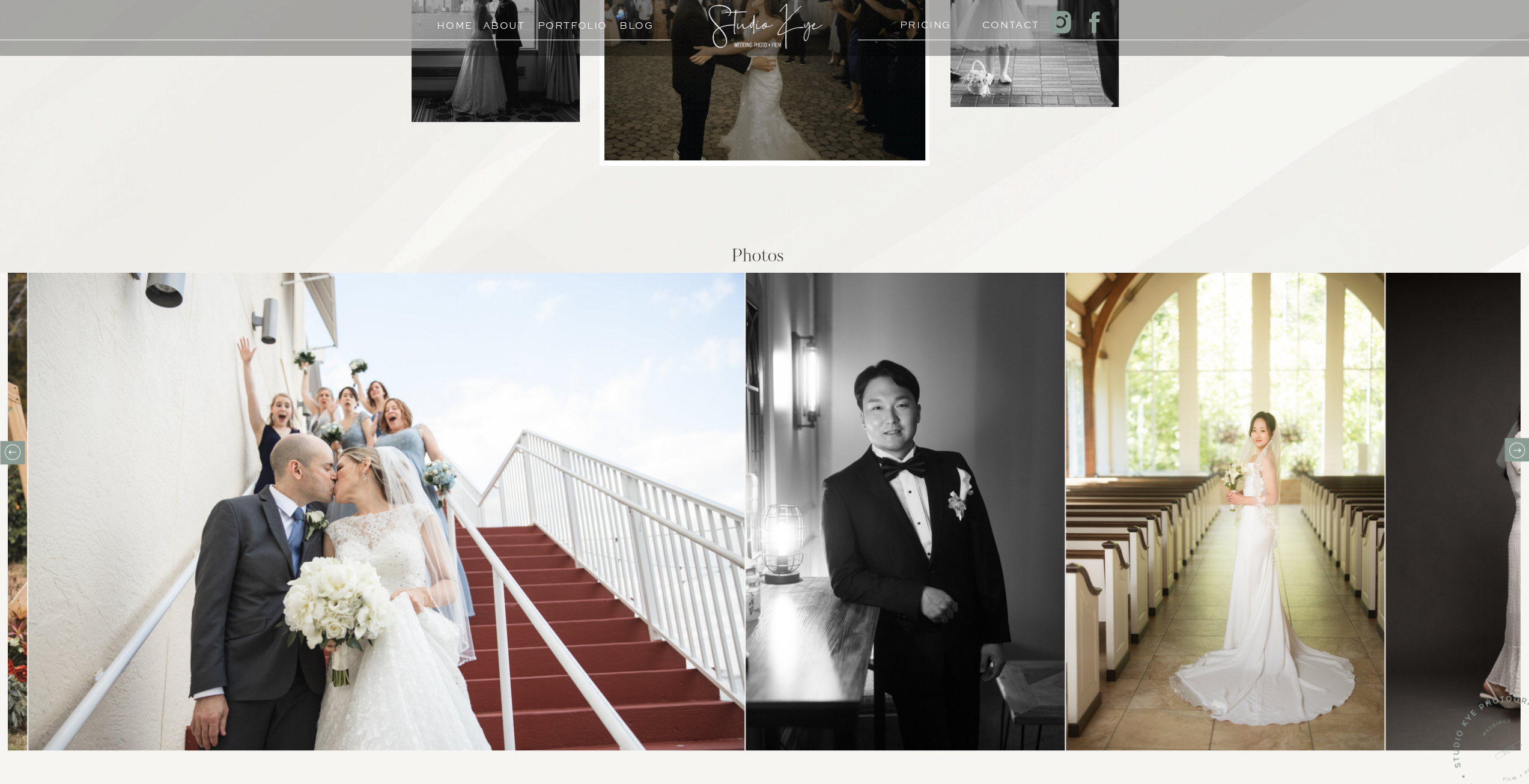
click at [1514, 454] on icon at bounding box center [1516, 450] width 19 height 19
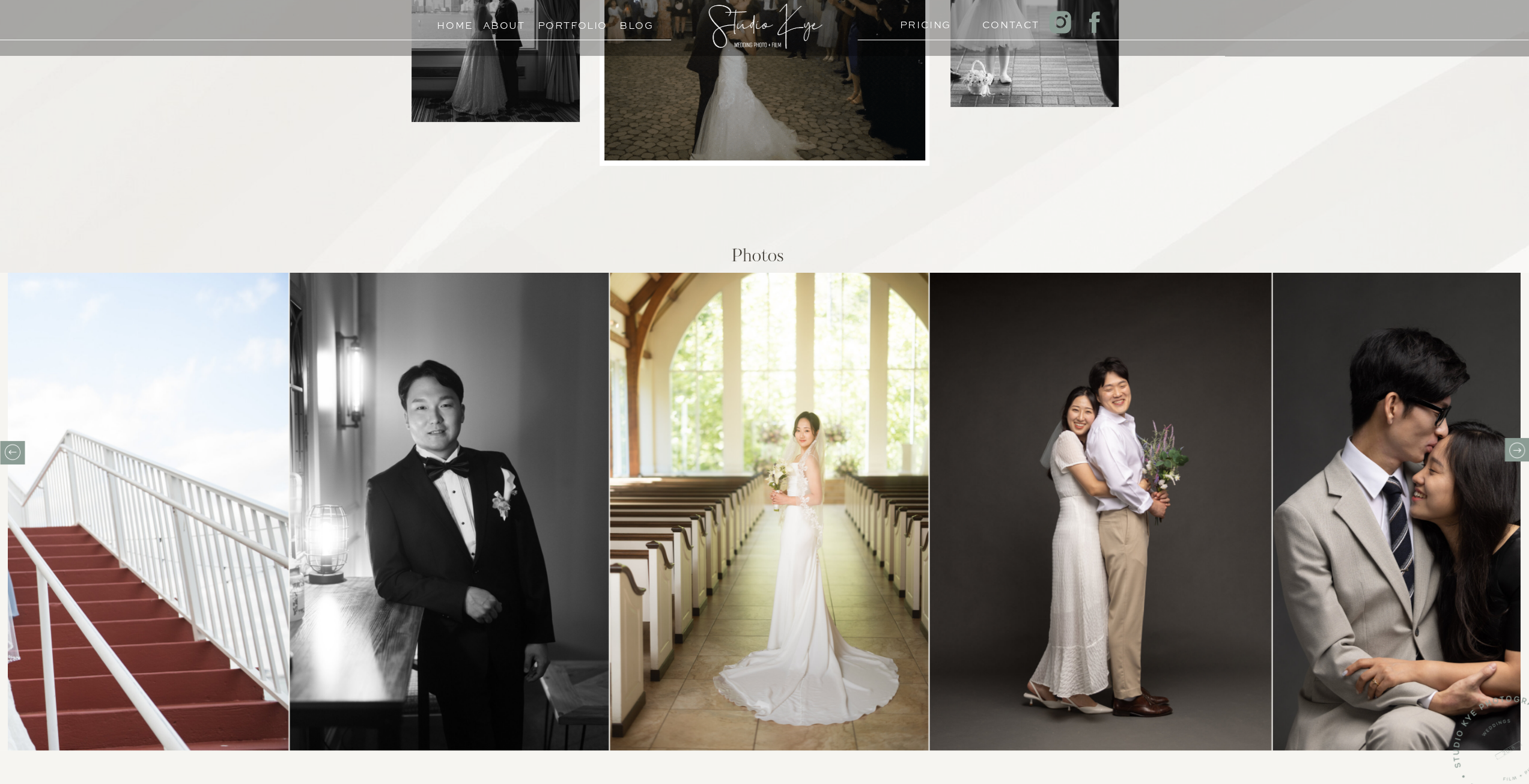
click at [1515, 450] on icon at bounding box center [1516, 450] width 19 height 19
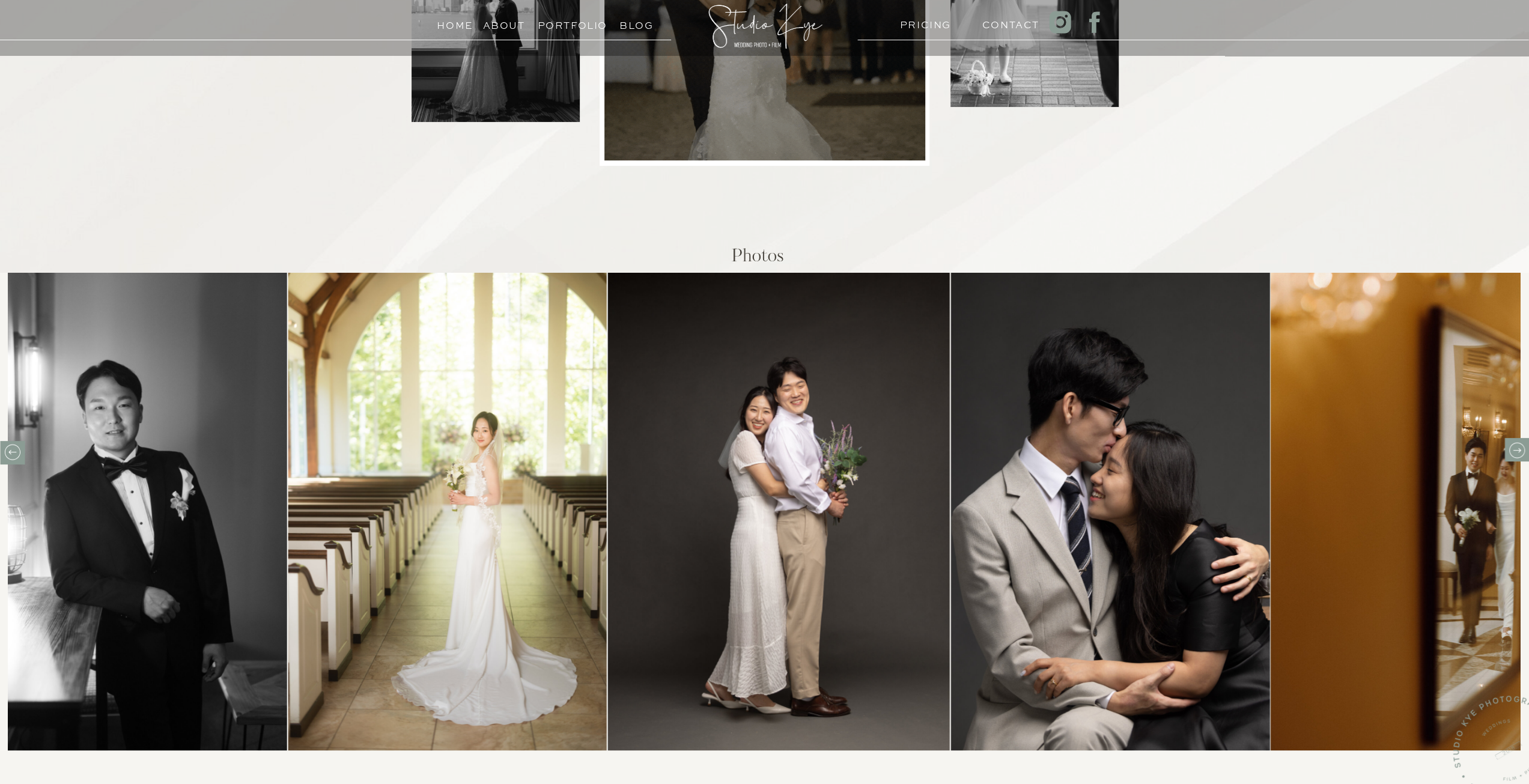
click at [1515, 451] on icon at bounding box center [1516, 450] width 19 height 19
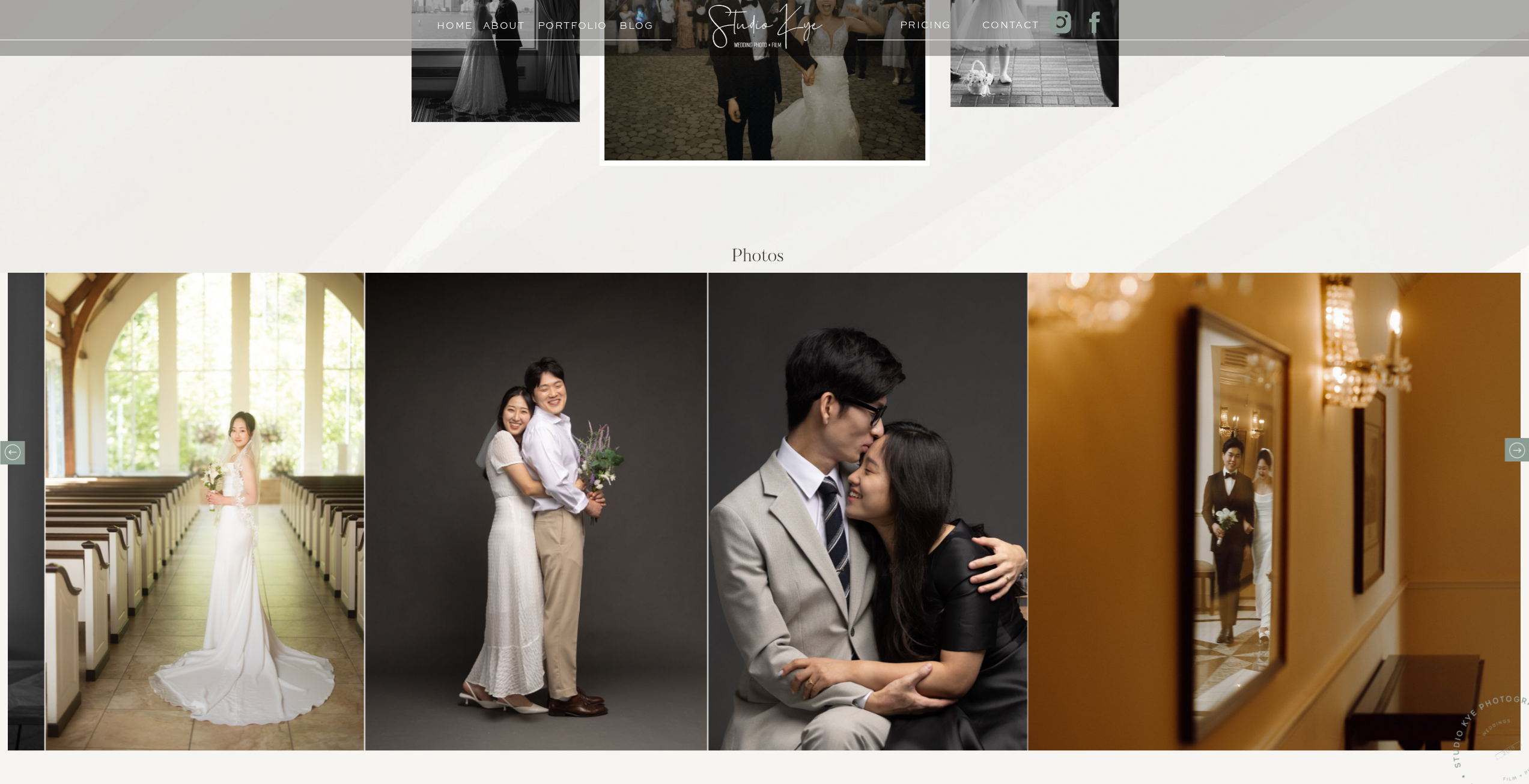
click at [1514, 452] on icon at bounding box center [1516, 450] width 19 height 19
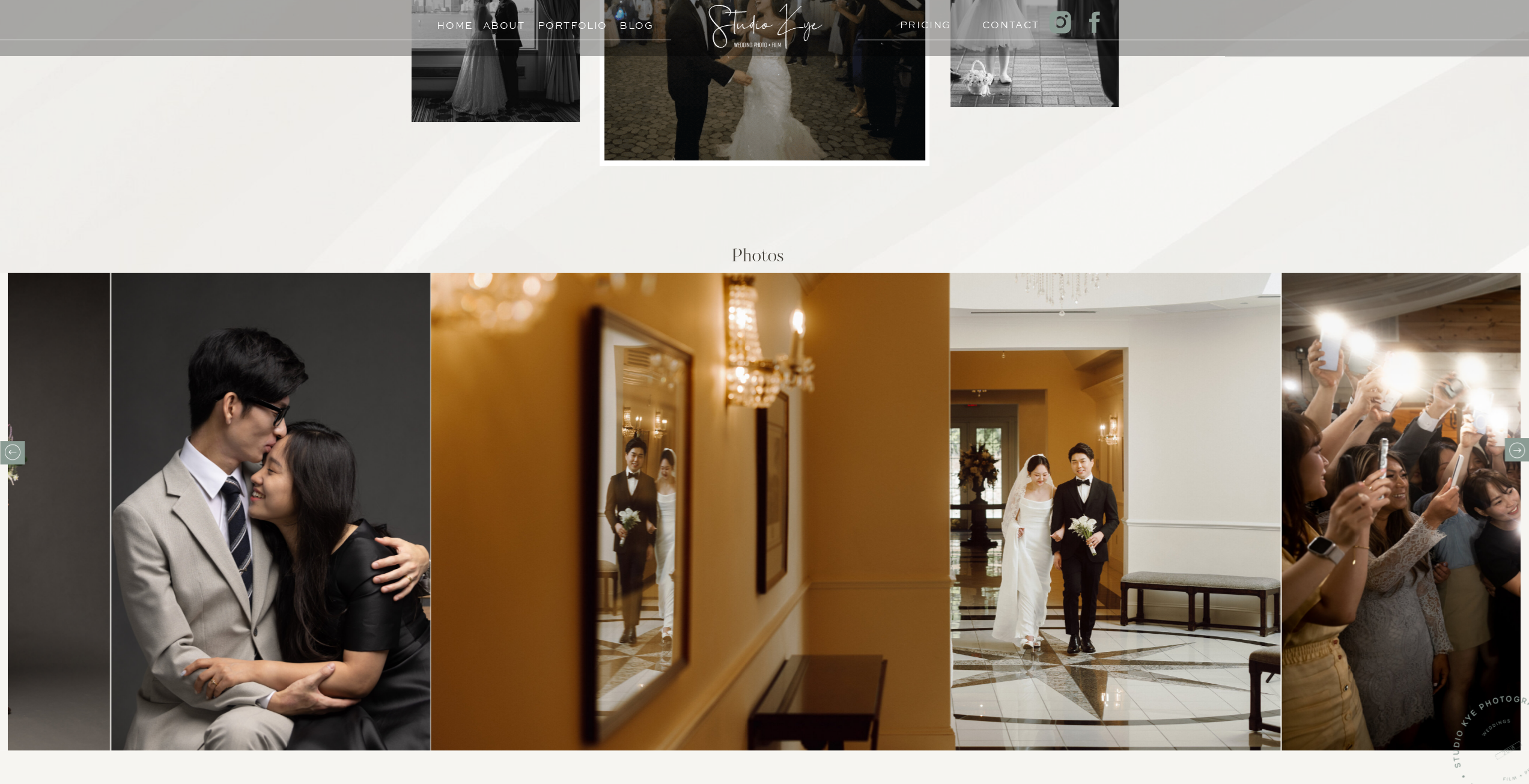
click at [1514, 452] on icon at bounding box center [1516, 450] width 19 height 19
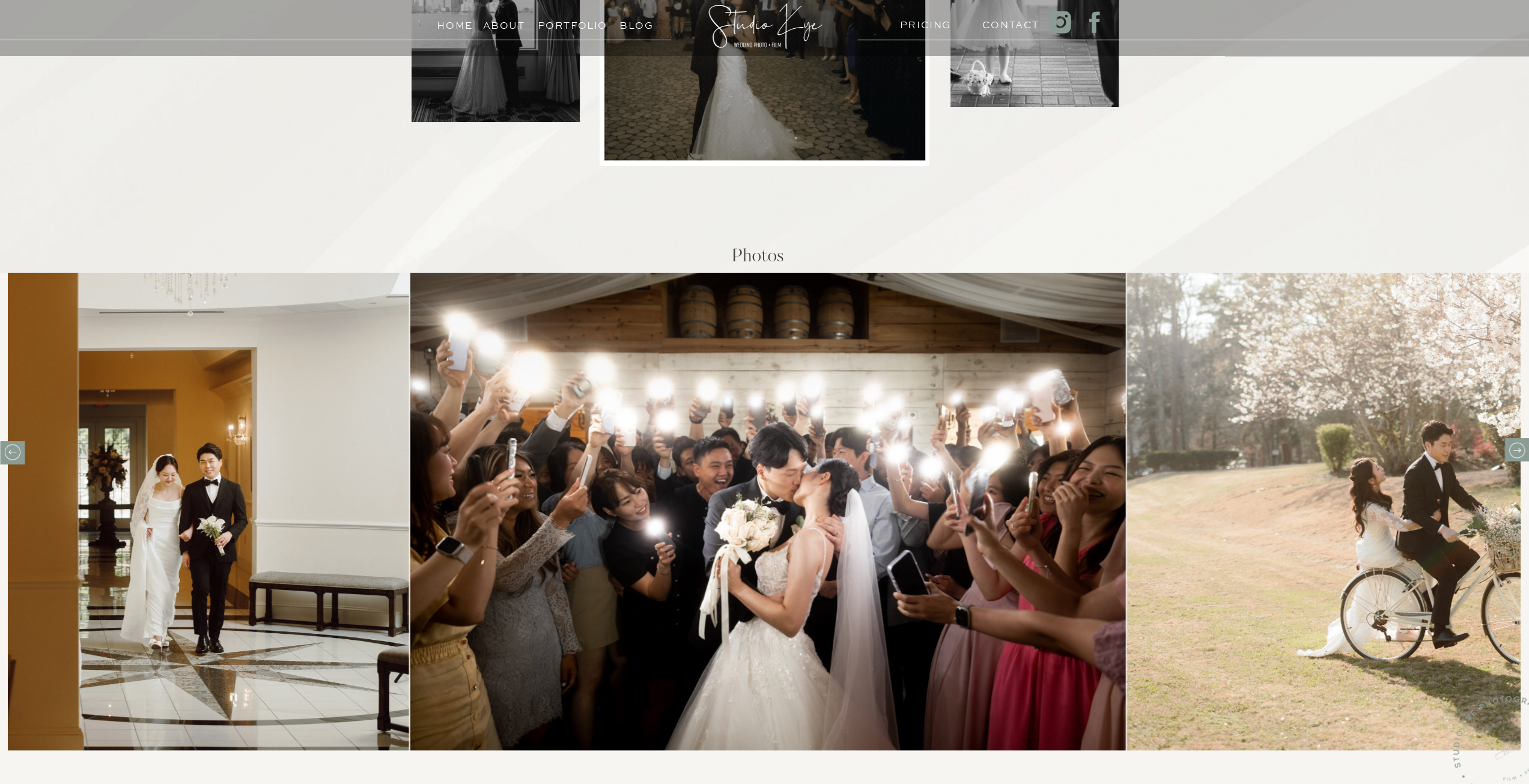
drag, startPoint x: 1509, startPoint y: 446, endPoint x: 1504, endPoint y: 439, distance: 8.6
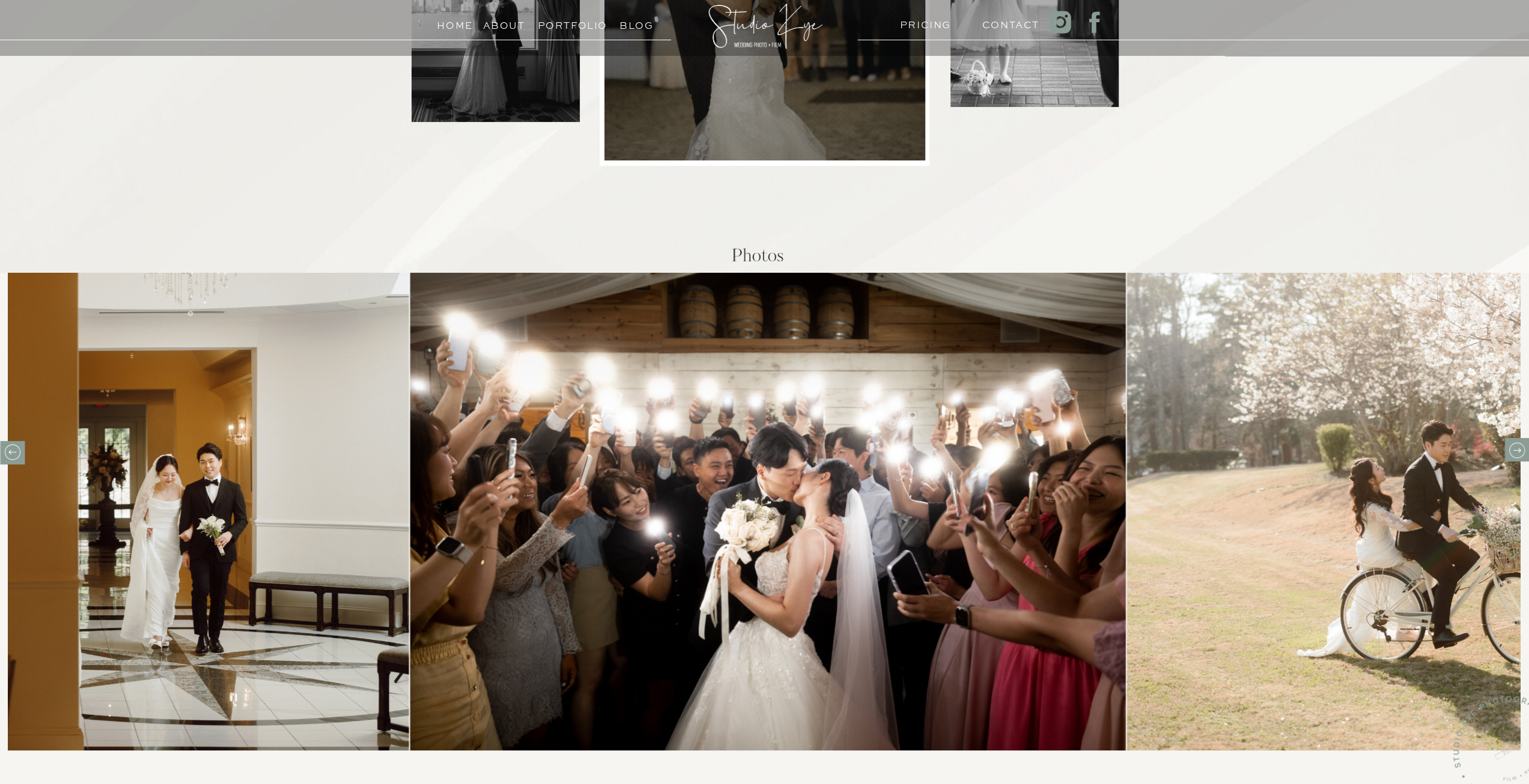
click at [1512, 445] on icon at bounding box center [1516, 450] width 19 height 19
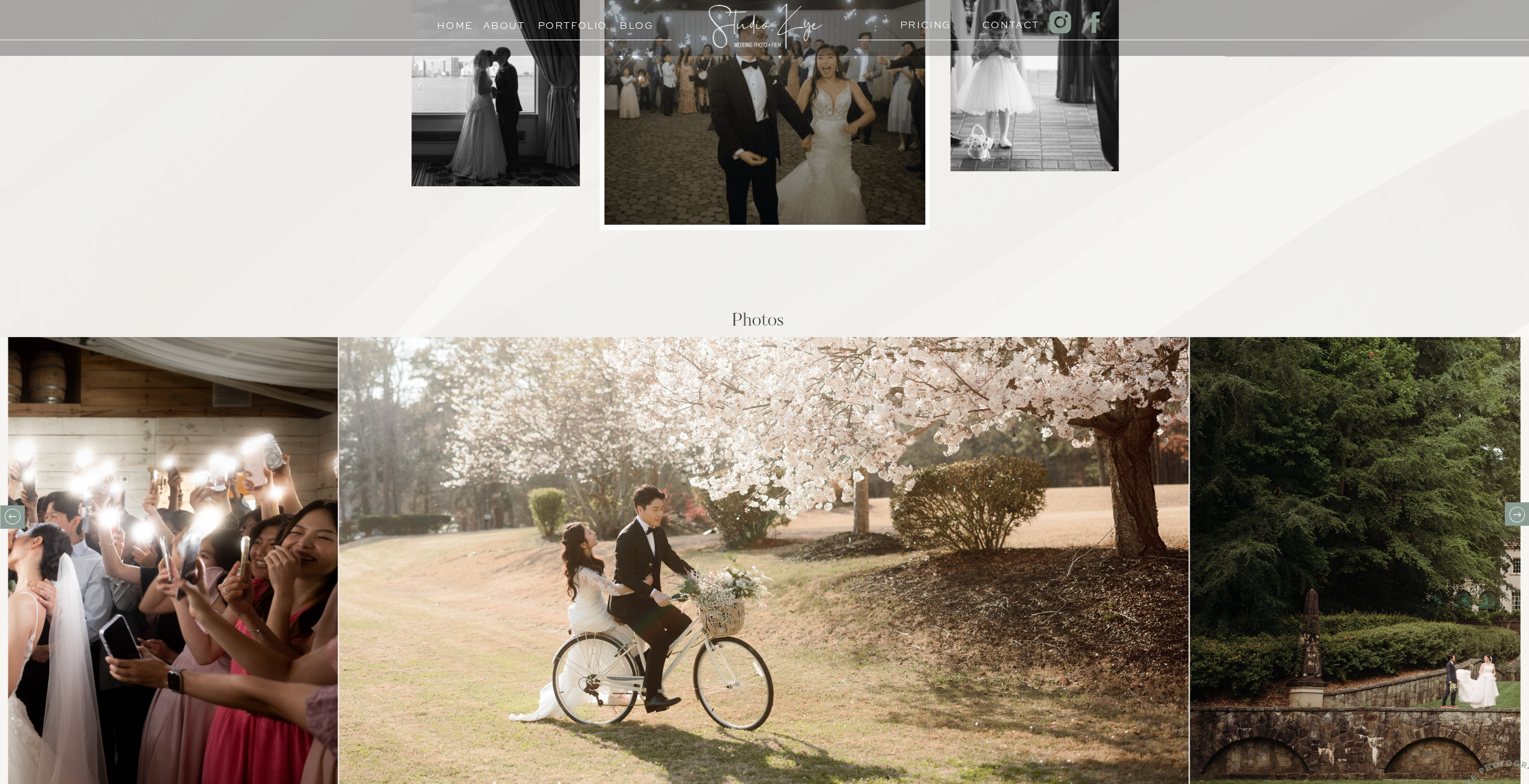
scroll to position [120, 0]
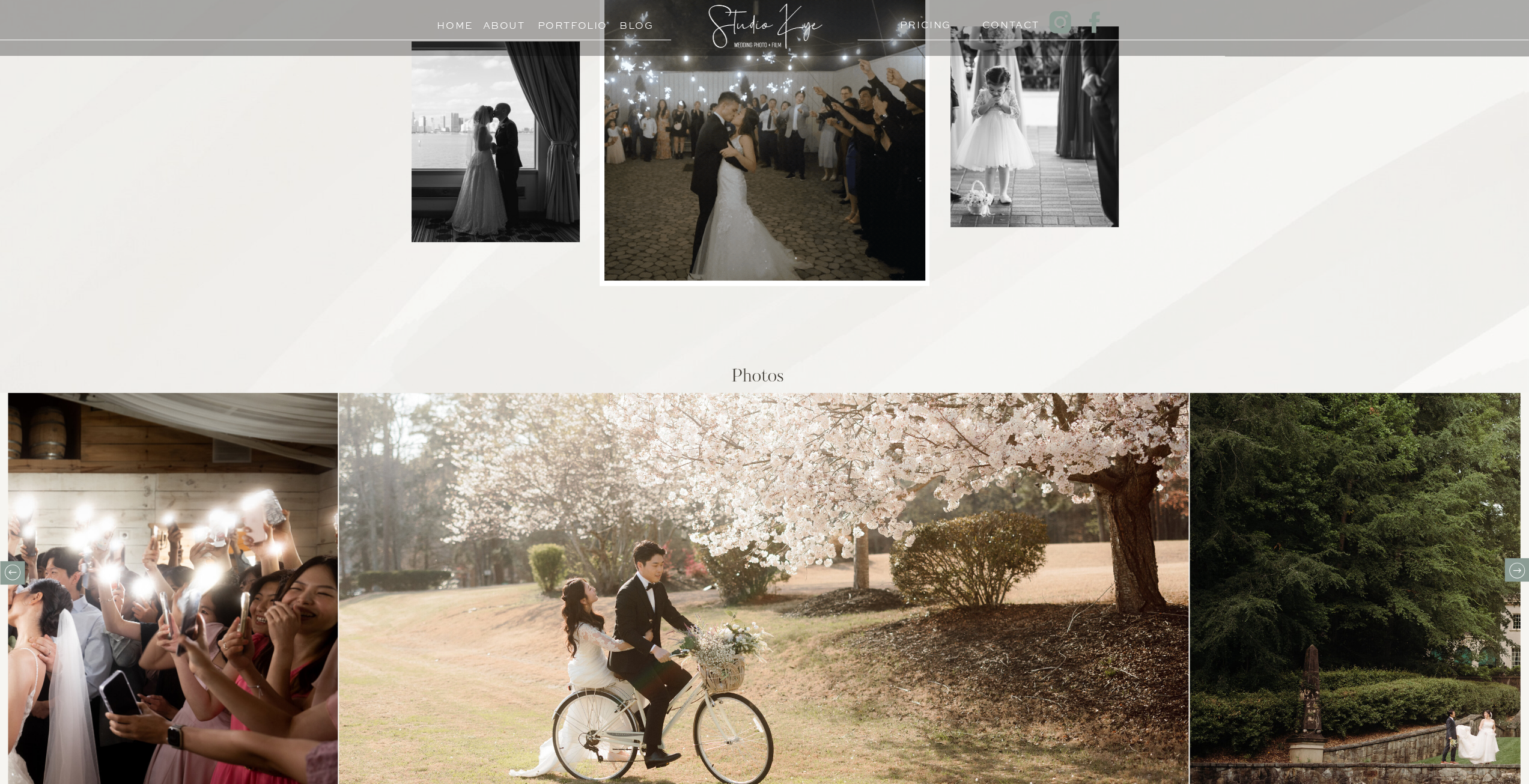
click at [629, 28] on h3 "Blog" at bounding box center [637, 22] width 55 height 11
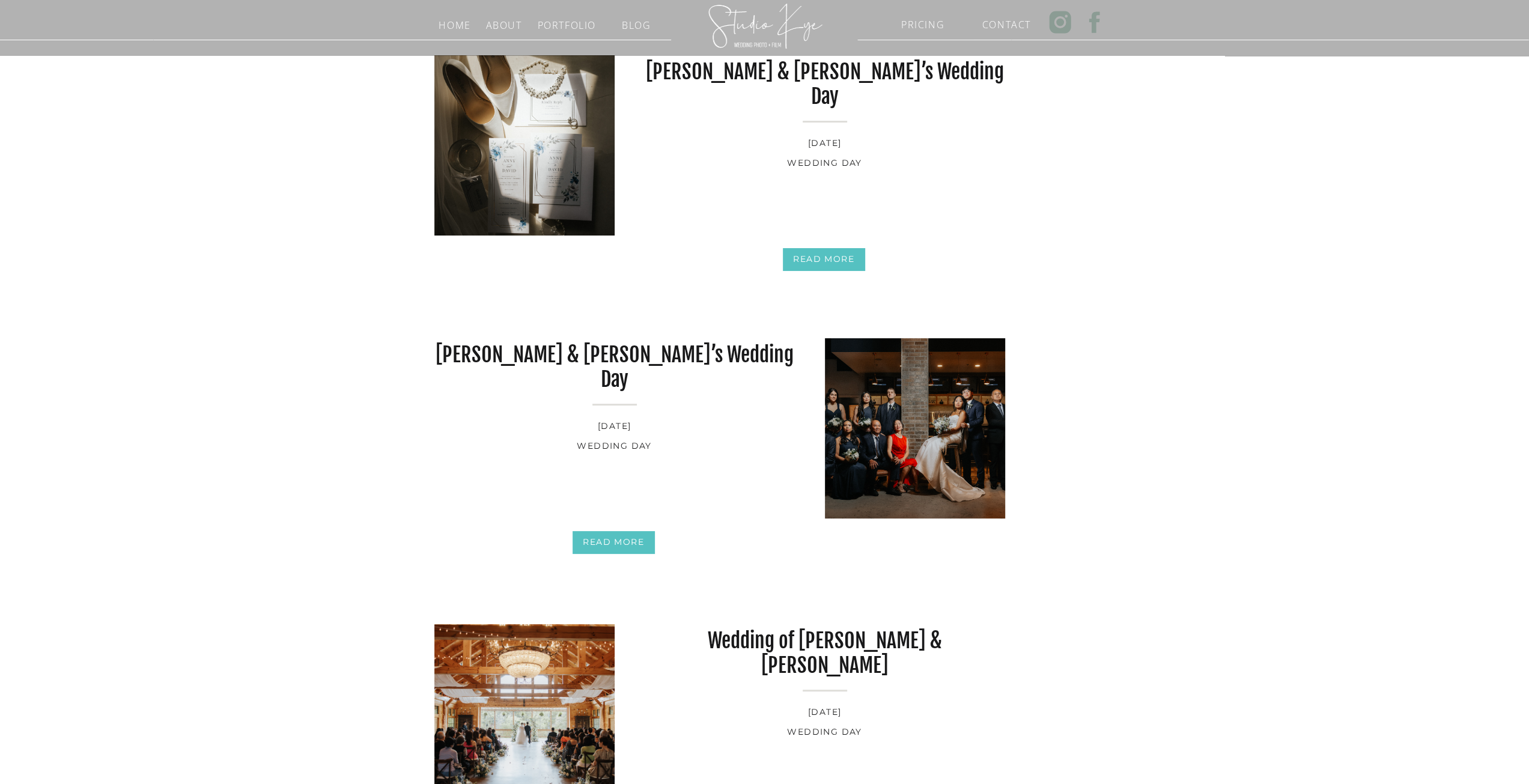
click at [786, 14] on div at bounding box center [765, 25] width 125 height 67
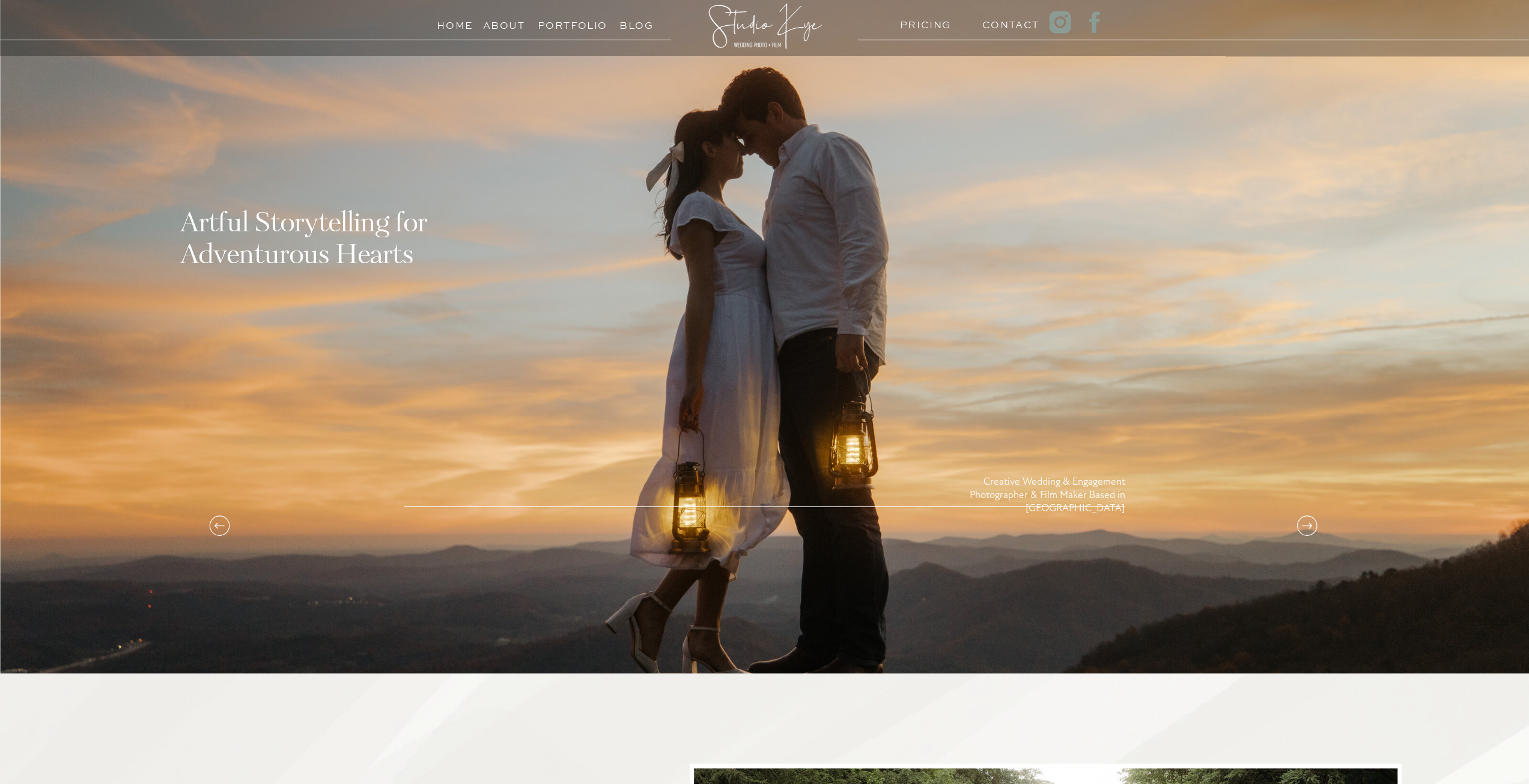
click at [1307, 524] on icon at bounding box center [1307, 526] width 24 height 24
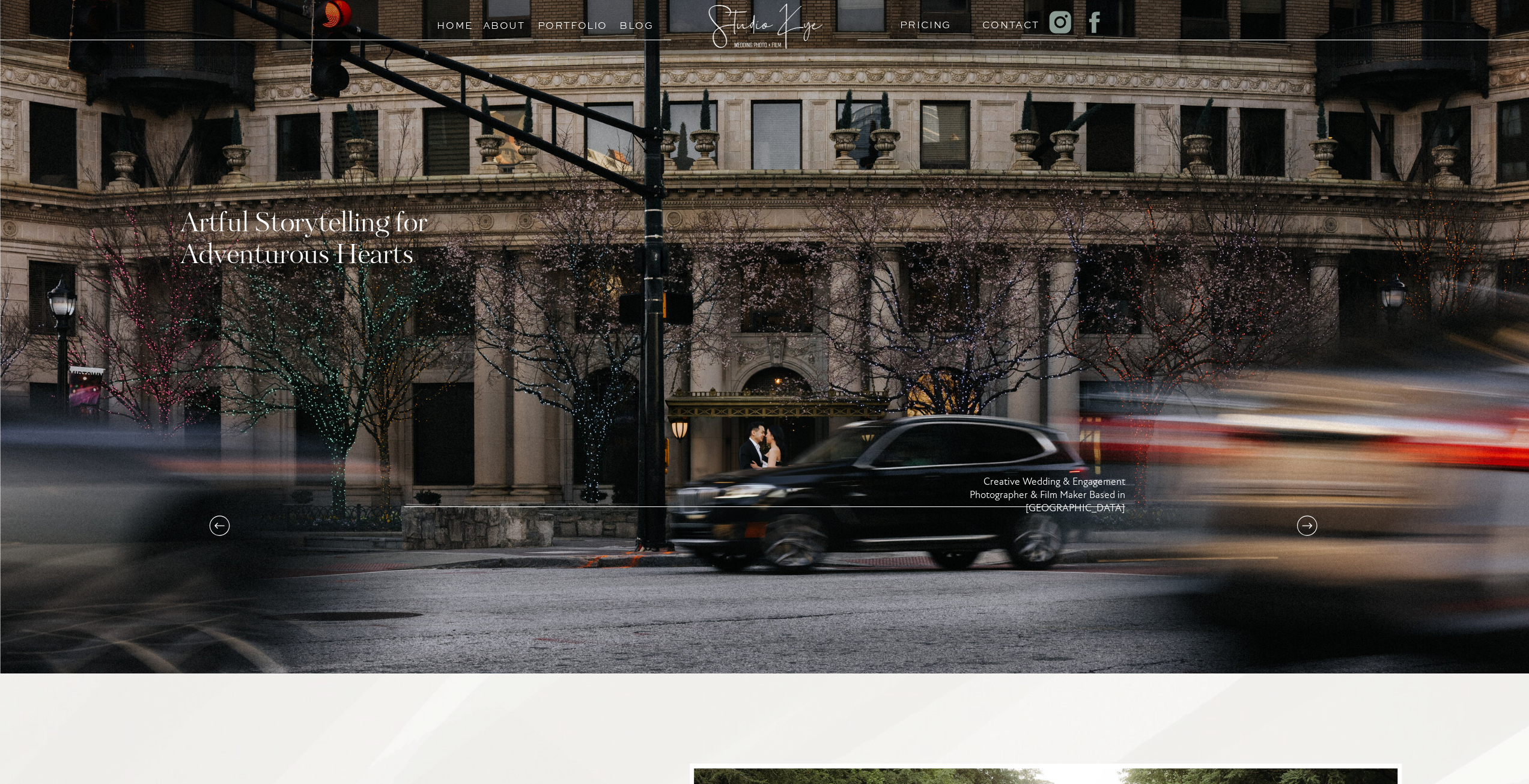
click at [1307, 526] on icon at bounding box center [1307, 526] width 24 height 24
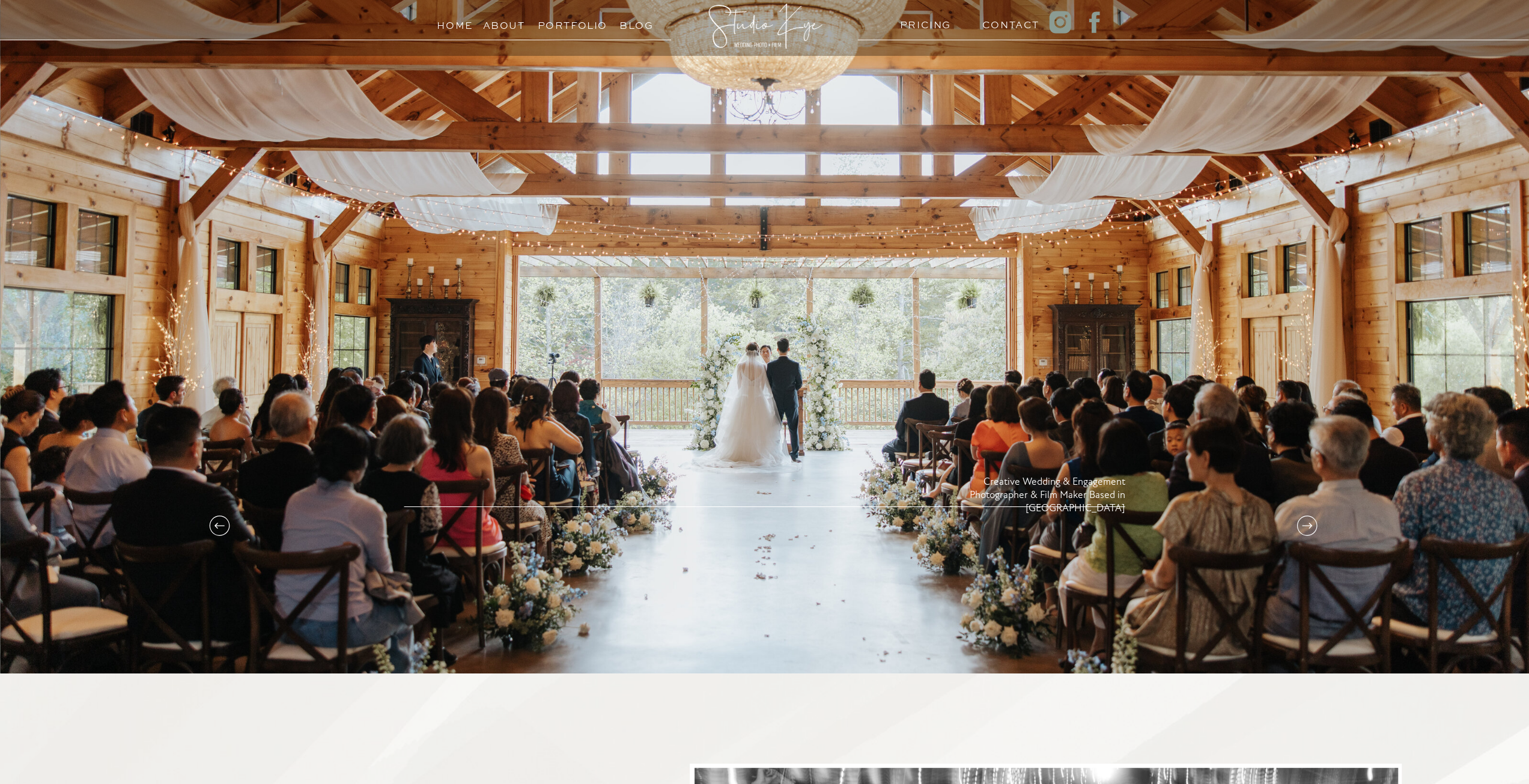
click at [1307, 526] on icon at bounding box center [1306, 525] width 10 height 6
click at [1312, 526] on icon at bounding box center [1307, 526] width 24 height 24
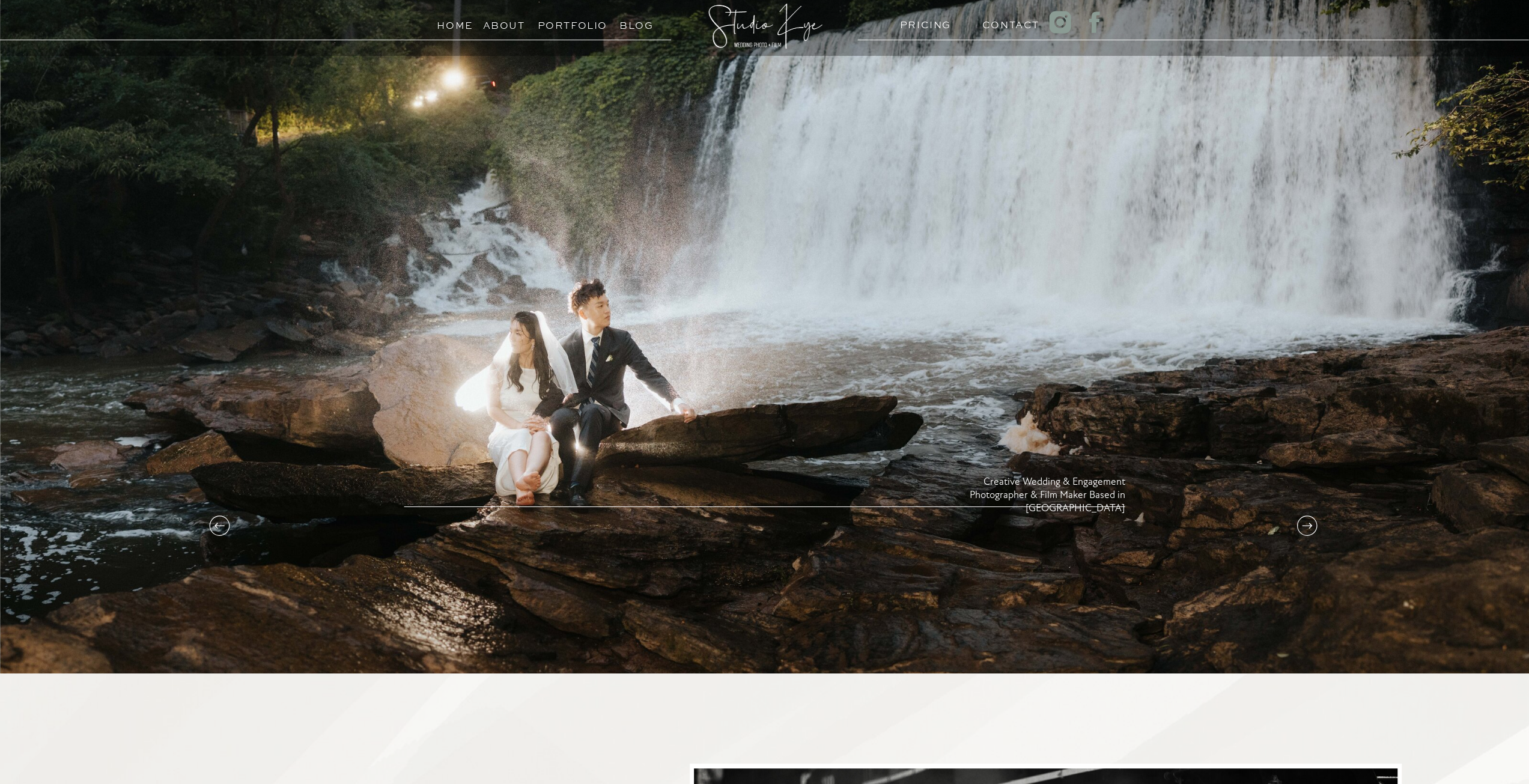
click at [1312, 526] on icon at bounding box center [1307, 526] width 24 height 24
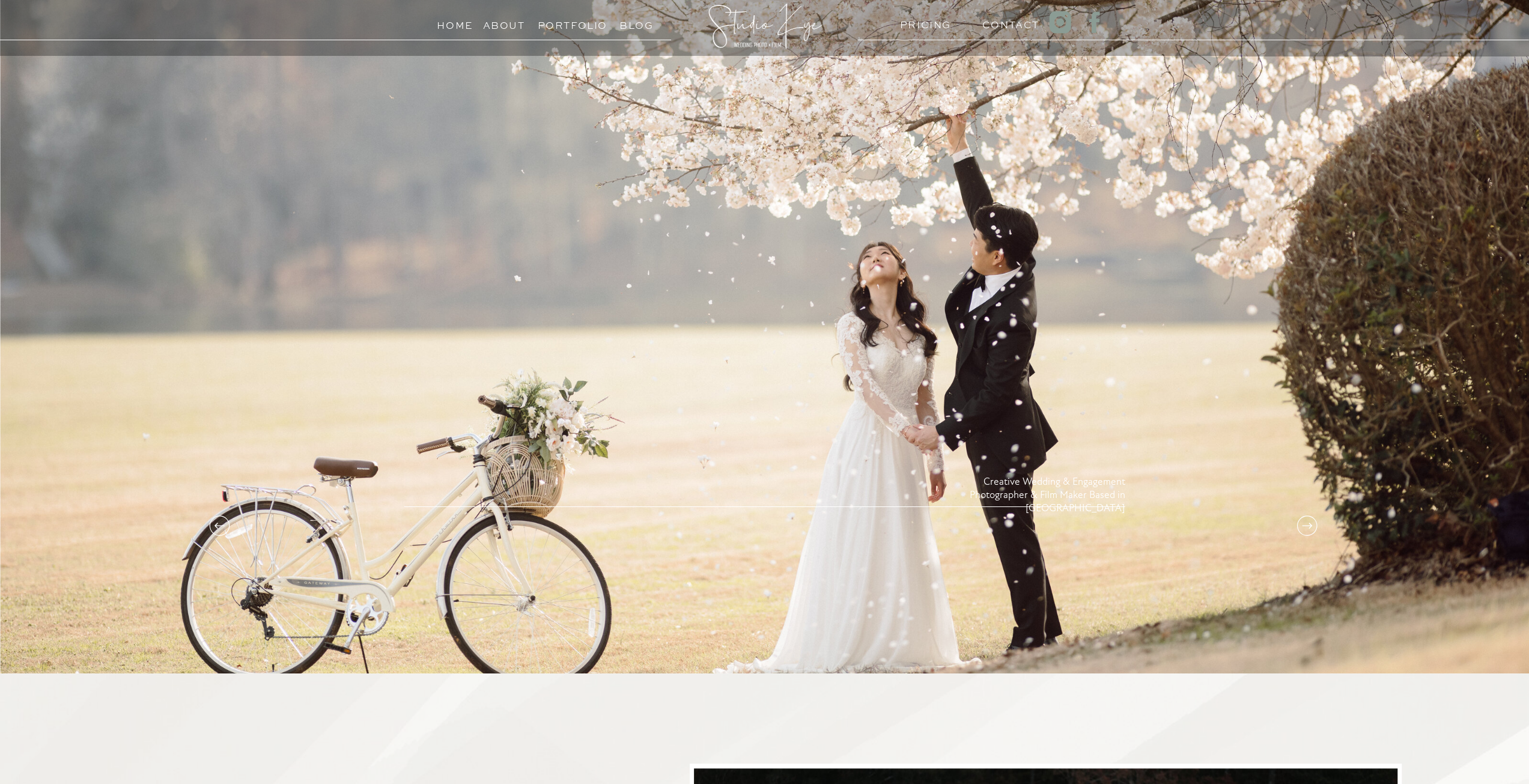
click at [226, 525] on icon at bounding box center [220, 526] width 24 height 24
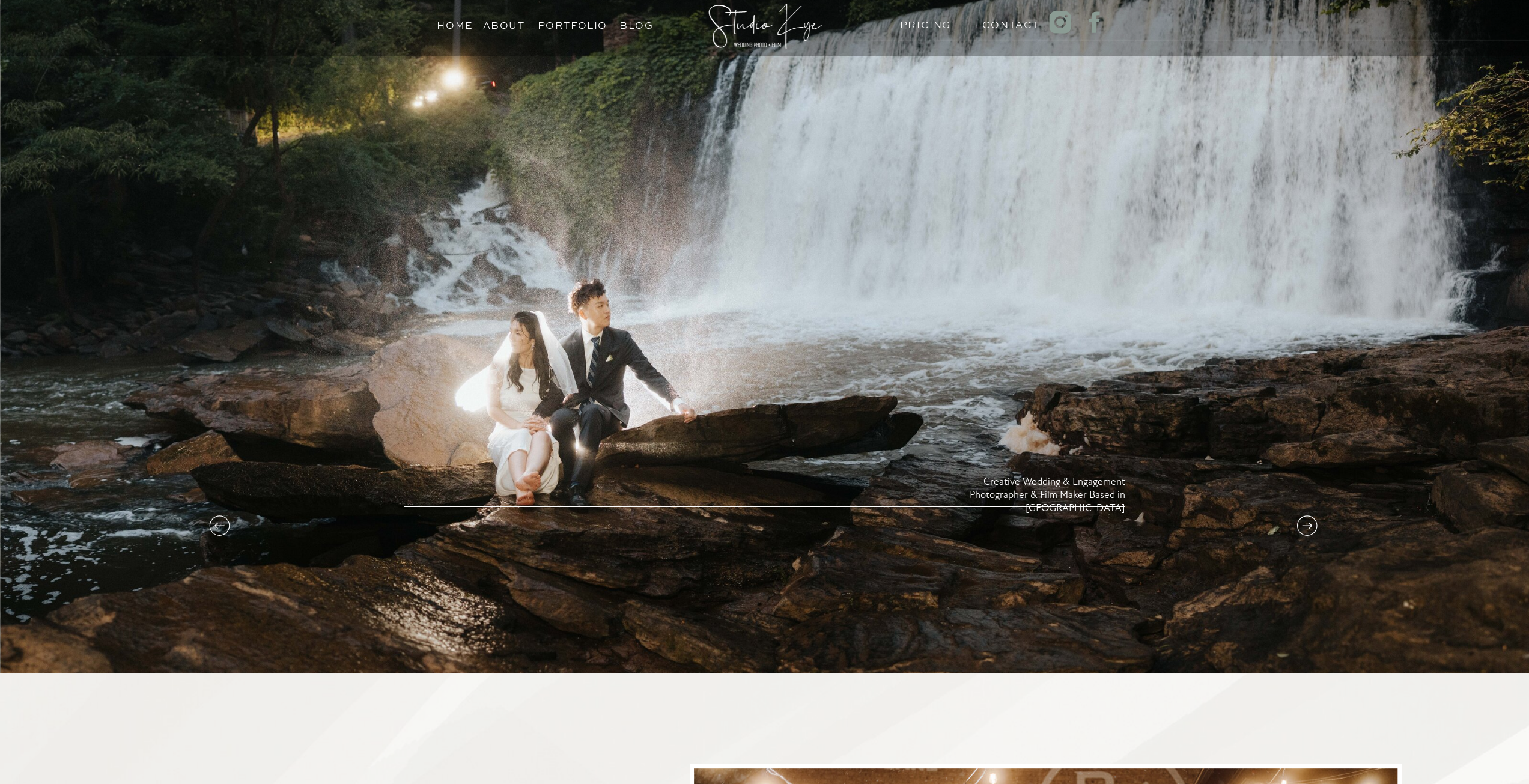
click at [1307, 530] on icon at bounding box center [1307, 526] width 24 height 24
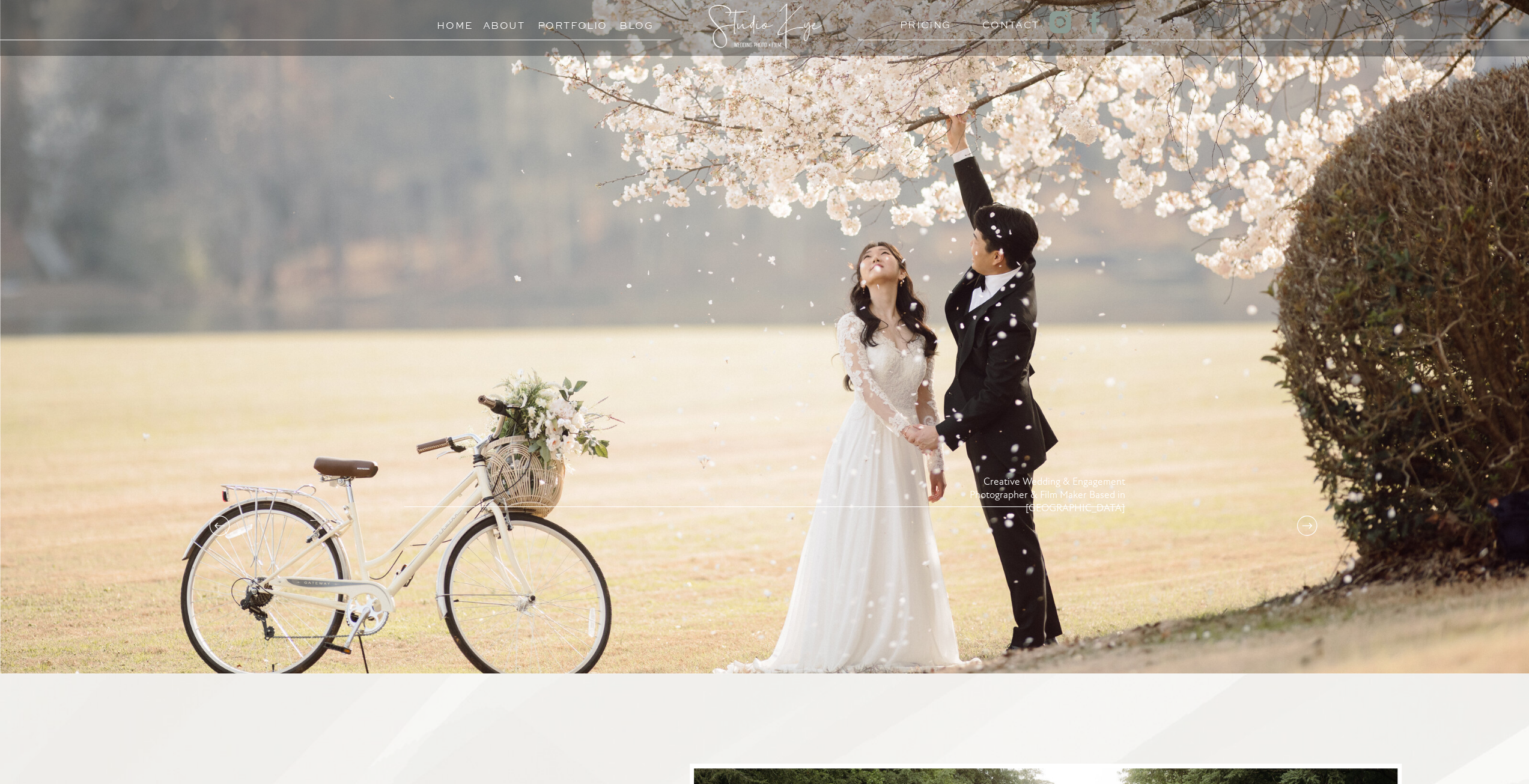
click at [1307, 530] on icon at bounding box center [1307, 526] width 24 height 24
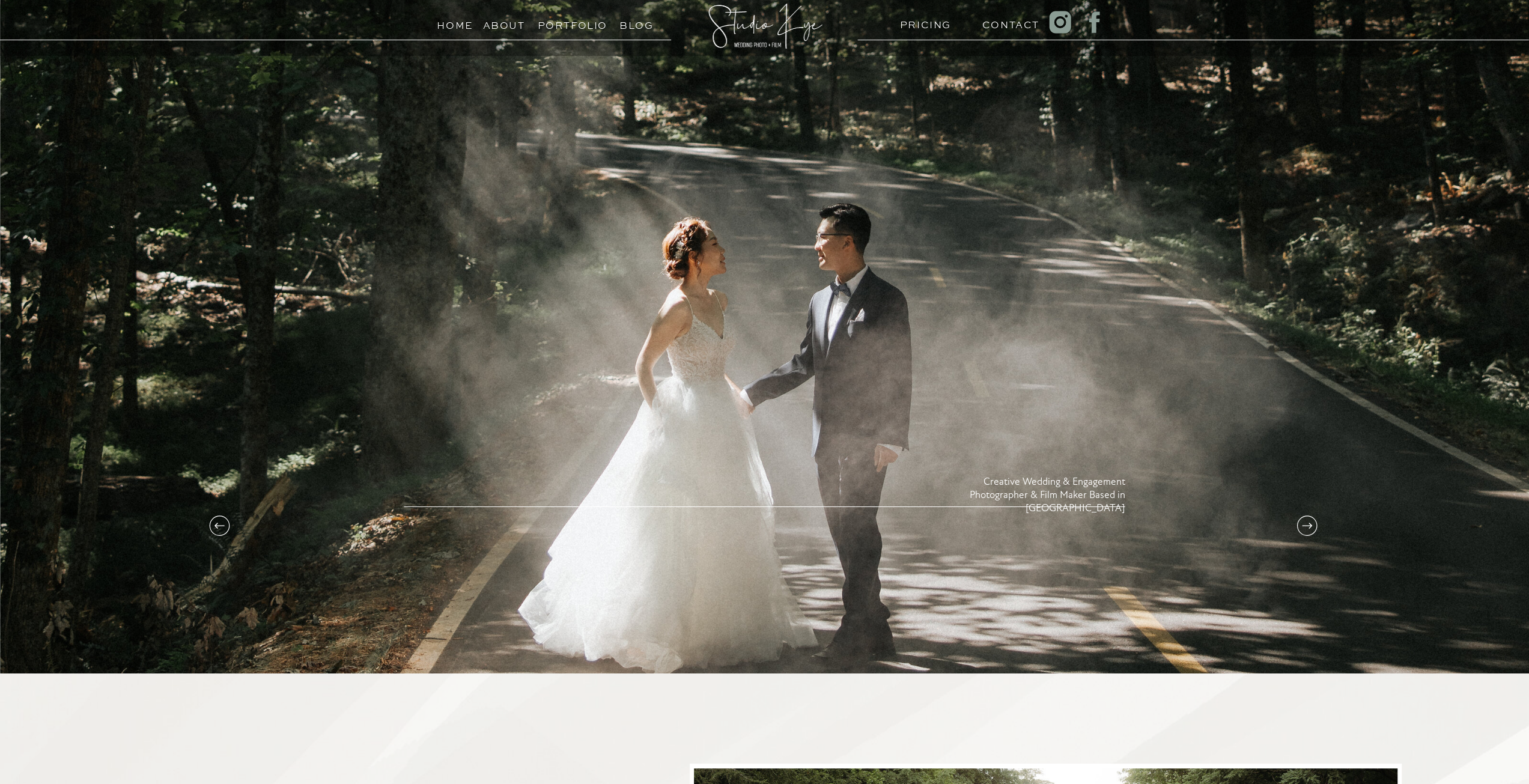
click at [223, 528] on icon at bounding box center [220, 526] width 24 height 24
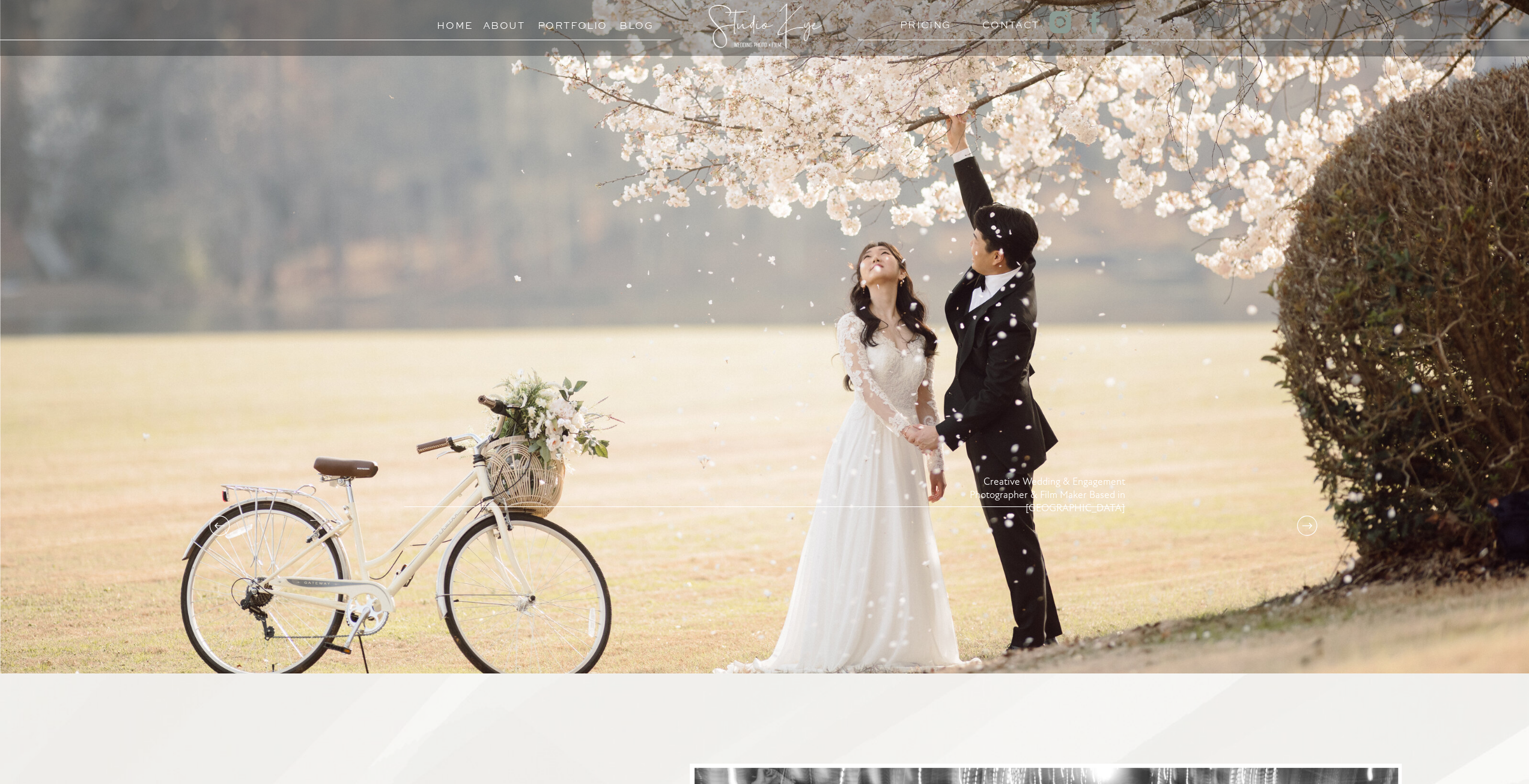
click at [1302, 522] on icon at bounding box center [1307, 526] width 24 height 24
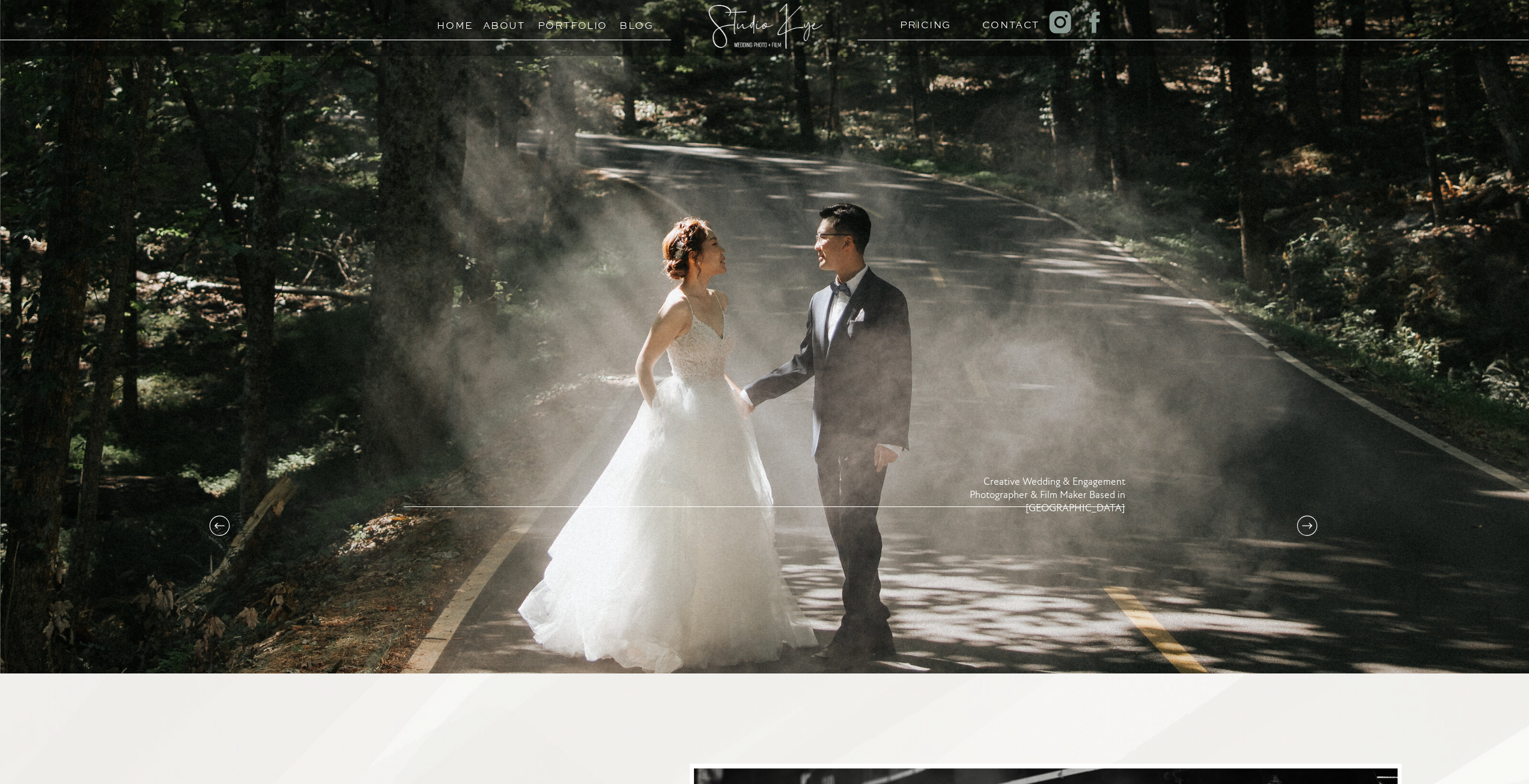
click at [1302, 522] on icon at bounding box center [1307, 526] width 24 height 24
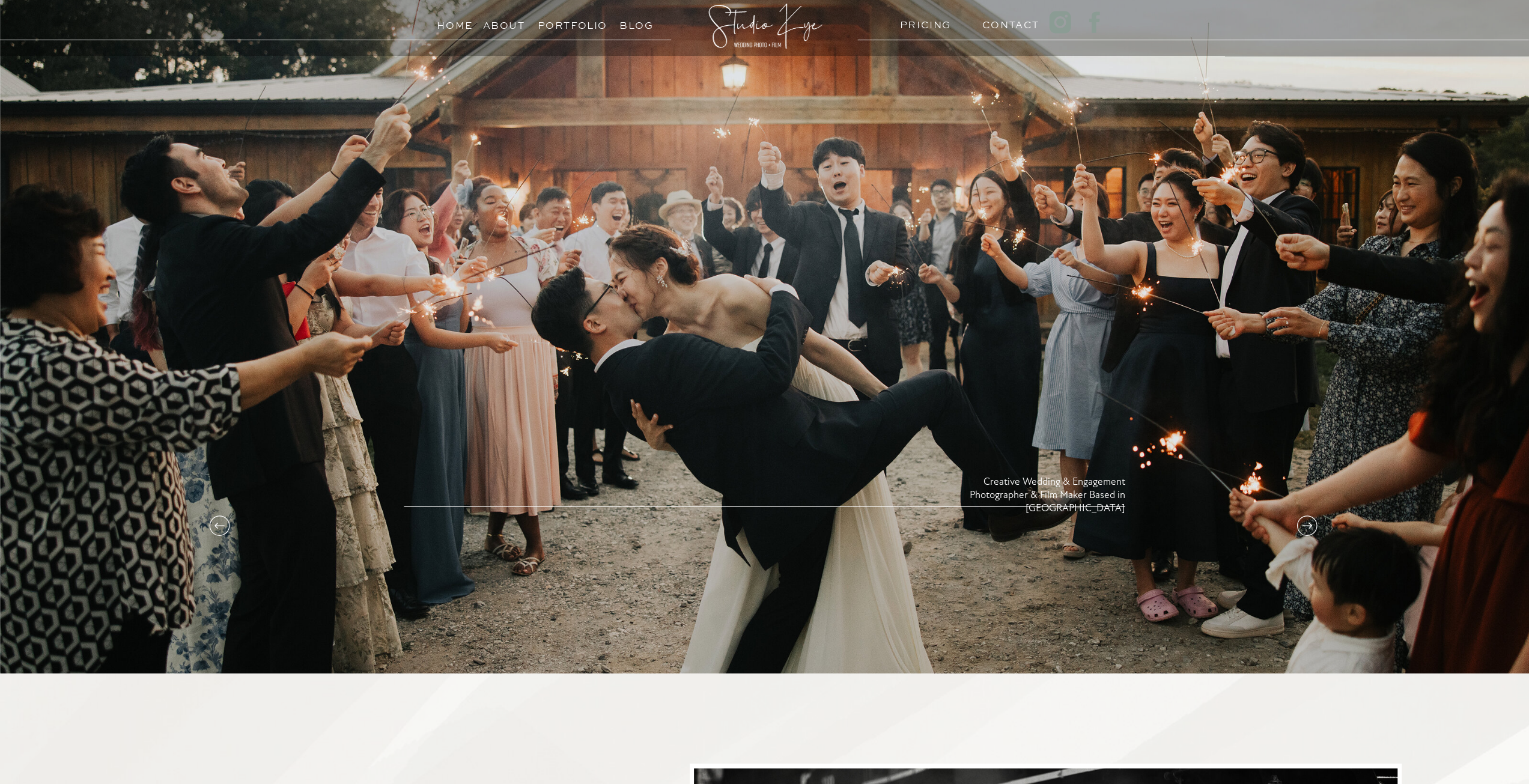
click at [1302, 522] on icon at bounding box center [1307, 526] width 24 height 24
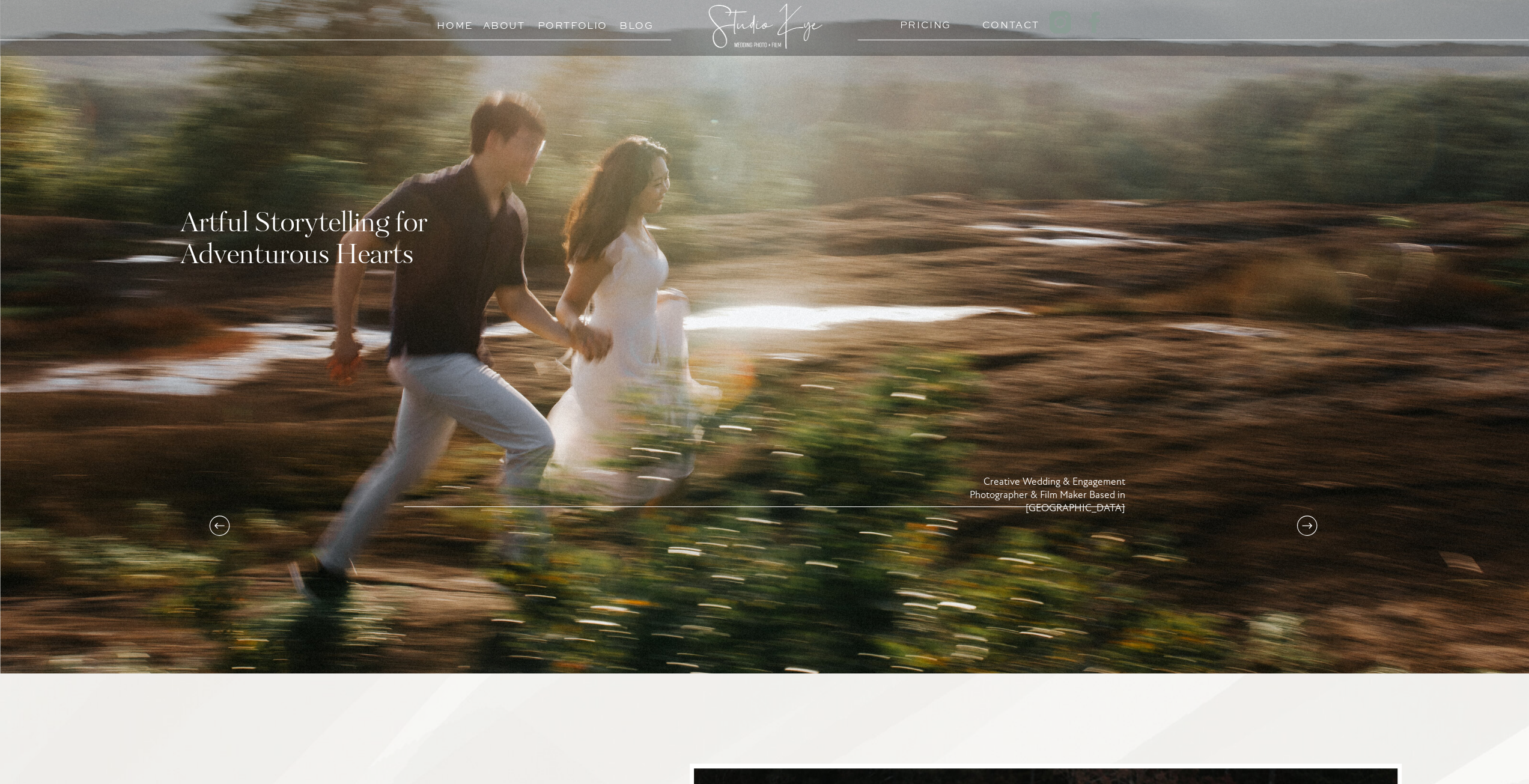
click at [1302, 522] on icon at bounding box center [1307, 526] width 24 height 24
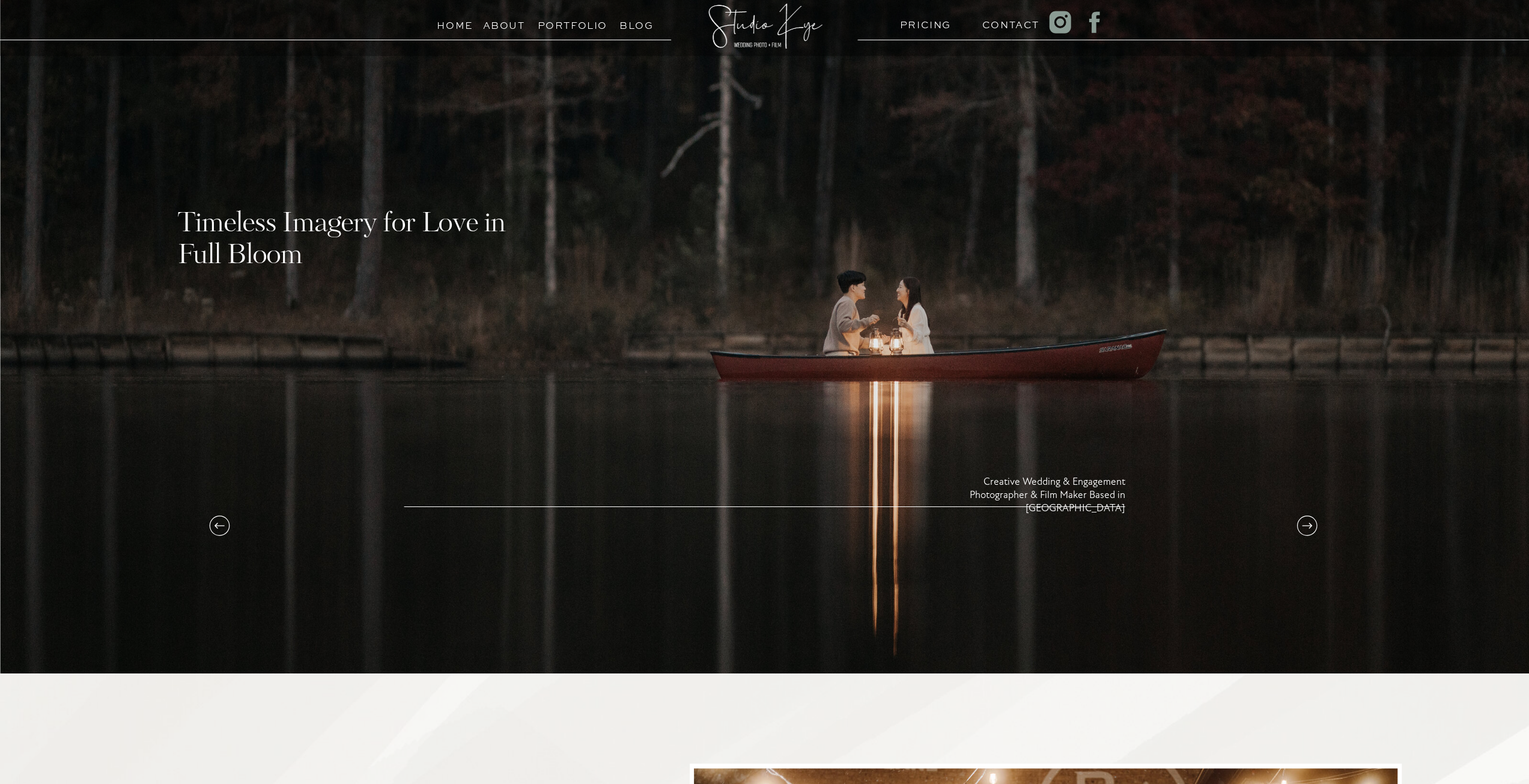
click at [1302, 522] on icon at bounding box center [1307, 526] width 24 height 24
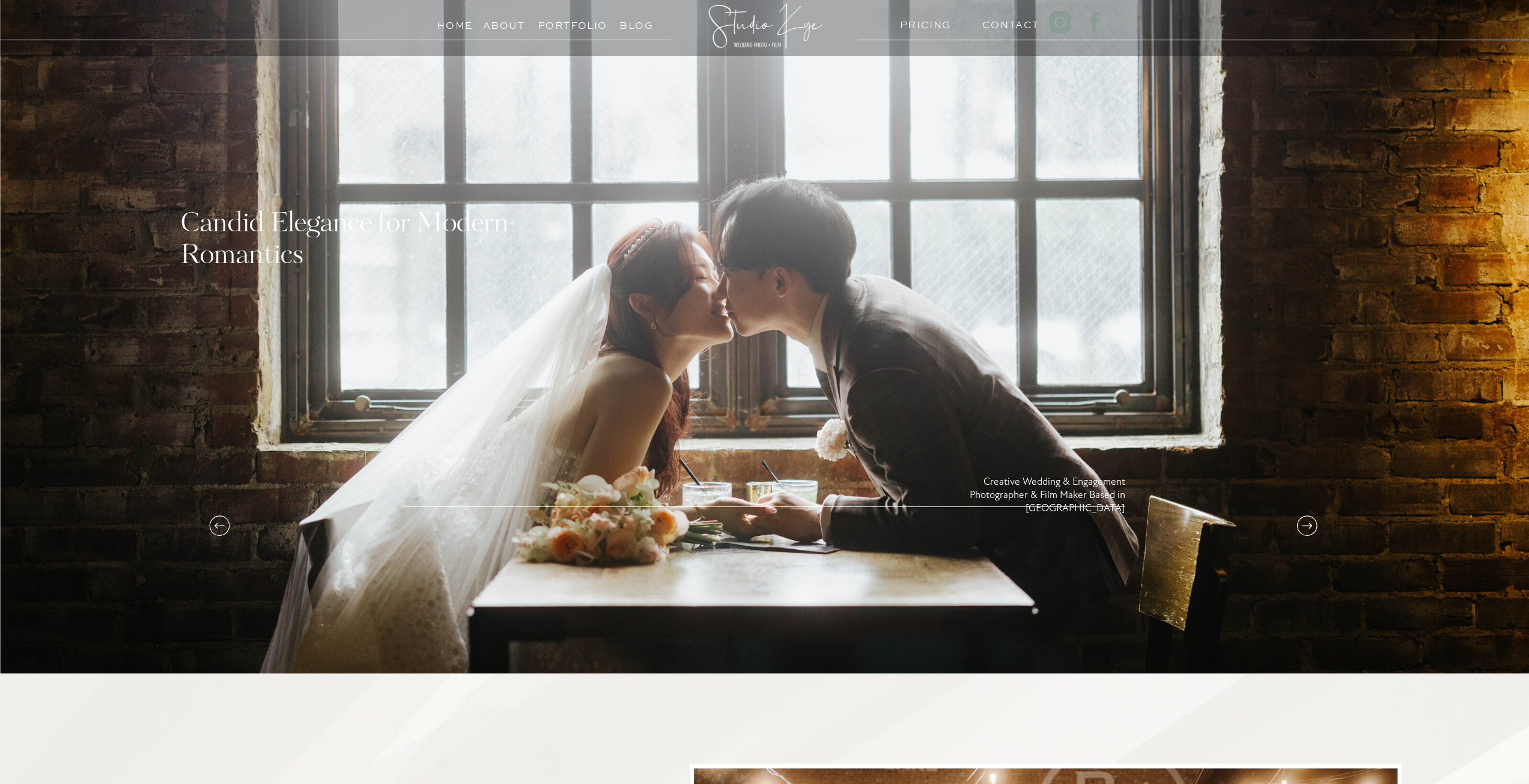
click at [1302, 522] on icon at bounding box center [1307, 526] width 24 height 24
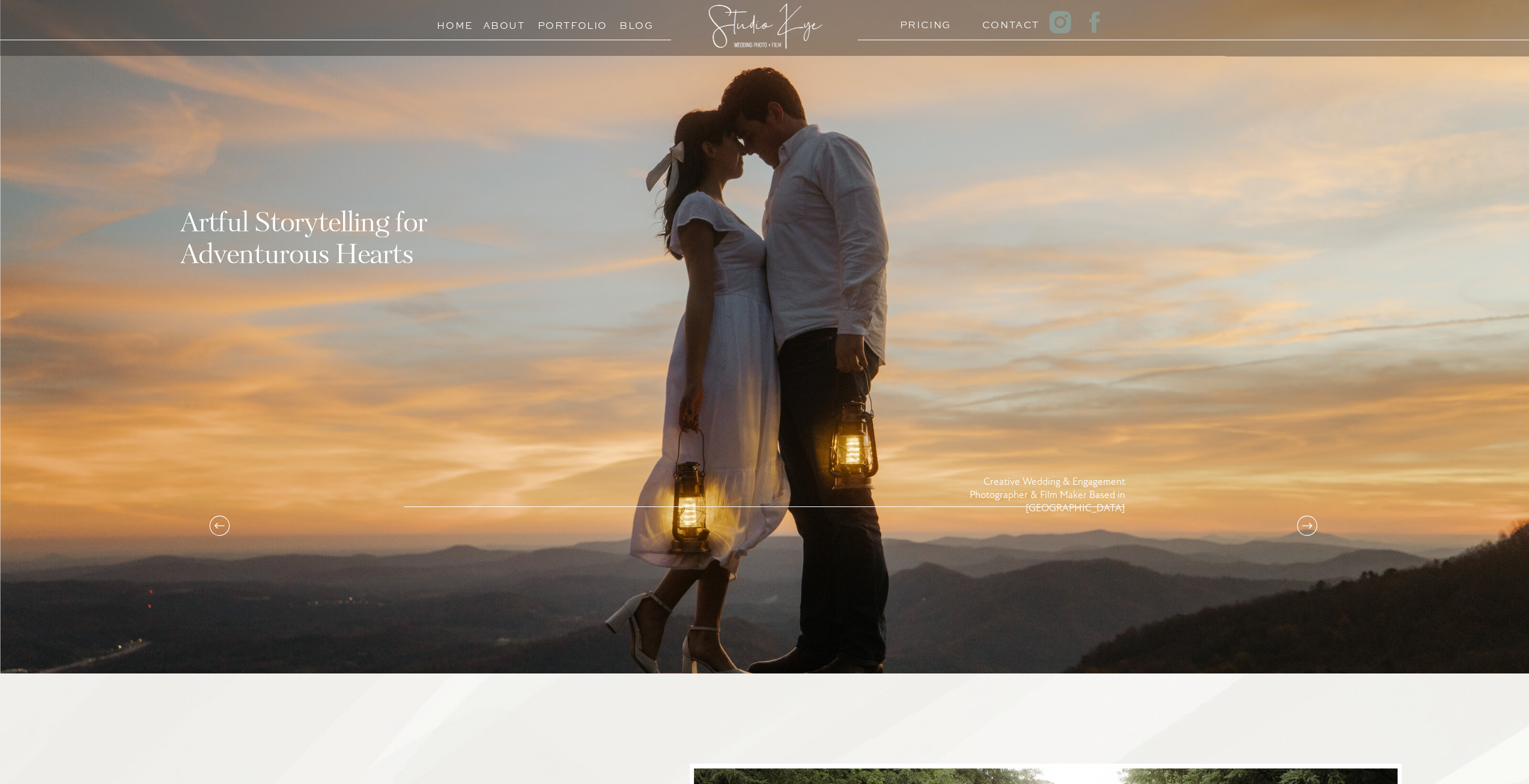
click at [1302, 522] on icon at bounding box center [1307, 526] width 24 height 24
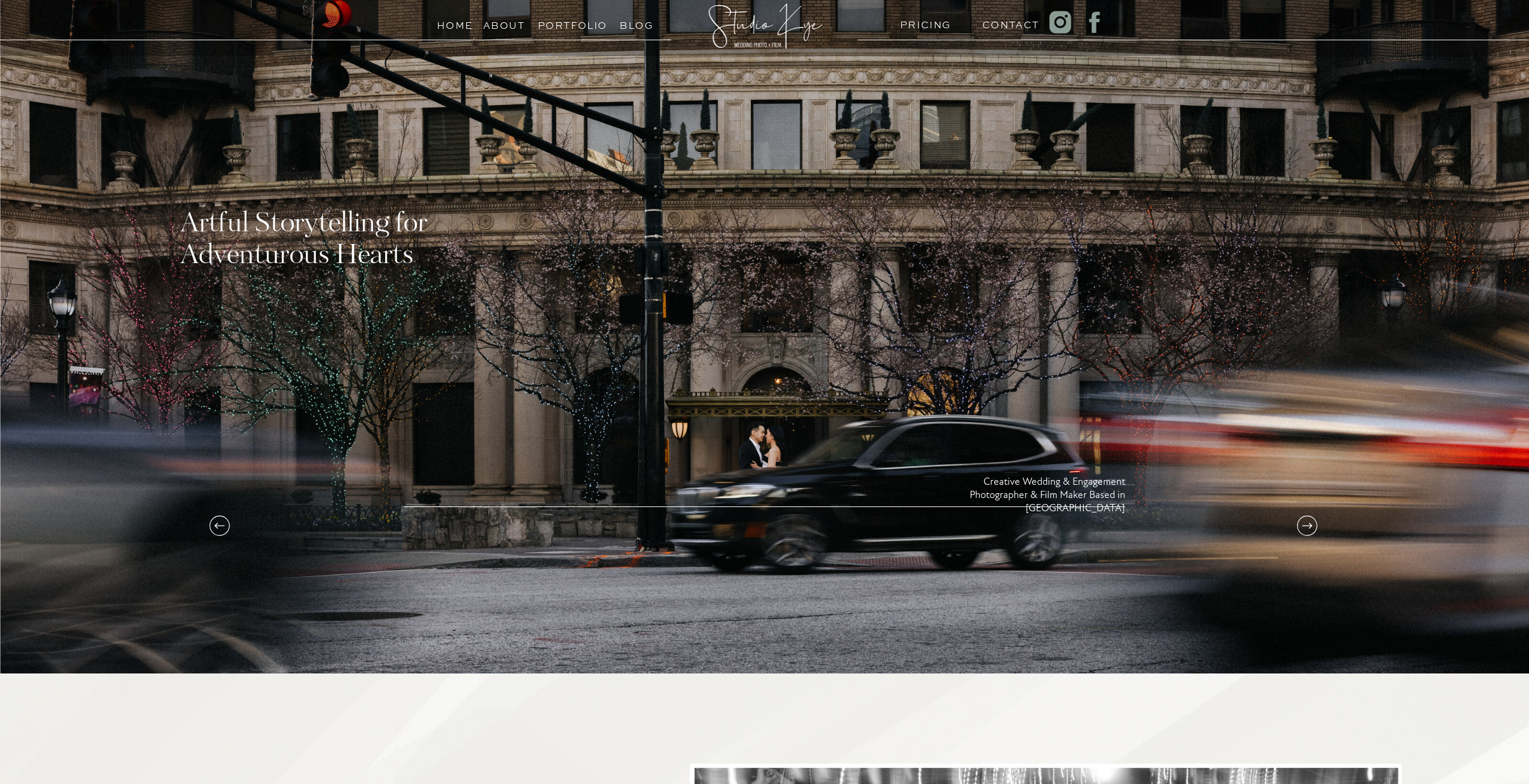
click at [579, 25] on h3 "Portfolio" at bounding box center [565, 22] width 55 height 11
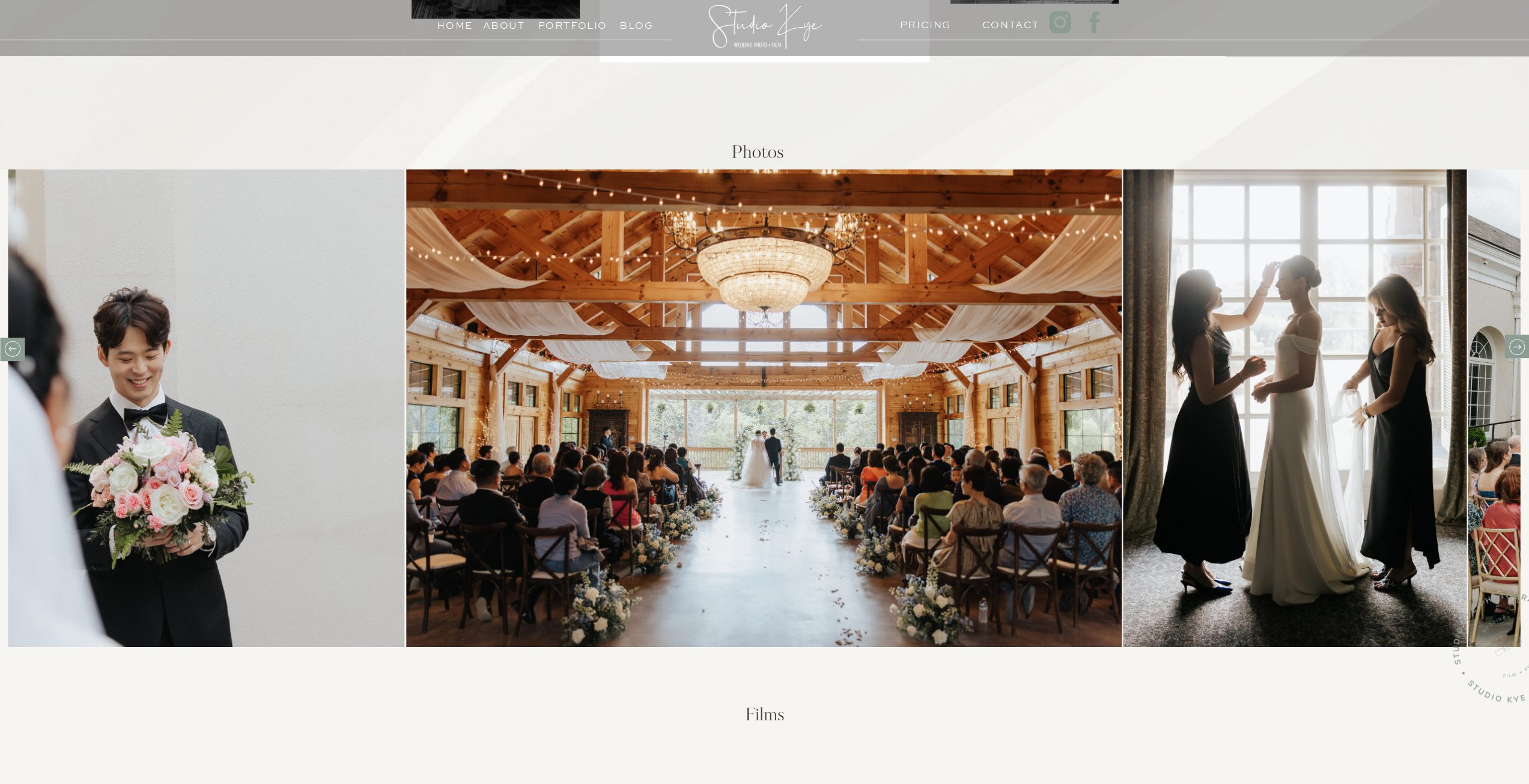
scroll to position [360, 0]
